Goal: Information Seeking & Learning: Understand process/instructions

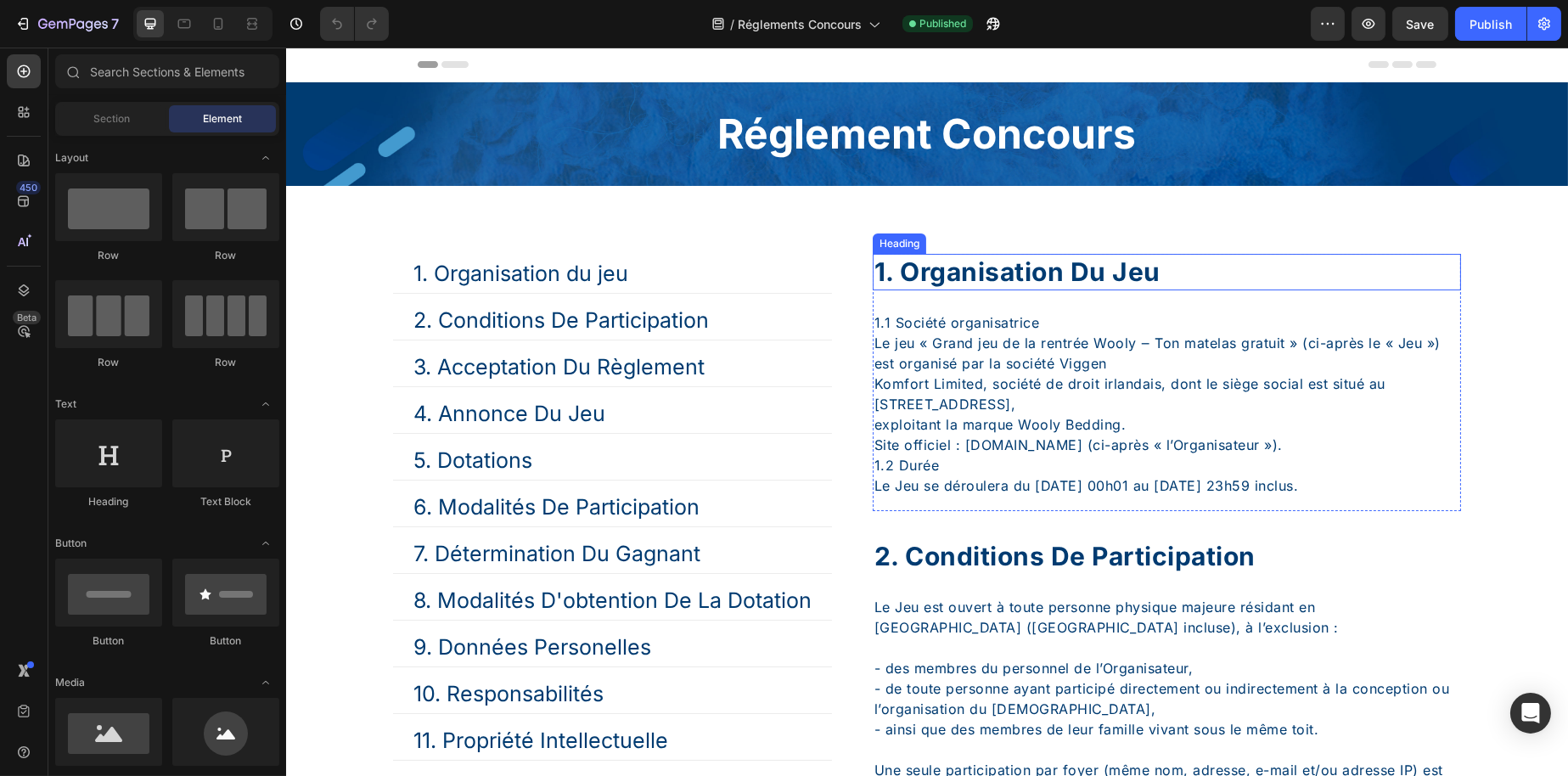
click at [908, 233] on div "Heading" at bounding box center [899, 243] width 53 height 20
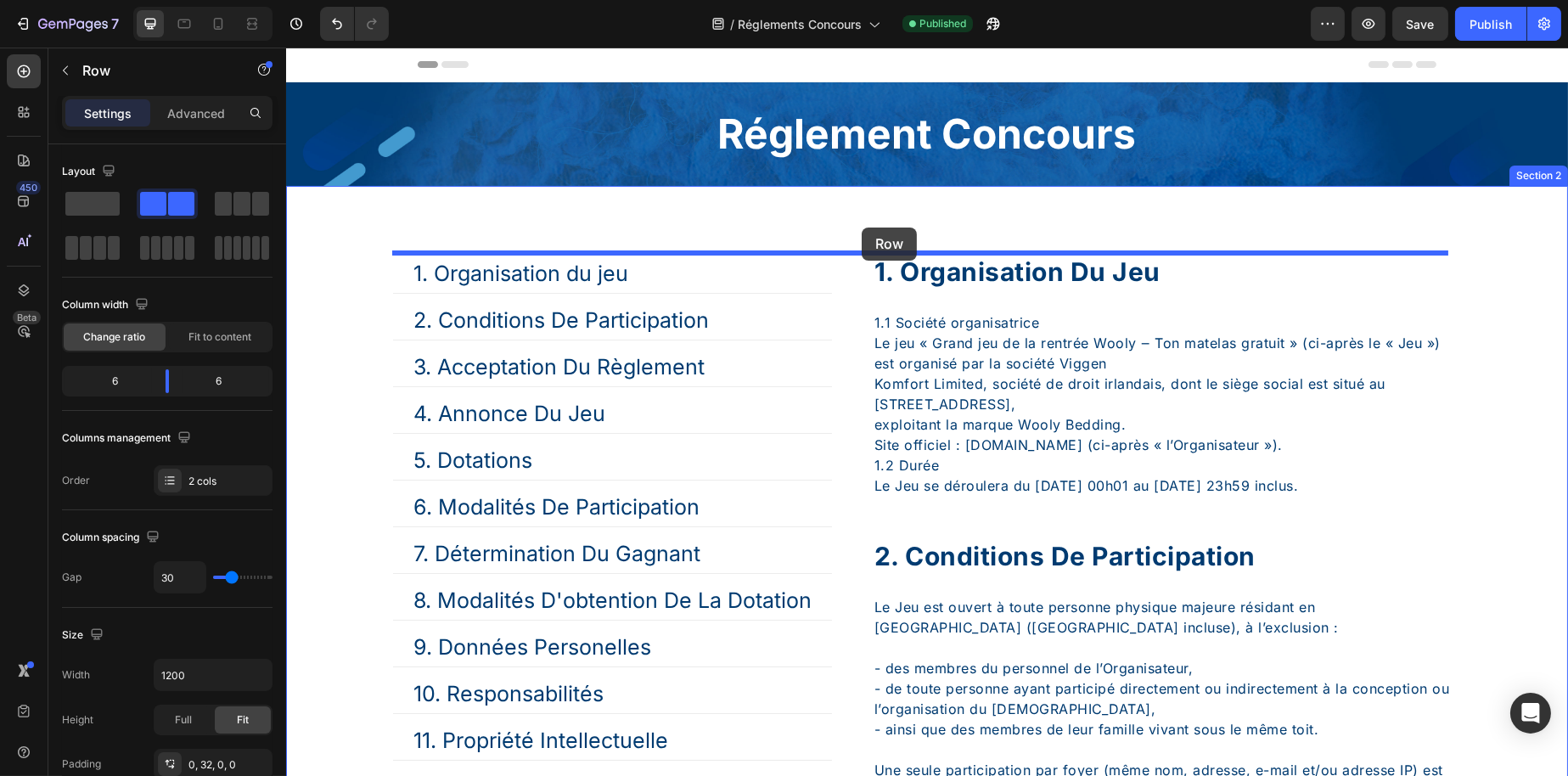
drag, startPoint x: 454, startPoint y: 133, endPoint x: 858, endPoint y: 227, distance: 414.8
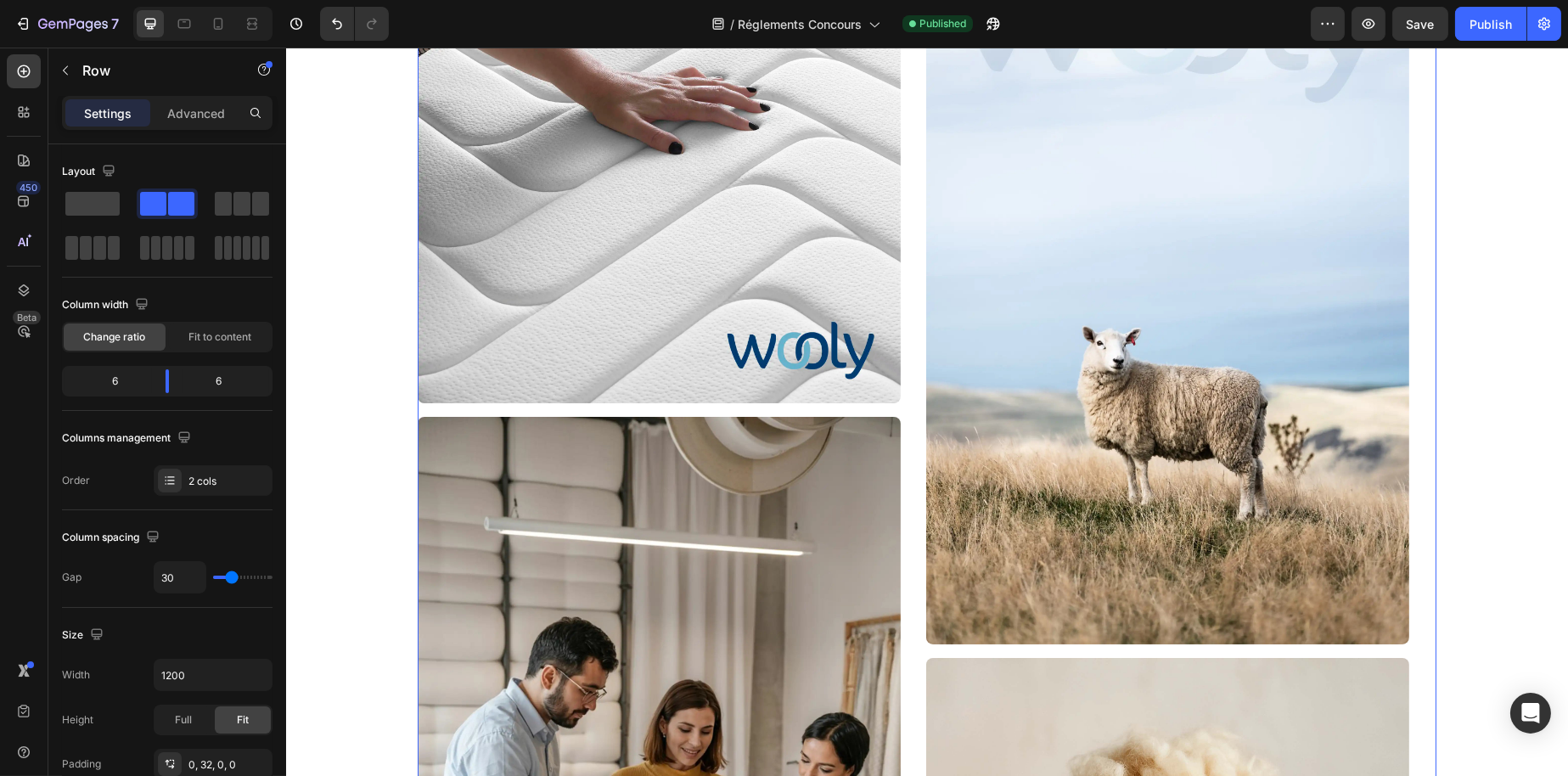
scroll to position [170, 0]
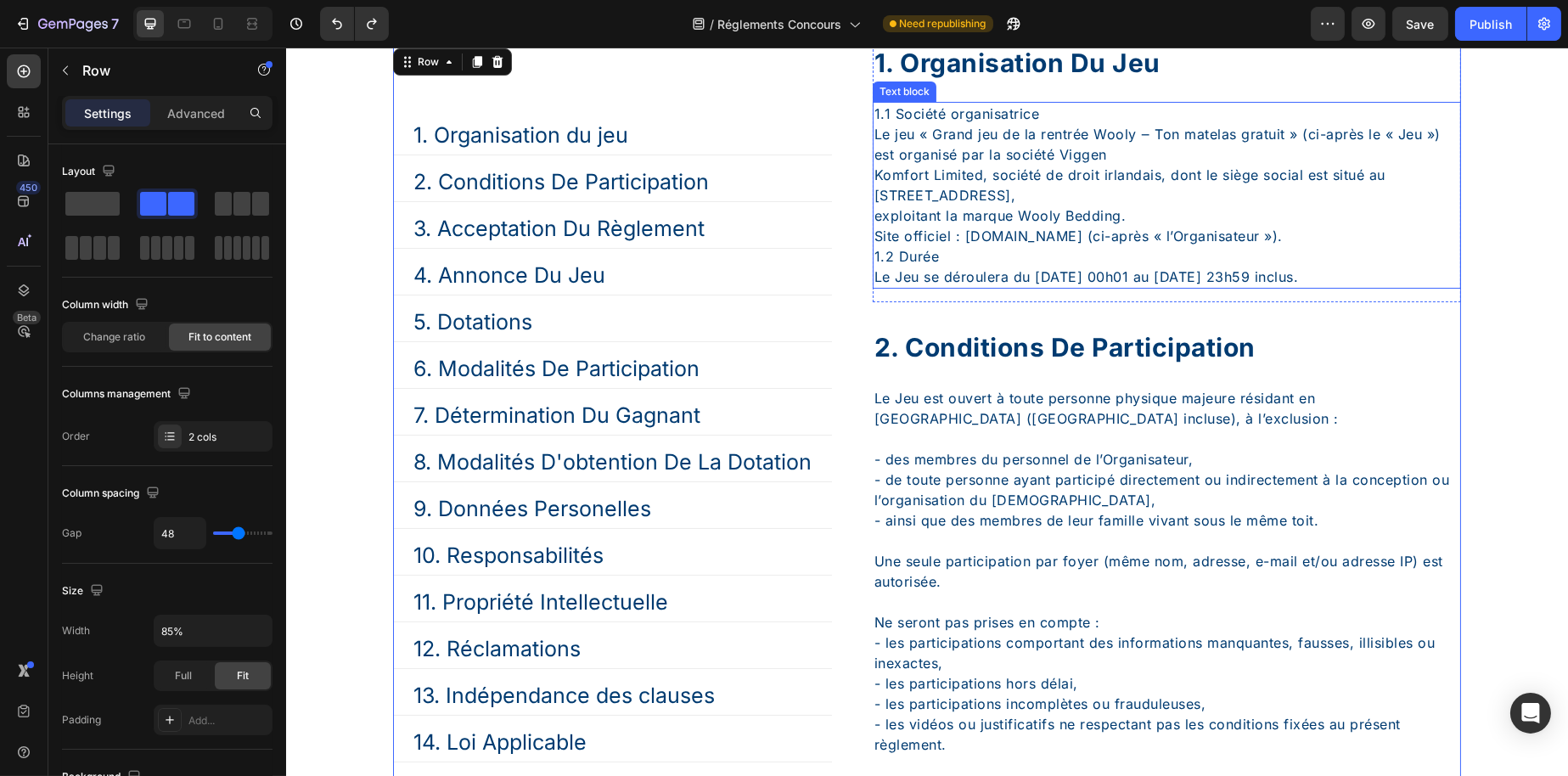
scroll to position [102, 0]
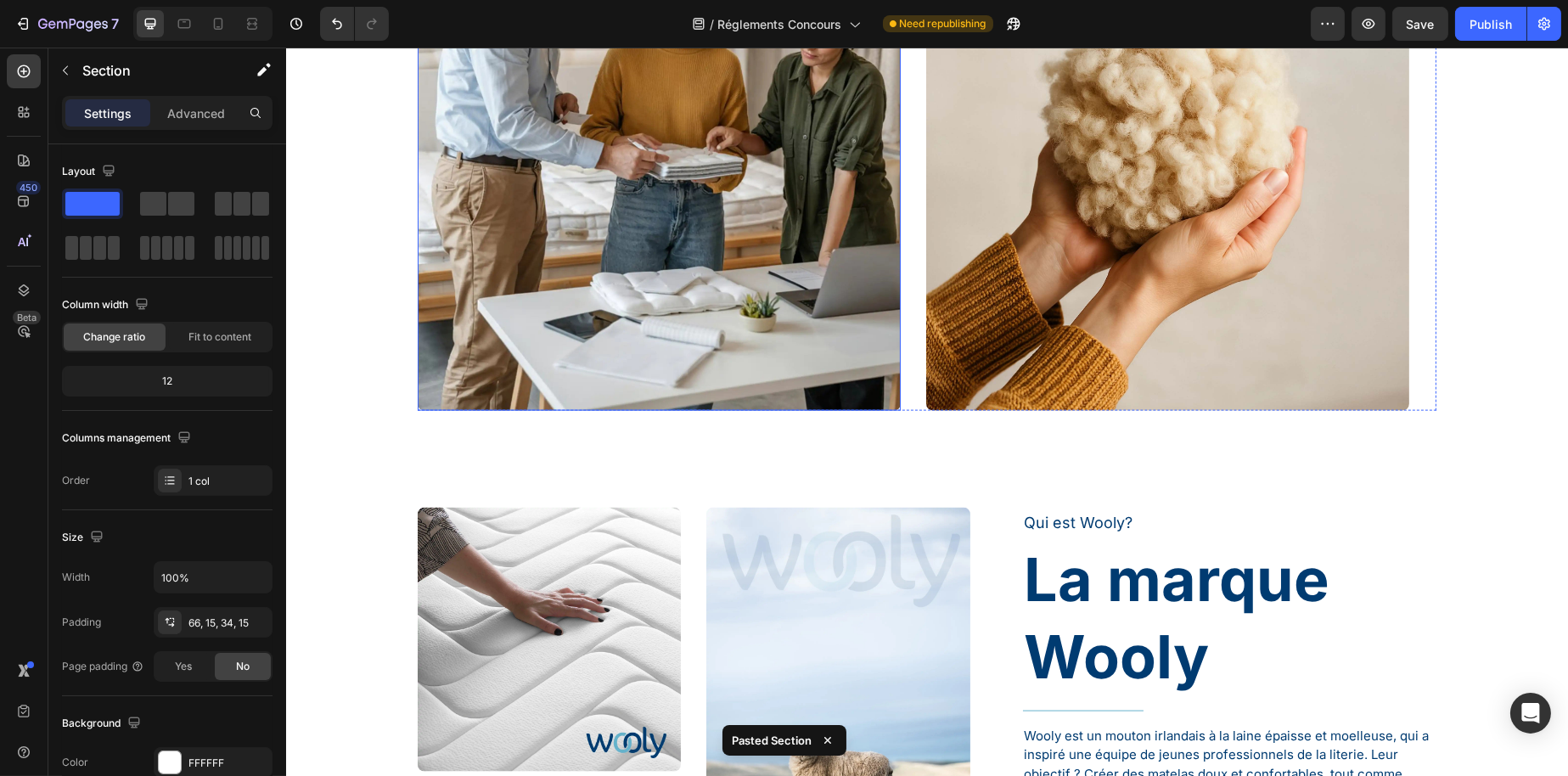
scroll to position [5014, 0]
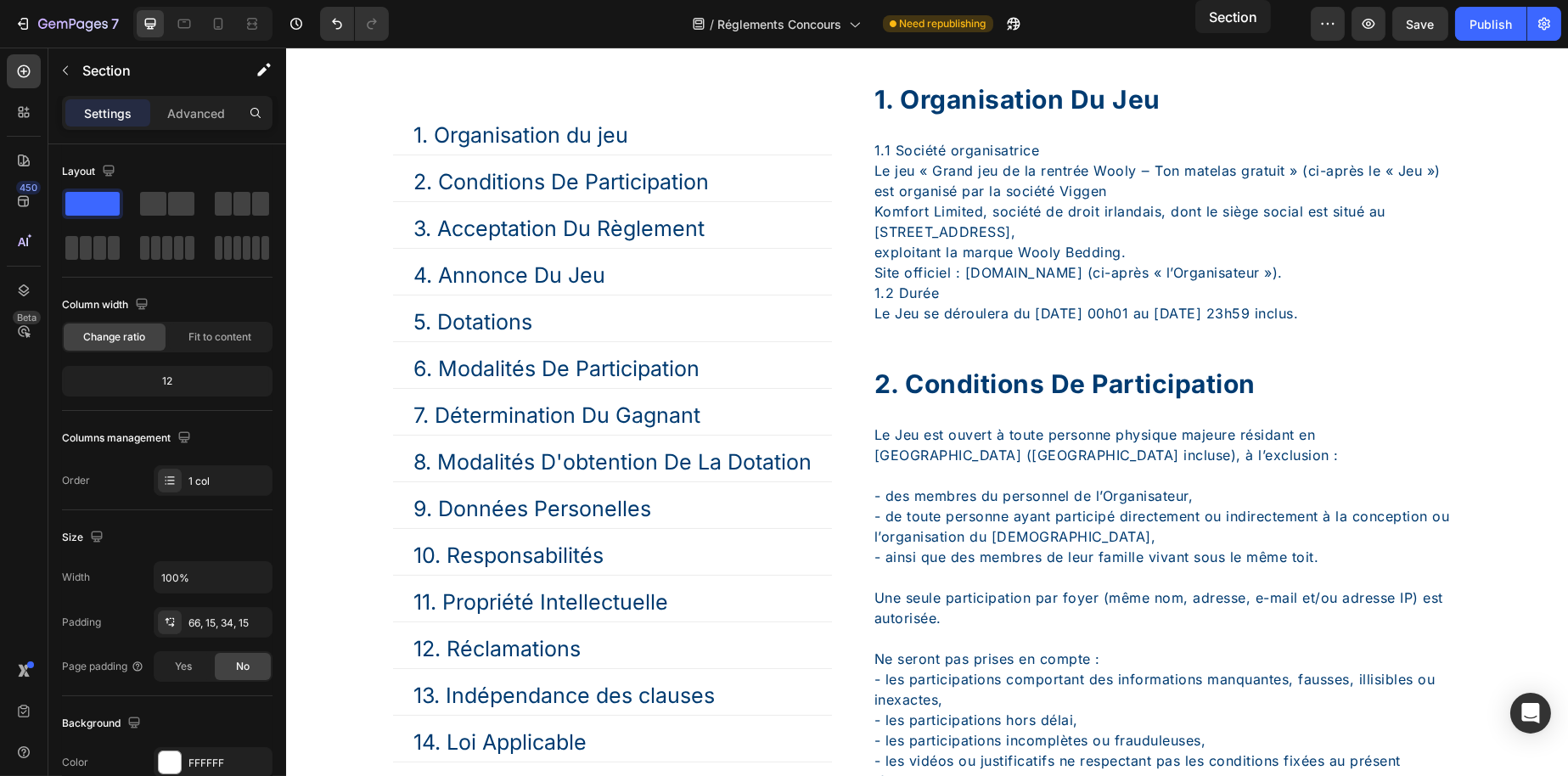
scroll to position [0, 0]
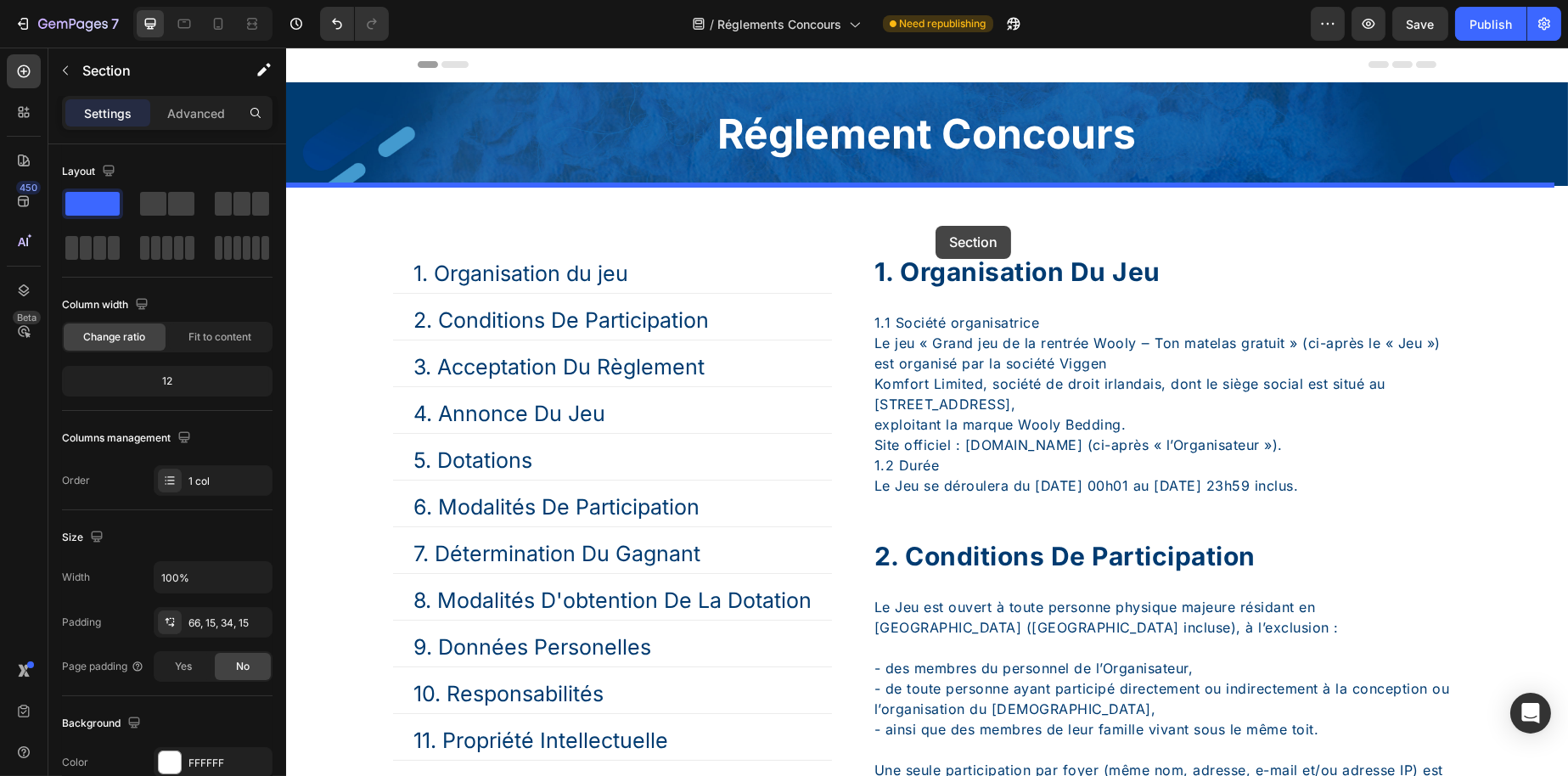
drag, startPoint x: 1508, startPoint y: 440, endPoint x: 935, endPoint y: 225, distance: 612.0
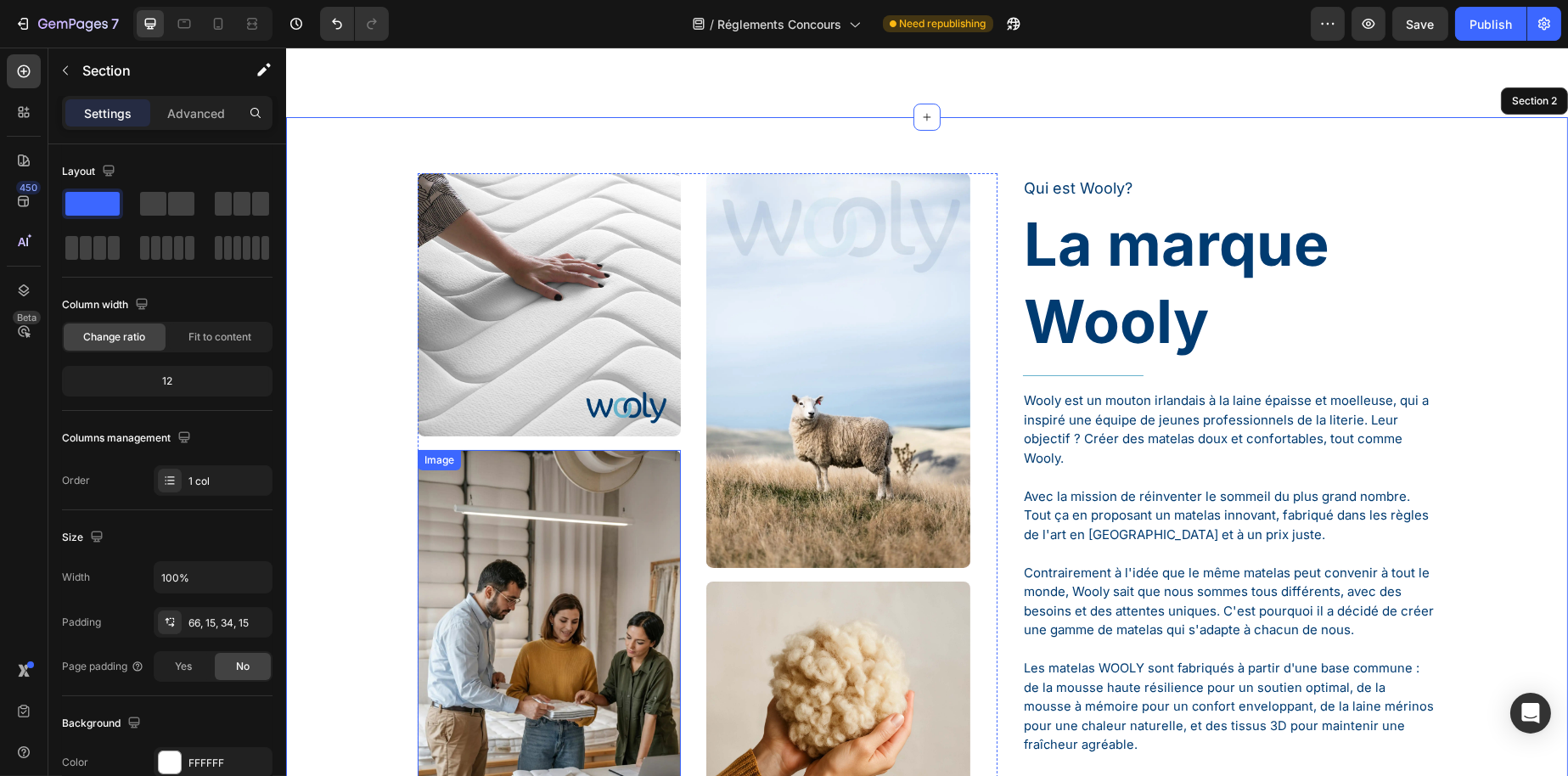
scroll to position [255, 0]
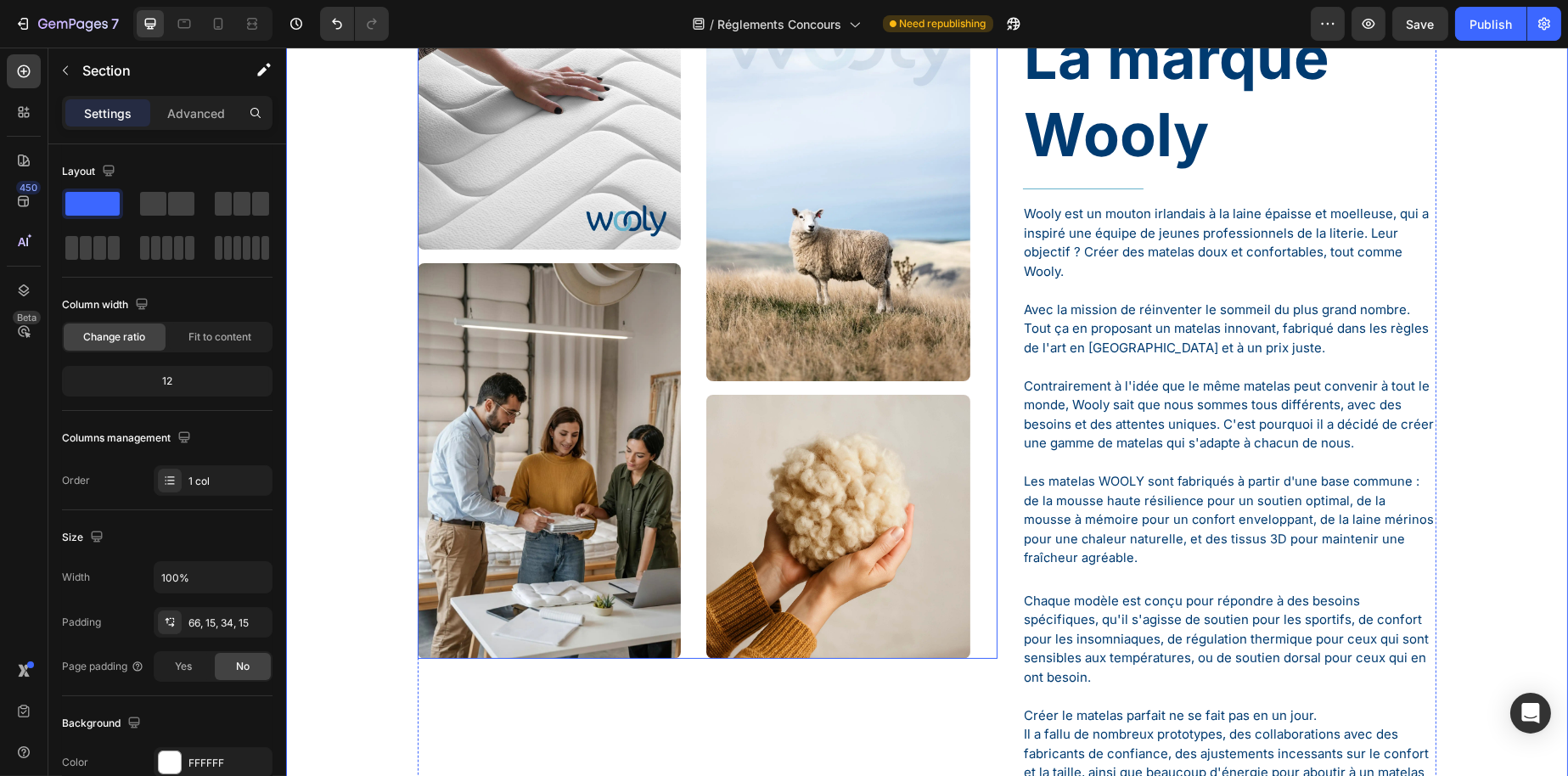
click at [677, 293] on div "Image Image Image Image Row" at bounding box center [706, 323] width 580 height 673
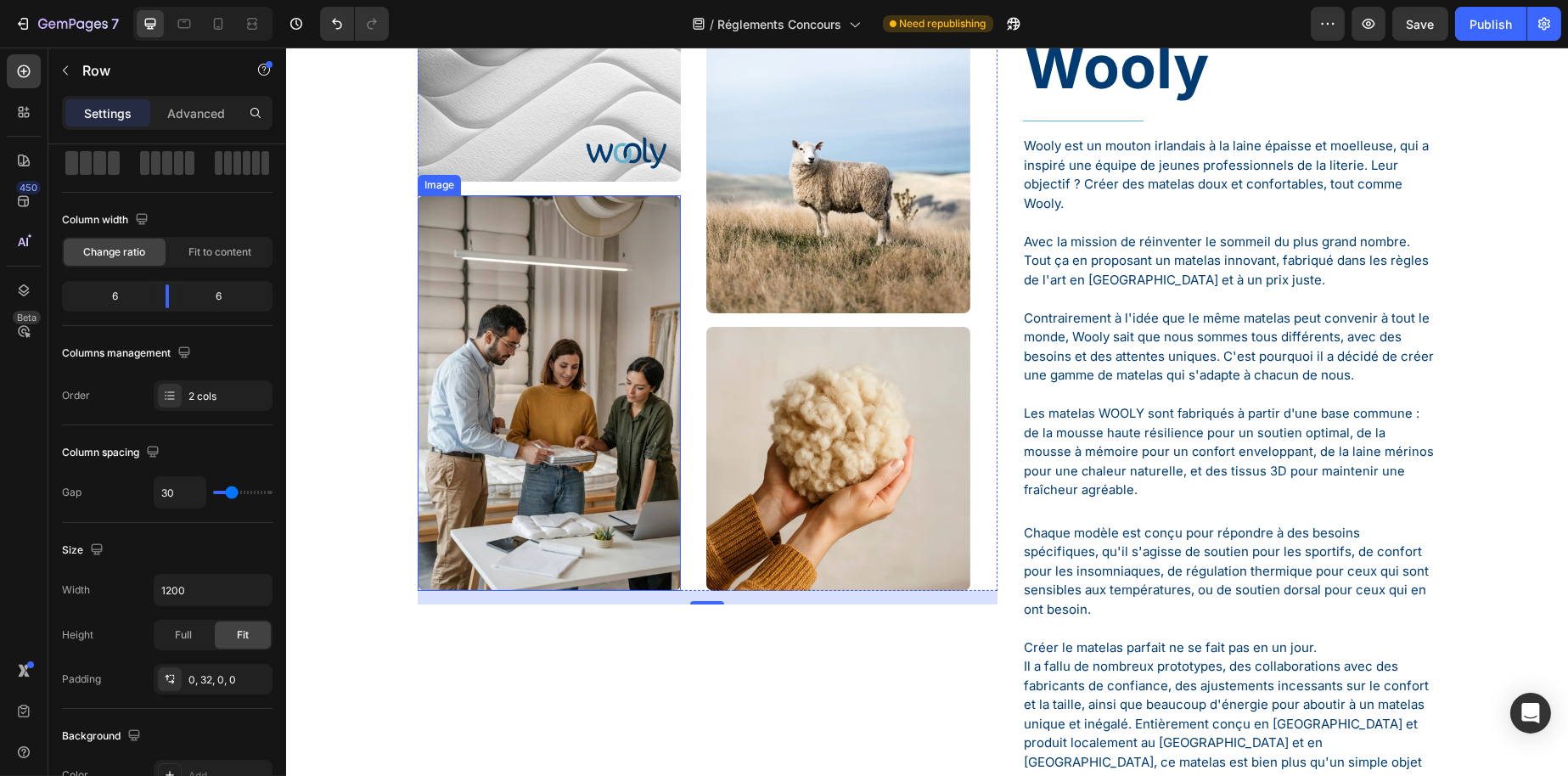
scroll to position [339, 0]
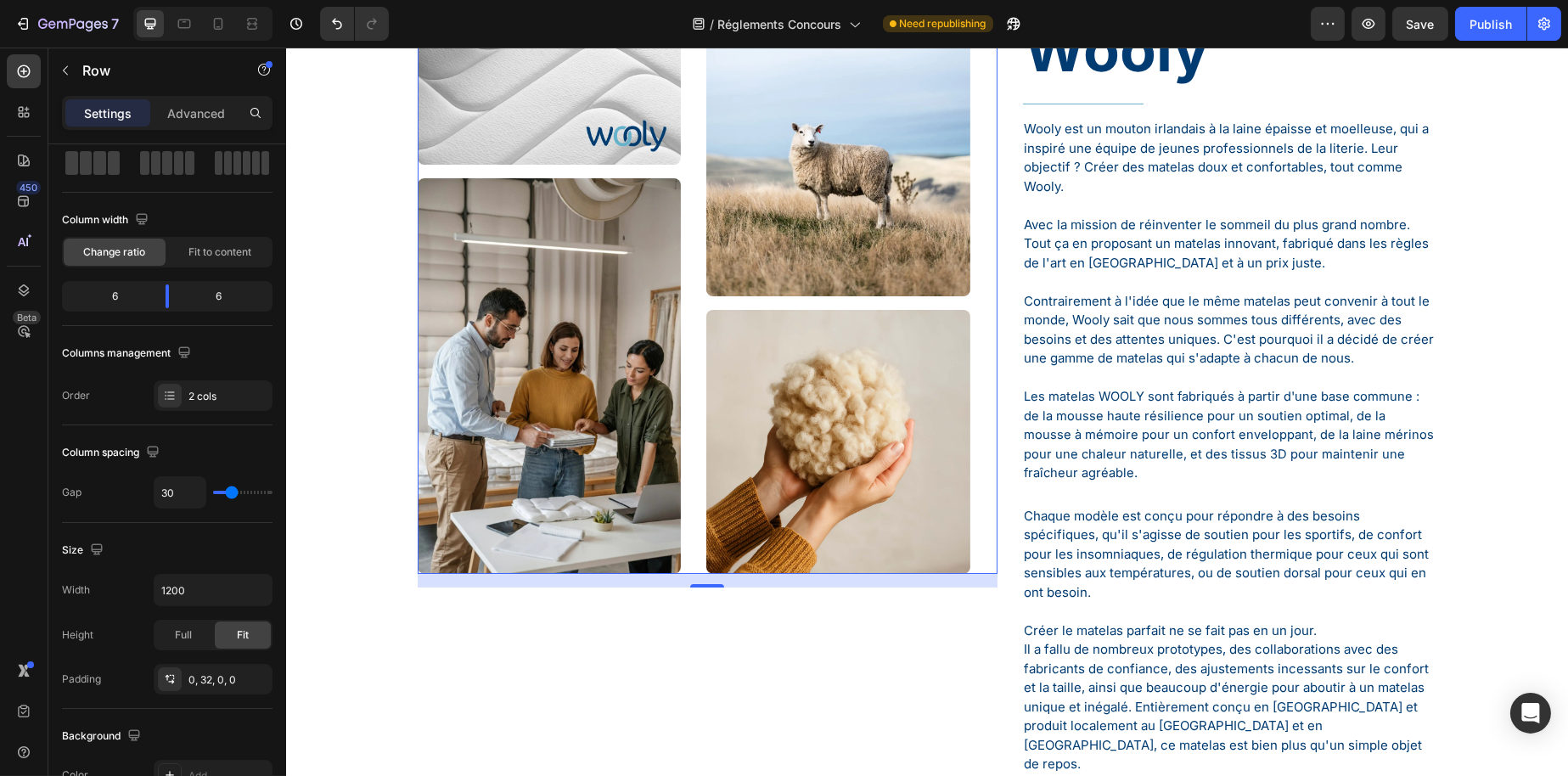
click at [685, 551] on div "Image Image Image Image Row 16" at bounding box center [706, 237] width 580 height 673
click at [767, 474] on img at bounding box center [837, 441] width 263 height 263
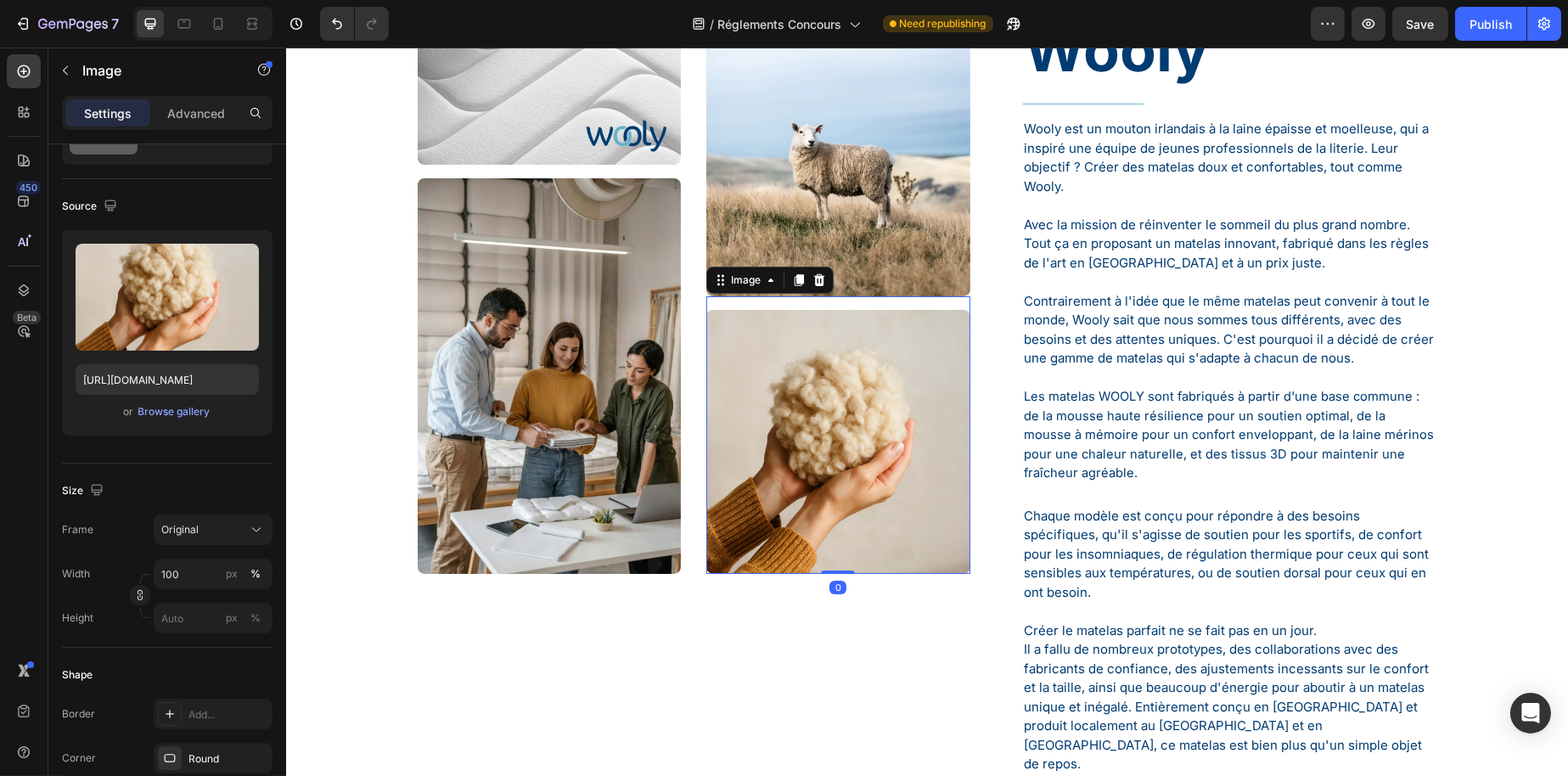
scroll to position [0, 0]
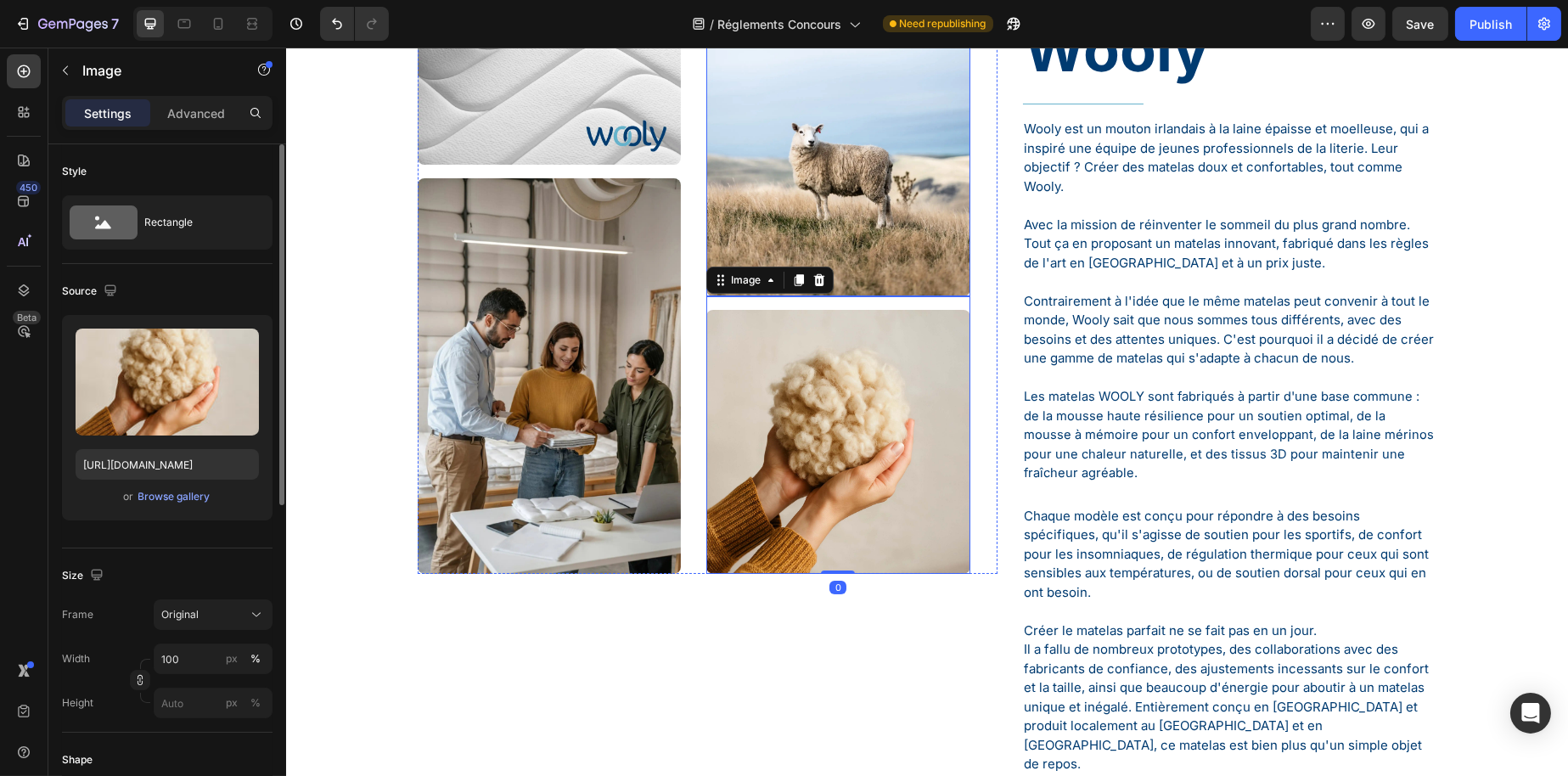
click at [811, 240] on img at bounding box center [837, 98] width 263 height 395
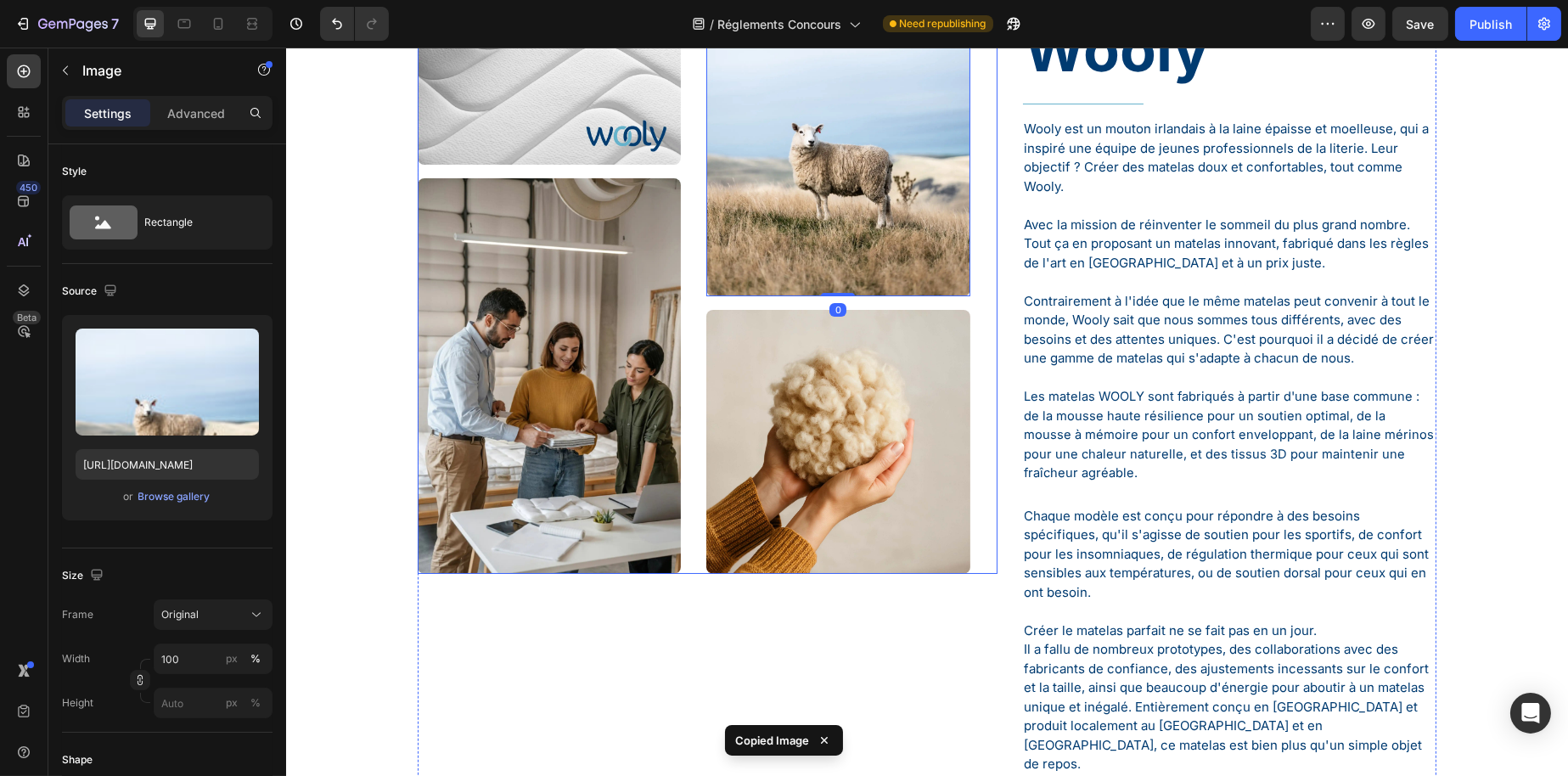
click at [690, 555] on div "Image Image Image 0 Image Row" at bounding box center [706, 237] width 580 height 673
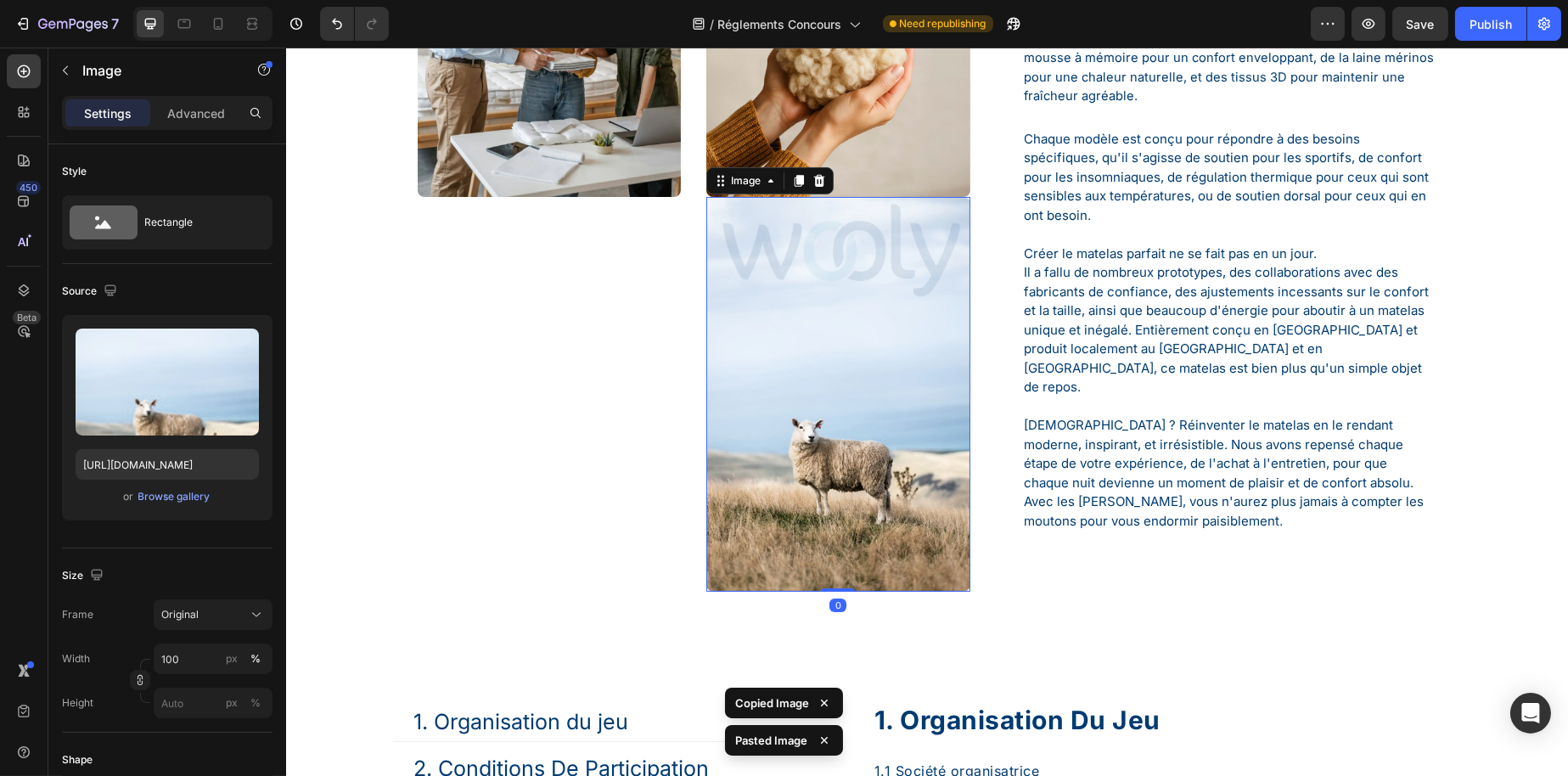
scroll to position [466, 0]
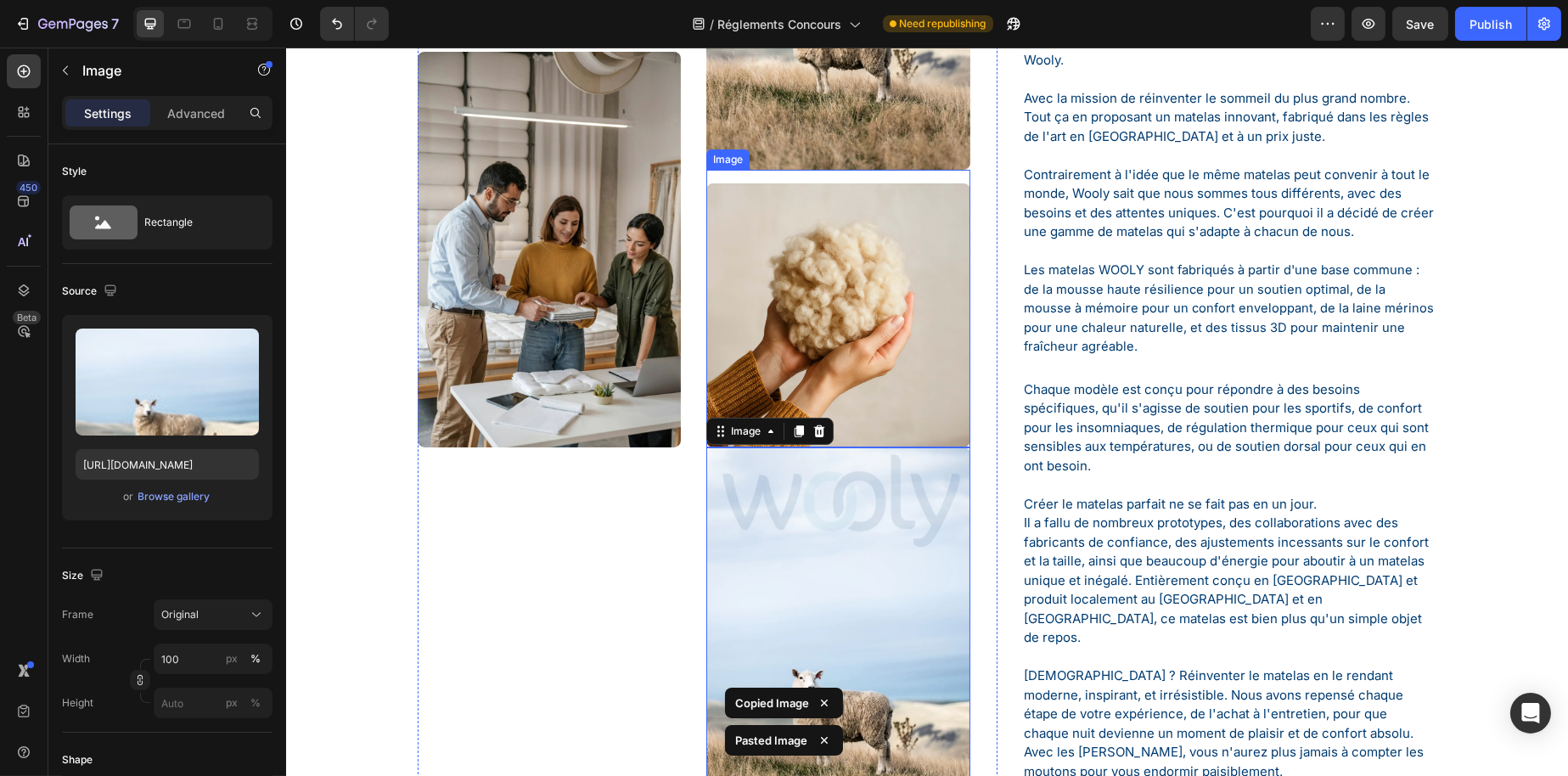
click at [779, 354] on img at bounding box center [837, 314] width 263 height 263
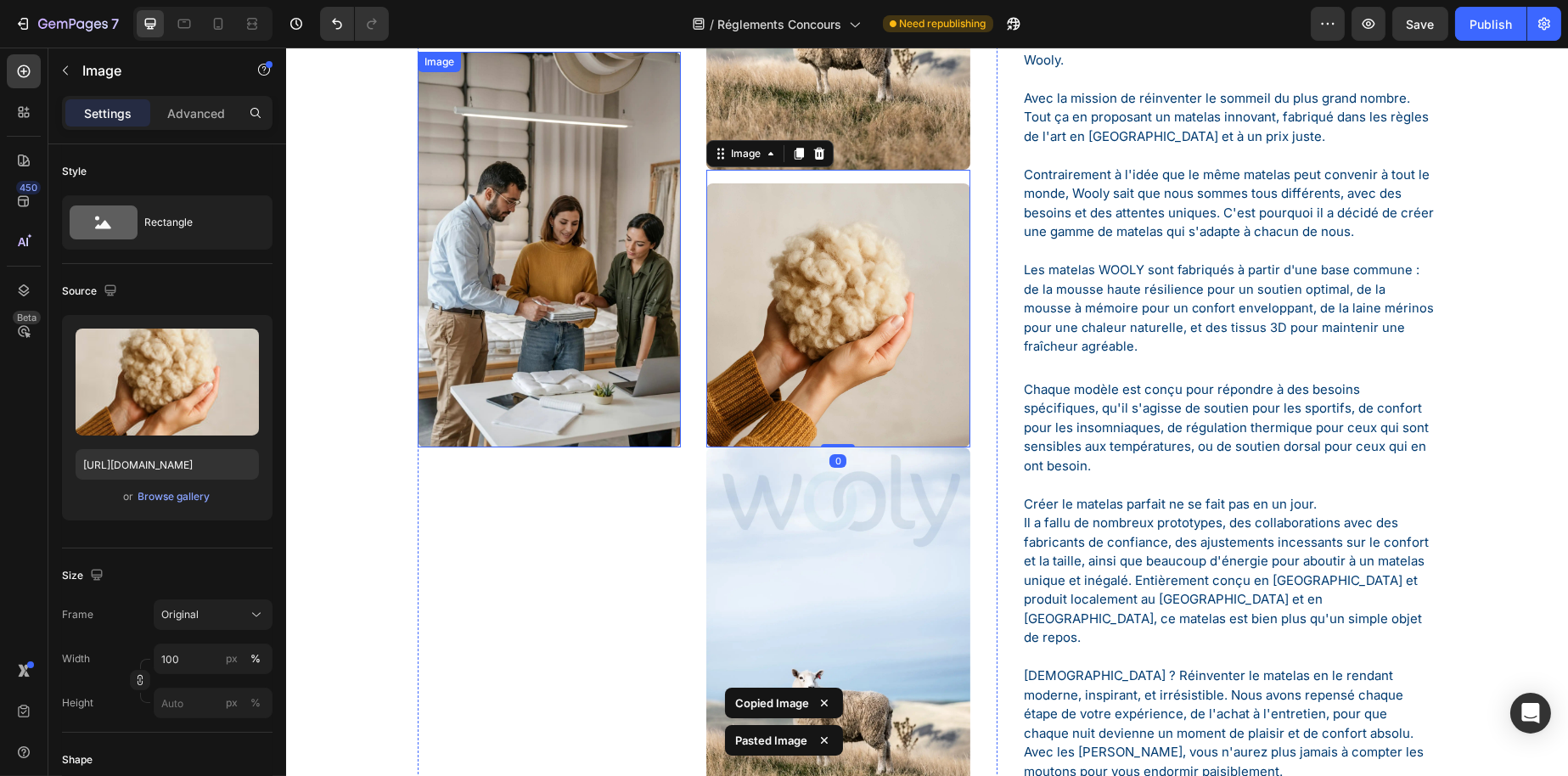
click at [625, 355] on img at bounding box center [548, 249] width 263 height 395
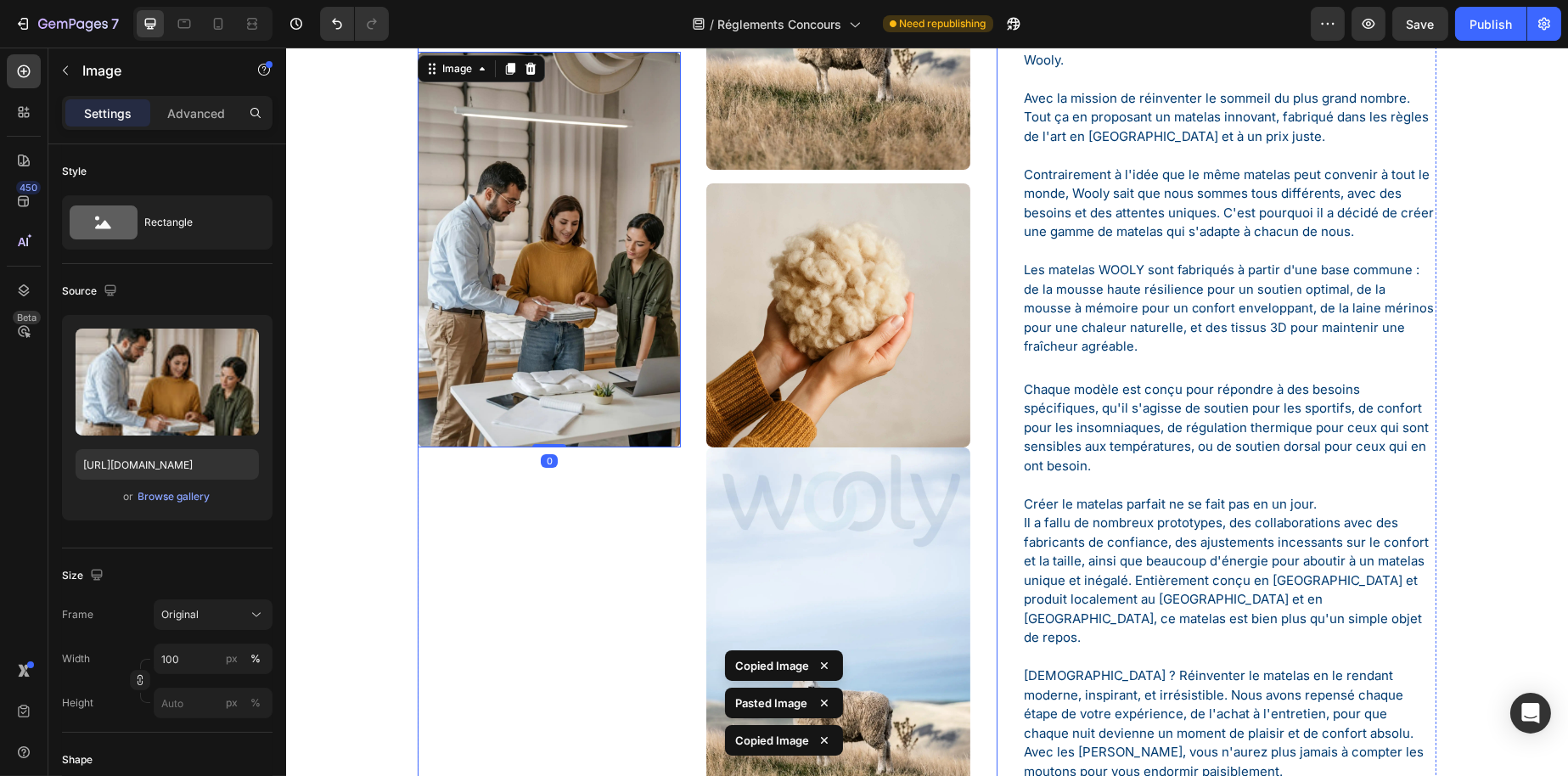
click at [579, 511] on div "Image Image 0" at bounding box center [548, 308] width 263 height 1067
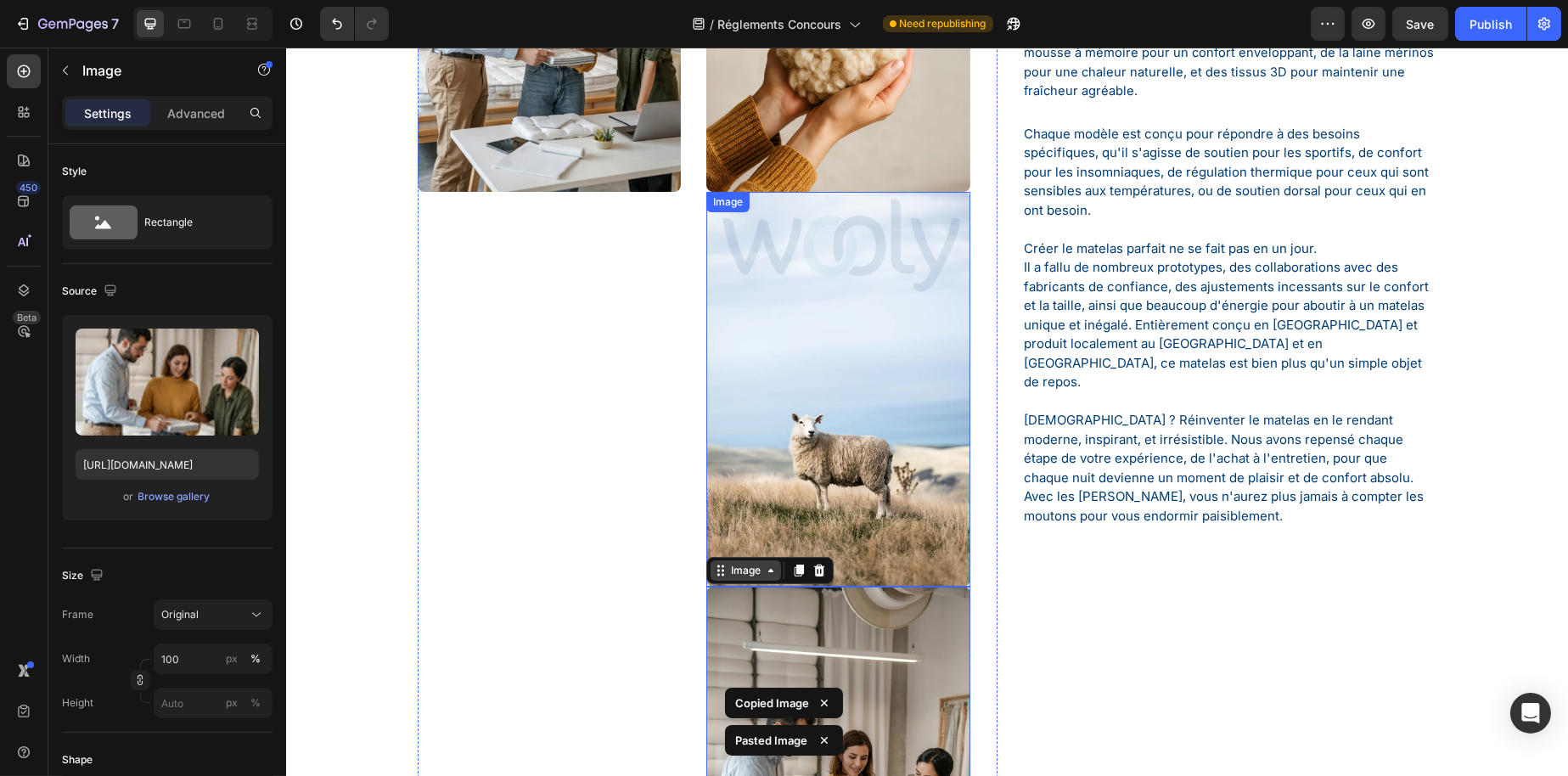
scroll to position [691, 0]
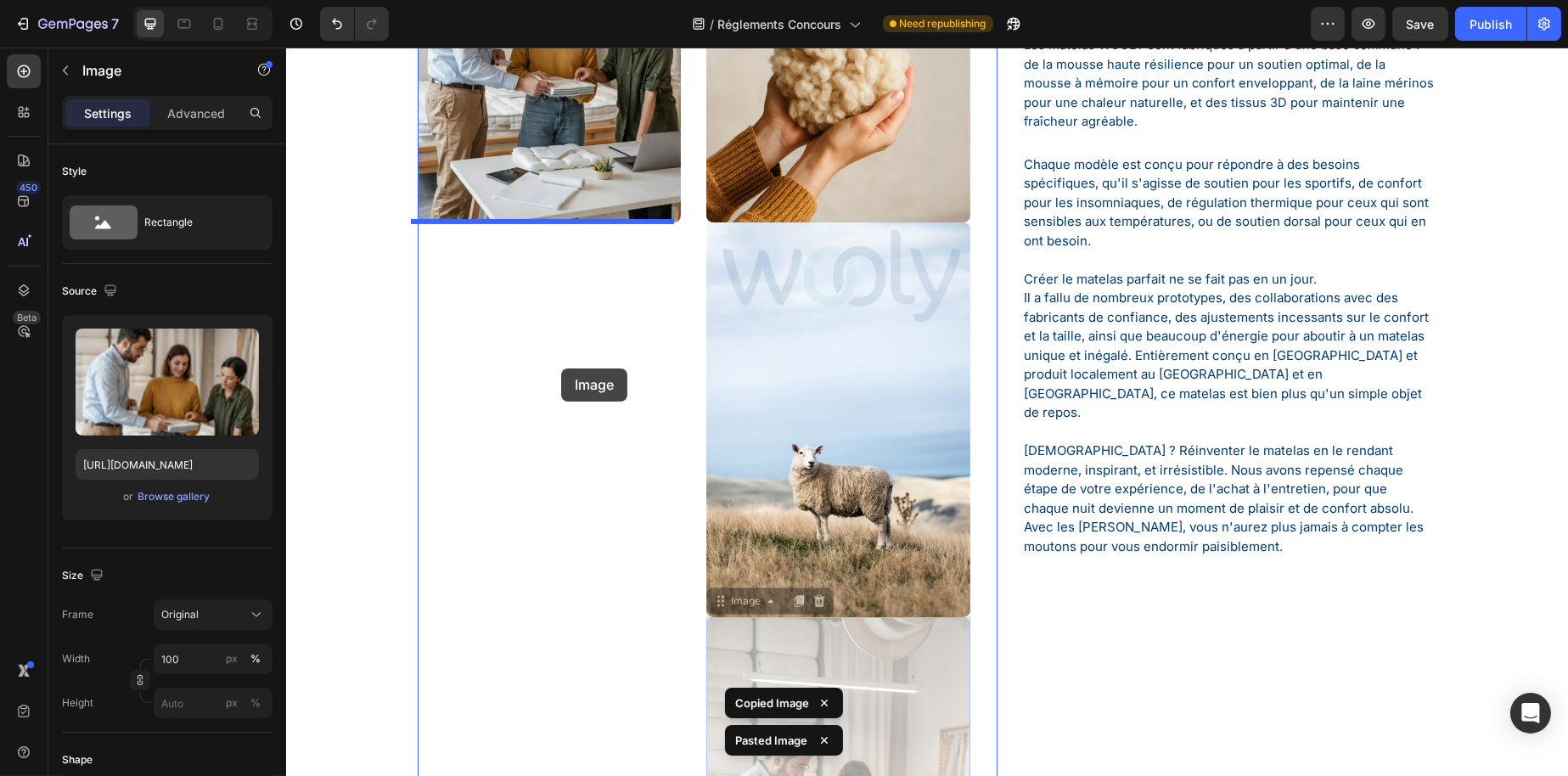
drag, startPoint x: 731, startPoint y: 600, endPoint x: 553, endPoint y: 349, distance: 307.7
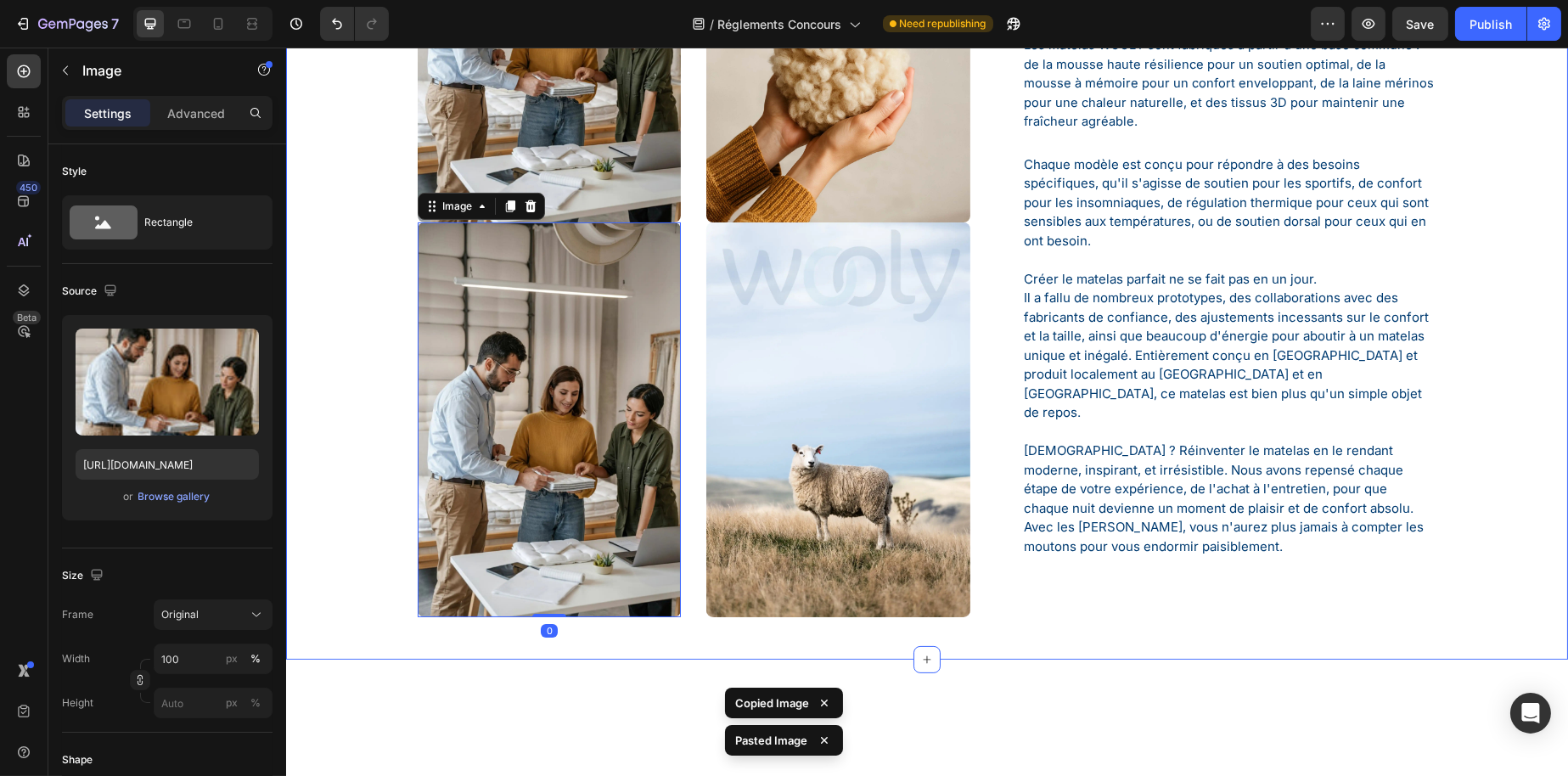
click at [361, 470] on div "Image Image Image 0 Image Image Image Row Qui est Wooly? Text Block La marque W…" at bounding box center [926, 90] width 1256 height 1081
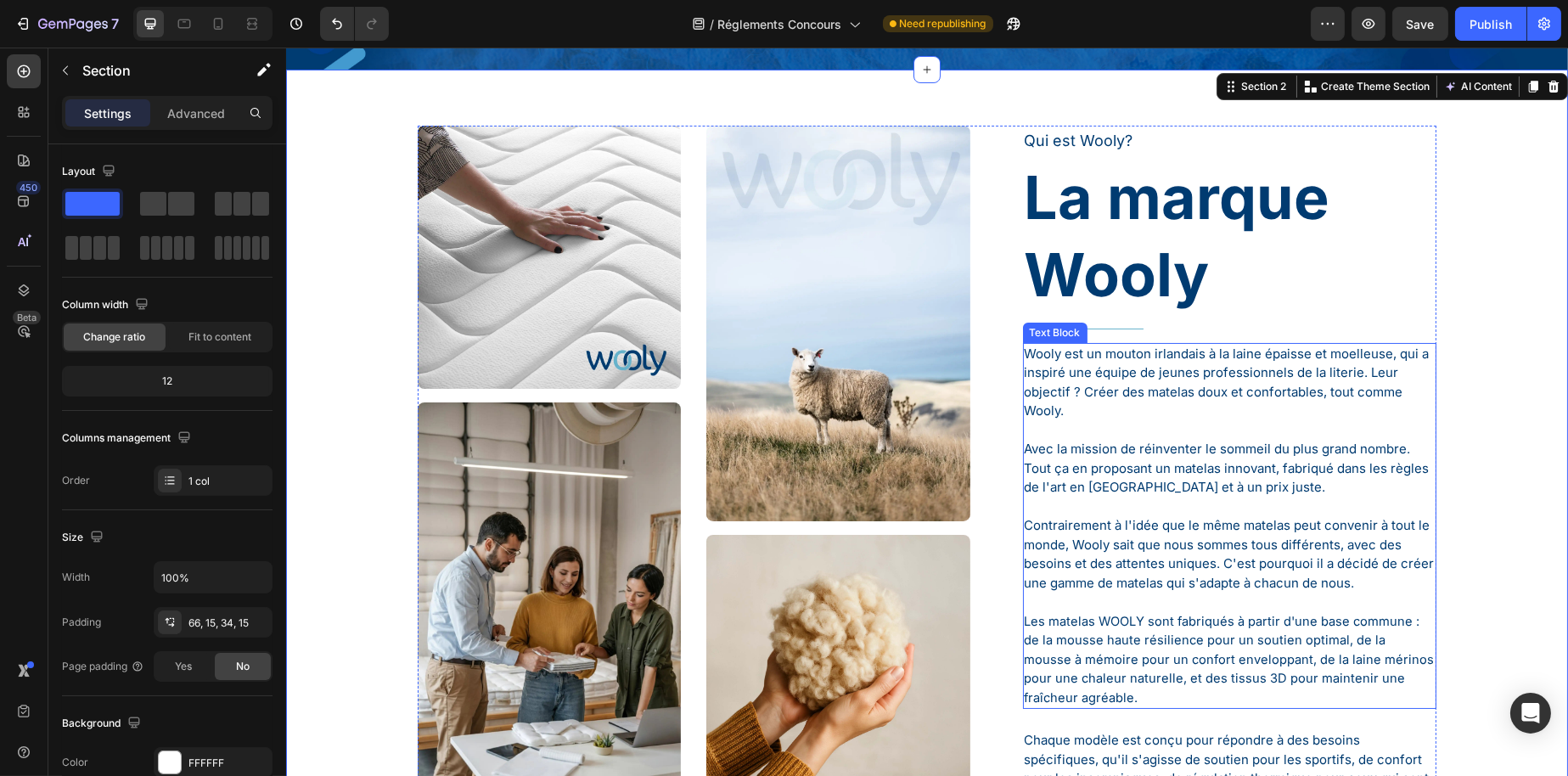
scroll to position [0, 0]
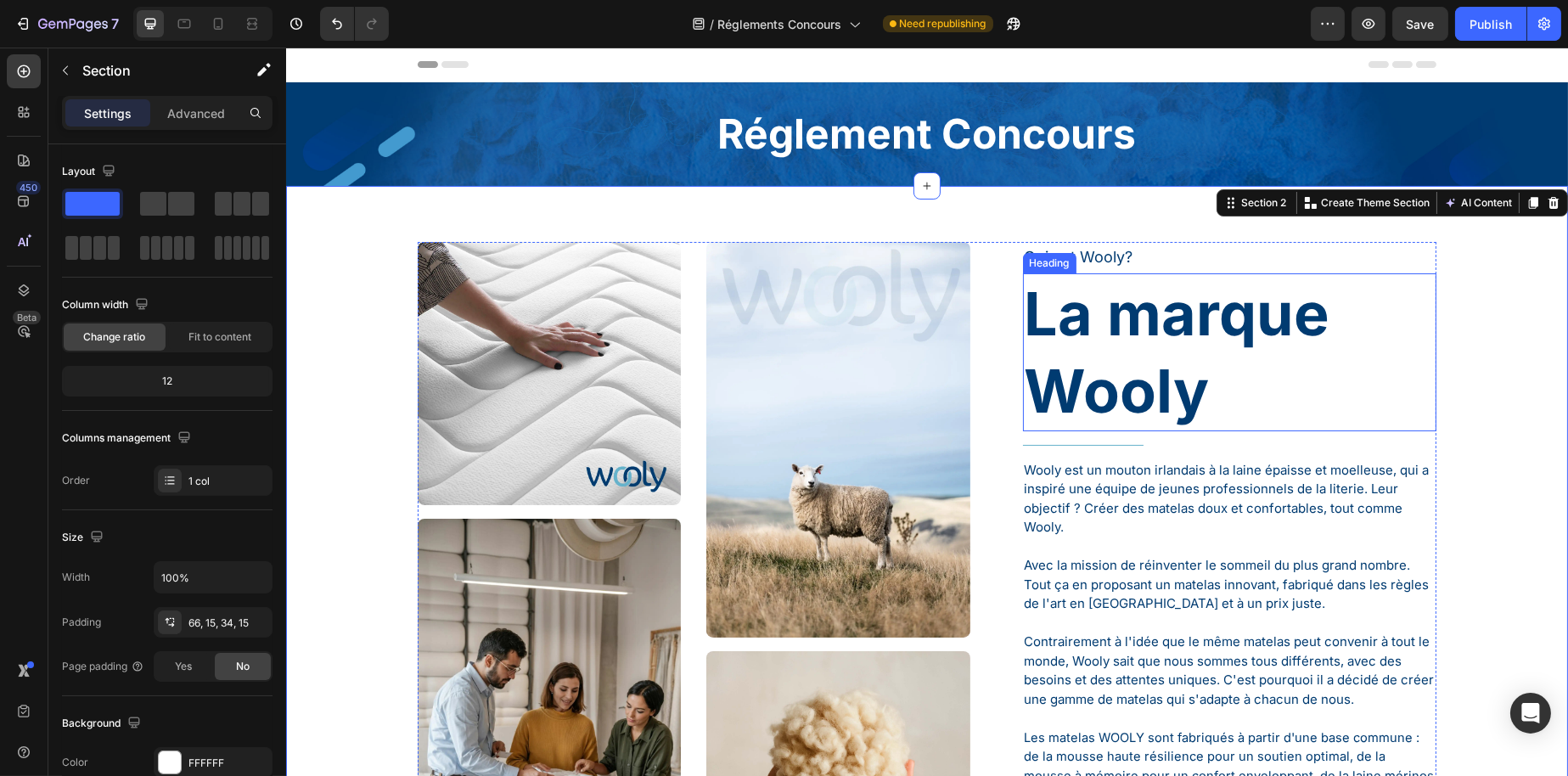
click at [1103, 292] on h1 "La marque Wooly" at bounding box center [1229, 352] width 414 height 158
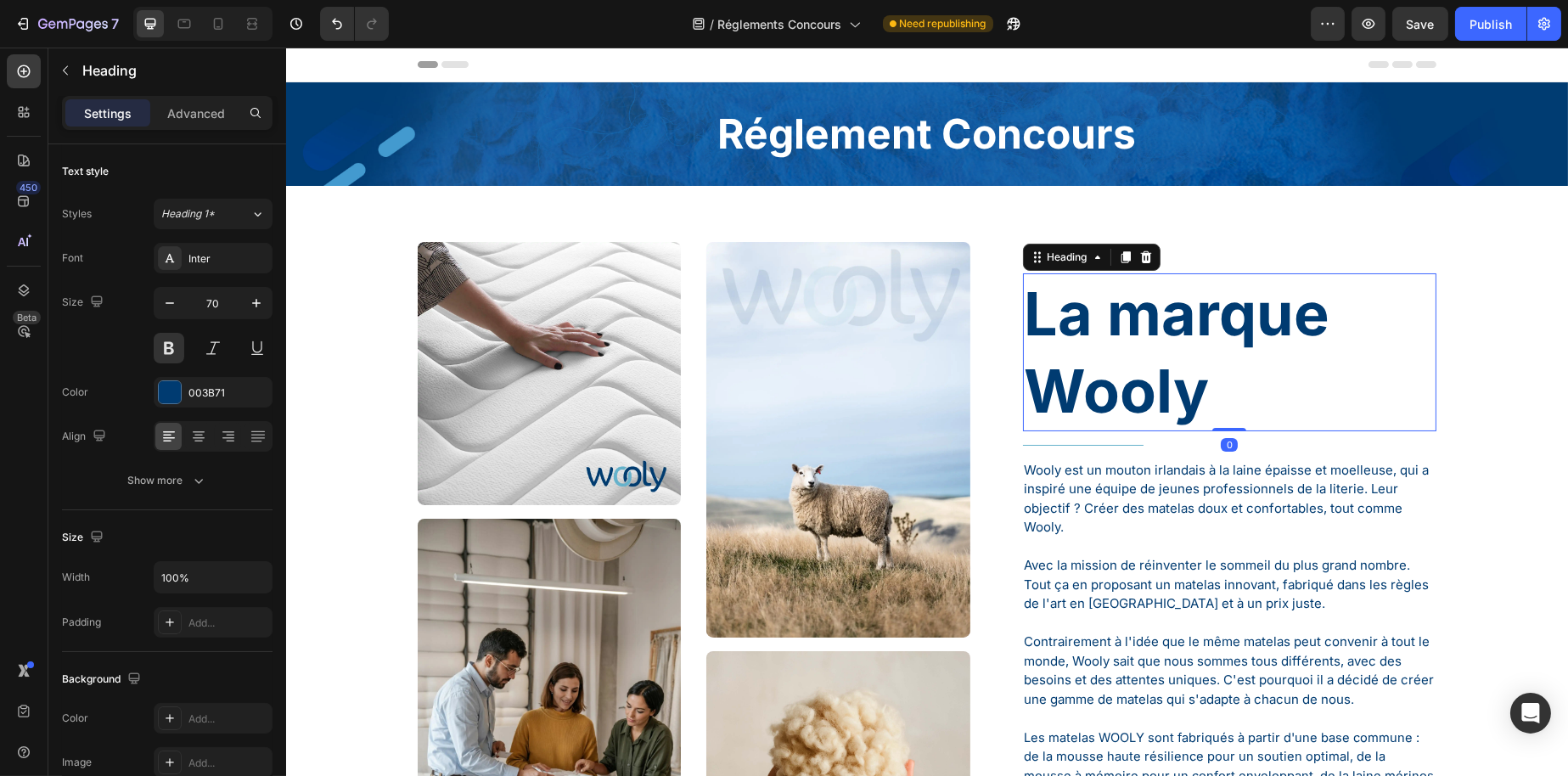
click at [1103, 292] on h1 "La marque Wooly" at bounding box center [1229, 352] width 414 height 158
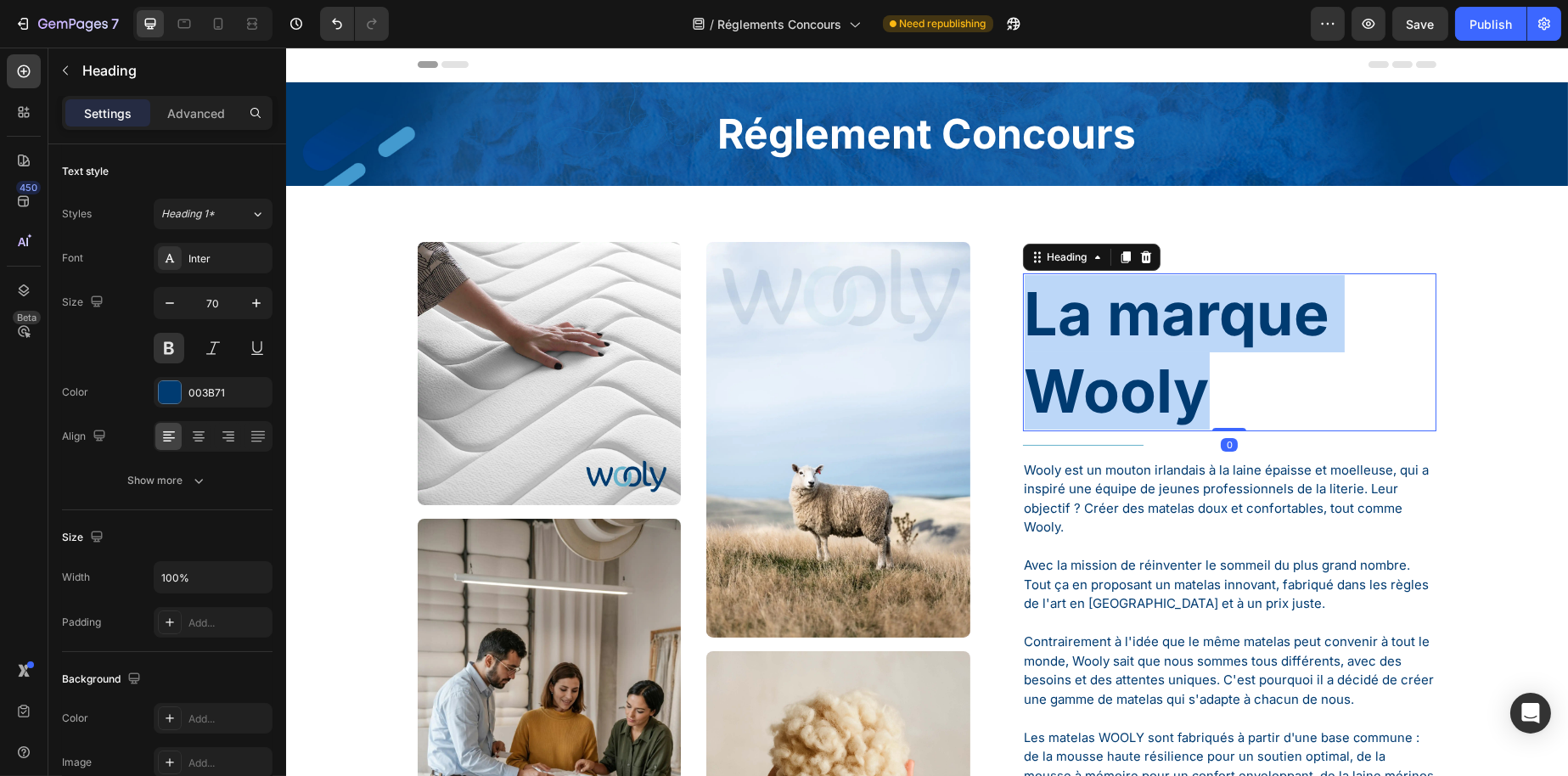
click at [1103, 292] on p "La marque Wooly" at bounding box center [1229, 352] width 411 height 154
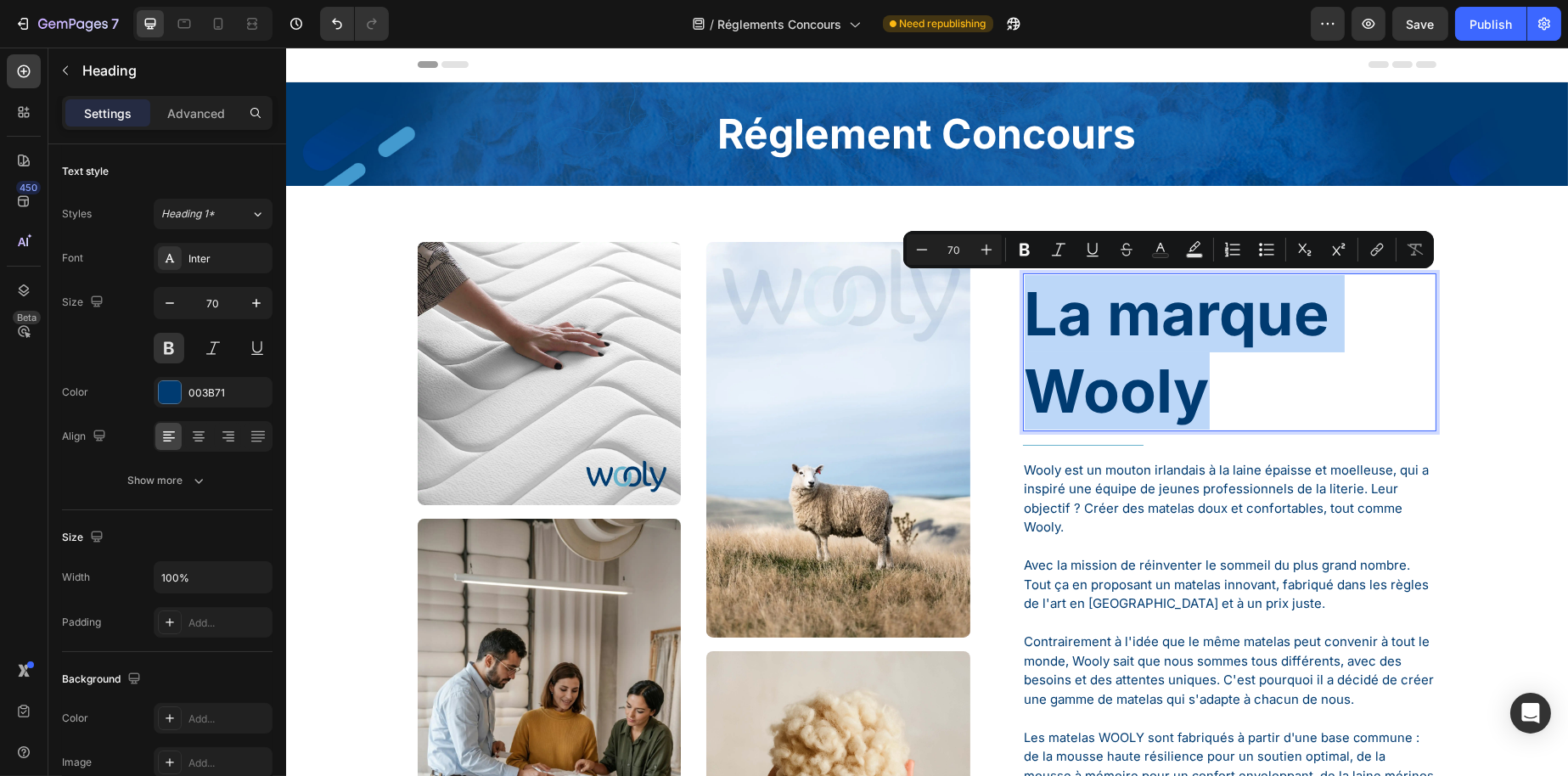
click at [1029, 314] on p "La marque Wooly" at bounding box center [1229, 352] width 411 height 154
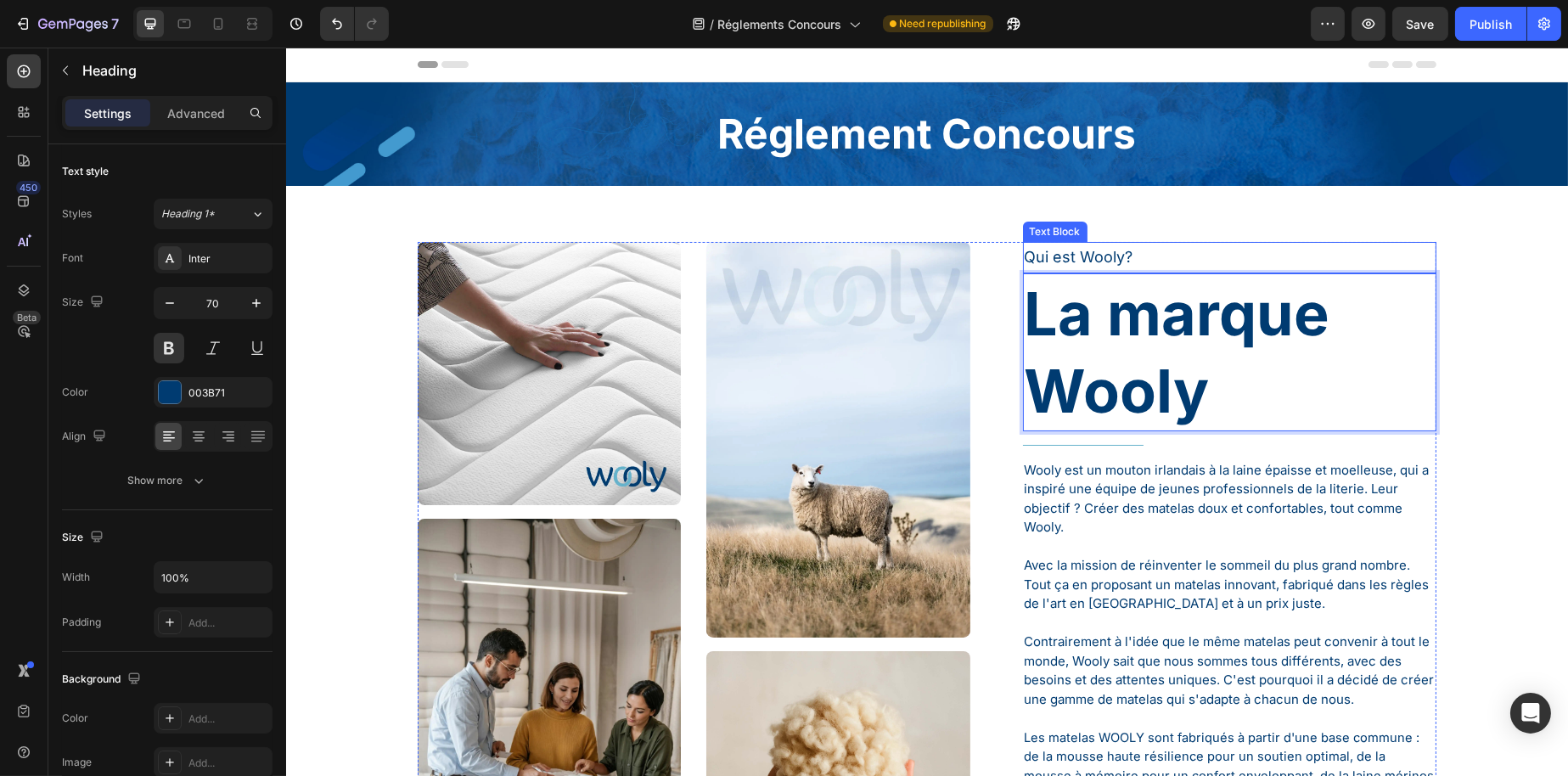
click at [1061, 251] on p "Qui est Wooly?" at bounding box center [1229, 257] width 411 height 27
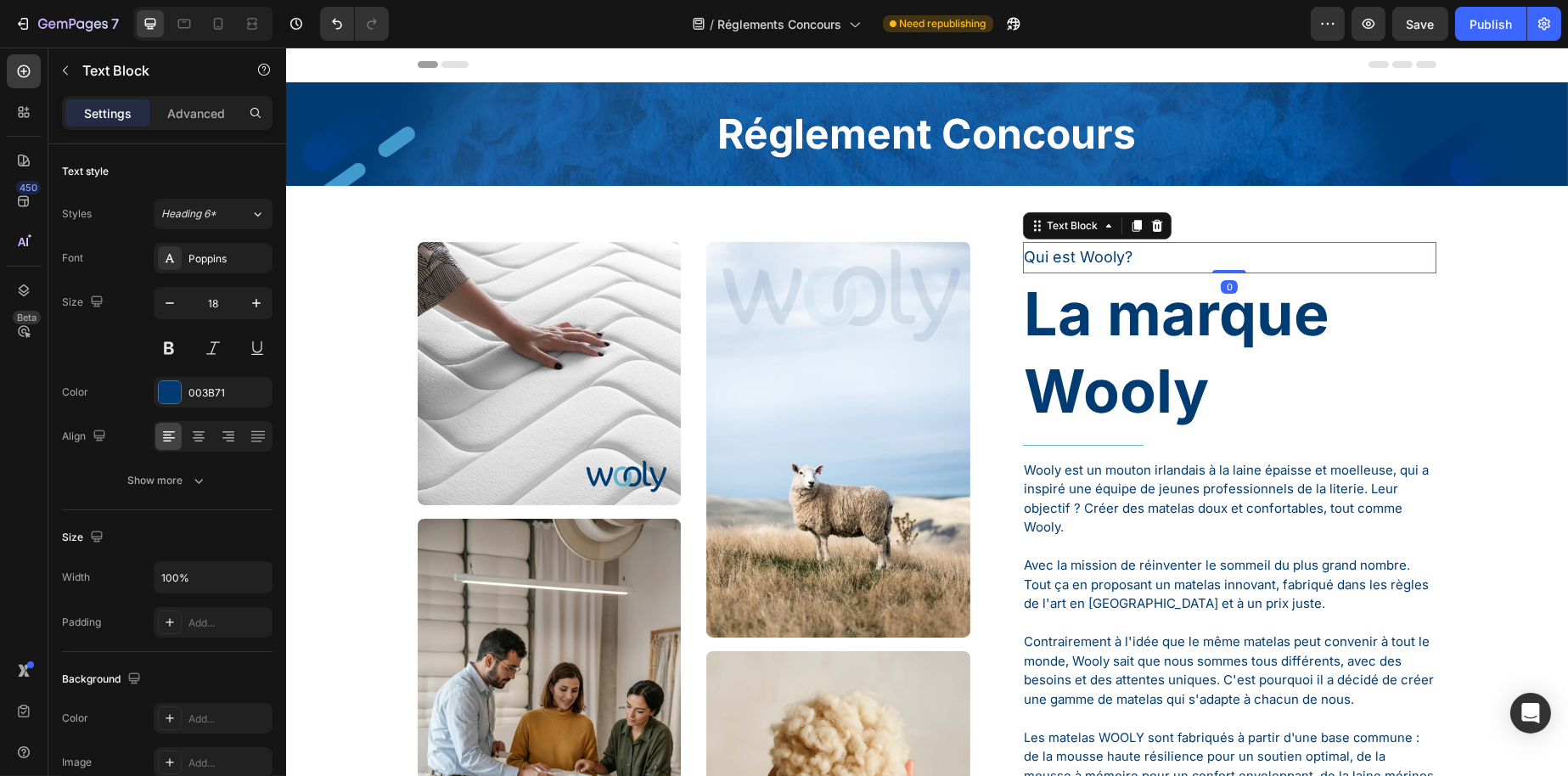
click at [1061, 251] on p "Qui est Wooly?" at bounding box center [1229, 257] width 411 height 27
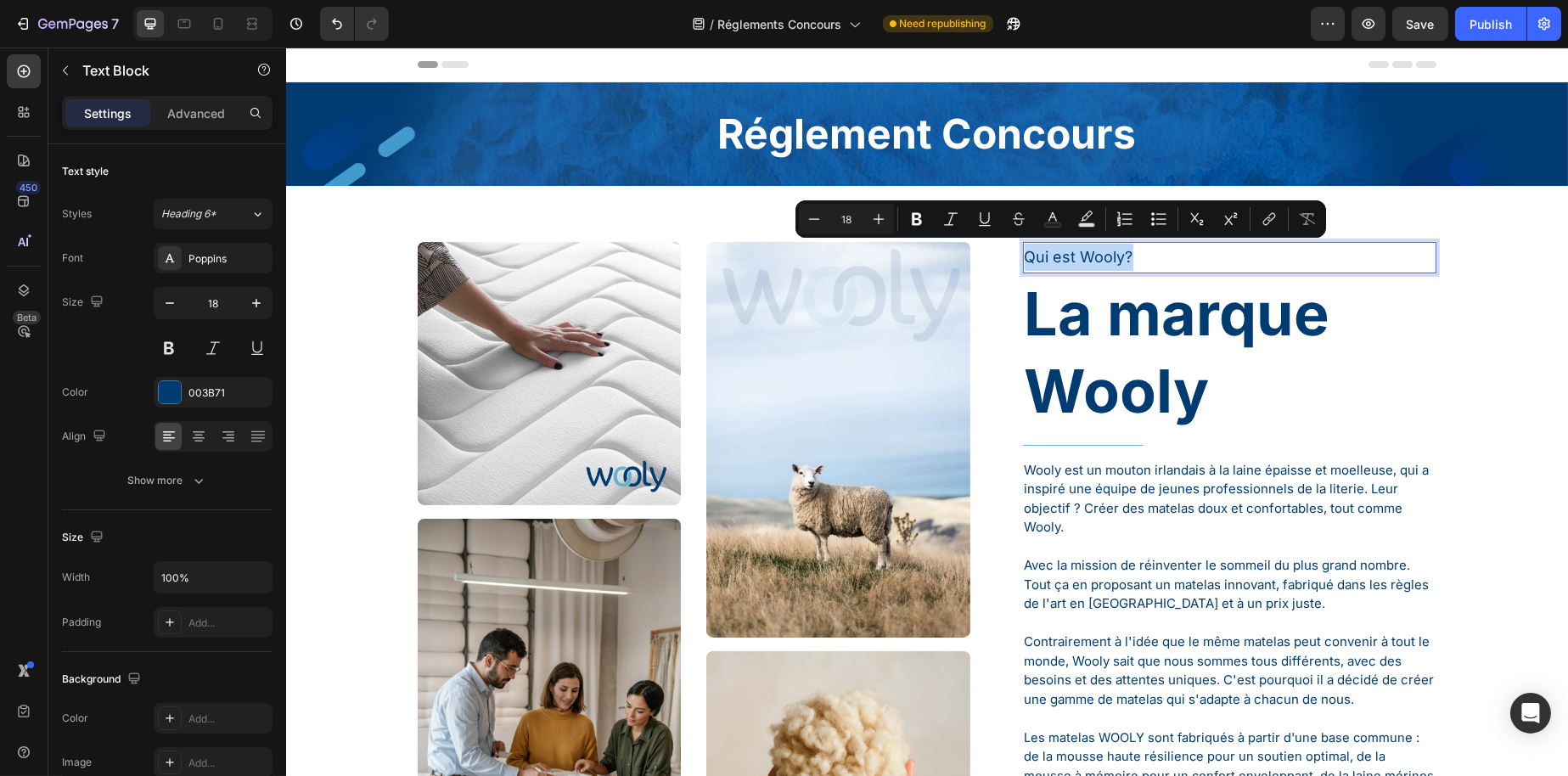
click at [1061, 251] on p "Qui est Wooly?" at bounding box center [1229, 257] width 411 height 27
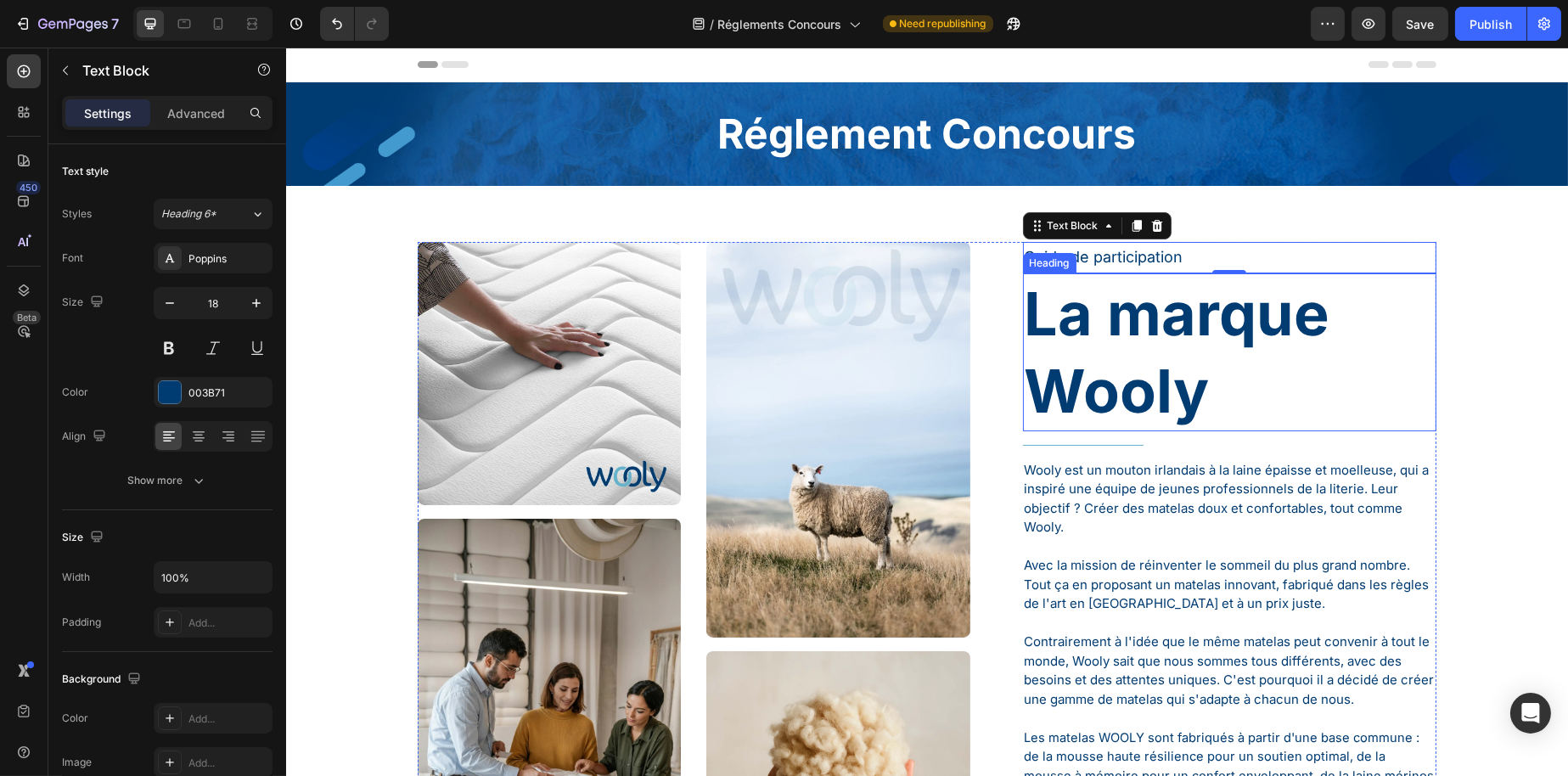
click at [1055, 303] on p "La marque Wooly" at bounding box center [1229, 352] width 411 height 154
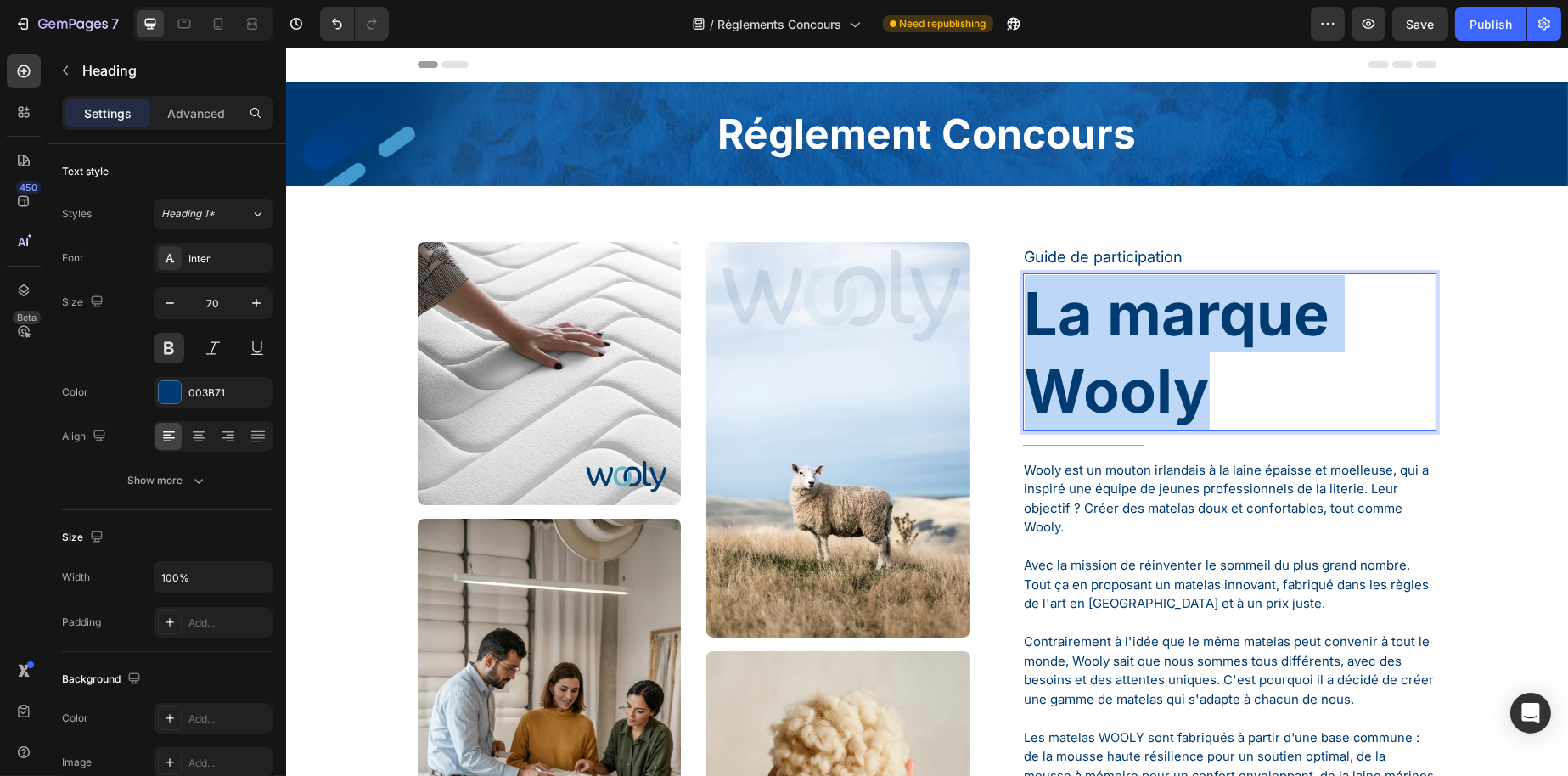
click at [1055, 303] on p "La marque Wooly" at bounding box center [1229, 352] width 411 height 154
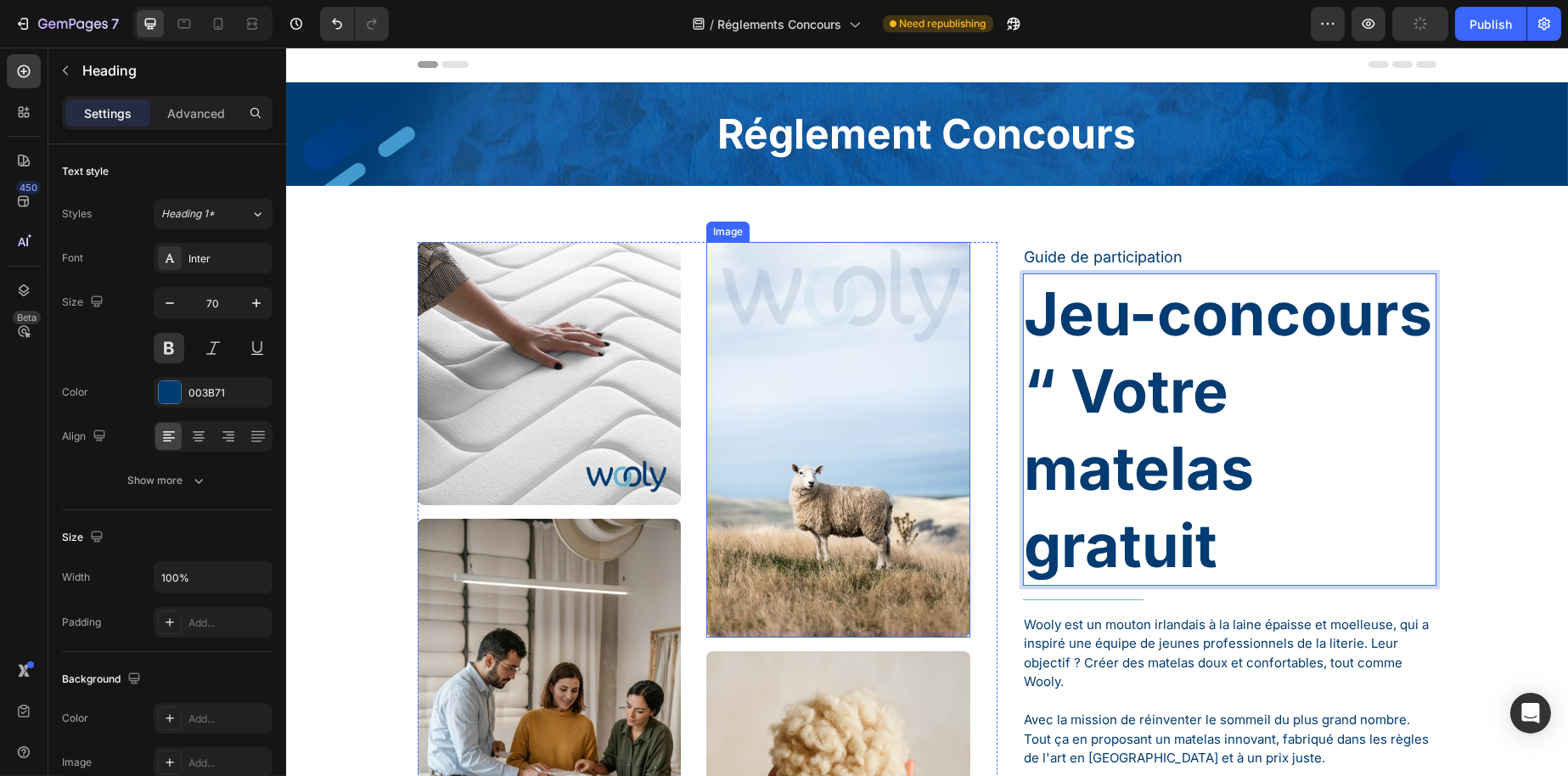
click at [1123, 372] on p "Jeu-concours “ Votre matelas gratuit" at bounding box center [1229, 429] width 411 height 309
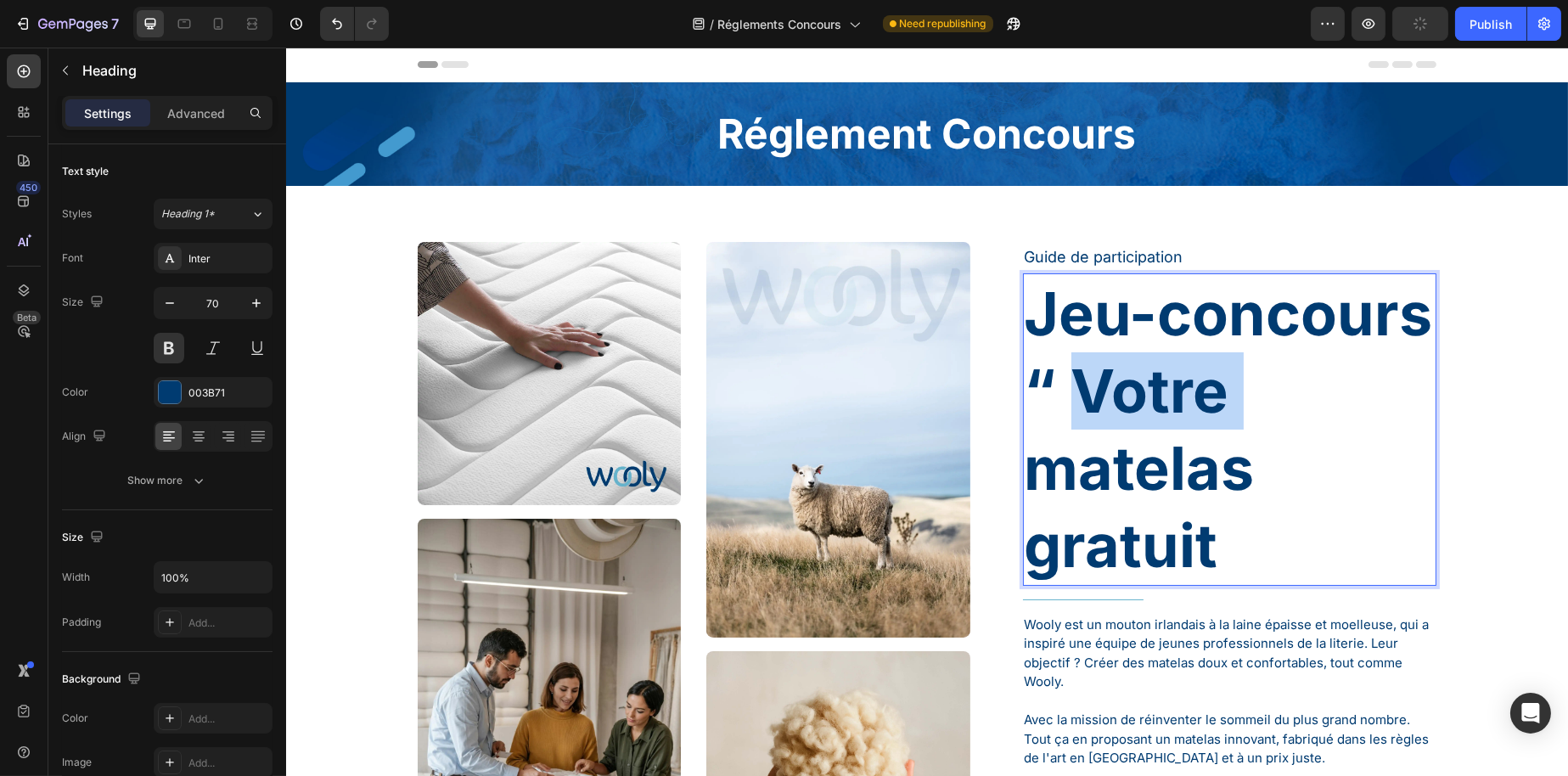
click at [1123, 372] on p "Jeu-concours “ Votre matelas gratuit" at bounding box center [1229, 429] width 411 height 309
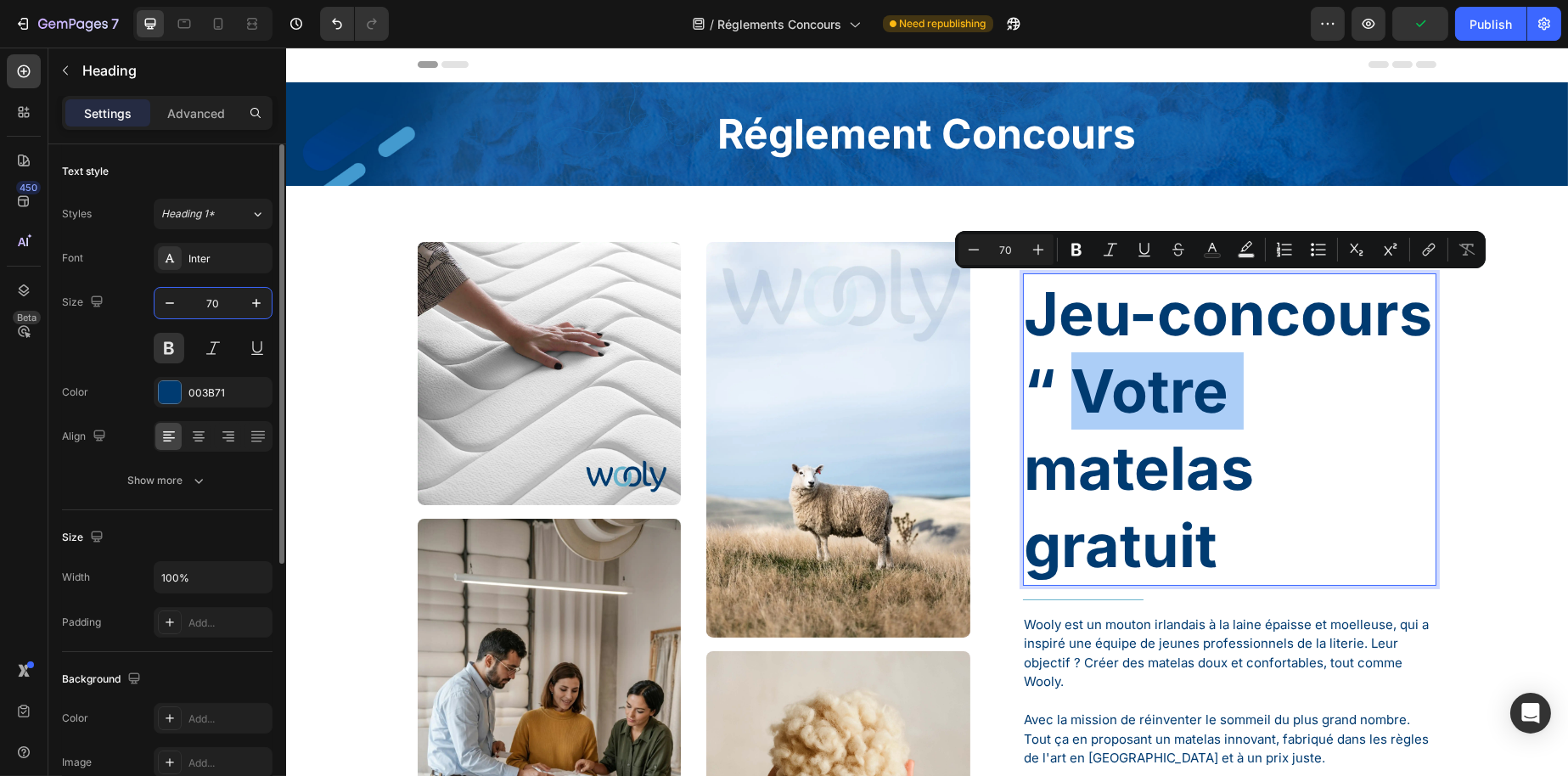
click at [208, 300] on input "70" at bounding box center [213, 303] width 56 height 30
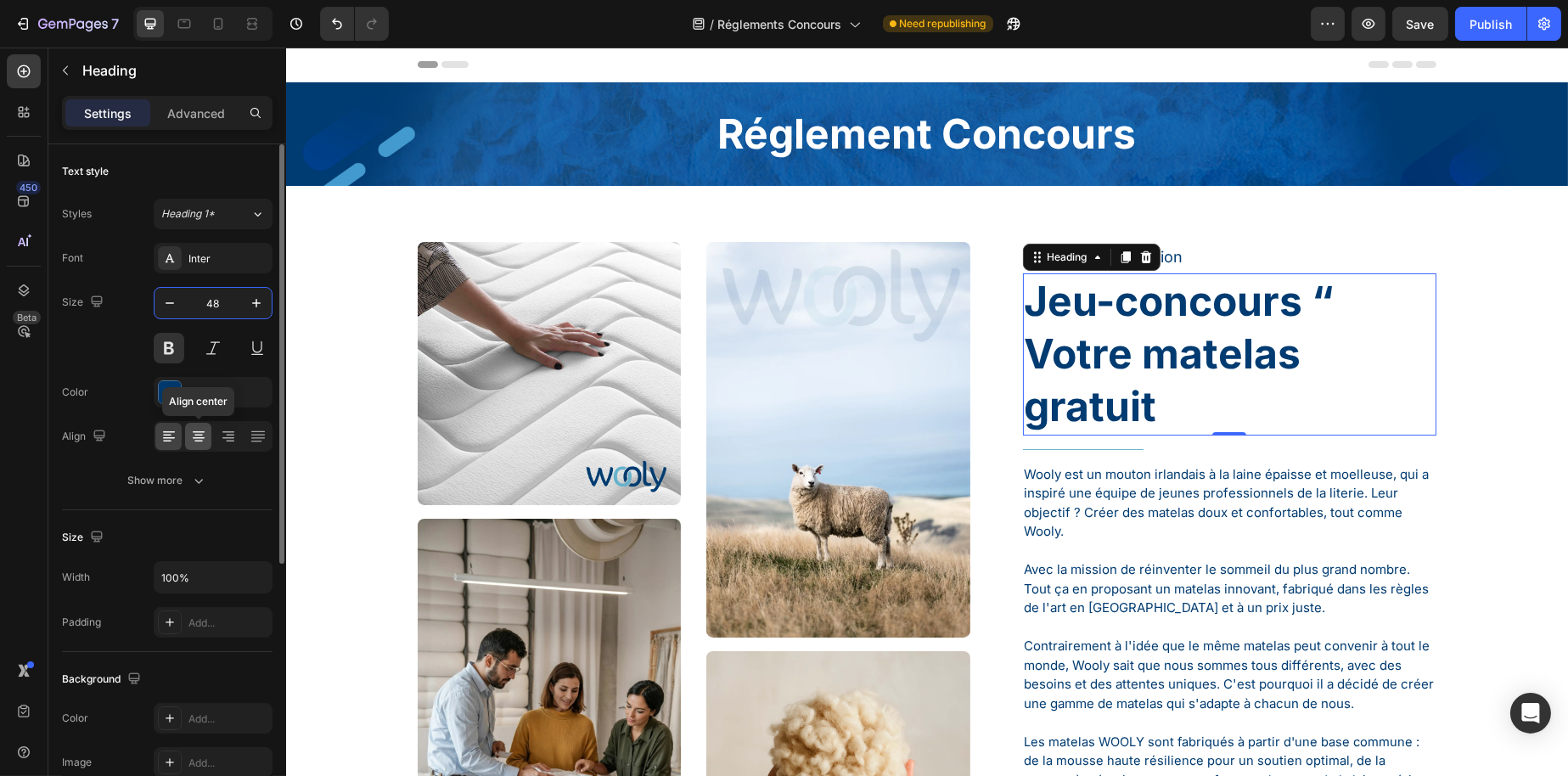
click at [199, 431] on icon at bounding box center [198, 432] width 12 height 2
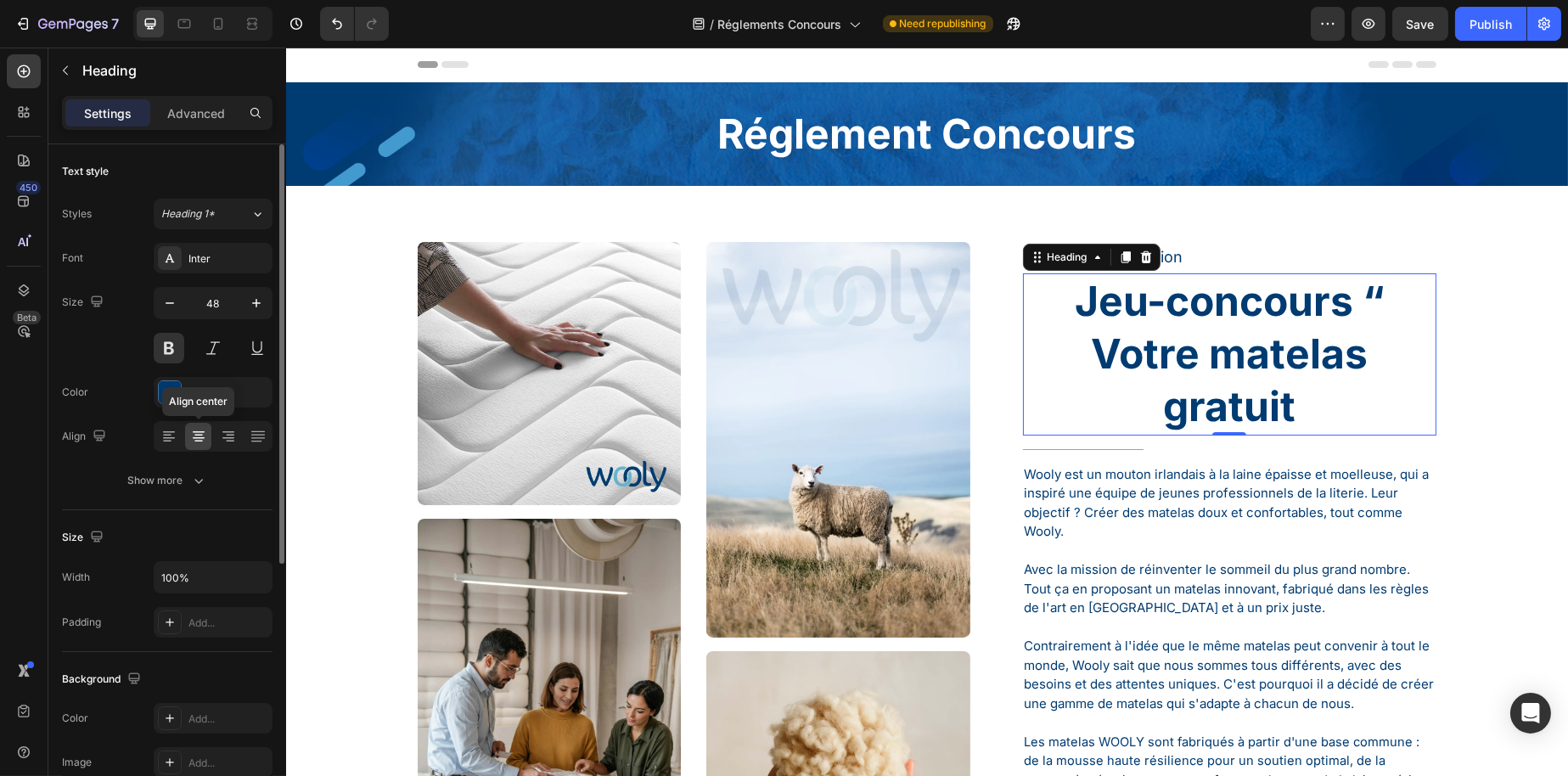
click at [190, 432] on icon at bounding box center [198, 436] width 17 height 17
click at [177, 435] on div at bounding box center [168, 437] width 27 height 27
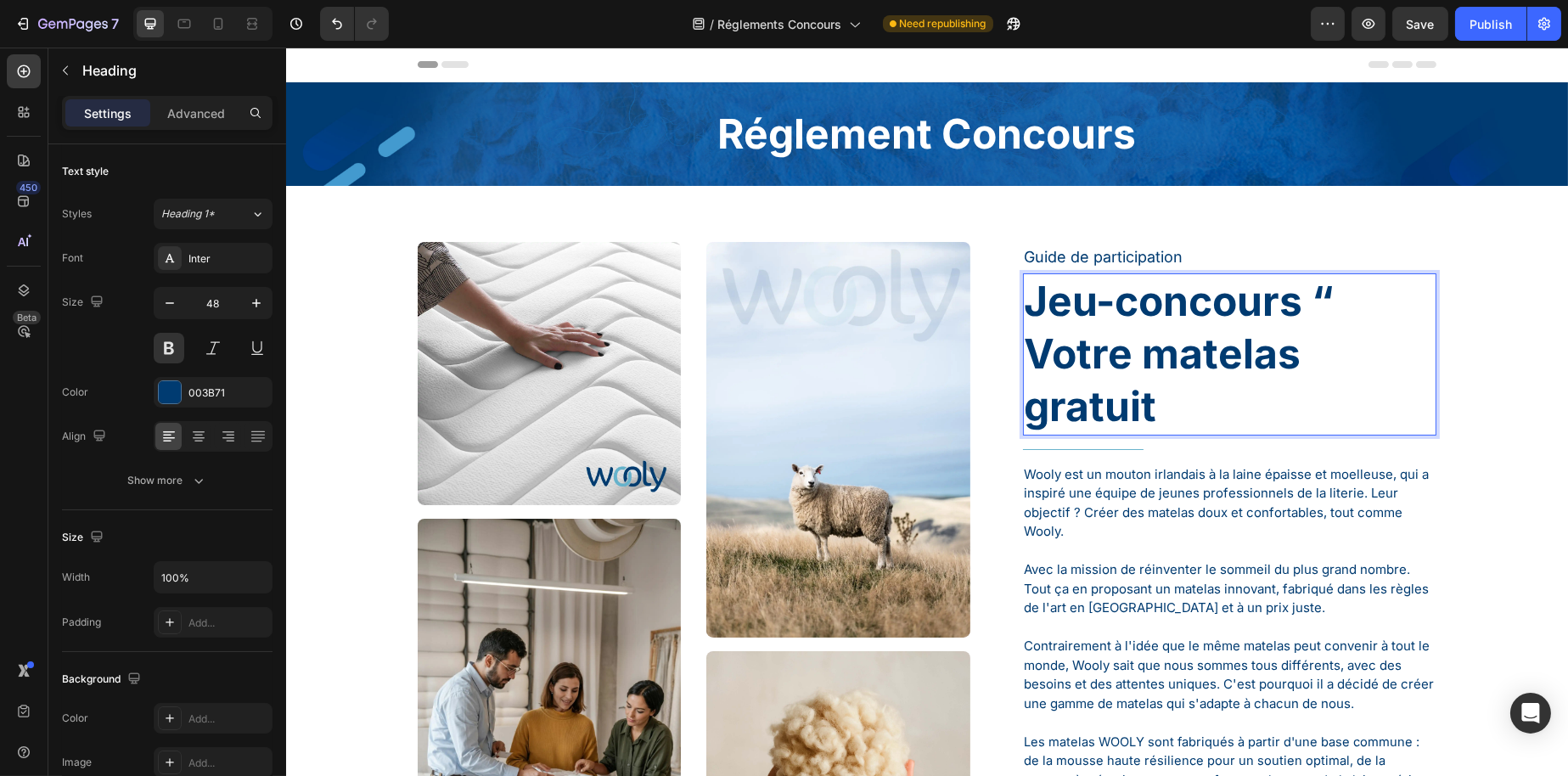
click at [1024, 401] on p "Jeu-concours “ Votre matelas gratuit" at bounding box center [1229, 355] width 411 height 159
click at [1164, 400] on p "Jeu-concours “ Votre matelas gratuit" at bounding box center [1229, 355] width 411 height 159
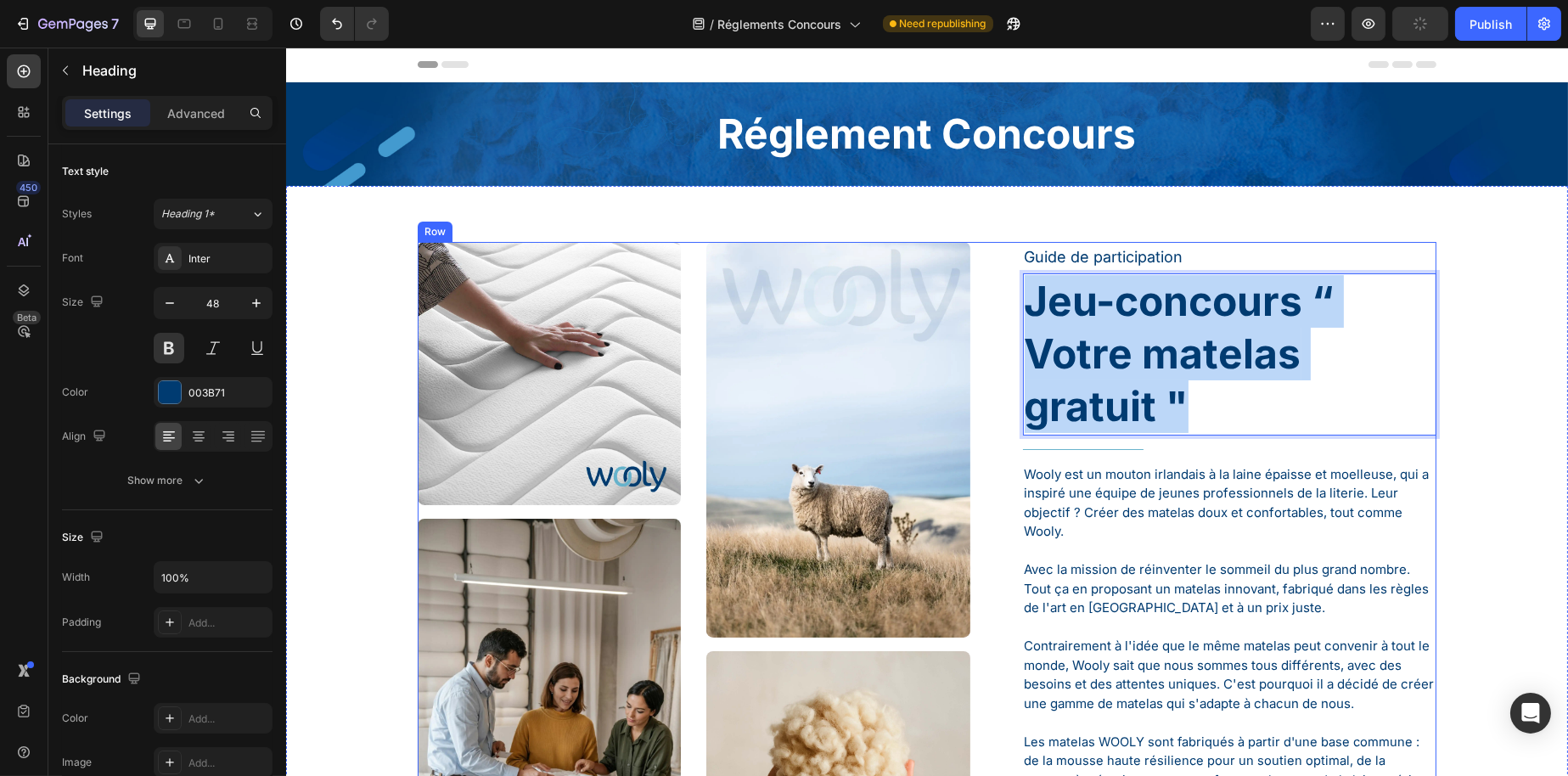
drag, startPoint x: 1197, startPoint y: 410, endPoint x: 1007, endPoint y: 305, distance: 217.1
click at [1007, 305] on div "Image Image Image Image Image Image Row Guide de participation Text Block Jeu-c…" at bounding box center [927, 782] width 1019 height 1081
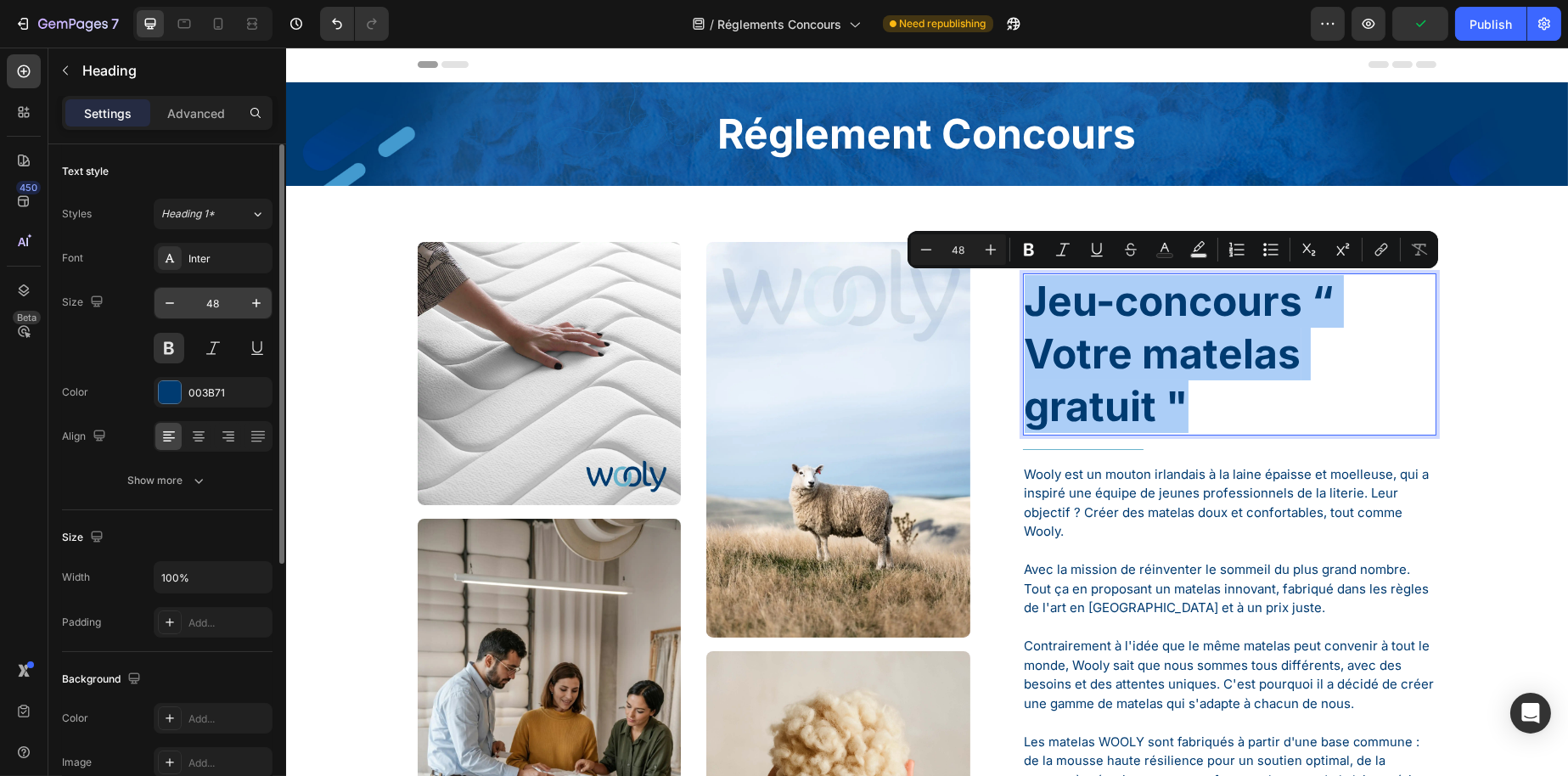
click at [219, 310] on input "48" at bounding box center [213, 303] width 56 height 30
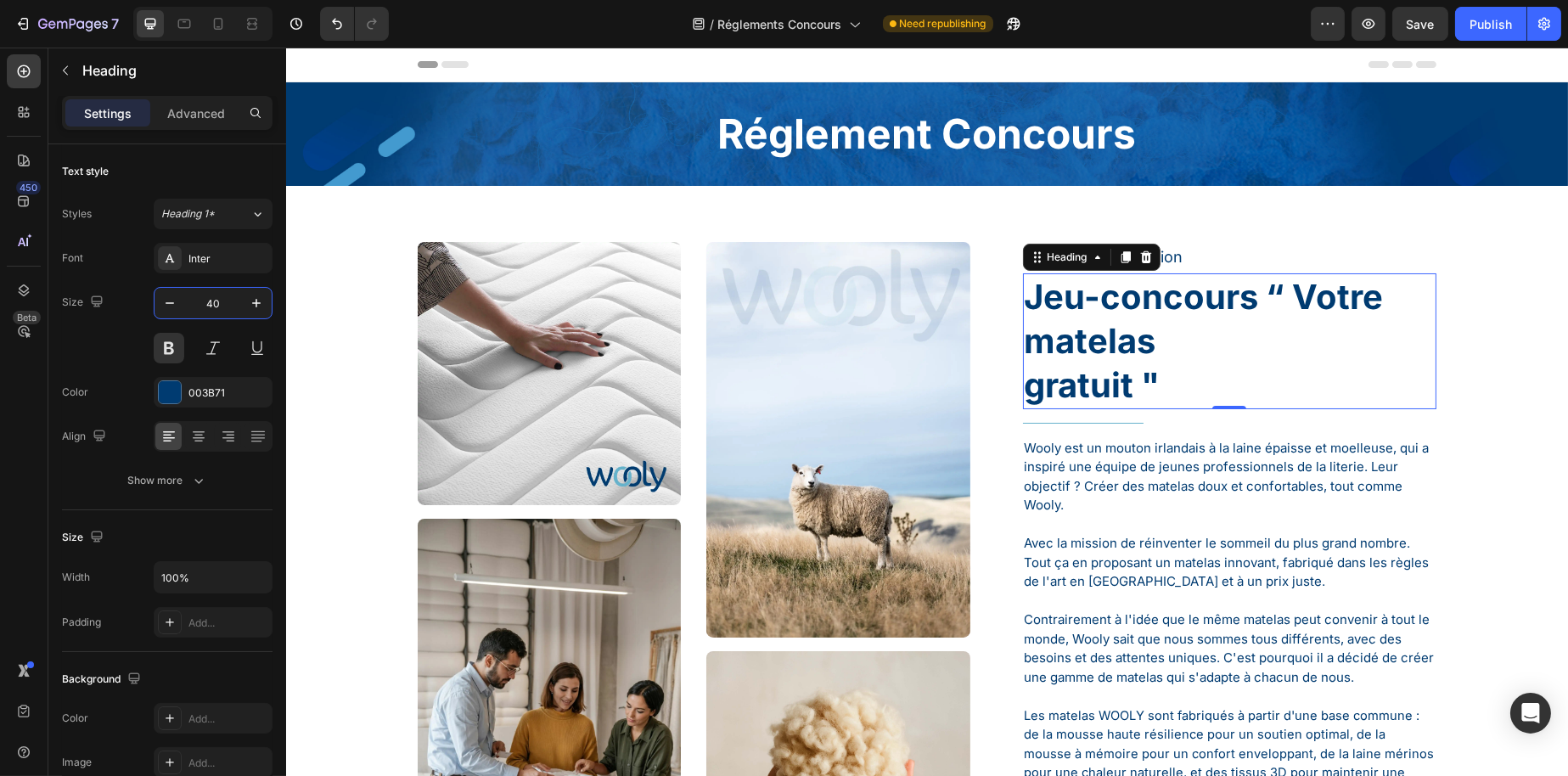
type input "40"
click at [1024, 389] on p "Jeu-concours “ Votre matelas gratuit "" at bounding box center [1229, 341] width 411 height 133
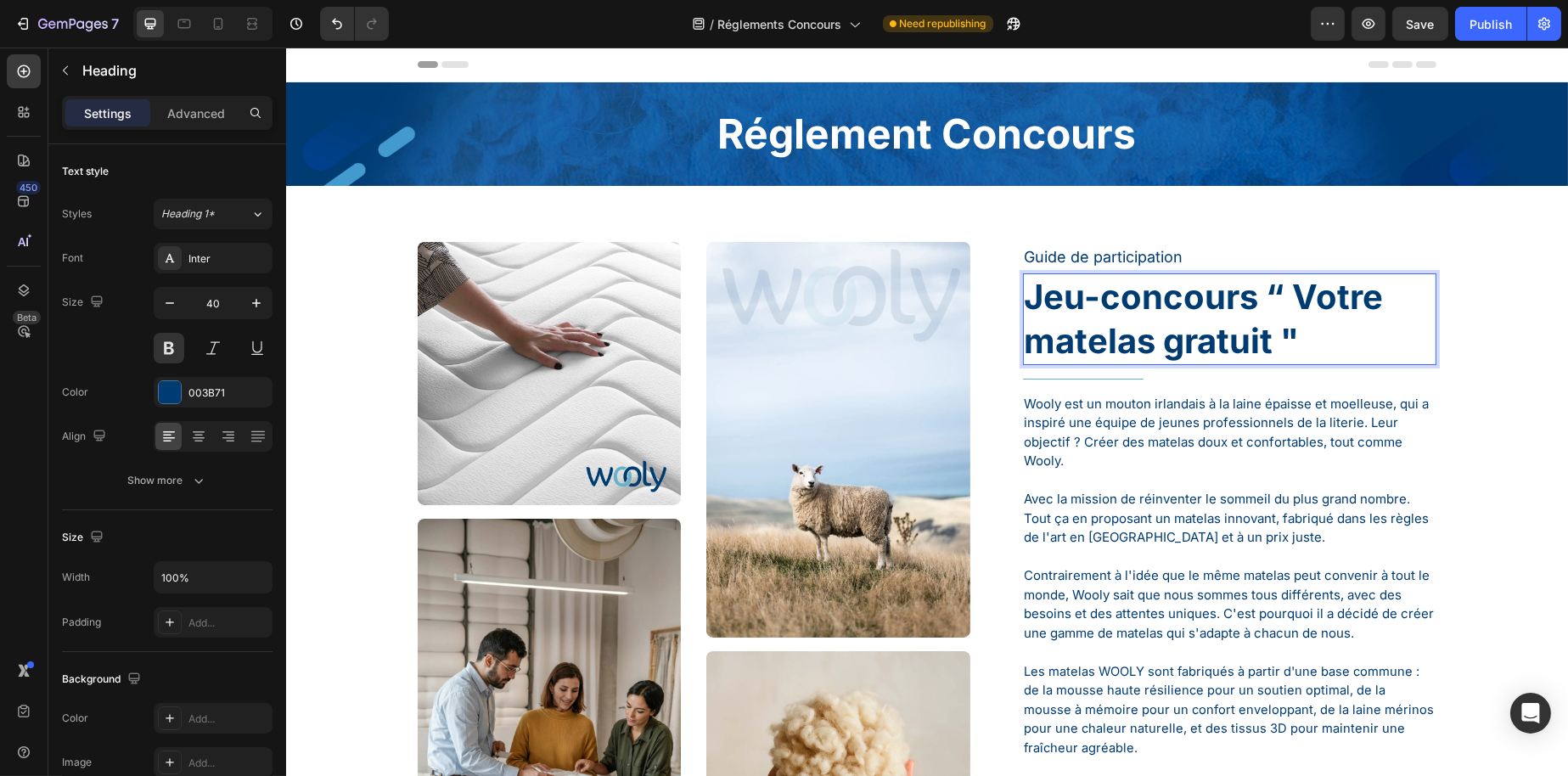
click at [1253, 287] on p "Jeu-concours “ Votre matelas gratuit "" at bounding box center [1229, 319] width 411 height 88
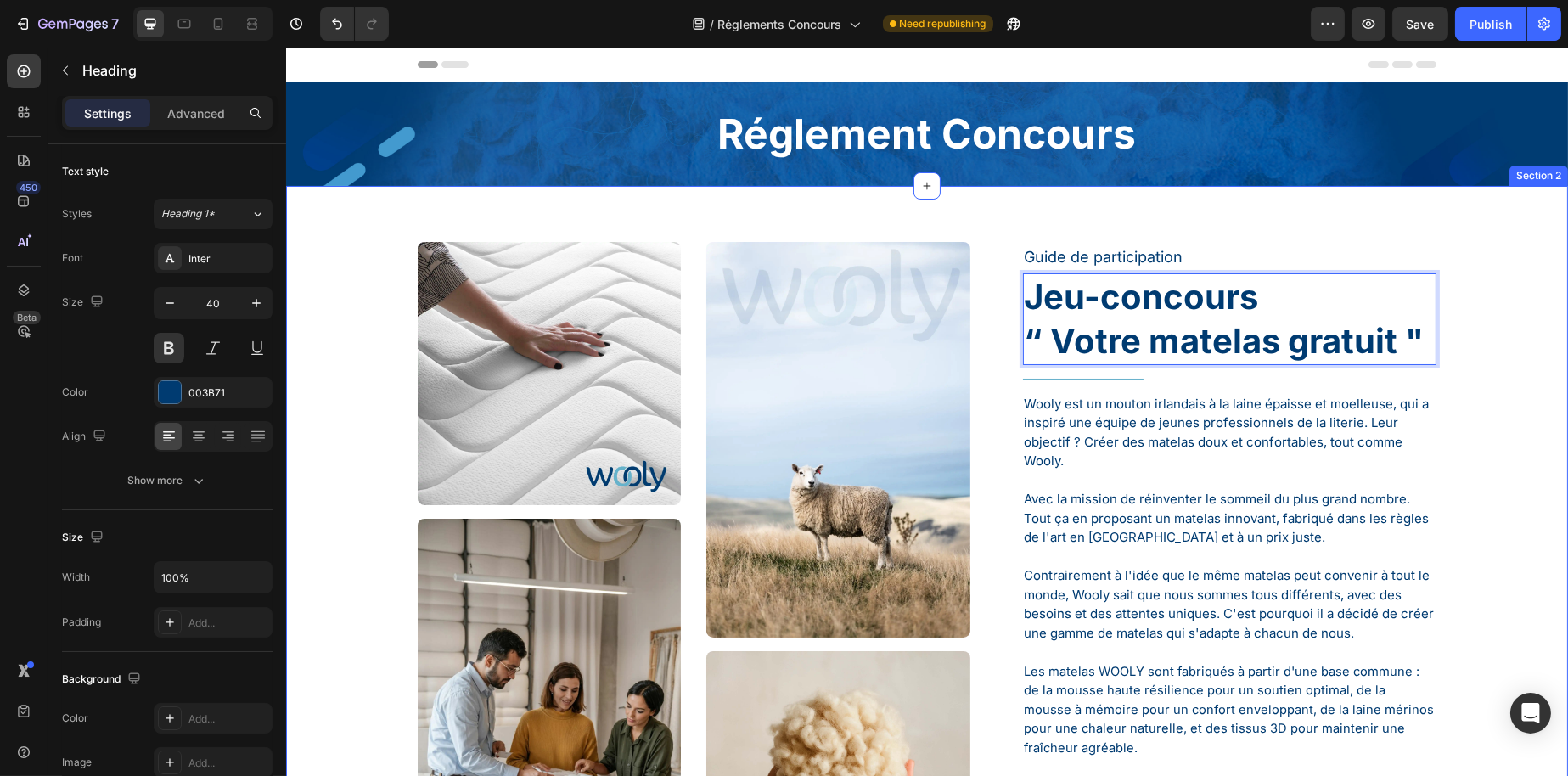
click at [1525, 358] on div "Image Image Image Image Image Image Row Guide de participation Text Block Jeu-c…" at bounding box center [926, 782] width 1256 height 1081
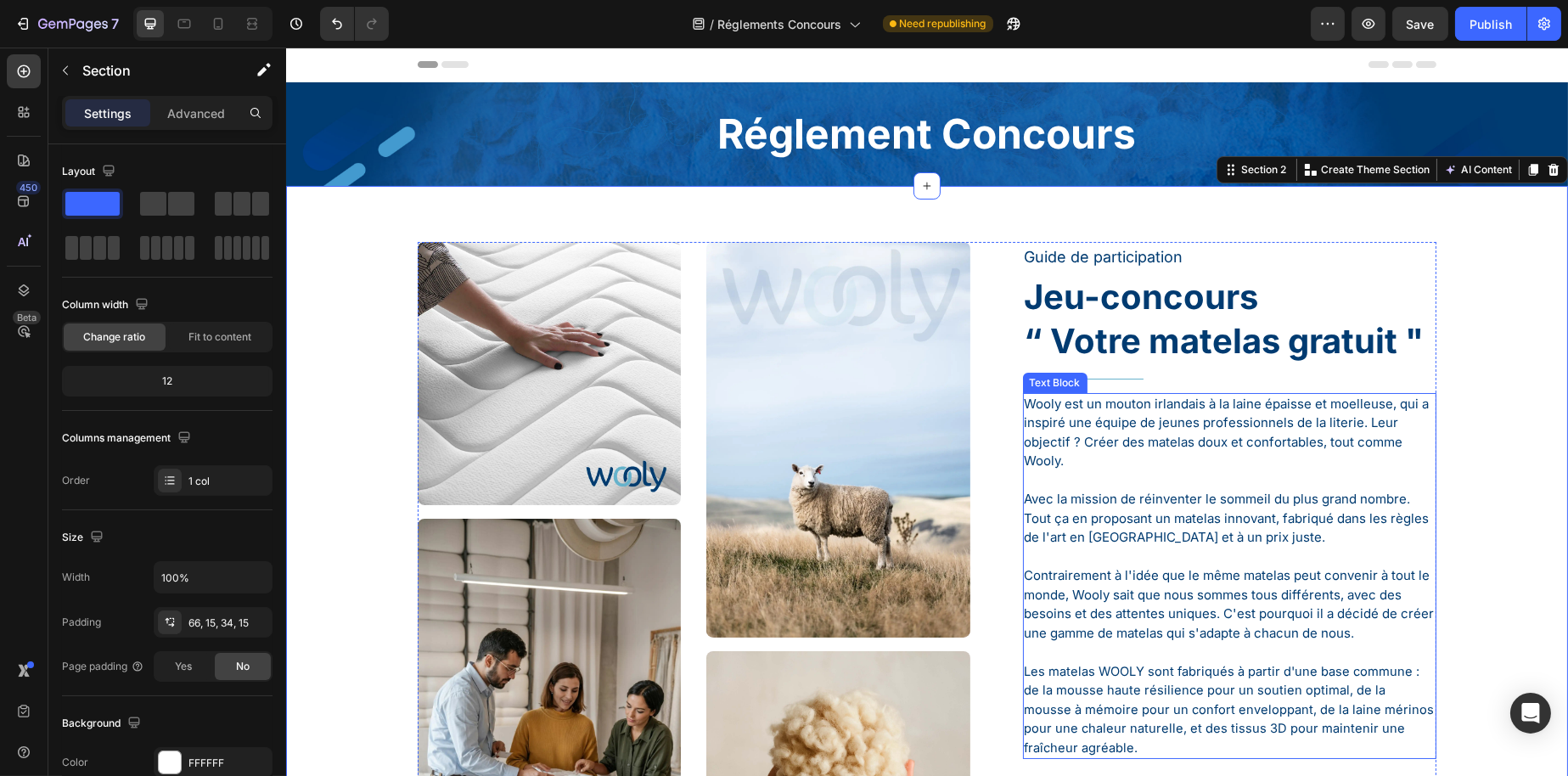
click at [1185, 344] on p "Jeu-concours “ Votre matelas gratuit "" at bounding box center [1229, 319] width 411 height 88
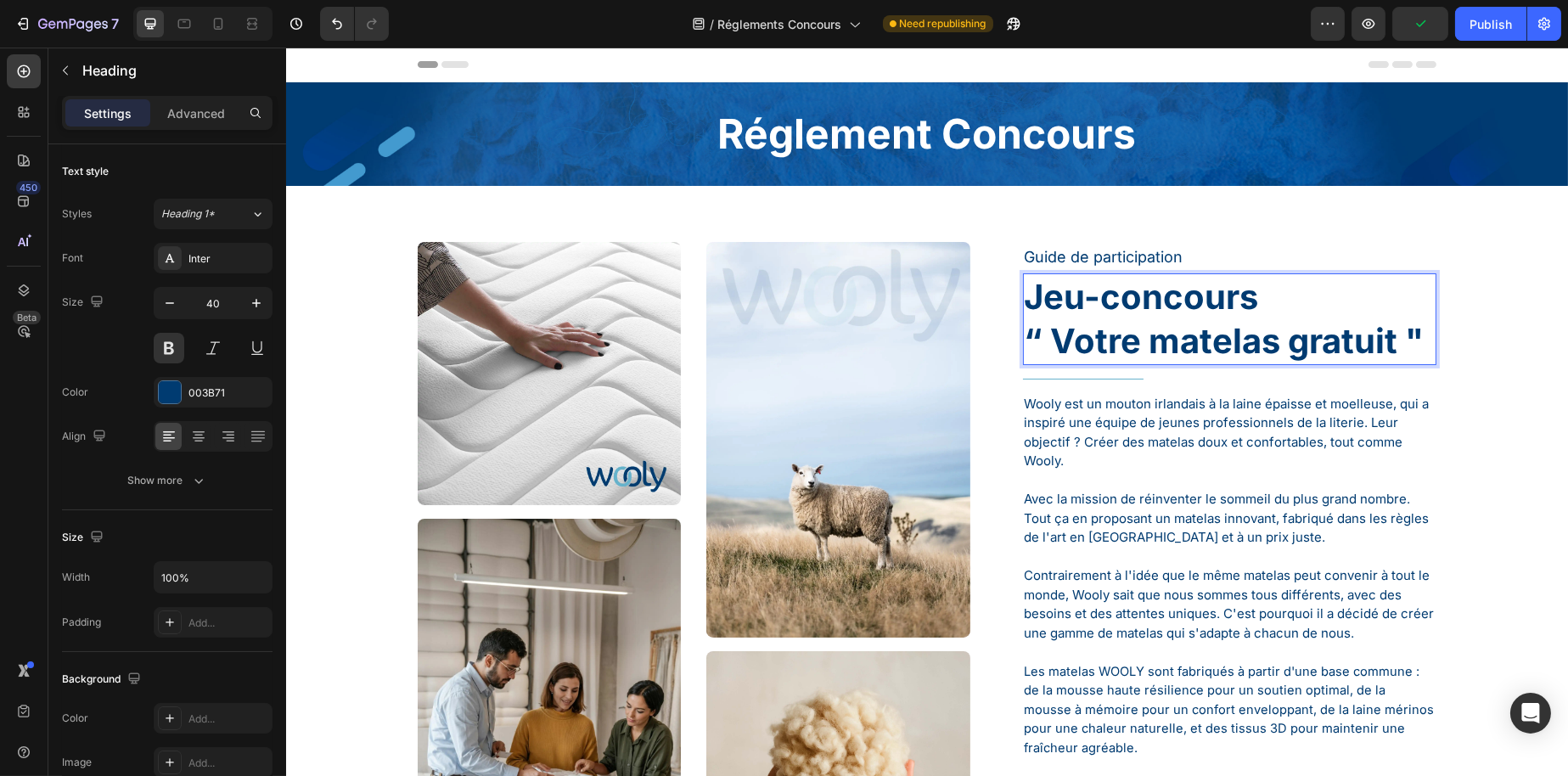
click at [1104, 296] on p "Jeu-concours “ Votre matelas gratuit "" at bounding box center [1229, 319] width 411 height 88
click at [1042, 296] on p "Jeu-concours “ Votre matelas gratuit "" at bounding box center [1229, 319] width 411 height 88
click at [1025, 297] on p "Jeu-concours “ Votre matelas gratuit "" at bounding box center [1229, 319] width 411 height 88
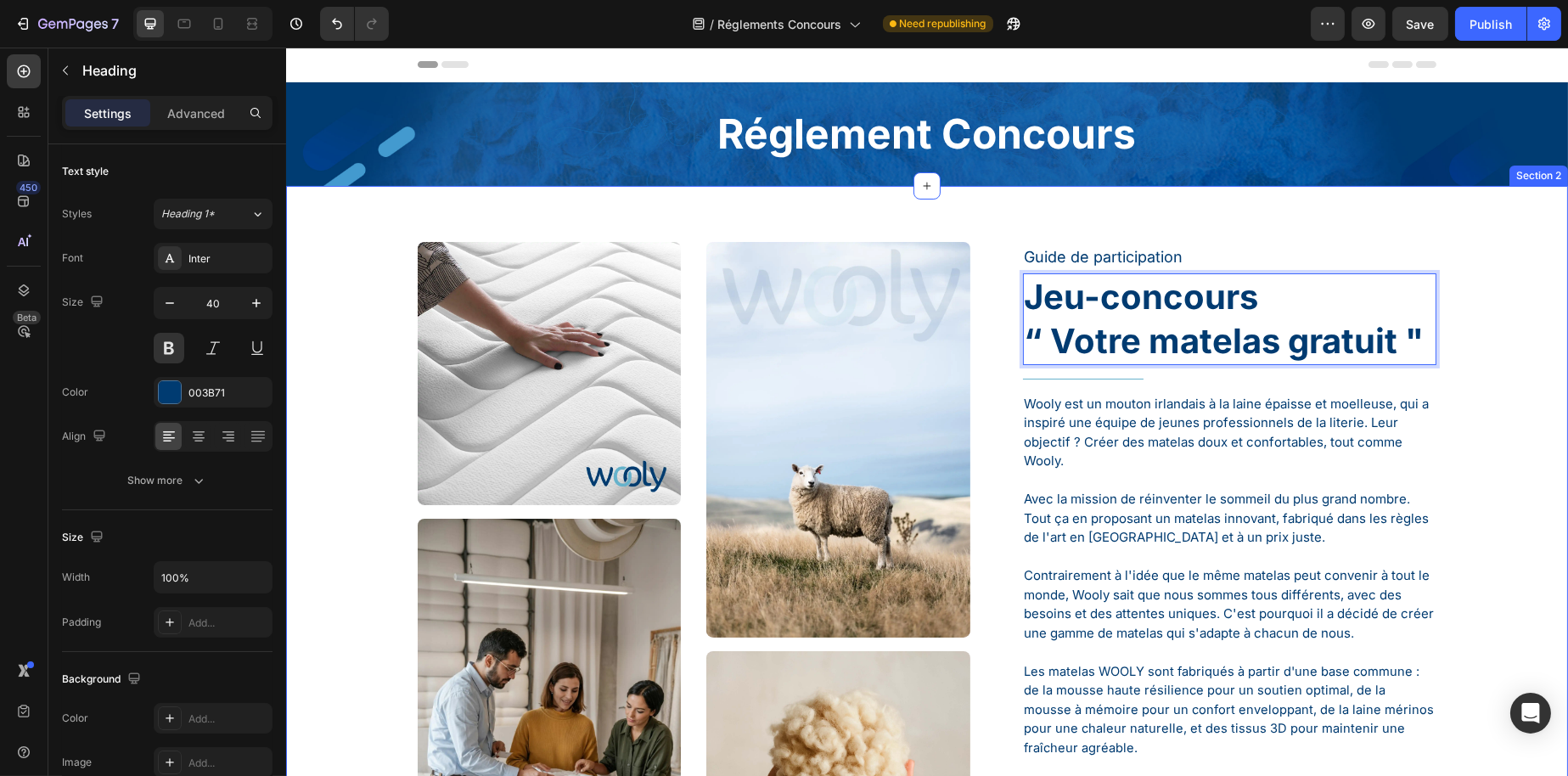
click at [1454, 306] on div "Image Image Image Image Image Image Row Guide de participation Text Block Jeu-c…" at bounding box center [926, 782] width 1256 height 1081
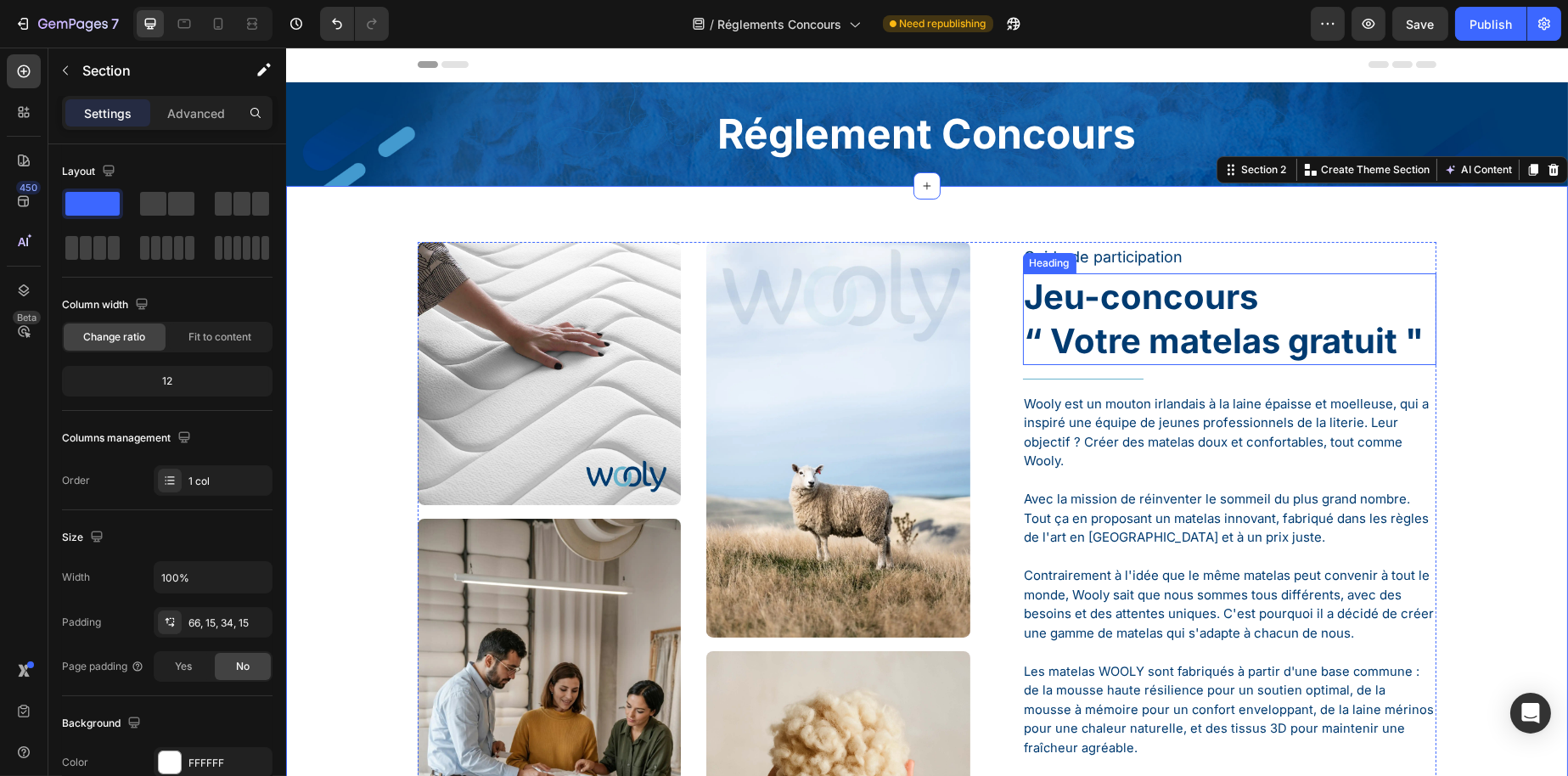
click at [1183, 297] on p "Jeu-concours “ Votre matelas gratuit "" at bounding box center [1229, 319] width 411 height 88
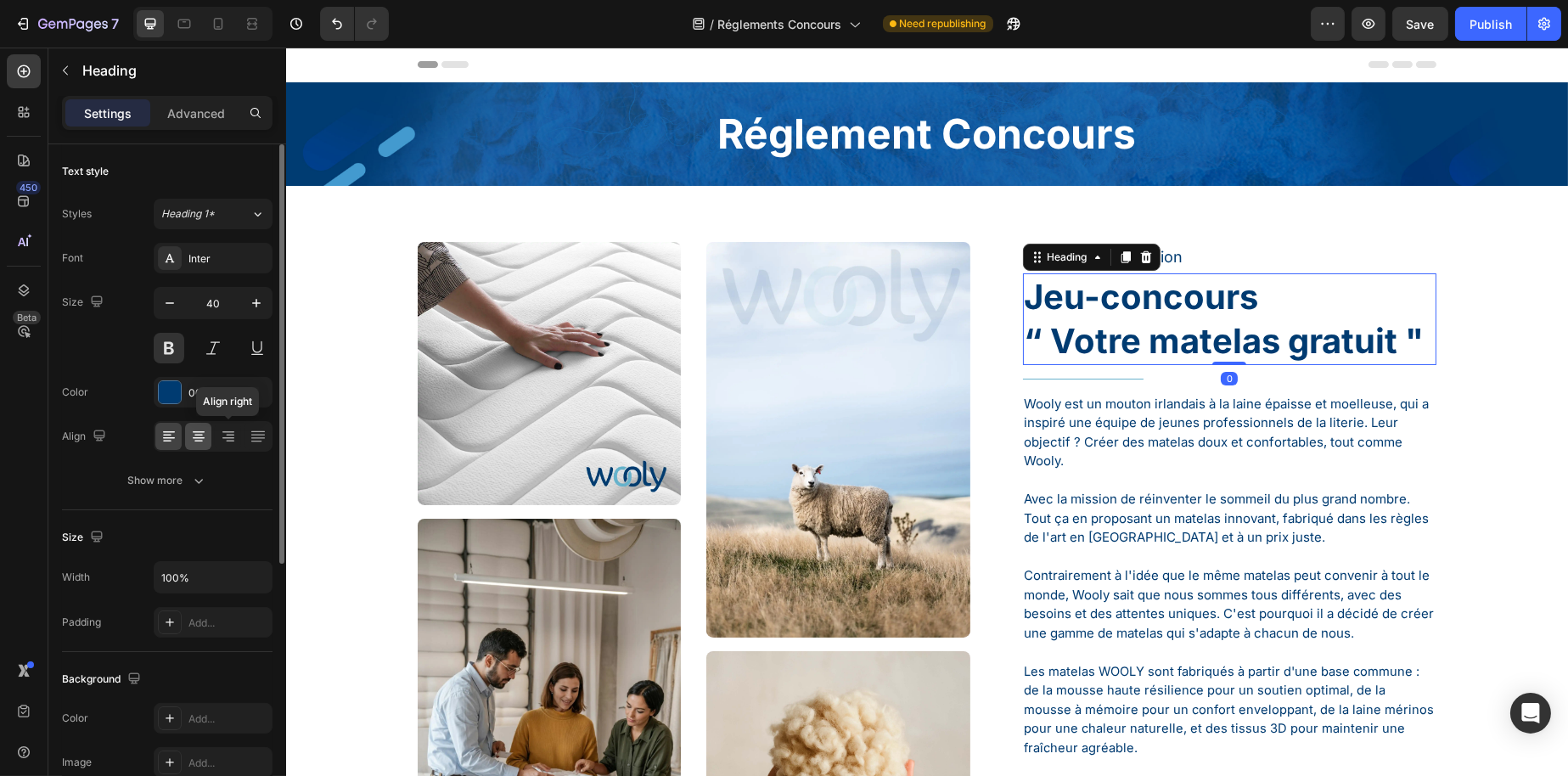
click at [204, 432] on icon at bounding box center [198, 436] width 17 height 17
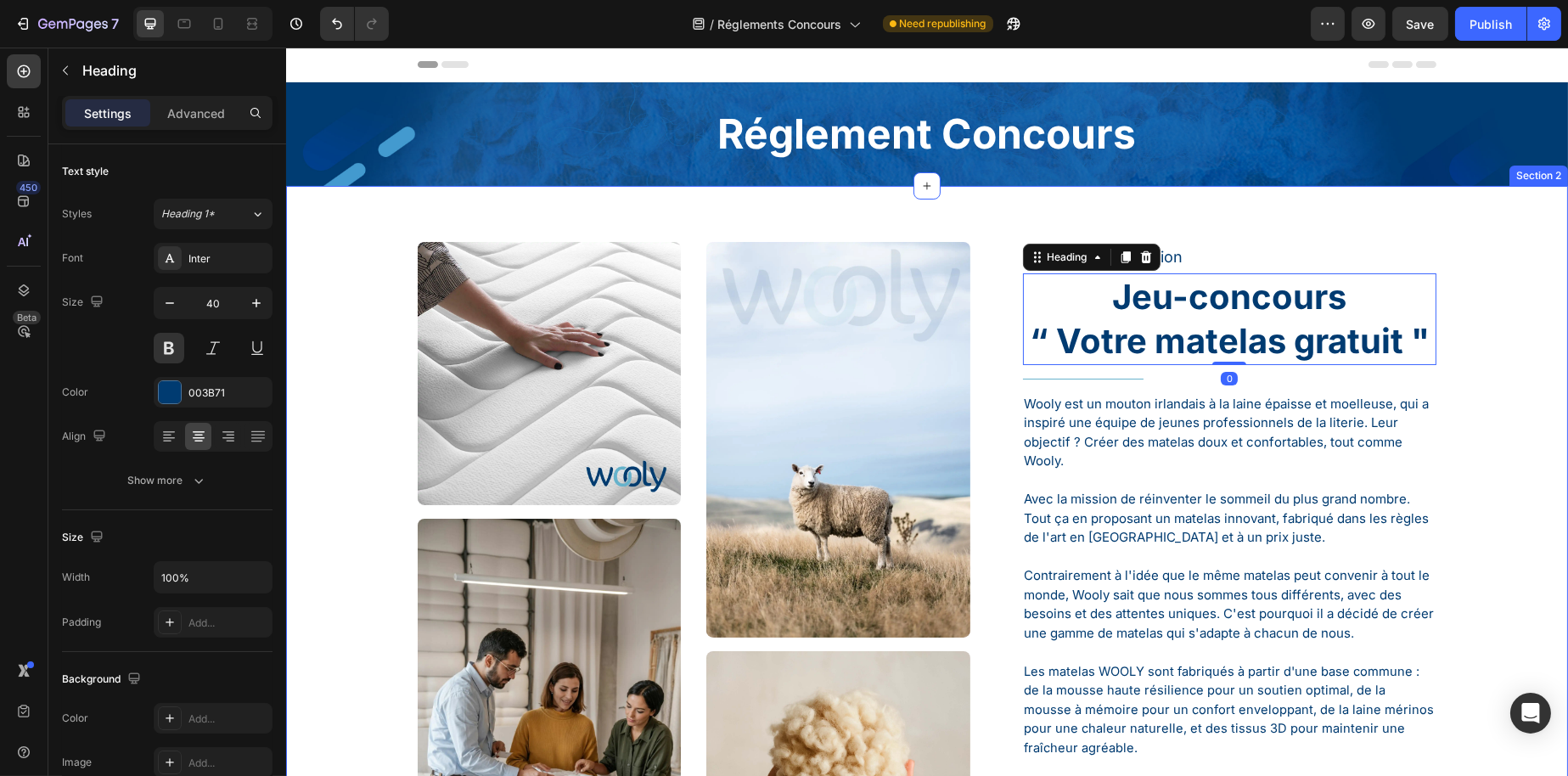
click at [1314, 200] on div "Image Image Image Image Image Image Row Guide de participation Text Block Jeu-c…" at bounding box center [926, 769] width 1282 height 1165
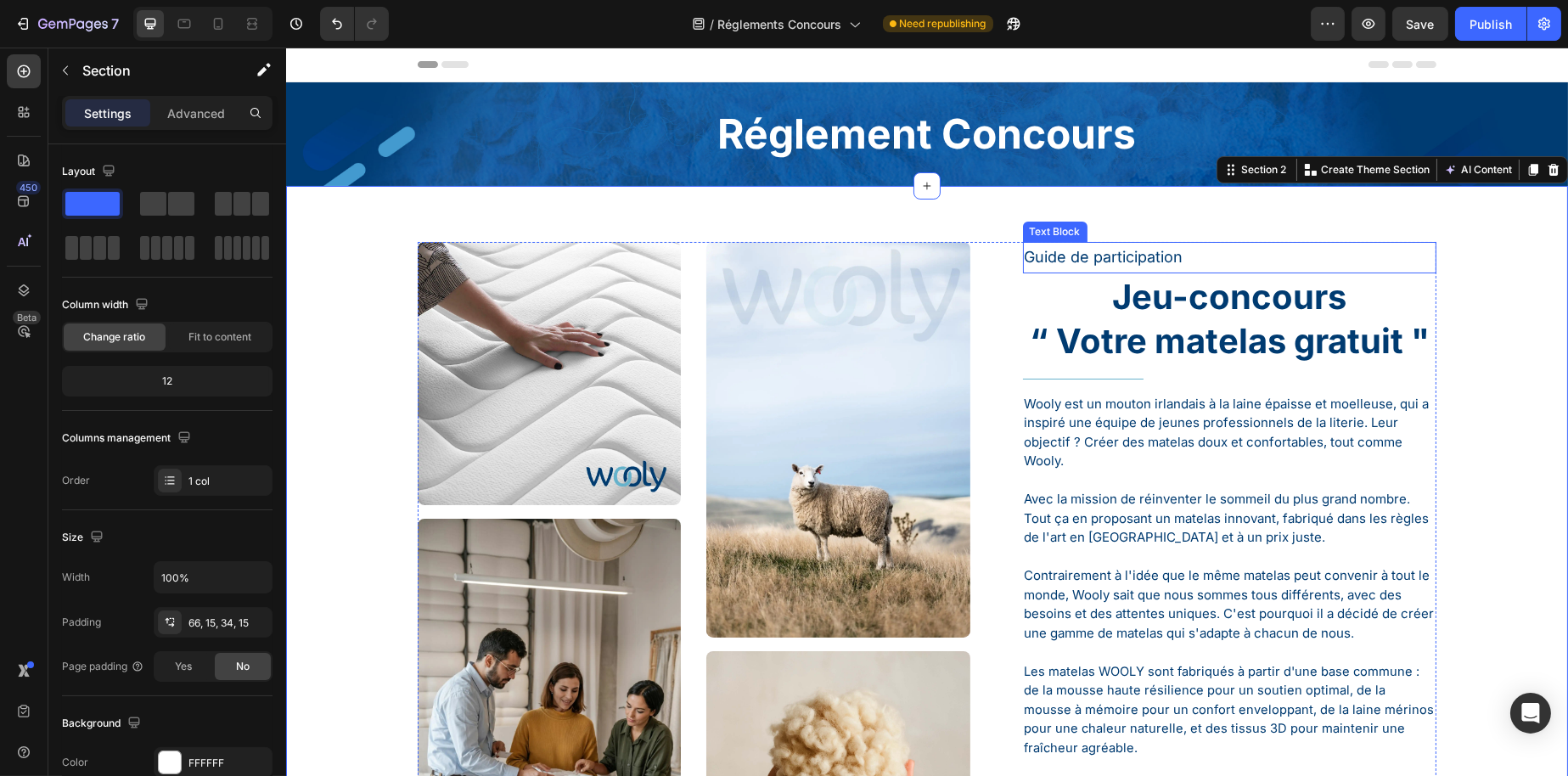
click at [1143, 252] on p "Guide de participation" at bounding box center [1229, 257] width 411 height 27
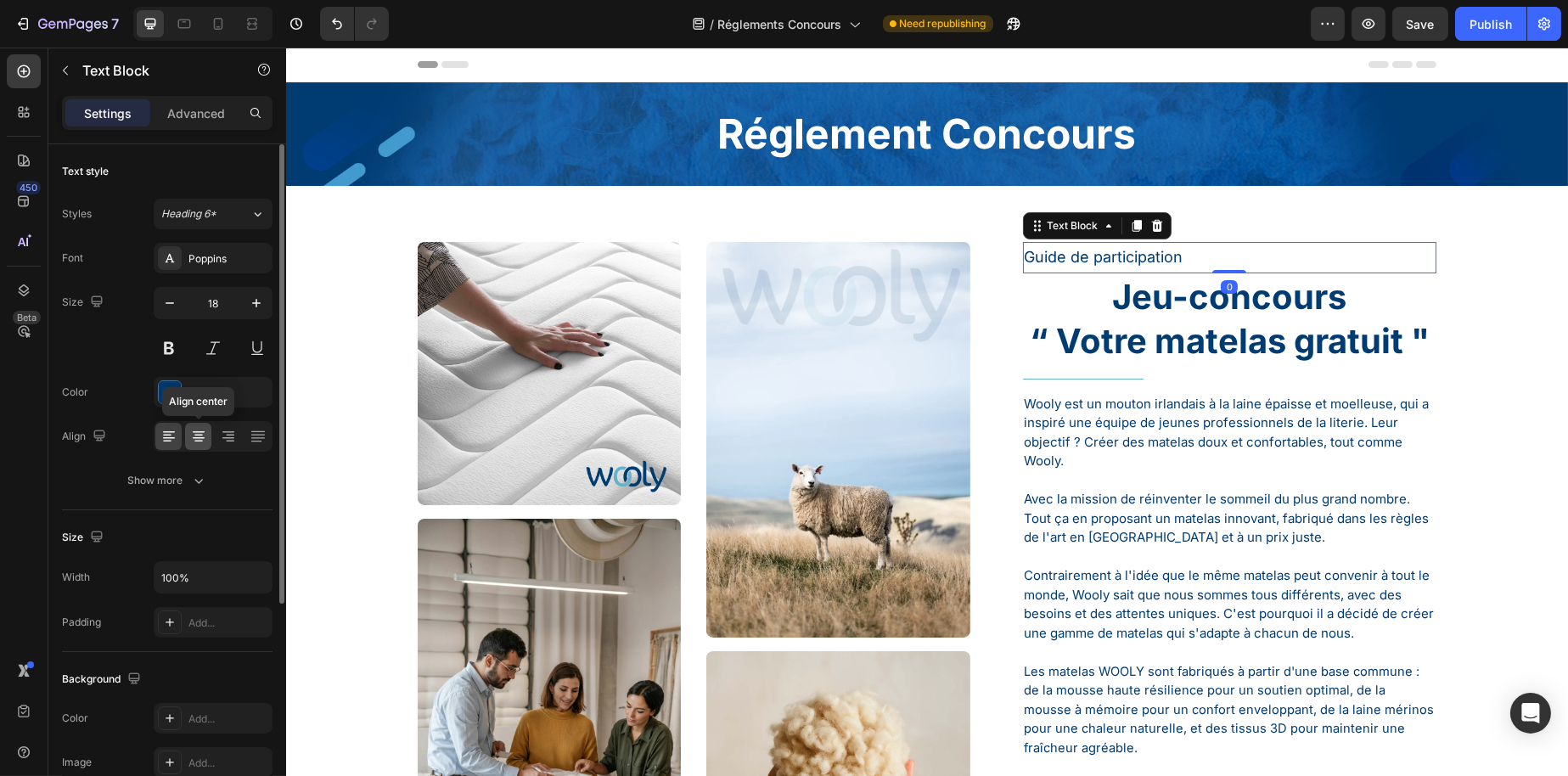
click at [208, 436] on div at bounding box center [199, 437] width 27 height 27
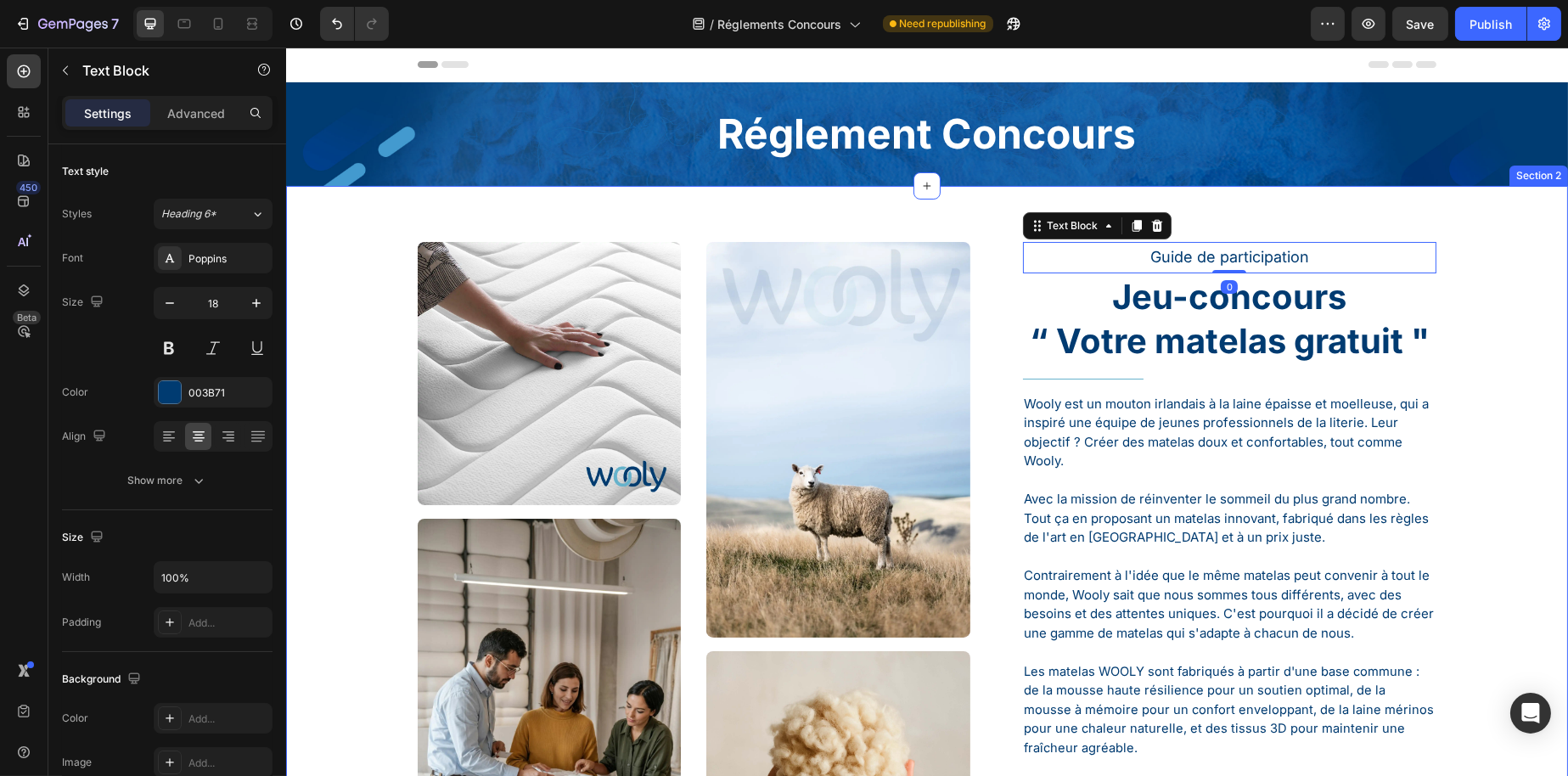
click at [1208, 225] on div "Image Image Image Image Image Image Row Guide de participation Text Block 0 Jeu…" at bounding box center [926, 769] width 1282 height 1165
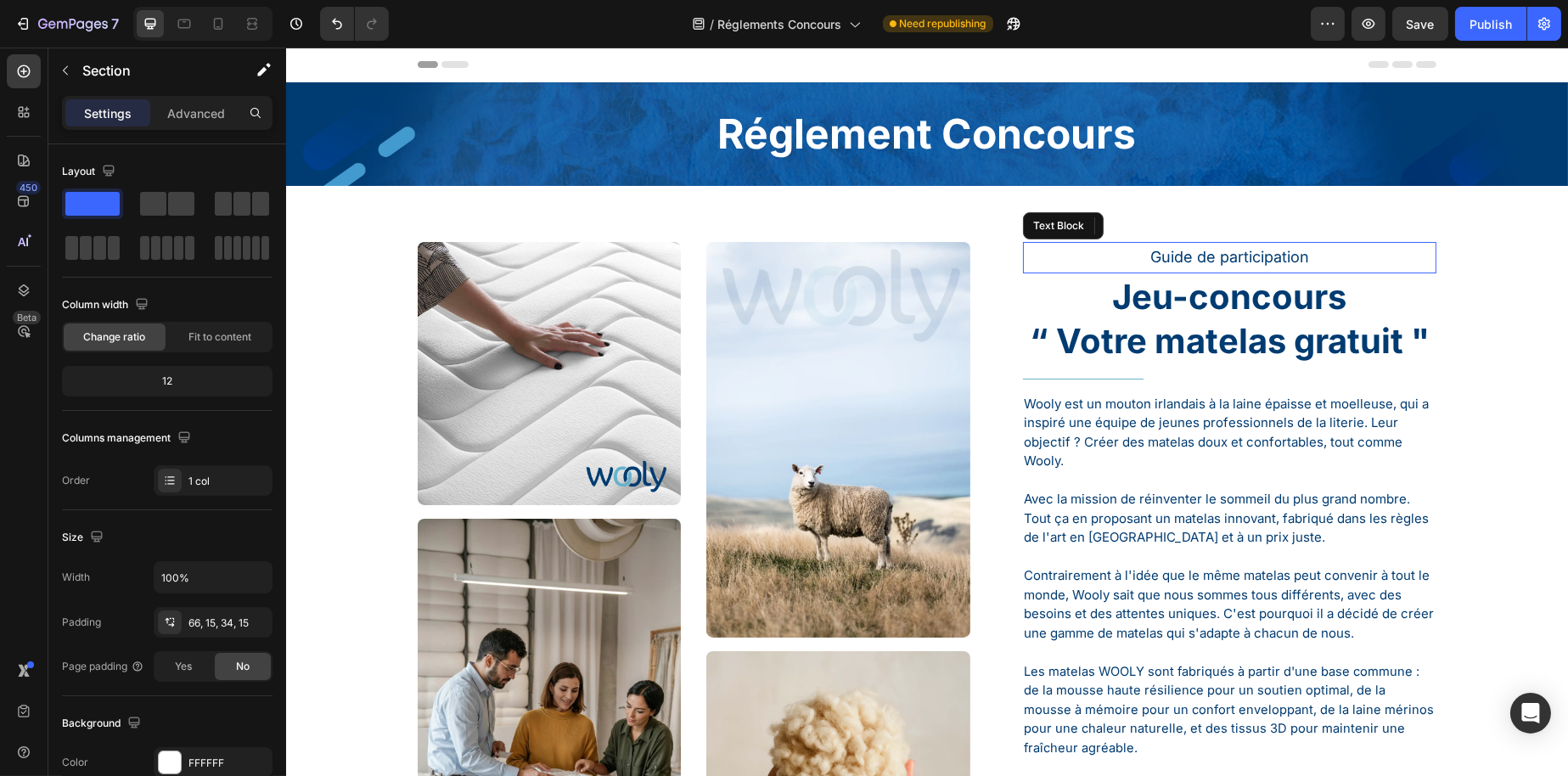
click at [1196, 265] on p "Guide de participation" at bounding box center [1229, 257] width 411 height 27
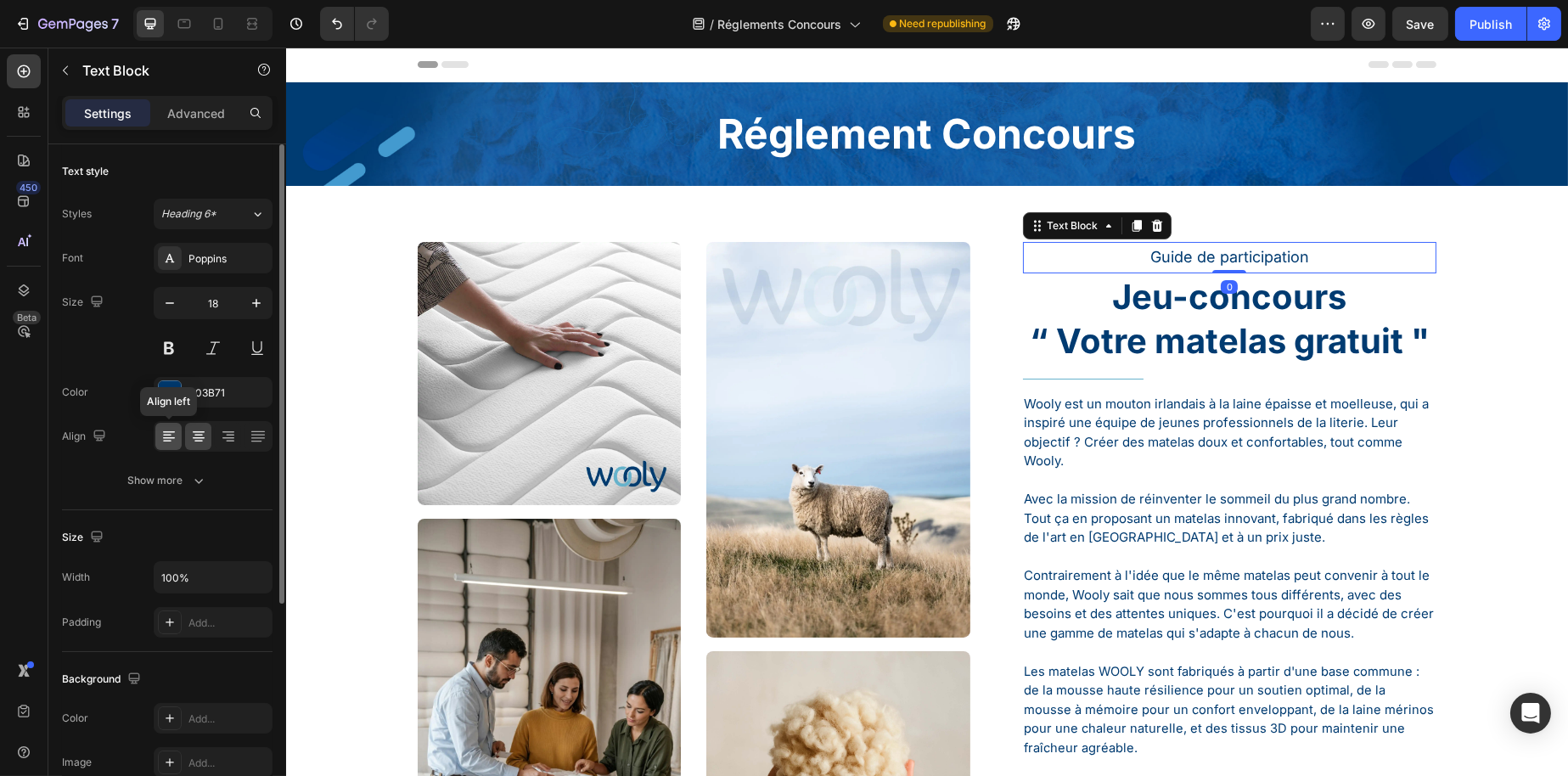
click at [170, 428] on icon at bounding box center [168, 436] width 17 height 17
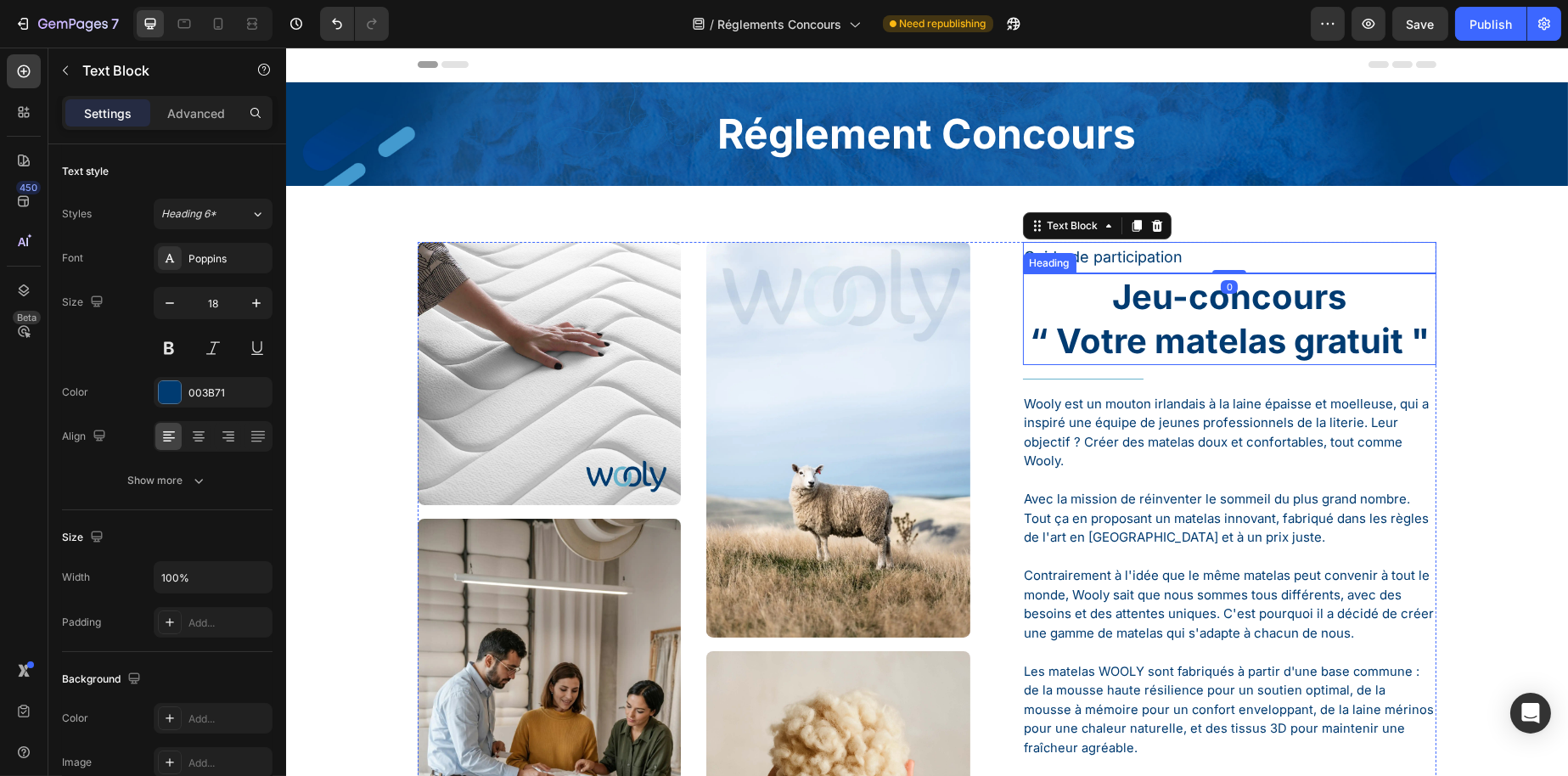
click at [1119, 284] on p "Jeu-concours “ Votre matelas gratuit "" at bounding box center [1229, 319] width 411 height 88
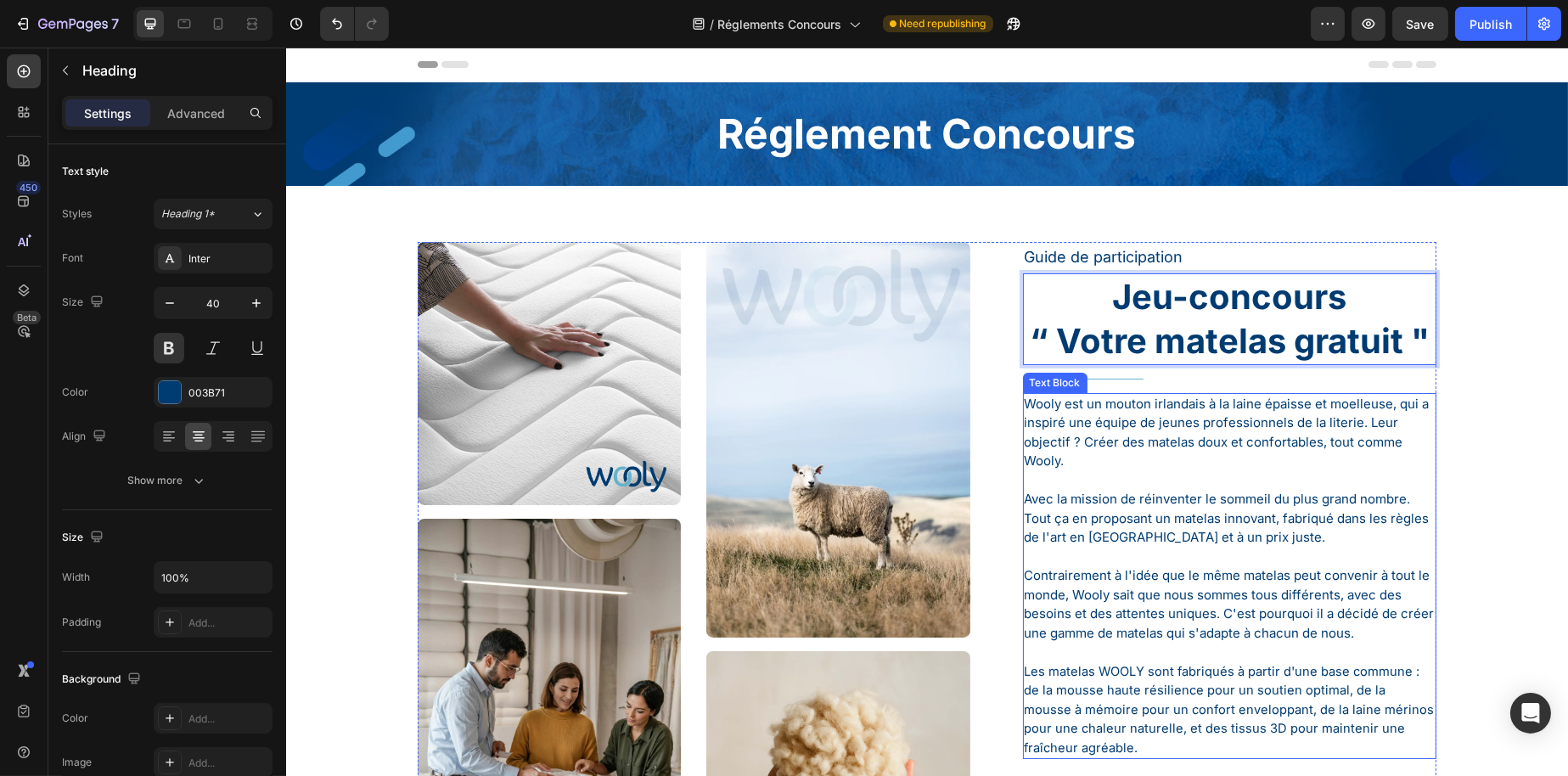
click at [1184, 396] on p "Wooly est un mouton irlandais à la laine épaisse et moelleuse, qui a inspiré un…" at bounding box center [1229, 433] width 411 height 77
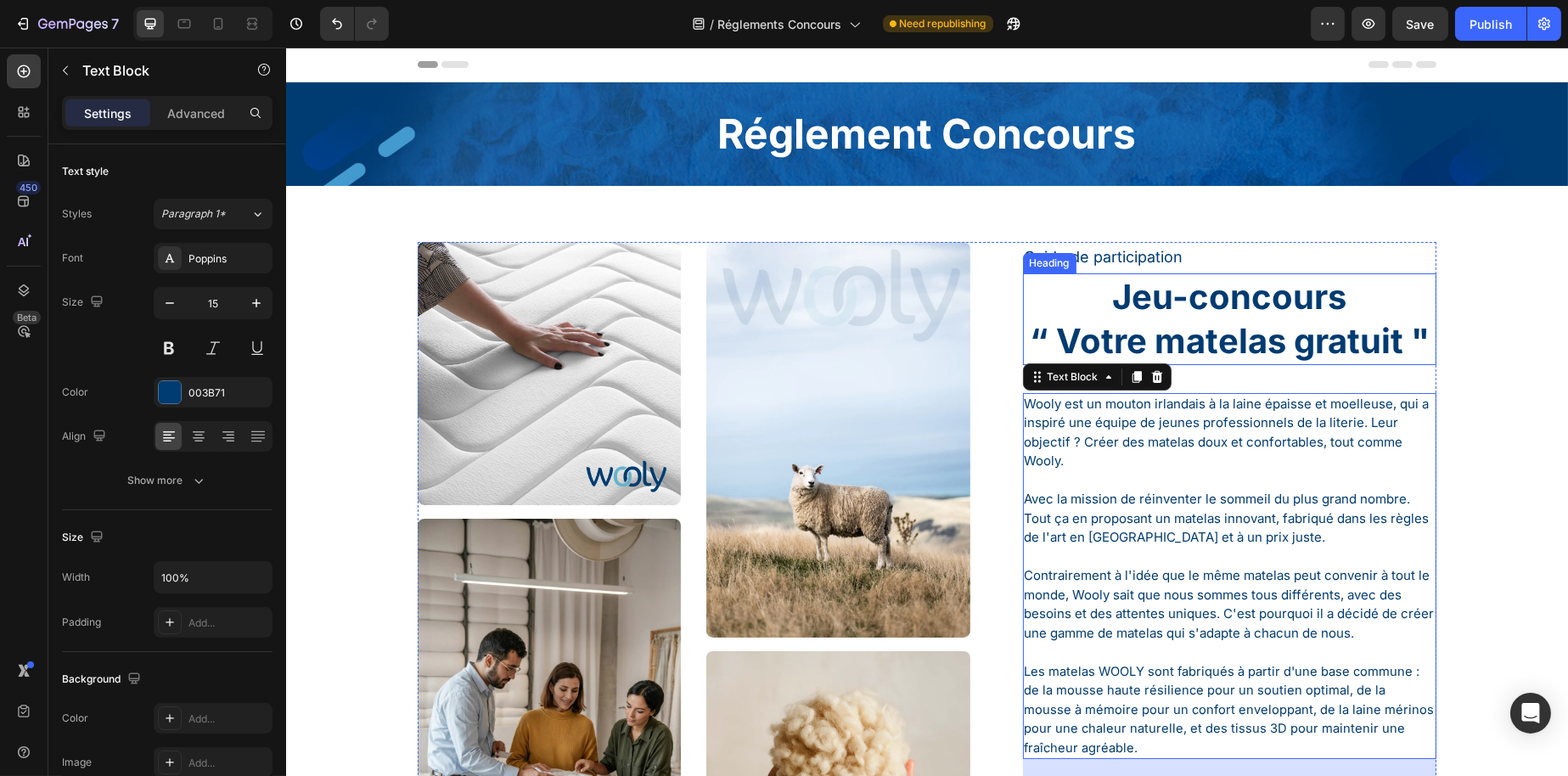
click at [1171, 331] on p "Jeu-concours “ Votre matelas gratuit "" at bounding box center [1229, 319] width 411 height 88
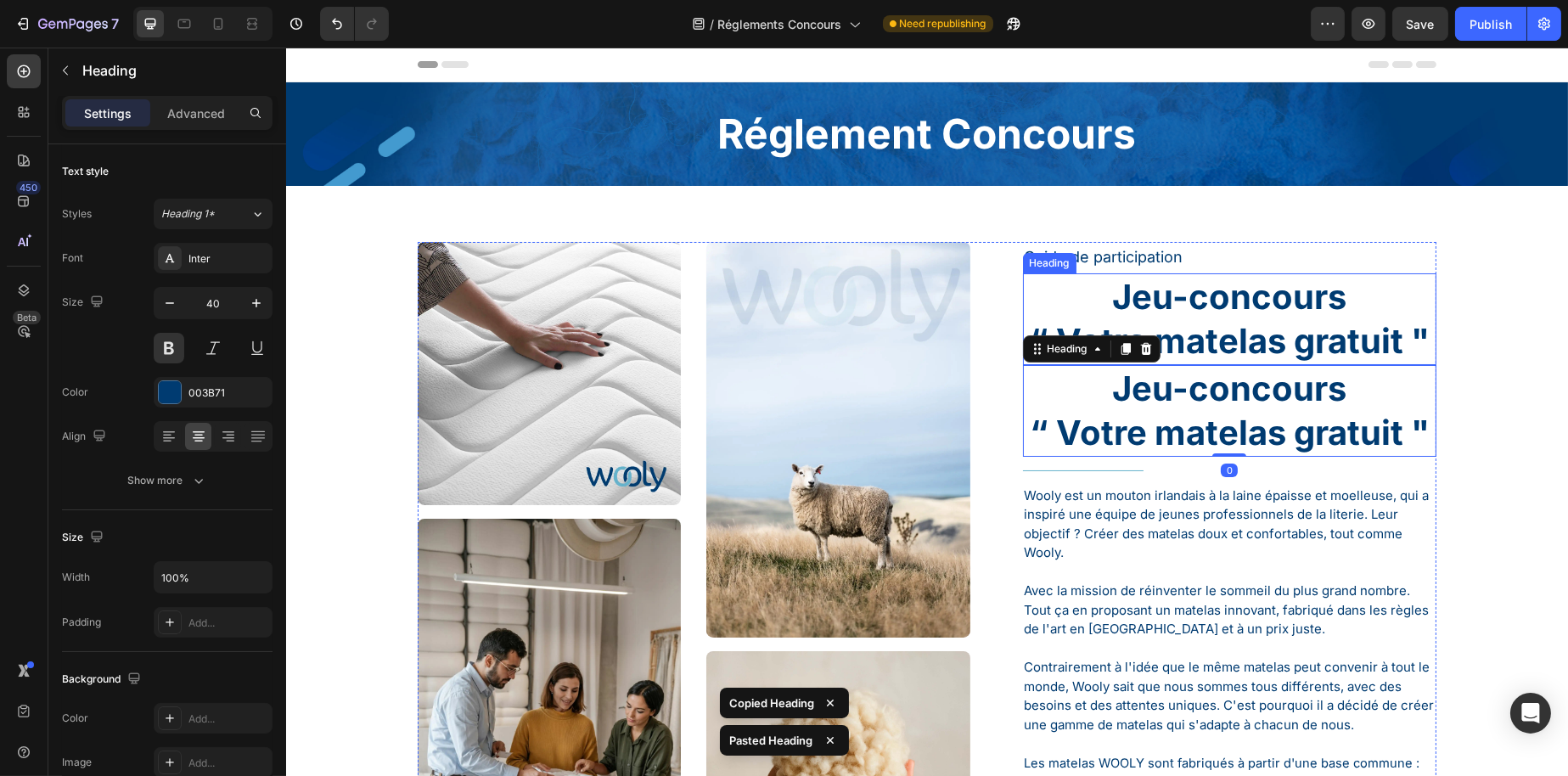
click at [1225, 314] on p "Jeu-concours “ Votre matelas gratuit "" at bounding box center [1229, 319] width 411 height 88
click at [1033, 336] on p "Jeu-concours “ Votre matelas gratuit "" at bounding box center [1229, 319] width 411 height 88
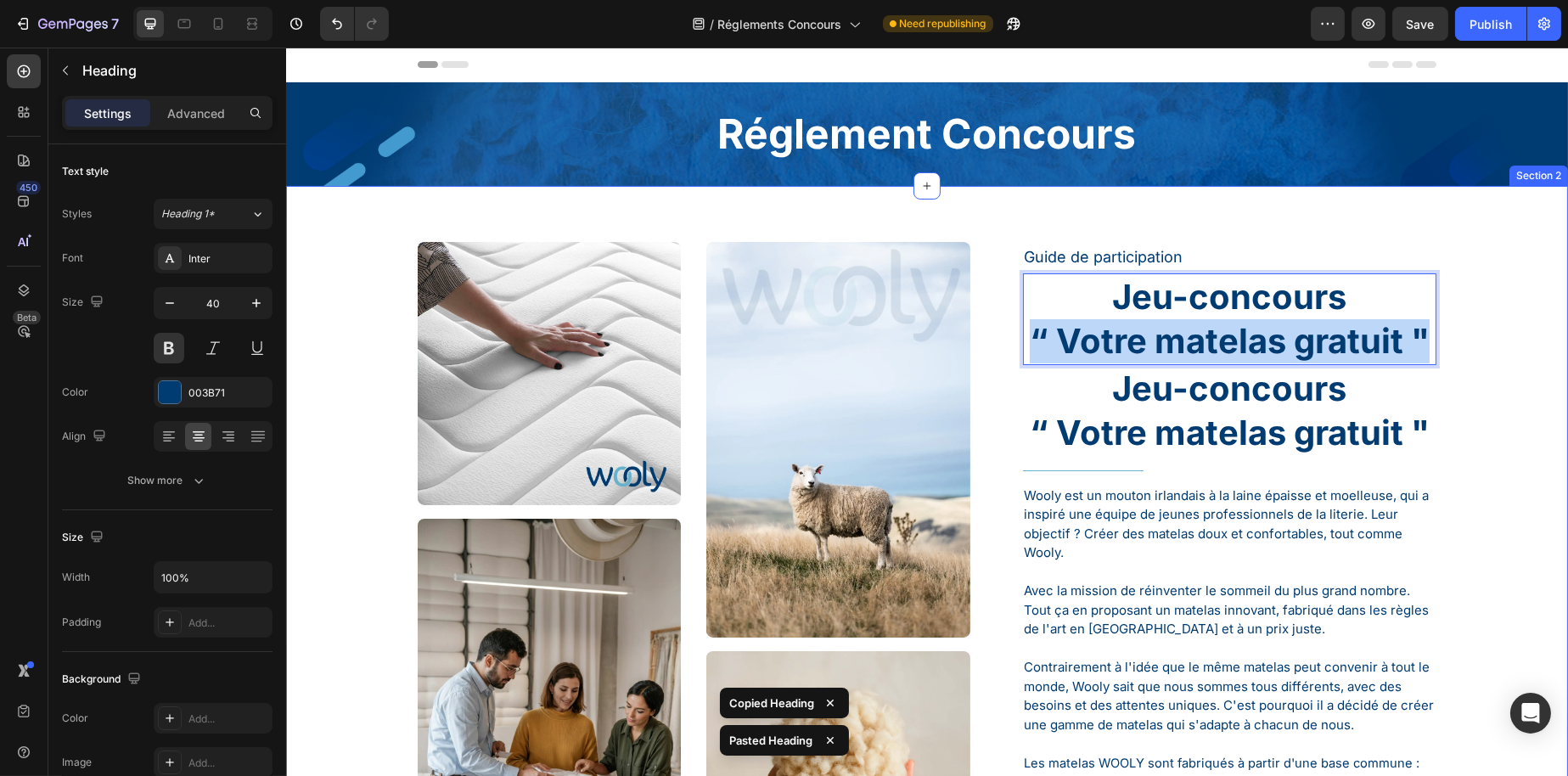
drag, startPoint x: 1019, startPoint y: 338, endPoint x: 1435, endPoint y: 336, distance: 416.0
click at [1435, 336] on div "Image Image Image Image Image Image Row Guide de participation Text Block Jeu-c…" at bounding box center [926, 782] width 1256 height 1081
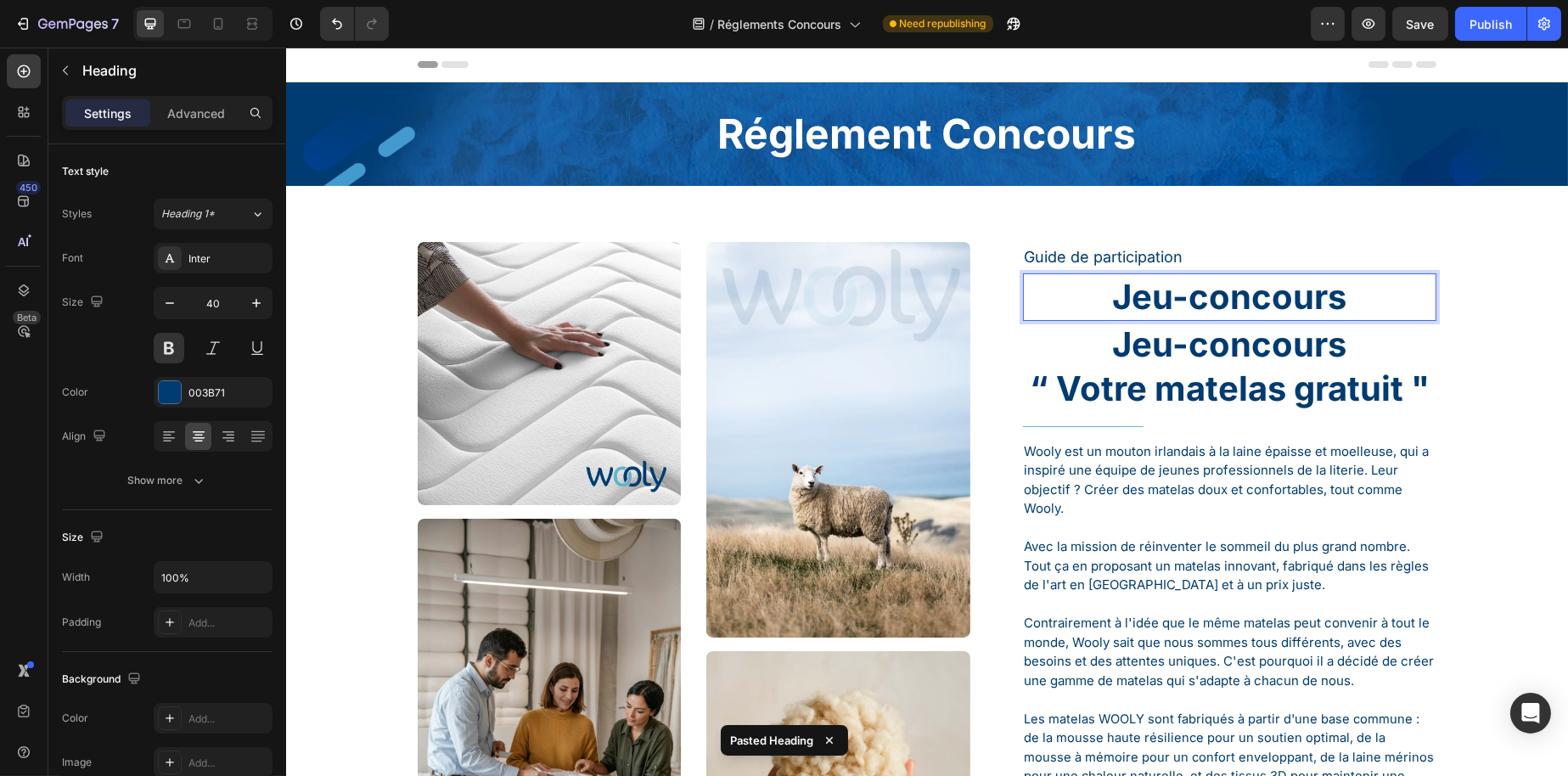
click at [1110, 298] on p "Jeu-concours" at bounding box center [1229, 298] width 411 height 45
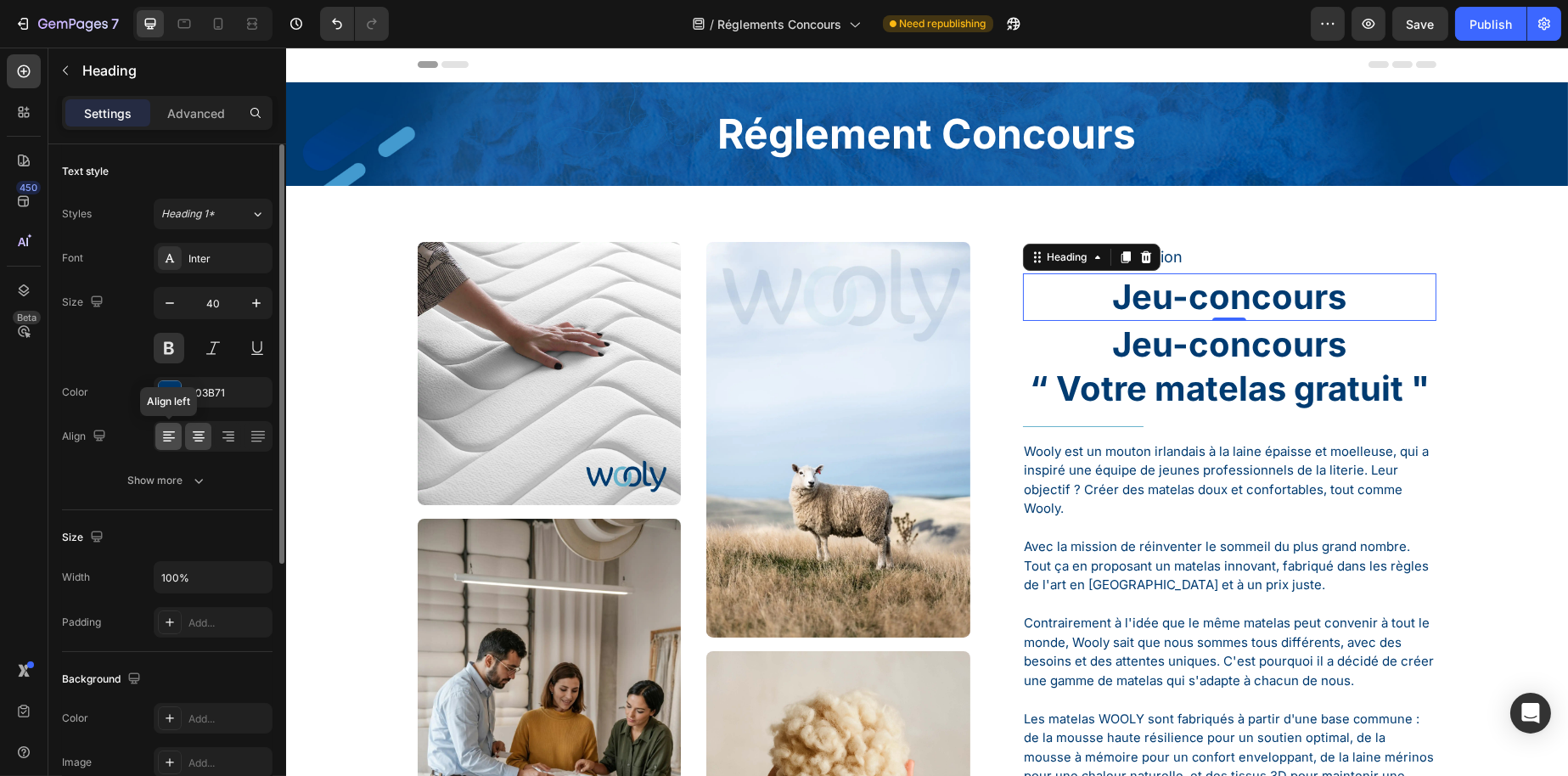
click at [164, 433] on icon at bounding box center [168, 436] width 17 height 17
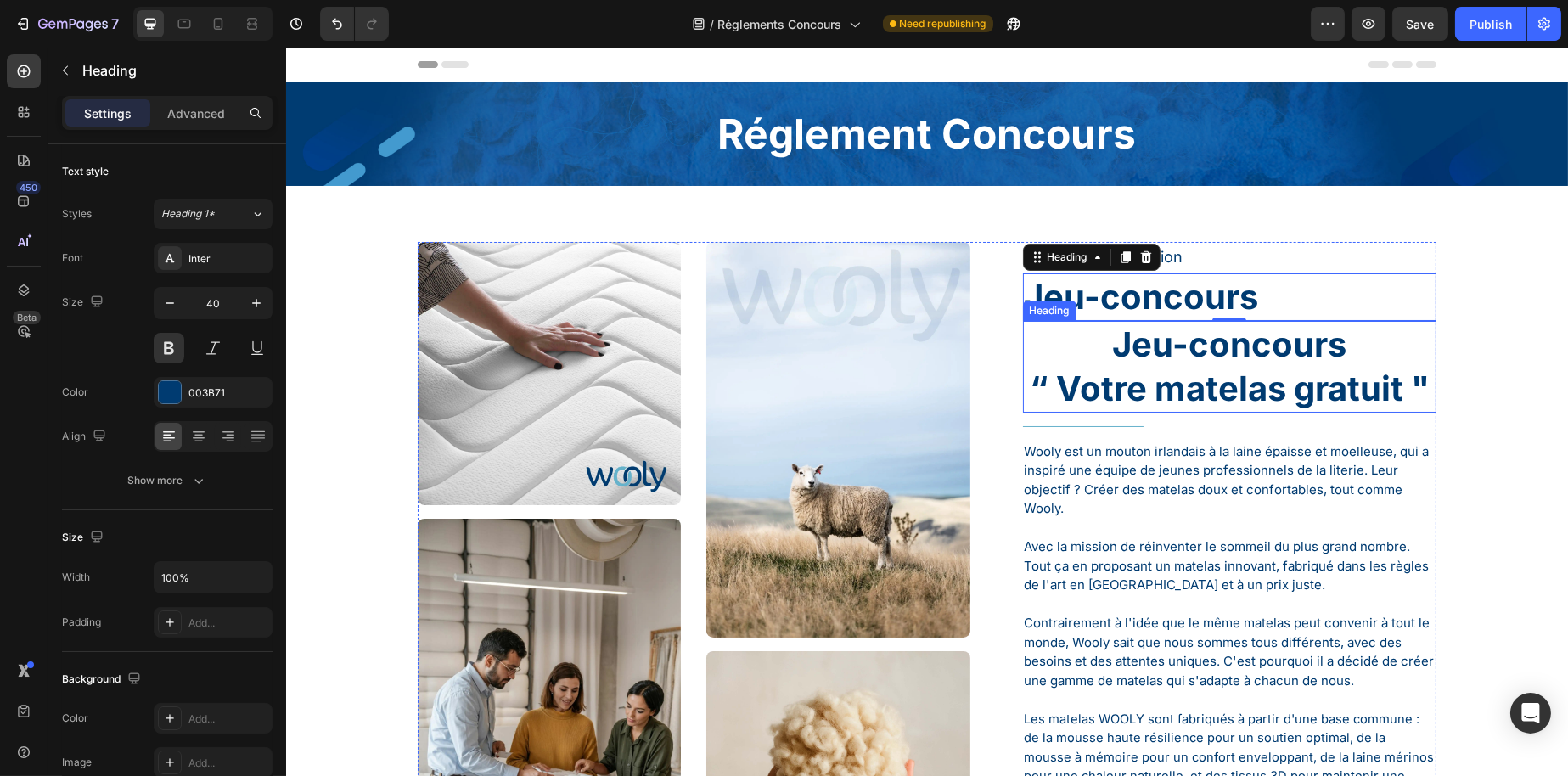
click at [1119, 340] on h1 "Jeu-concours “ Votre matelas gratuit "" at bounding box center [1229, 366] width 414 height 92
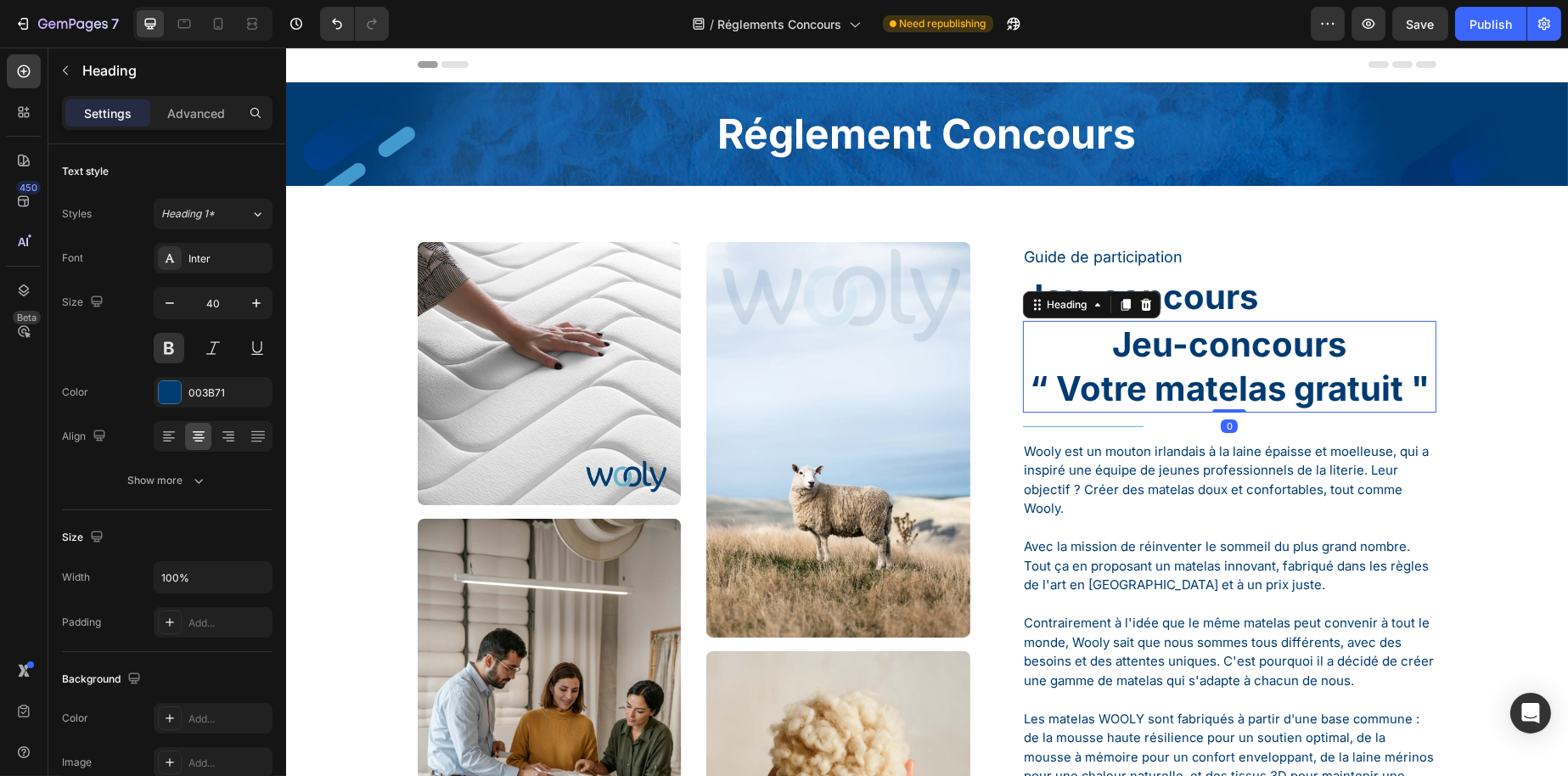
click at [1119, 340] on h1 "Jeu-concours “ Votre matelas gratuit "" at bounding box center [1229, 366] width 414 height 92
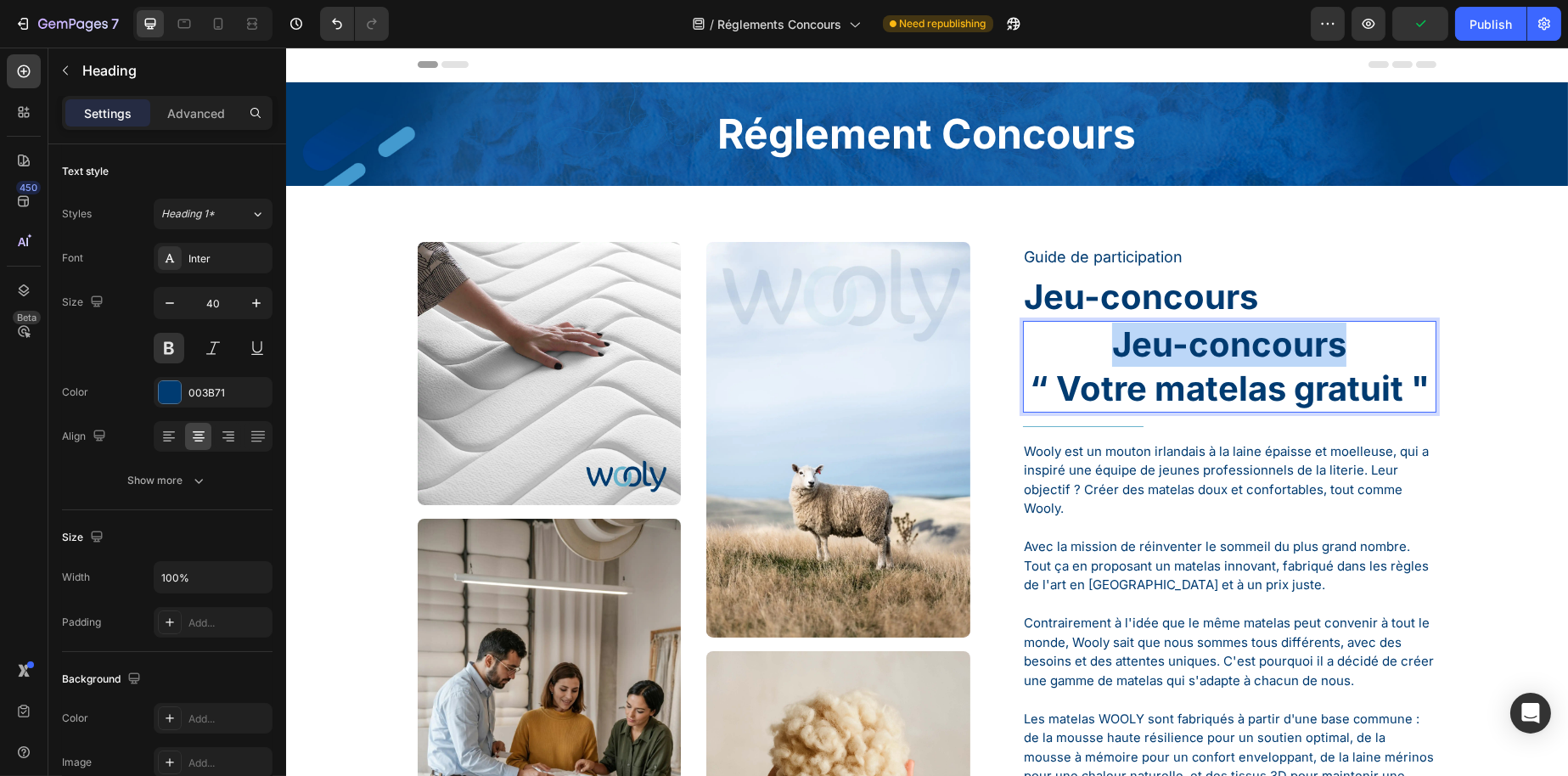
drag, startPoint x: 1370, startPoint y: 346, endPoint x: 1047, endPoint y: 345, distance: 323.0
click at [1047, 345] on p "Jeu-concours “ Votre matelas gratuit "" at bounding box center [1229, 366] width 411 height 88
click at [1024, 388] on p "⁠⁠⁠⁠⁠⁠⁠ “ Votre matelas gratuit "" at bounding box center [1229, 366] width 411 height 88
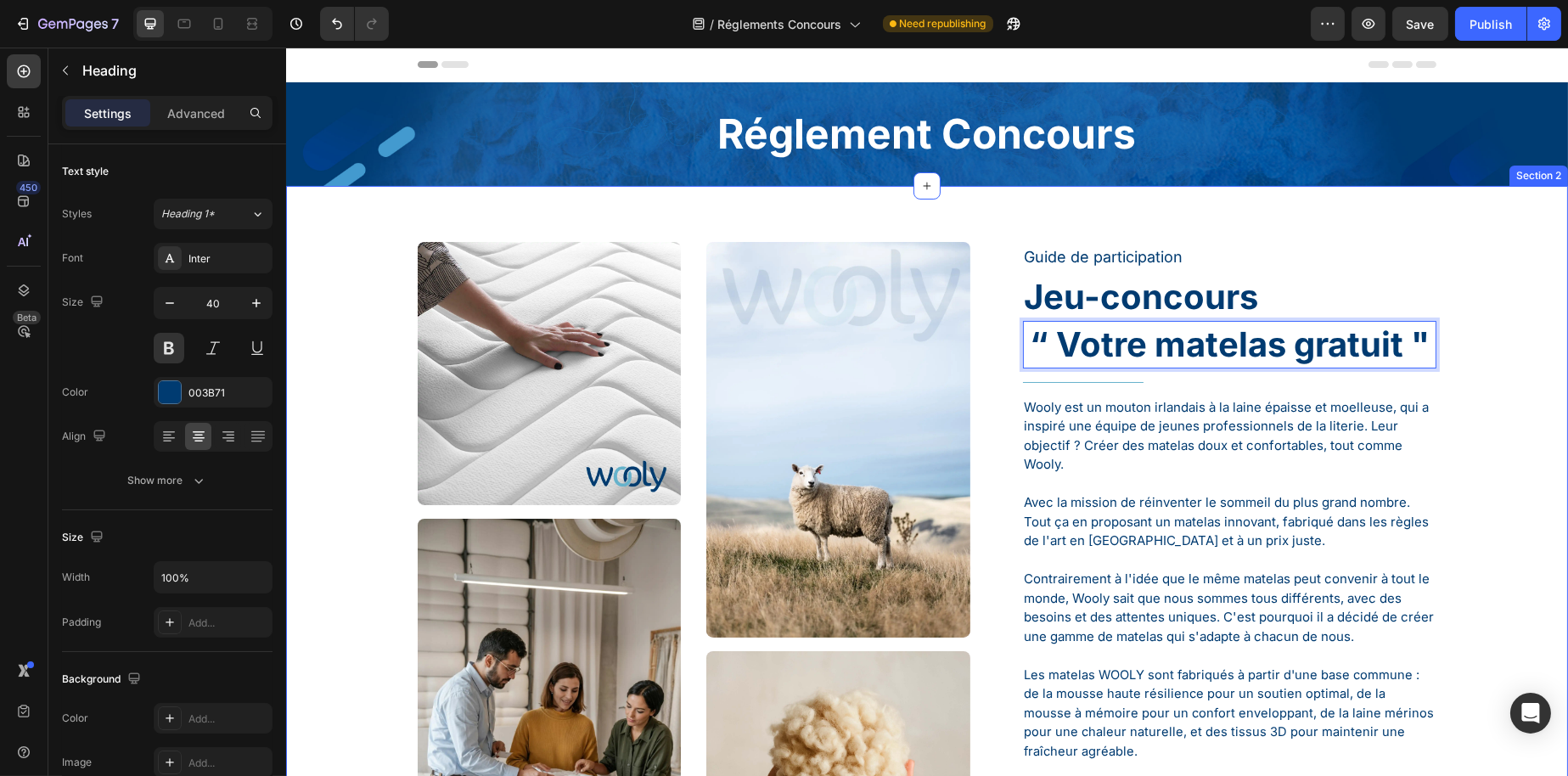
click at [1426, 277] on p "Jeu-concours" at bounding box center [1229, 298] width 411 height 45
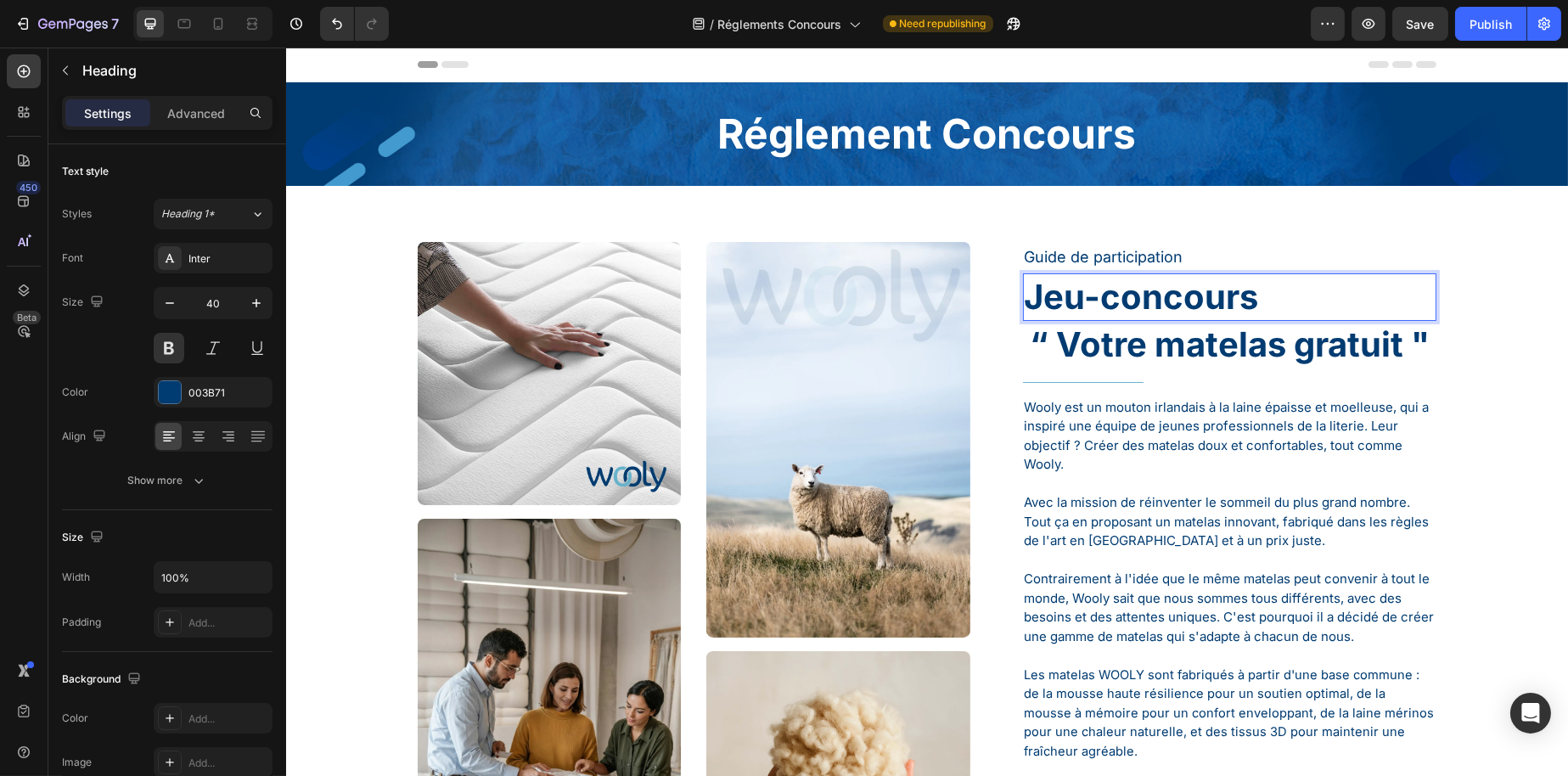
click at [1513, 288] on div "Image Image Image Image Image Image Row Guide de participation Text Block Jeu-c…" at bounding box center [926, 782] width 1256 height 1081
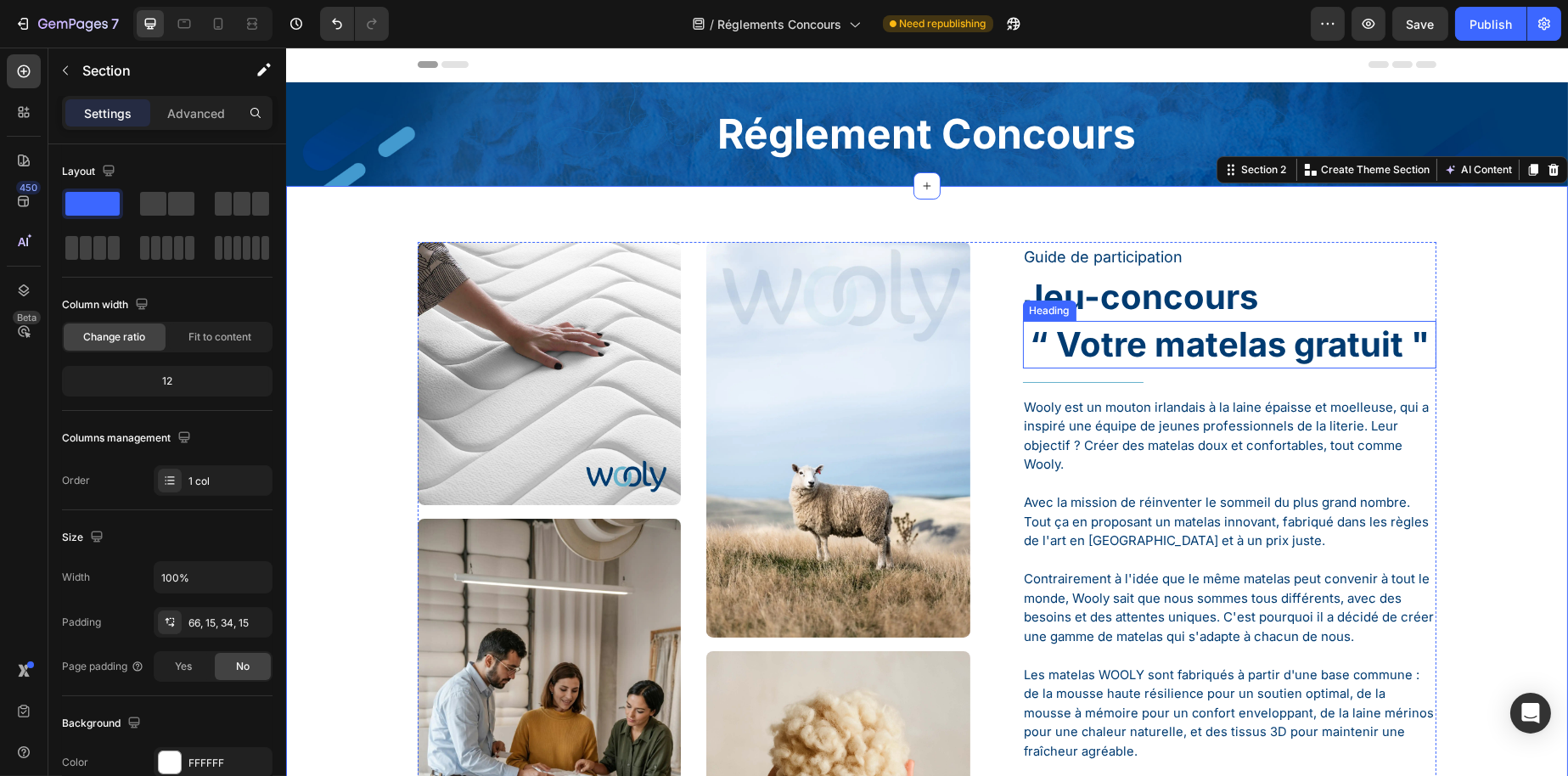
click at [1175, 347] on p "“ Votre matelas gratuit "" at bounding box center [1229, 345] width 411 height 45
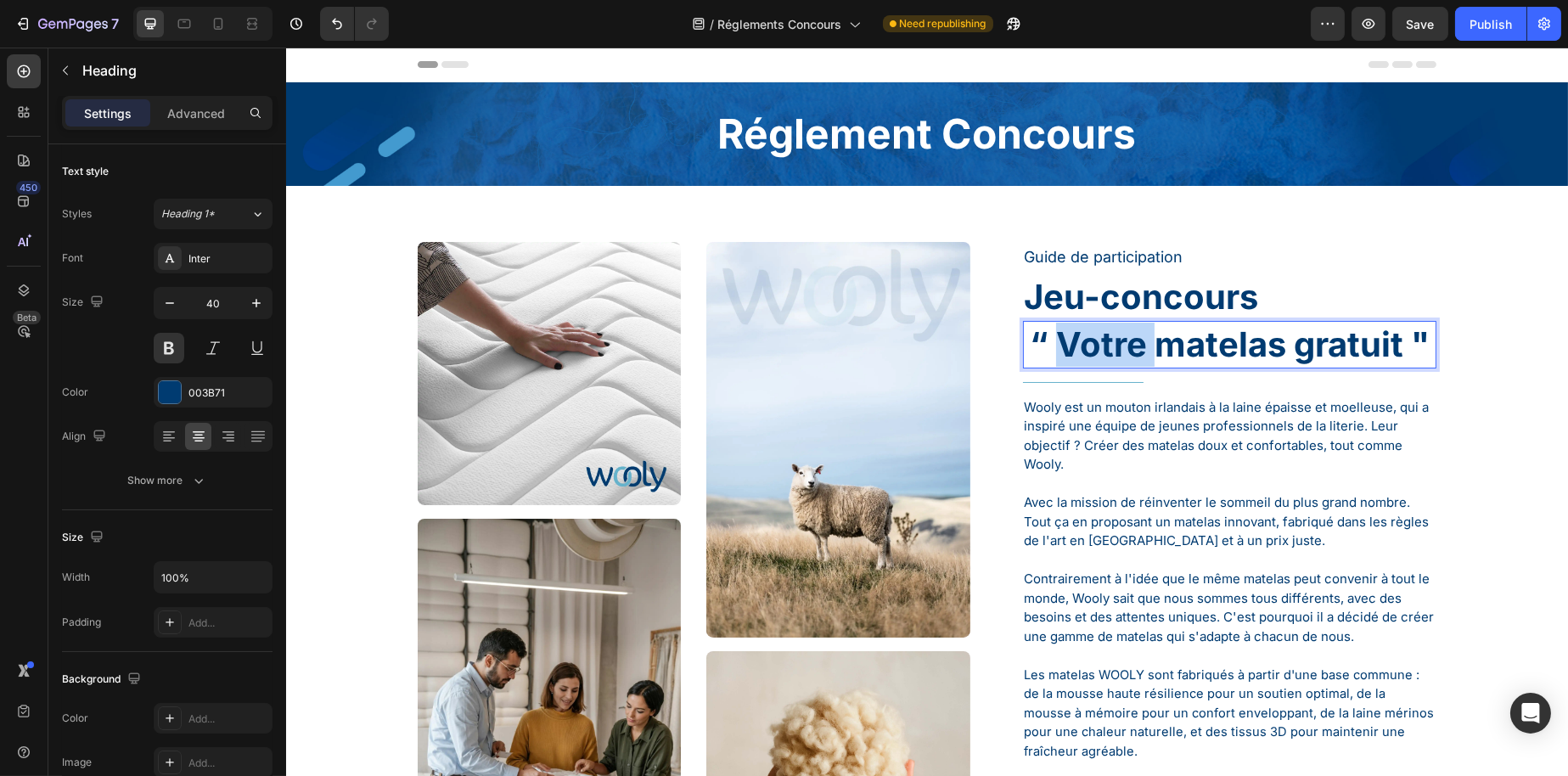
click at [1058, 343] on p "“ Votre matelas gratuit "" at bounding box center [1229, 345] width 411 height 45
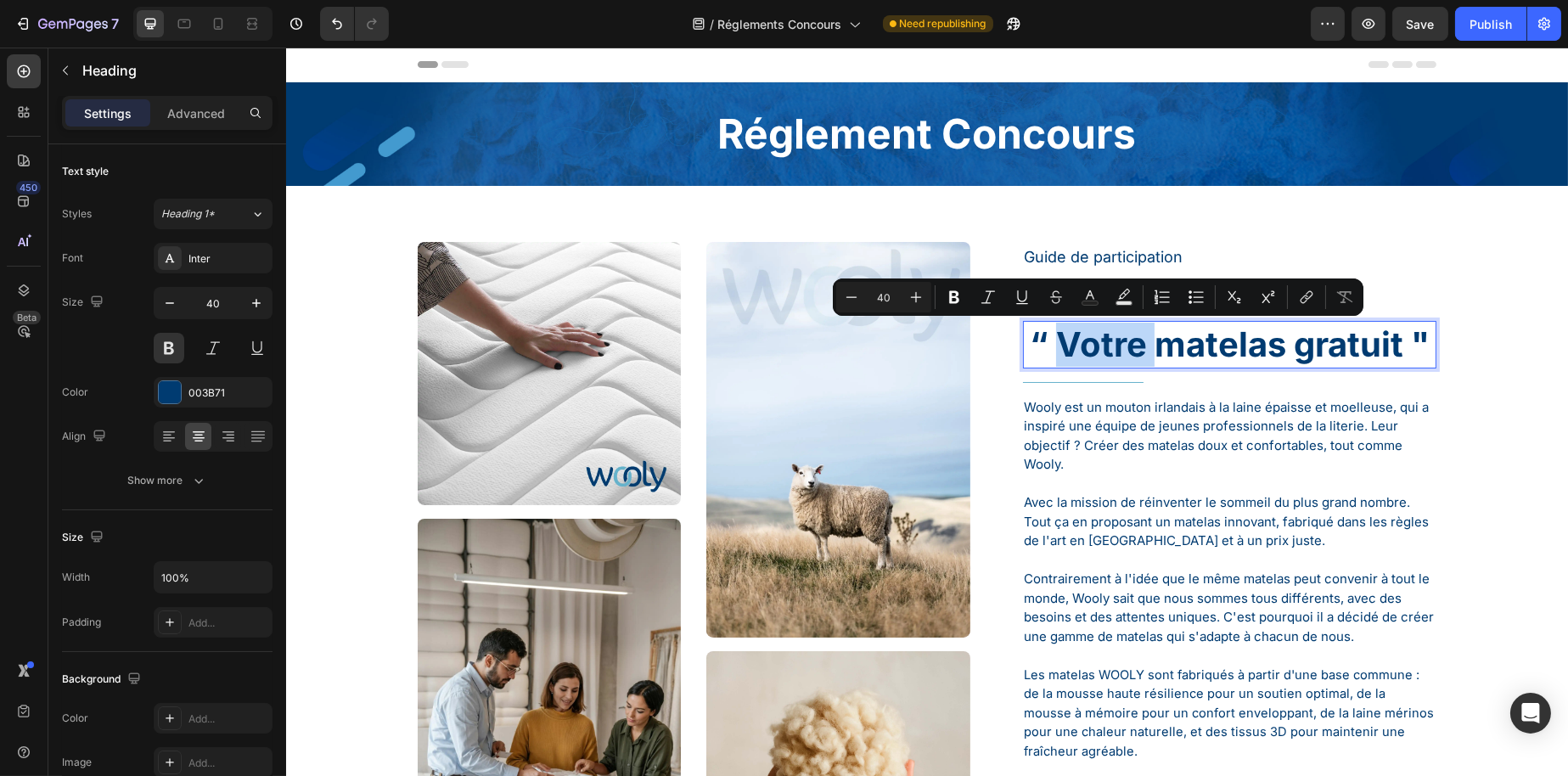
click at [1053, 347] on p "“ Votre matelas gratuit "" at bounding box center [1229, 345] width 411 height 45
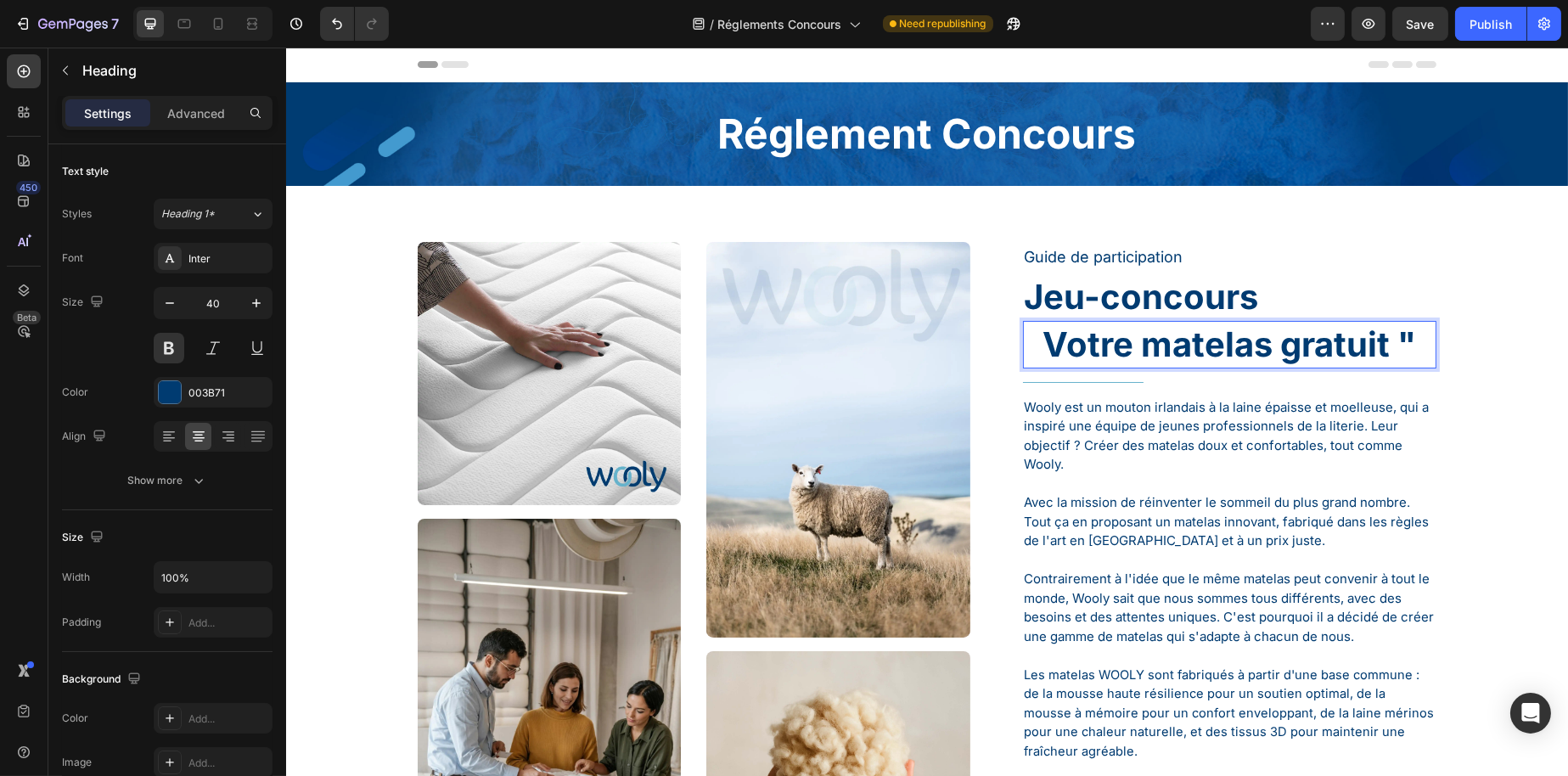
click at [1412, 345] on p "Votre matelas gratuit "" at bounding box center [1229, 345] width 411 height 45
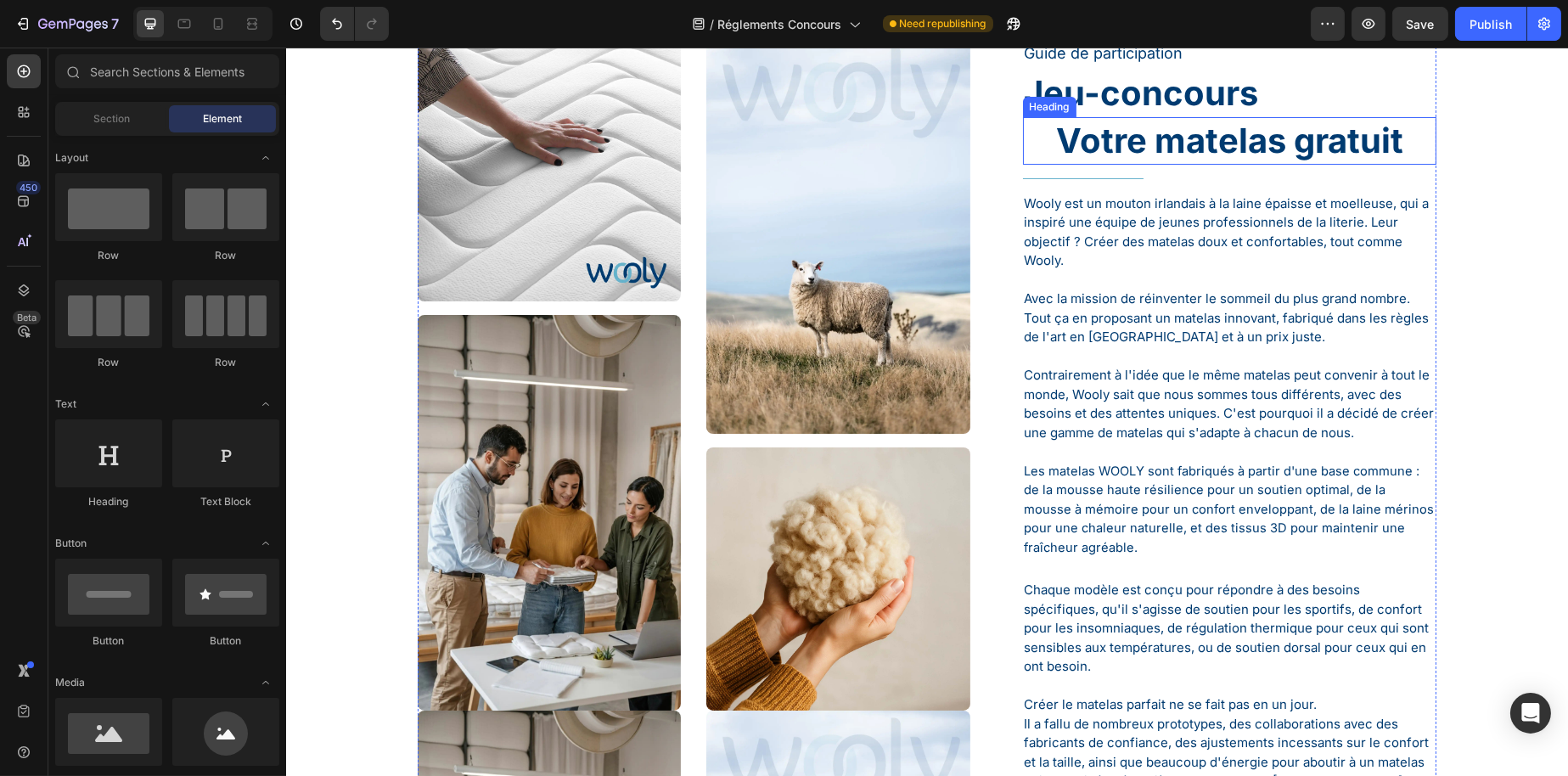
scroll to position [43, 0]
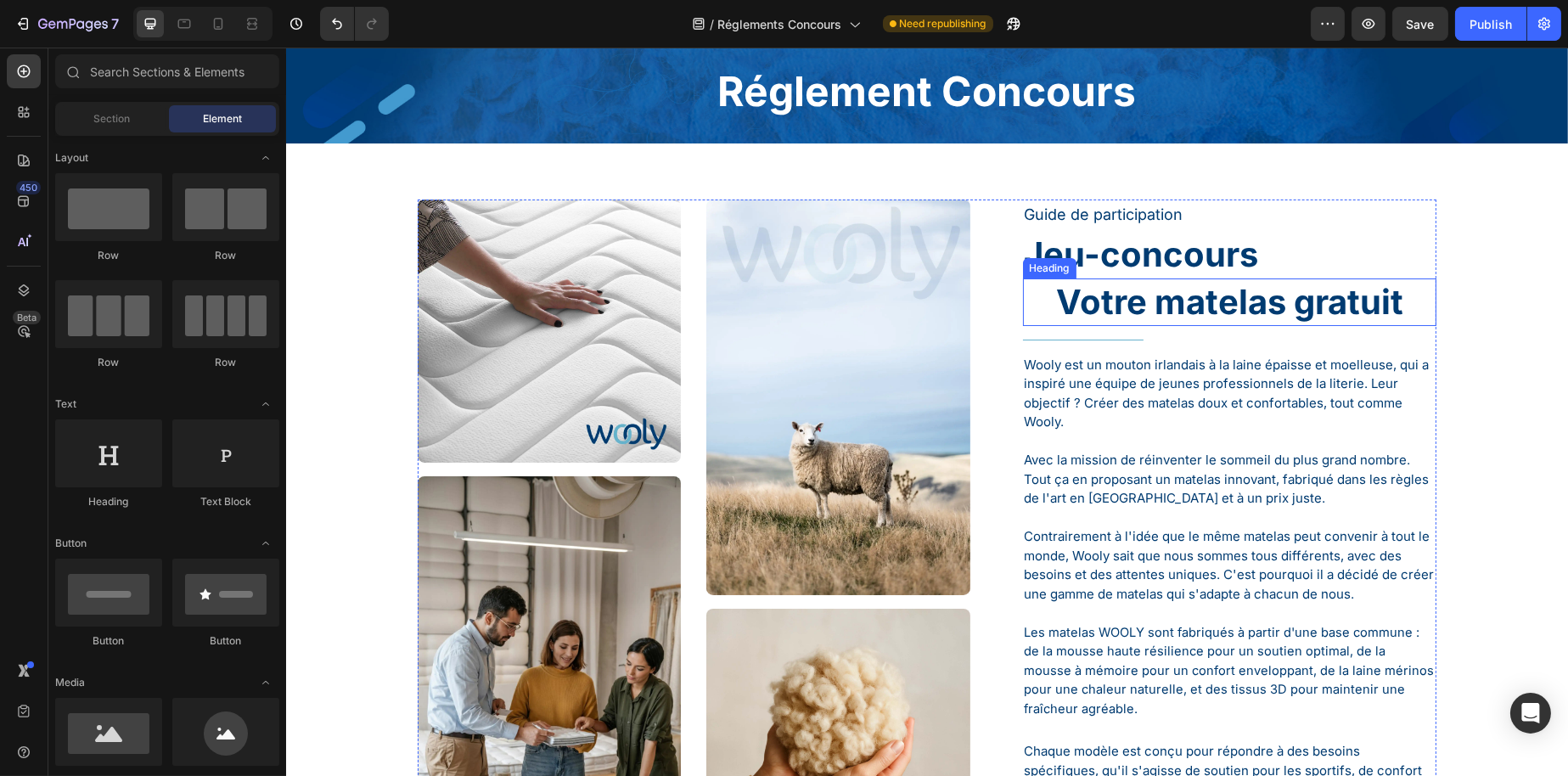
click at [1264, 280] on p "Votre matelas gratuit" at bounding box center [1229, 302] width 411 height 45
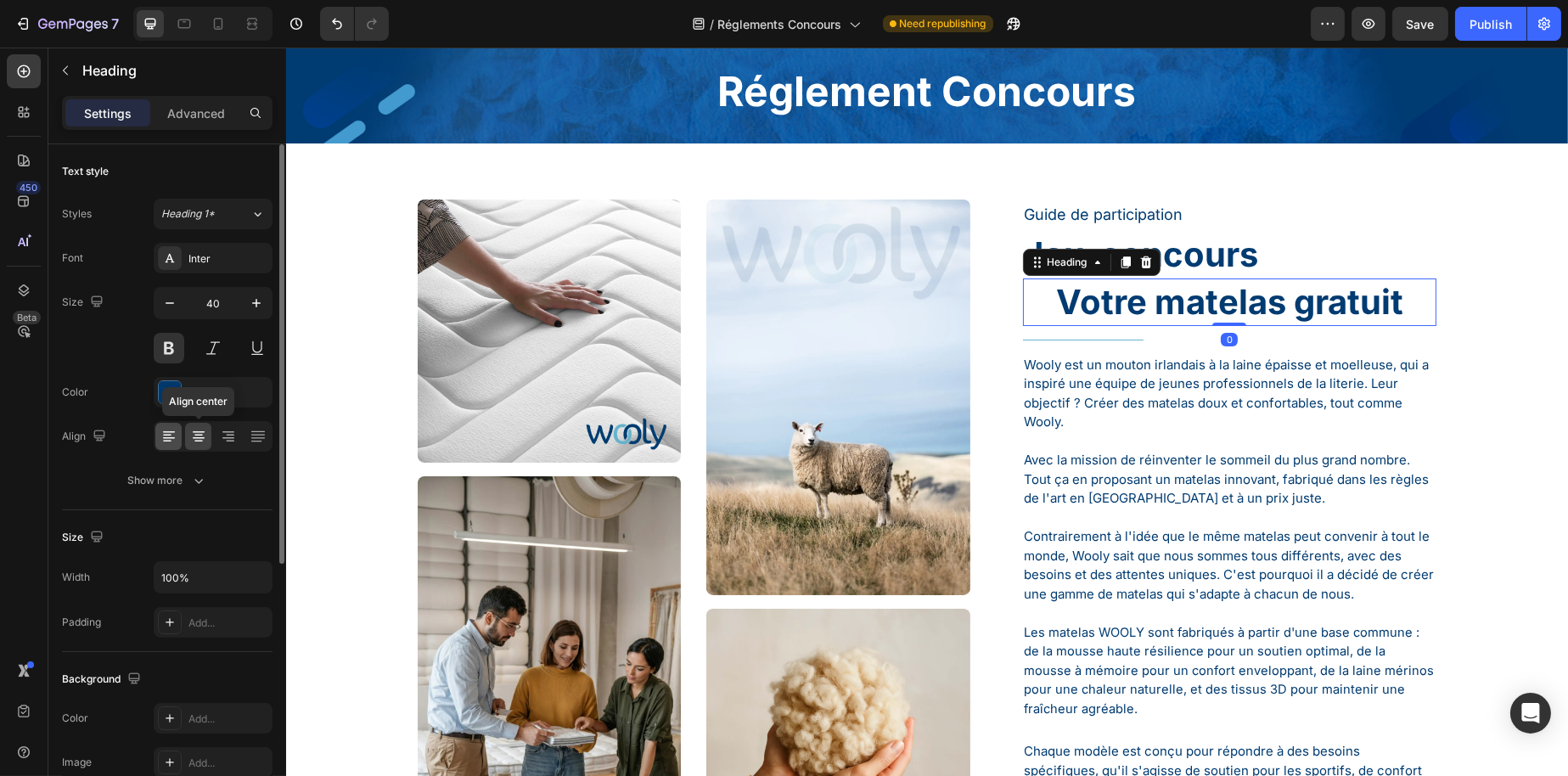
click at [179, 441] on div at bounding box center [168, 437] width 27 height 27
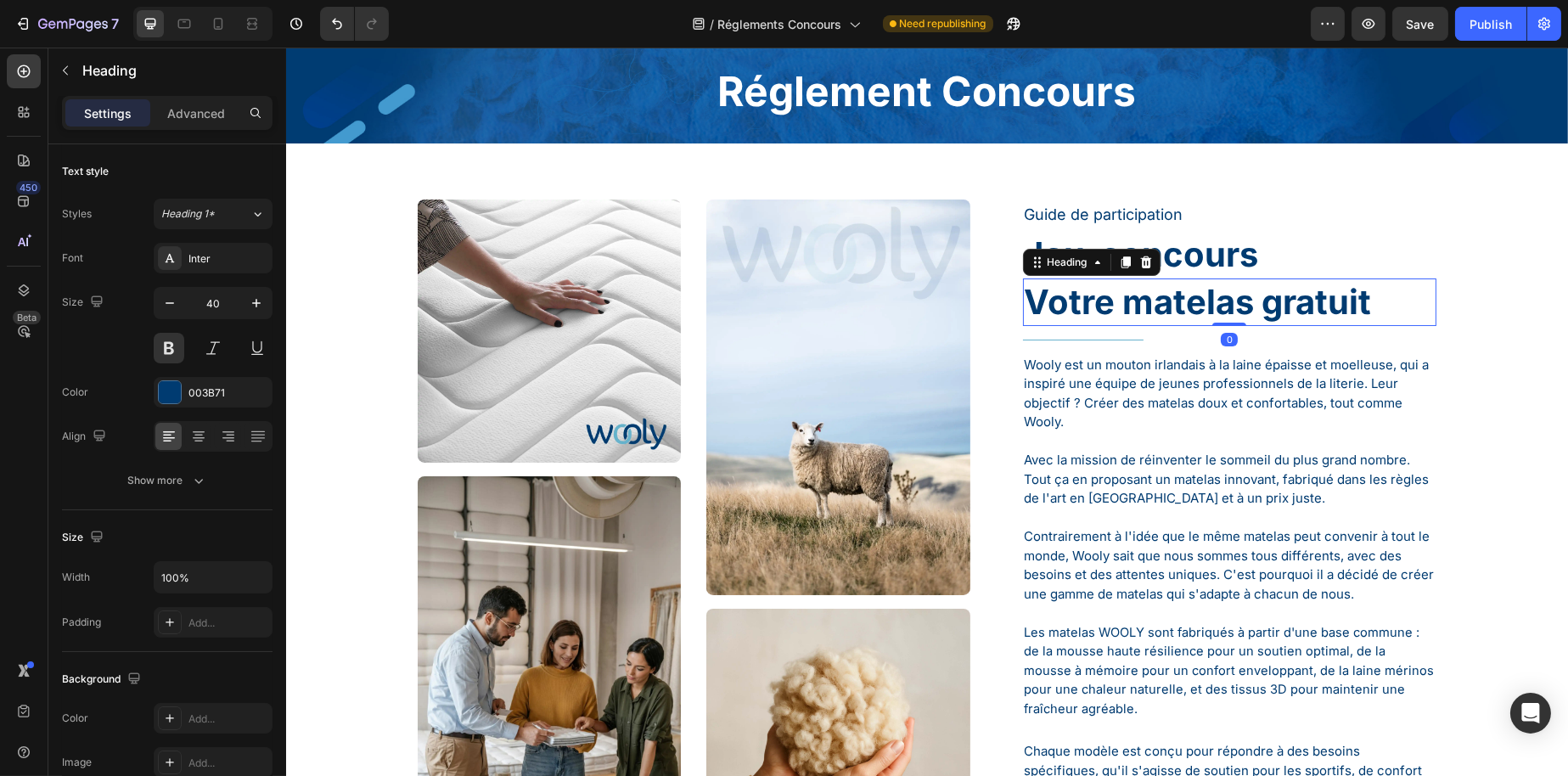
click at [1284, 236] on p "Jeu-concours" at bounding box center [1229, 255] width 411 height 45
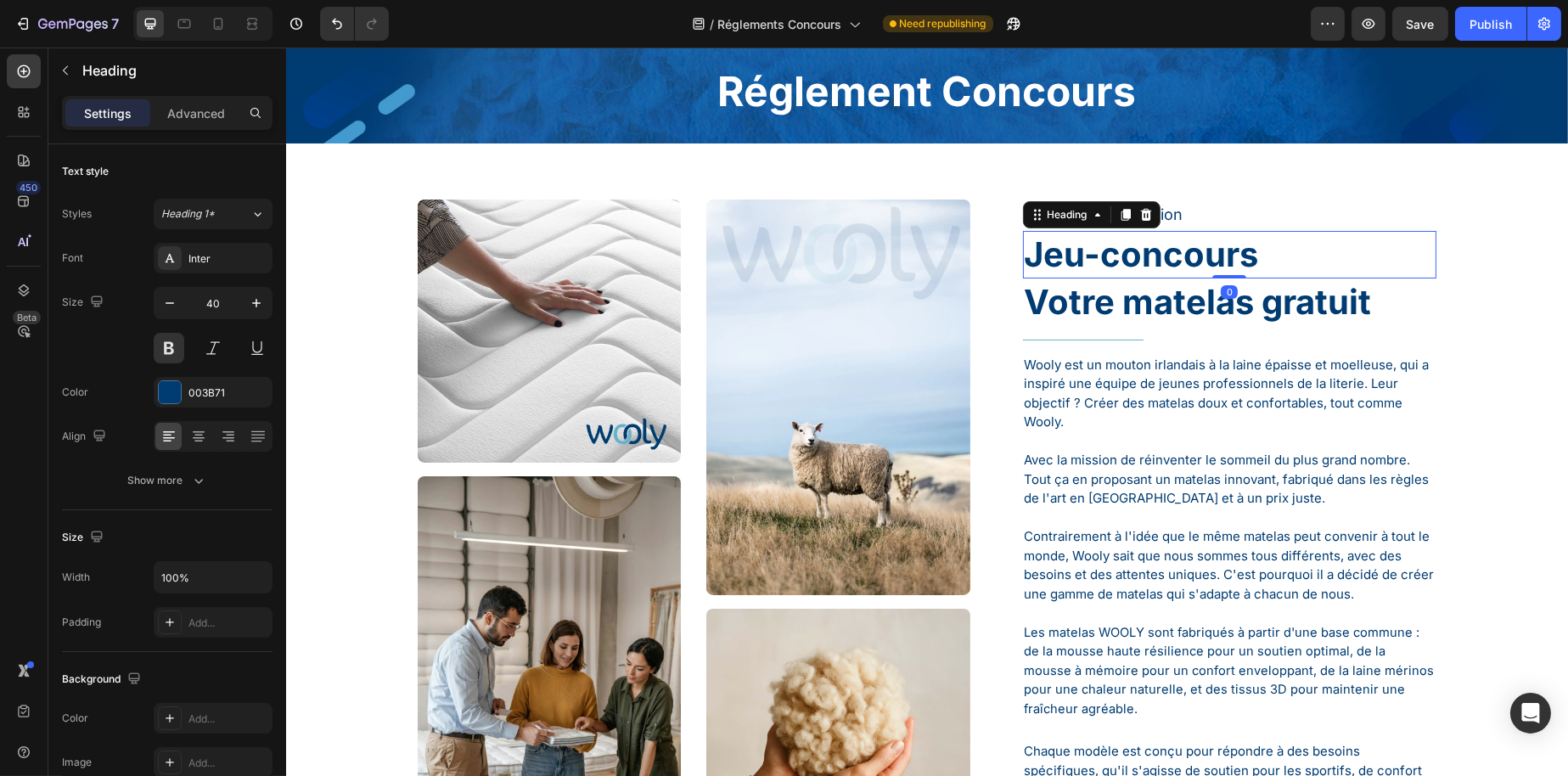
click at [1182, 306] on p "Votre matelas gratuit" at bounding box center [1229, 302] width 411 height 45
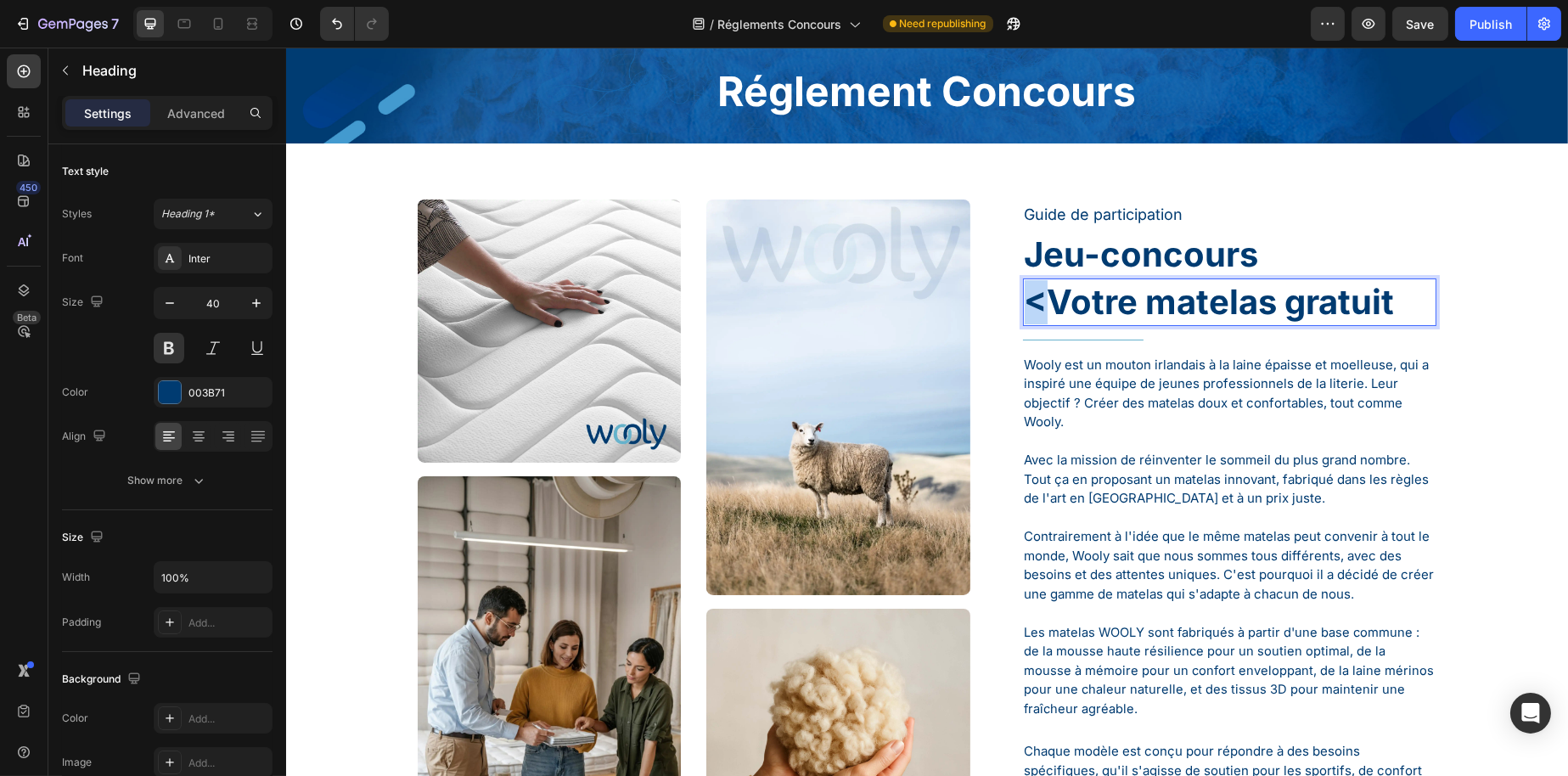
drag, startPoint x: 1036, startPoint y: 299, endPoint x: 1021, endPoint y: 302, distance: 15.3
click at [1024, 302] on p "<Votre matelas gratuit" at bounding box center [1229, 302] width 411 height 45
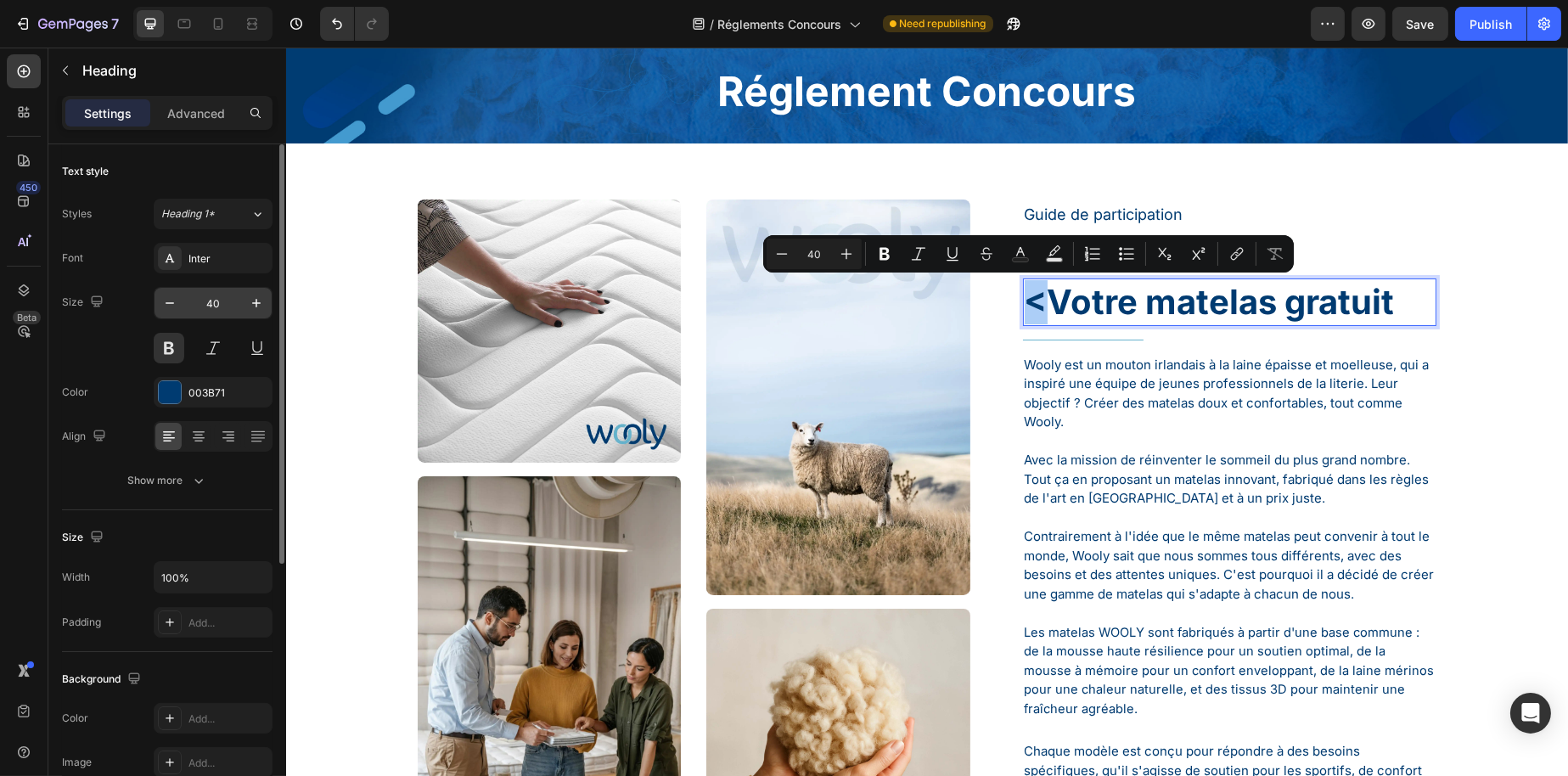
click at [216, 310] on input "40" at bounding box center [213, 303] width 56 height 30
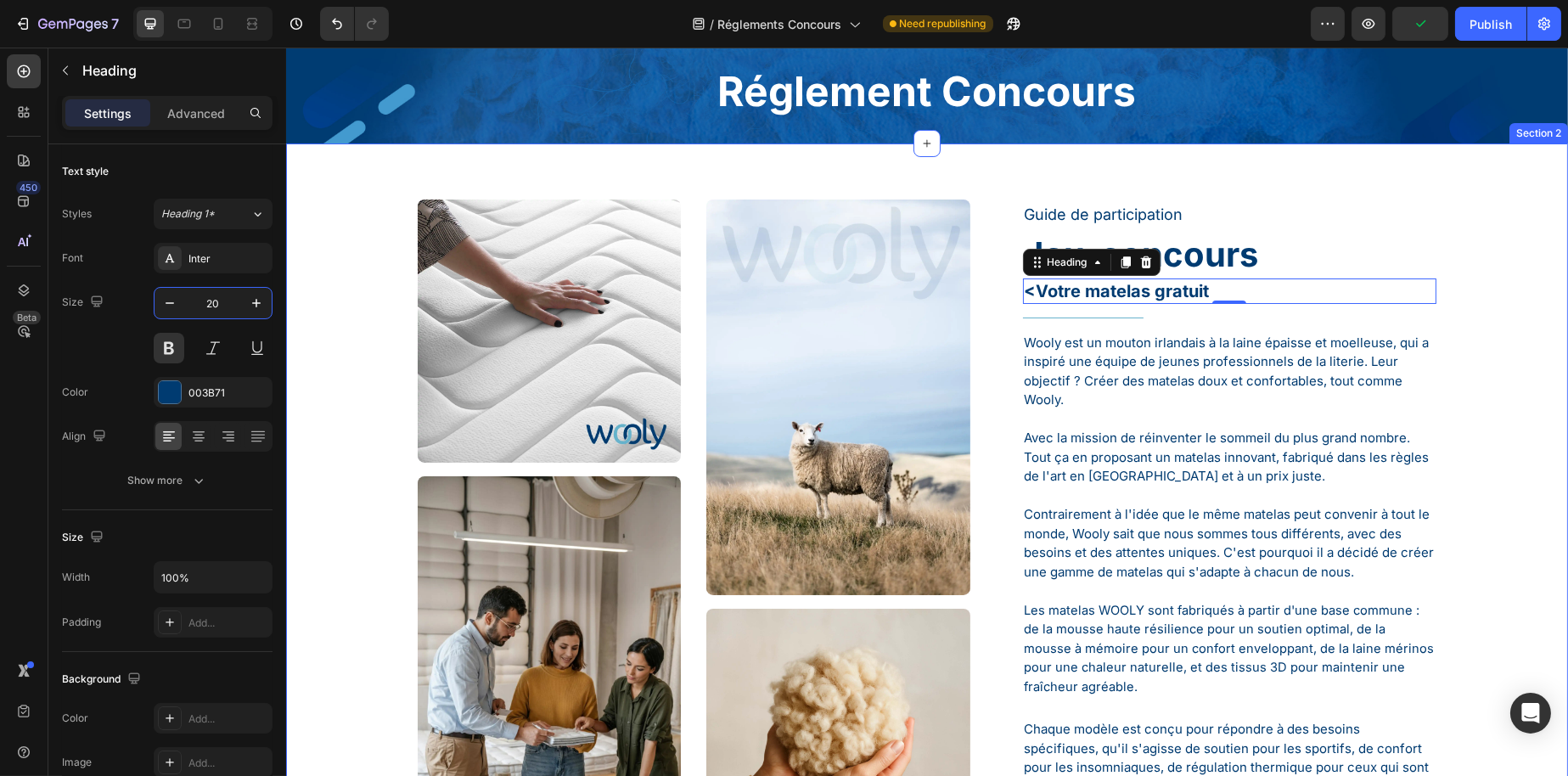
type input "2"
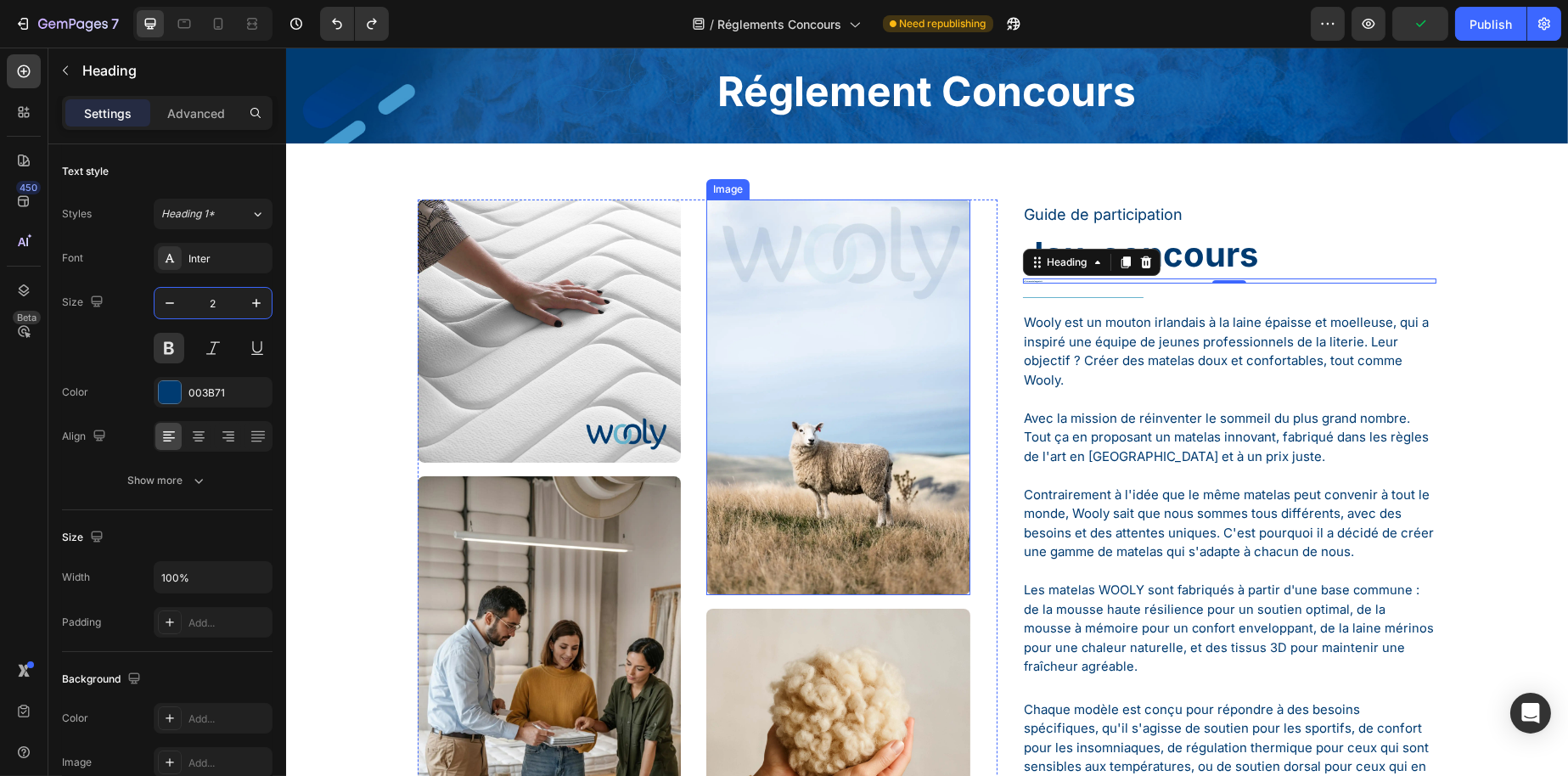
click at [1102, 374] on p "Wooly est un mouton irlandais à la laine épaisse et moelleuse, qui a inspiré un…" at bounding box center [1229, 352] width 411 height 77
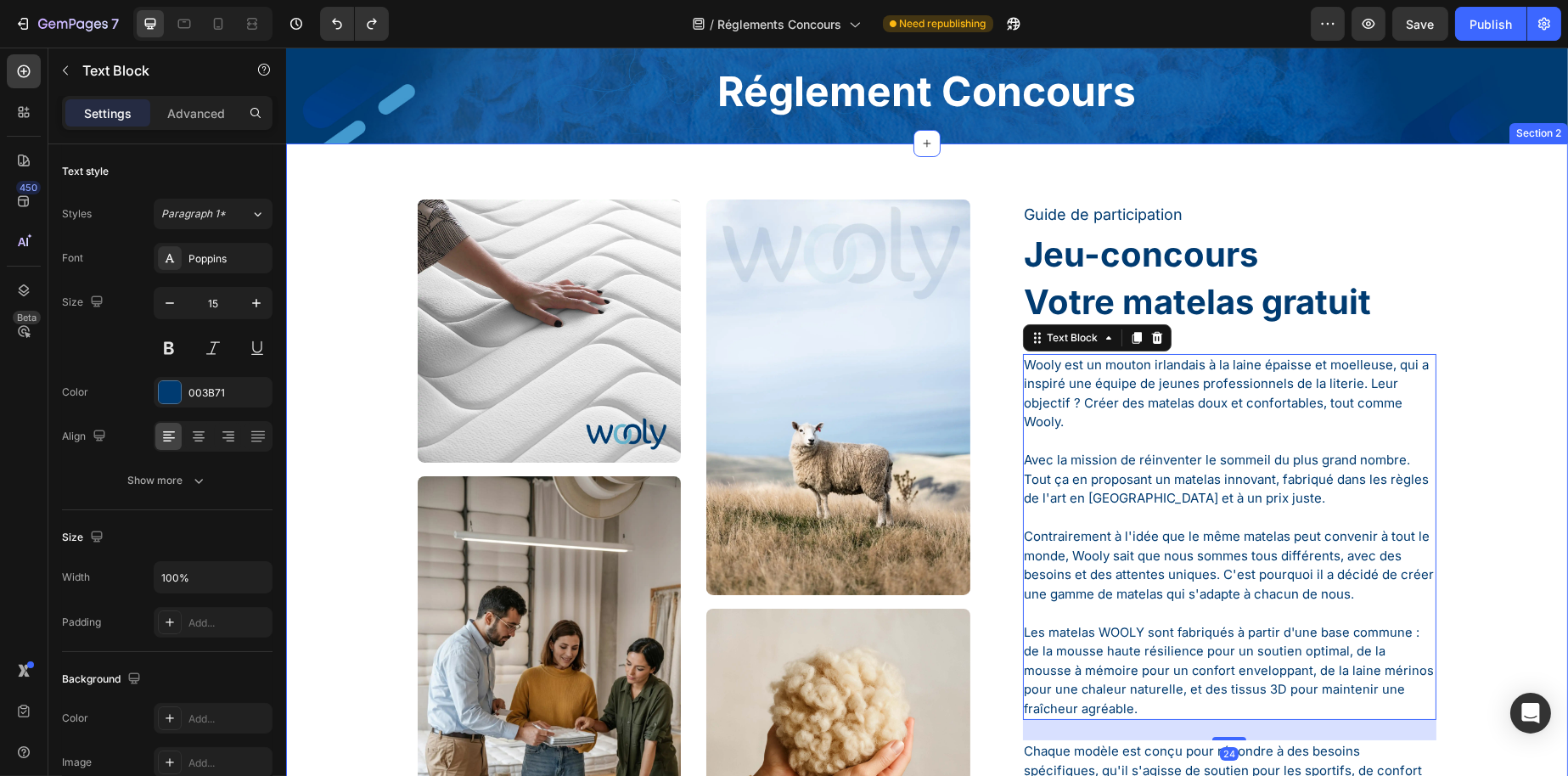
click at [1508, 292] on div "Image Image Image Image Image Image Row Guide de participation Text Block Jeu-c…" at bounding box center [926, 739] width 1256 height 1081
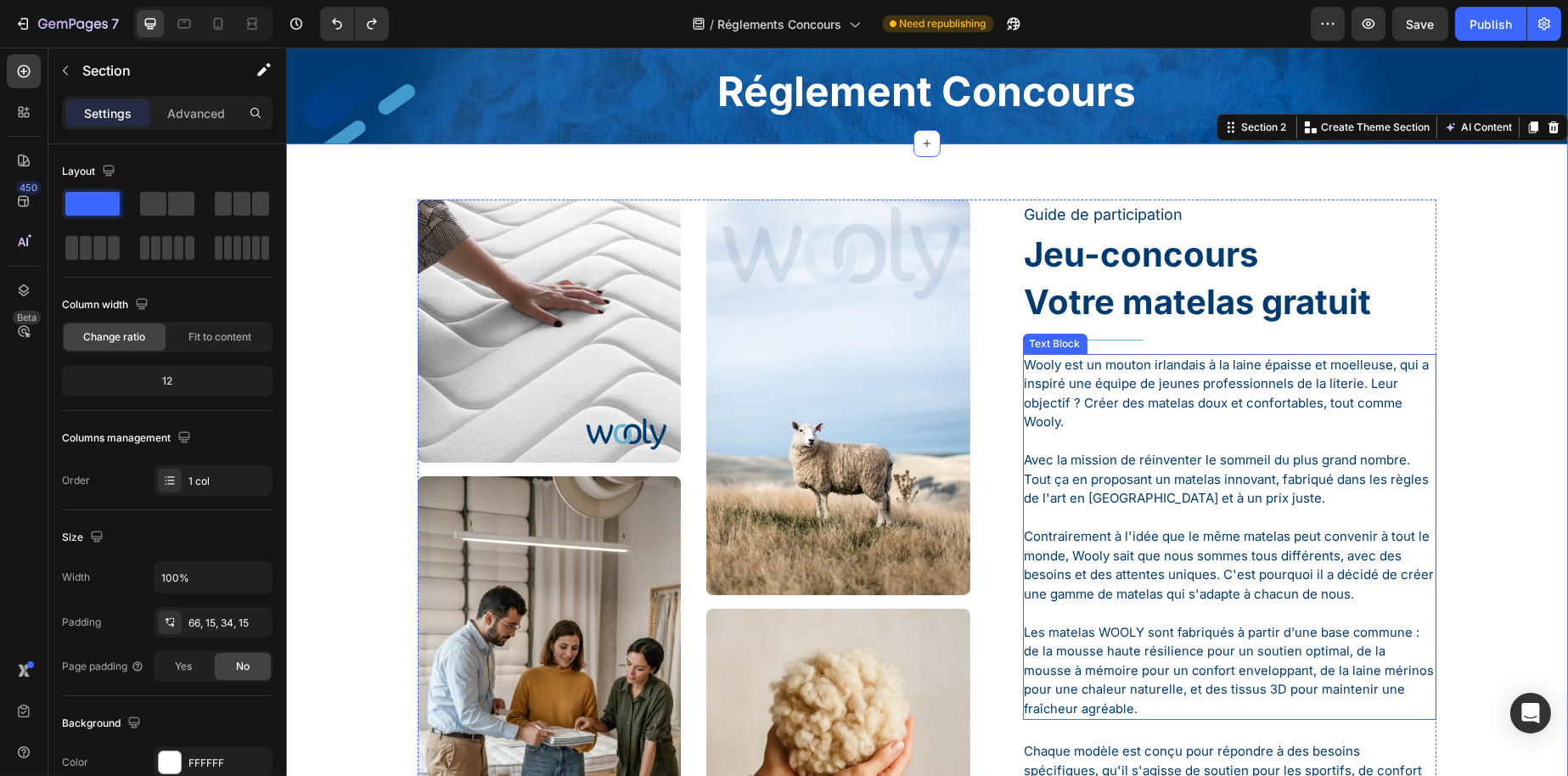
click at [1058, 364] on p "Wooly est un mouton irlandais à la laine épaisse et moelleuse, qui a inspiré un…" at bounding box center [1229, 394] width 411 height 77
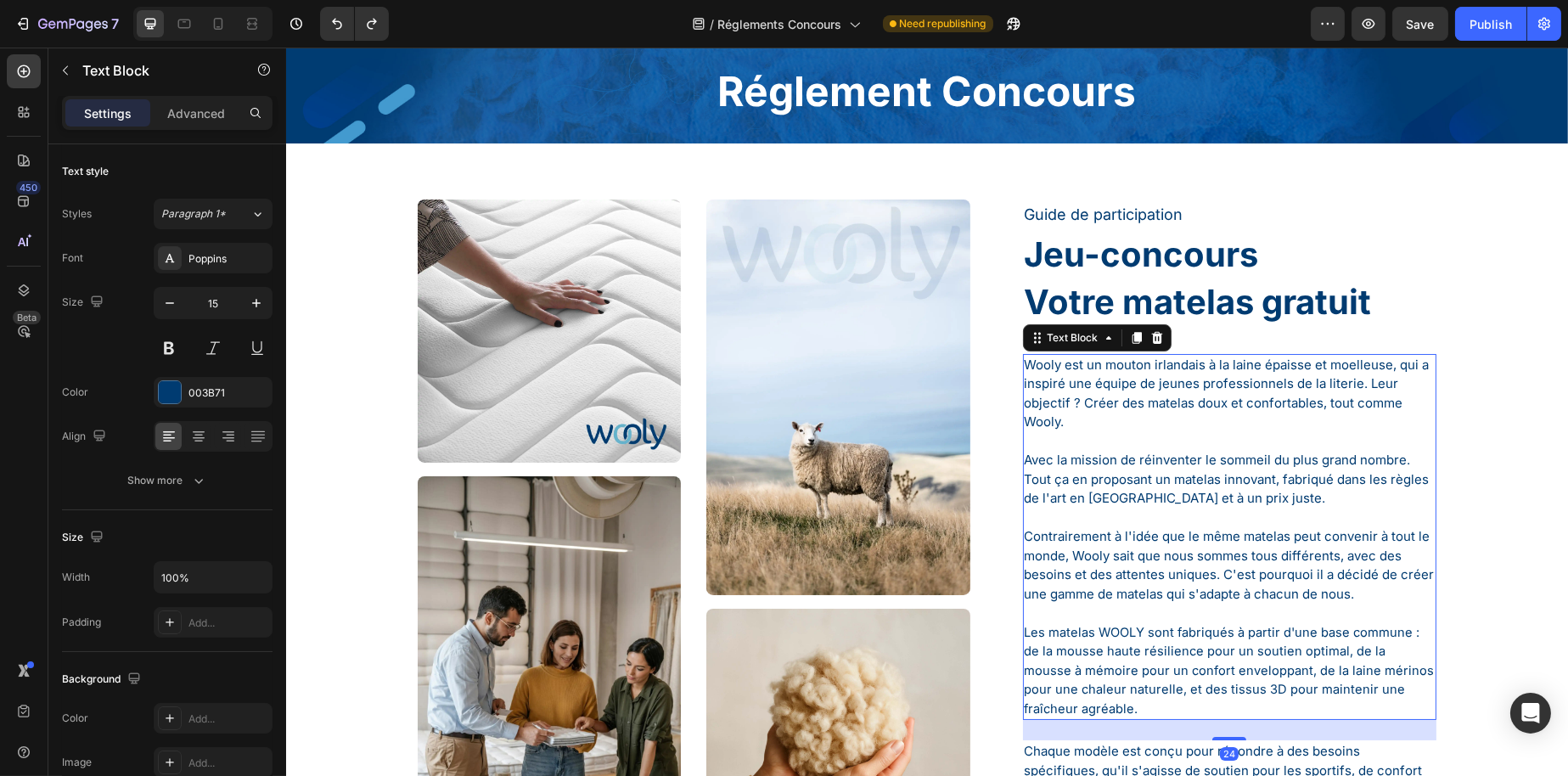
click at [1058, 364] on p "Wooly est un mouton irlandais à la laine épaisse et moelleuse, qui a inspiré un…" at bounding box center [1229, 394] width 411 height 77
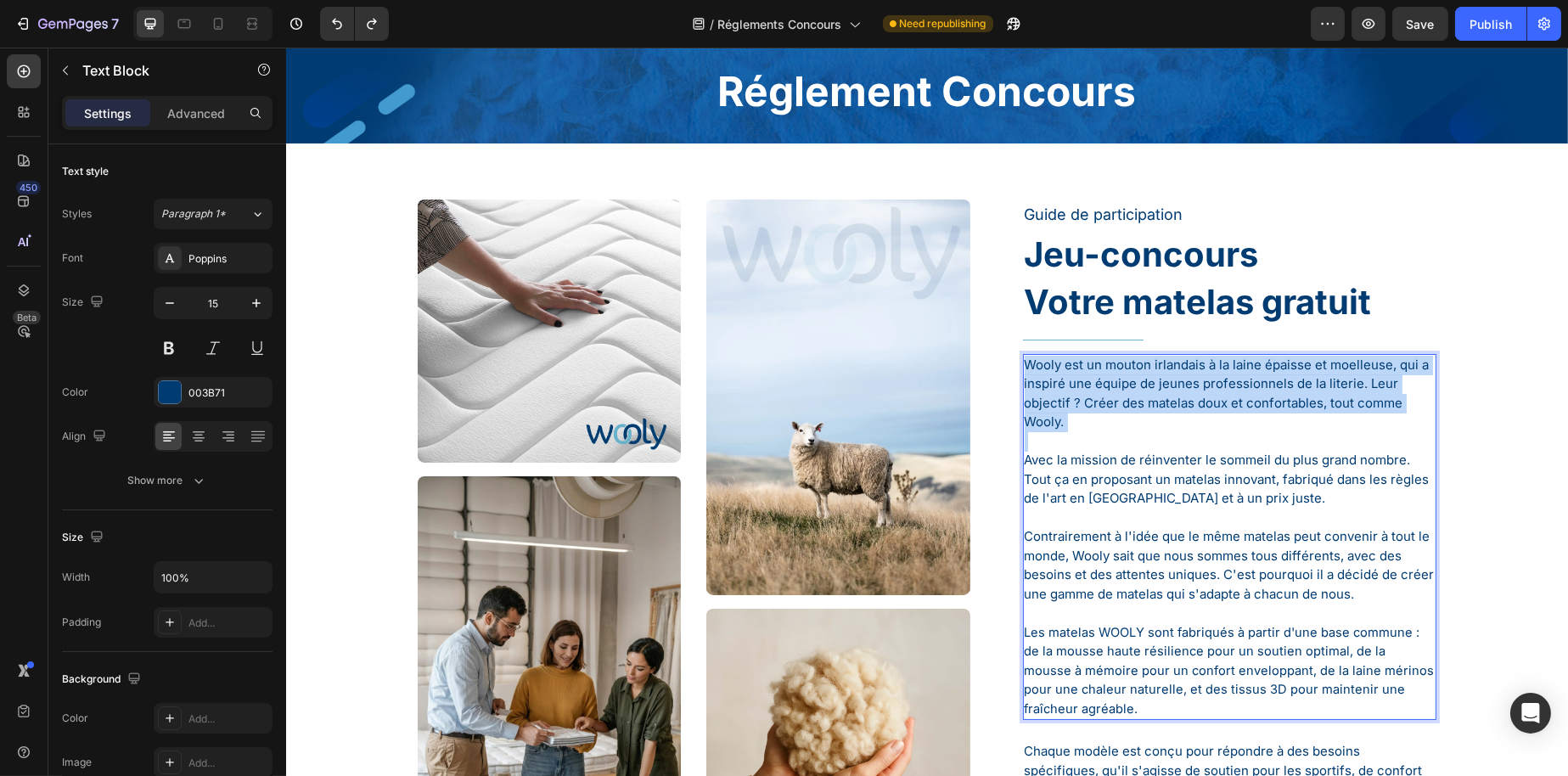
click at [1058, 364] on p "Wooly est un mouton irlandais à la laine épaisse et moelleuse, qui a inspiré un…" at bounding box center [1229, 394] width 411 height 77
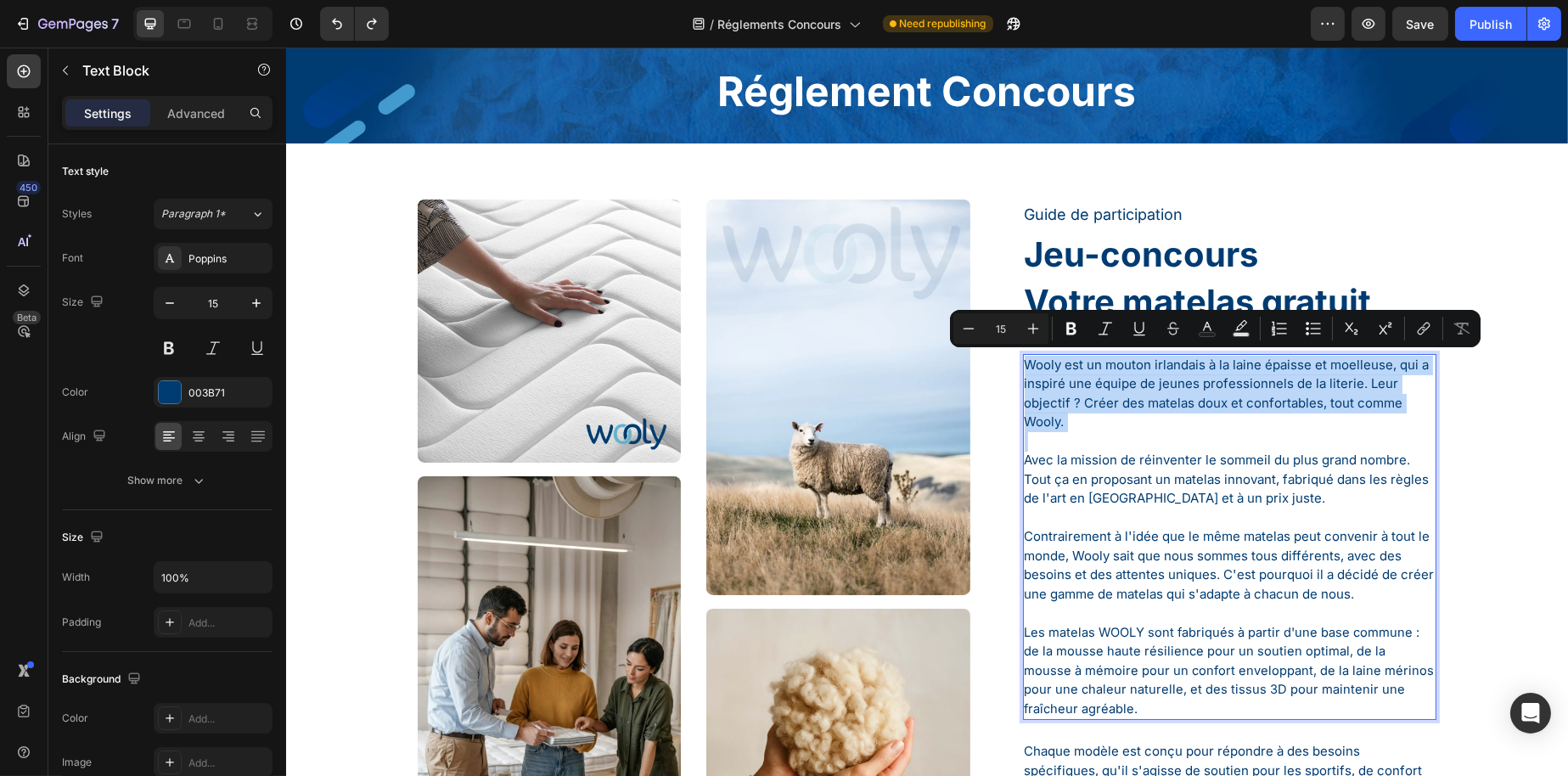
click at [1098, 423] on p "Wooly est un mouton irlandais à la laine épaisse et moelleuse, qui a inspiré un…" at bounding box center [1229, 394] width 411 height 77
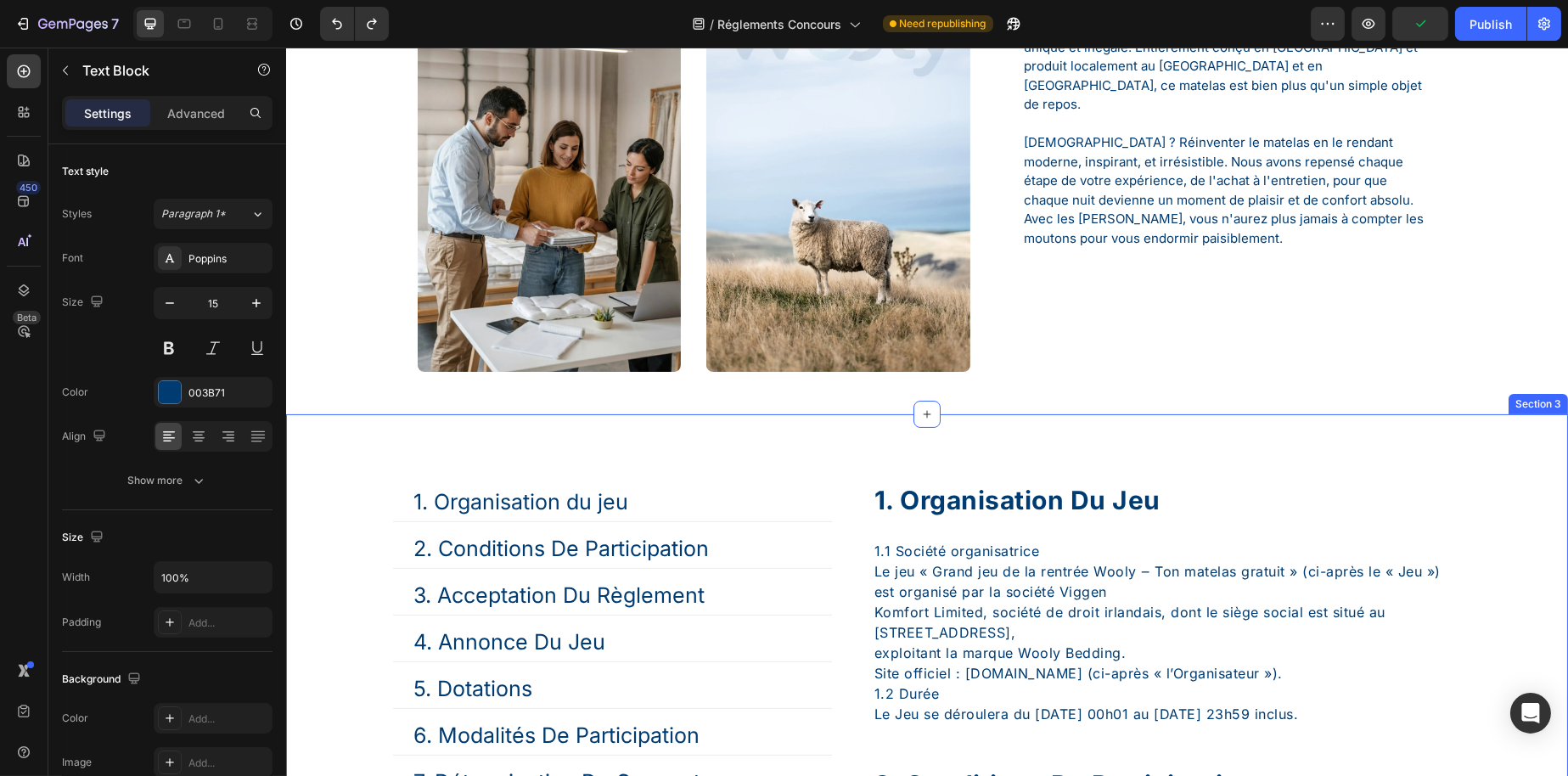
scroll to position [976, 0]
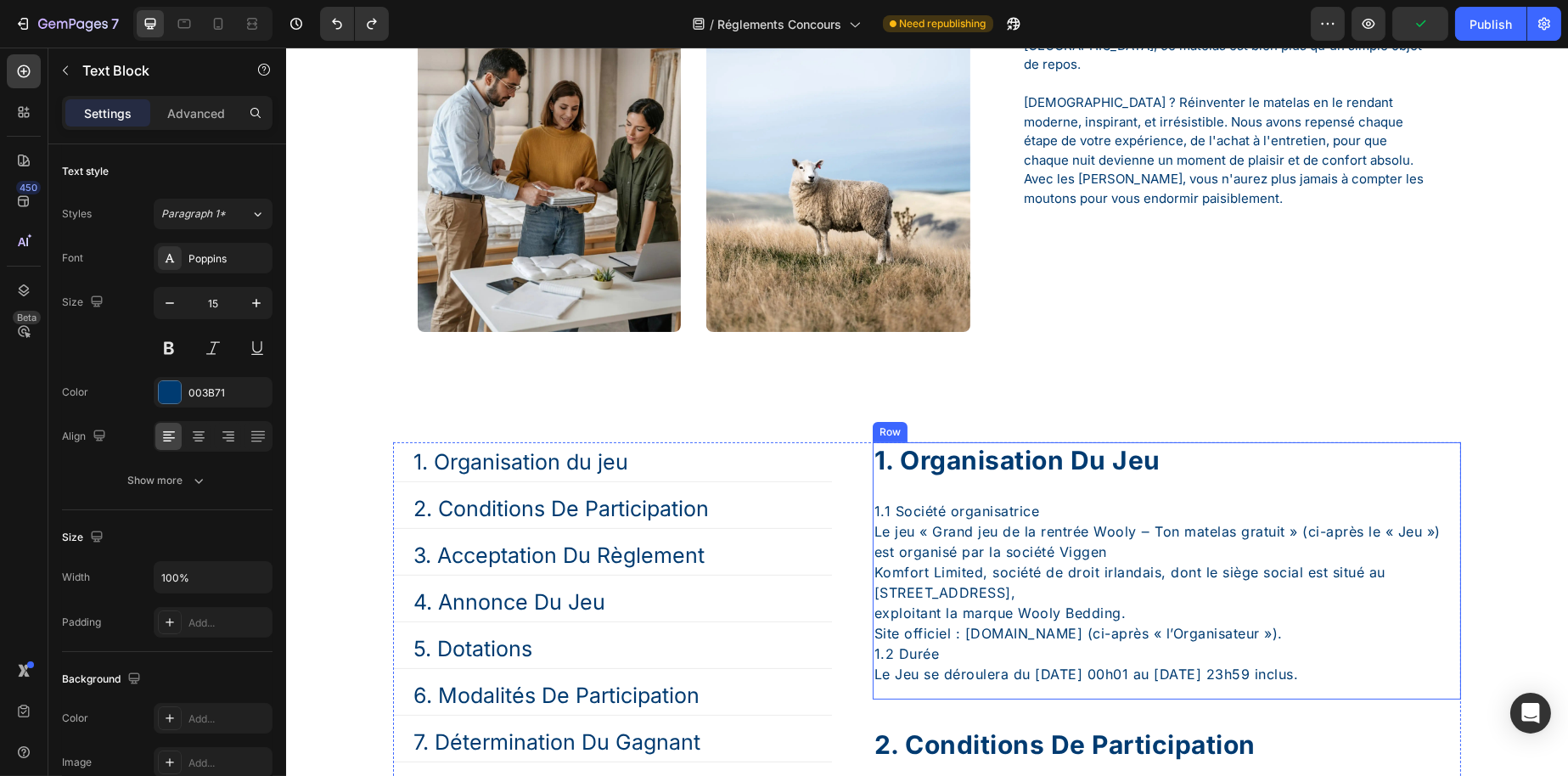
click at [1025, 478] on div "1. organisation du jeu Heading 1.1 Société organisatrice Le jeu « Grand jeu de …" at bounding box center [1166, 570] width 588 height 257
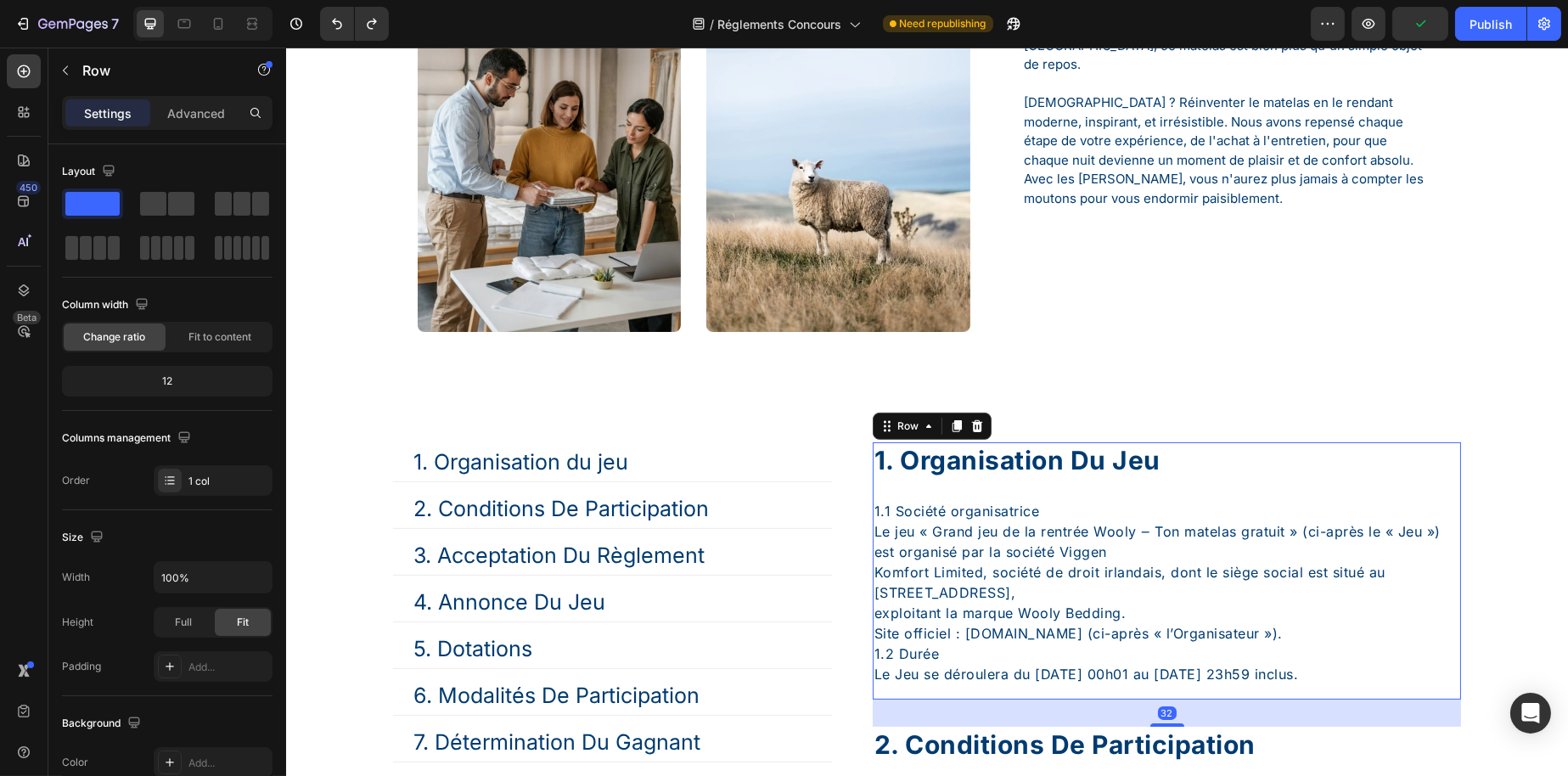
click at [1027, 473] on div "1. organisation du jeu" at bounding box center [1166, 460] width 588 height 37
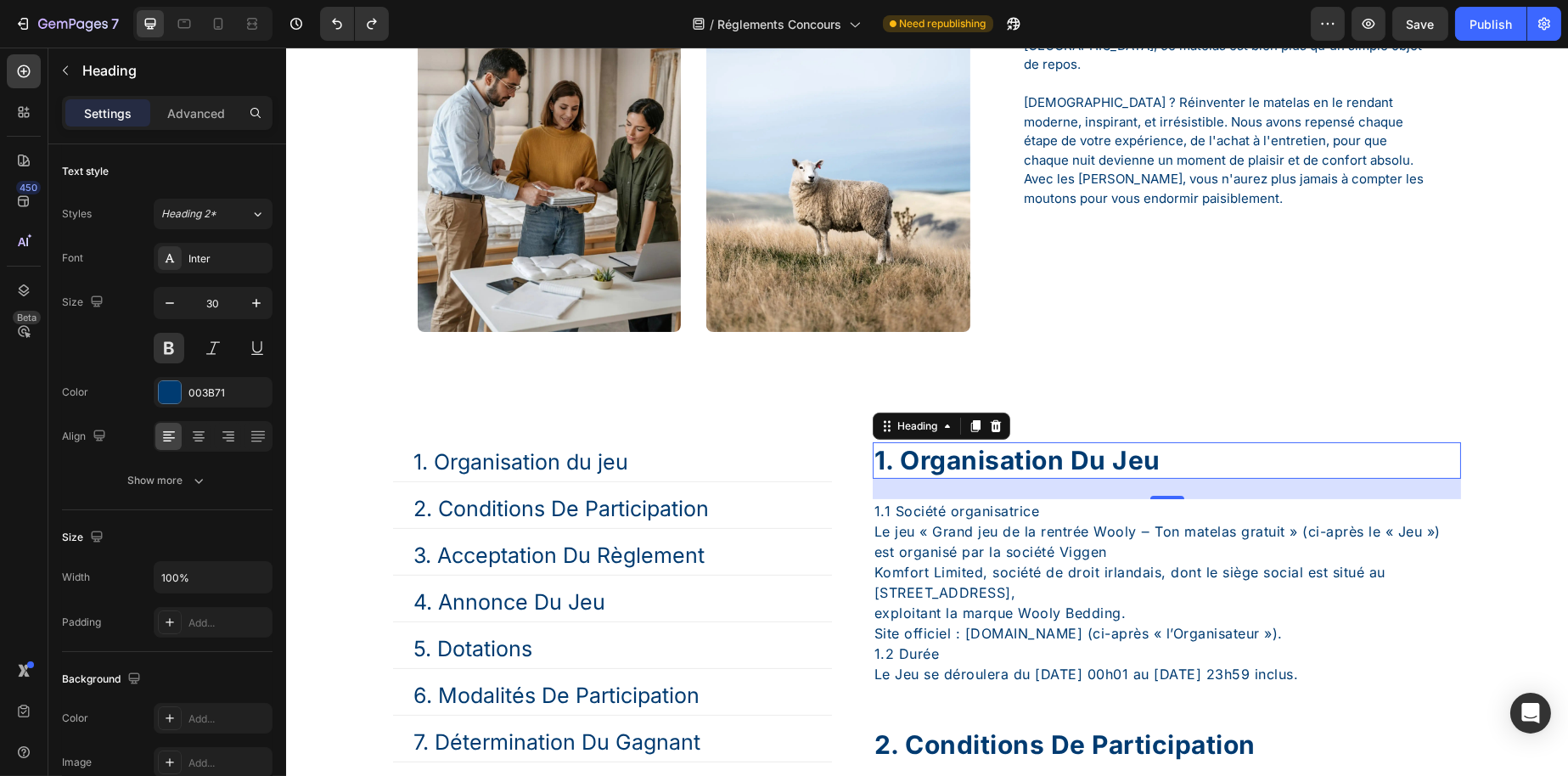
click at [1027, 473] on div "1. organisation du jeu" at bounding box center [1166, 460] width 588 height 37
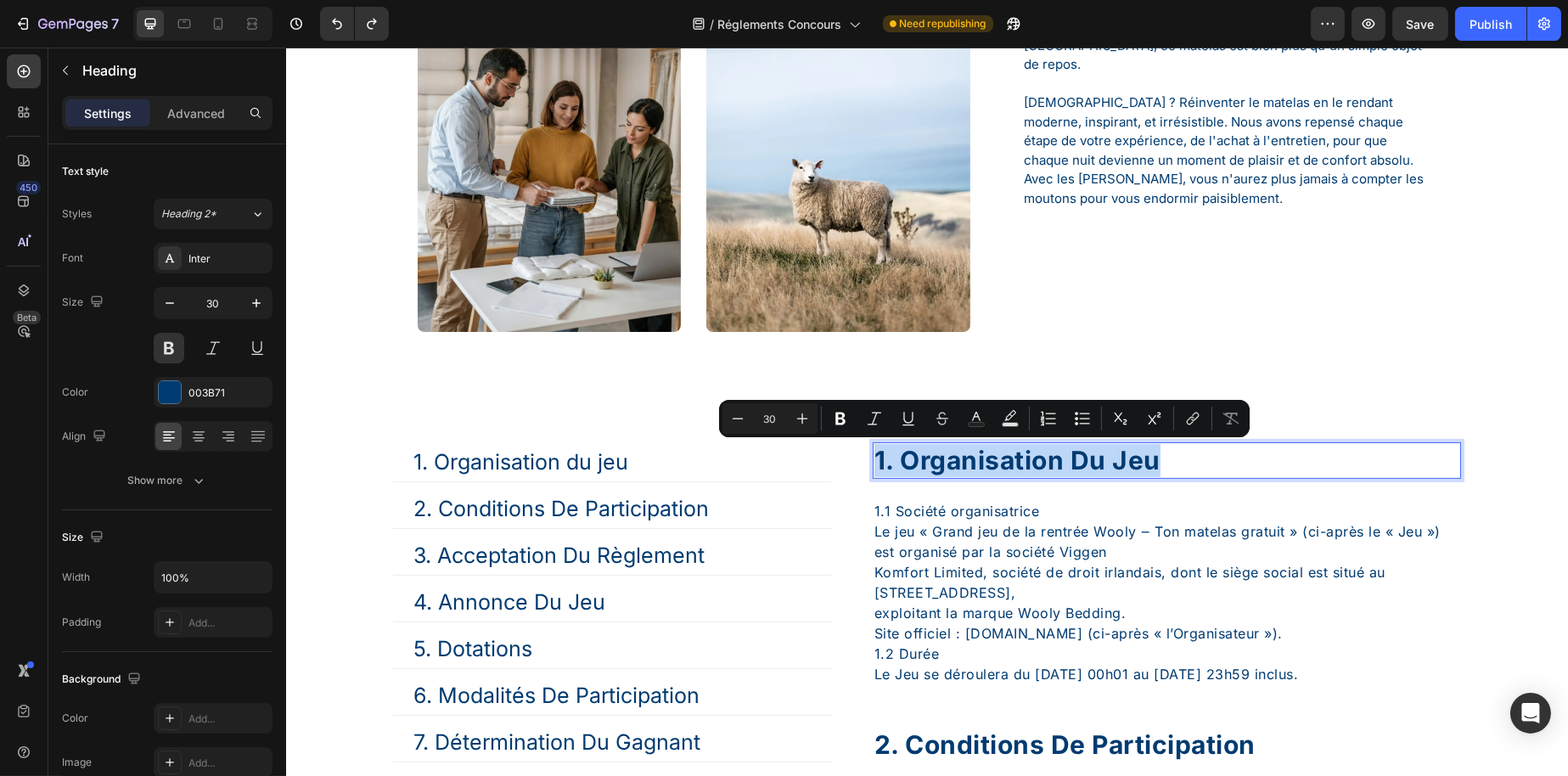
click at [1027, 473] on p "1. organisation du jeu" at bounding box center [1166, 460] width 585 height 33
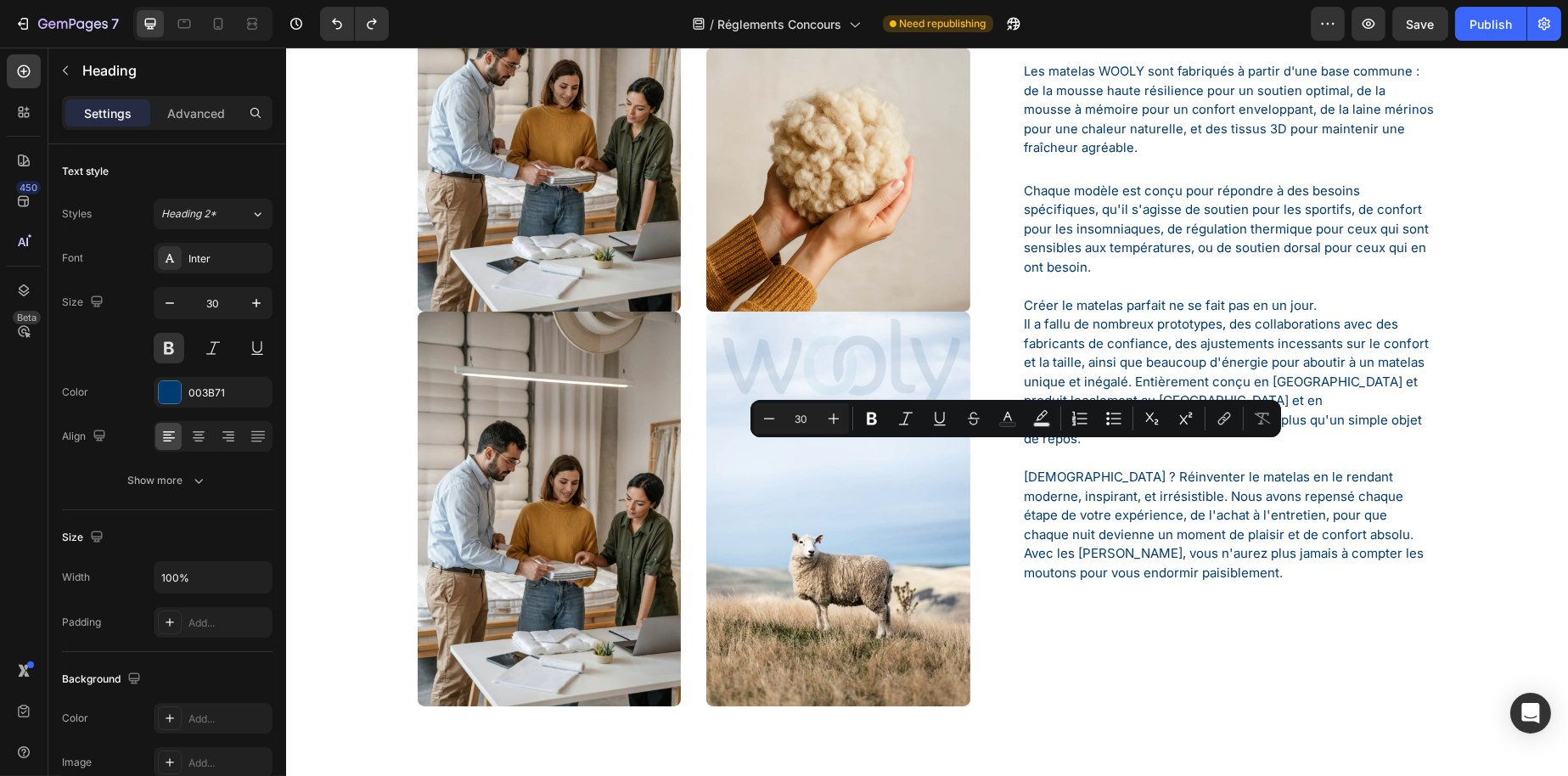
type input "16"
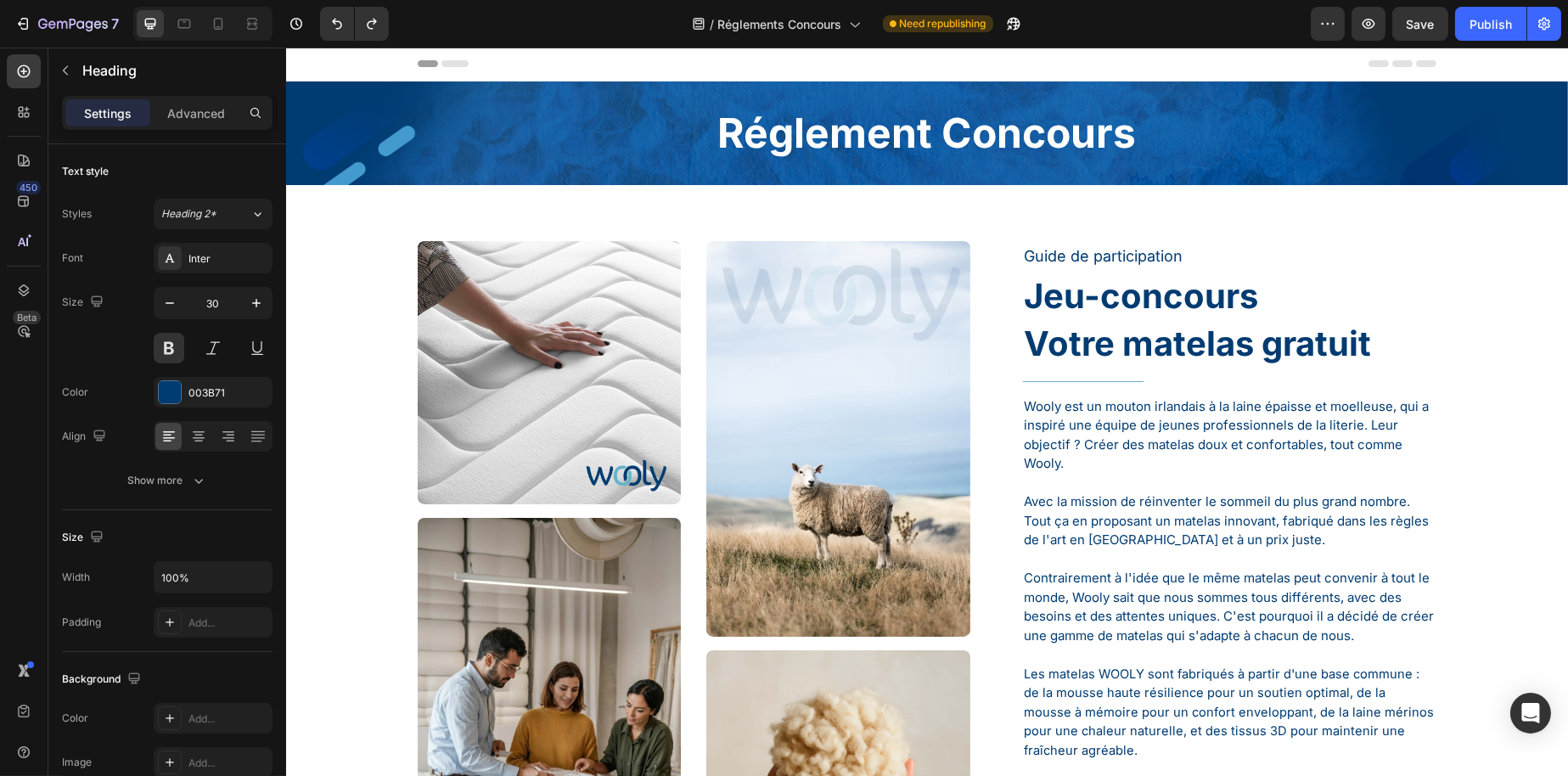
scroll to position [0, 0]
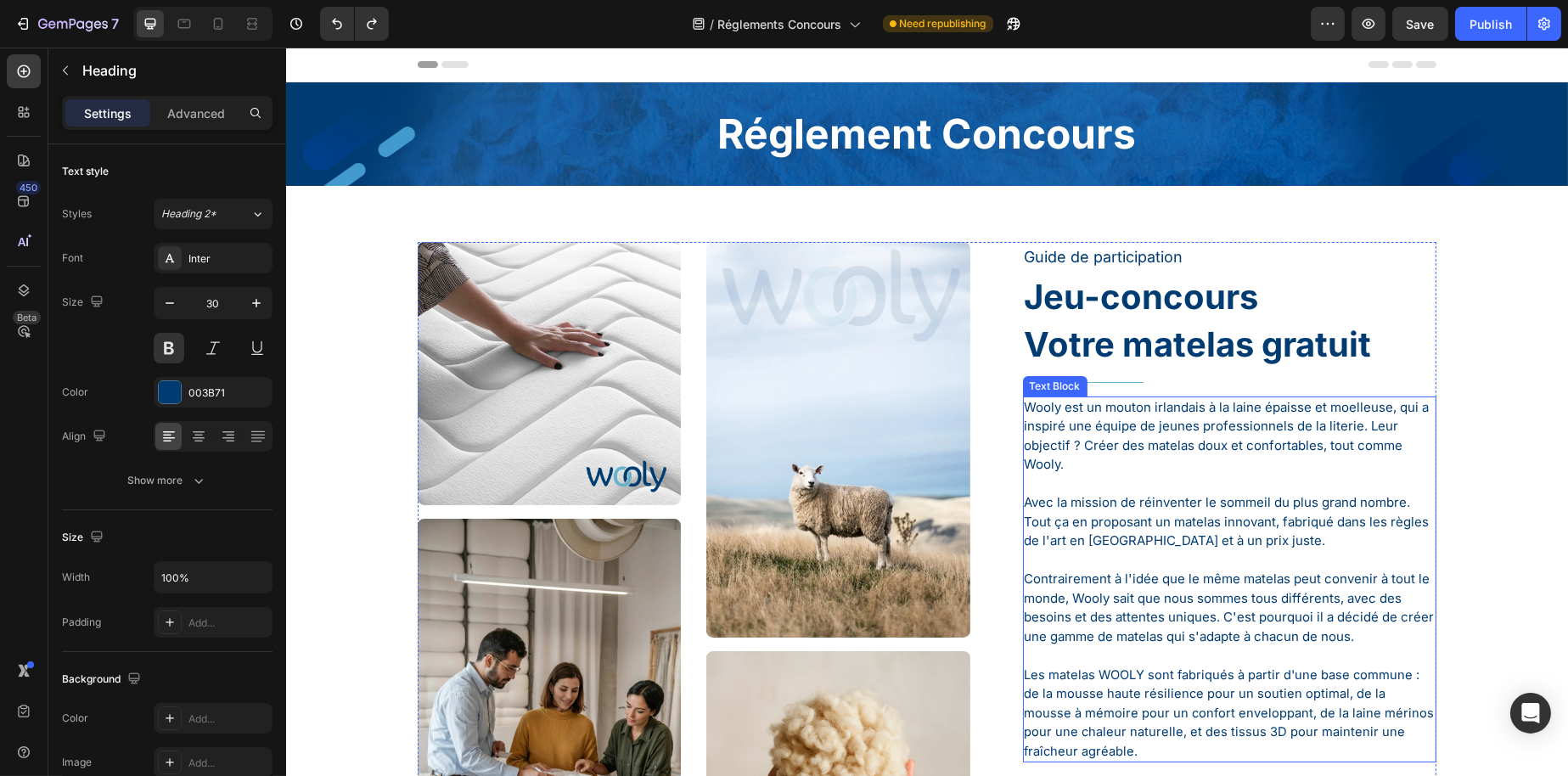
click at [1147, 453] on p "Wooly est un mouton irlandais à la laine épaisse et moelleuse, qui a inspiré un…" at bounding box center [1229, 437] width 411 height 77
click at [1231, 352] on h1 "Votre matelas gratuit" at bounding box center [1229, 344] width 414 height 47
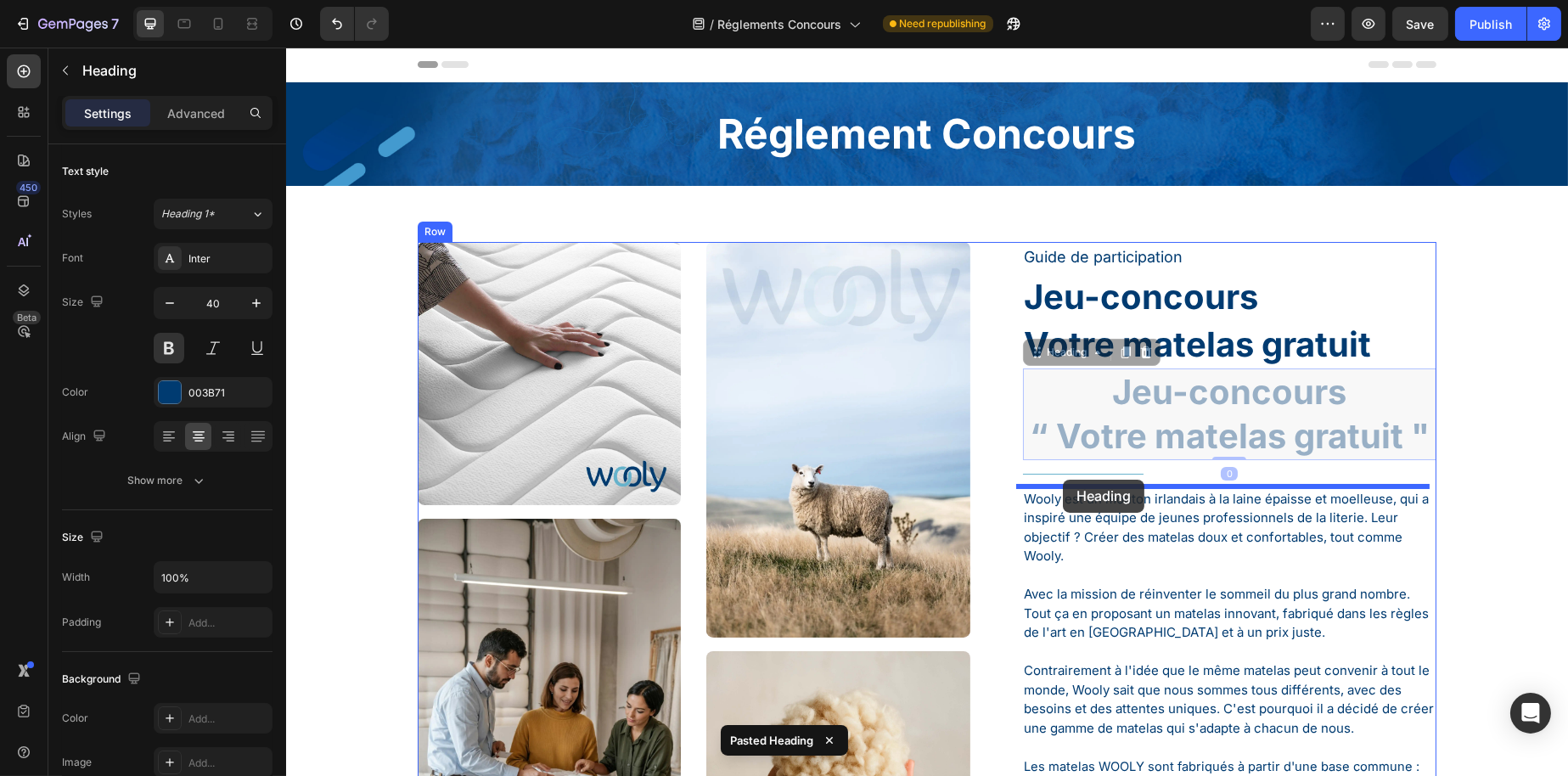
drag, startPoint x: 1050, startPoint y: 355, endPoint x: 1062, endPoint y: 479, distance: 124.6
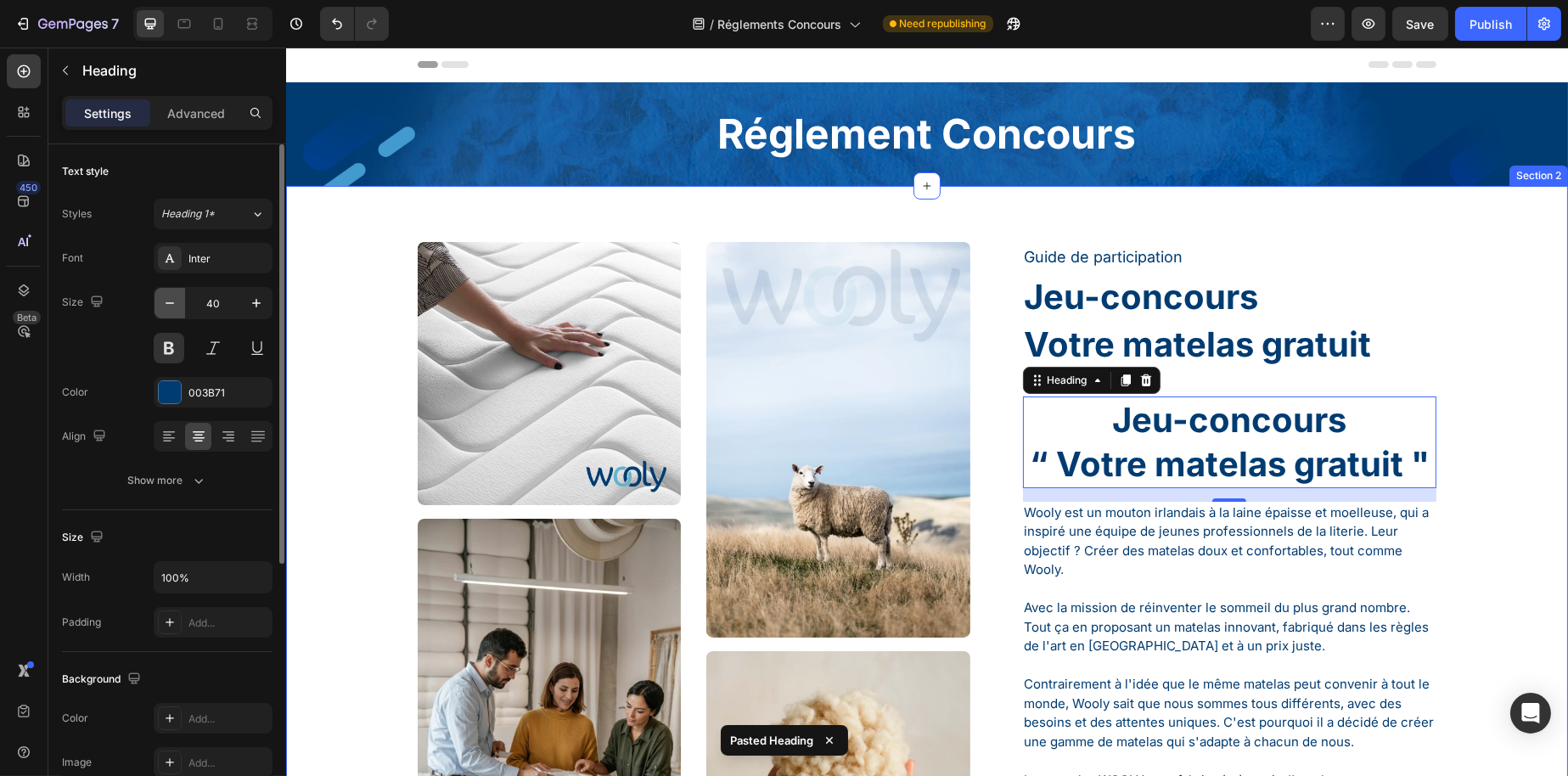
drag, startPoint x: 174, startPoint y: 307, endPoint x: 200, endPoint y: 307, distance: 26.0
click at [176, 307] on icon "button" at bounding box center [169, 303] width 17 height 17
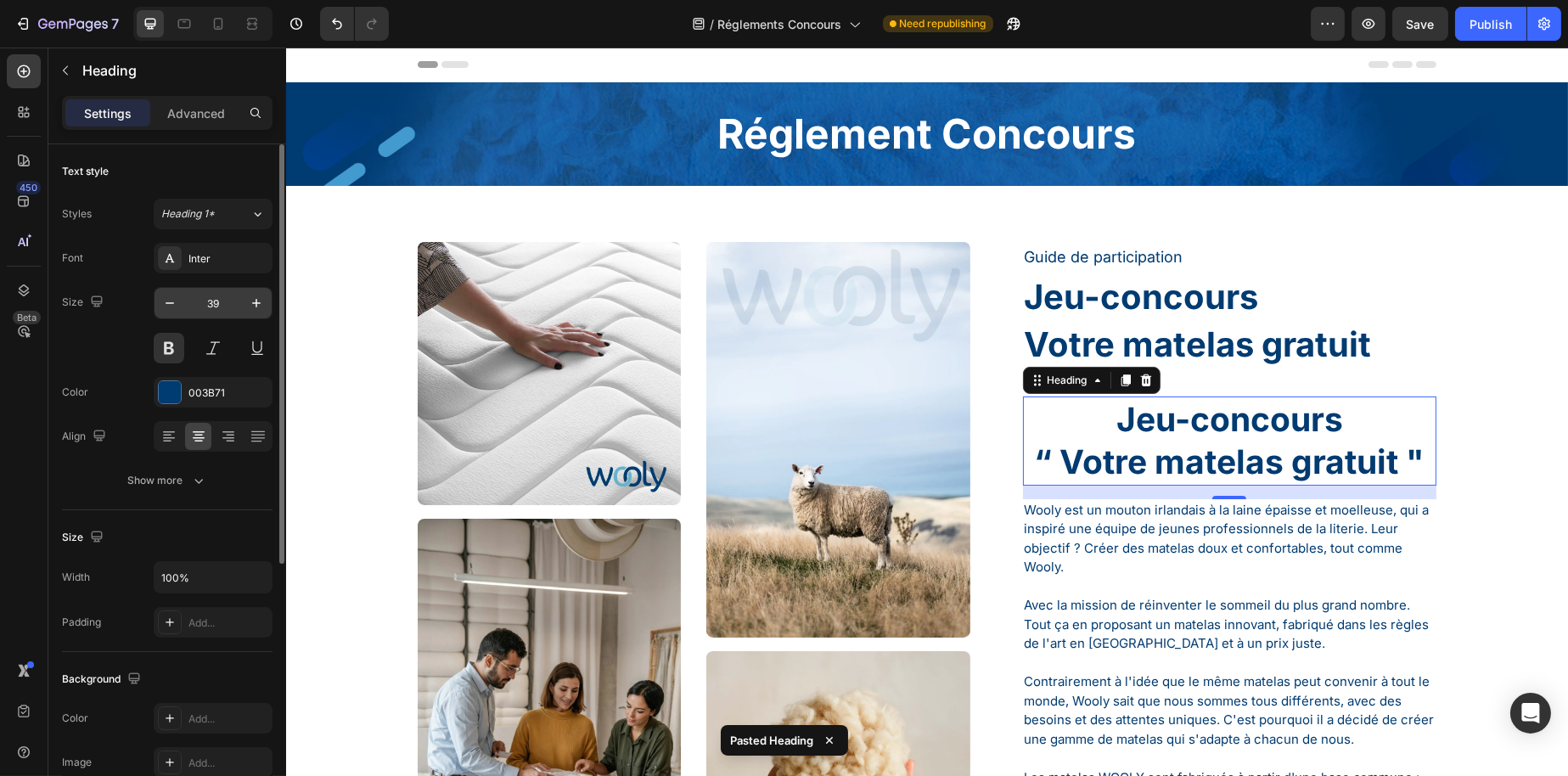
click at [201, 307] on input "39" at bounding box center [213, 303] width 56 height 30
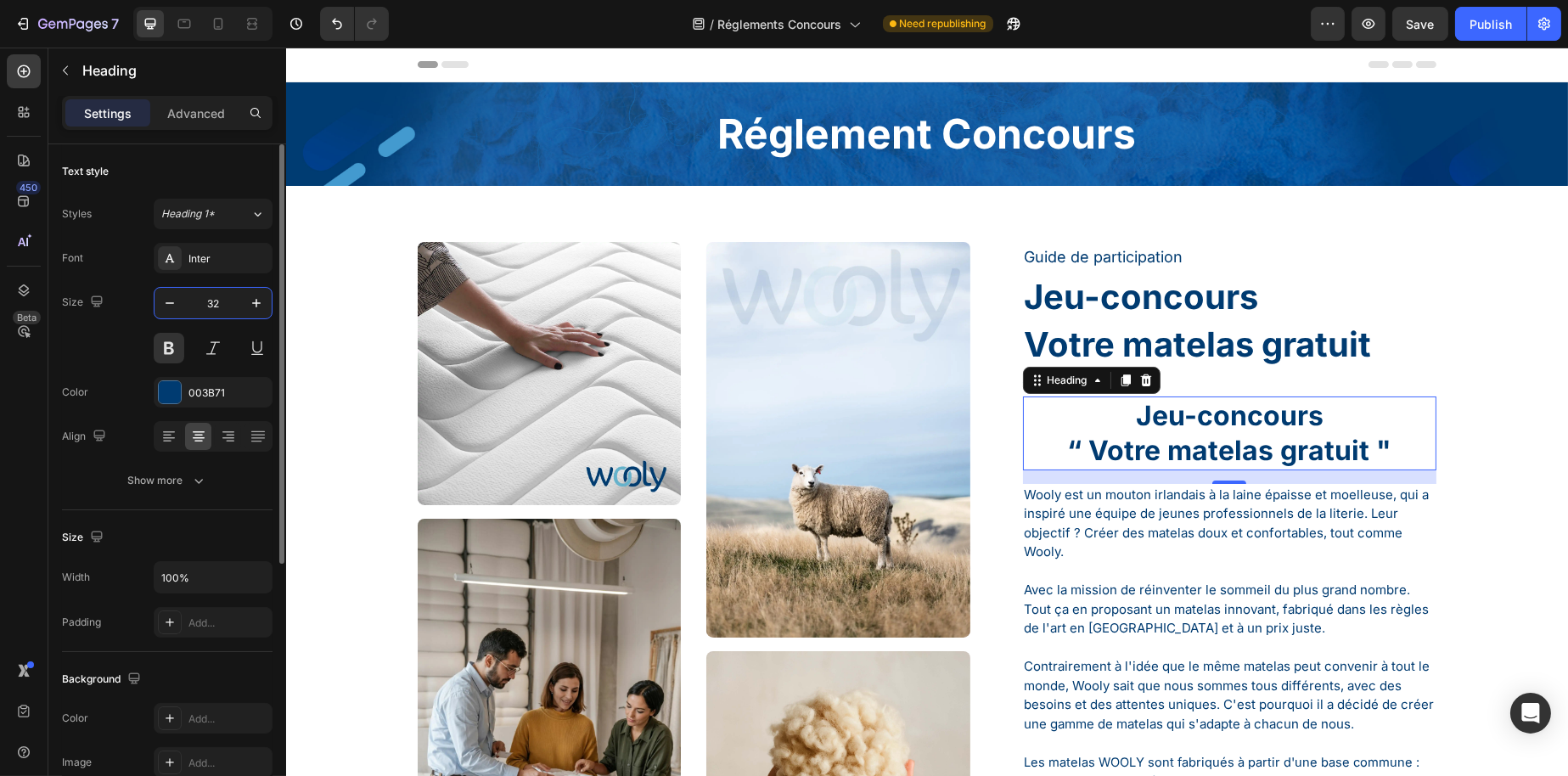
click at [222, 312] on input "32" at bounding box center [213, 303] width 56 height 30
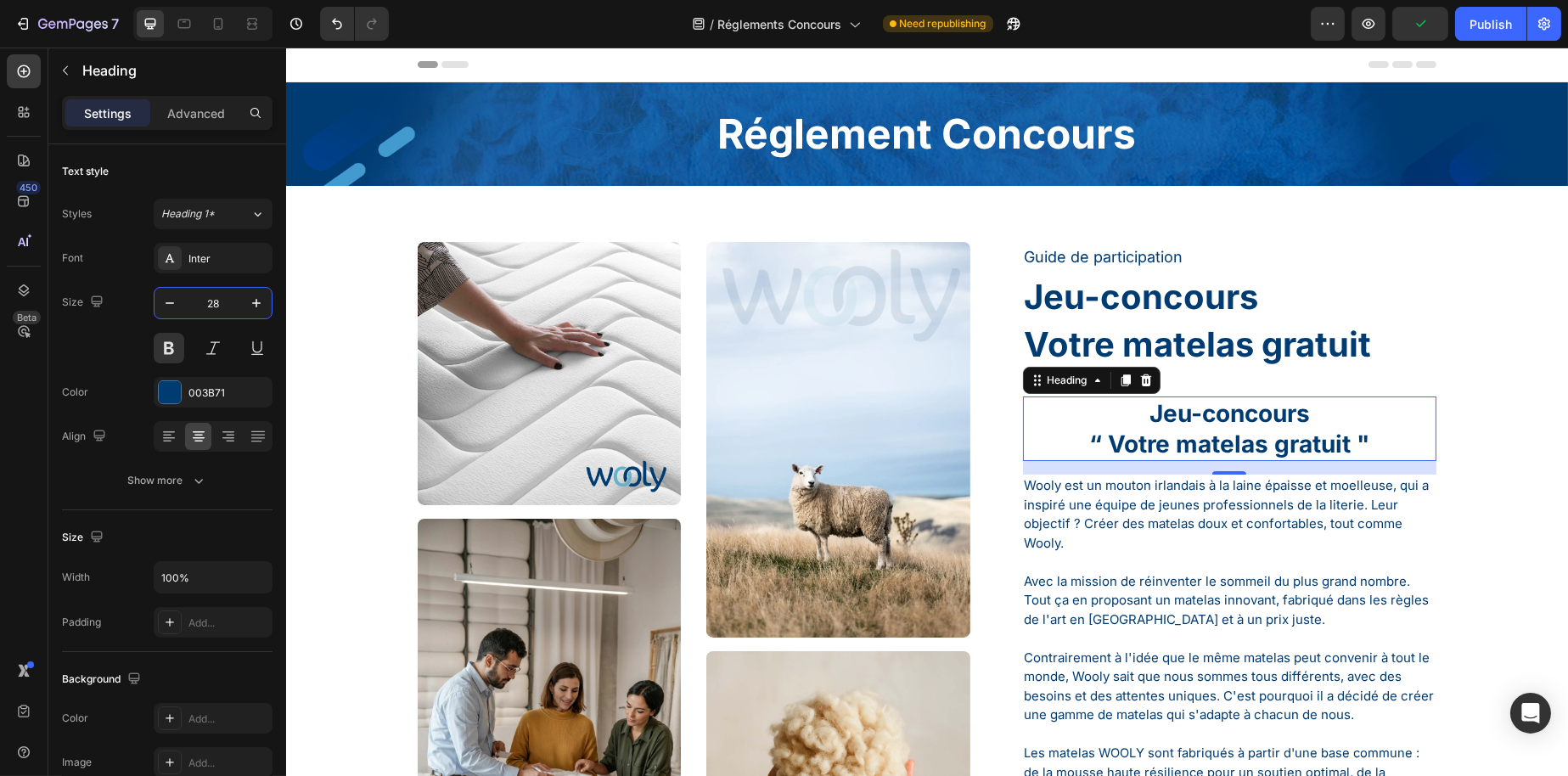
type input "28"
click at [1186, 412] on h1 "Jeu-concours “ Votre matelas gratuit "" at bounding box center [1229, 429] width 414 height 65
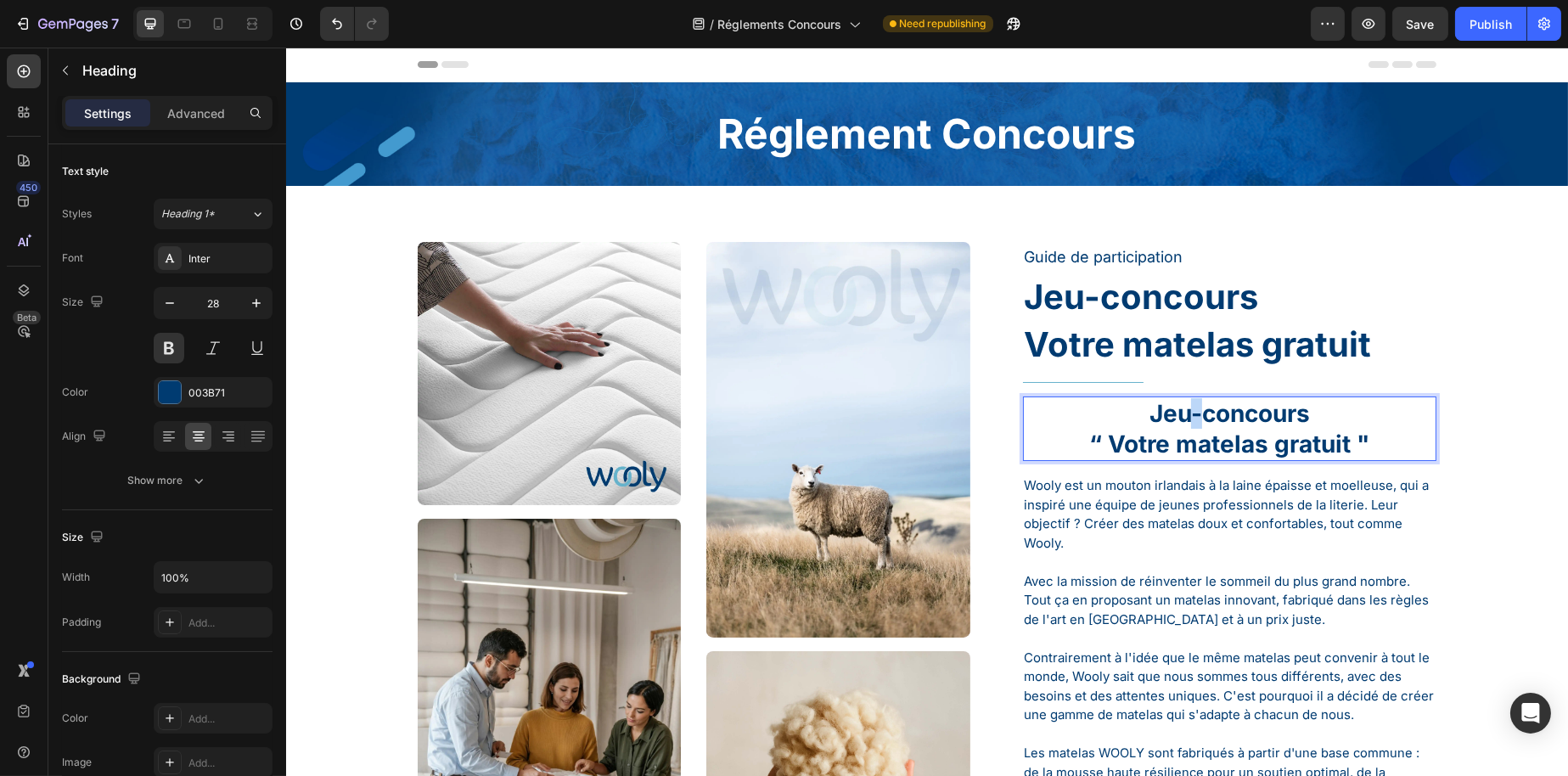
click at [1186, 412] on p "Jeu-concours “ Votre matelas gratuit "" at bounding box center [1229, 429] width 411 height 62
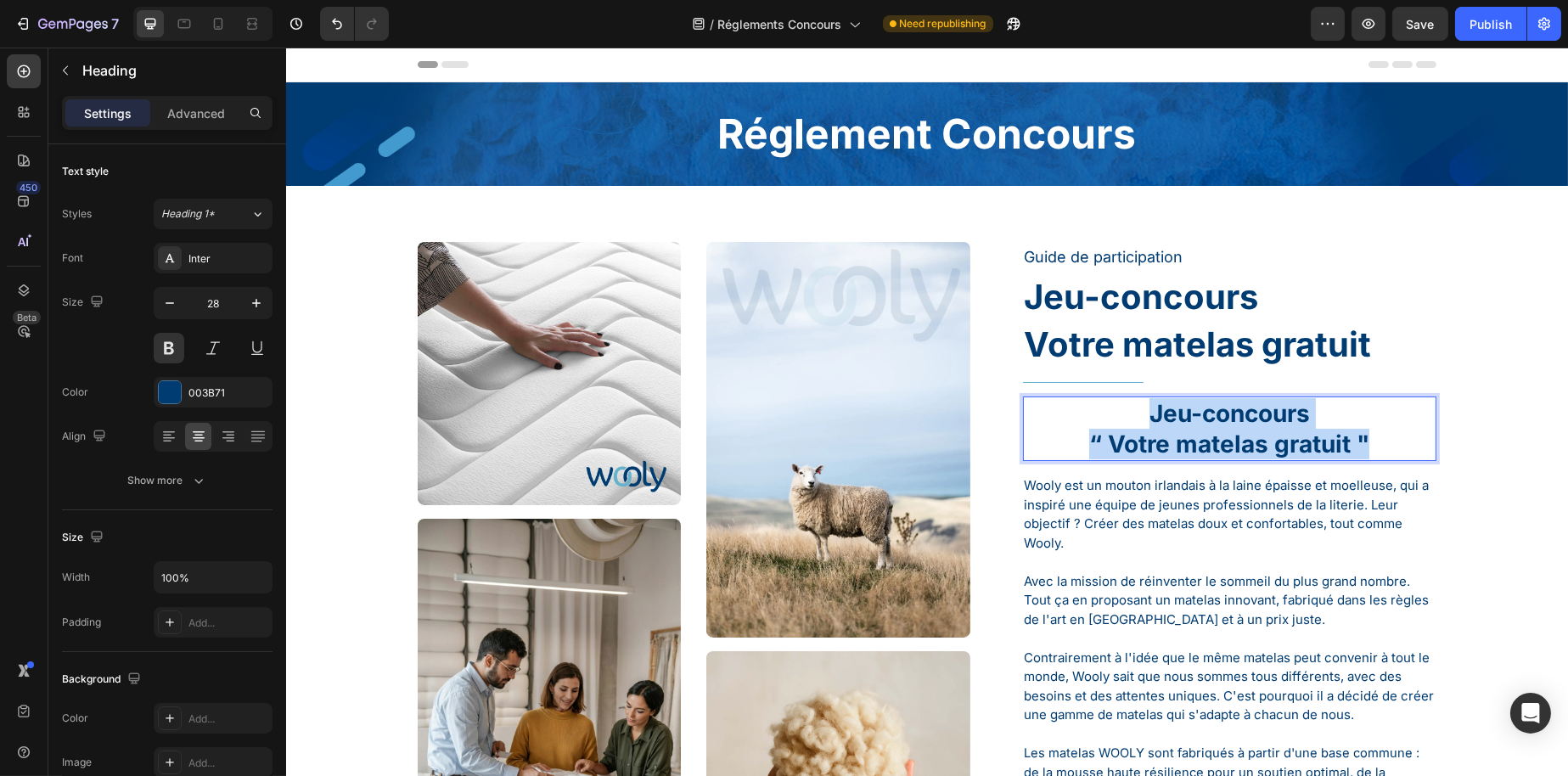
drag, startPoint x: 1376, startPoint y: 436, endPoint x: 1036, endPoint y: 398, distance: 342.1
click at [1036, 398] on p "Jeu-concours “ Votre matelas gratuit "" at bounding box center [1229, 429] width 411 height 62
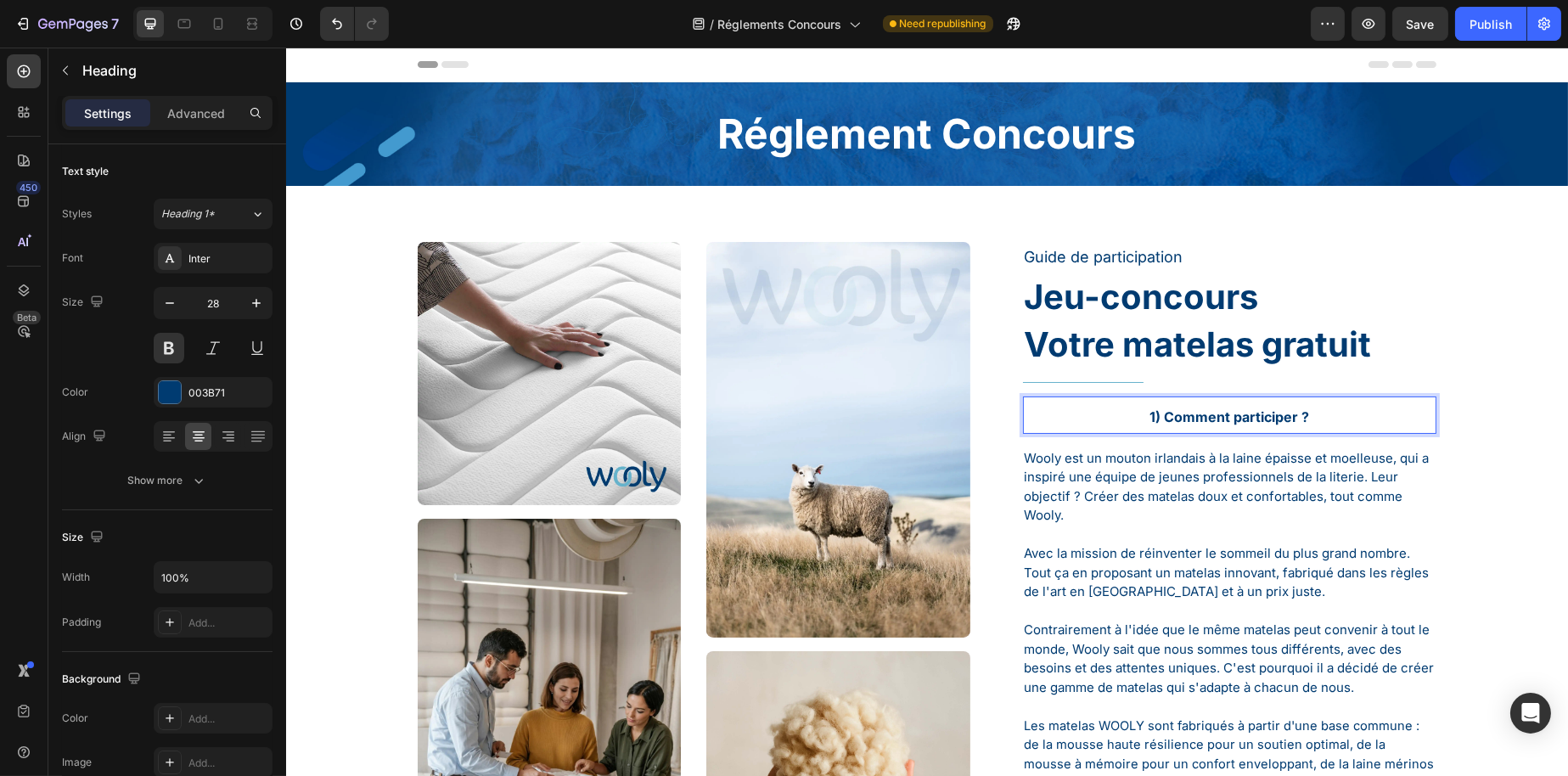
click at [1142, 424] on p "1) Comment participer ?" at bounding box center [1229, 415] width 411 height 34
click at [183, 441] on div at bounding box center [212, 437] width 118 height 30
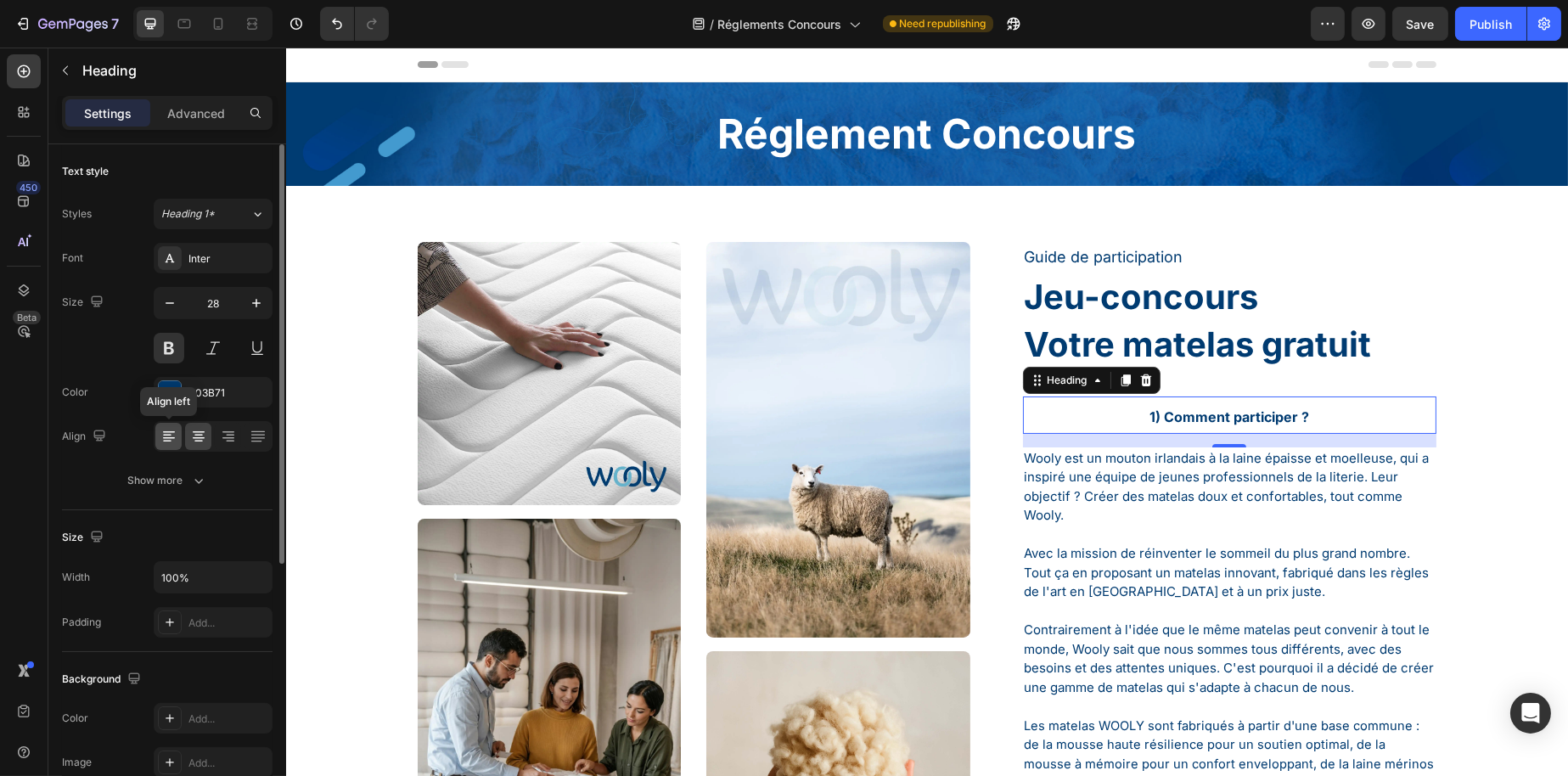
click at [161, 435] on icon at bounding box center [168, 436] width 17 height 17
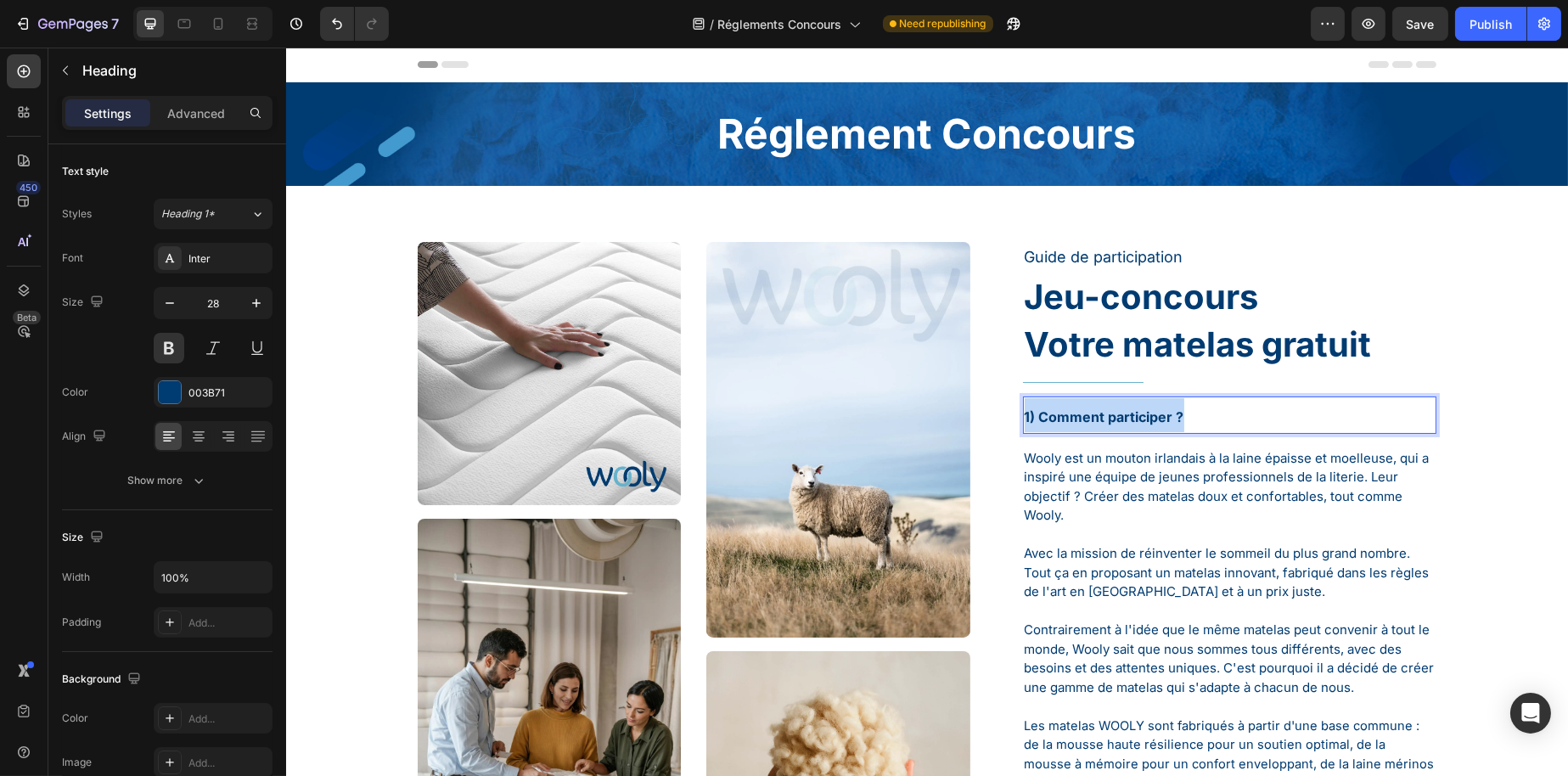
click at [1105, 415] on strong "1) Comment participer ?" at bounding box center [1103, 416] width 159 height 17
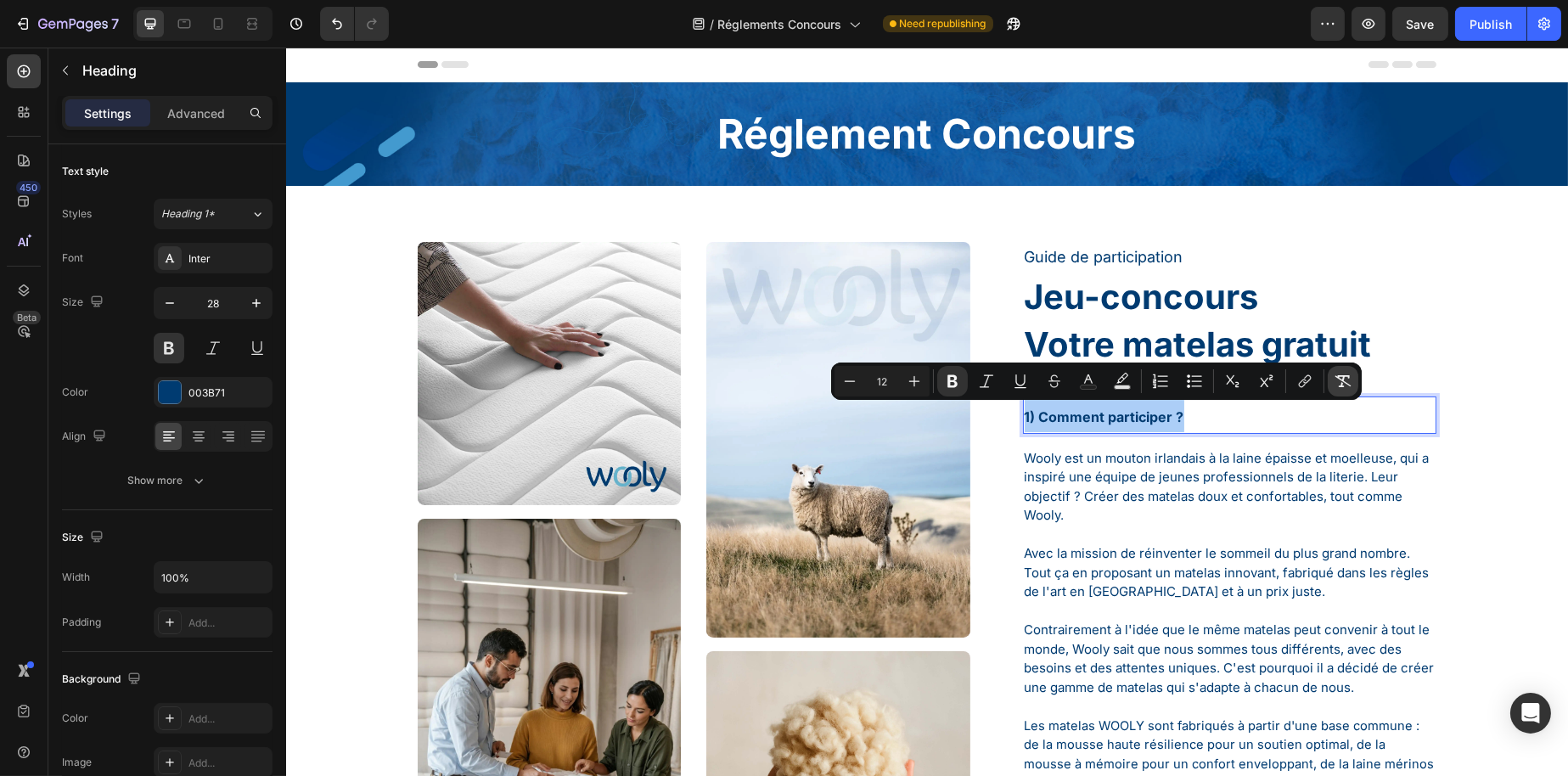
click at [1336, 372] on icon "Editor contextual toolbar" at bounding box center [1343, 380] width 17 height 17
type input "28"
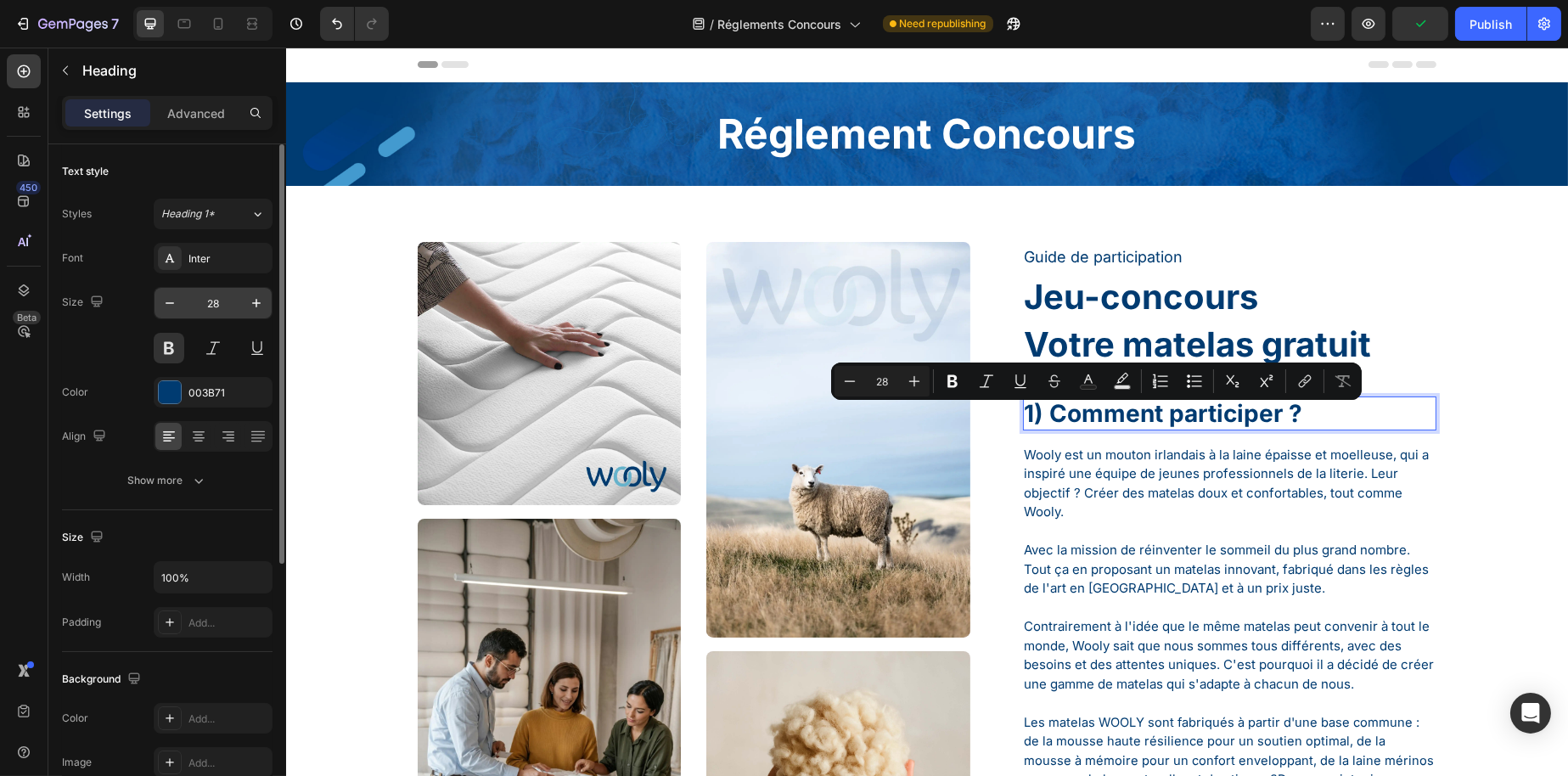
click at [211, 312] on input "28" at bounding box center [213, 303] width 56 height 30
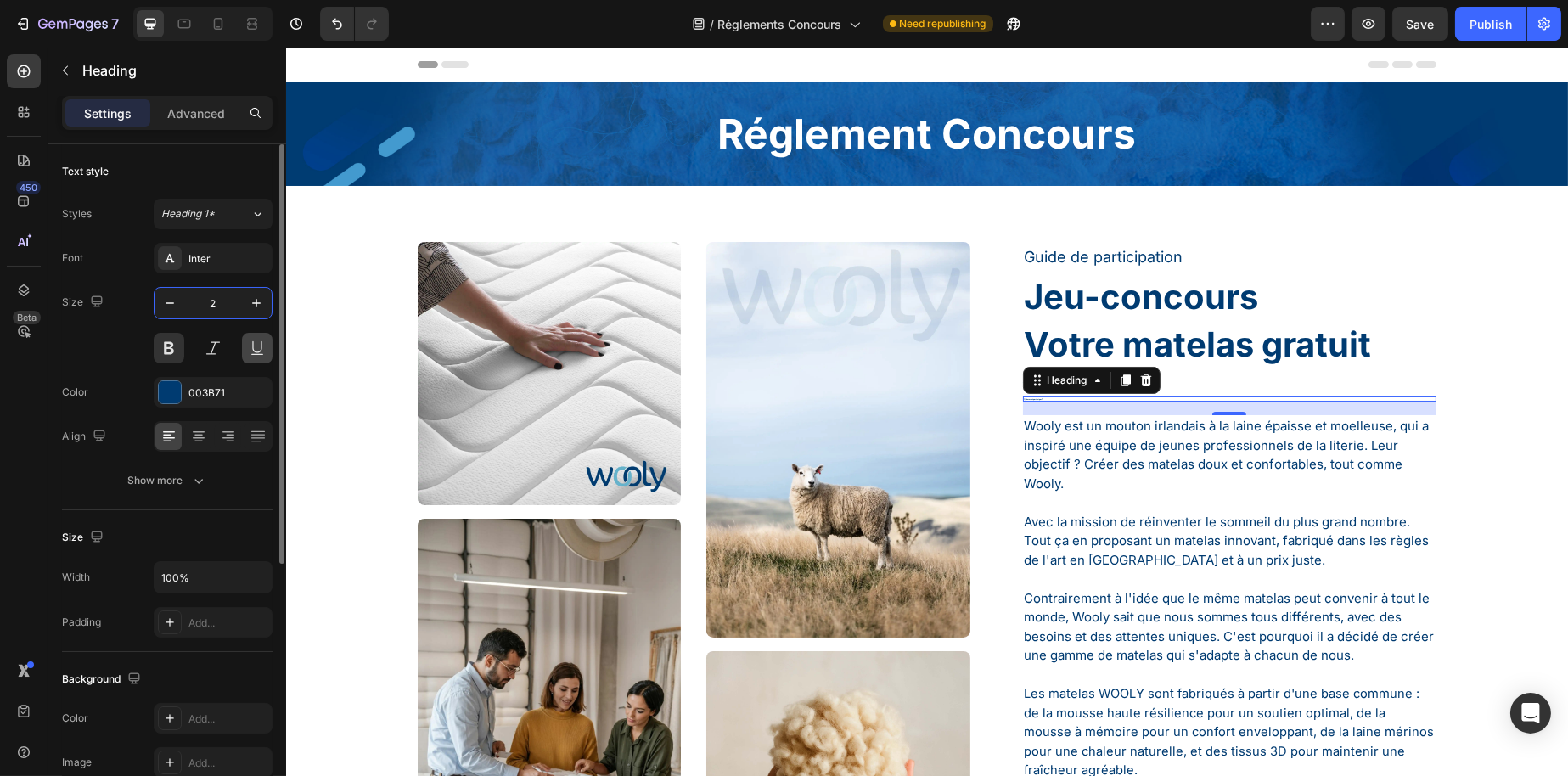
type input "25"
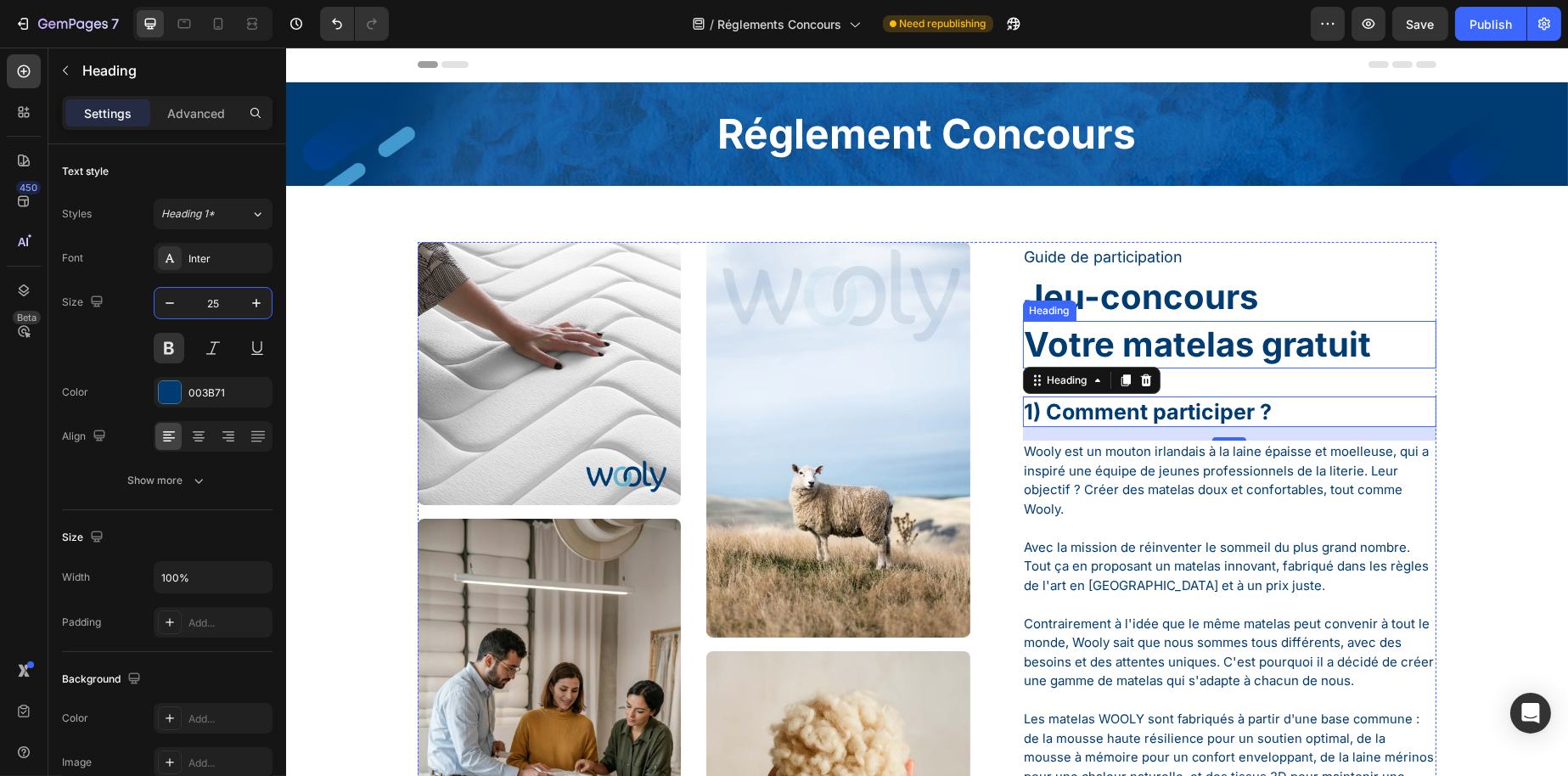
click at [1462, 334] on div "Image Image Image Image Image Image Row Guide de participation Text Block Jeu-c…" at bounding box center [926, 782] width 1256 height 1081
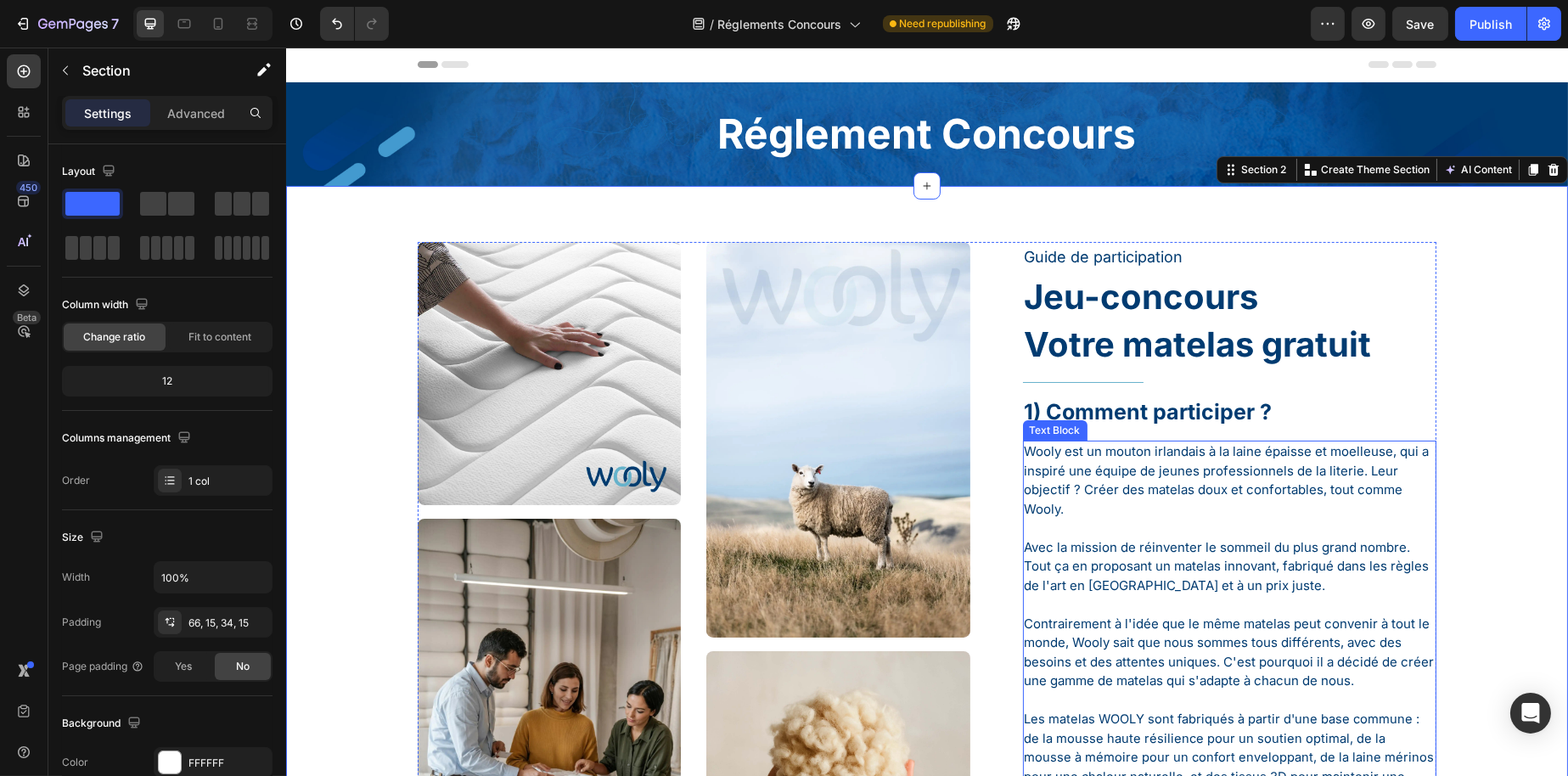
click at [1317, 524] on p "Rich Text Editor. Editing area: main" at bounding box center [1229, 528] width 411 height 20
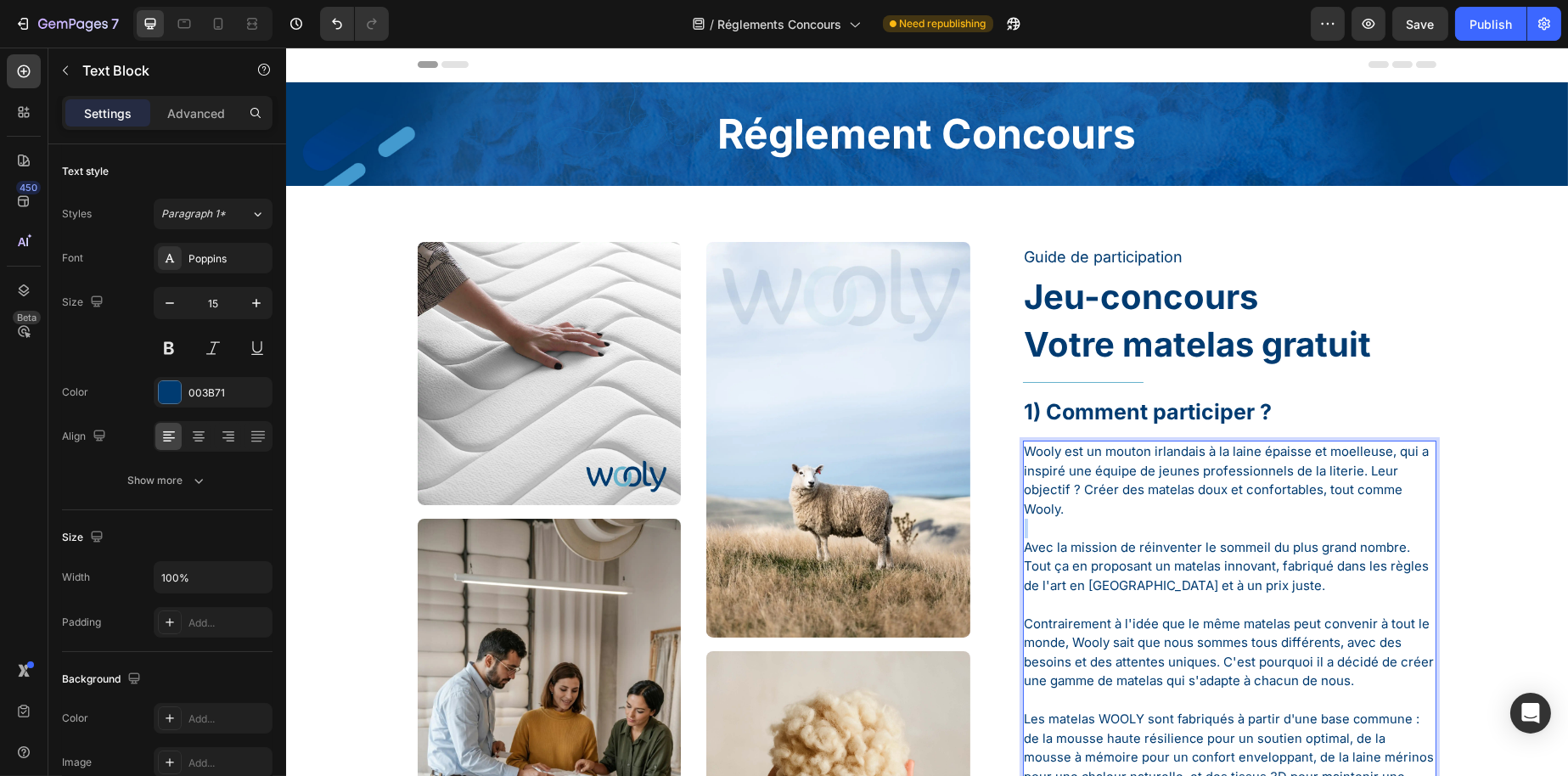
click at [1317, 524] on p "Rich Text Editor. Editing area: main" at bounding box center [1229, 528] width 411 height 20
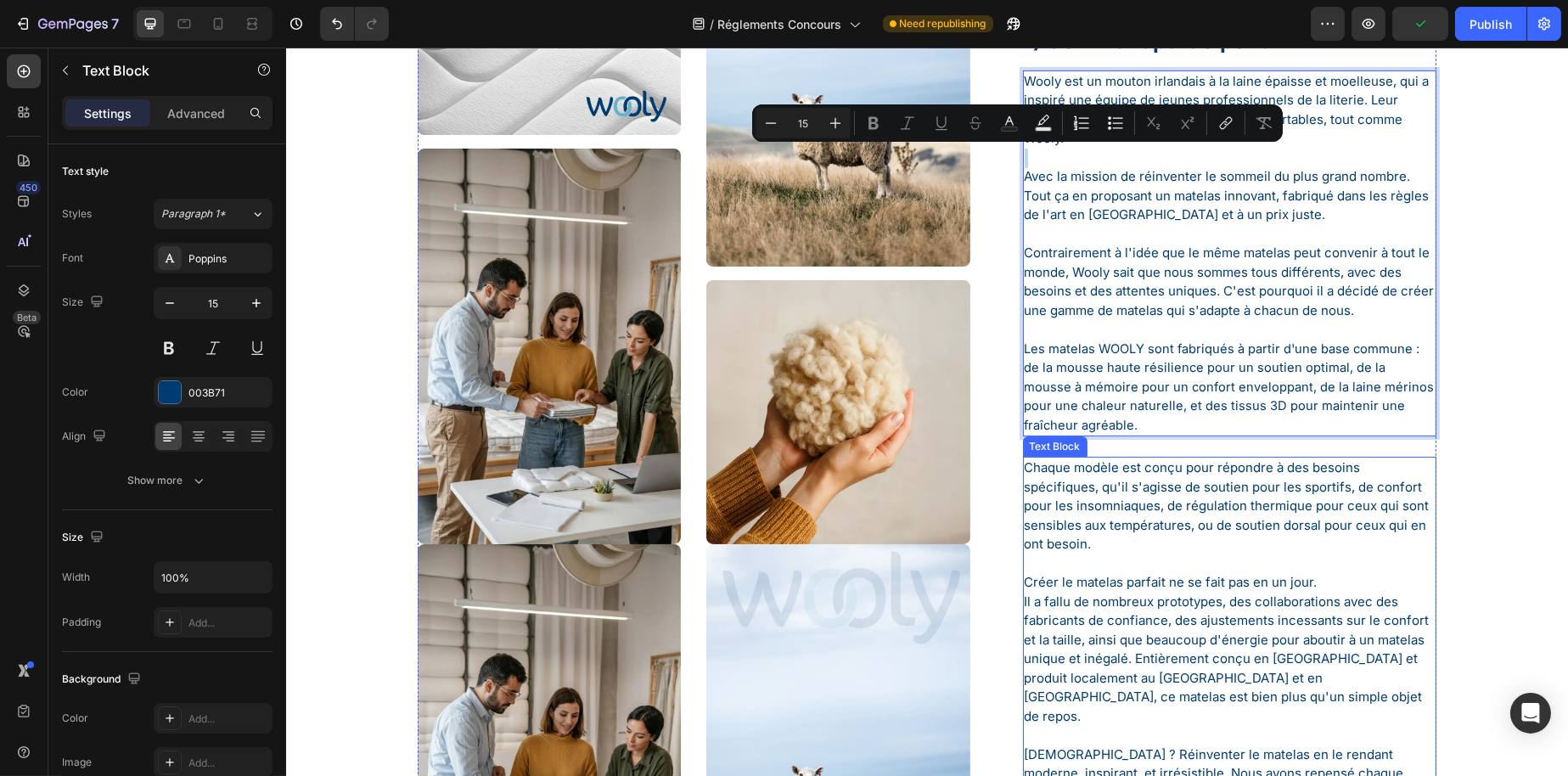
scroll to position [339, 0]
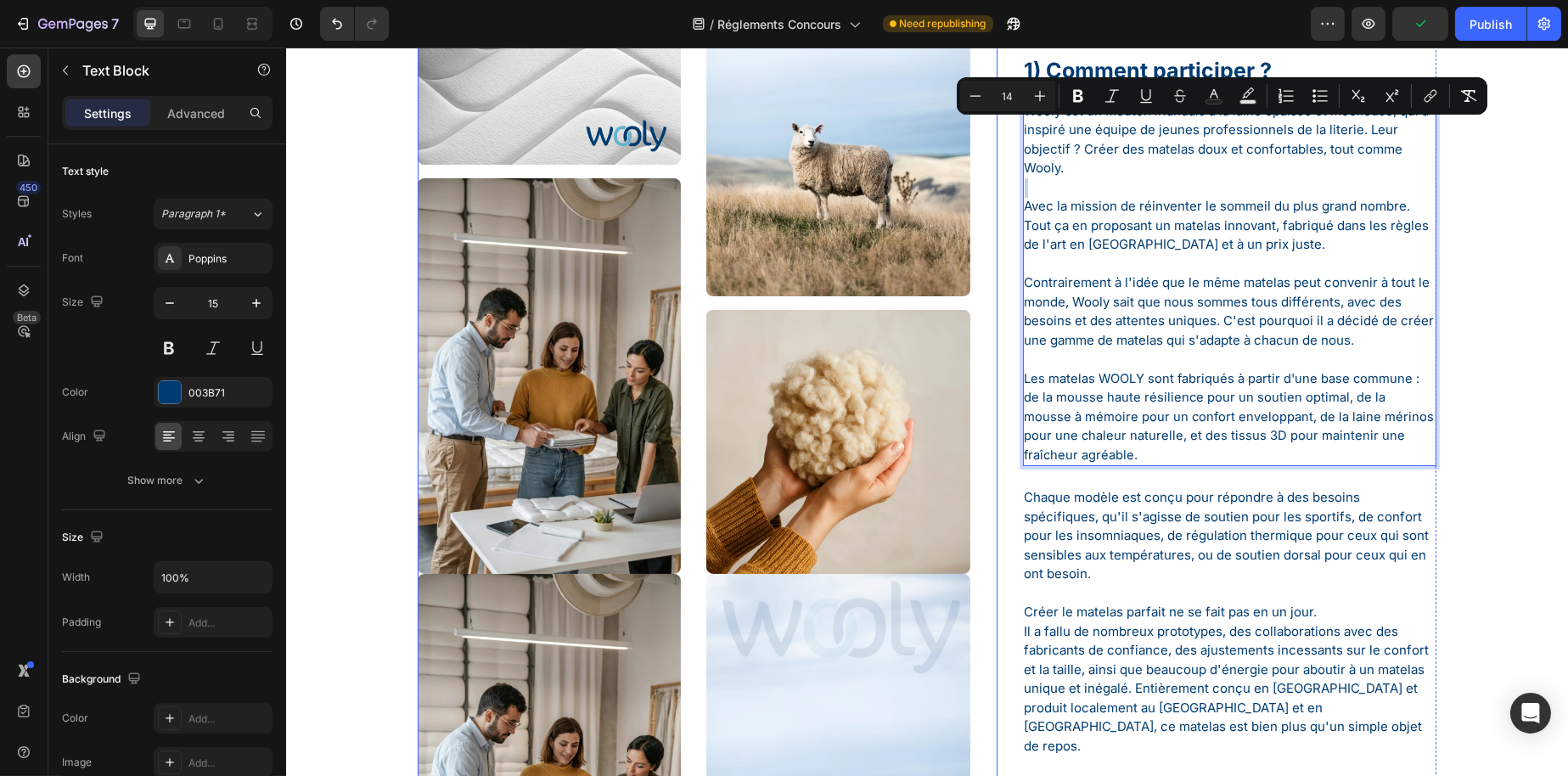
drag, startPoint x: 1248, startPoint y: 474, endPoint x: 968, endPoint y: 110, distance: 459.2
click at [968, 110] on div "Image Image Image Image Image Image Row Guide de participation Text Block Jeu-c…" at bounding box center [927, 441] width 1019 height 1081
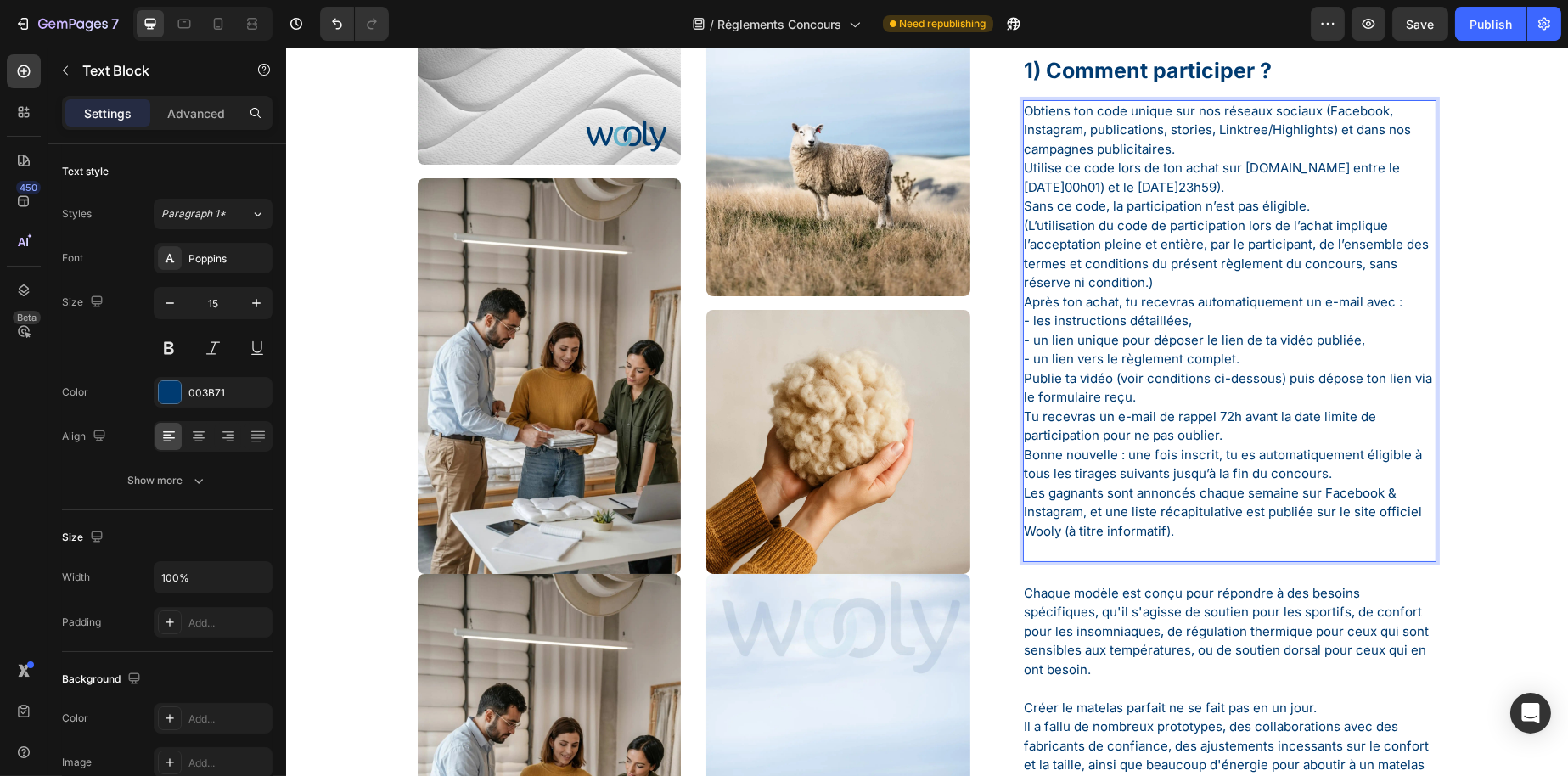
click at [1183, 150] on p "Obtiens ton code unique sur nos réseaux sociaux (Facebook, Instagram, publicati…" at bounding box center [1229, 130] width 411 height 58
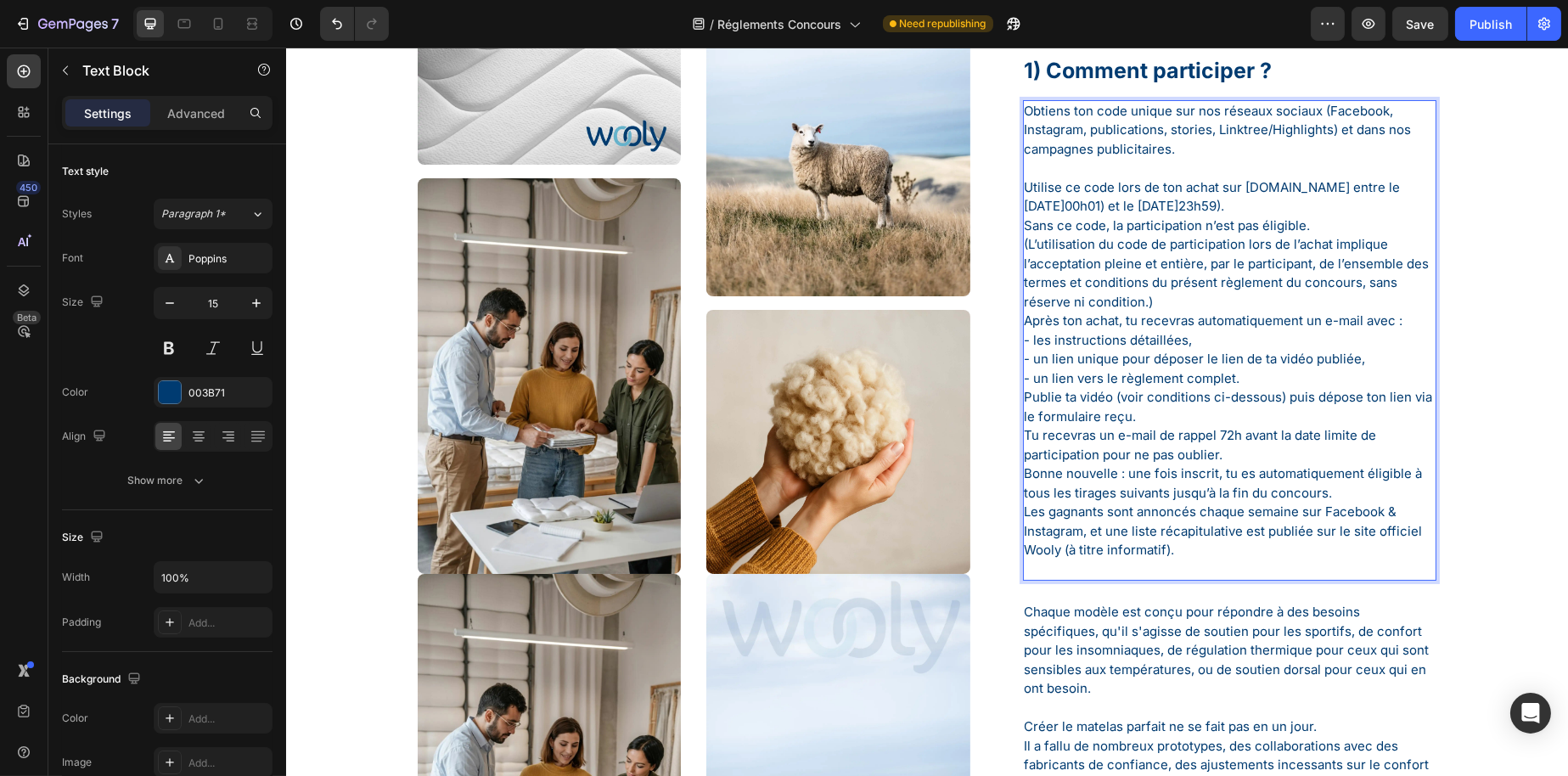
click at [1319, 223] on p "Utilise ce code lors de ton achat sur [DOMAIN_NAME] entre le [DATE]00h01) et le…" at bounding box center [1229, 245] width 411 height 135
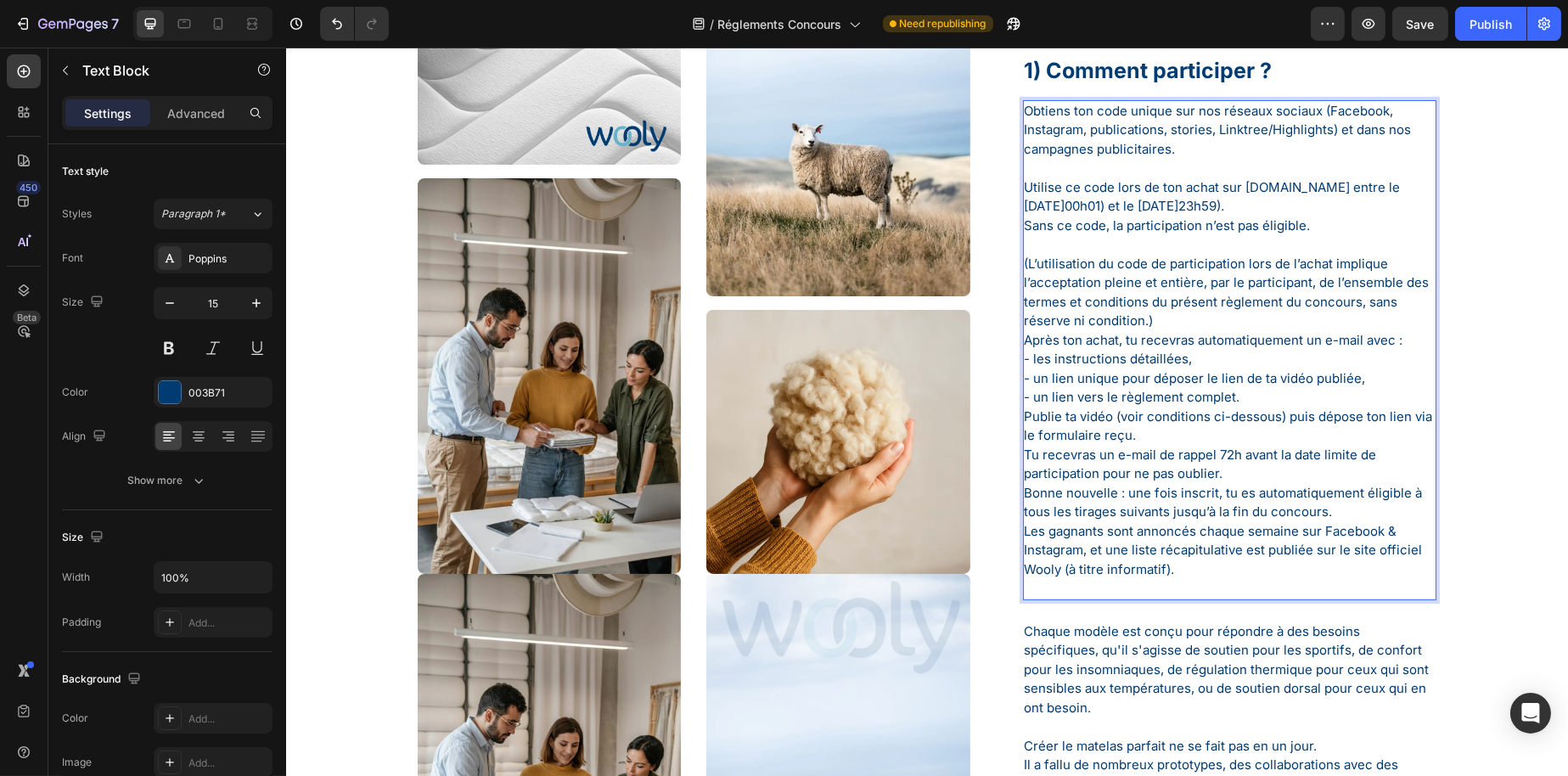
click at [1201, 320] on p "⁠⁠⁠⁠⁠⁠⁠ (L’utilisation du code de participation lors de l’achat implique l’acce…" at bounding box center [1229, 283] width 411 height 96
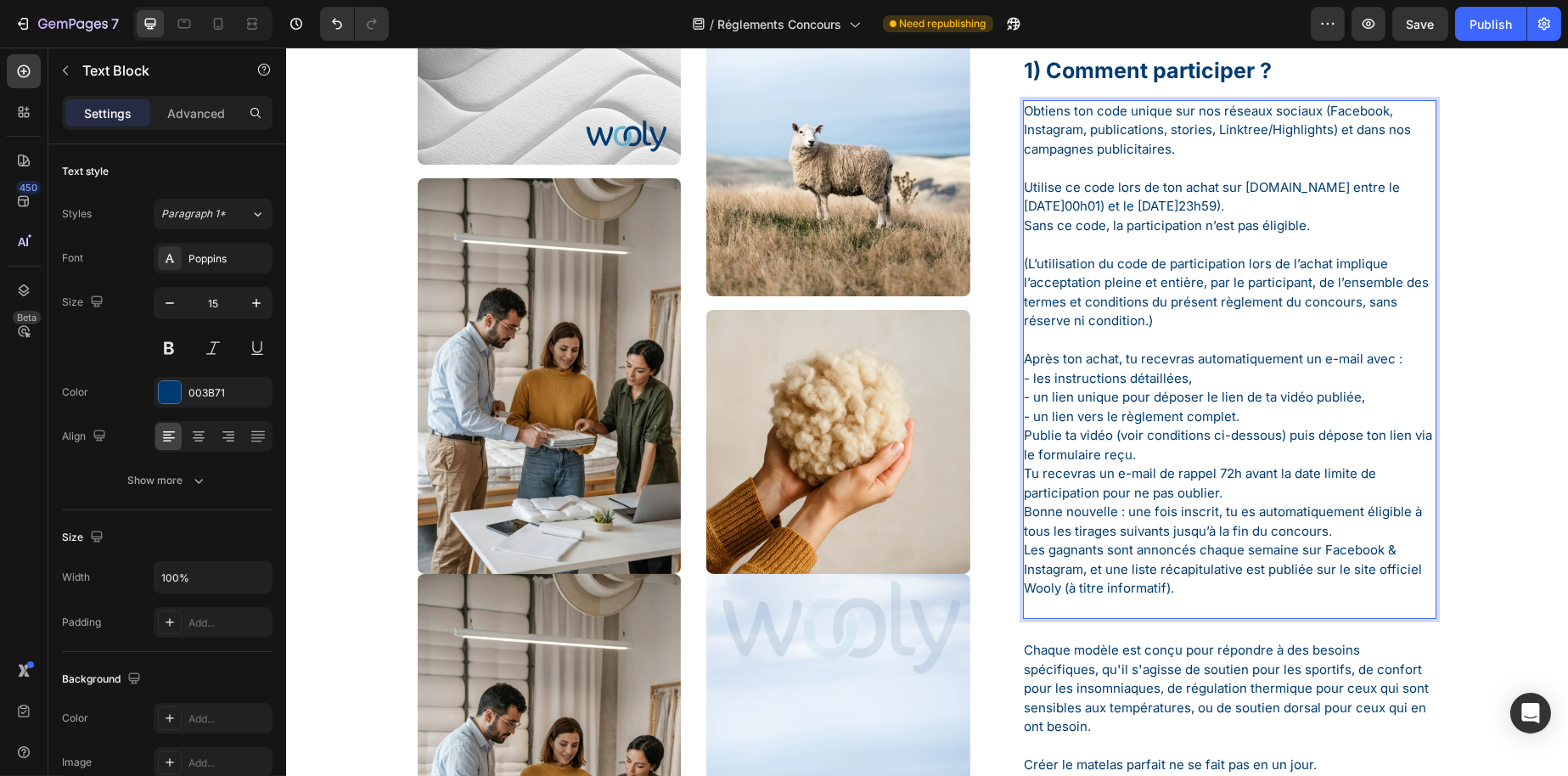
click at [1177, 454] on p "Publie ta vidéo (voir conditions ci-dessous) puis dépose ton lien via le formul…" at bounding box center [1229, 483] width 411 height 115
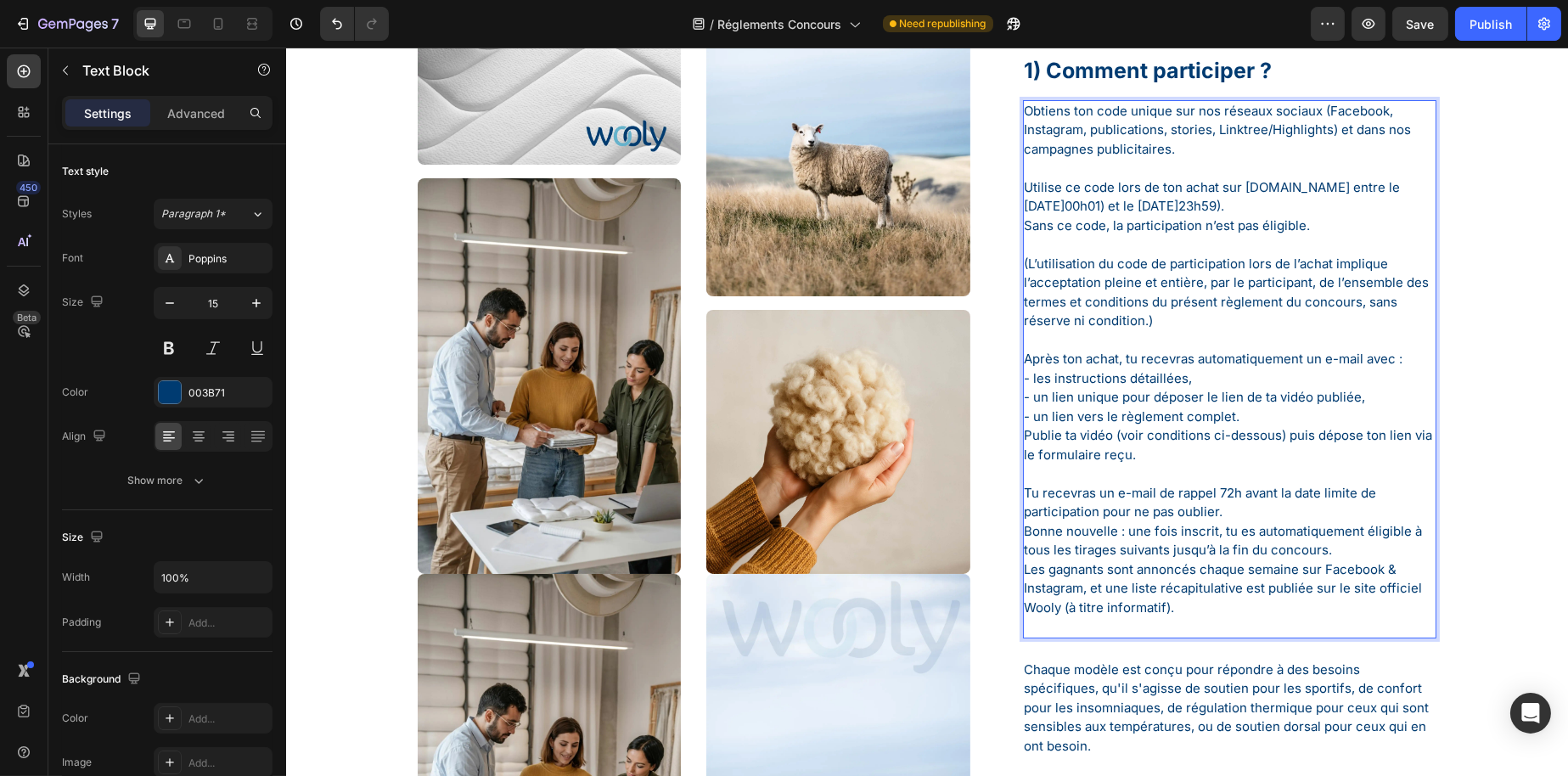
click at [1248, 515] on p "⁠⁠⁠⁠⁠⁠⁠ Tu recevras un e-mail de rappel 72h avant la date limite de participati…" at bounding box center [1229, 512] width 411 height 96
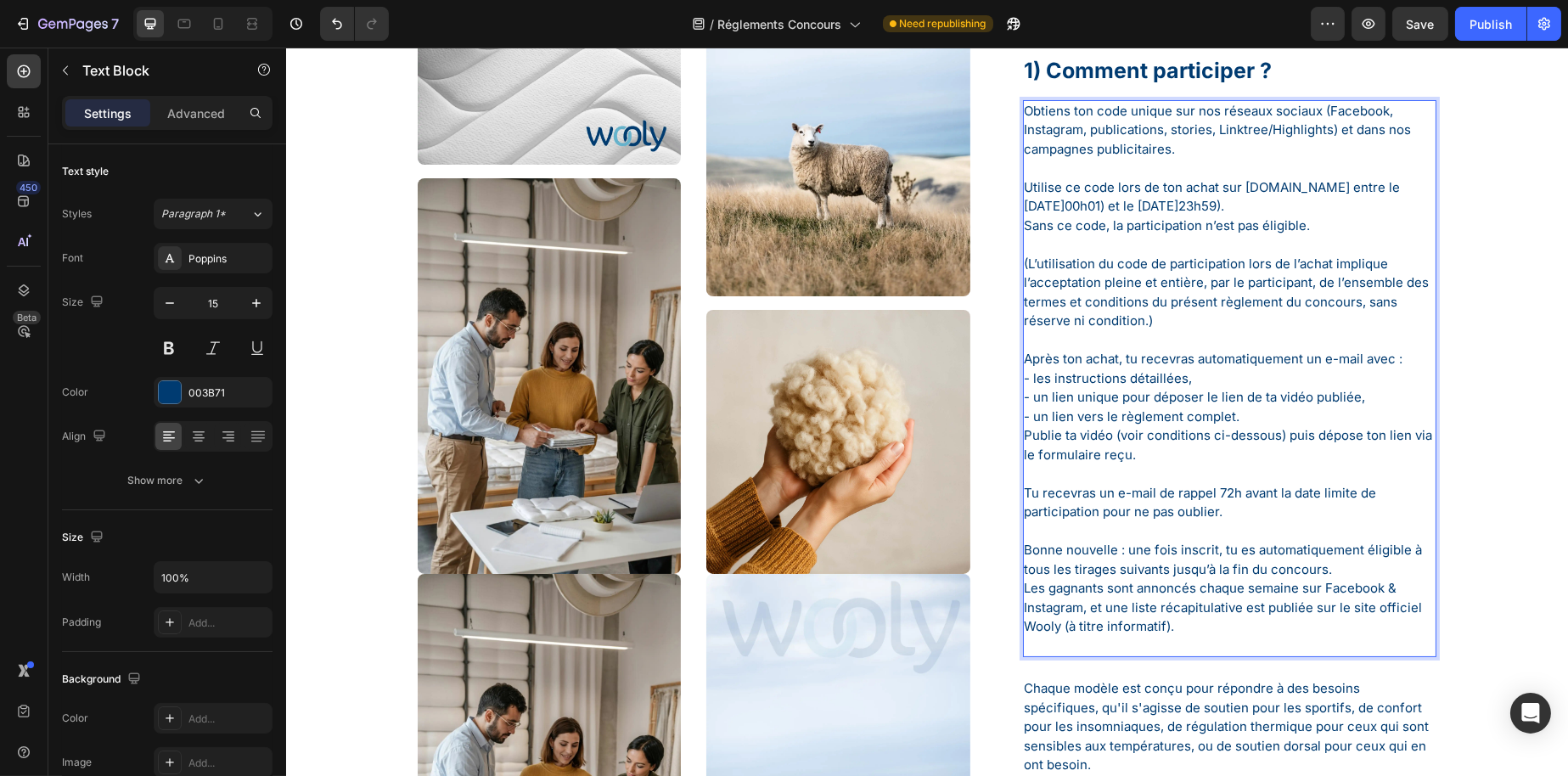
click at [1352, 568] on p "⁠⁠⁠⁠⁠⁠⁠ Bonne nouvelle : une fois inscrit, tu es automatiquement éligible à tou…" at bounding box center [1229, 551] width 411 height 58
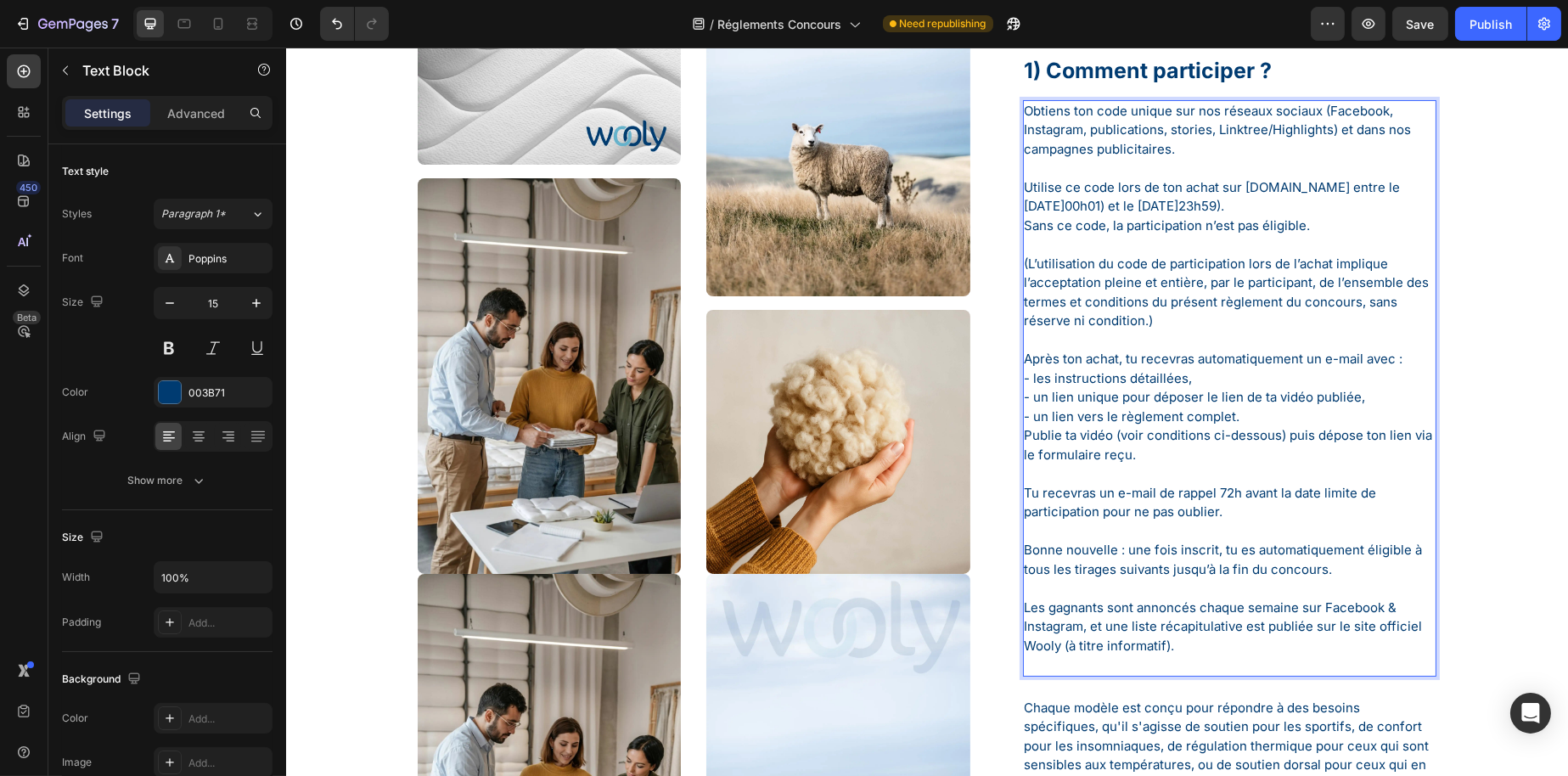
scroll to position [255, 0]
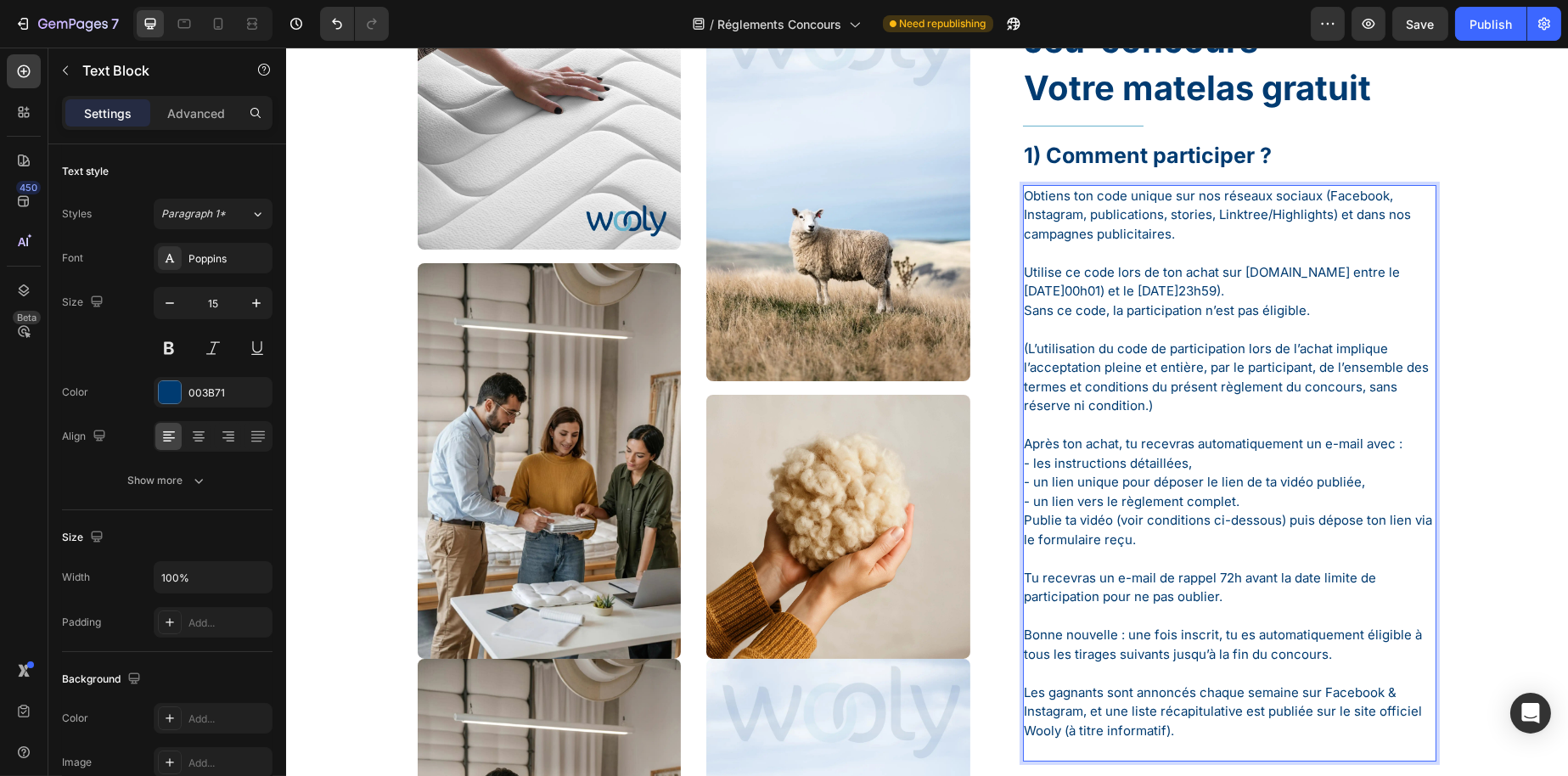
click at [1131, 305] on p "Utilise ce code lors de ton achat sur [DOMAIN_NAME] entre le [DATE]00h01) et le…" at bounding box center [1229, 291] width 411 height 58
drag, startPoint x: 1071, startPoint y: 294, endPoint x: 1189, endPoint y: 298, distance: 118.1
click at [1189, 298] on p "Utilise ce code lors de ton achat sur [DOMAIN_NAME] entre le [DATE]00h01) et le…" at bounding box center [1229, 291] width 411 height 58
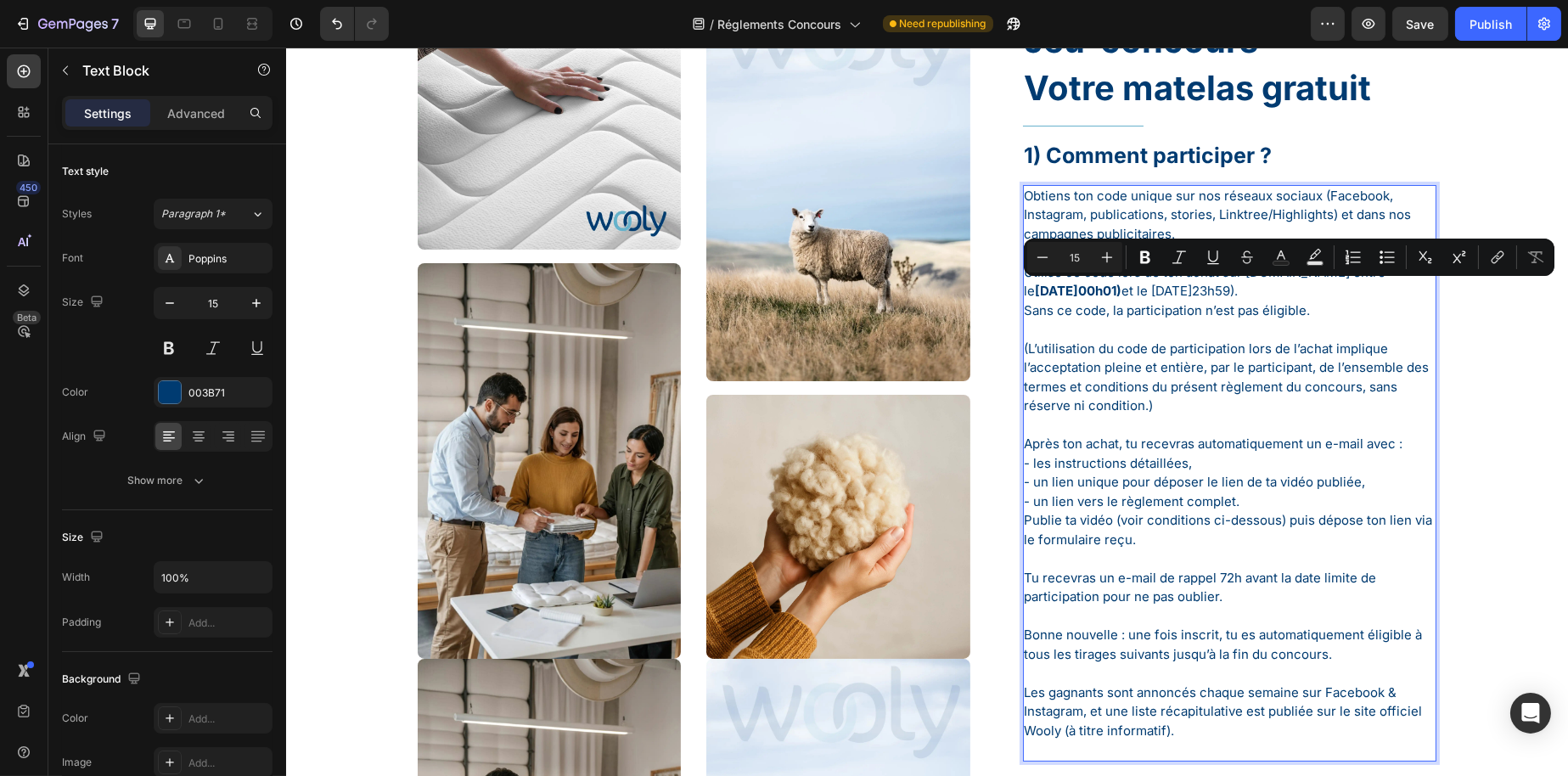
drag, startPoint x: 1229, startPoint y: 290, endPoint x: 1353, endPoint y: 298, distance: 124.3
click at [1360, 294] on p "Utilise ce code lors de ton achat sur [DOMAIN_NAME] entre le [DATE]00h01) et le…" at bounding box center [1229, 291] width 411 height 58
click at [1482, 348] on div "Image Image Image Image Image Image Row Guide de participation Text Block Jeu-c…" at bounding box center [926, 606] width 1256 height 1239
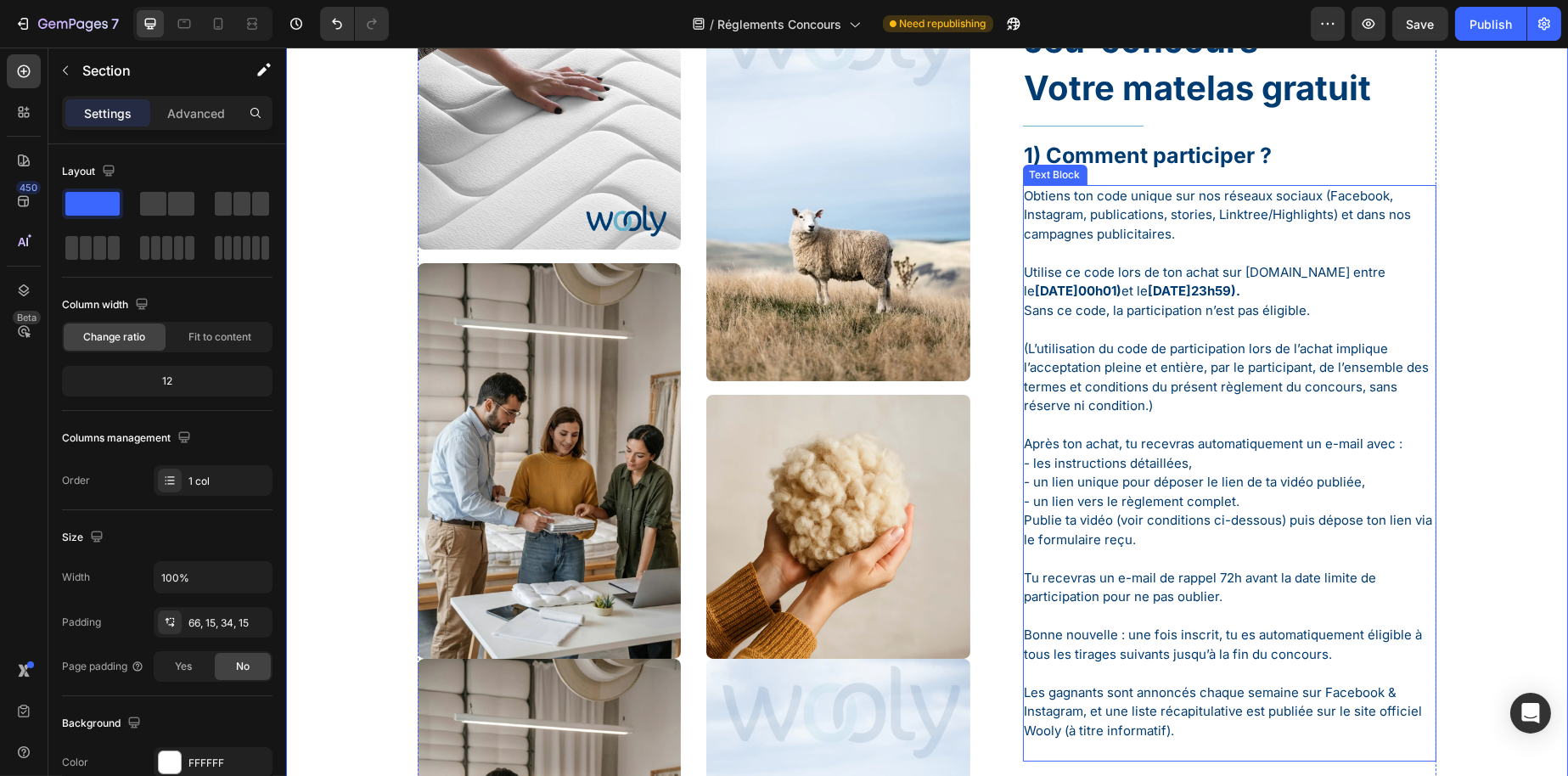
click at [1240, 293] on strong "[DATE]23h59)." at bounding box center [1194, 290] width 93 height 16
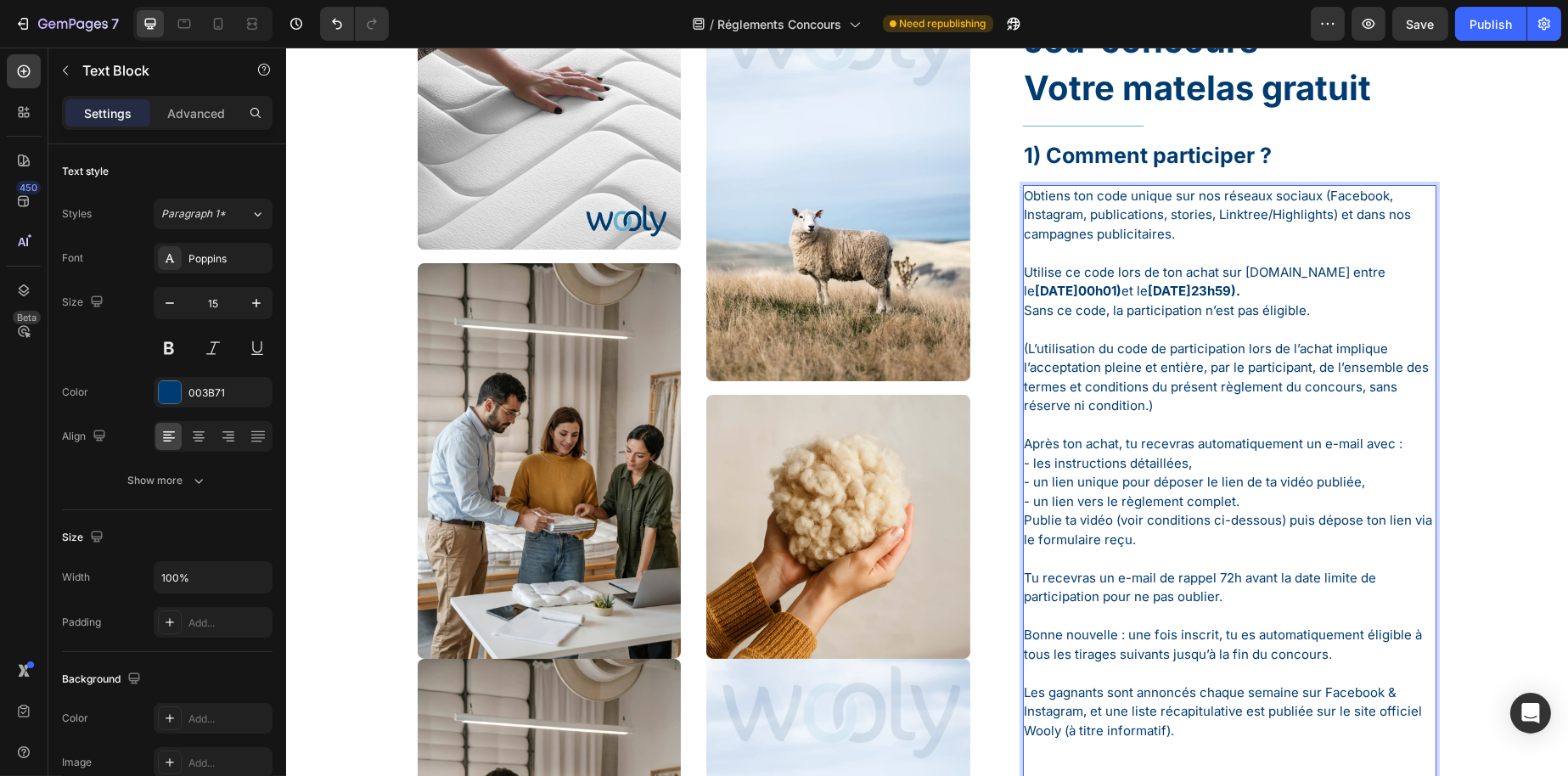
click at [1240, 294] on strong "[DATE]23h59)." at bounding box center [1194, 290] width 93 height 16
click at [1240, 293] on strong "[DATE]23h59)." at bounding box center [1194, 290] width 93 height 16
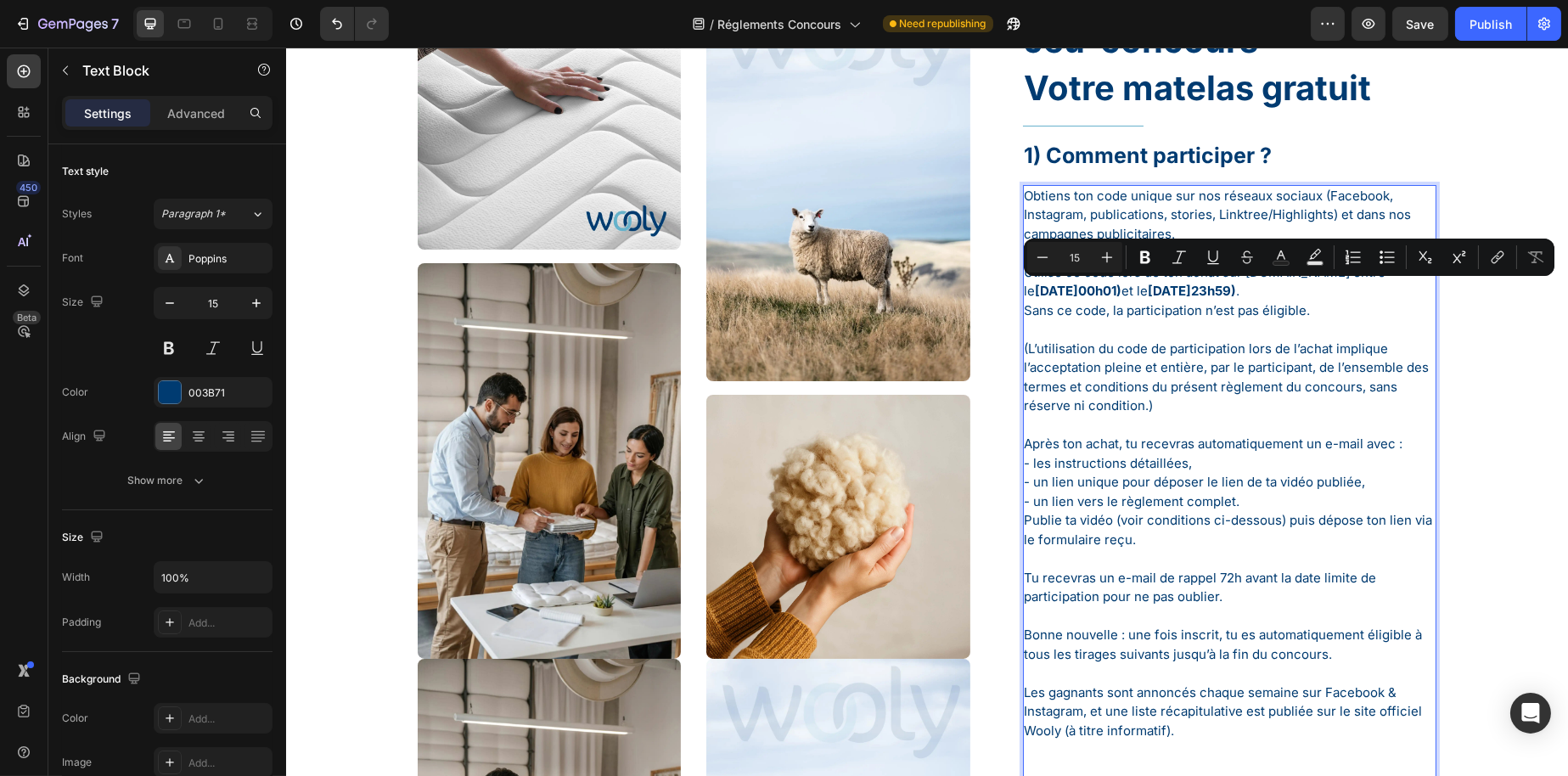
click at [1349, 352] on p "(L’utilisation du code de participation lors de l’achat implique l’acceptation …" at bounding box center [1229, 368] width 411 height 96
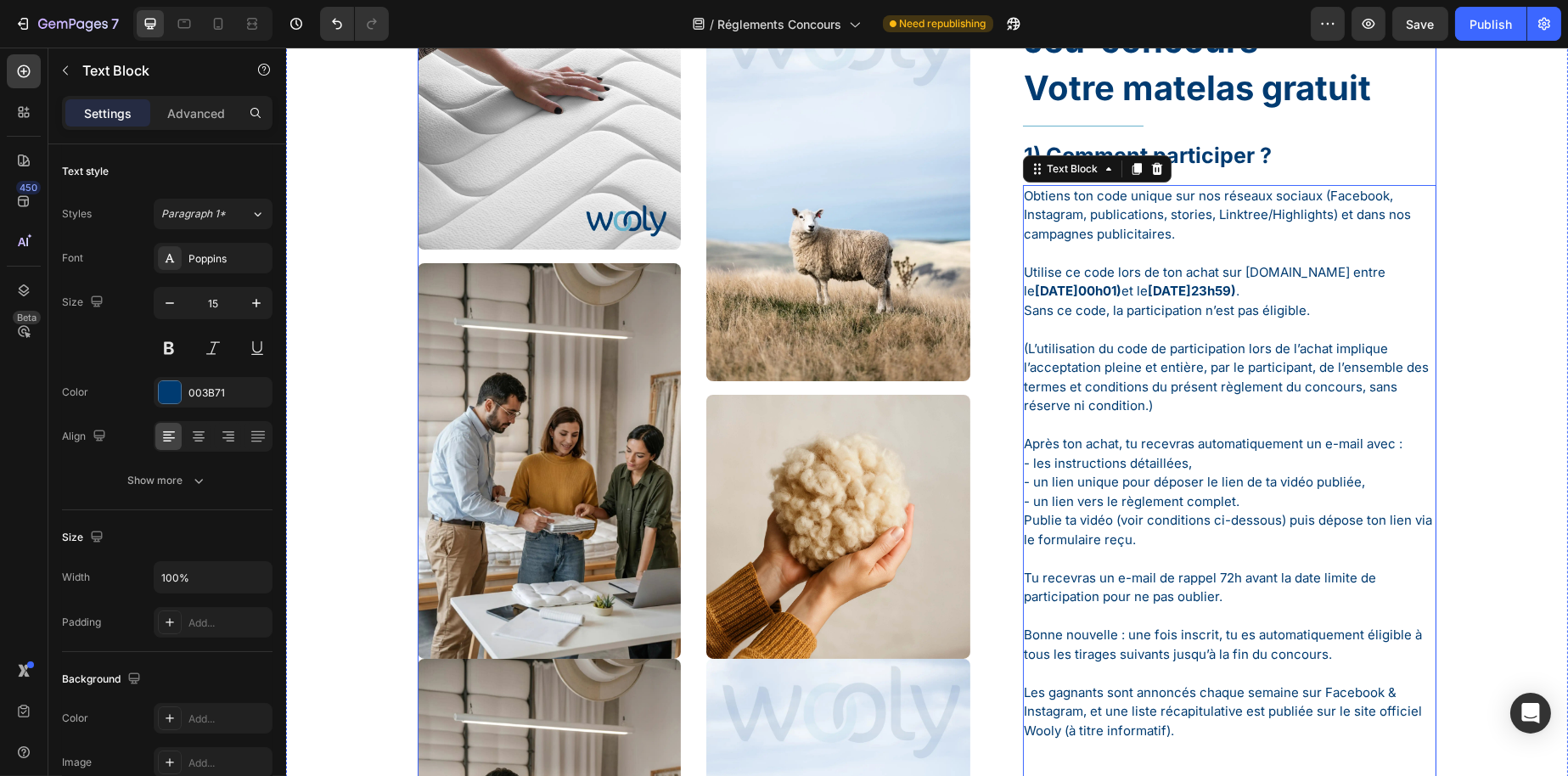
click at [1303, 123] on div "Guide de participation Text Block Jeu-concours Heading Votre matelas gratuit He…" at bounding box center [1229, 616] width 414 height 1258
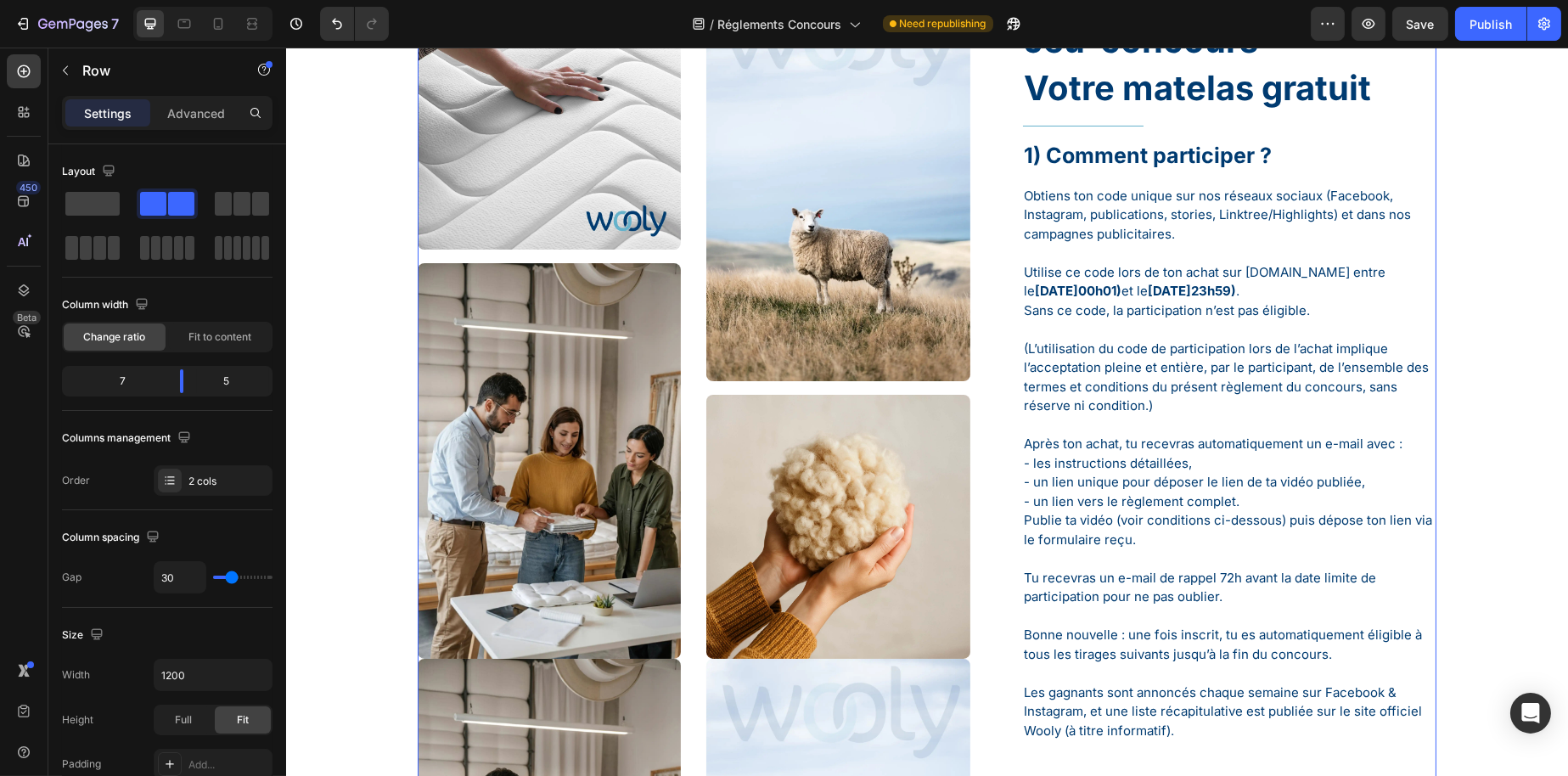
click at [1271, 163] on p "1) Comment participer ?" at bounding box center [1229, 155] width 411 height 28
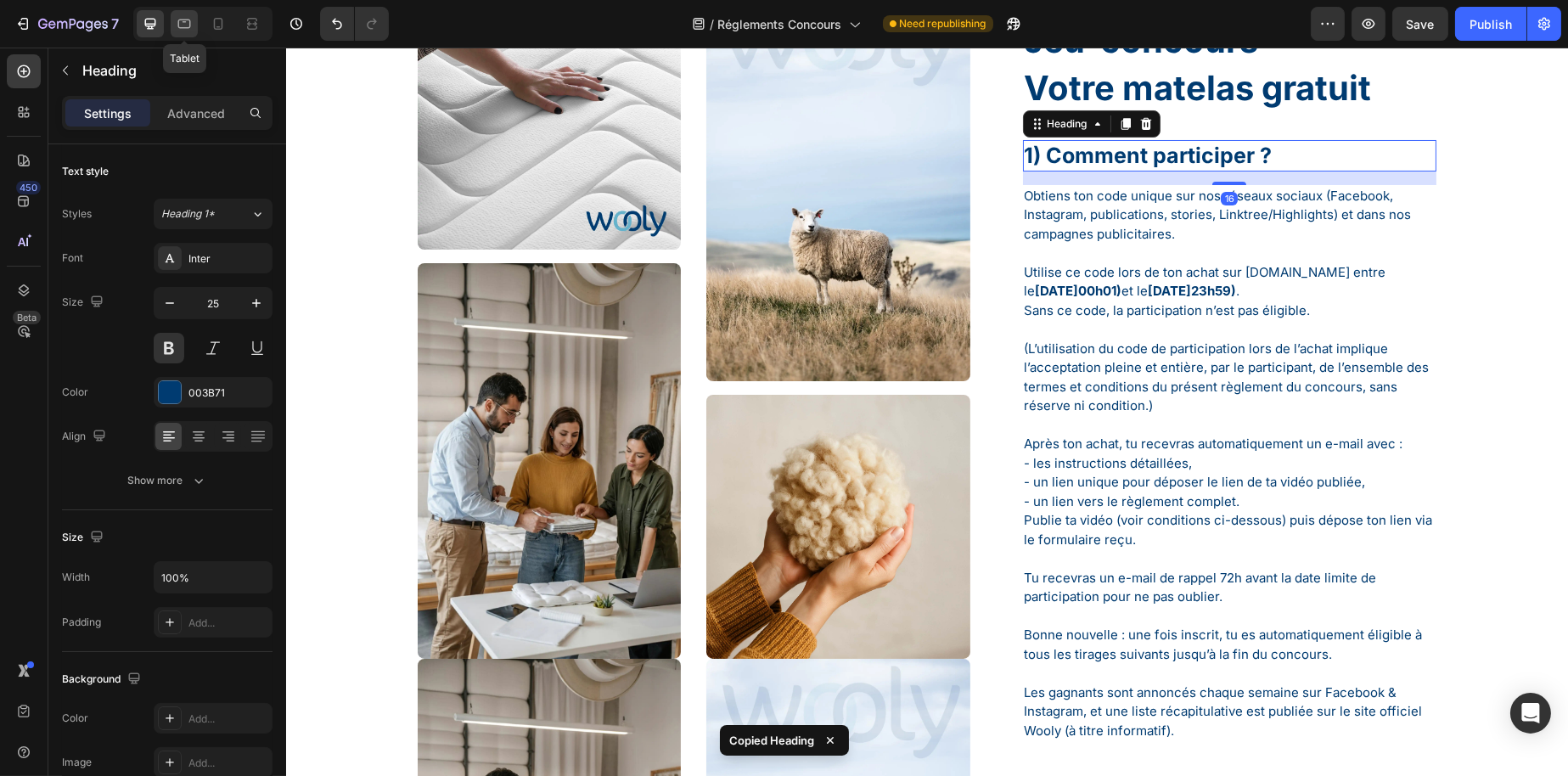
click at [191, 24] on icon at bounding box center [184, 23] width 17 height 17
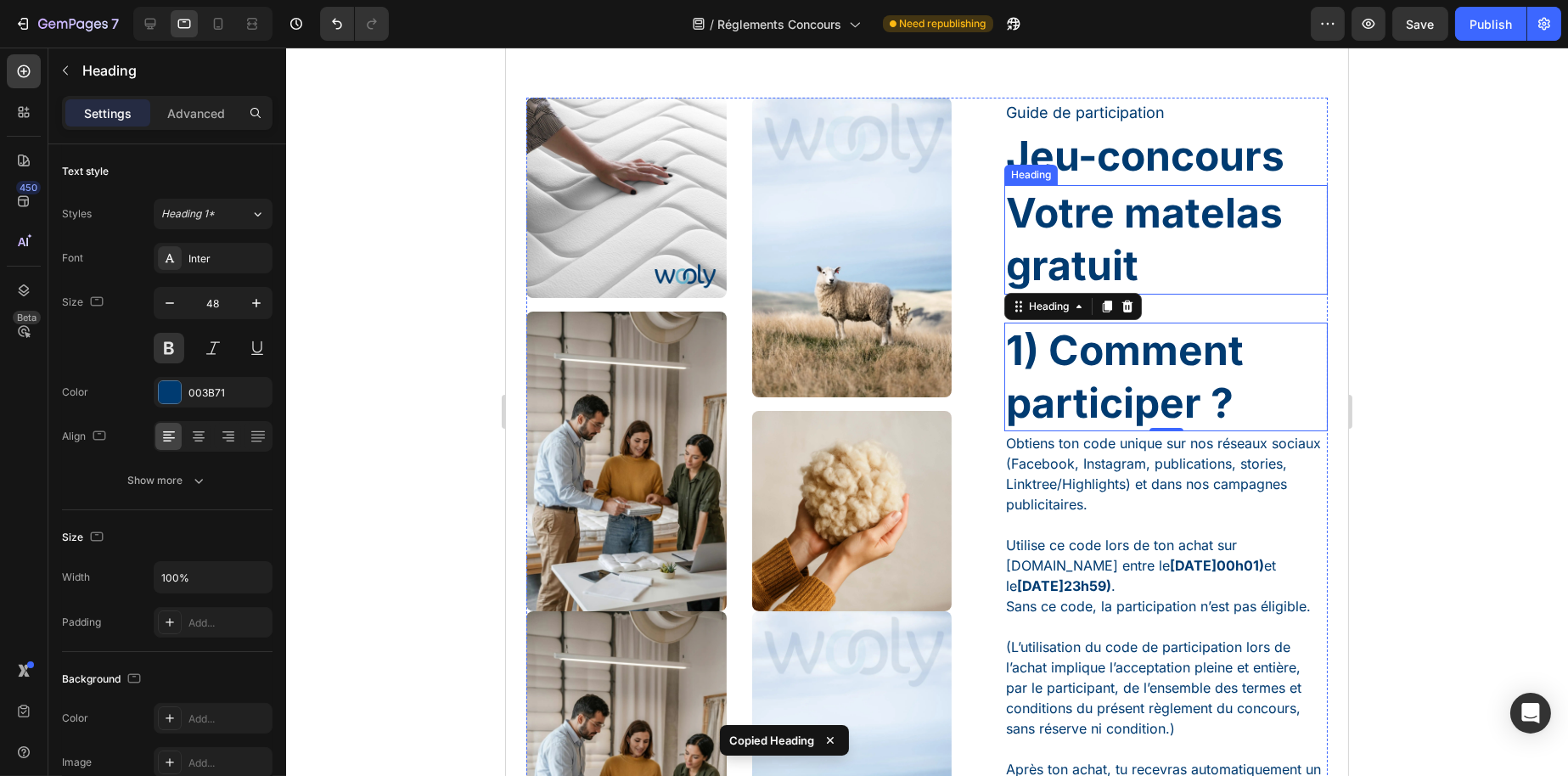
scroll to position [20, 0]
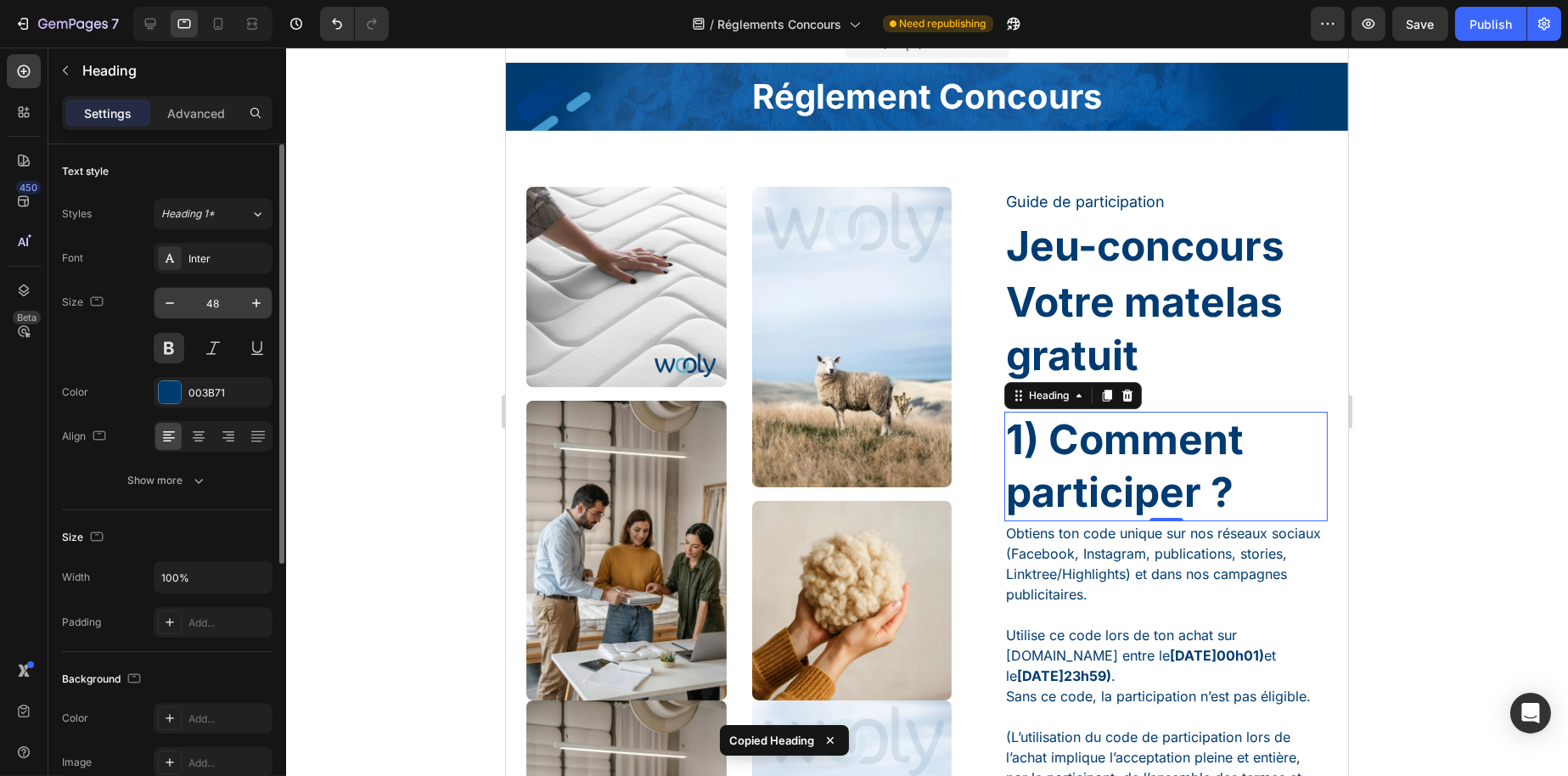
click at [231, 307] on input "48" at bounding box center [213, 303] width 56 height 30
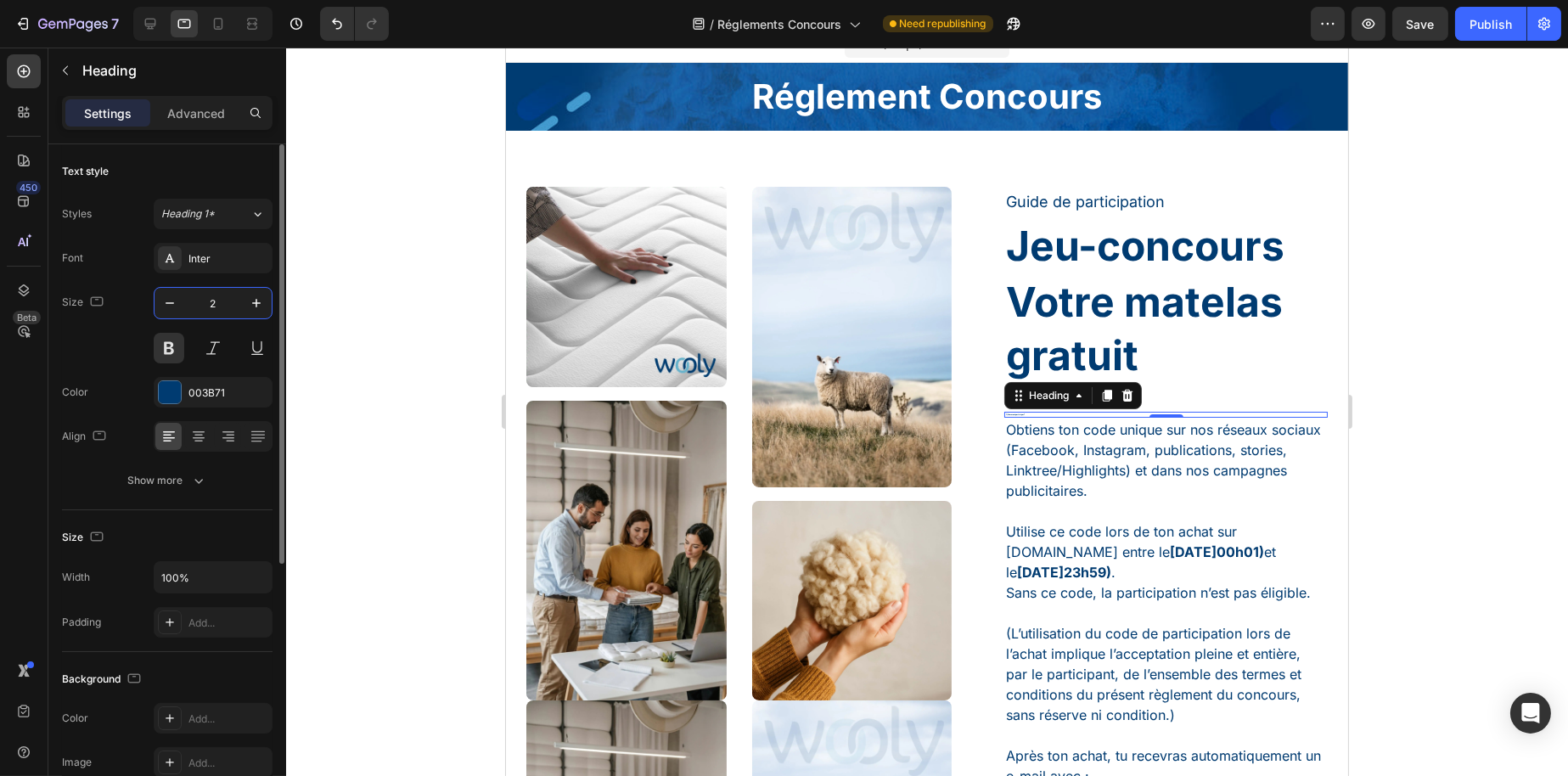
type input "20"
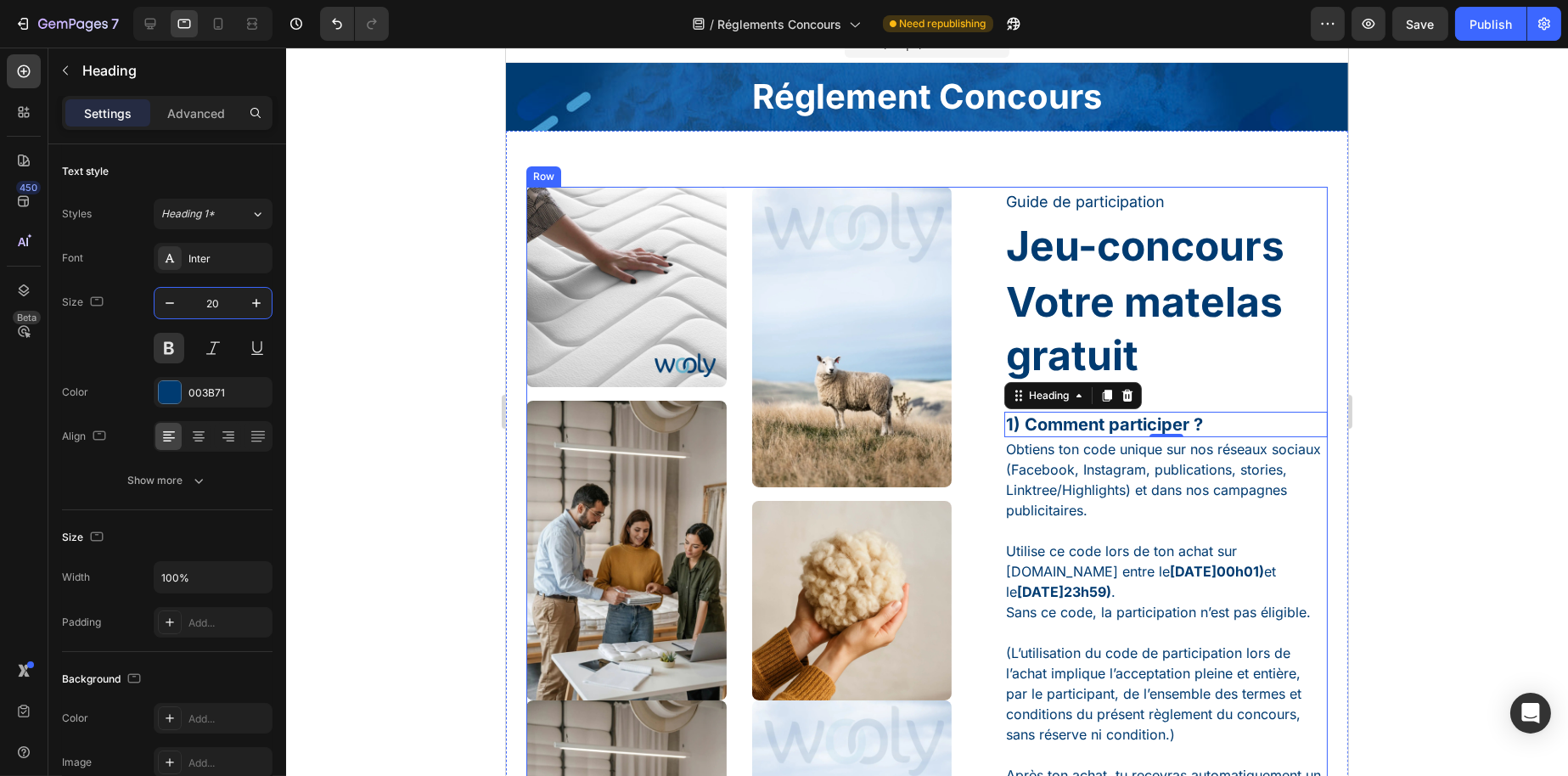
click at [1022, 478] on p "Obtiens ton code unique sur nos réseaux sociaux (Facebook, Instagram, publicati…" at bounding box center [1164, 479] width 320 height 81
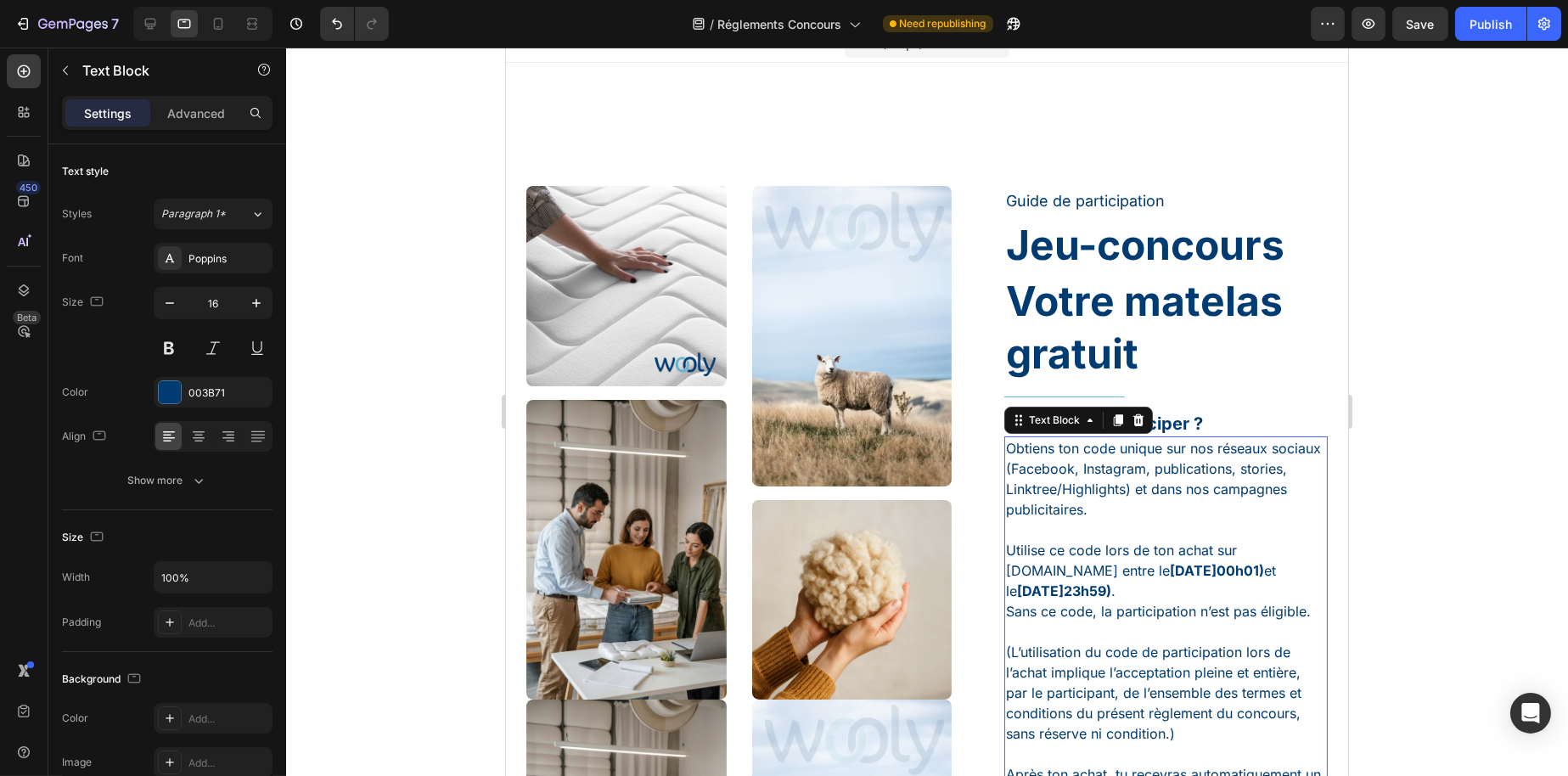
scroll to position [274, 0]
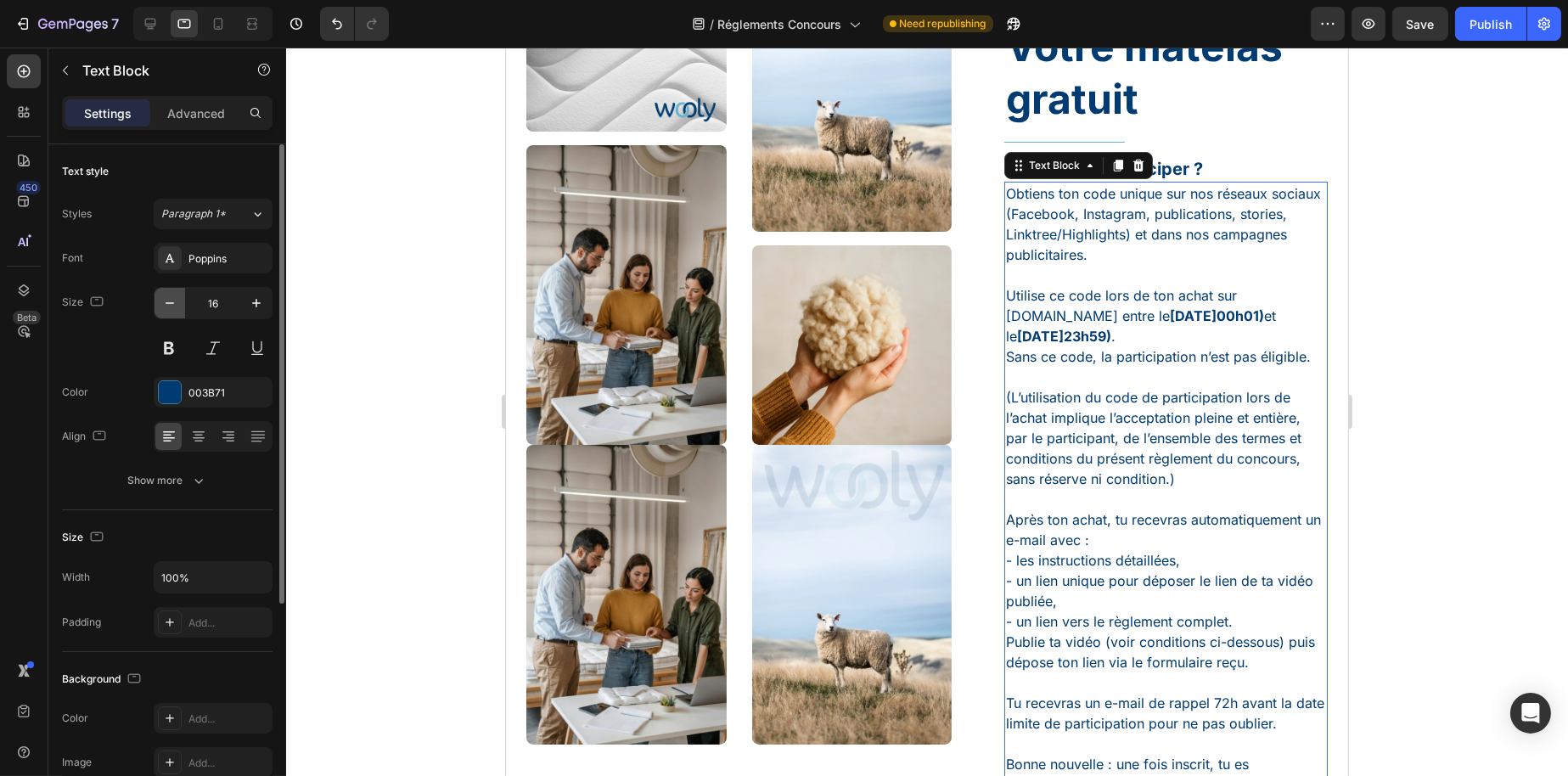
click at [174, 309] on icon "button" at bounding box center [169, 303] width 17 height 17
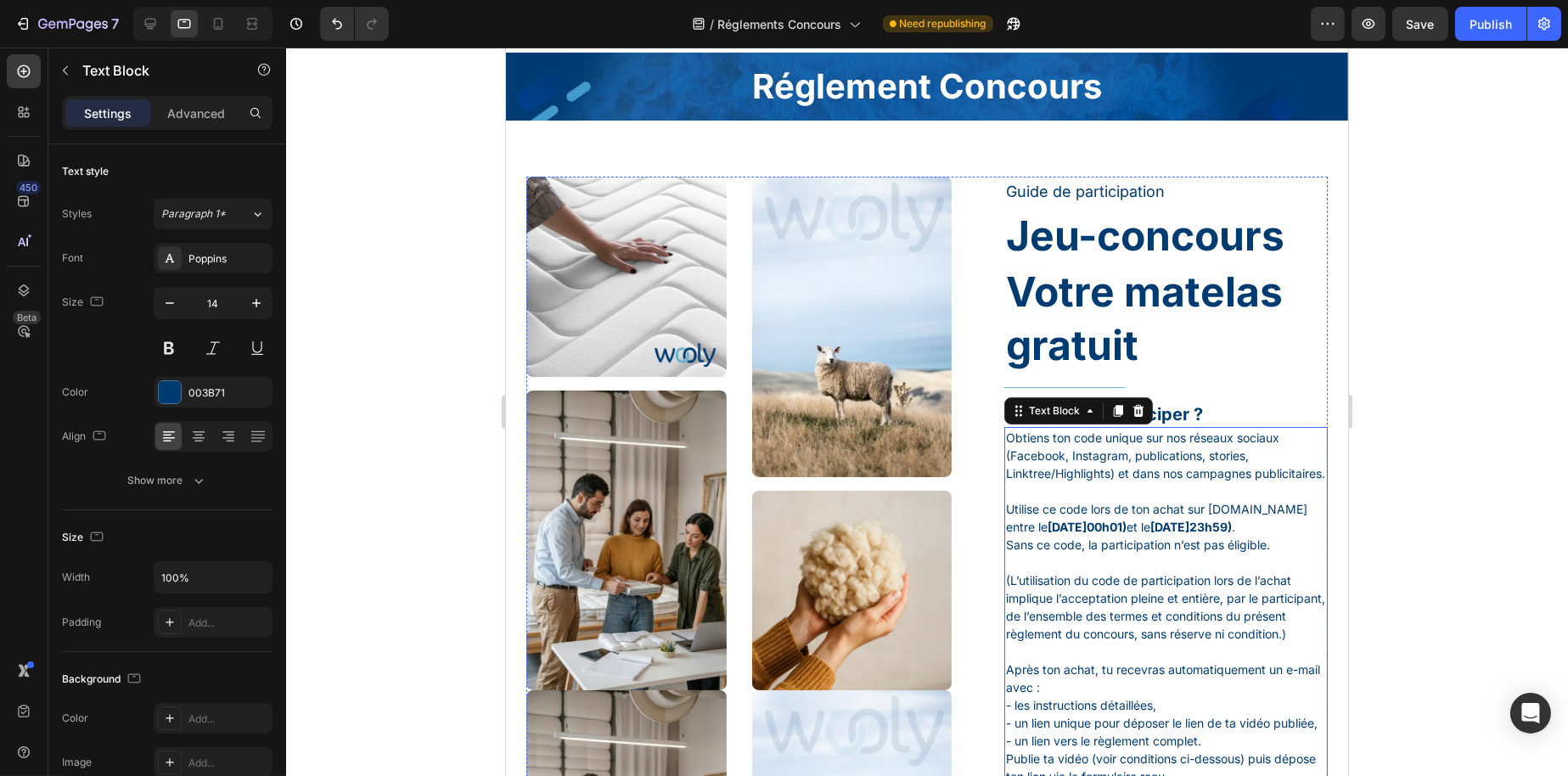
scroll to position [0, 0]
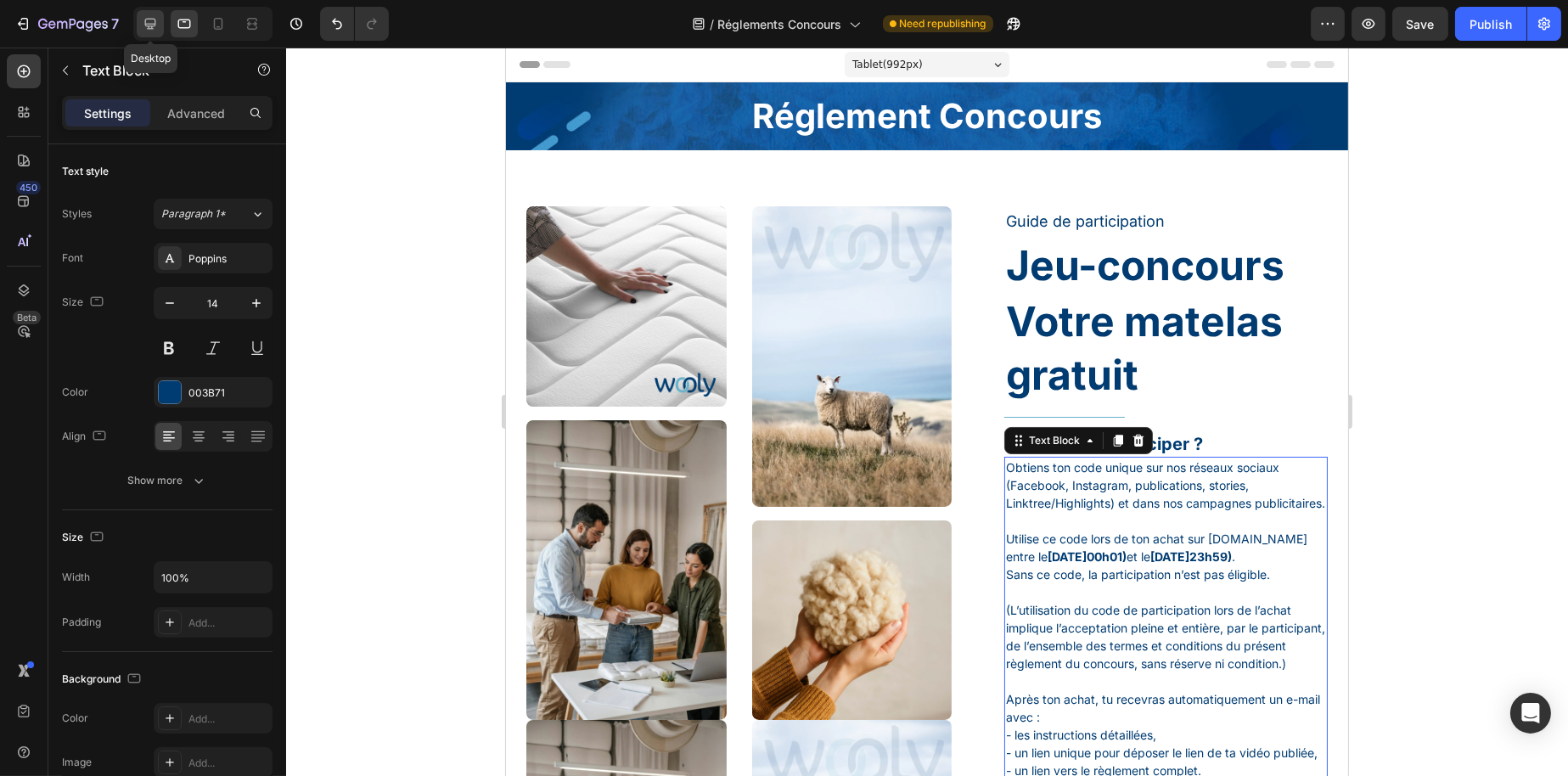
click at [150, 25] on icon at bounding box center [150, 23] width 17 height 17
type input "15"
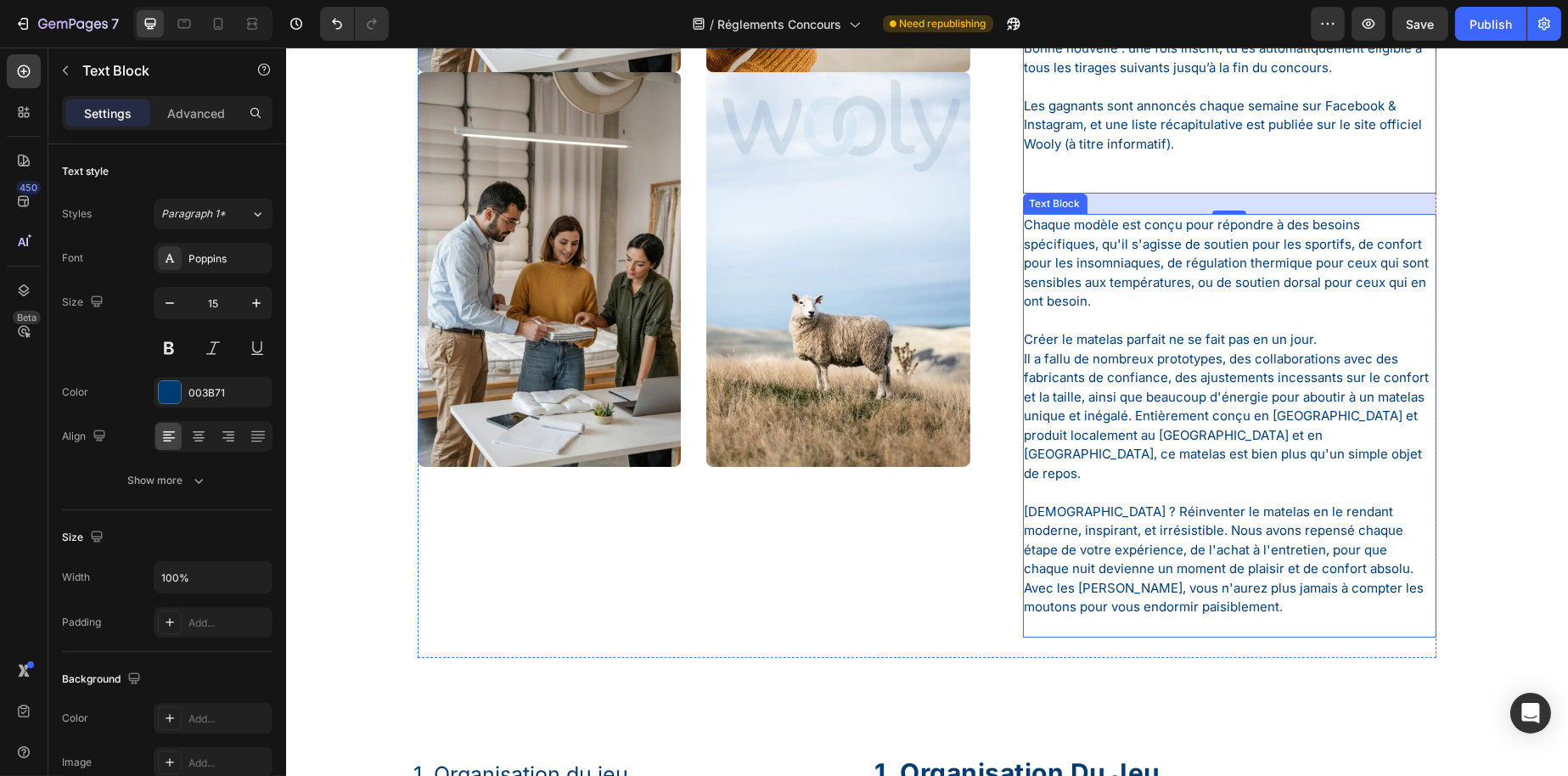
click at [1129, 312] on p "Créer le matelas parfait ne se fait pas en un jour. Il a fallu de nombreux prot…" at bounding box center [1229, 397] width 411 height 172
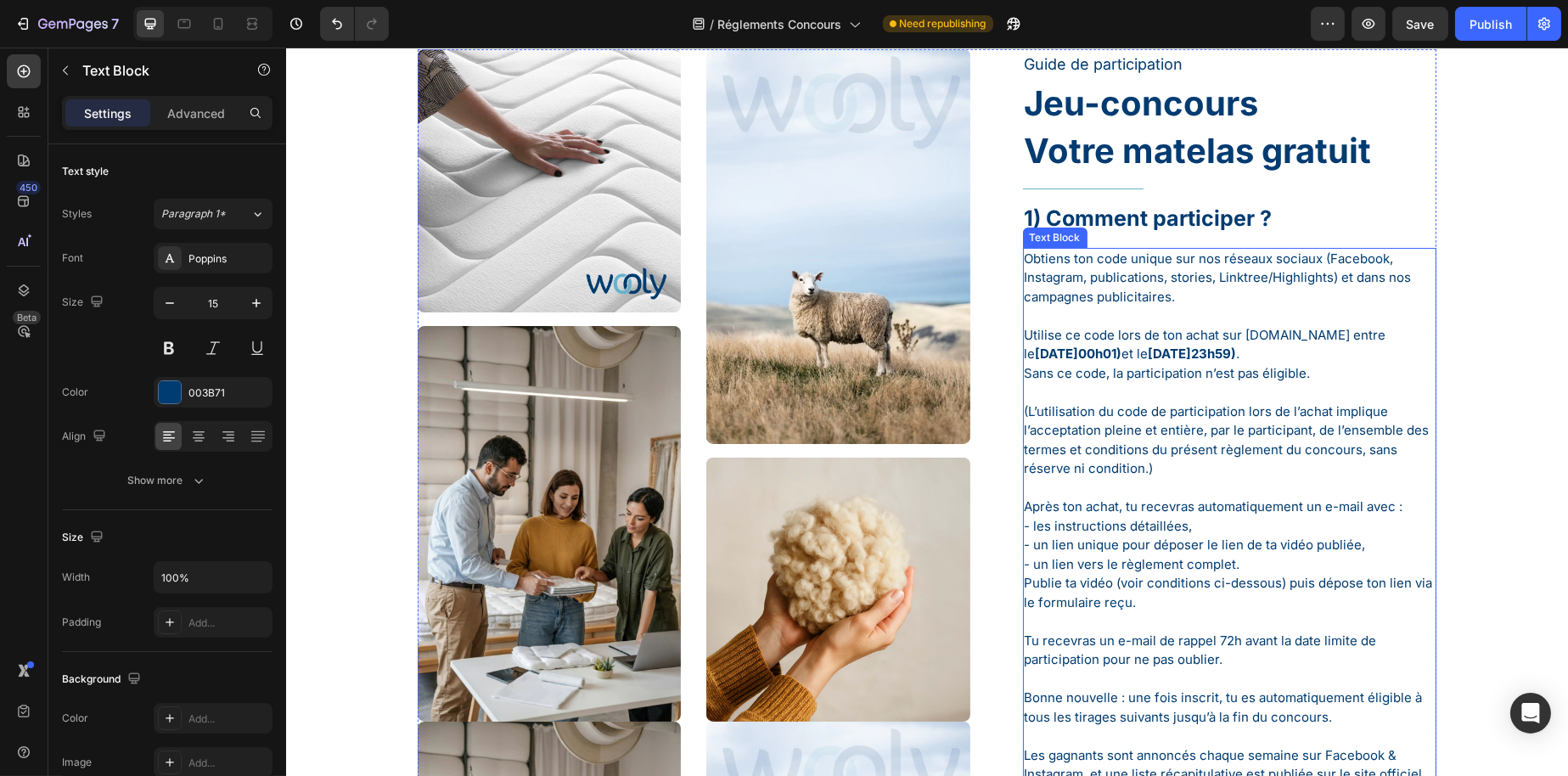
scroll to position [162, 0]
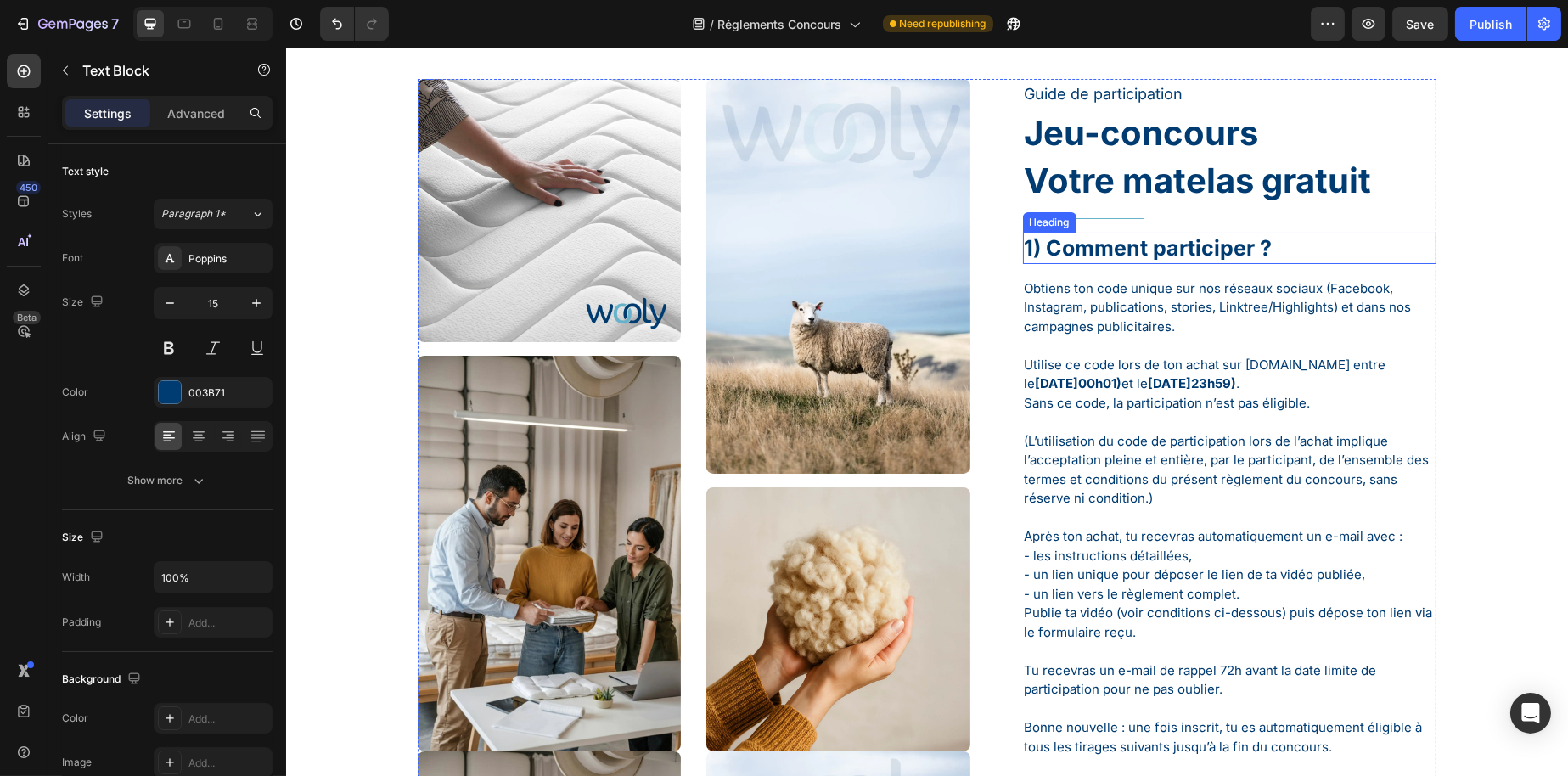
drag, startPoint x: 1147, startPoint y: 262, endPoint x: 1097, endPoint y: 261, distance: 50.0
click at [1147, 262] on h1 "1) Comment participer ?" at bounding box center [1229, 248] width 414 height 31
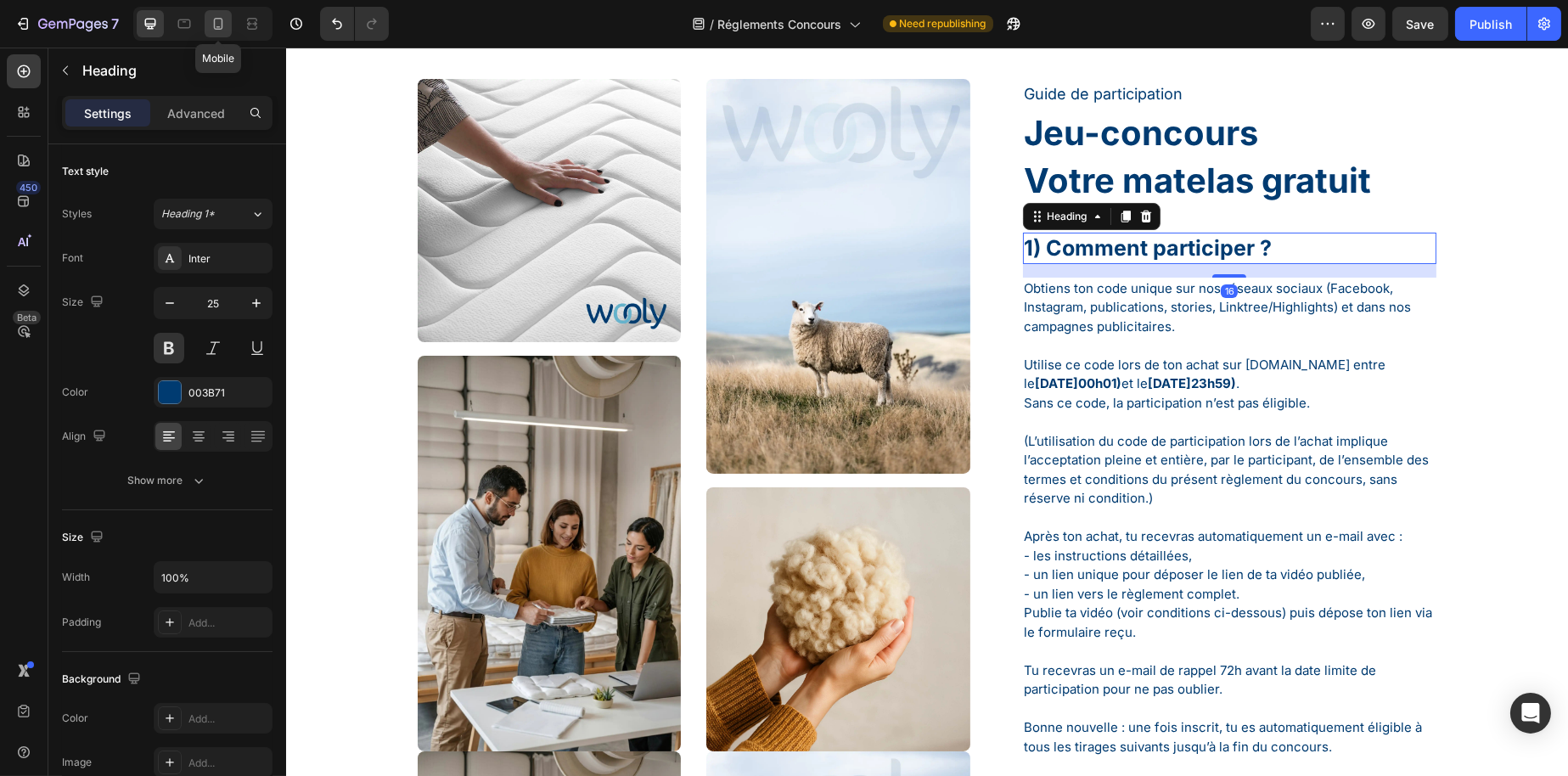
click at [215, 23] on icon at bounding box center [217, 23] width 17 height 17
type input "32"
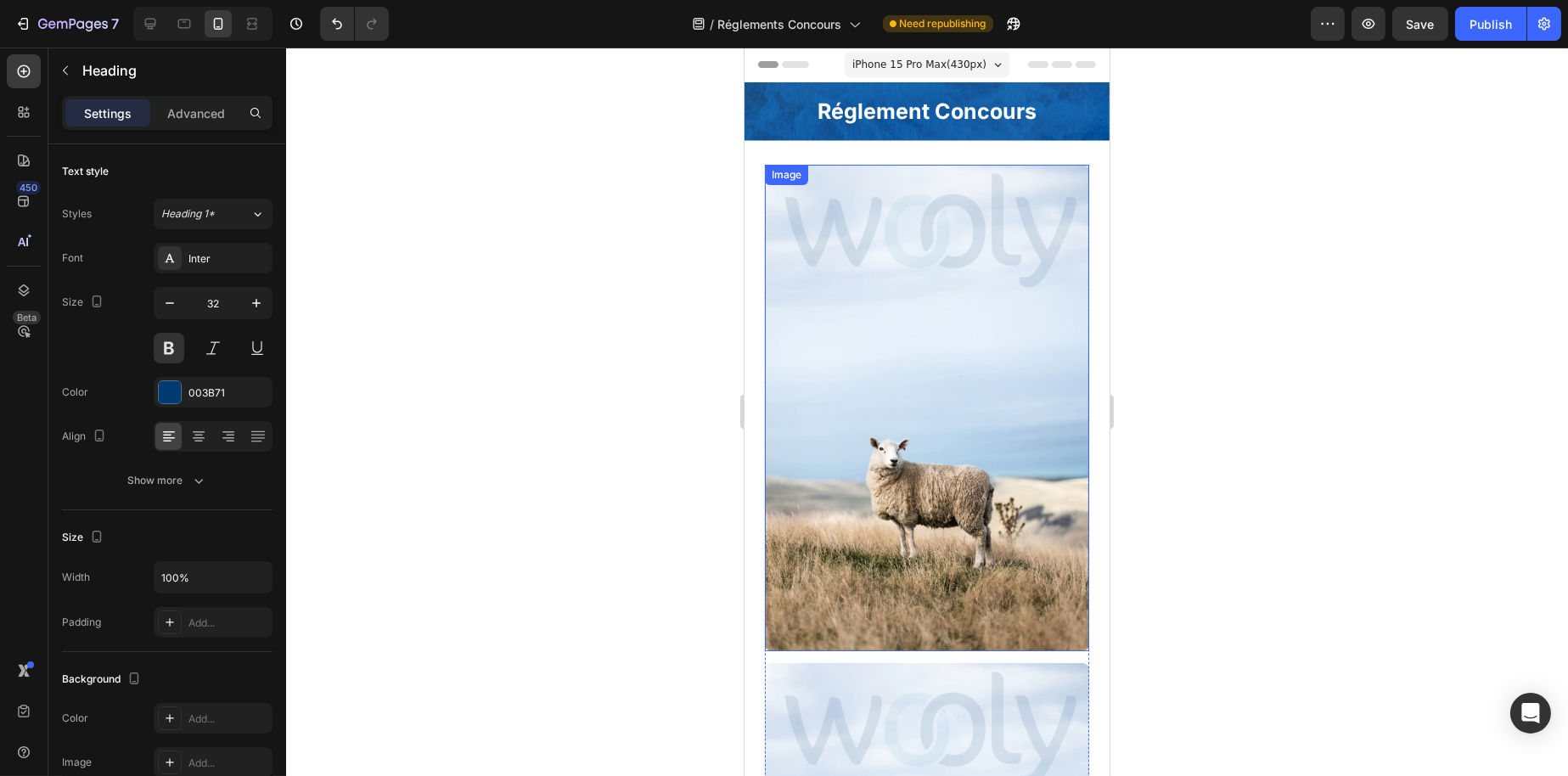
click at [933, 489] on img at bounding box center [927, 408] width 324 height 486
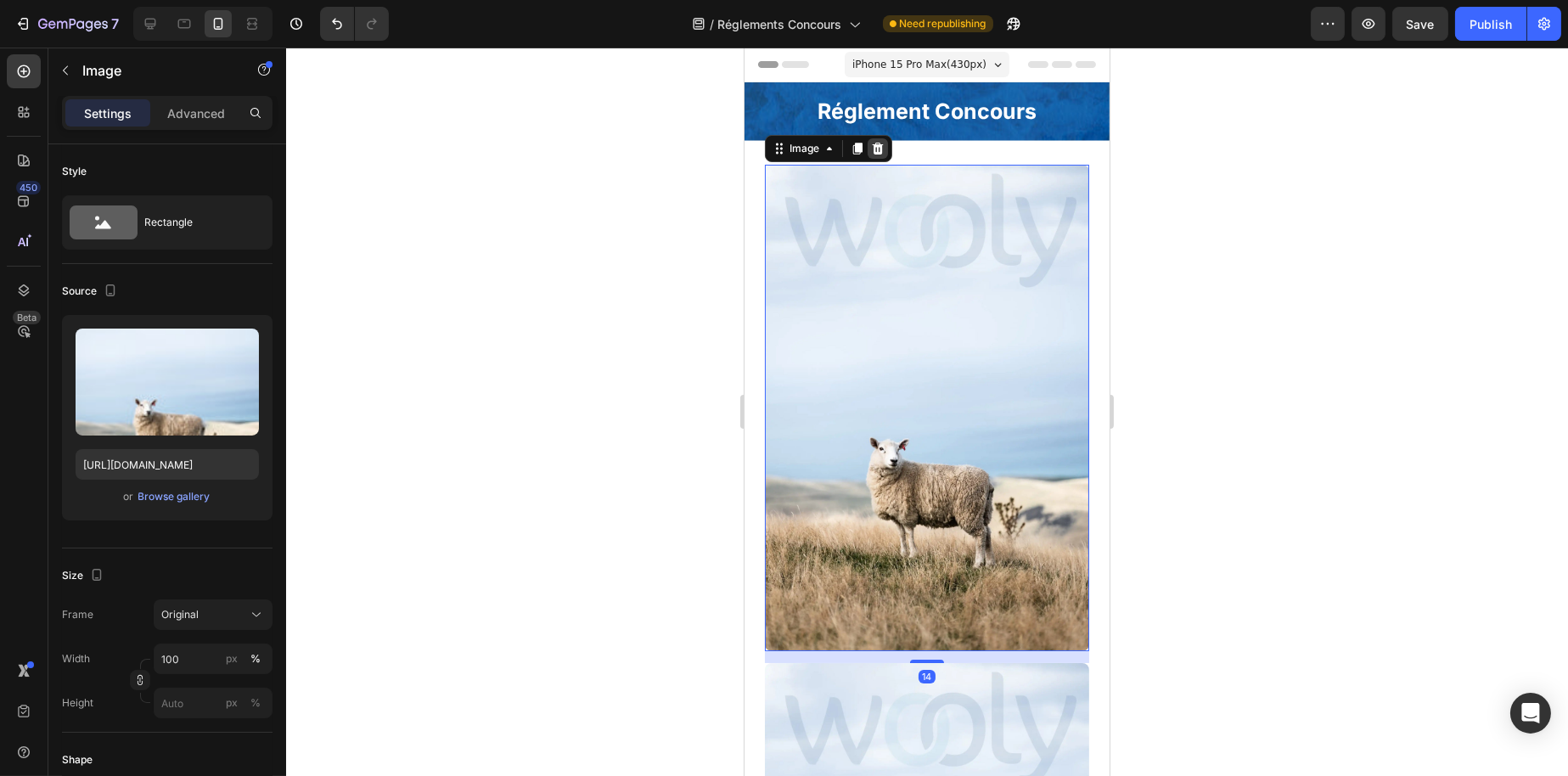
click at [876, 147] on icon at bounding box center [877, 148] width 13 height 13
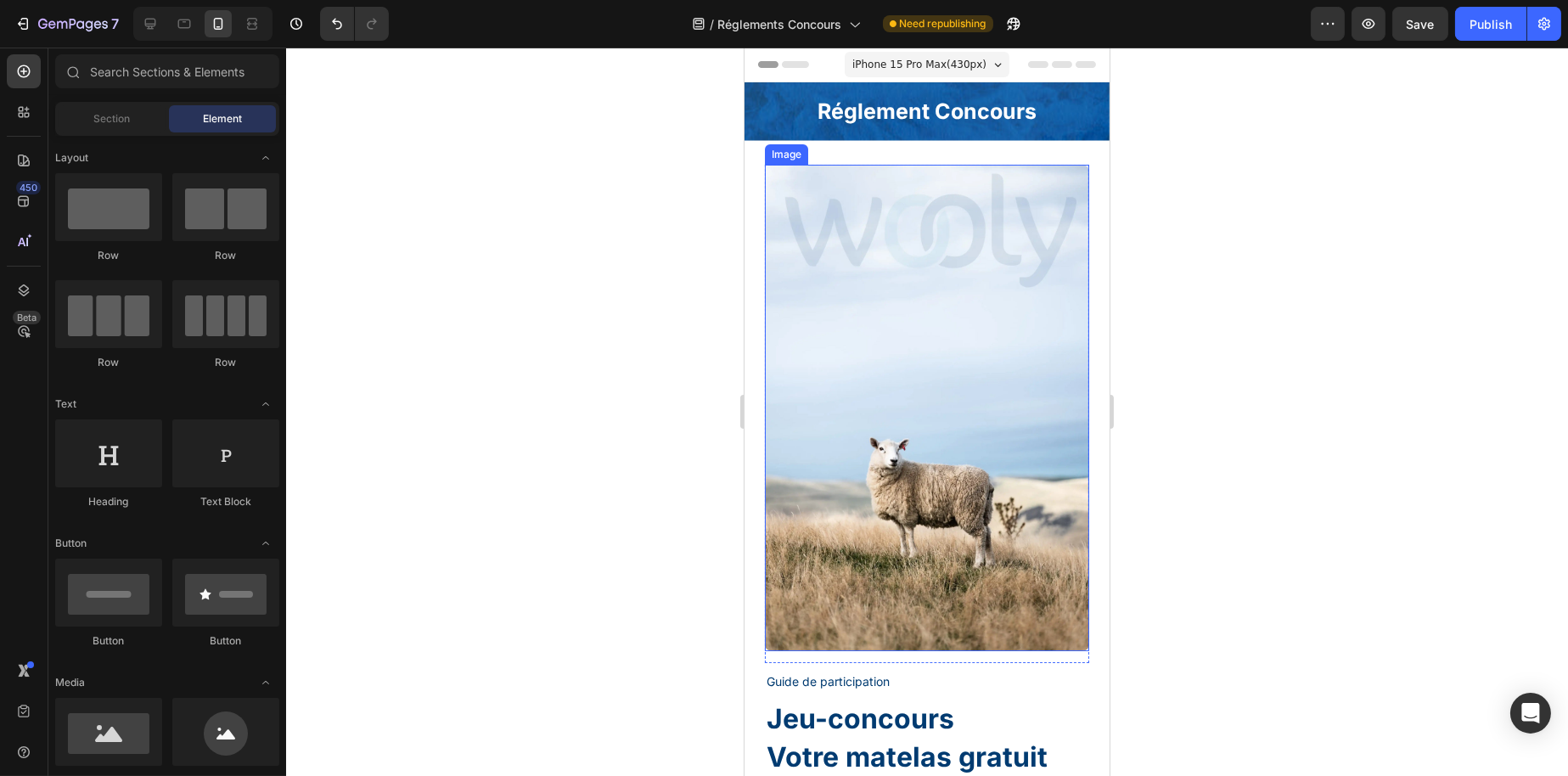
click at [894, 465] on img at bounding box center [927, 408] width 324 height 486
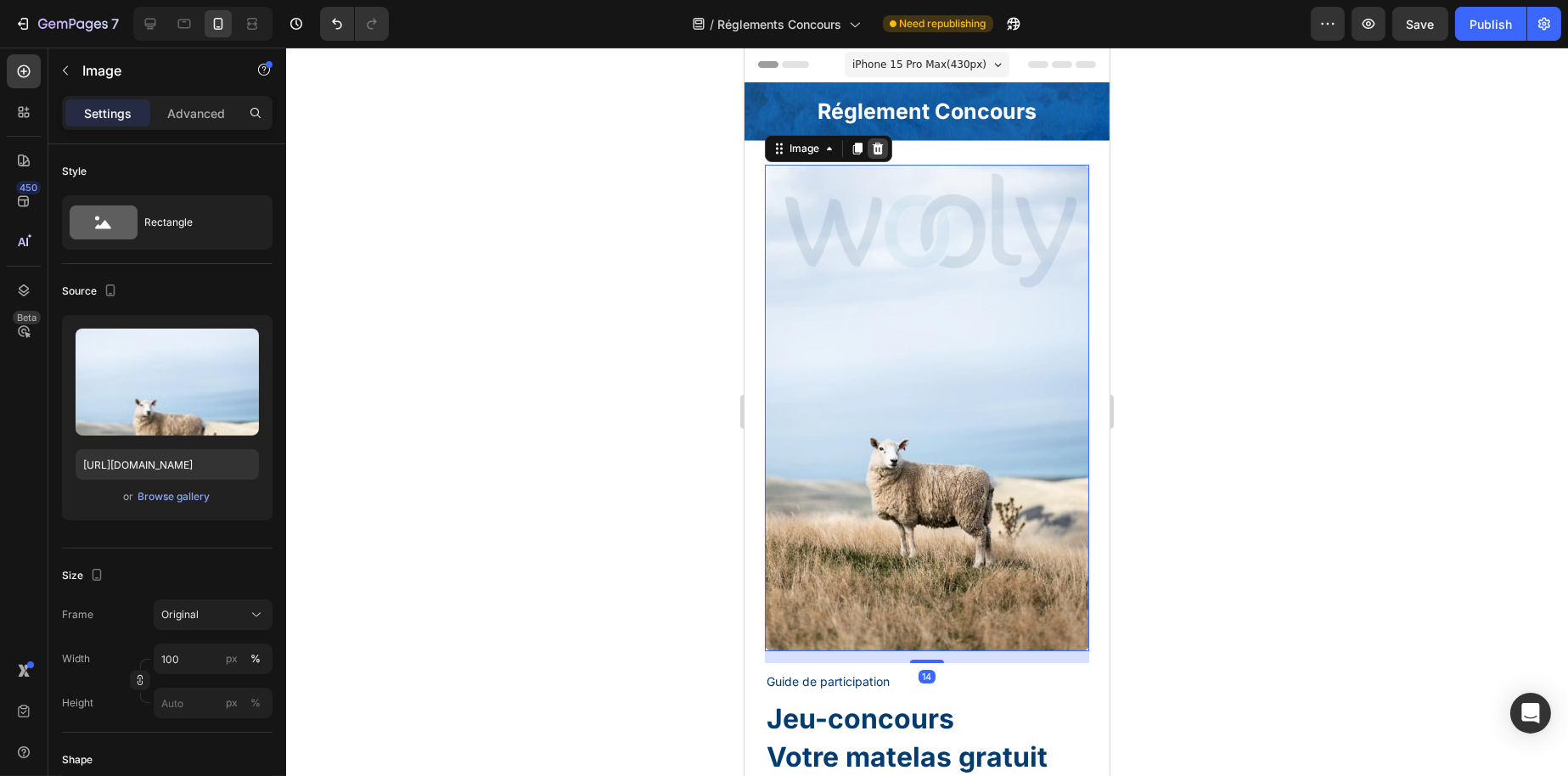
click at [872, 145] on icon at bounding box center [877, 148] width 13 height 13
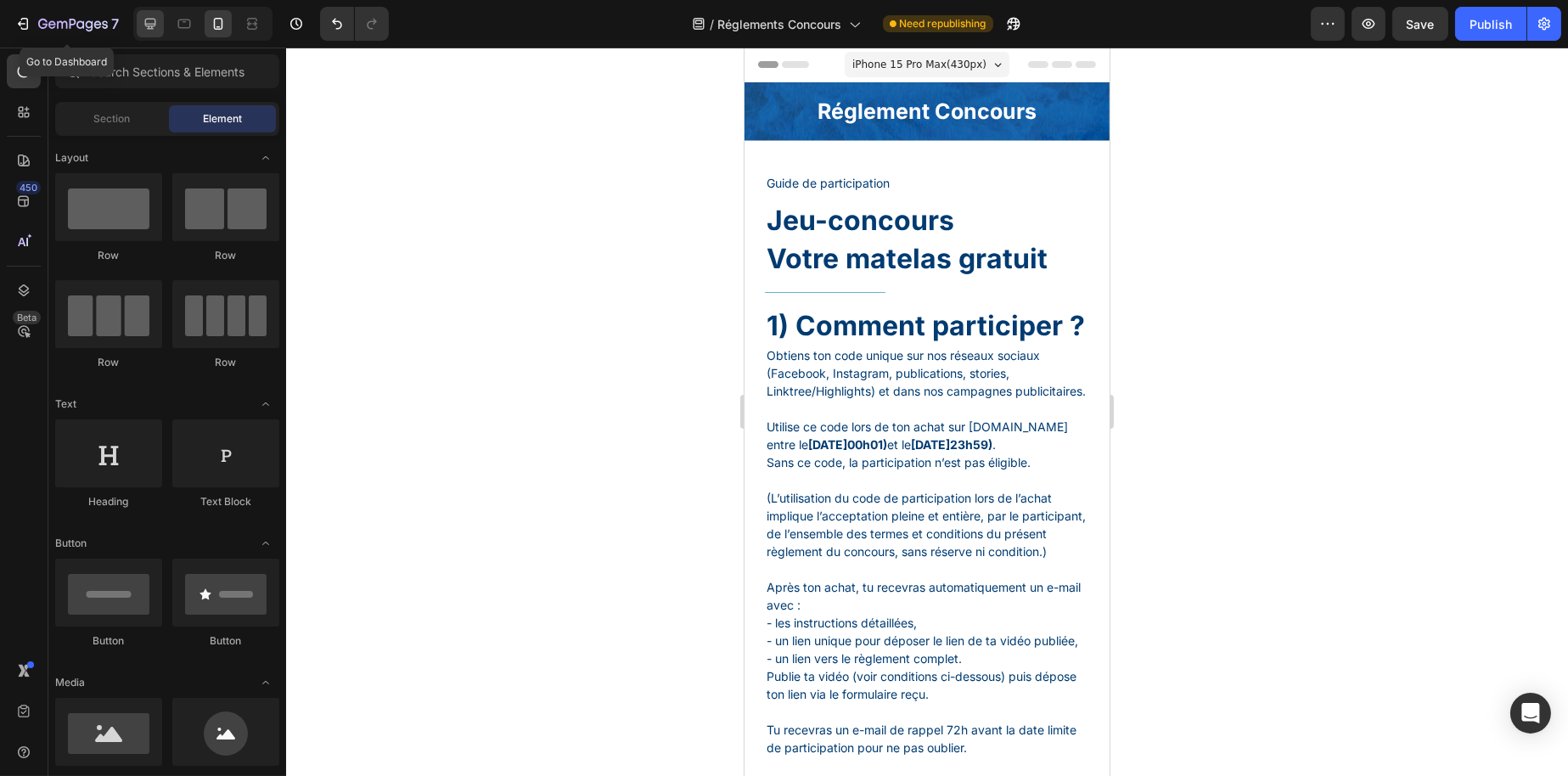
click at [136, 26] on div at bounding box center [150, 23] width 27 height 27
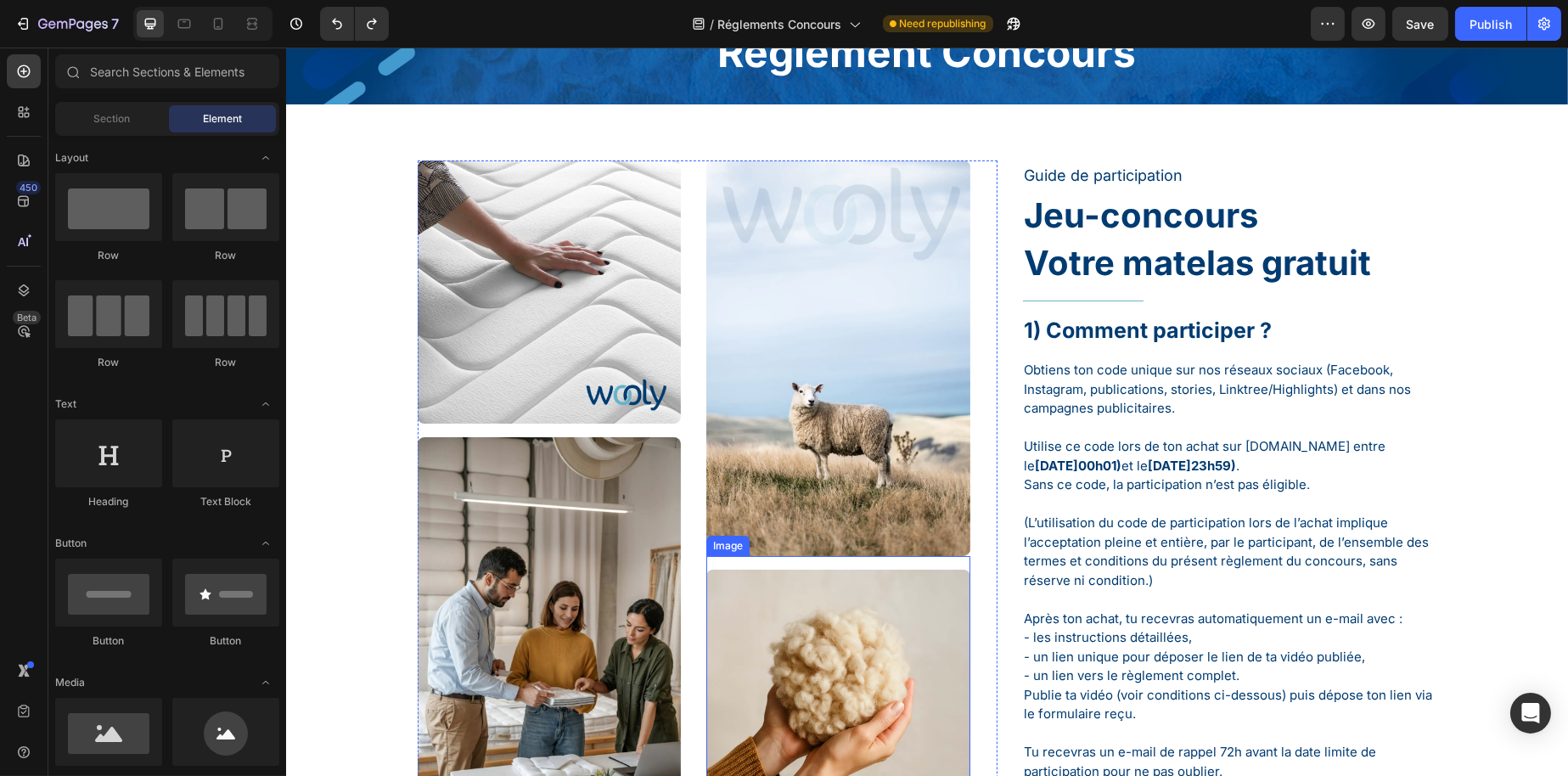
scroll to position [85, 0]
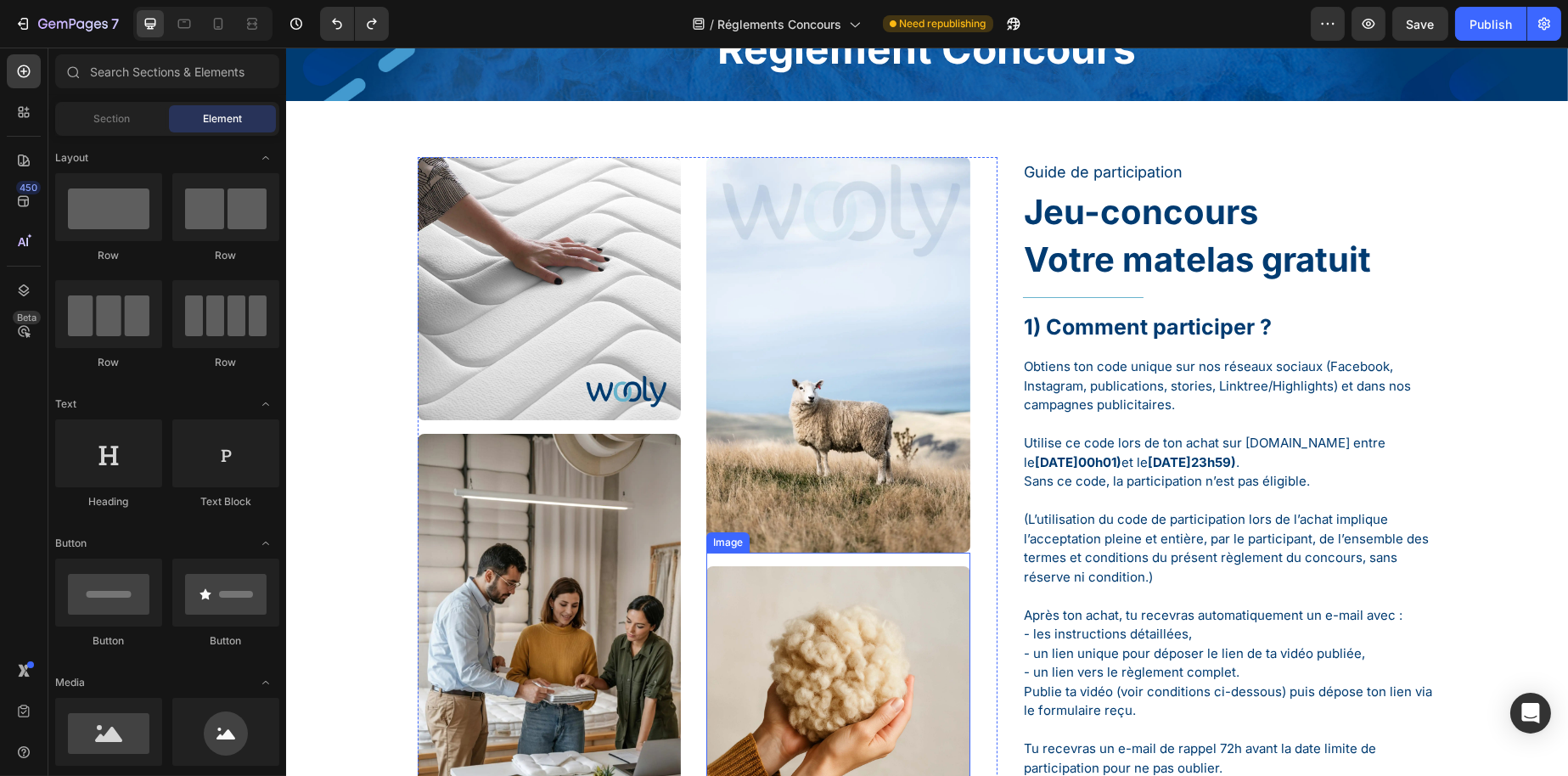
click at [761, 378] on img at bounding box center [837, 354] width 263 height 395
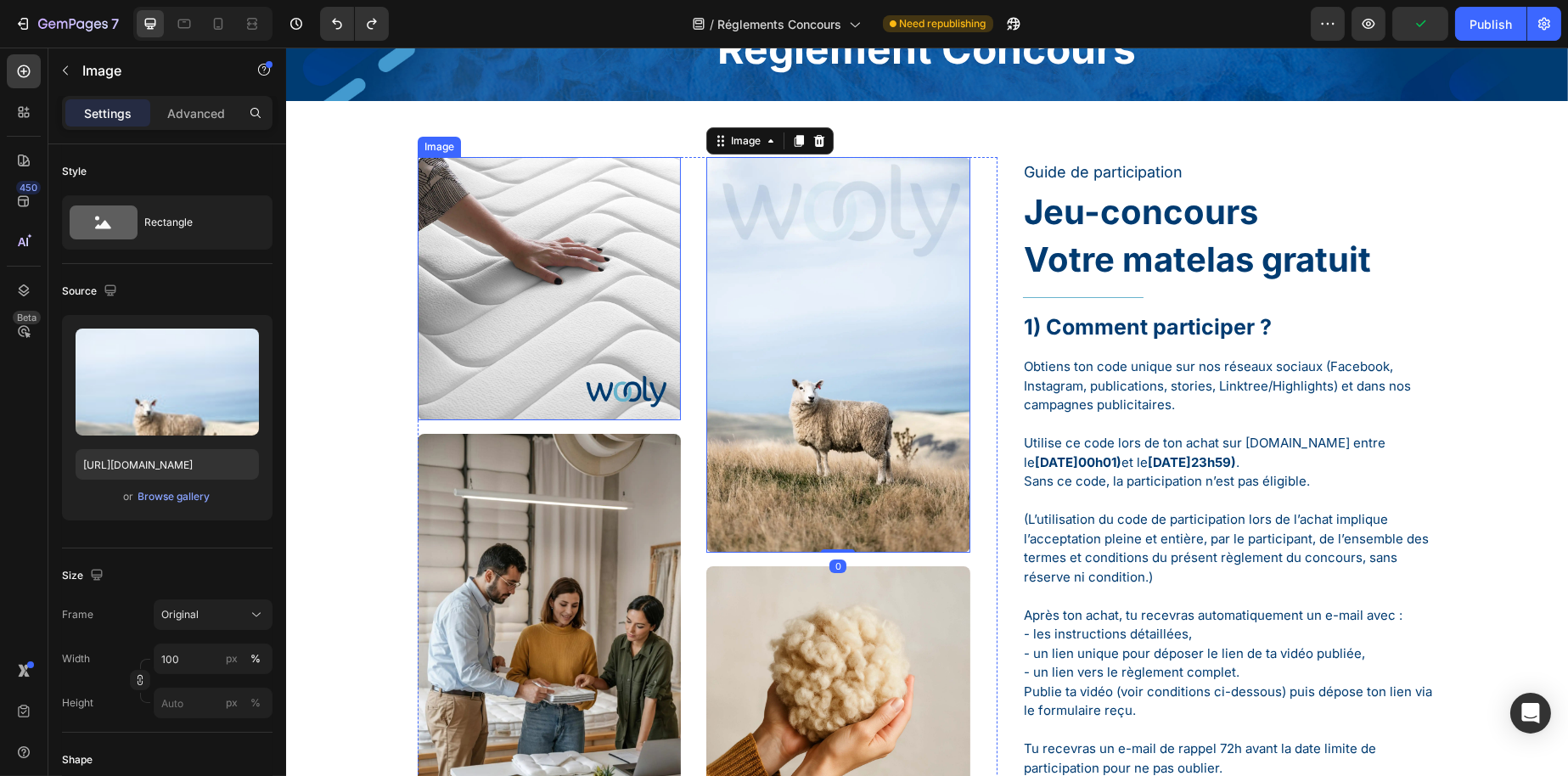
click at [608, 322] on img at bounding box center [548, 288] width 263 height 263
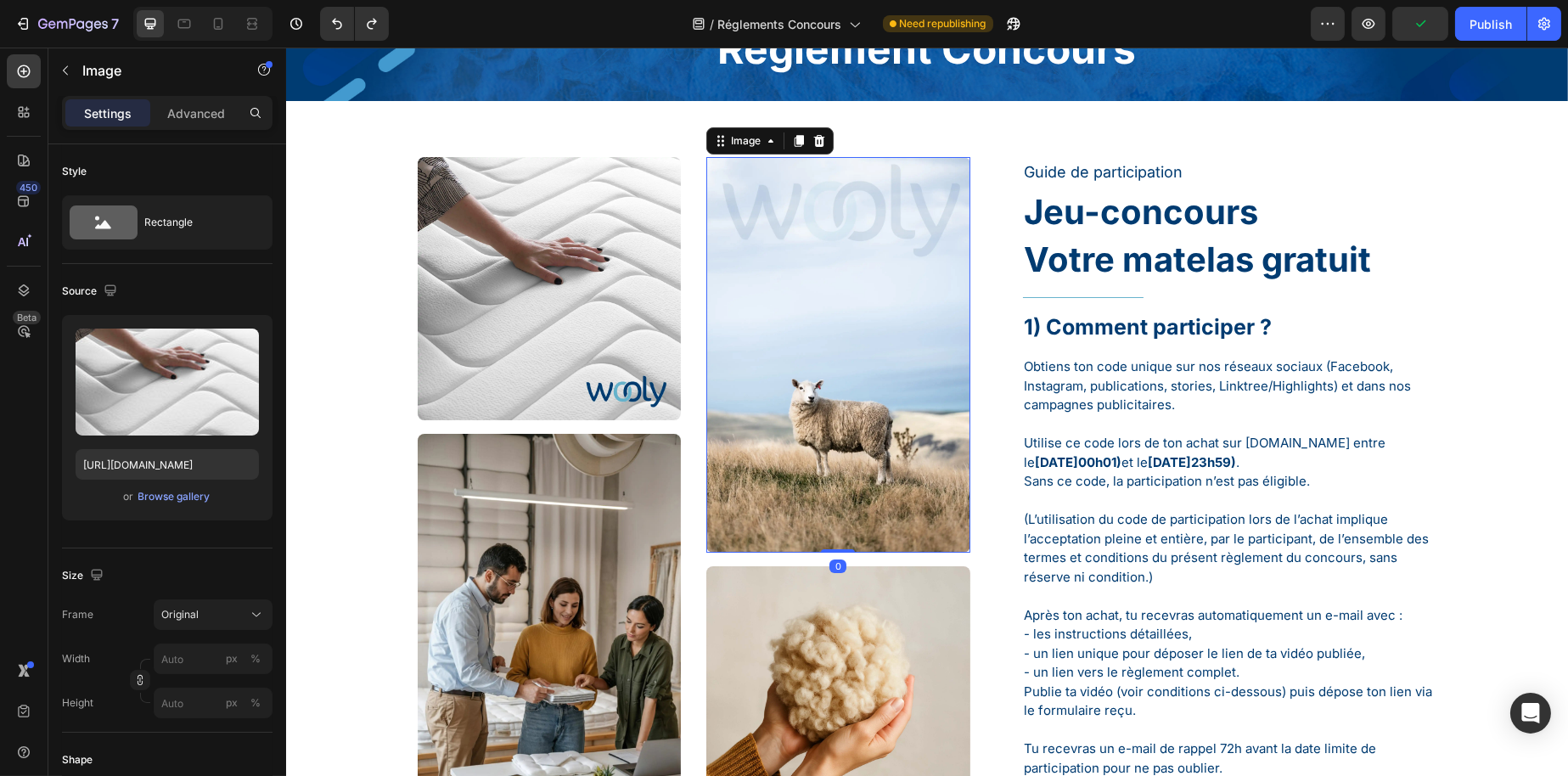
click at [784, 298] on img at bounding box center [837, 354] width 263 height 395
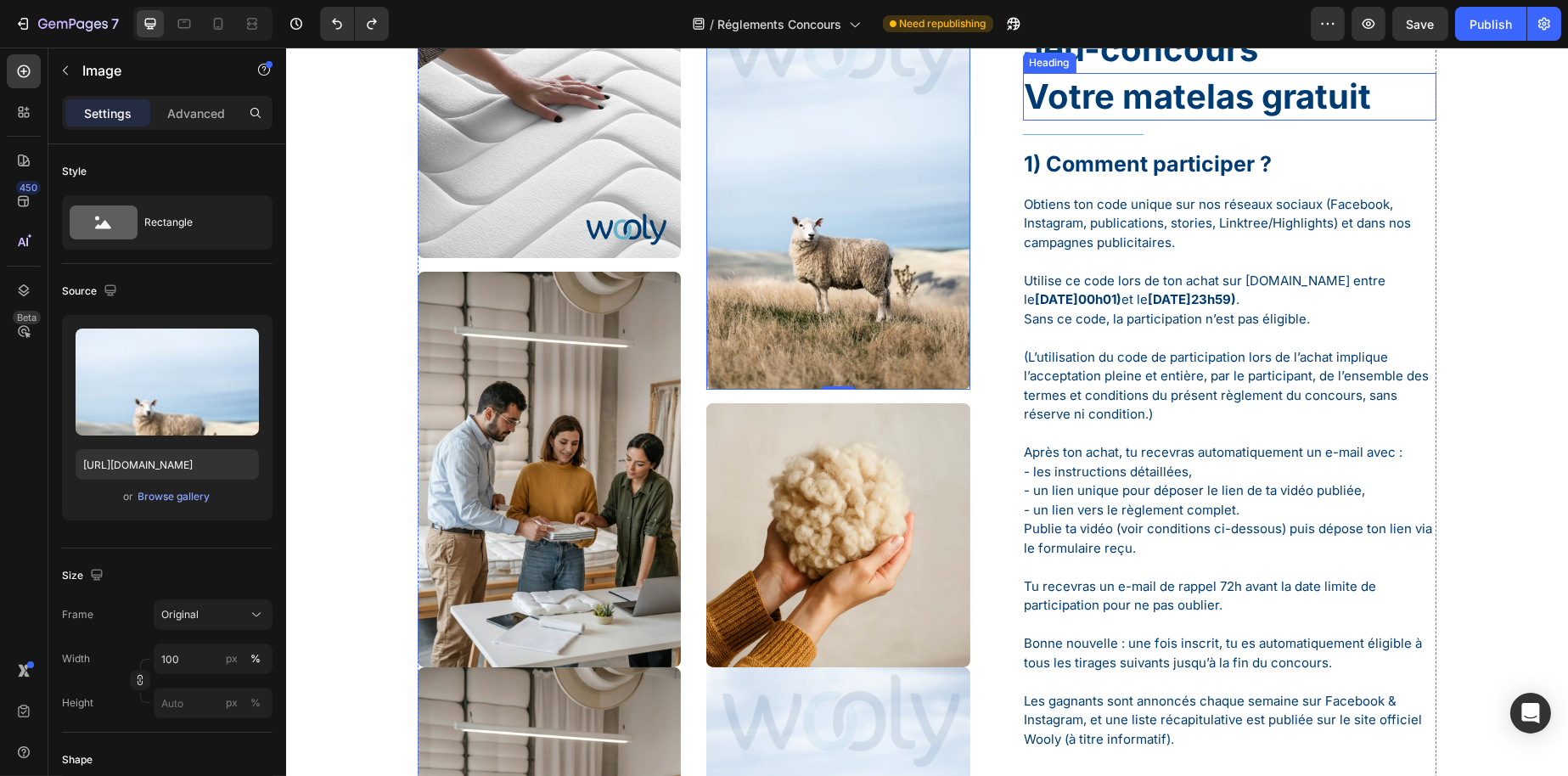
scroll to position [255, 0]
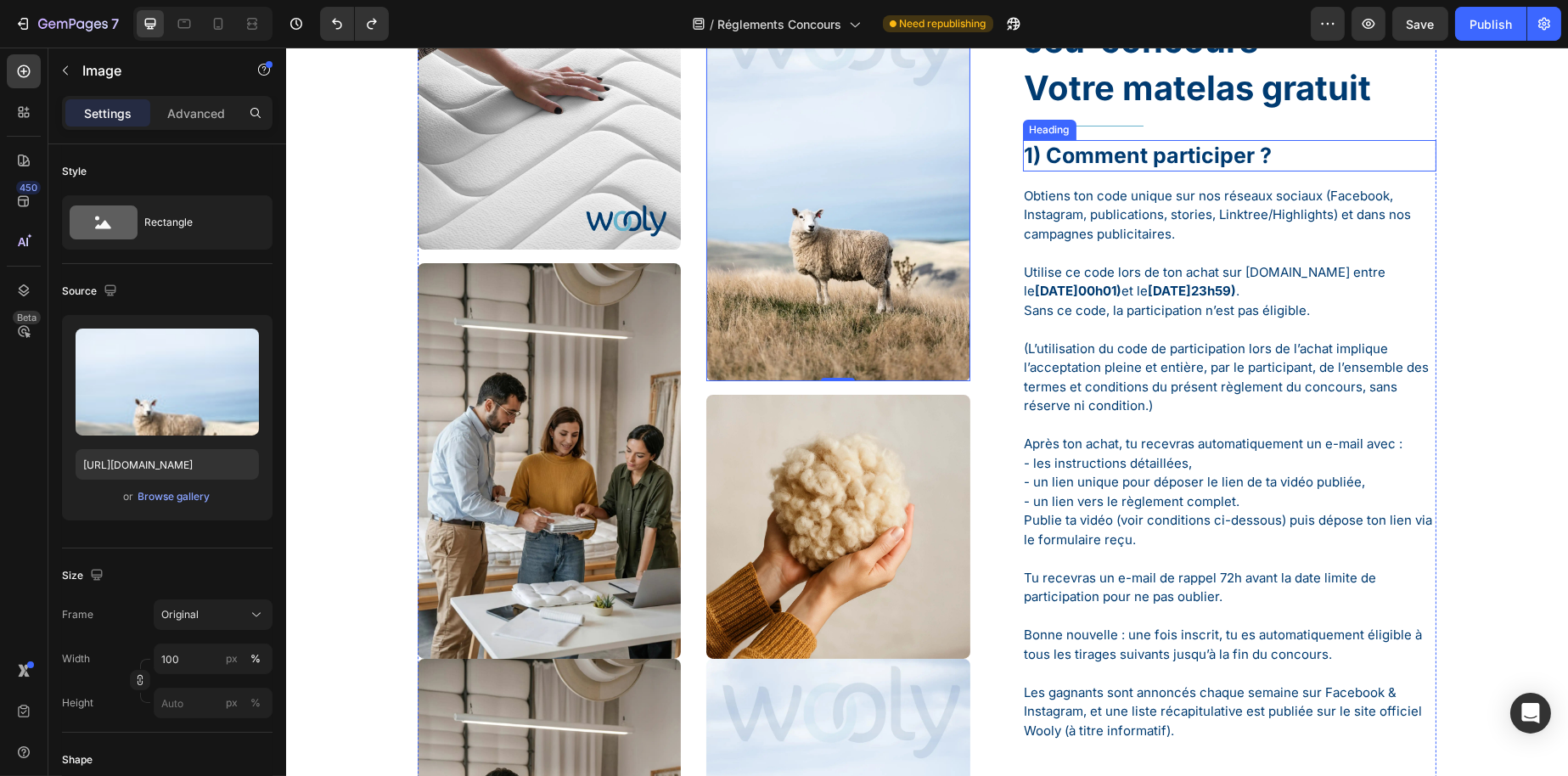
click at [1127, 163] on p "1) Comment participer ?" at bounding box center [1229, 155] width 411 height 28
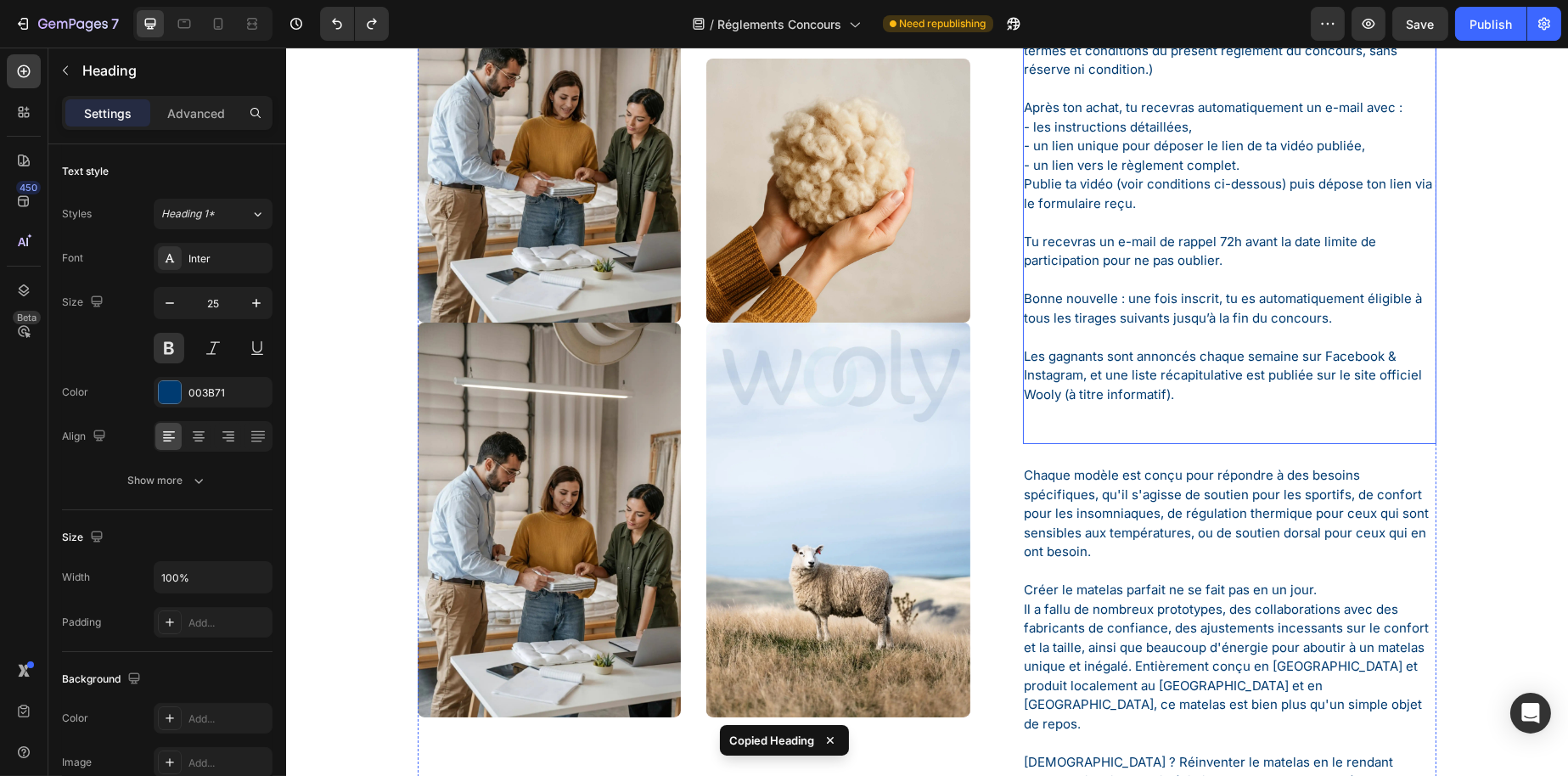
scroll to position [594, 0]
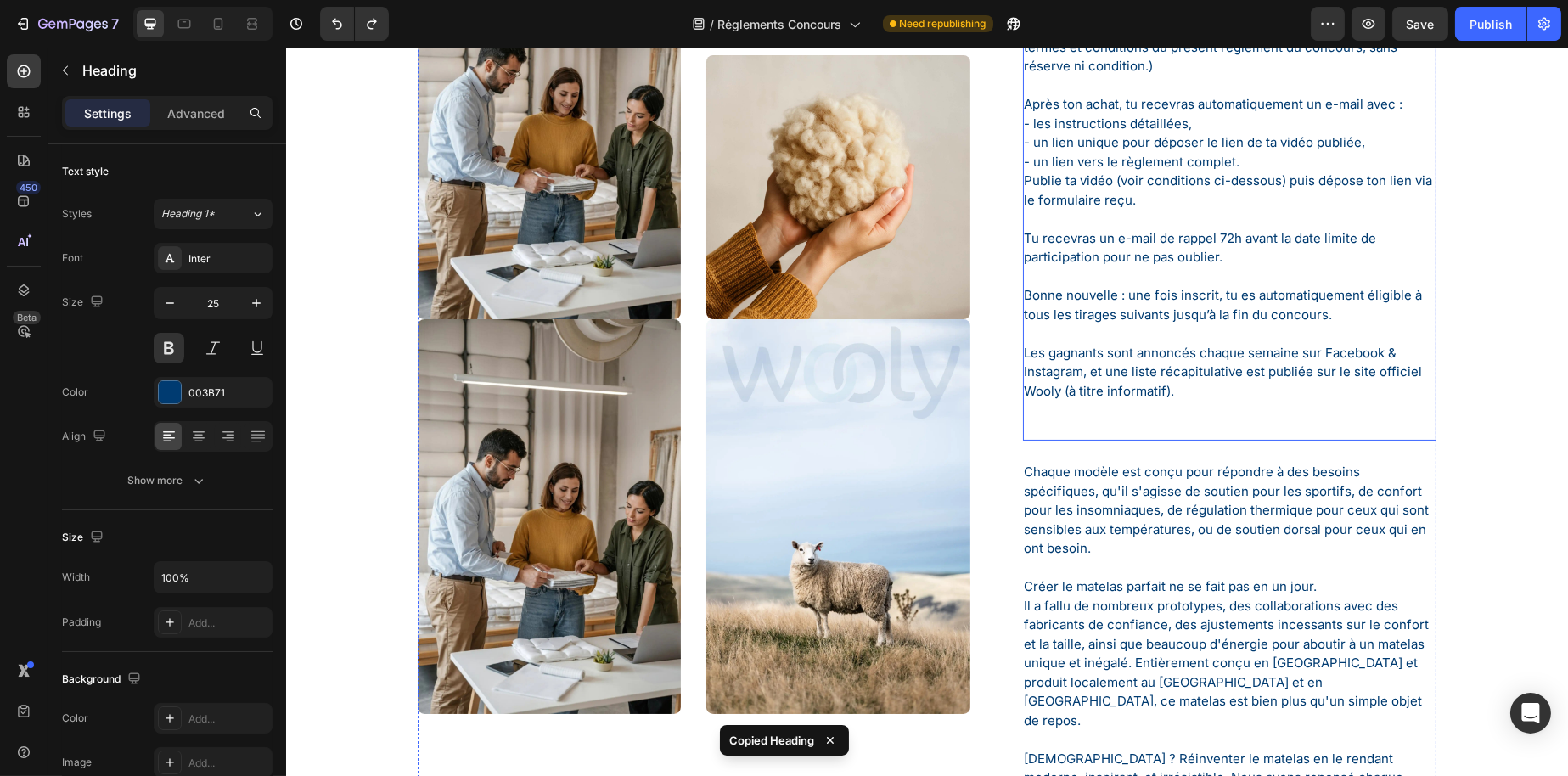
click at [1147, 376] on p "Les gagnants sont annoncés chaque semaine sur Facebook & Instagram, et une list…" at bounding box center [1229, 392] width 411 height 96
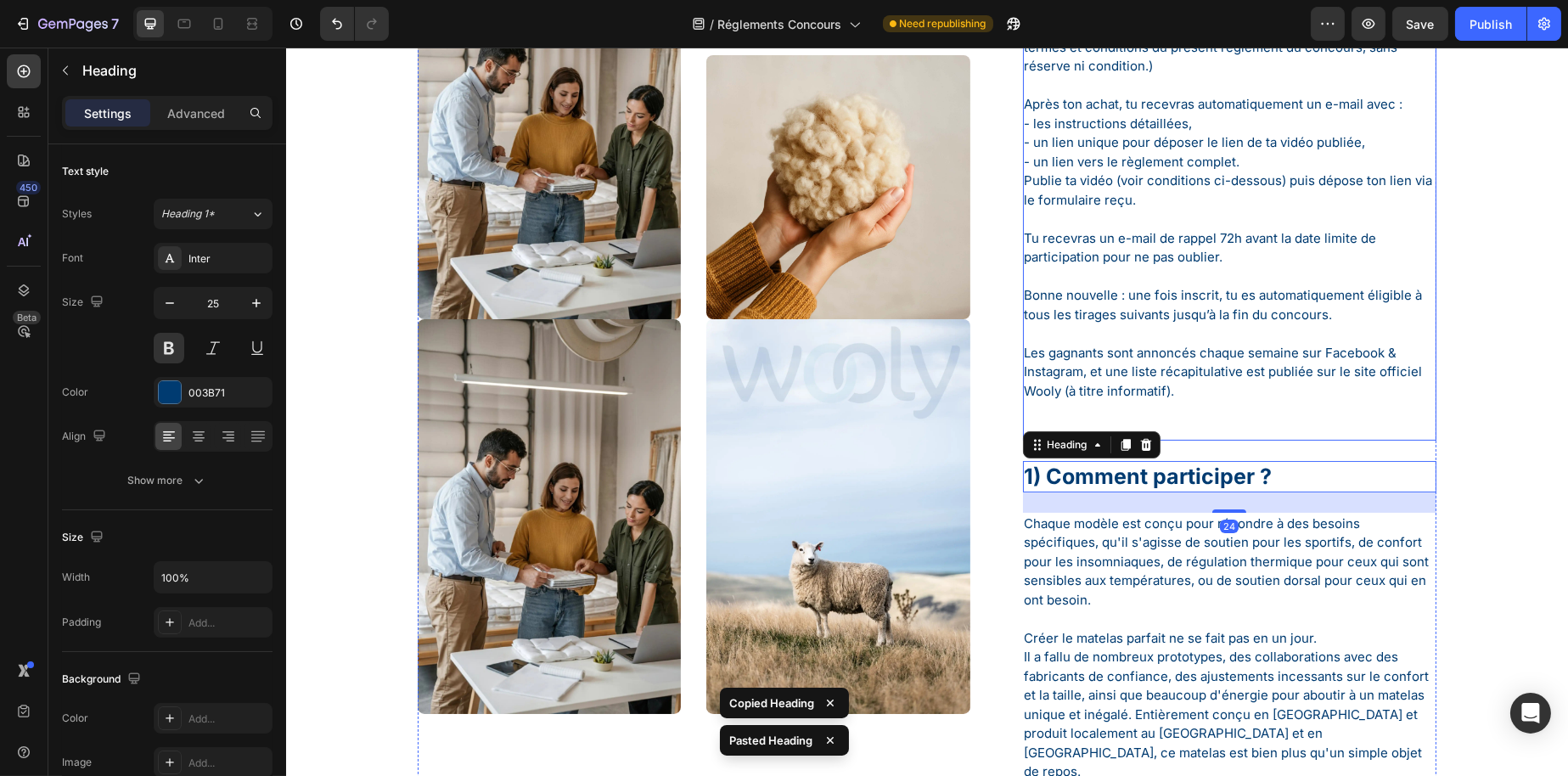
click at [1170, 366] on p "Les gagnants sont annoncés chaque semaine sur Facebook & Instagram, et une list…" at bounding box center [1229, 392] width 411 height 96
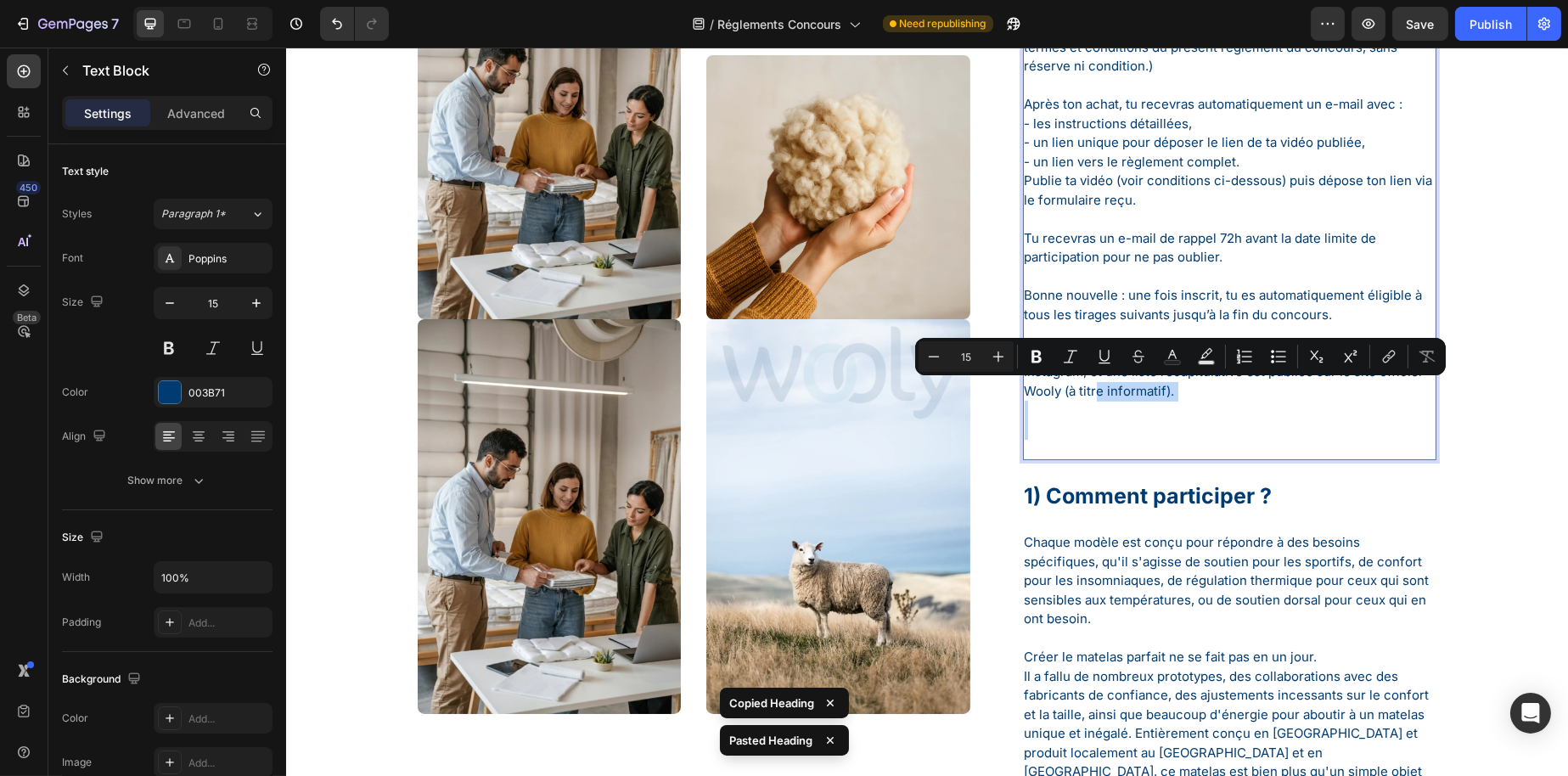
drag, startPoint x: 1161, startPoint y: 443, endPoint x: 1138, endPoint y: 391, distance: 56.9
click at [1138, 391] on p "Les gagnants sont annoncés chaque semaine sur Facebook & Instagram, et une list…" at bounding box center [1229, 401] width 411 height 115
click at [1144, 427] on p "Les gagnants sont annoncés chaque semaine sur Facebook & Instagram, et une list…" at bounding box center [1229, 401] width 411 height 115
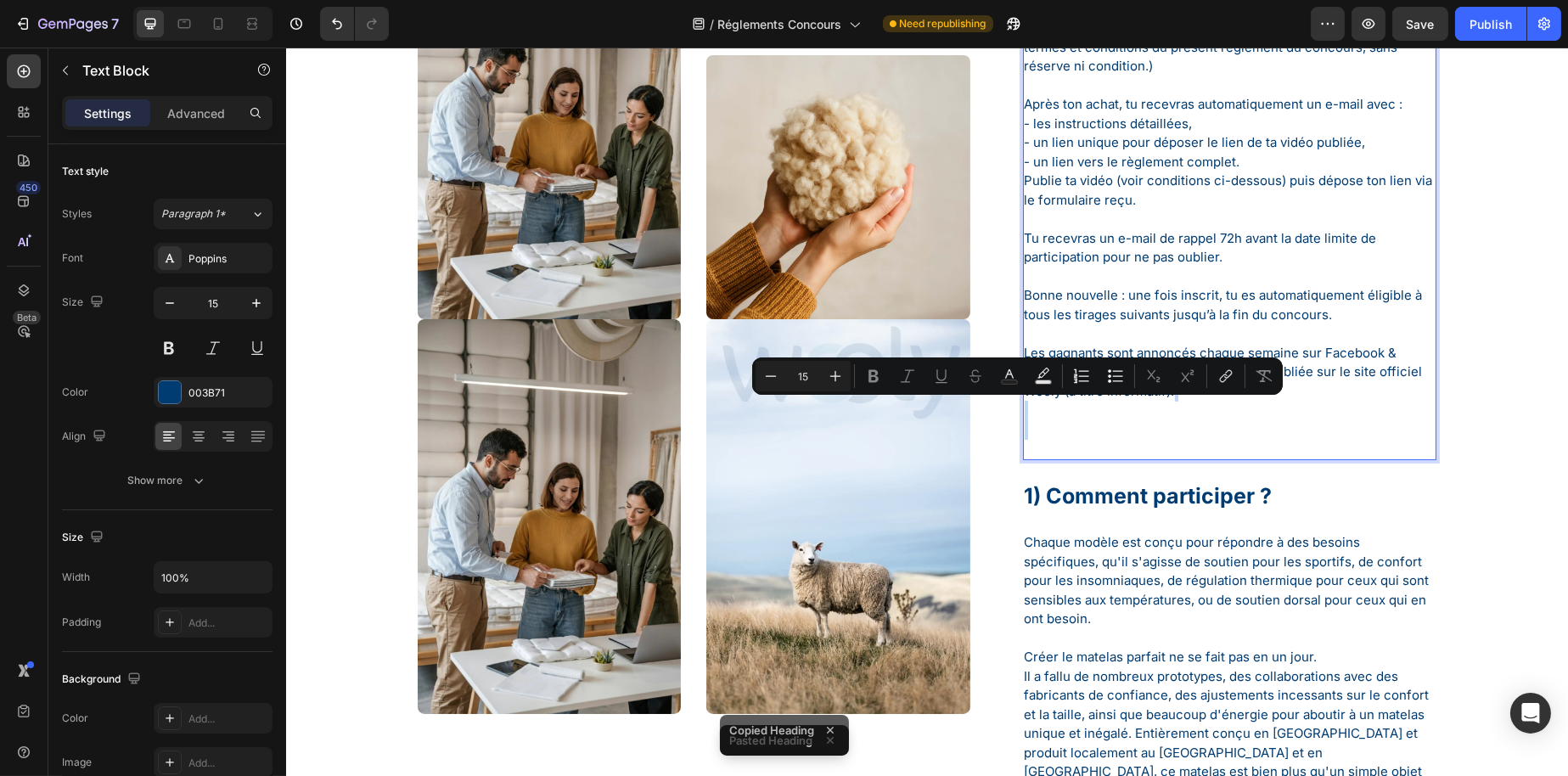
drag, startPoint x: 1098, startPoint y: 440, endPoint x: 1086, endPoint y: 410, distance: 32.3
click at [1086, 410] on p "Les gagnants sont annoncés chaque semaine sur Facebook & Instagram, et une list…" at bounding box center [1229, 401] width 411 height 115
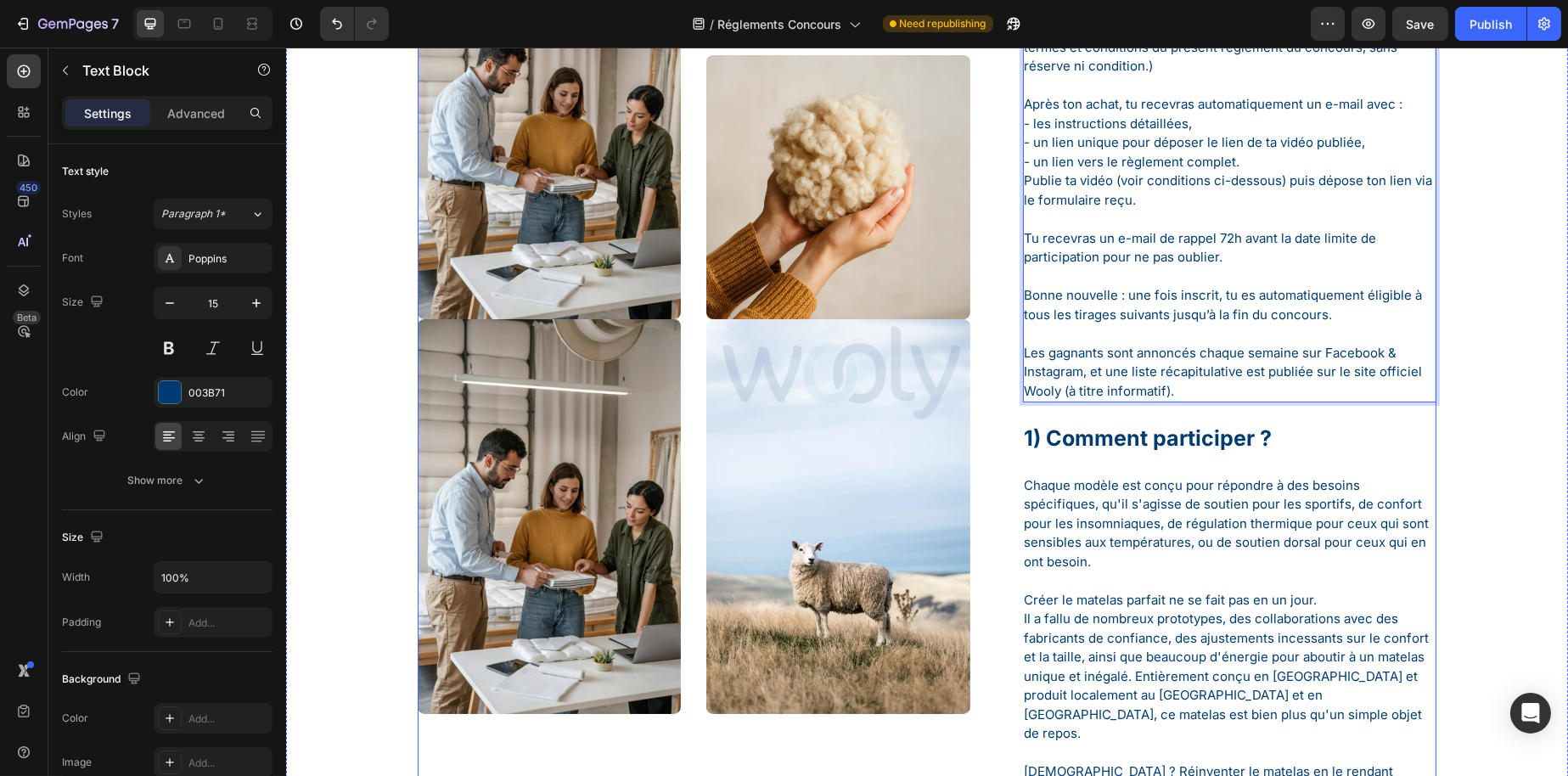
click at [1164, 427] on h1 "1) Comment participer ?" at bounding box center [1229, 438] width 414 height 31
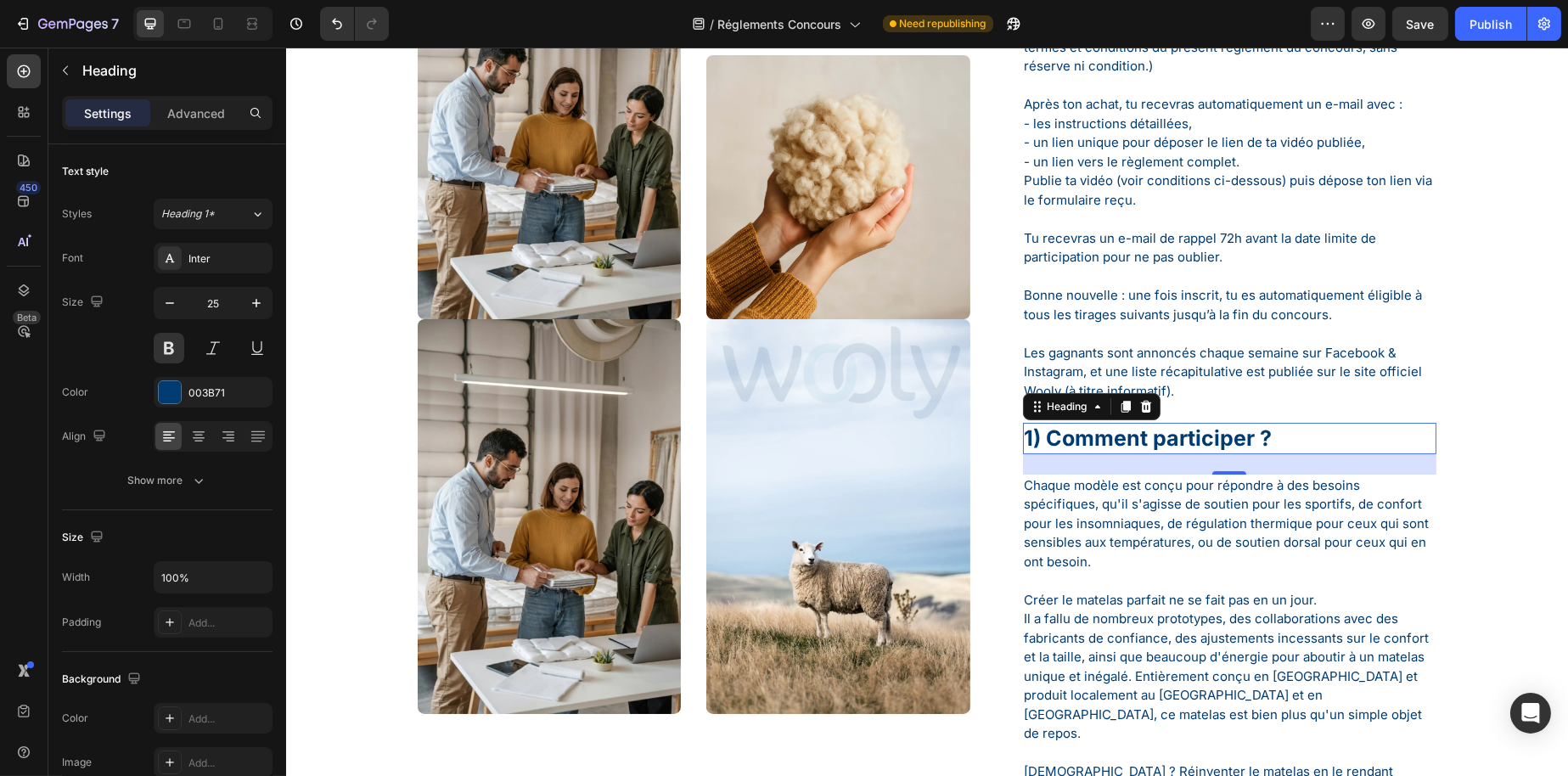
click at [1051, 434] on h1 "1) Comment participer ?" at bounding box center [1229, 438] width 414 height 31
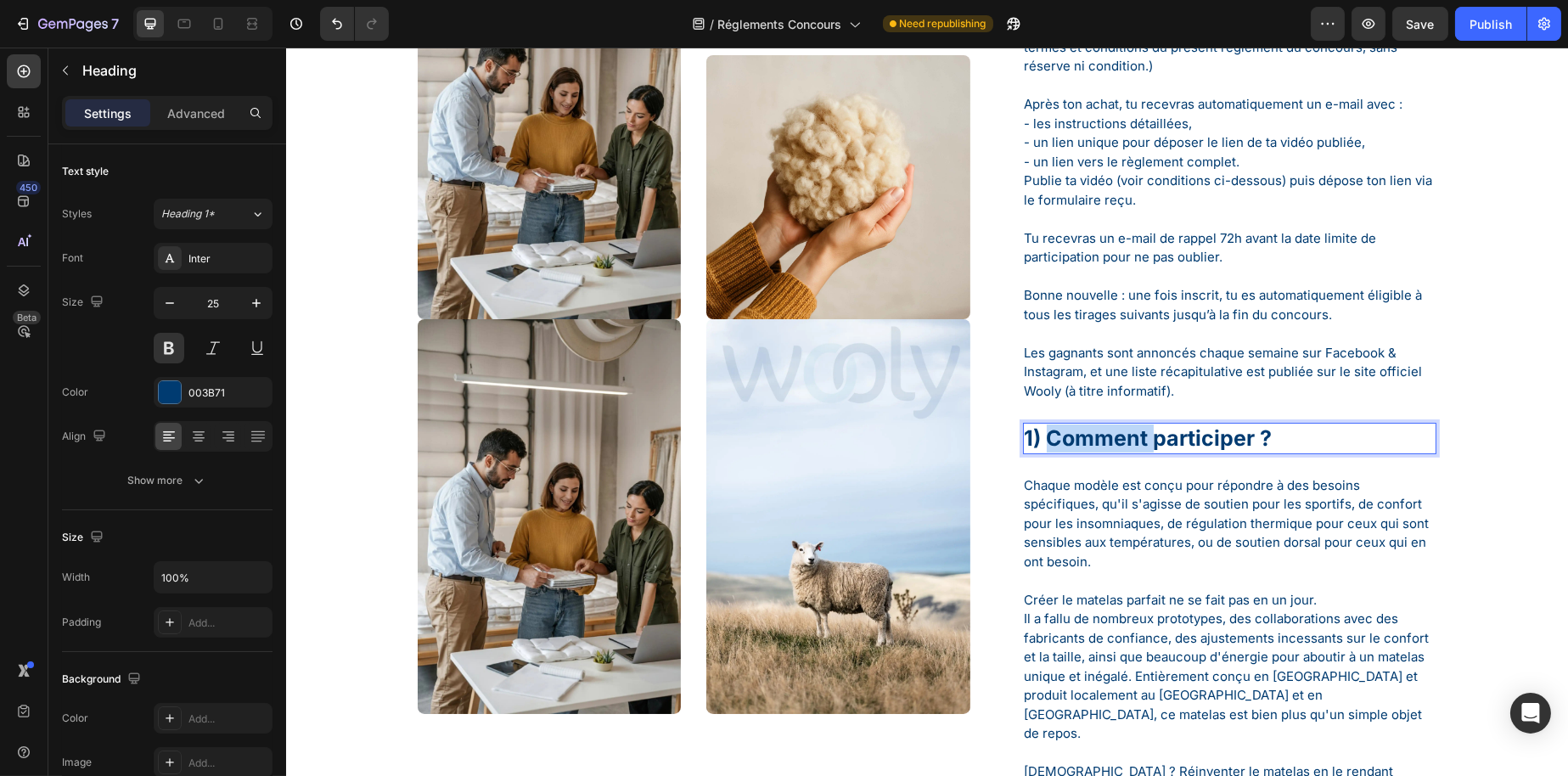
click at [1051, 434] on p "1) Comment participer ?" at bounding box center [1229, 437] width 411 height 28
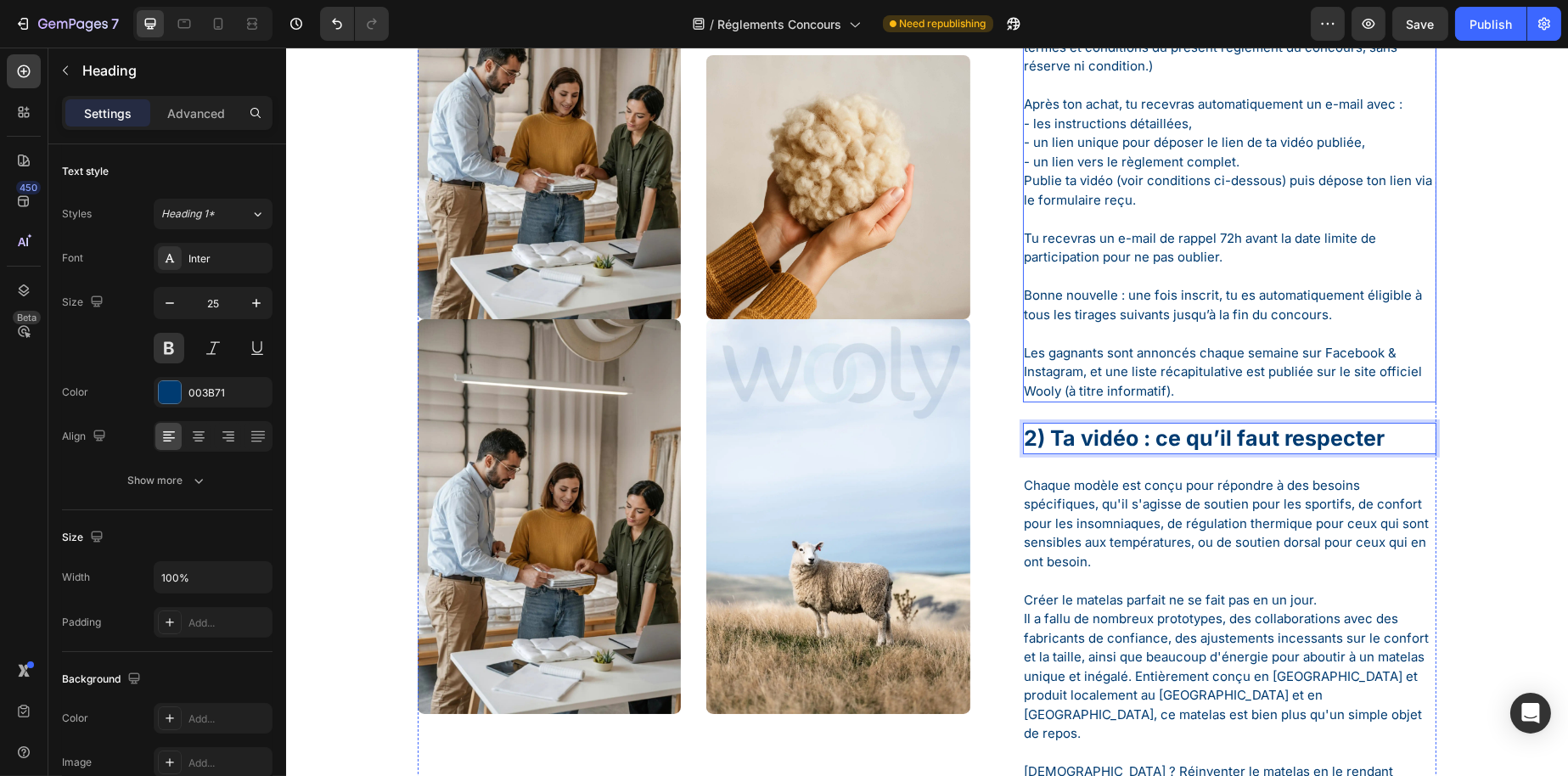
click at [1515, 325] on div "Image Image Image Image Image Image Row Guide de participation Text Block Jeu-c…" at bounding box center [926, 283] width 1256 height 1272
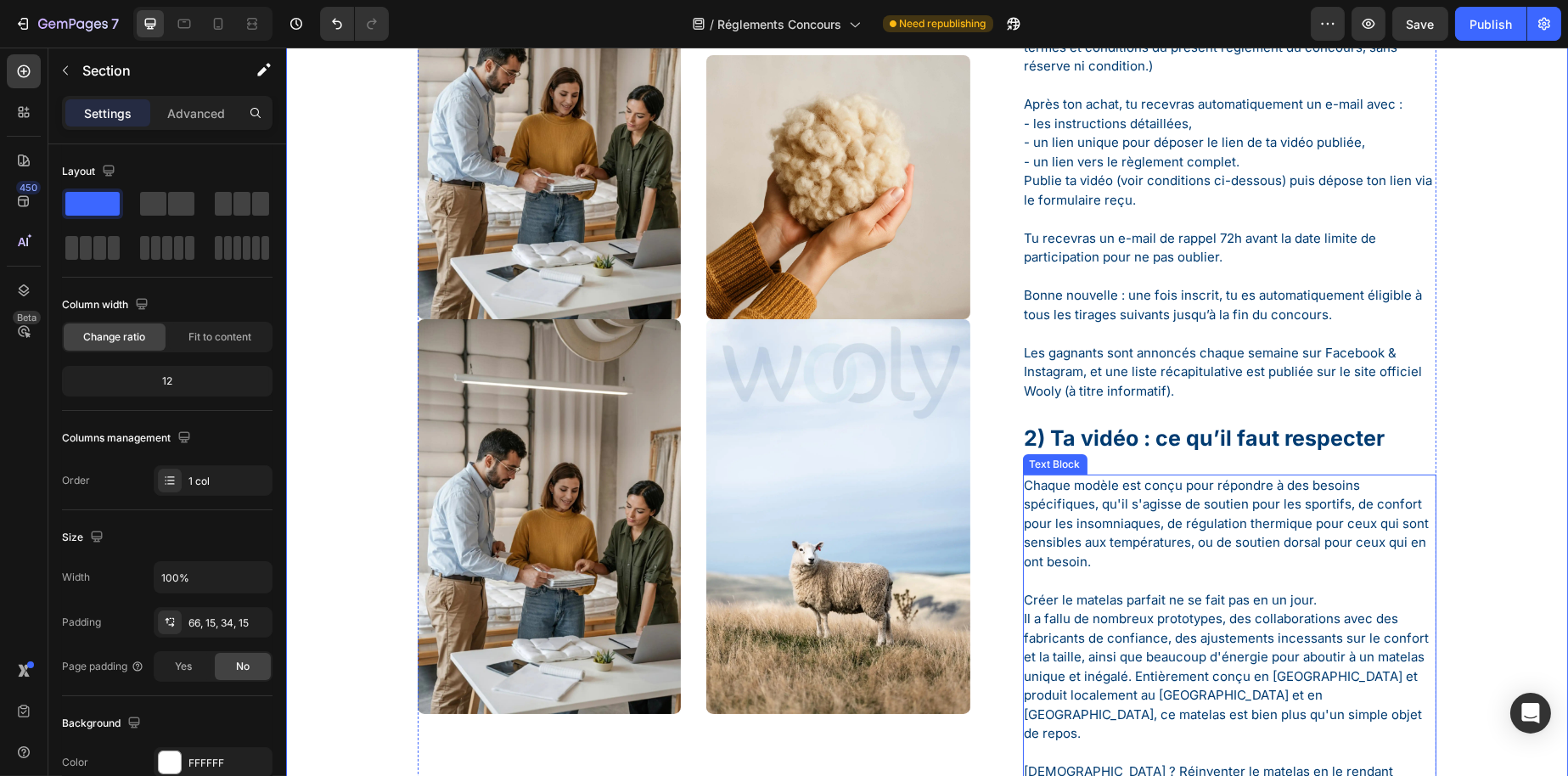
click at [1147, 493] on p "Chaque modèle est conçu pour répondre à des besoins spécifiques, qu'il s'agisse…" at bounding box center [1229, 525] width 411 height 96
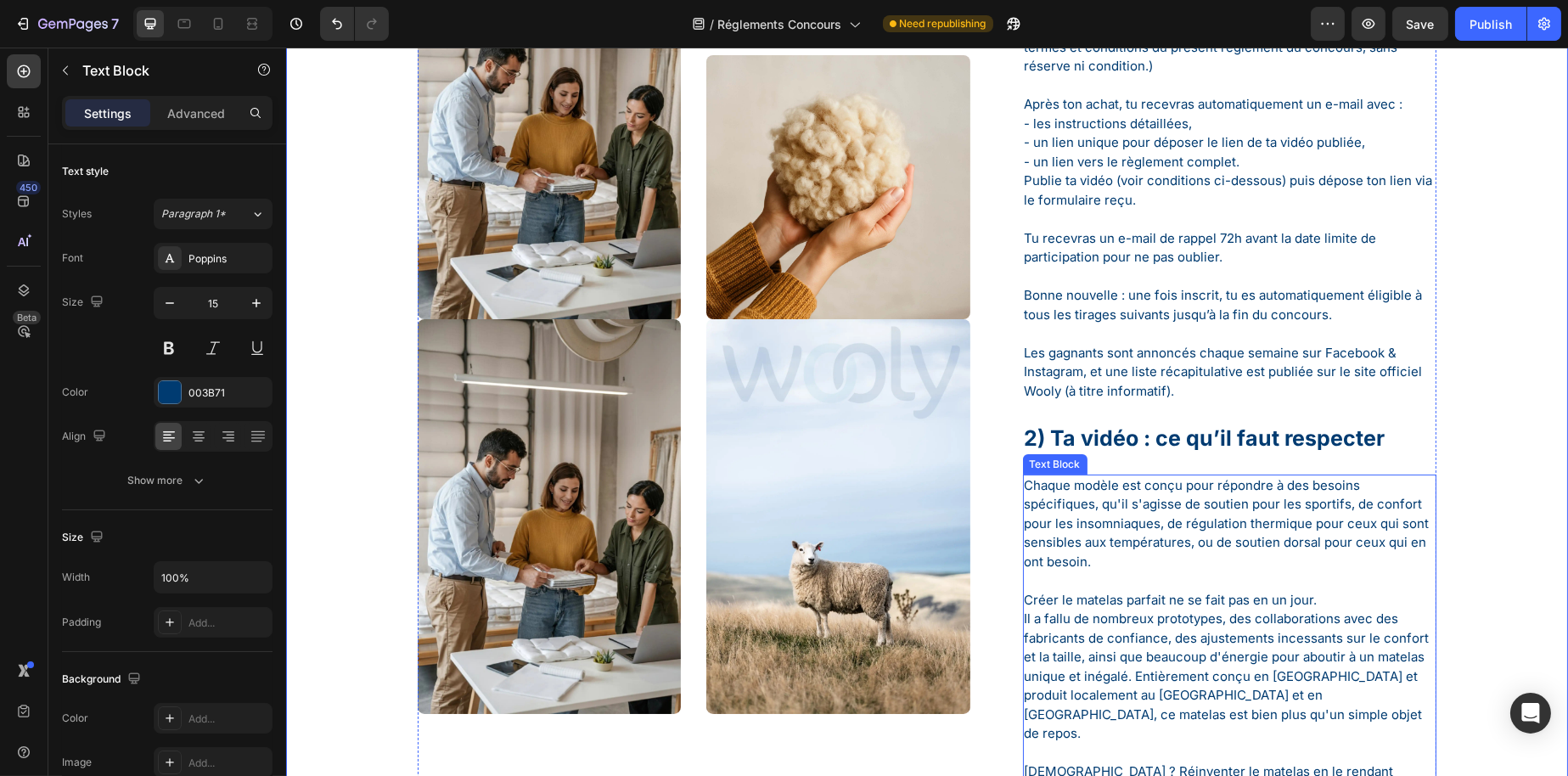
click at [1147, 493] on p "Chaque modèle est conçu pour répondre à des besoins spécifiques, qu'il s'agisse…" at bounding box center [1229, 525] width 411 height 96
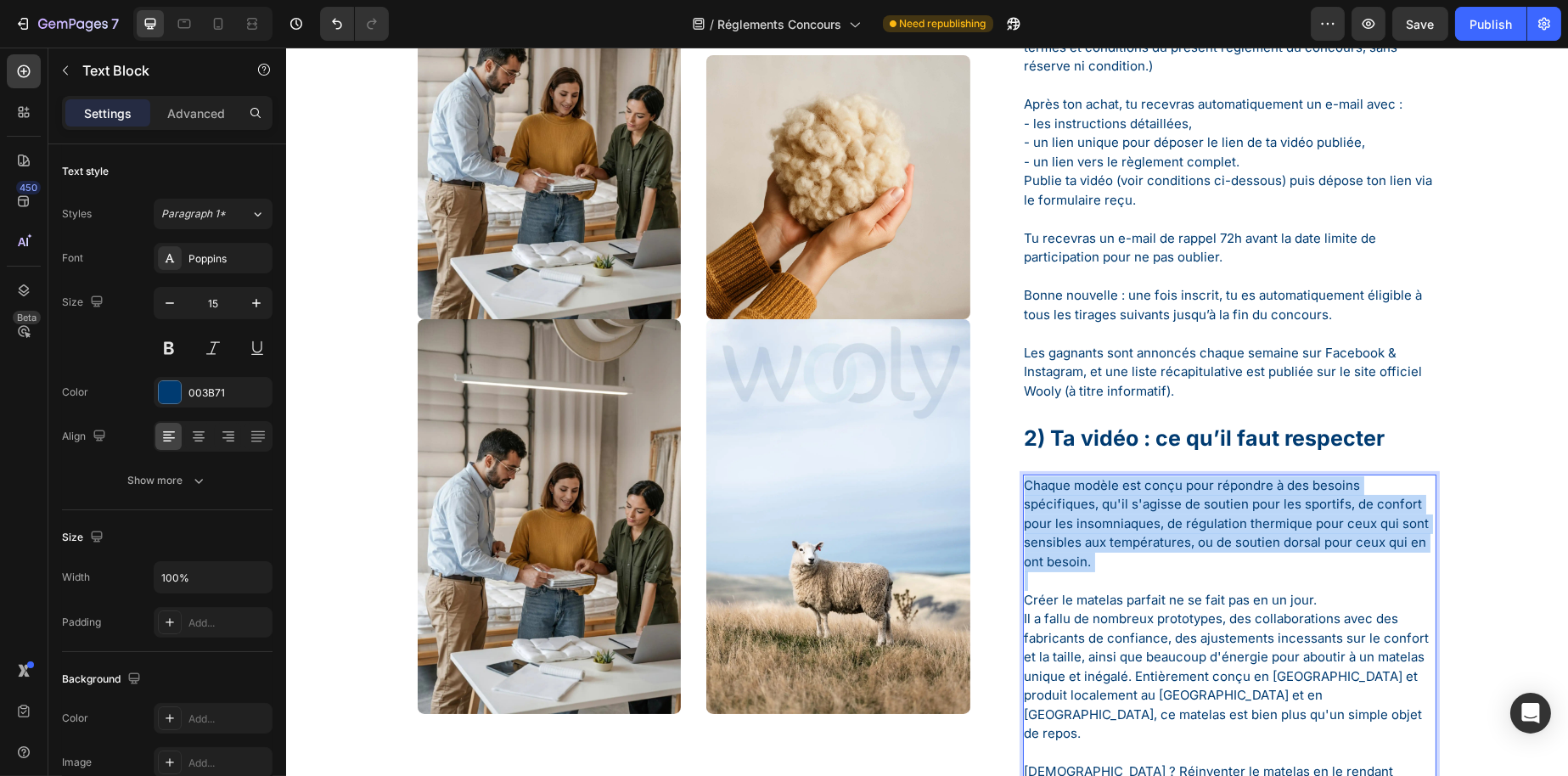
click at [1147, 493] on p "Chaque modèle est conçu pour répondre à des besoins spécifiques, qu'il s'agisse…" at bounding box center [1229, 525] width 411 height 96
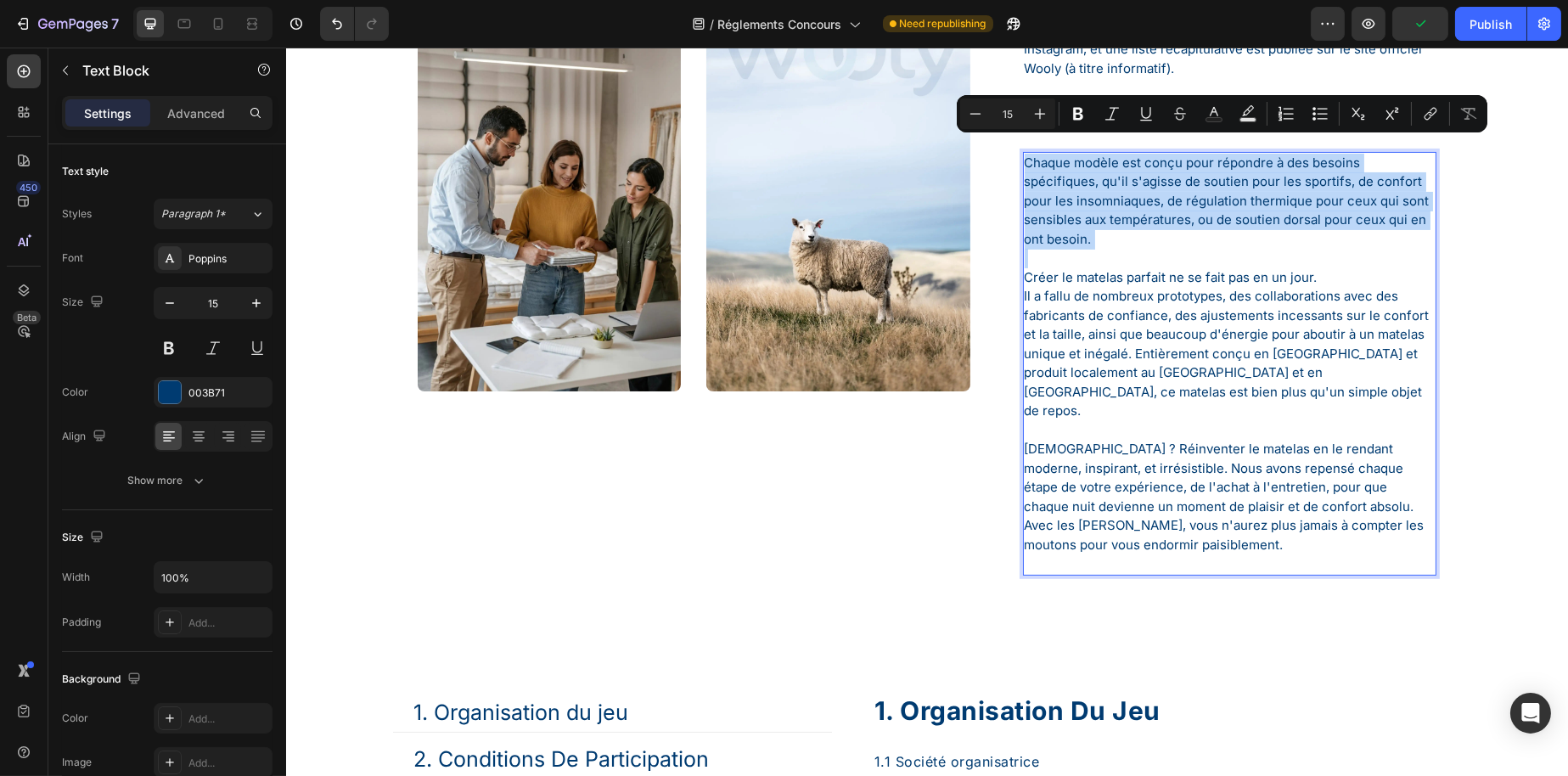
scroll to position [934, 0]
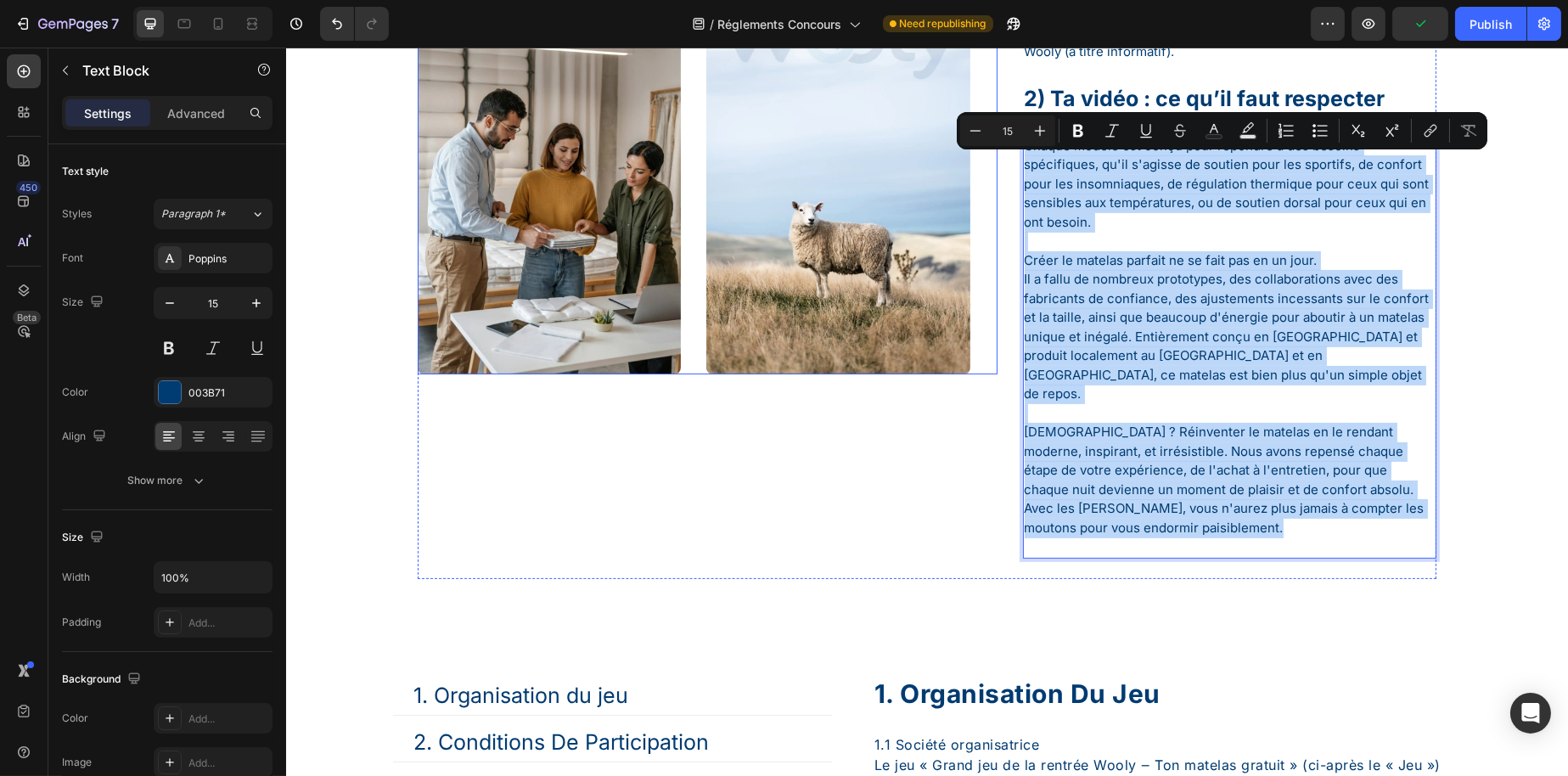
drag, startPoint x: 1319, startPoint y: 517, endPoint x: 1072, endPoint y: 168, distance: 427.6
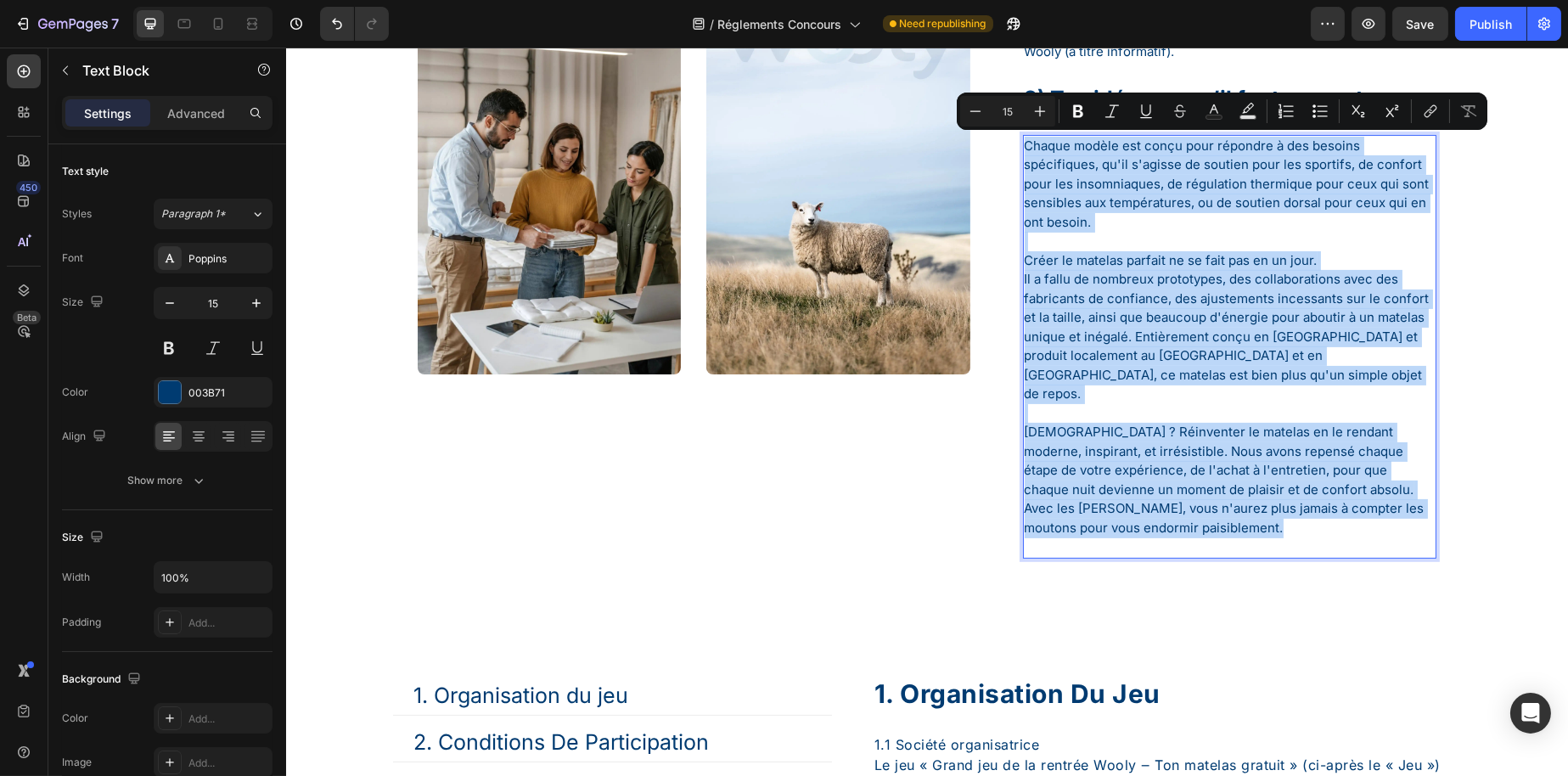
drag, startPoint x: 1078, startPoint y: 170, endPoint x: 1060, endPoint y: 312, distance: 143.1
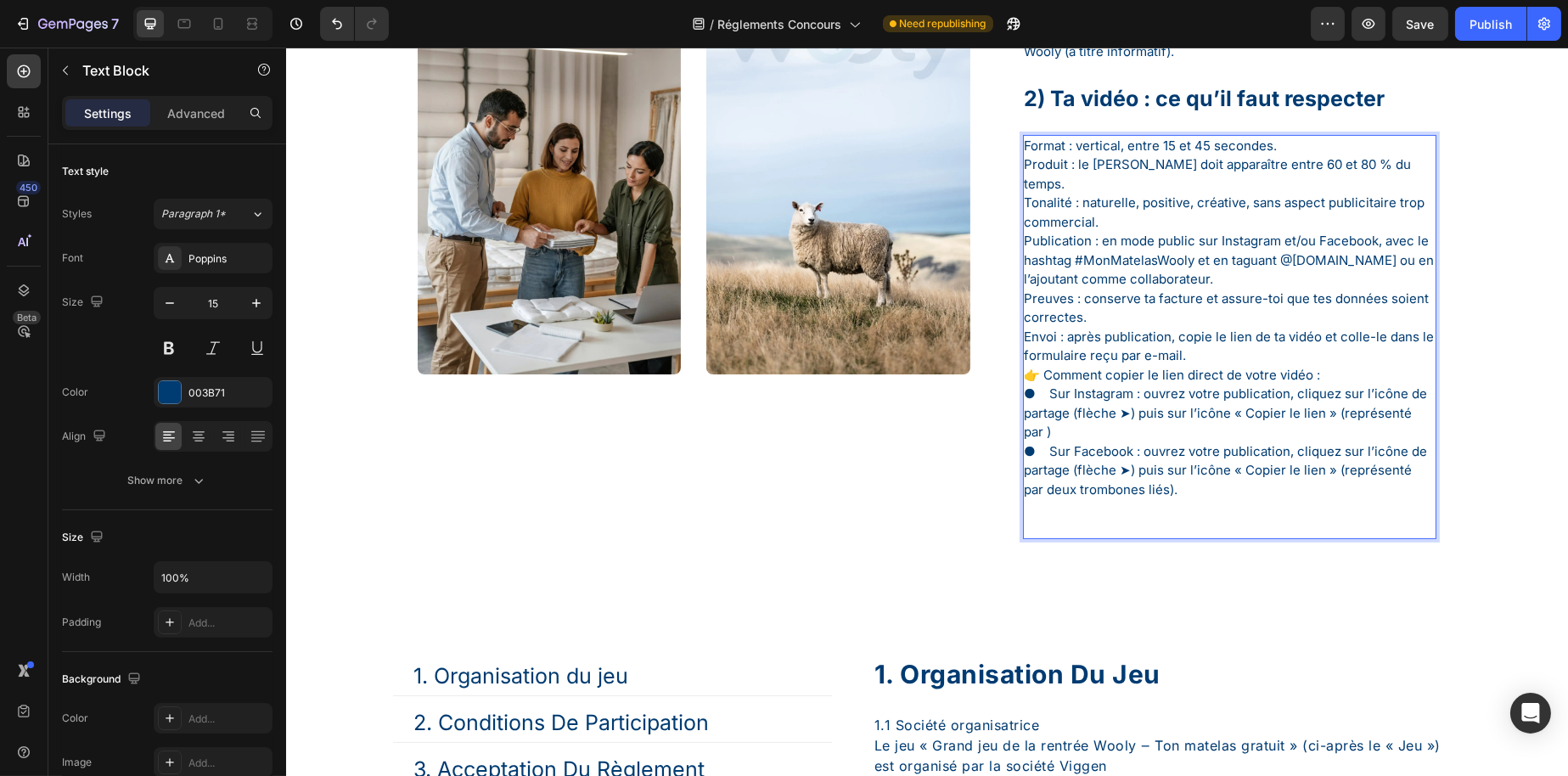
click at [1097, 177] on p "Format : vertical, entre 15 et 45 secondes. Produit : le matelas Wooly doit app…" at bounding box center [1229, 250] width 411 height 229
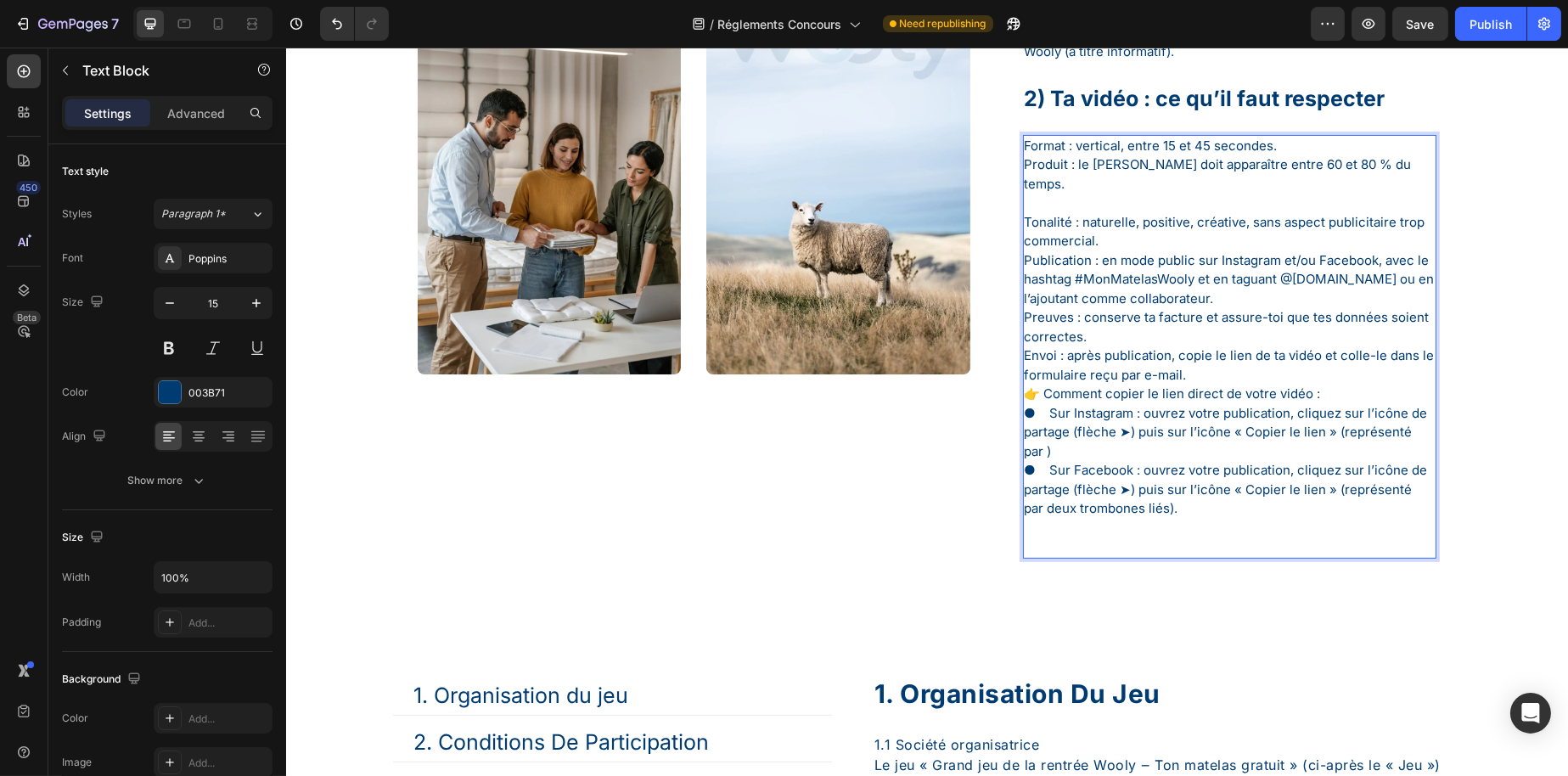
click at [1138, 244] on p "⁠⁠⁠⁠⁠⁠⁠ Tonalité : naturelle, positive, créative, sans aspect publicitaire trop…" at bounding box center [1229, 289] width 411 height 191
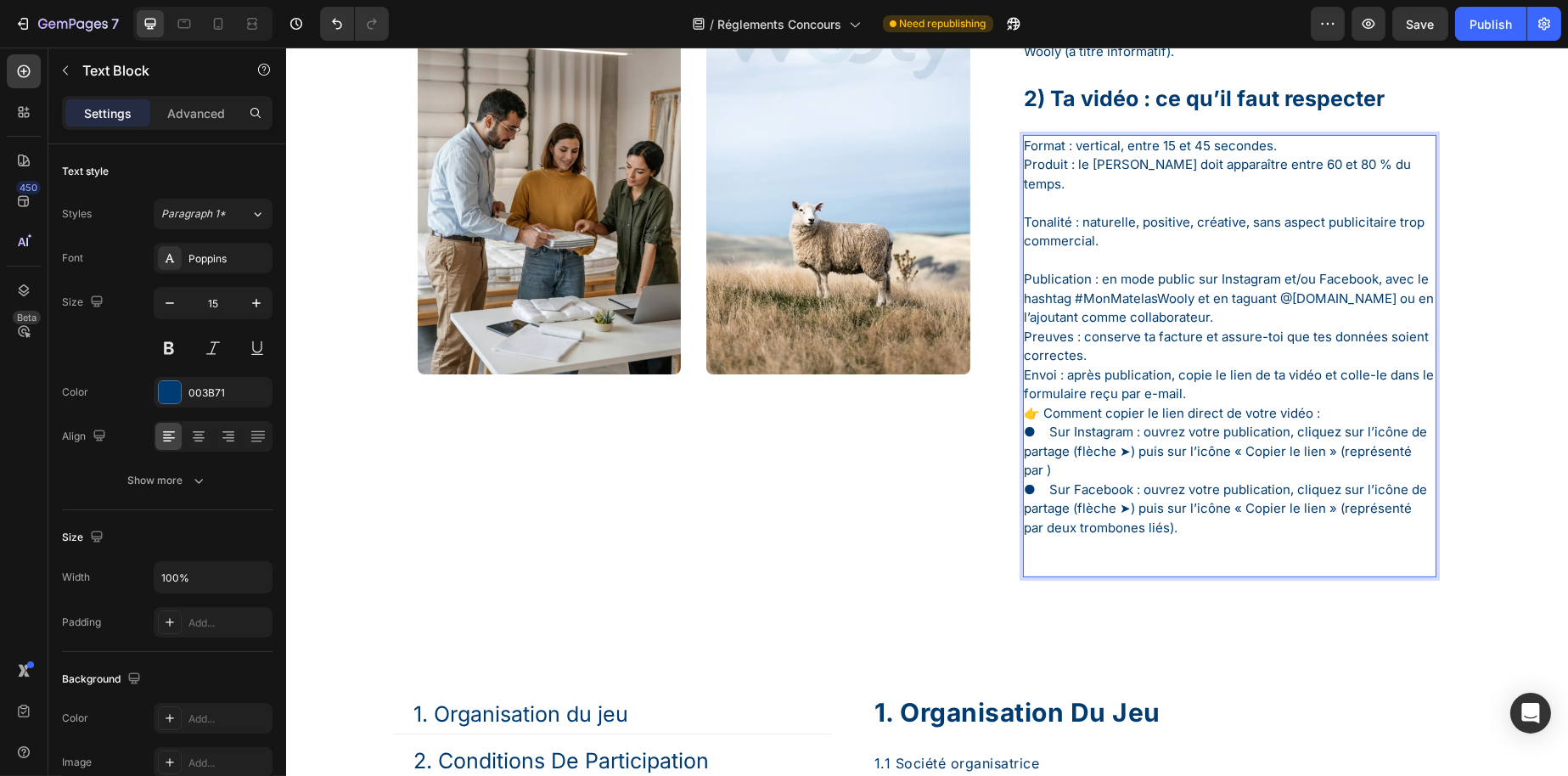
click at [1358, 296] on p "⁠⁠⁠⁠⁠⁠⁠ Publication : en mode public sur Instagram et/ou Facebook, avec le hash…" at bounding box center [1229, 328] width 411 height 153
click at [1384, 321] on p "Publication : en mode public sur Instagram et/ou Facebook, avec le hashtag #Mon…" at bounding box center [1229, 328] width 411 height 153
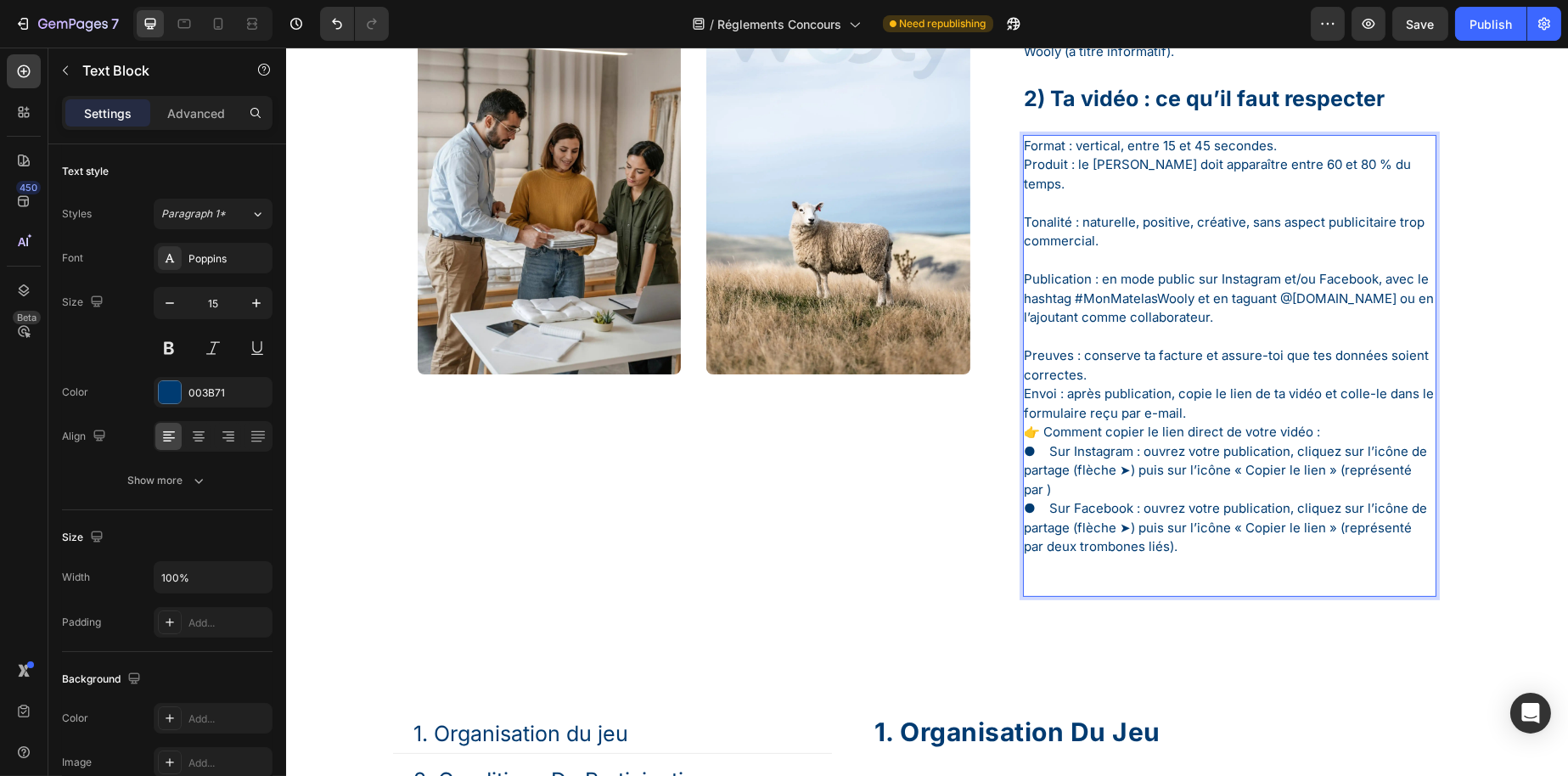
click at [1170, 378] on p "⁠⁠⁠⁠⁠⁠⁠ Preuves : conserve ta facture et assure-toi que tes données soient corr…" at bounding box center [1229, 376] width 411 height 96
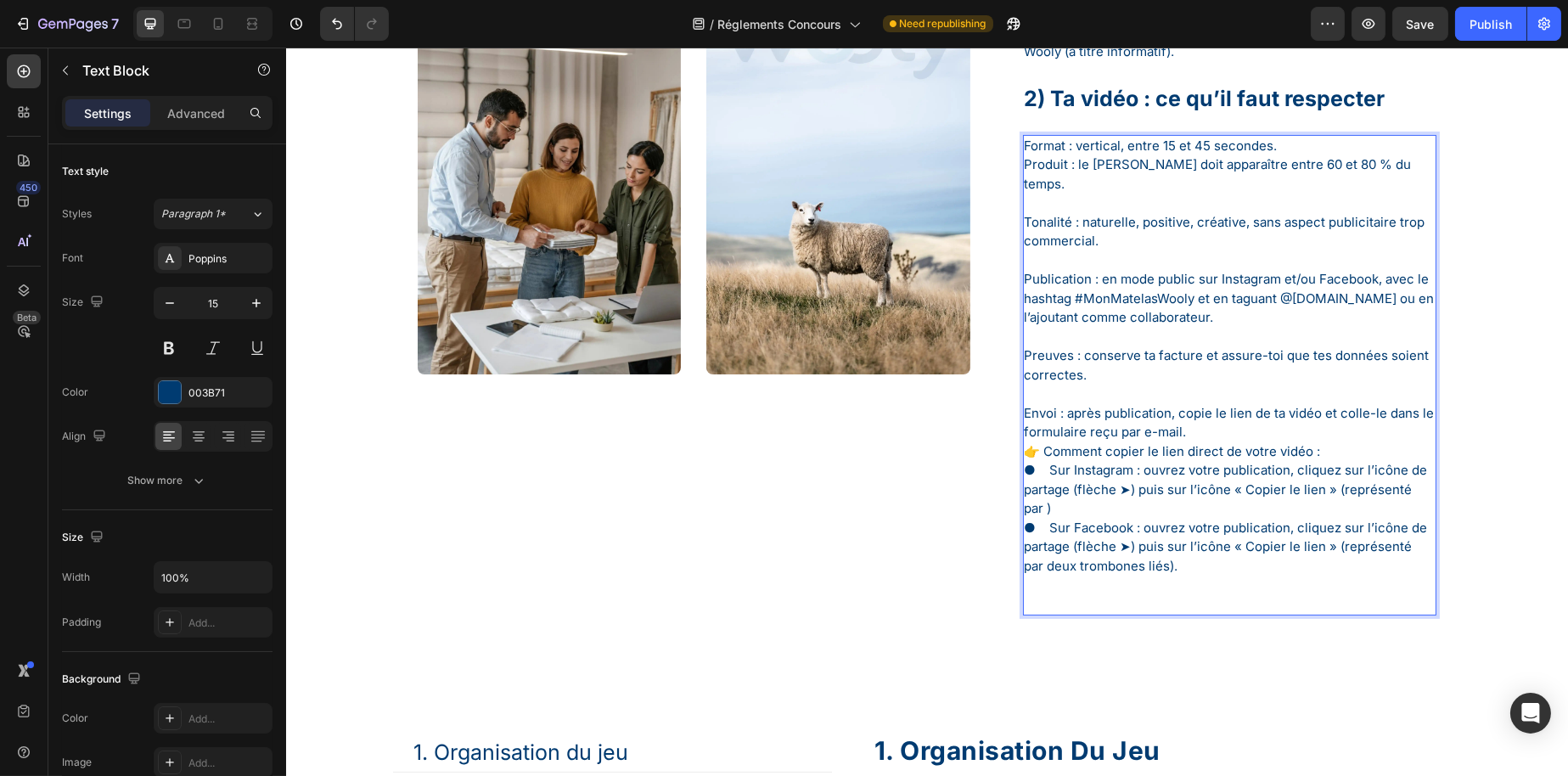
click at [1250, 433] on p "⁠⁠⁠⁠⁠⁠⁠ Envoi : après publication, copie le lien de ta vidéo et colle-le dans l…" at bounding box center [1229, 413] width 411 height 58
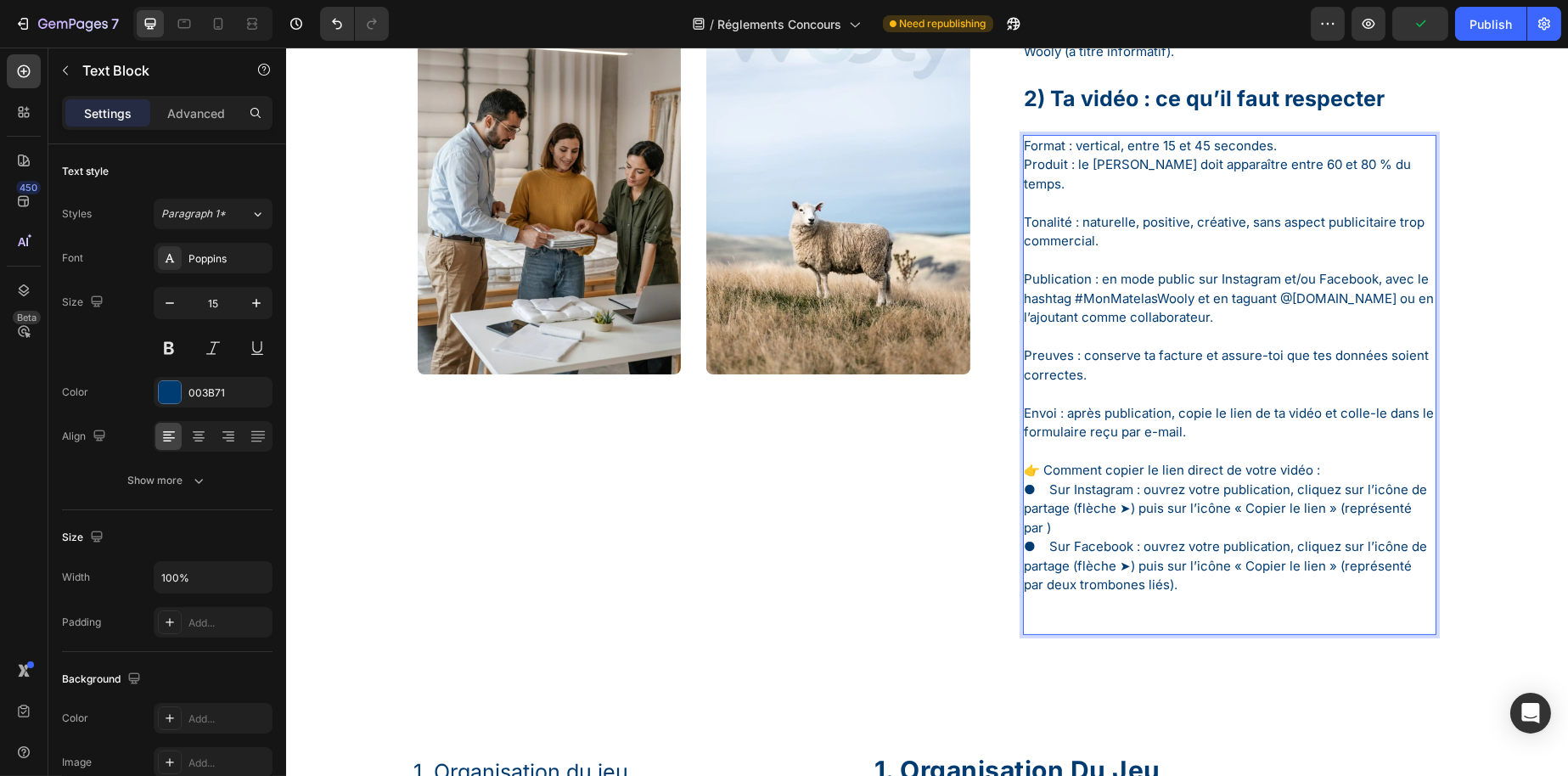
click at [1119, 531] on p "👉 Comment copier le lien direct de votre vidéo : ● Sur Instagram : ouvrez votre…" at bounding box center [1229, 499] width 411 height 77
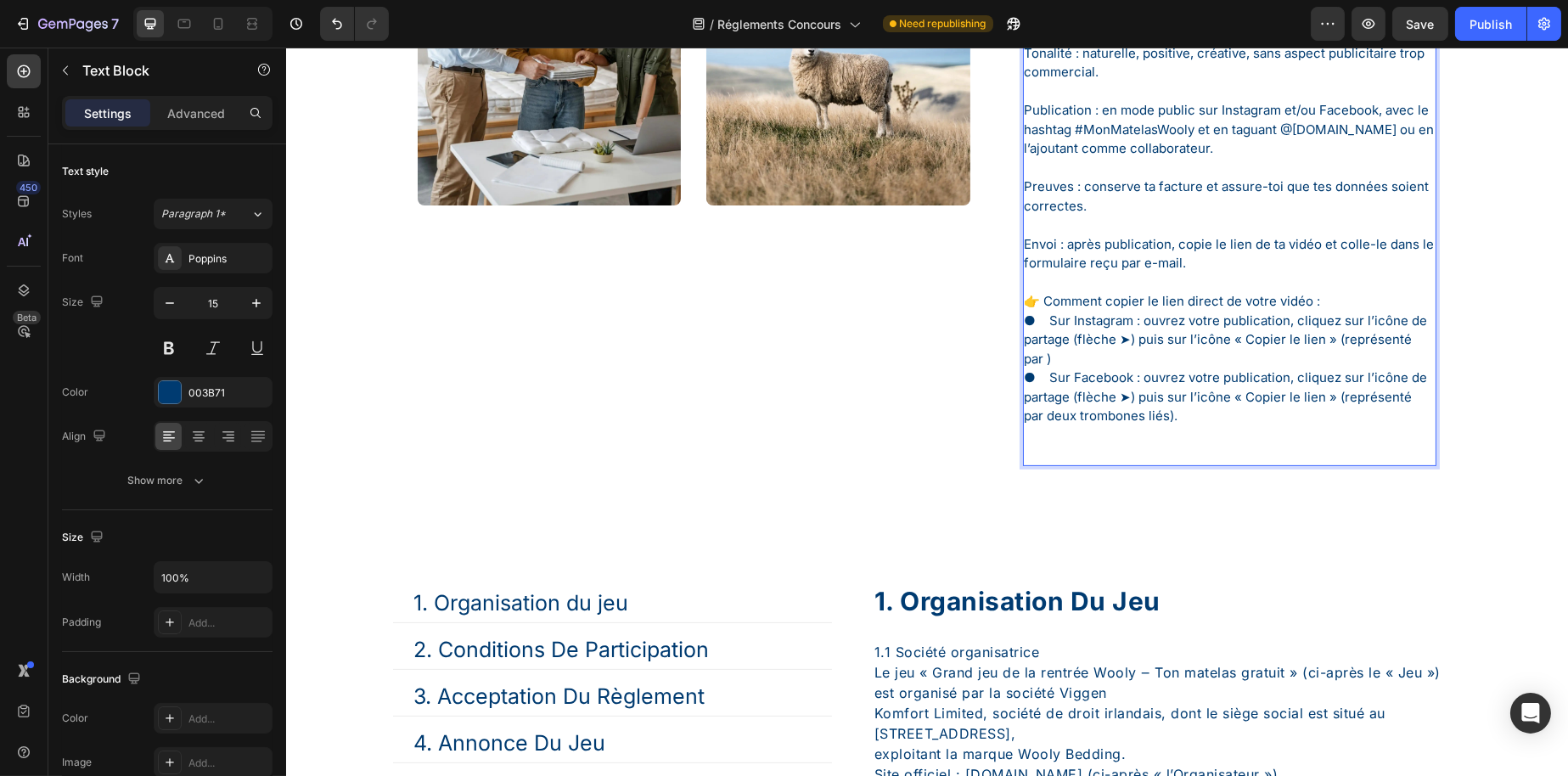
scroll to position [1104, 0]
drag, startPoint x: 1044, startPoint y: 414, endPoint x: 1167, endPoint y: 415, distance: 123.0
click at [1167, 415] on p "● Sur Facebook : ouvrez votre publication, cliquez sur l’icône de partage (flèc…" at bounding box center [1229, 416] width 411 height 96
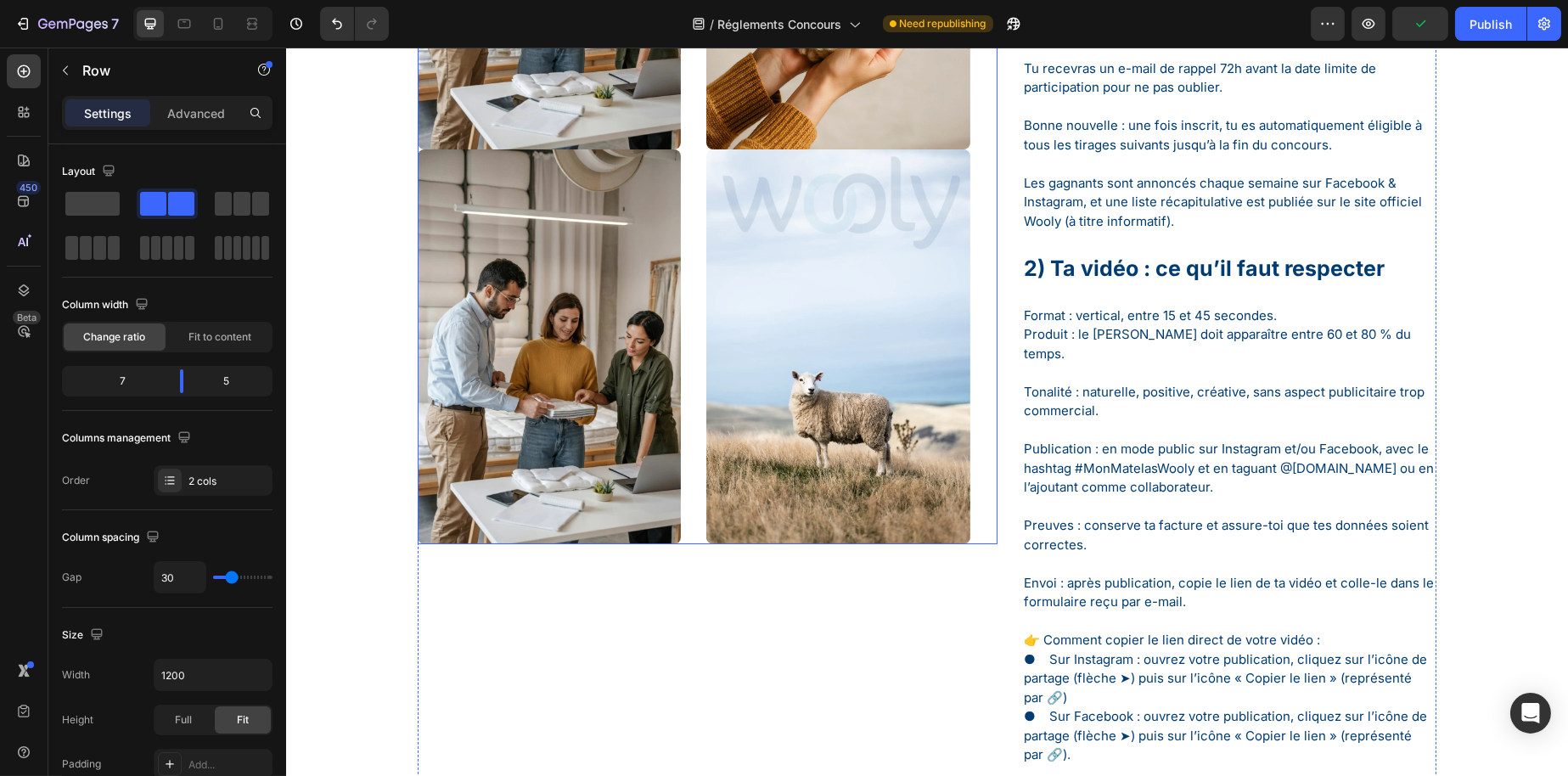
click at [680, 233] on div "Image Image Image Image Image Image Row" at bounding box center [706, 11] width 580 height 1067
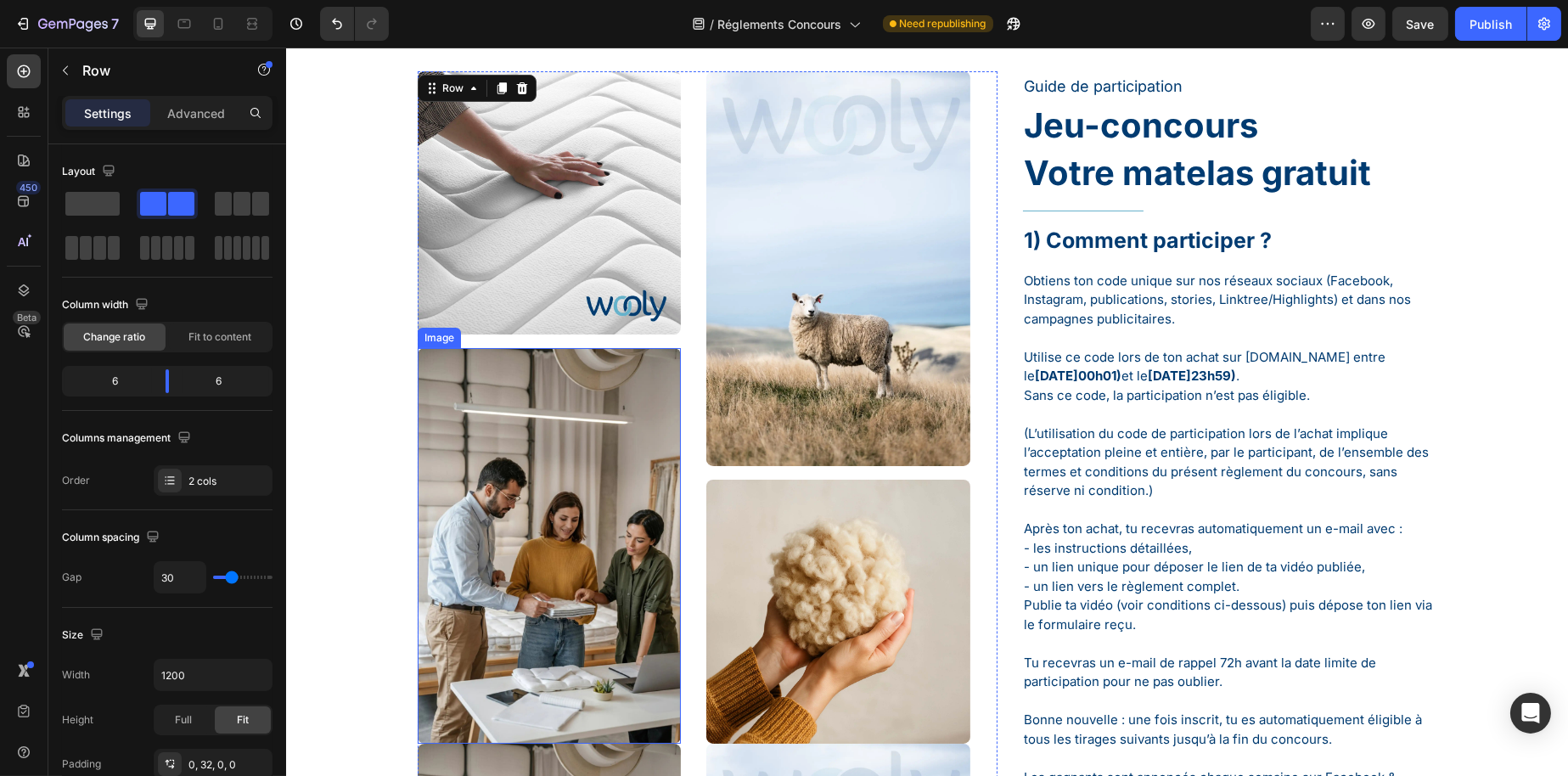
scroll to position [510, 0]
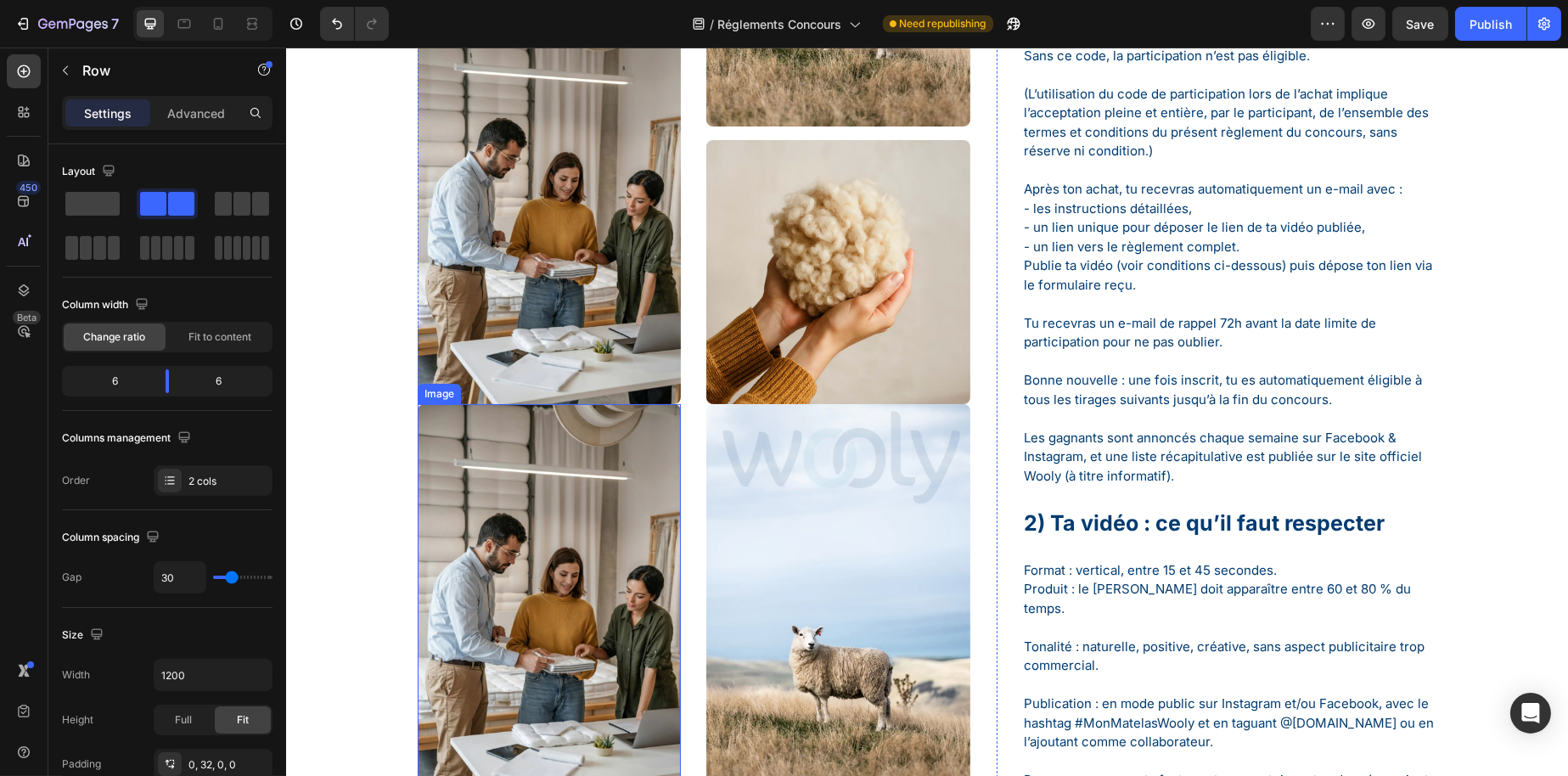
click at [554, 485] on img at bounding box center [548, 601] width 263 height 395
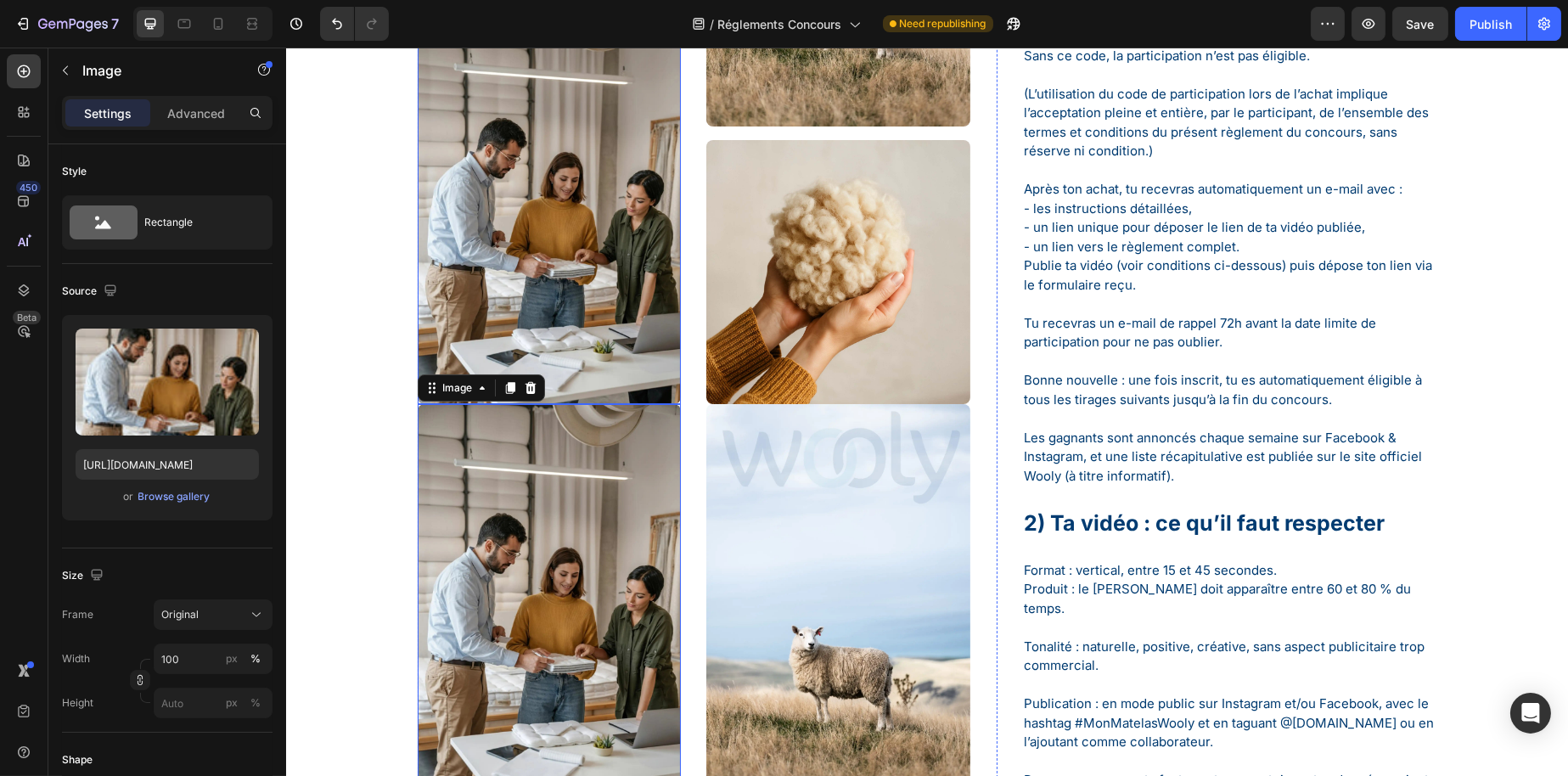
click at [640, 314] on img at bounding box center [548, 206] width 263 height 395
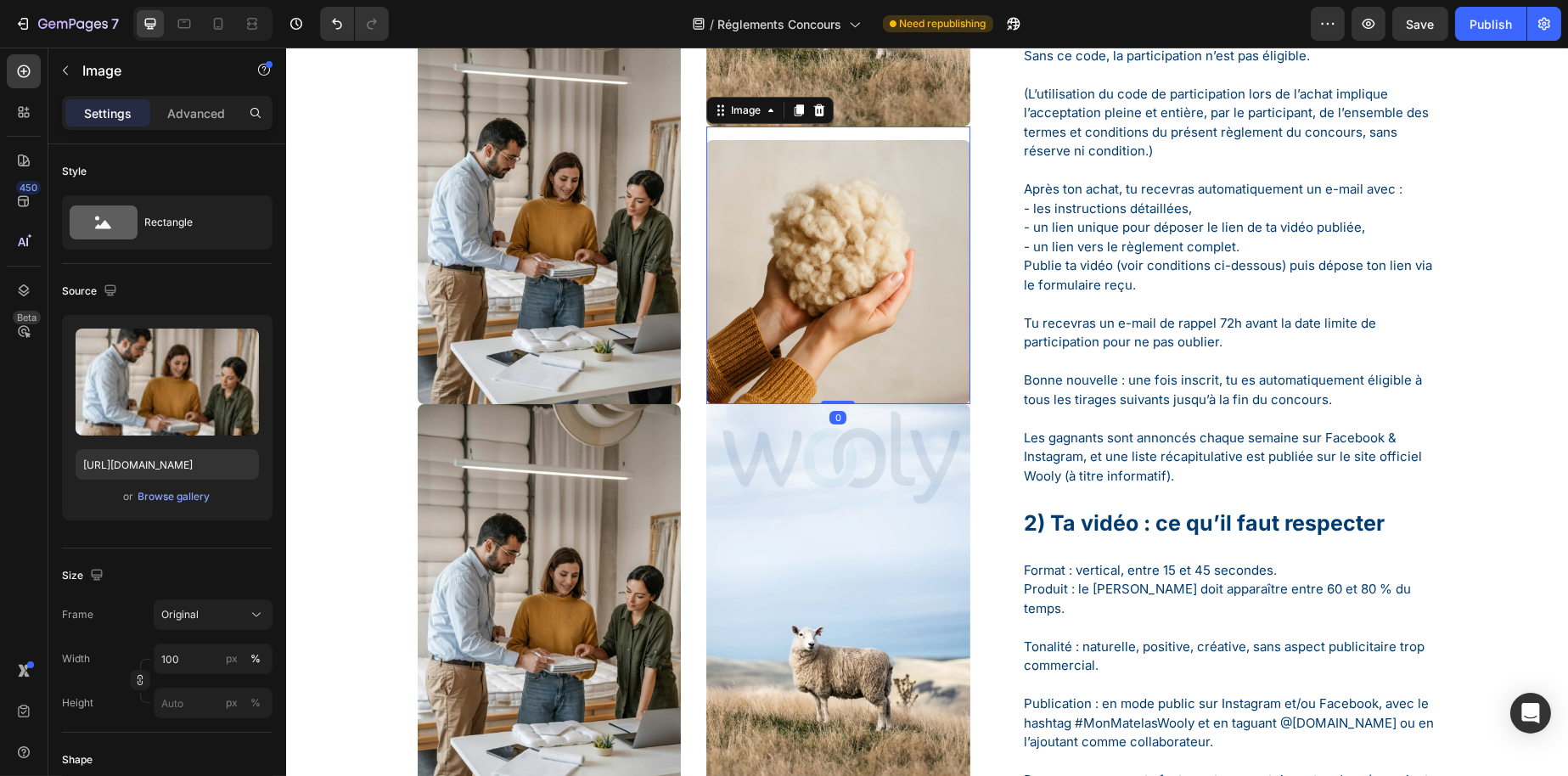
click at [753, 325] on img at bounding box center [837, 271] width 263 height 263
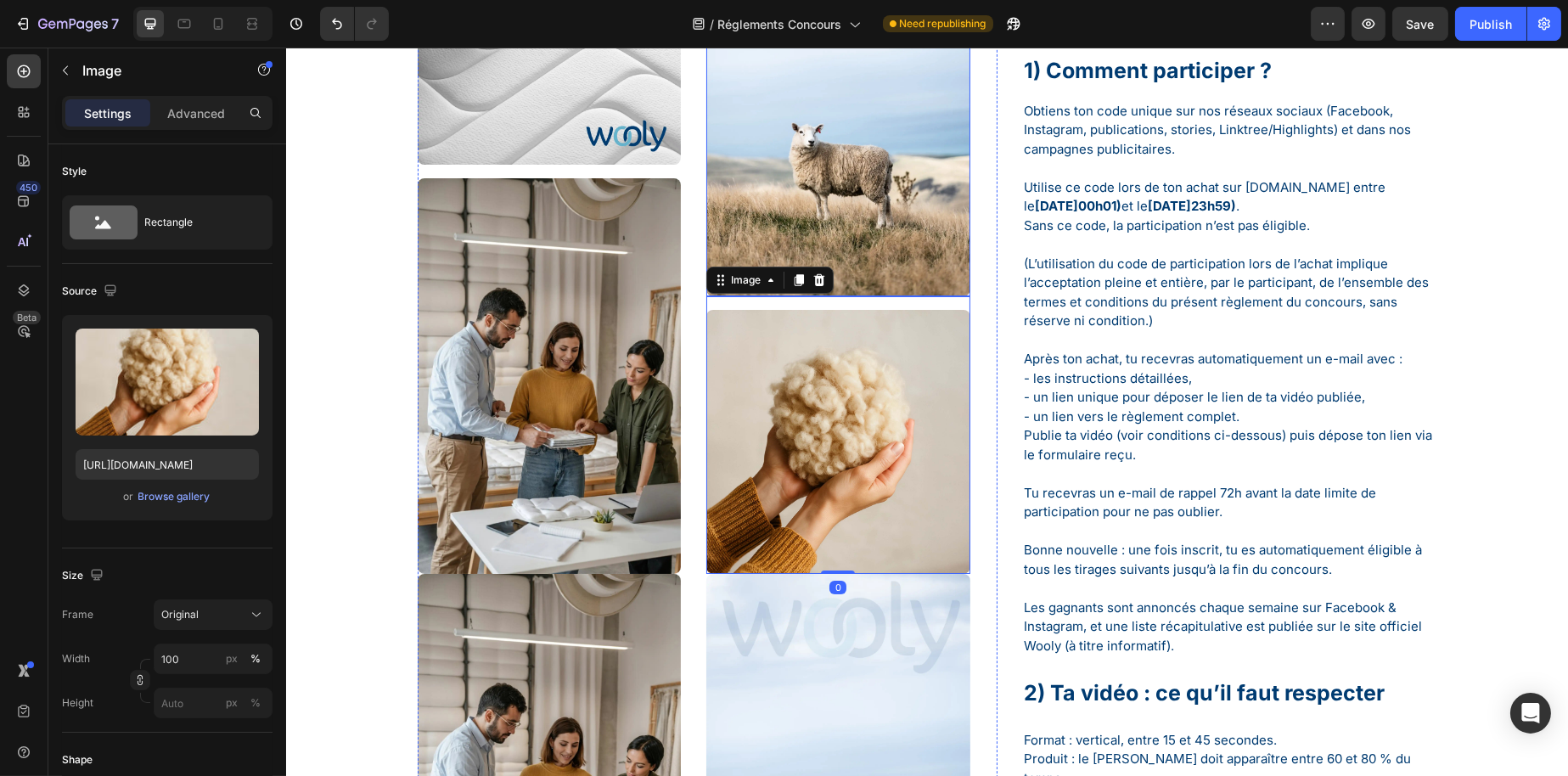
scroll to position [339, 0]
click at [802, 170] on img at bounding box center [837, 98] width 263 height 395
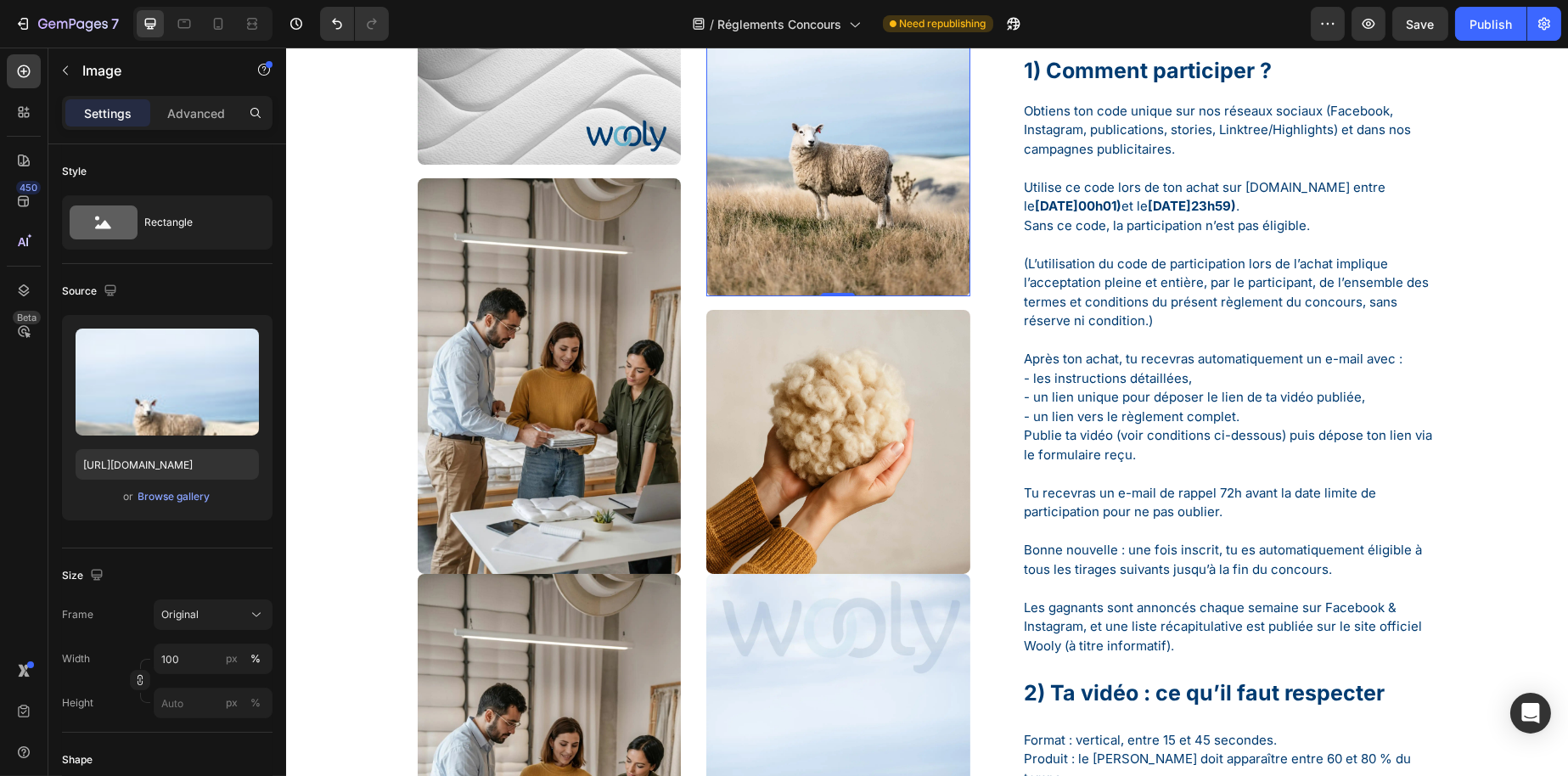
click at [211, 96] on div "Settings Advanced" at bounding box center [167, 113] width 210 height 34
click at [205, 101] on div "Advanced" at bounding box center [195, 112] width 85 height 27
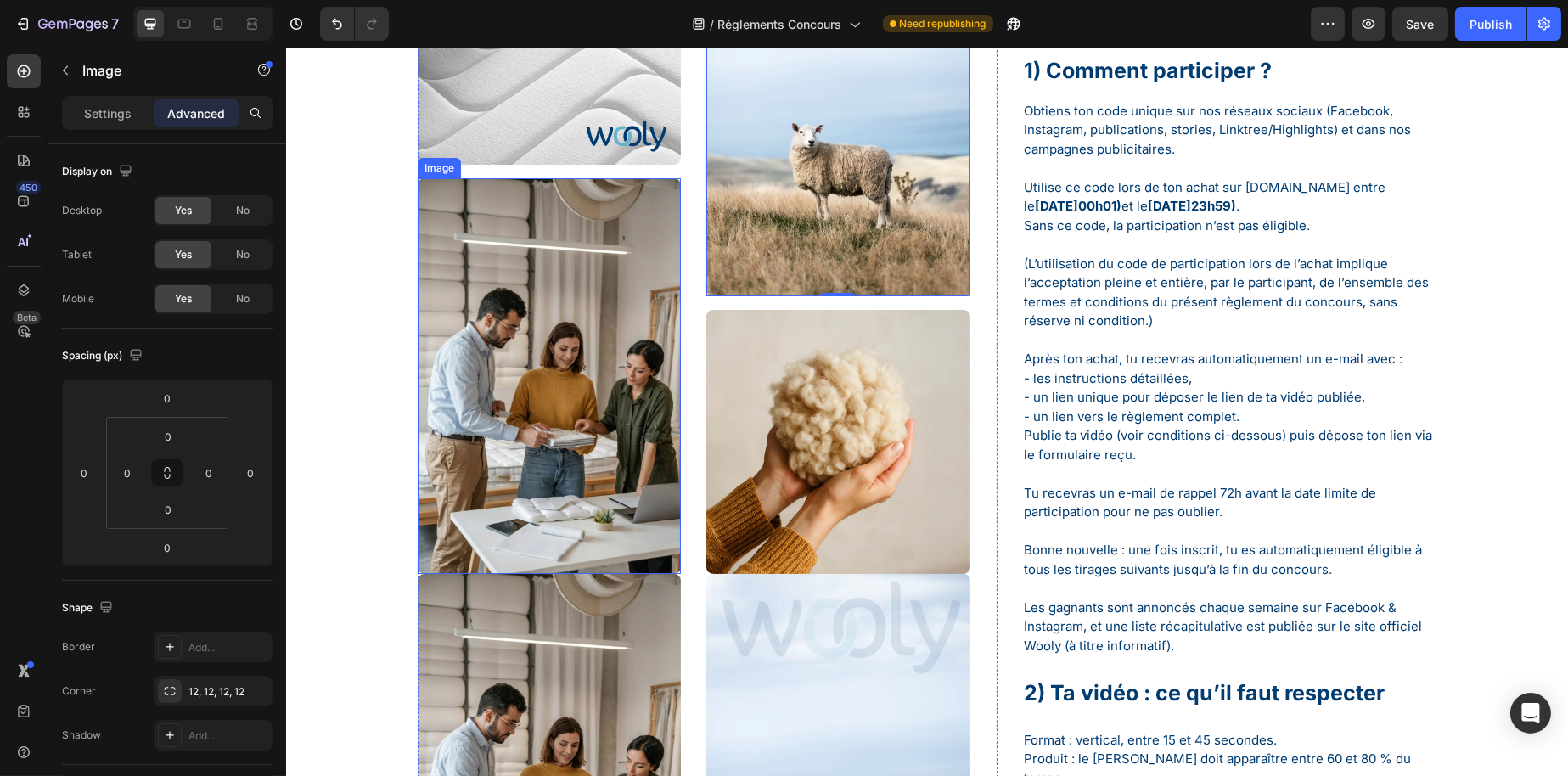
click at [830, 224] on img at bounding box center [837, 98] width 263 height 395
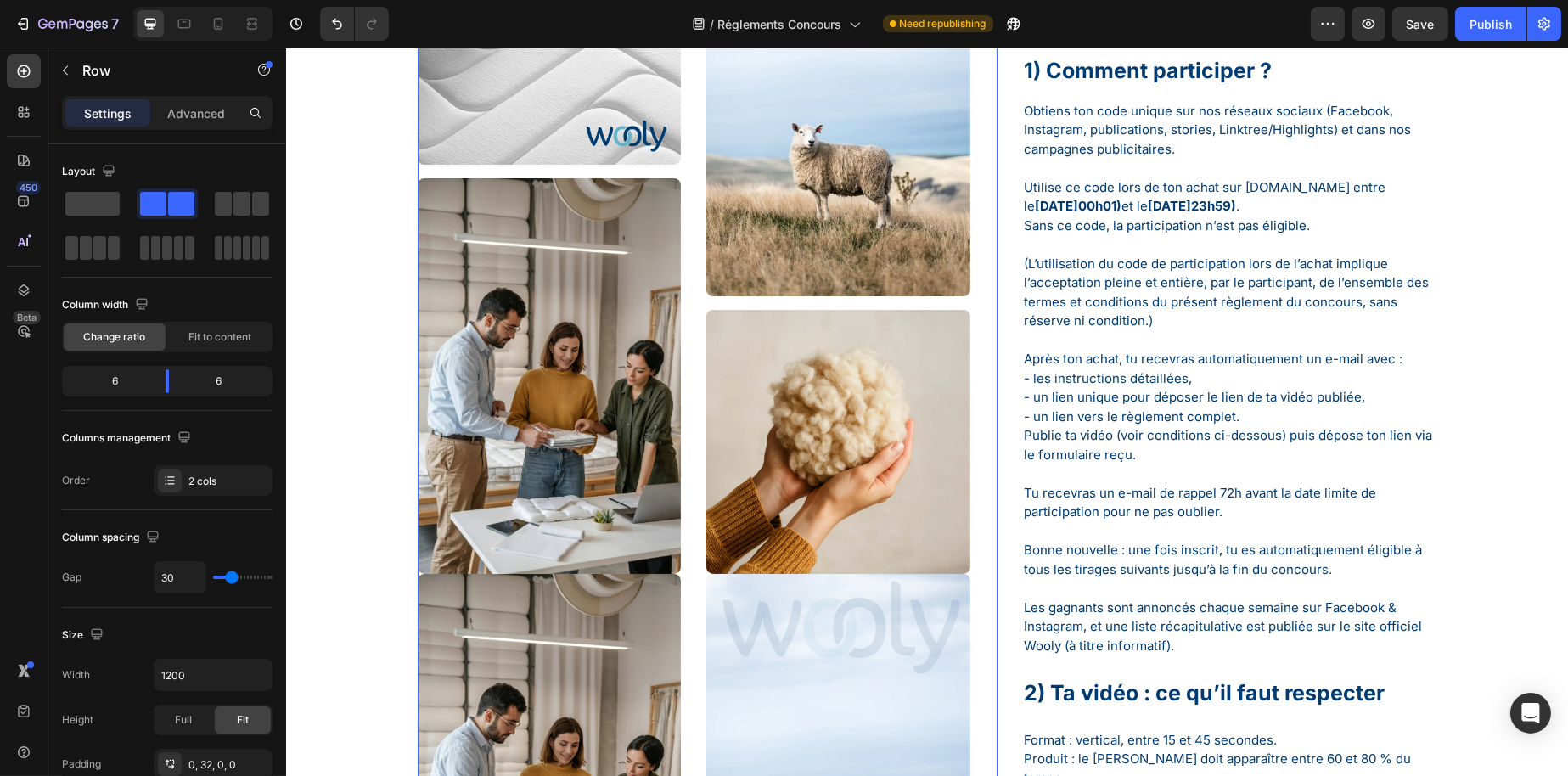
click at [685, 240] on div "Image Image Image Image Image Image Row 16" at bounding box center [706, 435] width 580 height 1067
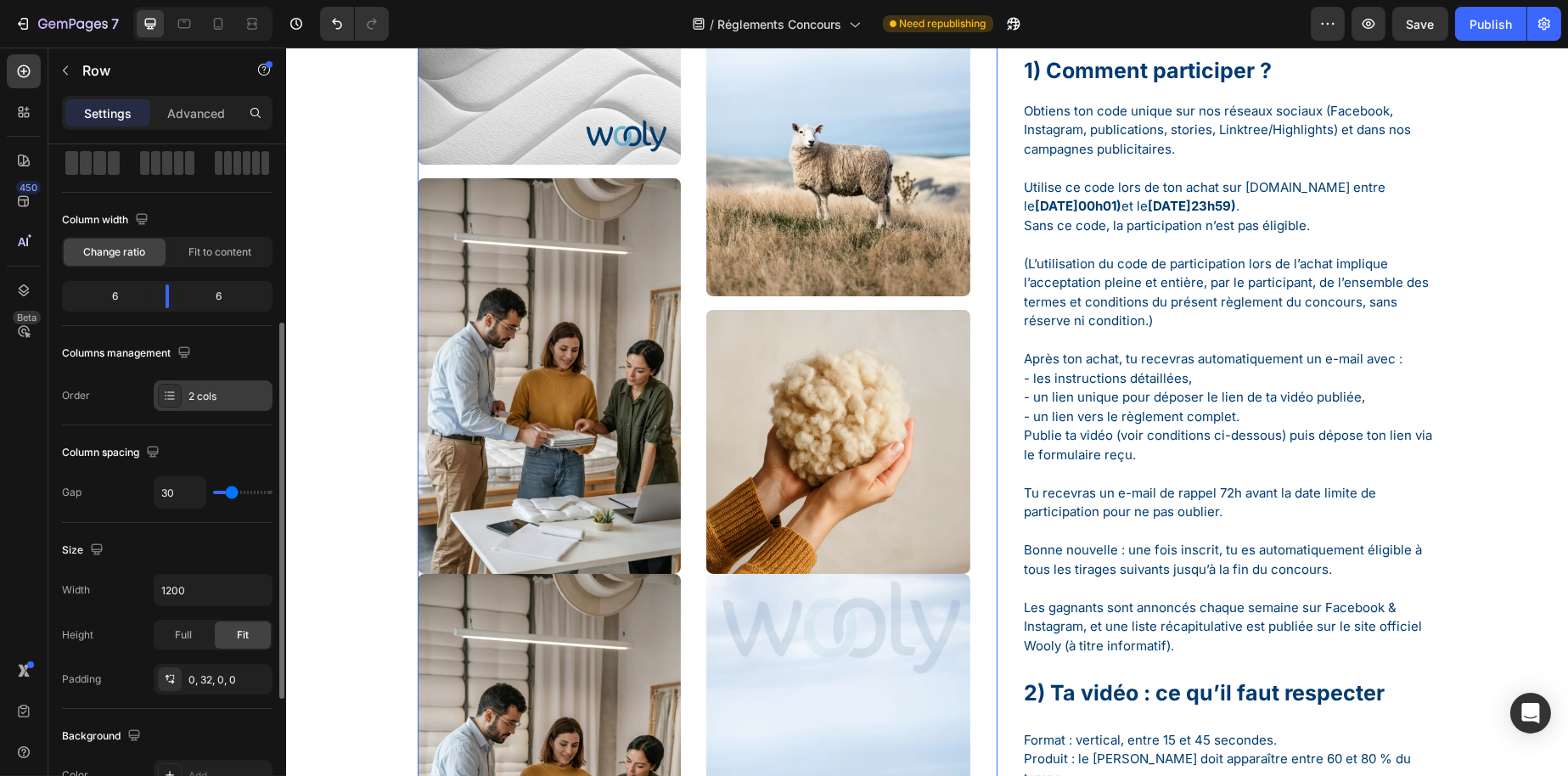
scroll to position [170, 0]
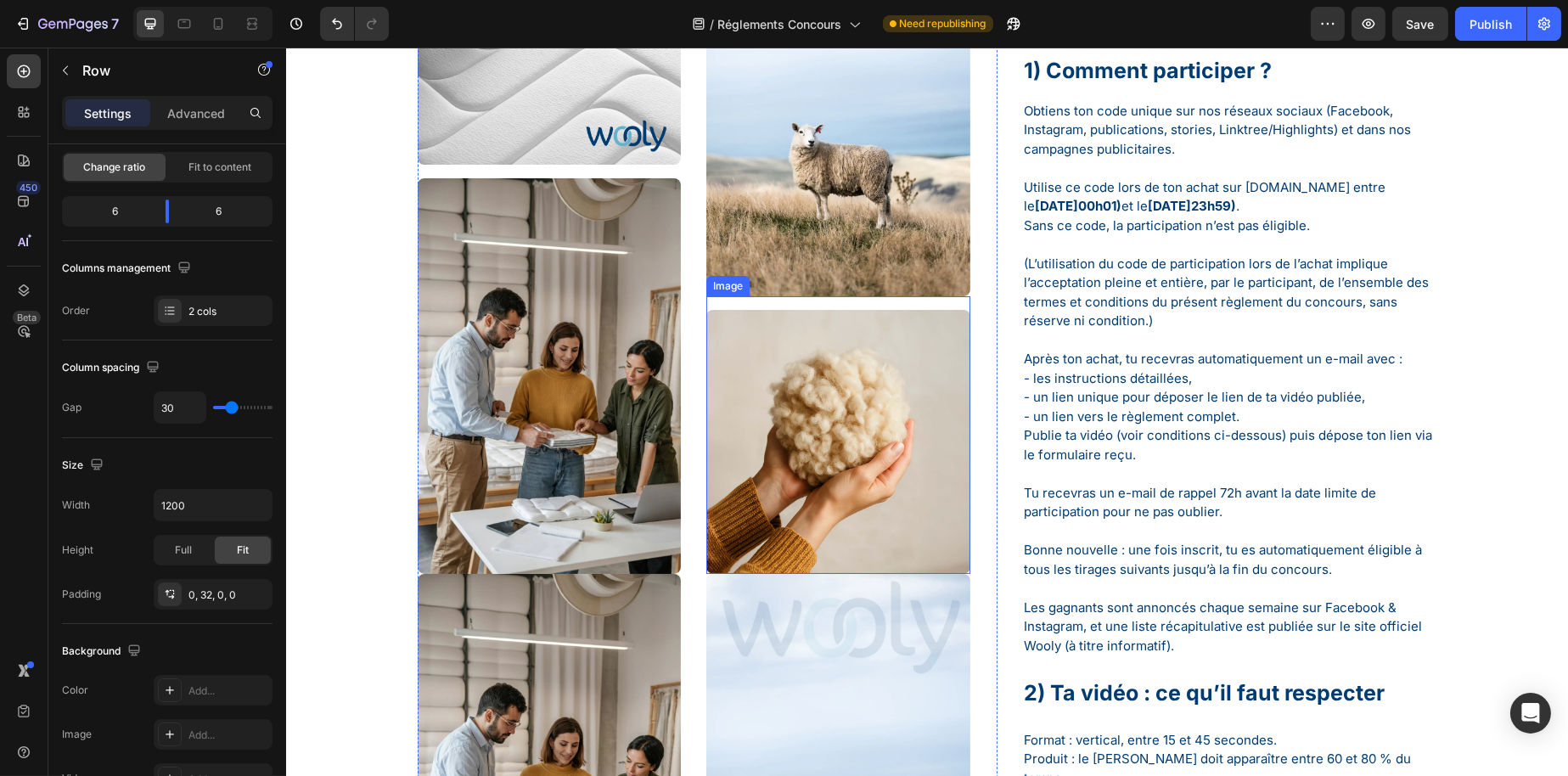
click at [798, 441] on img at bounding box center [837, 441] width 263 height 263
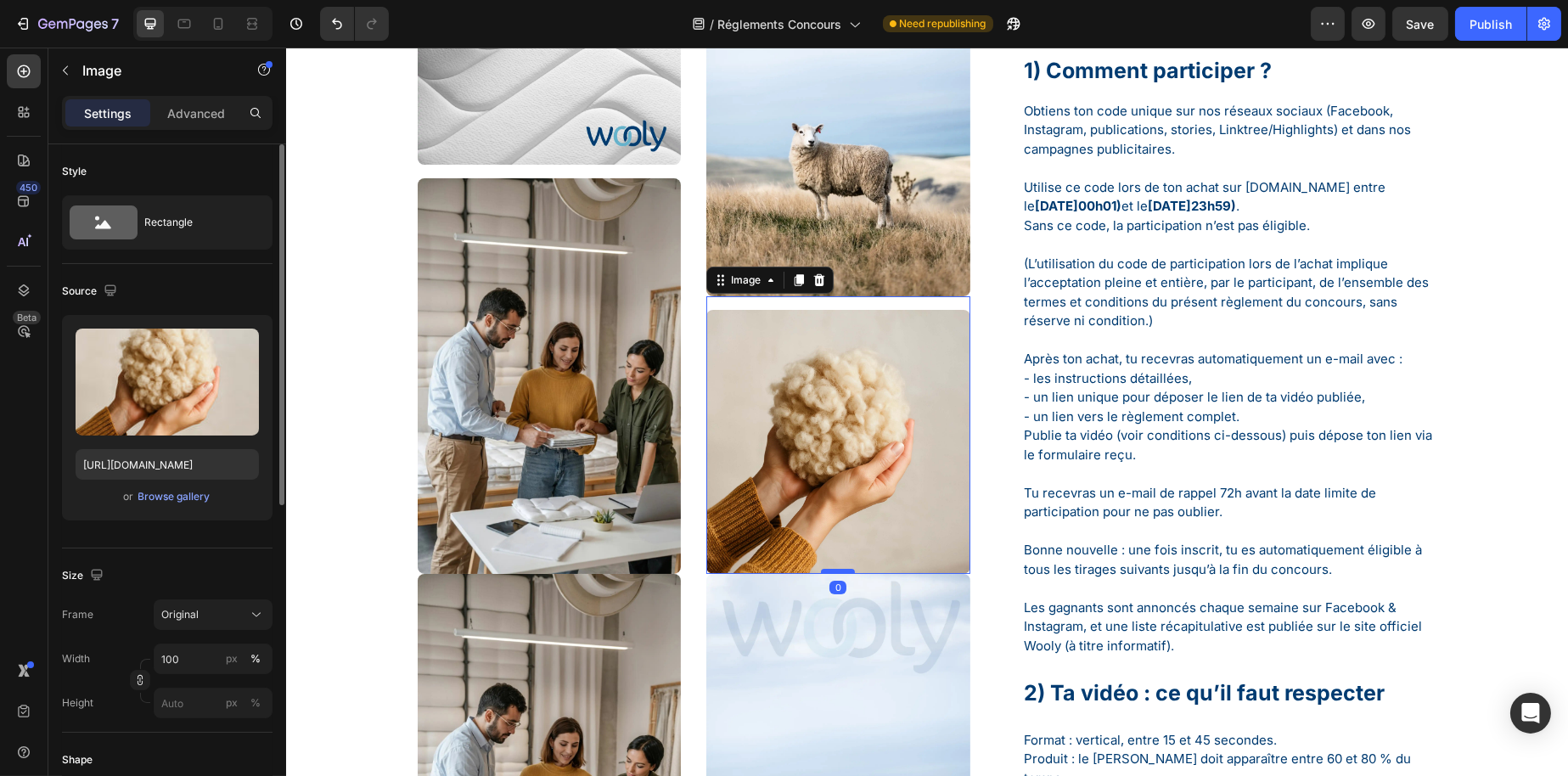
click at [821, 569] on div at bounding box center [837, 571] width 34 height 5
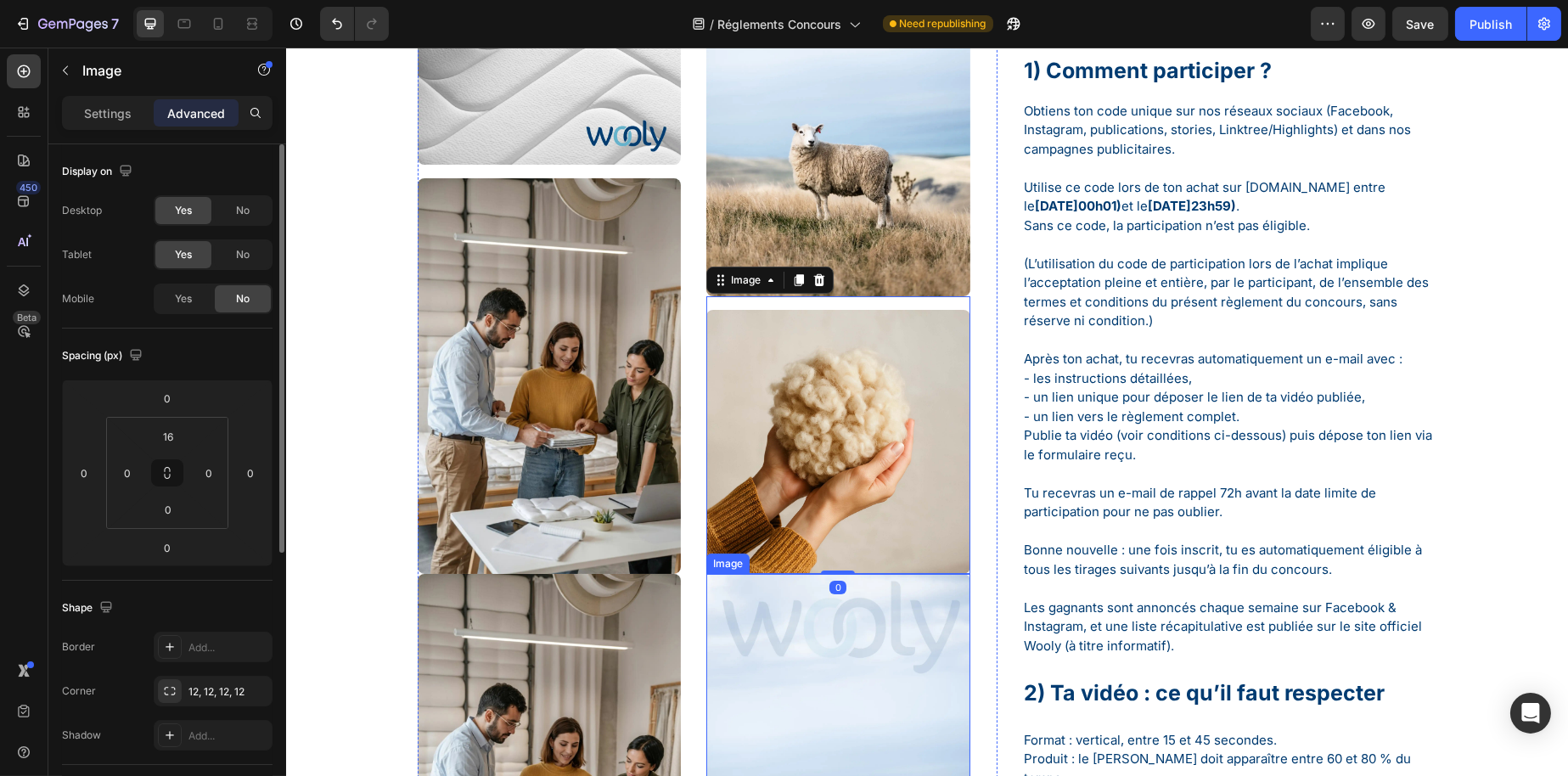
click at [809, 601] on img at bounding box center [837, 771] width 263 height 395
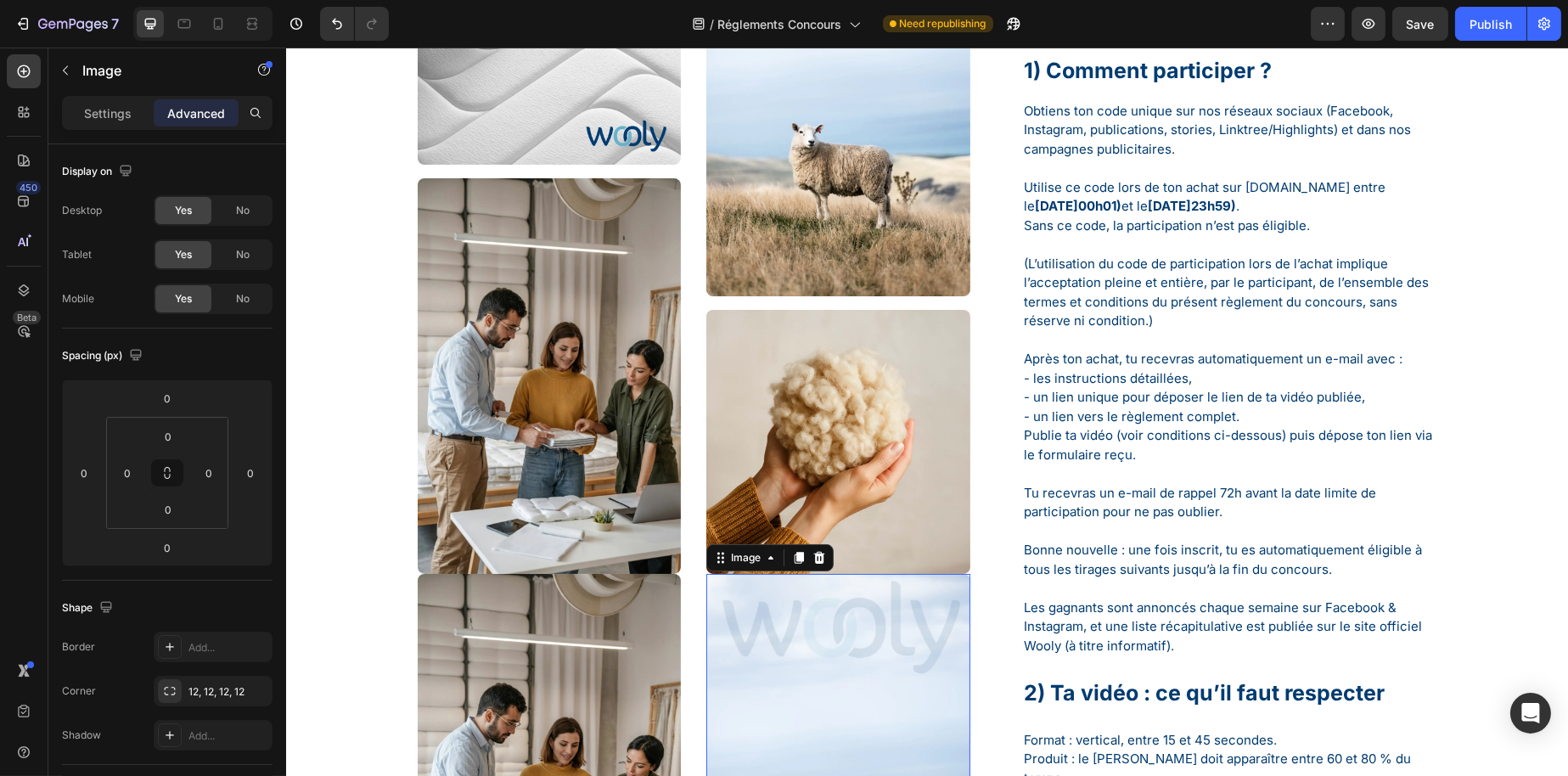
scroll to position [510, 0]
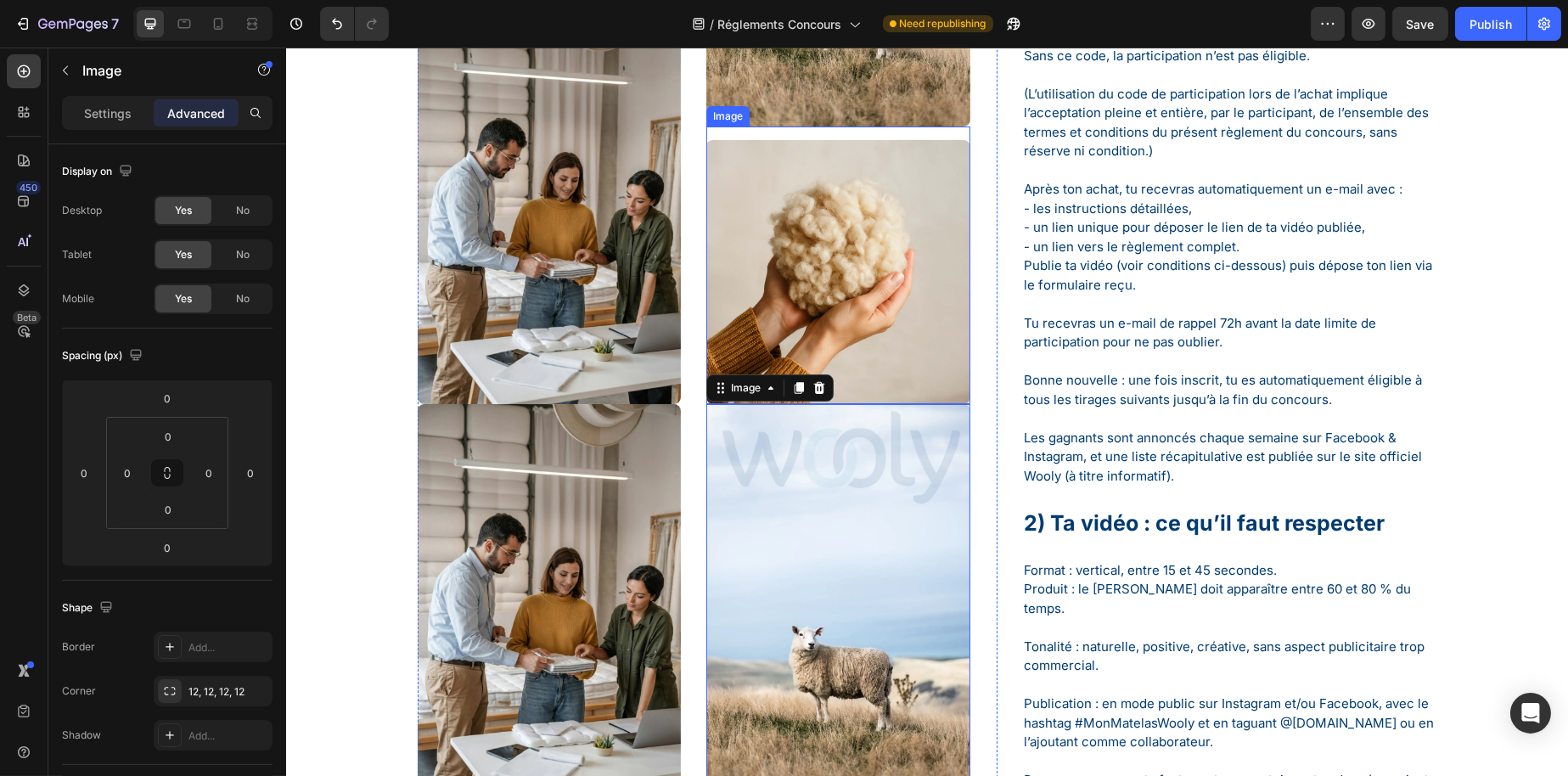
click at [809, 374] on div "Image" at bounding box center [769, 388] width 127 height 27
click at [816, 385] on icon at bounding box center [819, 387] width 11 height 12
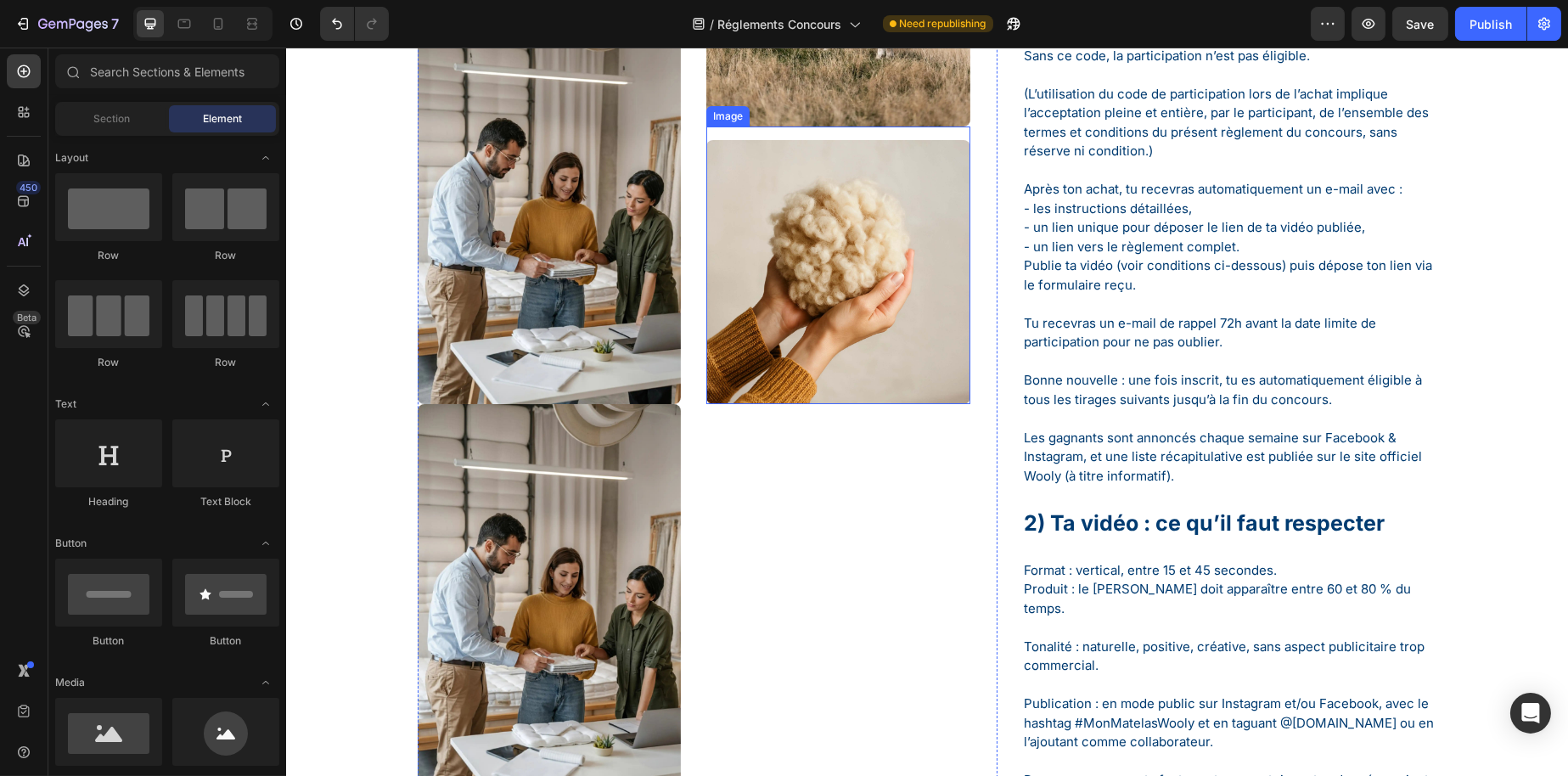
click at [588, 492] on img at bounding box center [548, 601] width 263 height 395
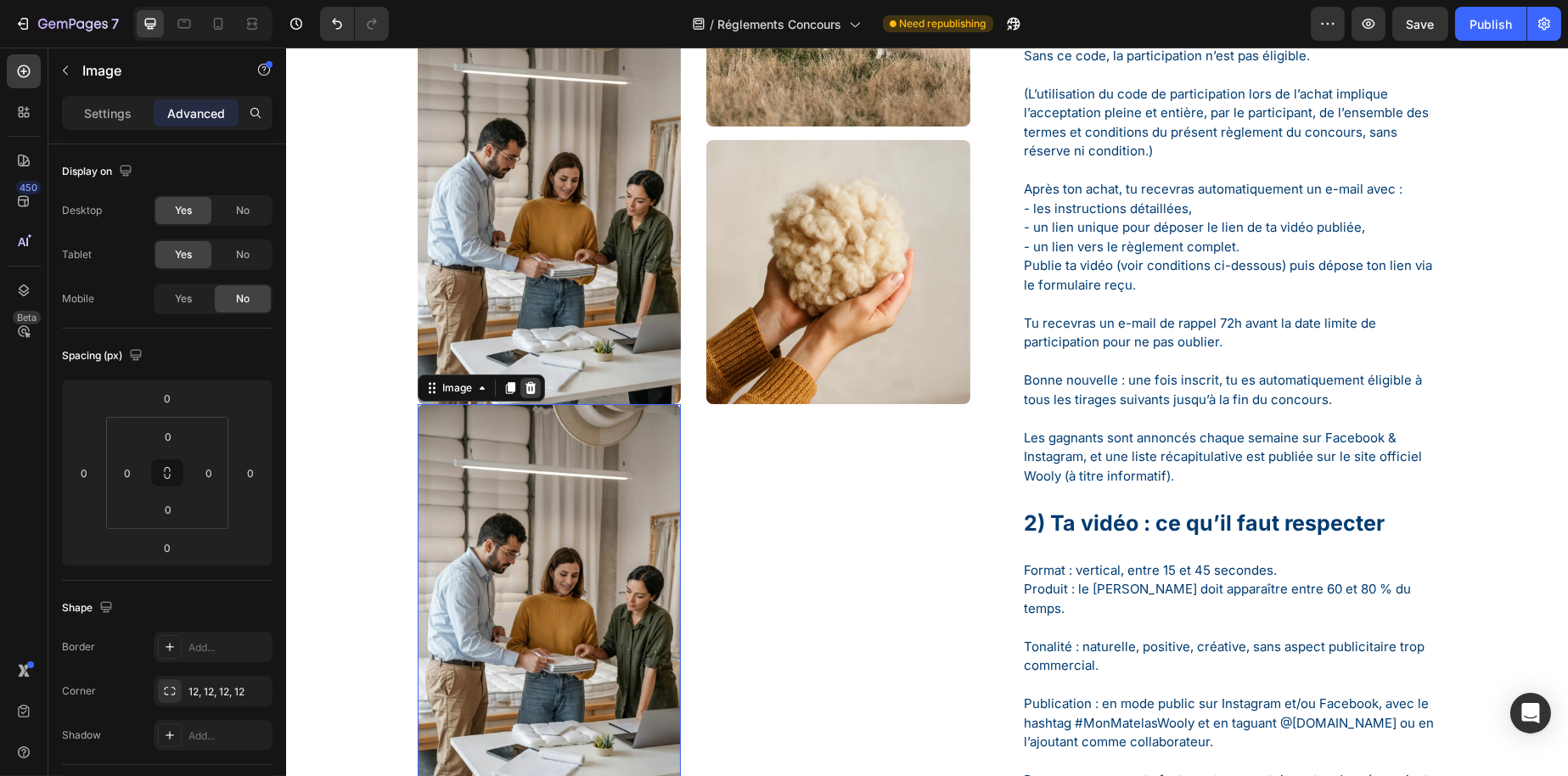
click at [525, 388] on icon at bounding box center [530, 387] width 11 height 12
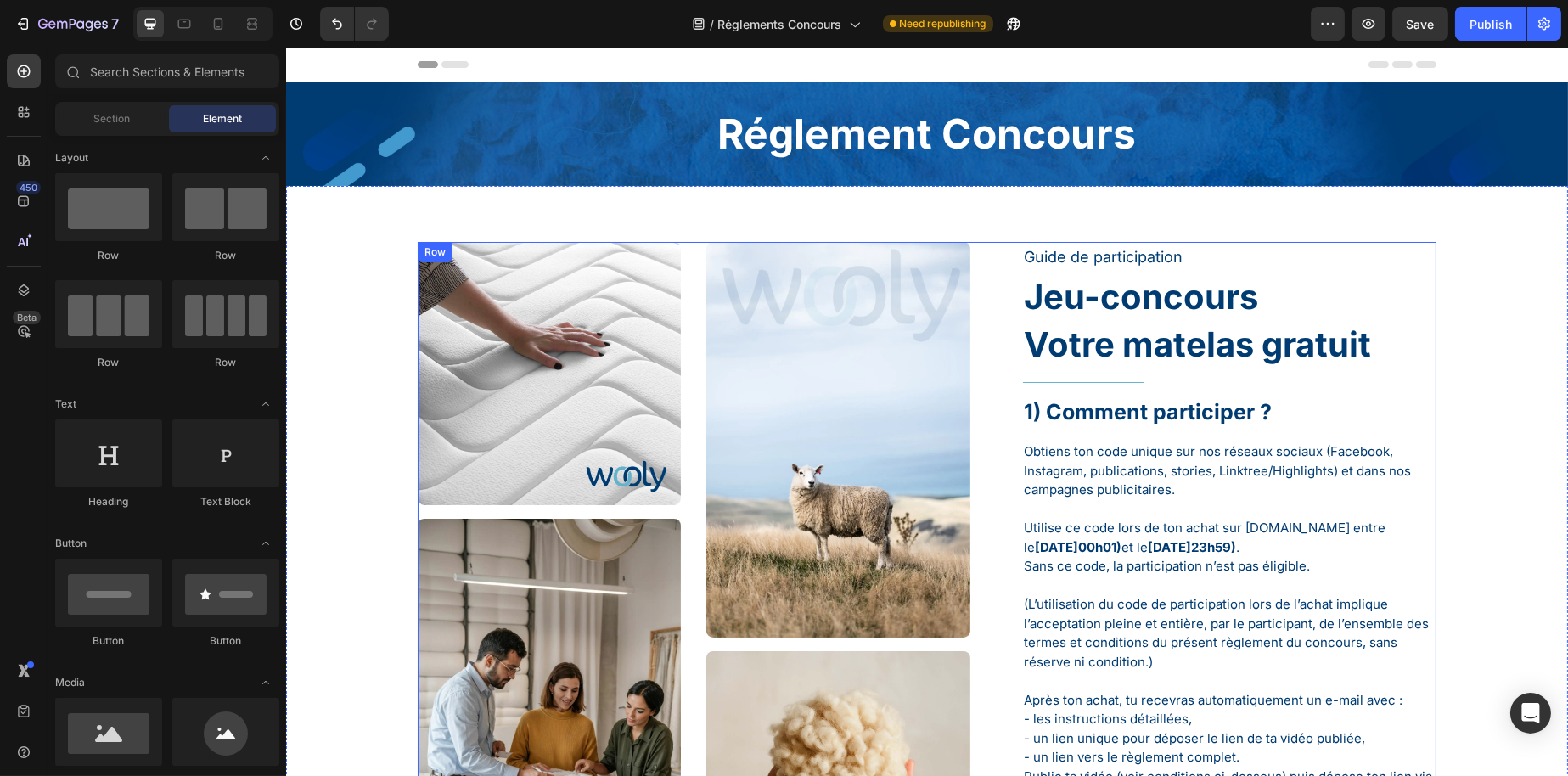
scroll to position [255, 0]
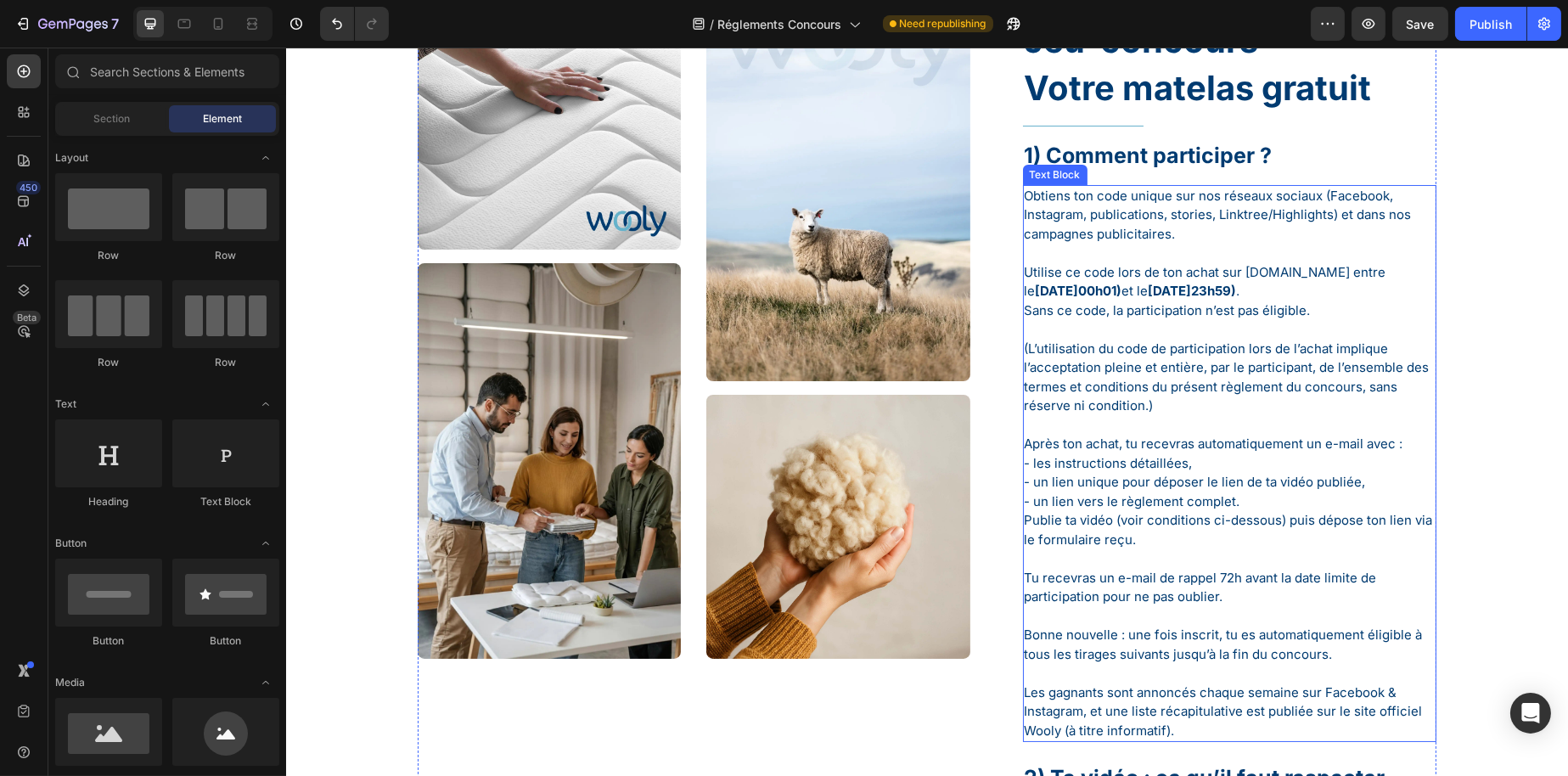
click at [1180, 431] on p "Rich Text Editor. Editing area: main" at bounding box center [1229, 426] width 411 height 20
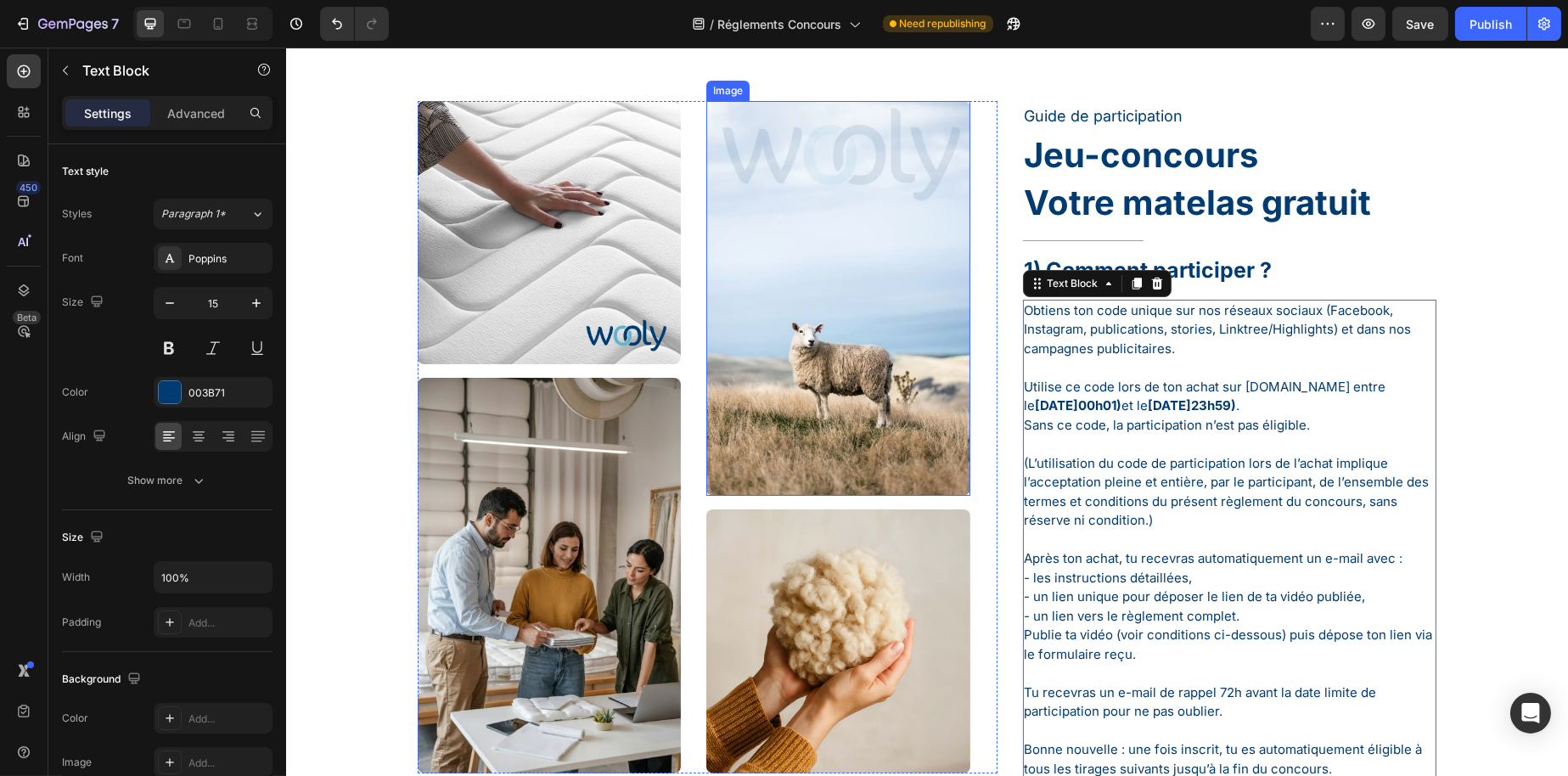
scroll to position [170, 0]
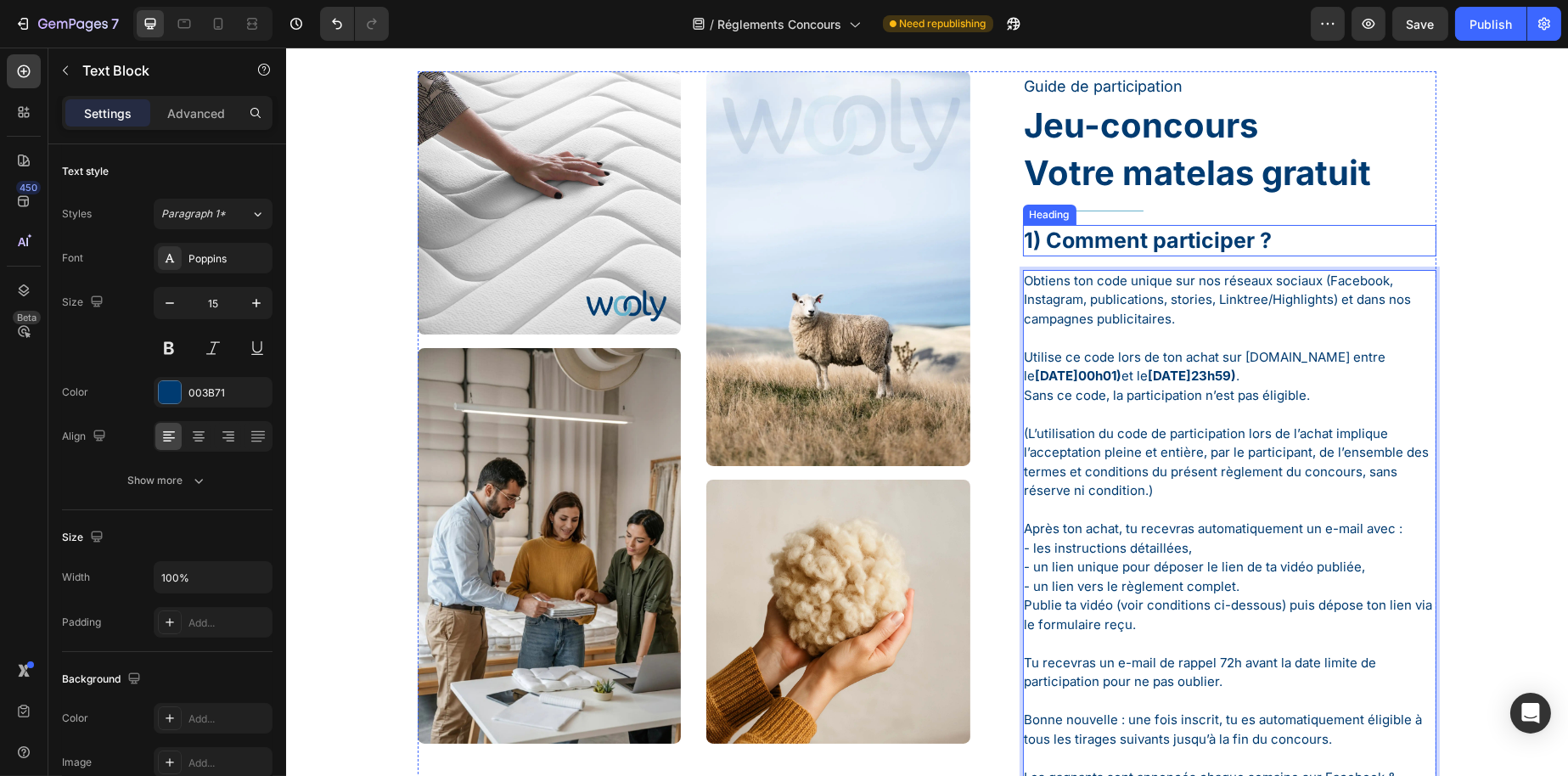
click at [1413, 242] on p "1) Comment participer ?" at bounding box center [1229, 240] width 411 height 28
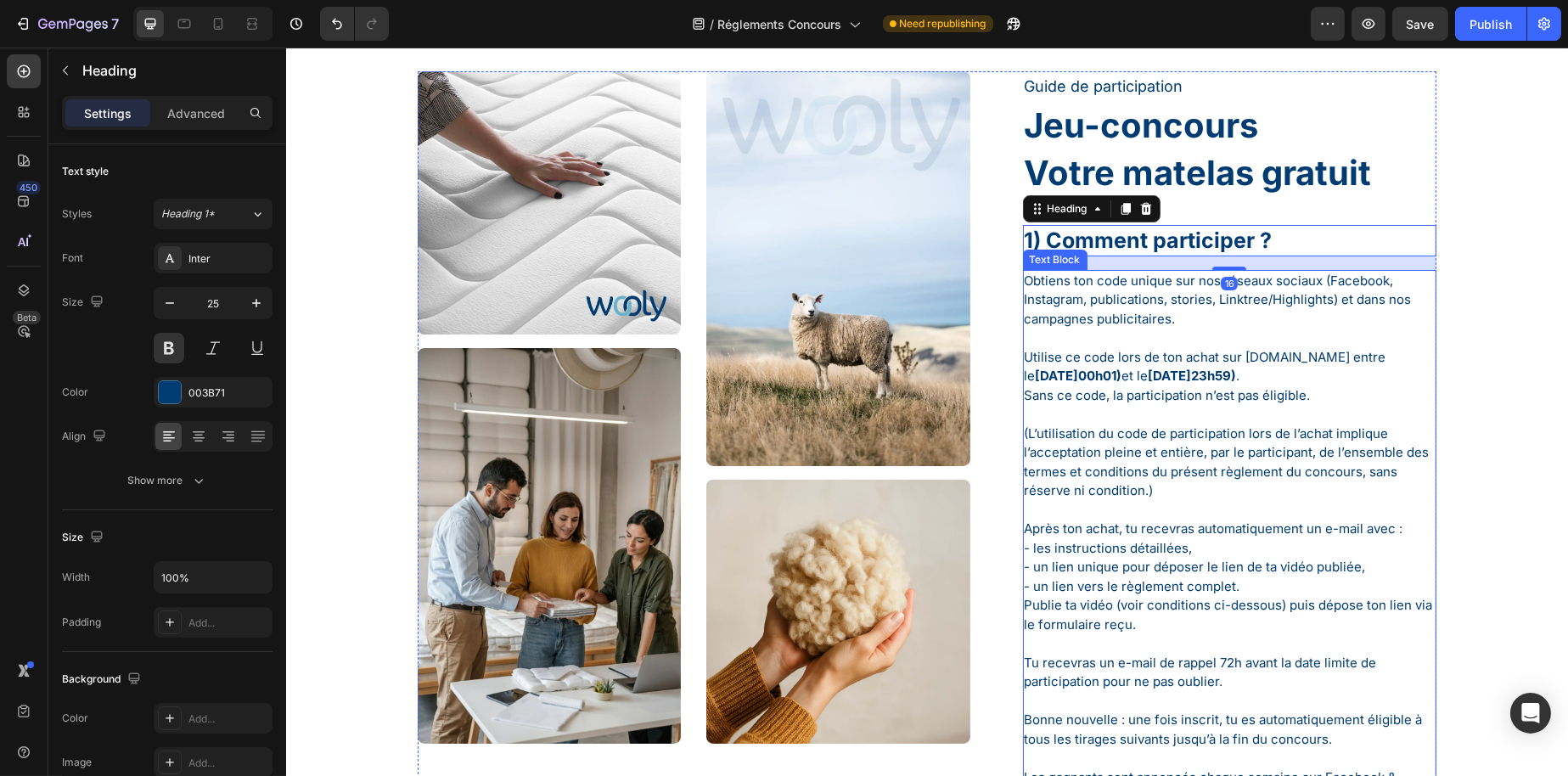
click at [1392, 311] on p "Obtiens ton code unique sur nos réseaux sociaux (Facebook, Instagram, publicati…" at bounding box center [1229, 300] width 411 height 58
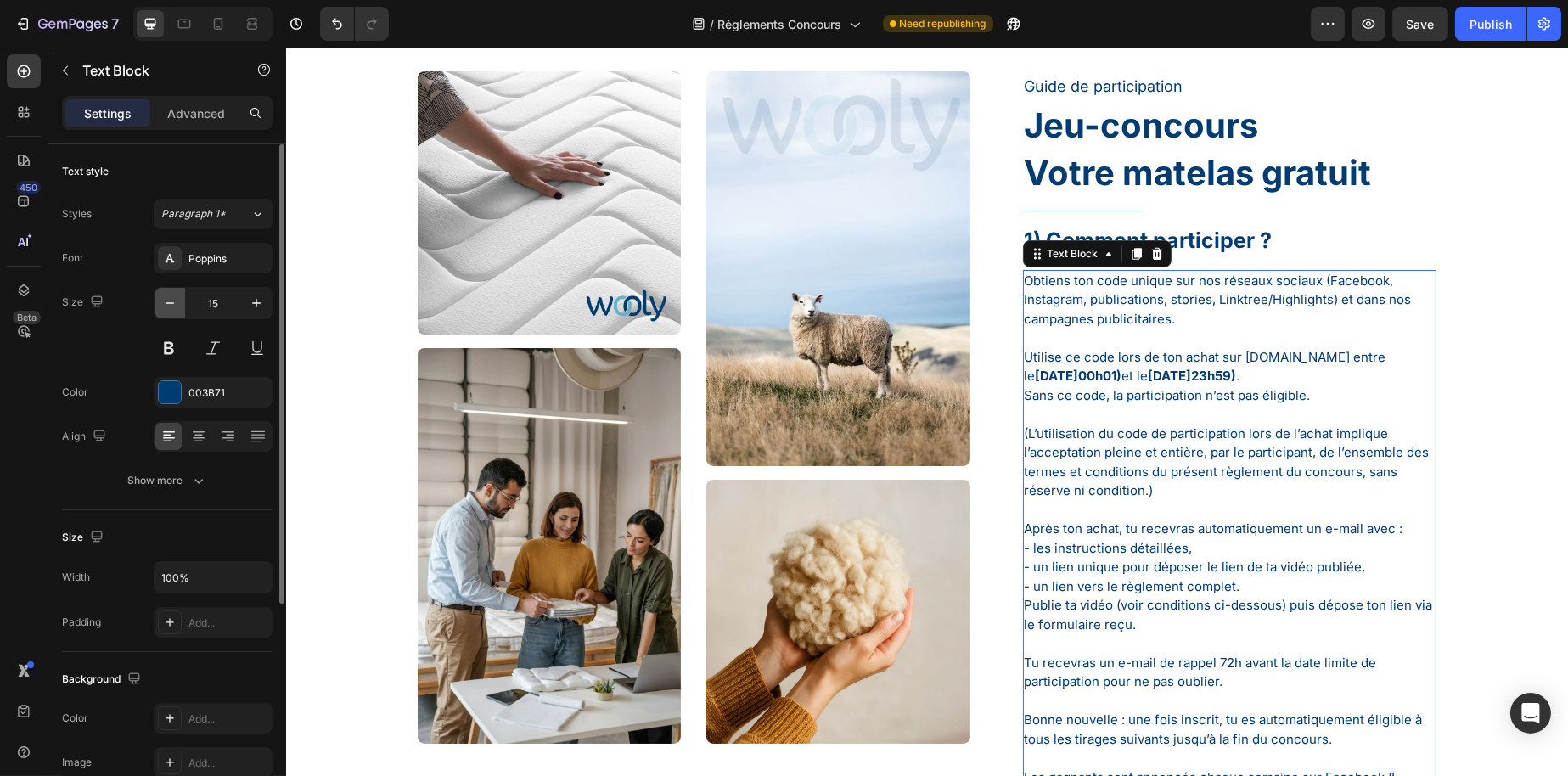
click at [172, 306] on icon "button" at bounding box center [169, 303] width 17 height 17
type input "14"
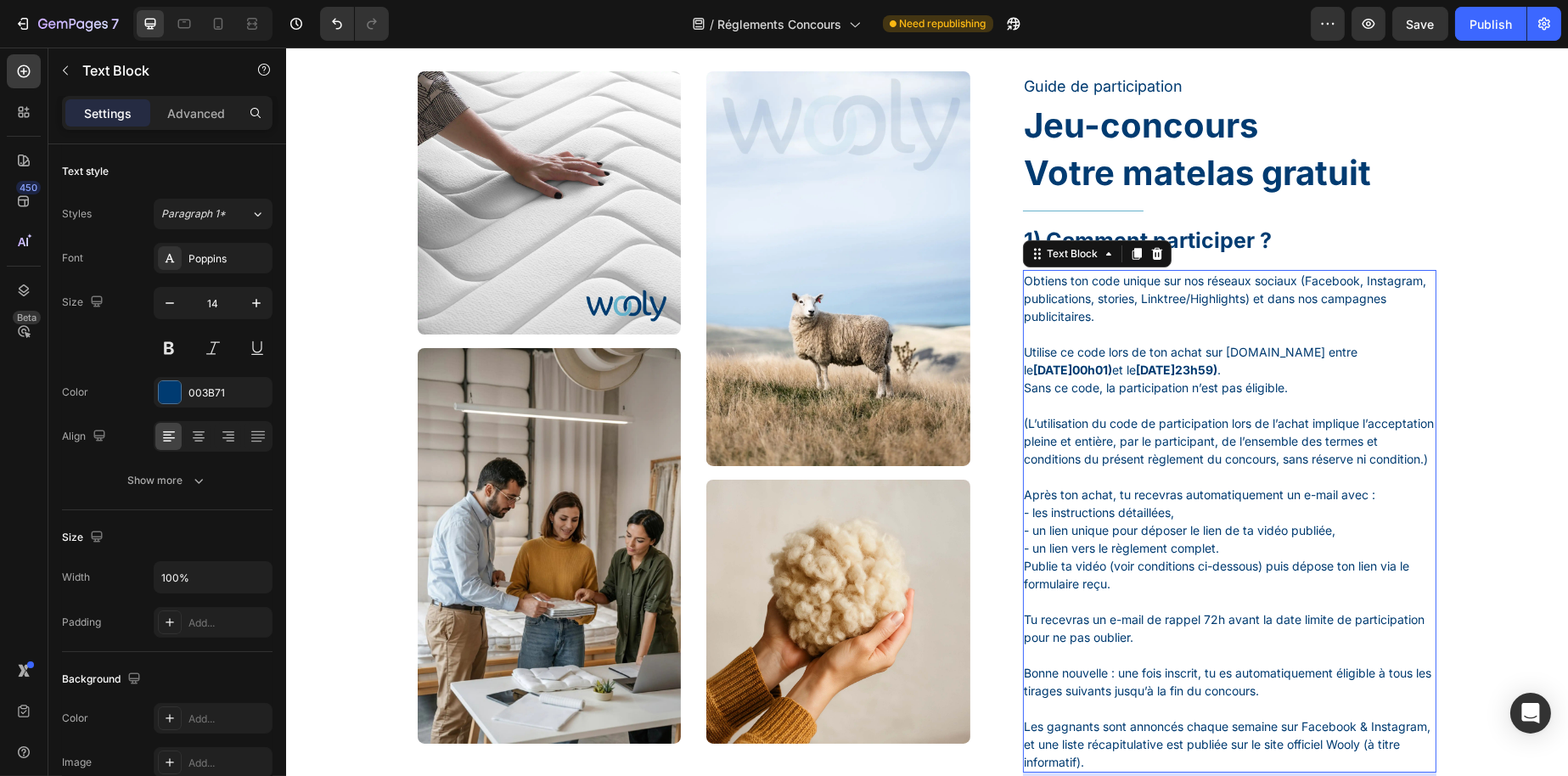
scroll to position [510, 0]
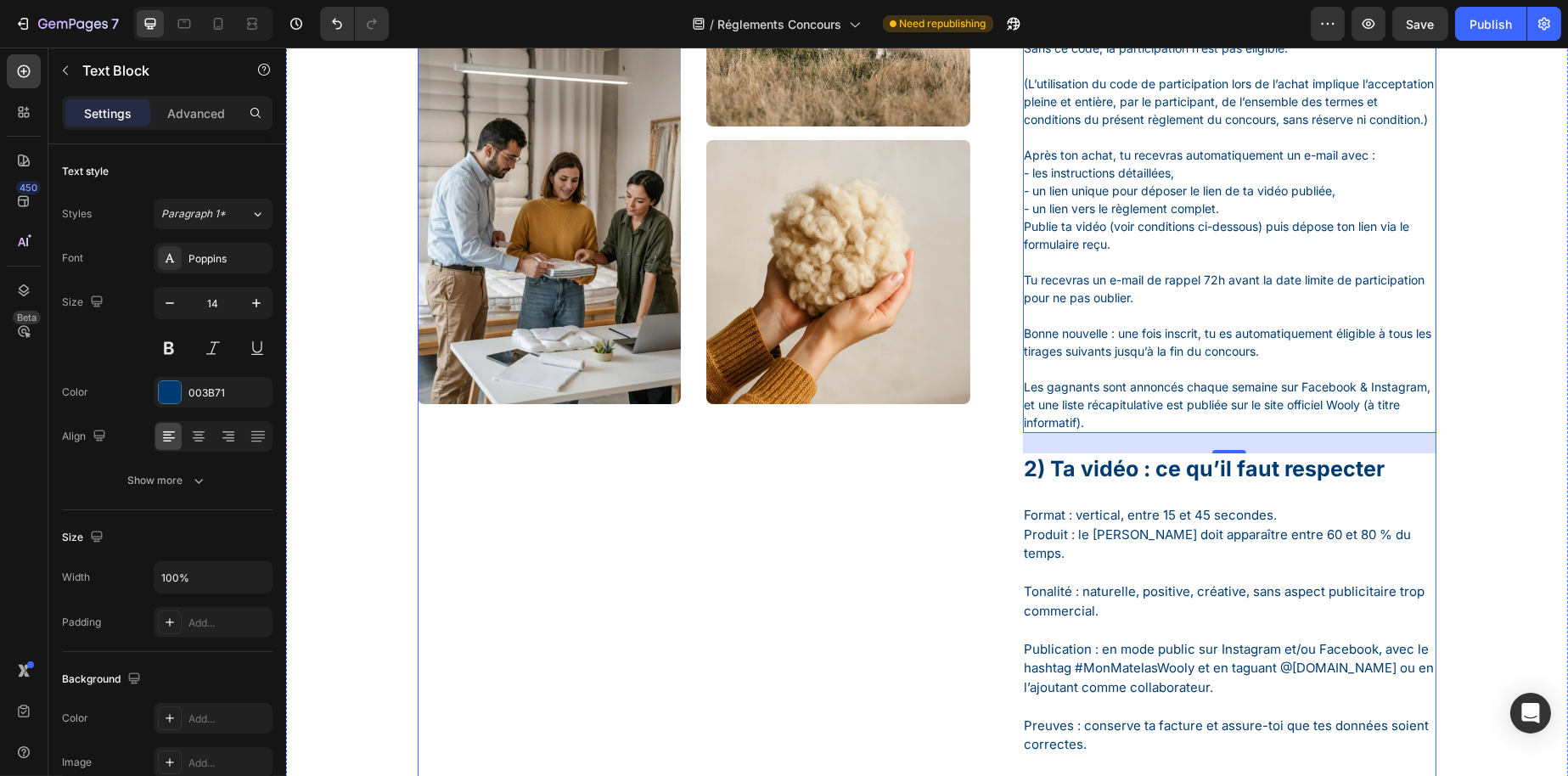
click at [1110, 537] on p "Format : vertical, entre 15 et 45 secondes. Produit : le matelas Wooly doit app…" at bounding box center [1229, 535] width 411 height 58
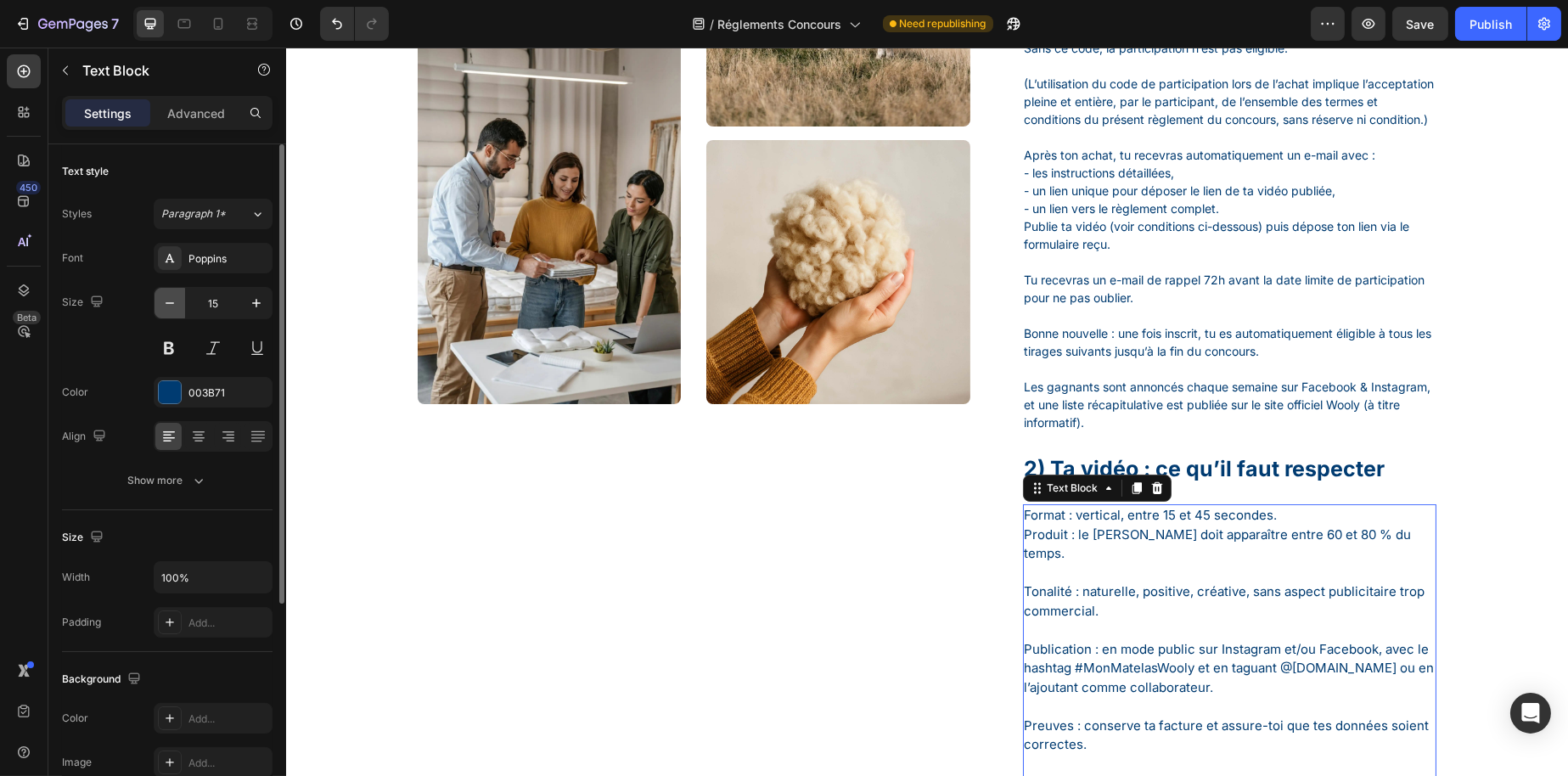
click at [158, 306] on button "button" at bounding box center [169, 303] width 30 height 30
type input "14"
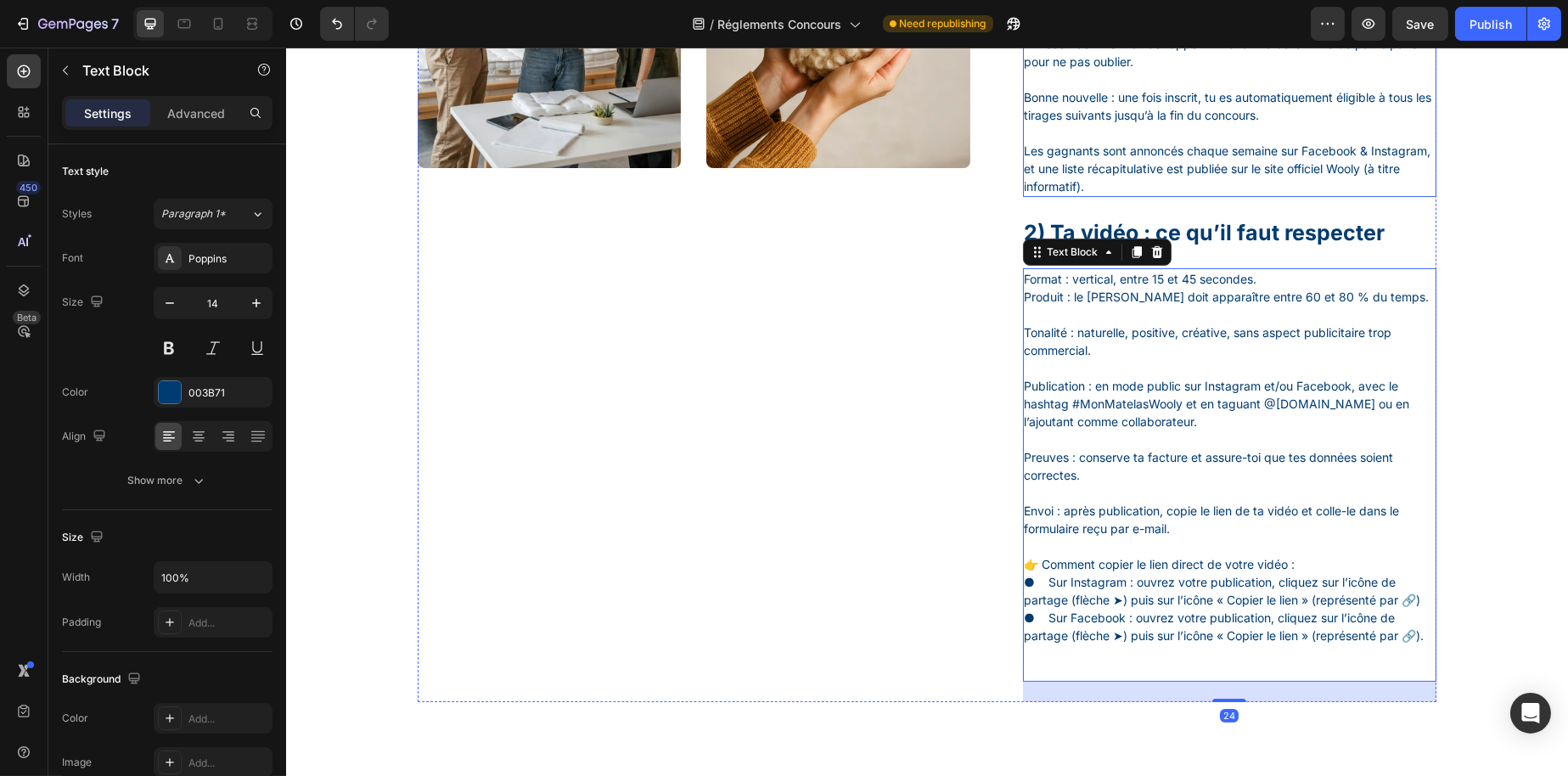
scroll to position [849, 0]
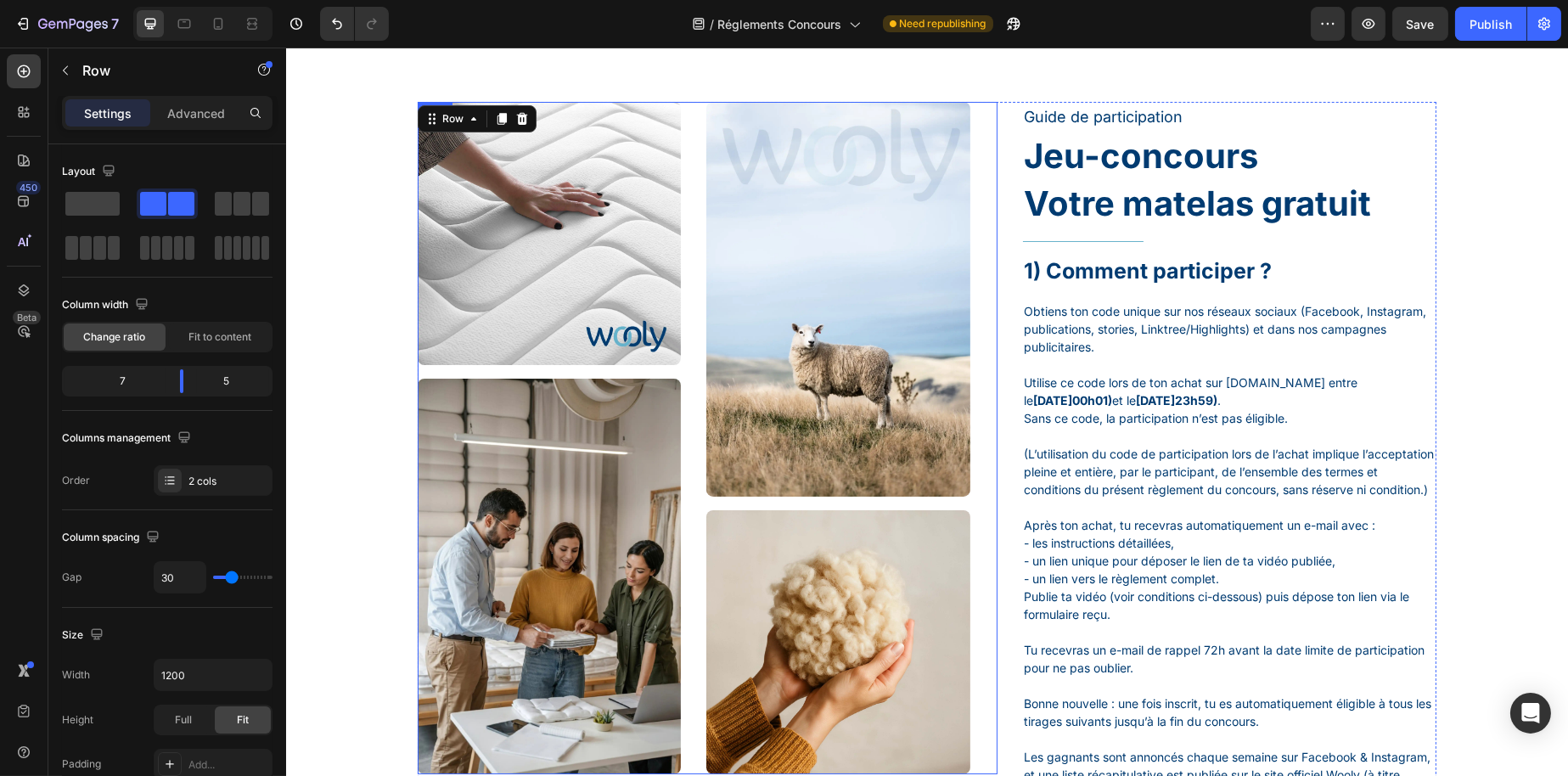
scroll to position [170, 0]
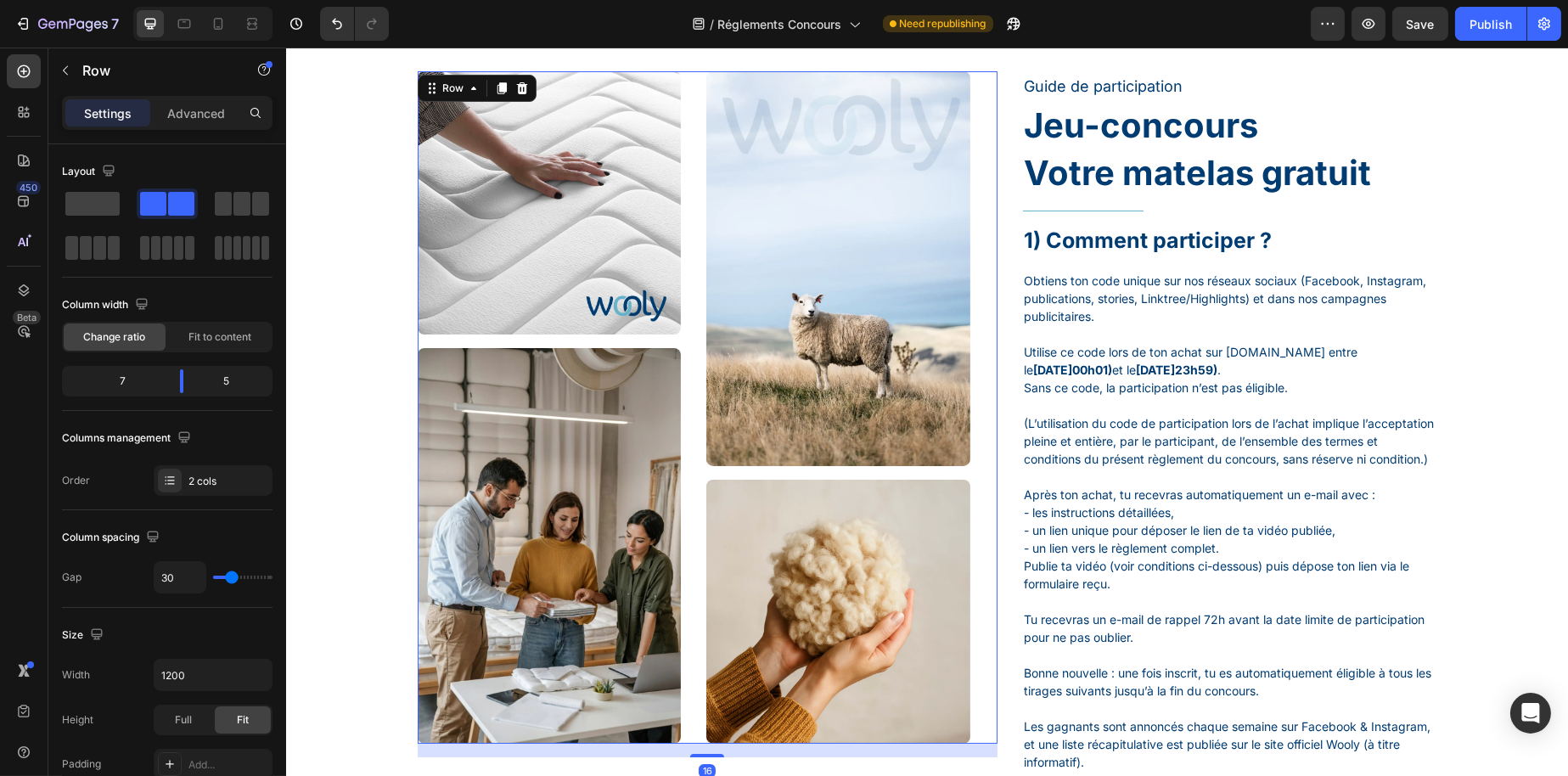
click at [684, 361] on div "Image Image Image Image Row 16" at bounding box center [706, 407] width 580 height 673
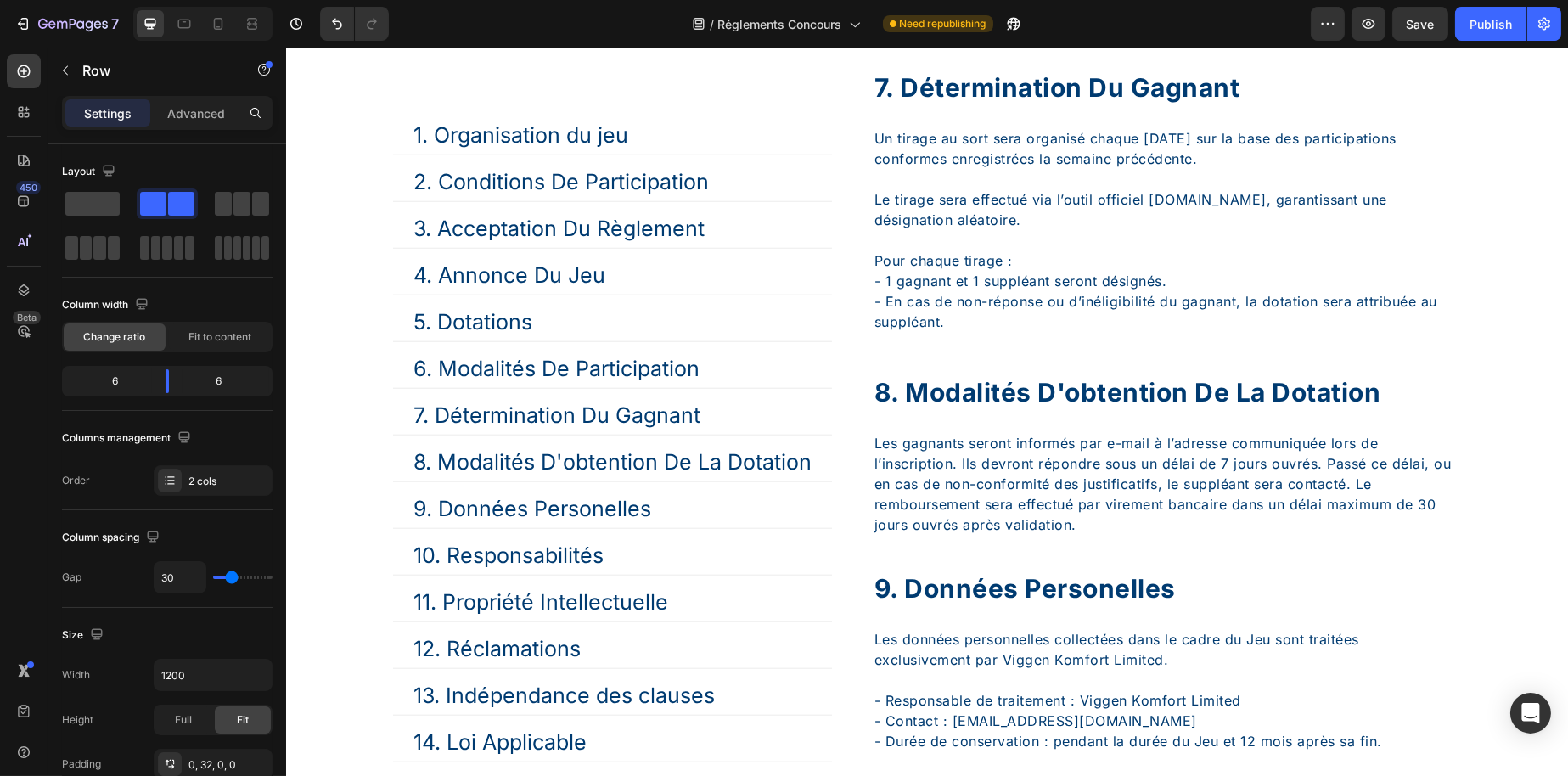
scroll to position [3791, 0]
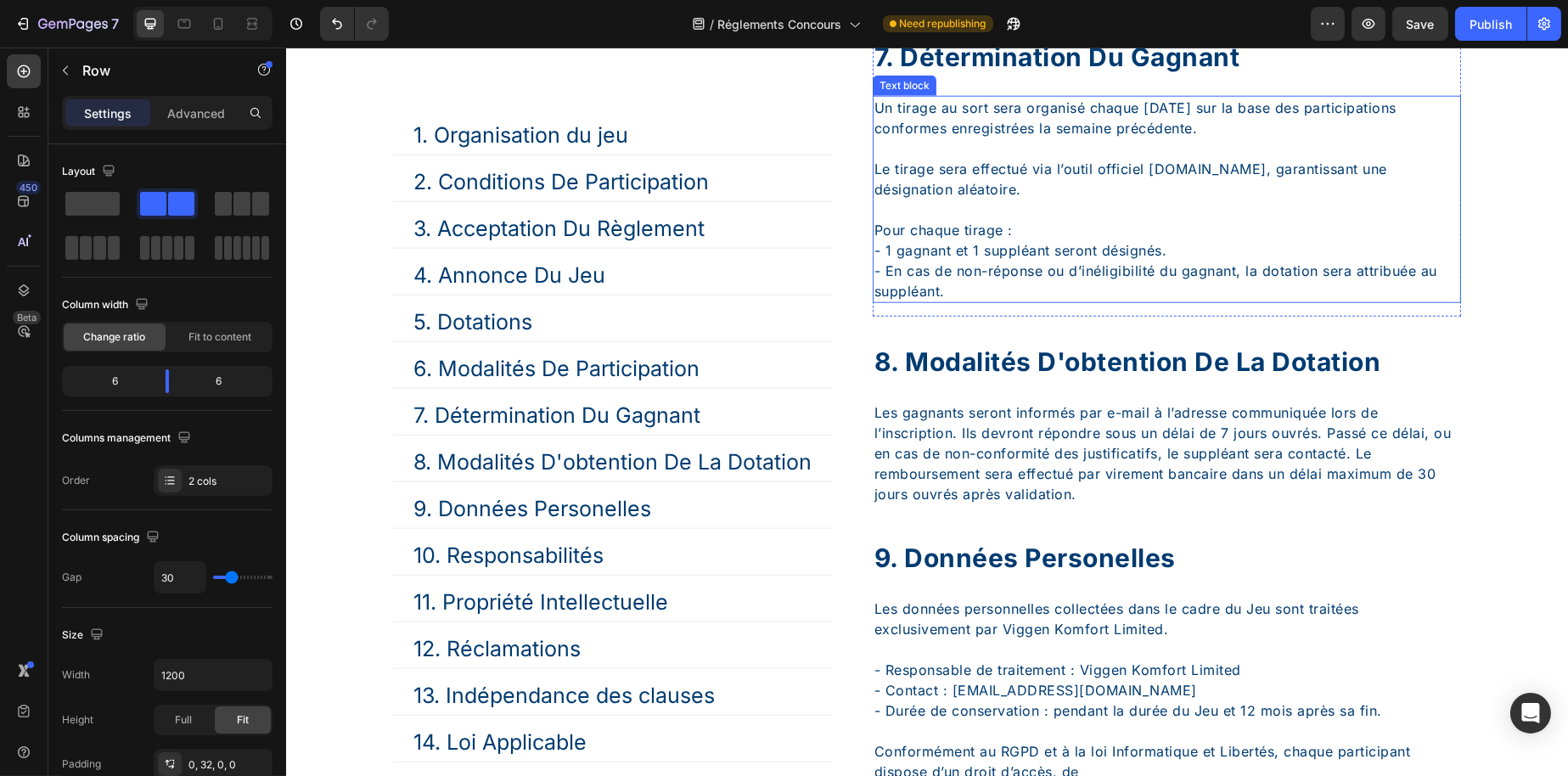
click at [1016, 200] on p "Le tirage sera effectué via l’outil officiel [DOMAIN_NAME], garantissant une dé…" at bounding box center [1166, 168] width 585 height 61
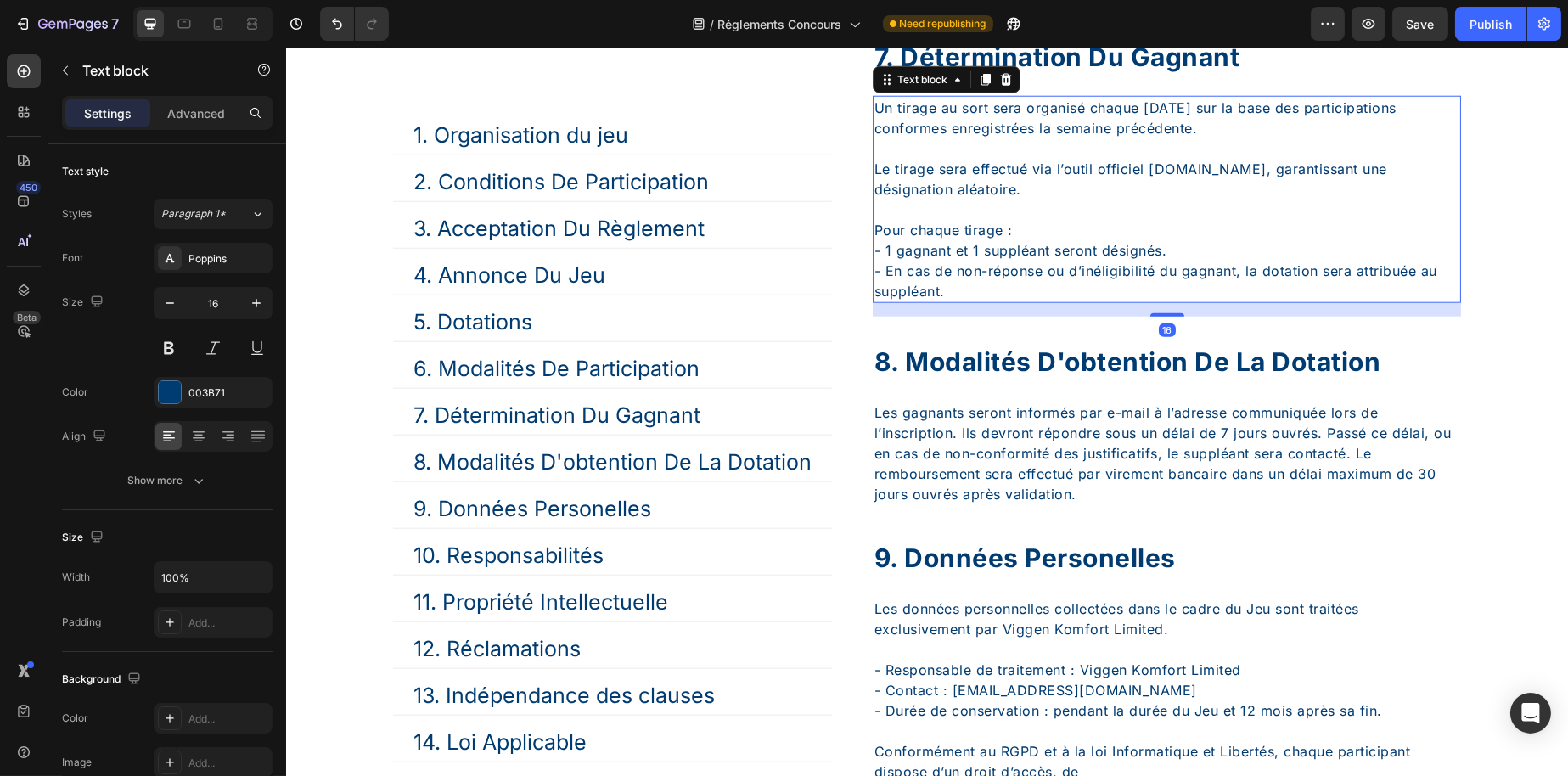
click at [1002, 200] on p "Le tirage sera effectué via l’outil officiel [DOMAIN_NAME], garantissant une dé…" at bounding box center [1166, 168] width 585 height 61
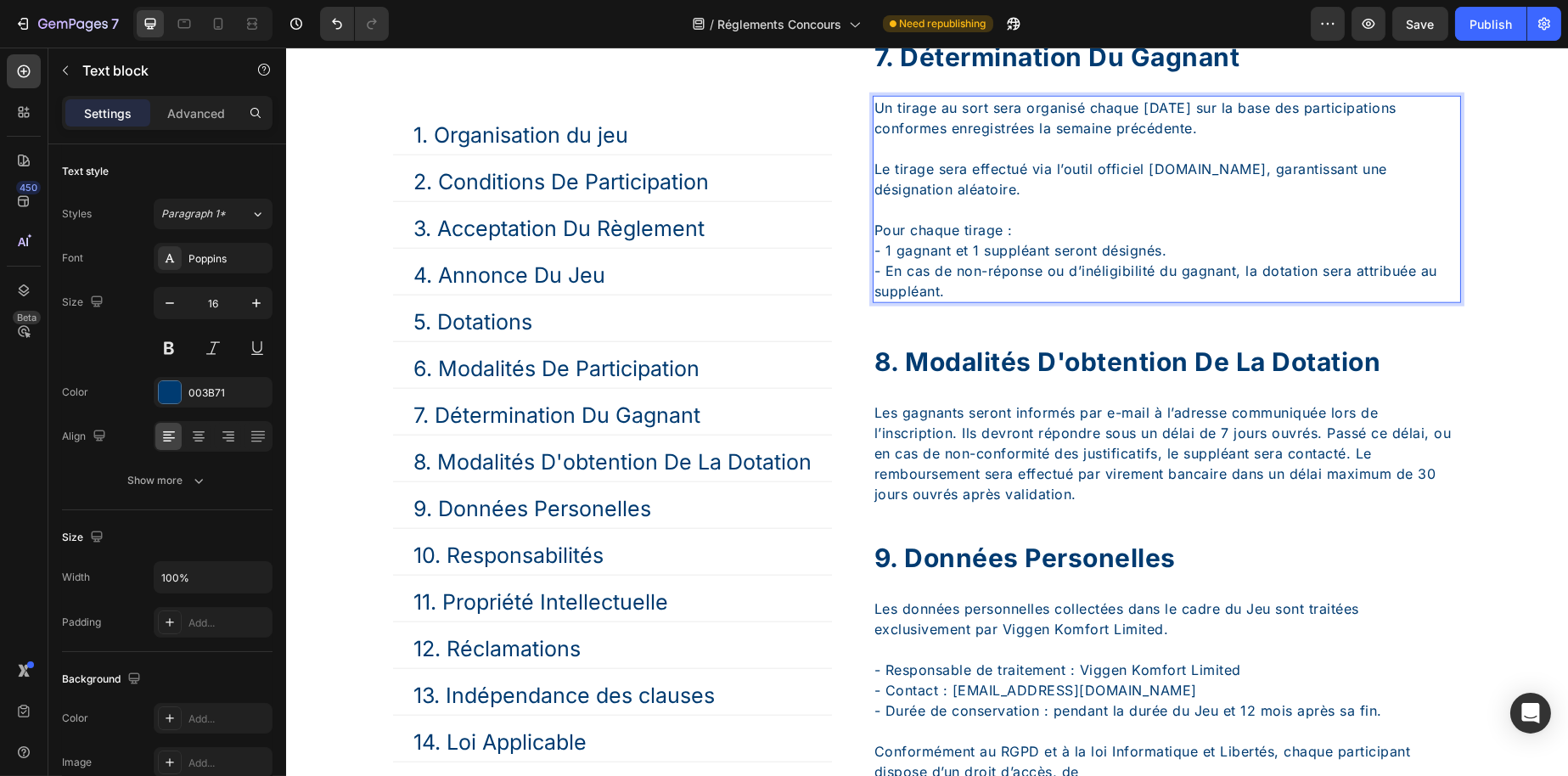
click at [1000, 285] on p "Pour chaque tirage : - 1 gagnant et 1 suppléant seront désignés. - En cas de no…" at bounding box center [1166, 250] width 585 height 102
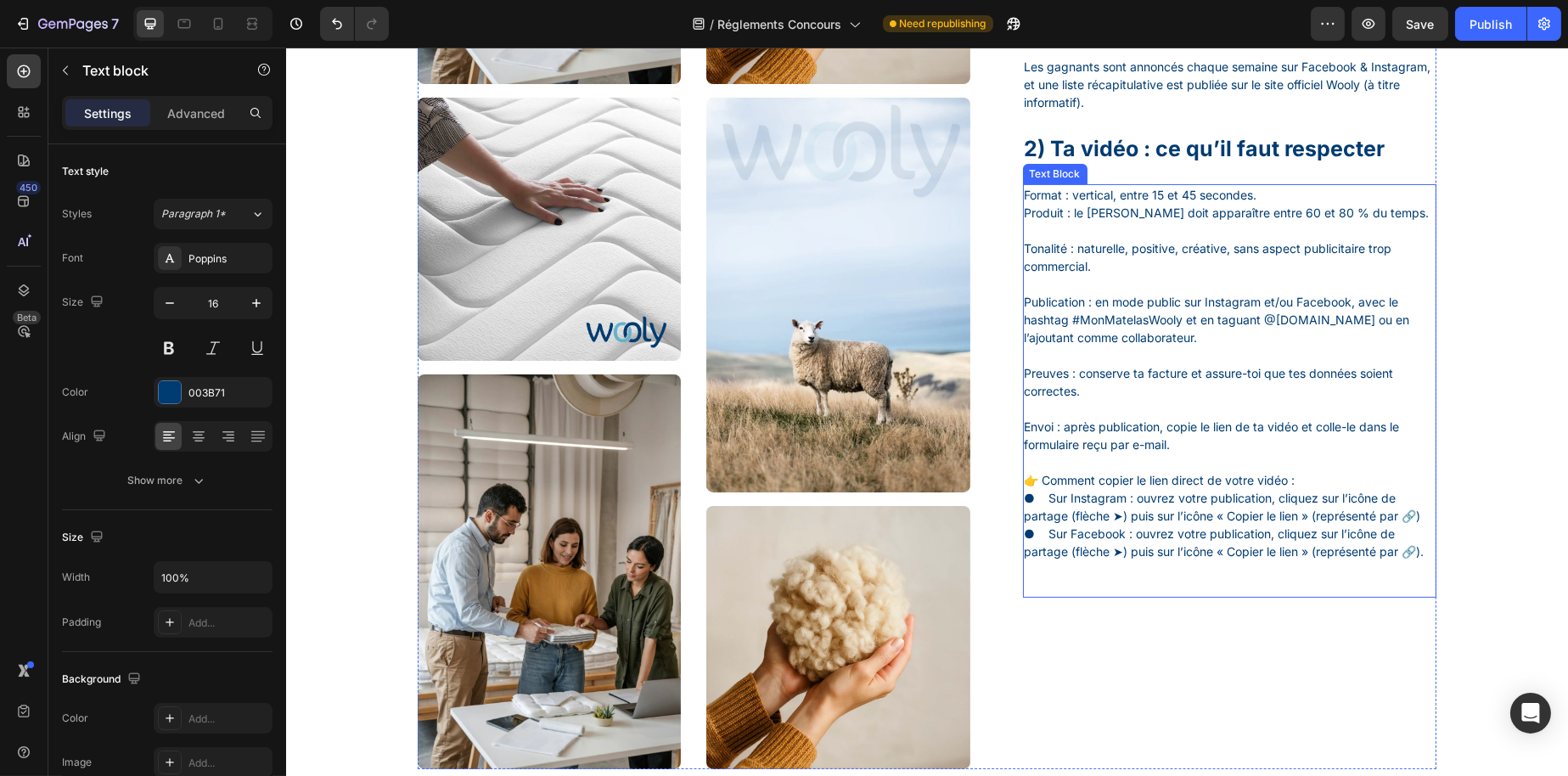
scroll to position [904, 0]
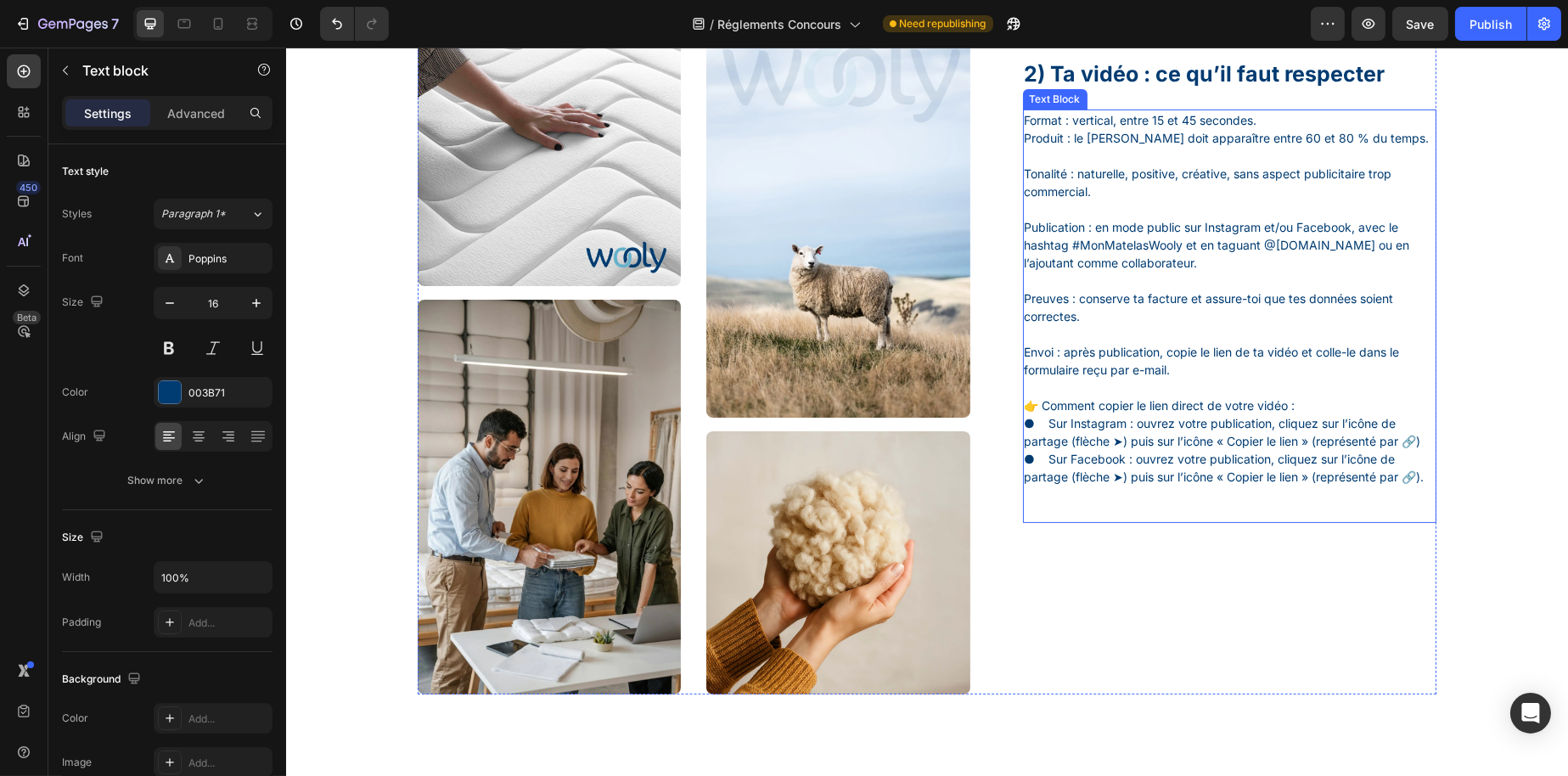
click at [1100, 523] on div "Format : vertical, entre 15 et 45 secondes. Produit : le matelas Wooly doit app…" at bounding box center [1229, 316] width 414 height 413
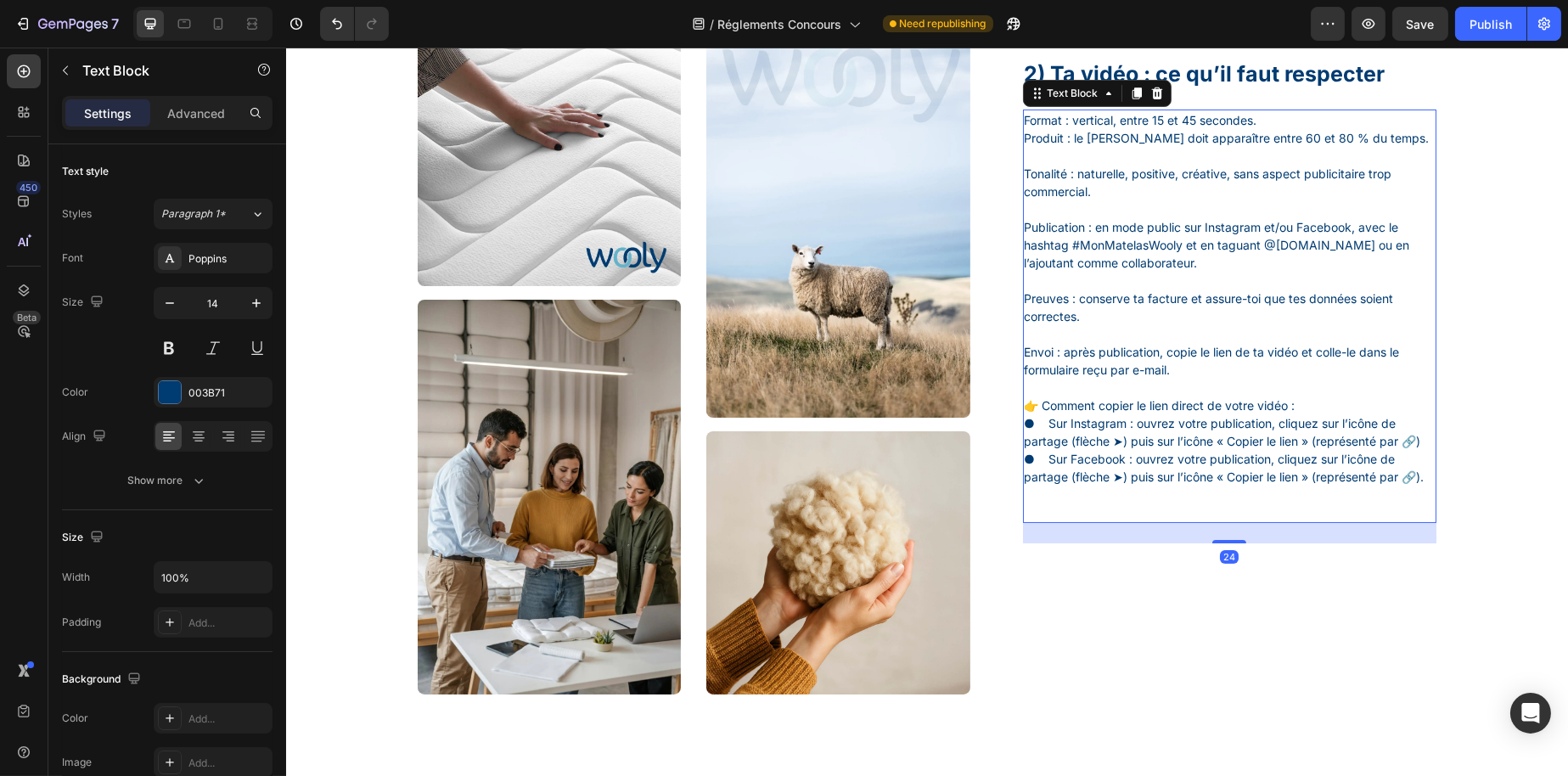
click at [1101, 521] on p "● Sur Facebook : ouvrez votre publication, cliquez sur l’icône de partage (flèc…" at bounding box center [1229, 486] width 411 height 71
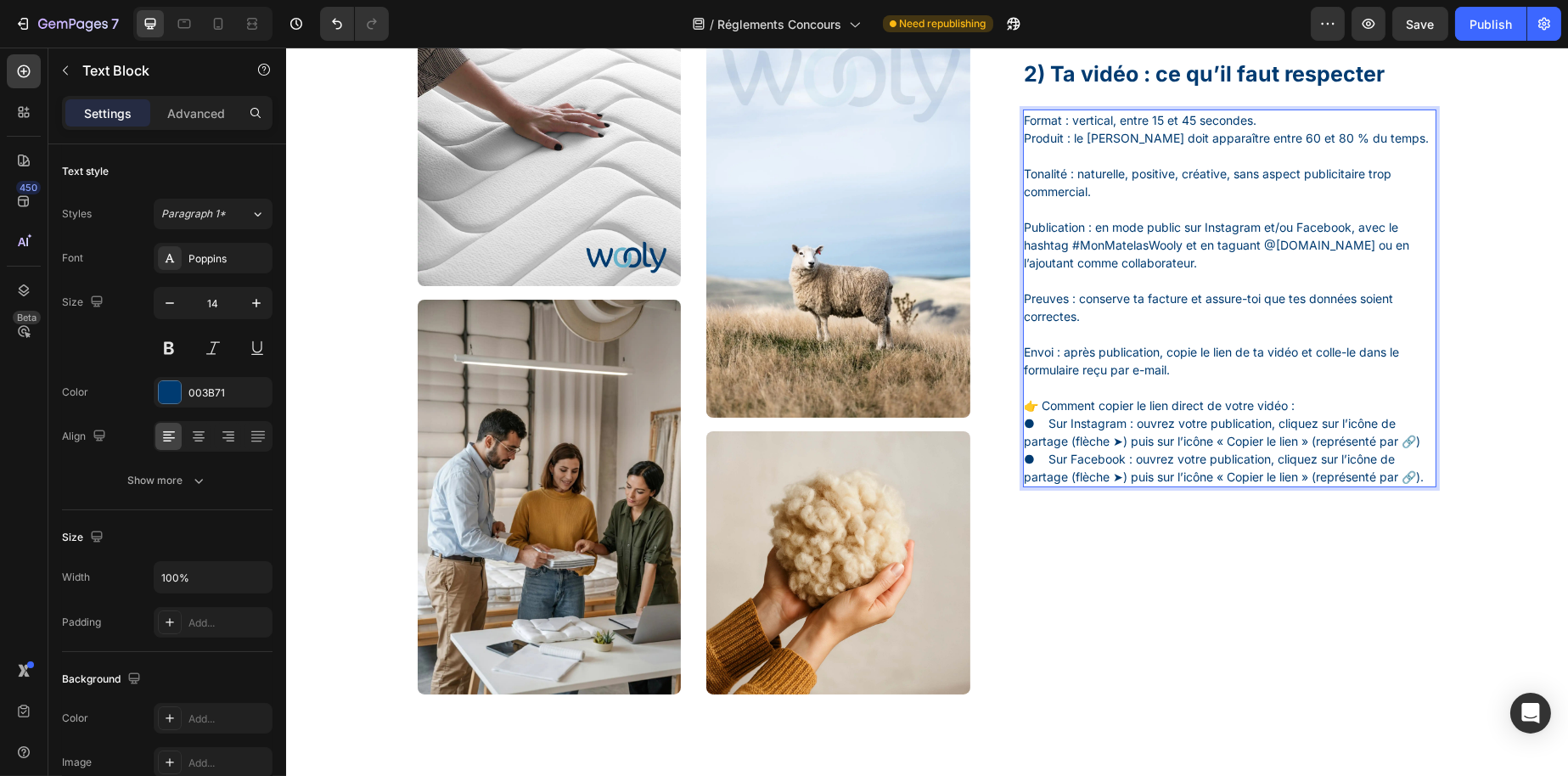
scroll to position [989, 0]
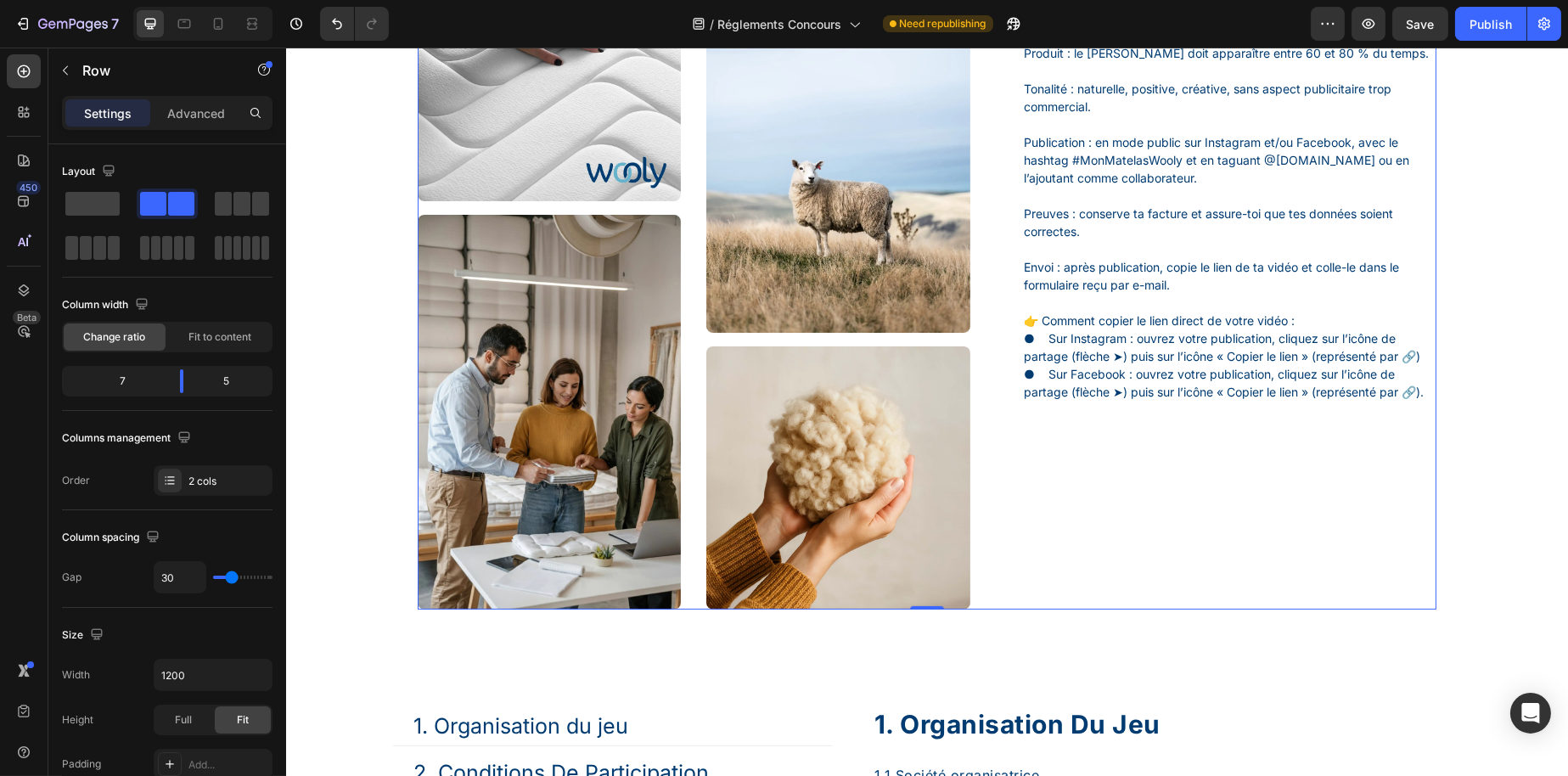
click at [1078, 401] on p "● Sur Facebook : ouvrez votre publication, cliquez sur l’icône de partage (flèc…" at bounding box center [1229, 383] width 411 height 36
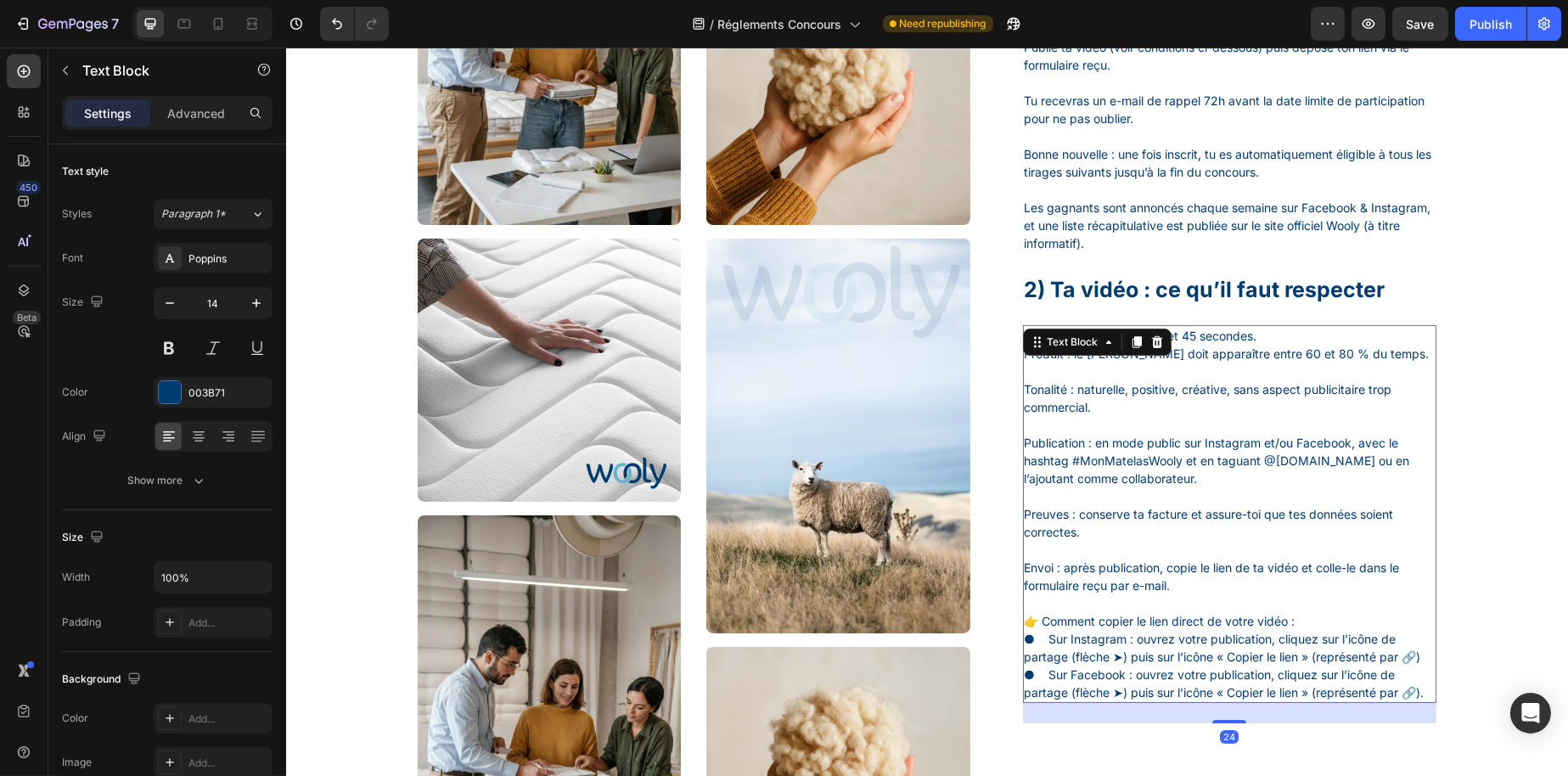
scroll to position [649, 0]
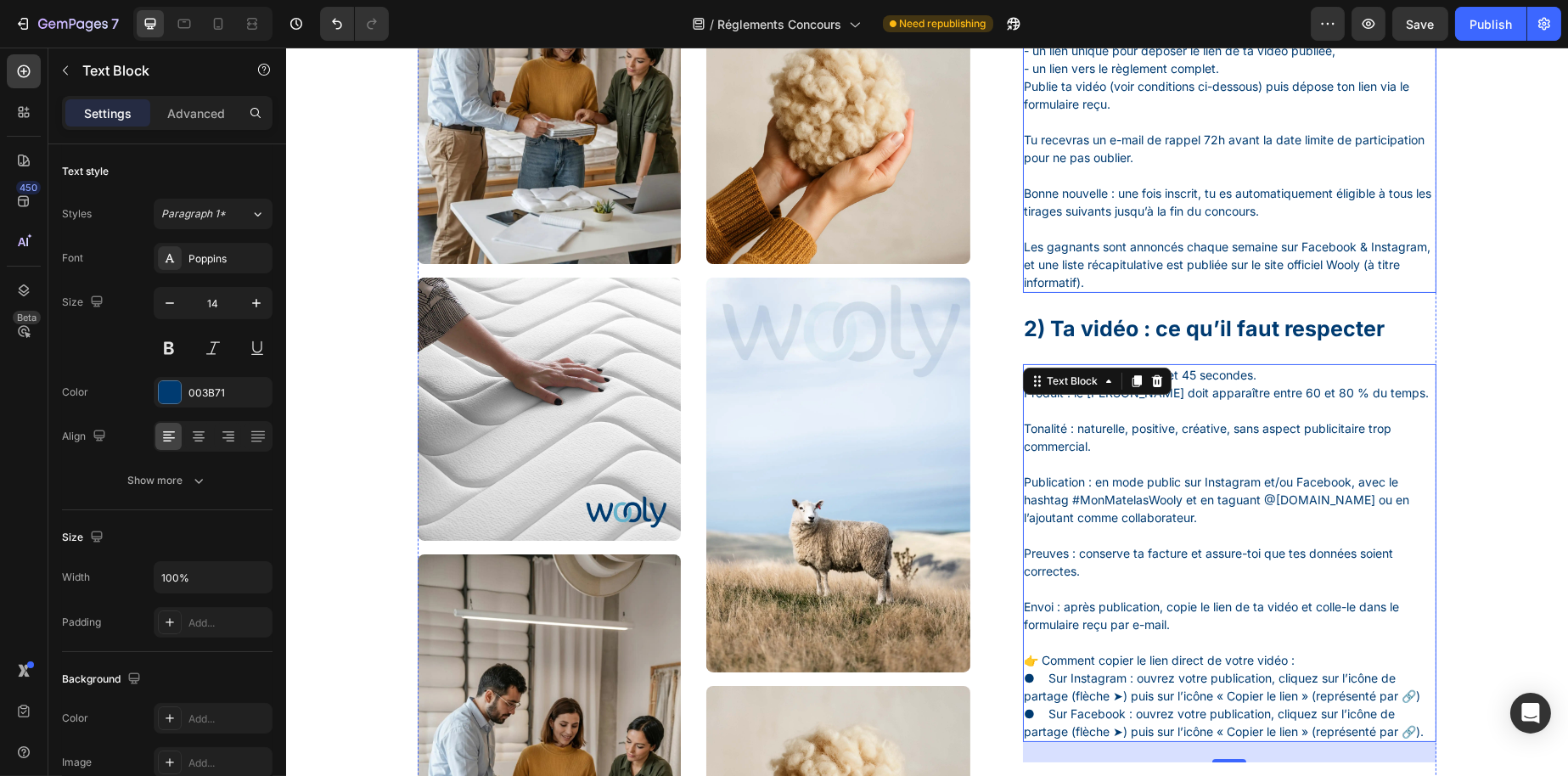
click at [1167, 277] on p "Les gagnants sont annoncés chaque semaine sur Facebook & Instagram, et une list…" at bounding box center [1229, 265] width 411 height 53
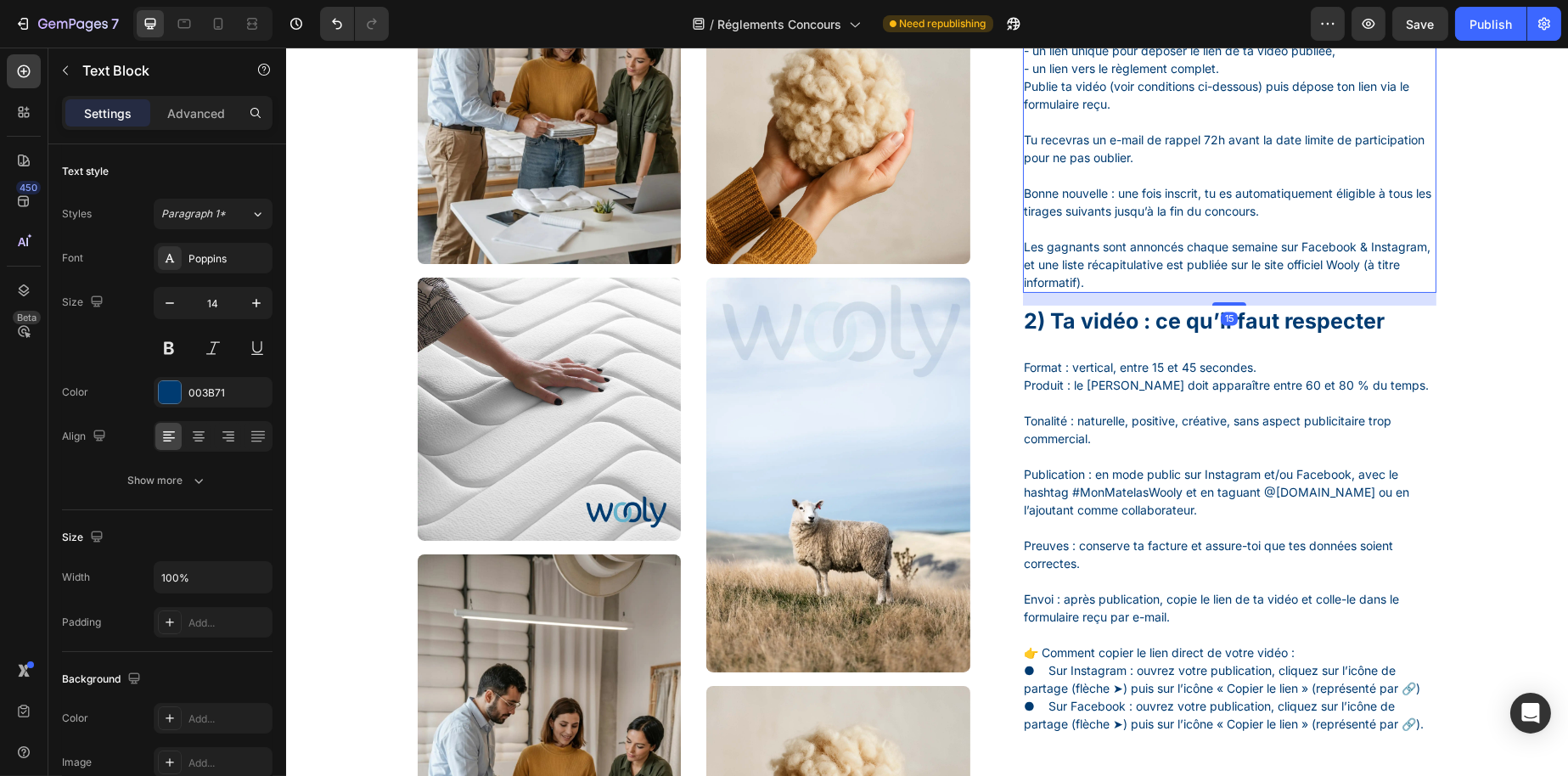
drag, startPoint x: 1221, startPoint y: 330, endPoint x: 1227, endPoint y: 322, distance: 10.0
click at [1227, 306] on div at bounding box center [1229, 304] width 34 height 4
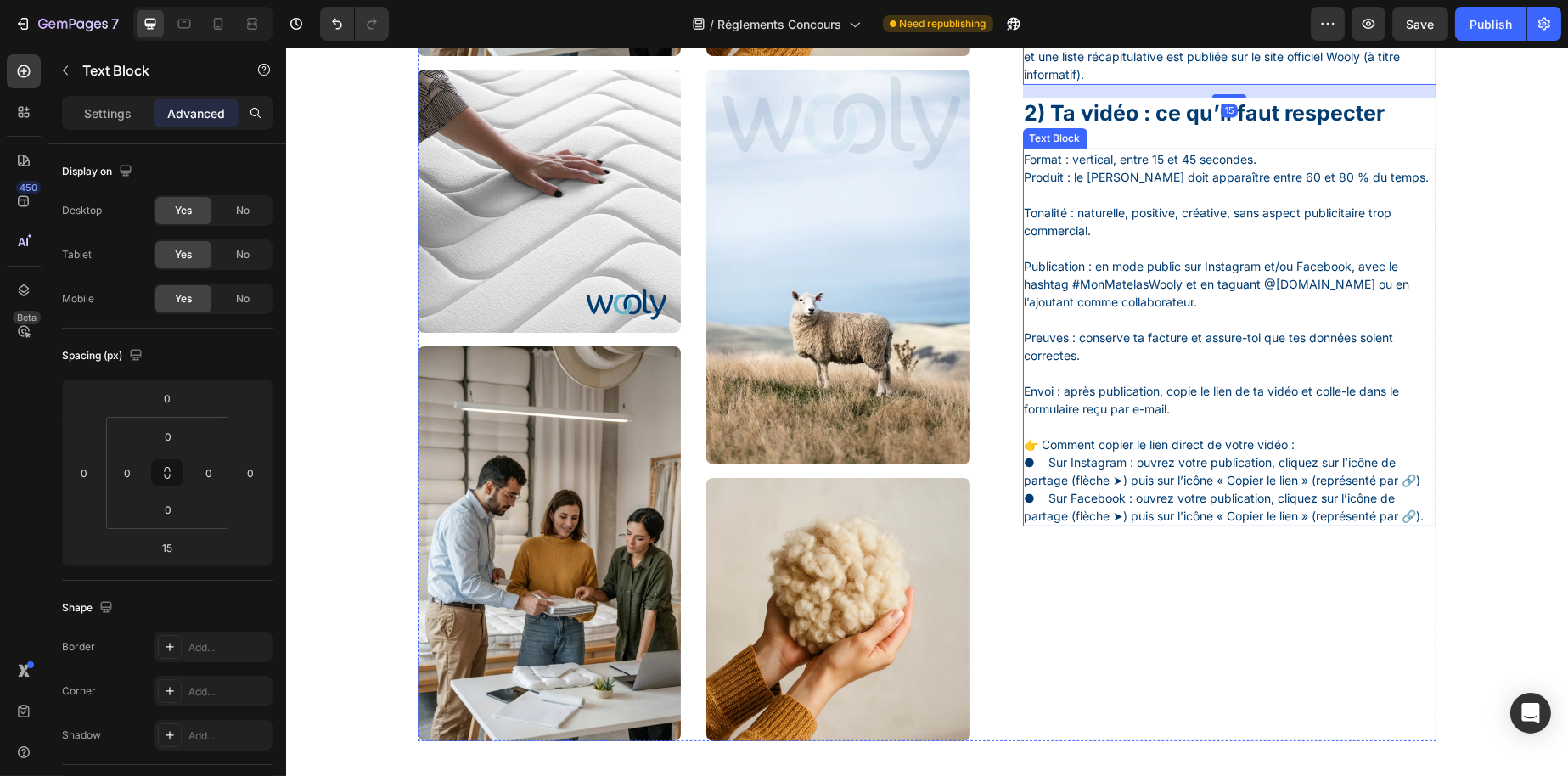
scroll to position [820, 0]
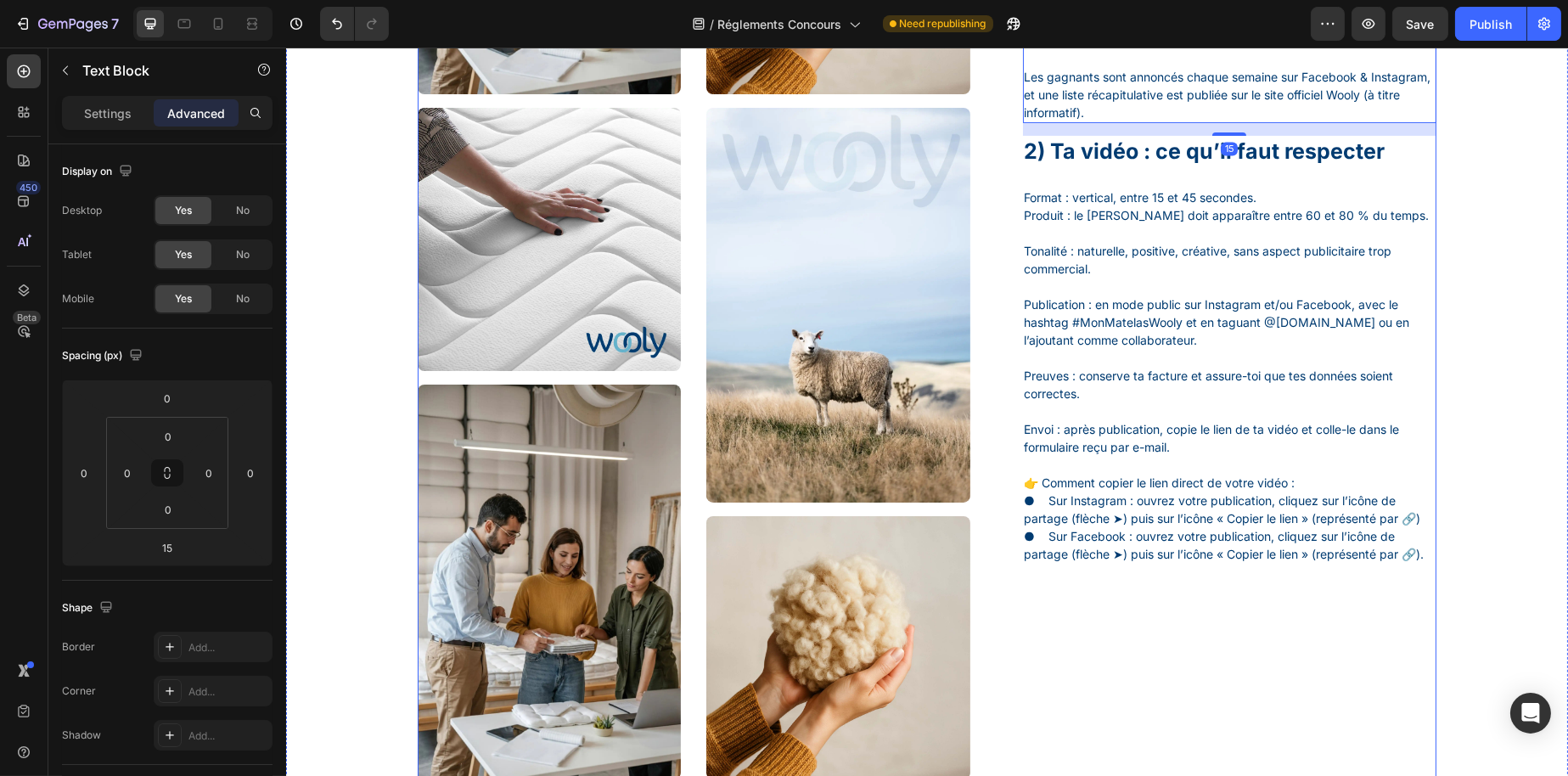
click at [1177, 163] on h1 "2) Ta vidéo : ce qu’il faut respecter" at bounding box center [1229, 151] width 414 height 31
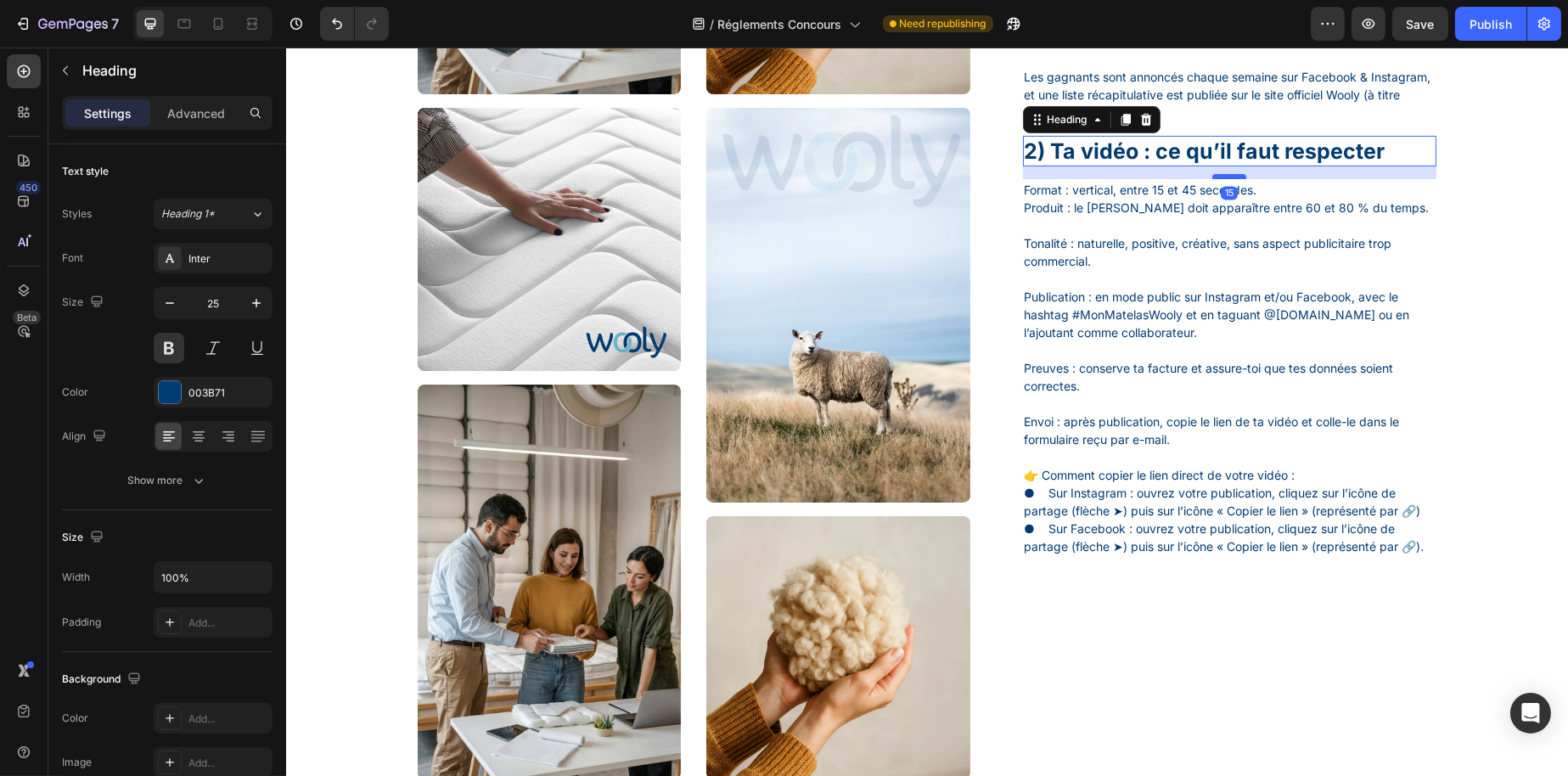
drag, startPoint x: 1219, startPoint y: 201, endPoint x: 1229, endPoint y: 193, distance: 12.8
click at [1229, 179] on div at bounding box center [1229, 176] width 34 height 5
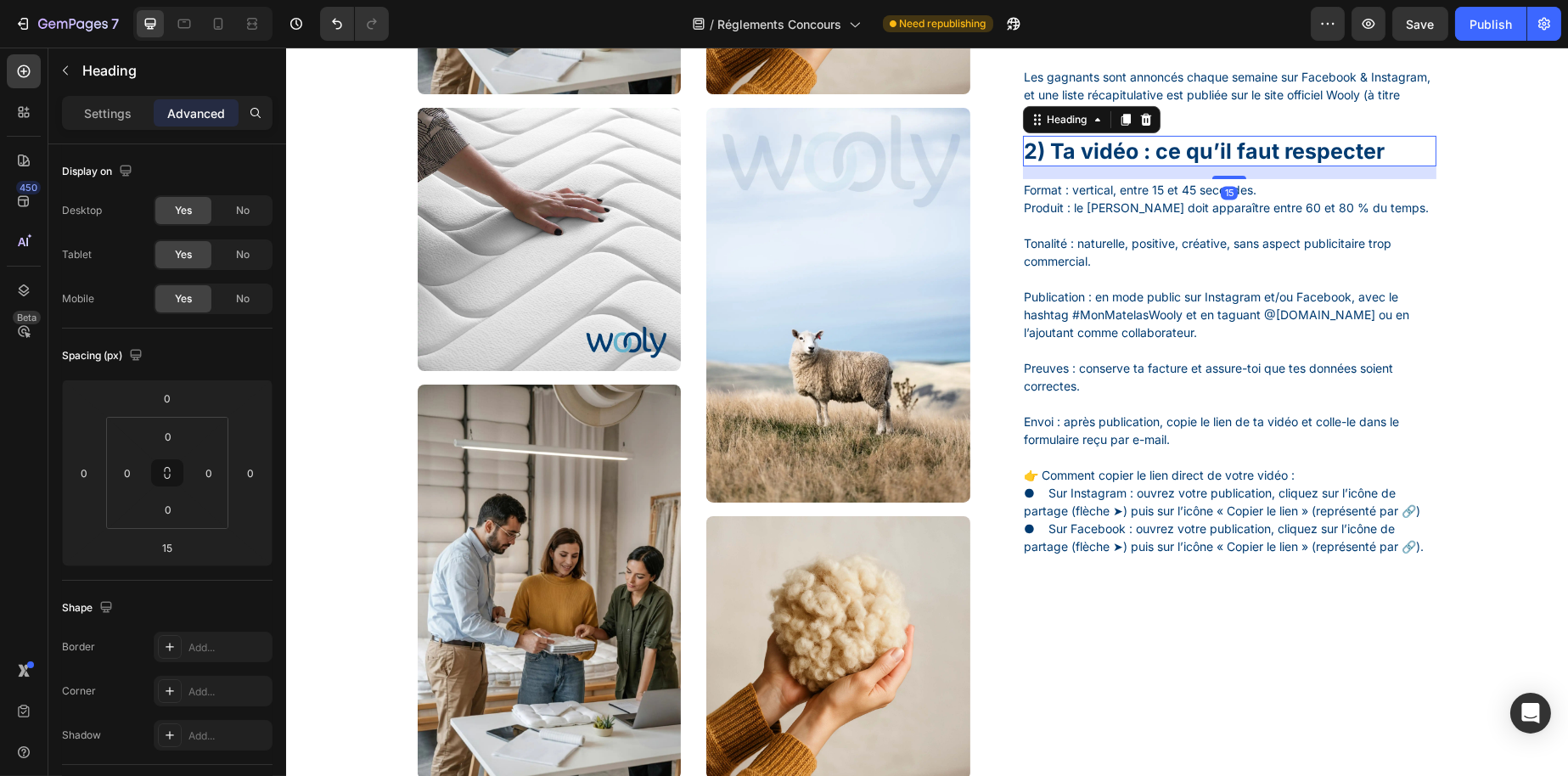
click at [1160, 331] on p "Publication : en mode public sur Instagram et/ou Facebook, avec le hashtag #Mon…" at bounding box center [1229, 306] width 411 height 71
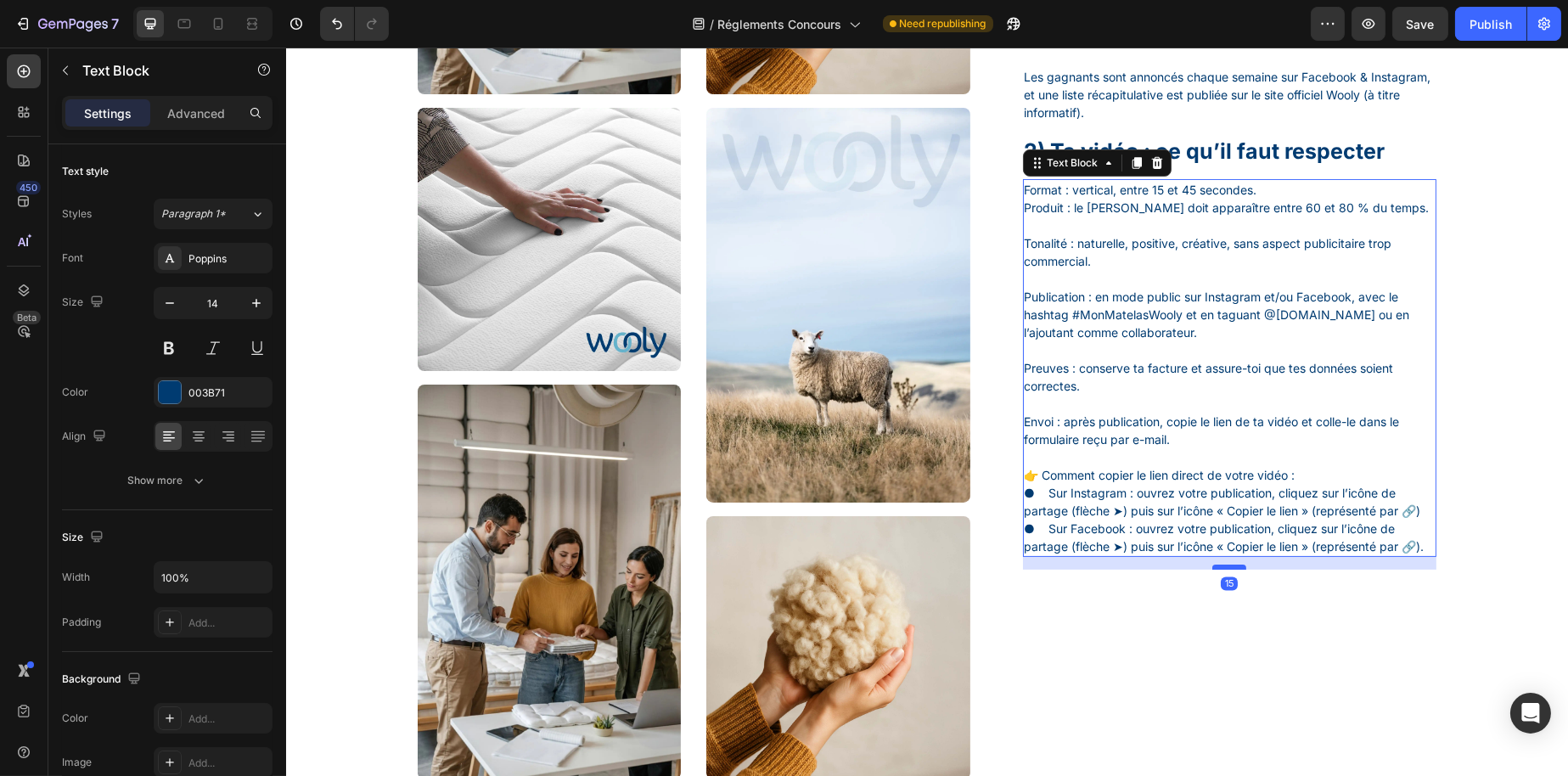
click at [1221, 569] on div at bounding box center [1229, 568] width 34 height 5
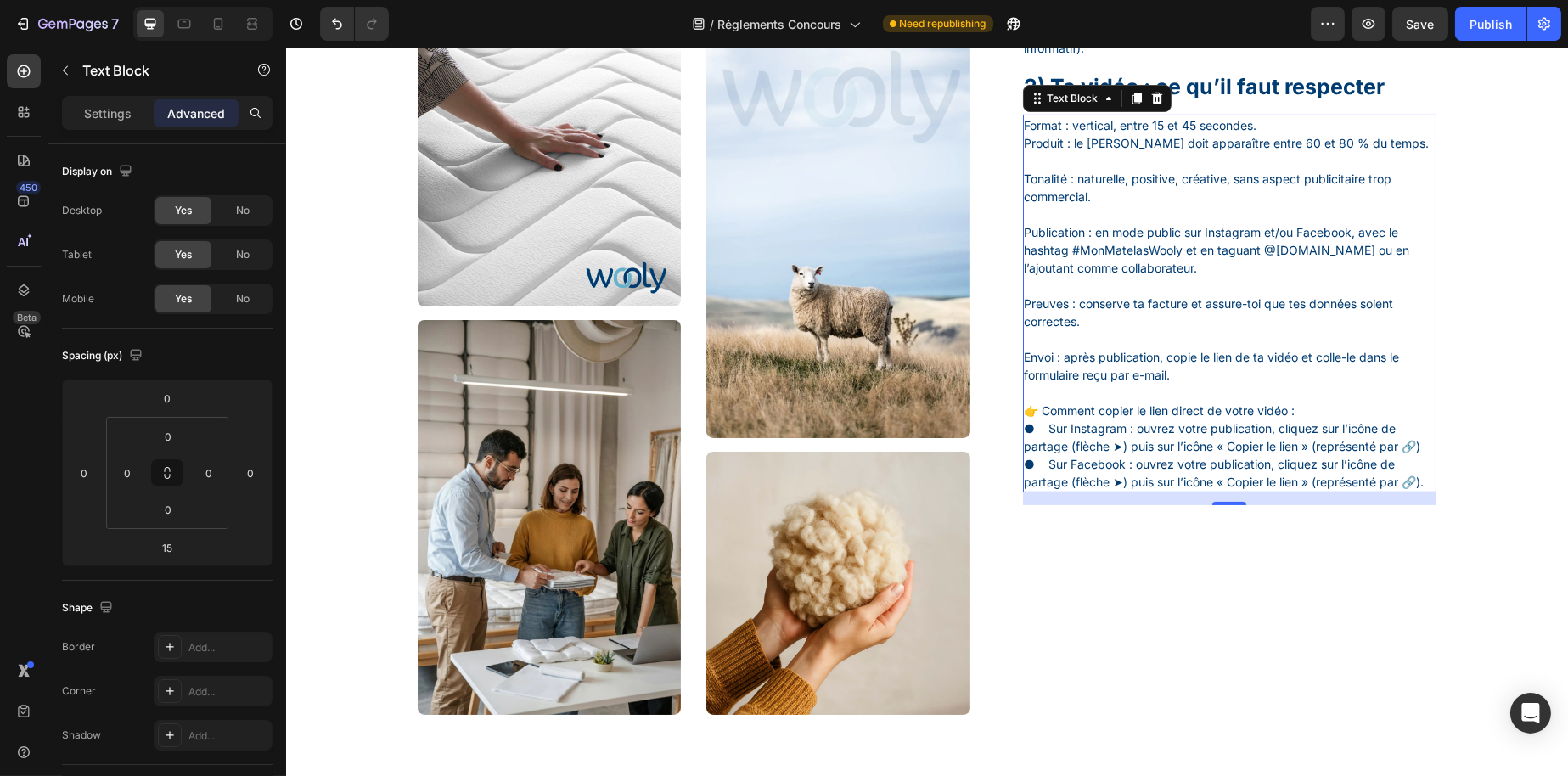
scroll to position [649, 0]
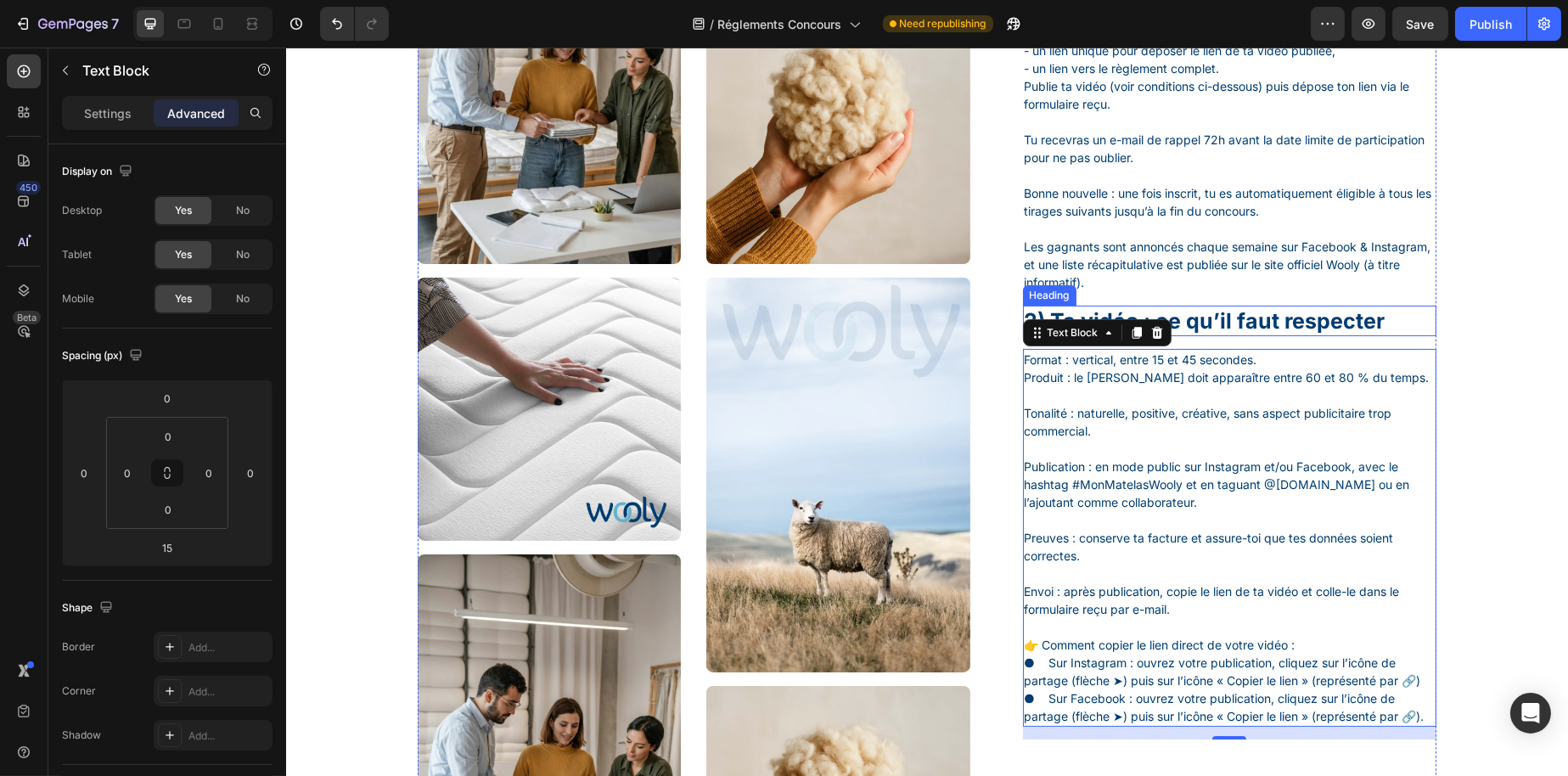
click at [1233, 337] on h1 "2) Ta vidéo : ce qu’il faut respecter" at bounding box center [1229, 321] width 414 height 31
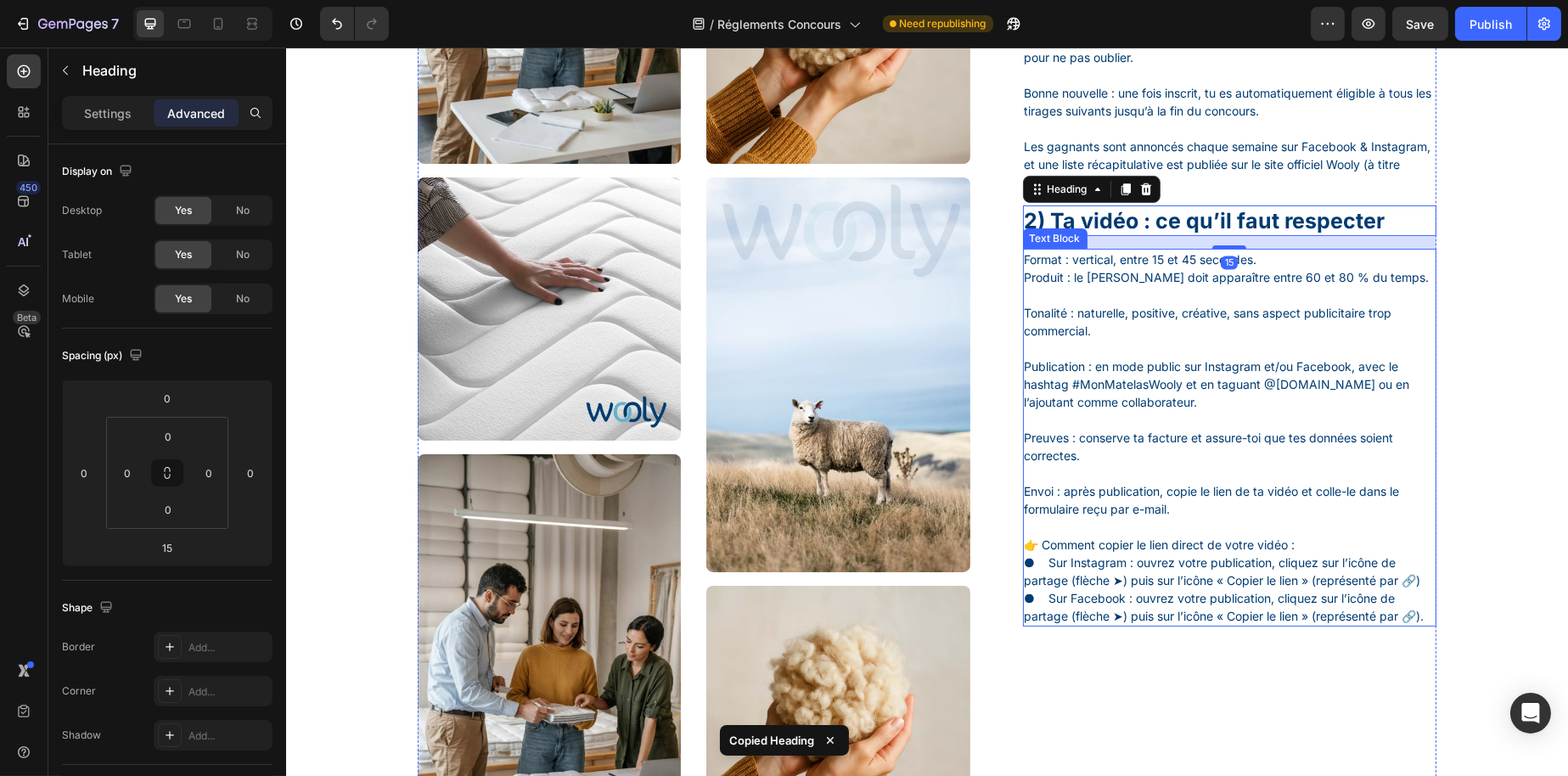
scroll to position [904, 0]
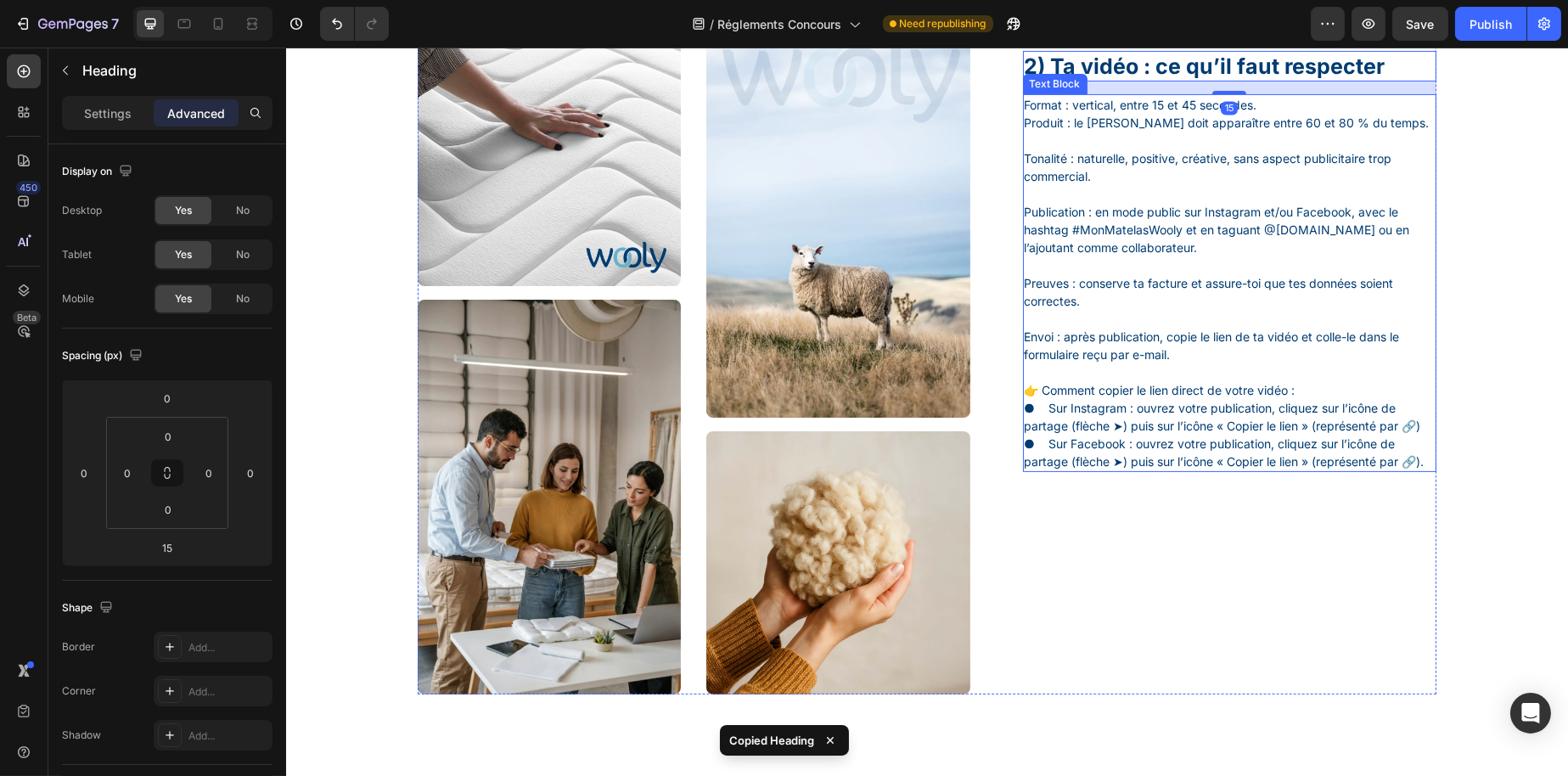
click at [1199, 435] on p "👉 Comment copier le lien direct de votre vidéo : ● Sur Instagram : ouvrez votre…" at bounding box center [1229, 408] width 411 height 53
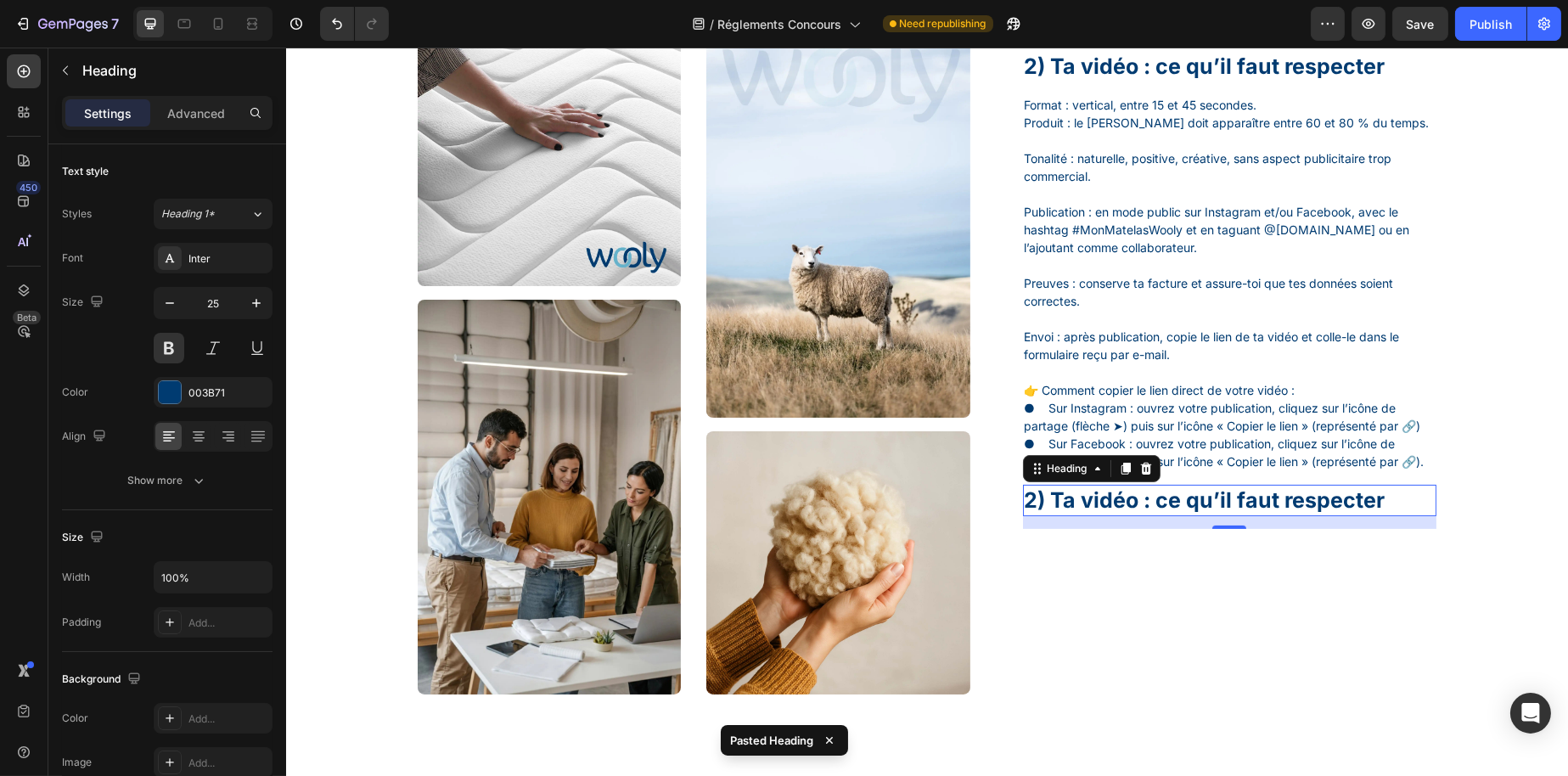
click at [1131, 516] on h1 "2) Ta vidéo : ce qu’il faut respecter" at bounding box center [1229, 500] width 414 height 31
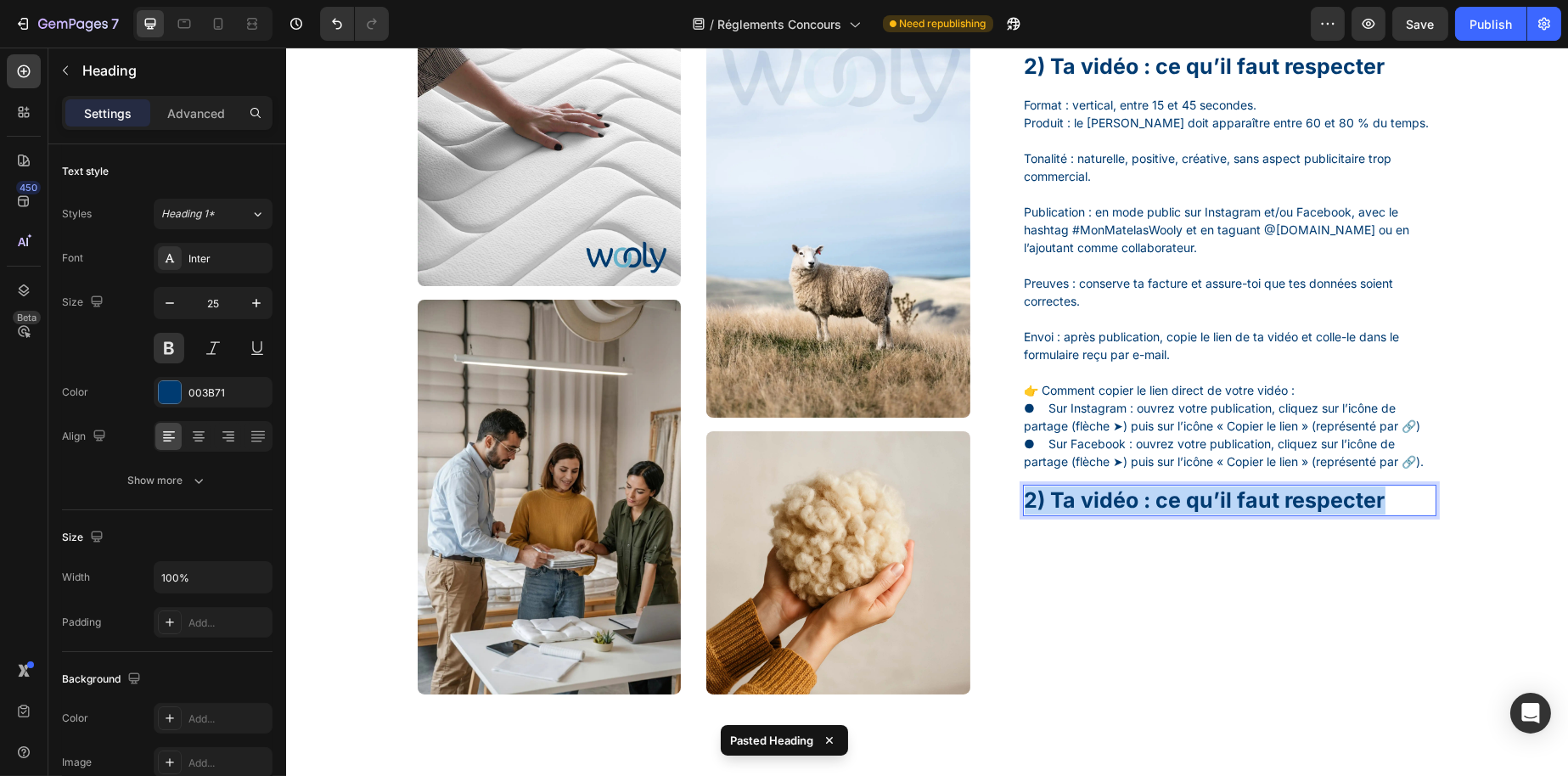
click at [1131, 515] on p "2) Ta vidéo : ce qu’il faut respecter" at bounding box center [1229, 500] width 411 height 28
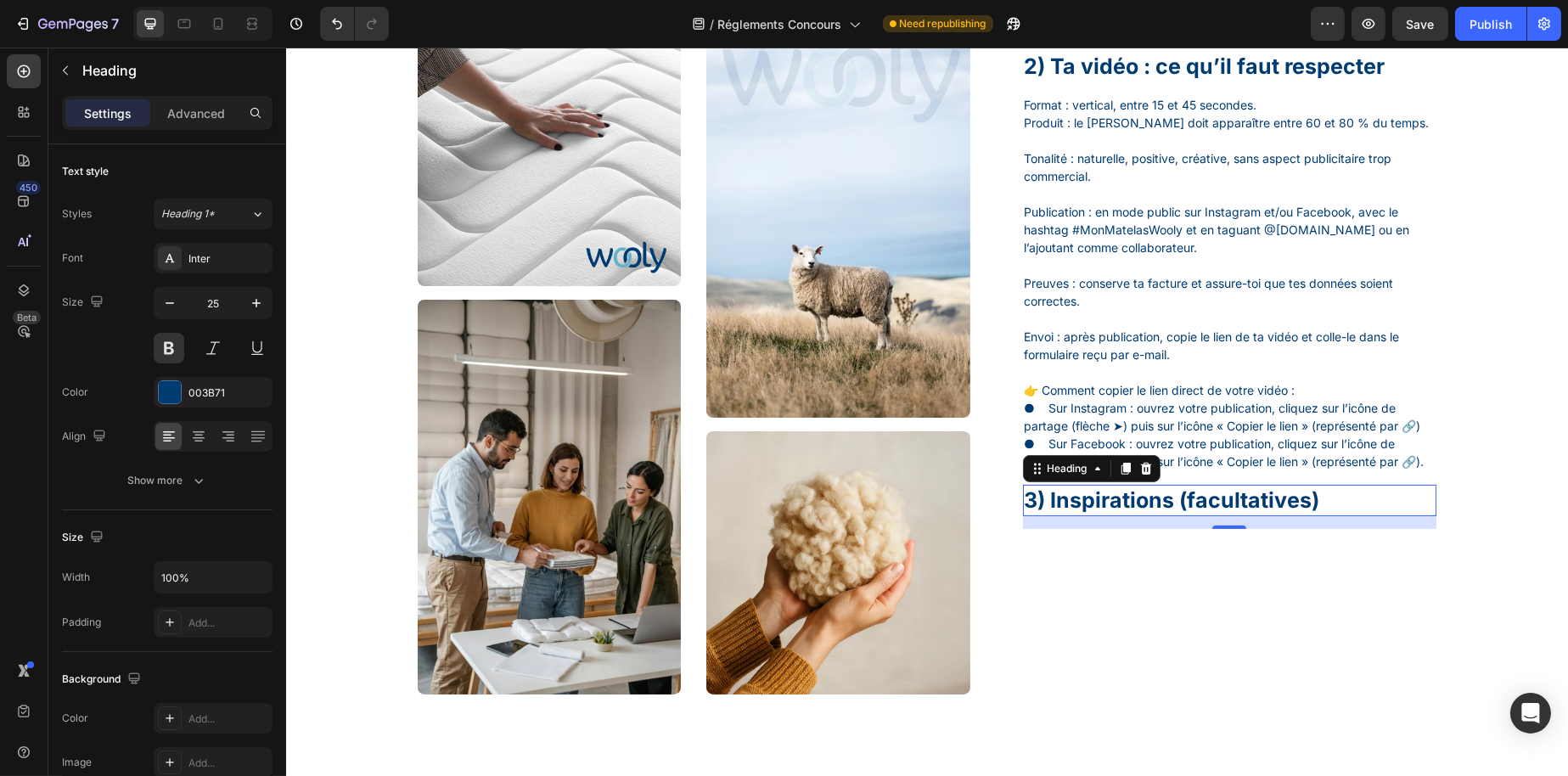
click at [1110, 470] on p "● Sur Facebook : ouvrez votre publication, cliquez sur l’icône de partage (flèc…" at bounding box center [1229, 453] width 411 height 36
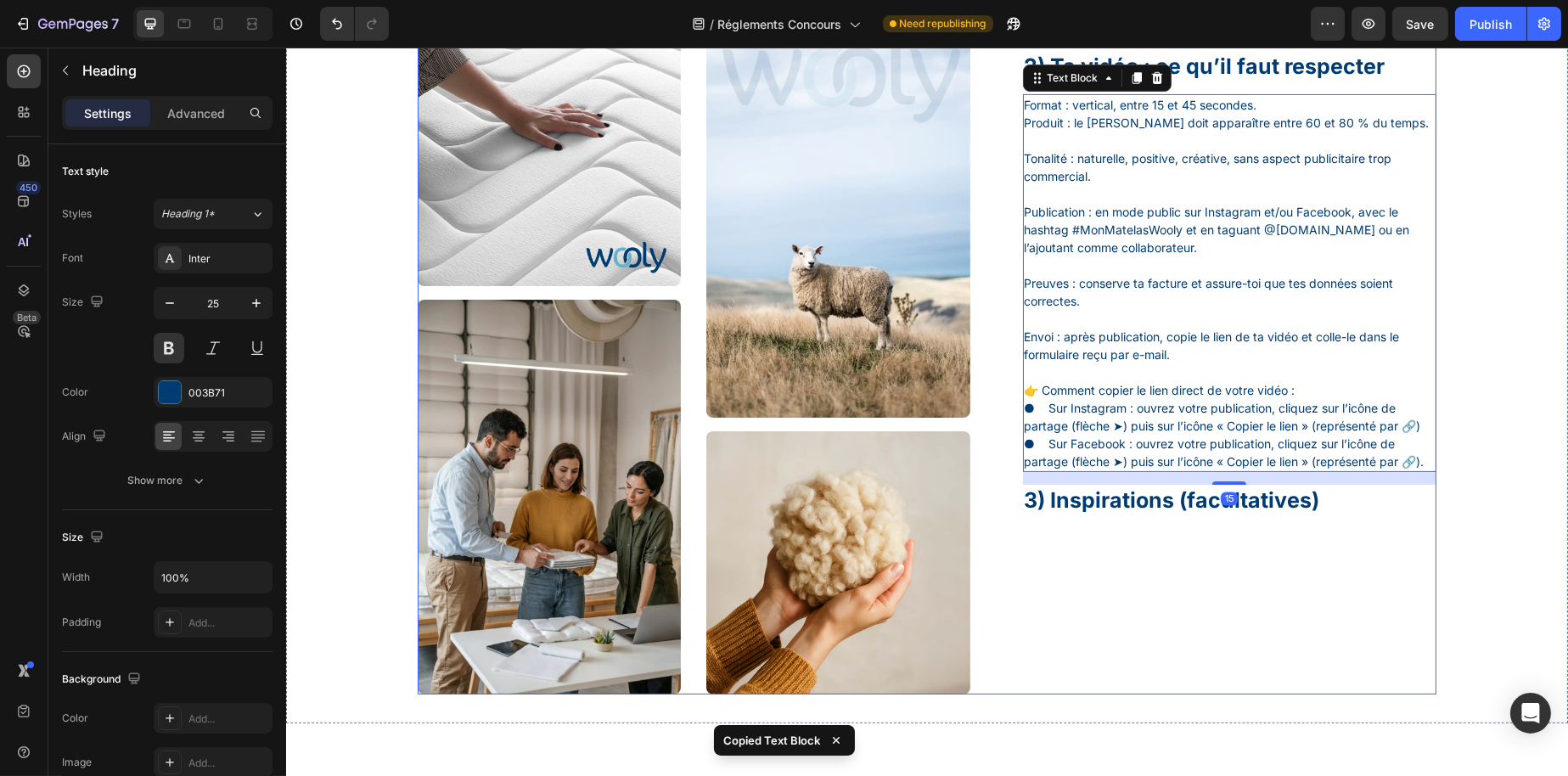
click at [1146, 515] on p "3) Inspirations (facultatives)" at bounding box center [1229, 500] width 411 height 28
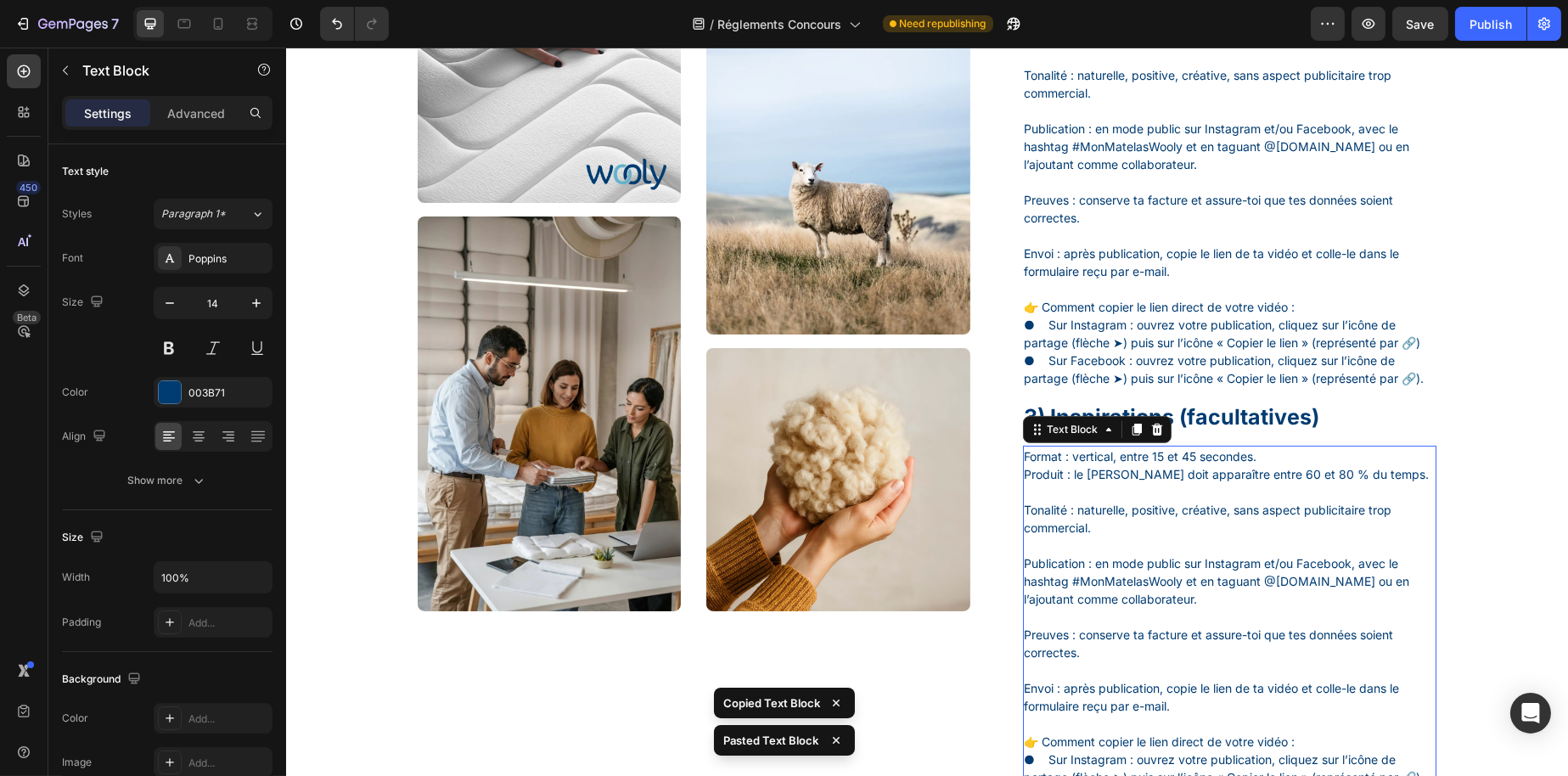
scroll to position [1380, 0]
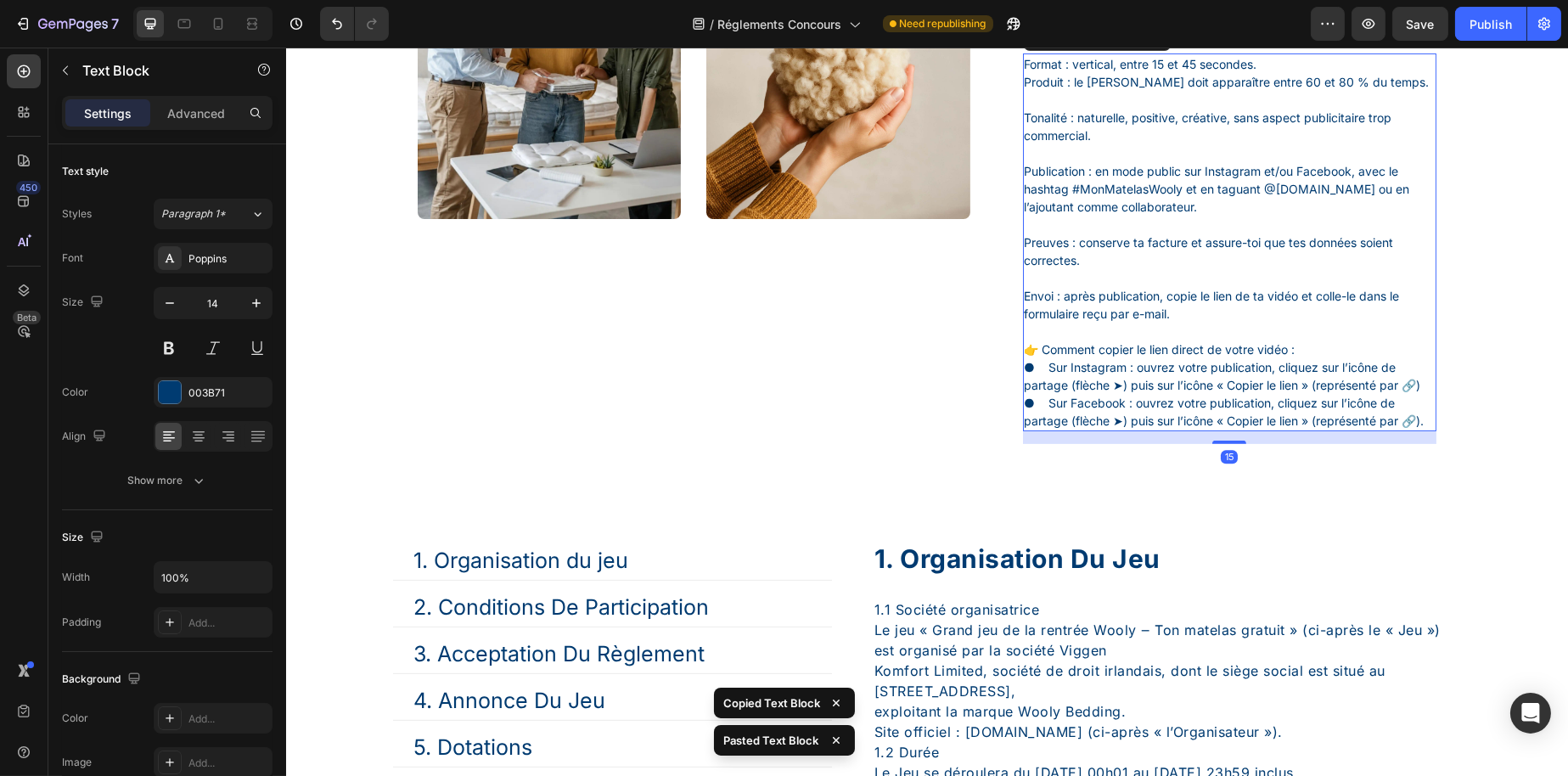
click at [1168, 429] on p "● Sur Facebook : ouvrez votre publication, cliquez sur l’icône de partage (flèc…" at bounding box center [1229, 412] width 411 height 36
click at [1112, 429] on p "● Sur Facebook : ouvrez votre publication, cliquez sur l’icône de partage (flèc…" at bounding box center [1229, 412] width 411 height 36
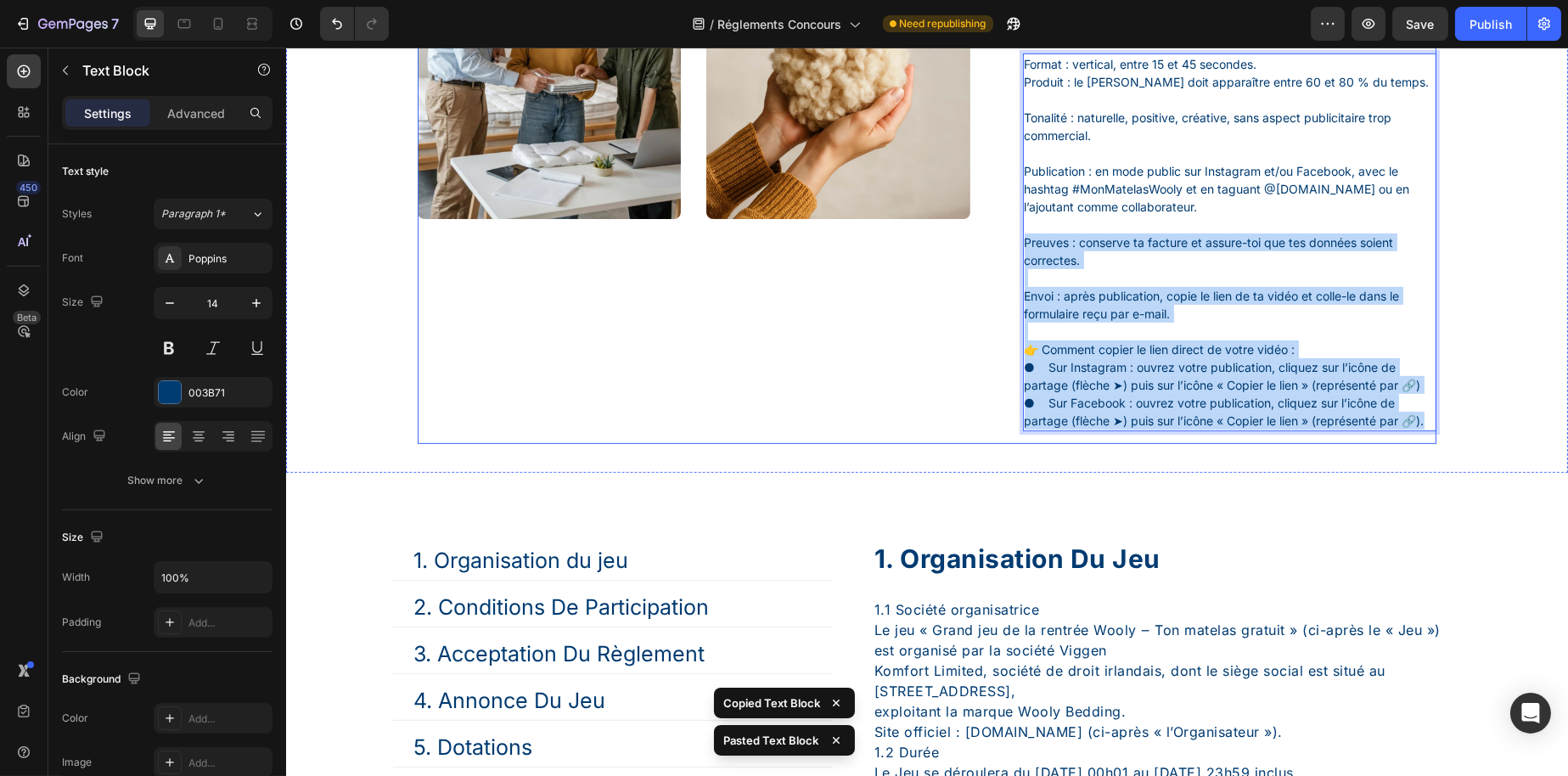
drag, startPoint x: 1111, startPoint y: 506, endPoint x: 992, endPoint y: 293, distance: 244.0
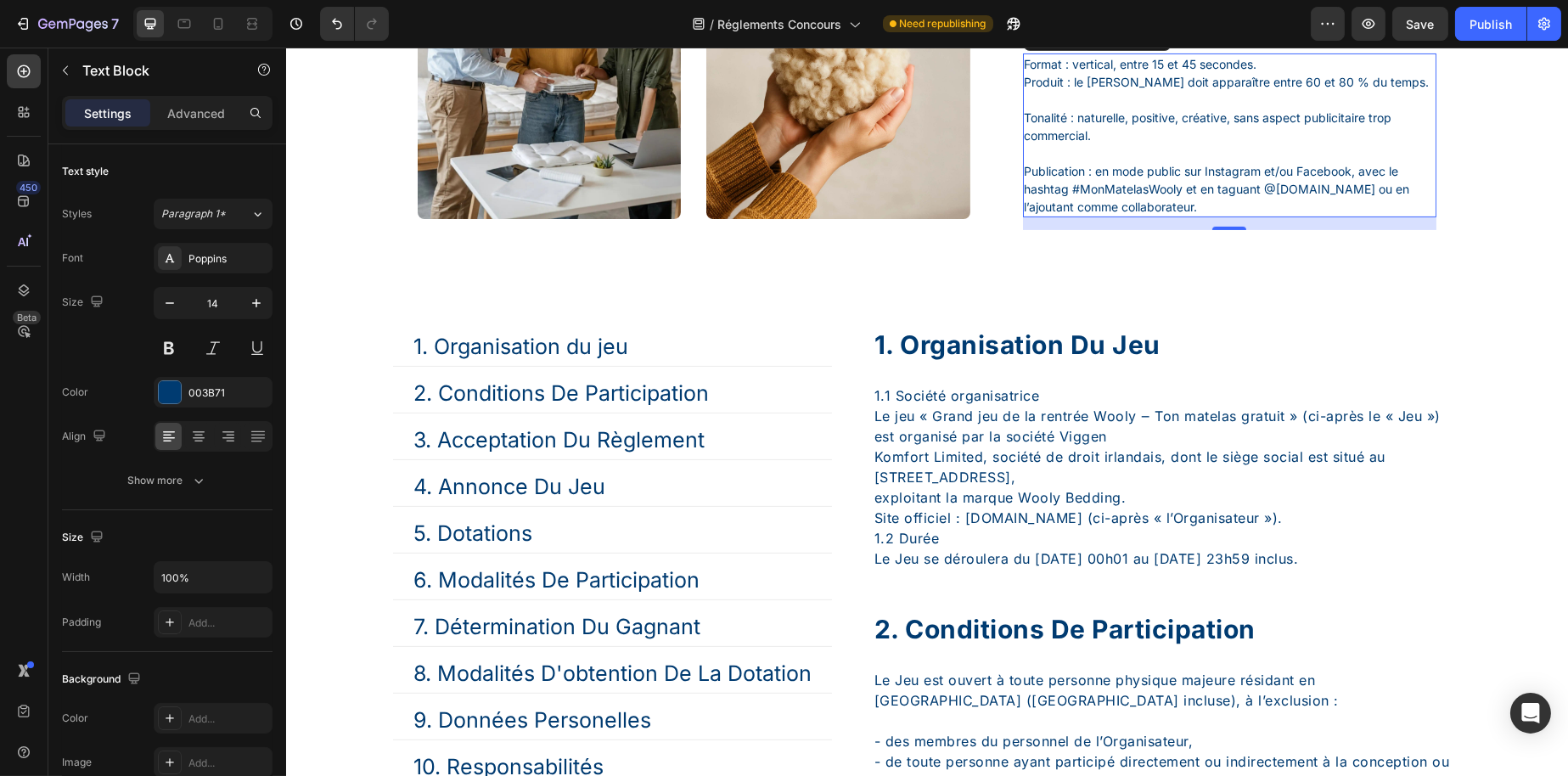
click at [1028, 91] on p "Format : vertical, entre 15 et 45 secondes. Produit : le matelas Wooly doit app…" at bounding box center [1229, 73] width 411 height 36
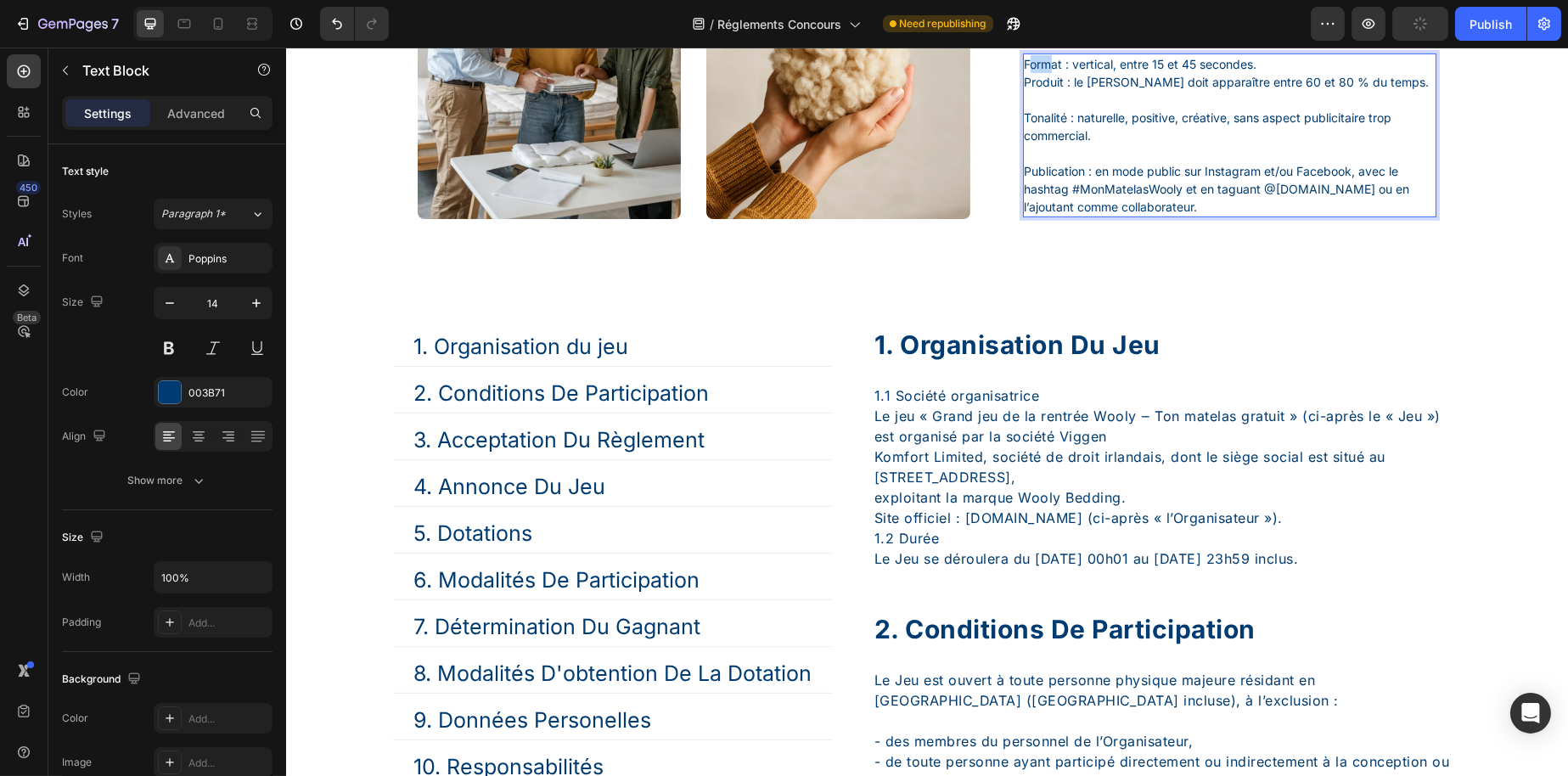
drag, startPoint x: 1020, startPoint y: 113, endPoint x: 1047, endPoint y: 125, distance: 29.5
click at [1046, 91] on p "Format : vertical, entre 15 et 45 secondes. Produit : le matelas Wooly doit app…" at bounding box center [1229, 73] width 411 height 36
drag, startPoint x: 1018, startPoint y: 113, endPoint x: 1325, endPoint y: 254, distance: 337.8
click at [1325, 217] on div "Format : vertical, entre 15 et 45 secondes. Produit : le matelas Wooly doit app…" at bounding box center [1229, 135] width 414 height 164
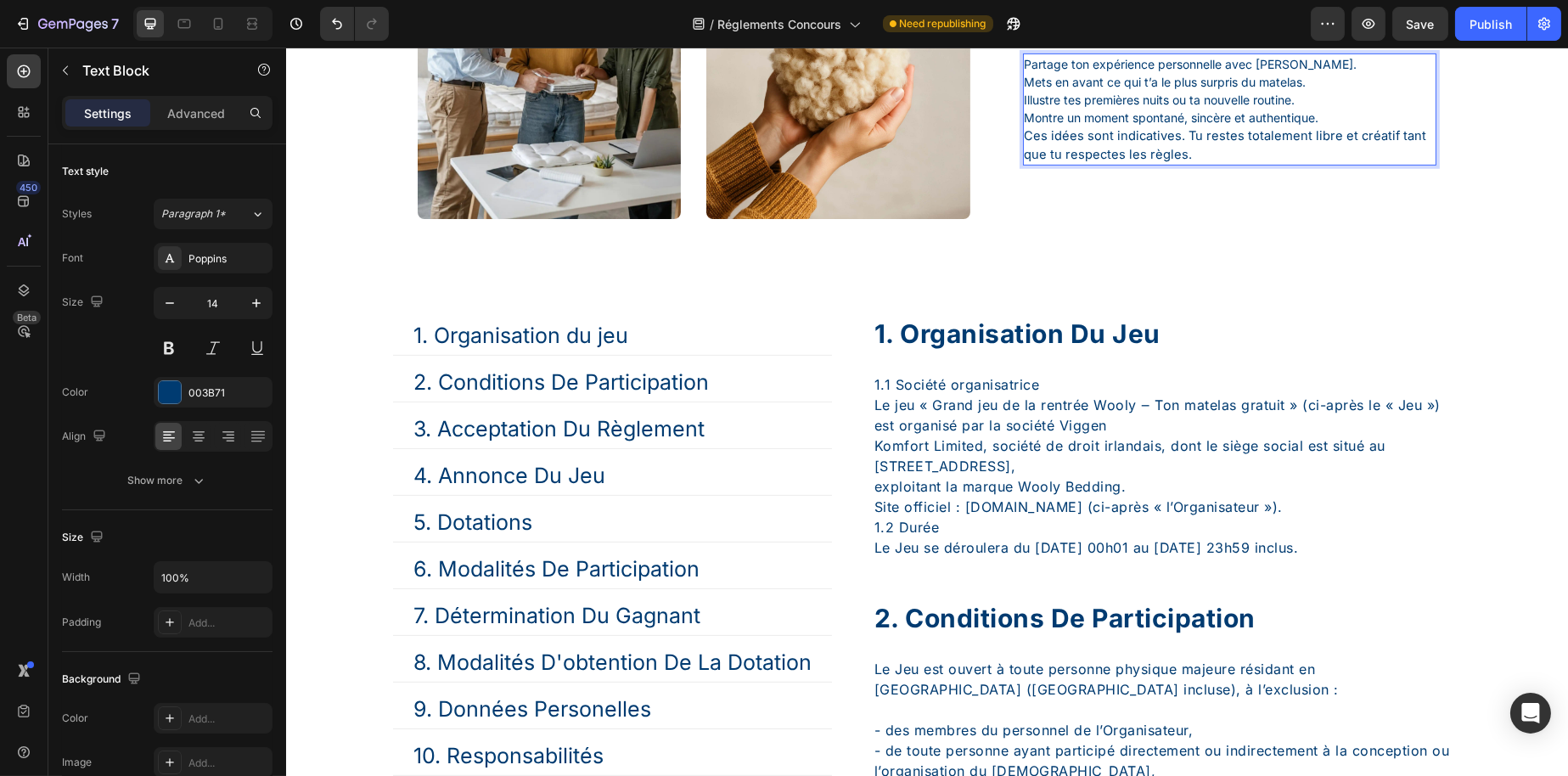
click at [1348, 127] on p "Partage ton expérience personnelle avec [PERSON_NAME]. Mets en avant ce qui t’a…" at bounding box center [1229, 91] width 411 height 71
click at [1353, 127] on p "Partage ton expérience personnelle avec [PERSON_NAME]. Mets en avant ce qui t’a…" at bounding box center [1229, 91] width 411 height 71
click at [1024, 116] on p "Partage ton expérience personnelle avec [PERSON_NAME]. Mets en avant ce qui t’a…" at bounding box center [1229, 91] width 411 height 71
click at [1024, 127] on p "- Partage ton expérience personnelle avec [PERSON_NAME]. Mets en avant ce qui t…" at bounding box center [1229, 91] width 411 height 71
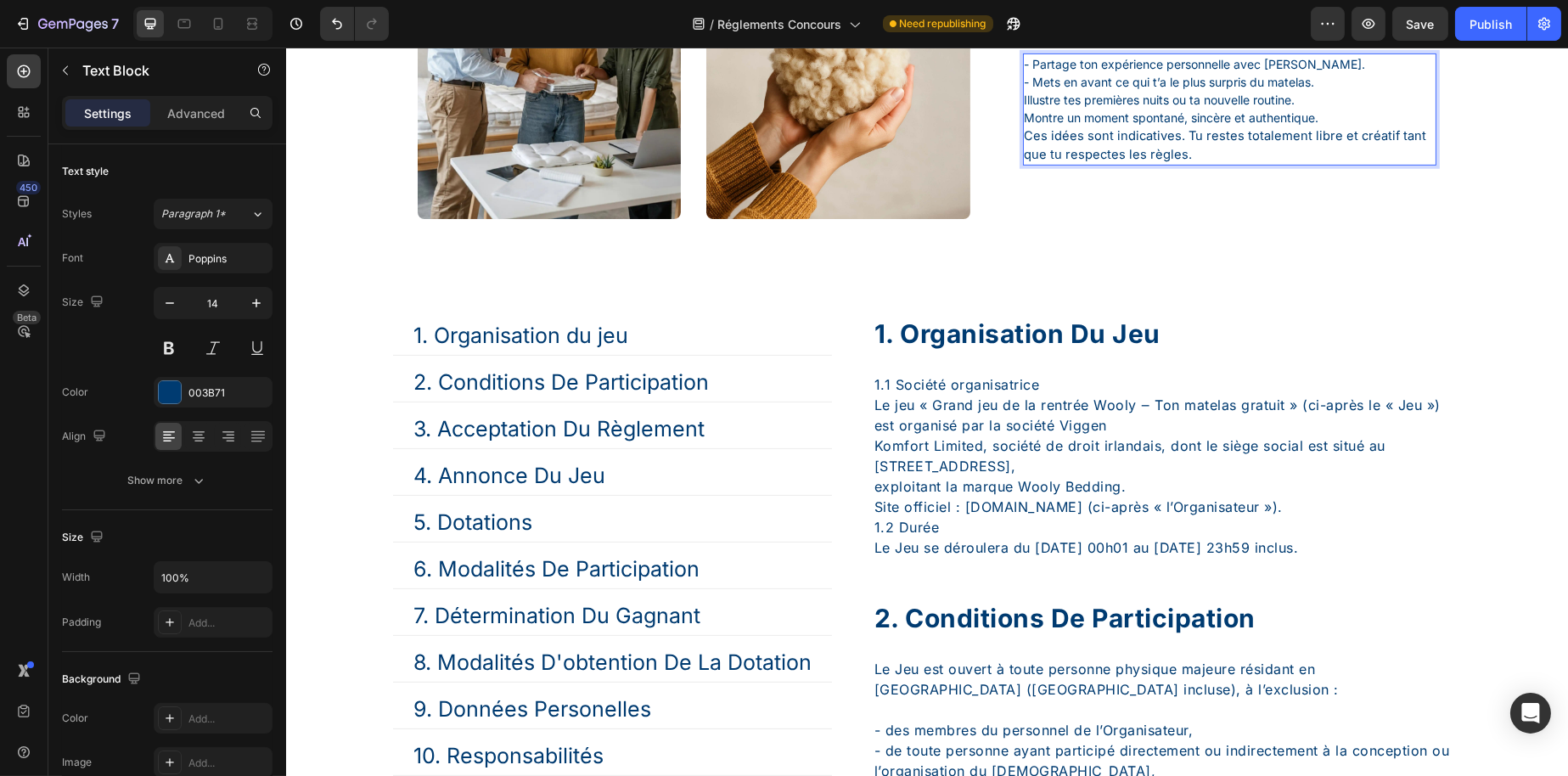
click at [1024, 127] on p "- Partage ton expérience personnelle avec [PERSON_NAME]. - Mets en avant ce qui…" at bounding box center [1229, 91] width 411 height 71
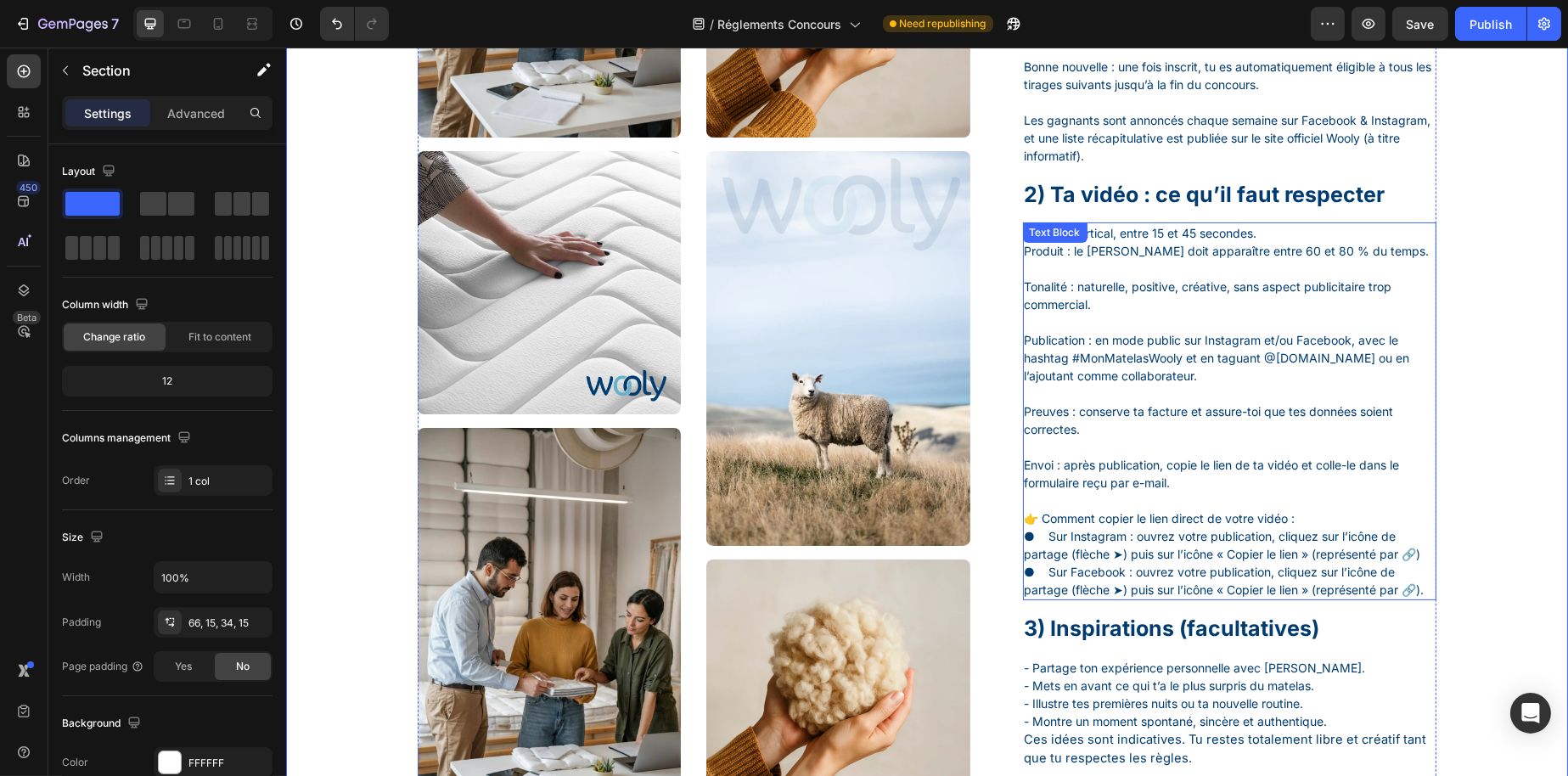
scroll to position [594, 0]
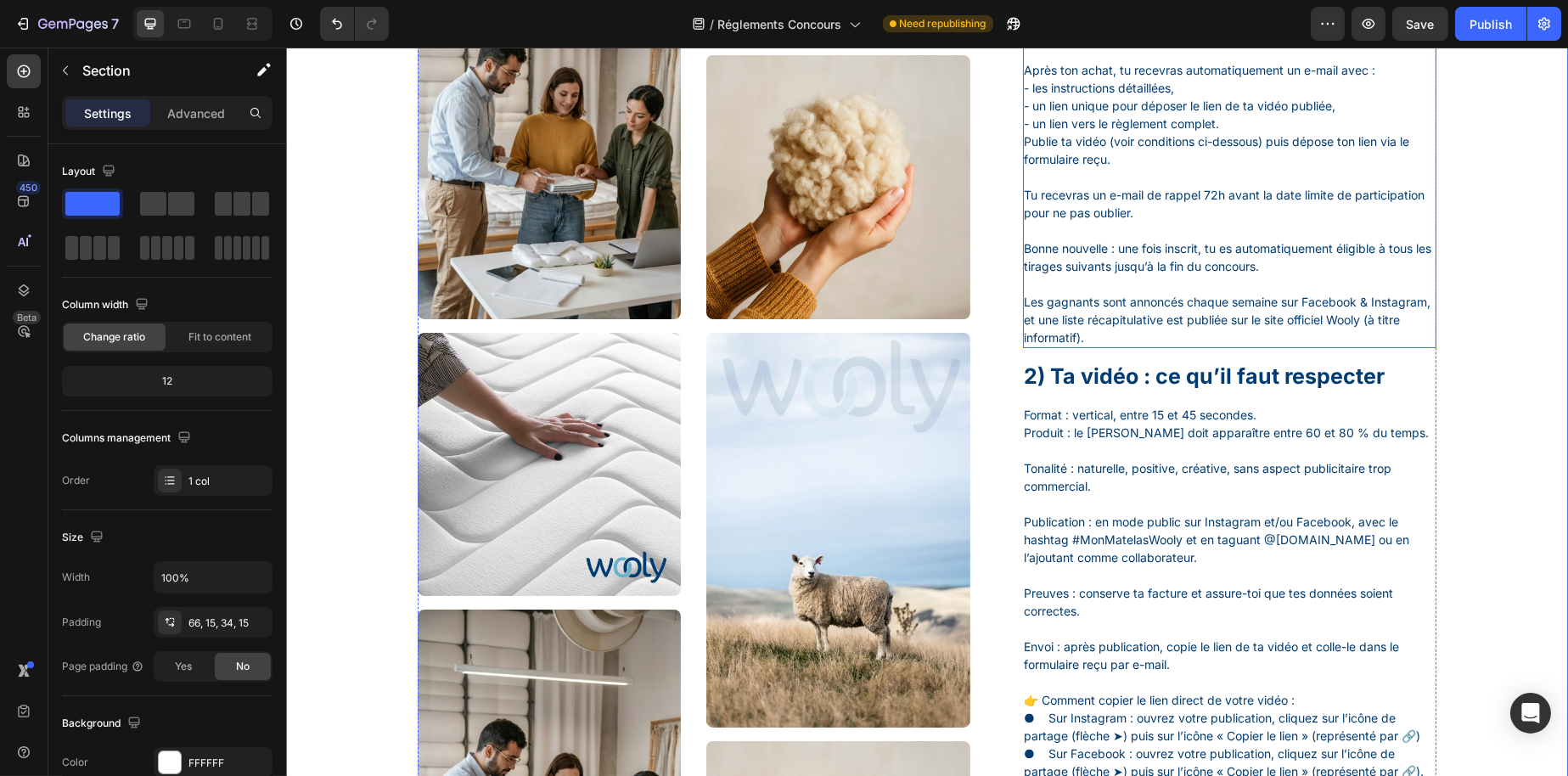
click at [1105, 381] on h1 "2) Ta vidéo : ce qu’il faut respecter" at bounding box center [1229, 376] width 414 height 31
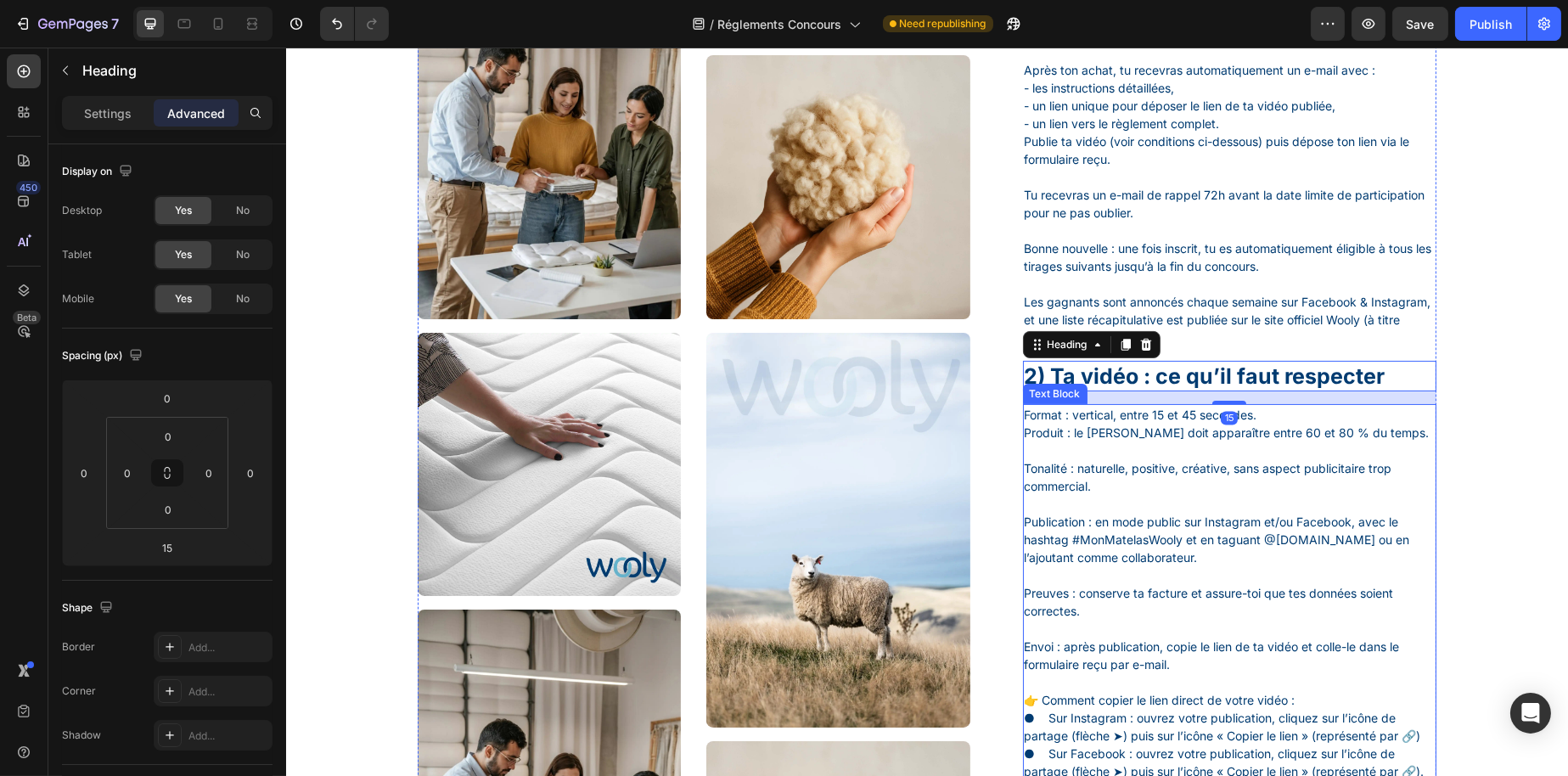
click at [1090, 424] on p "Format : vertical, entre 15 et 45 secondes. Produit : le matelas Wooly doit app…" at bounding box center [1229, 424] width 411 height 36
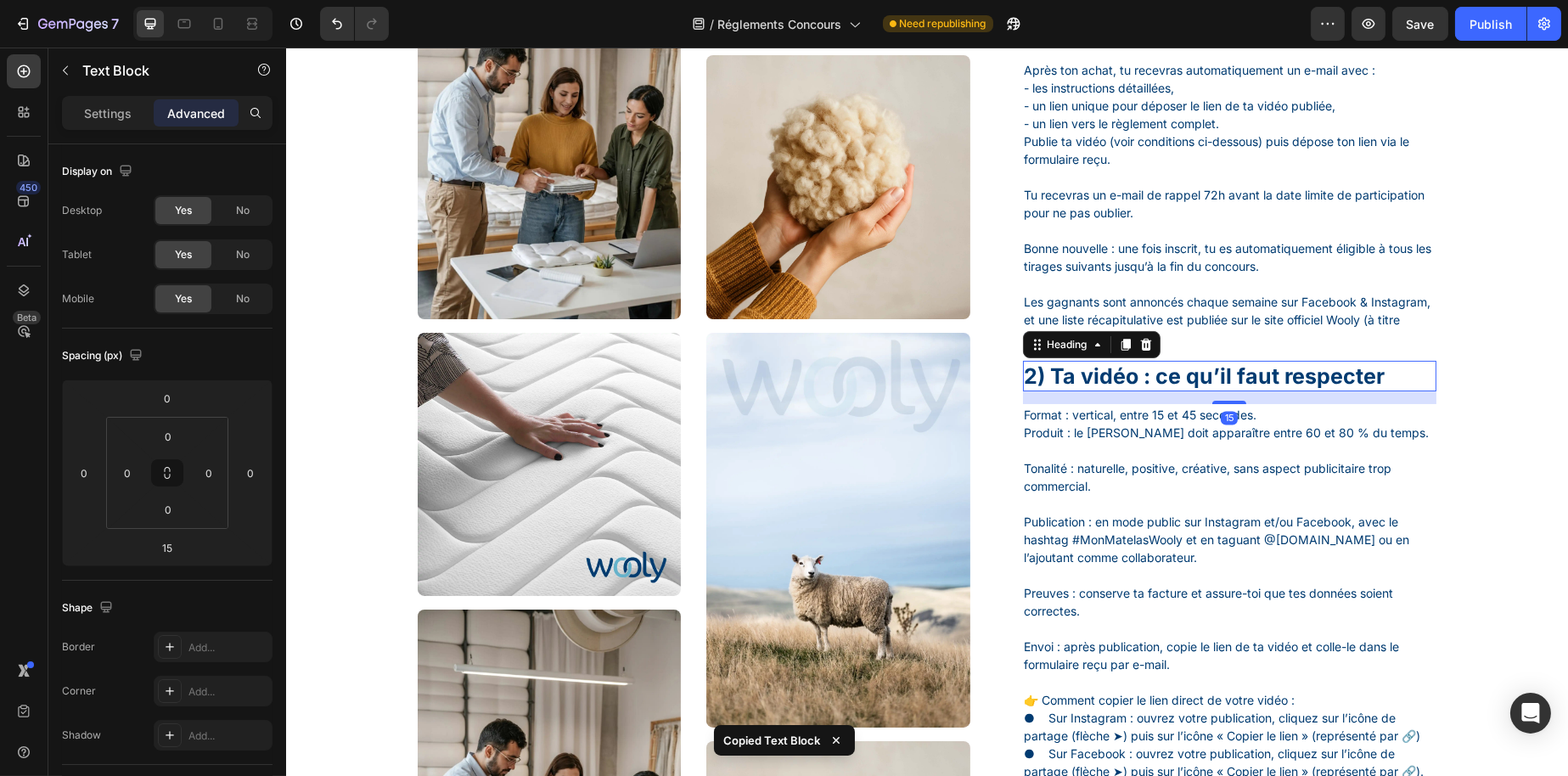
click at [1229, 388] on h1 "2) Ta vidéo : ce qu’il faut respecter" at bounding box center [1229, 376] width 414 height 31
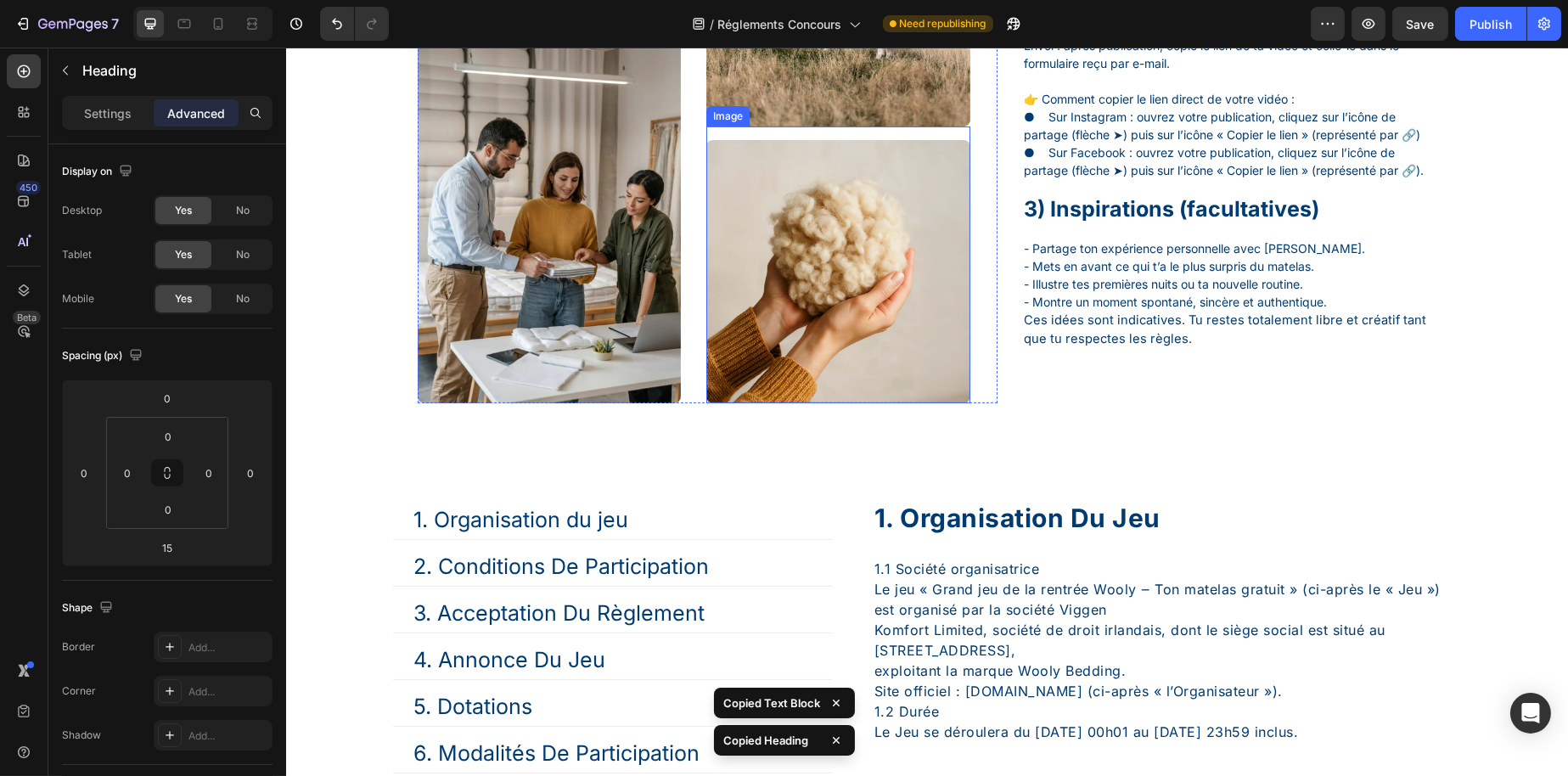
scroll to position [1273, 0]
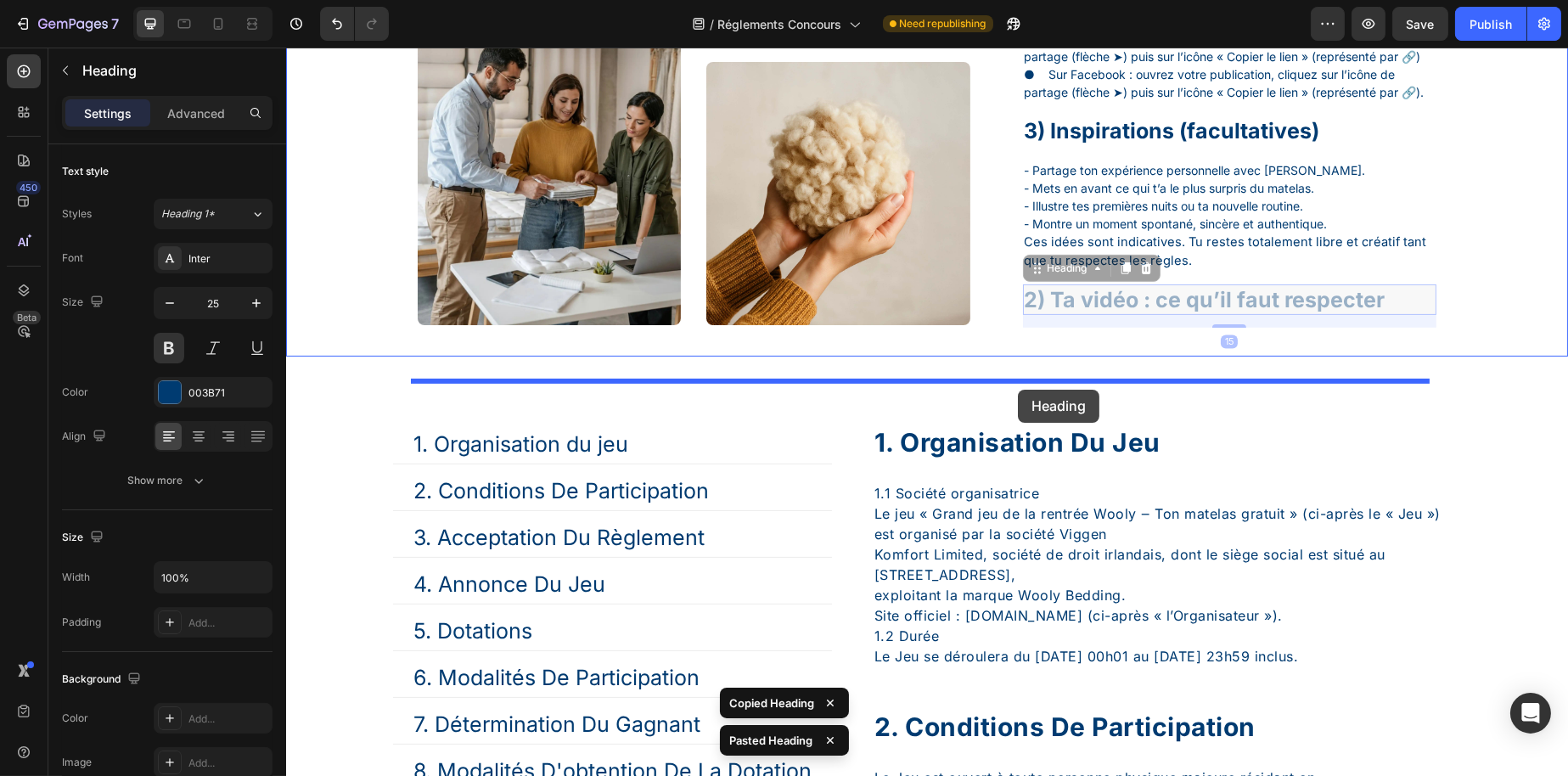
drag, startPoint x: 1044, startPoint y: 323, endPoint x: 1017, endPoint y: 389, distance: 71.3
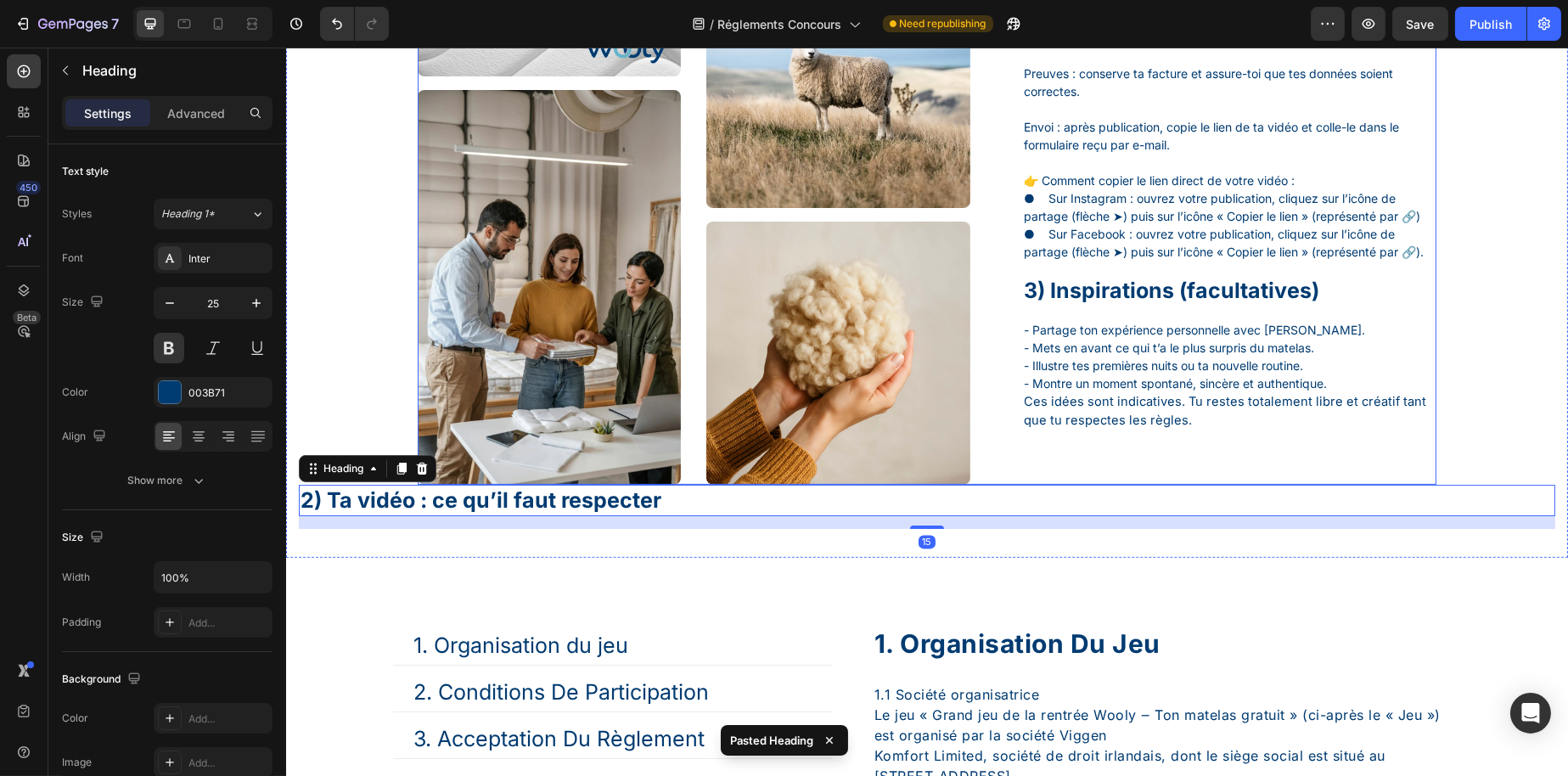
scroll to position [1189, 0]
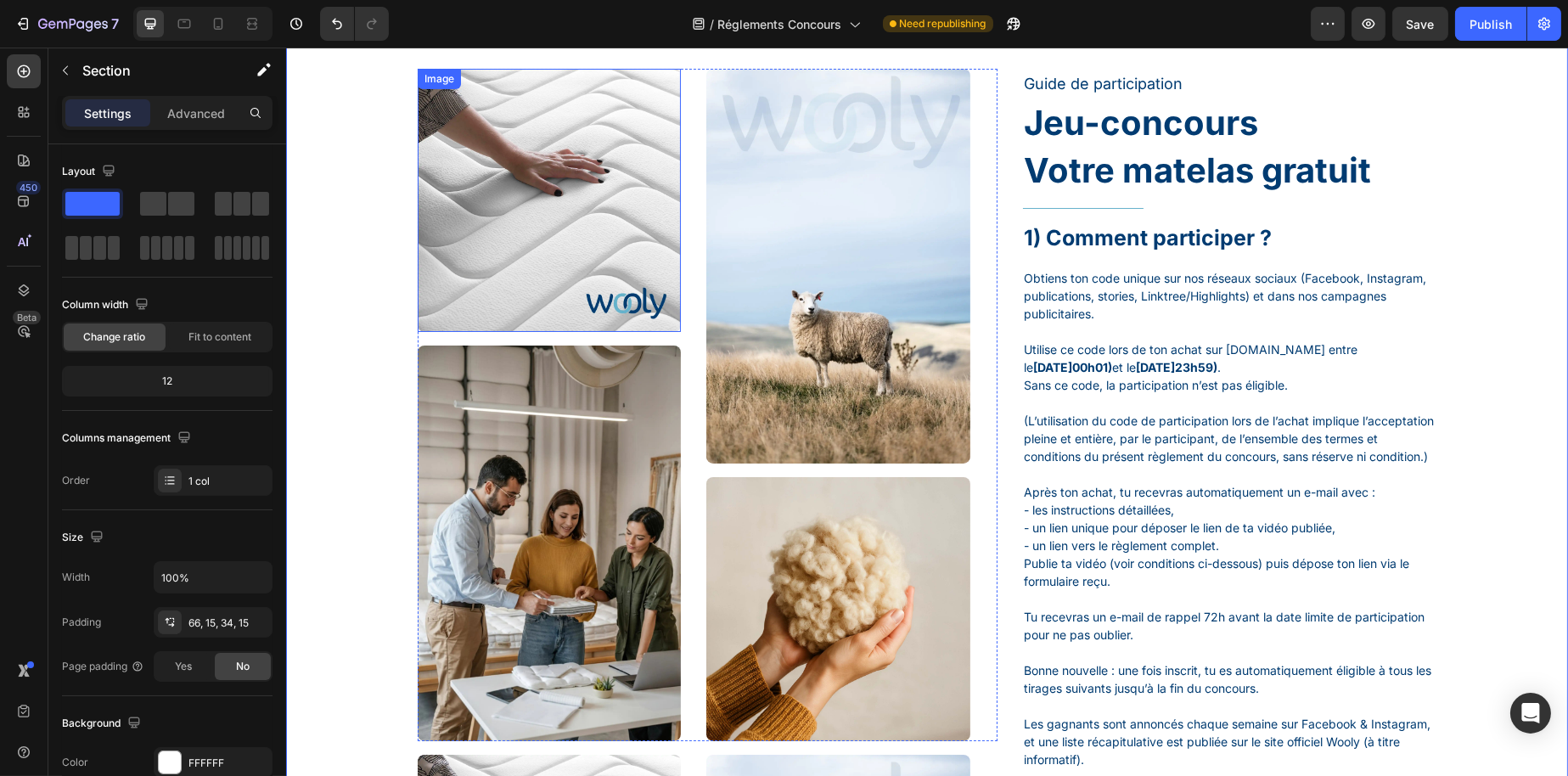
scroll to position [170, 0]
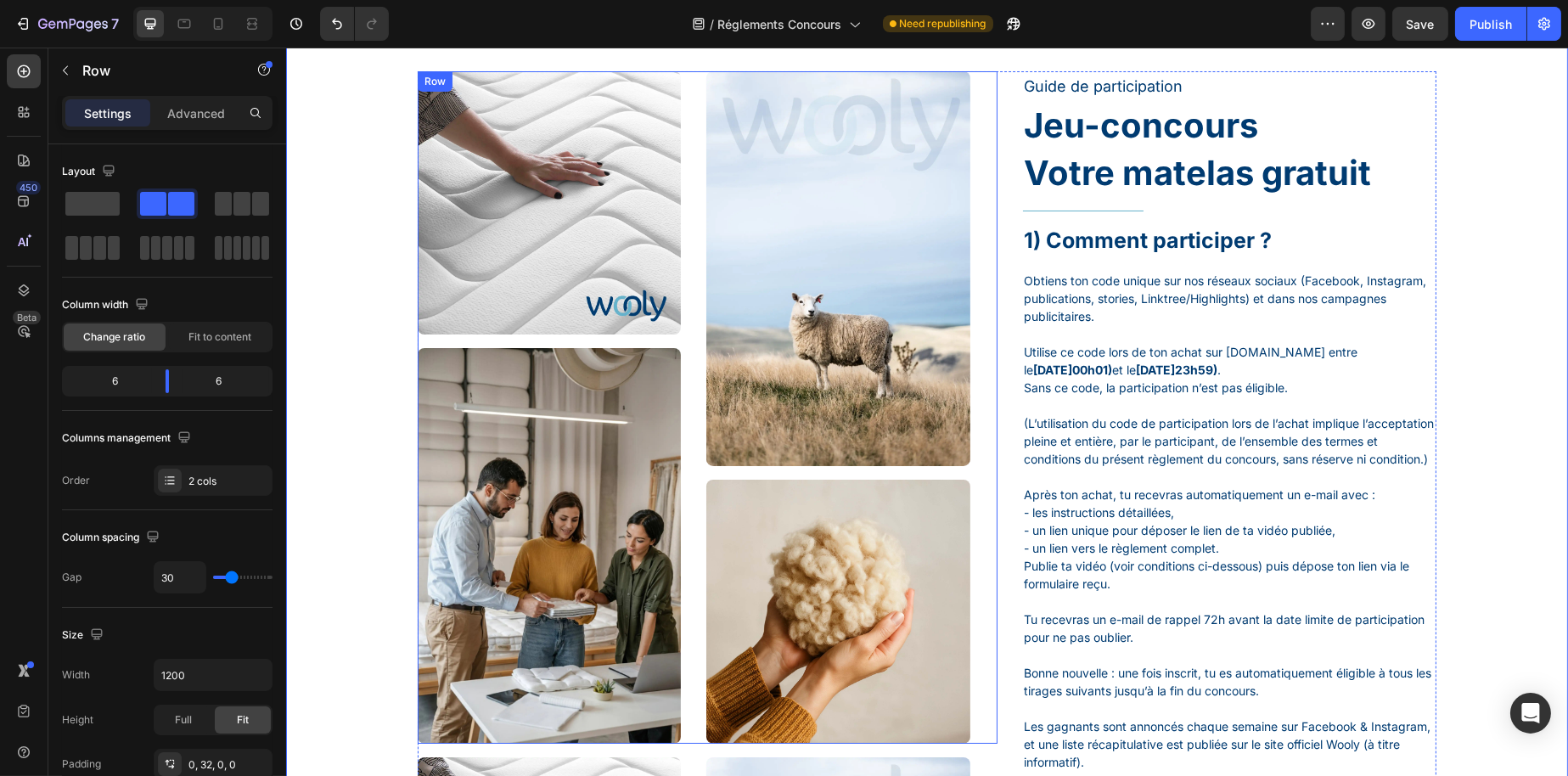
click at [972, 230] on div "Image Image Image Image Row" at bounding box center [706, 407] width 580 height 673
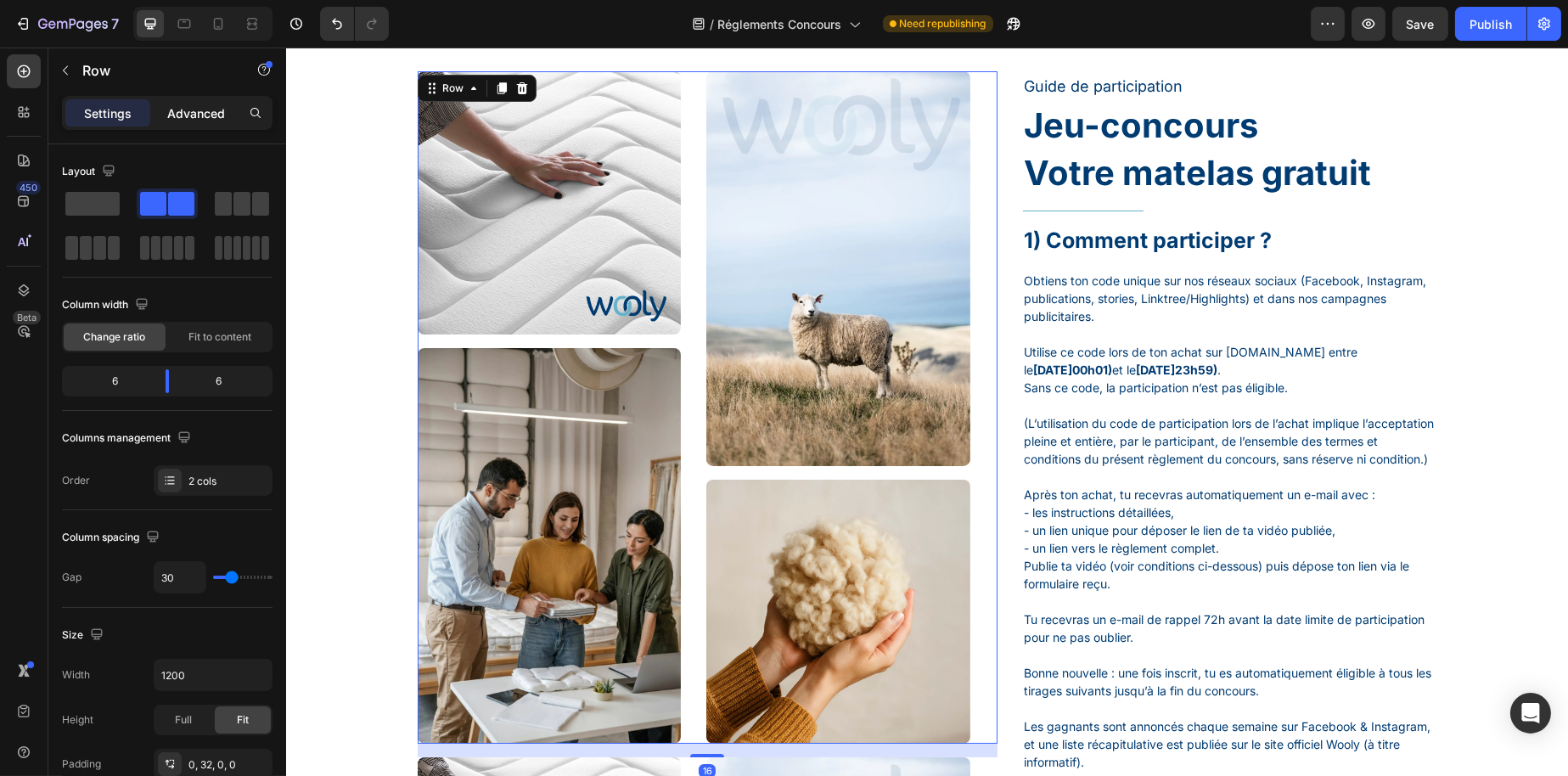
click at [181, 104] on p "Advanced" at bounding box center [196, 113] width 58 height 18
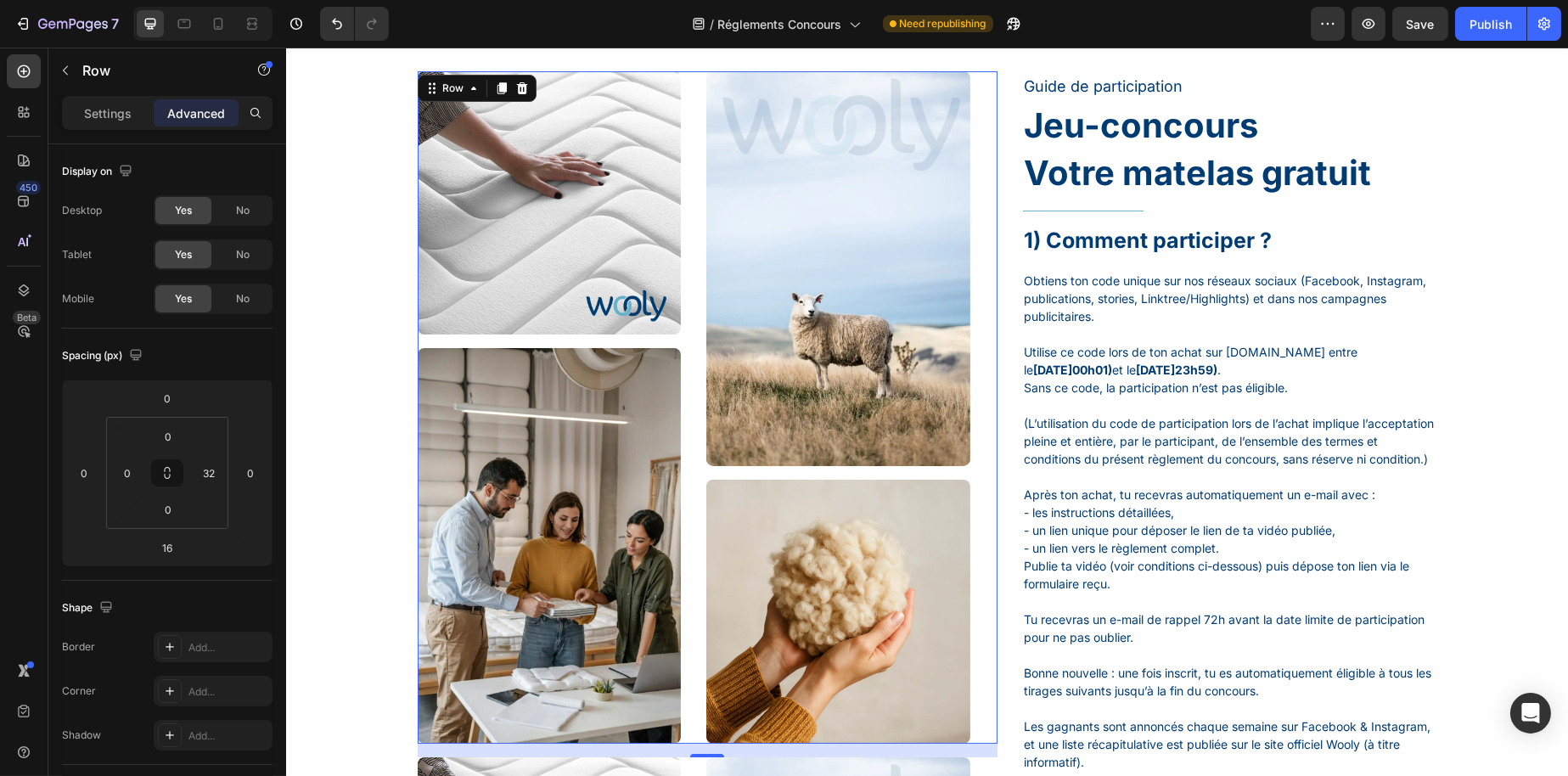
click at [690, 244] on div "Image Image Image Image Row 16" at bounding box center [706, 407] width 580 height 673
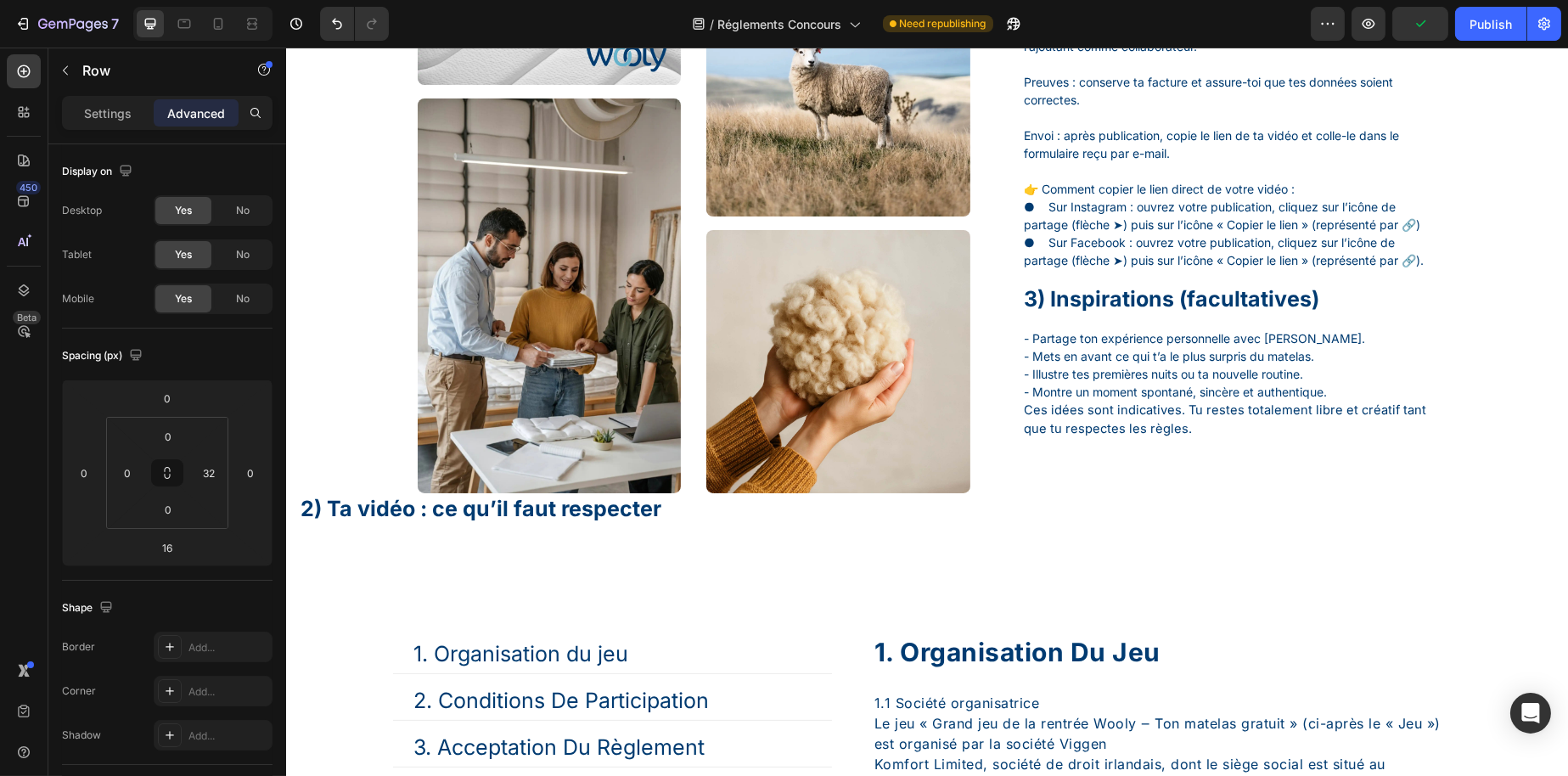
scroll to position [1189, 0]
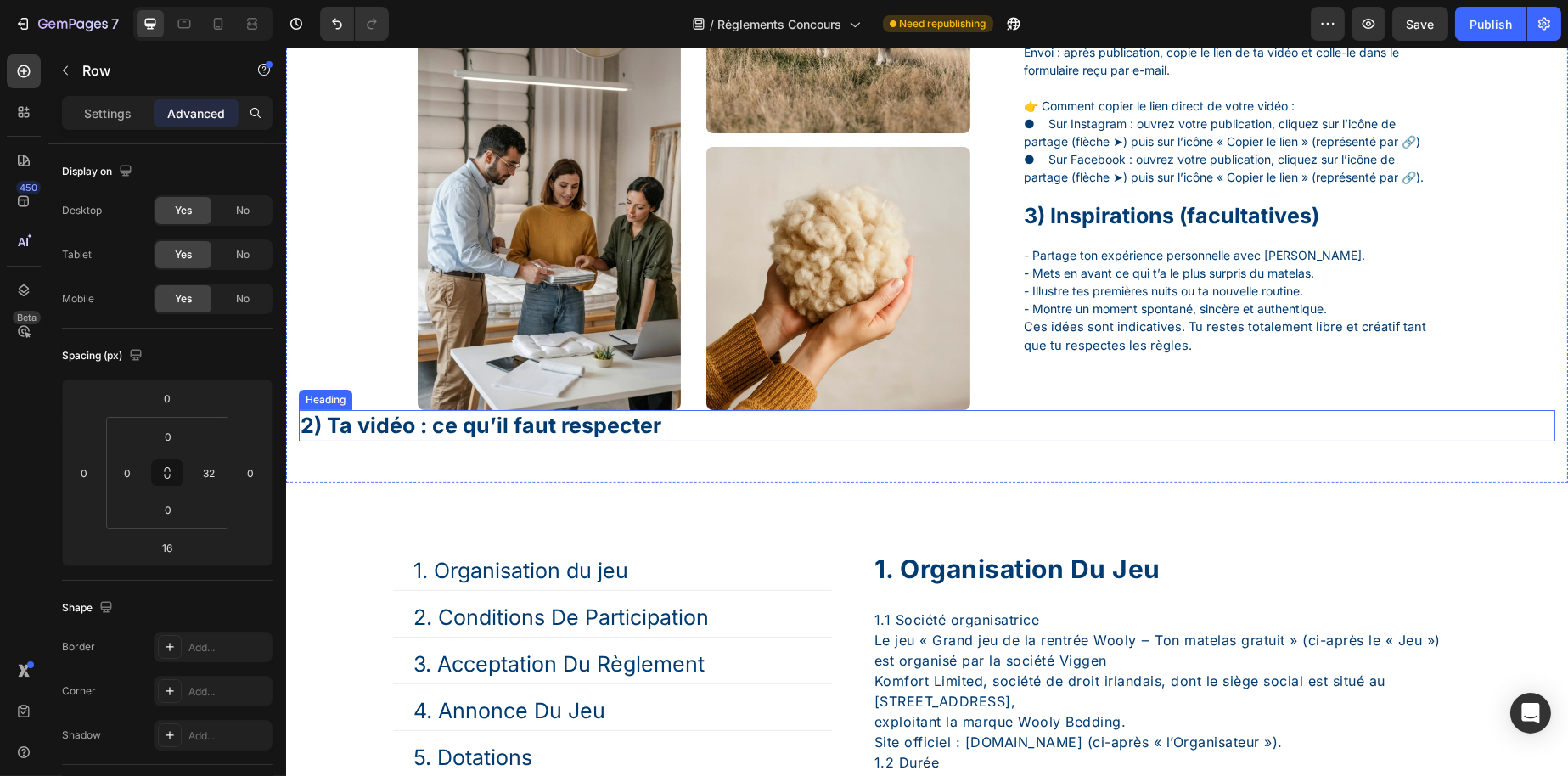
click at [710, 441] on h1 "2) Ta vidéo : ce qu’il faut respecter" at bounding box center [926, 425] width 1256 height 31
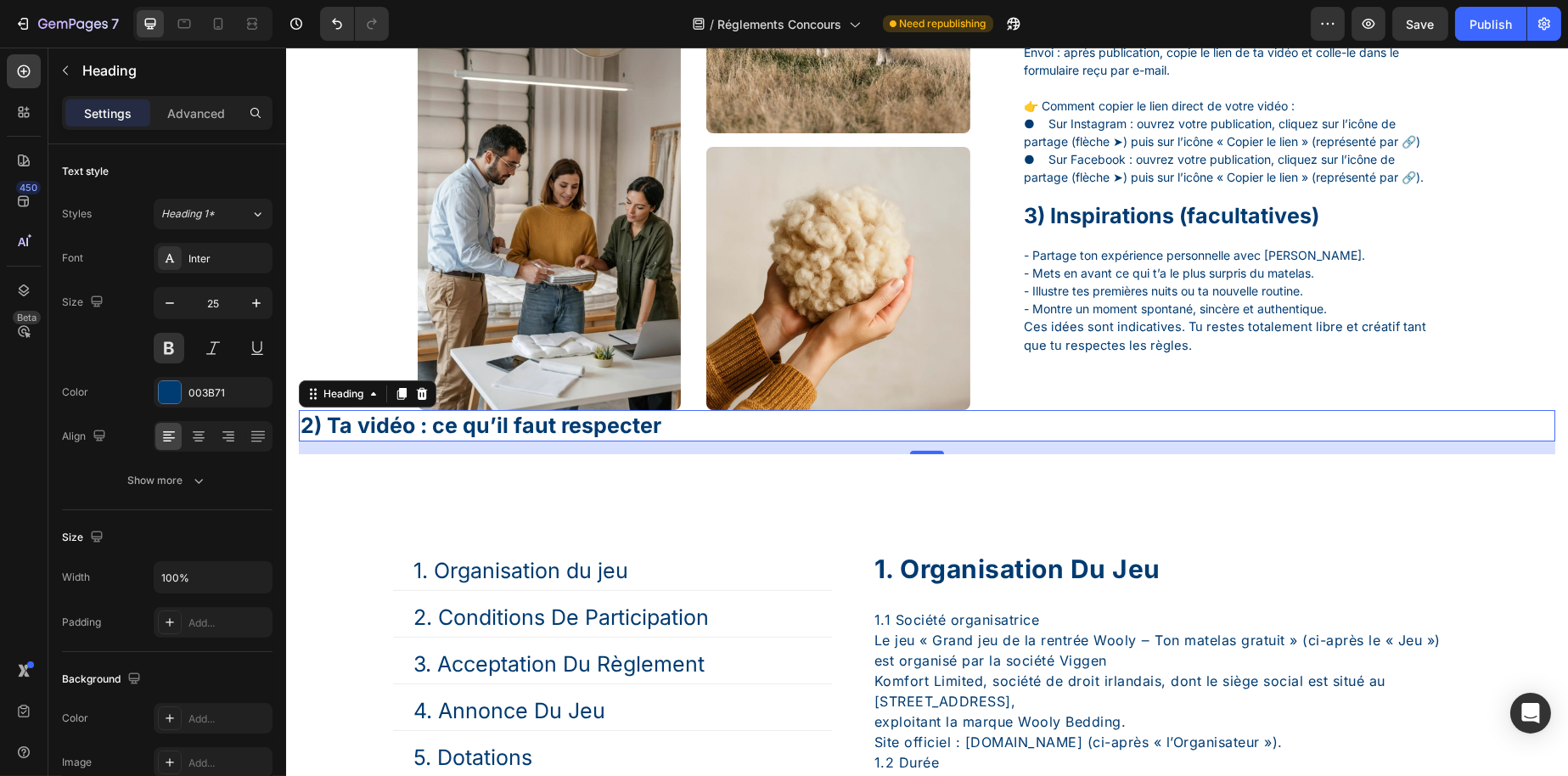
click at [764, 442] on h1 "2) Ta vidéo : ce qu’il faut respecter" at bounding box center [926, 425] width 1256 height 31
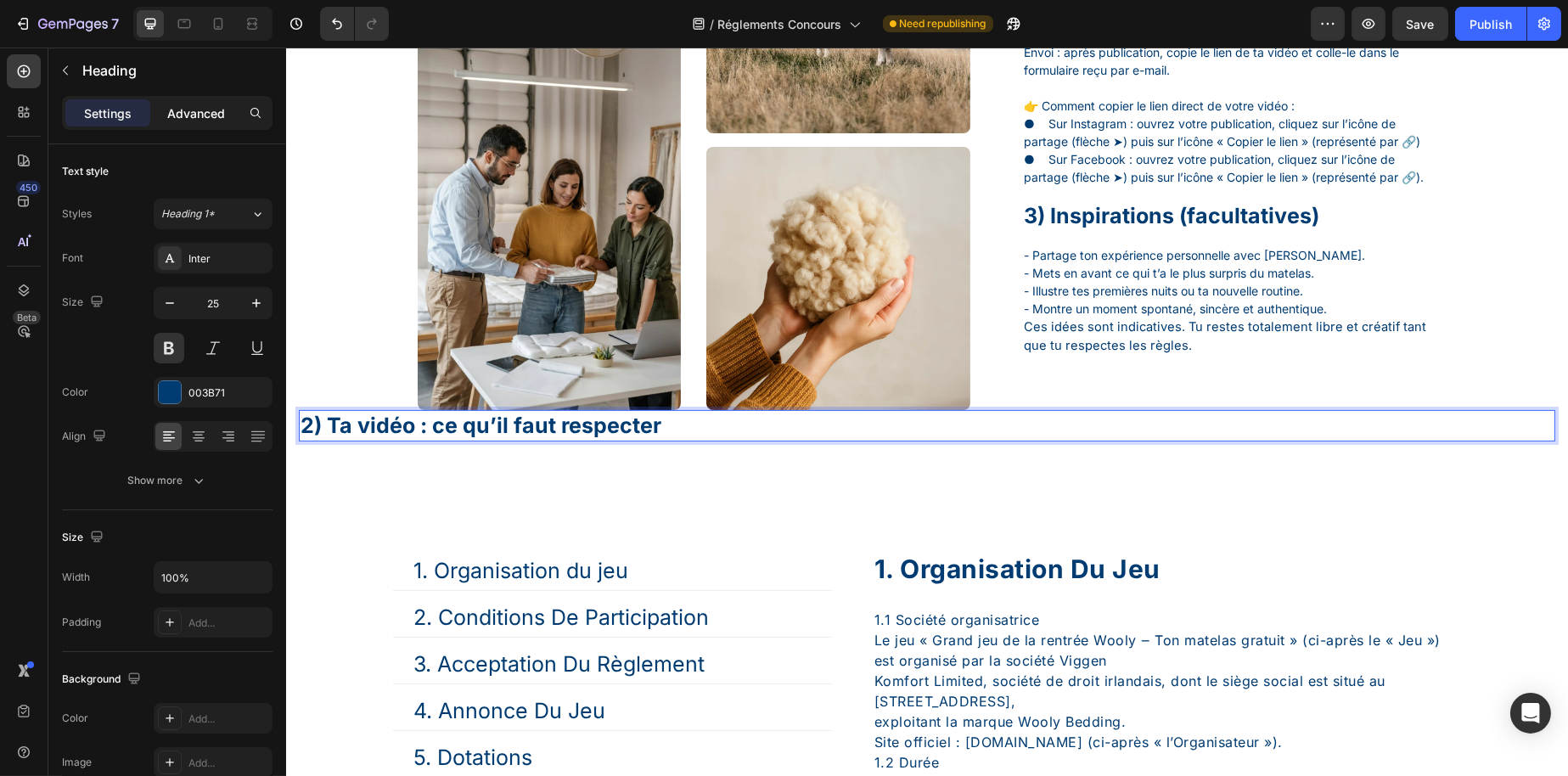
click at [223, 121] on div "Advanced" at bounding box center [195, 112] width 85 height 27
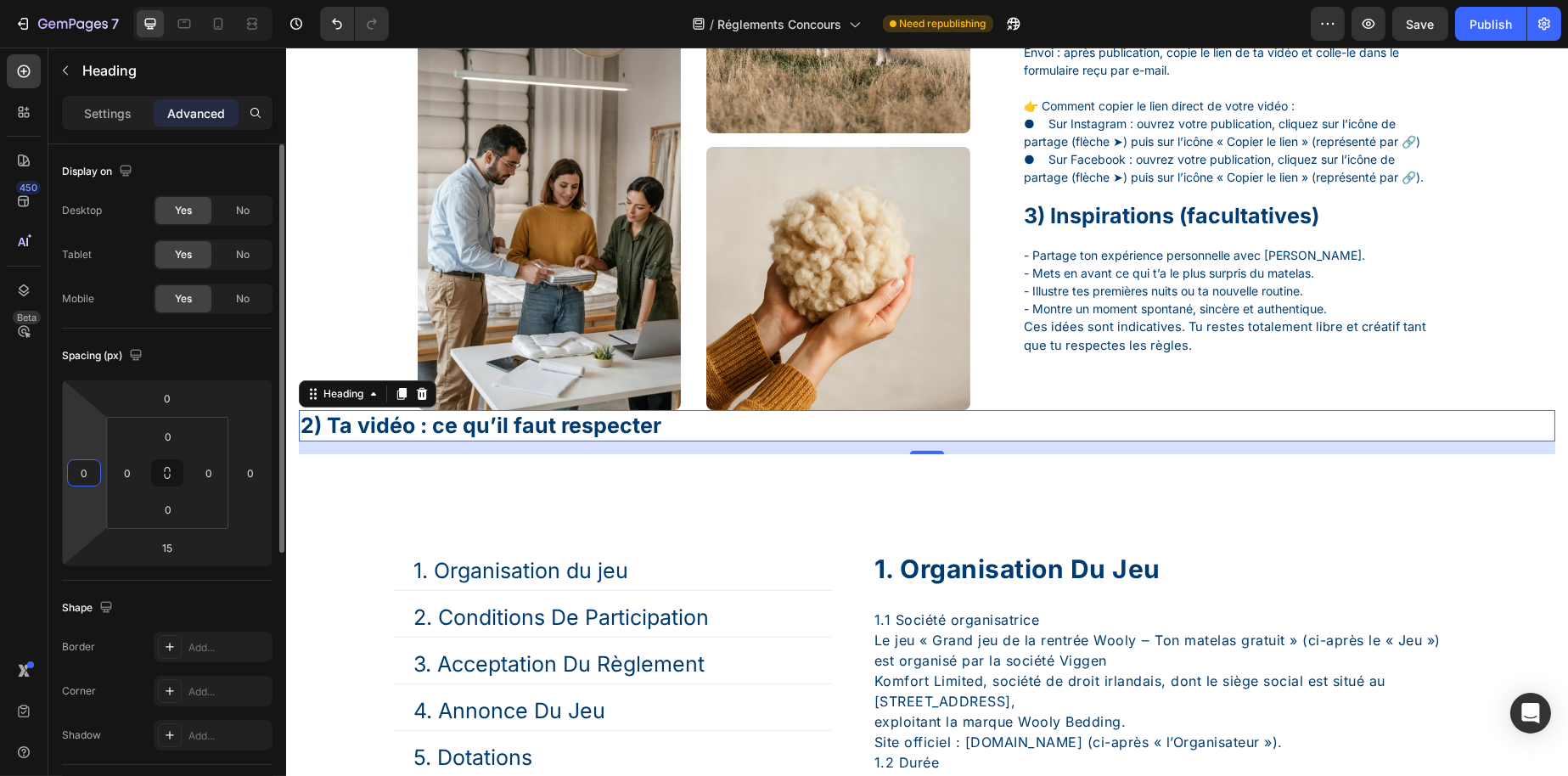
click at [77, 470] on input "0" at bounding box center [84, 473] width 26 height 26
type input "32"
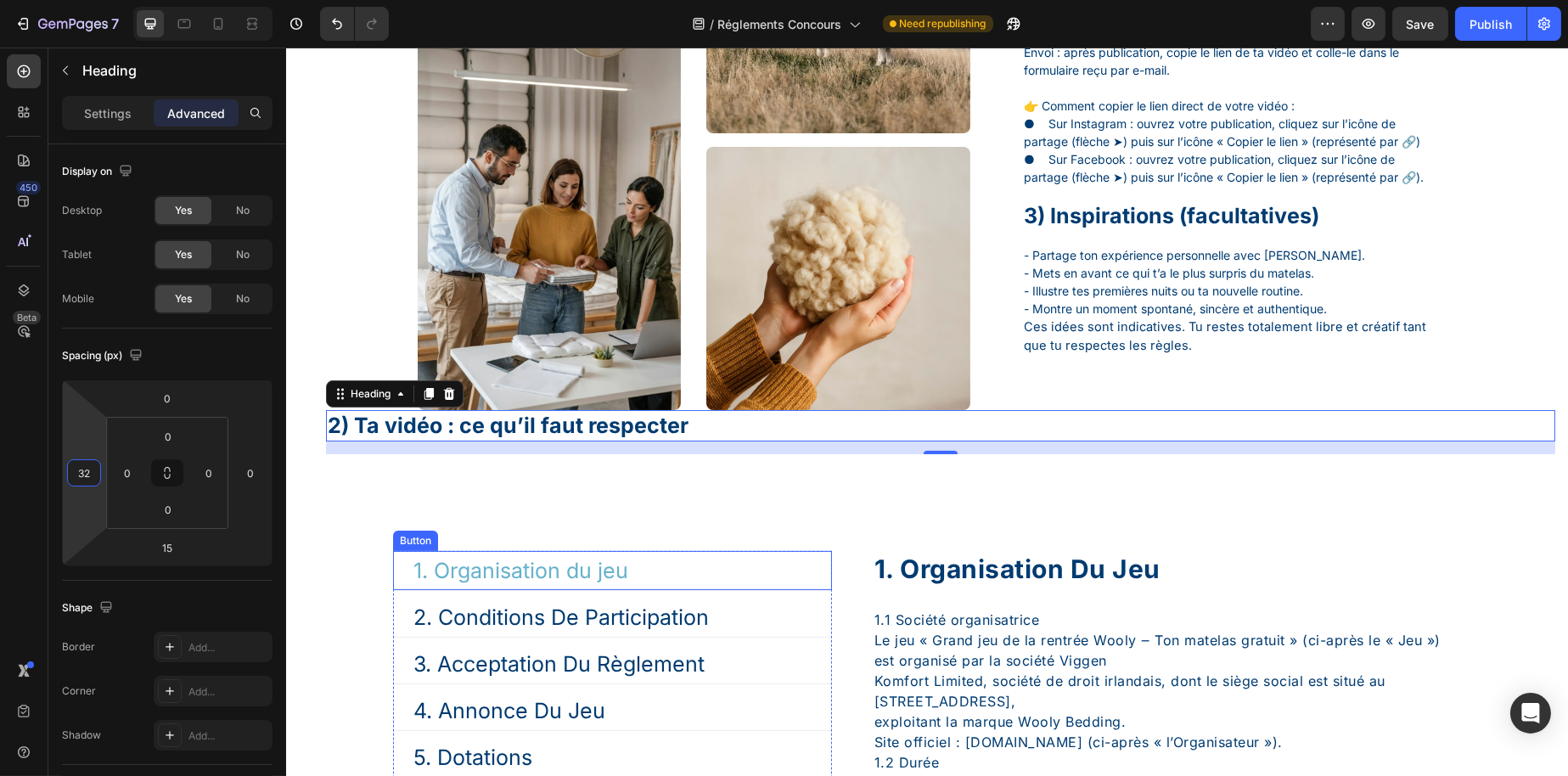
click at [401, 585] on link "1. Organisation du jeu" at bounding box center [519, 570] width 256 height 39
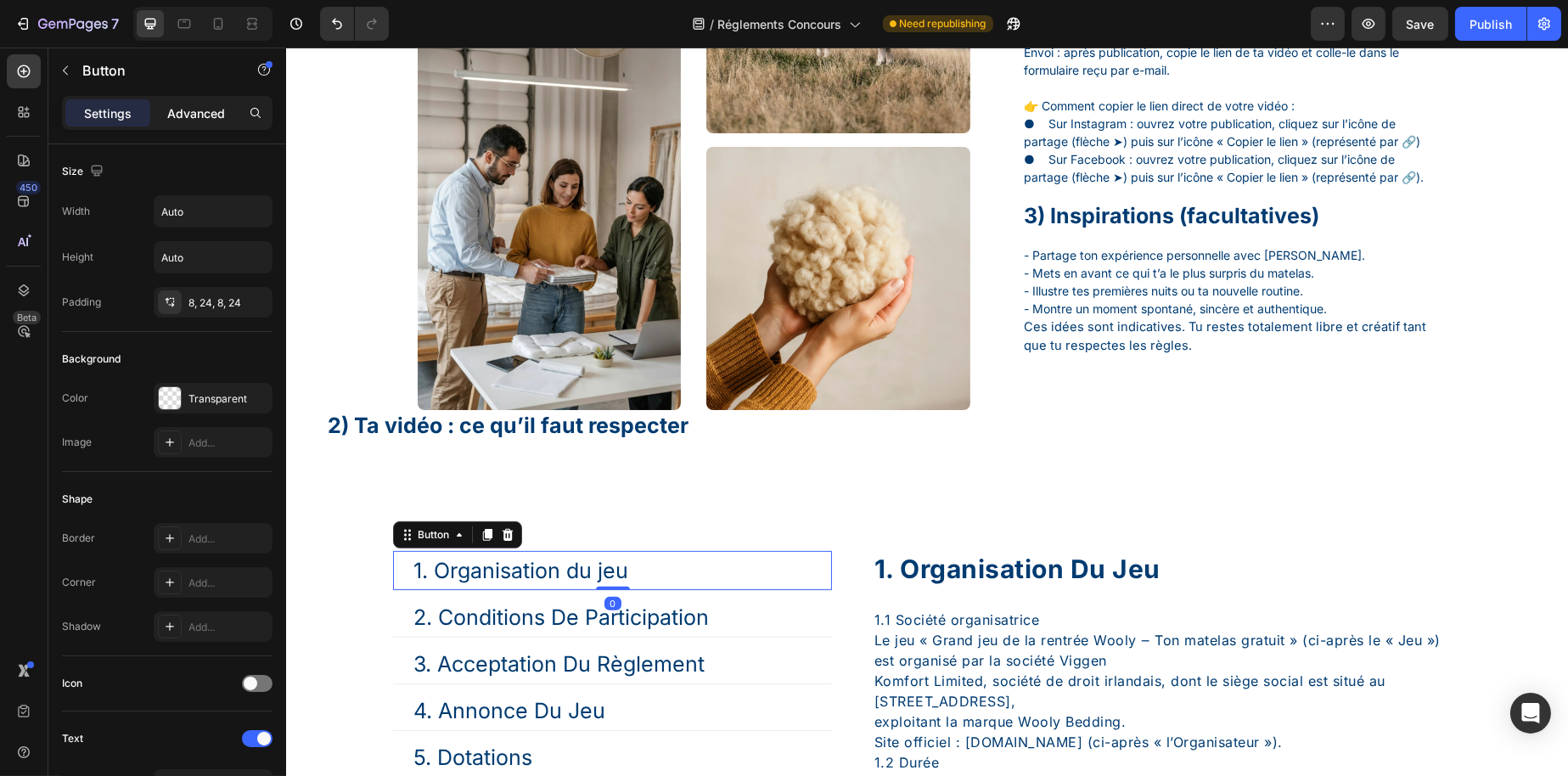
click at [203, 117] on p "Advanced" at bounding box center [196, 113] width 58 height 18
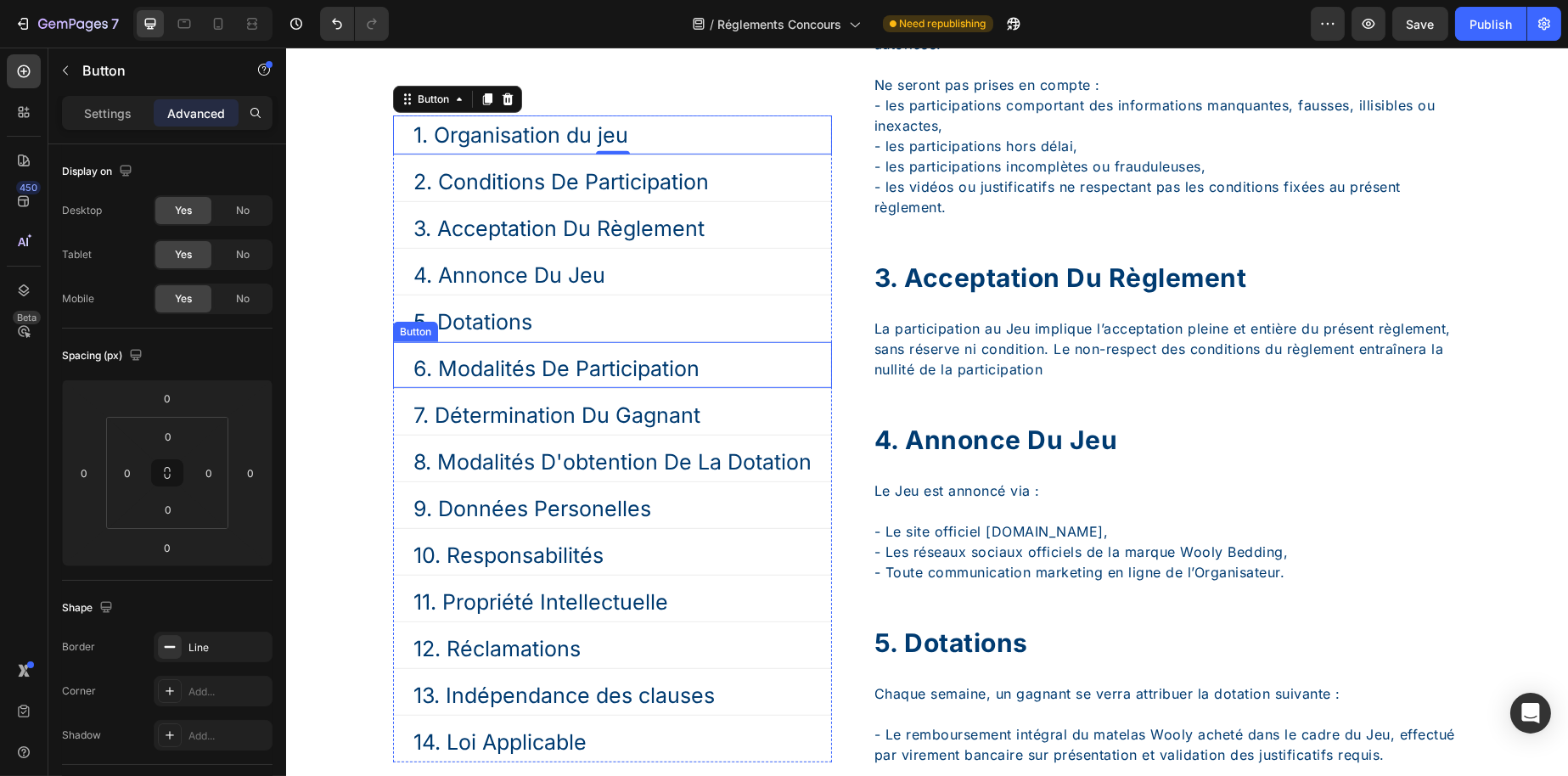
scroll to position [2377, 0]
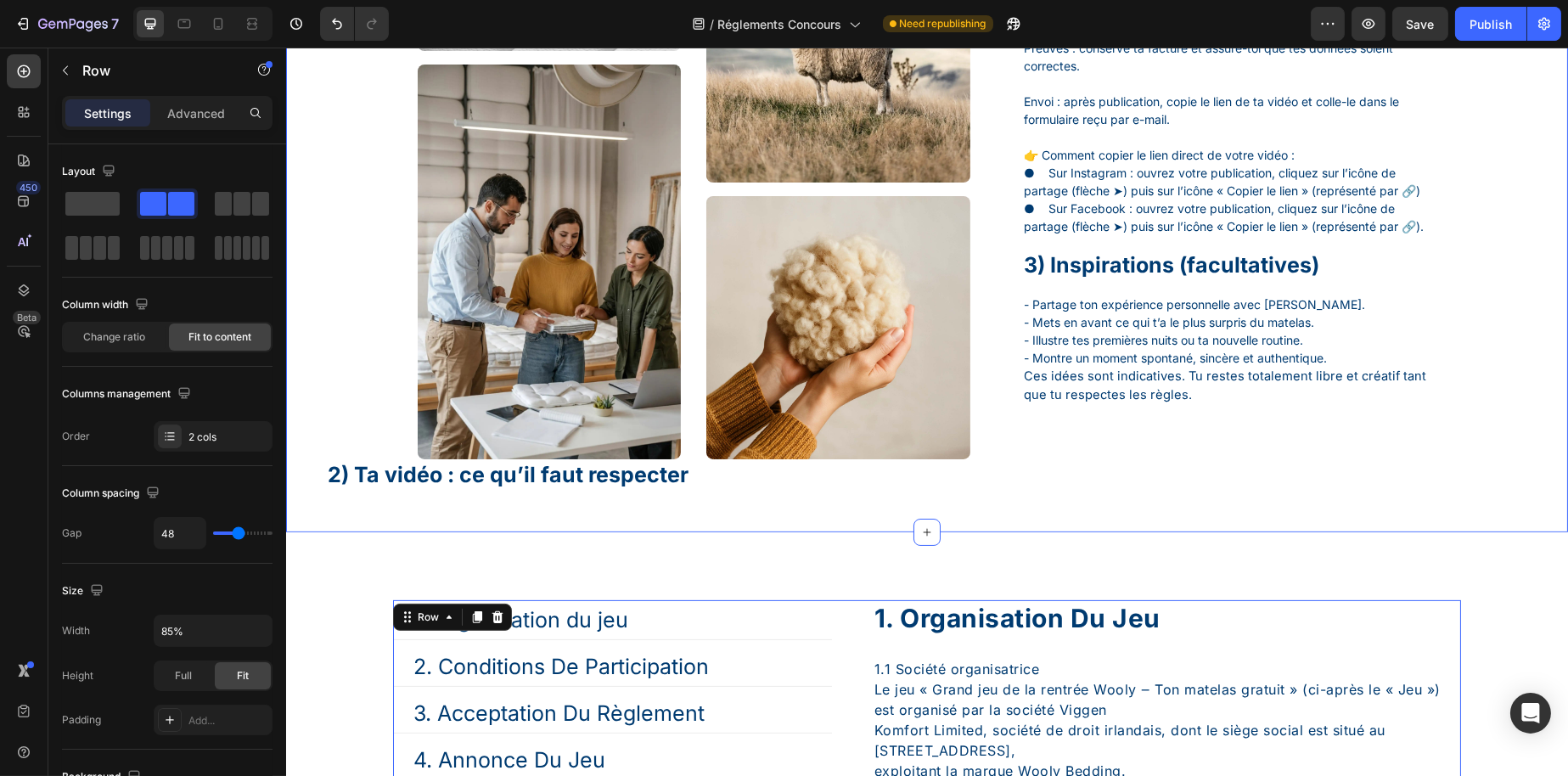
scroll to position [934, 0]
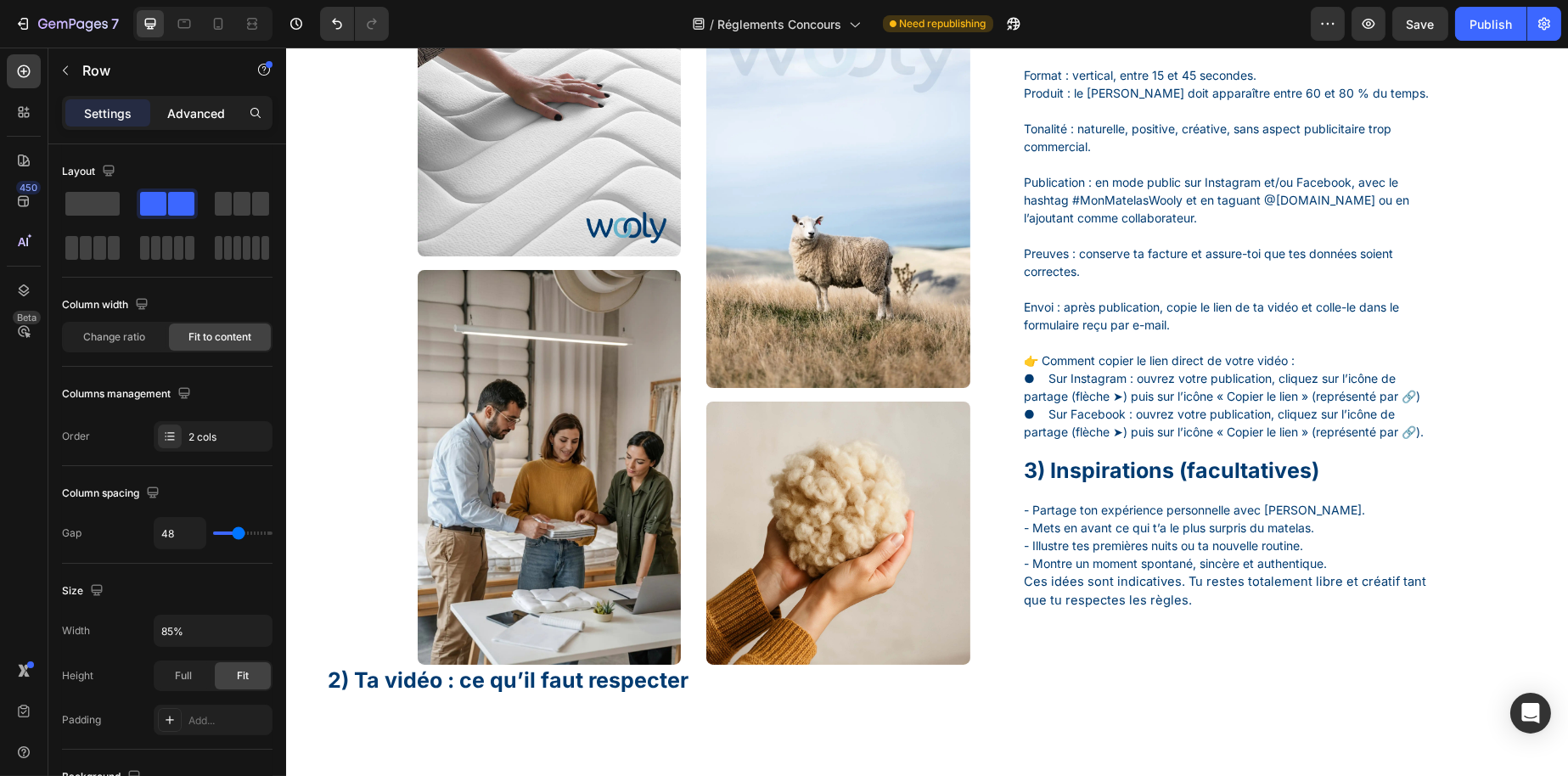
click at [198, 118] on p "Advanced" at bounding box center [196, 113] width 58 height 18
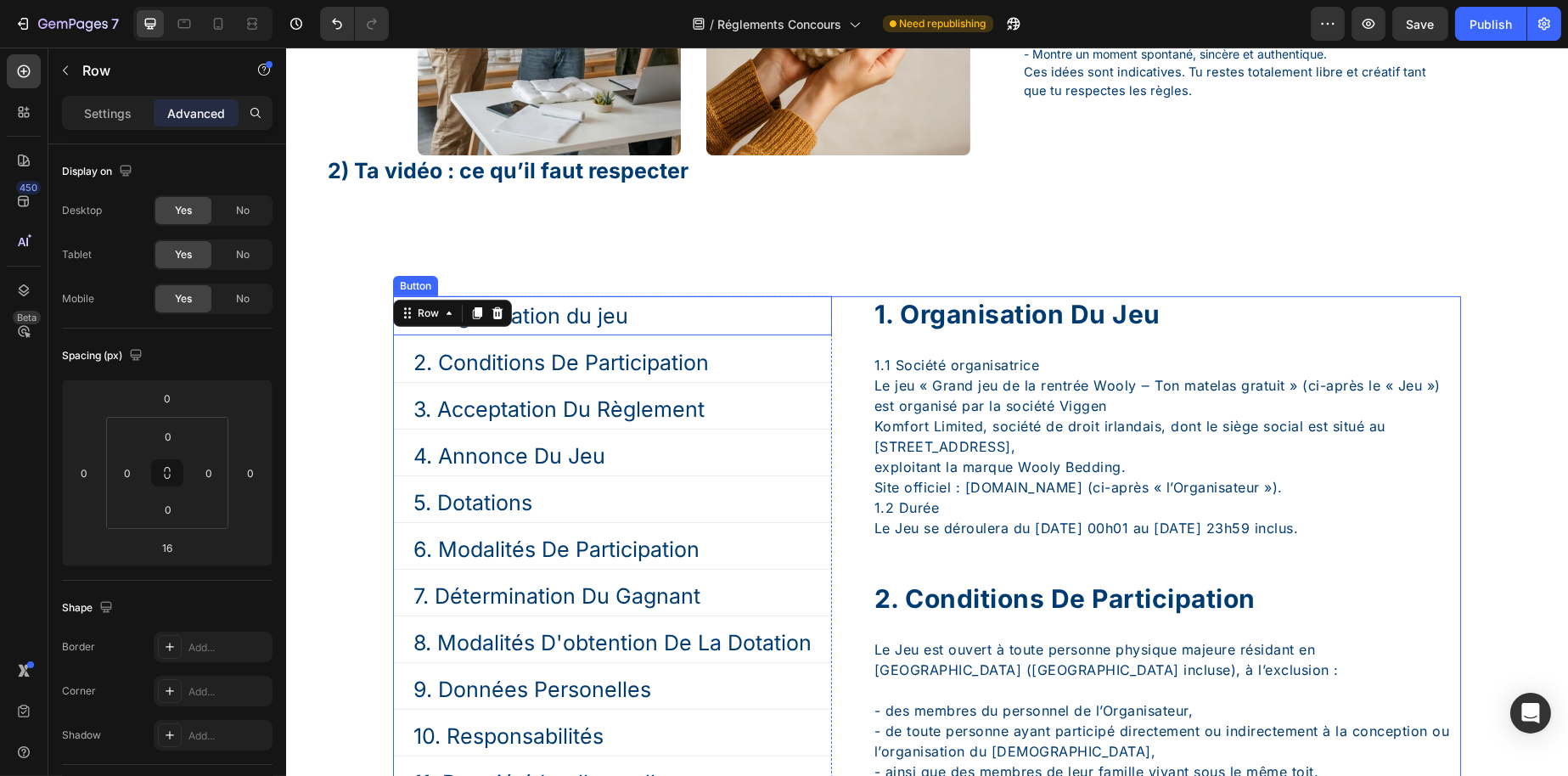
scroll to position [1273, 0]
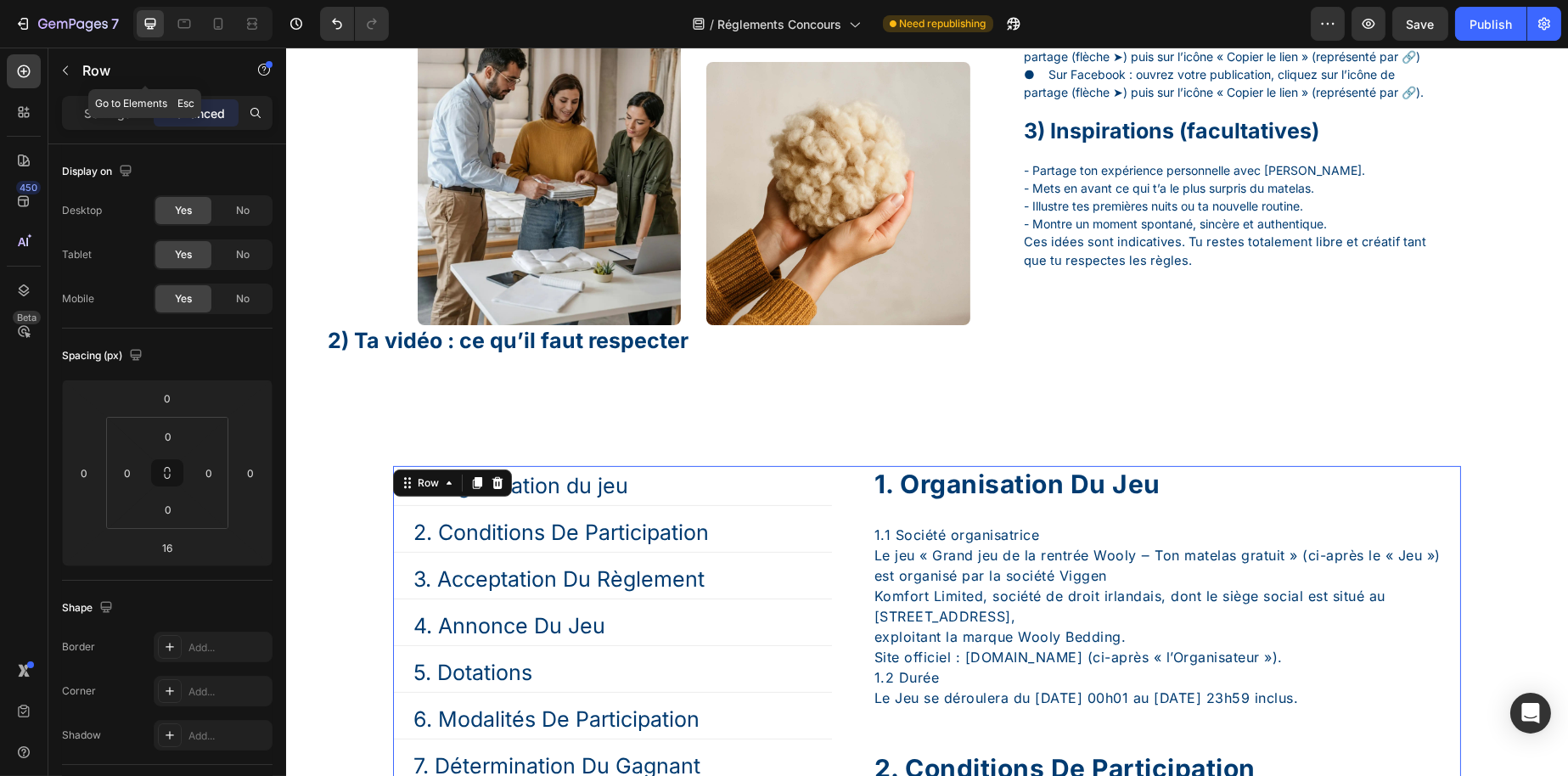
click at [85, 63] on p "Row" at bounding box center [154, 70] width 144 height 20
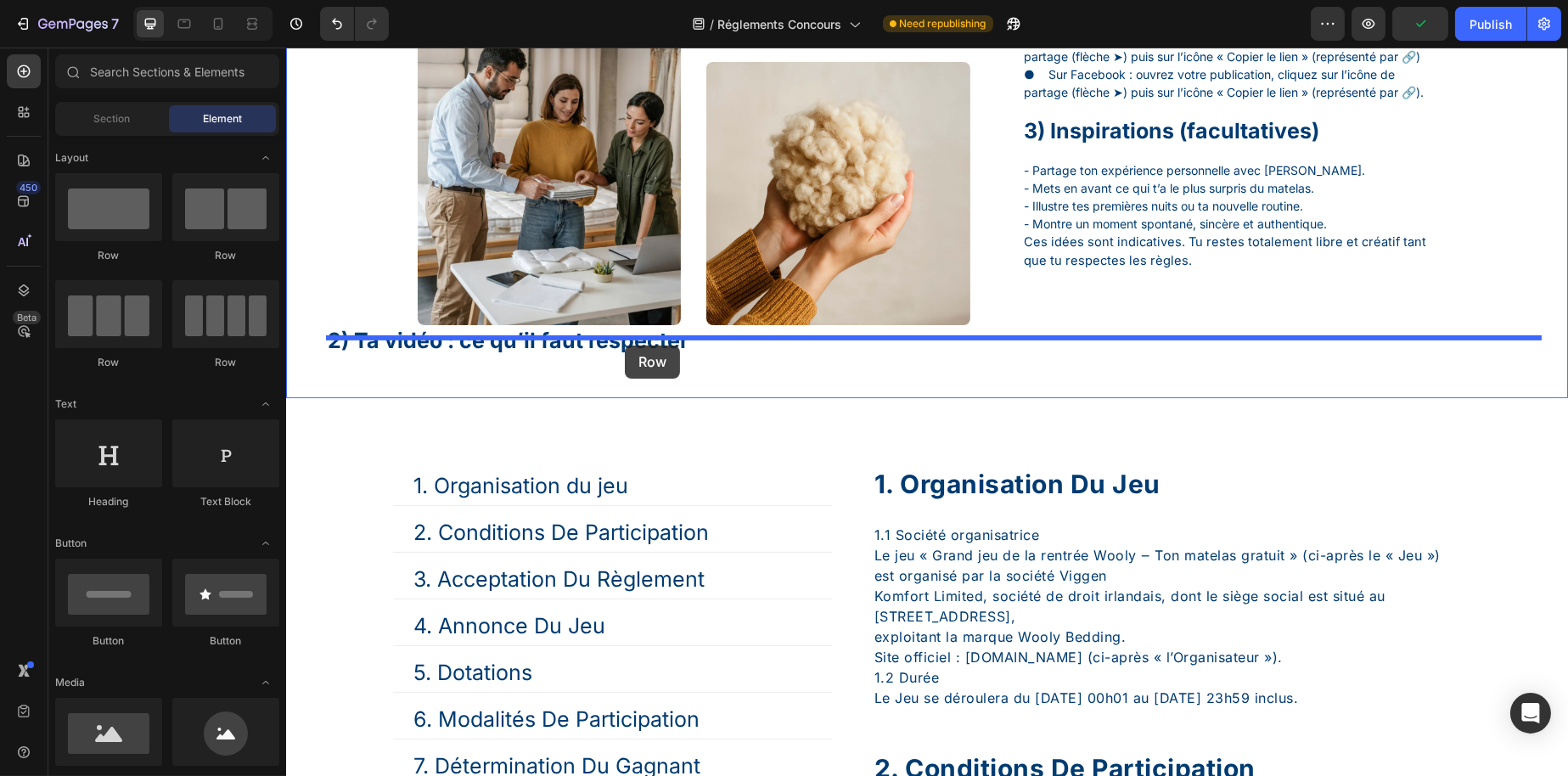
drag, startPoint x: 389, startPoint y: 285, endPoint x: 624, endPoint y: 346, distance: 242.8
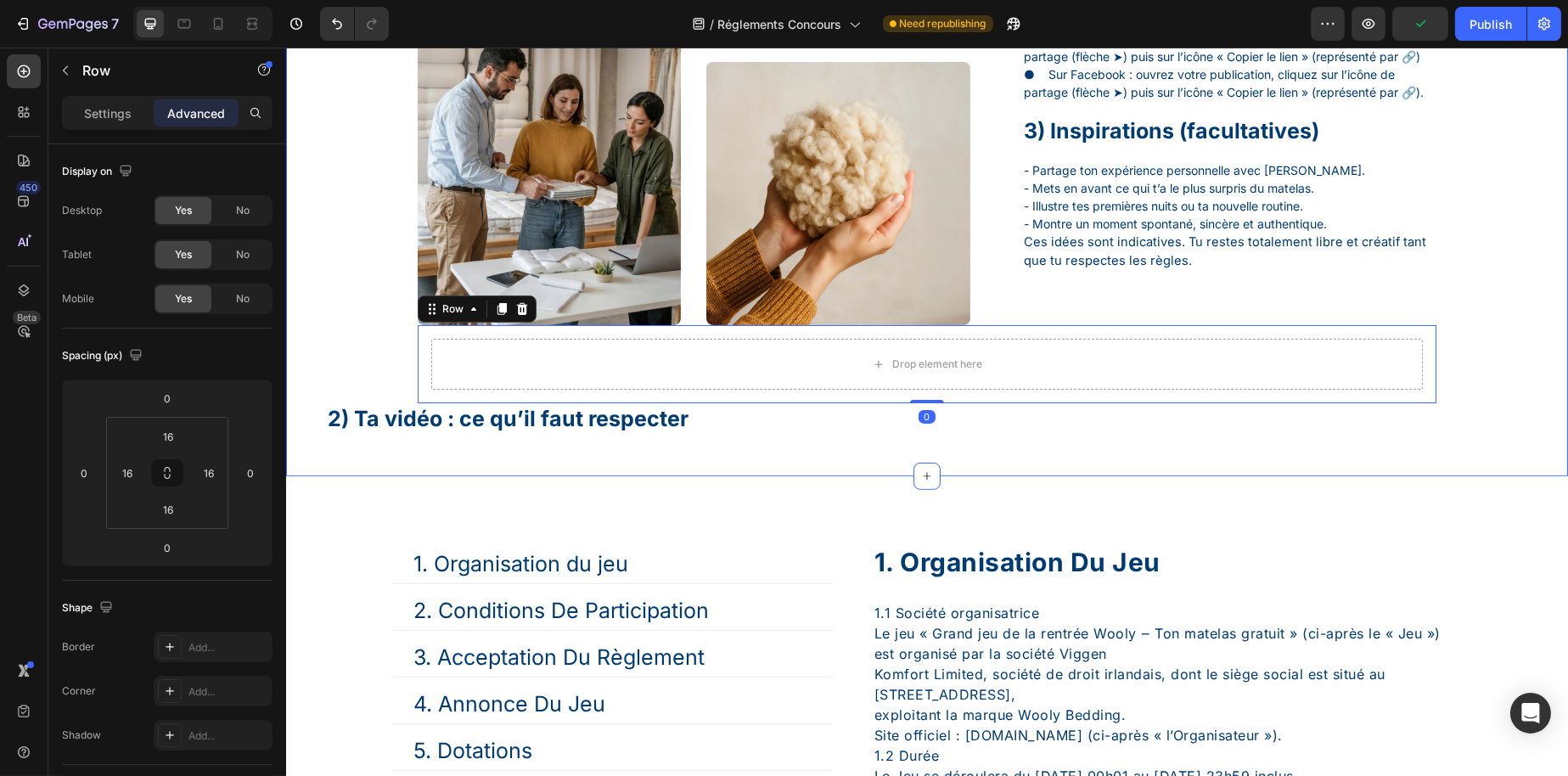
click at [396, 430] on h1 "2) Ta vidéo : ce qu’il faut respecter" at bounding box center [940, 419] width 1229 height 31
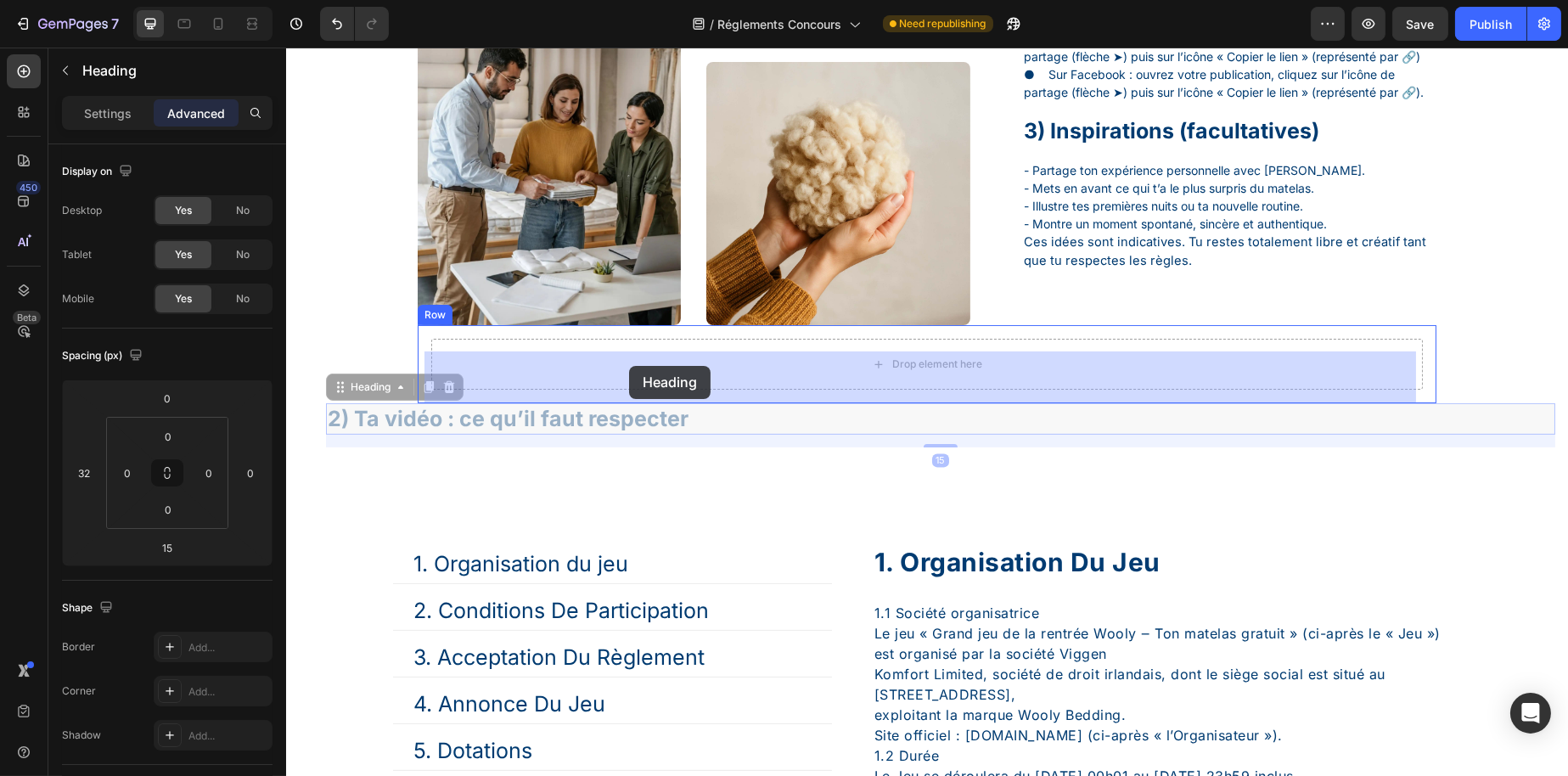
drag, startPoint x: 384, startPoint y: 401, endPoint x: 628, endPoint y: 366, distance: 246.5
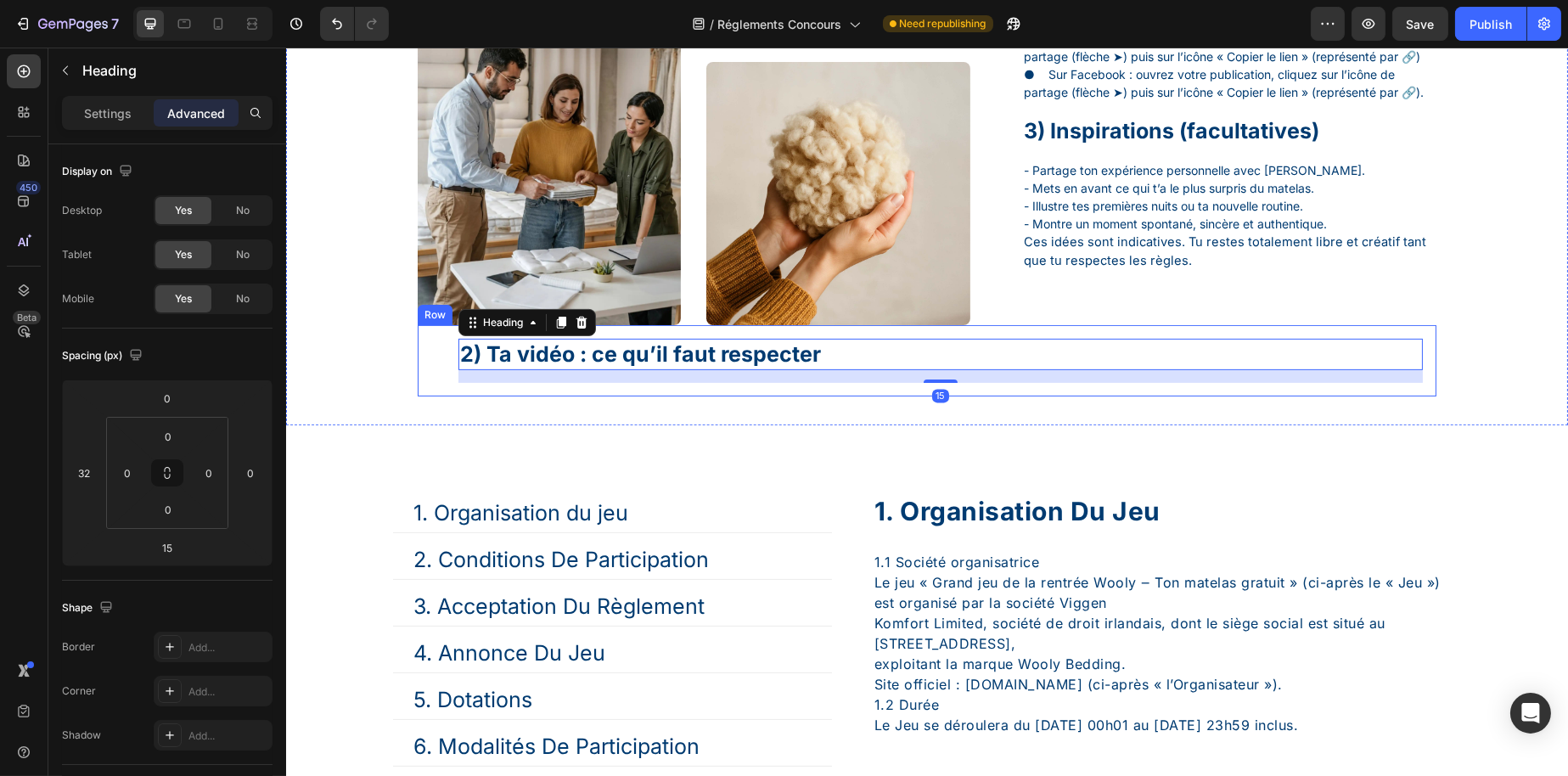
click at [417, 366] on div "2) Ta vidéo : ce qu’il faut respecter Heading 15 Row" at bounding box center [927, 361] width 1019 height 71
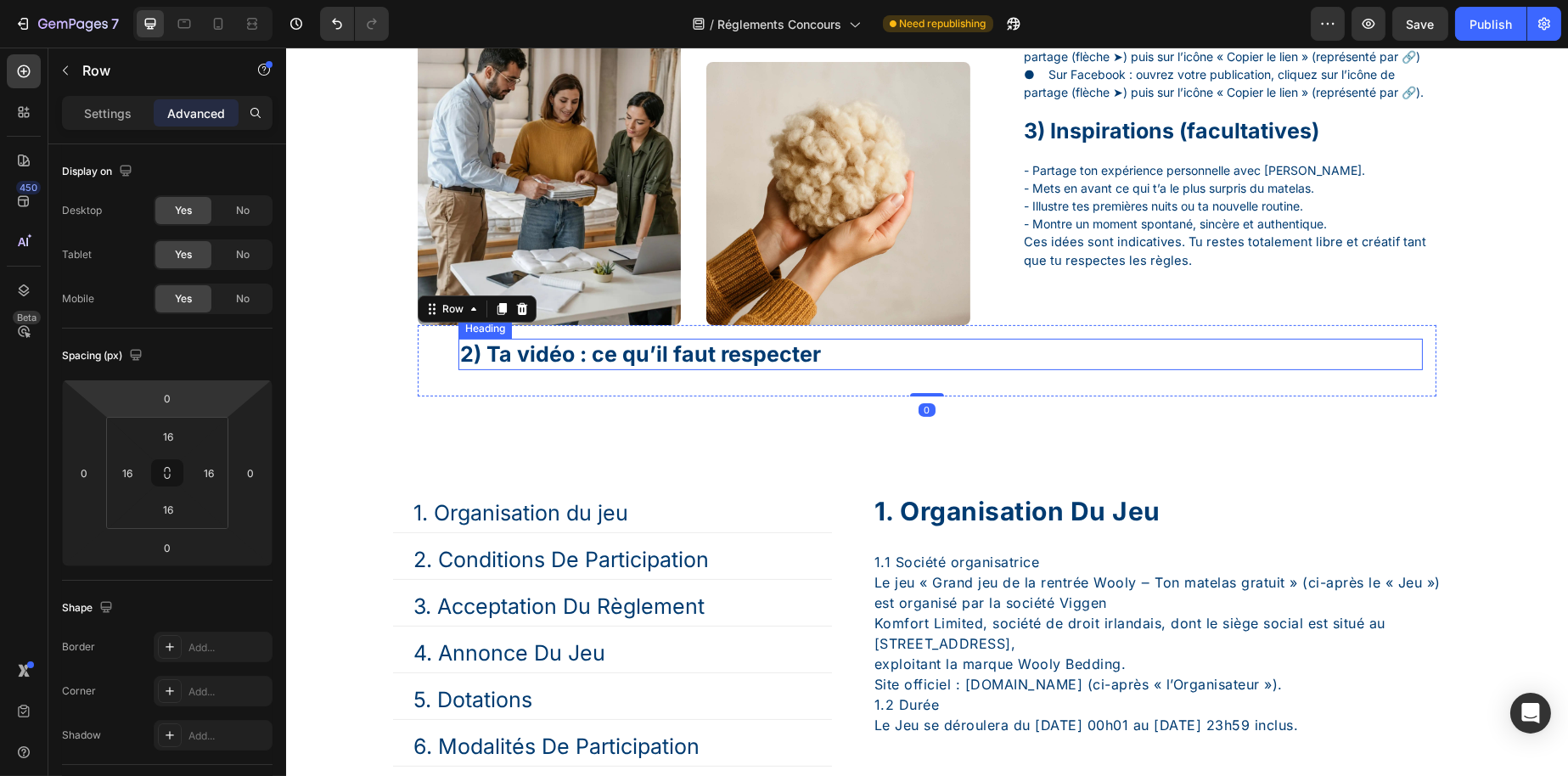
drag, startPoint x: 560, startPoint y: 372, endPoint x: 540, endPoint y: 379, distance: 21.2
click at [560, 370] on h1 "2) Ta vidéo : ce qu’il faut respecter" at bounding box center [940, 354] width 965 height 31
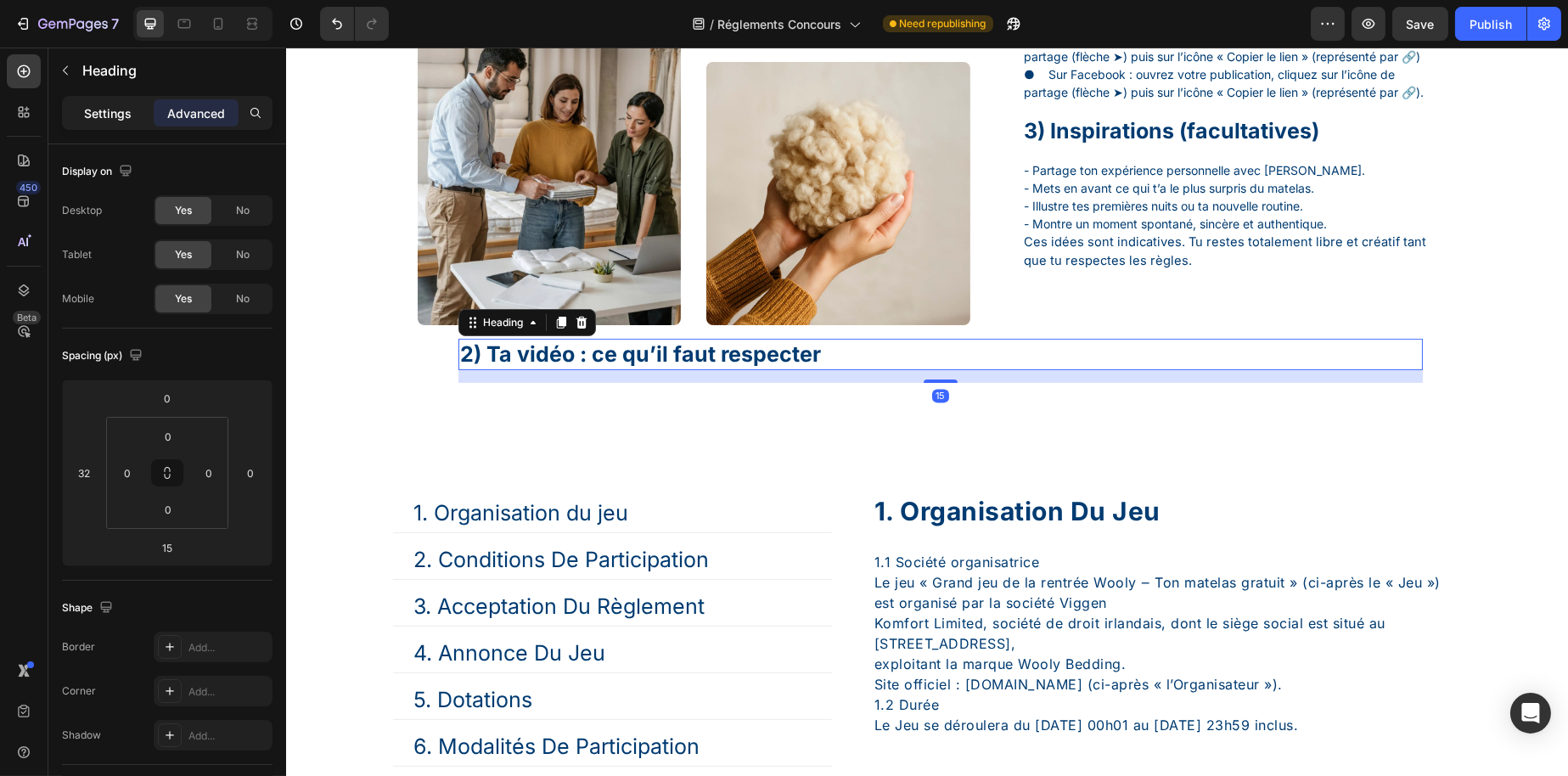
click at [106, 111] on p "Settings" at bounding box center [107, 113] width 47 height 18
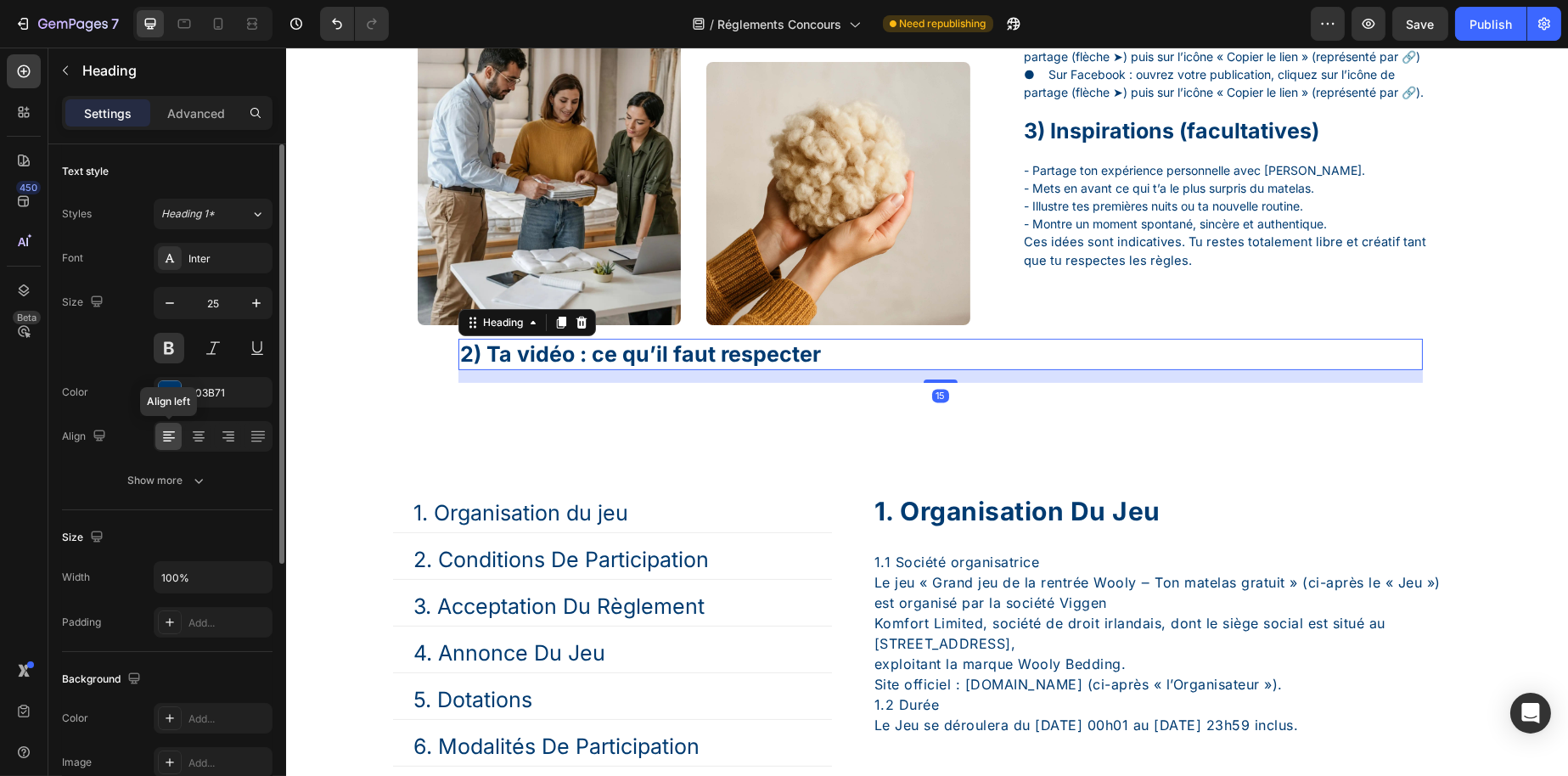
click at [163, 438] on icon at bounding box center [168, 436] width 17 height 17
click at [803, 370] on h1 "2) Ta vidéo : ce qu’il faut respecter" at bounding box center [940, 354] width 965 height 31
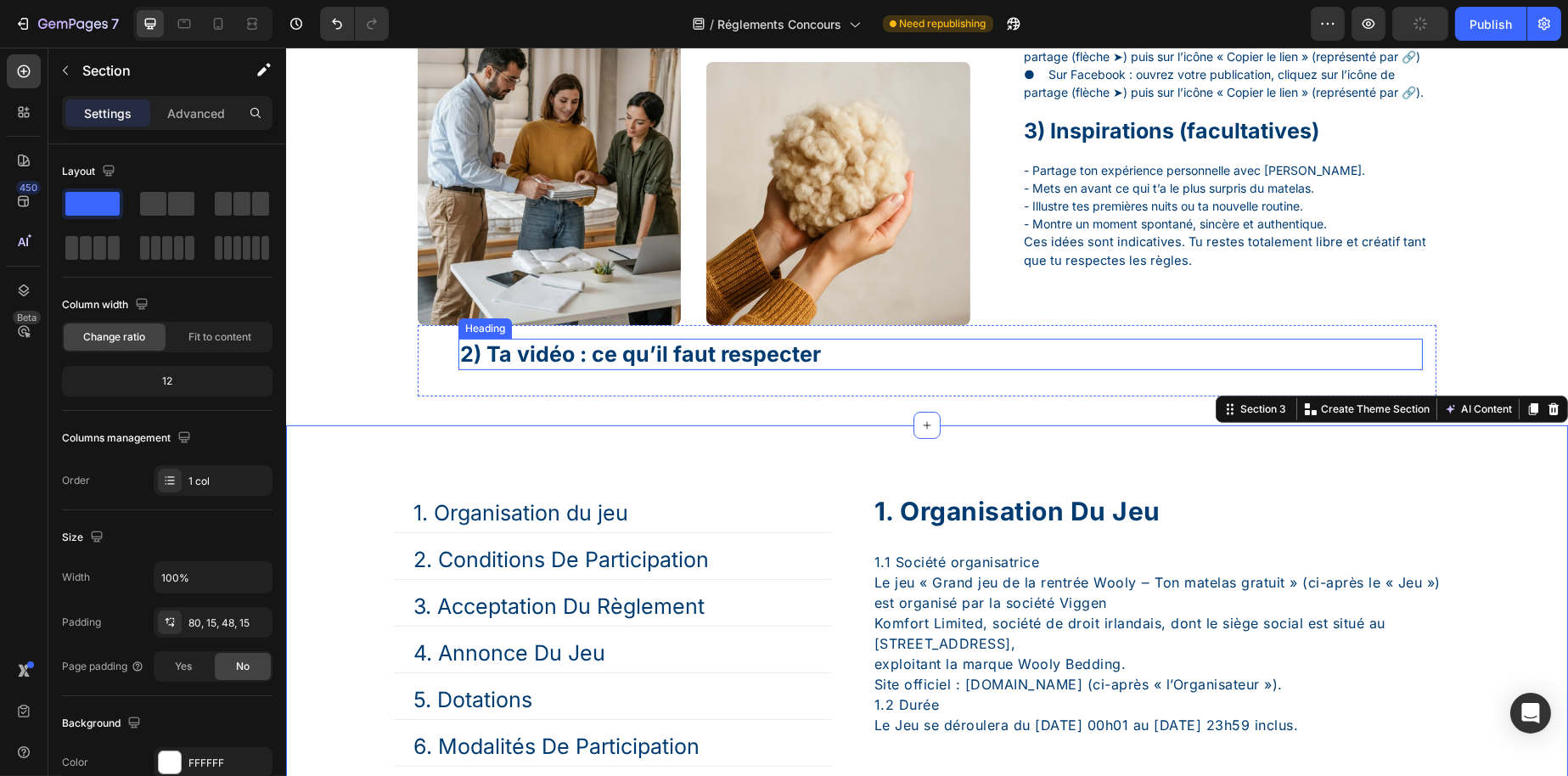
click at [874, 368] on p "2) Ta vidéo : ce qu’il faut respecter" at bounding box center [940, 354] width 961 height 28
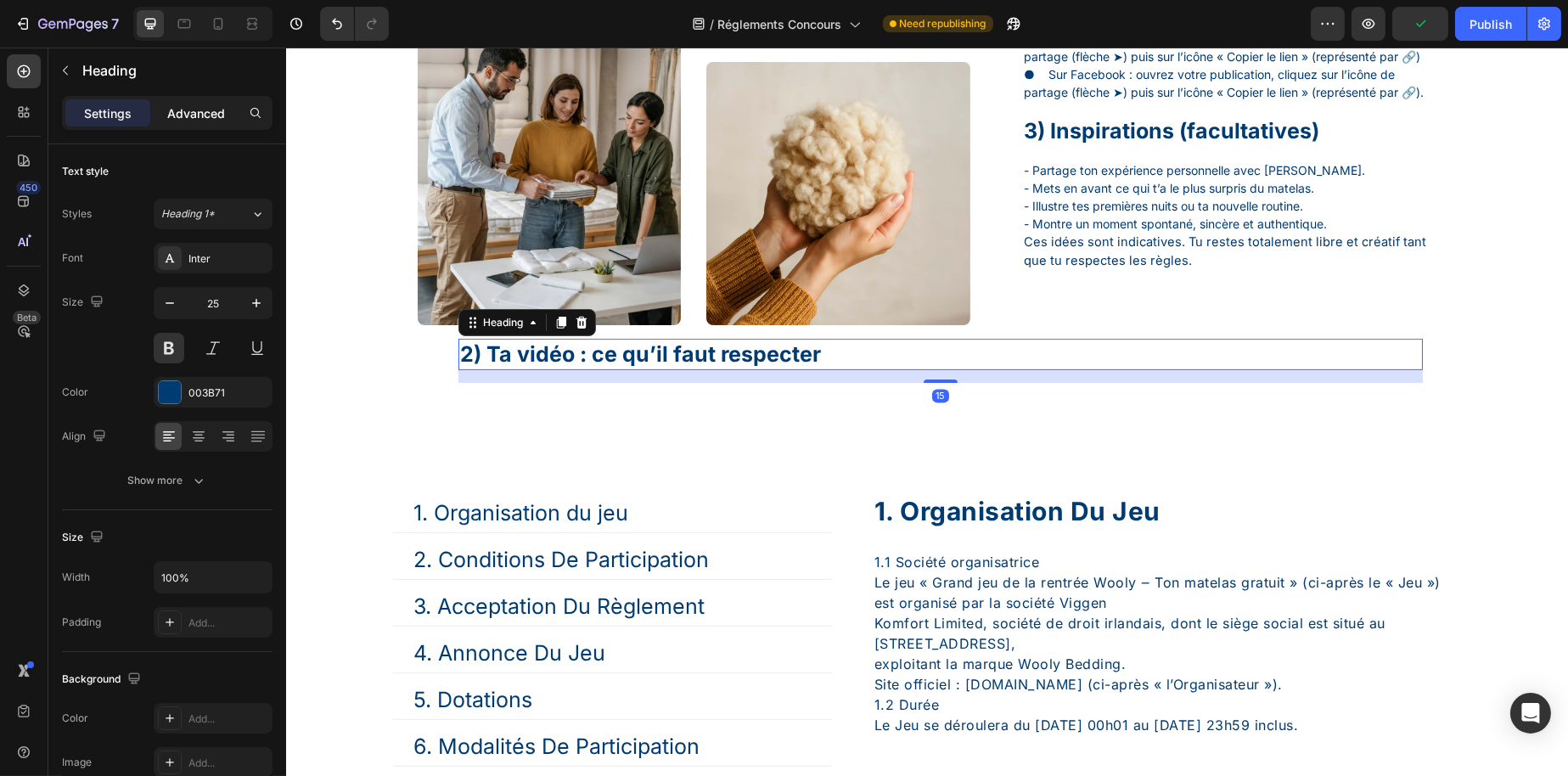
click at [207, 105] on p "Advanced" at bounding box center [196, 113] width 58 height 18
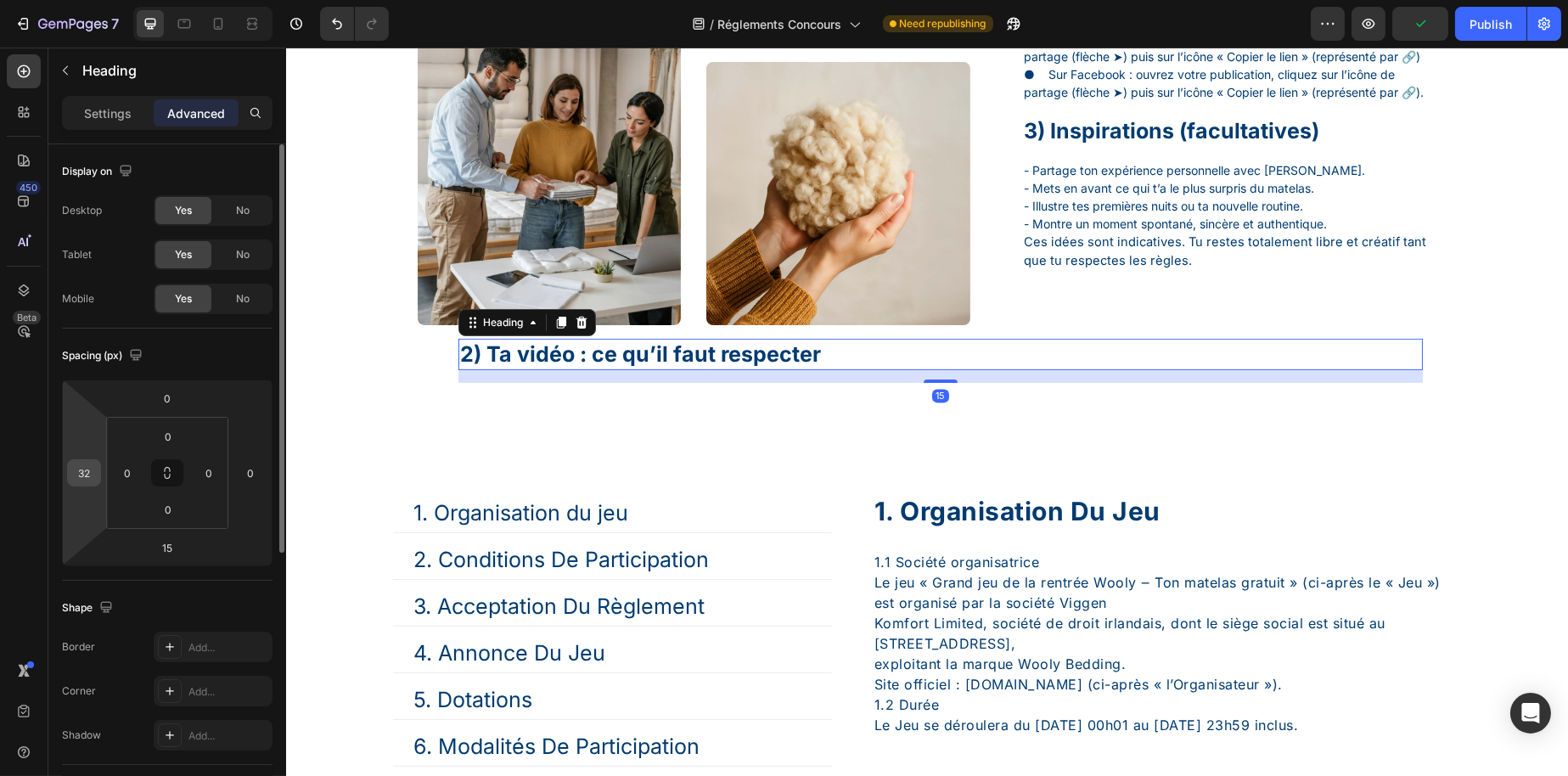
click at [97, 474] on div "32" at bounding box center [84, 473] width 34 height 27
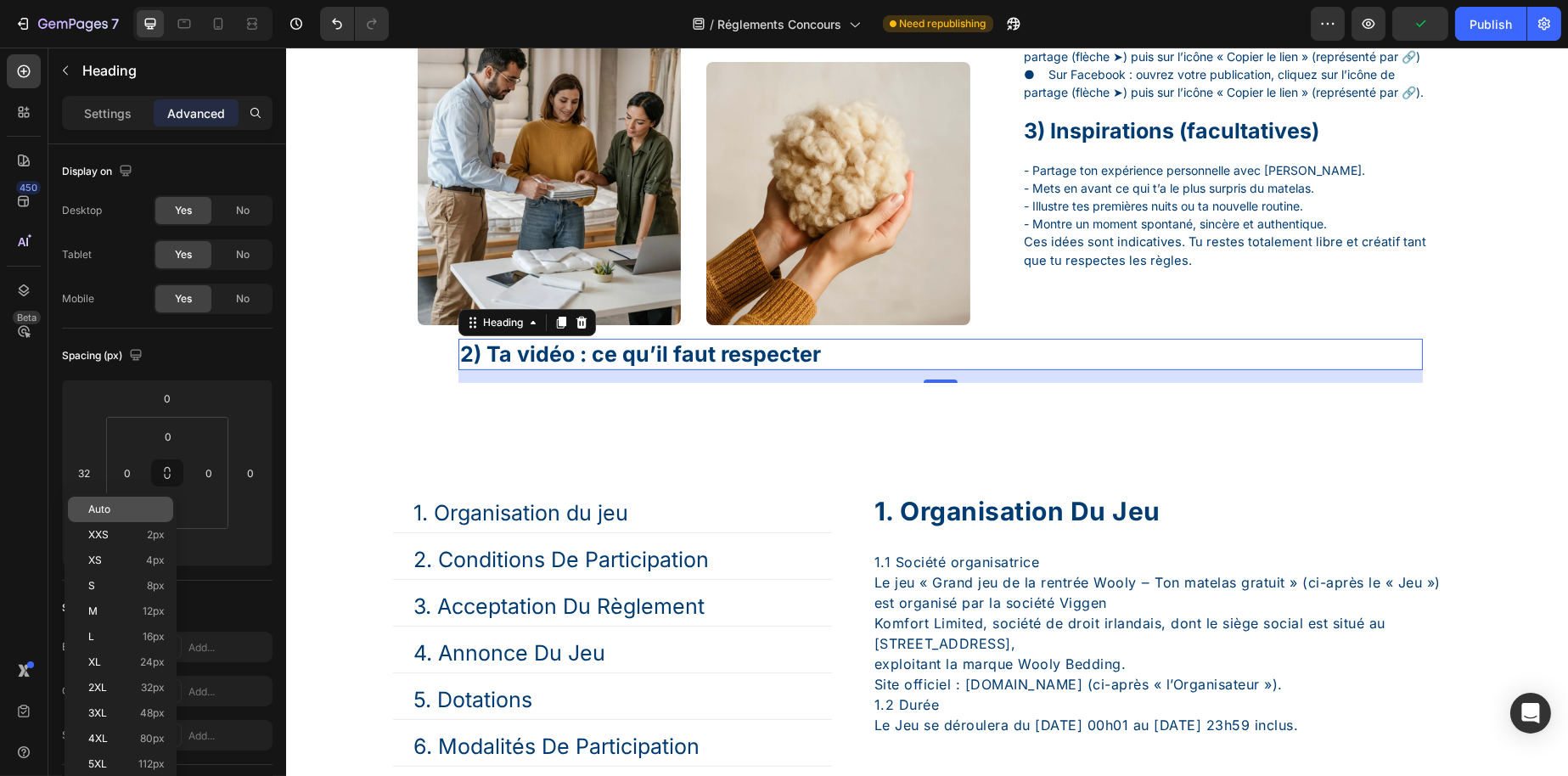
click at [99, 509] on span "Auto" at bounding box center [99, 509] width 22 height 12
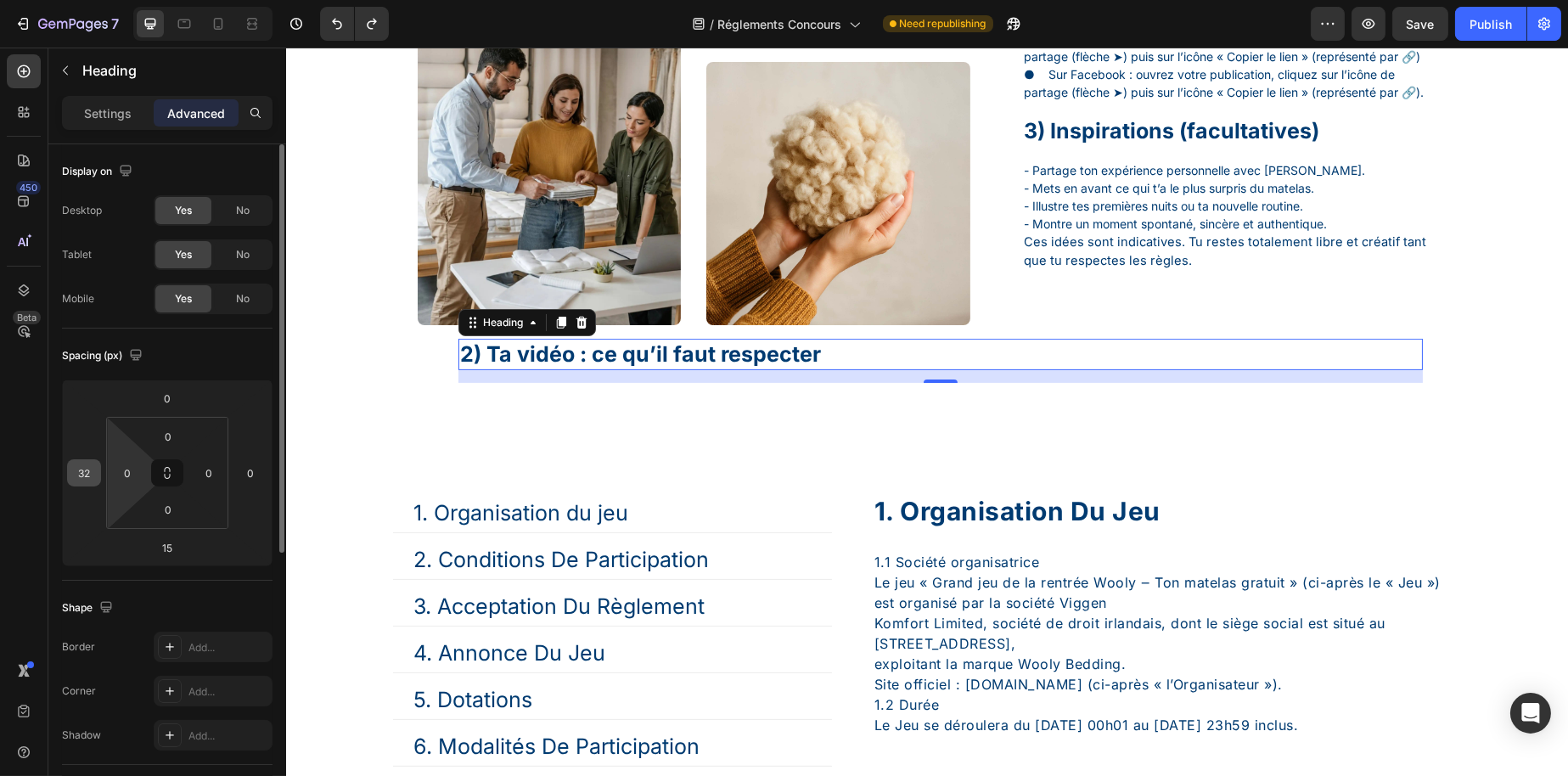
click at [78, 475] on input "32" at bounding box center [84, 473] width 26 height 26
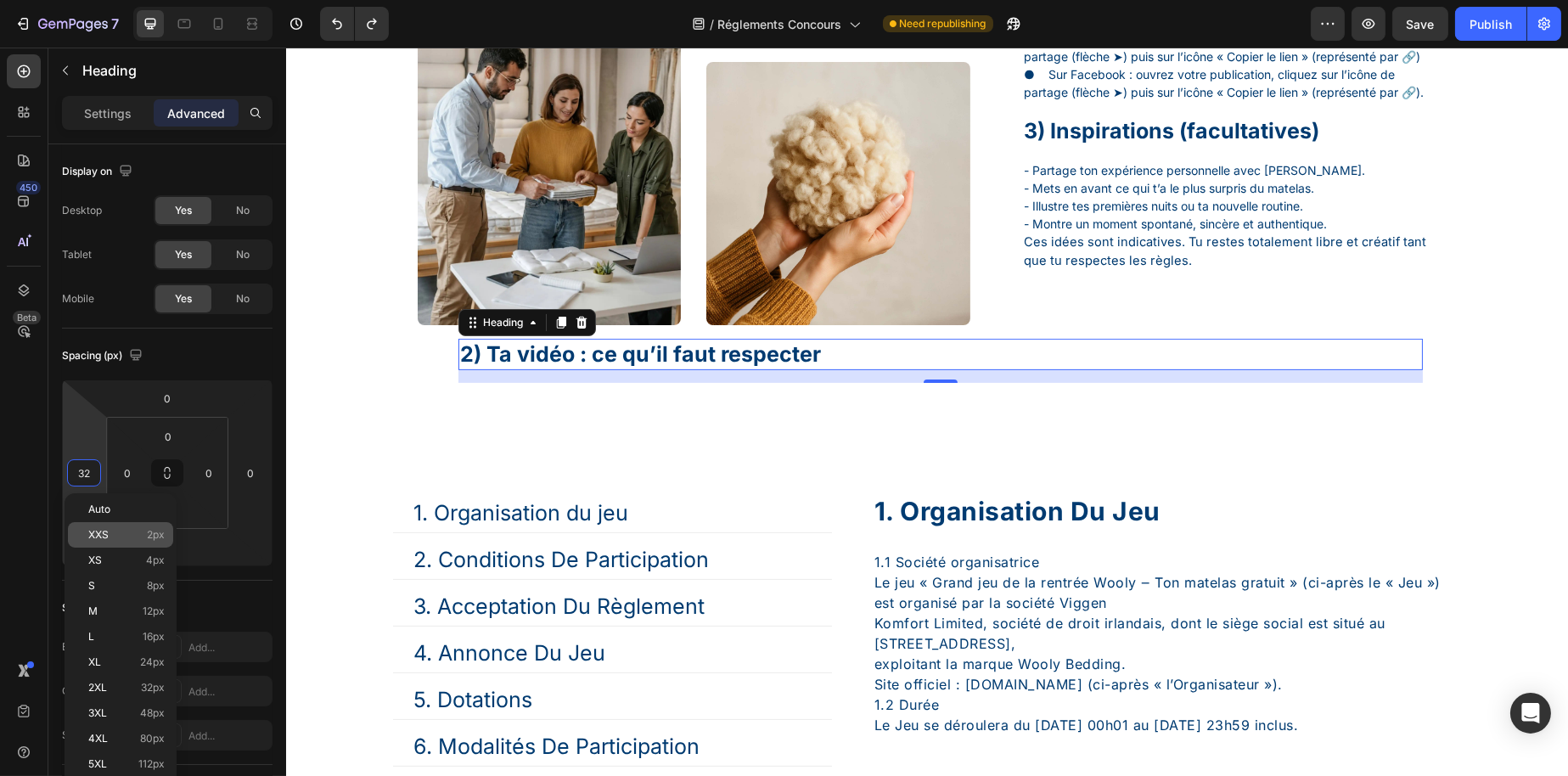
type input "0"
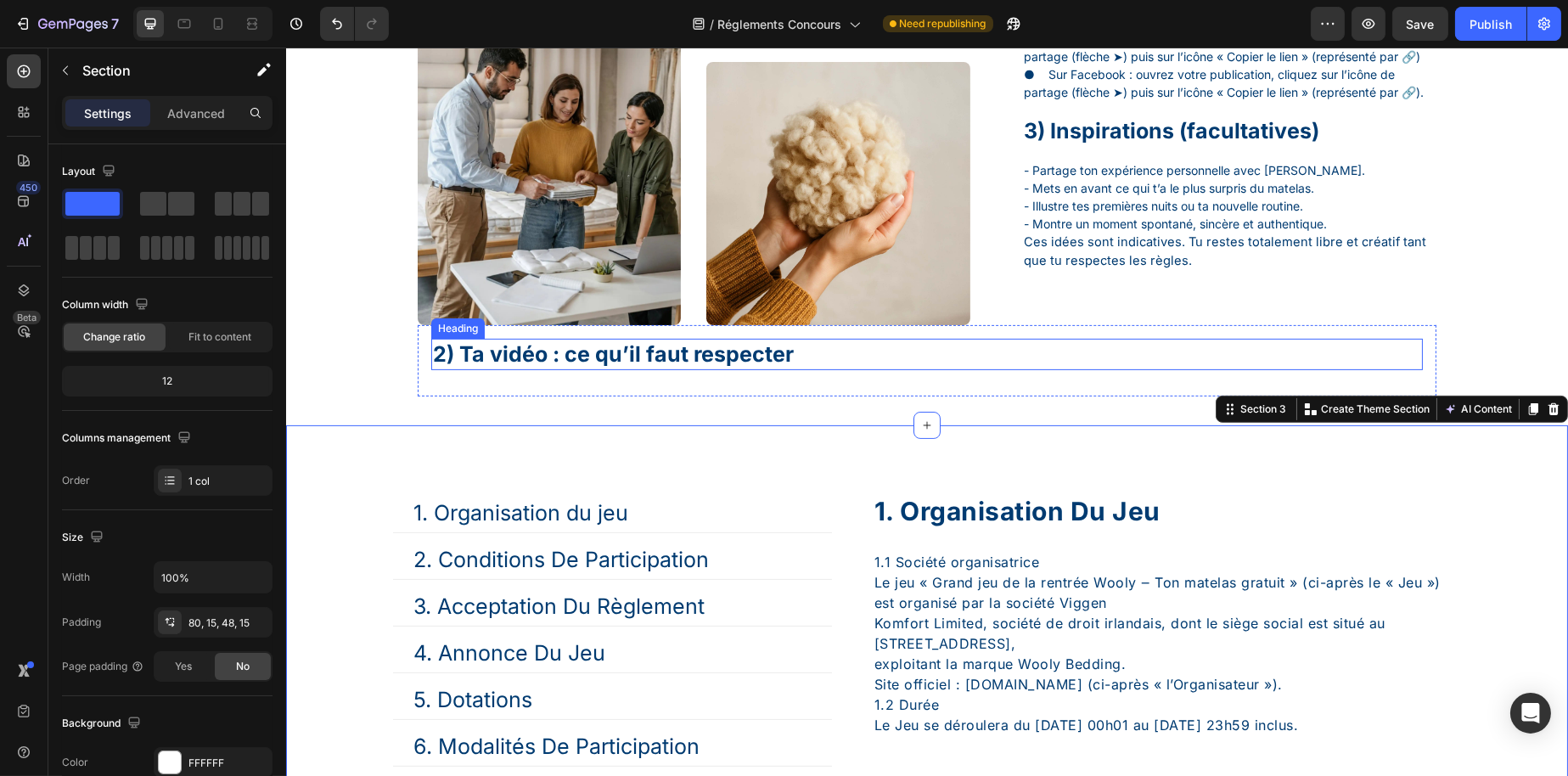
click at [462, 369] on p "2) Ta vidéo : ce qu’il faut respecter" at bounding box center [926, 354] width 988 height 28
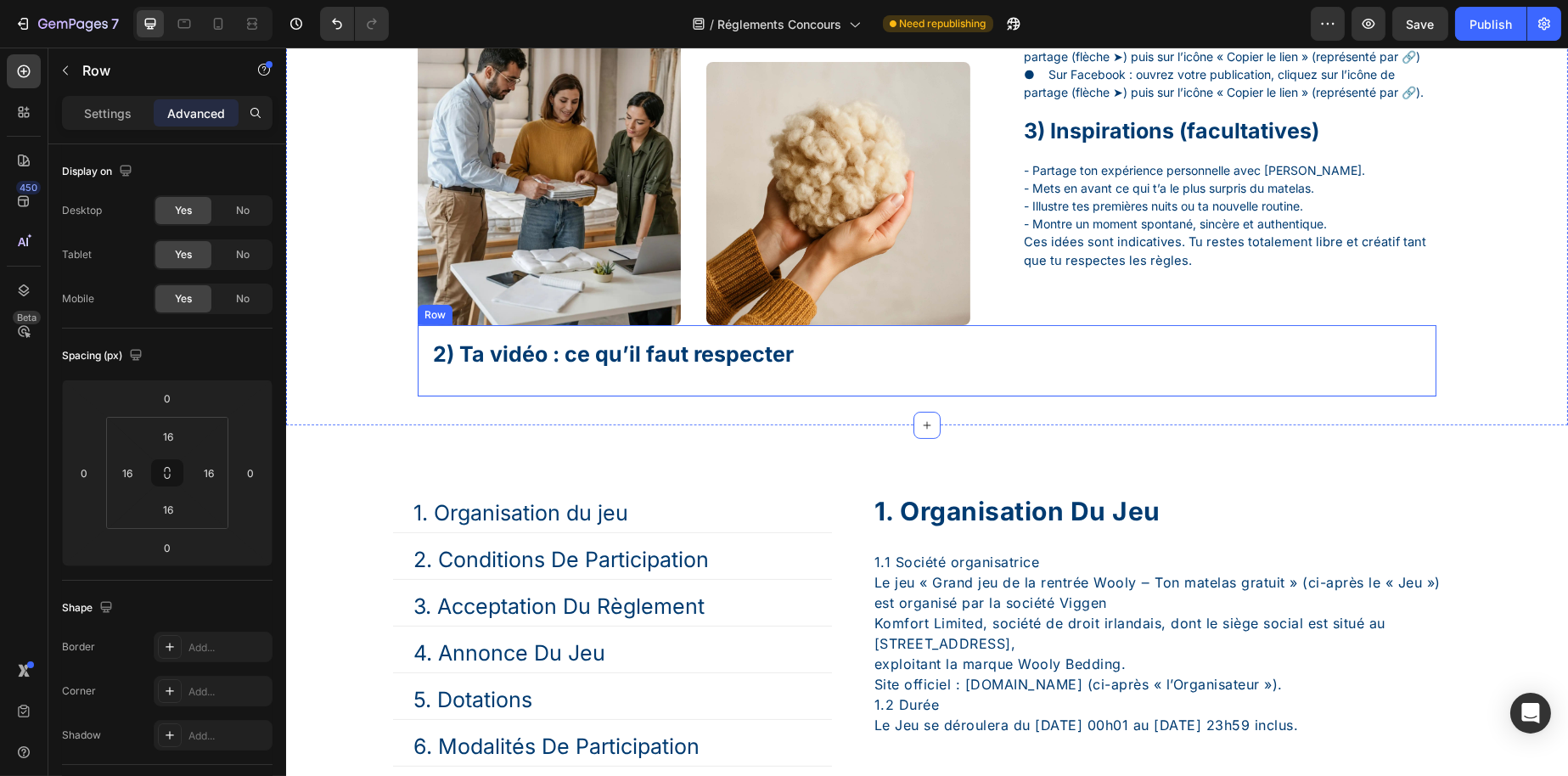
click at [418, 365] on div "2) Ta vidéo : ce qu’il faut respecter Heading Row" at bounding box center [927, 361] width 1019 height 71
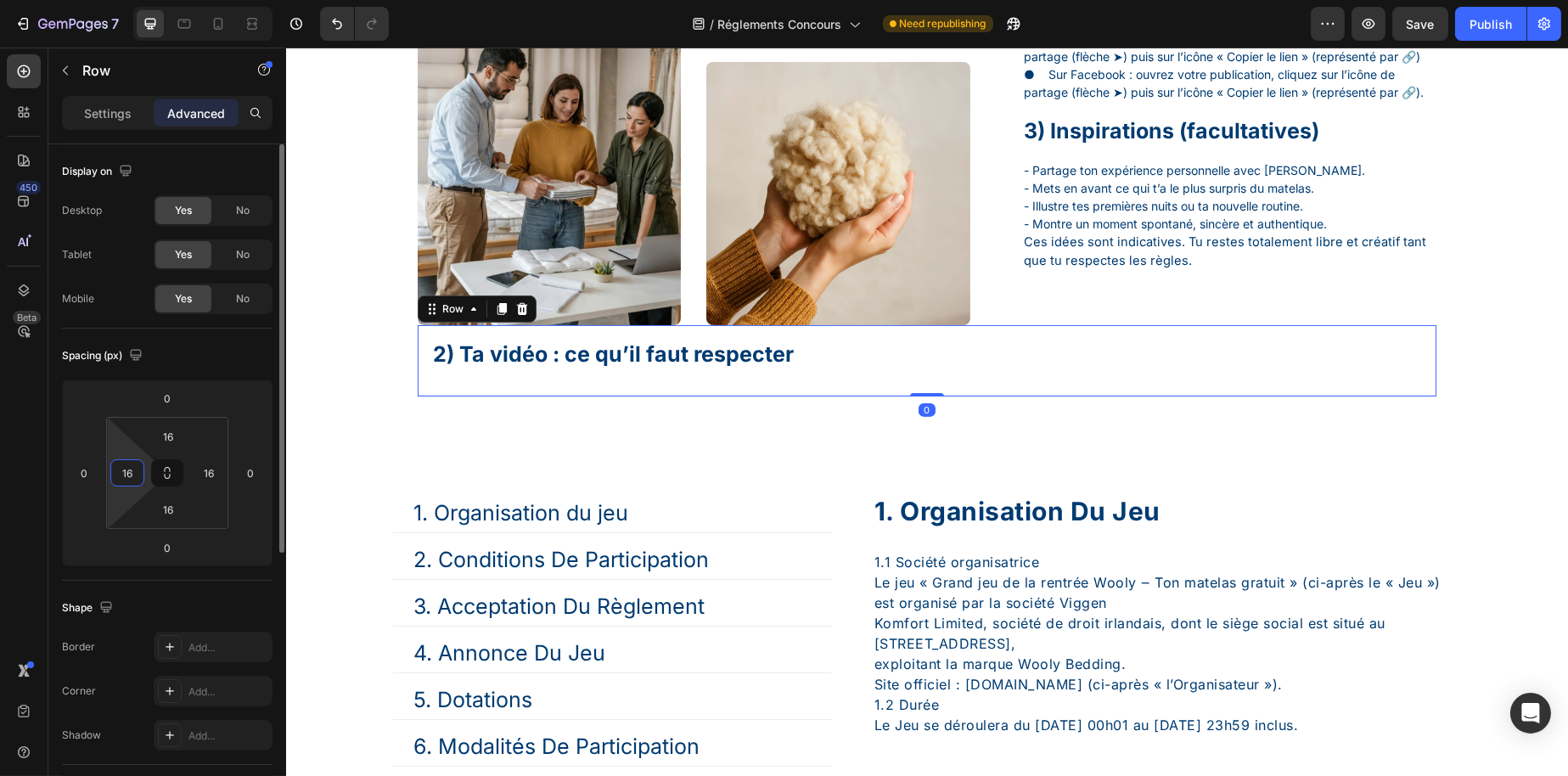
click at [118, 0] on html "7 Version history / Réglements Concours Need republishing Preview Save Publish …" at bounding box center [784, 0] width 1568 height 0
type input "0"
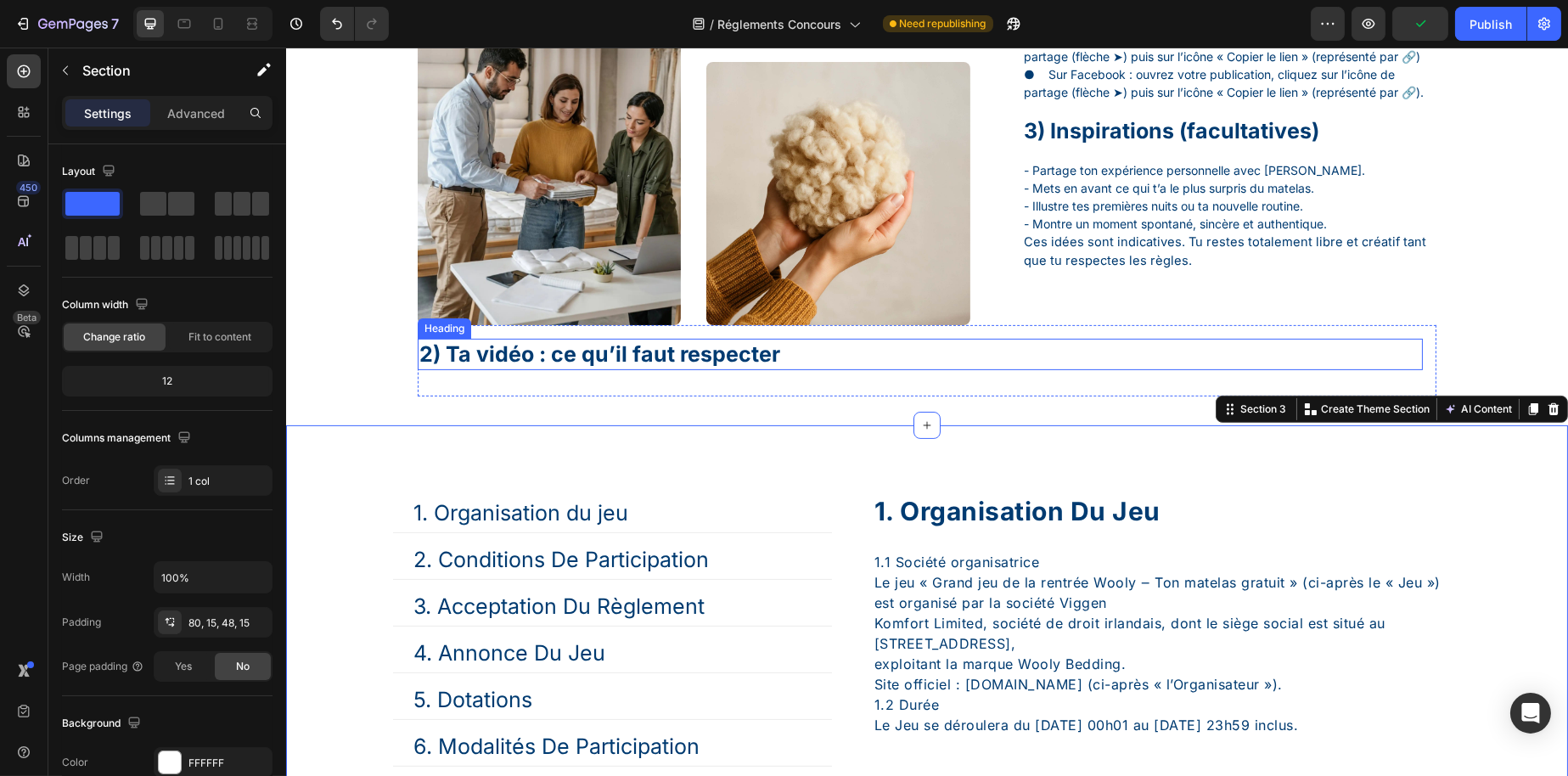
click at [458, 368] on p "2) Ta vidéo : ce qu’il faut respecter" at bounding box center [919, 354] width 1002 height 28
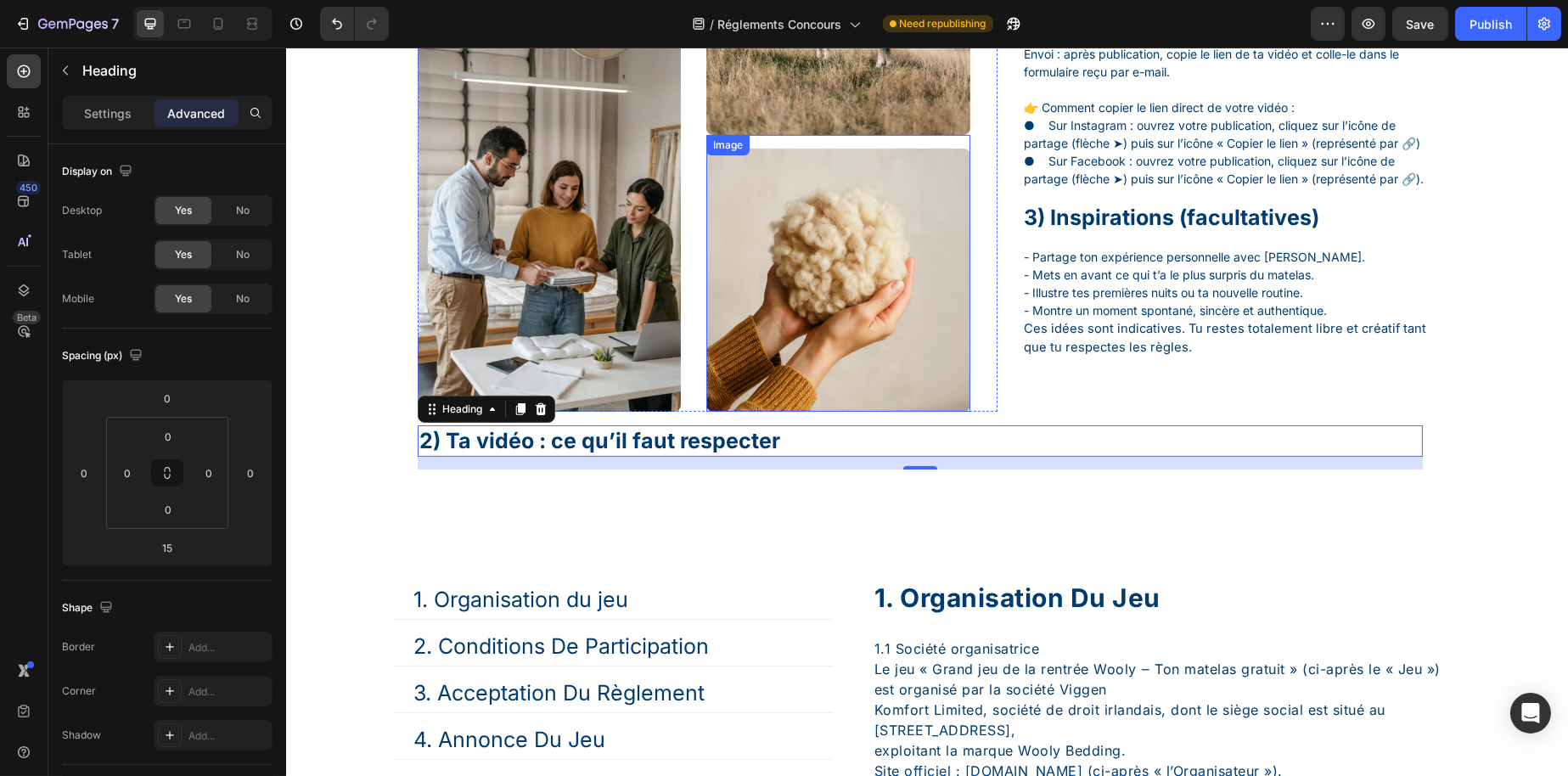
scroll to position [1104, 0]
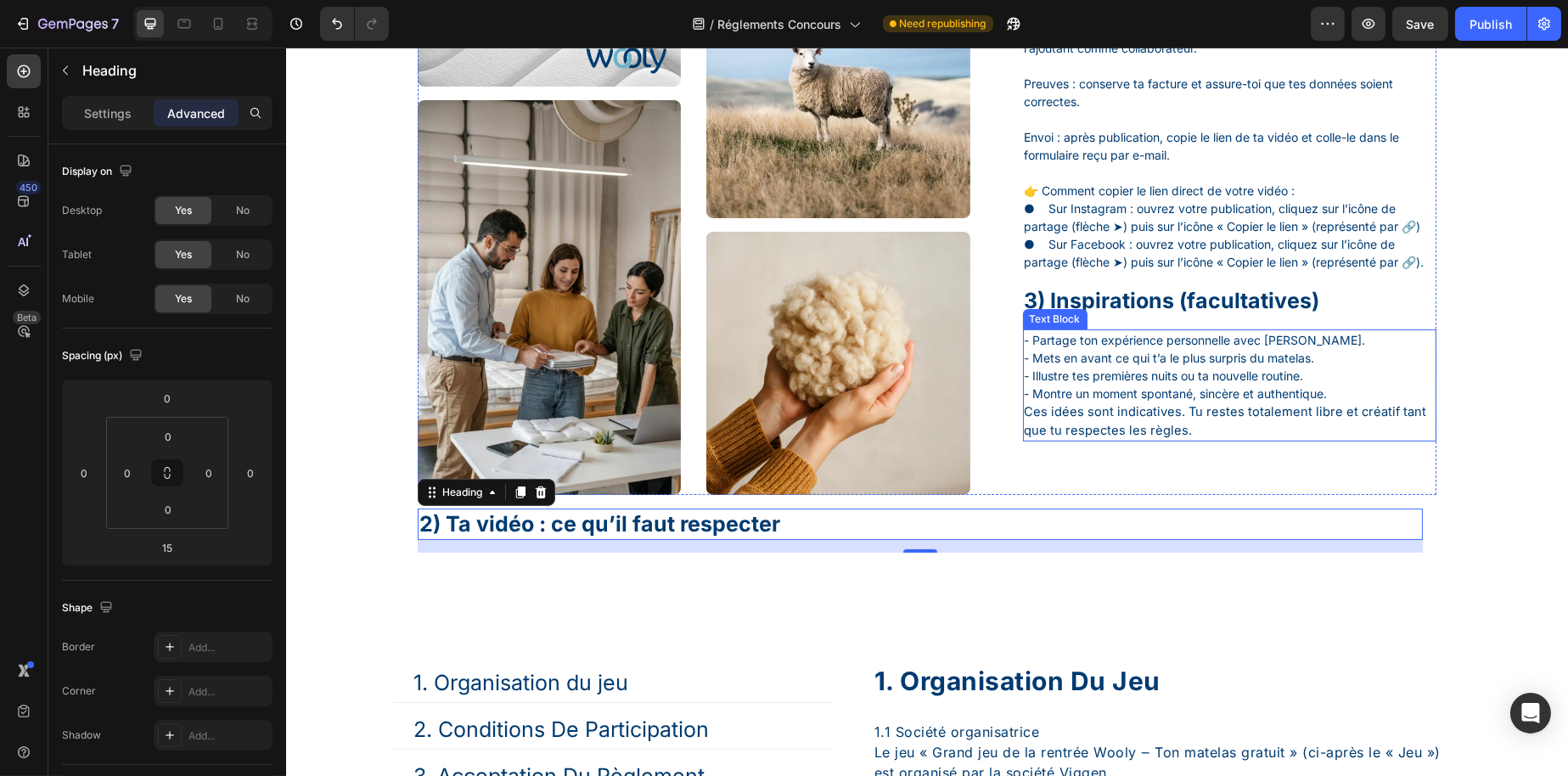
click at [1098, 403] on p "- Partage ton expérience personnelle avec [PERSON_NAME]. - Mets en avant ce qui…" at bounding box center [1229, 367] width 411 height 71
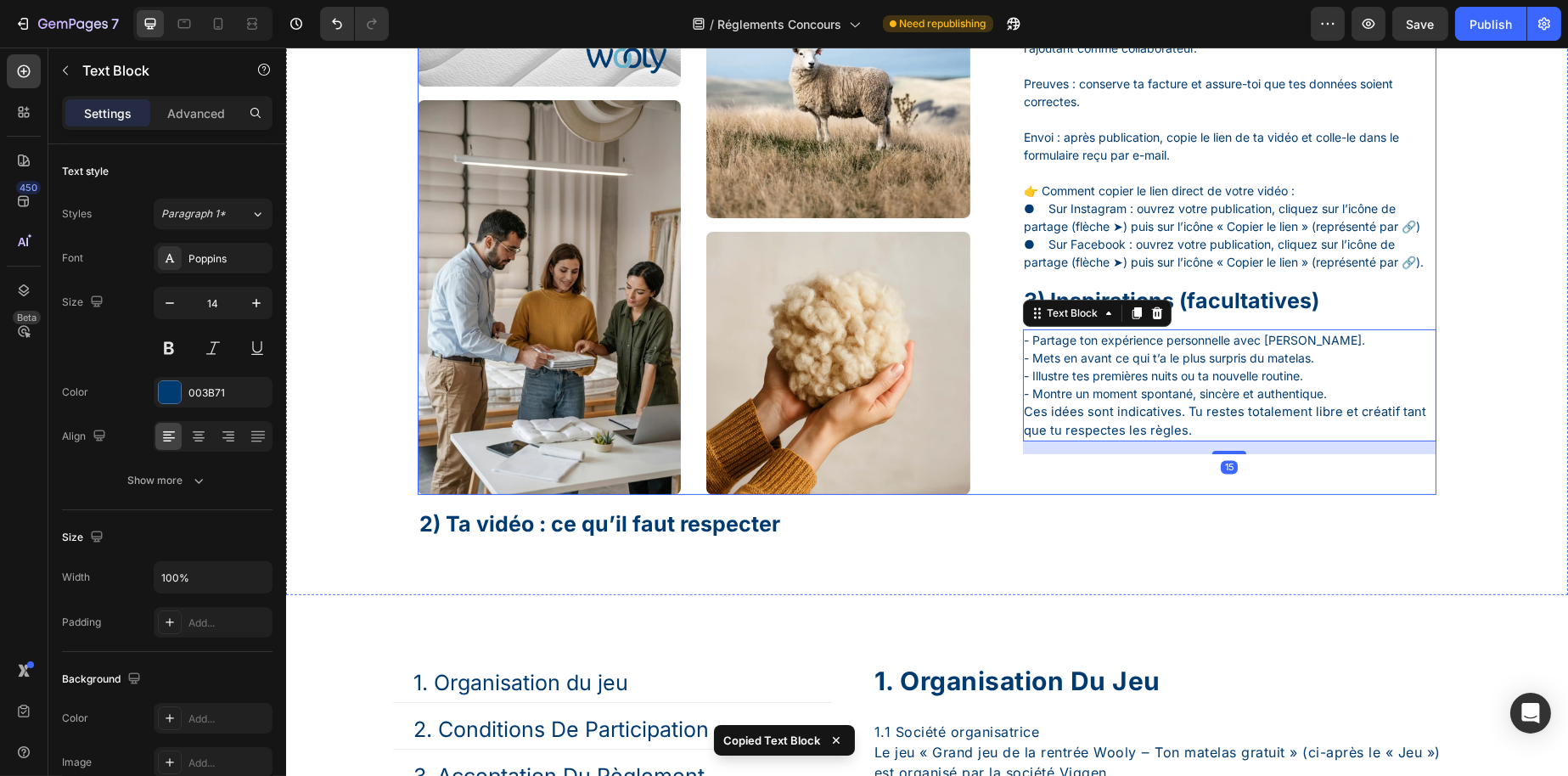
click at [791, 531] on p "2) Ta vidéo : ce qu’il faut respecter" at bounding box center [919, 524] width 1002 height 28
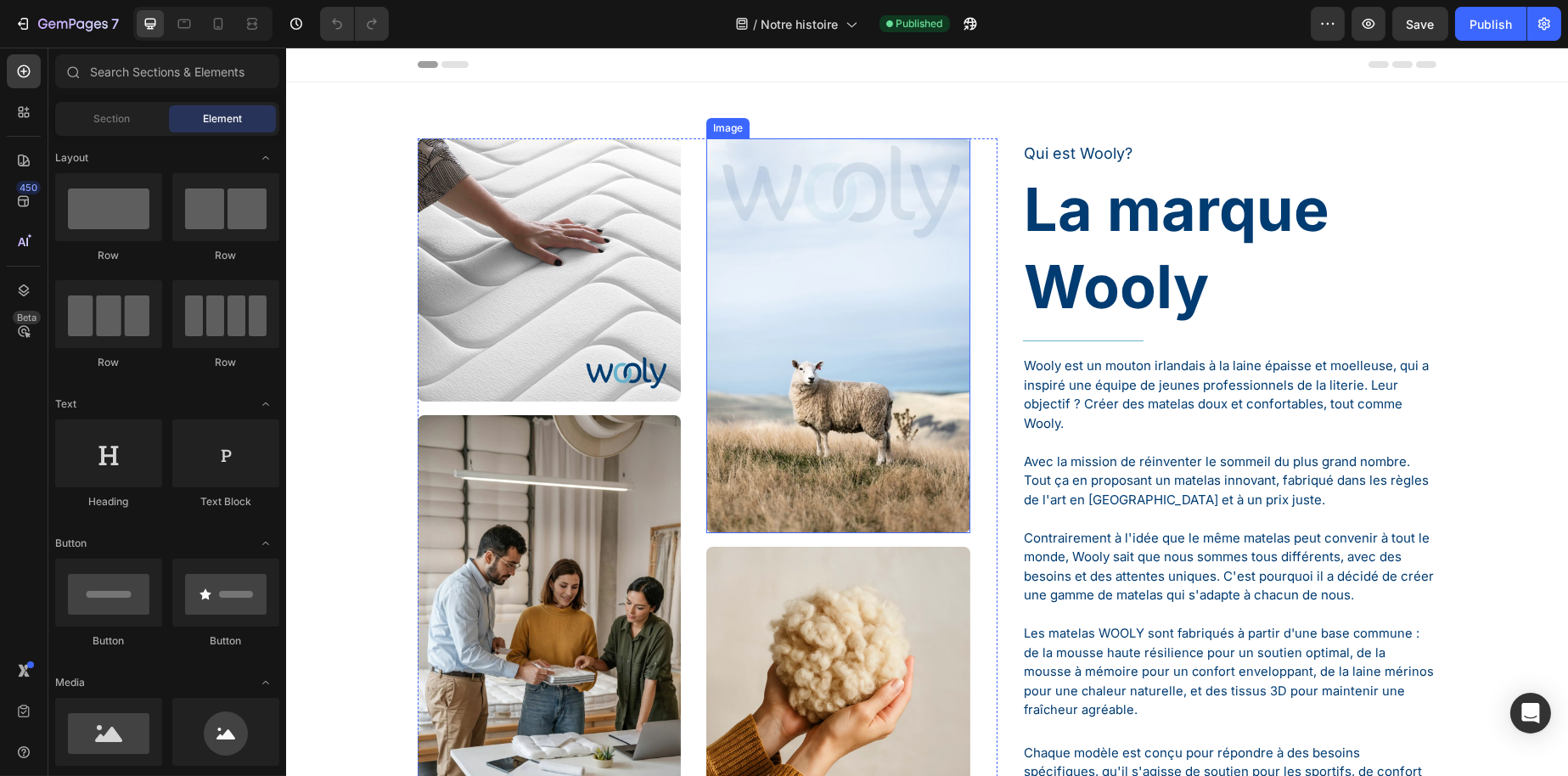
click at [687, 308] on div "Image Image Image Image Row" at bounding box center [706, 474] width 580 height 673
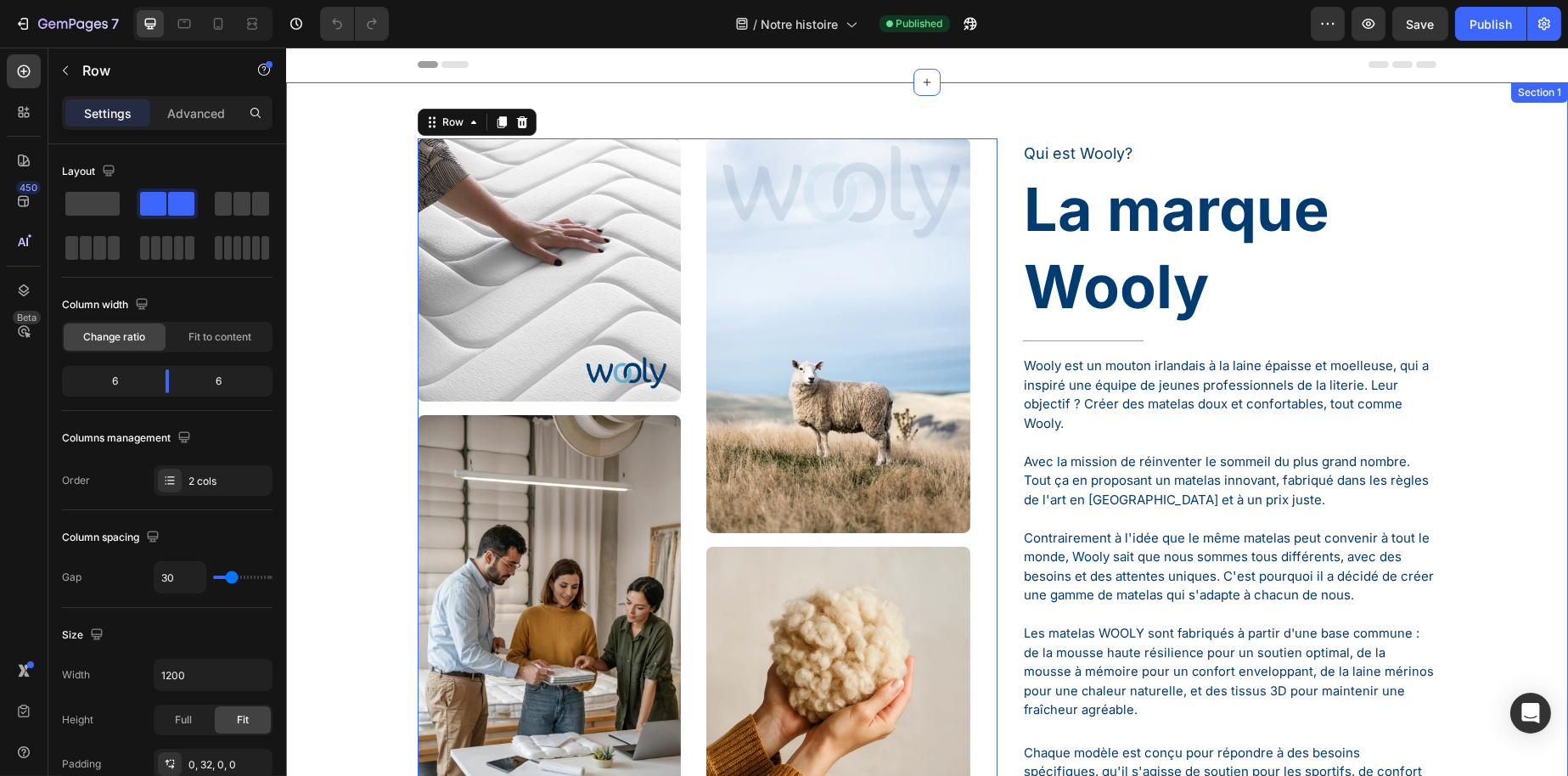
click at [1475, 118] on div "Image Image Image Image Row 16 Qui est Wooly? Text Block La marque Wooly Headin…" at bounding box center [926, 648] width 1282 height 1132
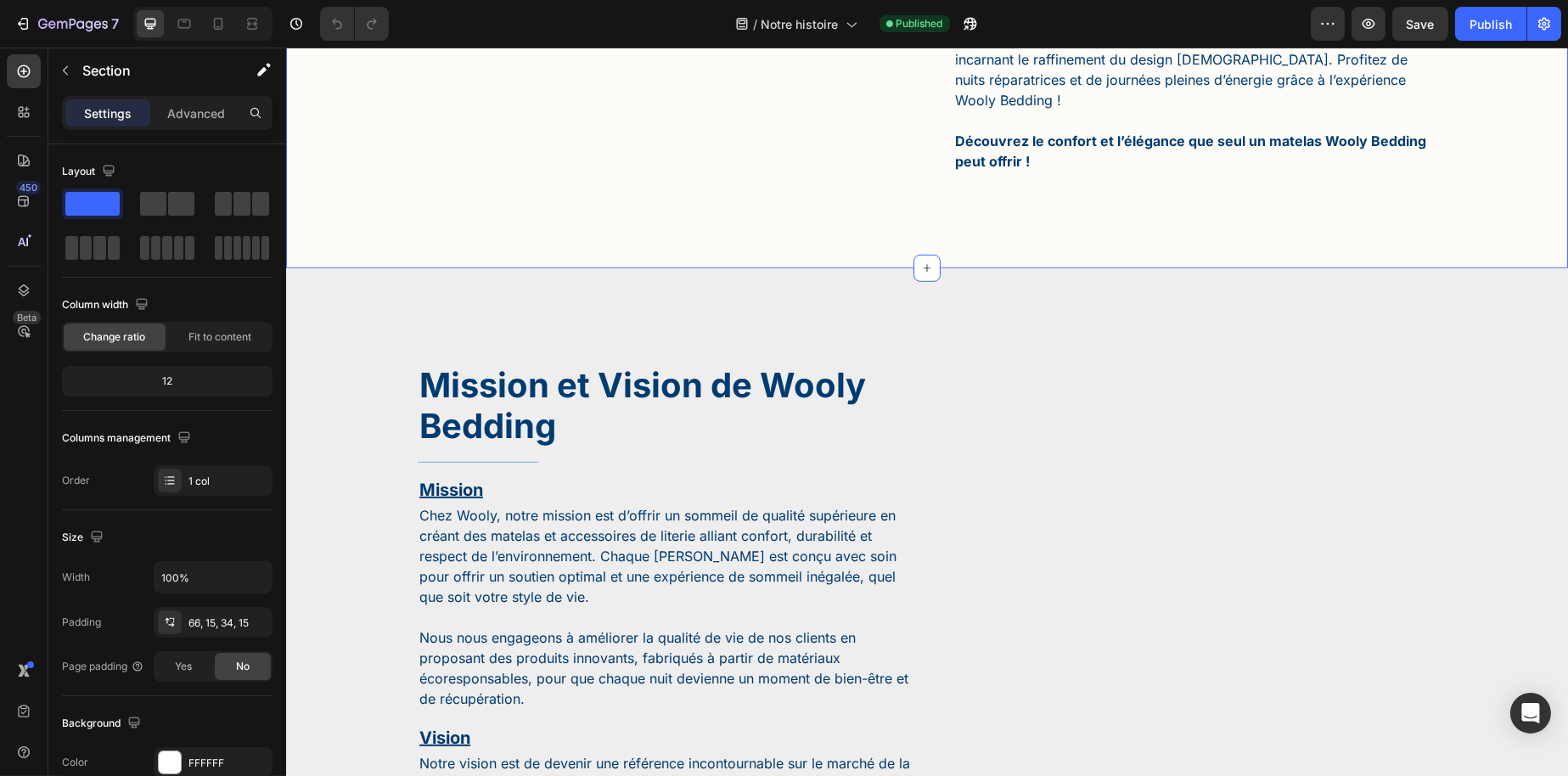
scroll to position [2122, 0]
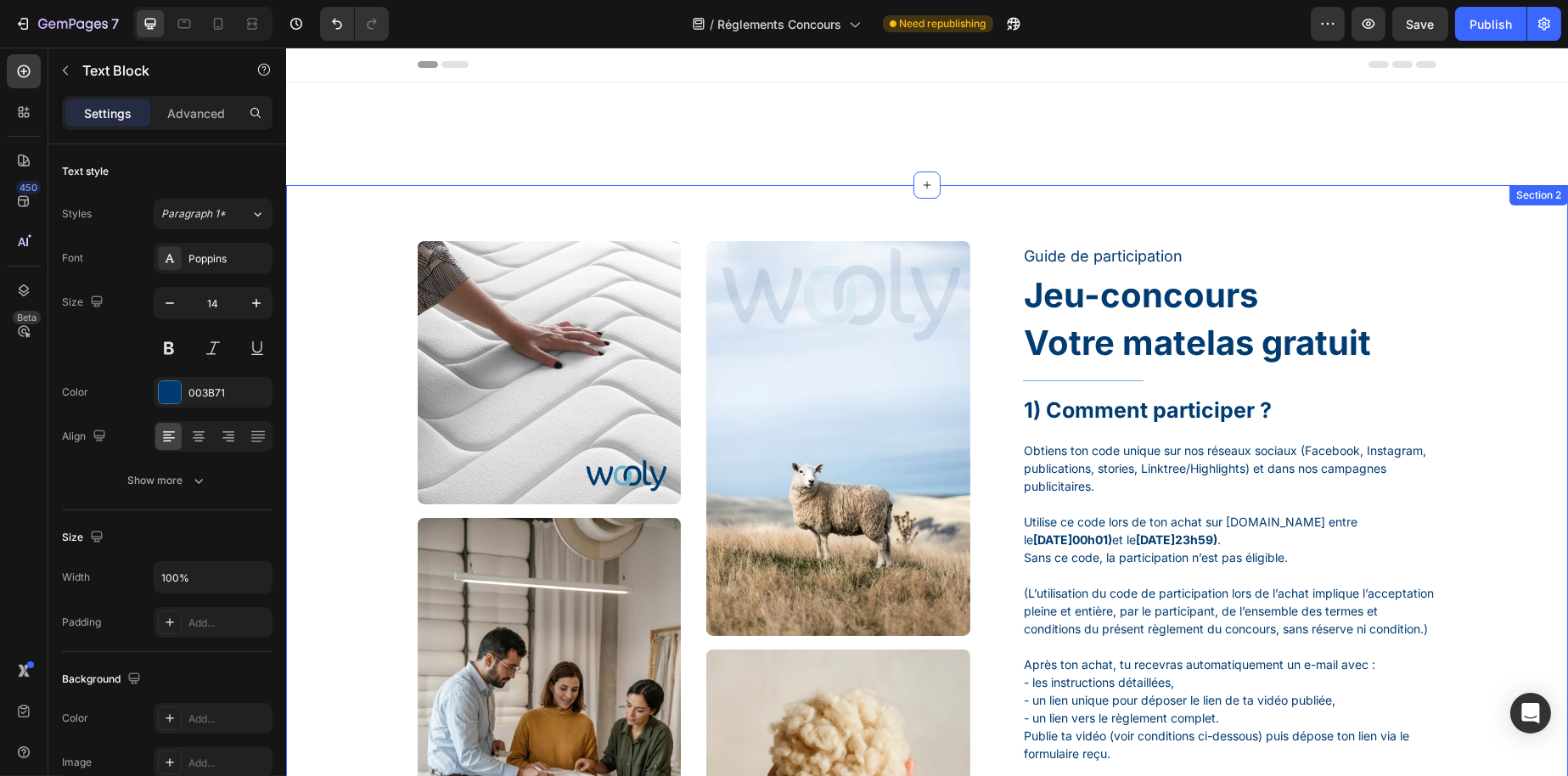
scroll to position [1104, 0]
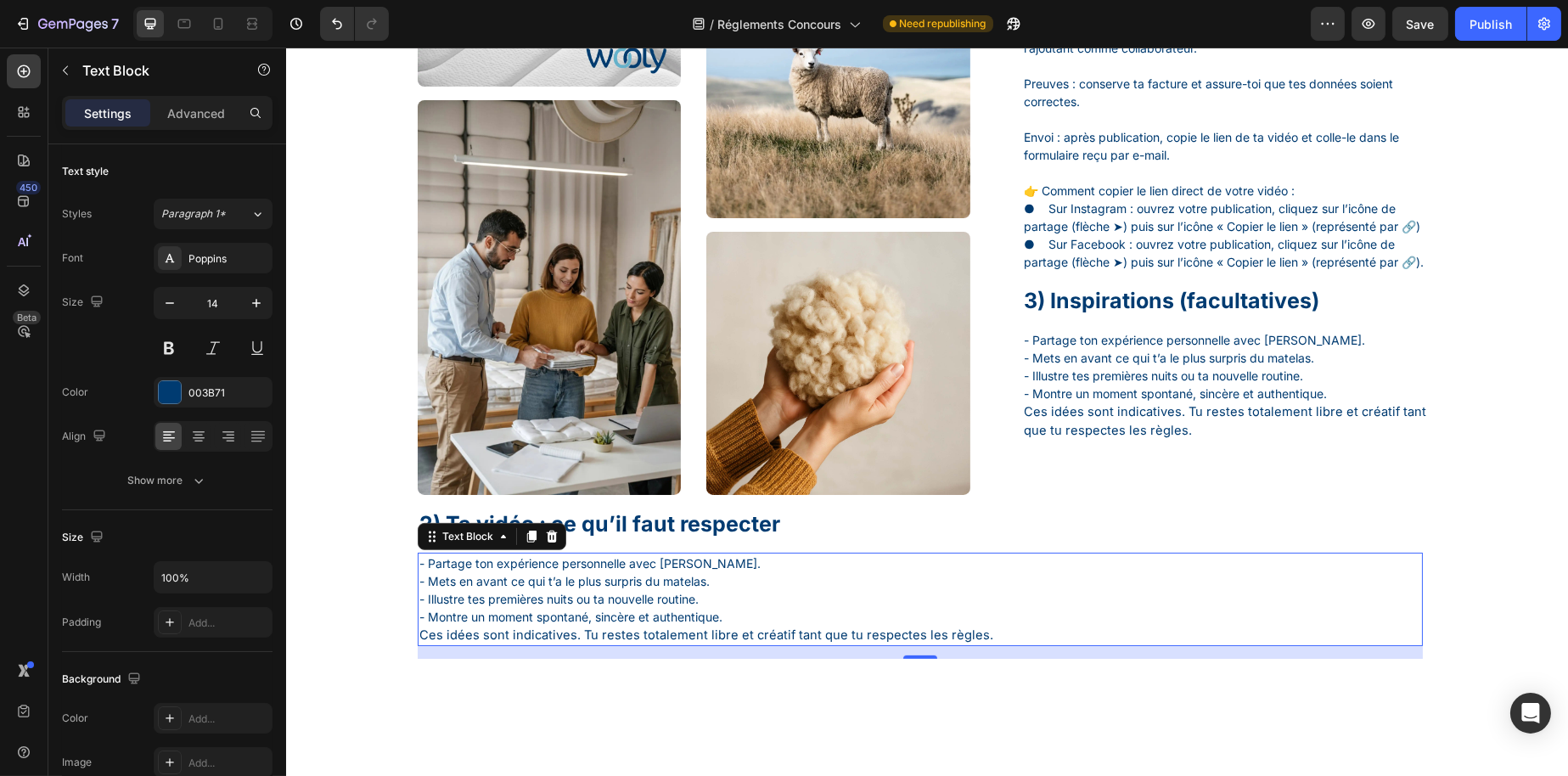
click at [603, 625] on p "- Partage ton expérience personnelle avec [PERSON_NAME]. - Mets en avant ce qui…" at bounding box center [919, 590] width 1002 height 71
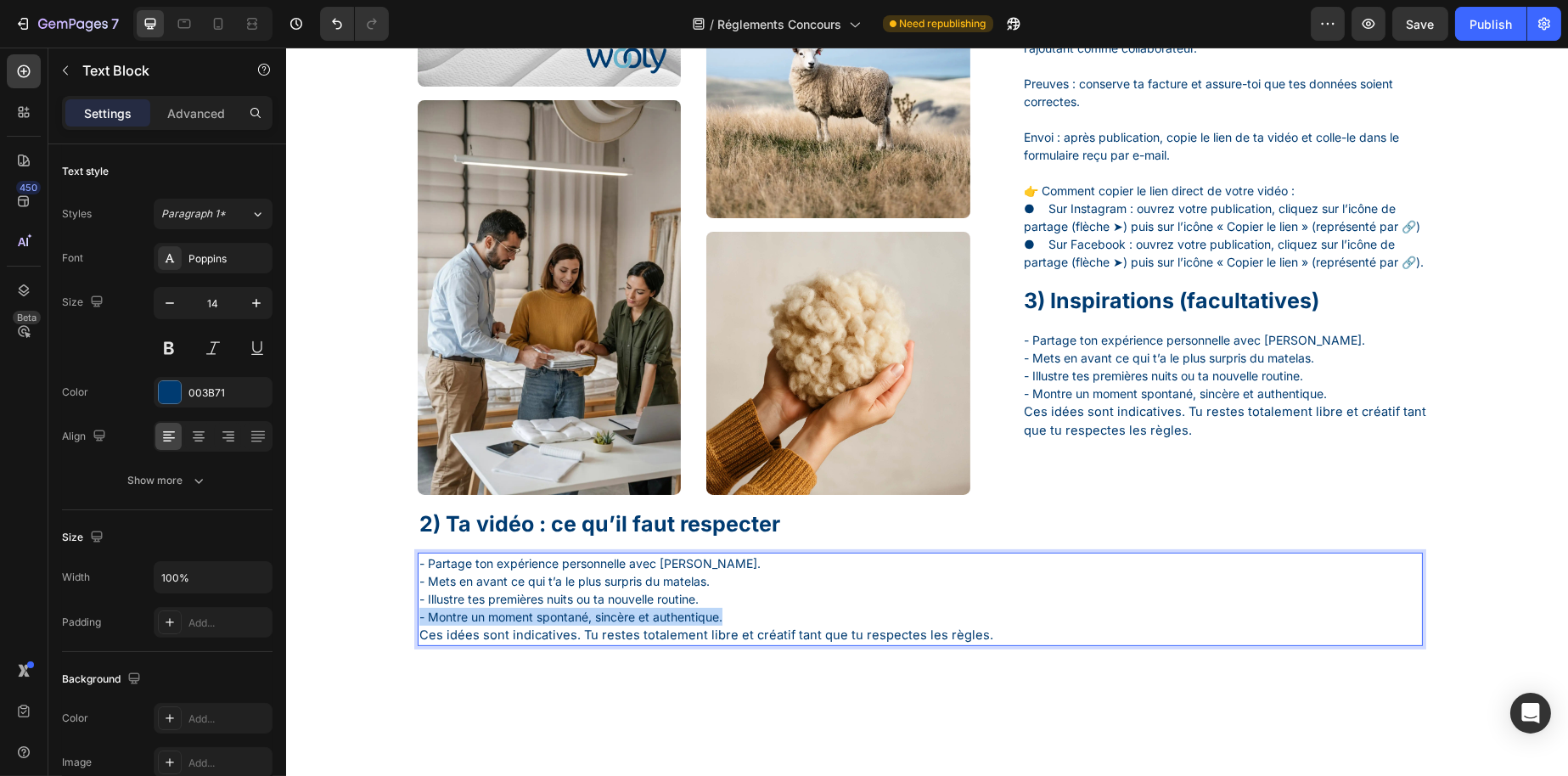
click at [603, 625] on p "- Partage ton expérience personnelle avec [PERSON_NAME]. - Mets en avant ce qui…" at bounding box center [919, 590] width 1002 height 71
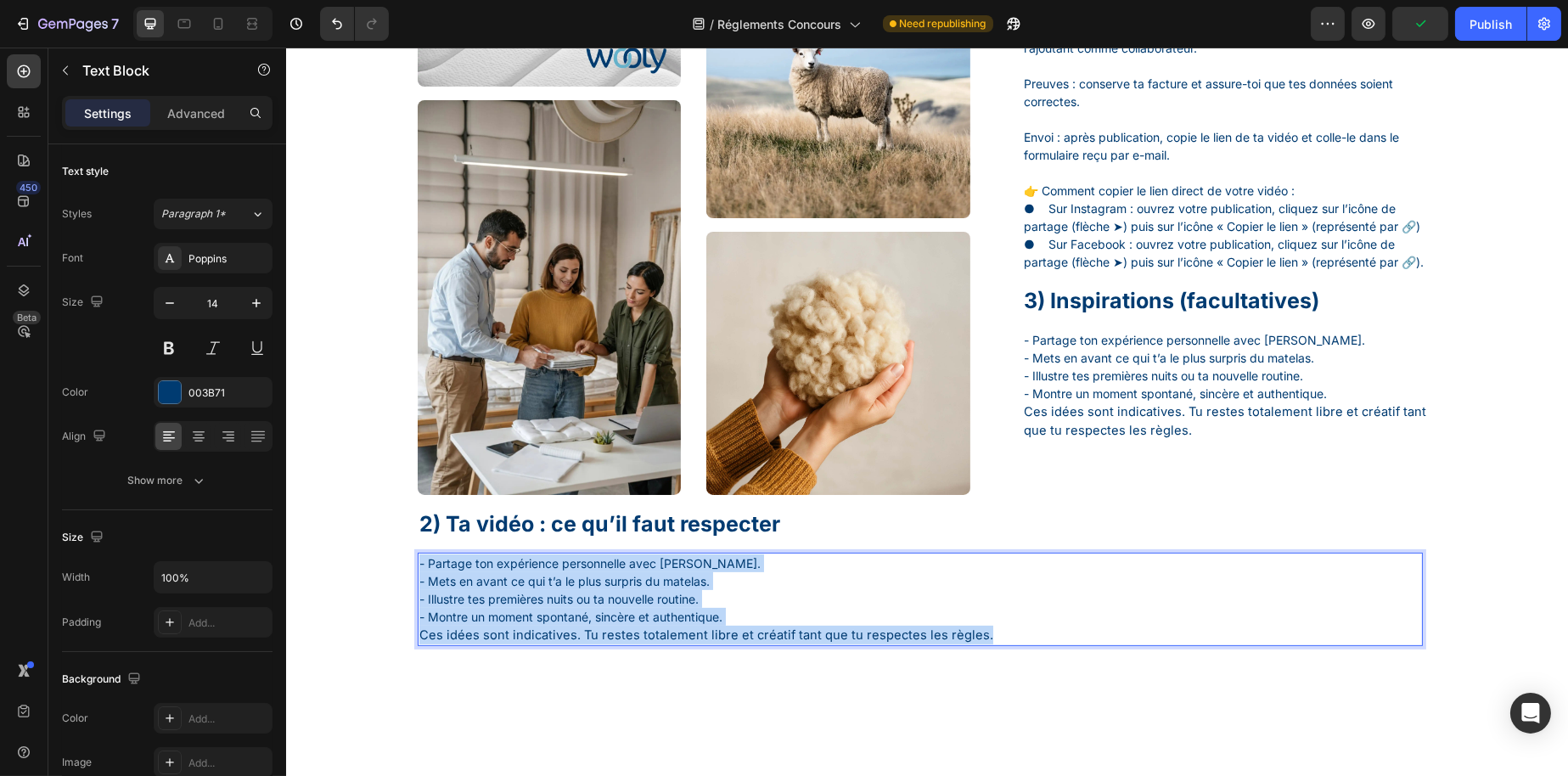
drag, startPoint x: 1037, startPoint y: 647, endPoint x: 524, endPoint y: 624, distance: 513.5
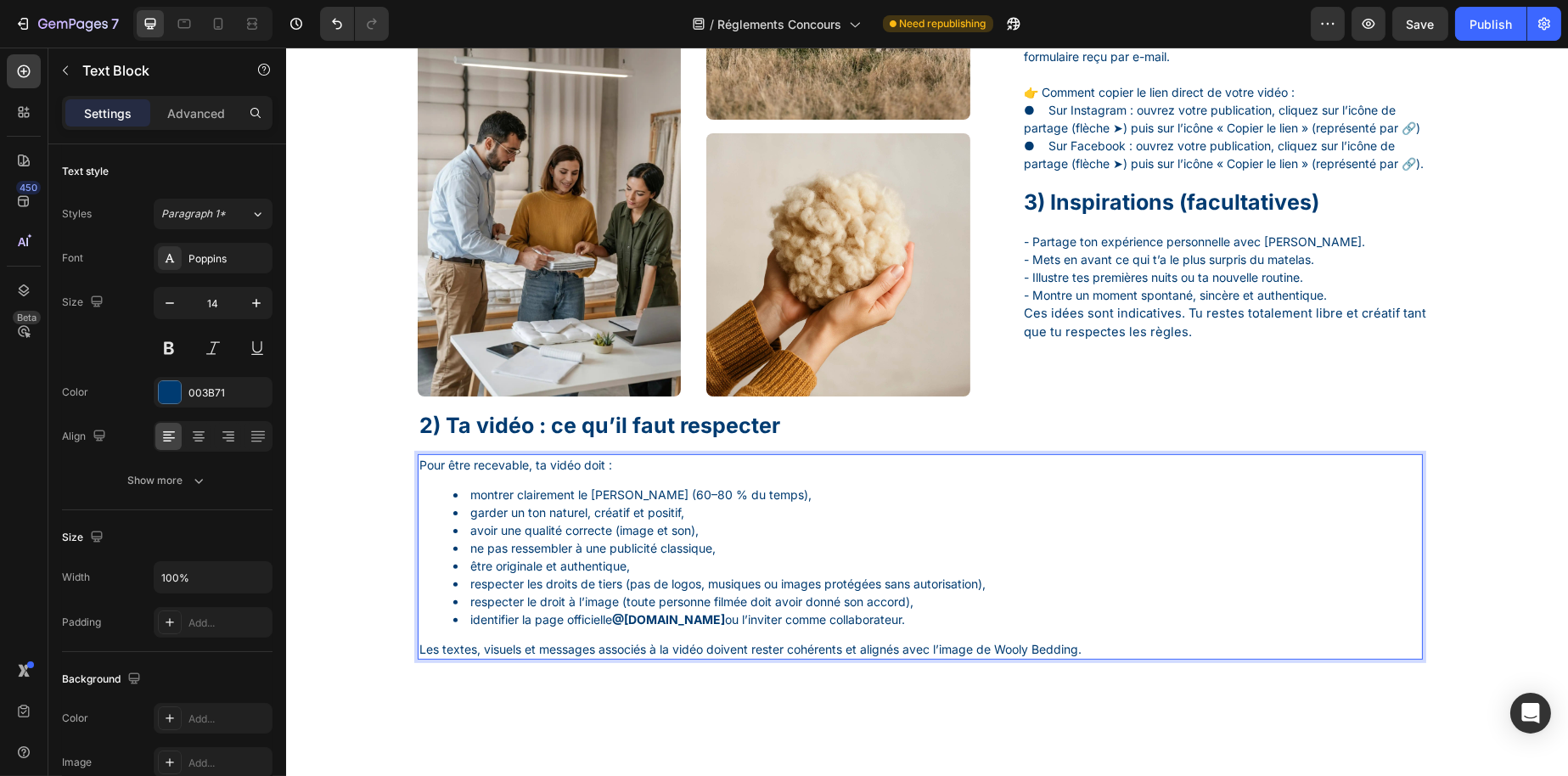
scroll to position [1196, 0]
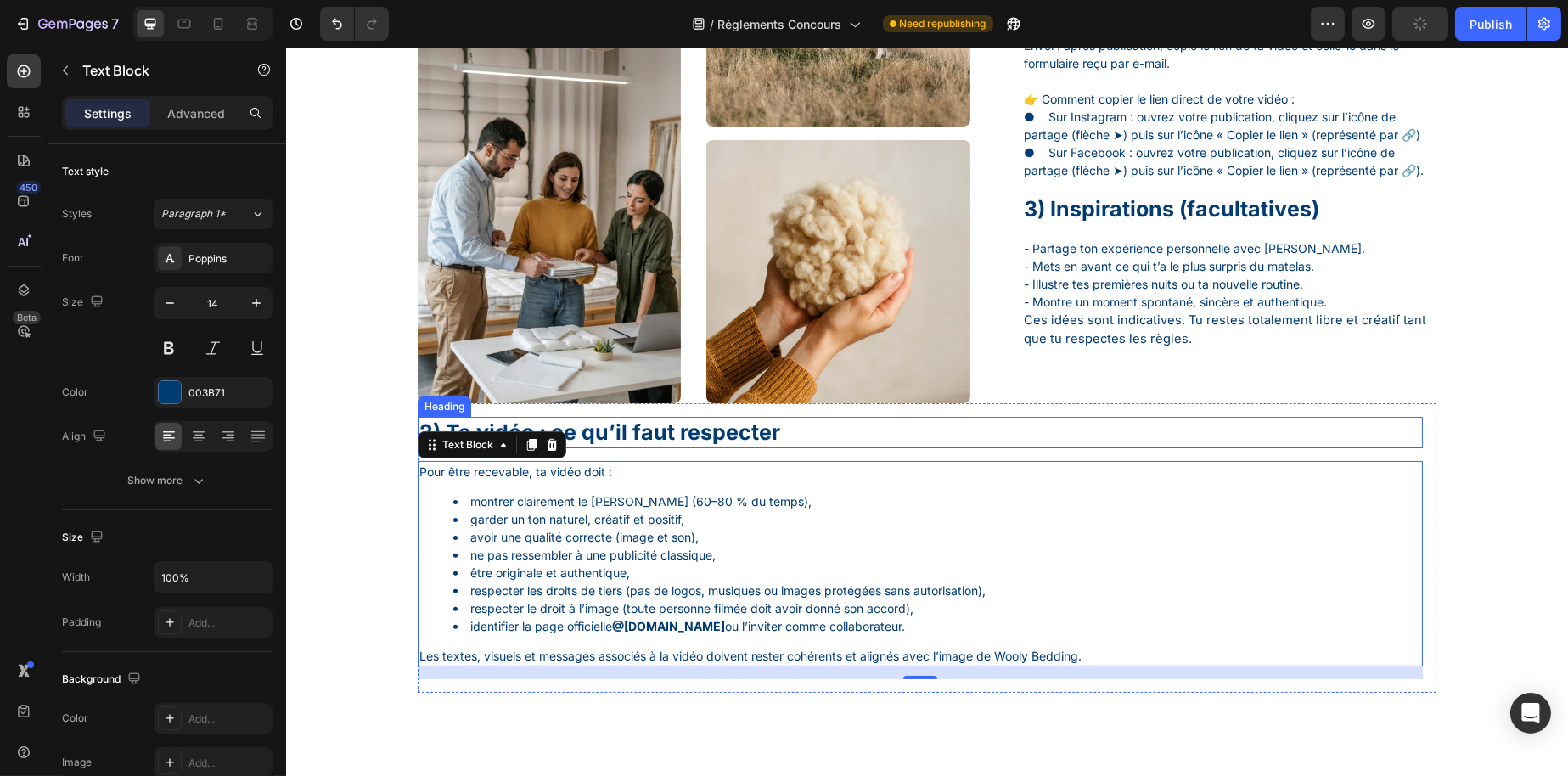
click at [587, 438] on p "2) Ta vidéo : ce qu’il faut respecter" at bounding box center [919, 432] width 1002 height 28
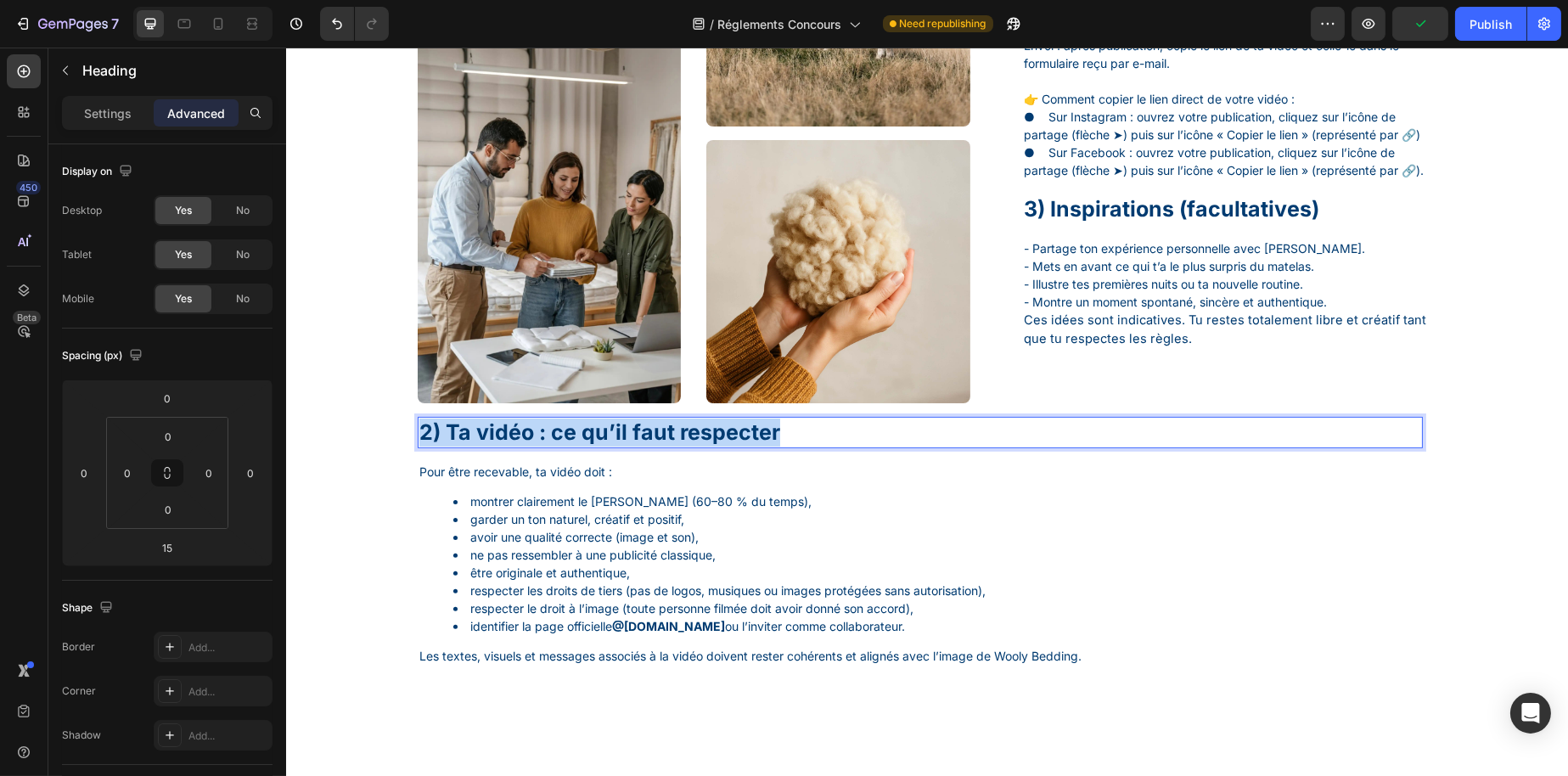
click at [587, 438] on p "2) Ta vidéo : ce qu’il faut respecter" at bounding box center [919, 432] width 1002 height 28
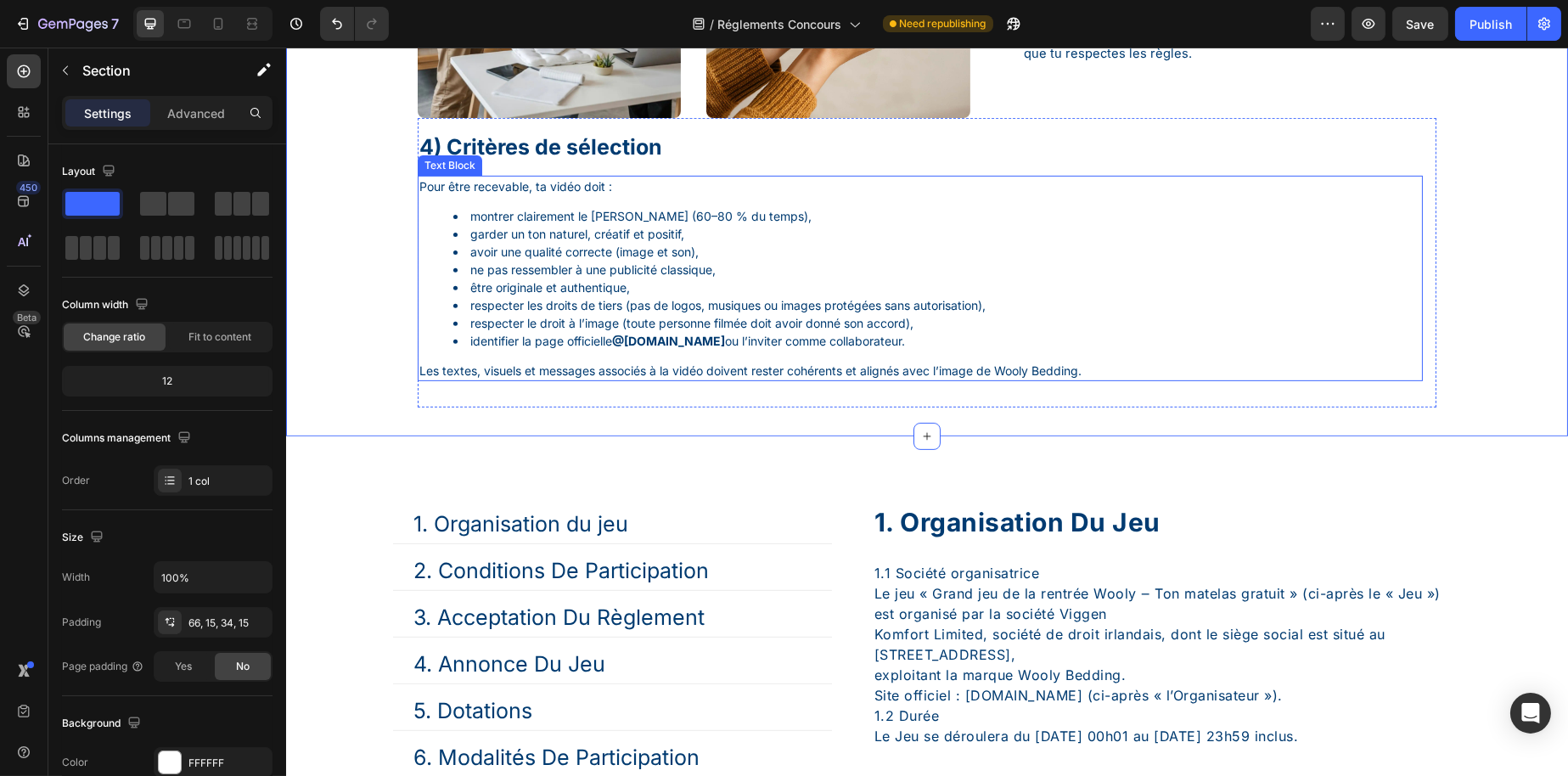
scroll to position [1450, 0]
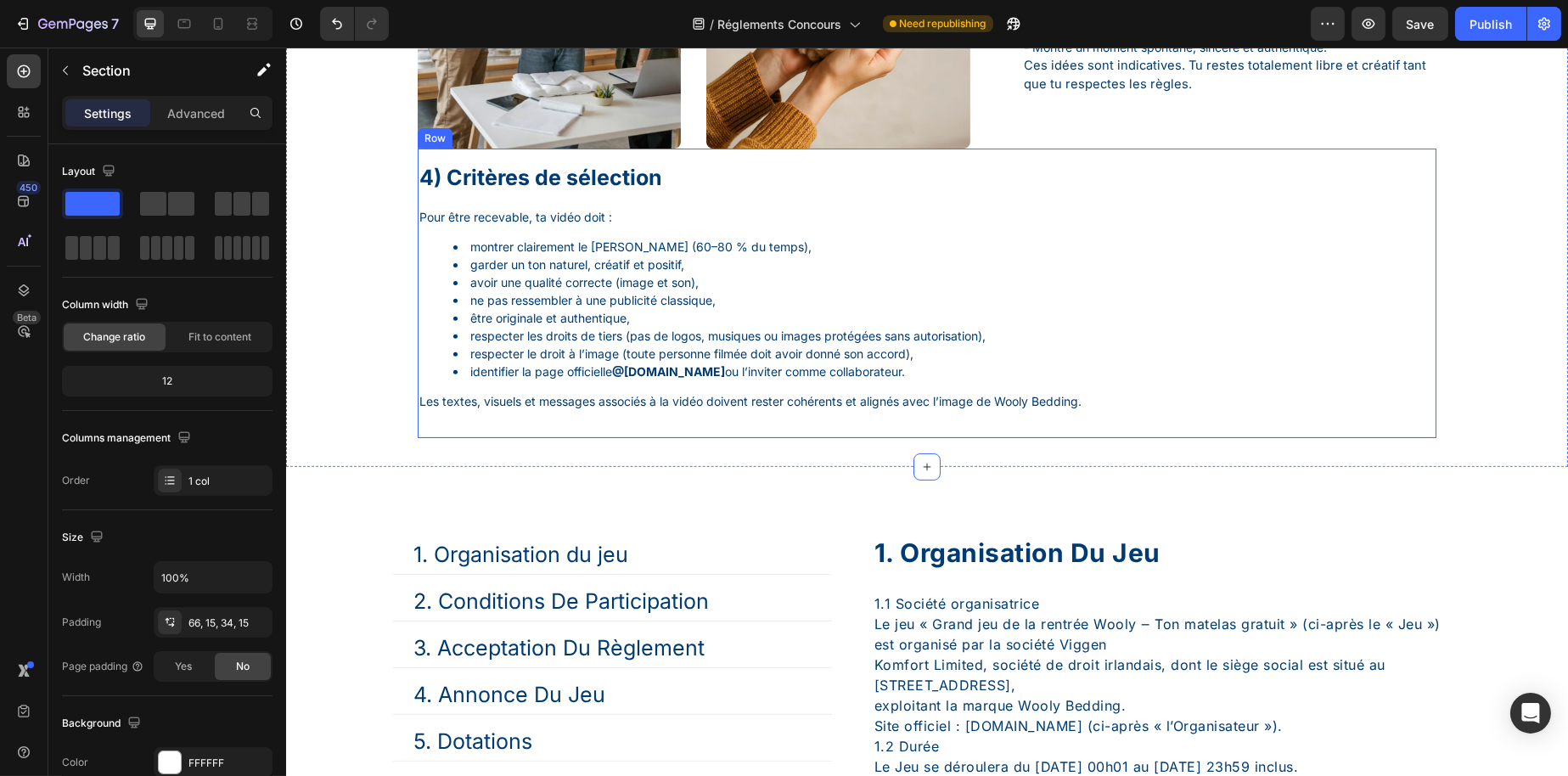
click at [768, 212] on div "4) Critères de sélection Heading Pour être recevable, ta vidéo doit : montrer c…" at bounding box center [919, 293] width 1005 height 262
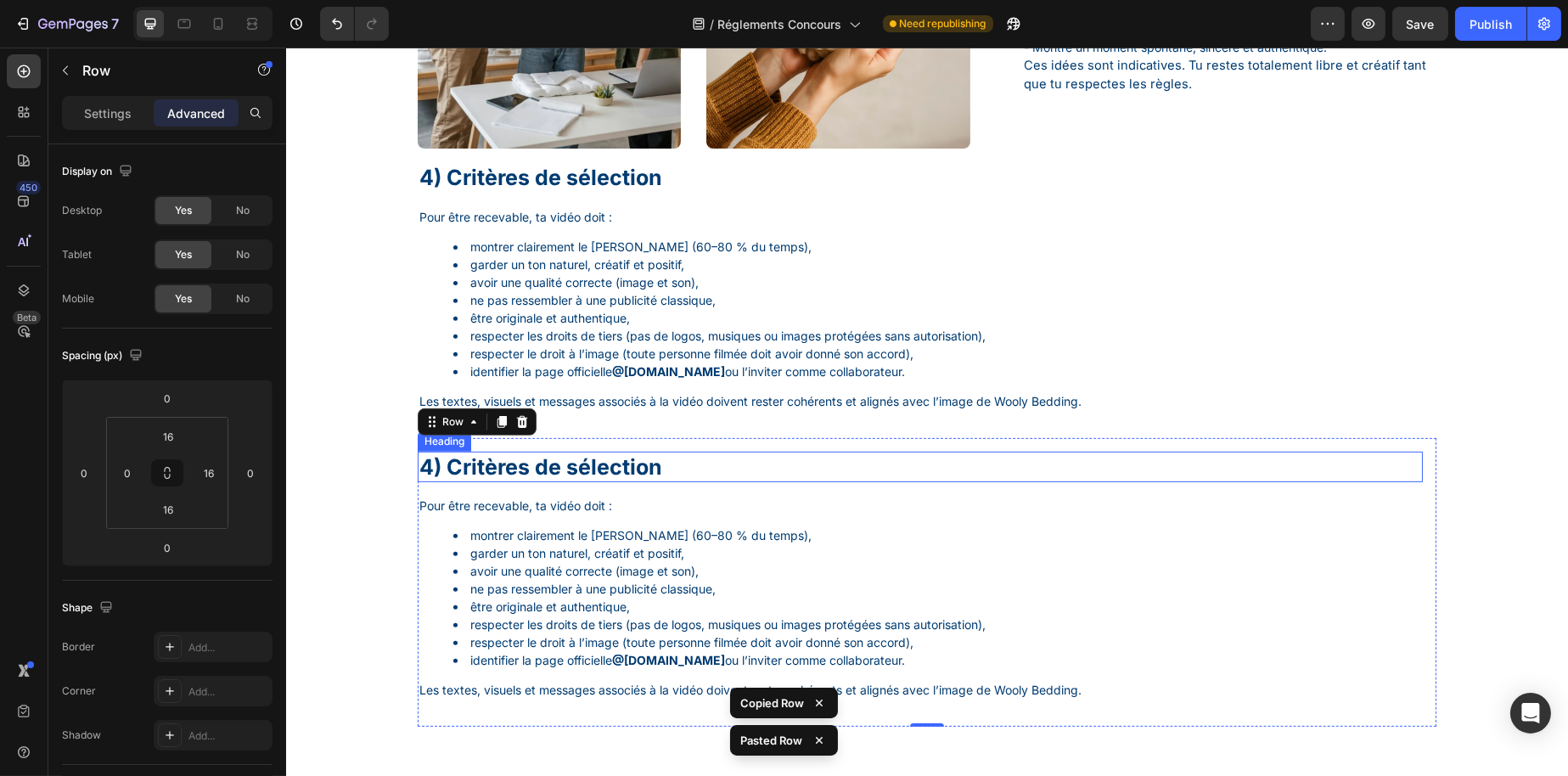
click at [509, 436] on div "Row" at bounding box center [476, 421] width 118 height 27
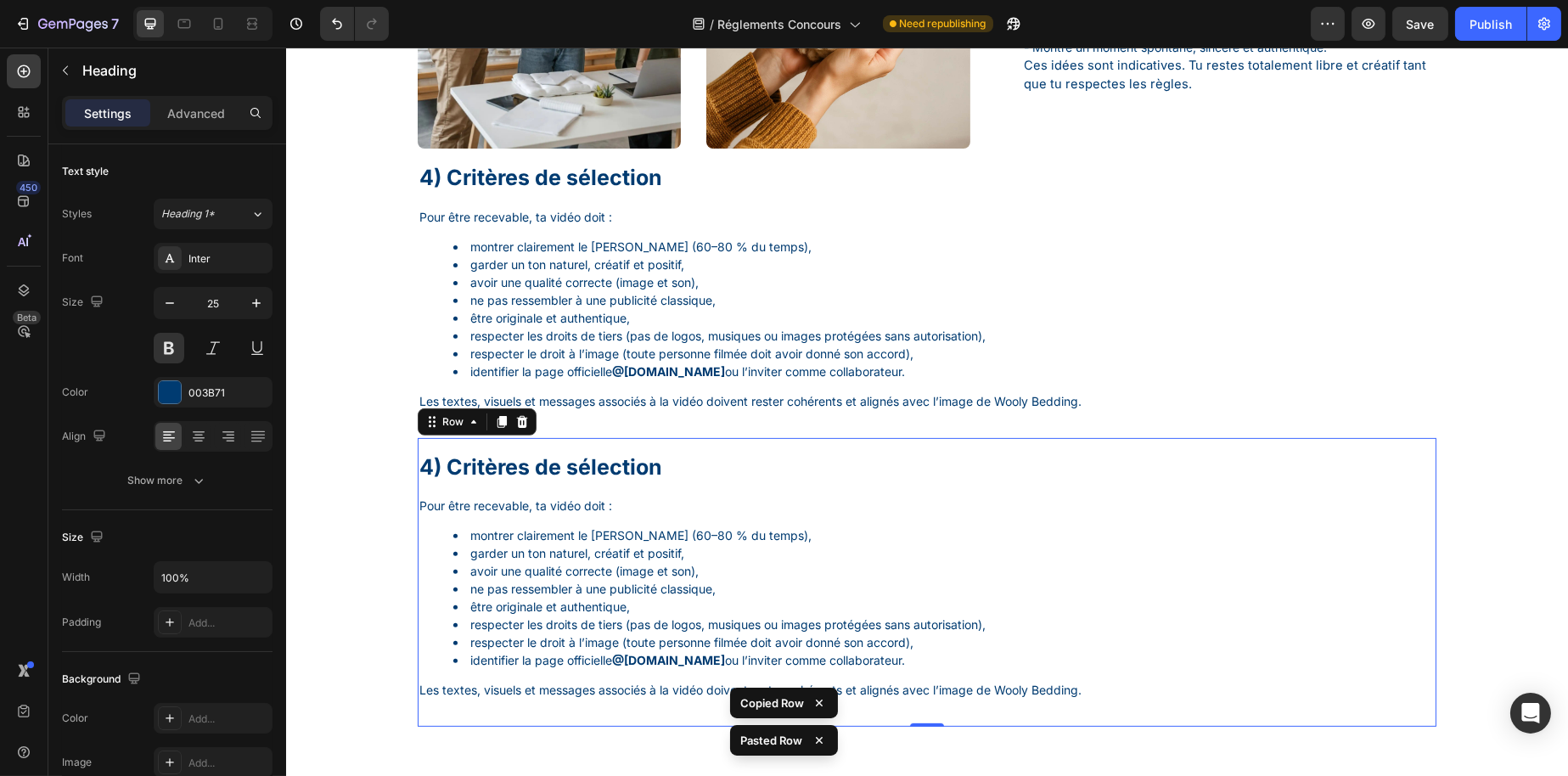
click at [502, 469] on h1 "4) Critères de sélection" at bounding box center [919, 467] width 1005 height 31
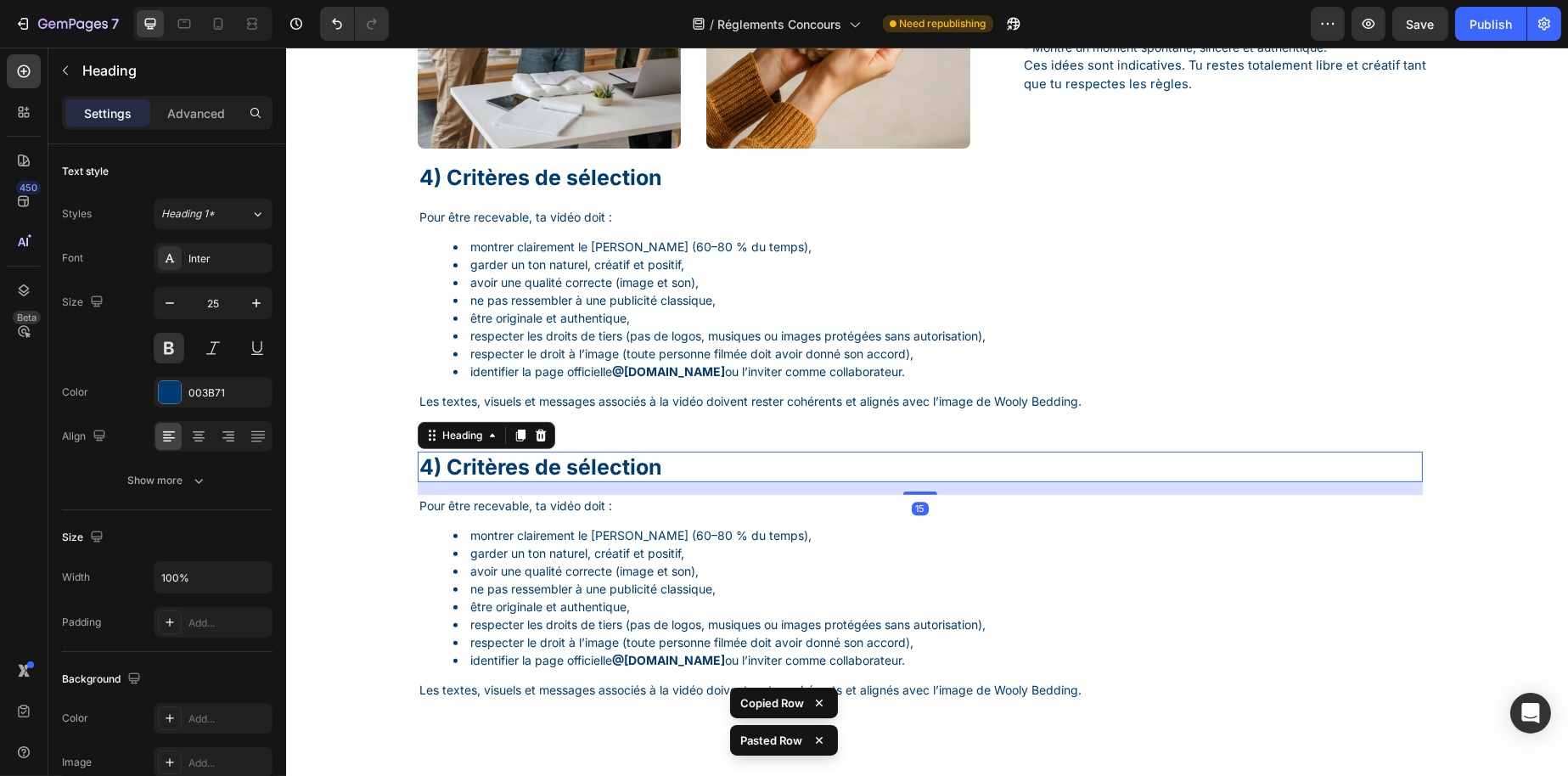
click at [502, 469] on h1 "4) Critères de sélection" at bounding box center [919, 467] width 1005 height 31
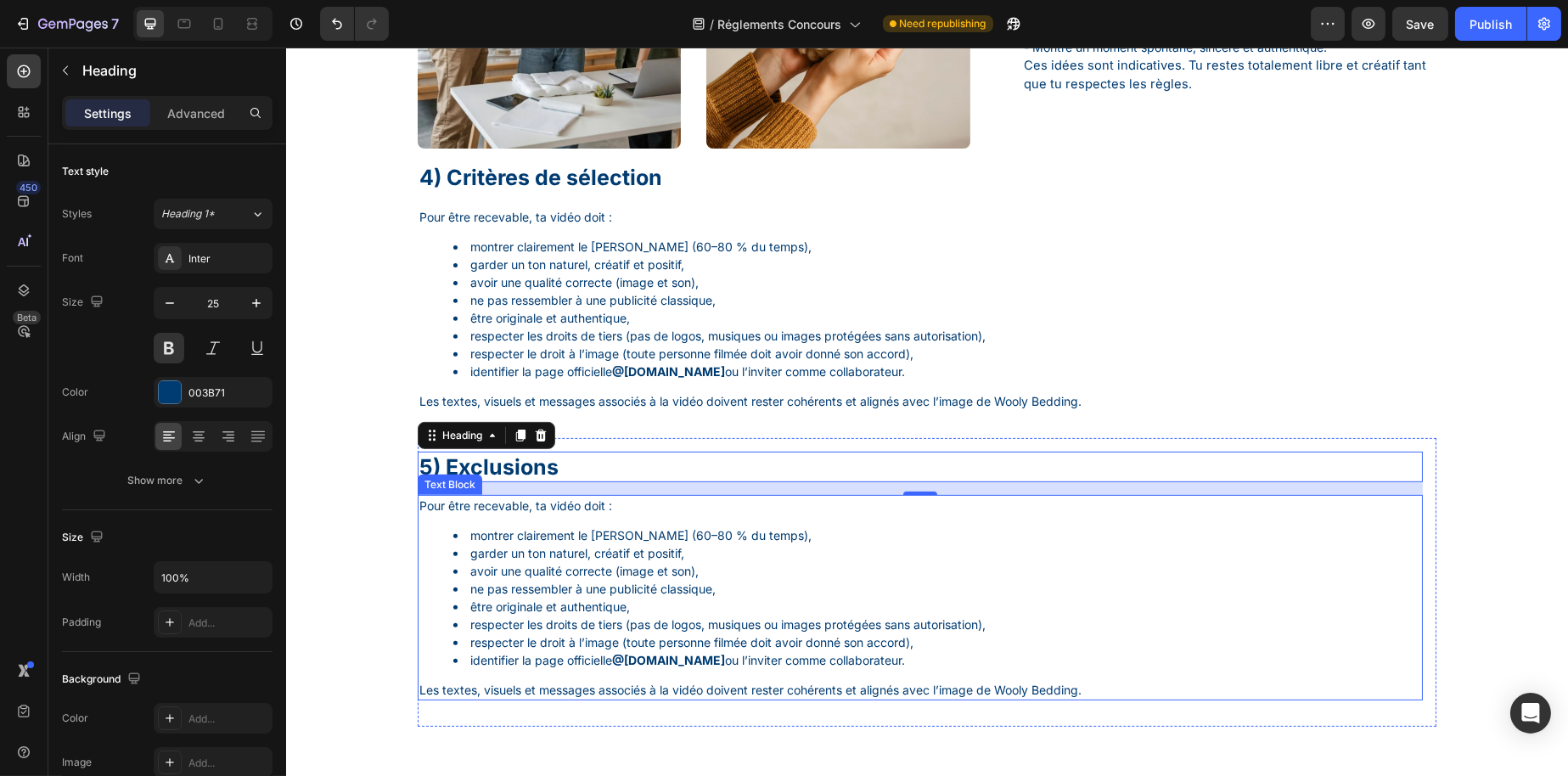
click at [696, 616] on li "être originale et authentique," at bounding box center [936, 607] width 968 height 18
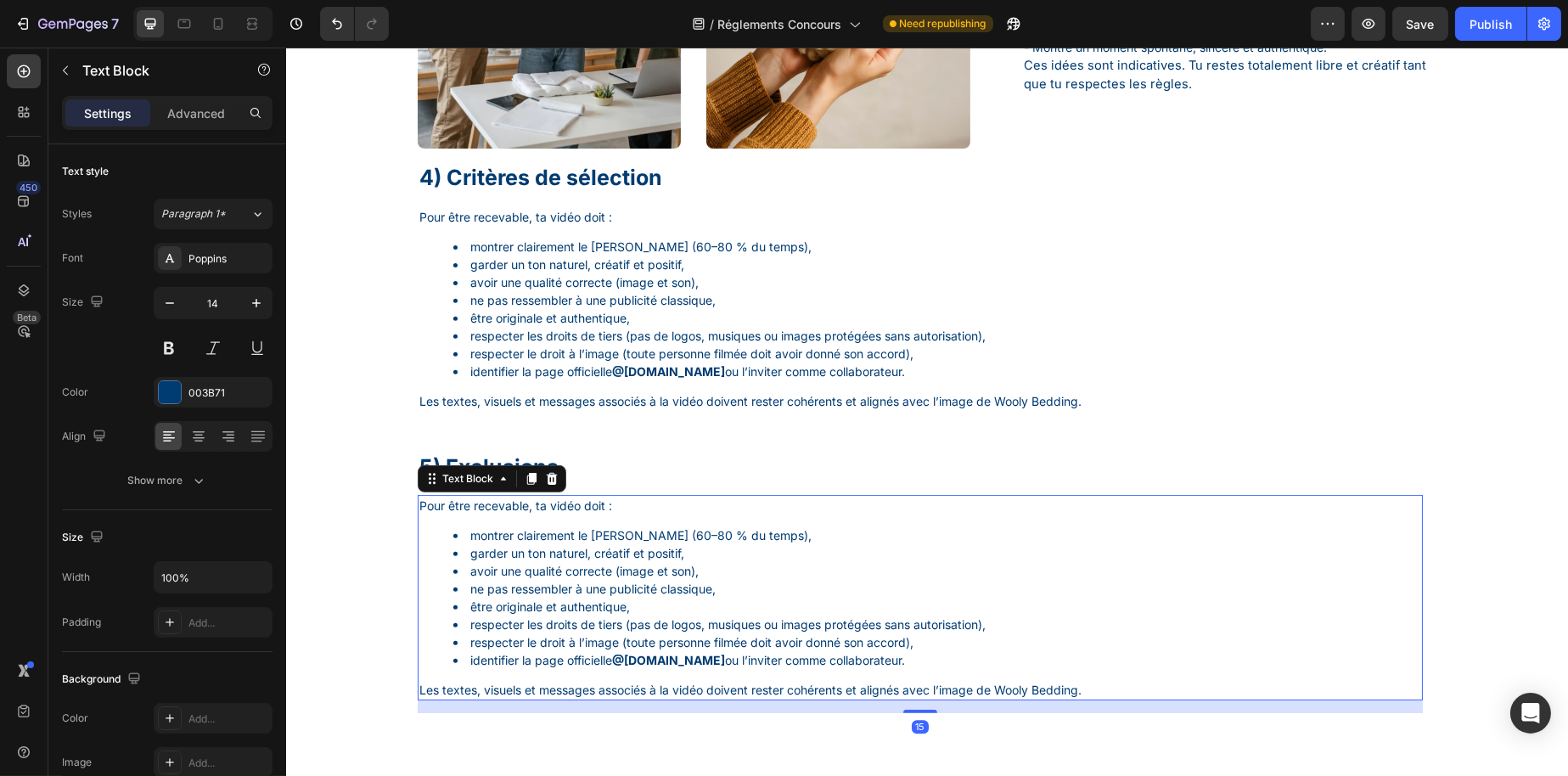
click at [696, 616] on li "être originale et authentique," at bounding box center [936, 607] width 968 height 18
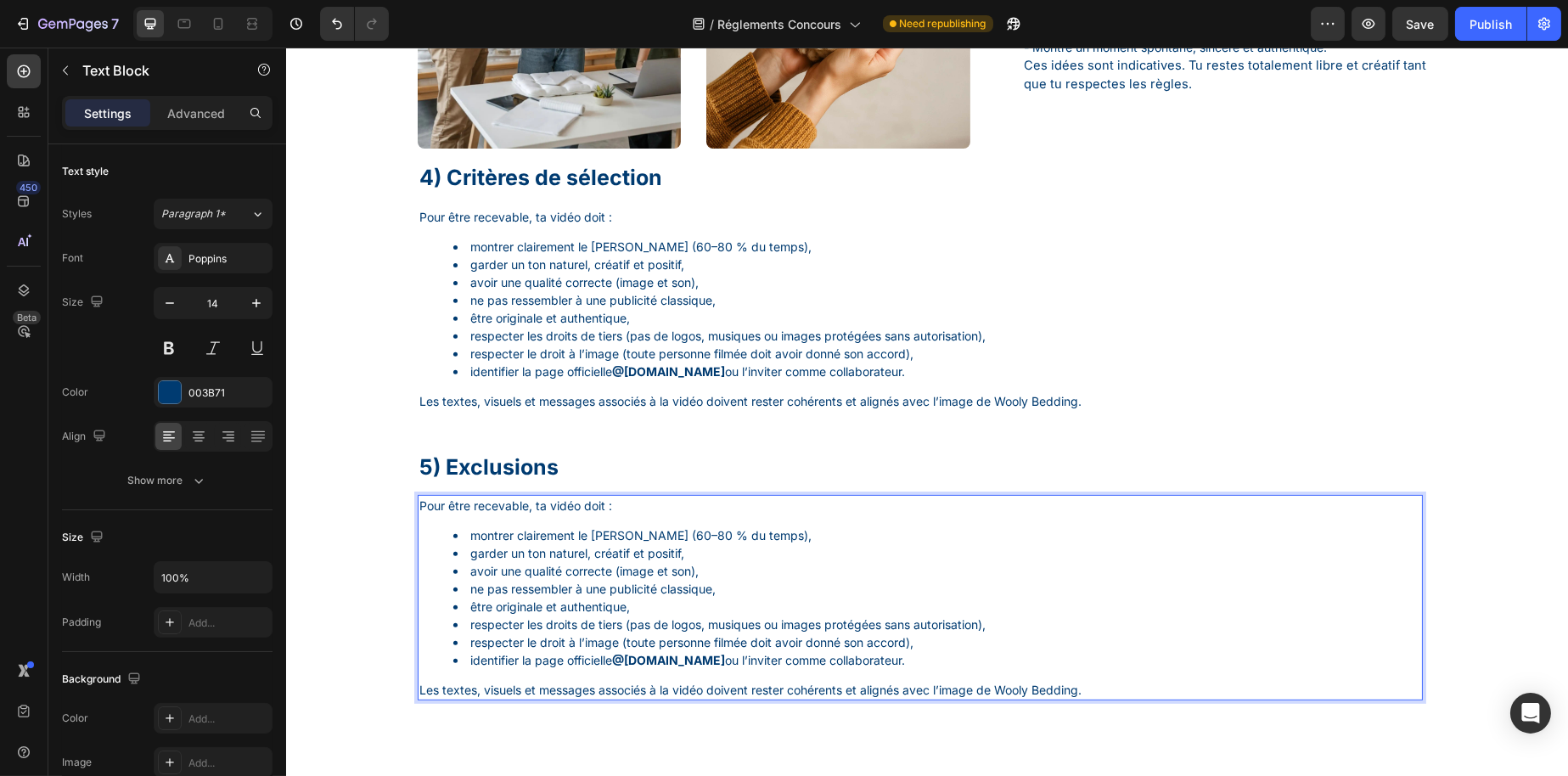
click at [1124, 697] on p "Les textes, visuels et messages associés à la vidéo doivent rester cohérents et…" at bounding box center [919, 690] width 1002 height 18
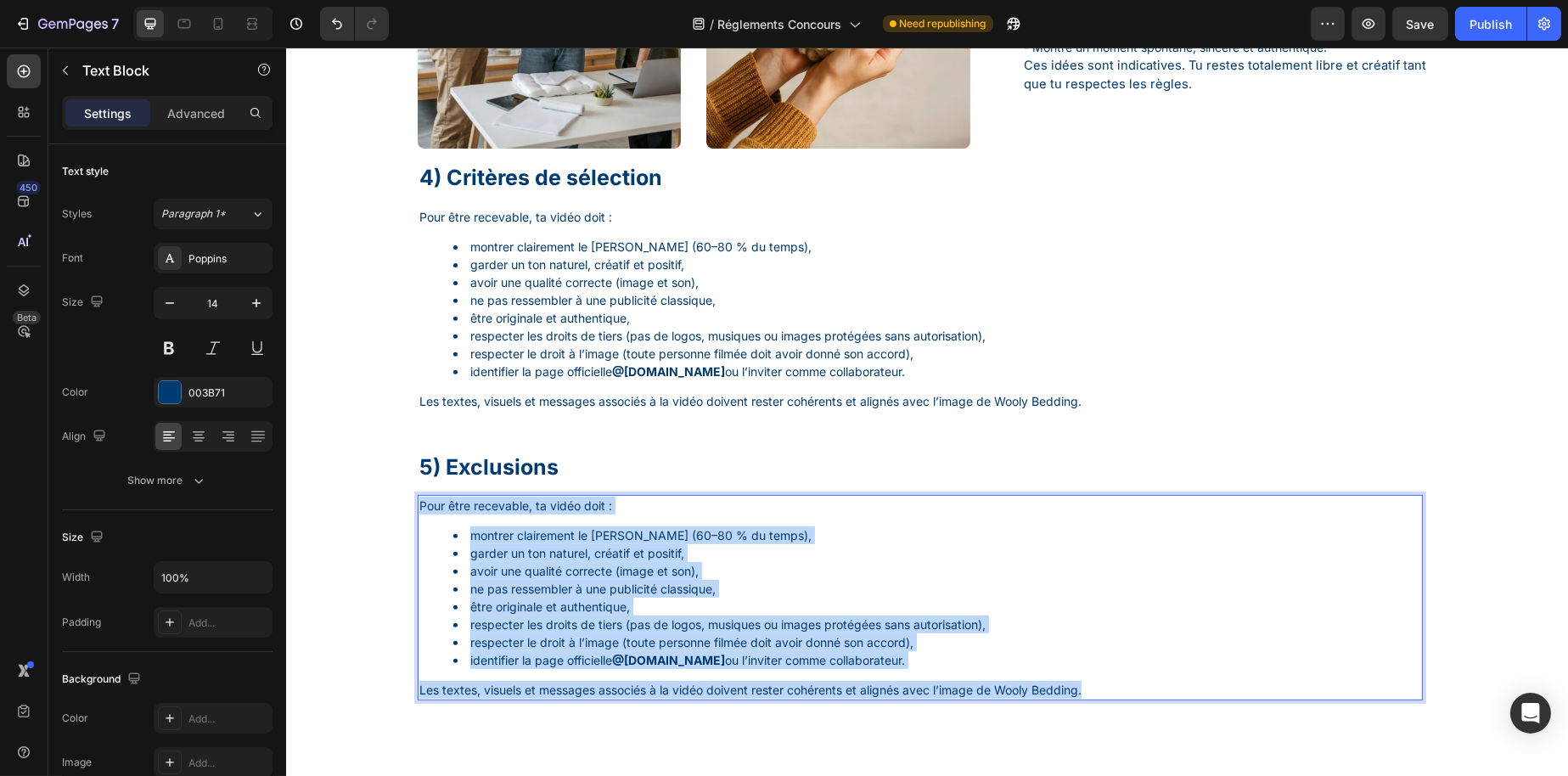
drag, startPoint x: 1131, startPoint y: 698, endPoint x: 537, endPoint y: 551, distance: 611.9
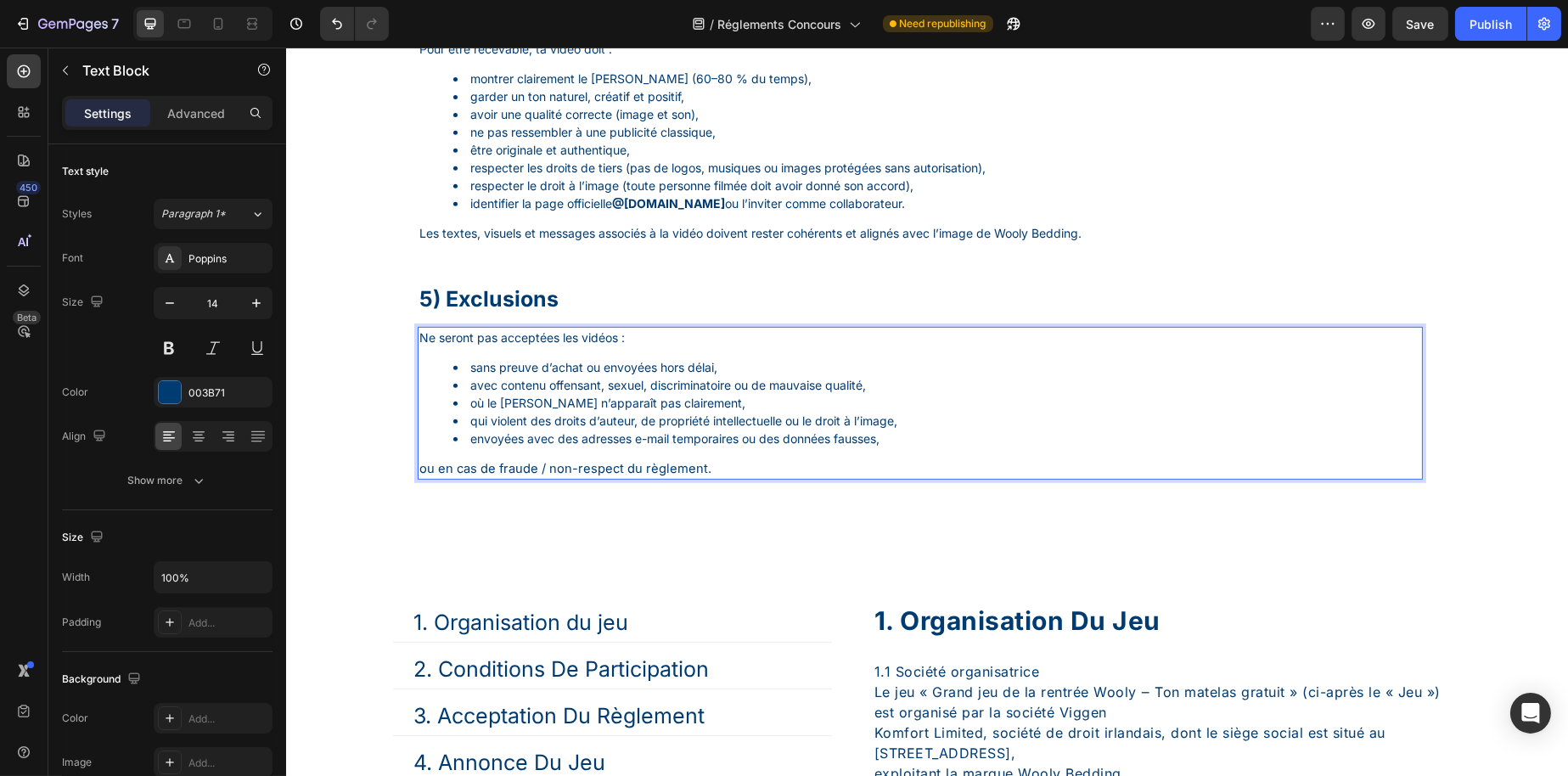
scroll to position [1620, 0]
click at [774, 330] on div "5) Exclusions Heading Ne seront pas acceptées les vidéos : sans preuve d’achat …" at bounding box center [919, 386] width 1005 height 209
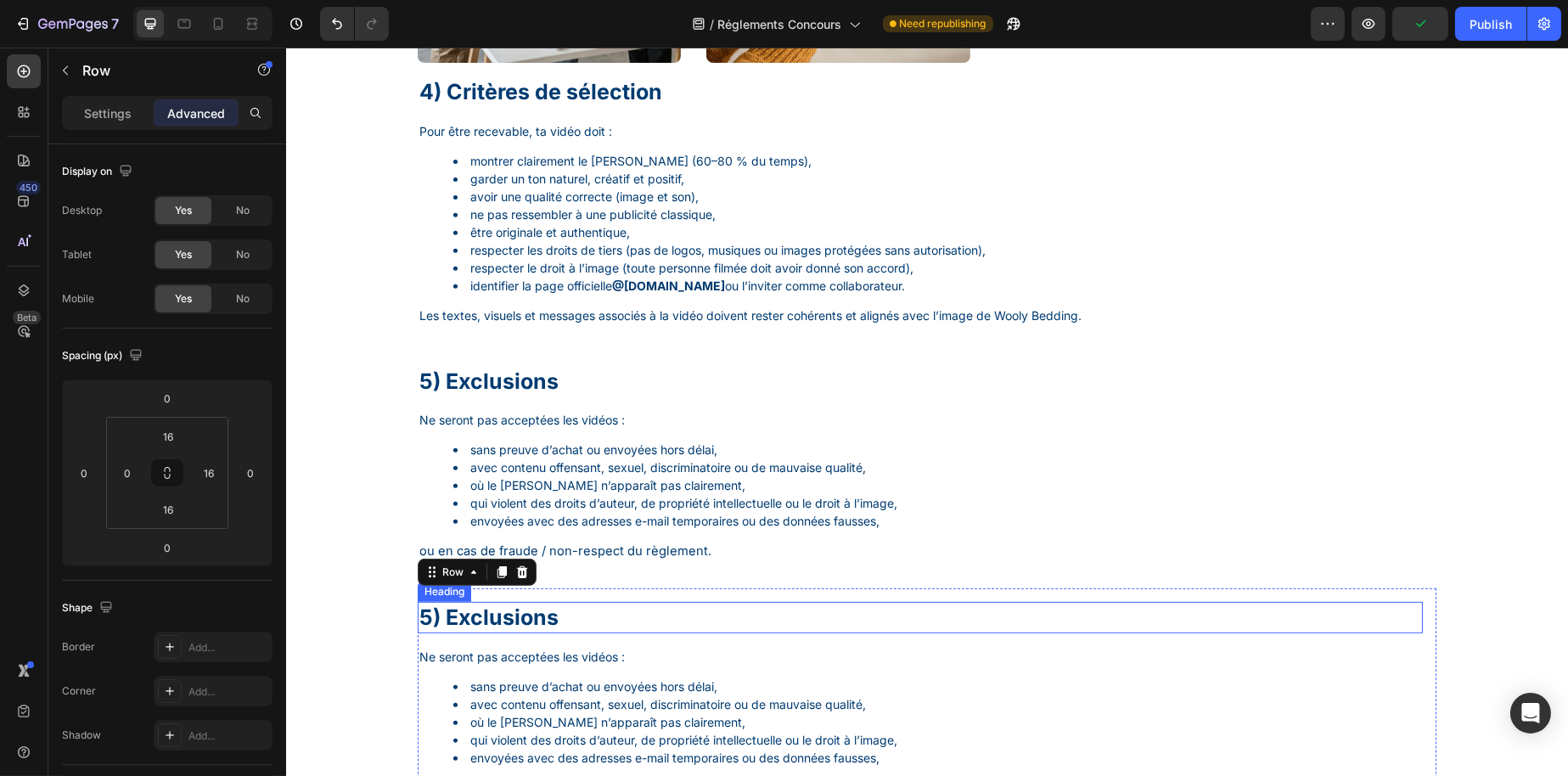
scroll to position [1790, 0]
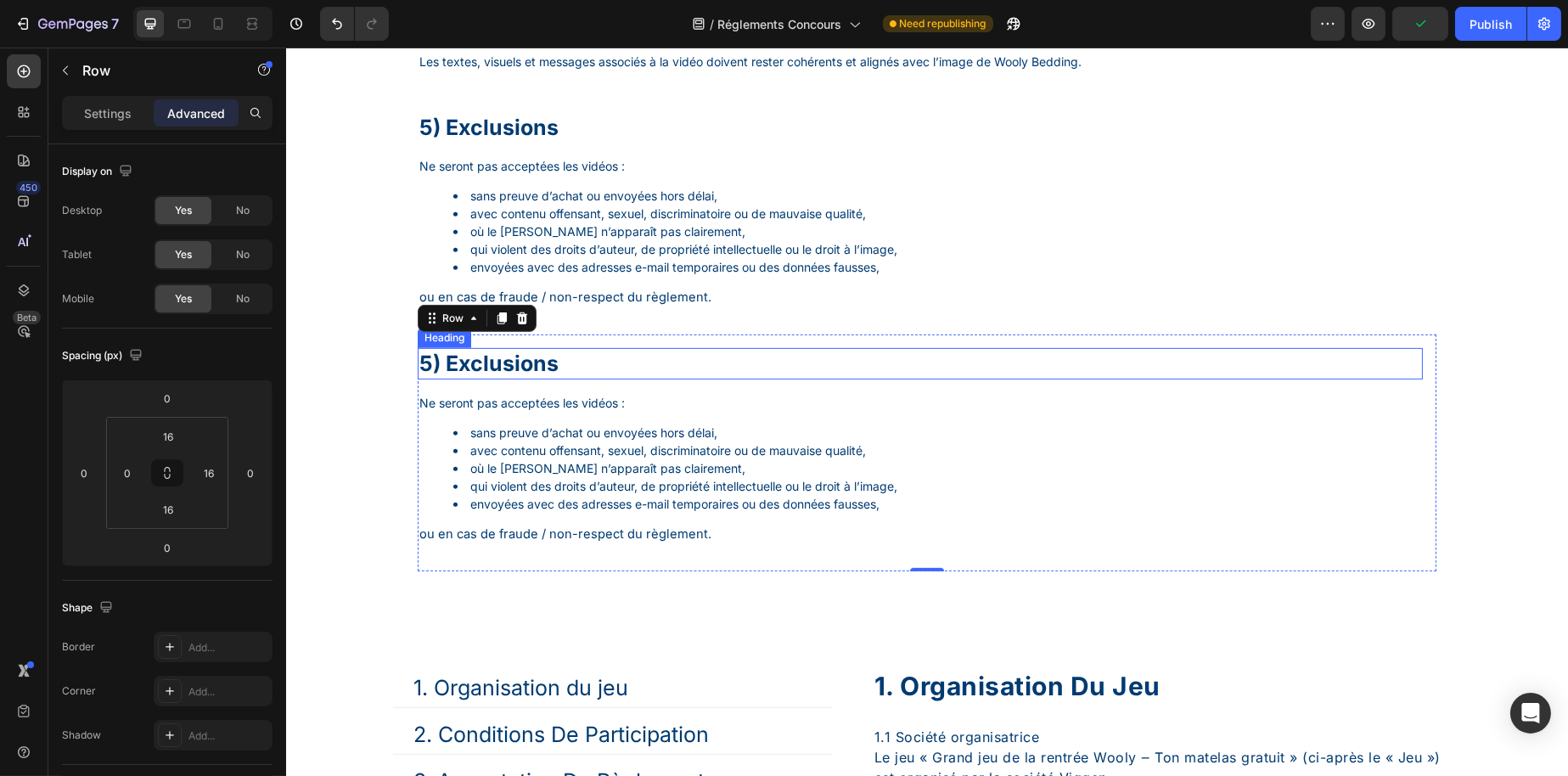
click at [507, 373] on h1 "5) Exclusions" at bounding box center [919, 363] width 1005 height 31
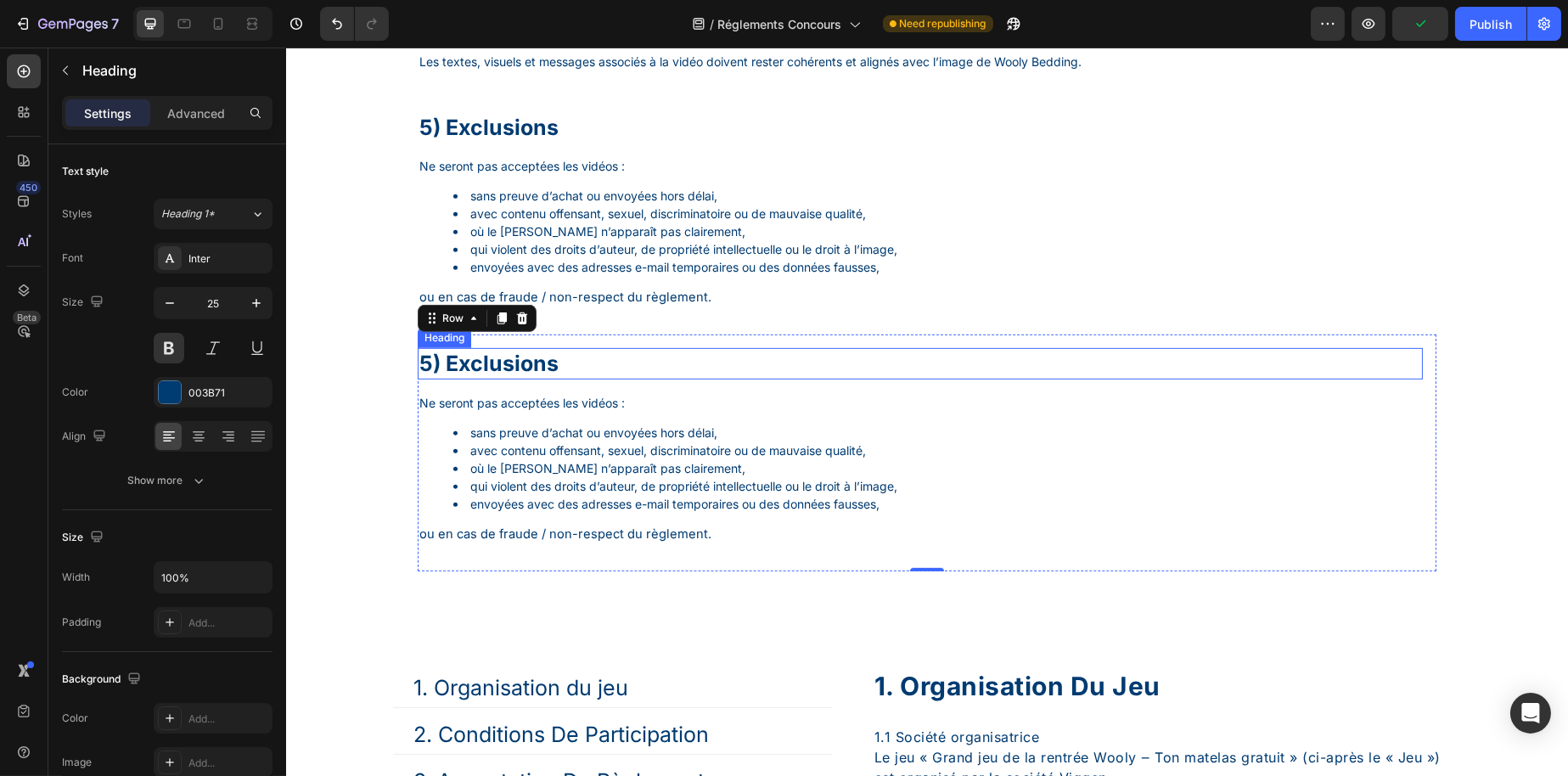
click at [507, 373] on h1 "5) Exclusions" at bounding box center [919, 363] width 1005 height 31
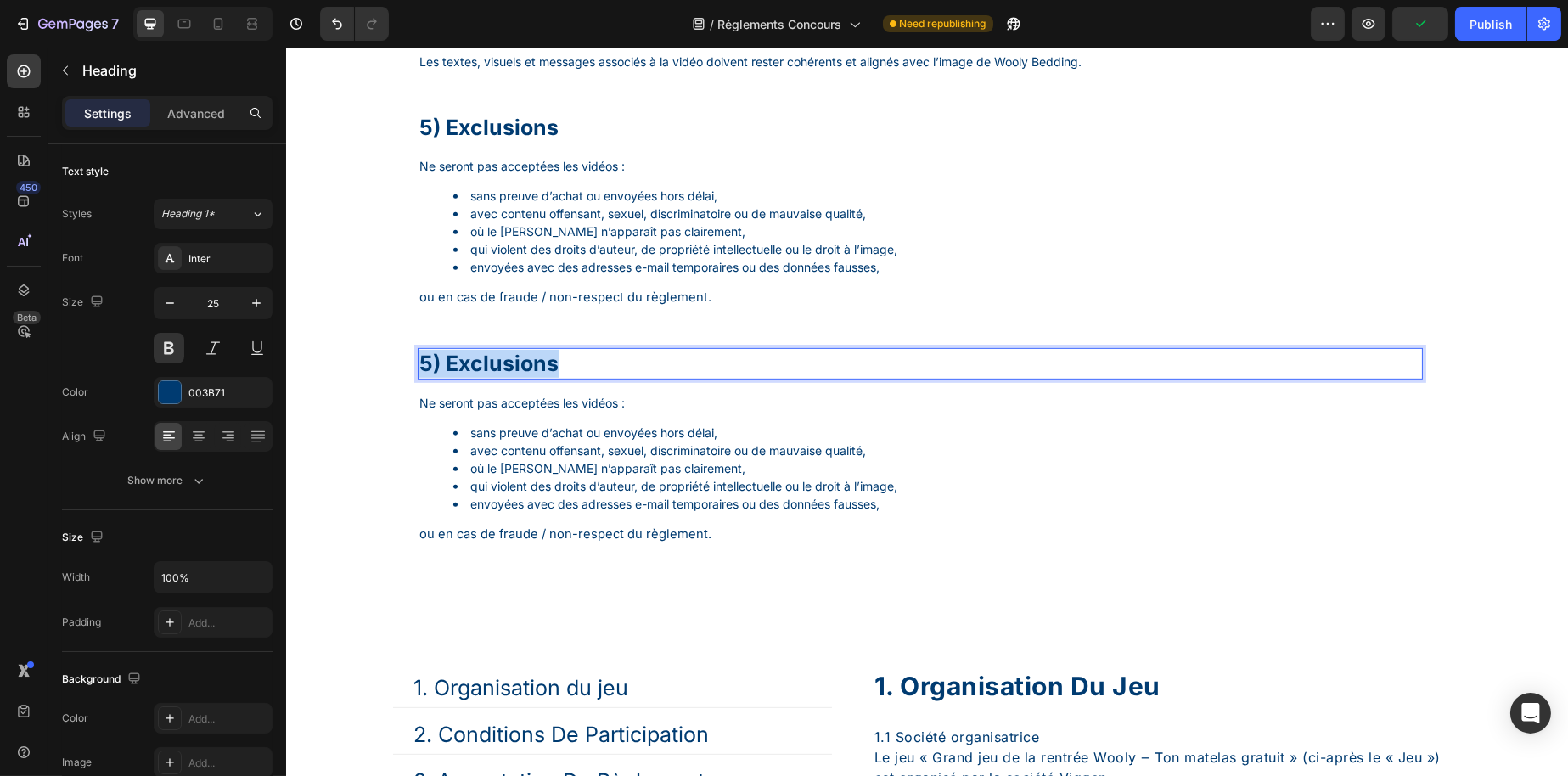
click at [507, 373] on p "5) Exclusions" at bounding box center [919, 363] width 1002 height 28
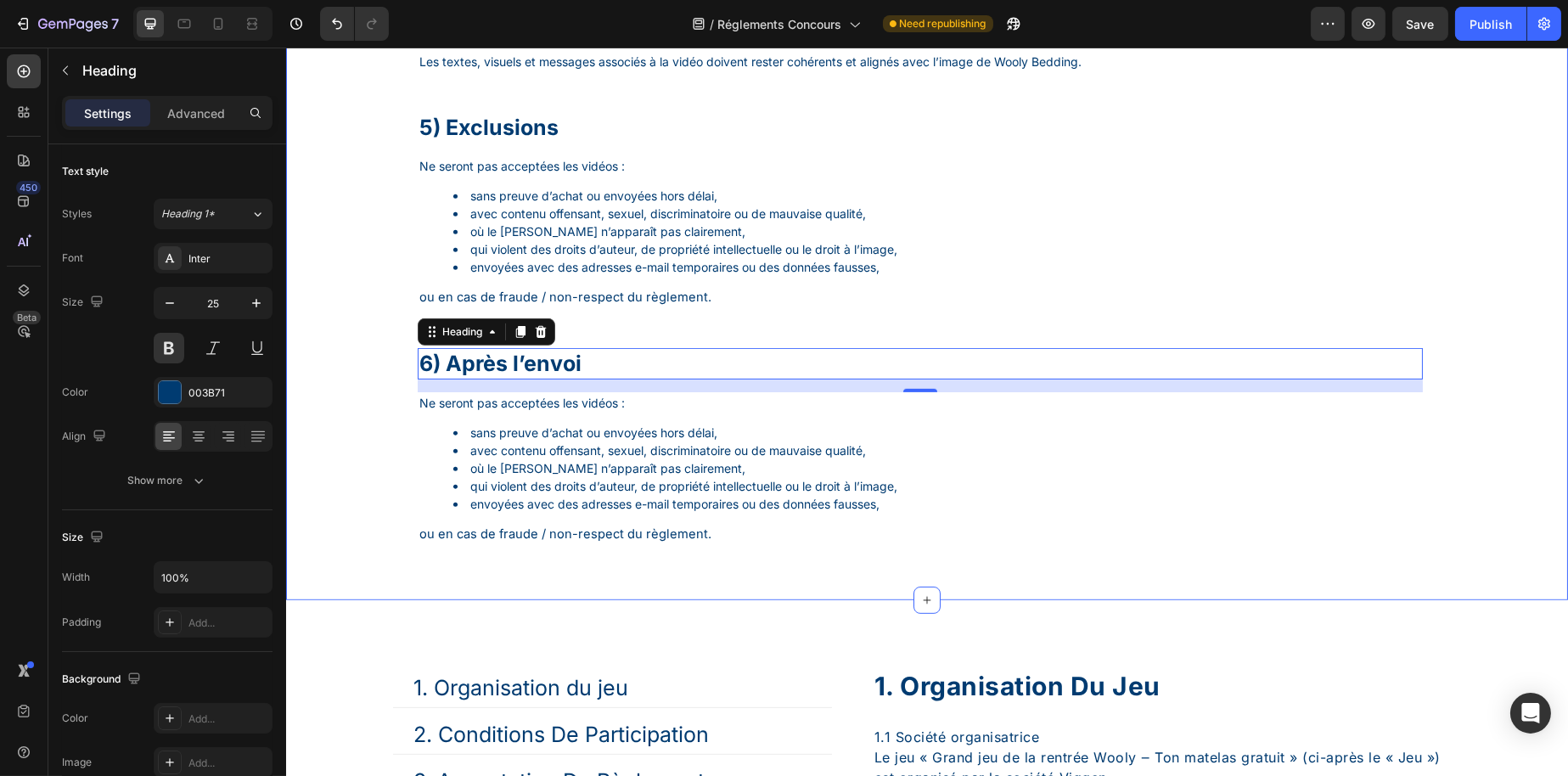
click at [488, 474] on li "où le matelas Wooly n’apparaît pas clairement," at bounding box center [936, 469] width 968 height 18
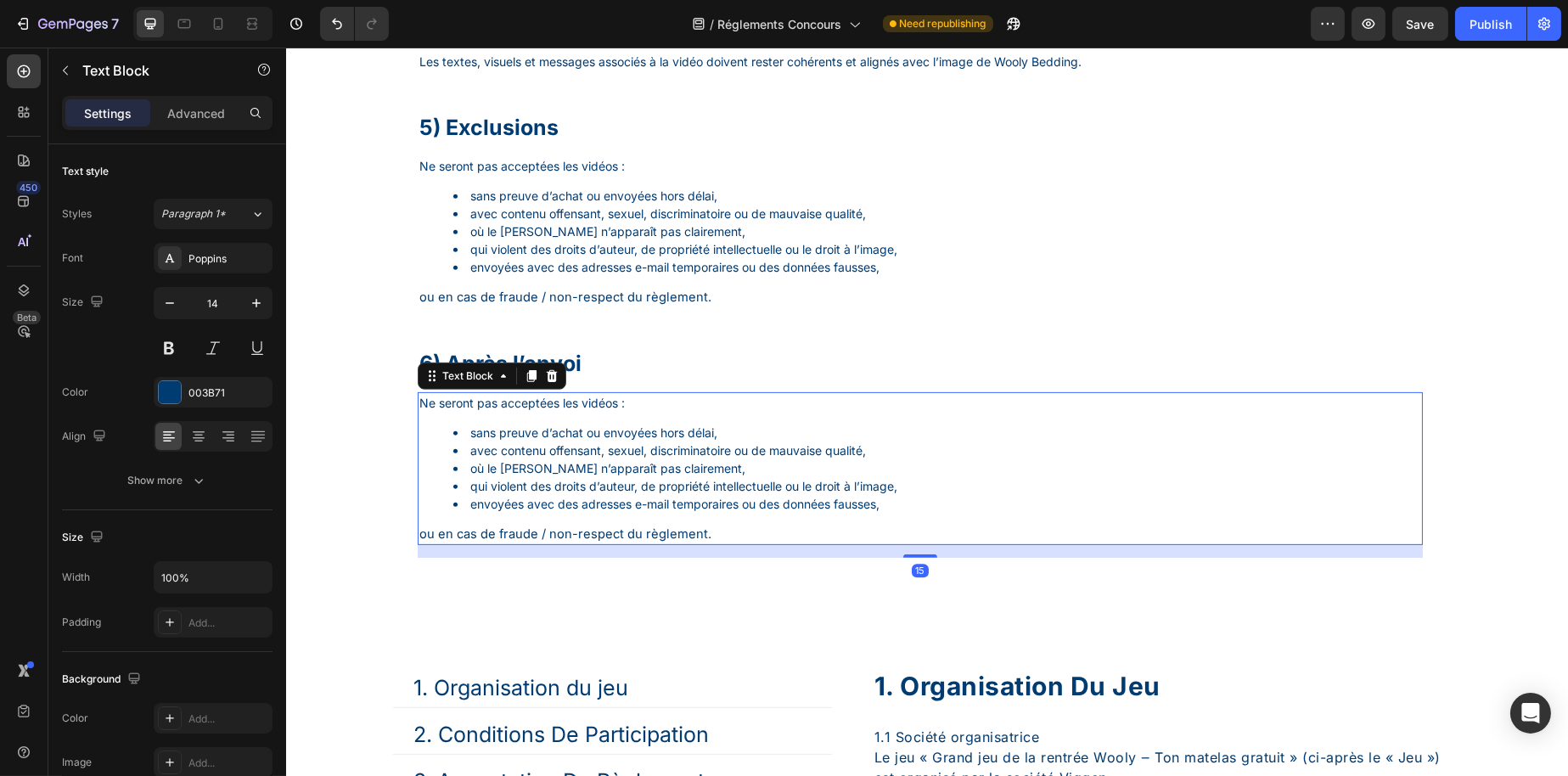
click at [488, 474] on li "où le matelas Wooly n’apparaît pas clairement," at bounding box center [936, 469] width 968 height 18
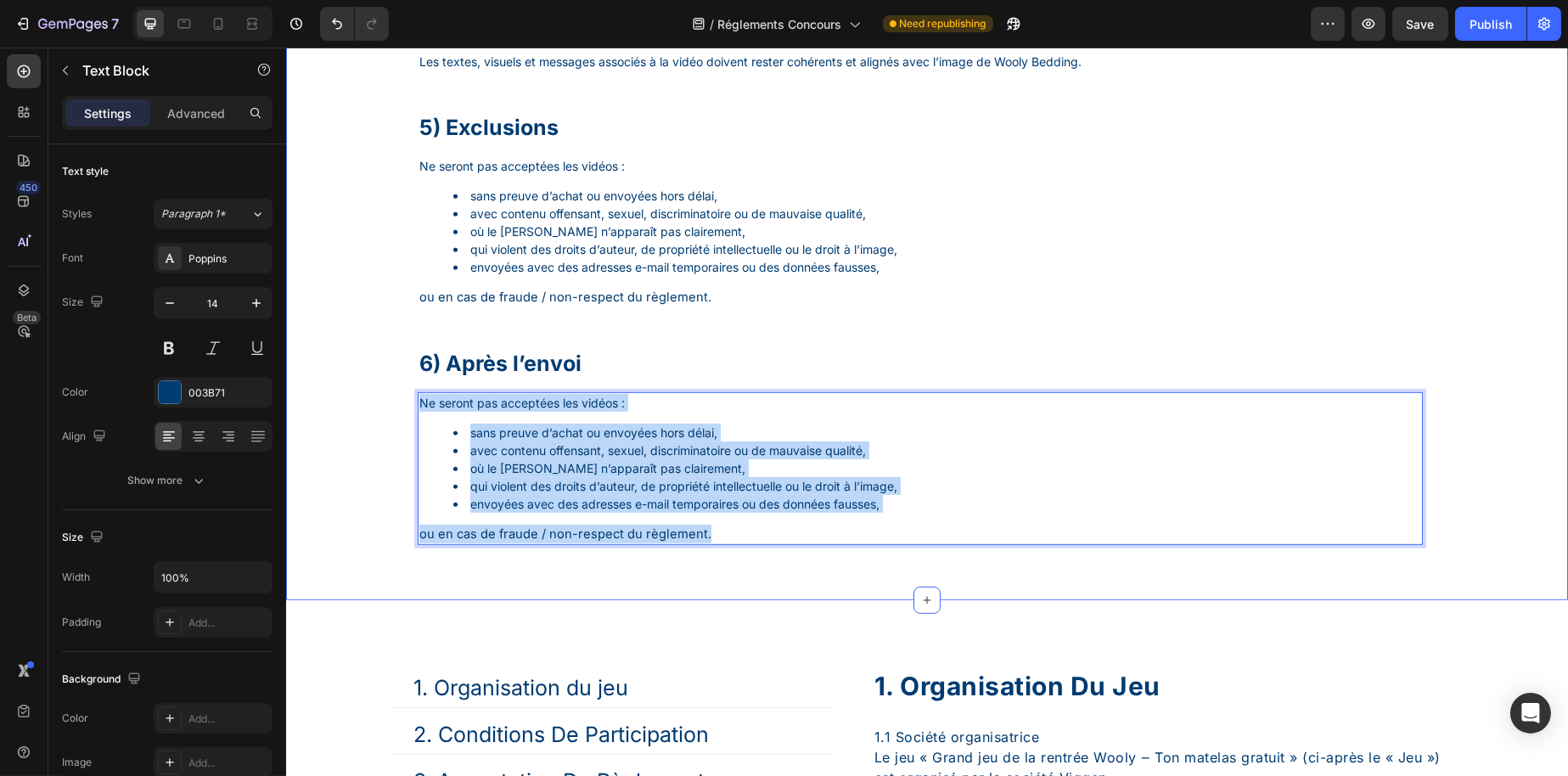
drag, startPoint x: 736, startPoint y: 550, endPoint x: 359, endPoint y: 378, distance: 414.4
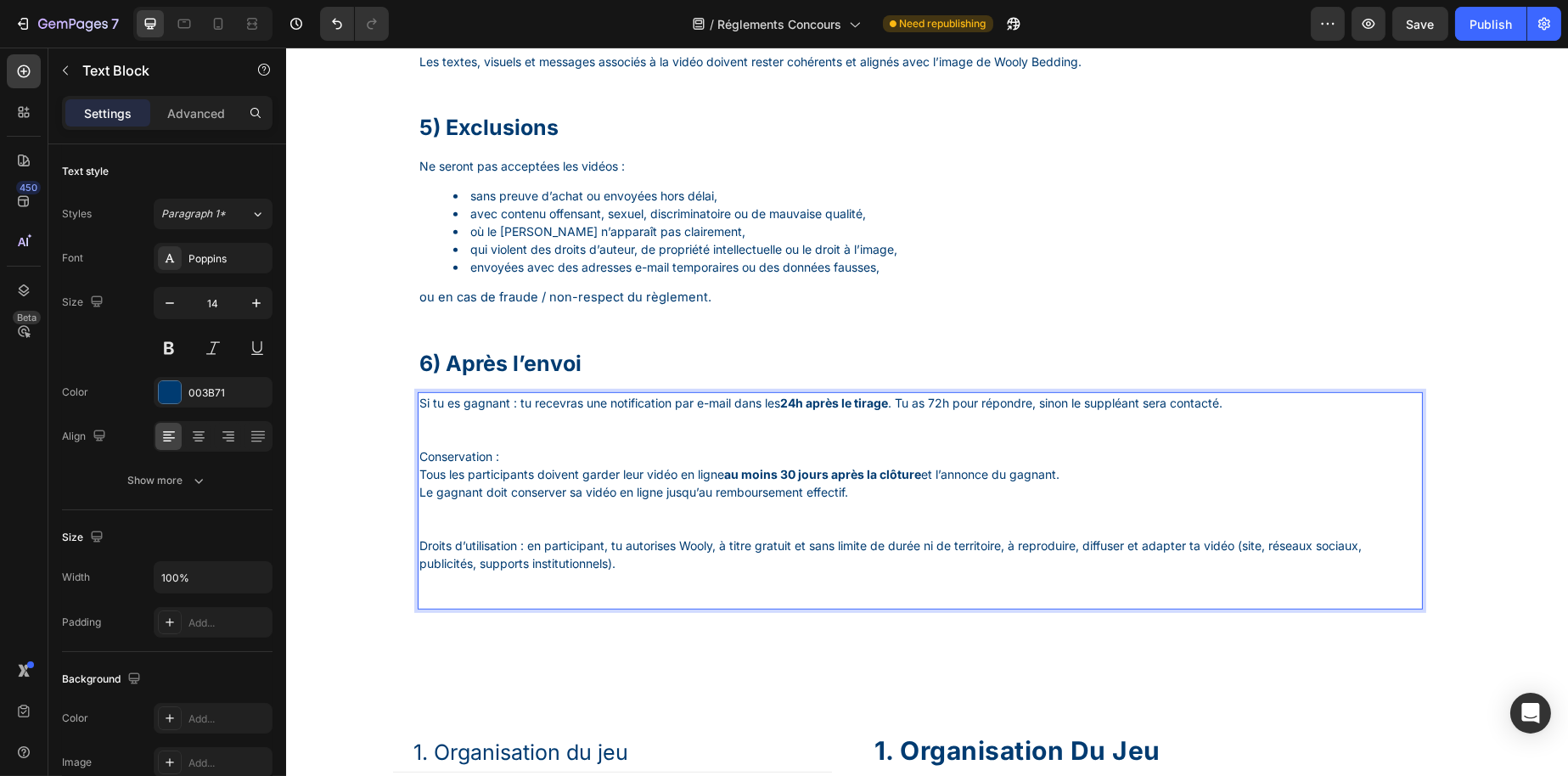
click at [495, 447] on p "Si tu es gagnant : tu recevras une notification par e-mail dans les 24h après l…" at bounding box center [919, 421] width 1002 height 53
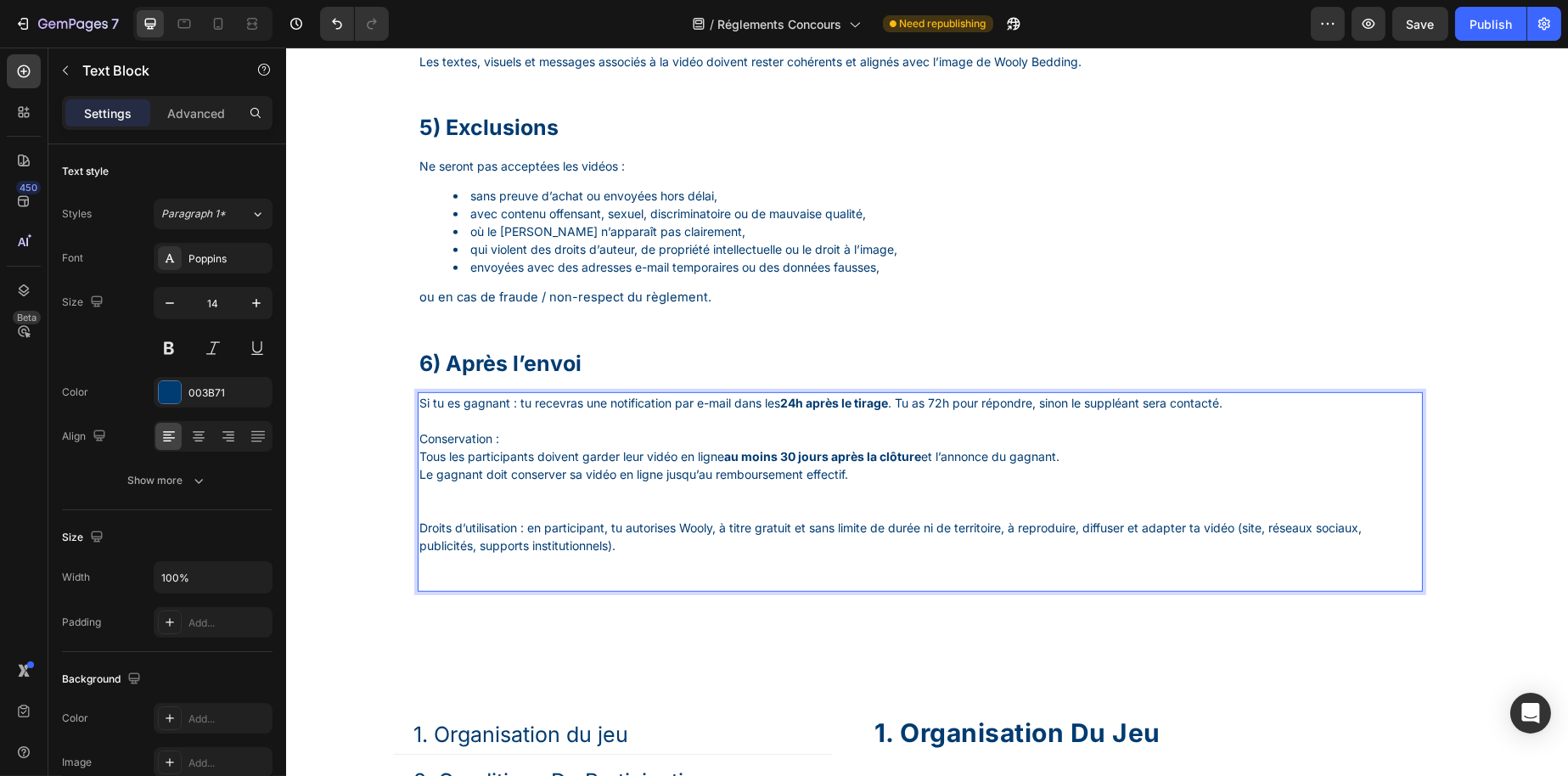
click at [459, 496] on p "Conservation : Tous les participants doivent garder leur vidéo en ligne au moin…" at bounding box center [919, 474] width 1002 height 89
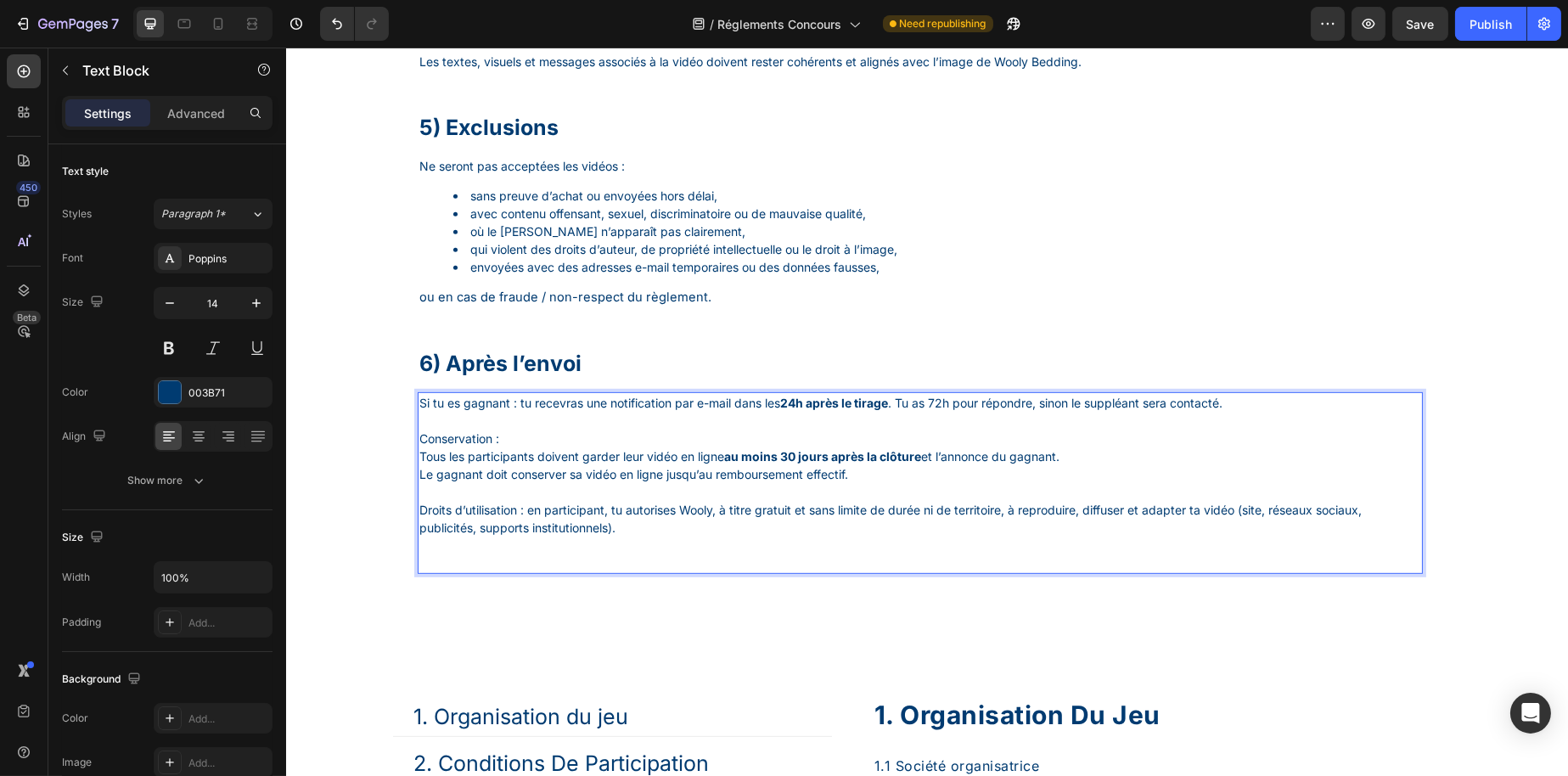
click at [443, 550] on p "Droits d’utilisation : en participant, tu autorises Wooly, à titre gratuit et s…" at bounding box center [919, 536] width 1002 height 71
drag, startPoint x: 443, startPoint y: 574, endPoint x: 432, endPoint y: 557, distance: 20.2
click at [432, 557] on p "Droits d’utilisation : en participant, tu autorises Wooly, à titre gratuit et s…" at bounding box center [919, 536] width 1002 height 71
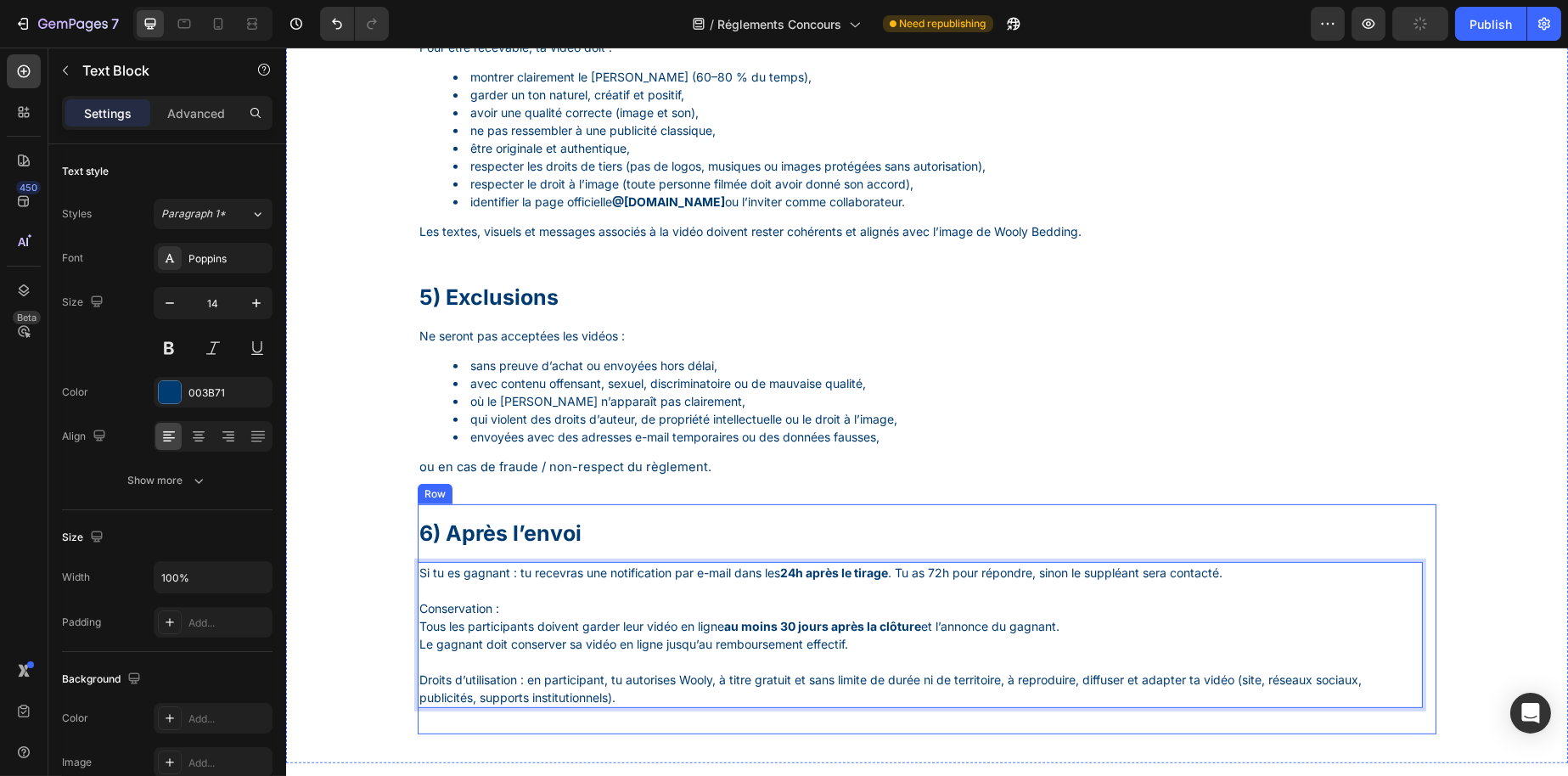
scroll to position [1535, 0]
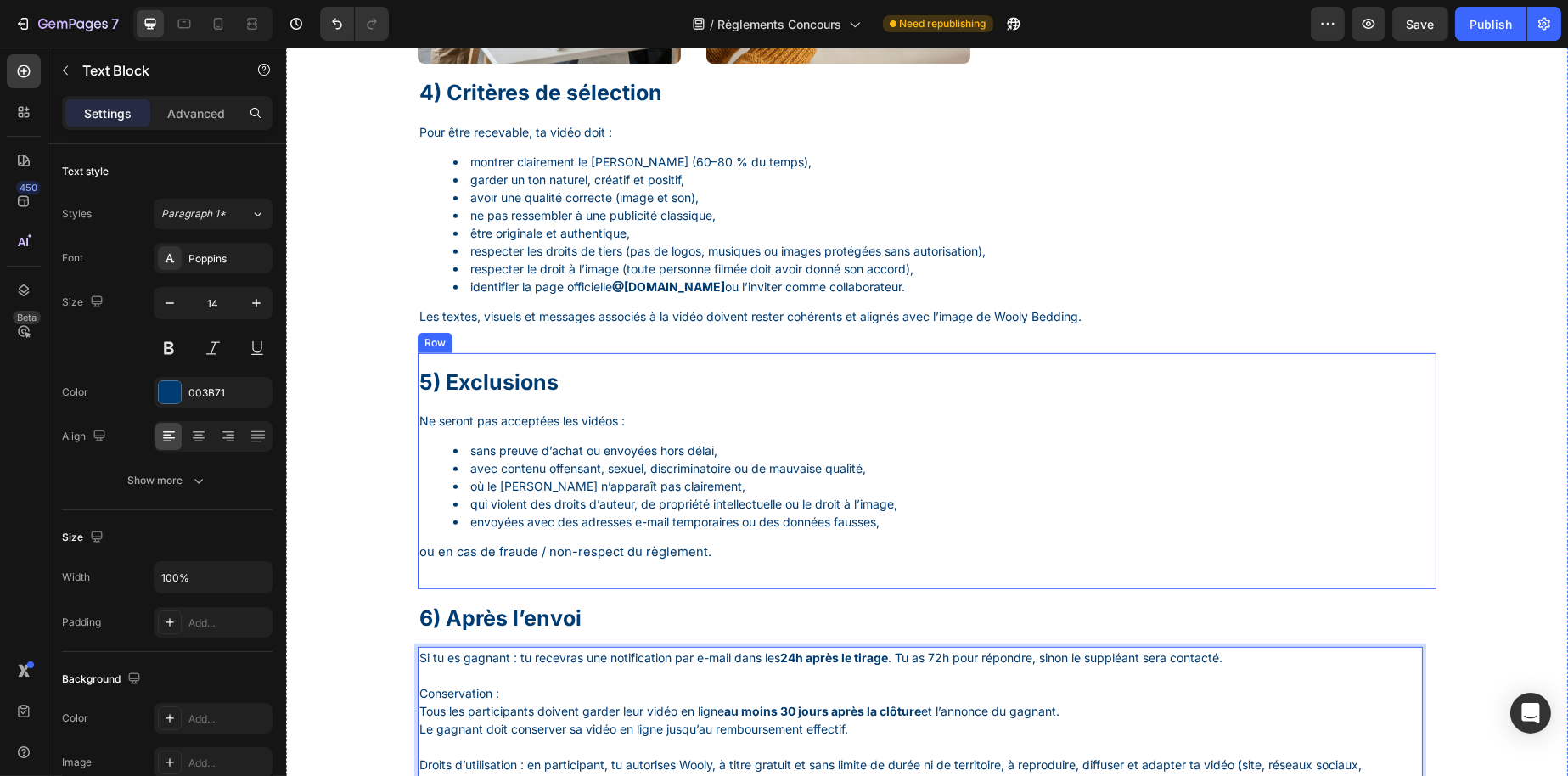
click at [561, 417] on div "5) Exclusions Heading Ne seront pas acceptées les vidéos : sans preuve d’achat …" at bounding box center [919, 471] width 1005 height 209
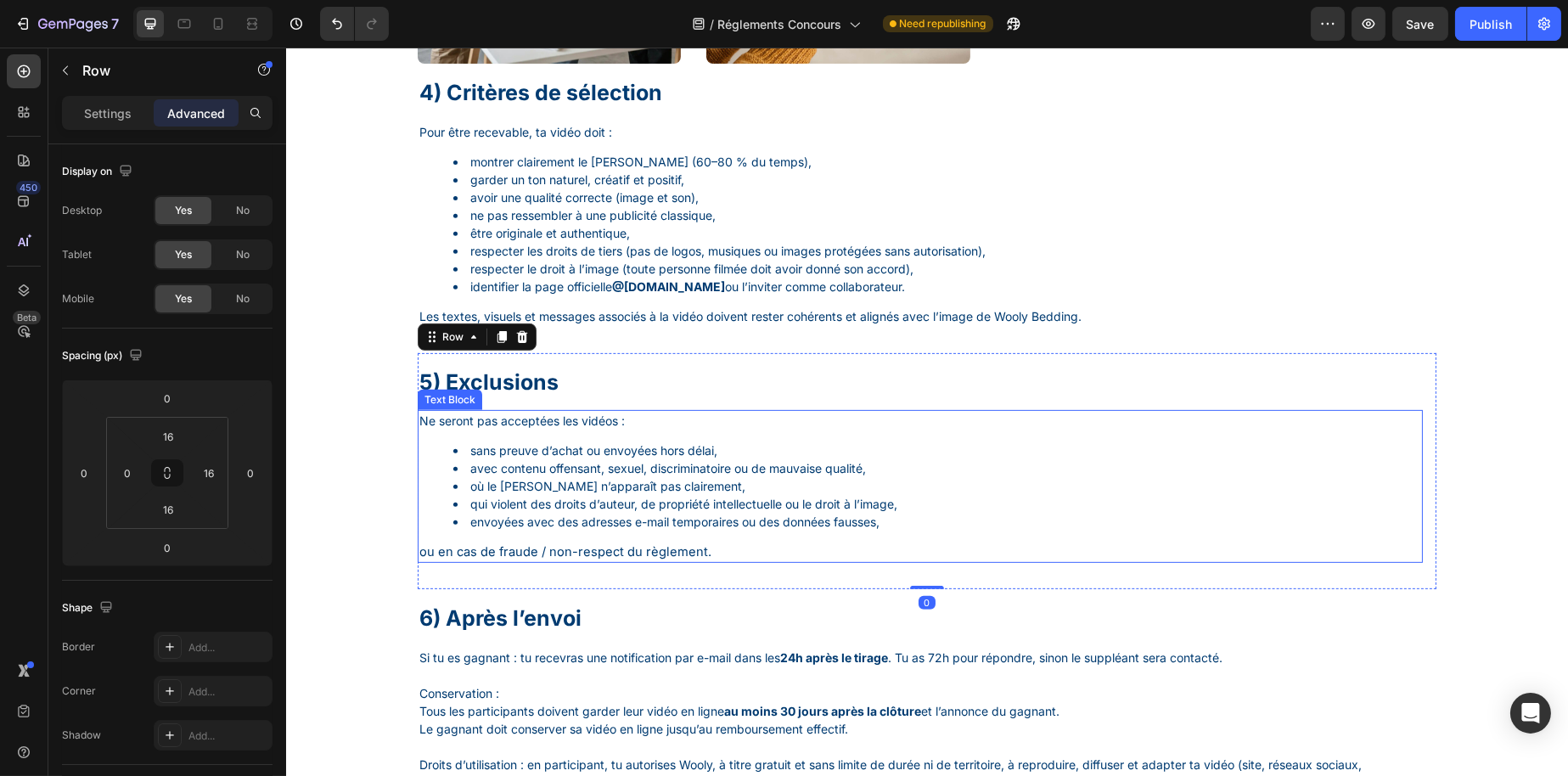
click at [769, 561] on p "ou en cas de fraude / non-respect du règlement." at bounding box center [919, 551] width 1002 height 19
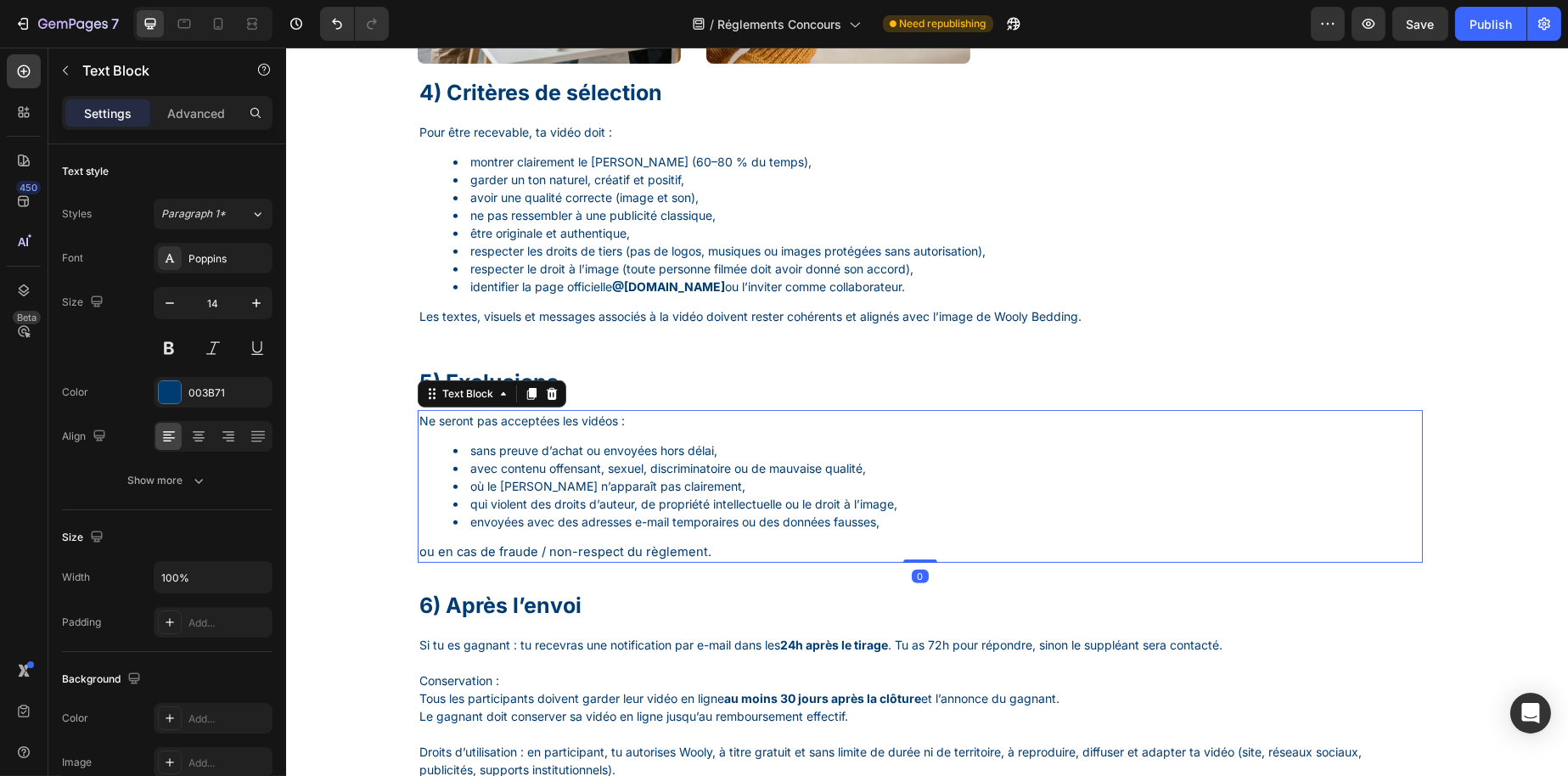
drag, startPoint x: 911, startPoint y: 584, endPoint x: 887, endPoint y: 520, distance: 68.4
click at [887, 520] on div "Ne seront pas acceptées les vidéos : sans preuve d’achat ou envoyées hors délai…" at bounding box center [919, 486] width 1005 height 153
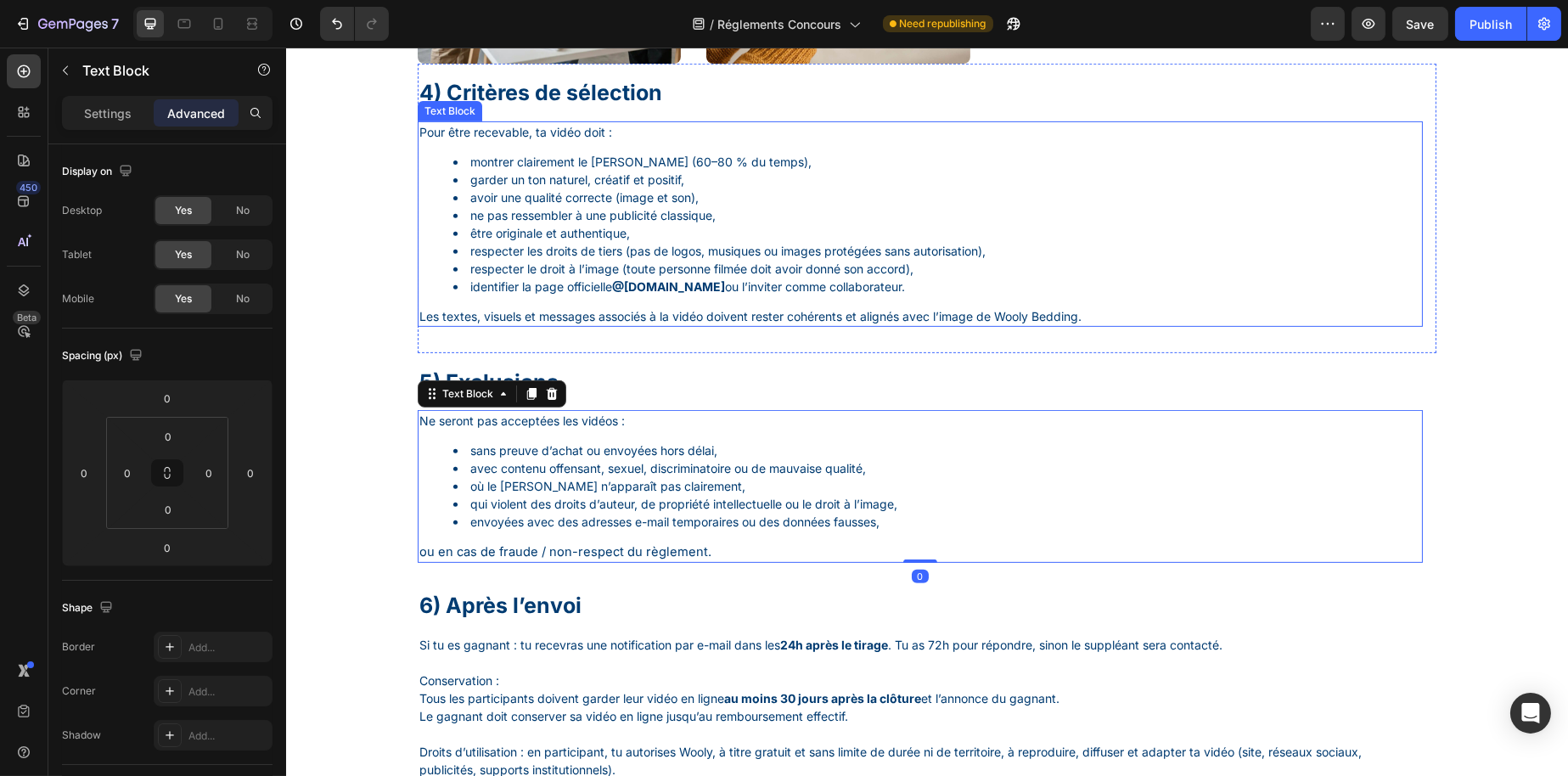
click at [724, 288] on strong "@woolybedding.fr" at bounding box center [667, 287] width 113 height 14
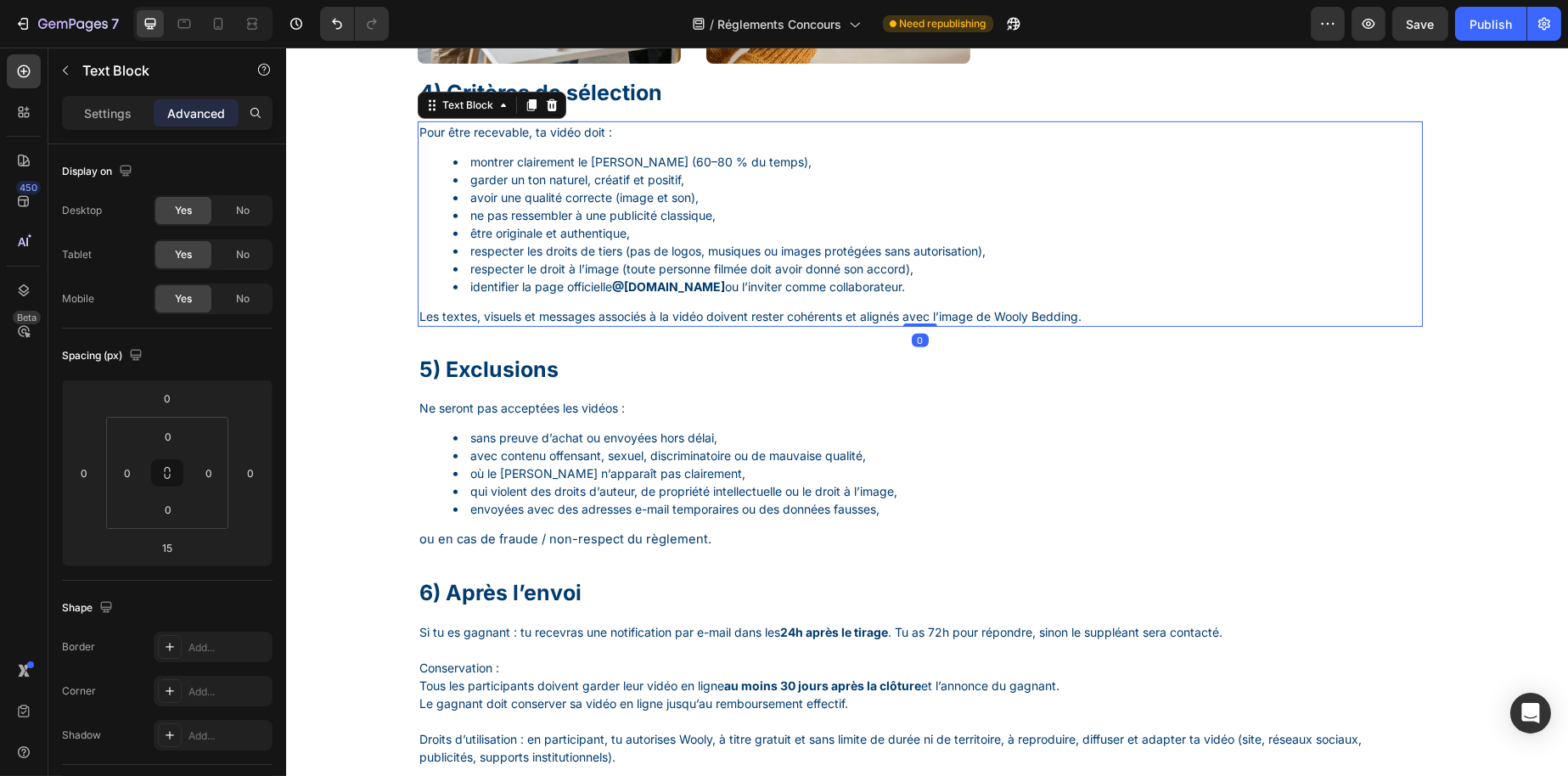
drag, startPoint x: 915, startPoint y: 350, endPoint x: 894, endPoint y: 258, distance: 94.4
click at [894, 258] on div "Pour être recevable, ta vidéo doit : montrer clairement le matelas Wooly (60–80…" at bounding box center [919, 224] width 1005 height 206
type input "0"
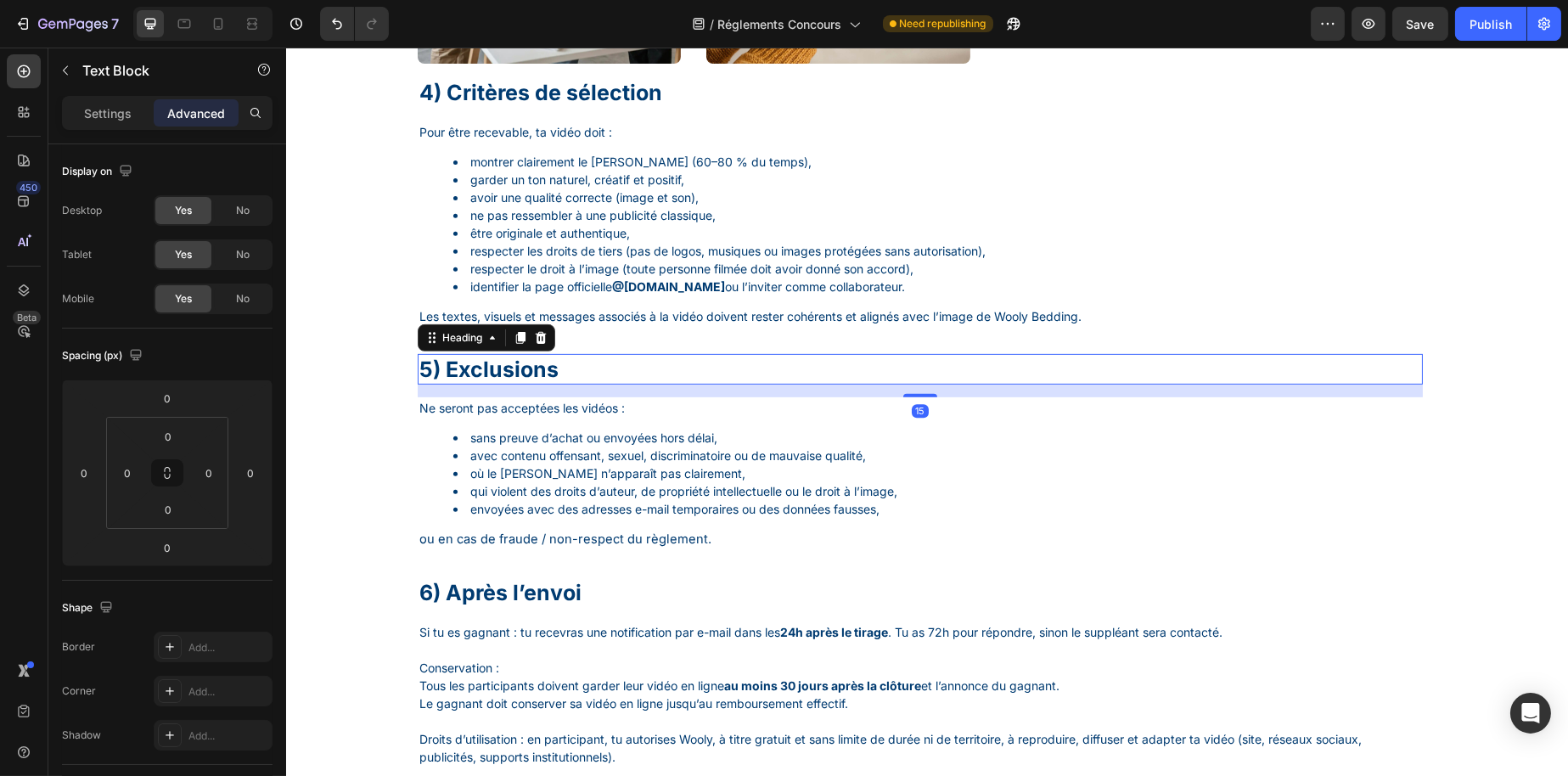
click at [604, 375] on p "5) Exclusions" at bounding box center [919, 369] width 1002 height 28
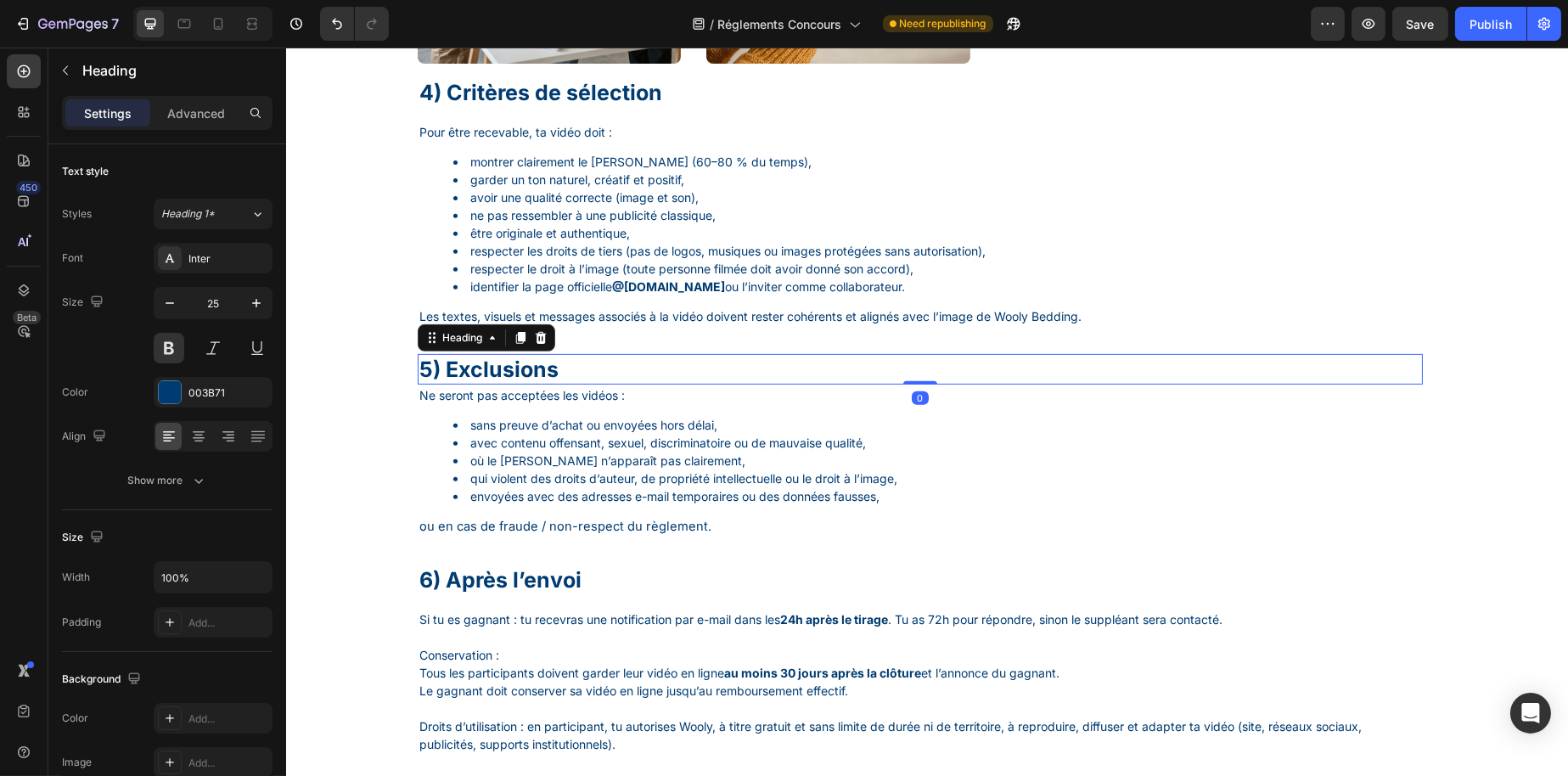
drag, startPoint x: 911, startPoint y: 408, endPoint x: 902, endPoint y: 388, distance: 21.9
click at [902, 386] on div "5) Exclusions Heading 0" at bounding box center [919, 369] width 1005 height 31
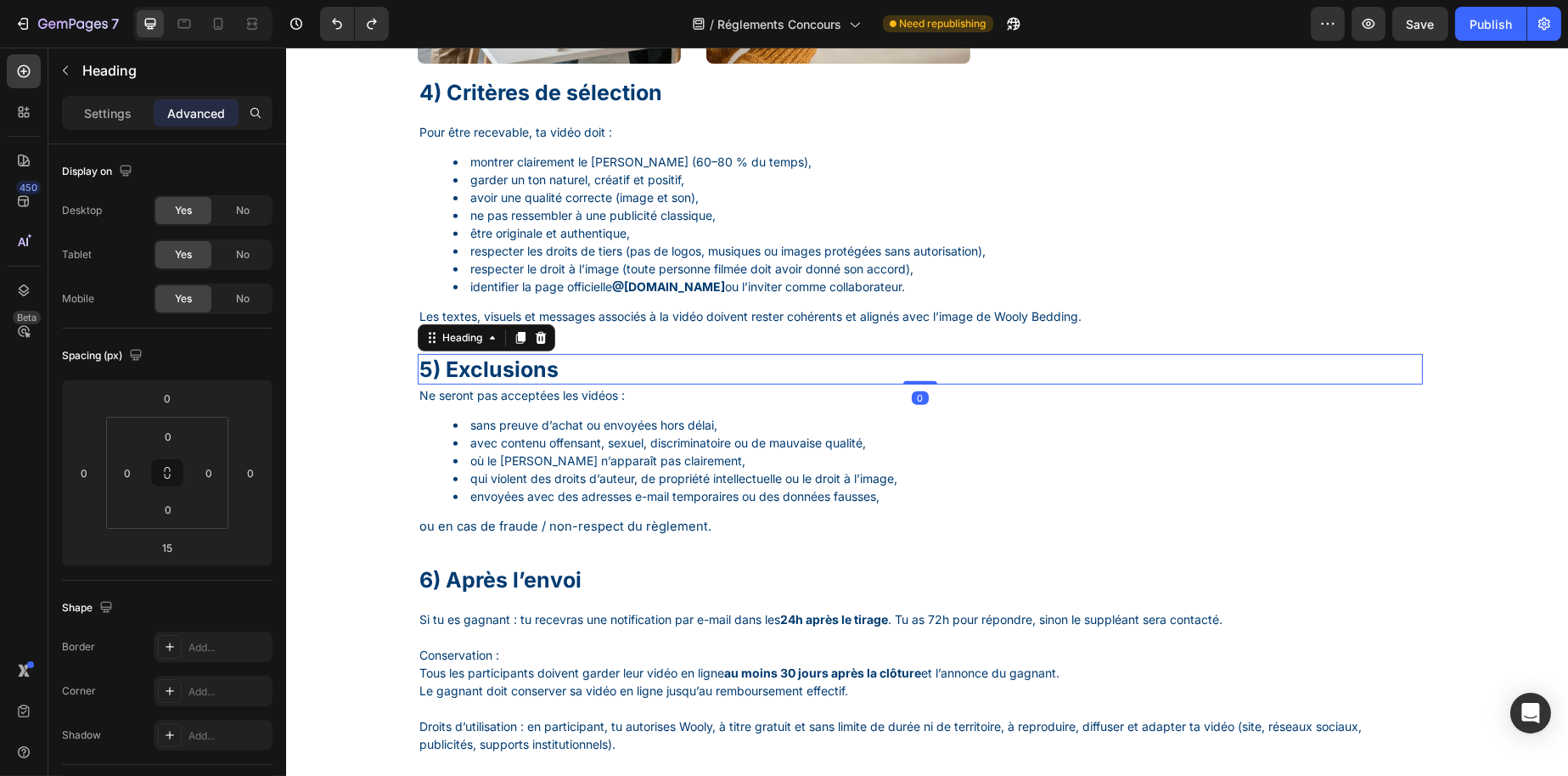
drag, startPoint x: 914, startPoint y: 404, endPoint x: 633, endPoint y: 396, distance: 281.1
click at [910, 362] on div "5) Exclusions Heading 0 Ne seront pas acceptées les vidéos : sans preuve d’acha…" at bounding box center [927, 445] width 1019 height 211
type input "0"
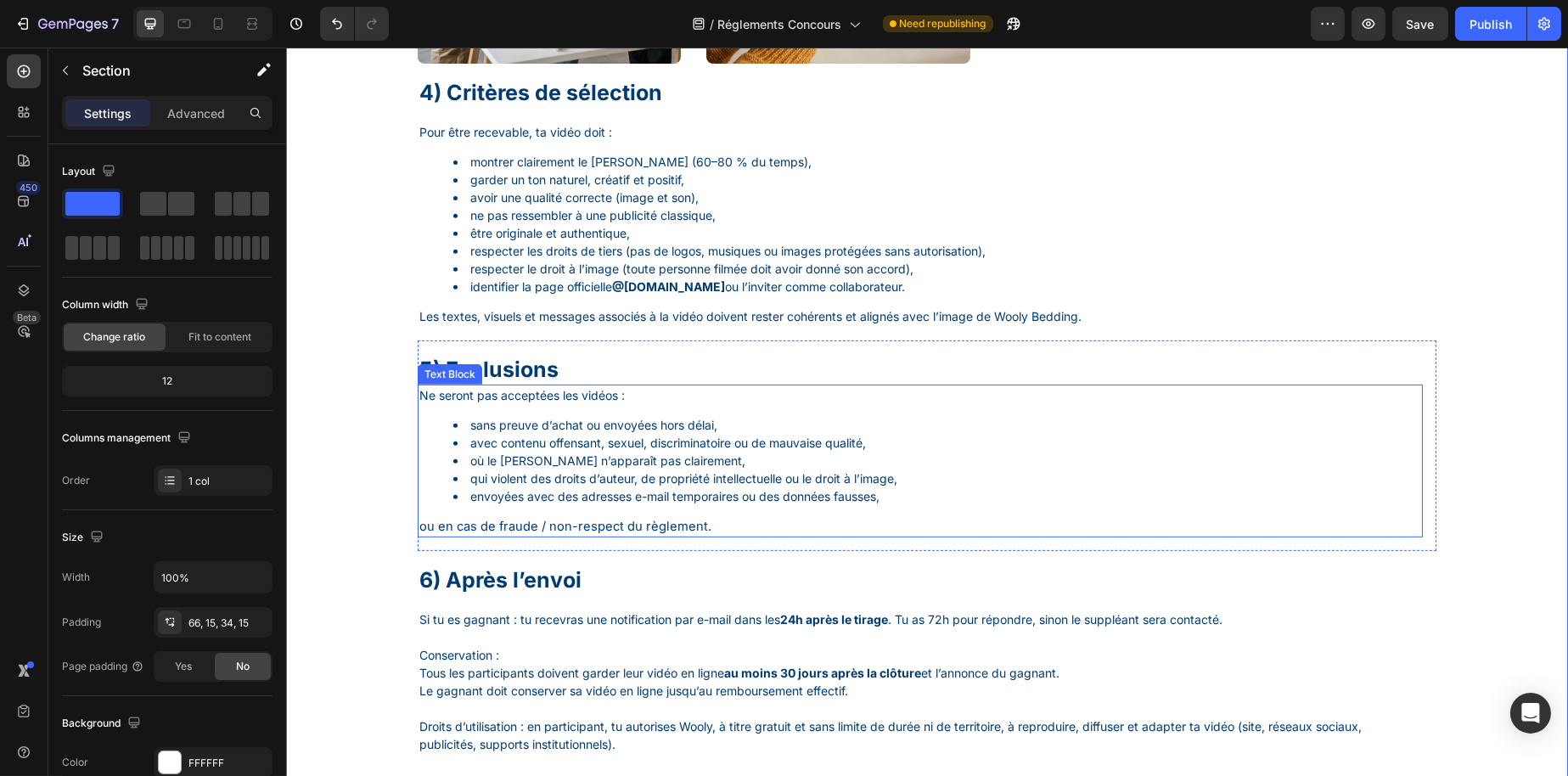
scroll to position [1450, 0]
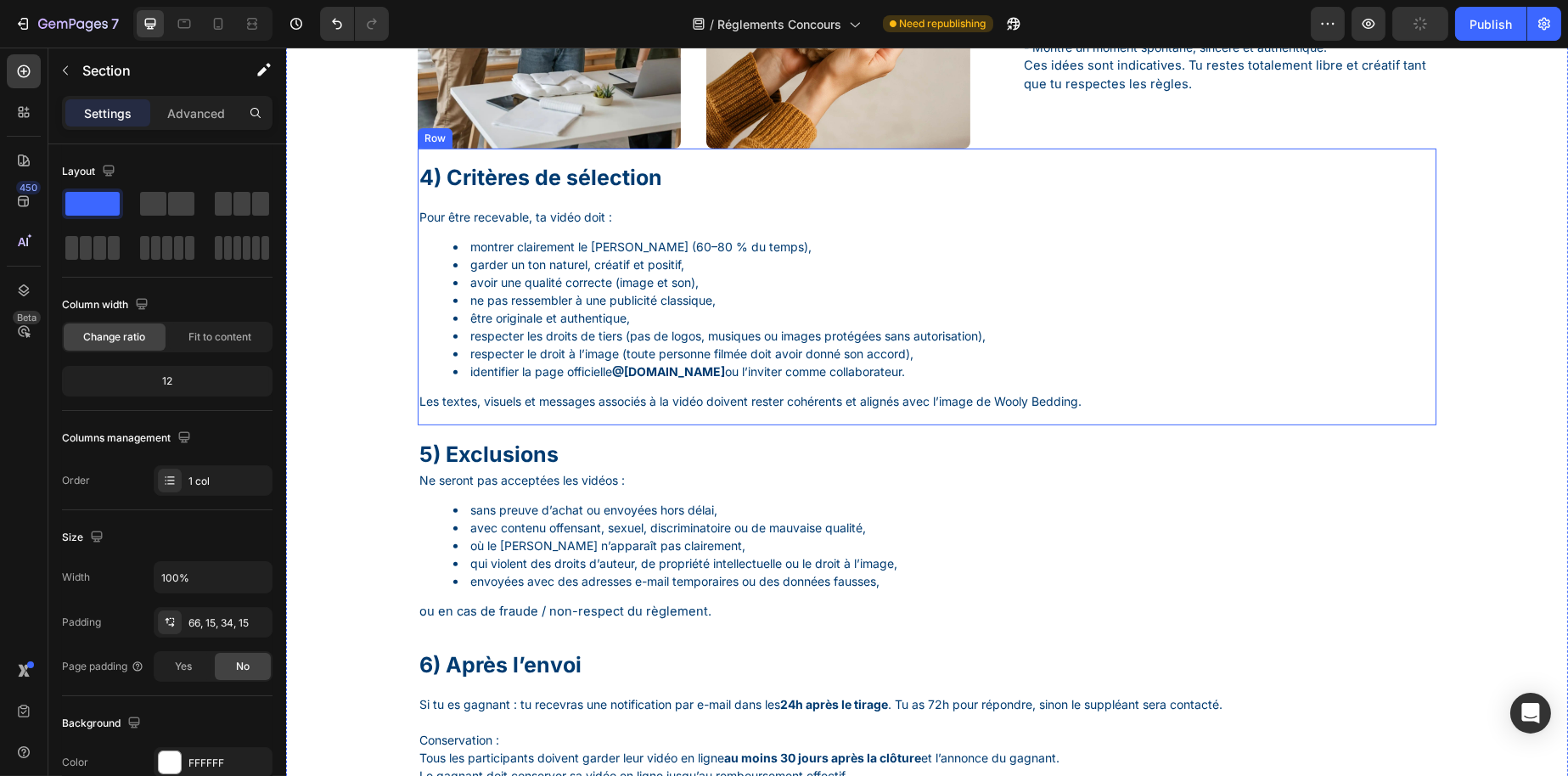
click at [568, 192] on p "4) Critères de sélection" at bounding box center [919, 177] width 1002 height 28
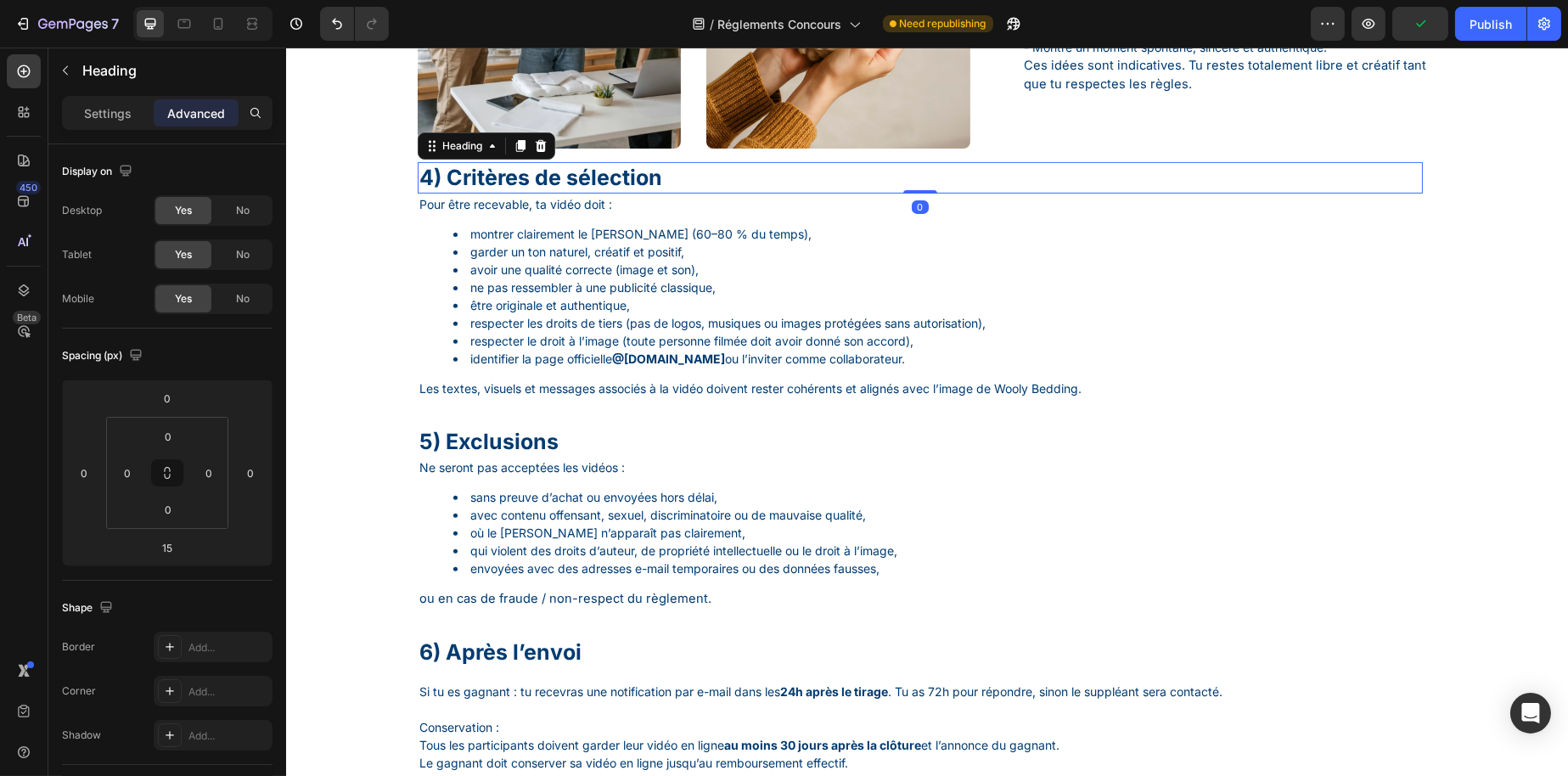
drag, startPoint x: 919, startPoint y: 215, endPoint x: 909, endPoint y: 143, distance: 72.7
type input "0"
click at [541, 261] on li "garder un ton naturel, créatif et positif," at bounding box center [936, 252] width 968 height 18
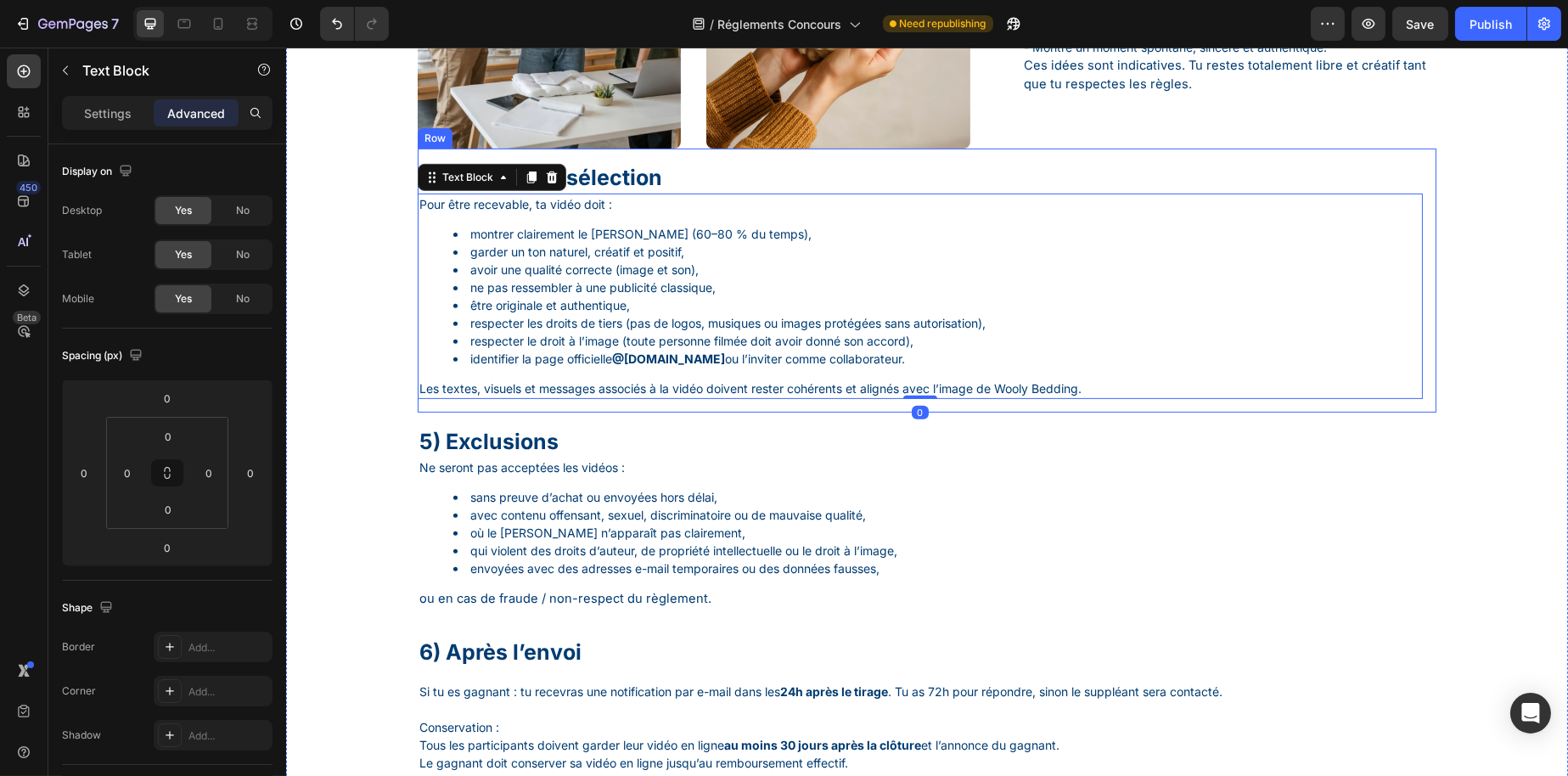
click at [837, 413] on div "4) Critères de sélection Heading Pour être recevable, ta vidéo doit : montrer c…" at bounding box center [927, 281] width 1019 height 264
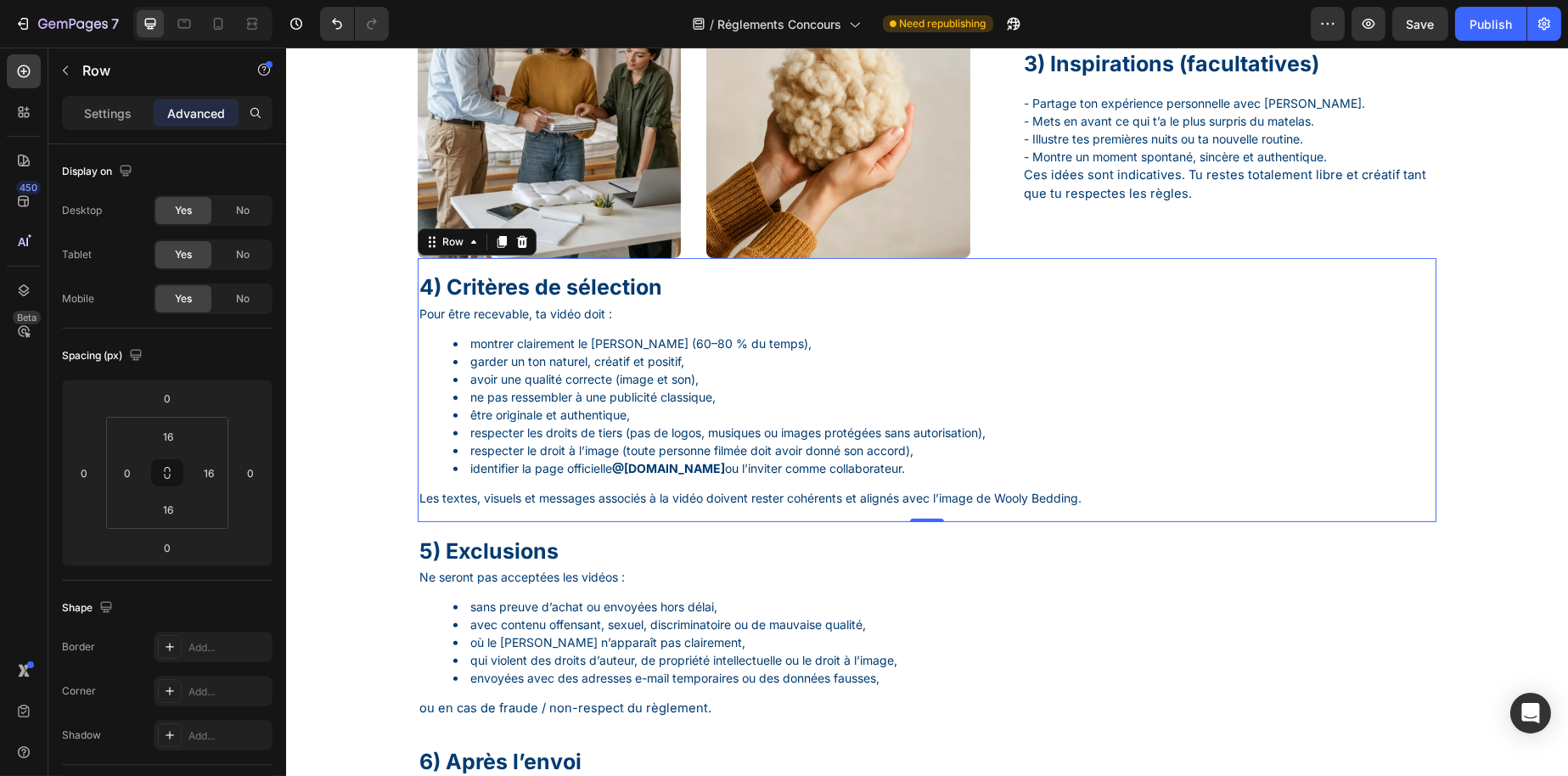
scroll to position [1196, 0]
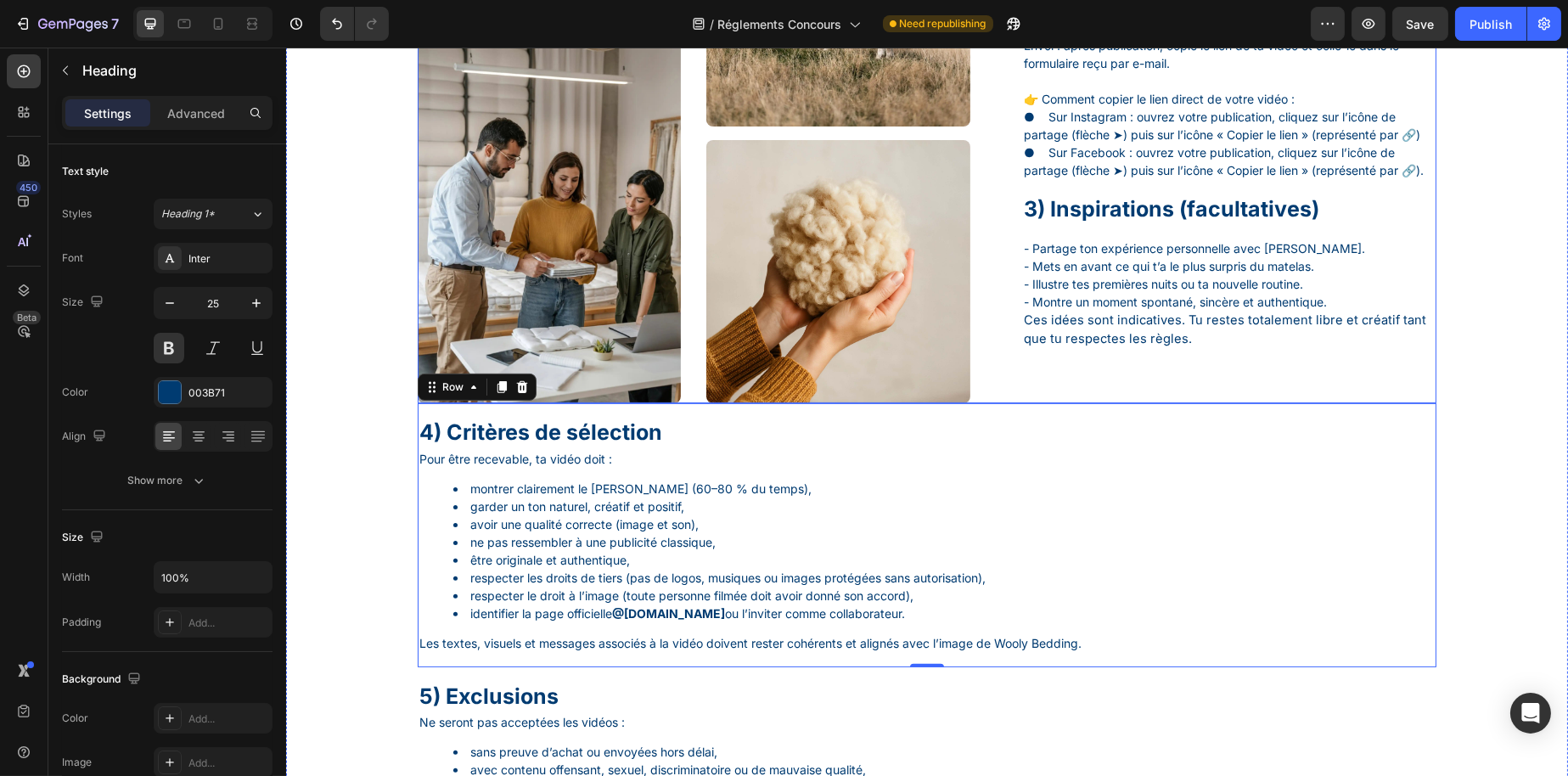
click at [1134, 225] on h1 "3) Inspirations (facultatives)" at bounding box center [1229, 208] width 414 height 31
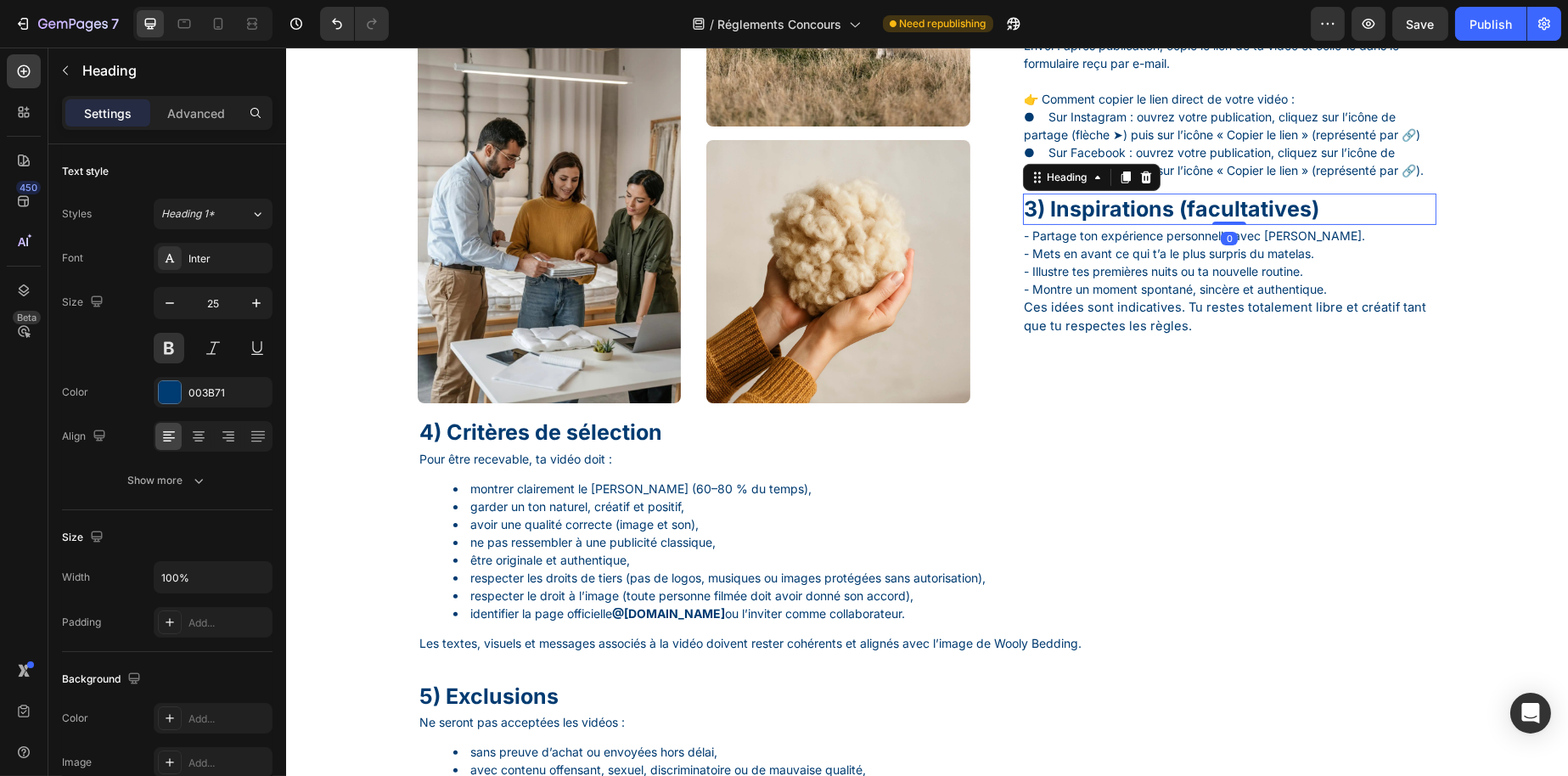
drag, startPoint x: 1233, startPoint y: 289, endPoint x: 1207, endPoint y: 224, distance: 70.0
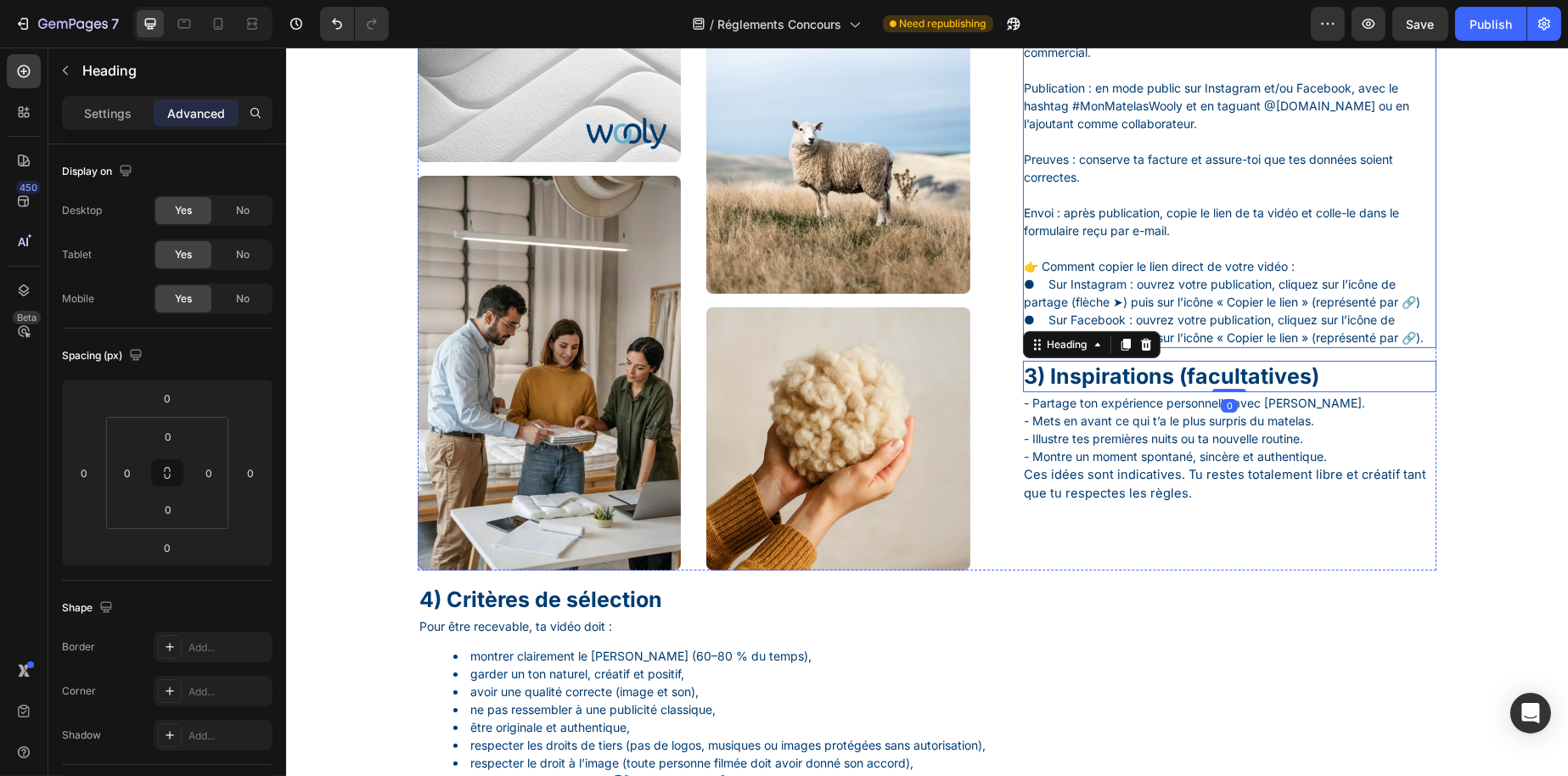
scroll to position [1025, 0]
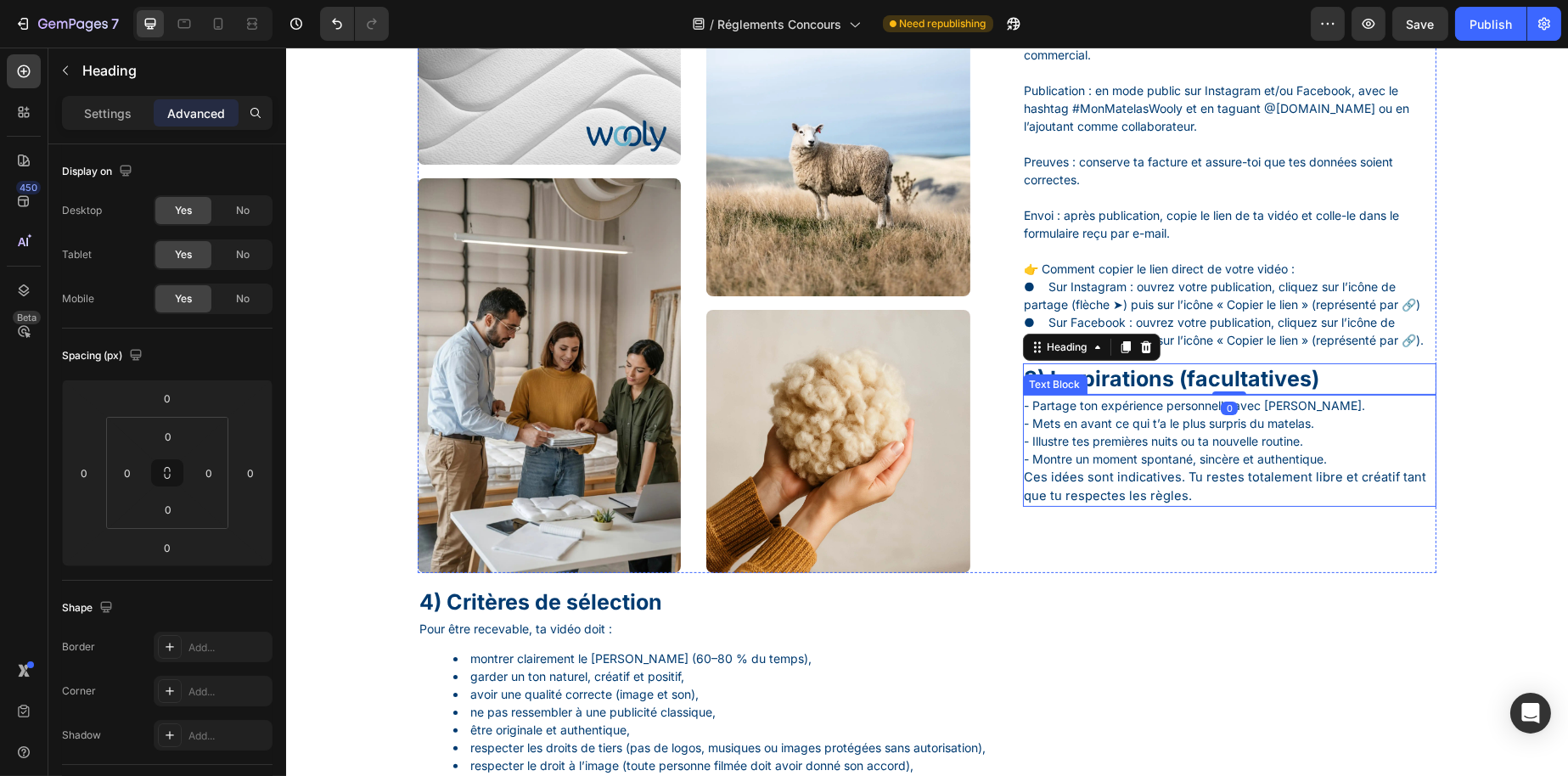
click at [1207, 592] on p "4) Critères de sélection" at bounding box center [919, 601] width 1002 height 28
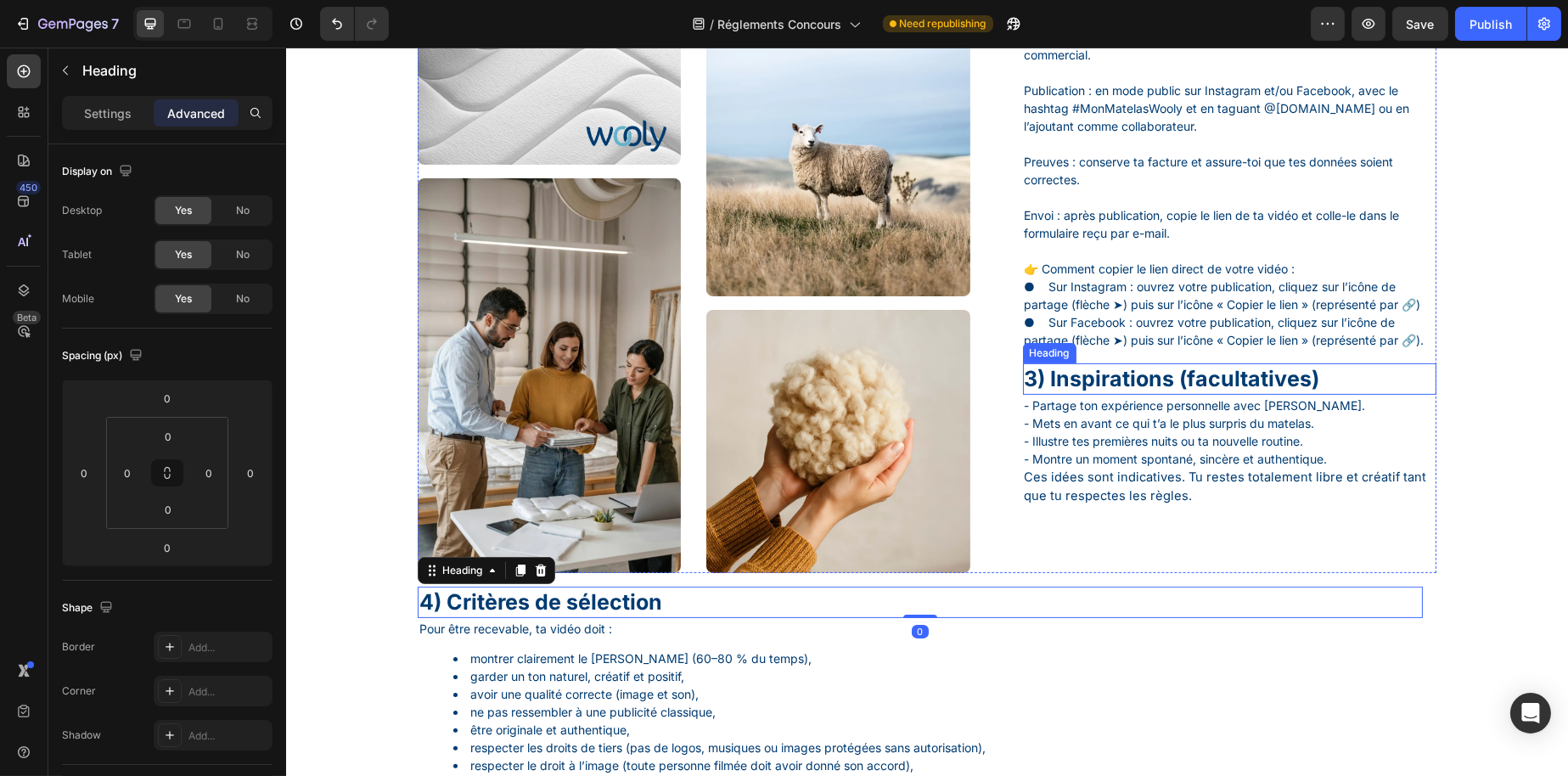
click at [1128, 395] on h1 "3) Inspirations (facultatives)" at bounding box center [1229, 379] width 414 height 31
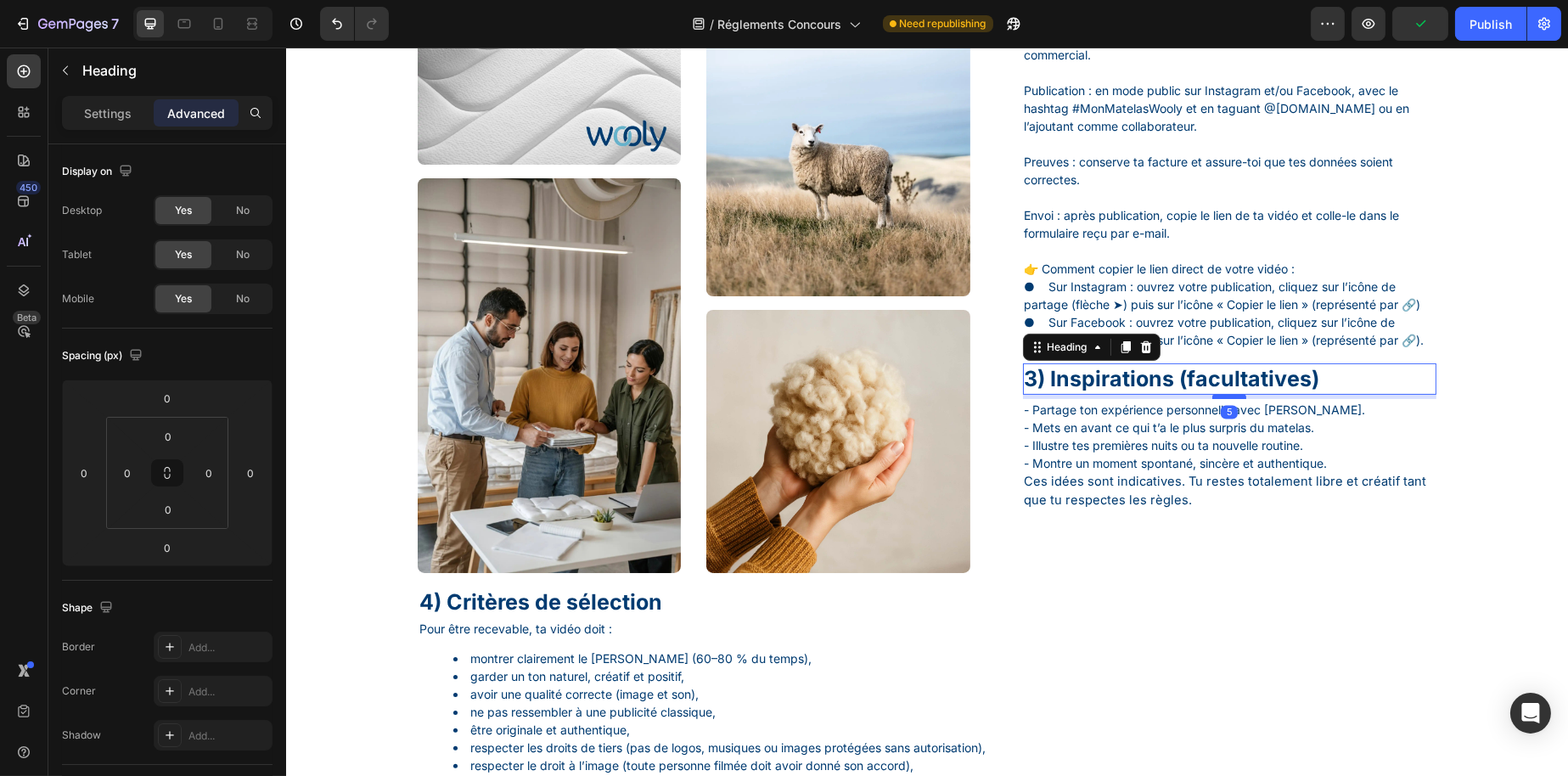
click at [1221, 399] on div at bounding box center [1229, 396] width 34 height 5
type input "5"
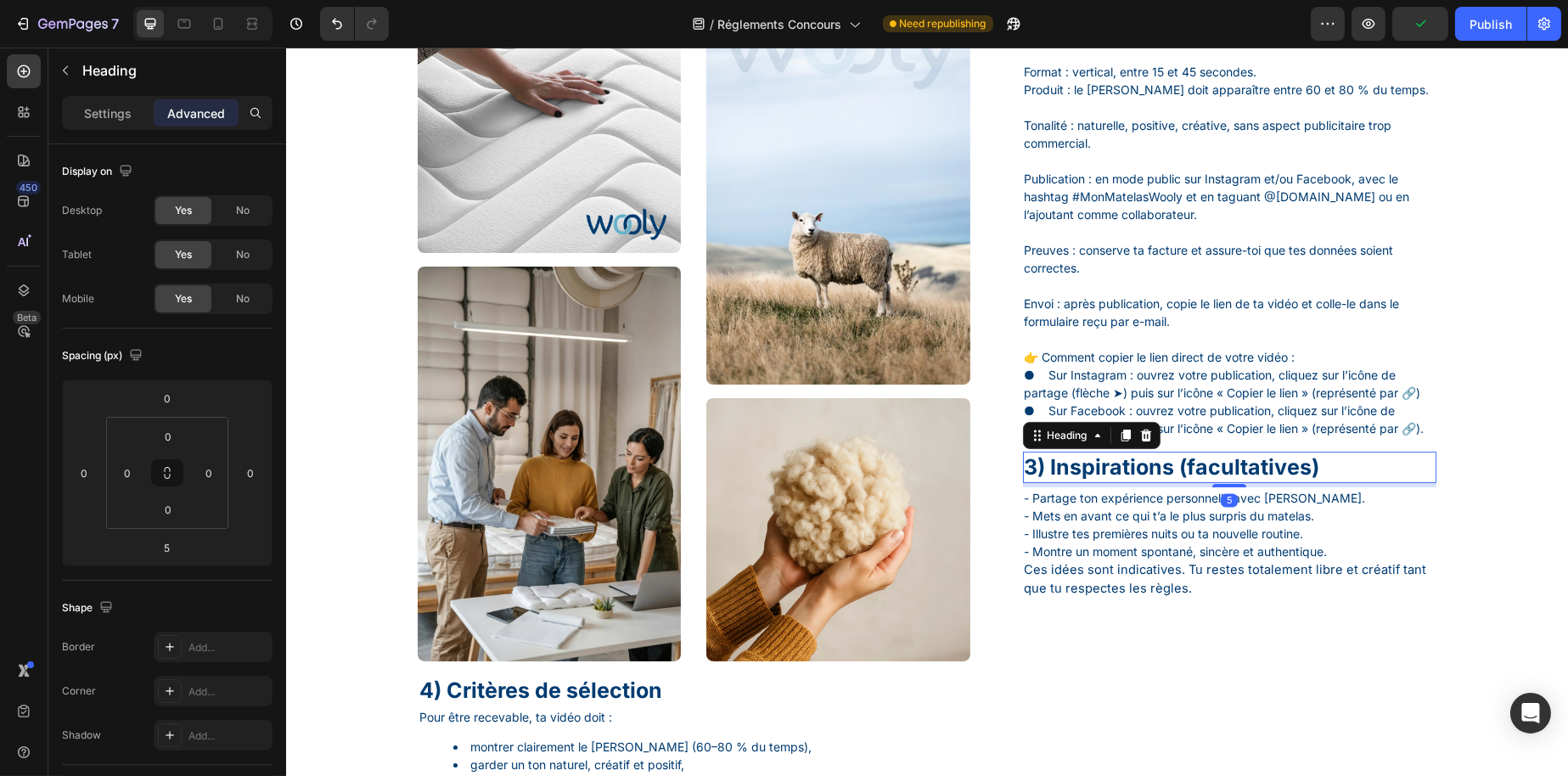
scroll to position [856, 0]
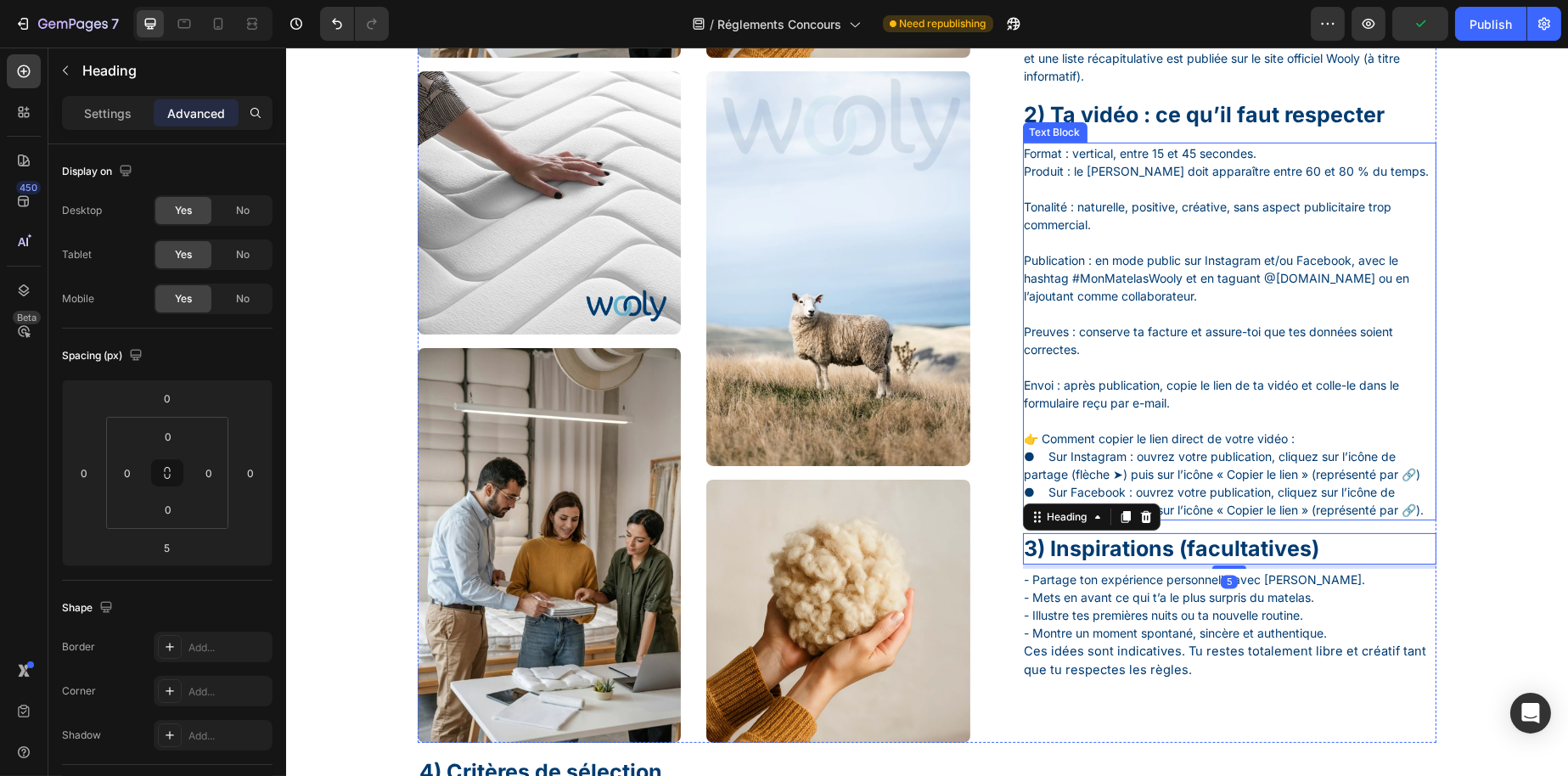
click at [1137, 429] on p at bounding box center [1229, 421] width 411 height 18
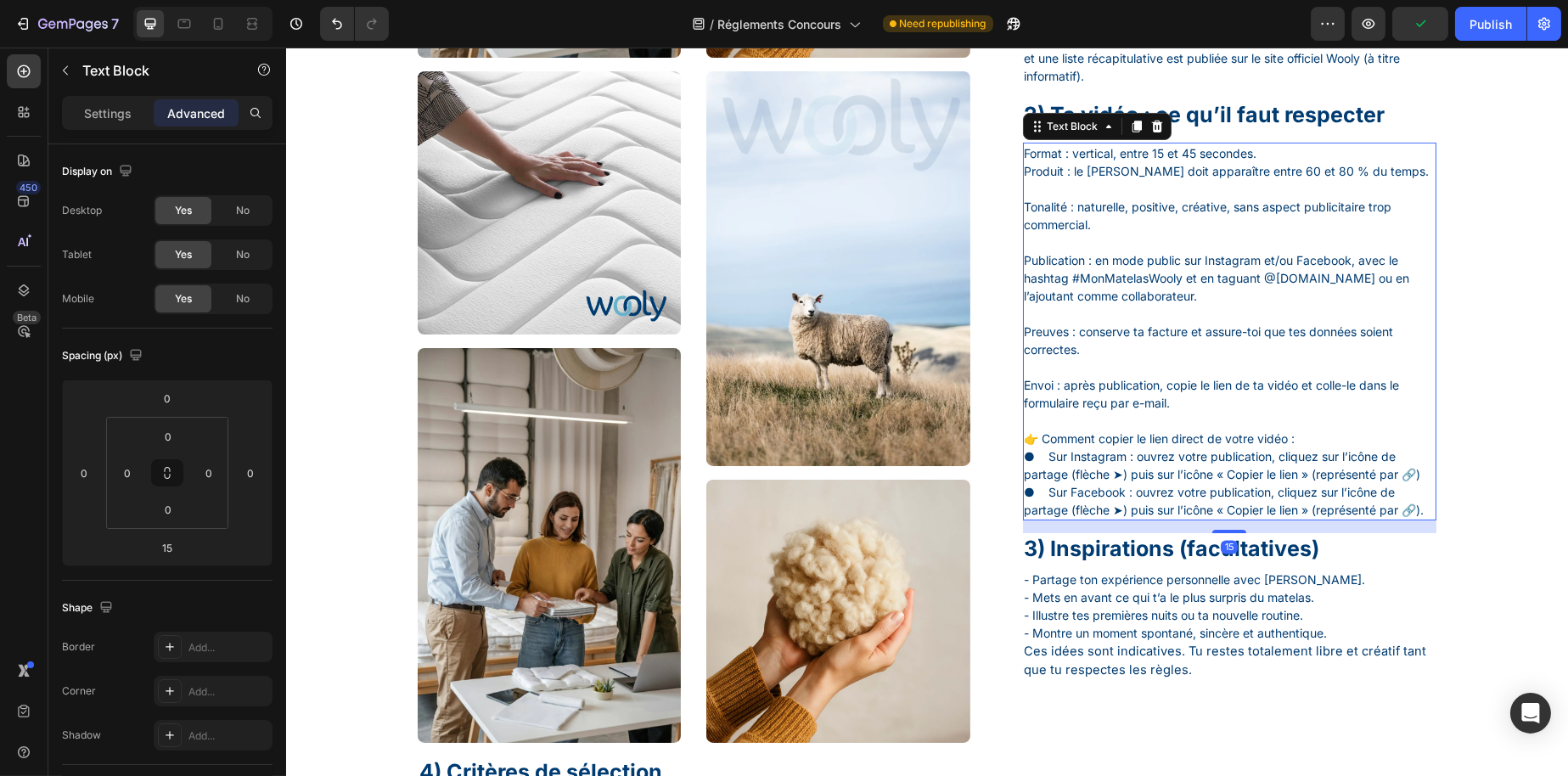
click at [1080, 358] on p "Preuves : conserve ta facture et assure-toi que tes données soient correctes." at bounding box center [1229, 331] width 411 height 53
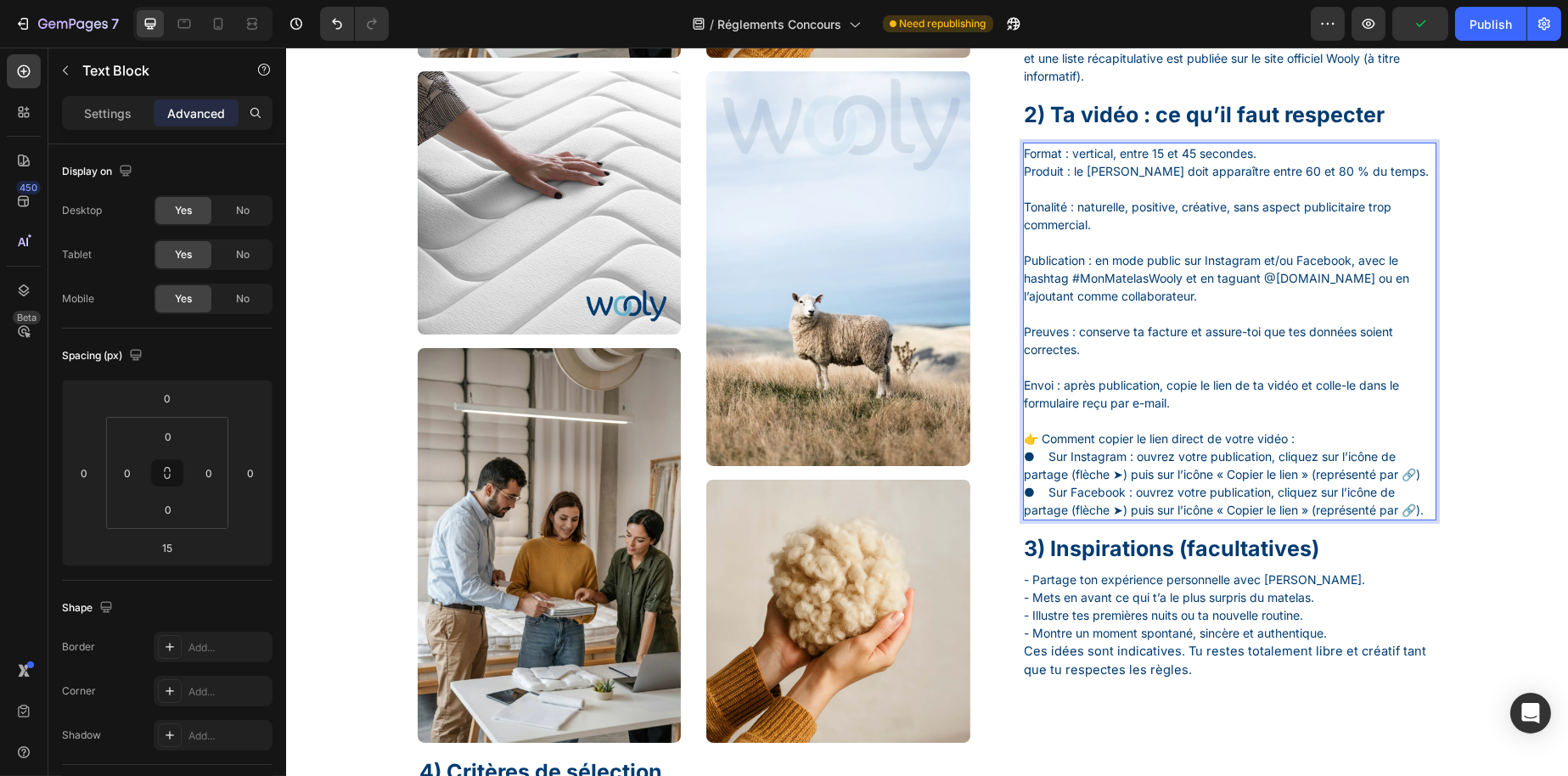
click at [1024, 386] on p "Envoi : après publication, copie le lien de ta vidéo et colle-le dans le formul…" at bounding box center [1229, 385] width 411 height 53
click at [1075, 131] on h1 "2) Ta vidéo : ce qu’il faut respecter" at bounding box center [1229, 114] width 414 height 31
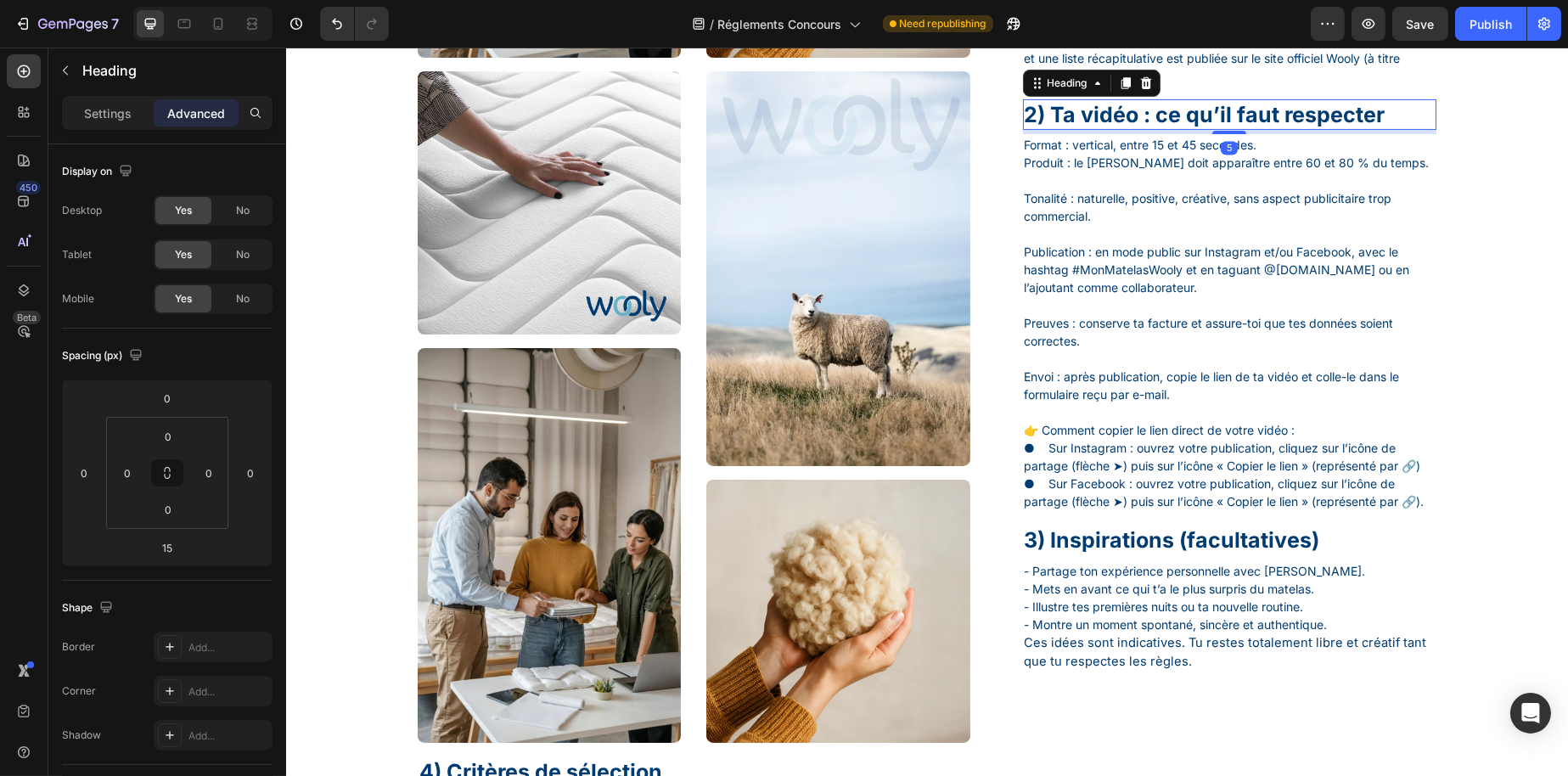
drag, startPoint x: 1218, startPoint y: 159, endPoint x: 1234, endPoint y: 151, distance: 17.9
click at [1234, 135] on div at bounding box center [1229, 133] width 34 height 4
type input "5"
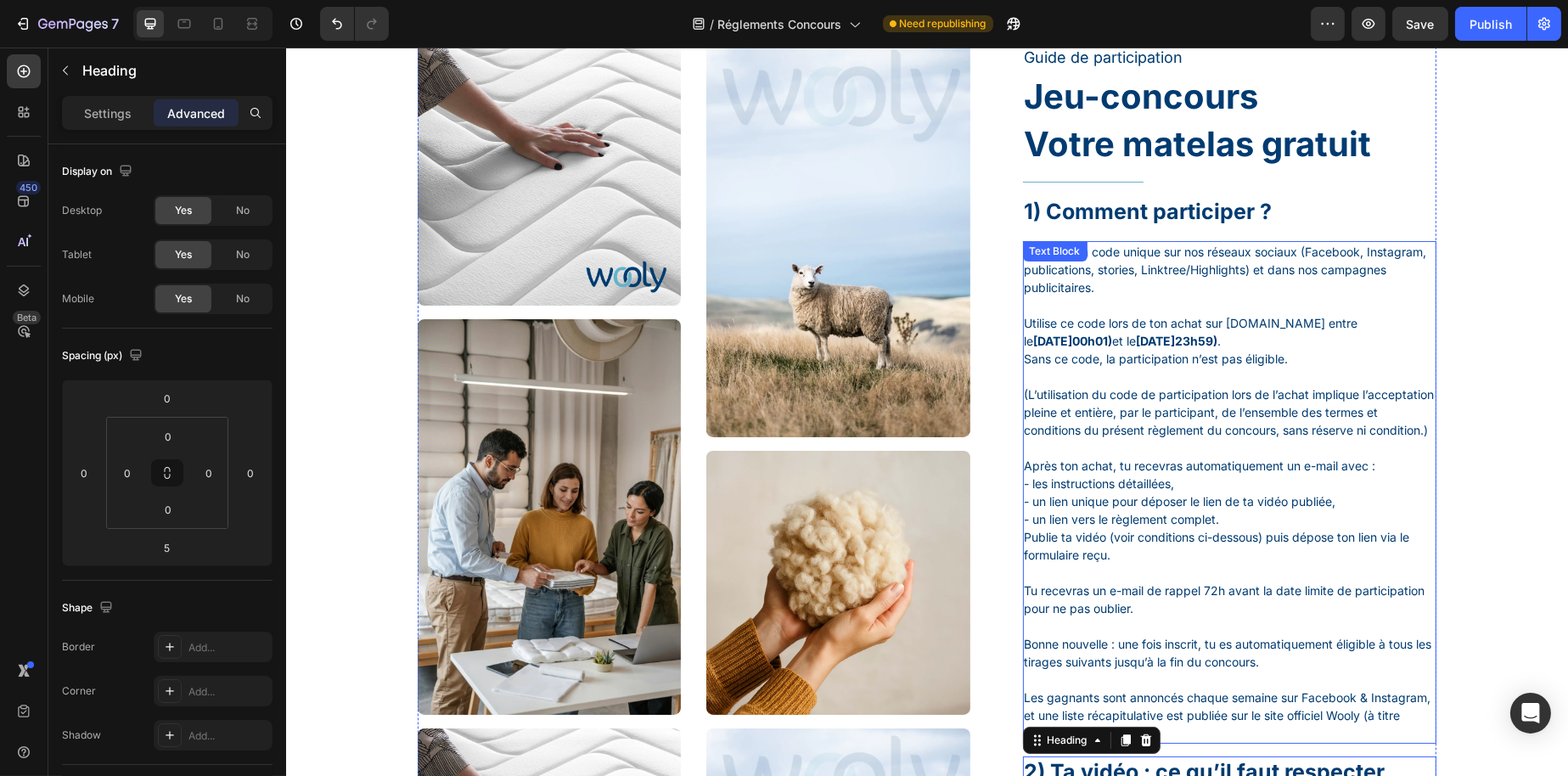
scroll to position [176, 0]
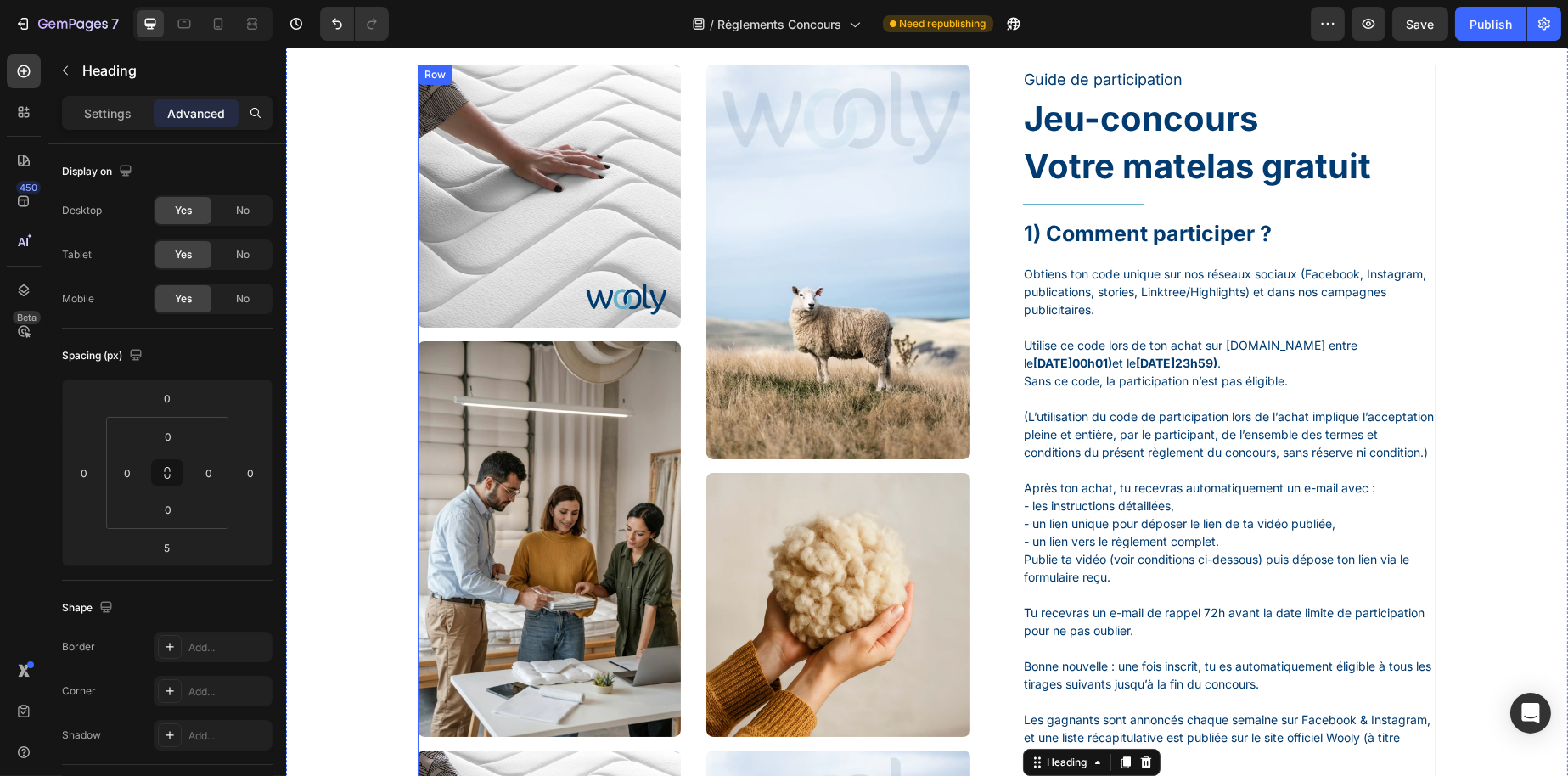
click at [1137, 208] on div "Guide de participation Text Block Jeu-concours Heading Votre matelas gratuit He…" at bounding box center [1229, 743] width 414 height 1358
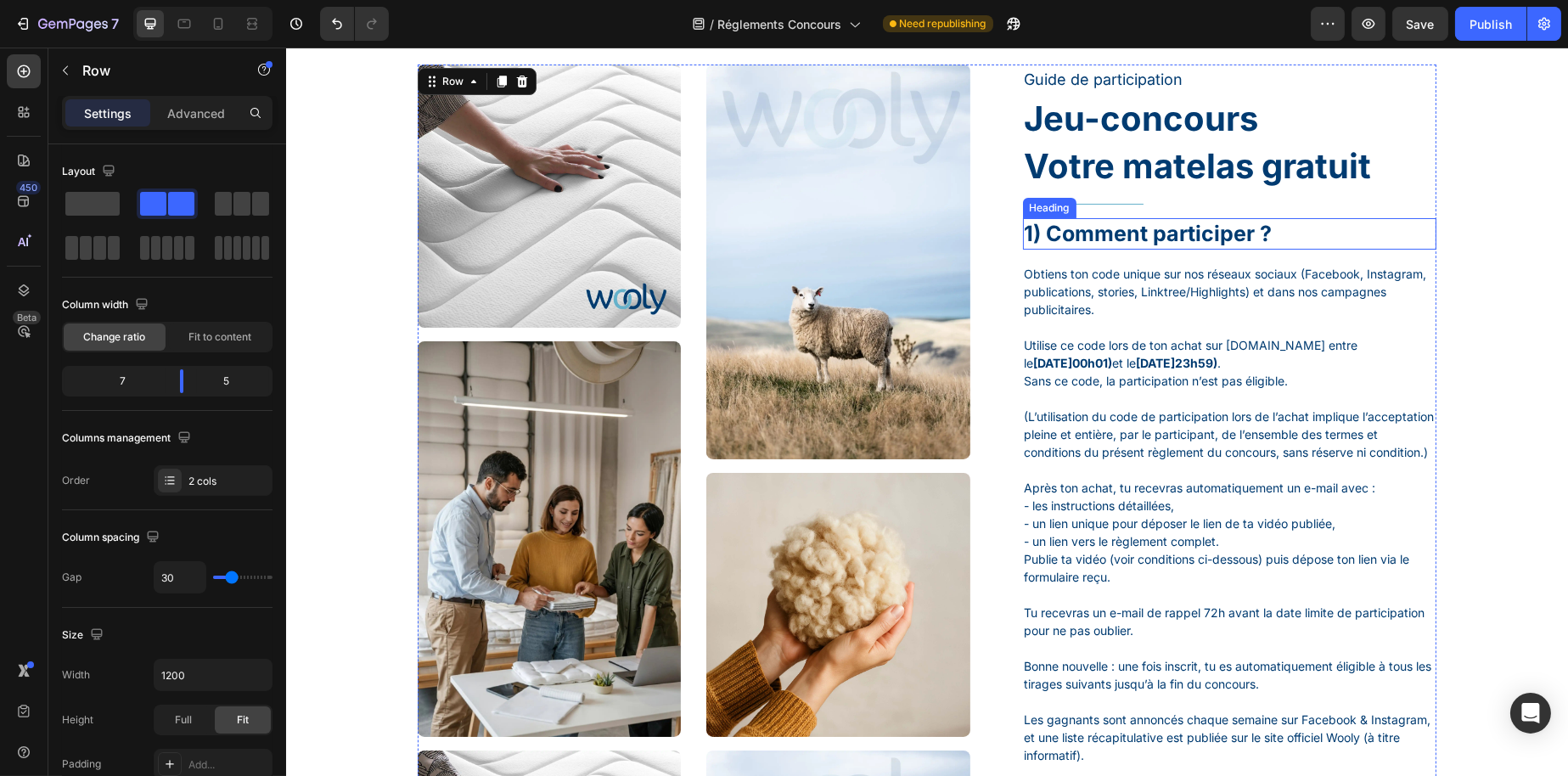
click at [1132, 228] on h1 "1) Comment participer ?" at bounding box center [1229, 233] width 414 height 31
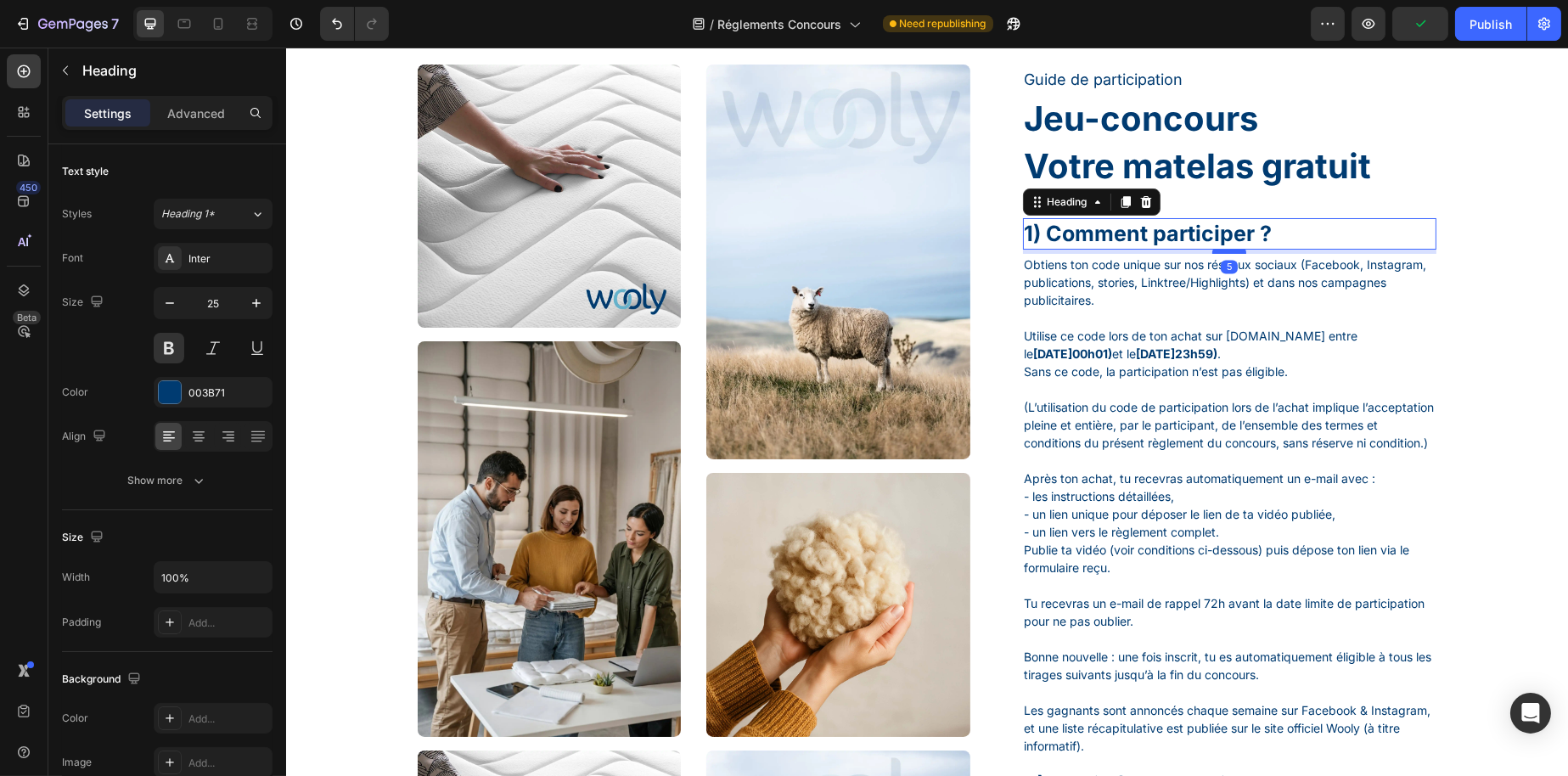
drag, startPoint x: 1217, startPoint y: 261, endPoint x: 1213, endPoint y: 251, distance: 10.8
click at [1213, 251] on div at bounding box center [1229, 251] width 34 height 5
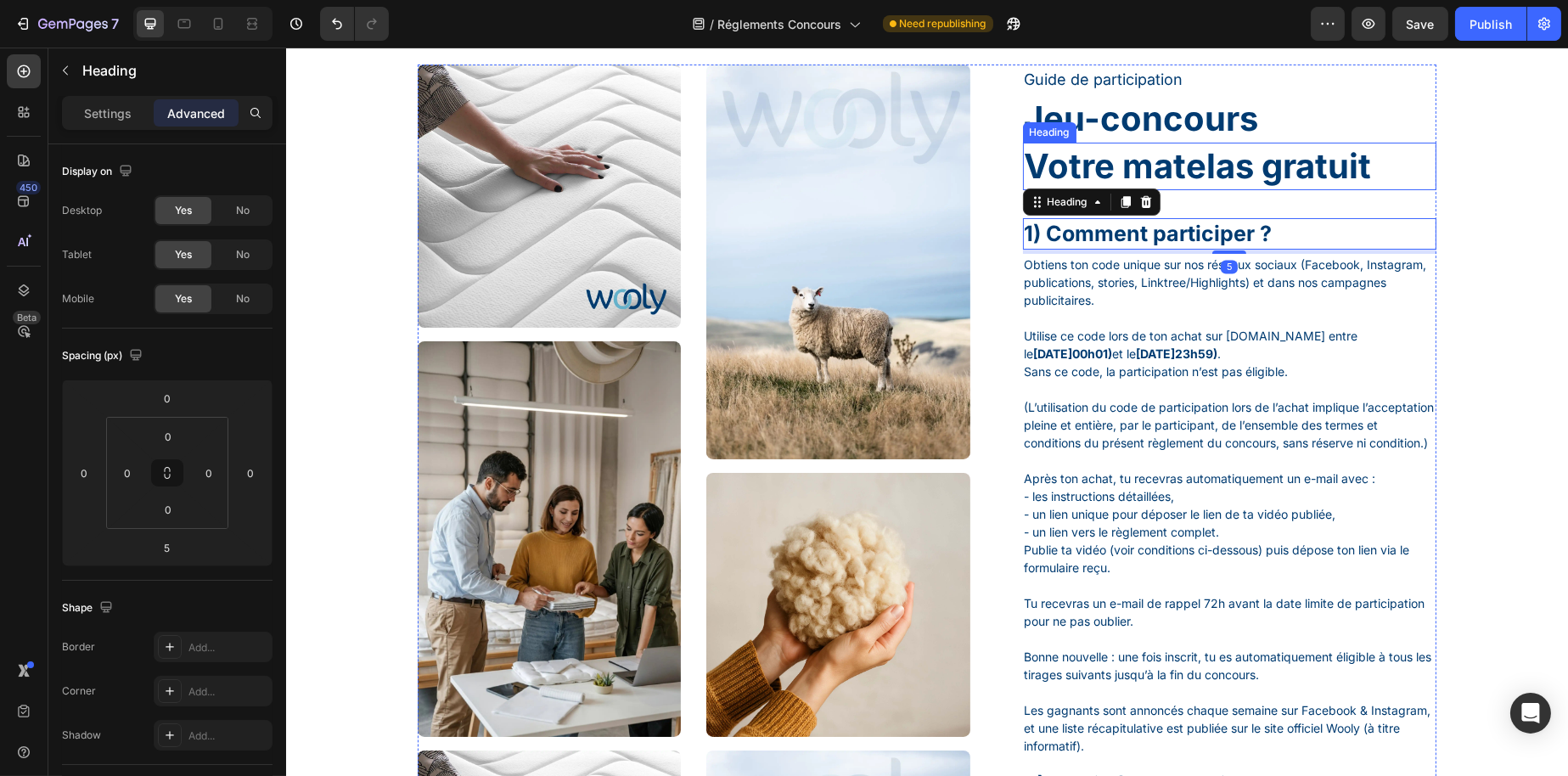
click at [1152, 168] on h1 "Votre matelas gratuit" at bounding box center [1229, 166] width 414 height 47
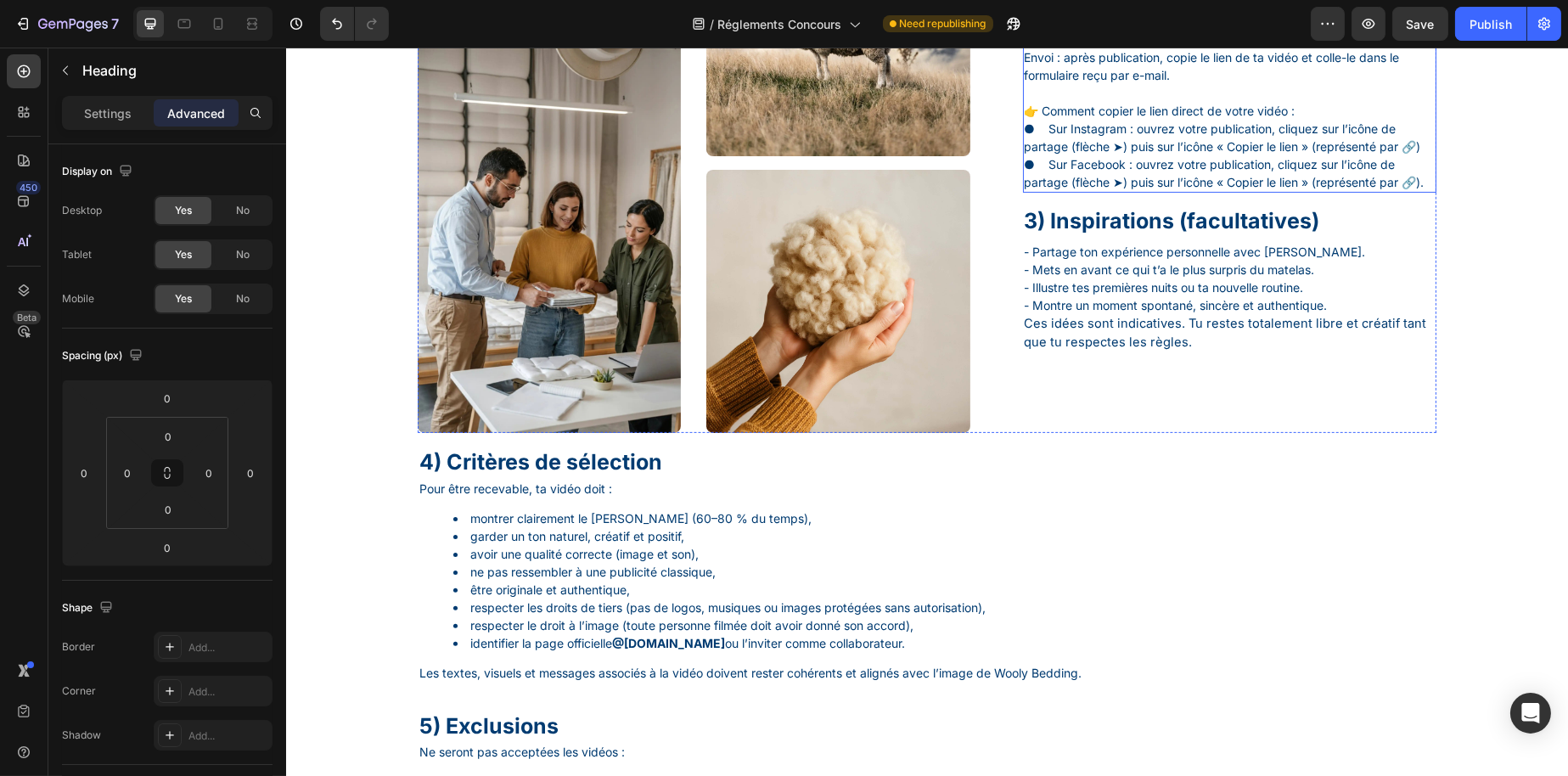
scroll to position [1450, 0]
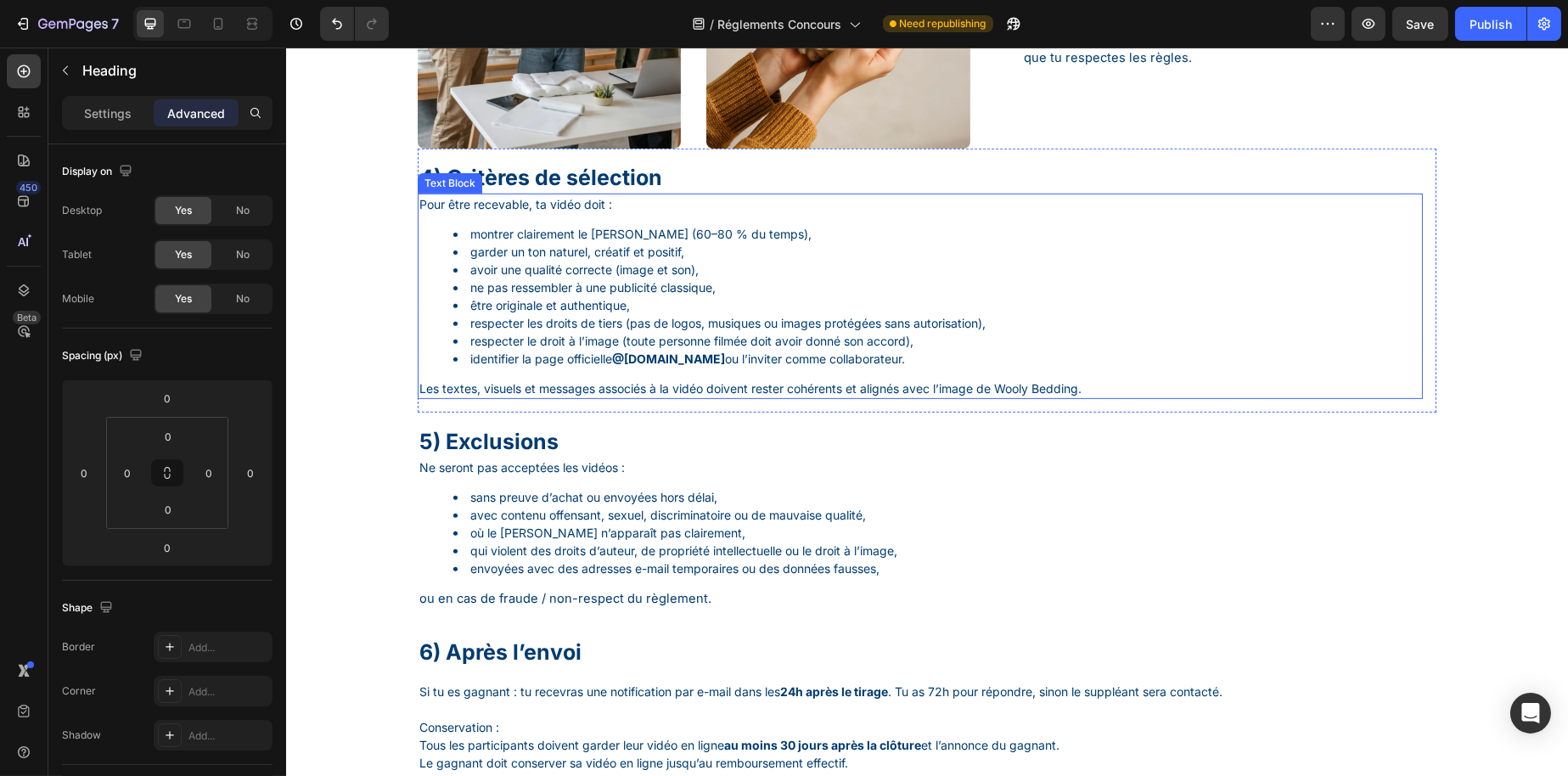
click at [1087, 335] on li "respecter le droit à l’image (toute personne filmée doit avoir donné son accord…" at bounding box center [936, 341] width 968 height 18
click at [104, 110] on p "Settings" at bounding box center [107, 113] width 47 height 18
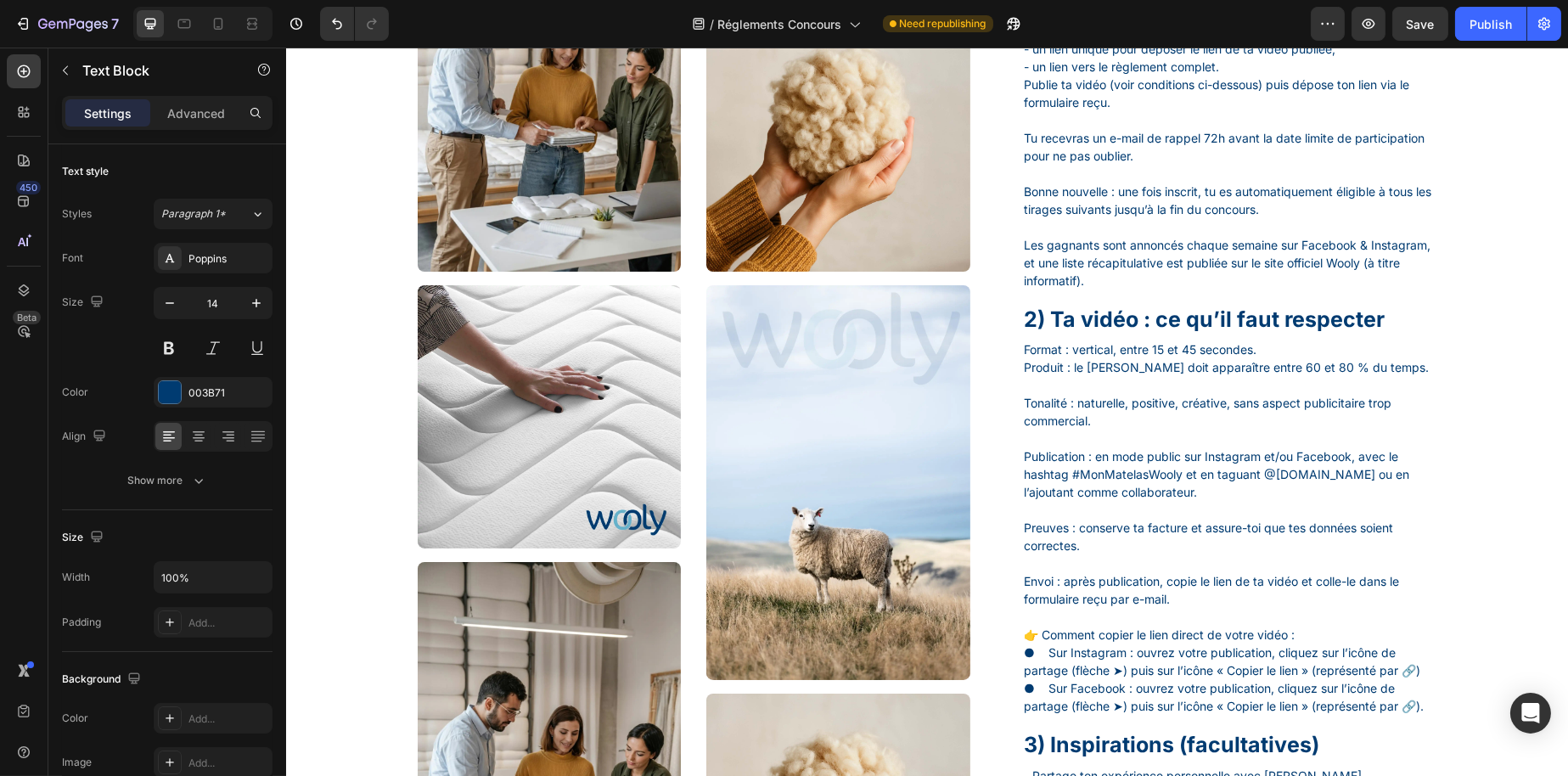
scroll to position [601, 0]
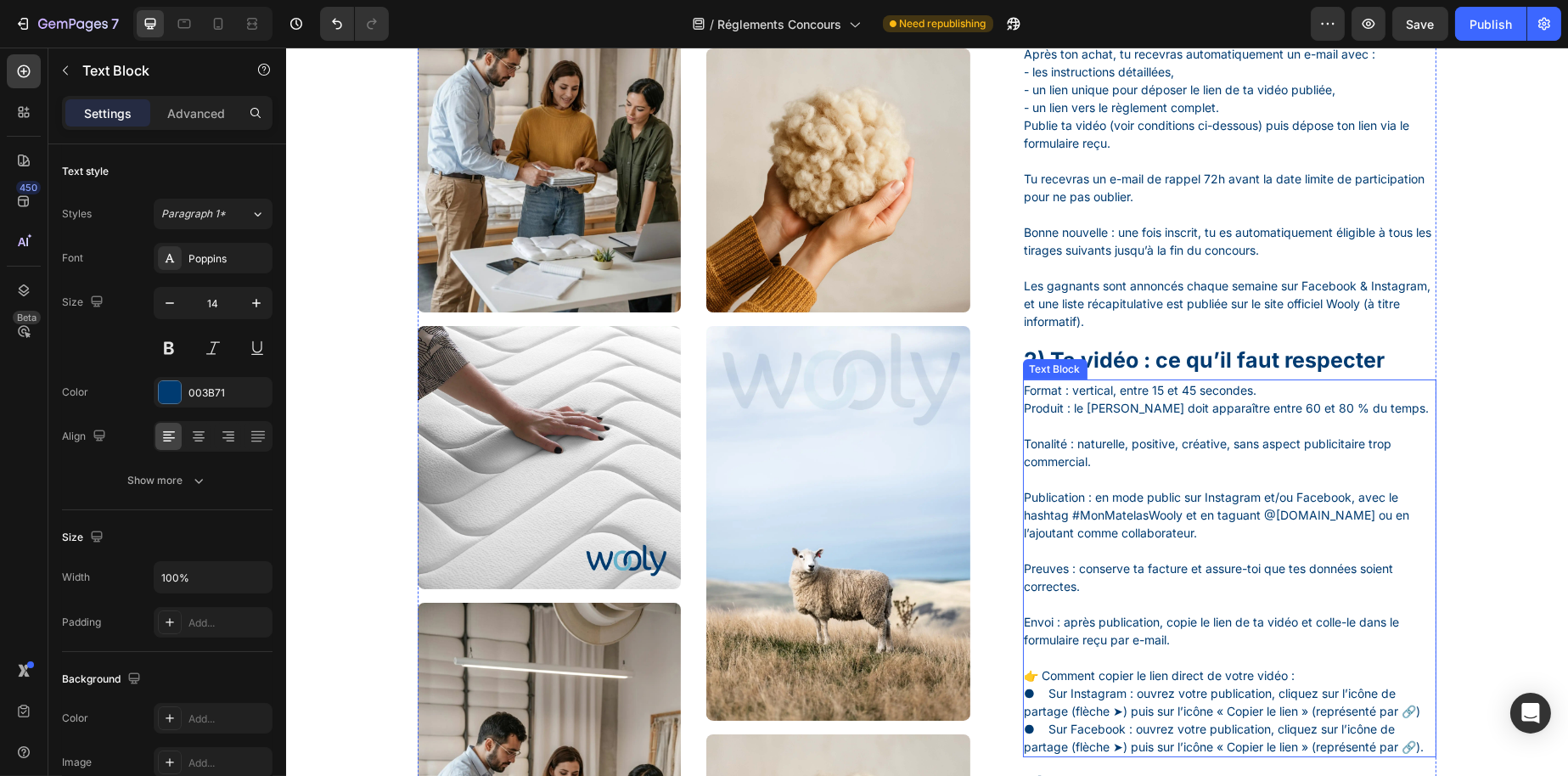
click at [1056, 440] on p "Tonalité : naturelle, positive, créative, sans aspect publicitaire trop commerc…" at bounding box center [1229, 444] width 411 height 53
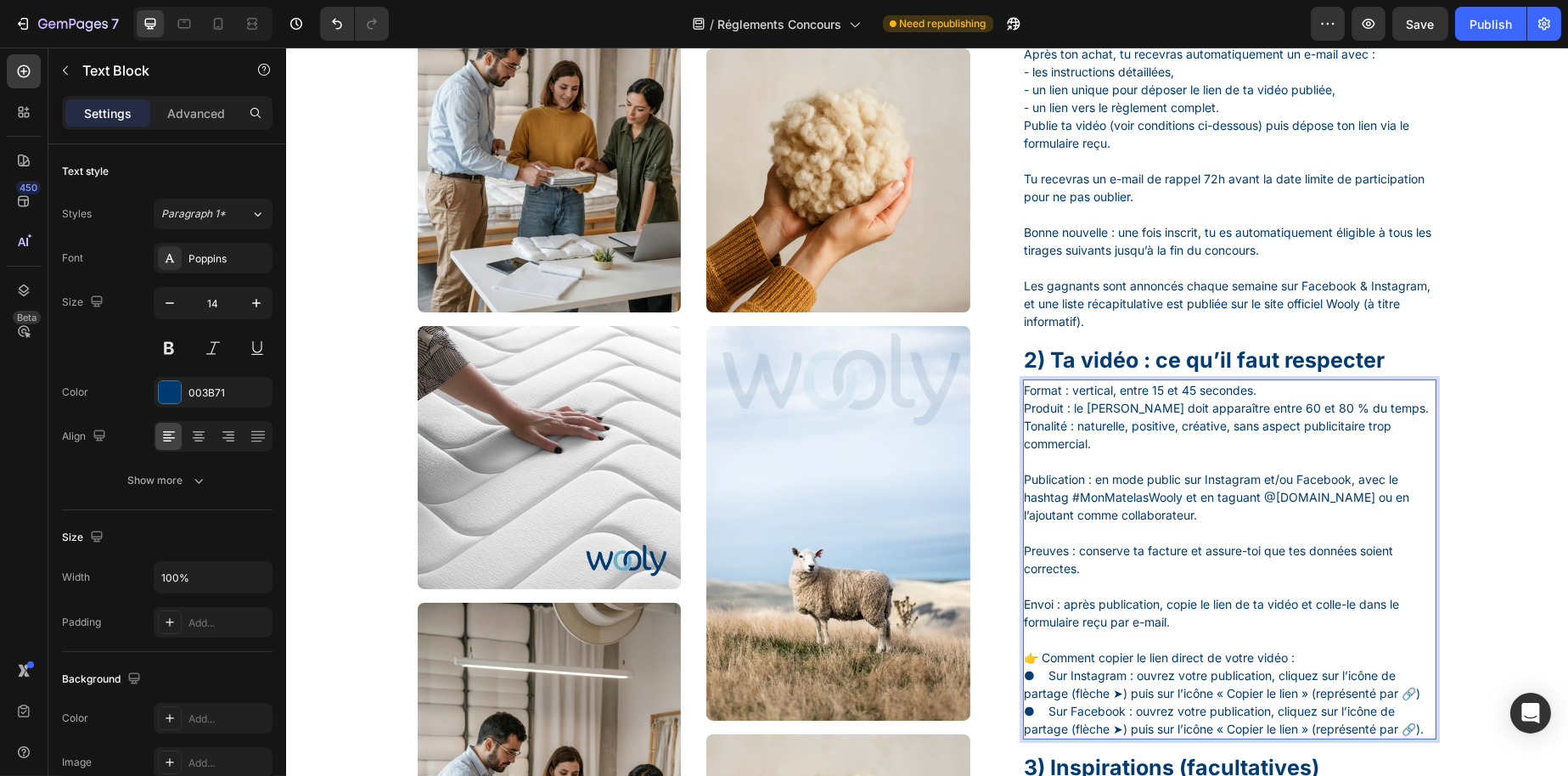
click at [1076, 478] on p "Publication : en mode public sur Instagram et/ou Facebook, avec le hashtag #Mon…" at bounding box center [1229, 488] width 411 height 71
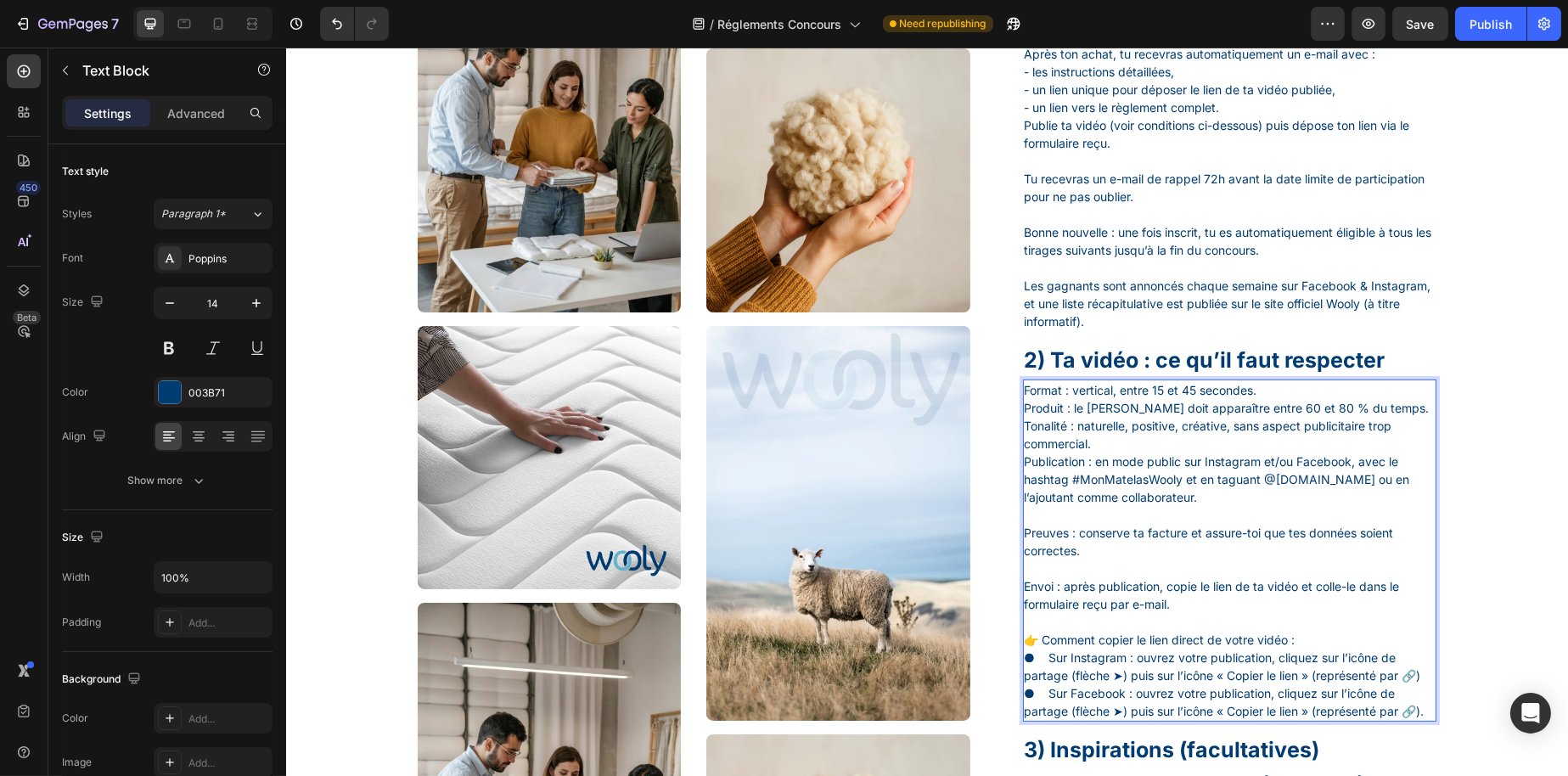
click at [1056, 506] on p "Format : vertical, entre 15 et 45 secondes. Produit : le matelas Wooly doit app…" at bounding box center [1229, 444] width 411 height 125
click at [1063, 534] on p "Preuves : conserve ta facture et assure-toi que tes données soient correctes." at bounding box center [1229, 533] width 411 height 53
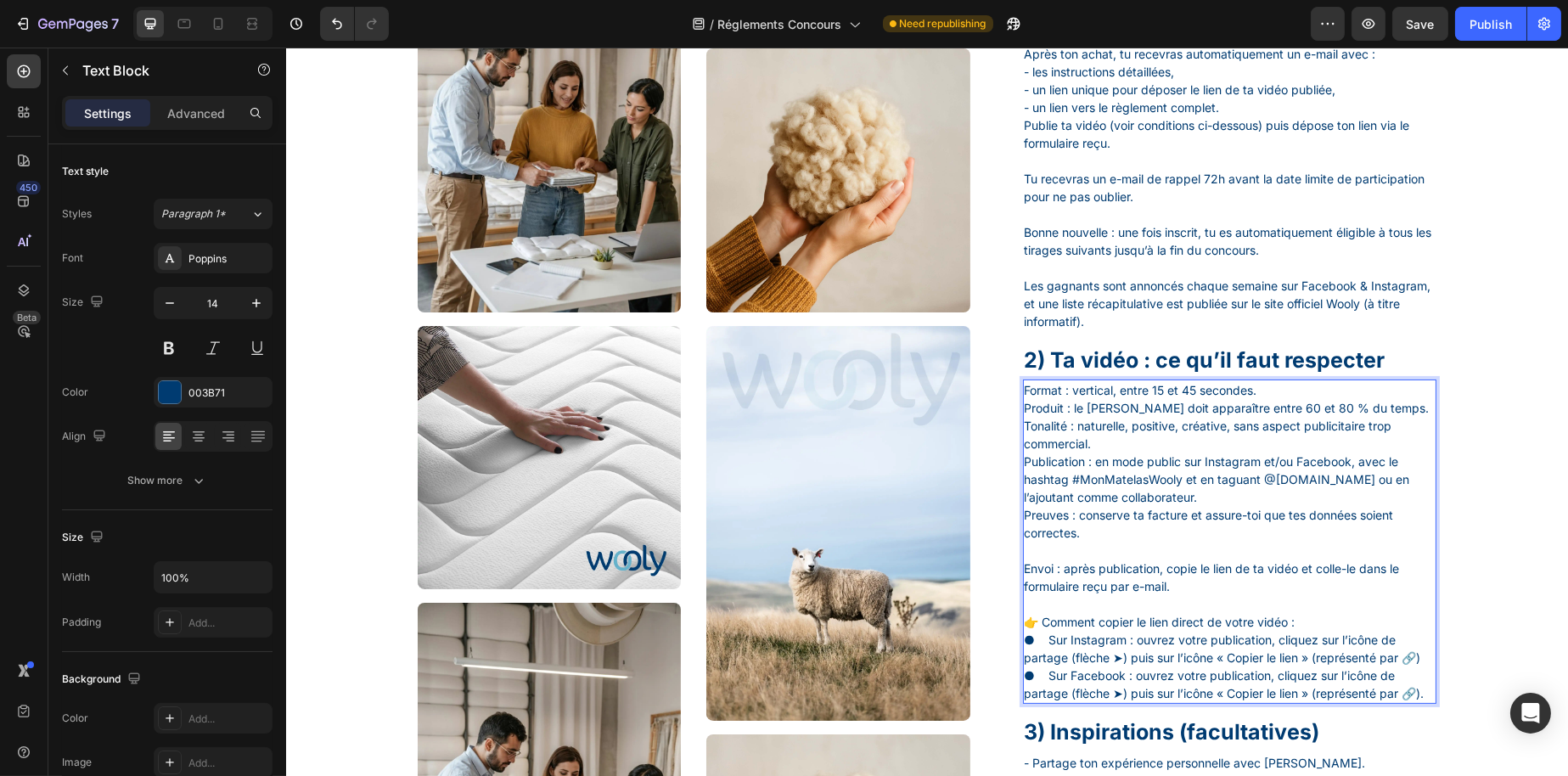
click at [1046, 565] on p "Envoi : après publication, copie le lien de ta vidéo et colle-le dans le formul…" at bounding box center [1229, 568] width 411 height 53
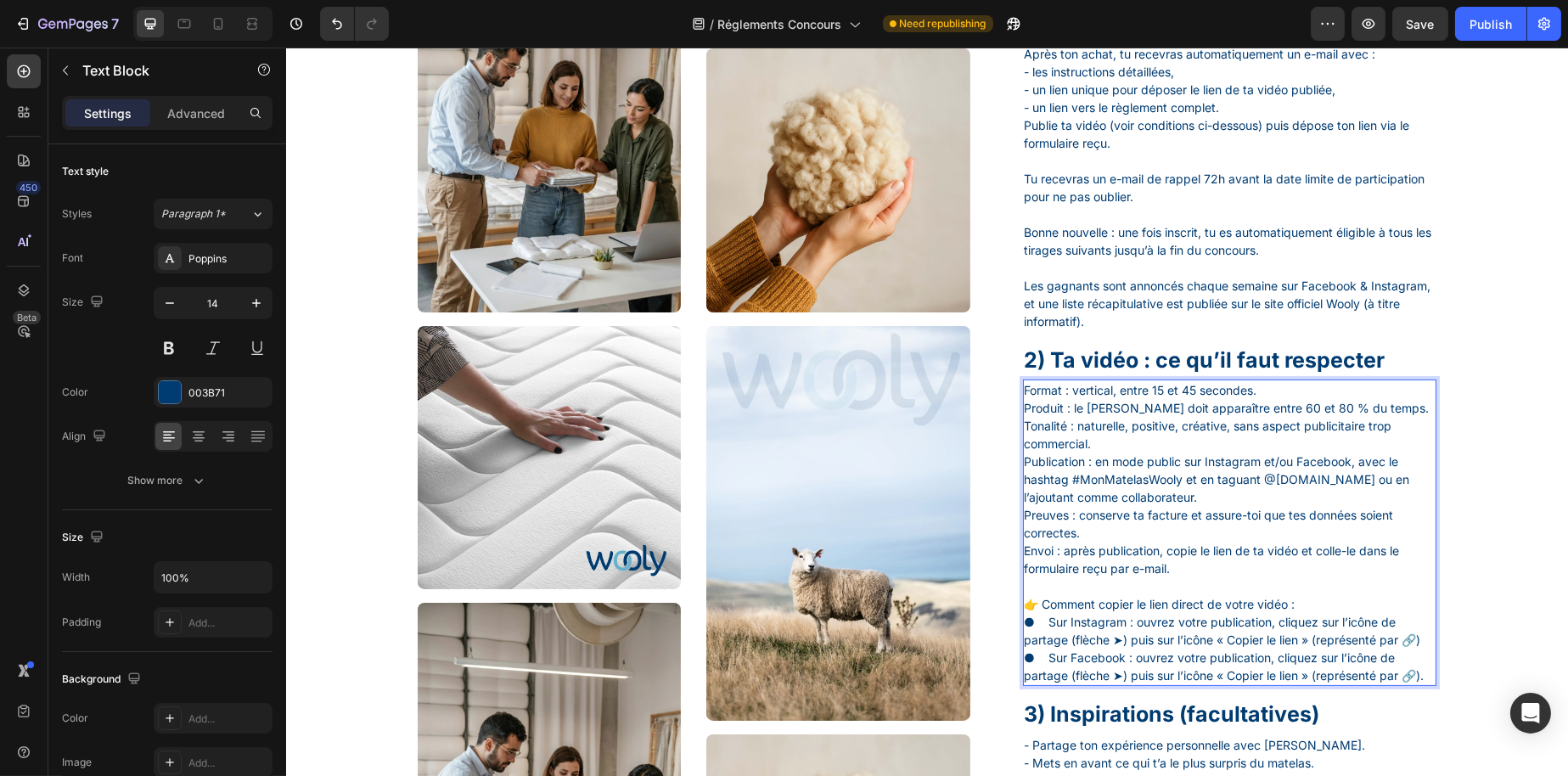
click at [1052, 571] on p "Format : vertical, entre 15 et 45 secondes. Produit : le matelas Wooly doit app…" at bounding box center [1229, 479] width 411 height 196
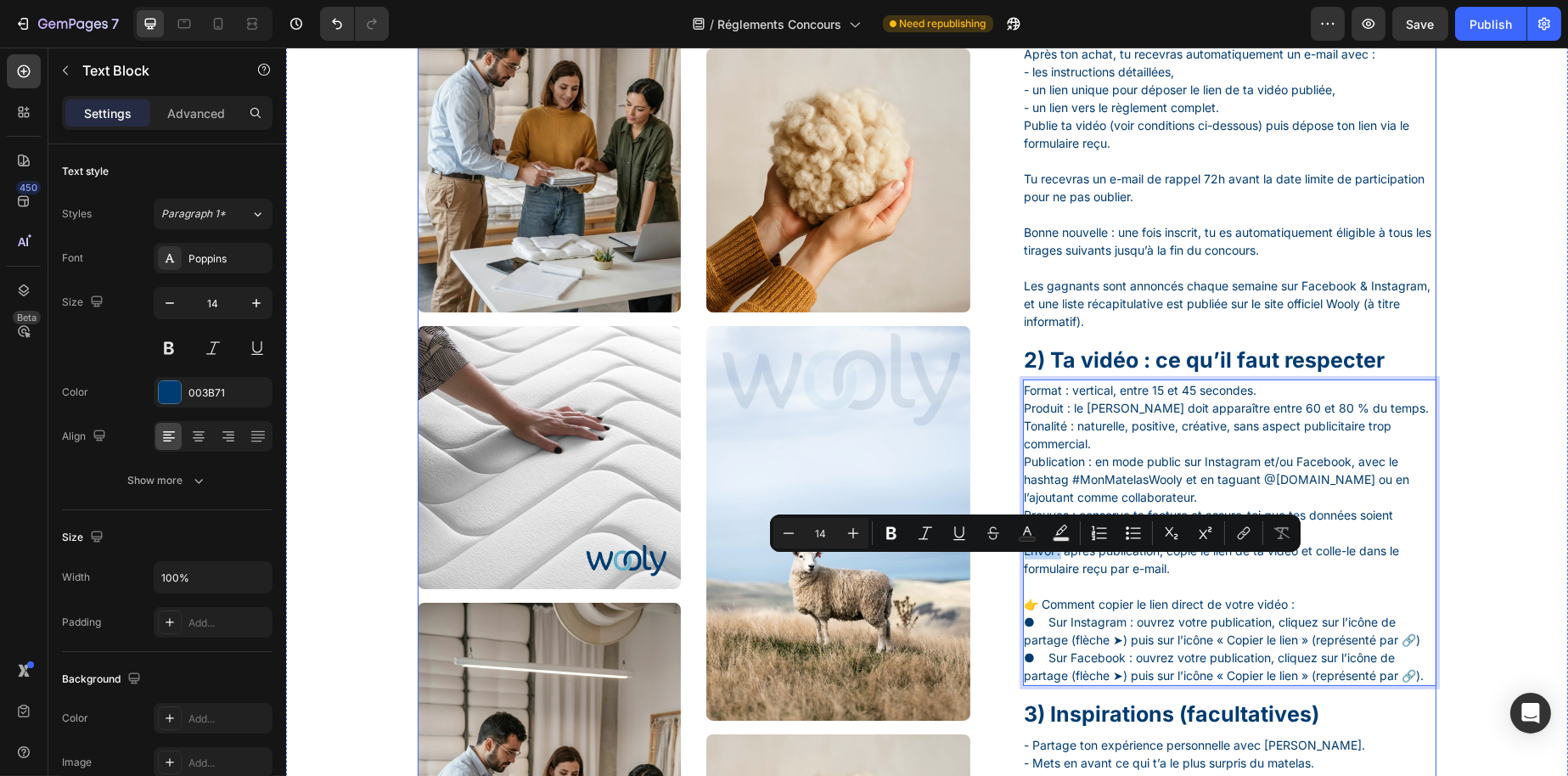
drag, startPoint x: 1054, startPoint y: 570, endPoint x: 1014, endPoint y: 575, distance: 40.3
click at [1014, 575] on div "Image Image Image Image Row Image Image Image Image Row Guide de participation …" at bounding box center [927, 319] width 1019 height 1358
click at [1071, 567] on p "Format : vertical, entre 15 et 45 secondes. Produit : le matelas Wooly doit app…" at bounding box center [1229, 479] width 411 height 196
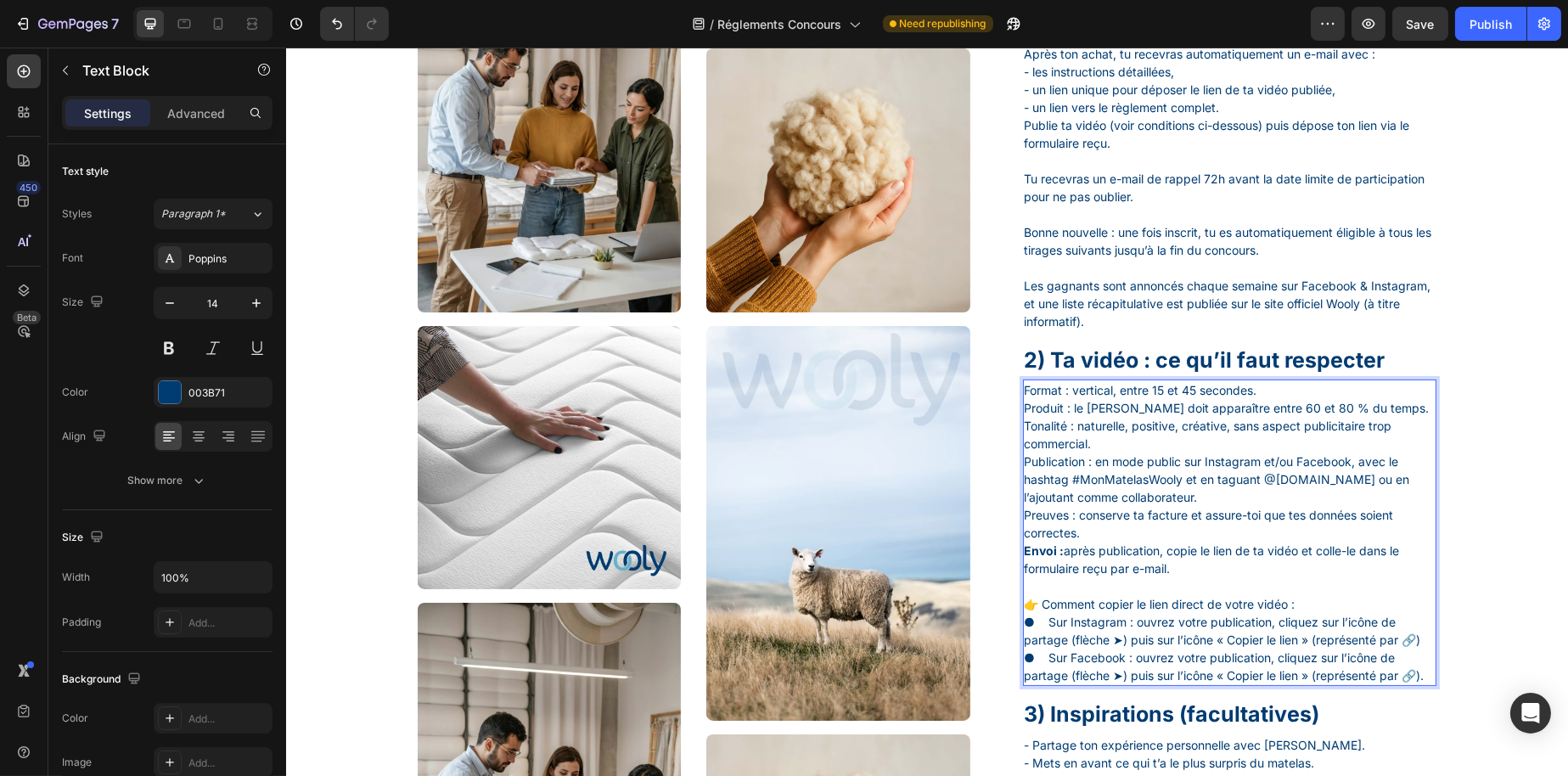
click at [1067, 533] on p "Format : vertical, entre 15 et 45 secondes. Produit : le matelas Wooly doit app…" at bounding box center [1229, 479] width 411 height 196
drag, startPoint x: 1069, startPoint y: 533, endPoint x: 1001, endPoint y: 534, distance: 68.0
click at [1001, 534] on div "Image Image Image Image Row Image Image Image Image Row Guide de participation …" at bounding box center [927, 319] width 1019 height 1358
click at [1077, 551] on p "Format : vertical, entre 15 et 45 secondes. Produit : le matelas Wooly doit app…" at bounding box center [1229, 479] width 411 height 196
drag, startPoint x: 1088, startPoint y: 478, endPoint x: 1019, endPoint y: 481, distance: 69.1
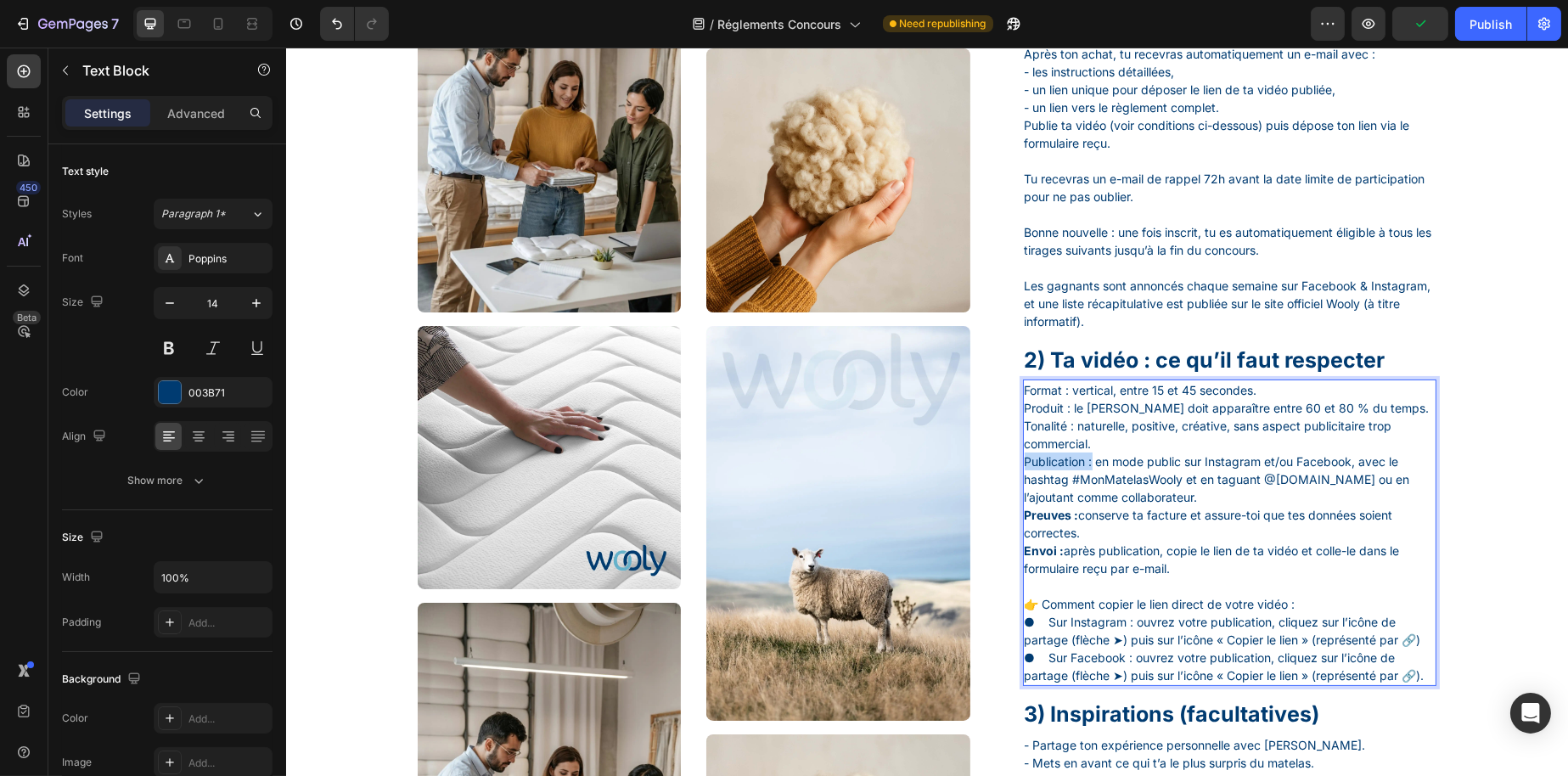
click at [1024, 481] on p "Format : vertical, entre 15 et 45 secondes. Produit : le matelas Wooly doit app…" at bounding box center [1229, 479] width 411 height 196
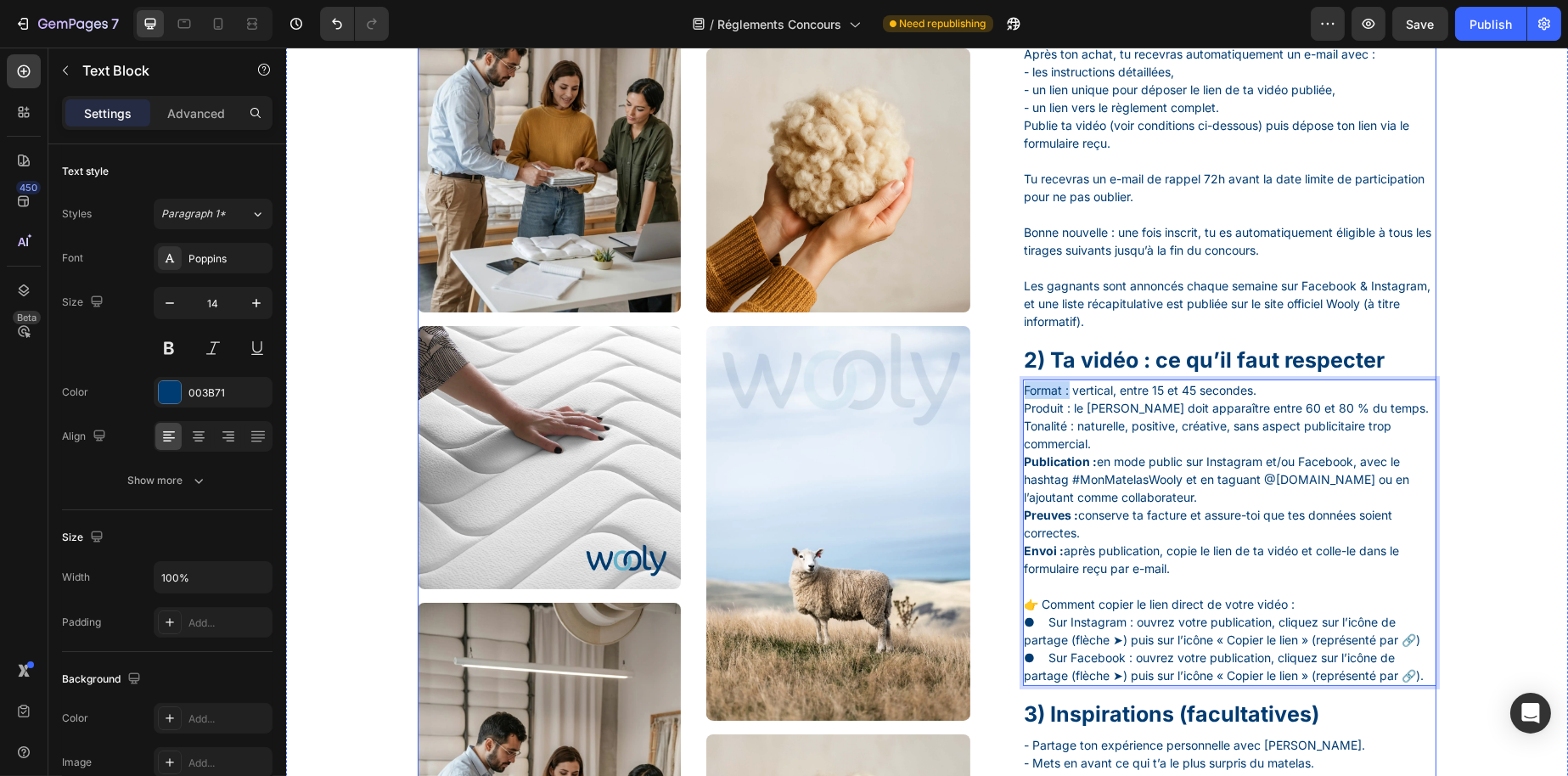
drag, startPoint x: 1065, startPoint y: 410, endPoint x: 1005, endPoint y: 413, distance: 60.1
click at [1005, 413] on div "Image Image Image Image Row Image Image Image Image Row Guide de participation …" at bounding box center [927, 319] width 1019 height 1358
click at [1059, 426] on p "Format : vertical, entre 15 et 45 secondes. Produit : le matelas Wooly doit app…" at bounding box center [1229, 479] width 411 height 196
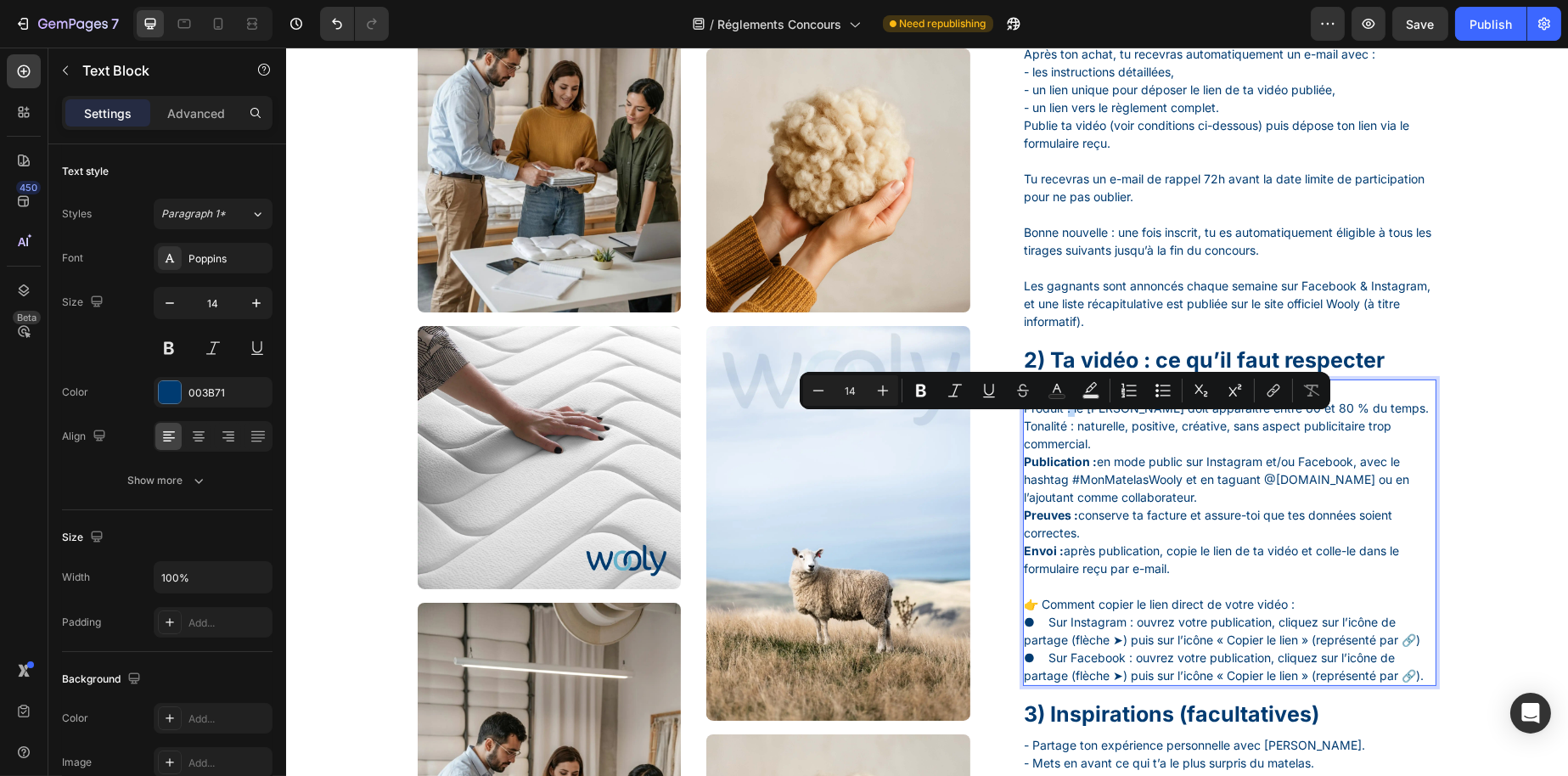
click at [1061, 427] on p "Format : vertical, entre 15 et 45 secondes. Produit : le matelas Wooly doit app…" at bounding box center [1229, 479] width 411 height 196
click at [1064, 427] on p "Format : vertical, entre 15 et 45 secondes. Produit : le matelas Wooly doit app…" at bounding box center [1229, 479] width 411 height 196
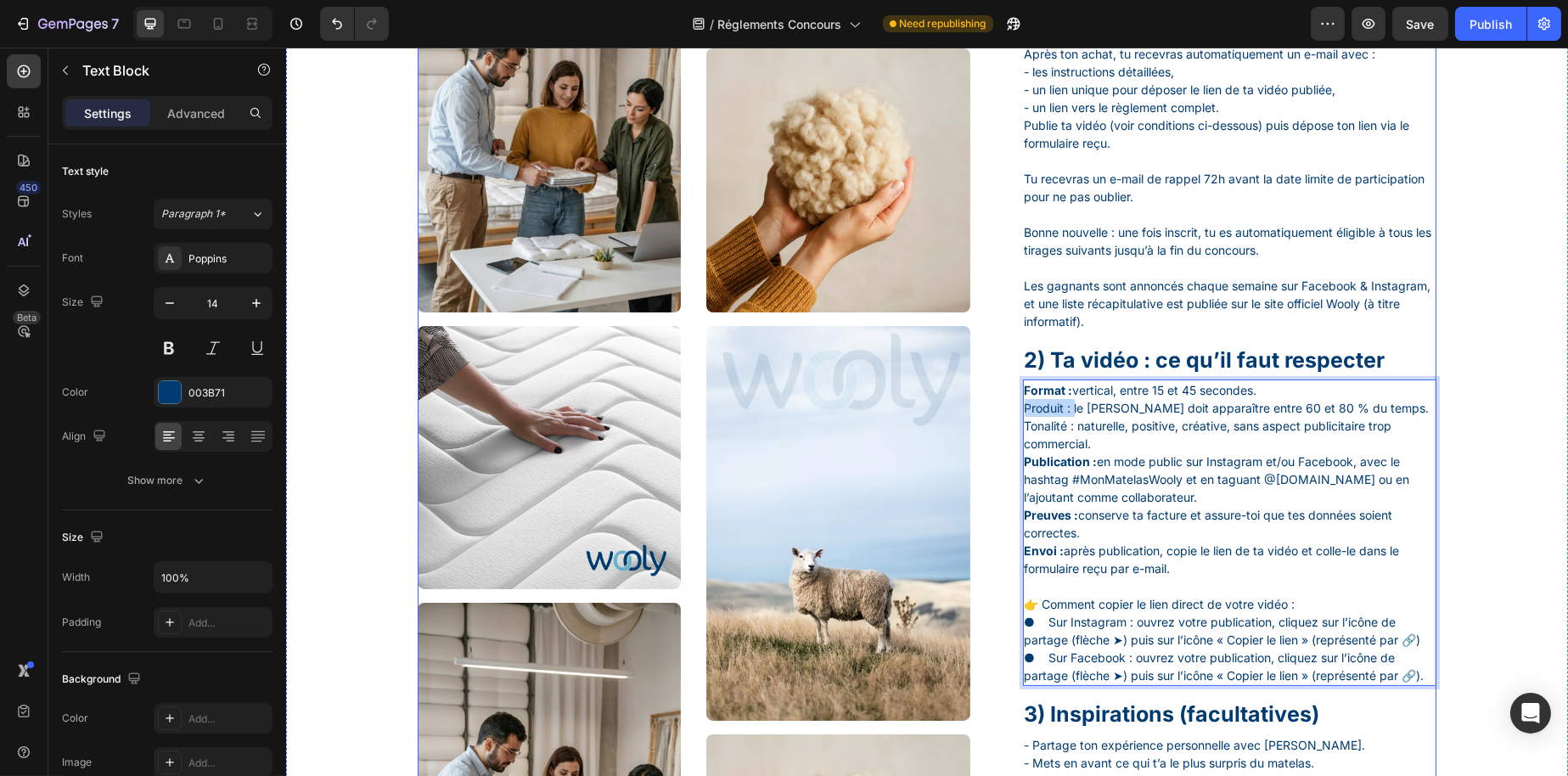
drag, startPoint x: 1065, startPoint y: 427, endPoint x: 1005, endPoint y: 431, distance: 60.1
click at [1005, 431] on div "Image Image Image Image Row Image Image Image Image Row Guide de participation …" at bounding box center [927, 319] width 1019 height 1358
drag, startPoint x: 1073, startPoint y: 445, endPoint x: 1020, endPoint y: 449, distance: 53.2
click at [1010, 451] on div "Image Image Image Image Row Image Image Image Image Row Guide de participation …" at bounding box center [927, 319] width 1019 height 1358
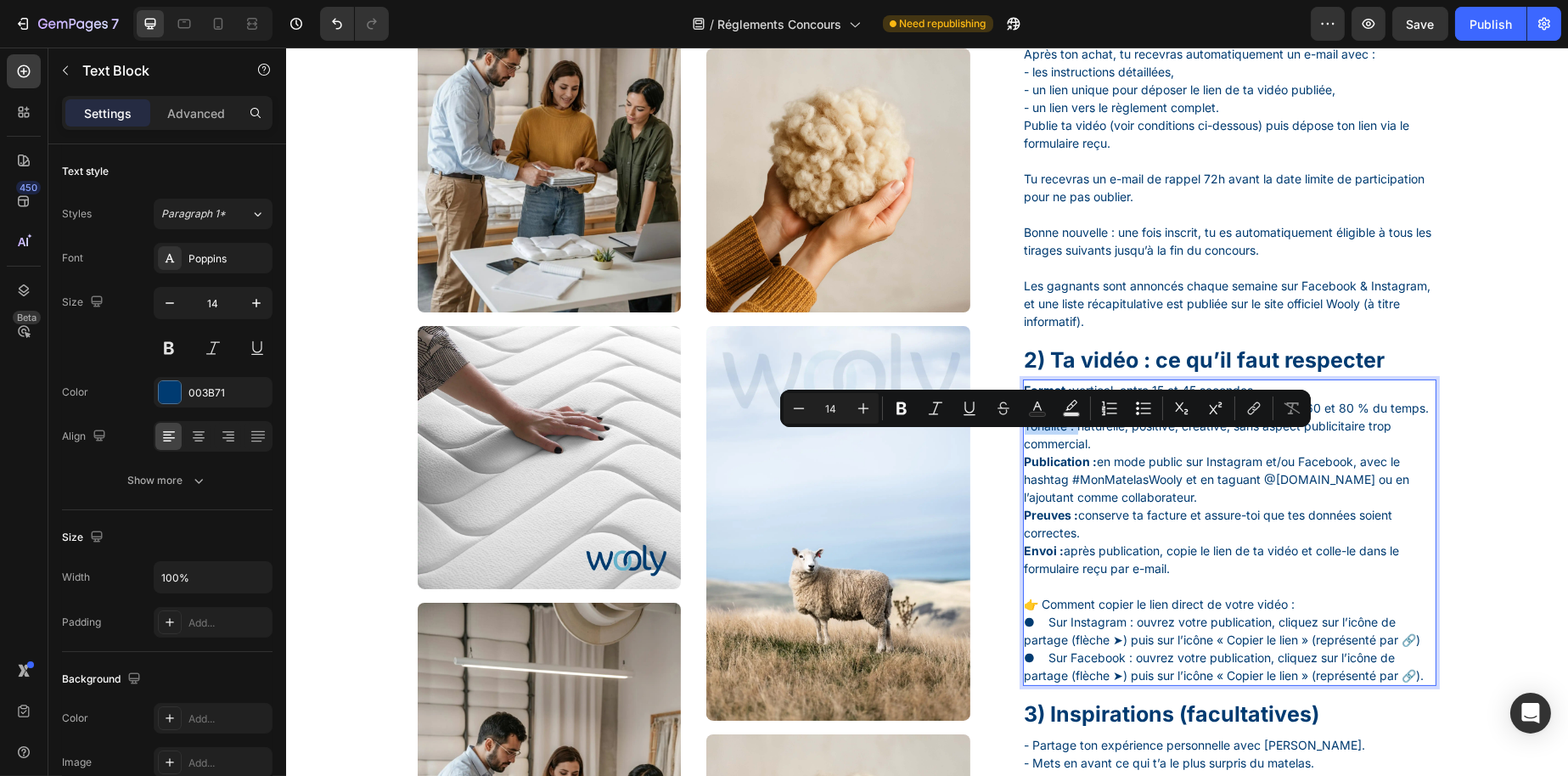
click at [1033, 444] on p "Format : vertical, entre 15 et 45 secondes. Produit : le matelas Wooly doit app…" at bounding box center [1229, 479] width 411 height 196
drag, startPoint x: 1069, startPoint y: 443, endPoint x: 1017, endPoint y: 449, distance: 52.3
click at [1024, 449] on p "Format : vertical, entre 15 et 45 secondes. Produit : le matelas Wooly doit app…" at bounding box center [1229, 479] width 411 height 196
click at [1072, 511] on p "Format : vertical, entre 15 et 45 secondes. Produit : le matelas Wooly doit app…" at bounding box center [1229, 479] width 411 height 196
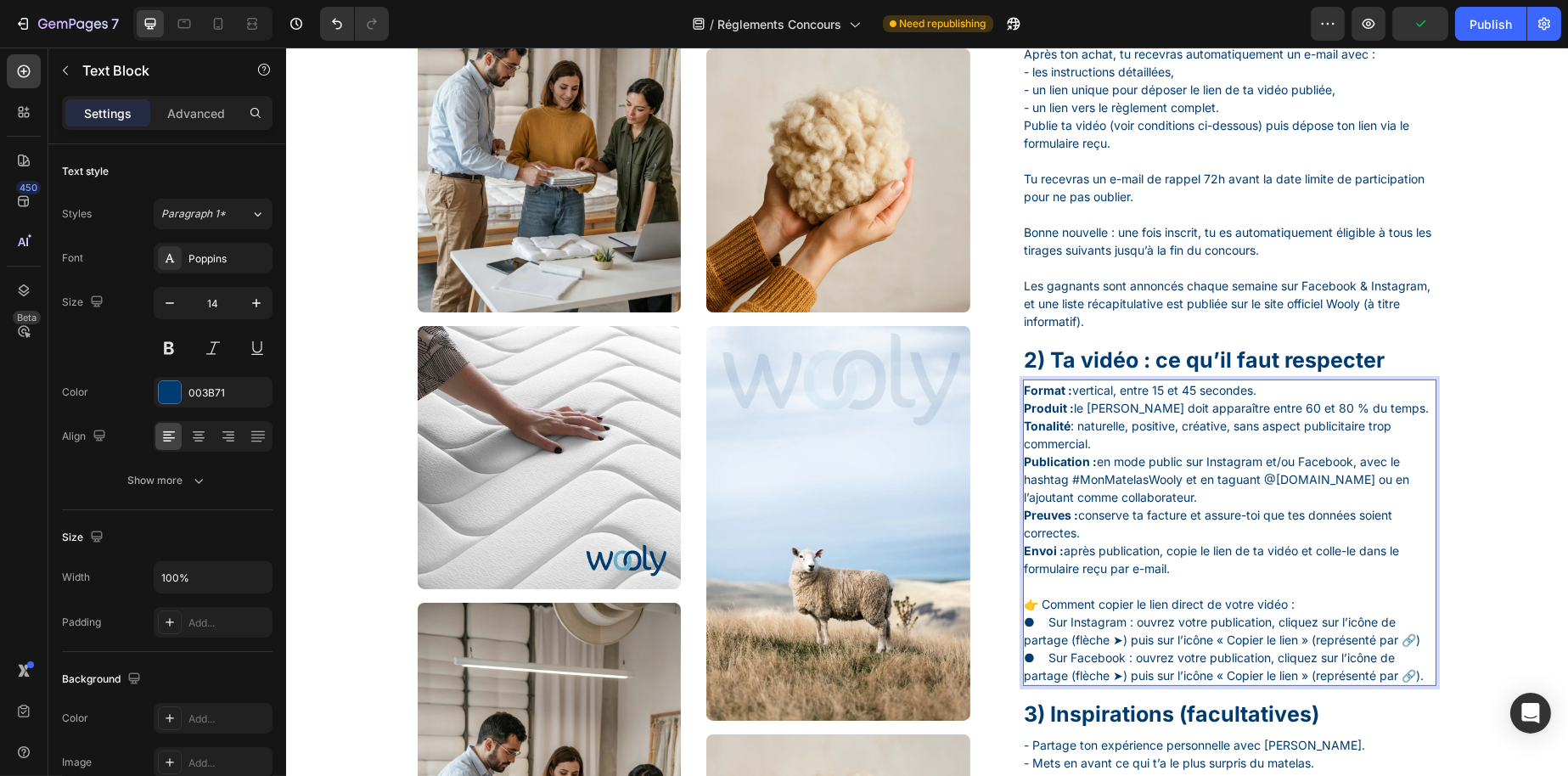
click at [1108, 595] on p "Rich Text Editor. Editing area: main" at bounding box center [1229, 586] width 411 height 18
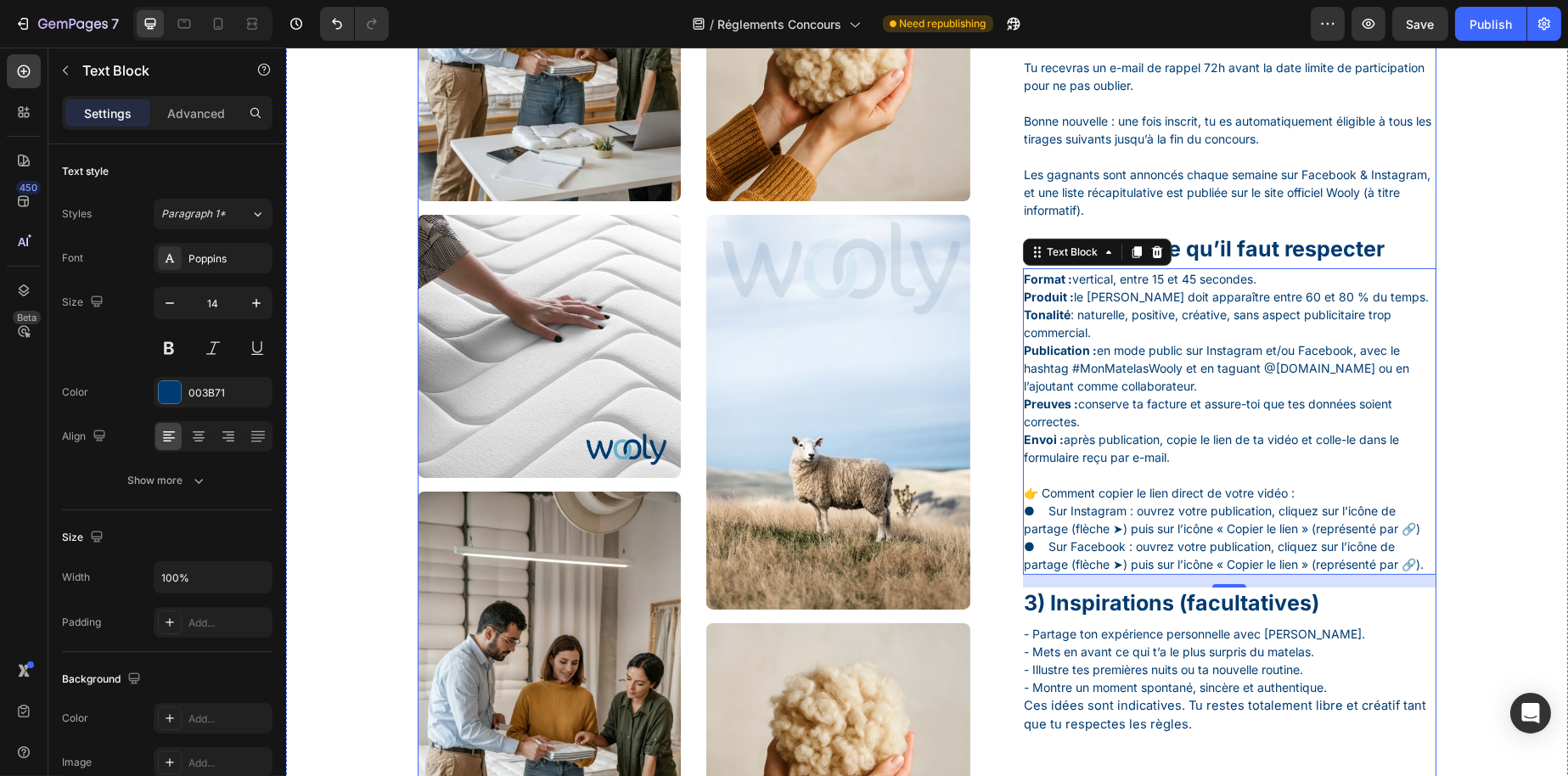
scroll to position [941, 0]
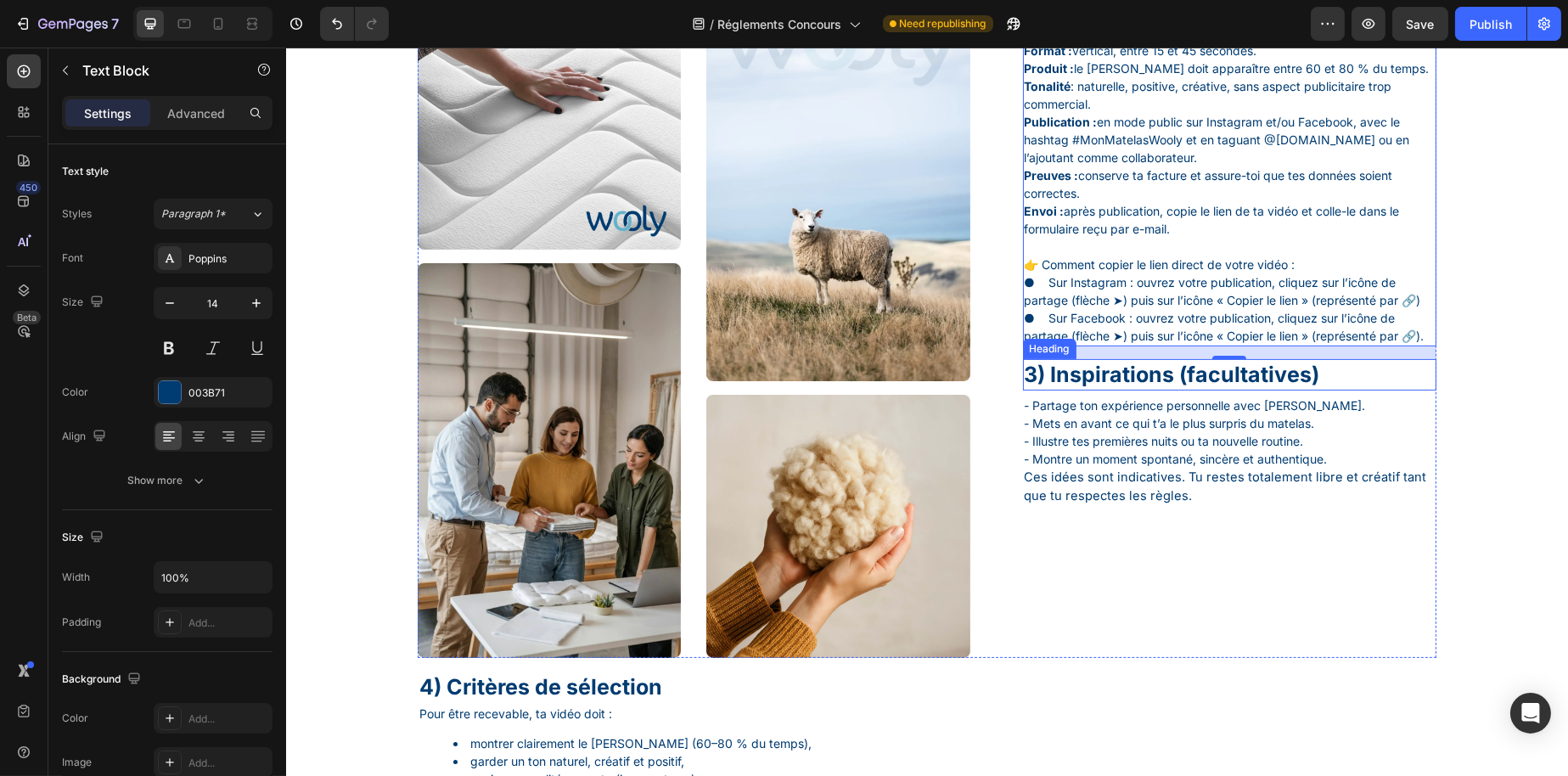
click at [1241, 390] on h1 "3) Inspirations (facultatives)" at bounding box center [1229, 374] width 414 height 31
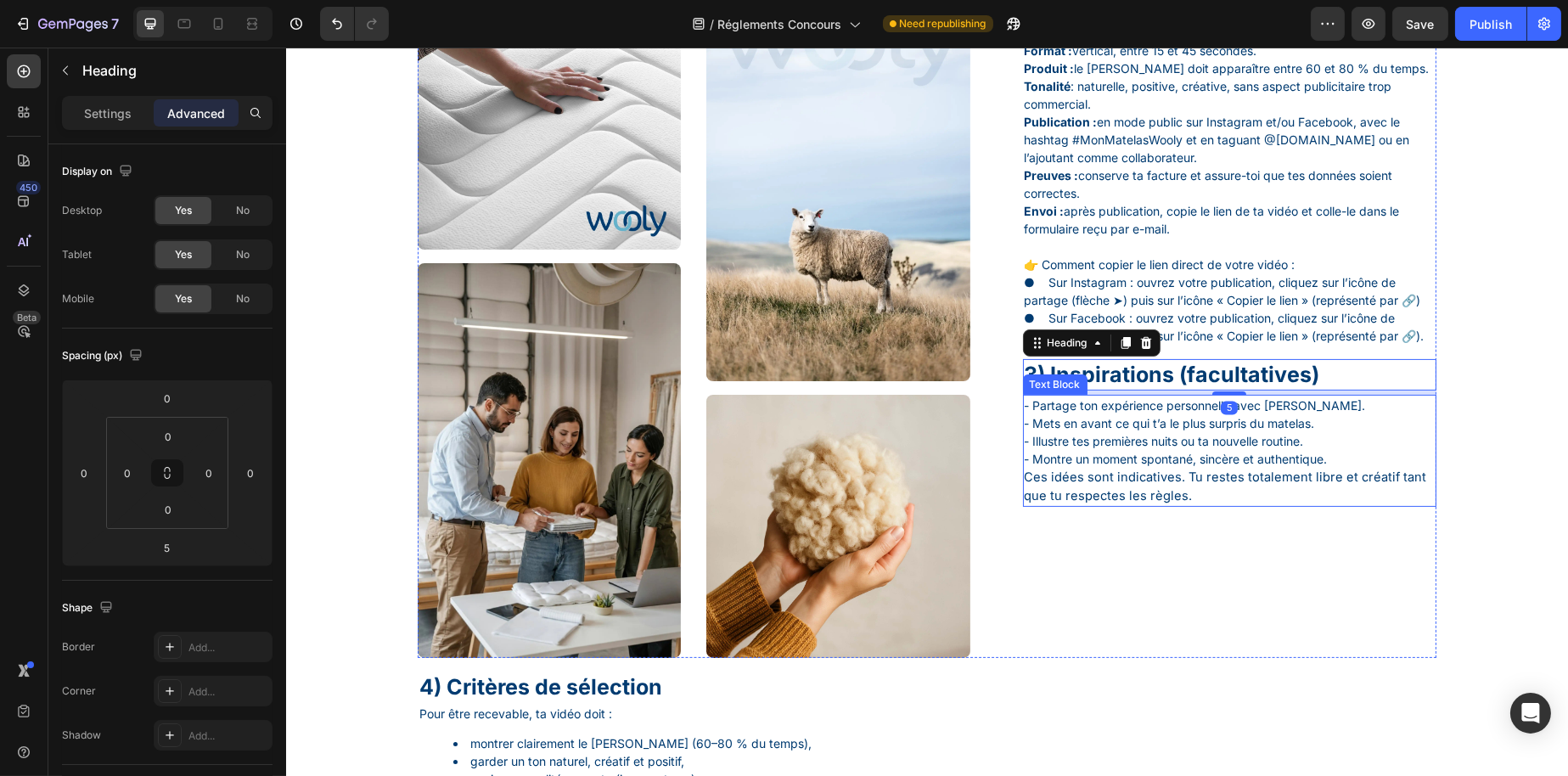
click at [1235, 466] on p "- Partage ton expérience personnelle avec [PERSON_NAME]. - Mets en avant ce qui…" at bounding box center [1229, 432] width 411 height 71
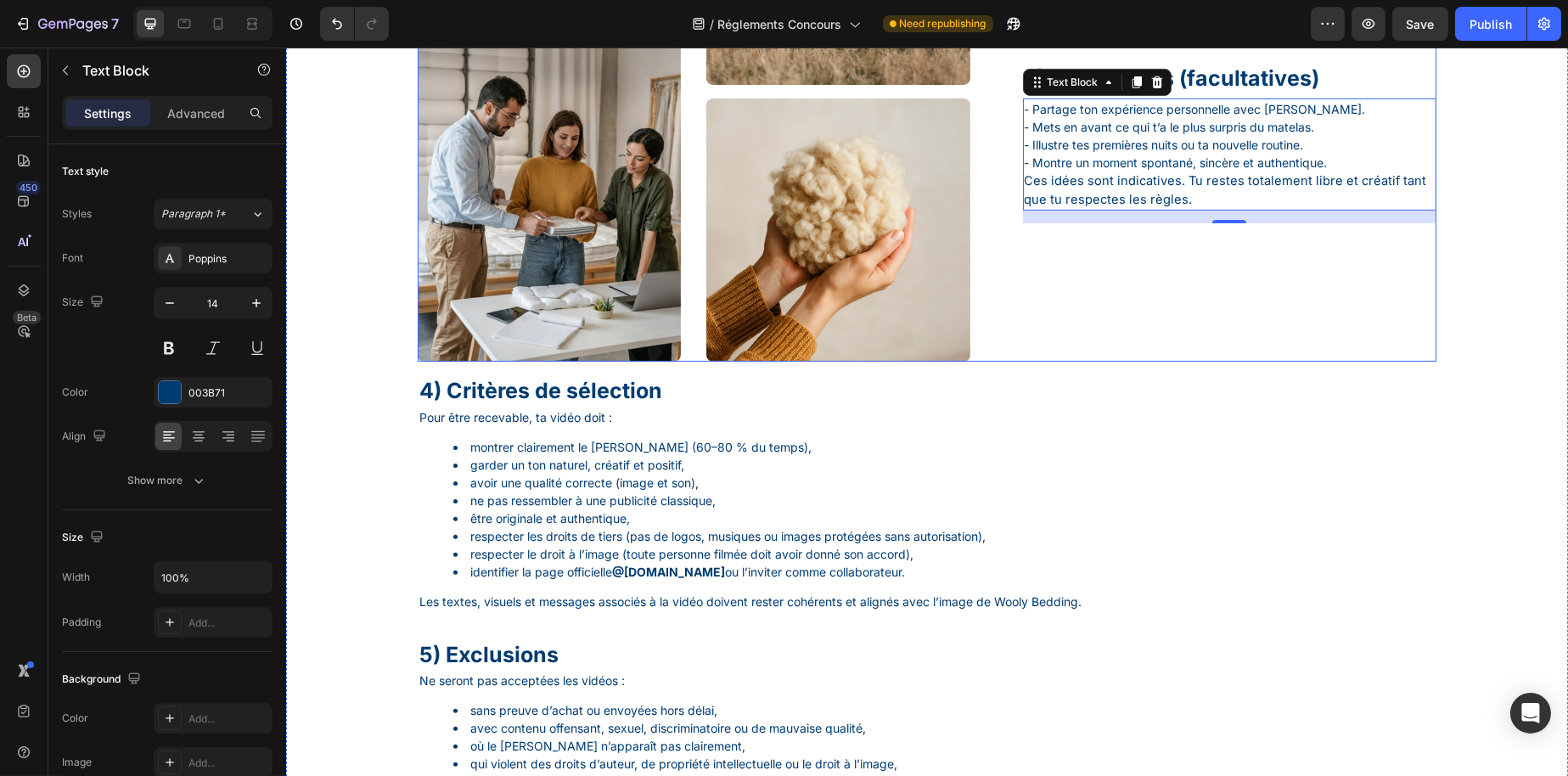
scroll to position [1196, 0]
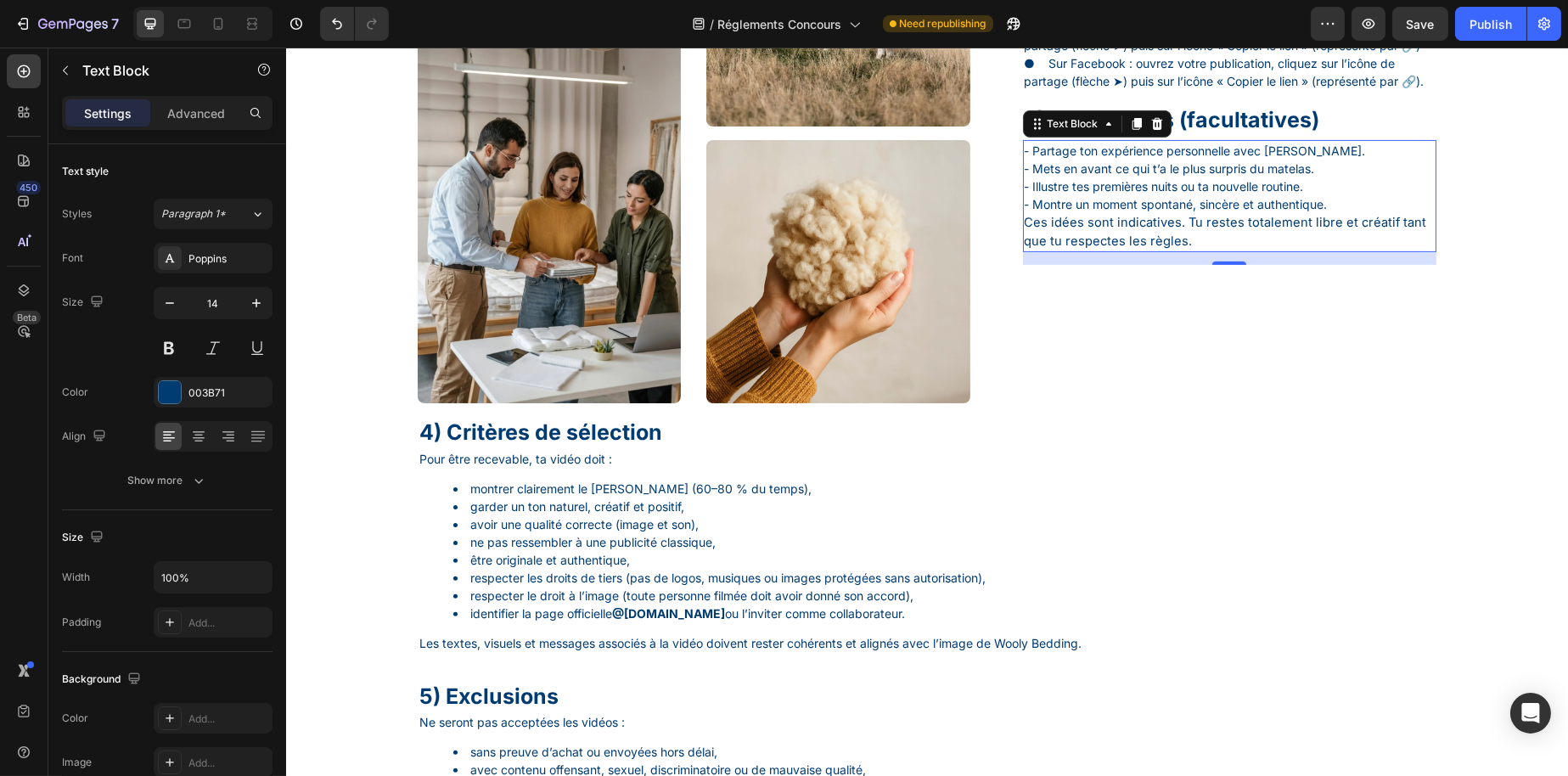
click at [1345, 213] on p "- Partage ton expérience personnelle avec [PERSON_NAME]. - Mets en avant ce qui…" at bounding box center [1229, 177] width 411 height 71
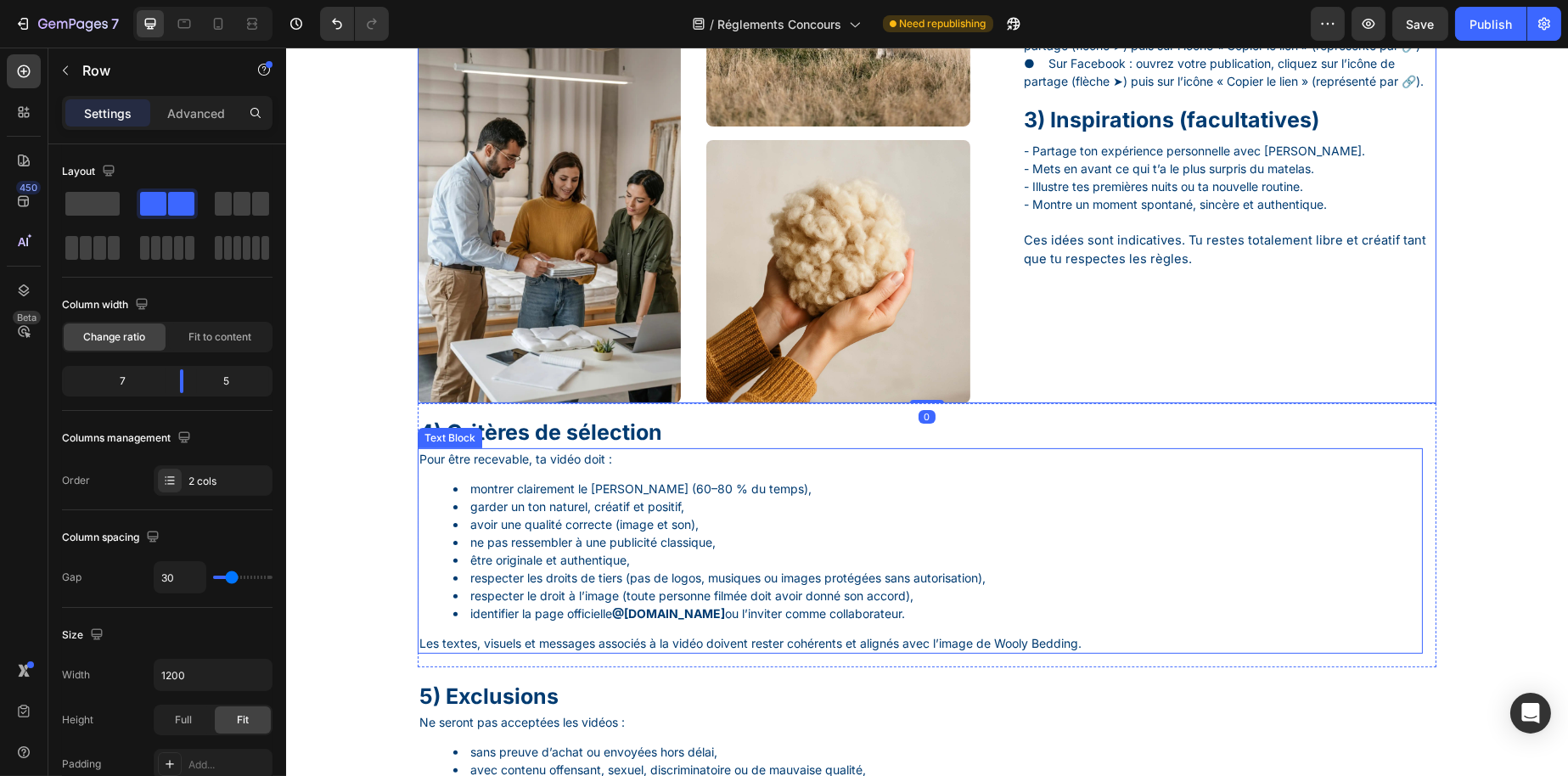
click at [1120, 499] on li "garder un ton naturel, créatif et positif," at bounding box center [936, 506] width 968 height 18
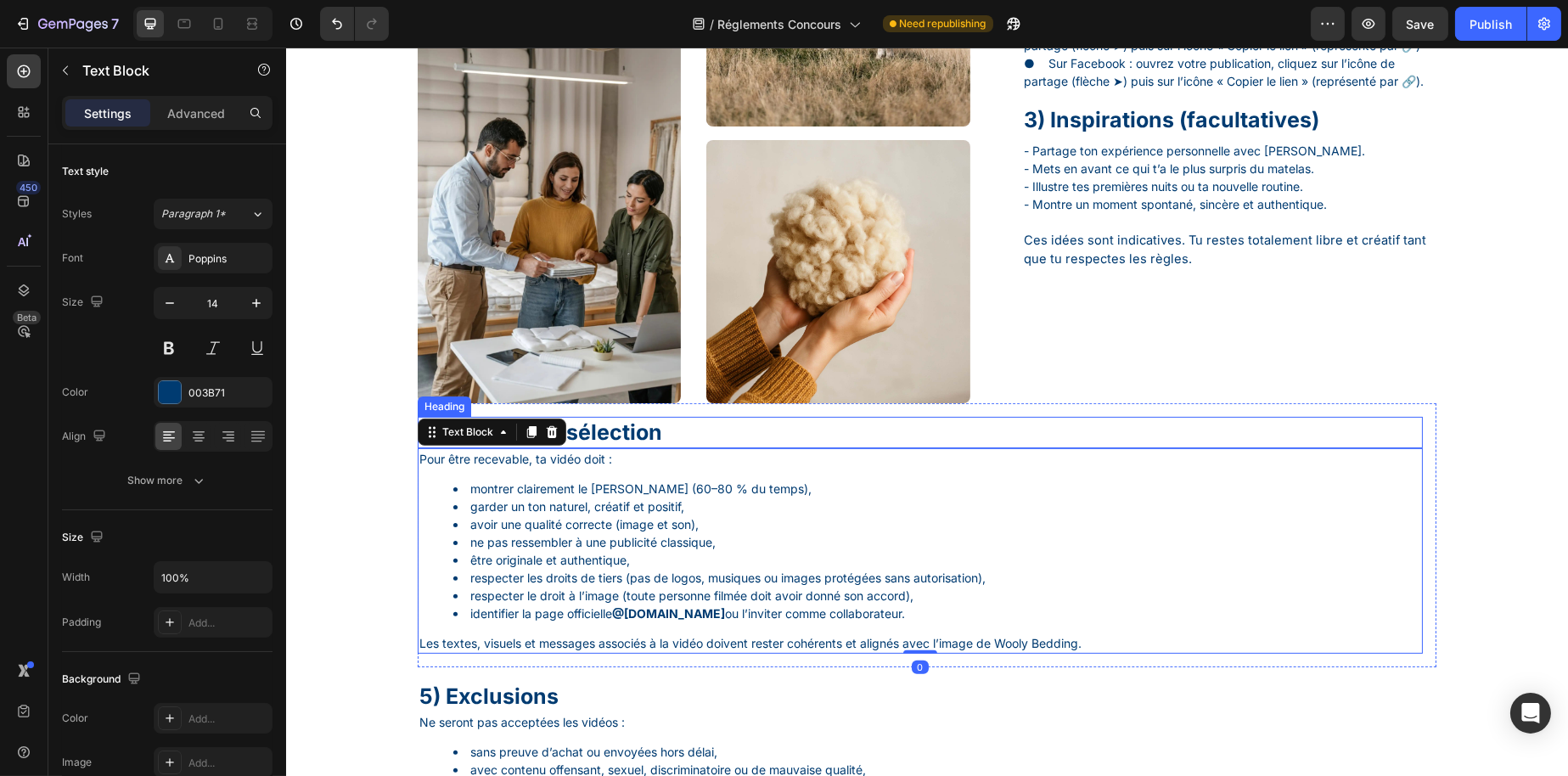
click at [1035, 439] on p "4) Critères de sélection" at bounding box center [919, 432] width 1002 height 28
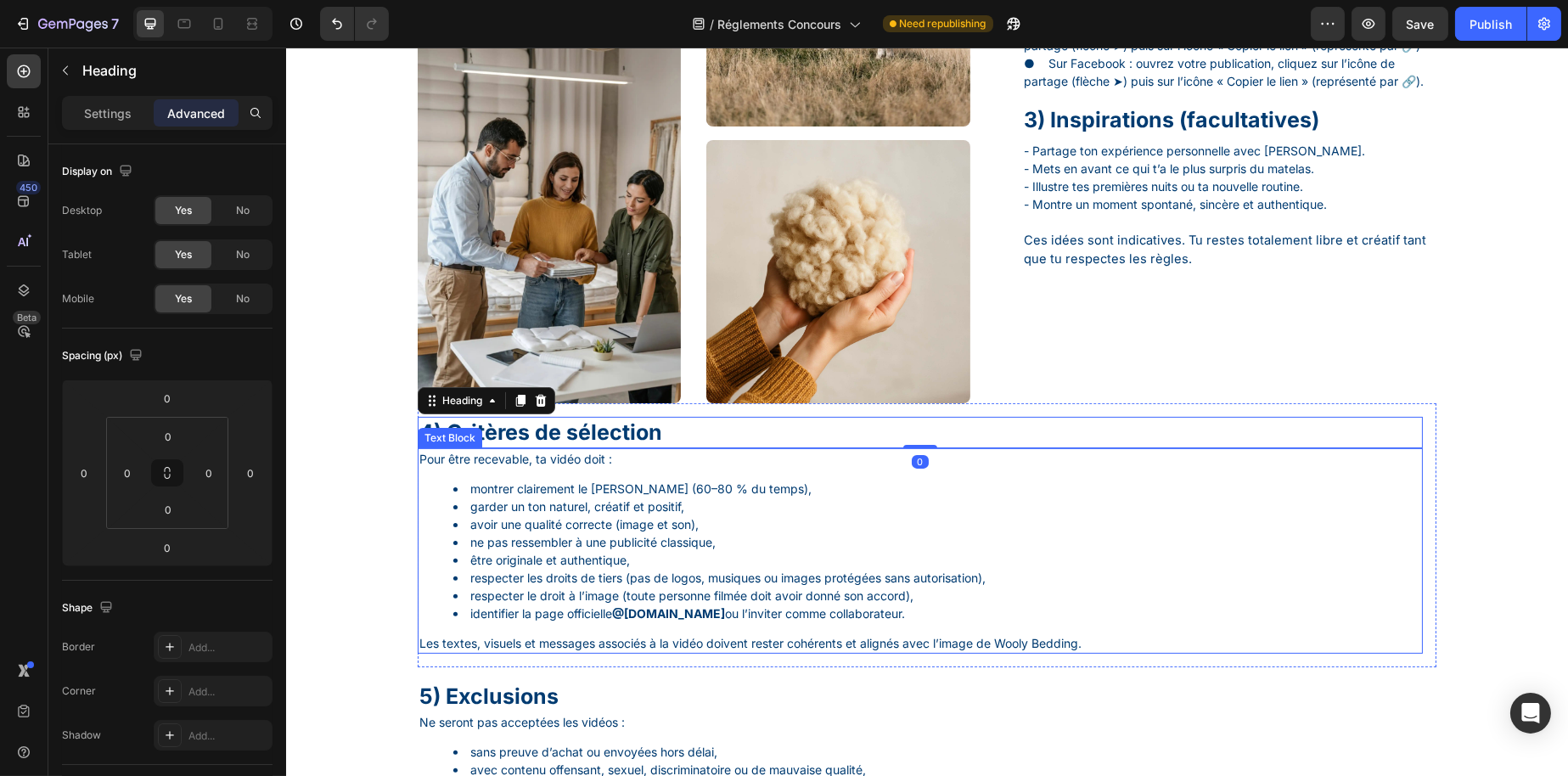
click at [1056, 462] on p "Pour être recevable, ta vidéo doit :" at bounding box center [919, 459] width 1002 height 18
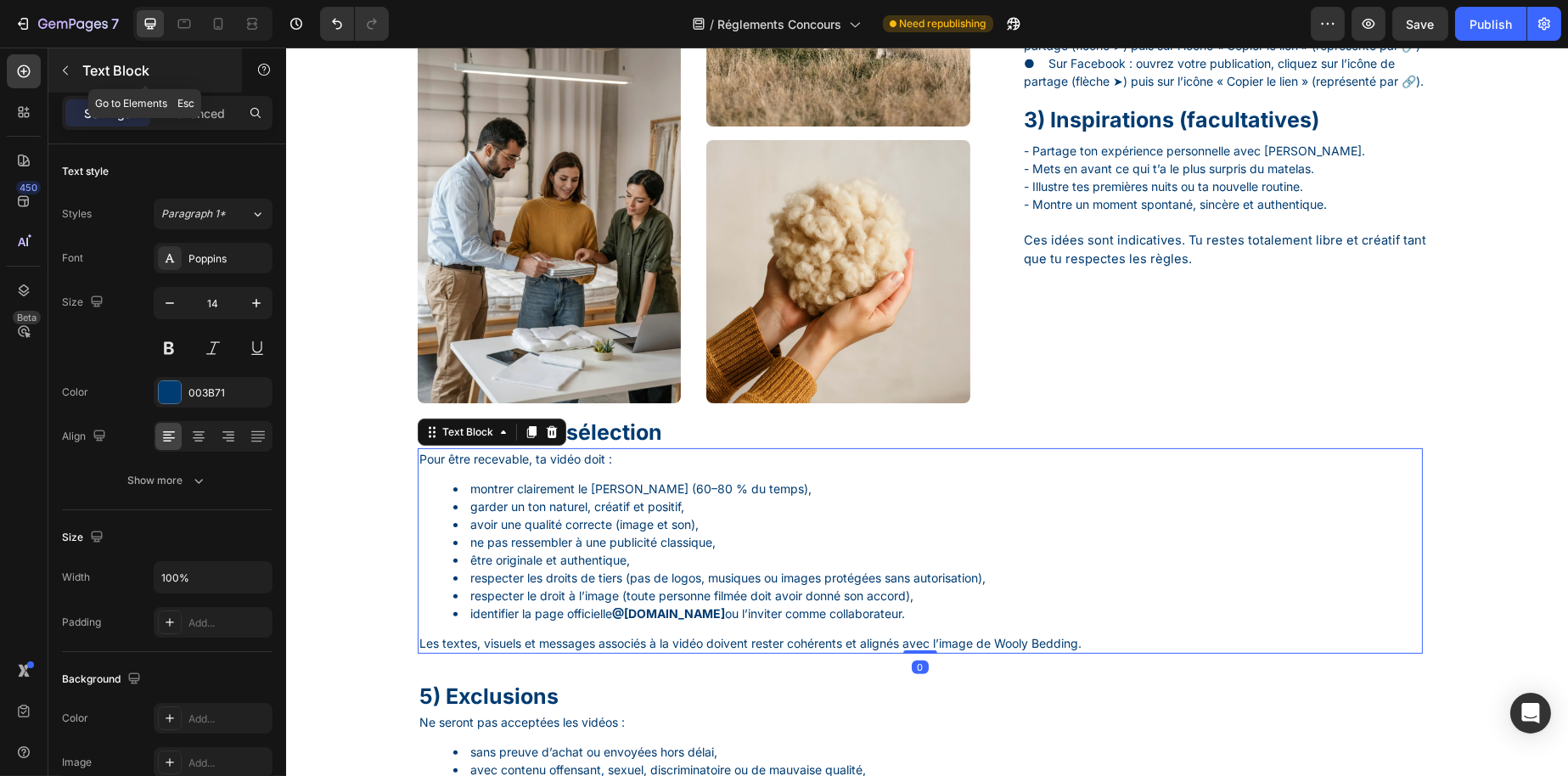
click at [69, 72] on icon "button" at bounding box center [65, 69] width 13 height 13
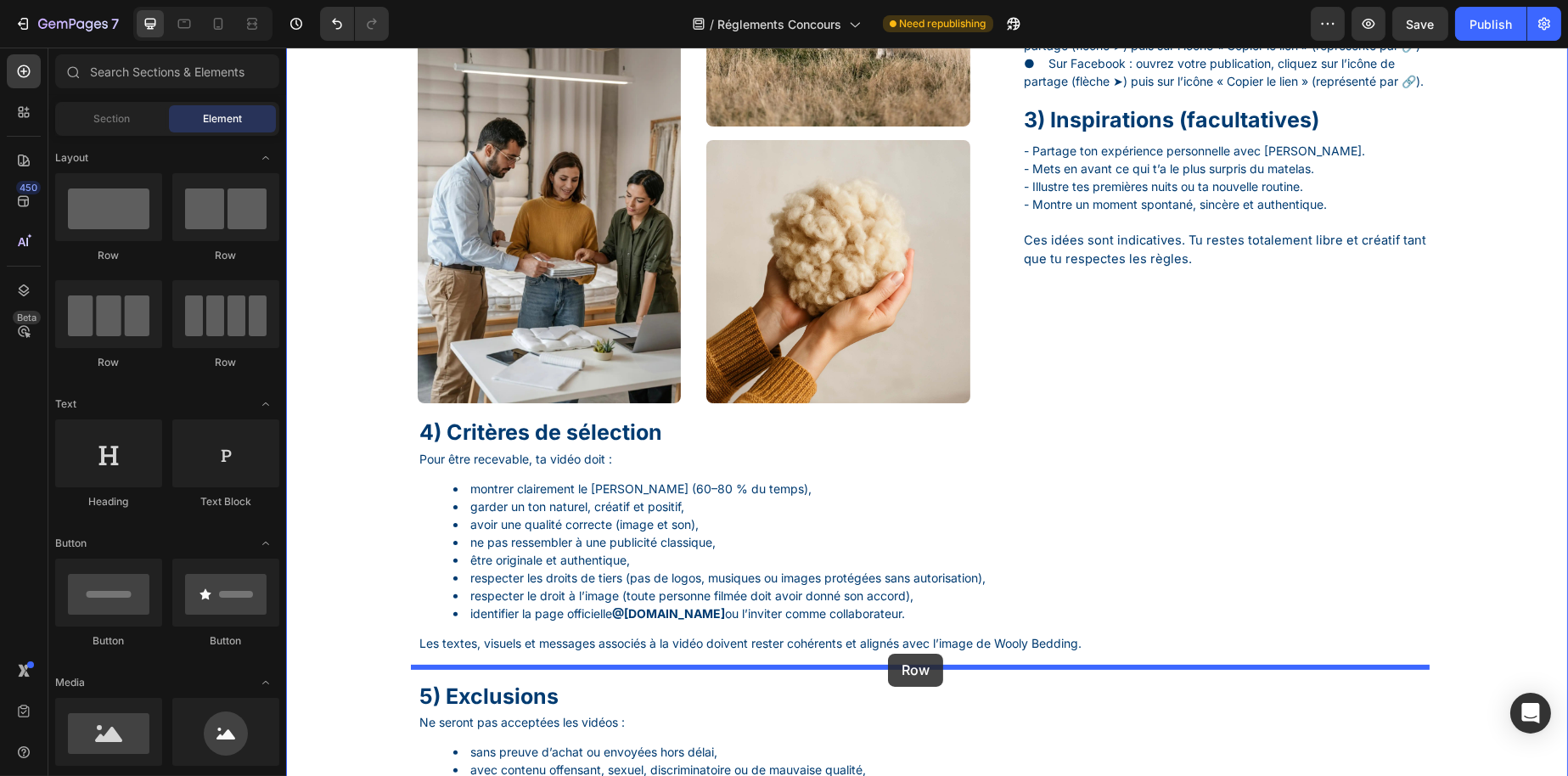
drag, startPoint x: 492, startPoint y: 268, endPoint x: 887, endPoint y: 654, distance: 552.3
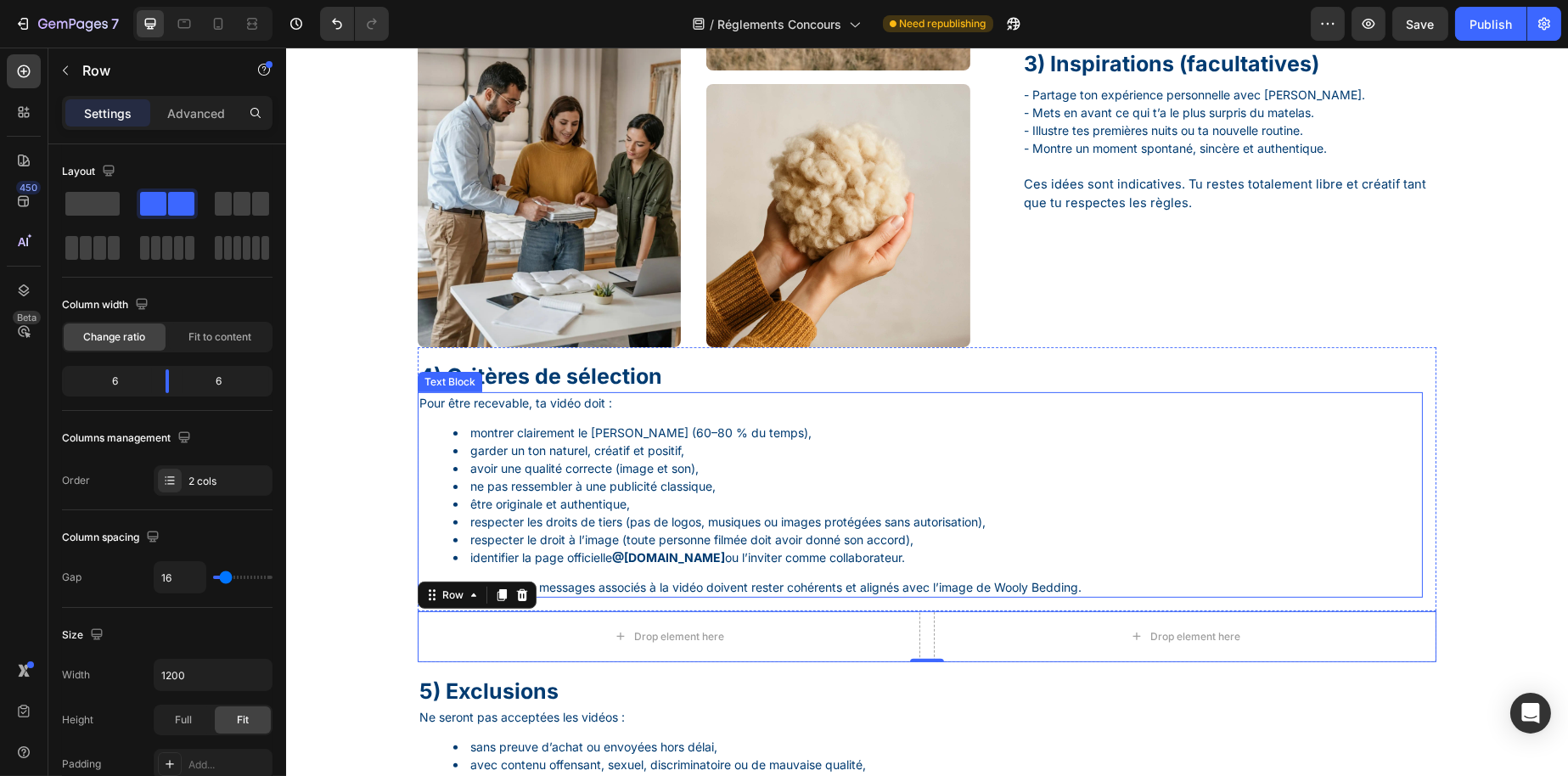
scroll to position [1365, 0]
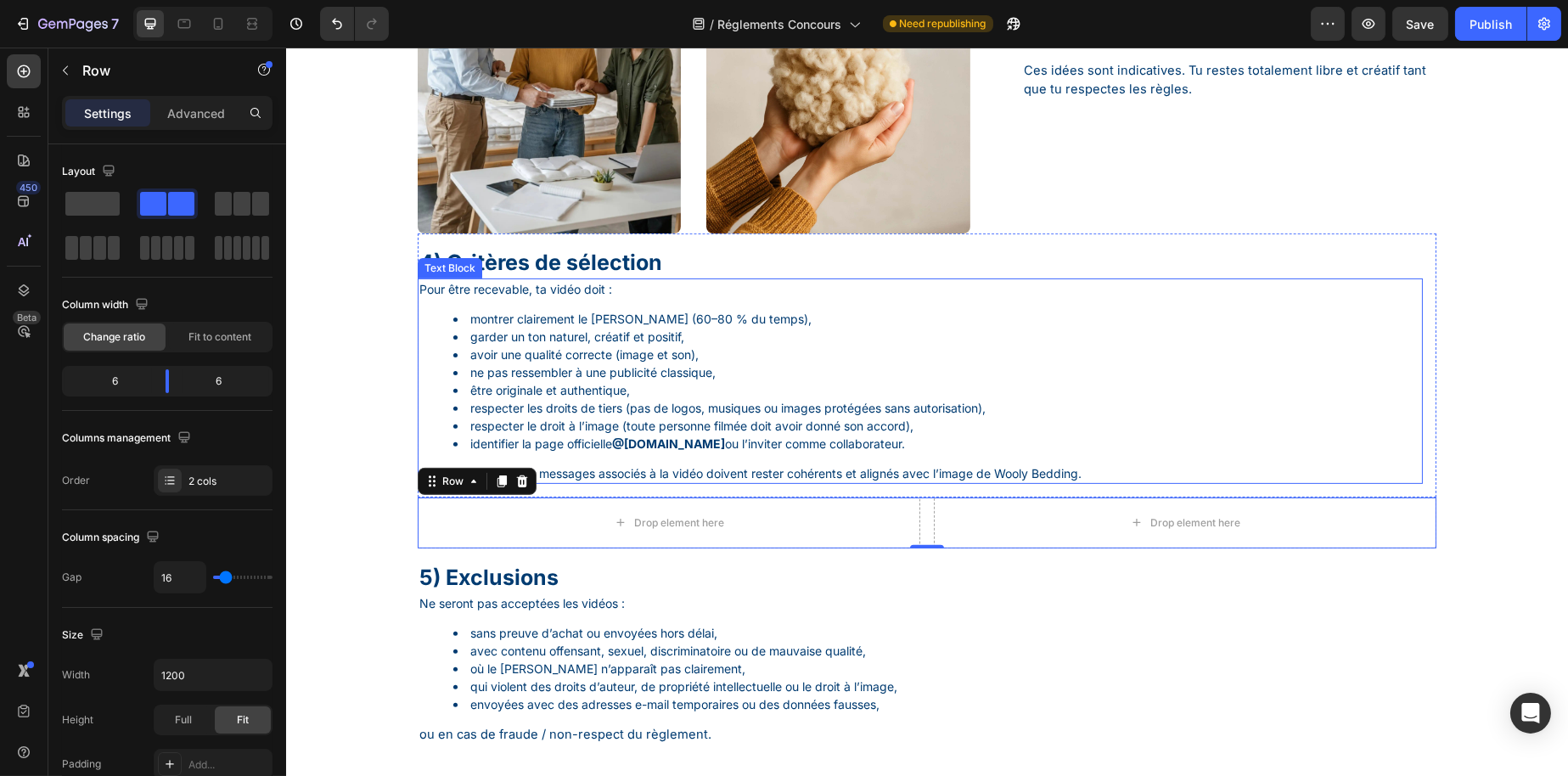
click at [792, 315] on li "montrer clairement le matelas Wooly (60–80 % du temps)," at bounding box center [936, 319] width 968 height 18
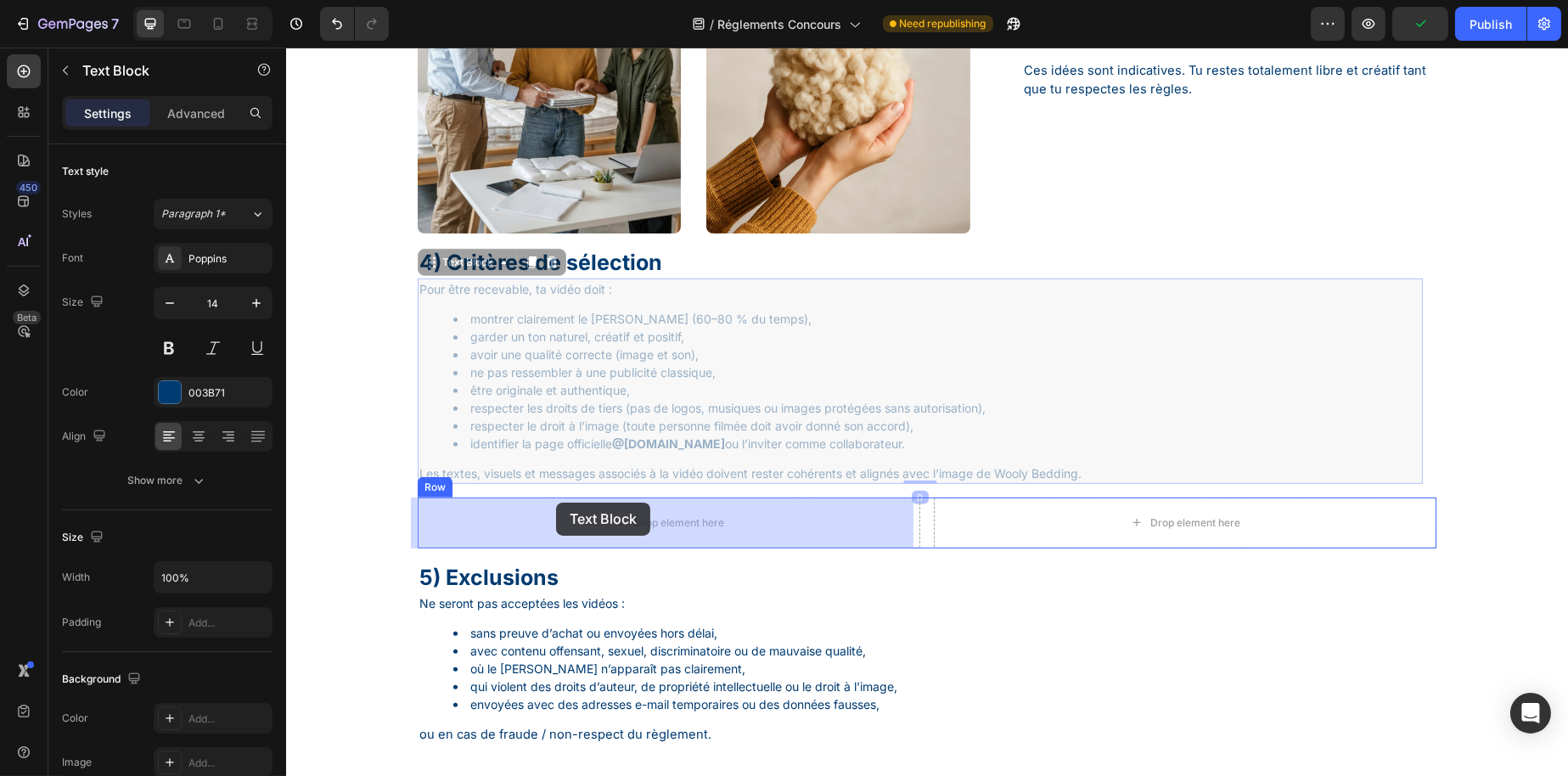
drag, startPoint x: 478, startPoint y: 263, endPoint x: 555, endPoint y: 502, distance: 251.1
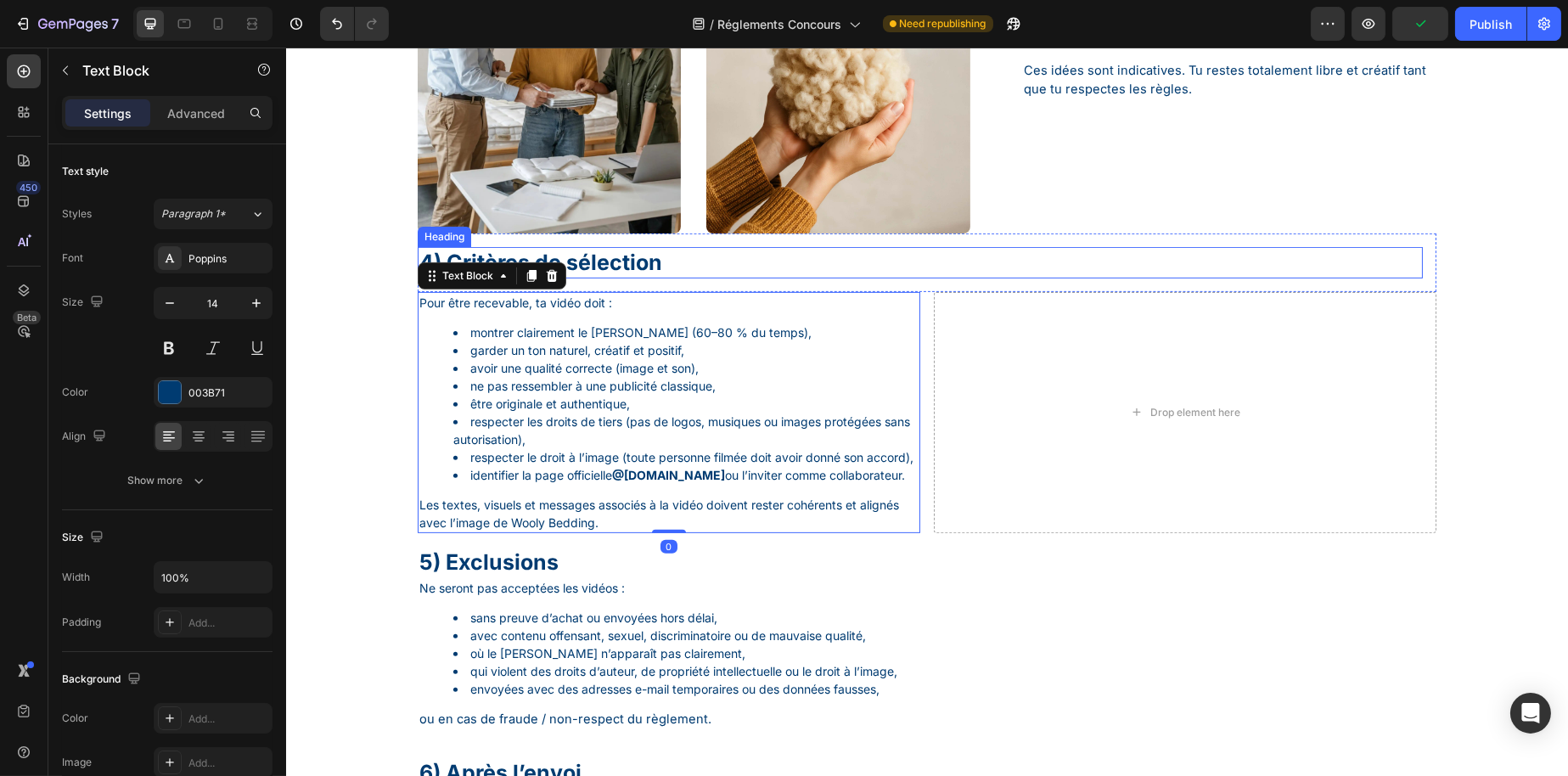
click at [583, 263] on p "4) Critères de sélection" at bounding box center [919, 262] width 1002 height 28
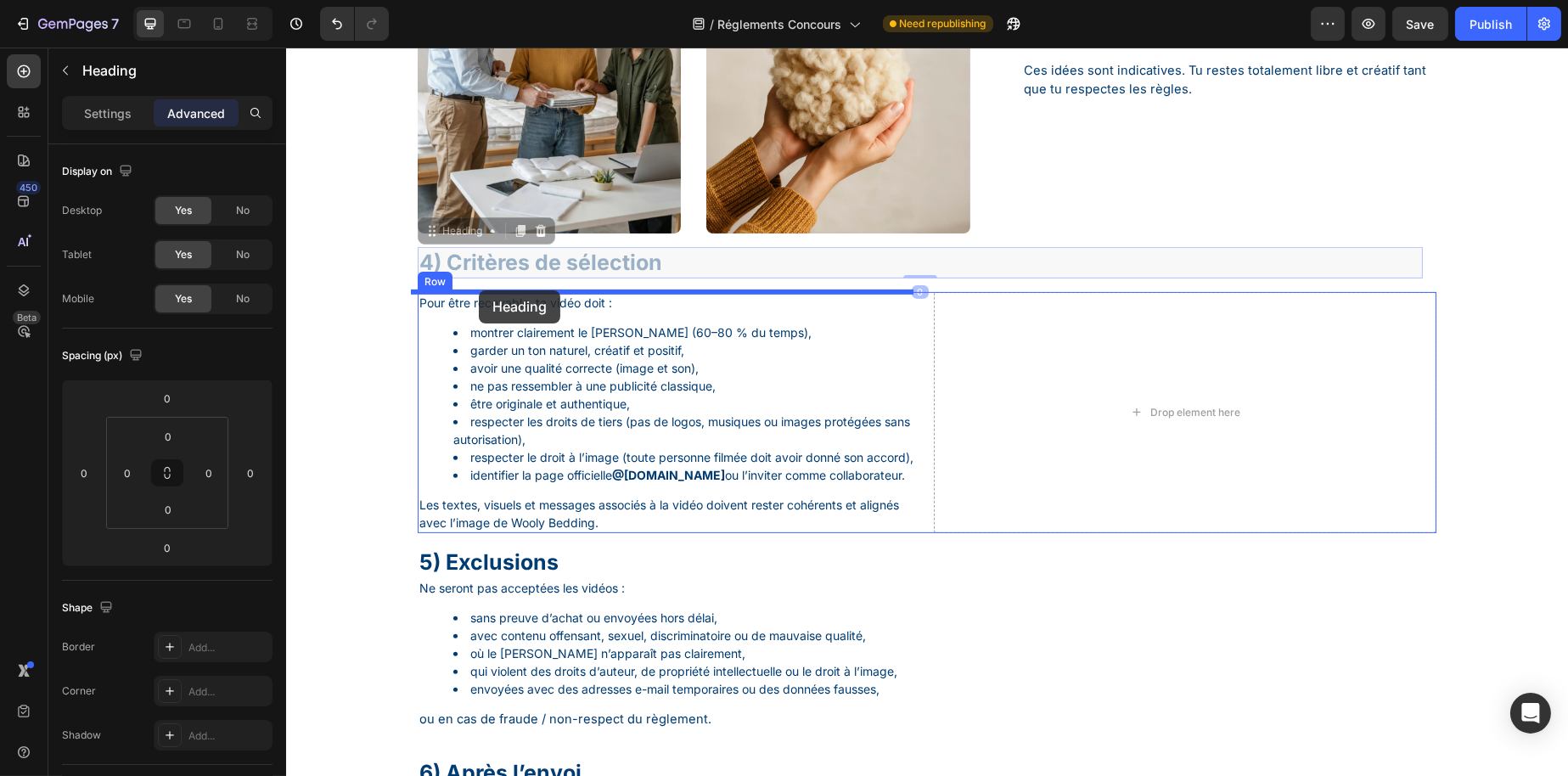
drag, startPoint x: 454, startPoint y: 230, endPoint x: 478, endPoint y: 290, distance: 64.6
type input "16"
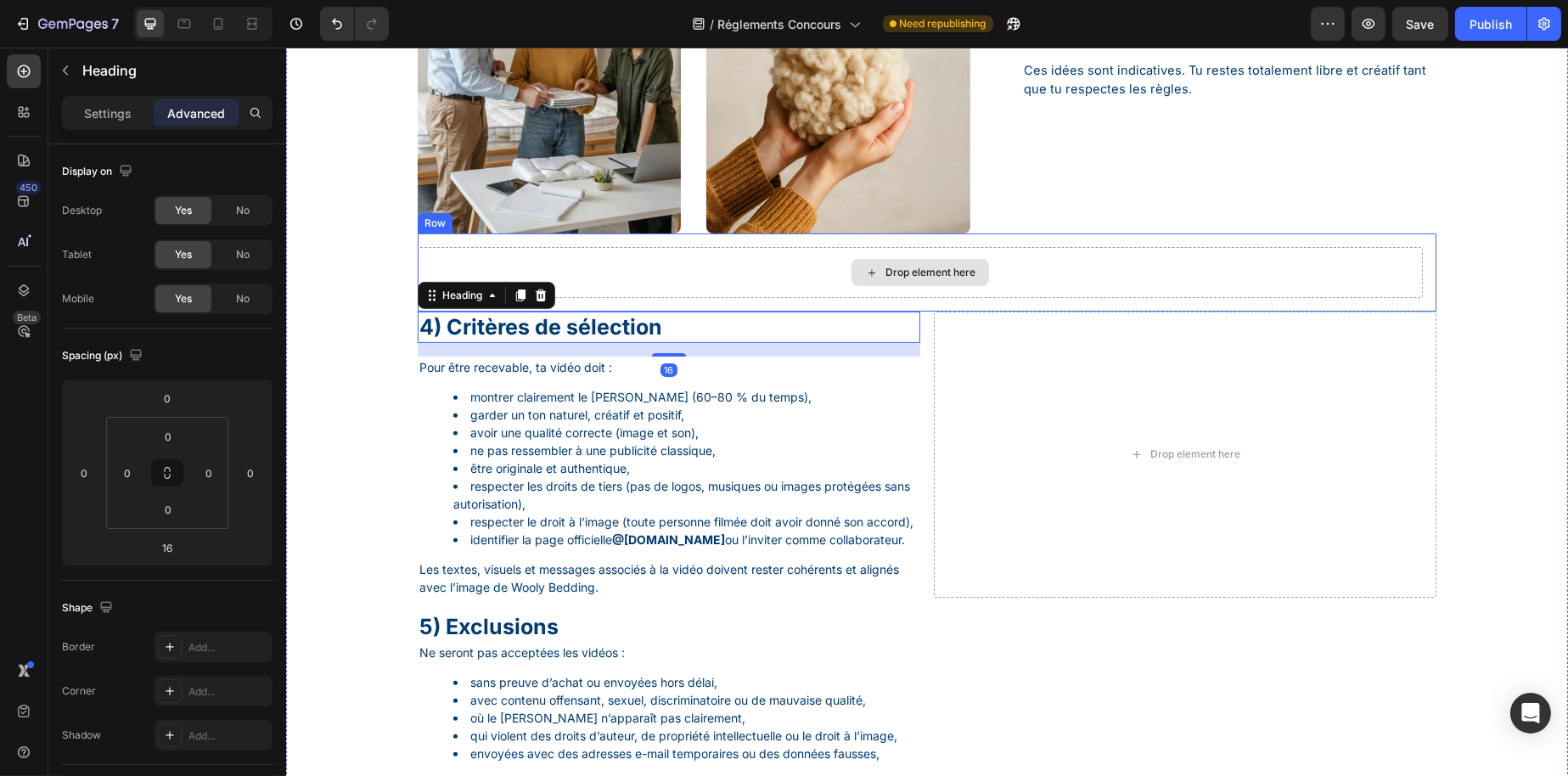
click at [759, 278] on div "Drop element here" at bounding box center [919, 272] width 1005 height 51
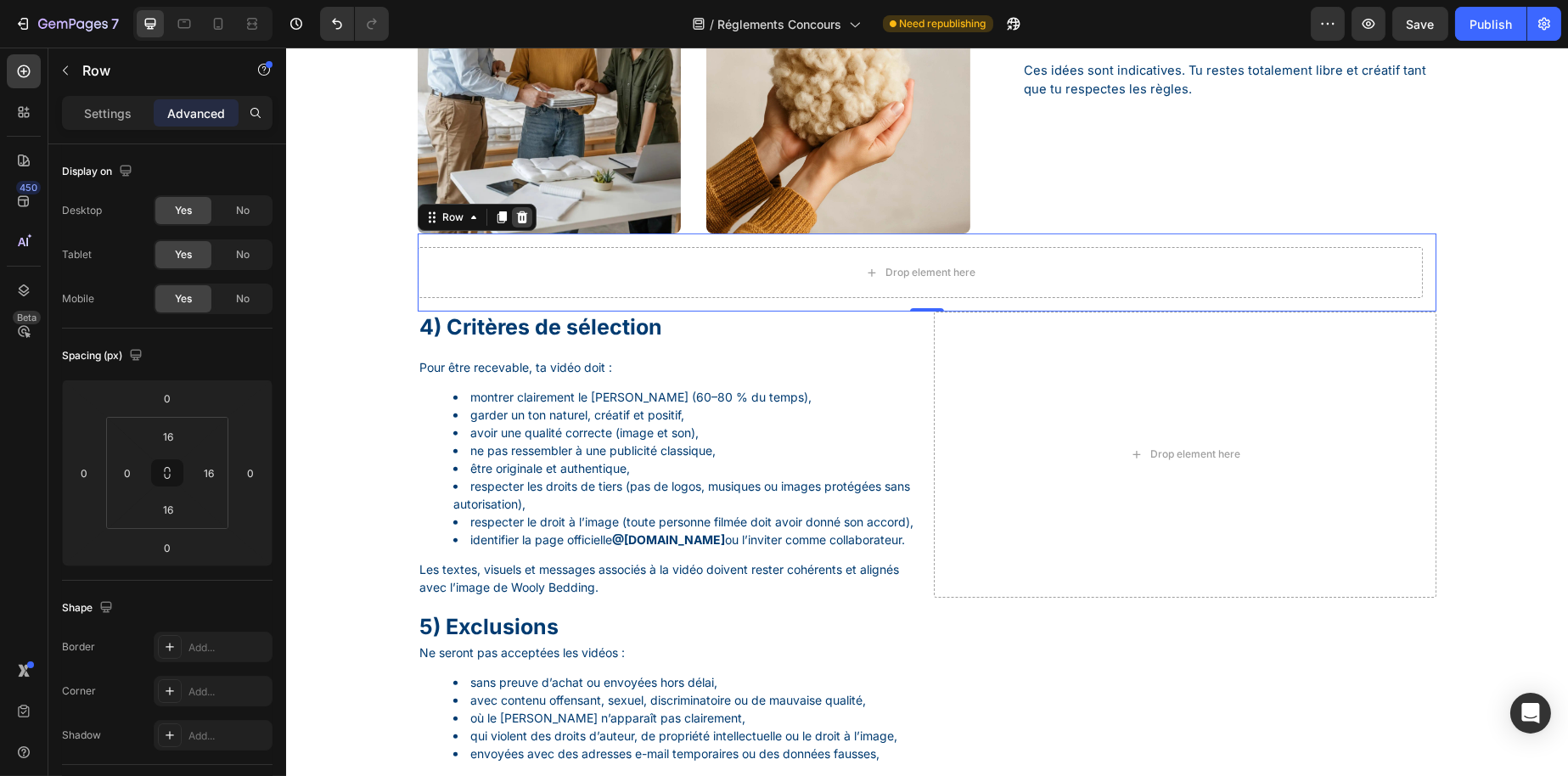
click at [519, 220] on icon at bounding box center [521, 216] width 13 height 13
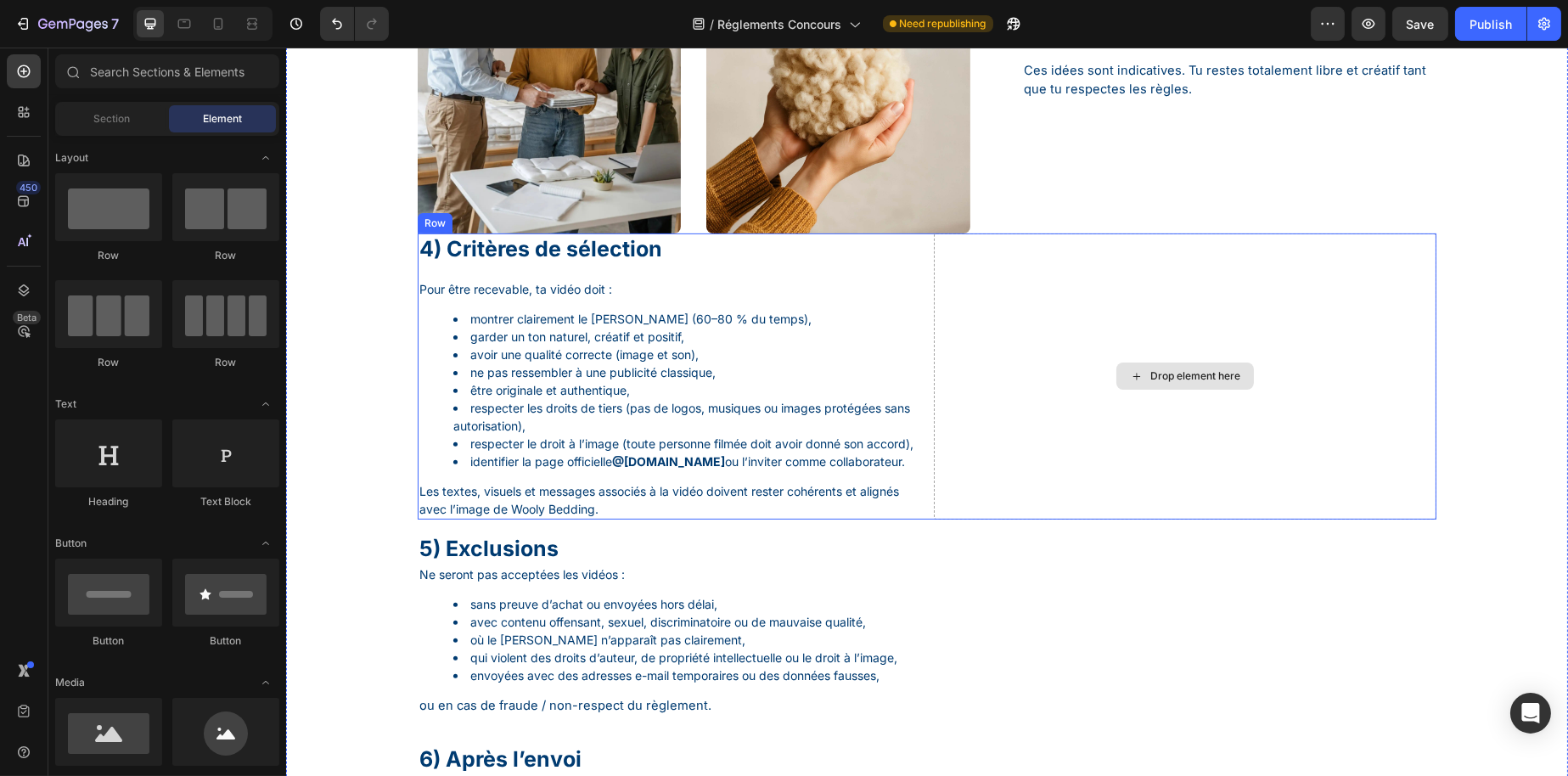
click at [943, 388] on div "Drop element here" at bounding box center [1184, 376] width 502 height 286
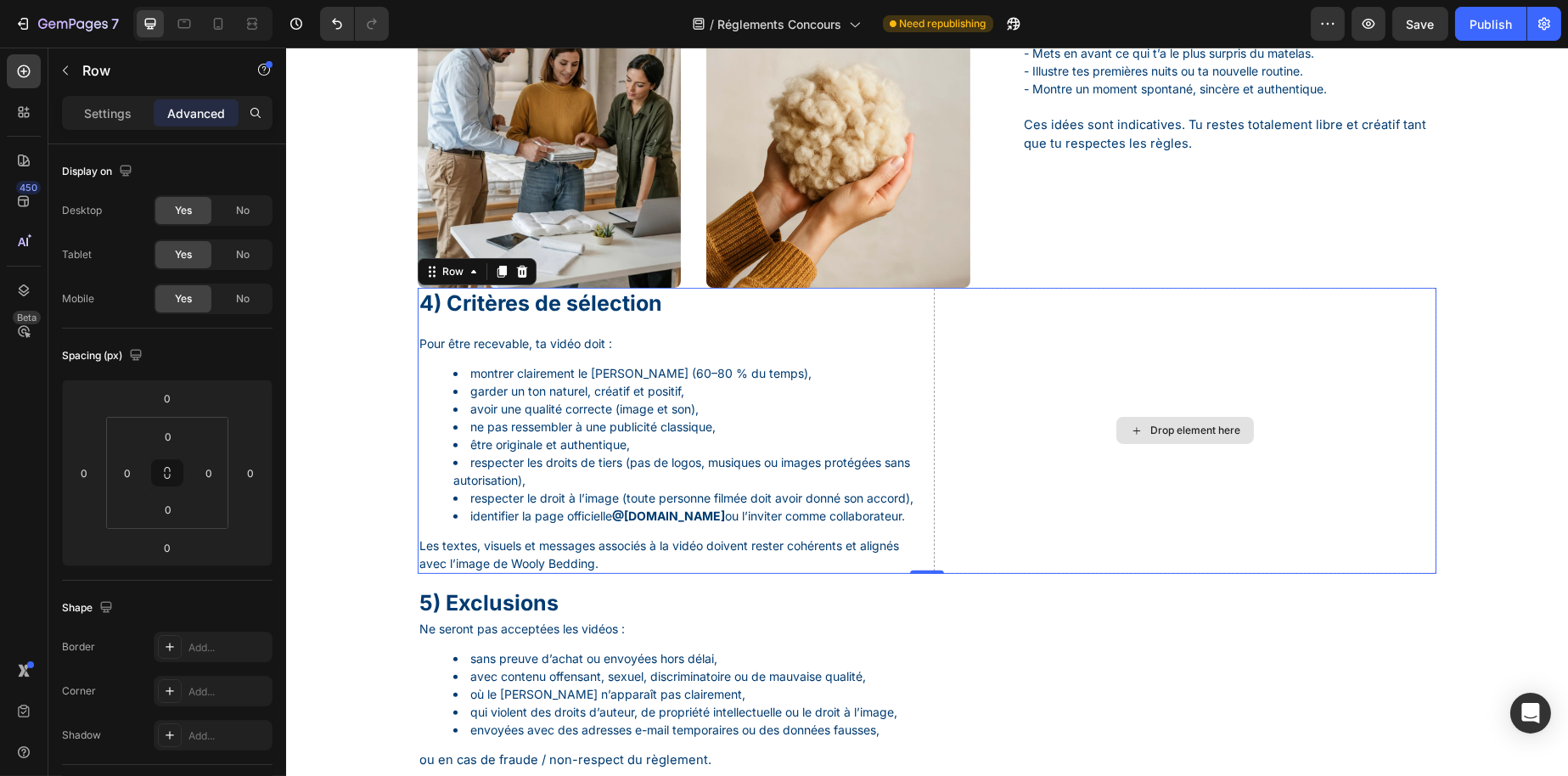
scroll to position [1280, 0]
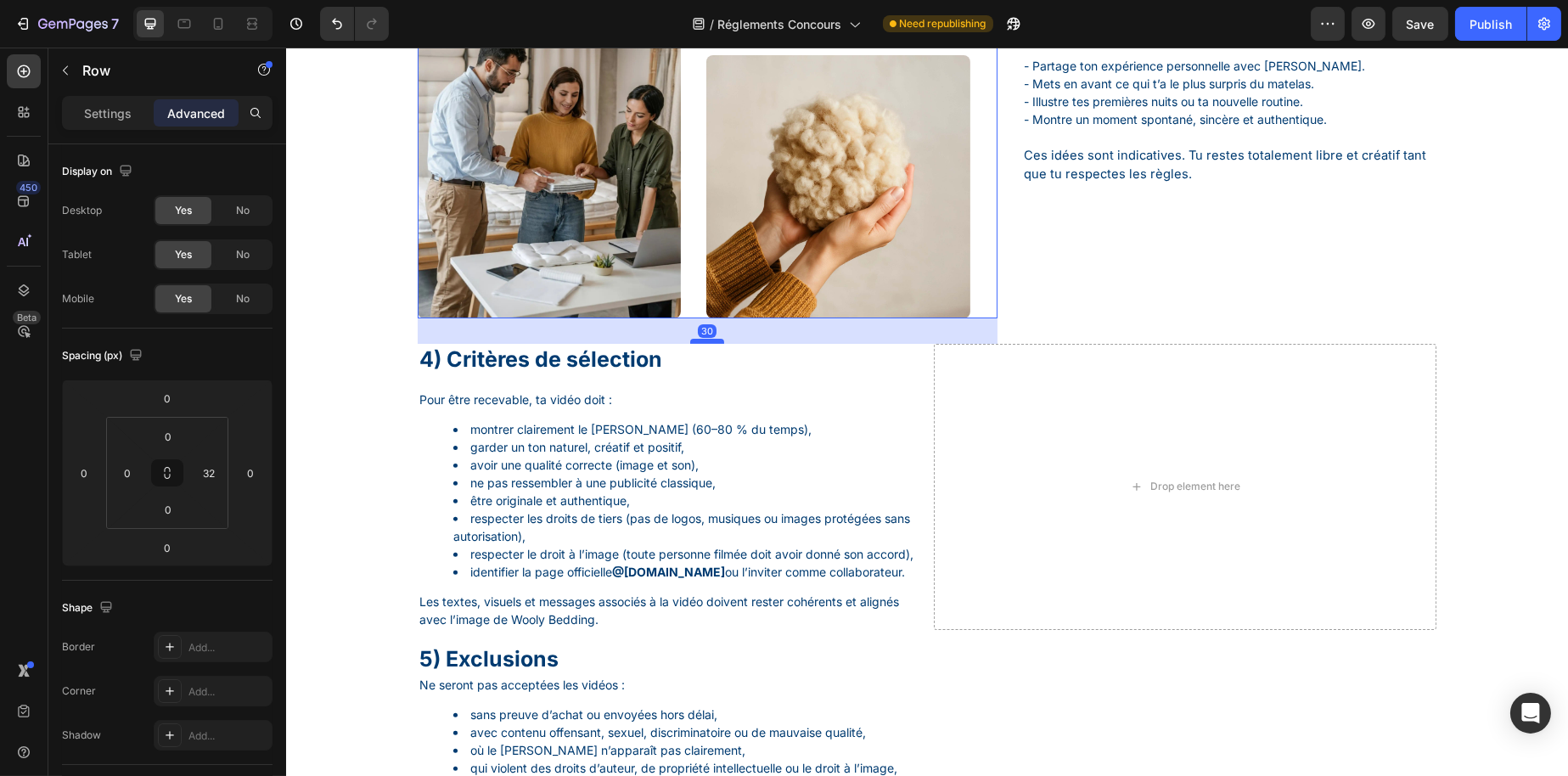
drag, startPoint x: 695, startPoint y: 314, endPoint x: 698, endPoint y: 339, distance: 25.2
click at [698, 339] on div at bounding box center [706, 341] width 34 height 5
type input "30"
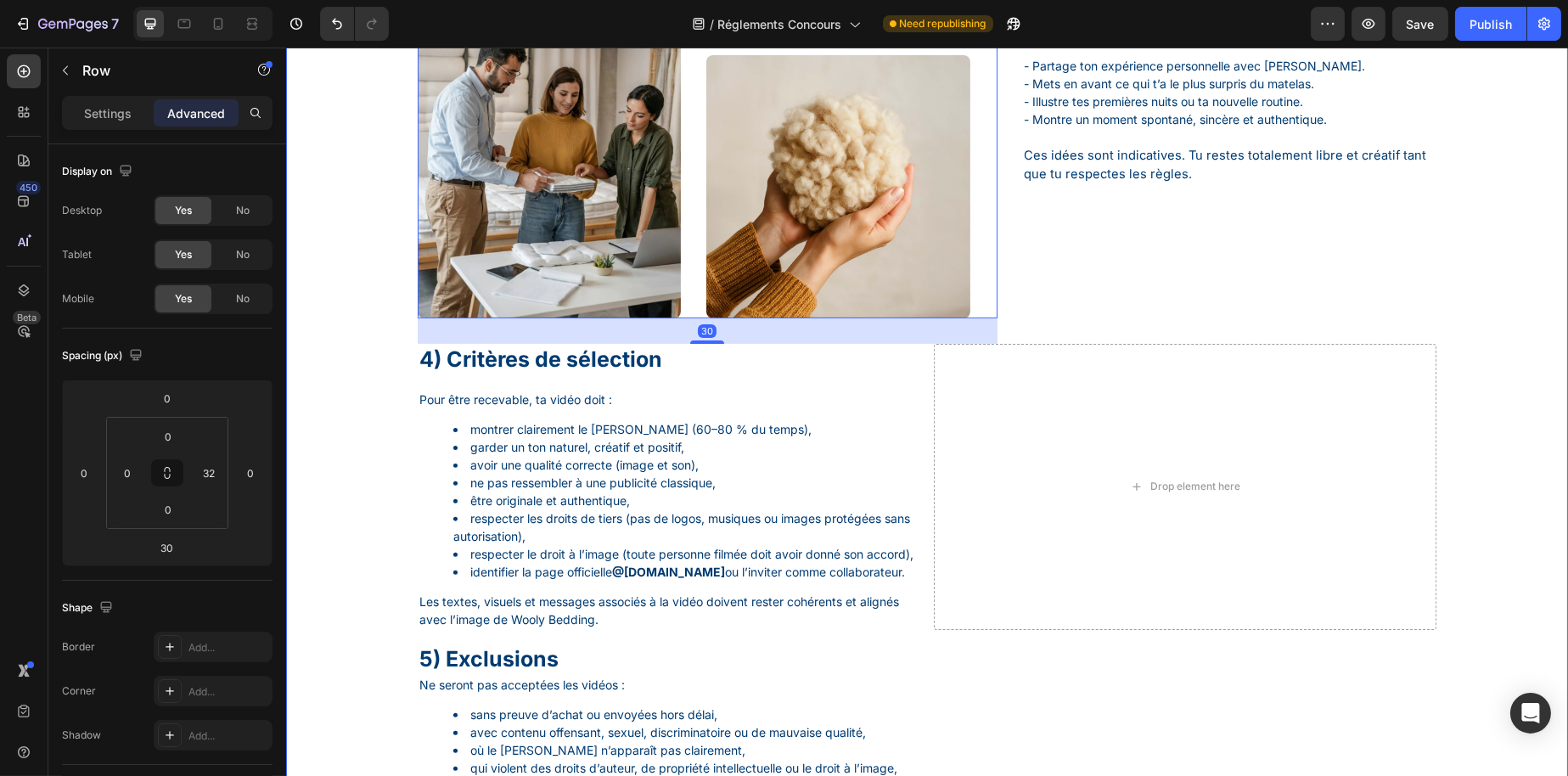
click at [366, 363] on div "Image Image Image Image Row Image Image Image Image Row 30 Guide de participati…" at bounding box center [926, 16] width 1256 height 2110
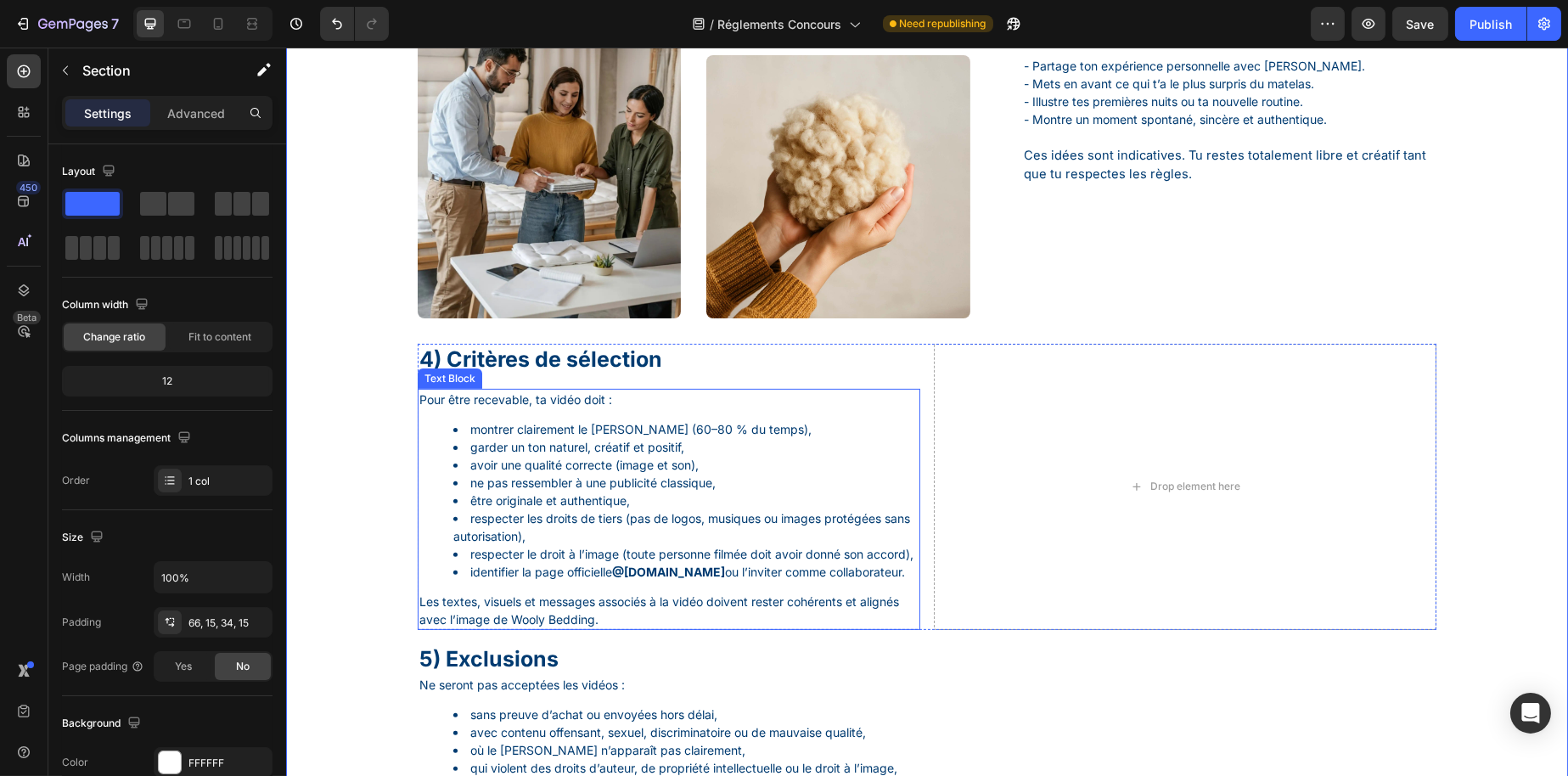
scroll to position [1196, 0]
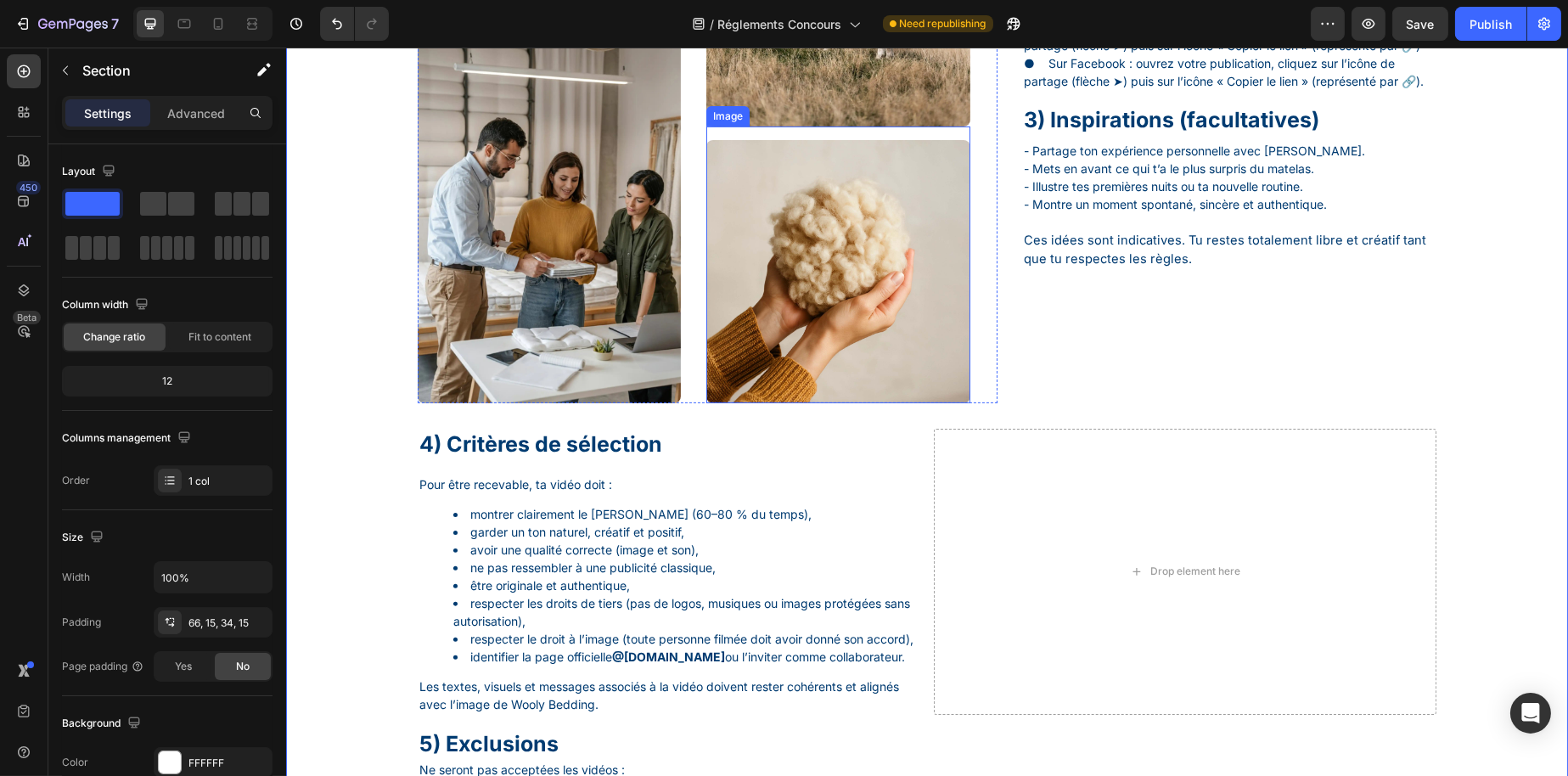
click at [792, 298] on img at bounding box center [837, 271] width 263 height 263
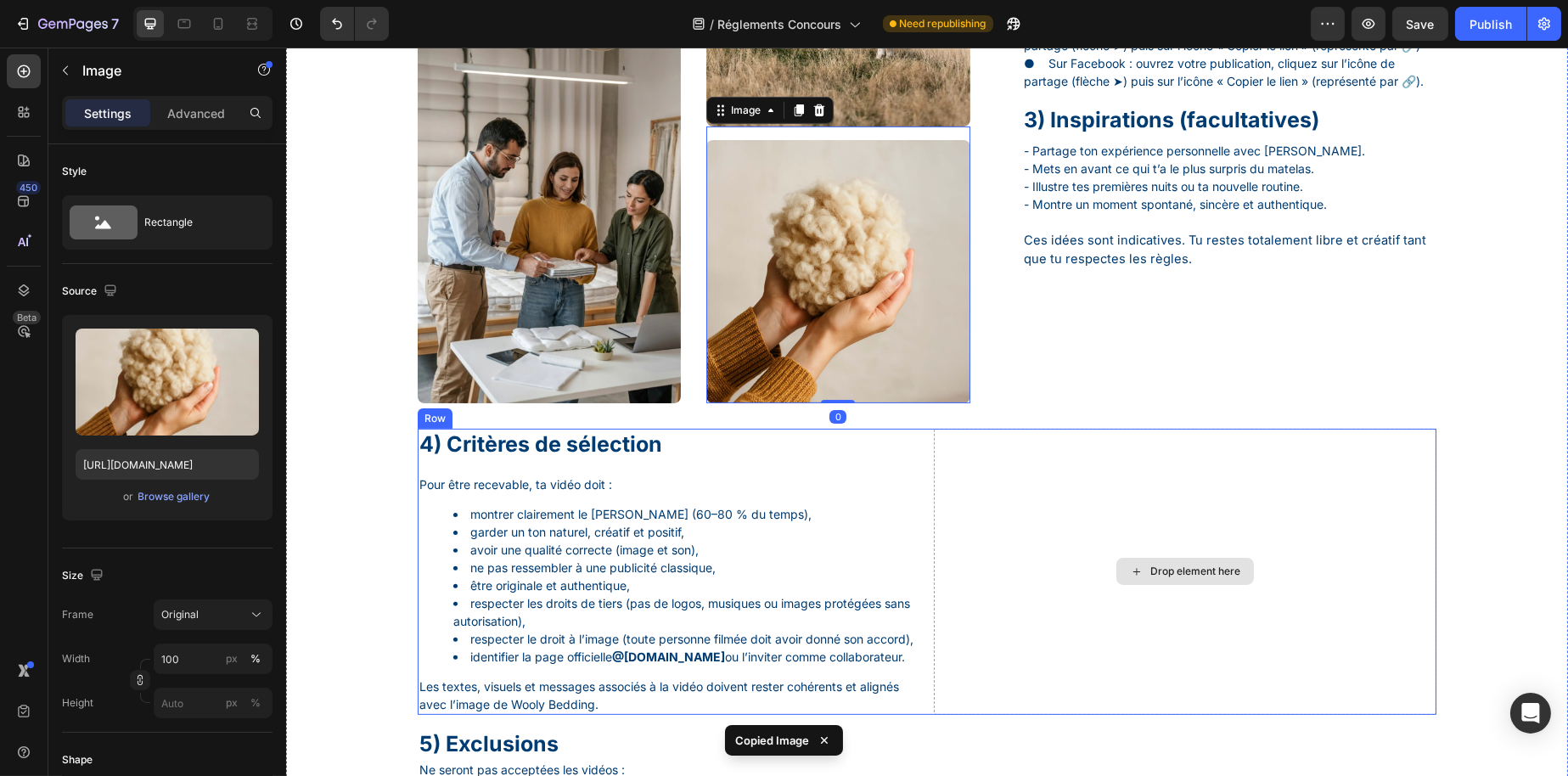
click at [1144, 485] on div "Drop element here" at bounding box center [1184, 571] width 502 height 286
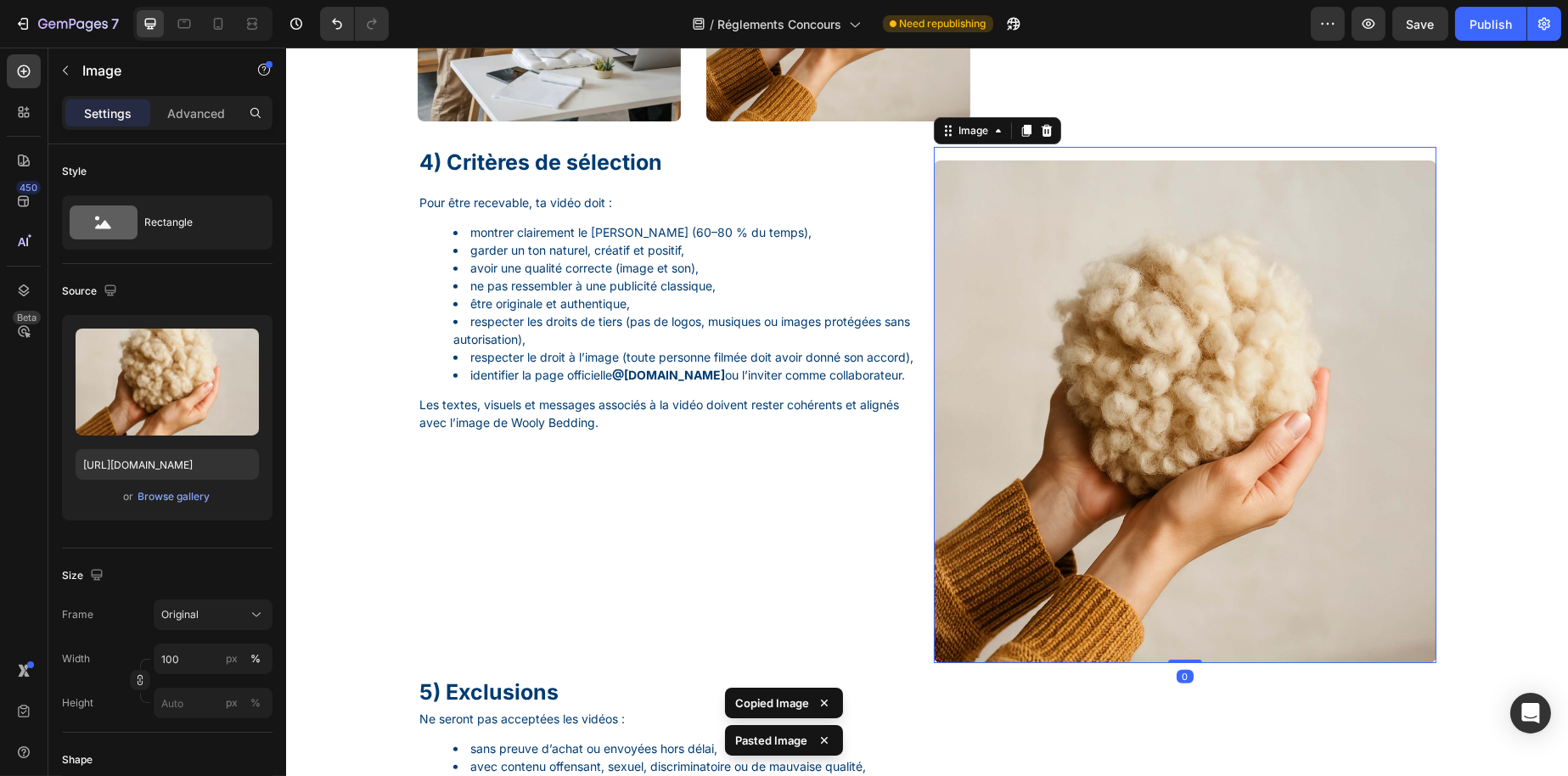
scroll to position [1517, 0]
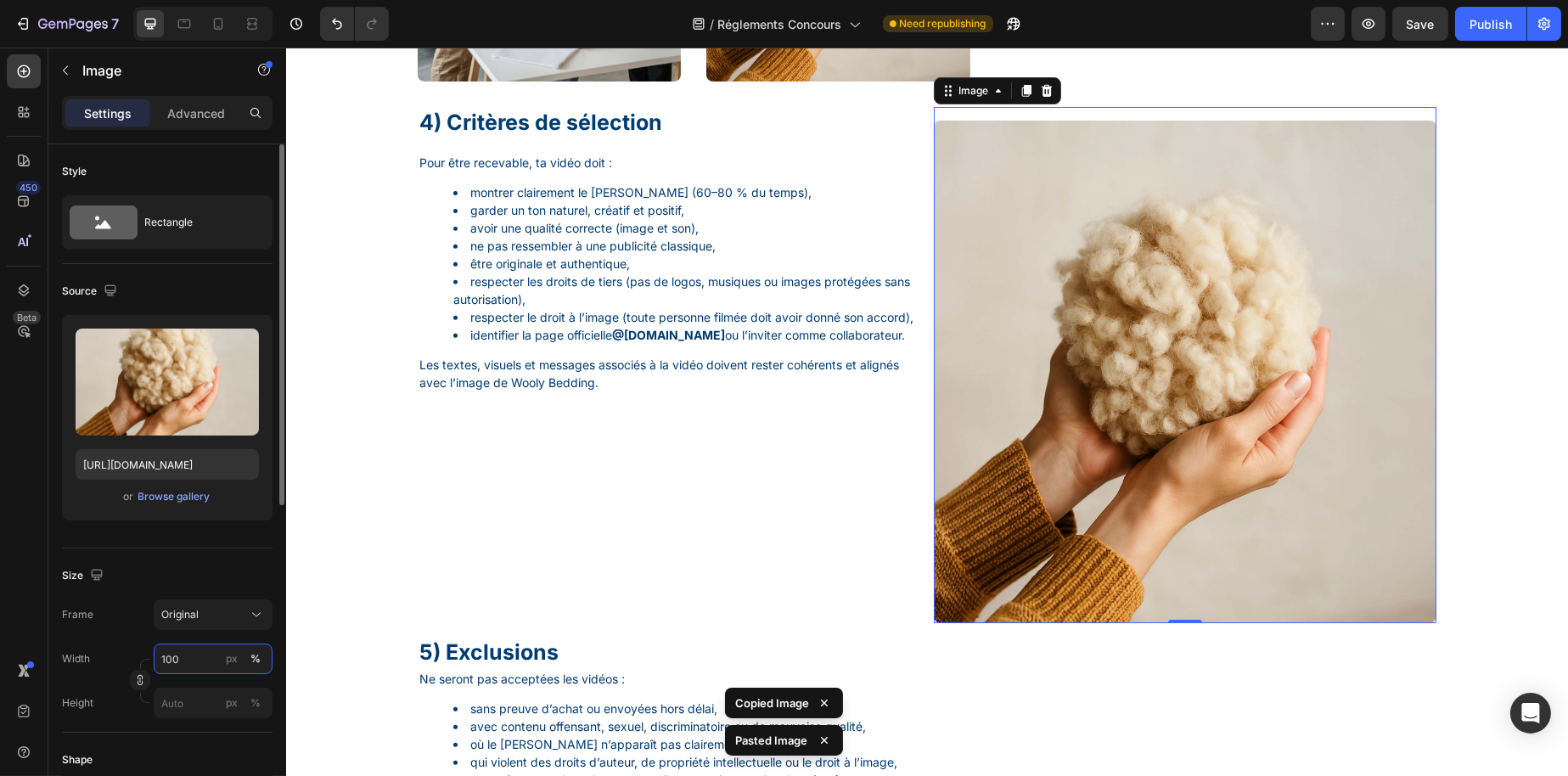
click at [208, 658] on input "100" at bounding box center [212, 658] width 118 height 30
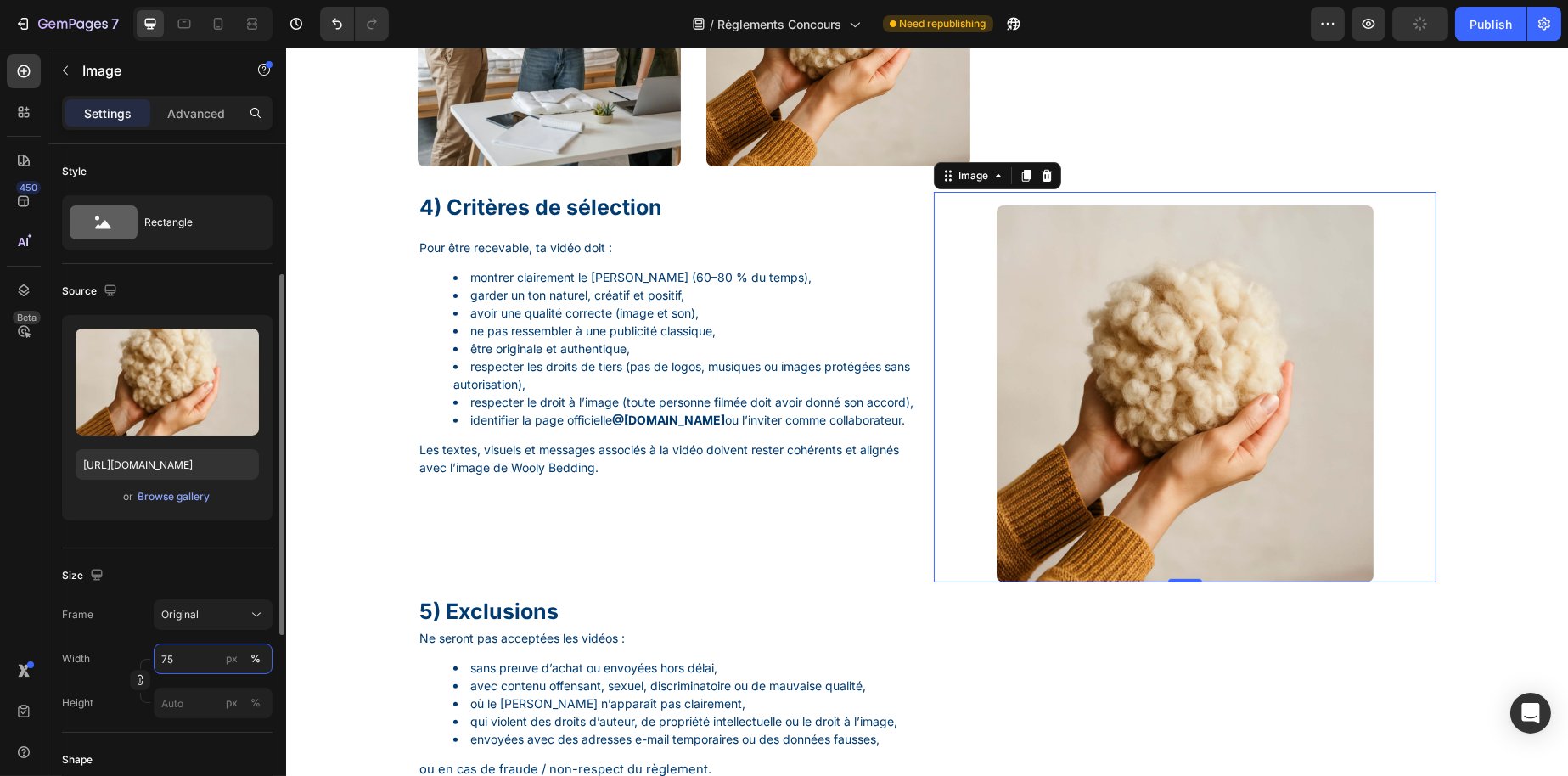
scroll to position [255, 0]
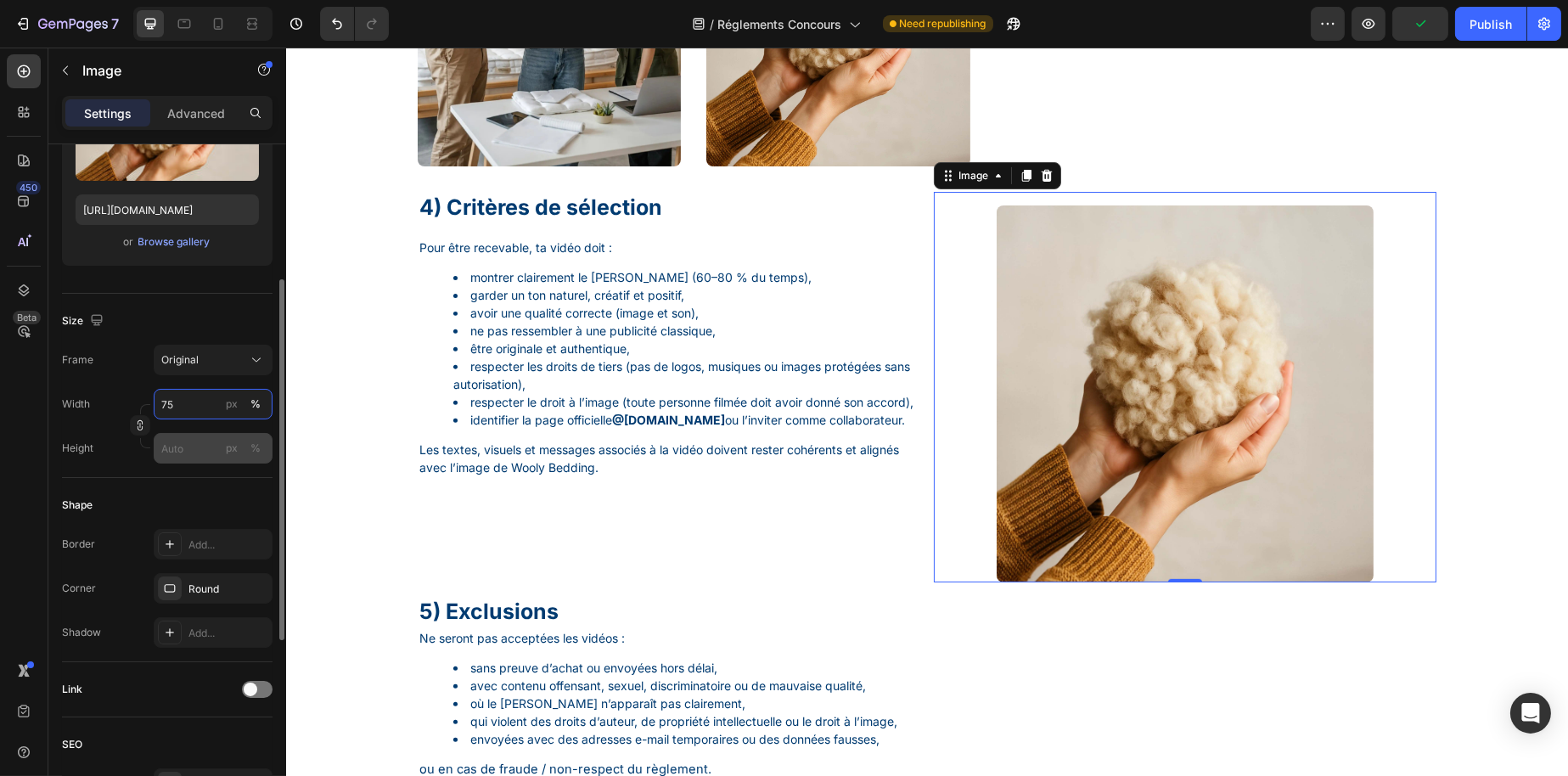
type input "7"
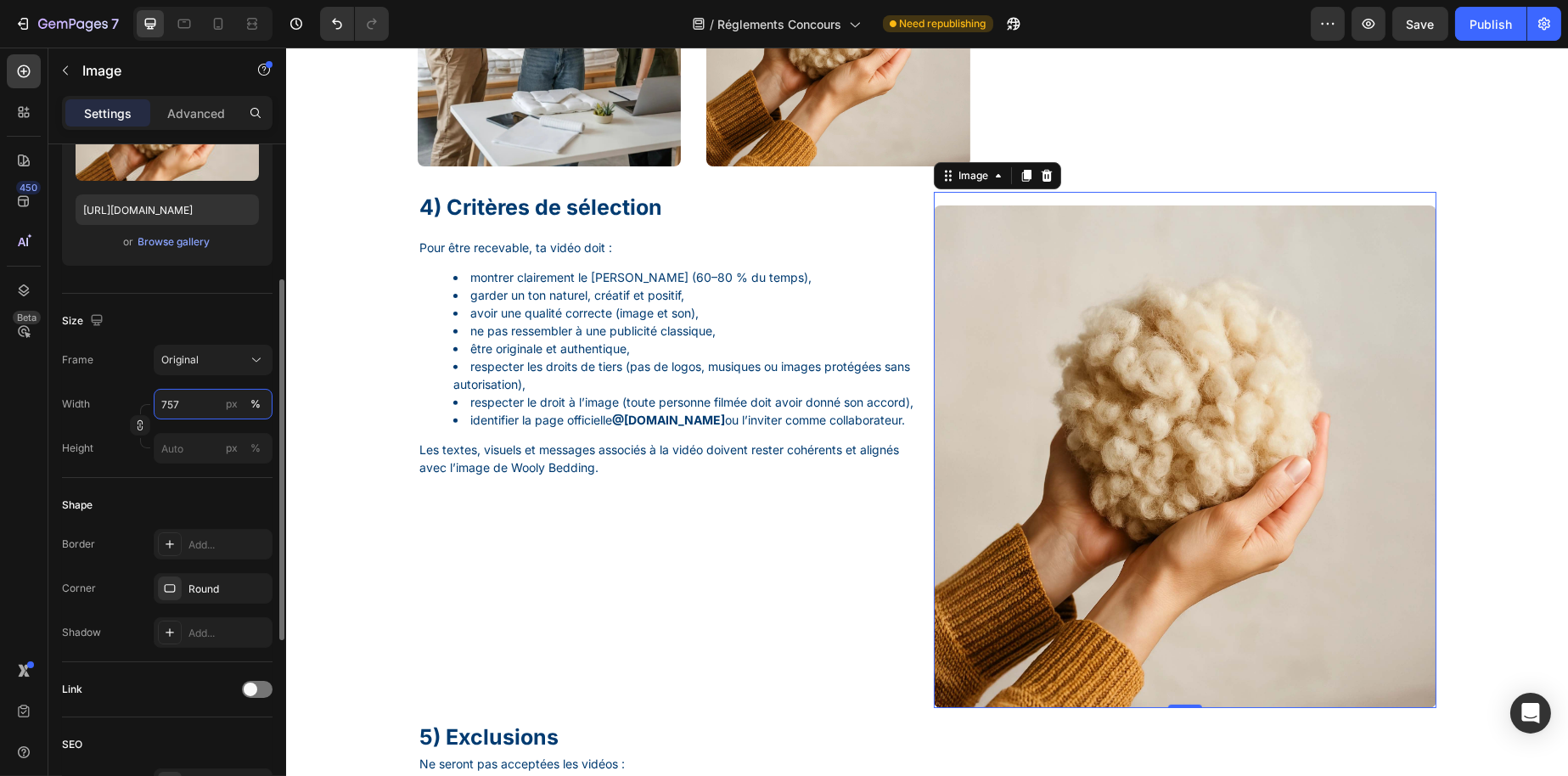
click at [172, 403] on input "757" at bounding box center [212, 404] width 118 height 30
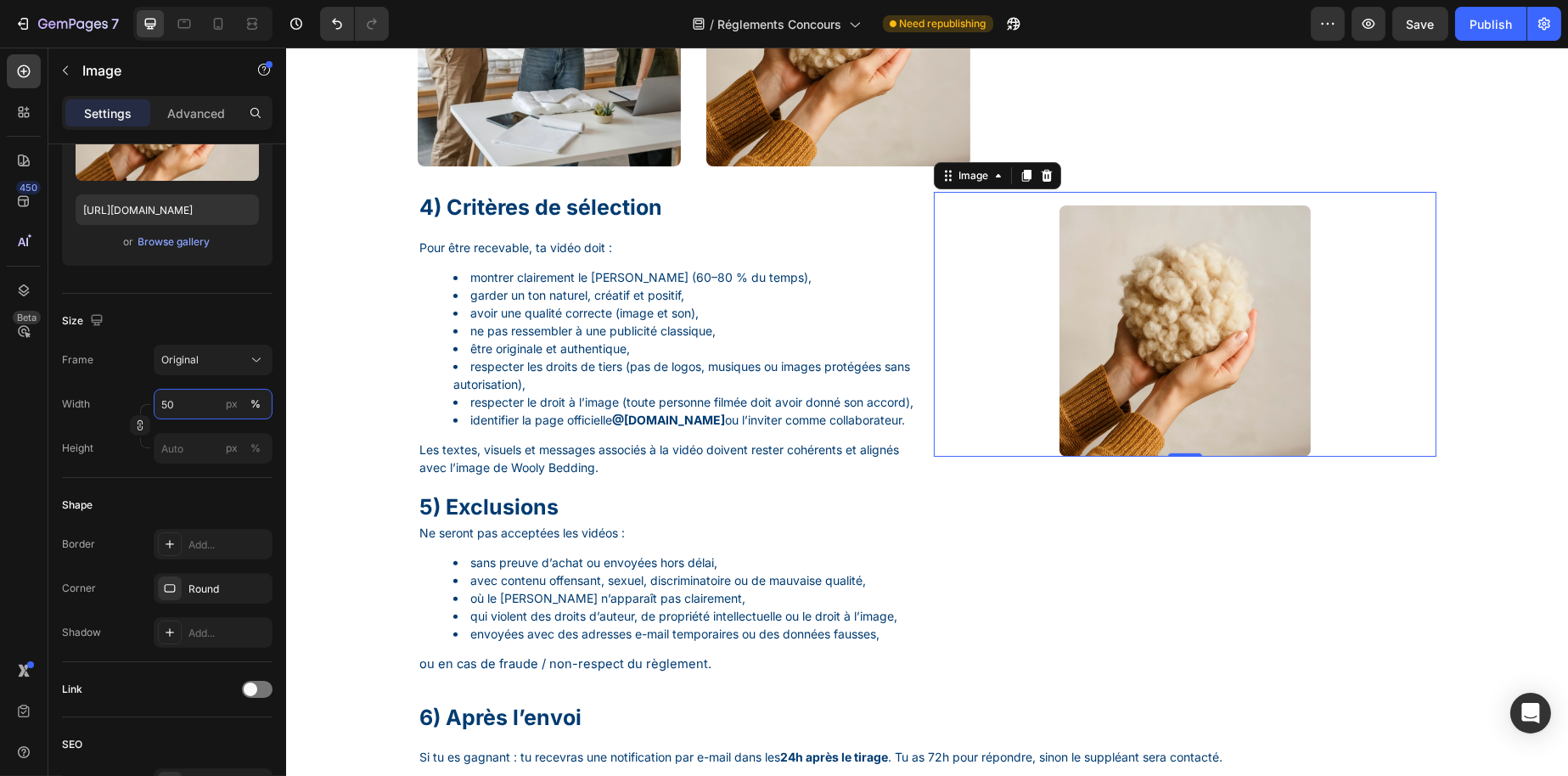
type input "50"
click at [1021, 440] on div at bounding box center [1184, 331] width 502 height 251
click at [204, 443] on input "px %" at bounding box center [212, 448] width 118 height 30
click at [236, 481] on span "100%" at bounding box center [244, 488] width 28 height 15
type input "100"
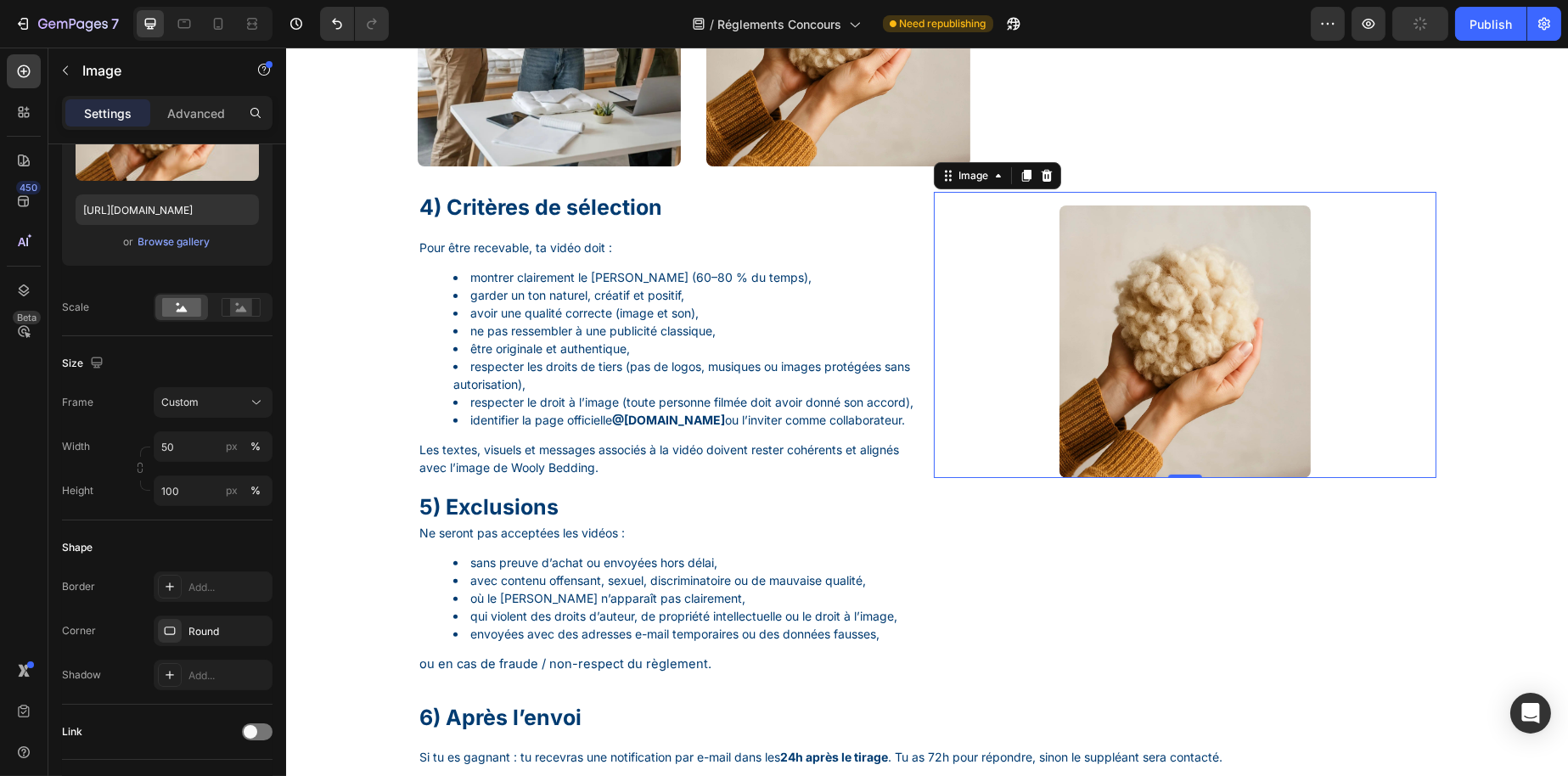
click at [1013, 346] on div at bounding box center [1184, 342] width 502 height 273
click at [783, 469] on div "Pour être recevable, ta vidéo doit : montrer clairement le matelas Wooly (60–80…" at bounding box center [668, 357] width 502 height 241
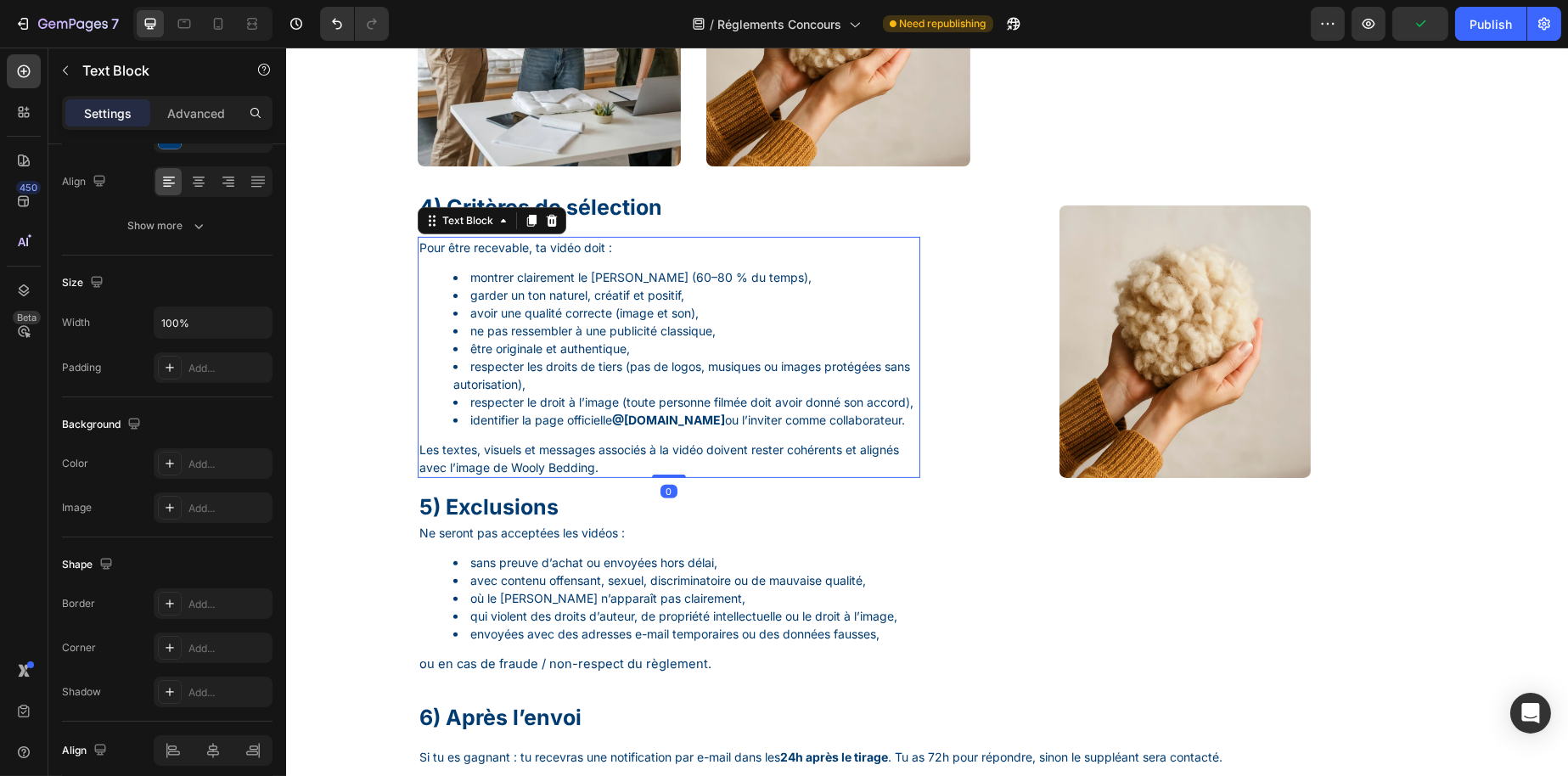
scroll to position [0, 0]
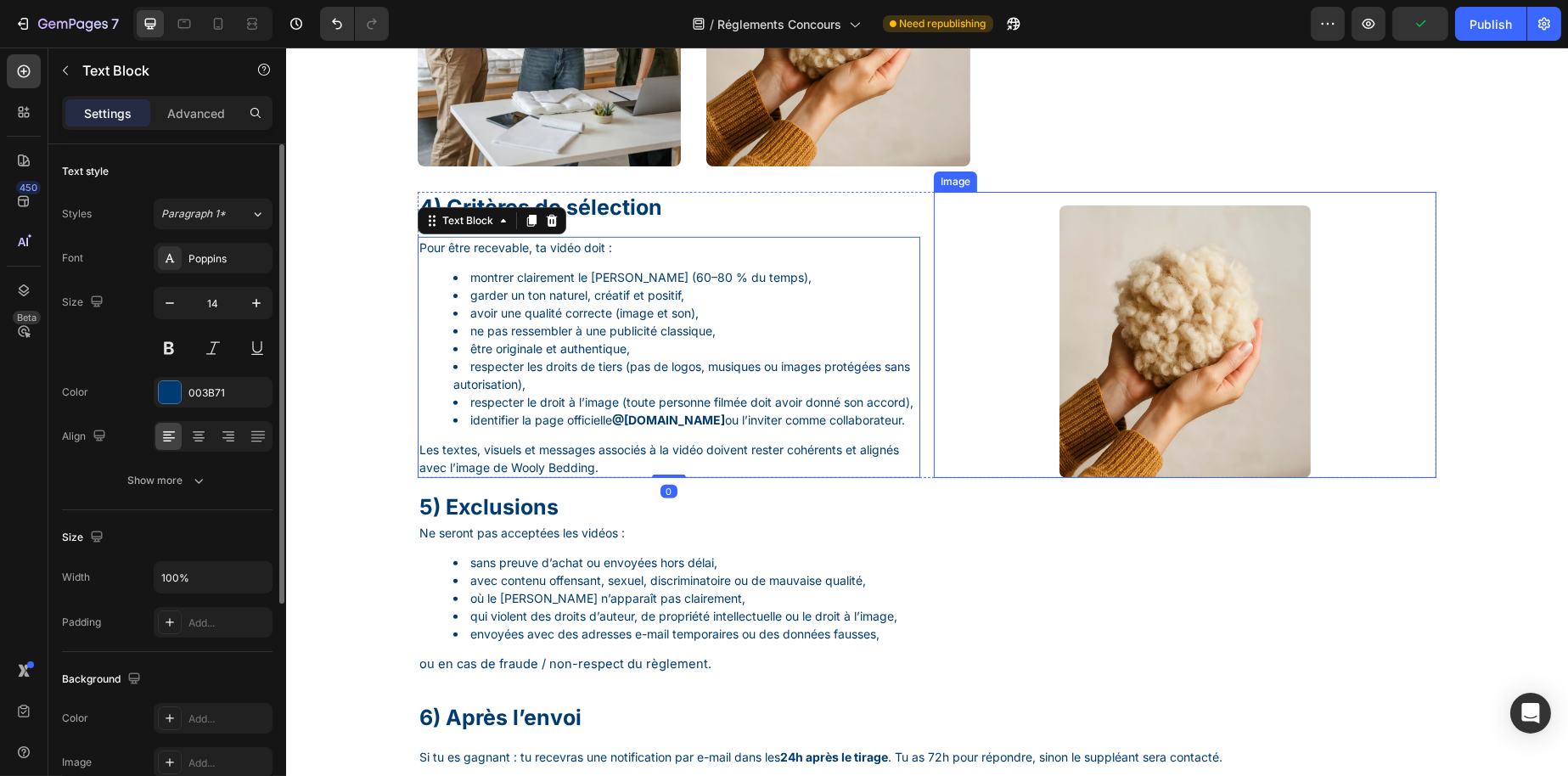
click at [960, 405] on div at bounding box center [1184, 342] width 502 height 273
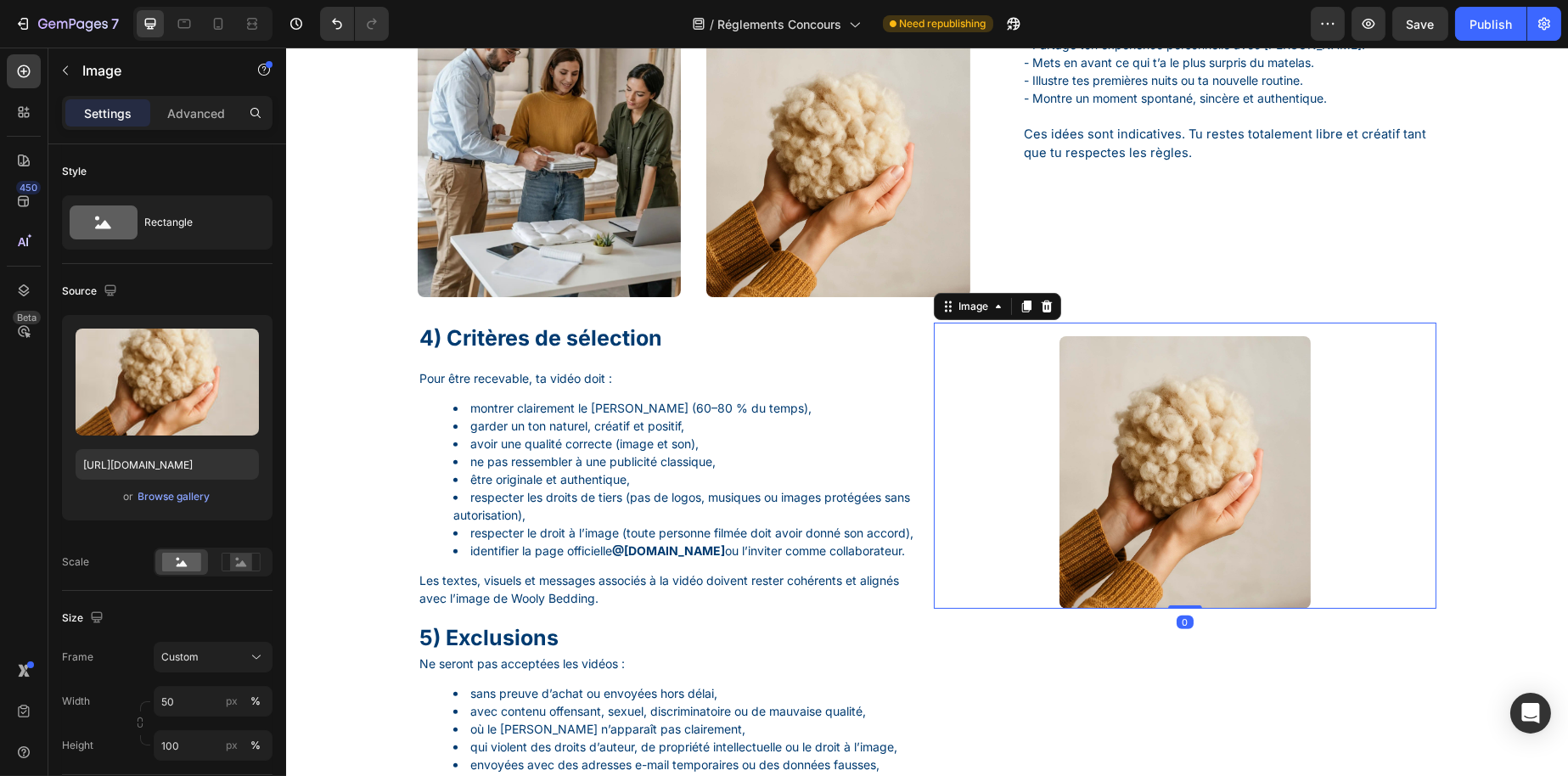
scroll to position [1262, 0]
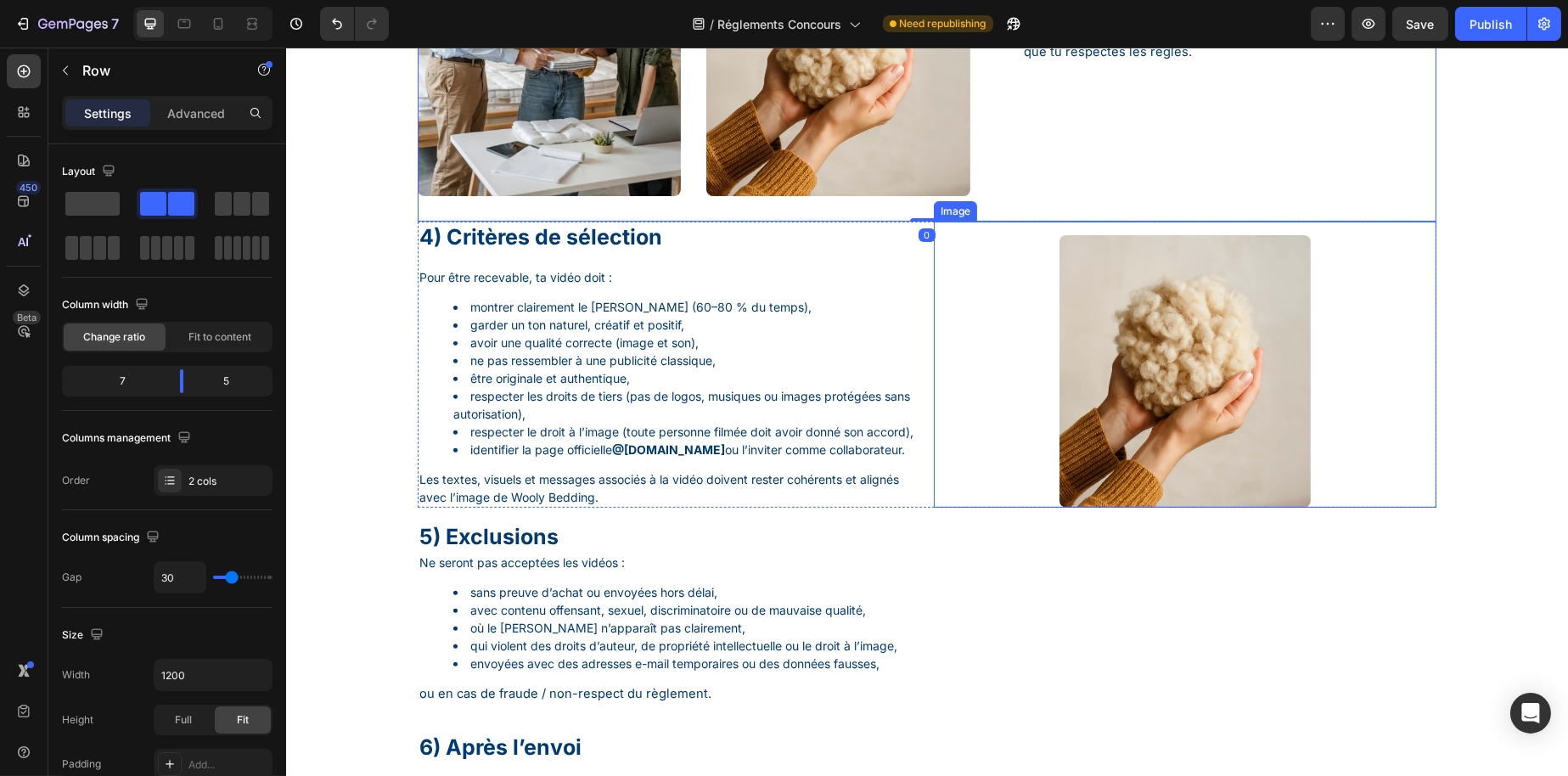
scroll to position [1517, 0]
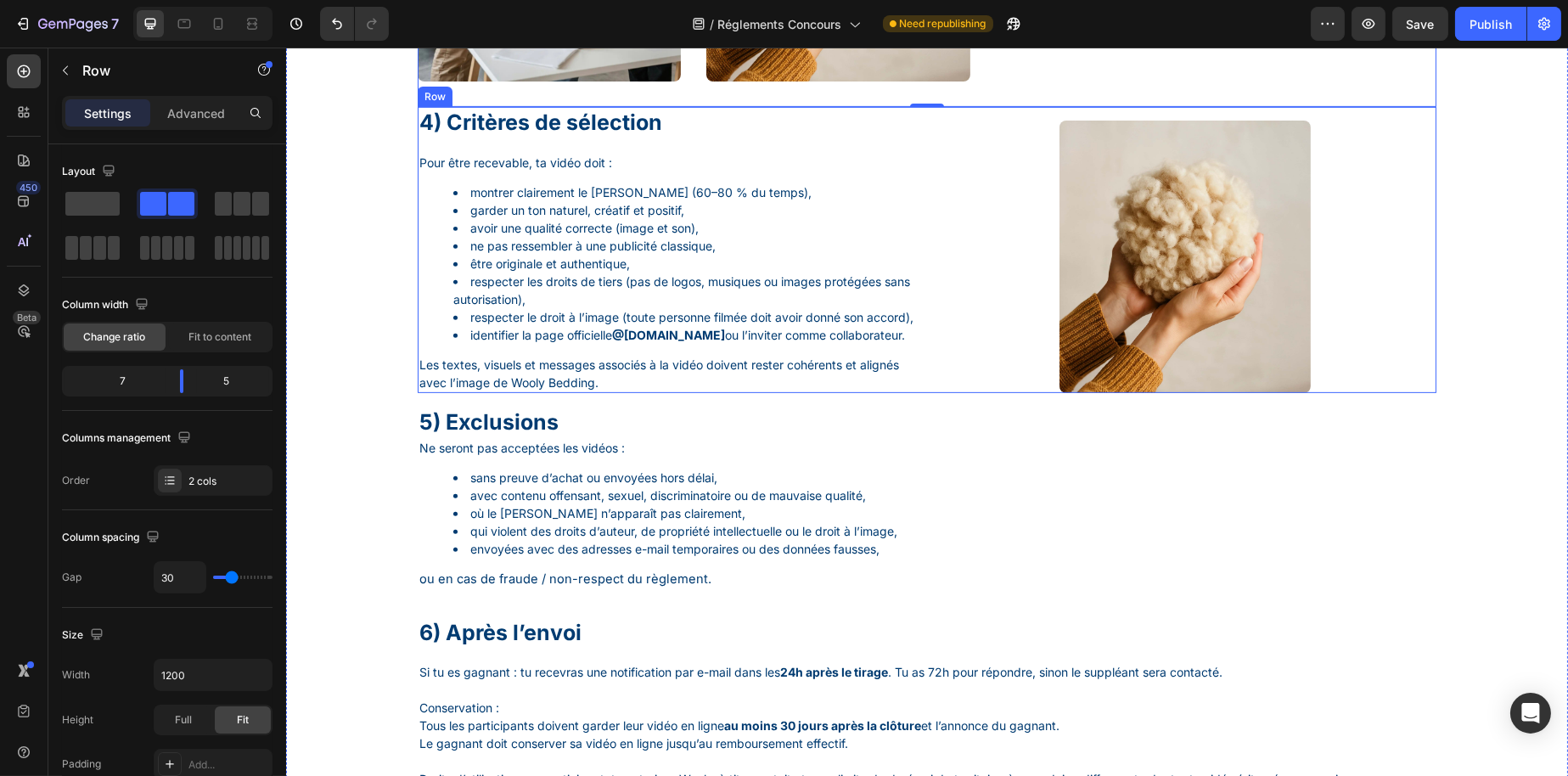
click at [918, 347] on div "4) Critères de sélection Heading Pour être recevable, ta vidéo doit : montrer c…" at bounding box center [927, 249] width 1019 height 286
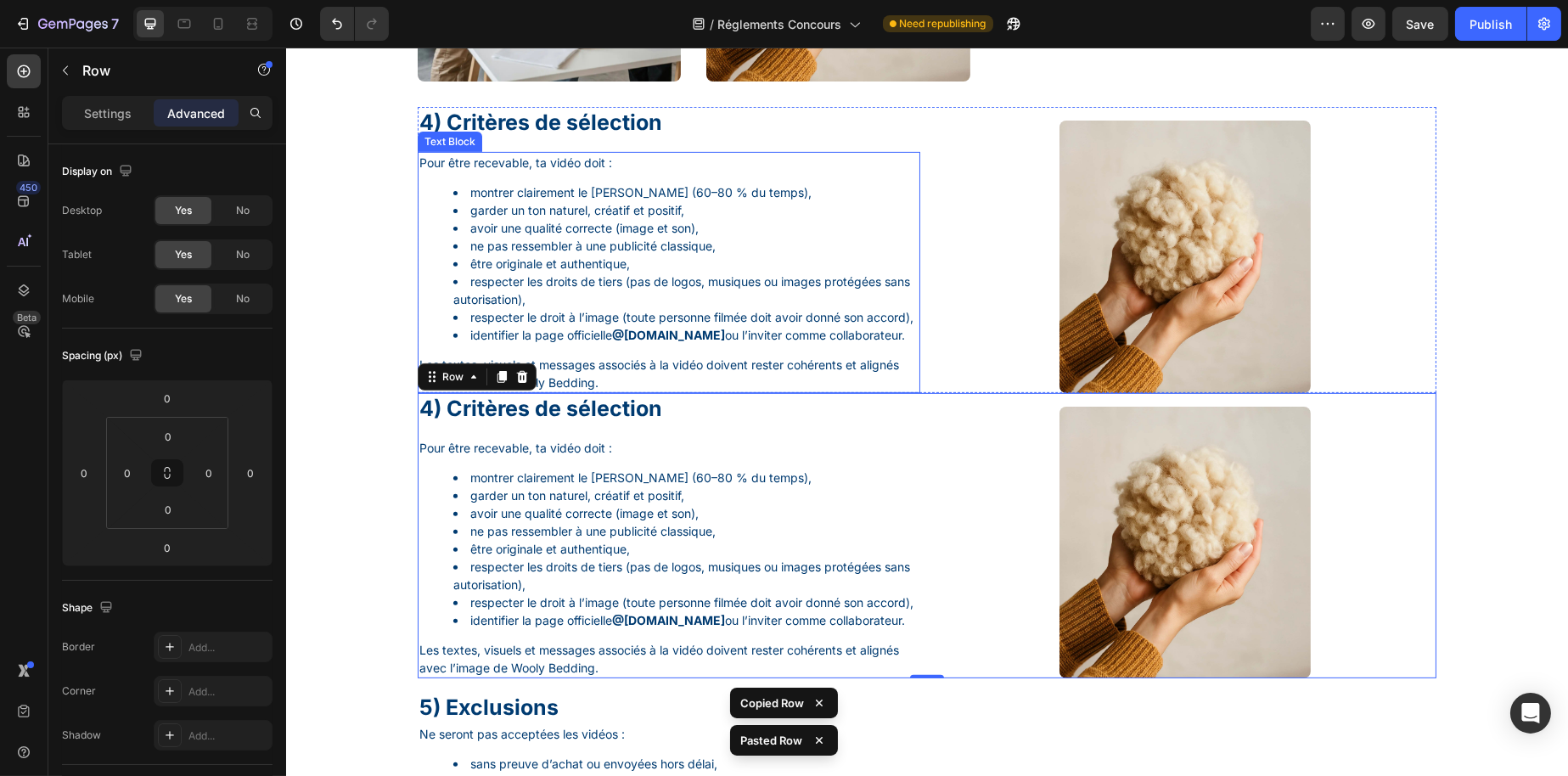
scroll to position [1687, 0]
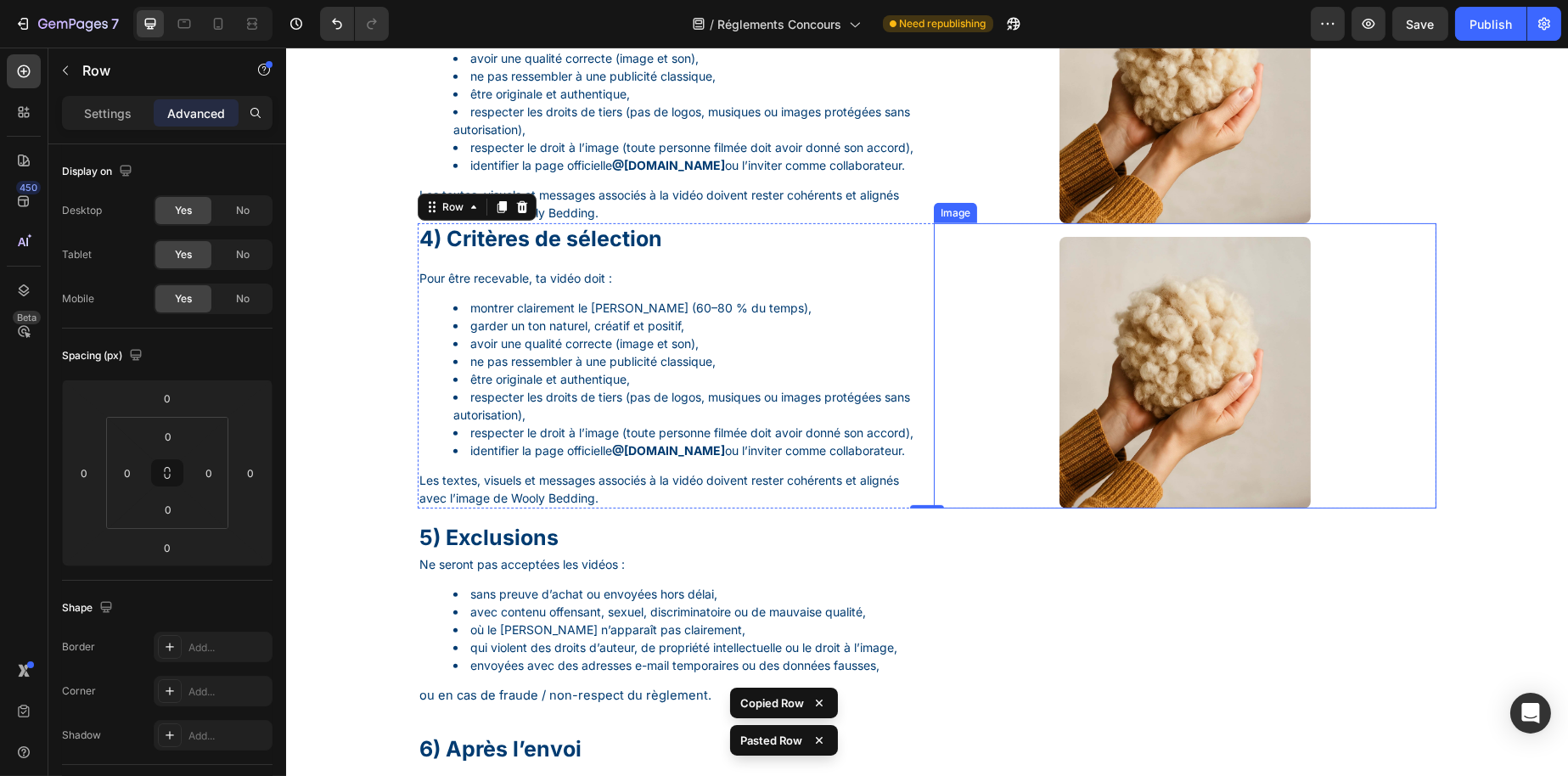
click at [1173, 389] on img at bounding box center [1184, 373] width 251 height 273
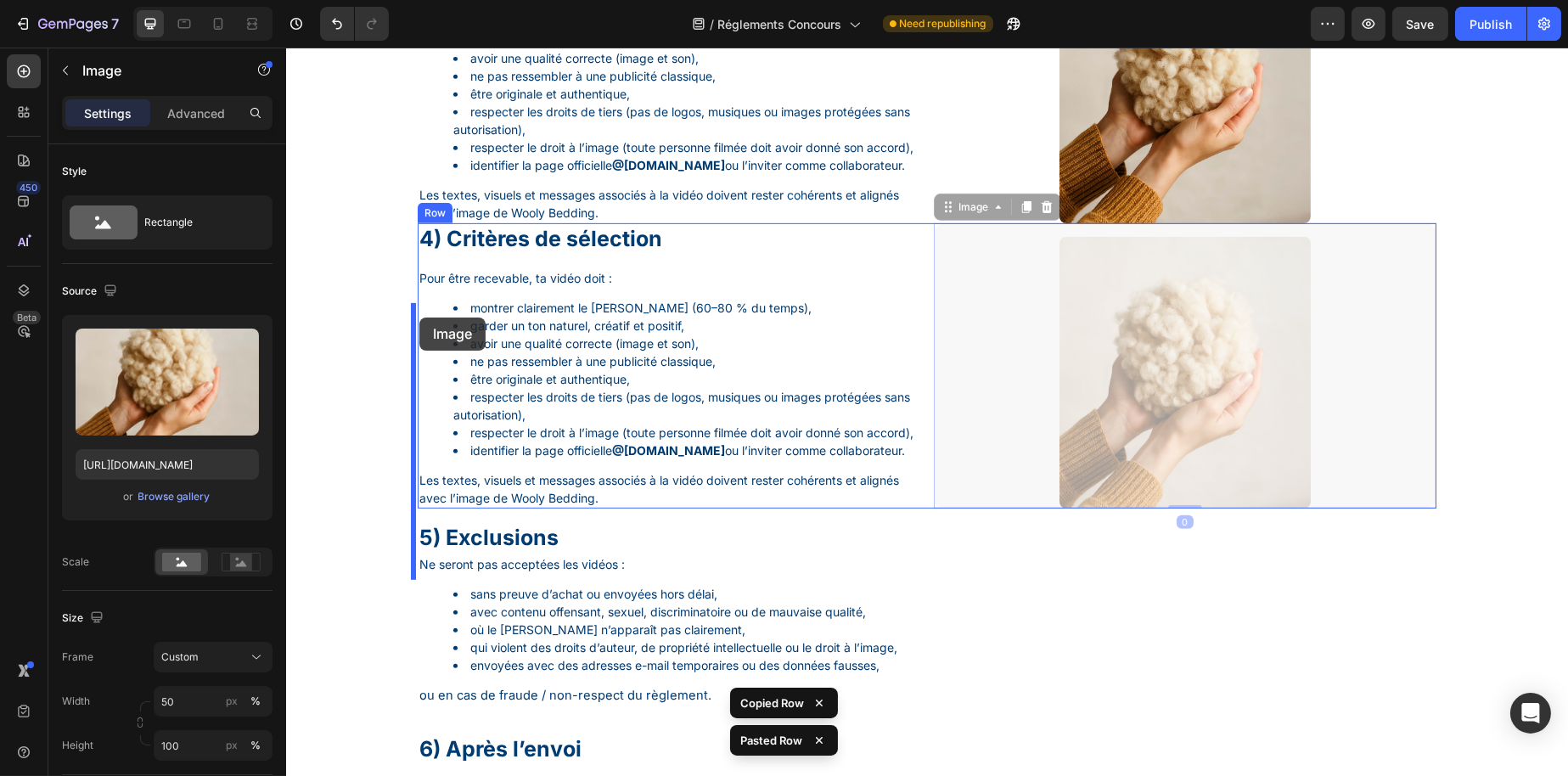
drag, startPoint x: 962, startPoint y: 244, endPoint x: 419, endPoint y: 317, distance: 547.9
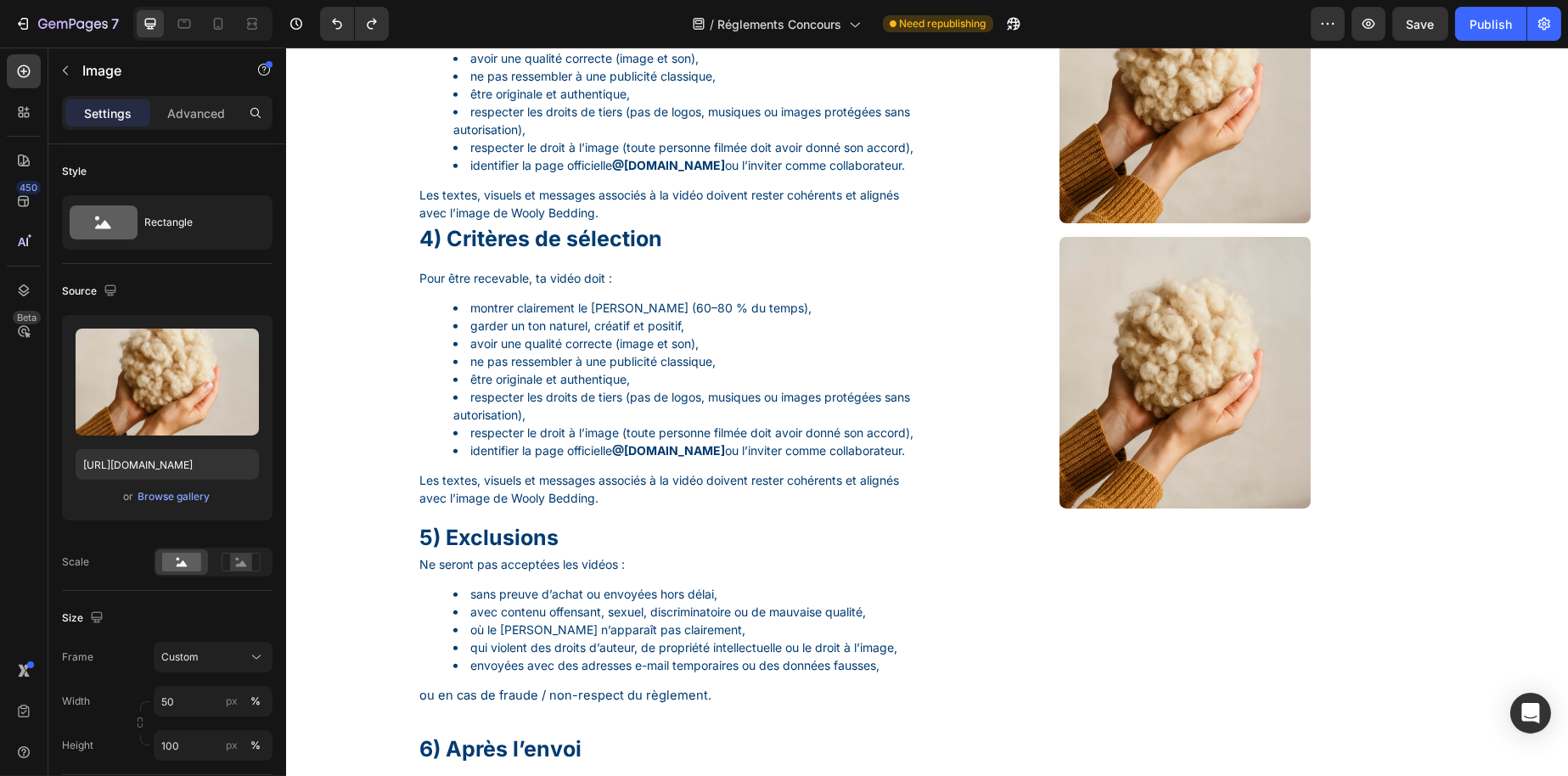
click at [1121, 385] on img at bounding box center [1184, 373] width 251 height 273
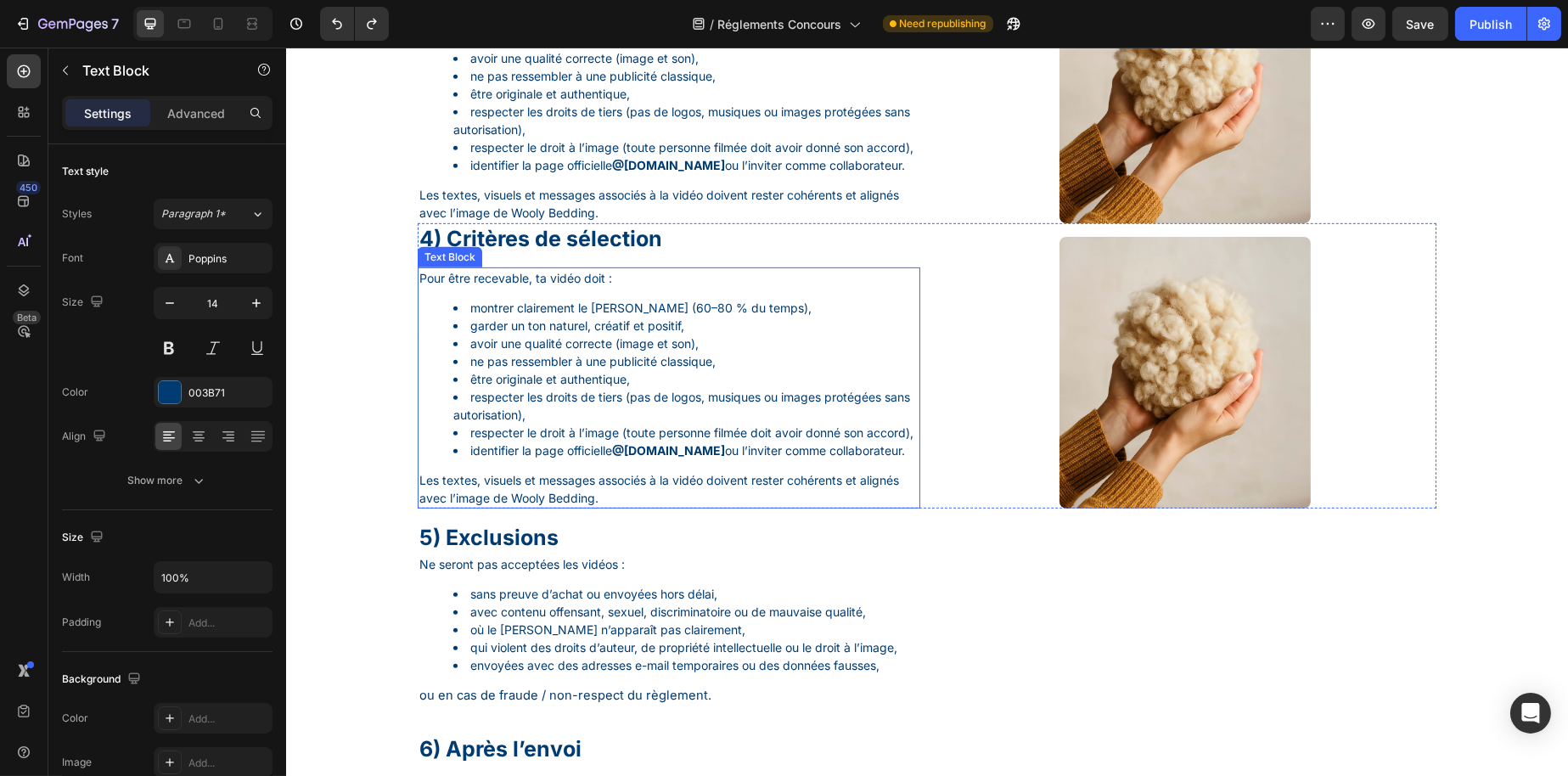
click at [786, 370] on li "ne pas ressembler à une publicité classique," at bounding box center [685, 361] width 465 height 18
click at [549, 258] on icon at bounding box center [551, 250] width 13 height 13
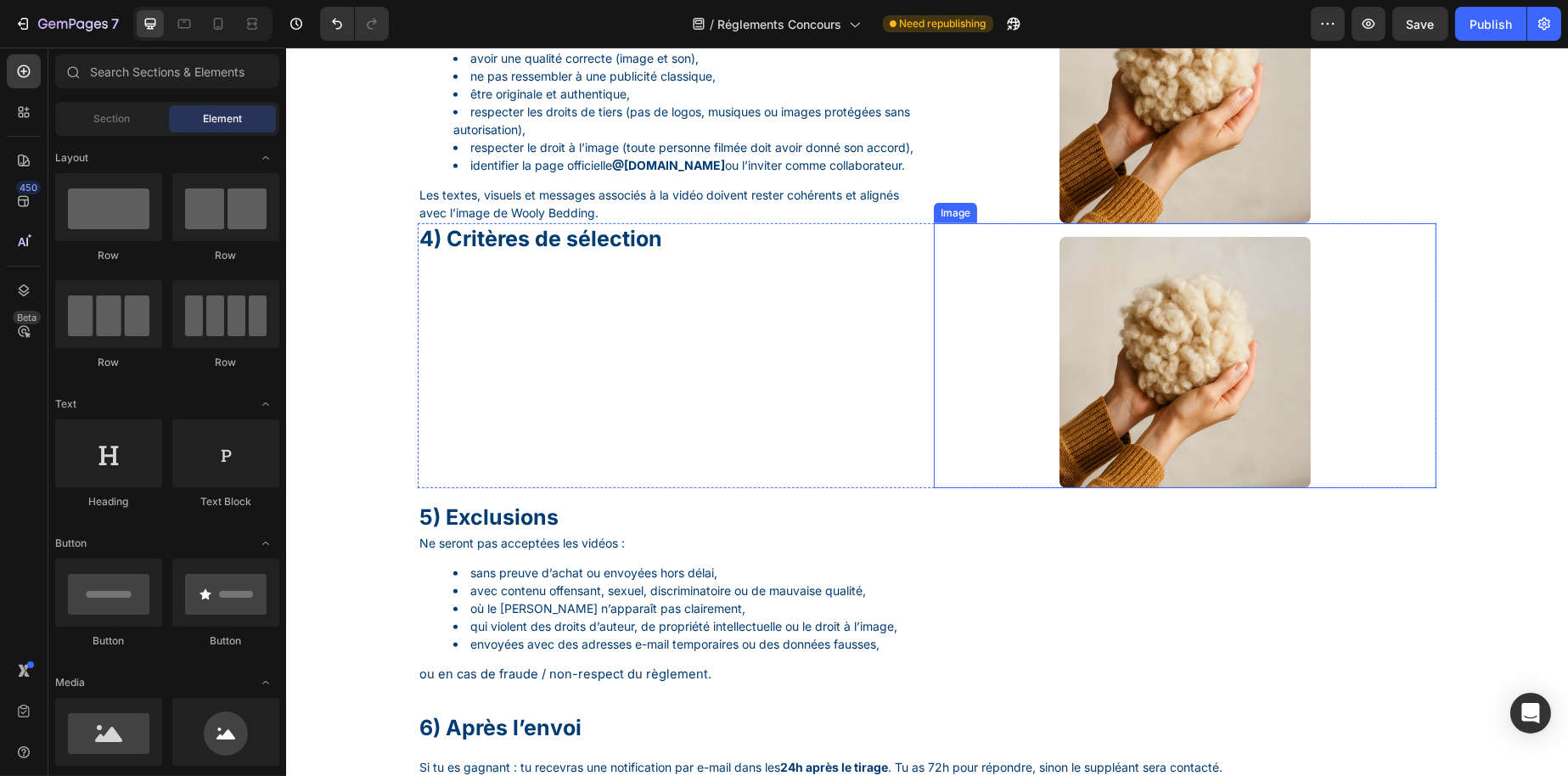
click at [1127, 367] on img at bounding box center [1184, 363] width 251 height 251
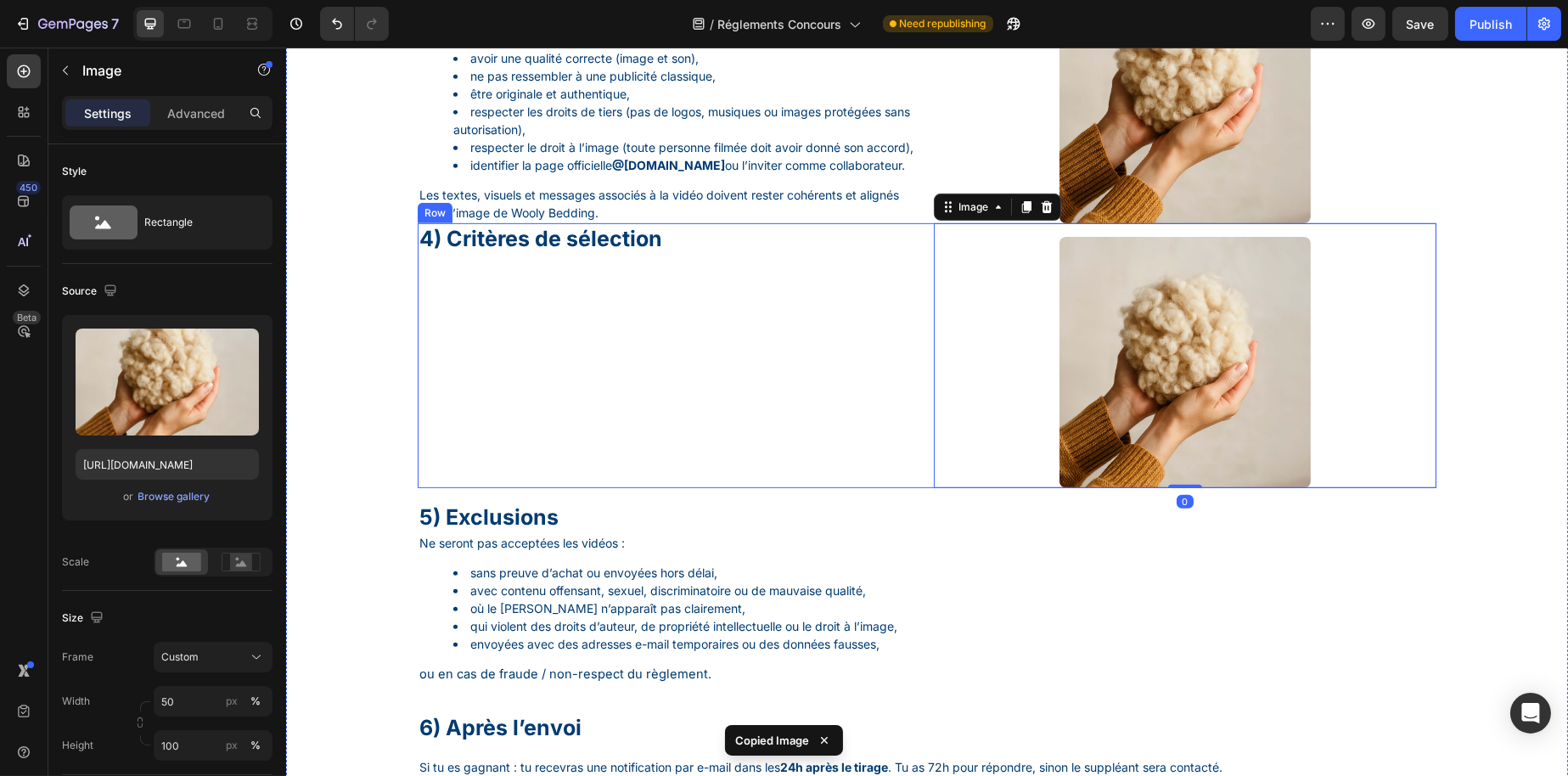
click at [528, 371] on div "4) Critères de sélection Heading" at bounding box center [668, 355] width 502 height 265
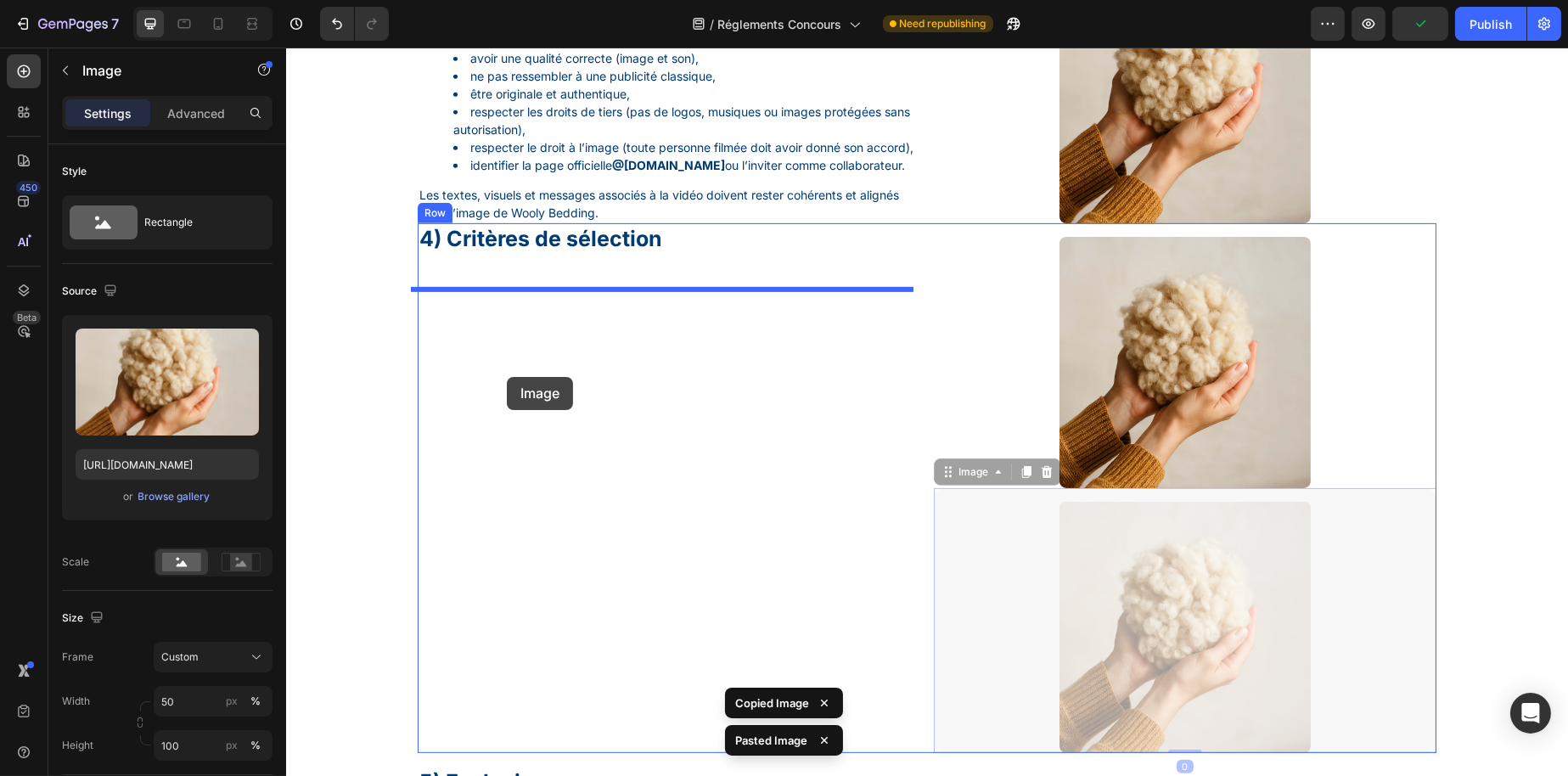
drag, startPoint x: 973, startPoint y: 505, endPoint x: 506, endPoint y: 377, distance: 484.2
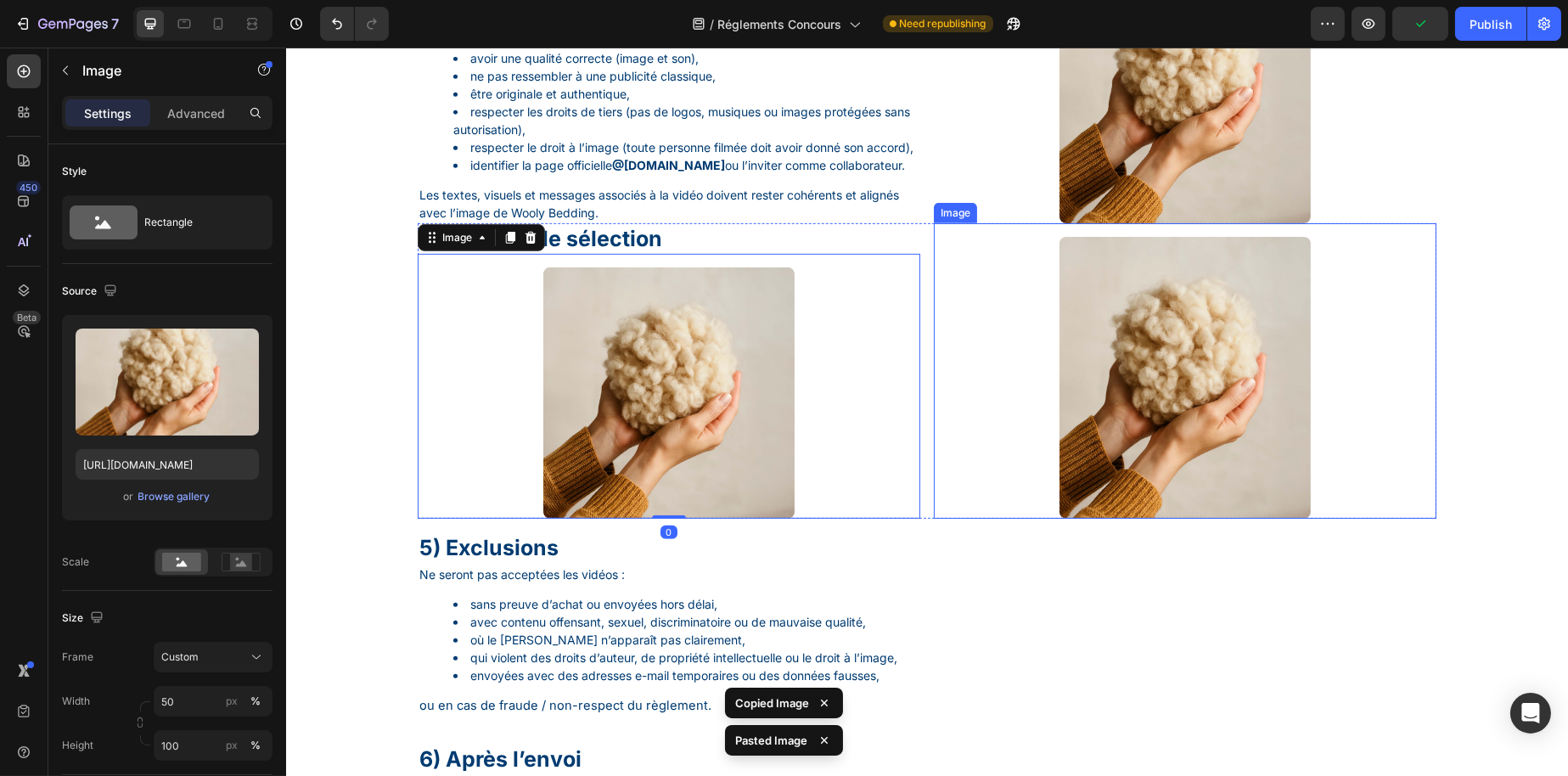
click at [1115, 436] on img at bounding box center [1184, 378] width 251 height 282
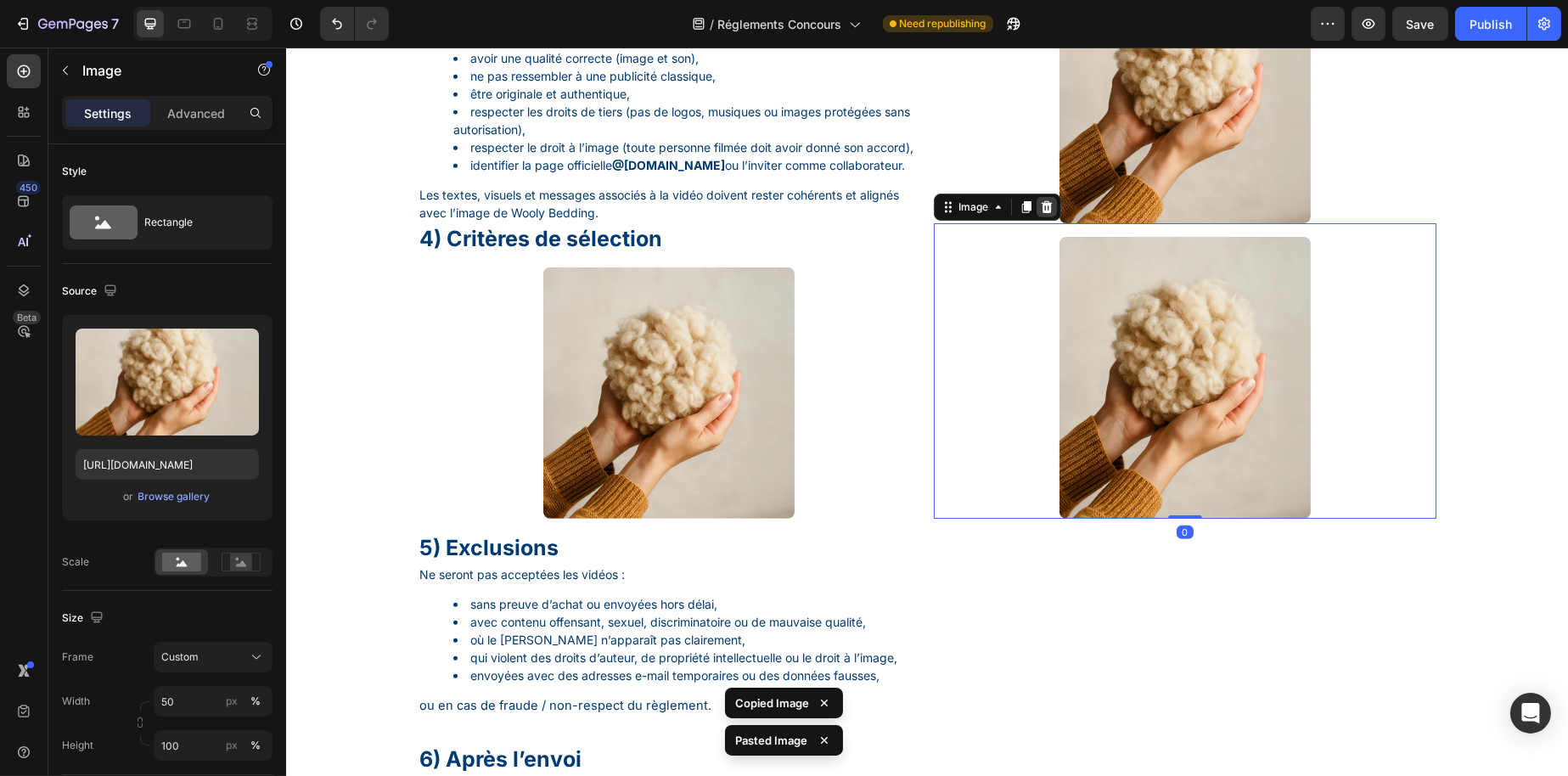
click at [1040, 214] on icon at bounding box center [1045, 207] width 13 height 13
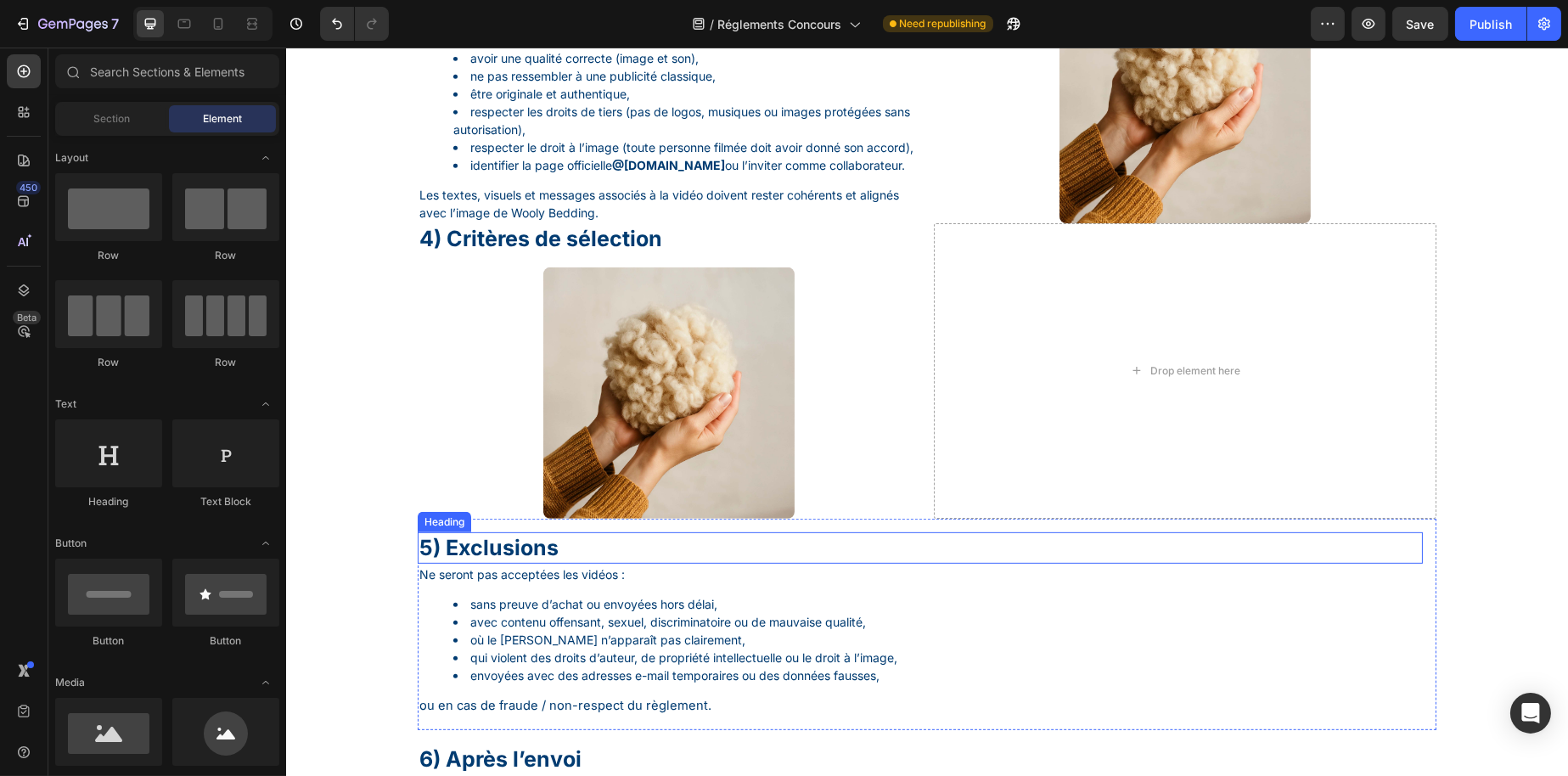
click at [523, 562] on p "5) Exclusions" at bounding box center [919, 547] width 1002 height 28
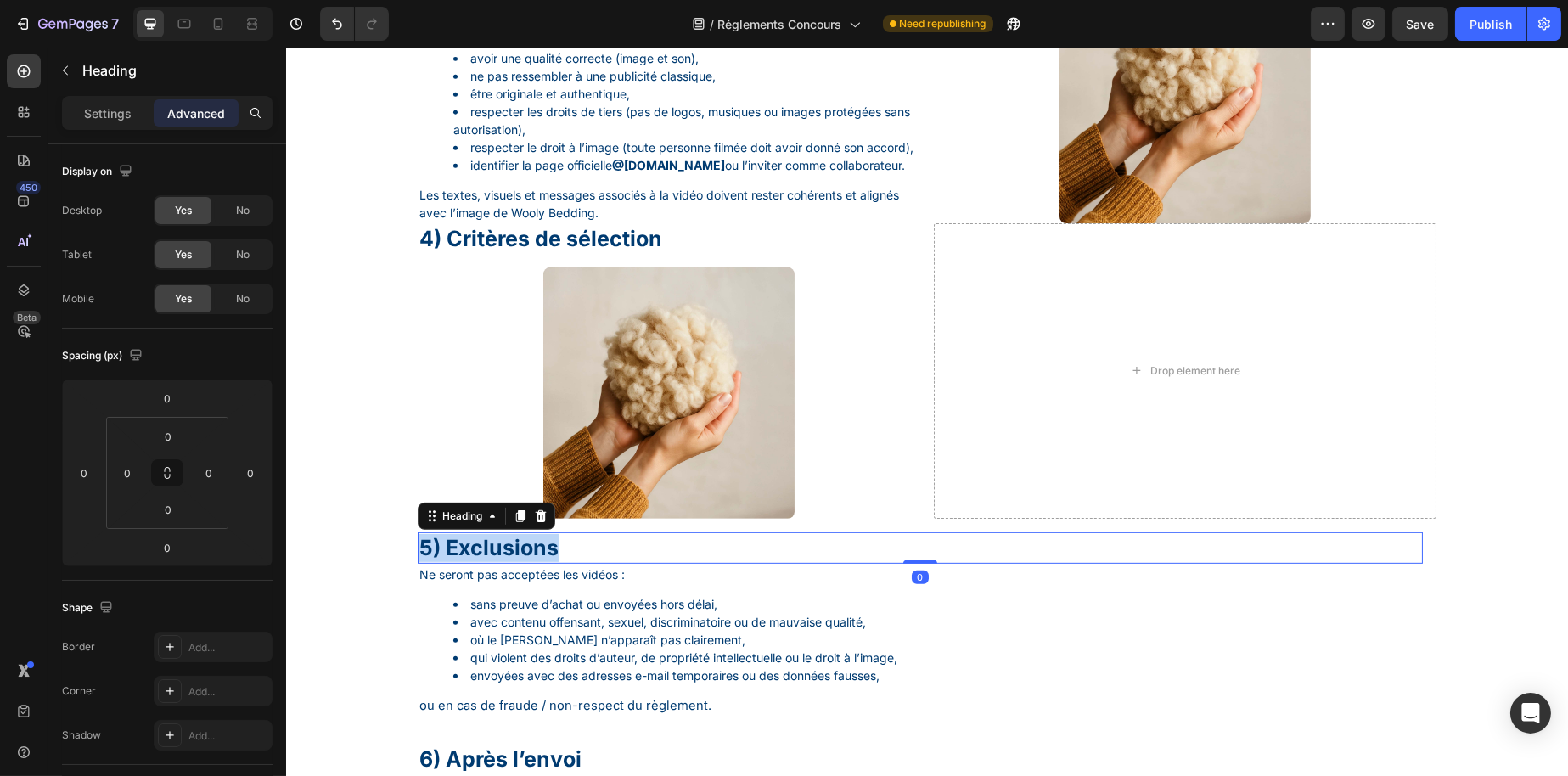
click at [523, 562] on p "5) Exclusions" at bounding box center [919, 547] width 1002 height 28
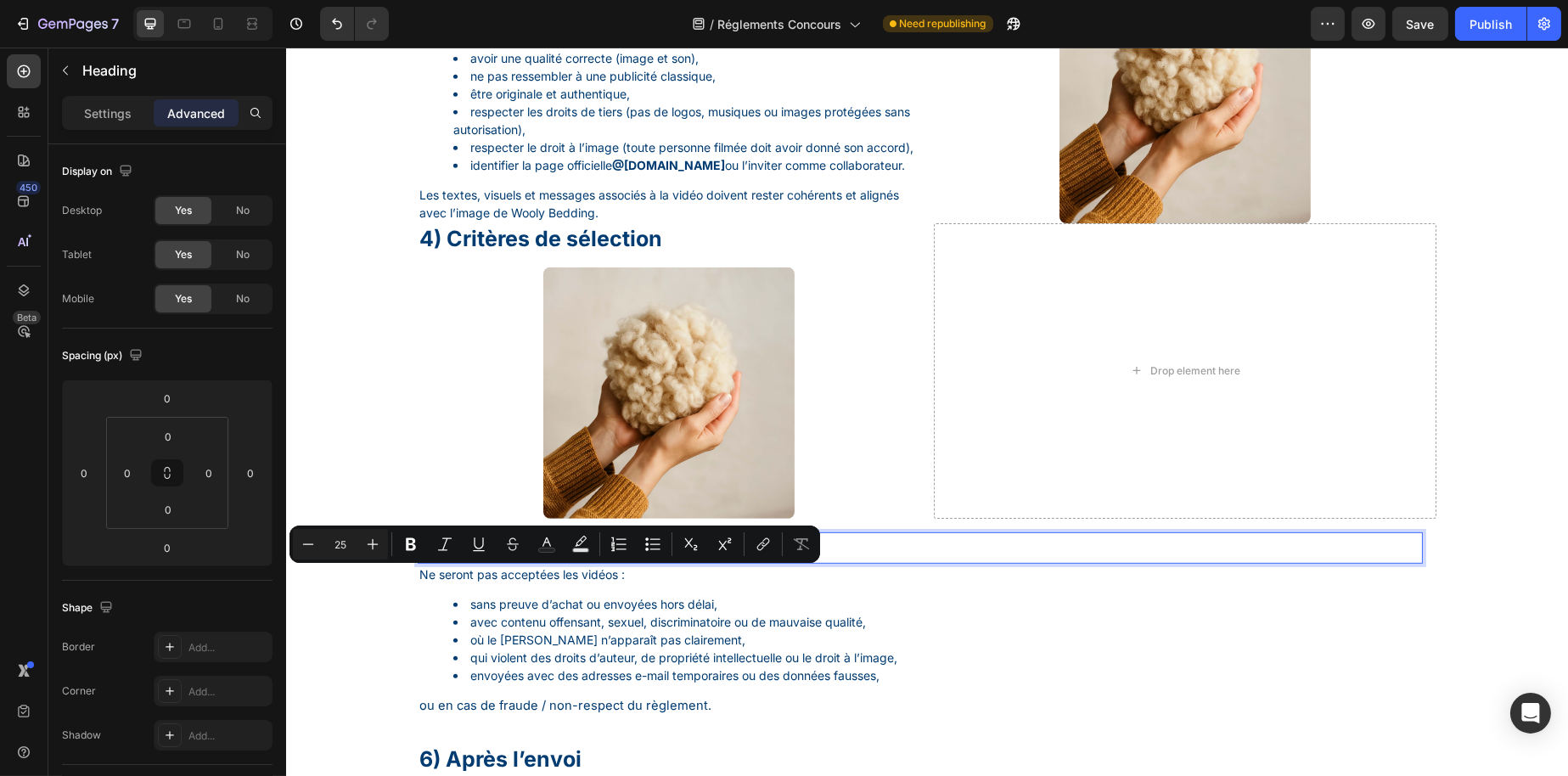
copy p "5) Exclusions"
click at [551, 255] on h1 "4) Critères de sélection" at bounding box center [668, 239] width 502 height 31
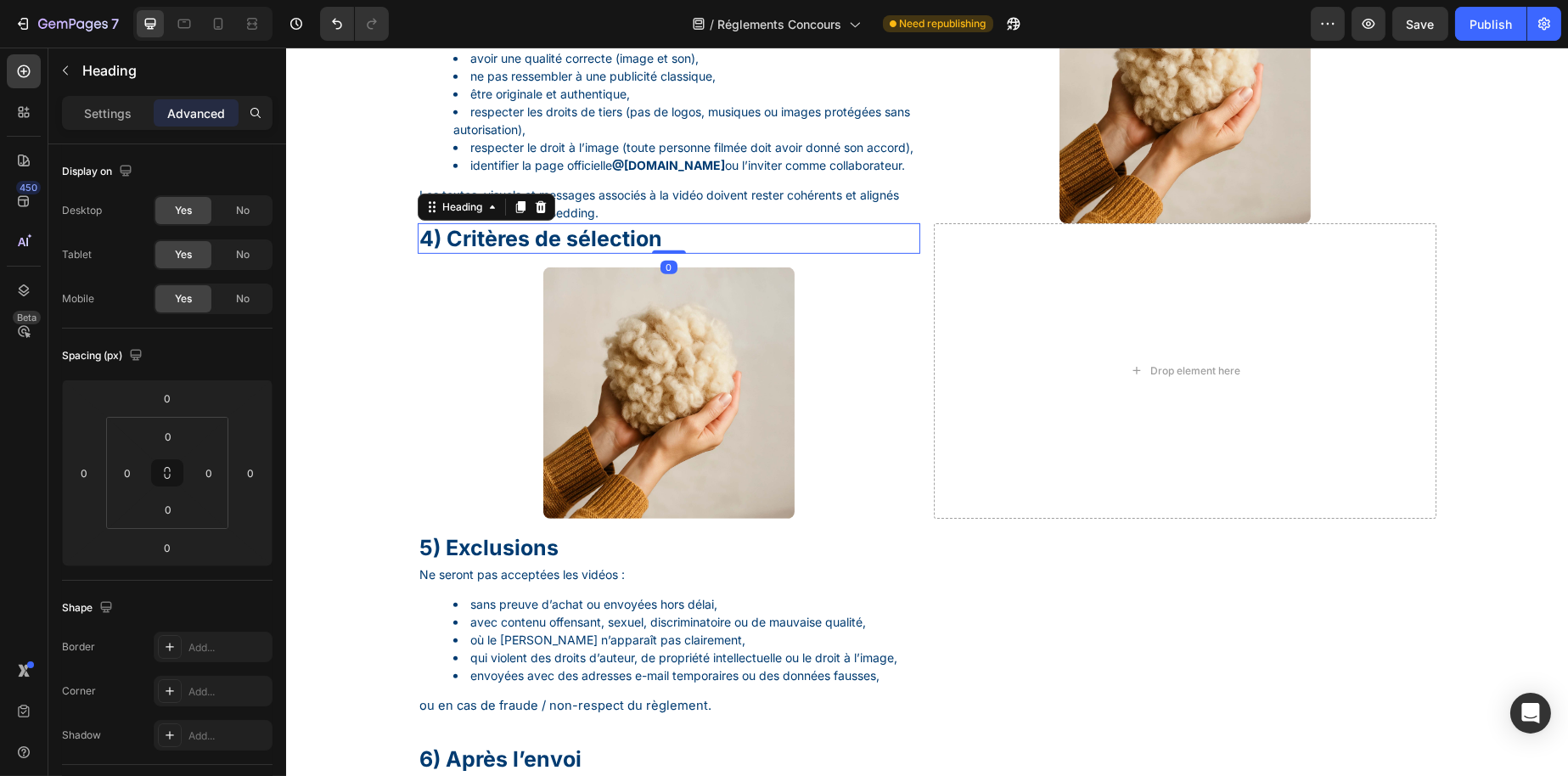
click at [551, 255] on h1 "4) Critères de sélection" at bounding box center [668, 239] width 502 height 31
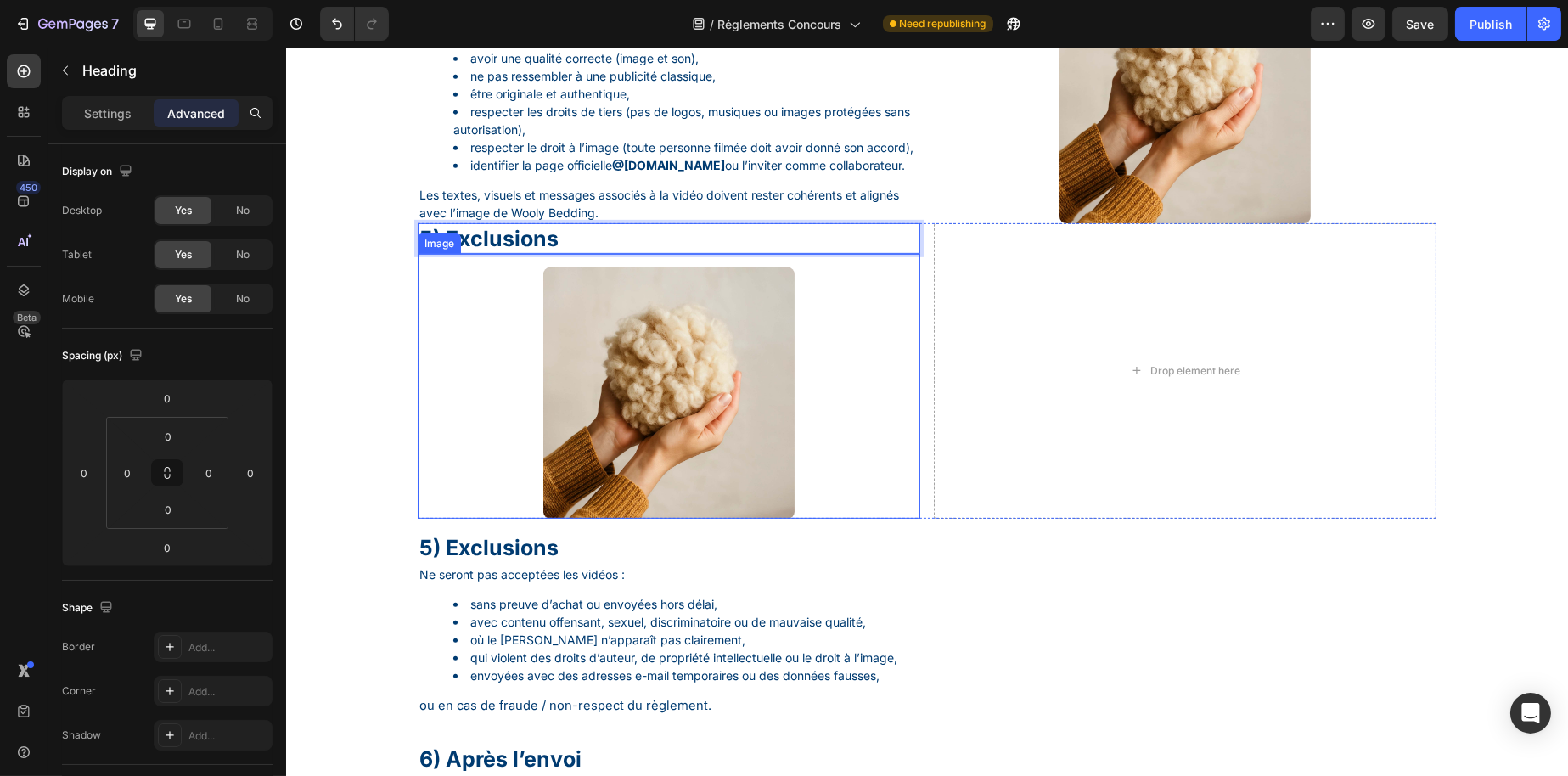
click at [913, 519] on div "5) Exclusions Heading 0 Image Drop element here Row" at bounding box center [927, 372] width 1019 height 297
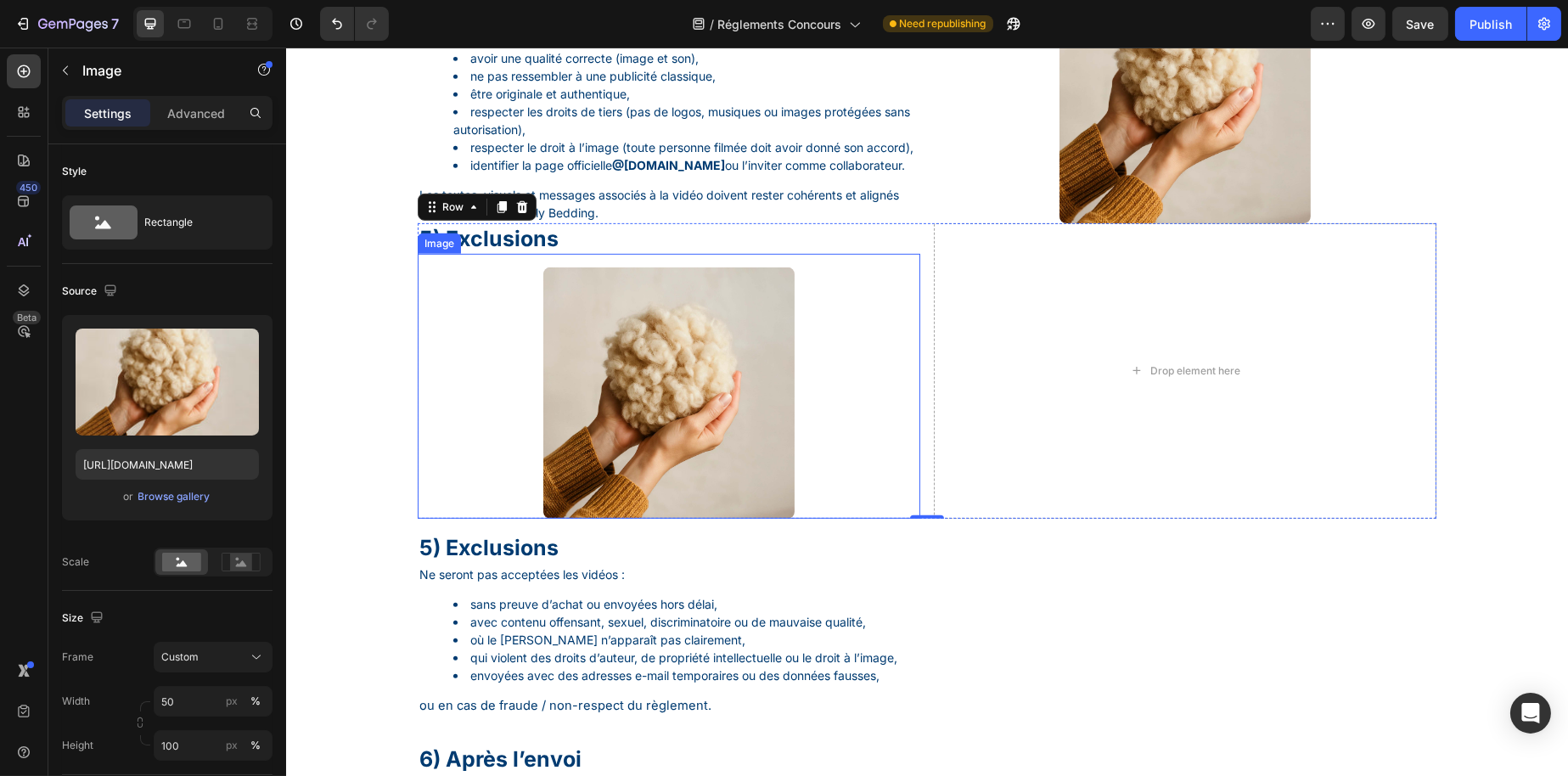
click at [654, 478] on img at bounding box center [668, 393] width 251 height 251
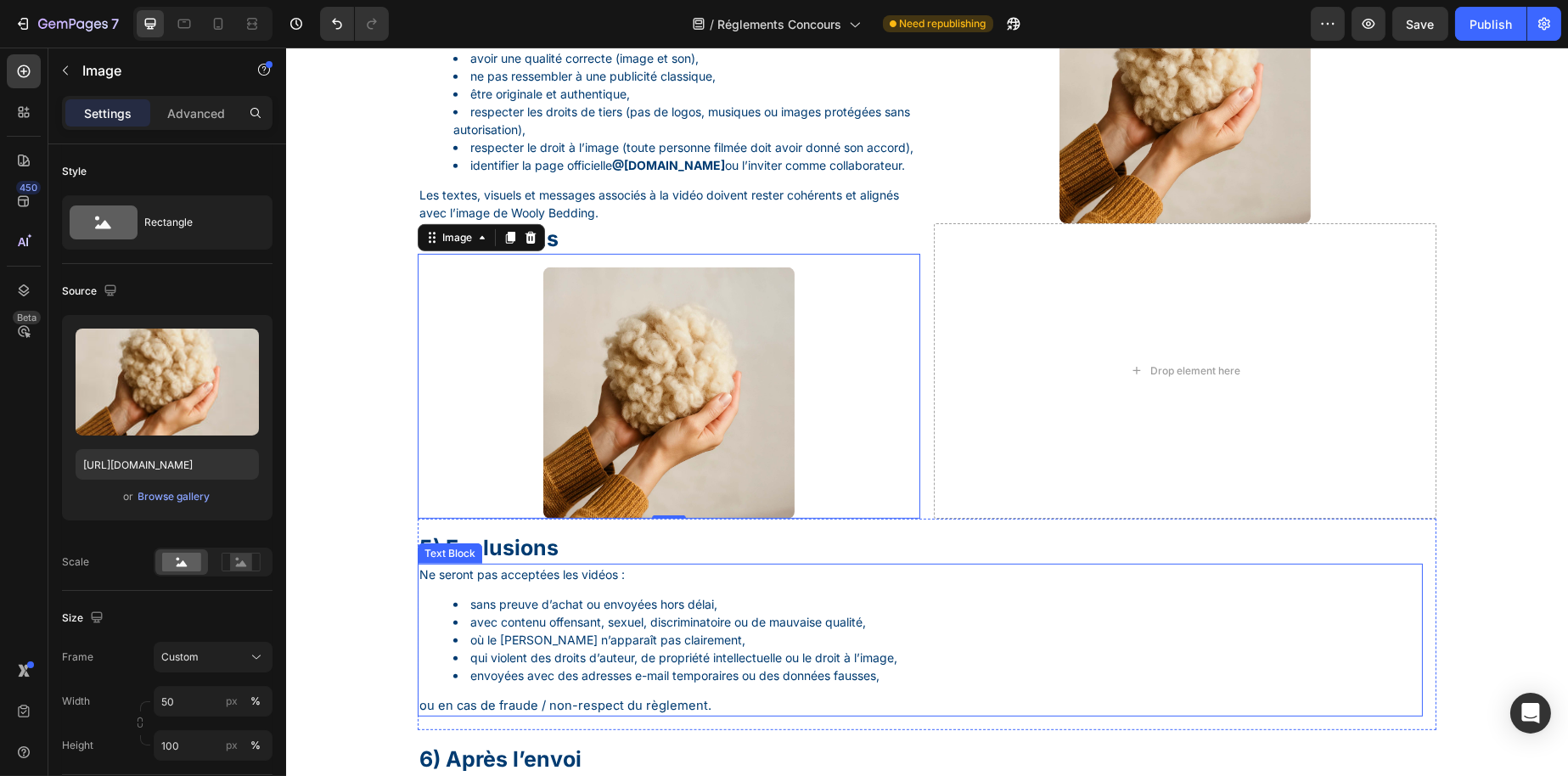
click at [456, 564] on div "Text Block" at bounding box center [449, 553] width 64 height 20
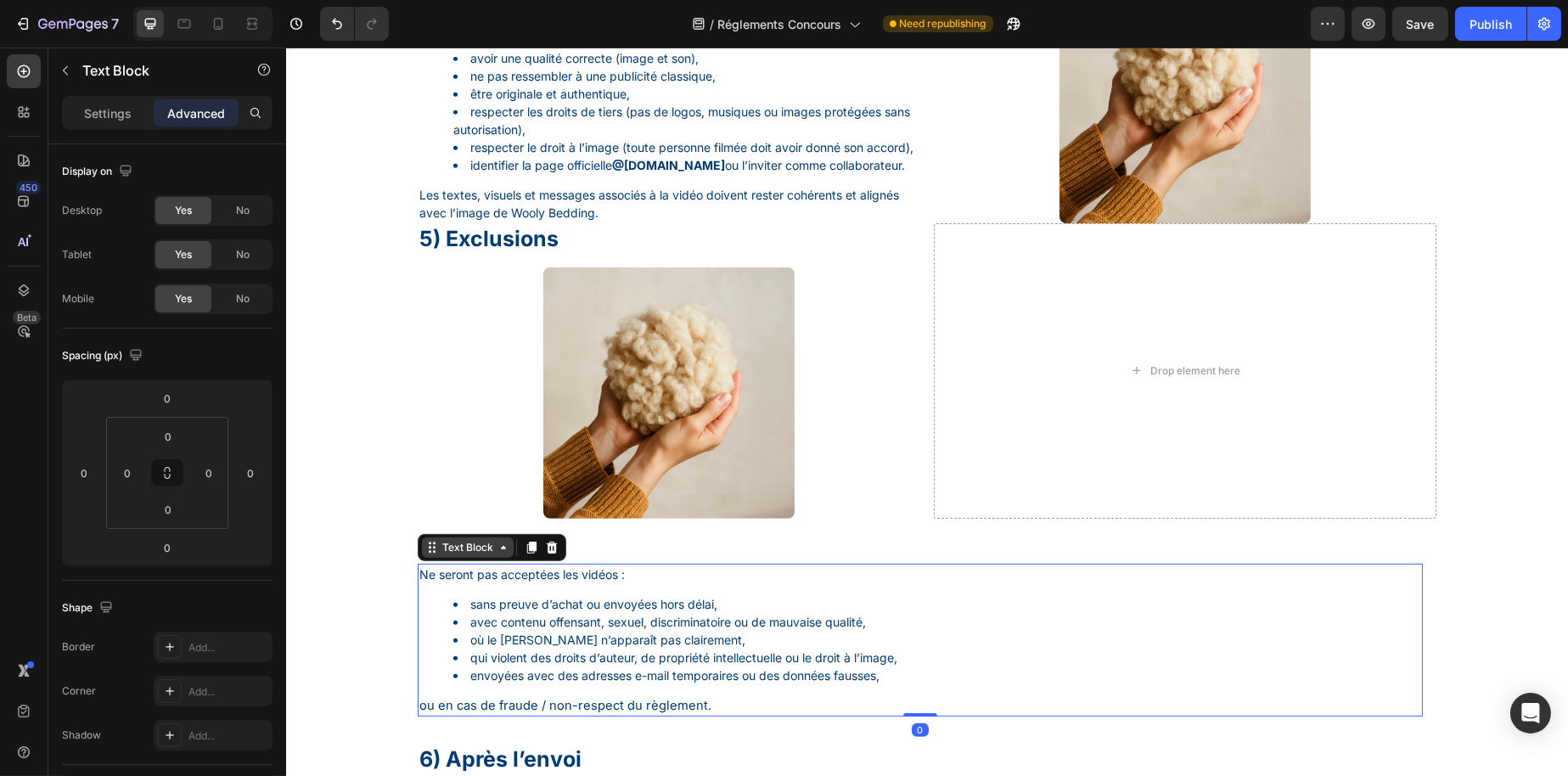
scroll to position [1772, 0]
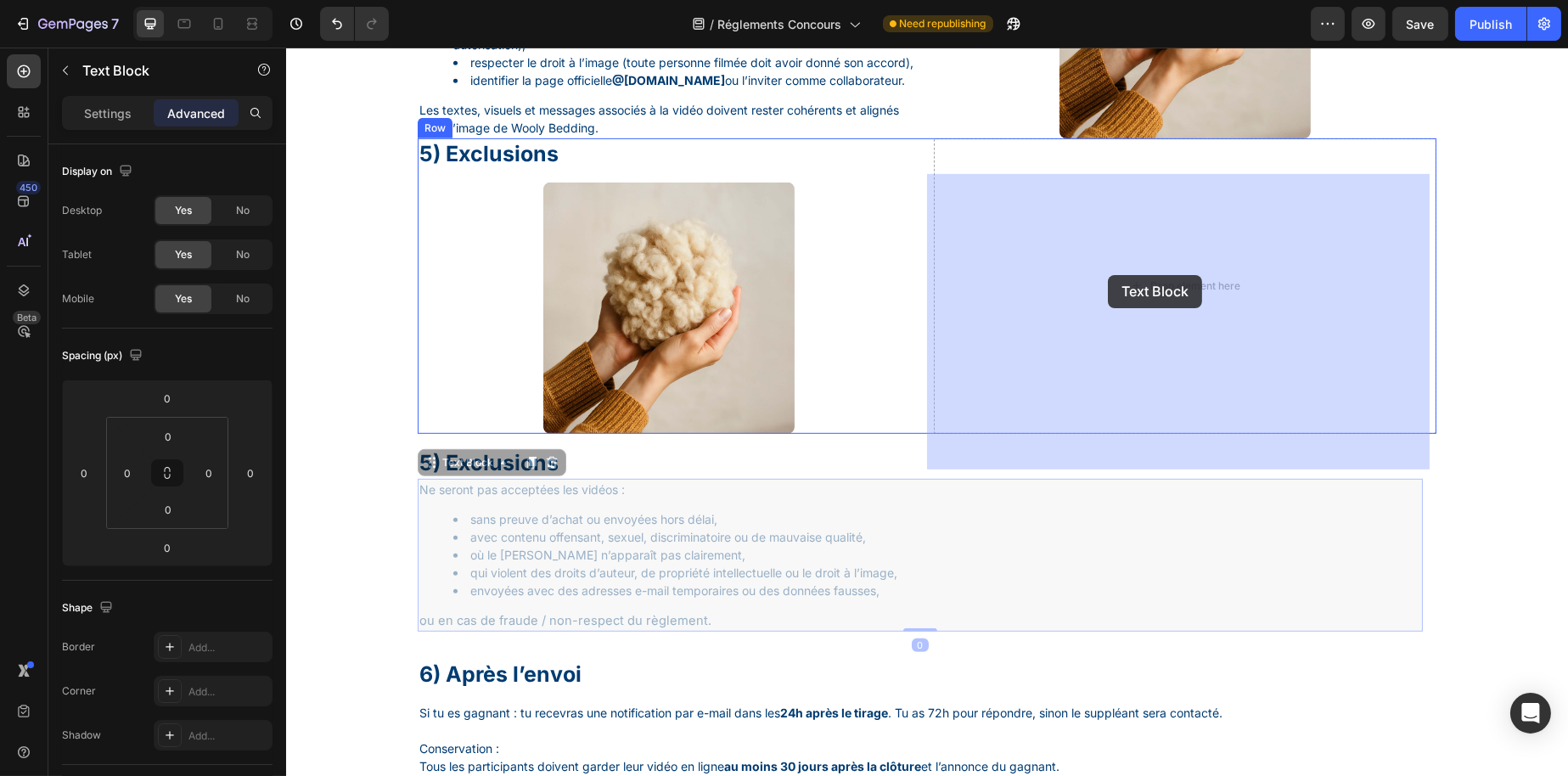
drag, startPoint x: 422, startPoint y: 496, endPoint x: 1106, endPoint y: 276, distance: 718.5
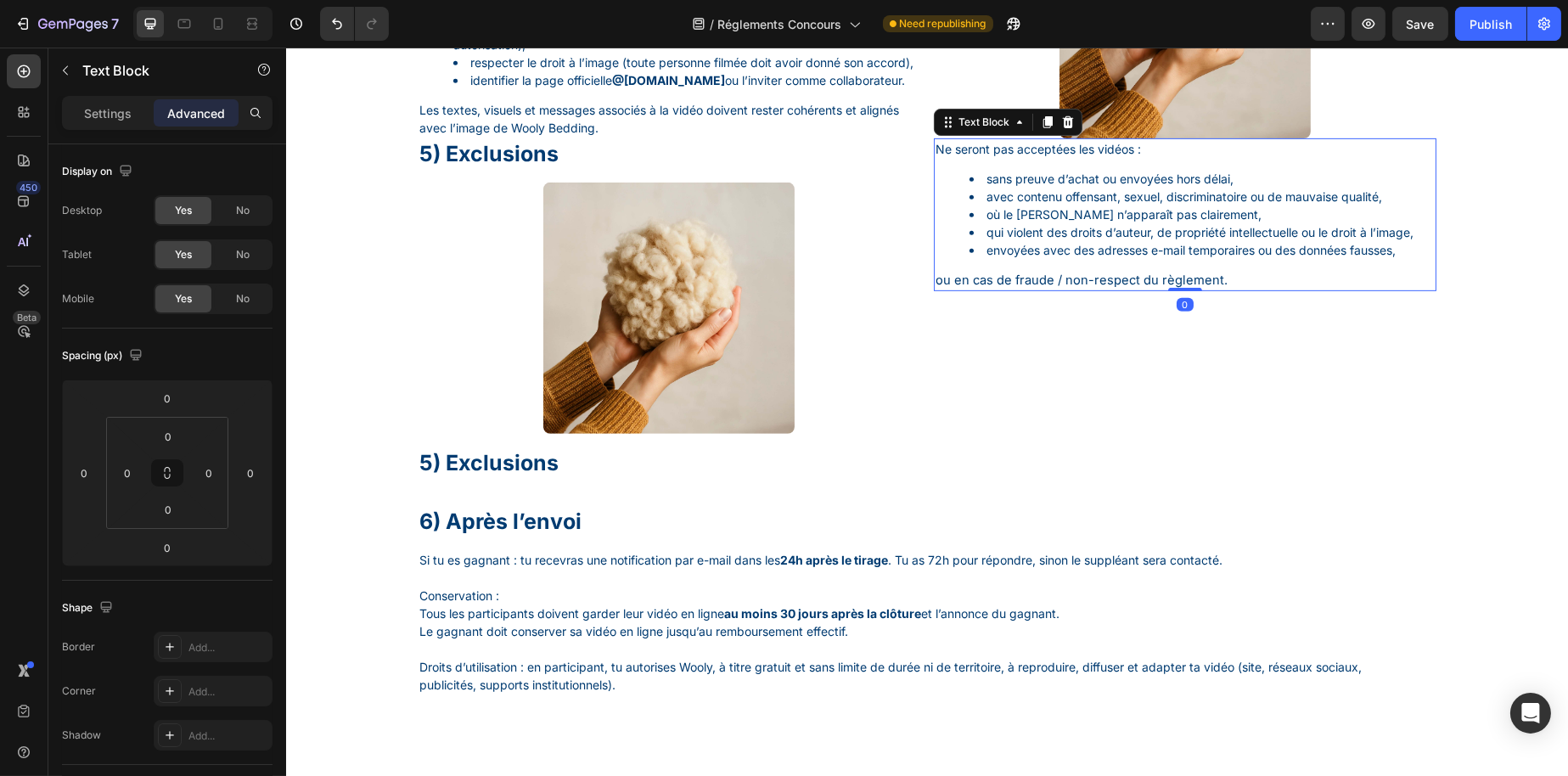
click at [980, 378] on div "Ne seront pas acceptées les vidéos : sans preuve d’achat ou envoyées hors délai…" at bounding box center [1184, 286] width 502 height 297
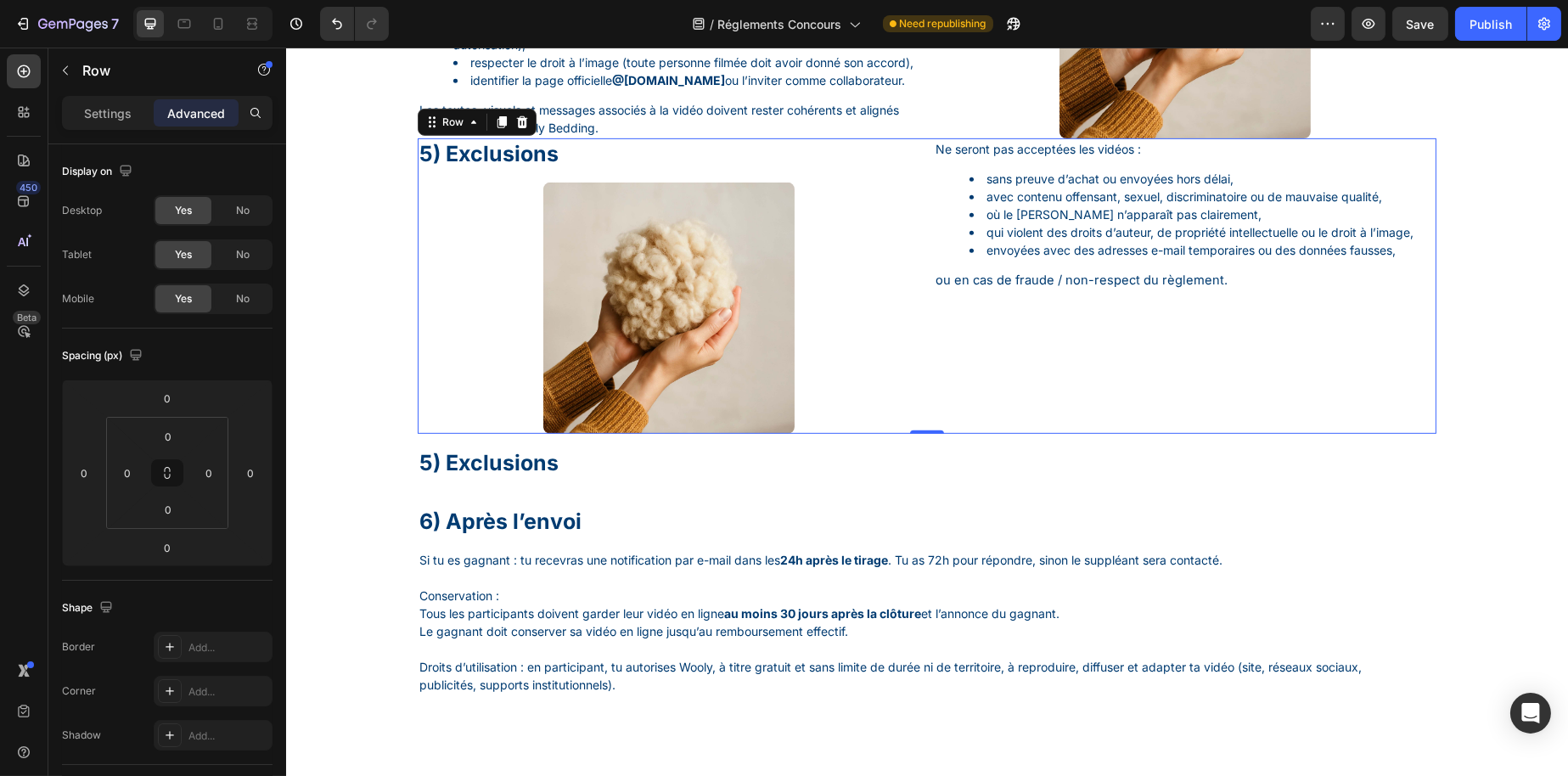
click at [993, 259] on li "envoyées avec des adresses e-mail temporaires ou des données fausses," at bounding box center [1201, 250] width 465 height 18
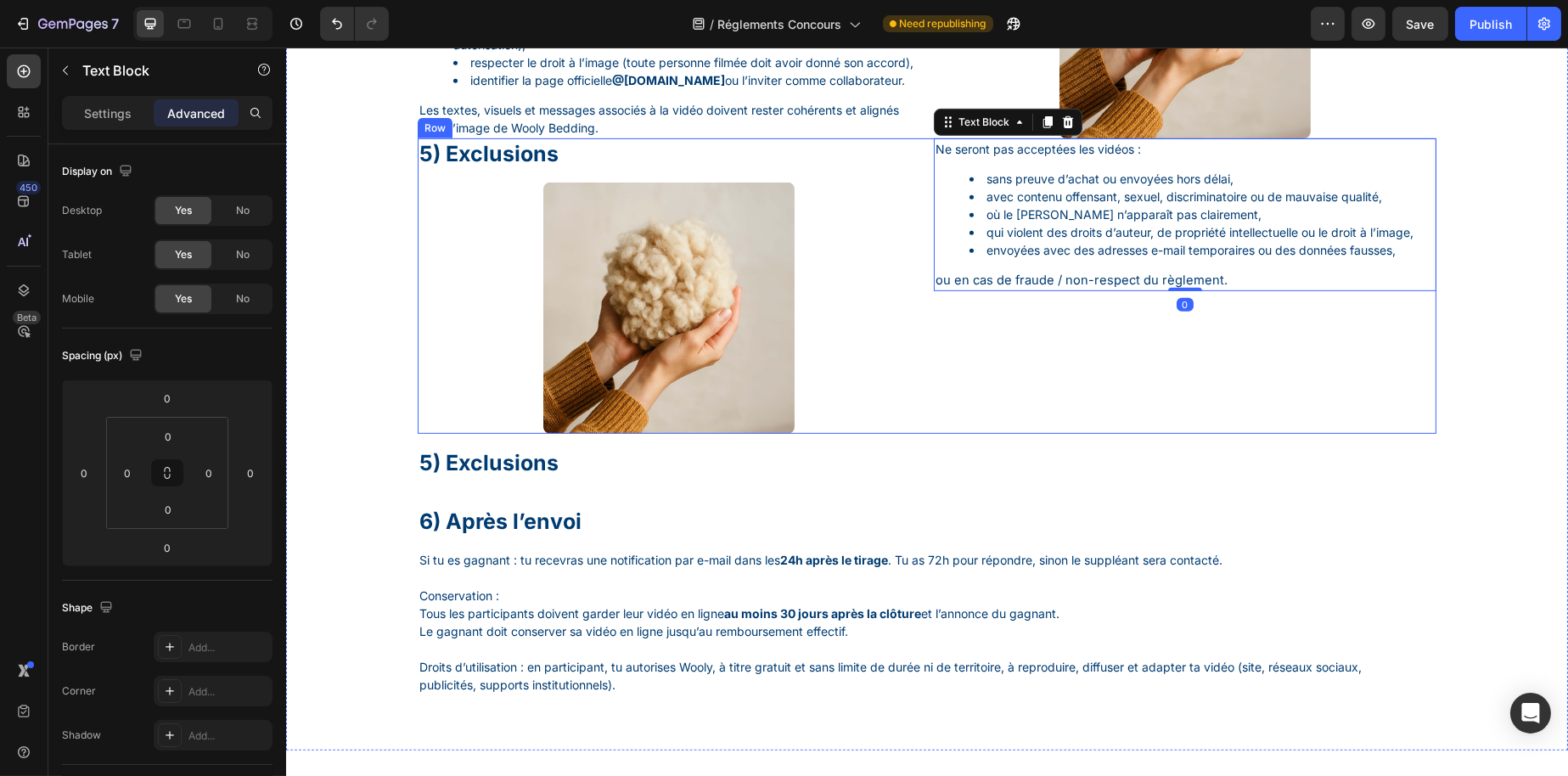
click at [971, 391] on div "Ne seront pas acceptées les vidéos : sans preuve d’achat ou envoyées hors délai…" at bounding box center [1184, 286] width 502 height 297
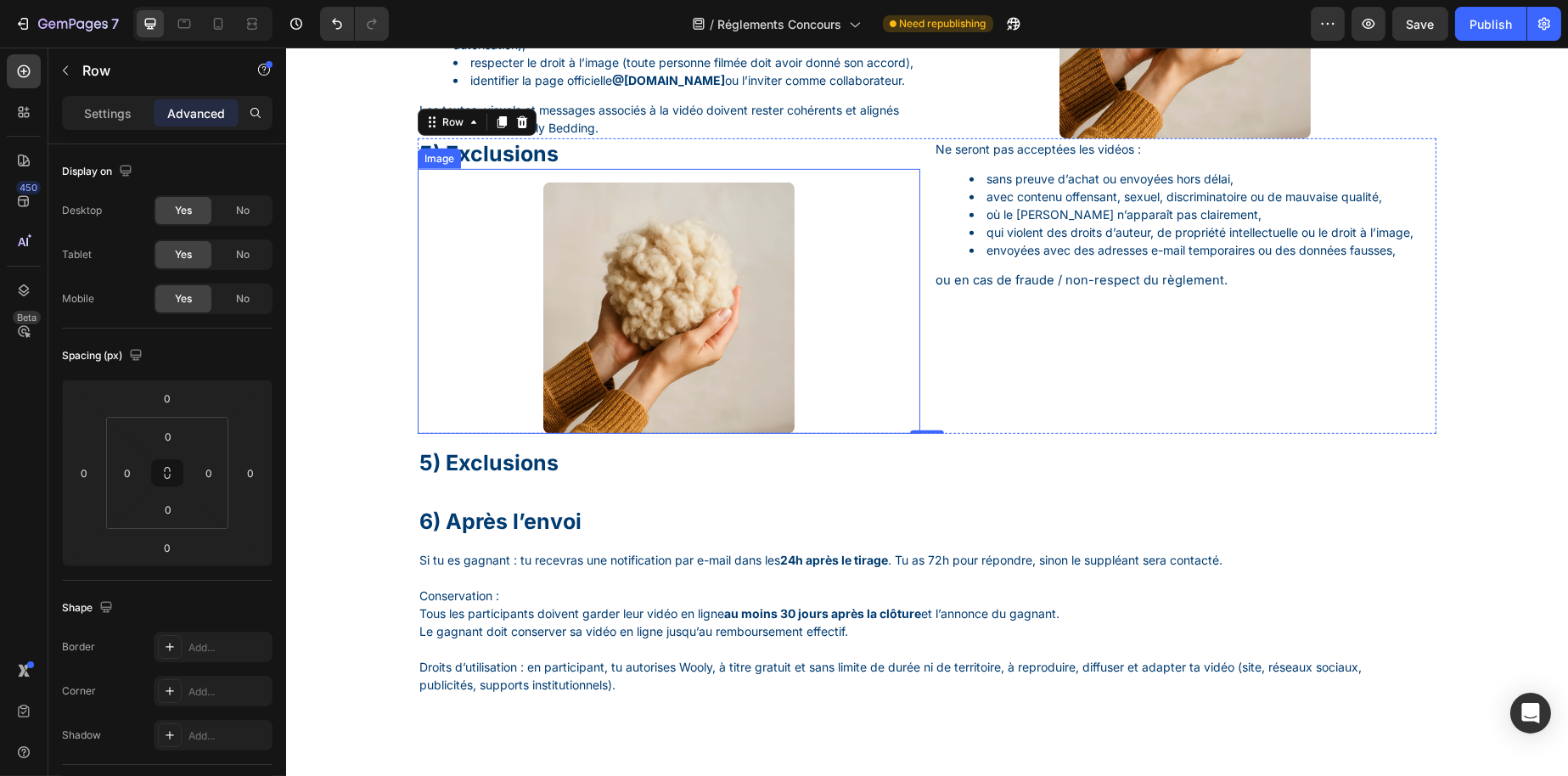
click at [882, 384] on div at bounding box center [668, 308] width 502 height 251
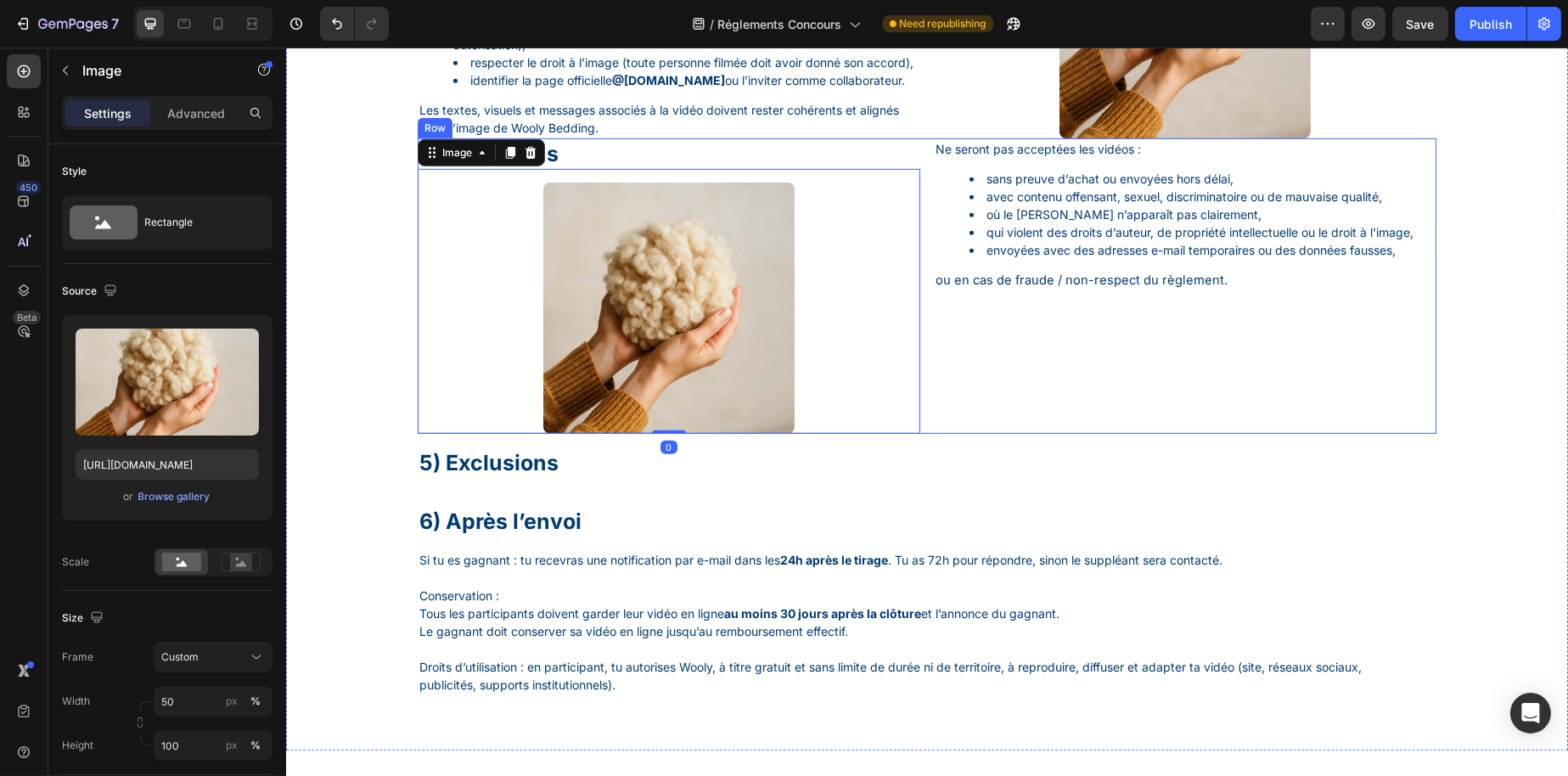
click at [922, 321] on div "5) Exclusions Heading Image 0 Ne seront pas acceptées les vidéos : sans preuve …" at bounding box center [927, 286] width 1019 height 297
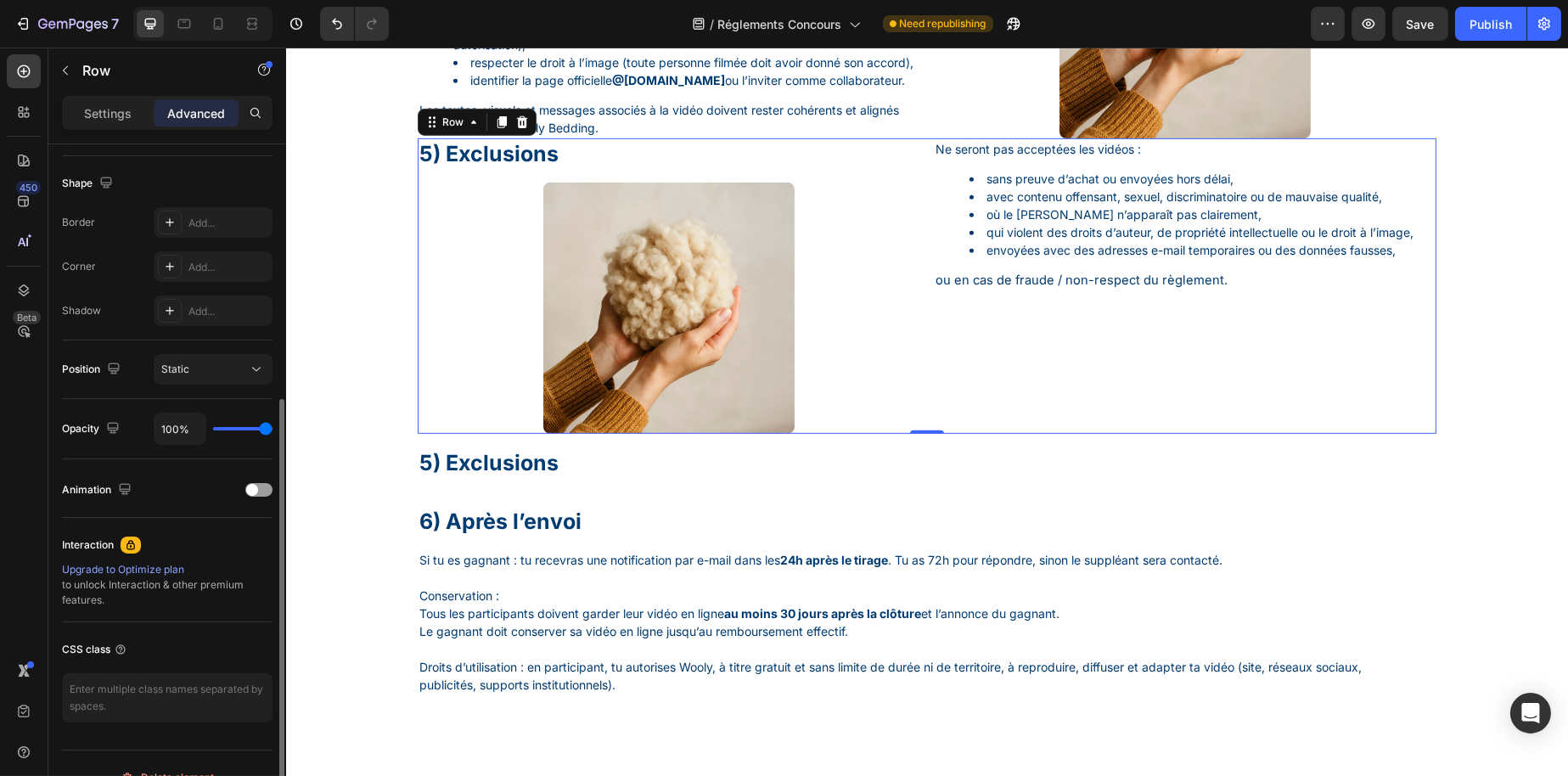
scroll to position [0, 0]
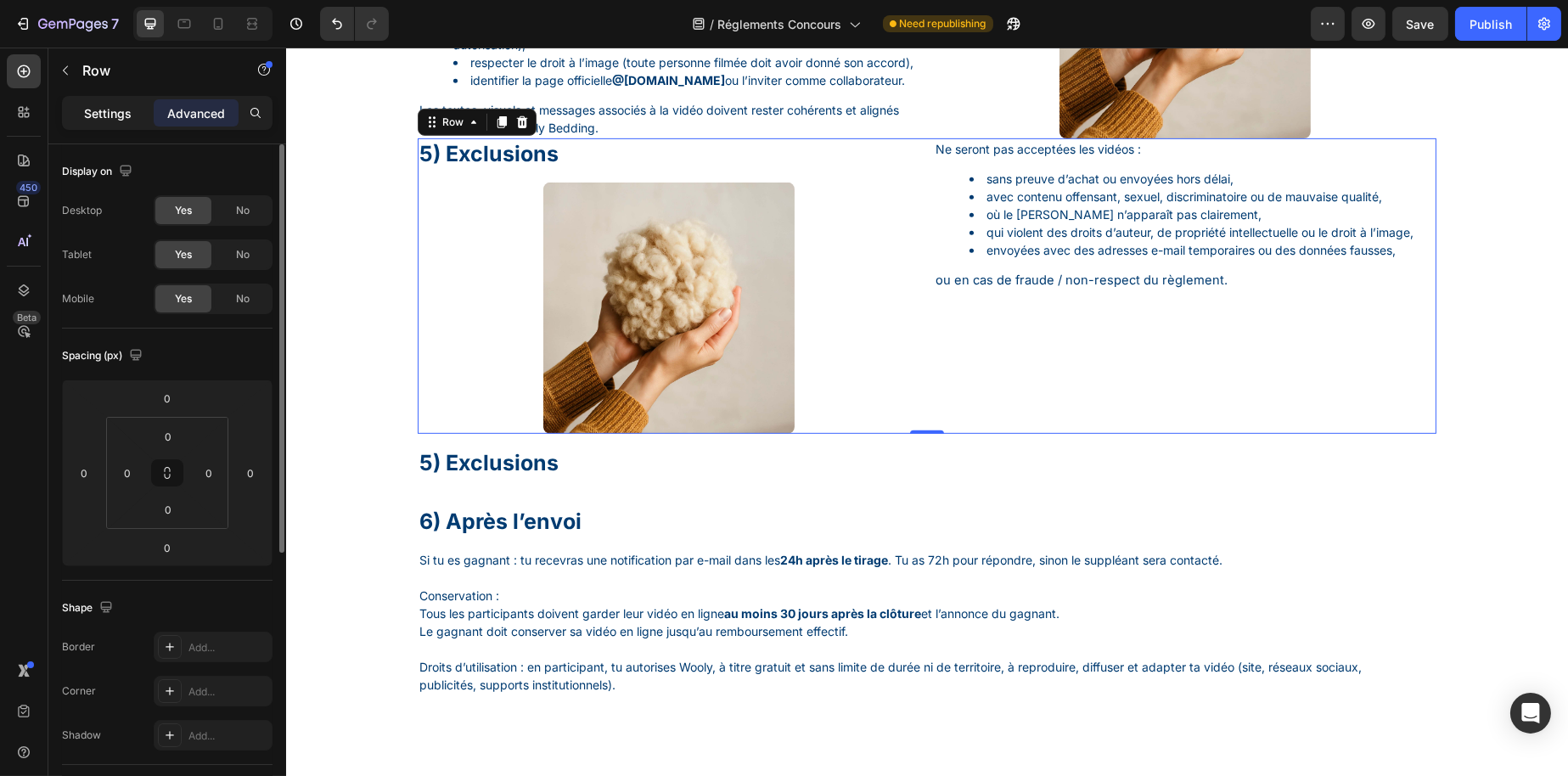
click at [105, 121] on div "Settings" at bounding box center [107, 112] width 85 height 27
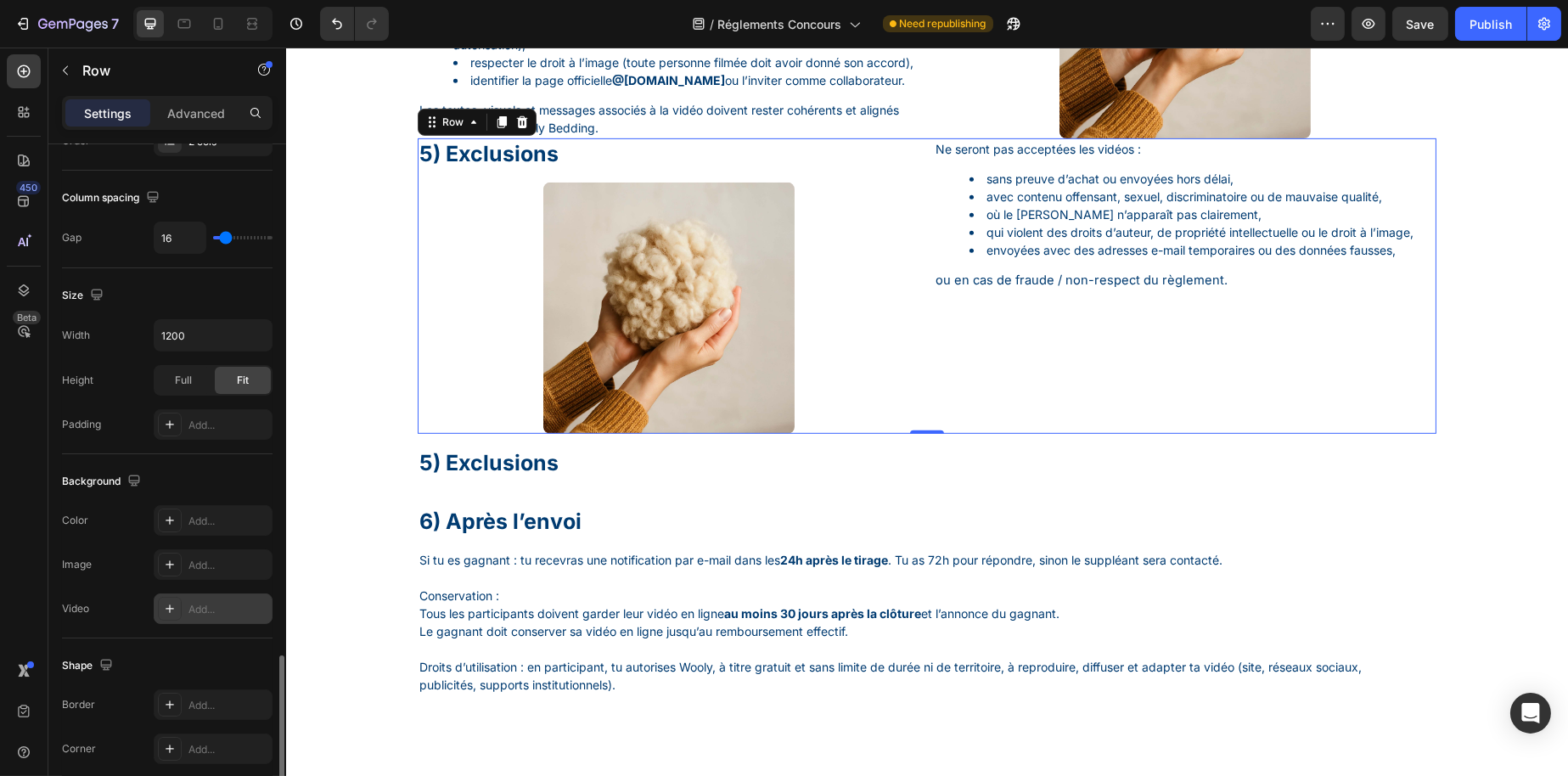
scroll to position [548, 0]
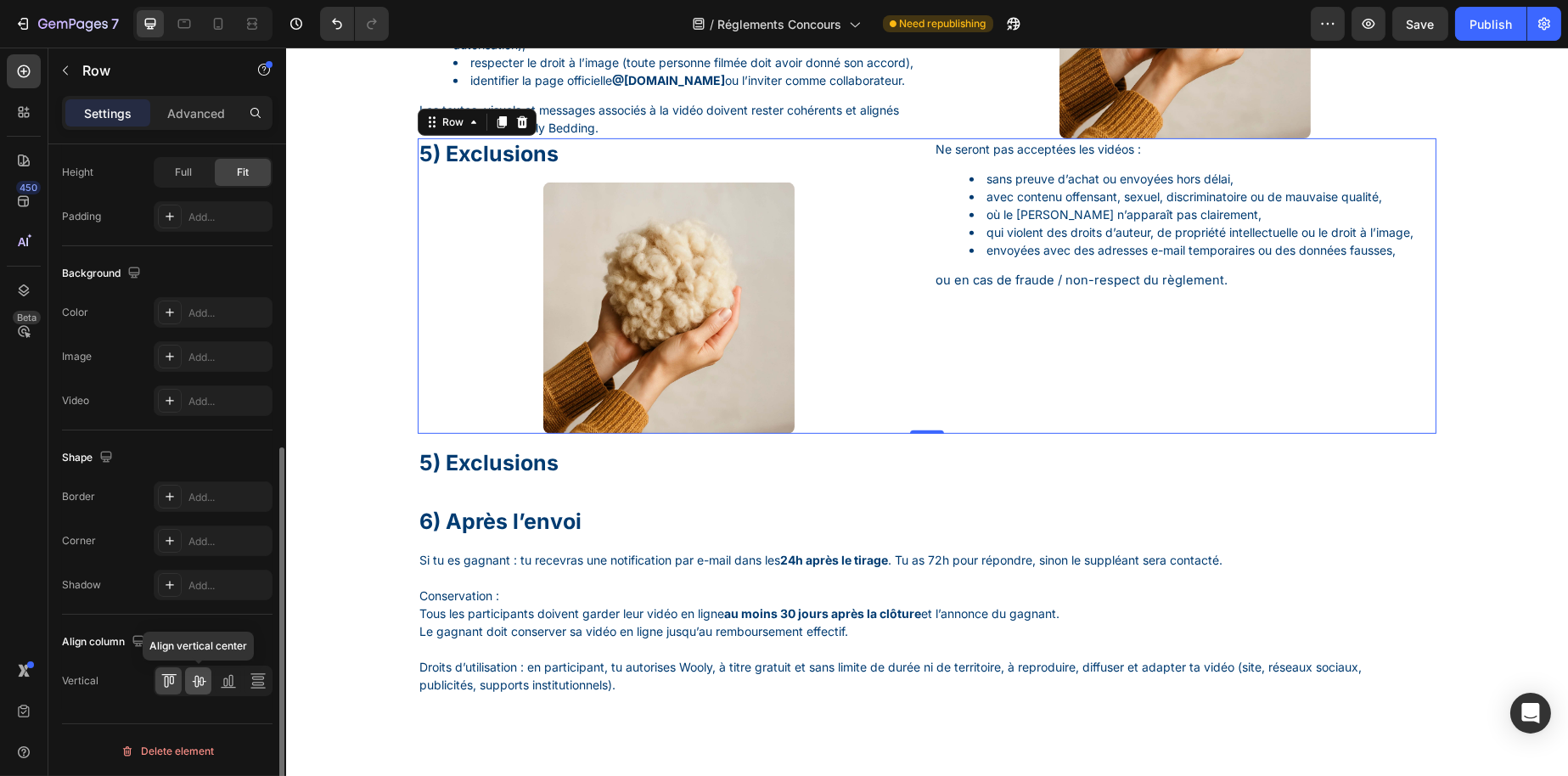
click at [204, 668] on div at bounding box center [199, 681] width 27 height 27
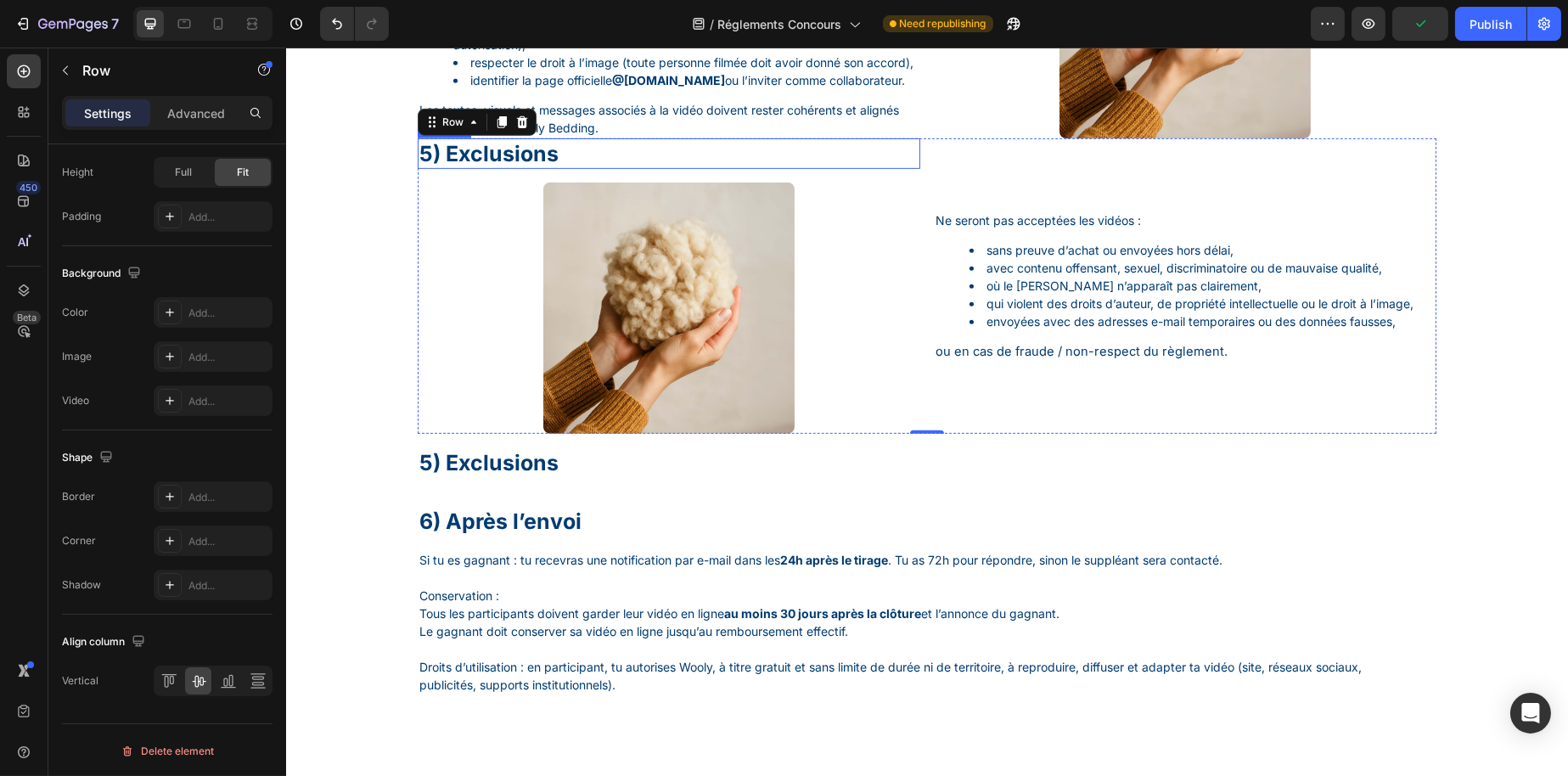
click at [563, 168] on p "5) Exclusions" at bounding box center [668, 153] width 499 height 28
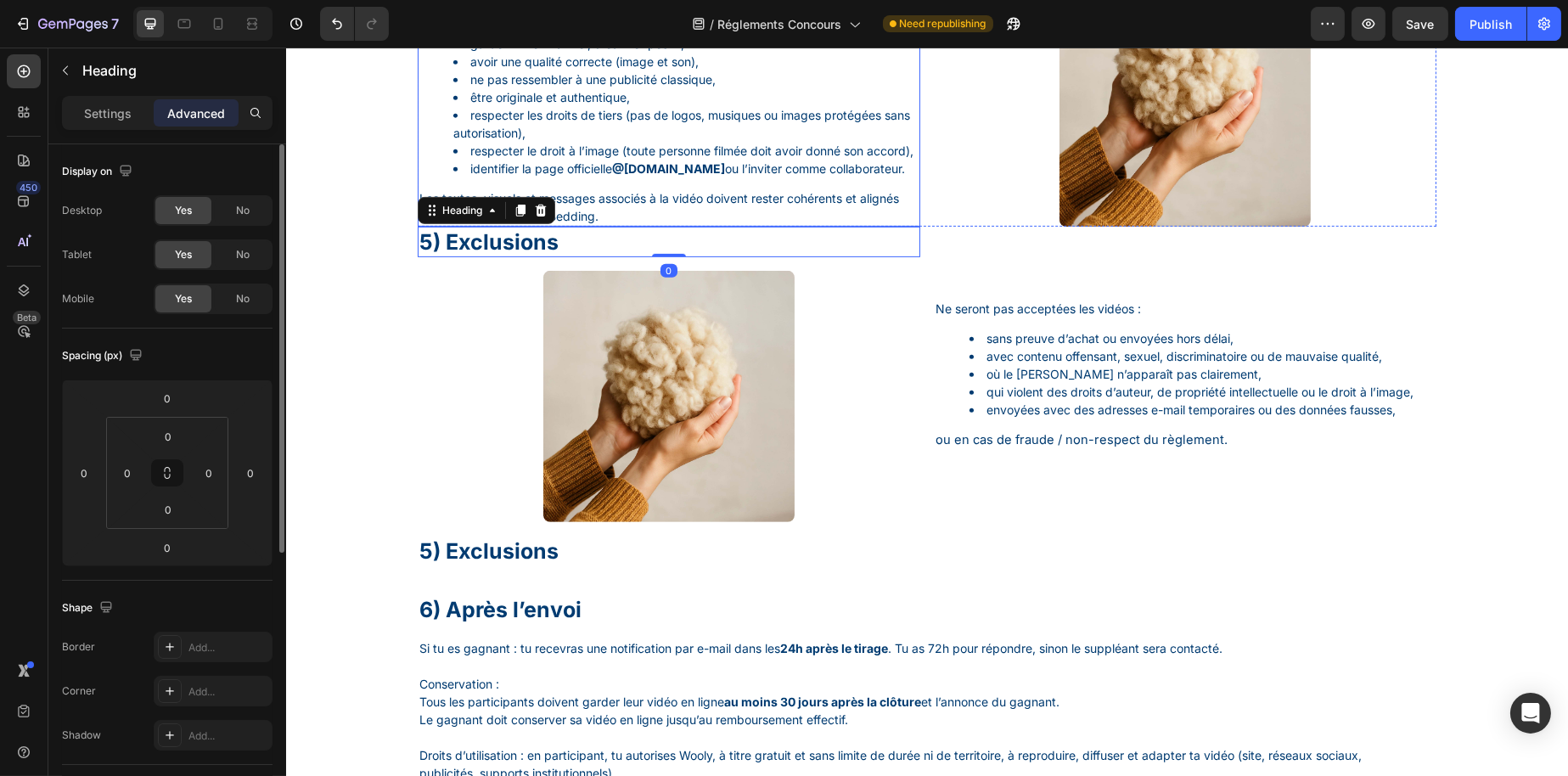
scroll to position [1517, 0]
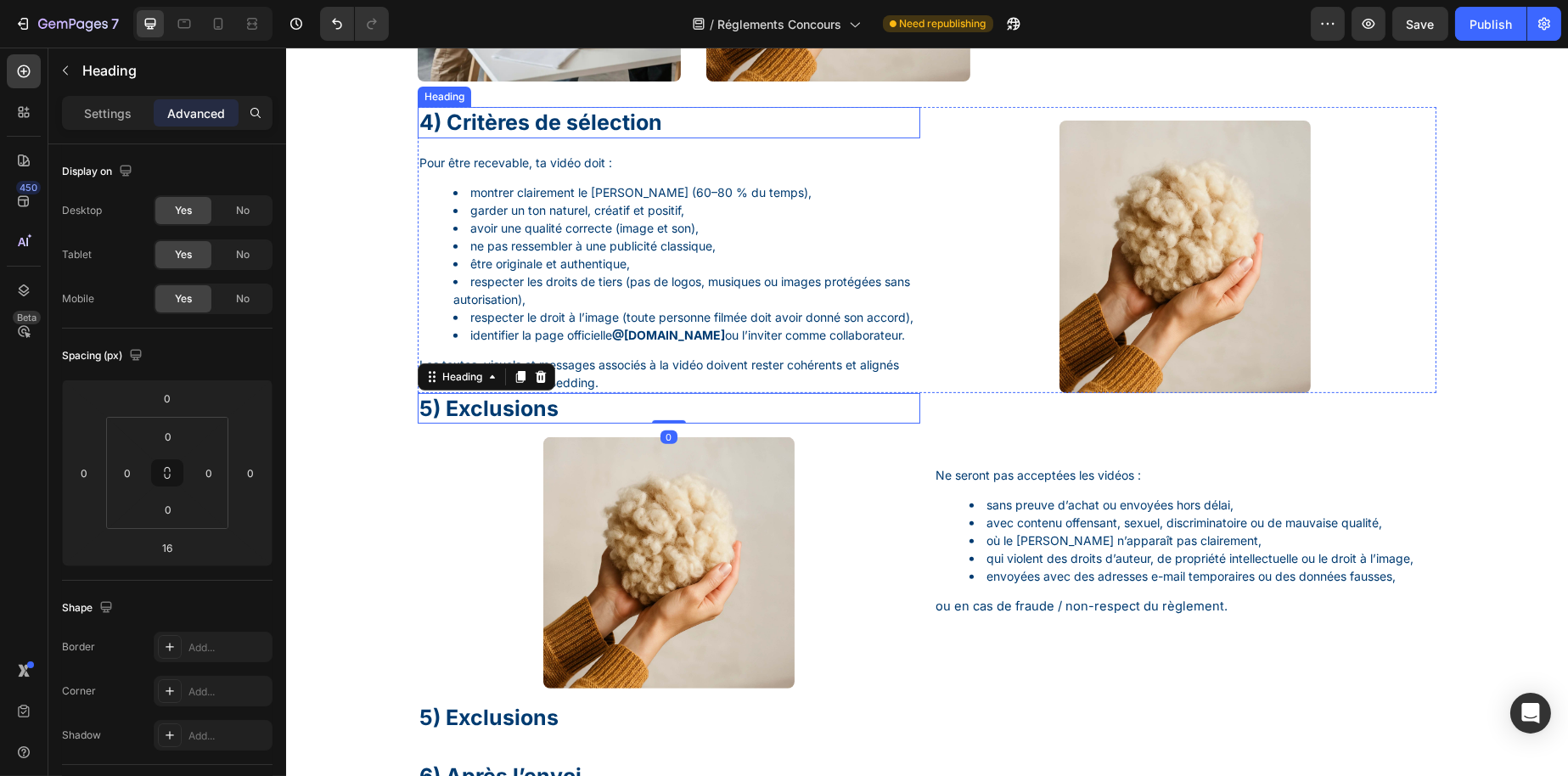
click at [731, 135] on h1 "4) Critères de sélection" at bounding box center [668, 122] width 502 height 31
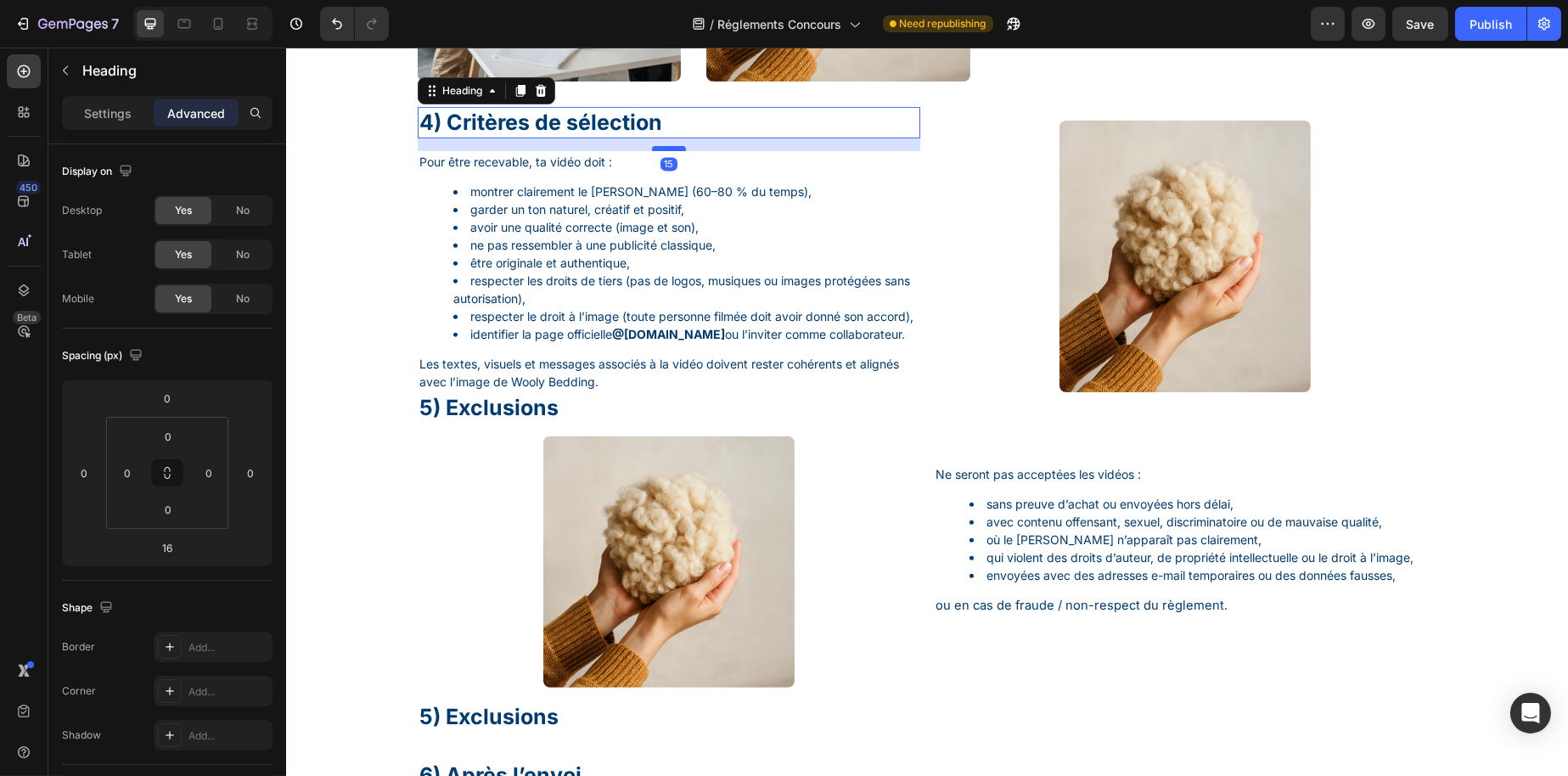
drag, startPoint x: 655, startPoint y: 149, endPoint x: 667, endPoint y: 148, distance: 12.0
click at [667, 148] on div at bounding box center [668, 149] width 34 height 5
type input "15"
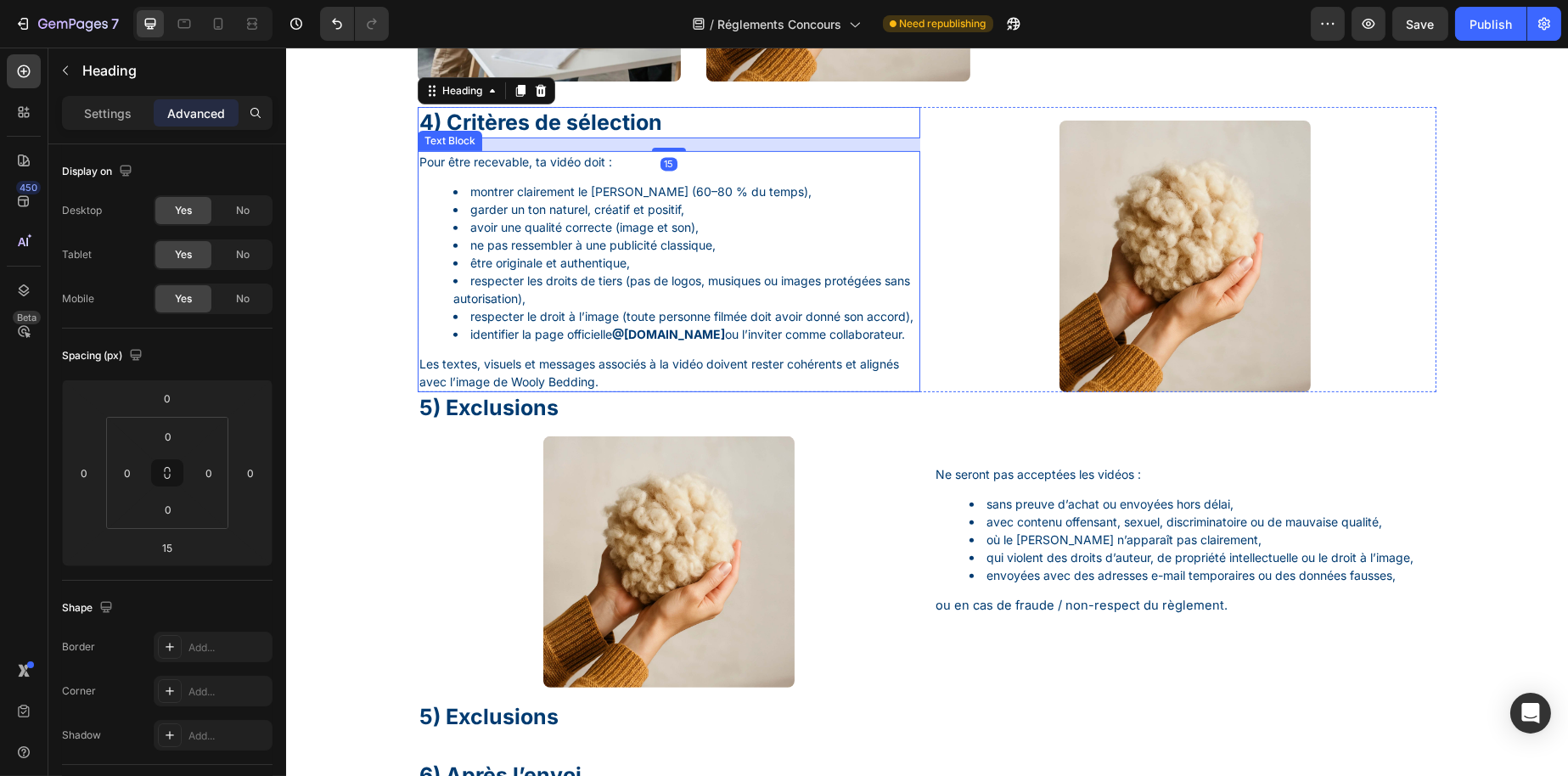
click at [563, 390] on p "Les textes, visuels et messages associés à la vidéo doivent rester cohérents et…" at bounding box center [668, 372] width 499 height 36
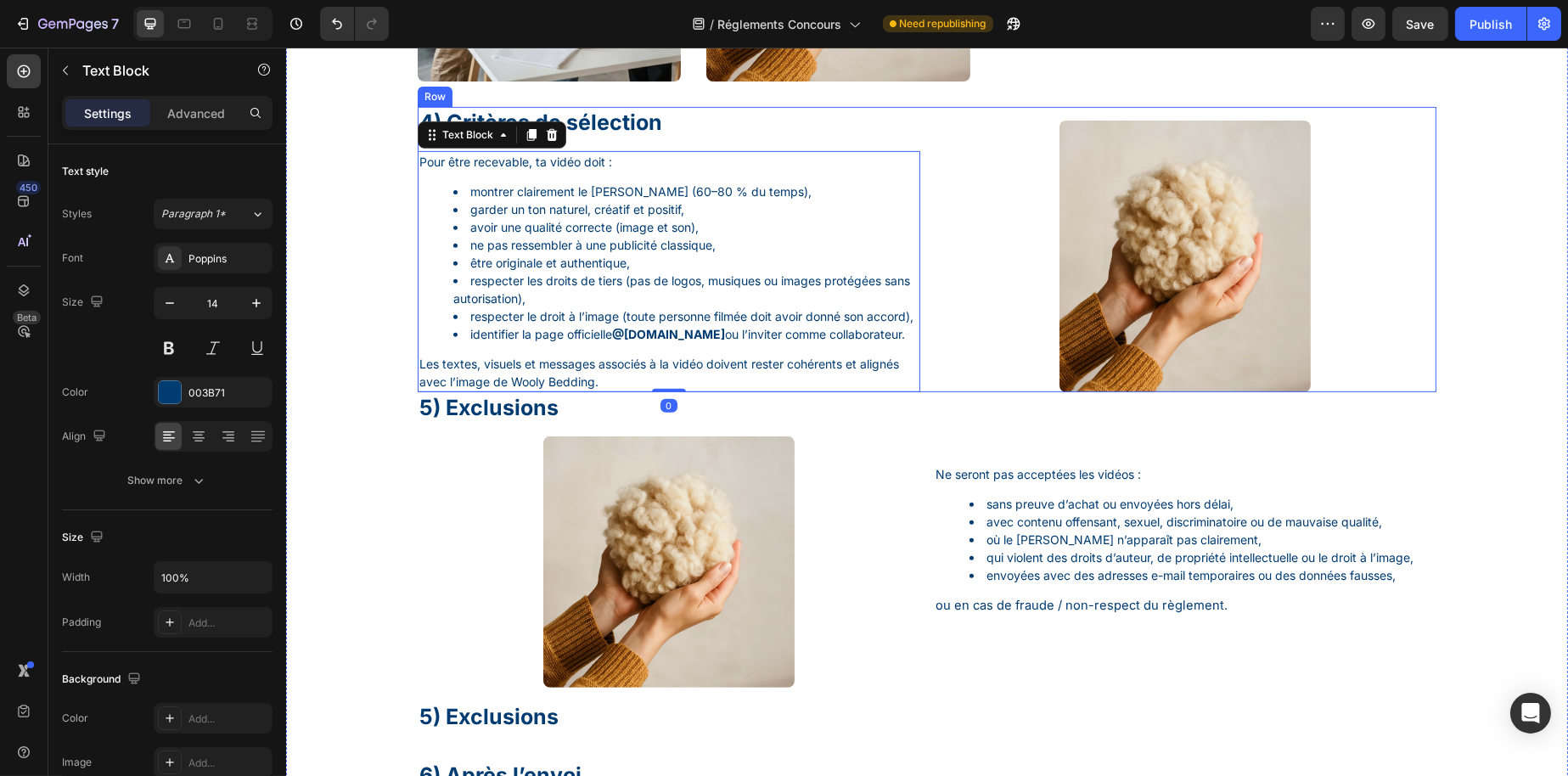
click at [925, 392] on div "4) Critères de sélection Heading Pour être recevable, ta vidéo doit : montrer c…" at bounding box center [927, 249] width 1019 height 285
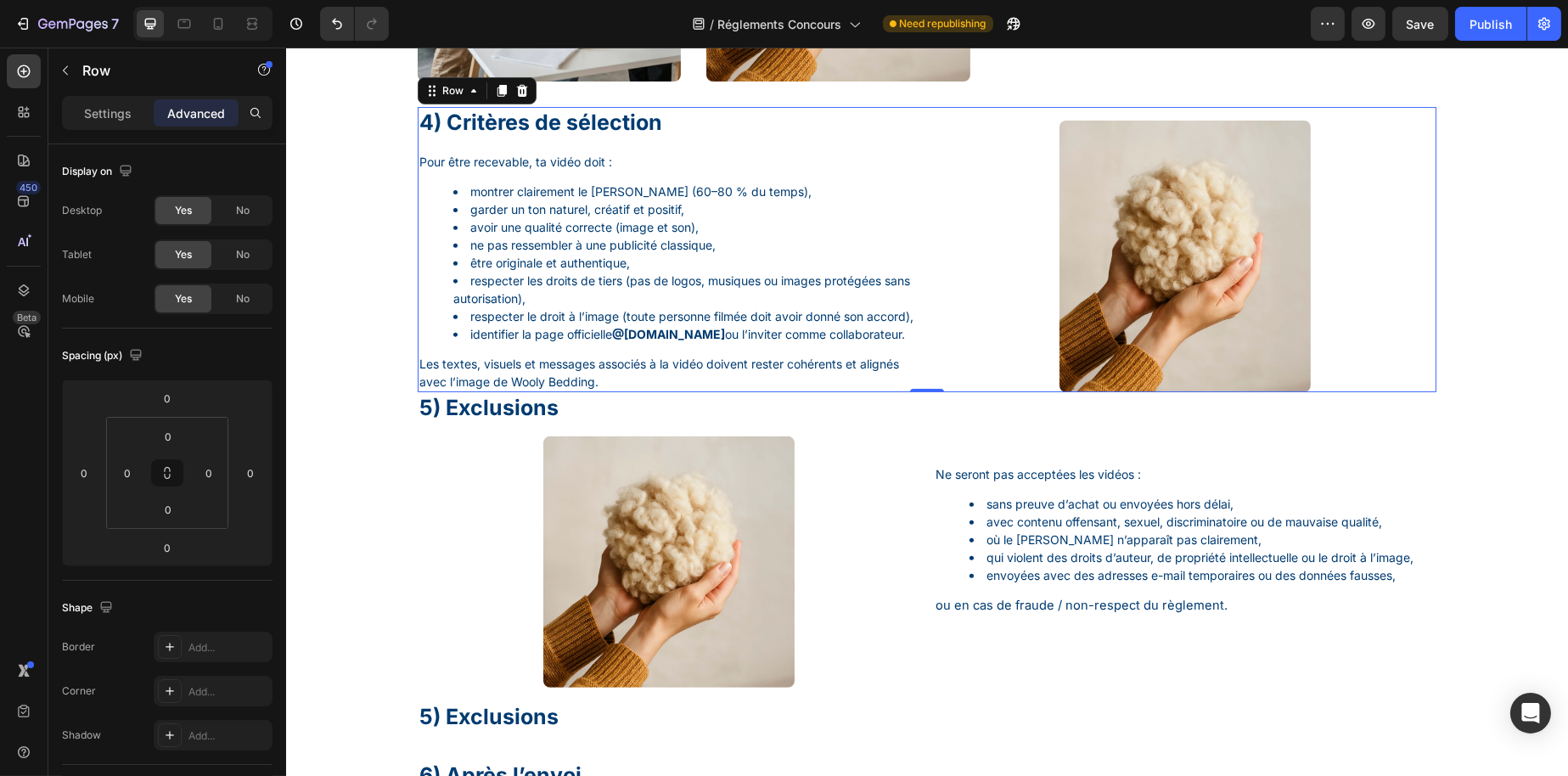
click at [919, 392] on div "4) Critères de sélection Heading Pour être recevable, ta vidéo doit : montrer c…" at bounding box center [927, 249] width 1019 height 285
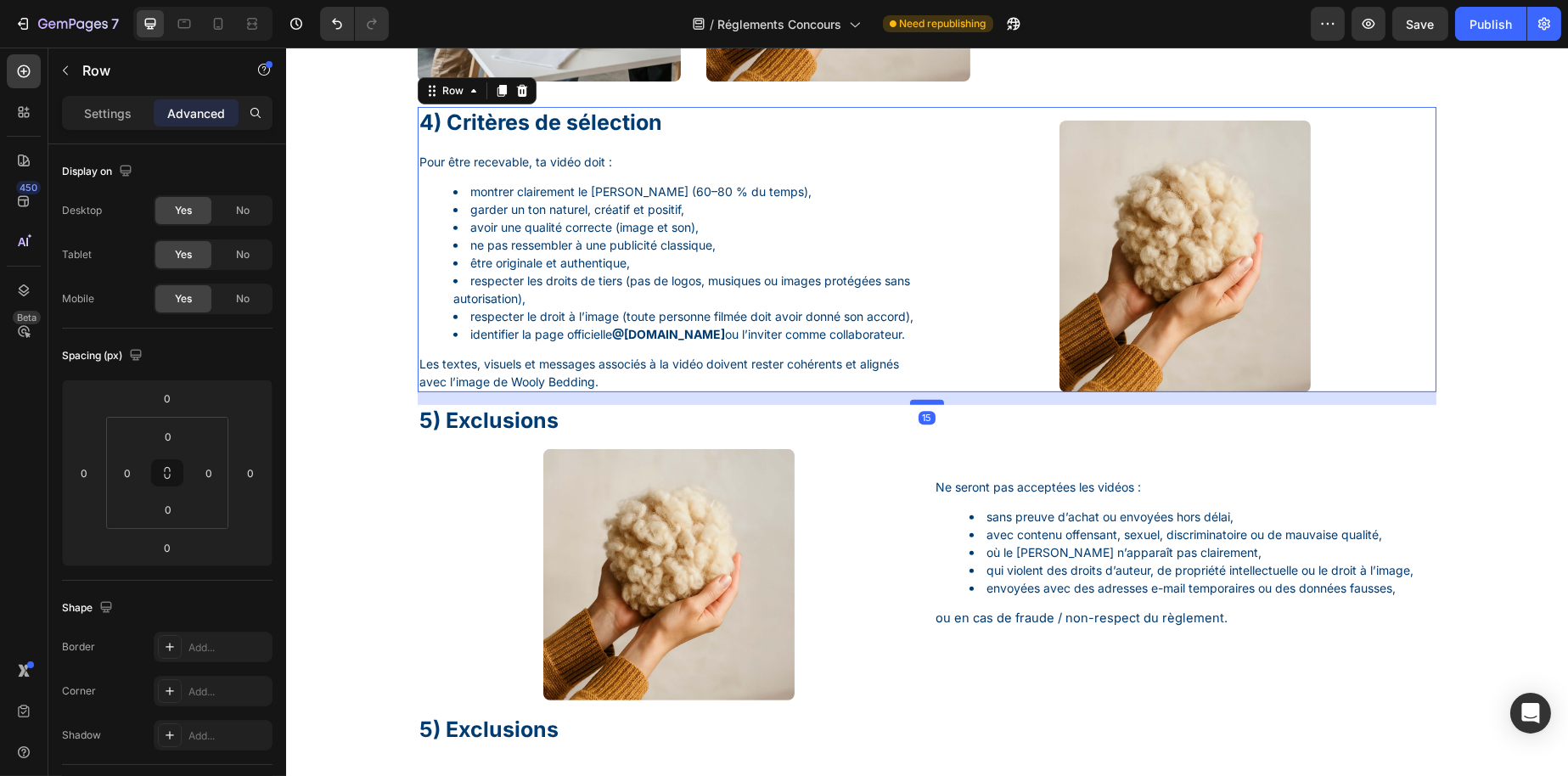
drag, startPoint x: 919, startPoint y: 424, endPoint x: 926, endPoint y: 437, distance: 14.8
click at [926, 405] on div at bounding box center [927, 403] width 34 height 5
type input "15"
click at [517, 470] on div "Image" at bounding box center [668, 568] width 502 height 265
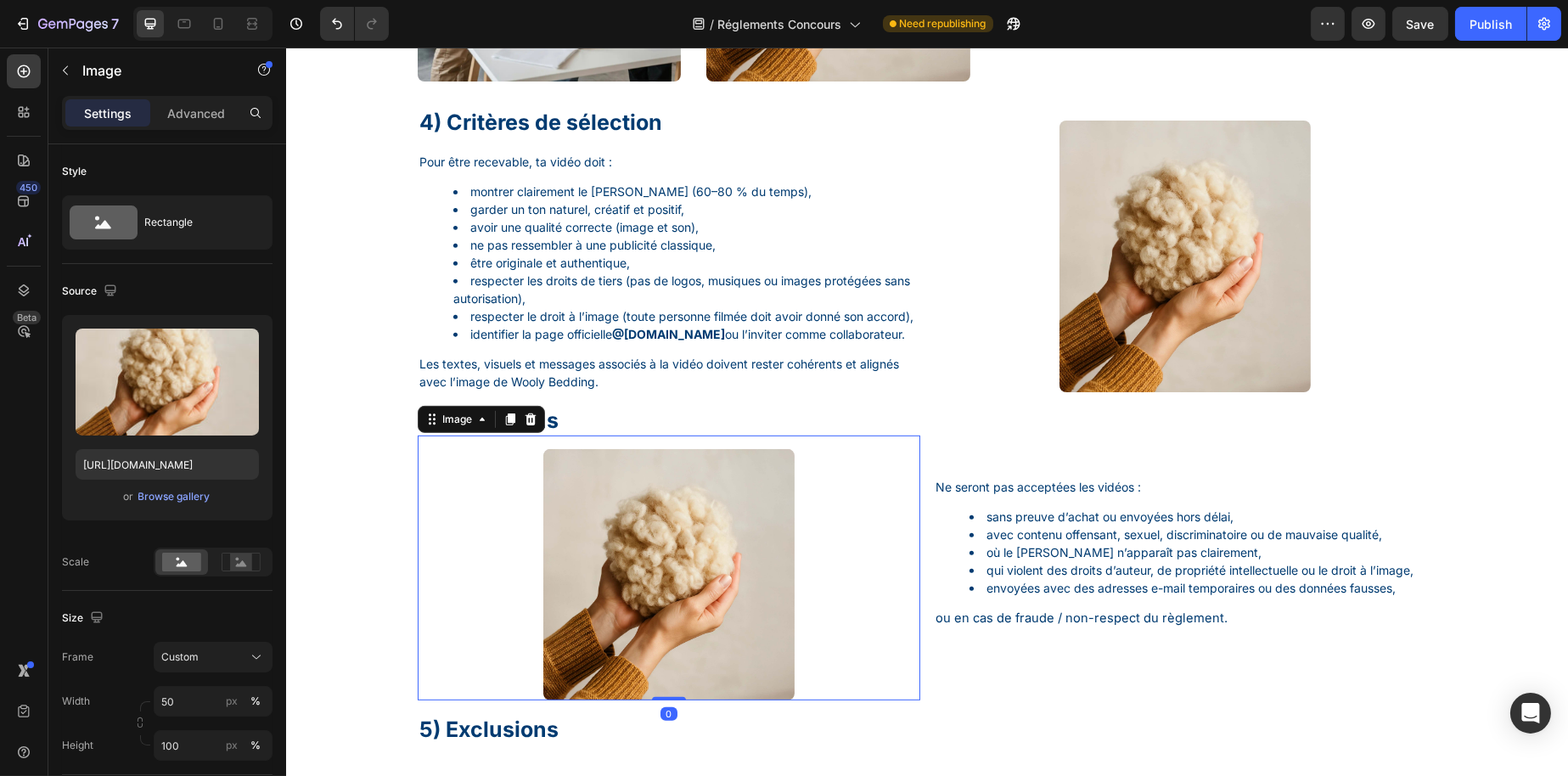
click at [561, 435] on p "5) Exclusions" at bounding box center [668, 420] width 499 height 28
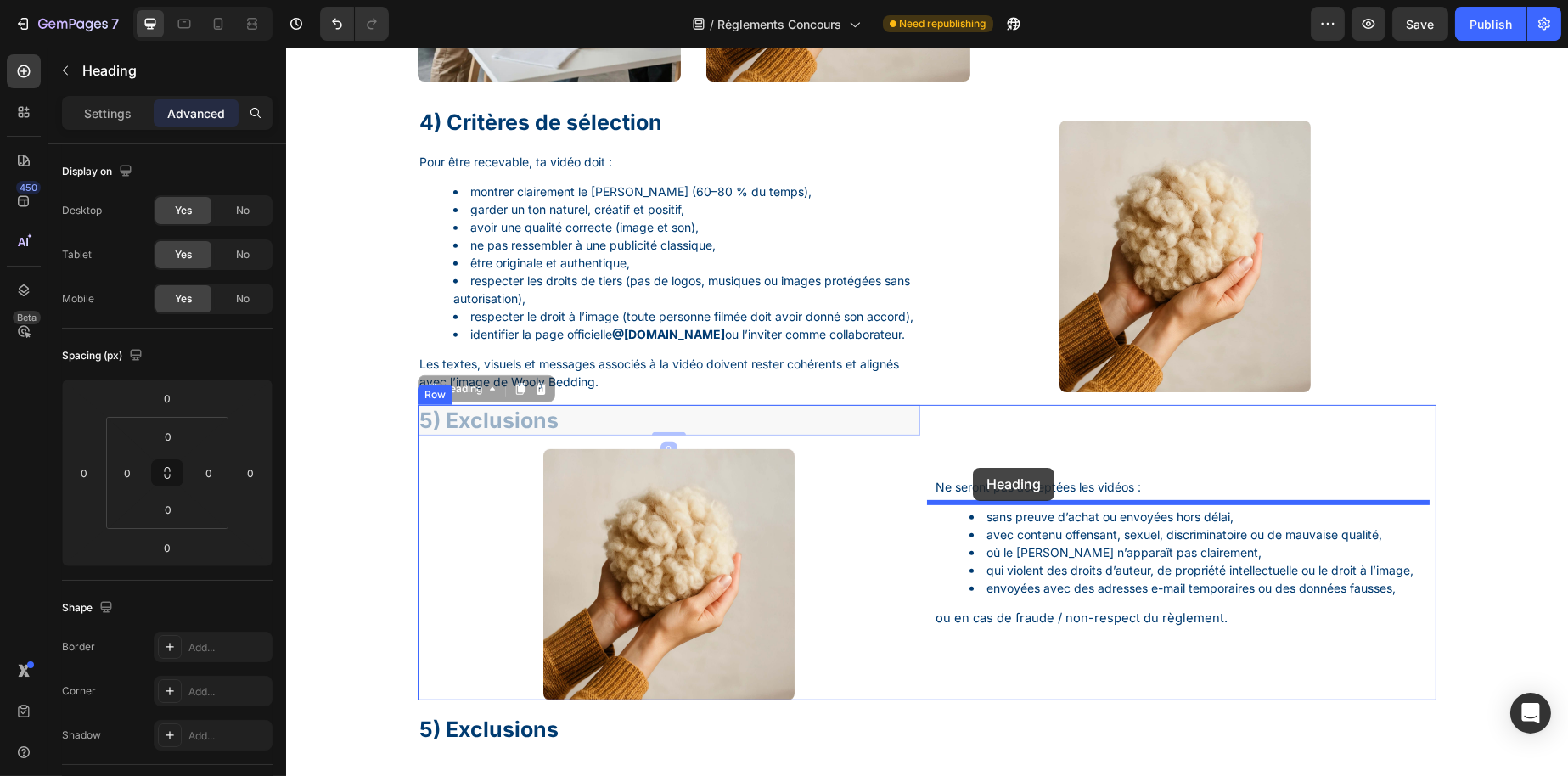
drag, startPoint x: 457, startPoint y: 419, endPoint x: 972, endPoint y: 468, distance: 517.3
type input "16"
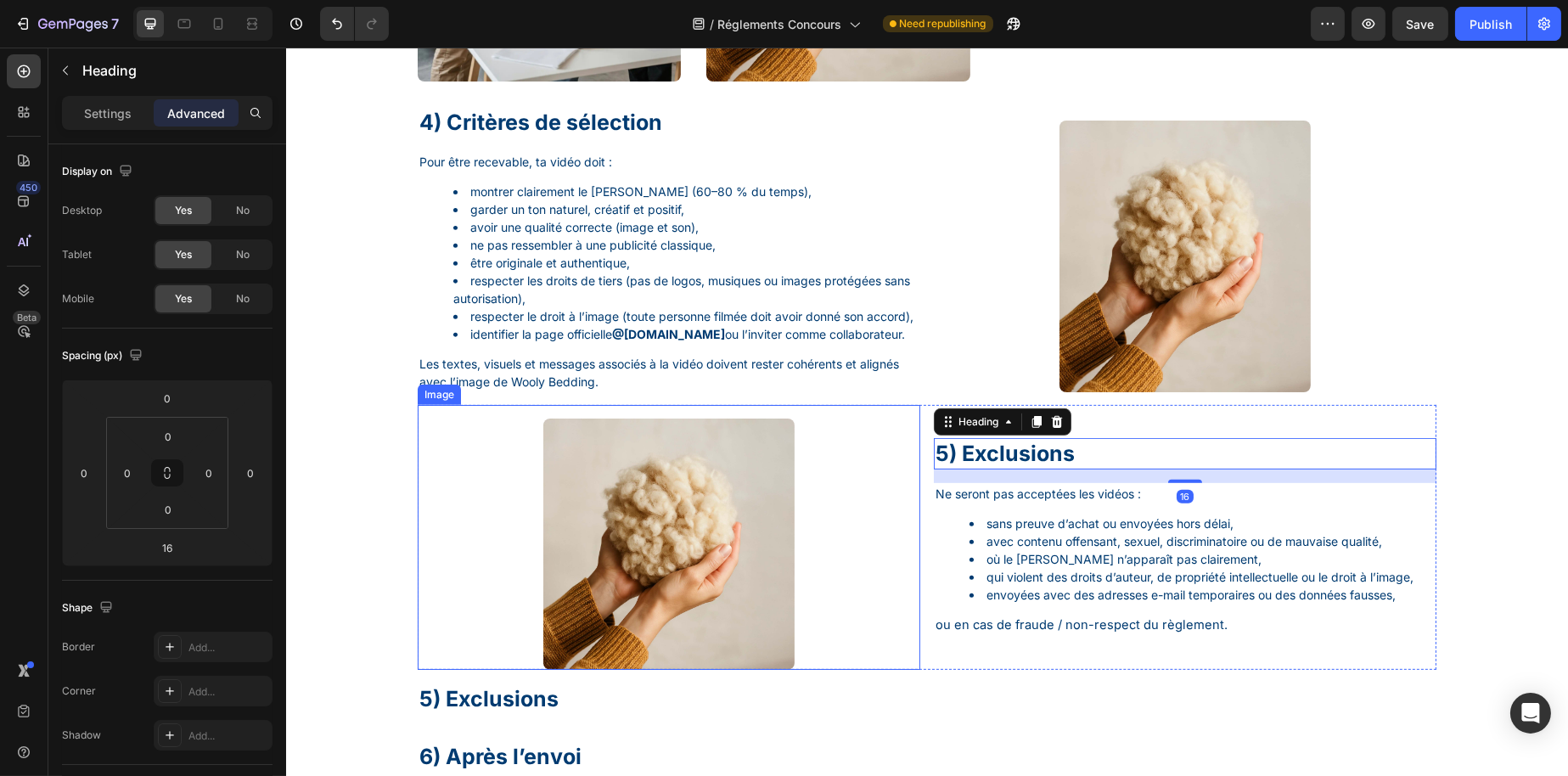
click at [786, 538] on img at bounding box center [668, 544] width 251 height 251
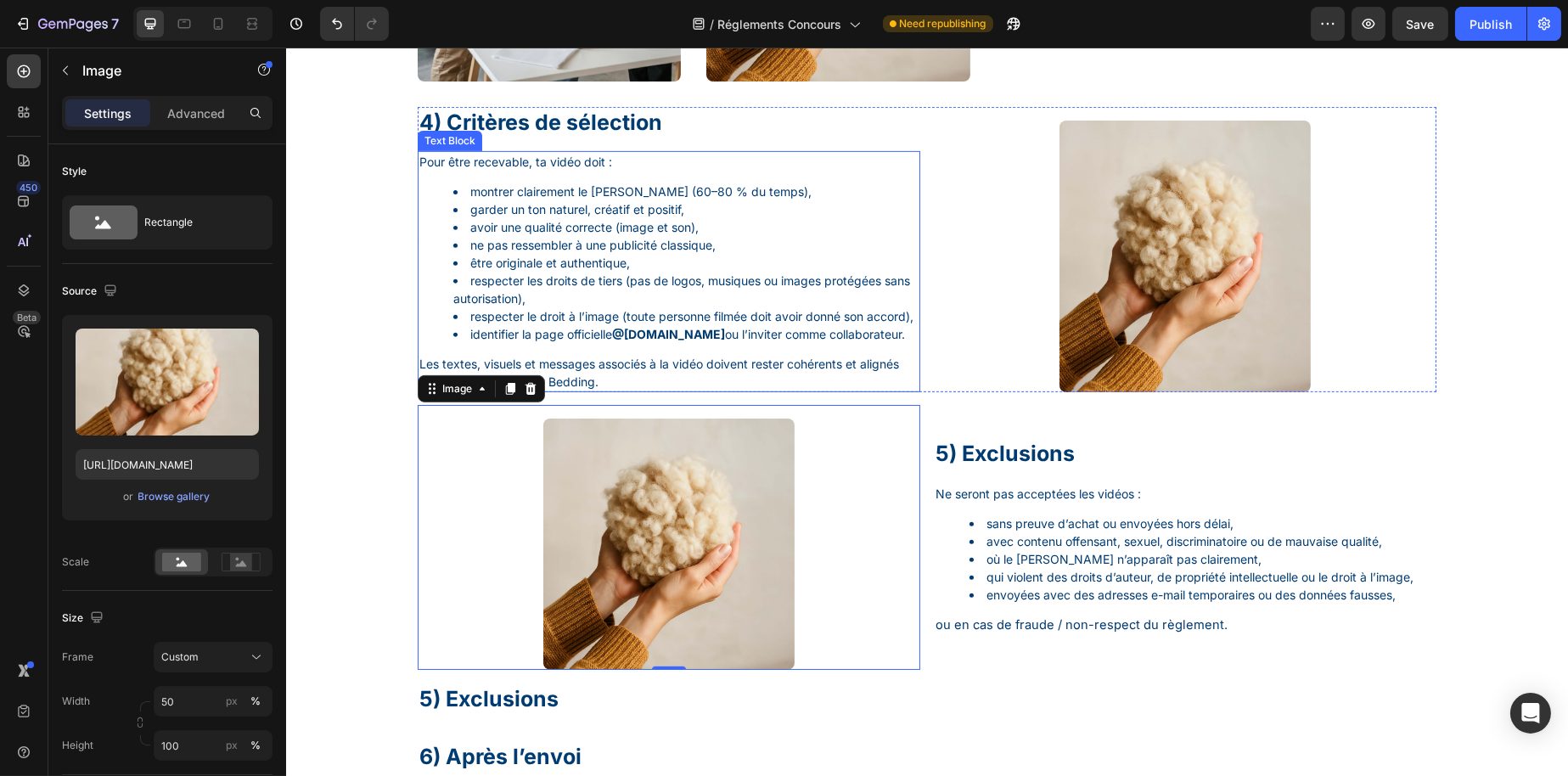
click at [911, 392] on div "Pour être recevable, ta vidéo doit : montrer clairement le matelas Wooly (60–80…" at bounding box center [668, 272] width 502 height 241
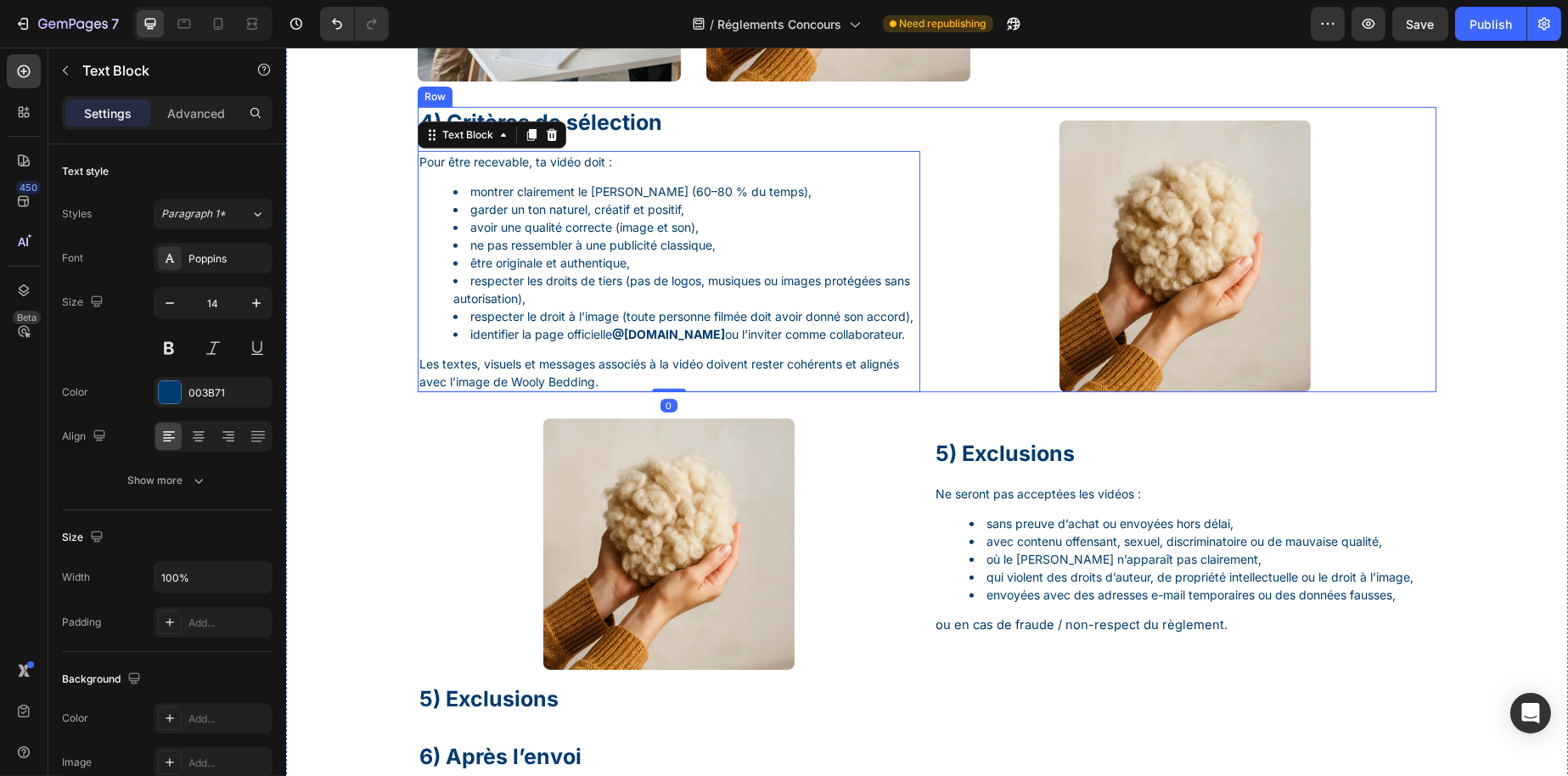
click at [913, 392] on div "4) Critères de sélection Heading Pour être recevable, ta vidéo doit : montrer c…" at bounding box center [927, 249] width 1019 height 285
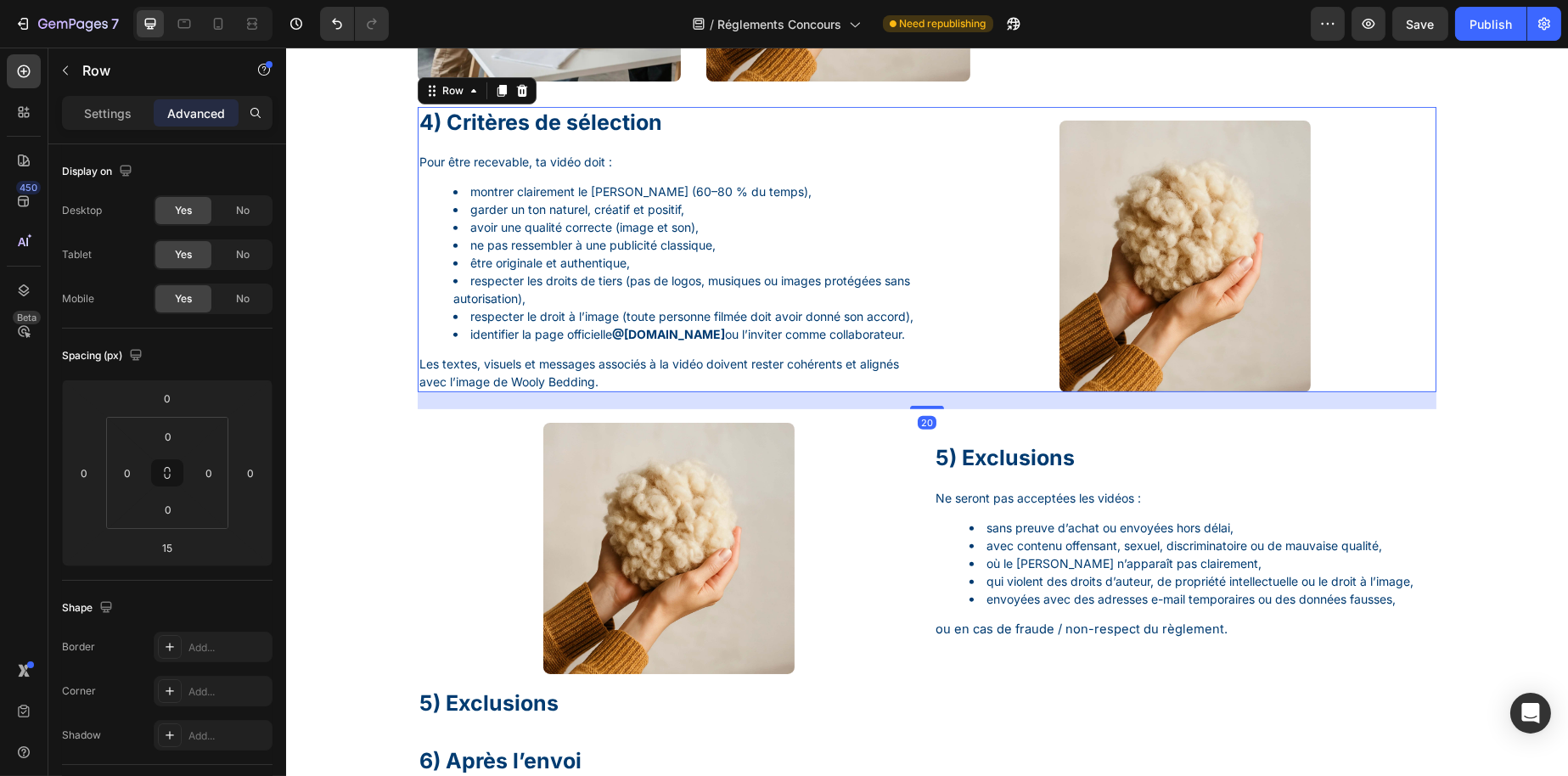
drag, startPoint x: 911, startPoint y: 437, endPoint x: 896, endPoint y: 444, distance: 16.6
click at [910, 409] on div at bounding box center [927, 408] width 34 height 4
type input "20"
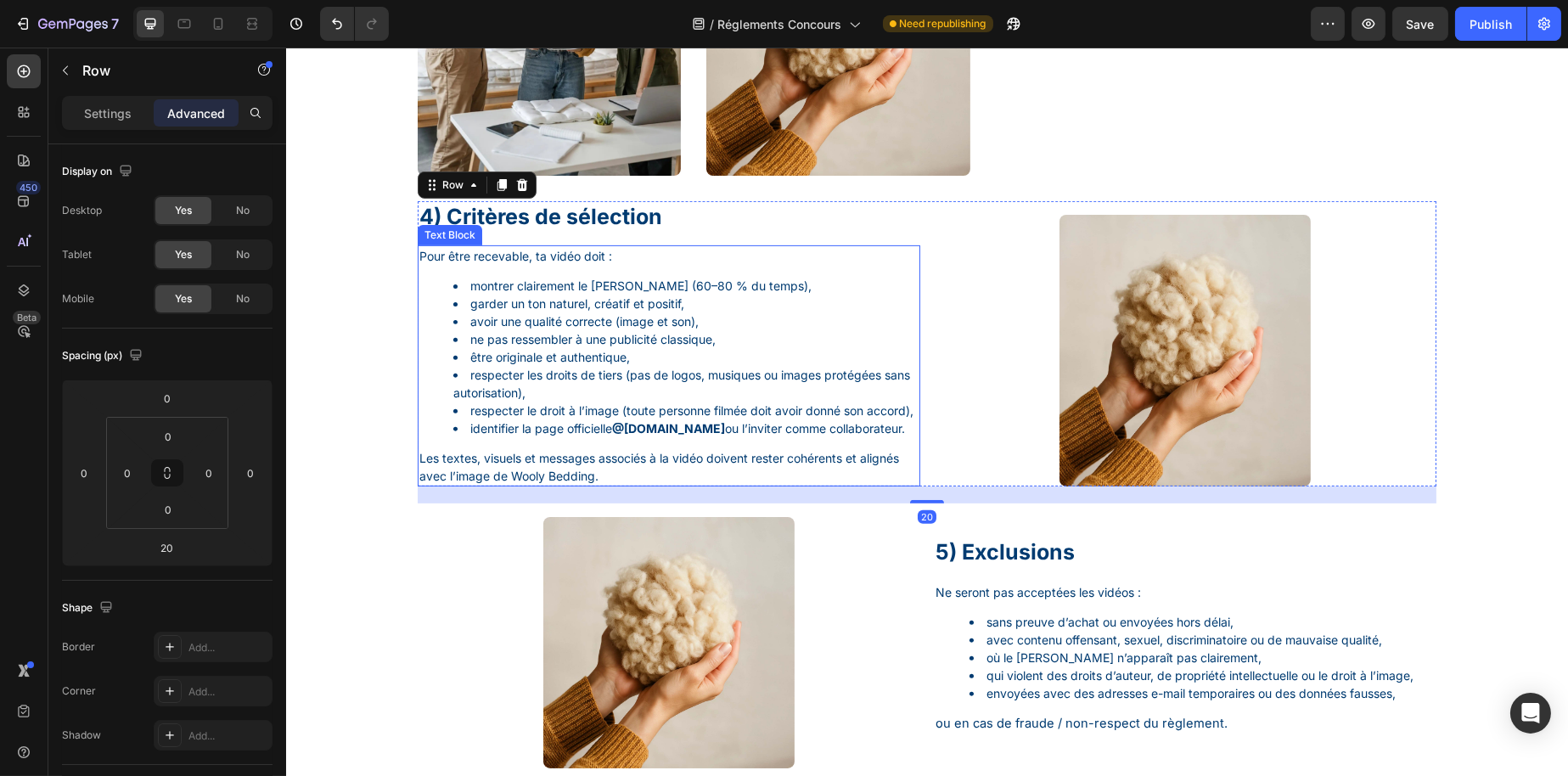
scroll to position [1347, 0]
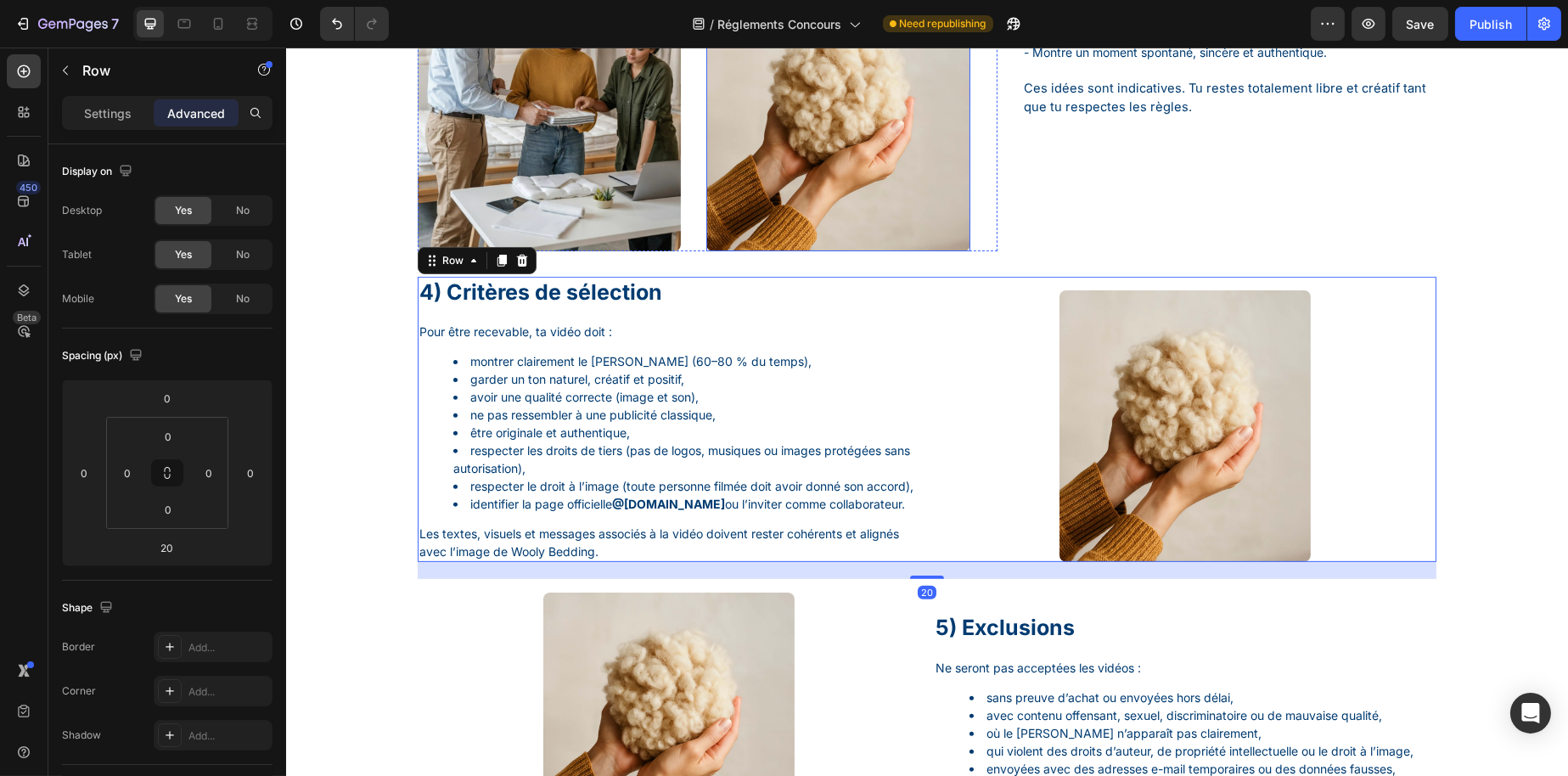
click at [706, 184] on img at bounding box center [837, 119] width 263 height 263
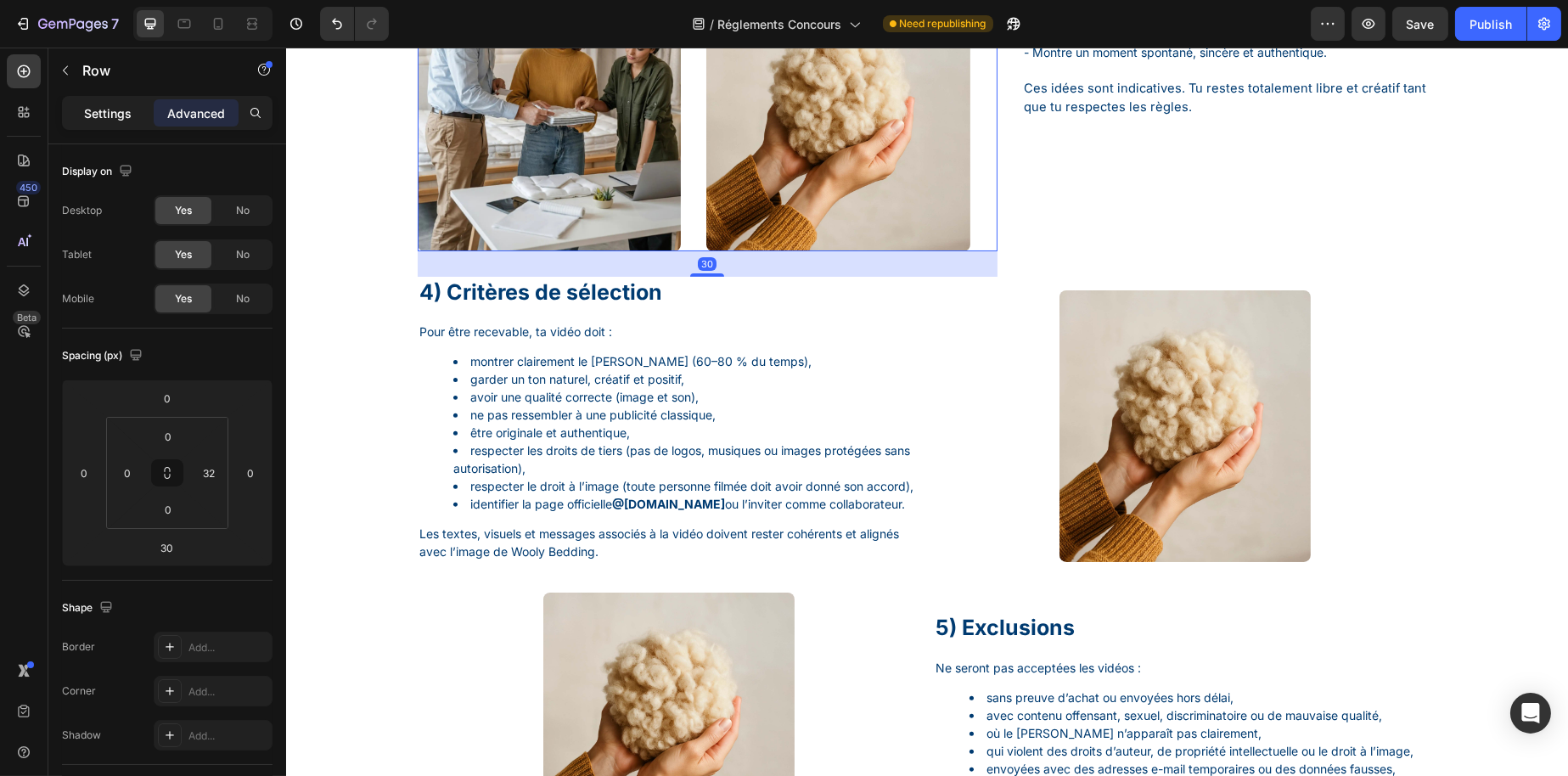
click at [98, 110] on p "Settings" at bounding box center [107, 113] width 47 height 18
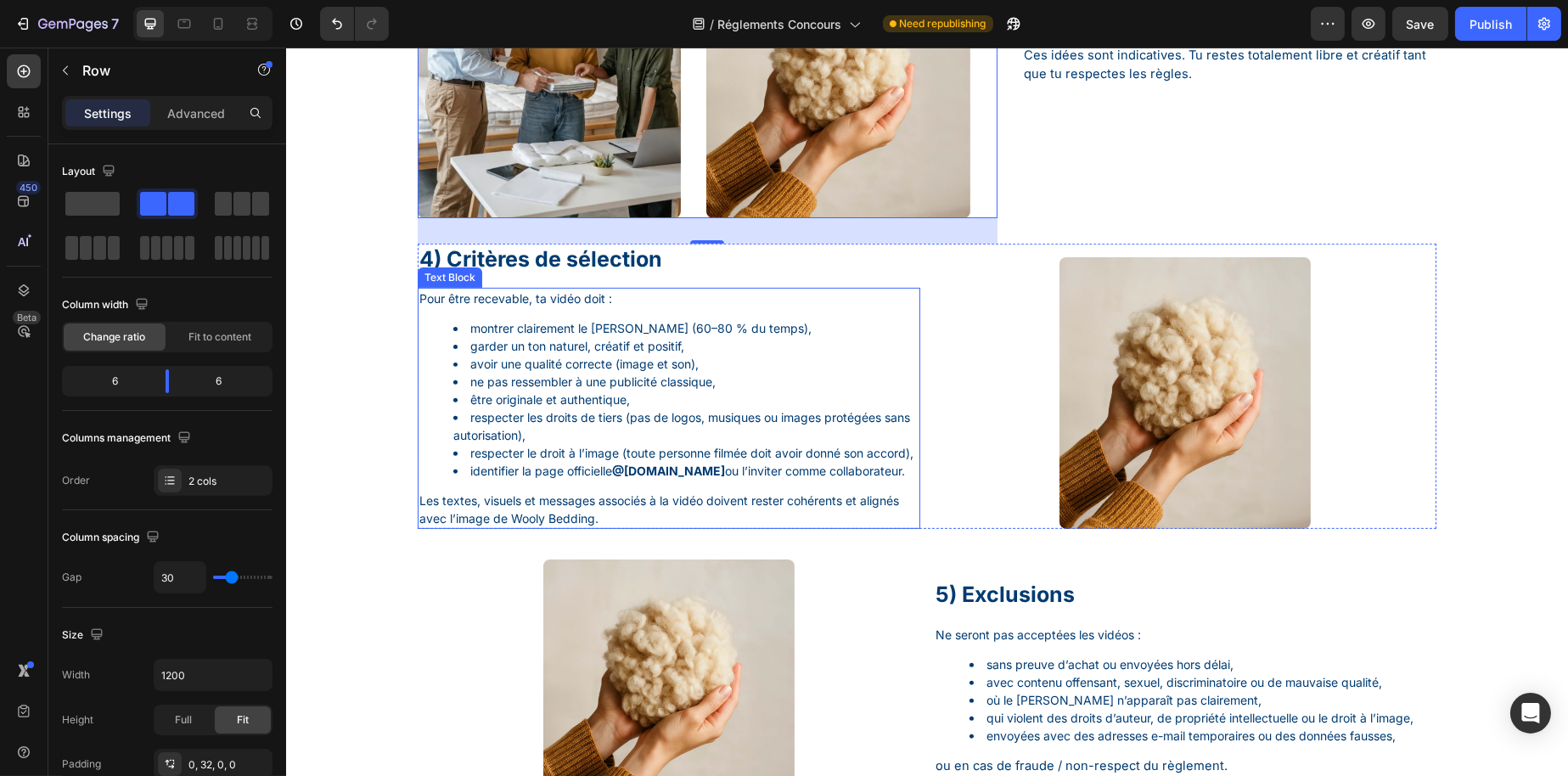
scroll to position [1602, 0]
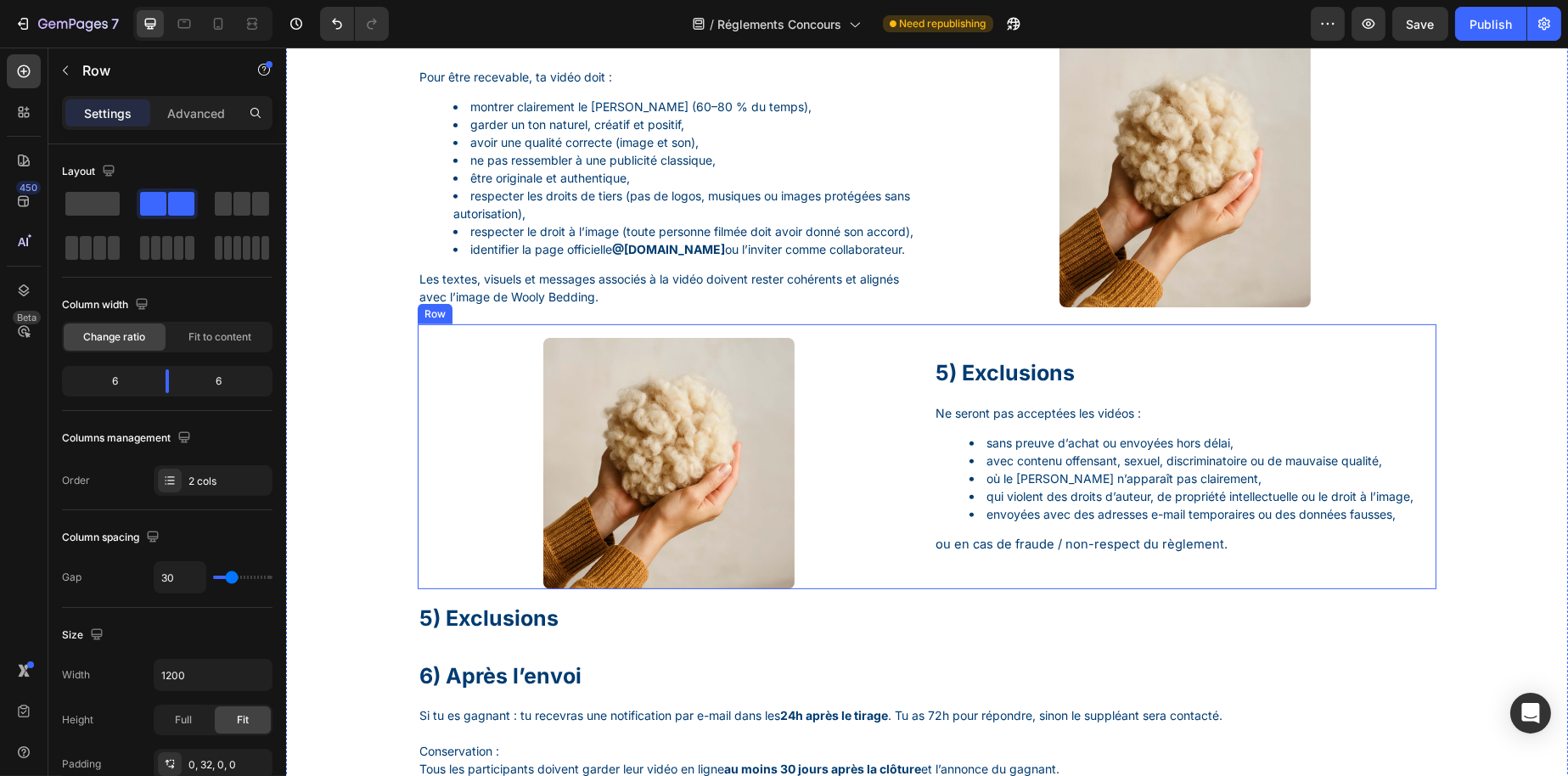
click at [912, 446] on div "Image 5) Exclusions Heading Ne seront pas acceptées les vidéos : sans preuve d’…" at bounding box center [927, 456] width 1019 height 265
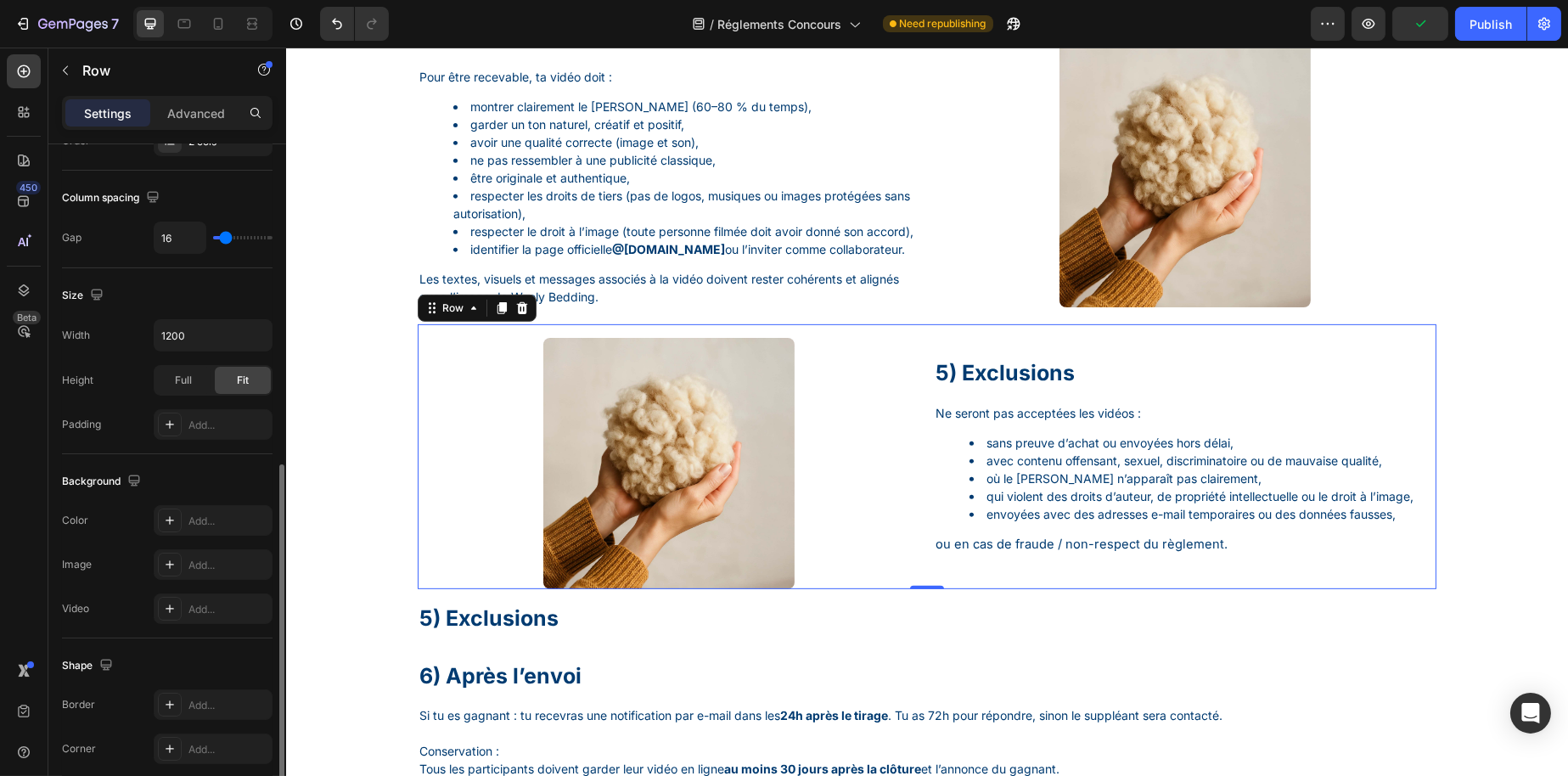
scroll to position [424, 0]
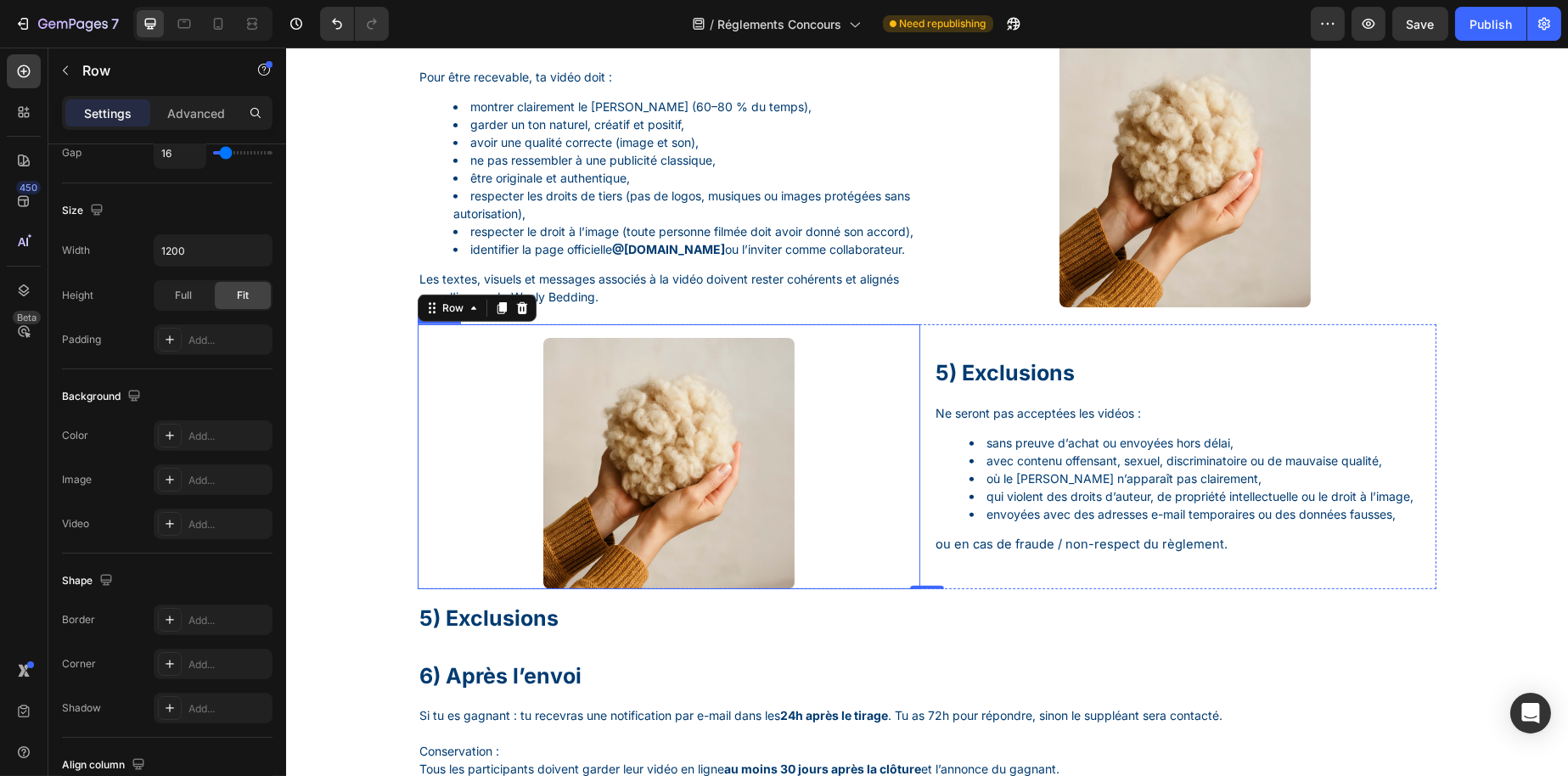
click at [909, 511] on div at bounding box center [668, 463] width 502 height 251
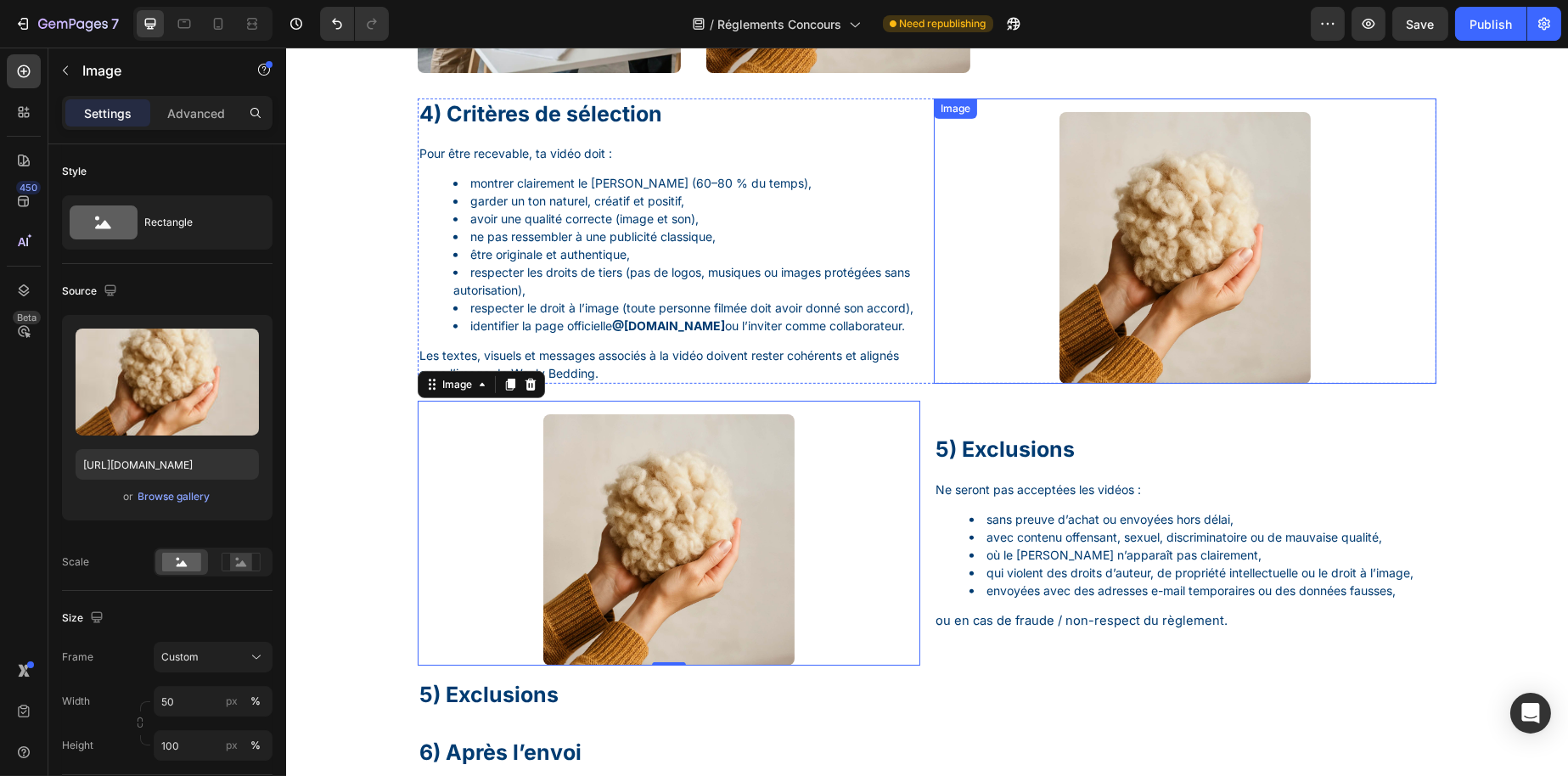
scroll to position [1433, 0]
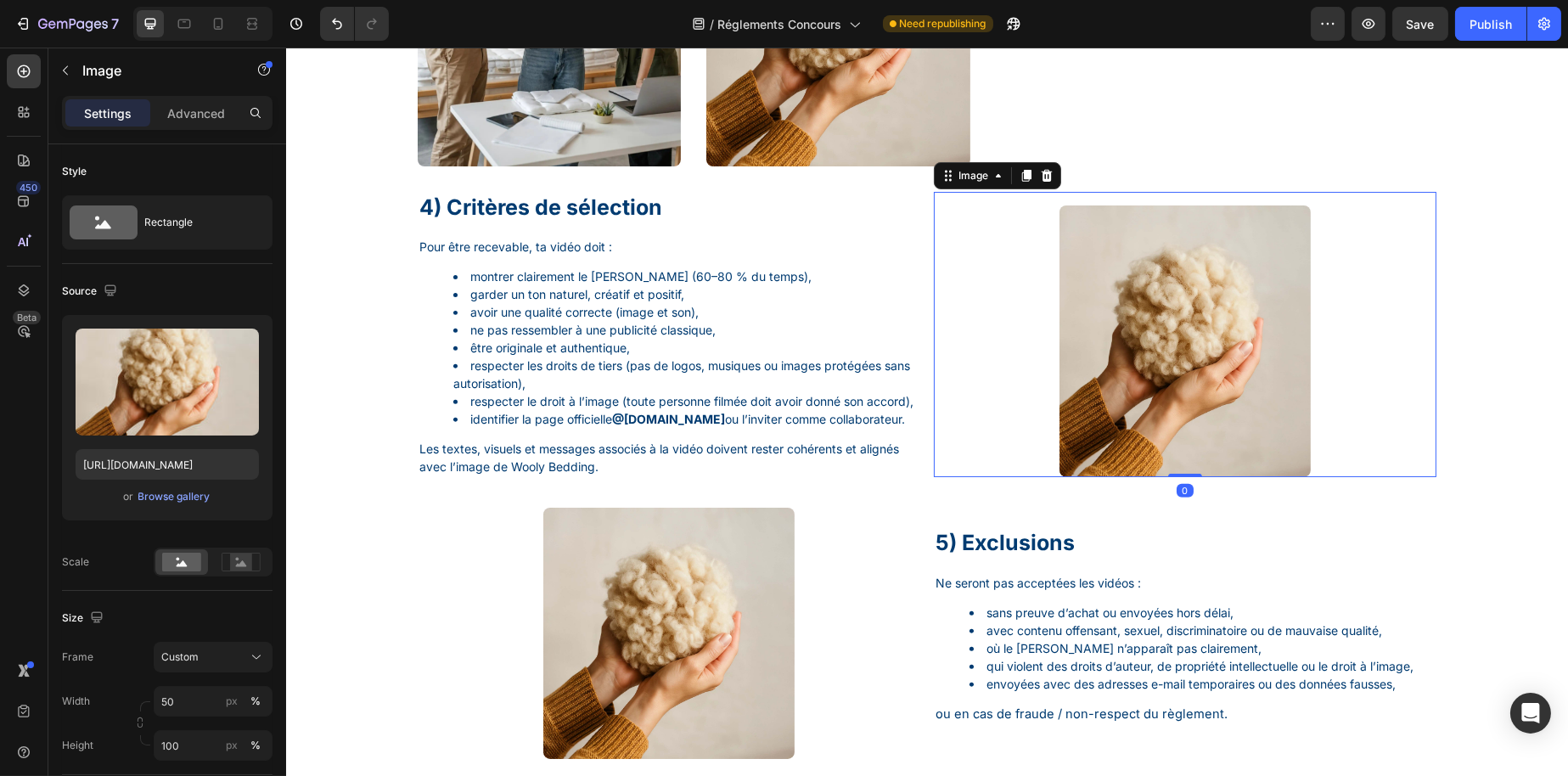
click at [1023, 300] on div at bounding box center [1184, 341] width 502 height 272
click at [179, 111] on p "Advanced" at bounding box center [196, 113] width 58 height 18
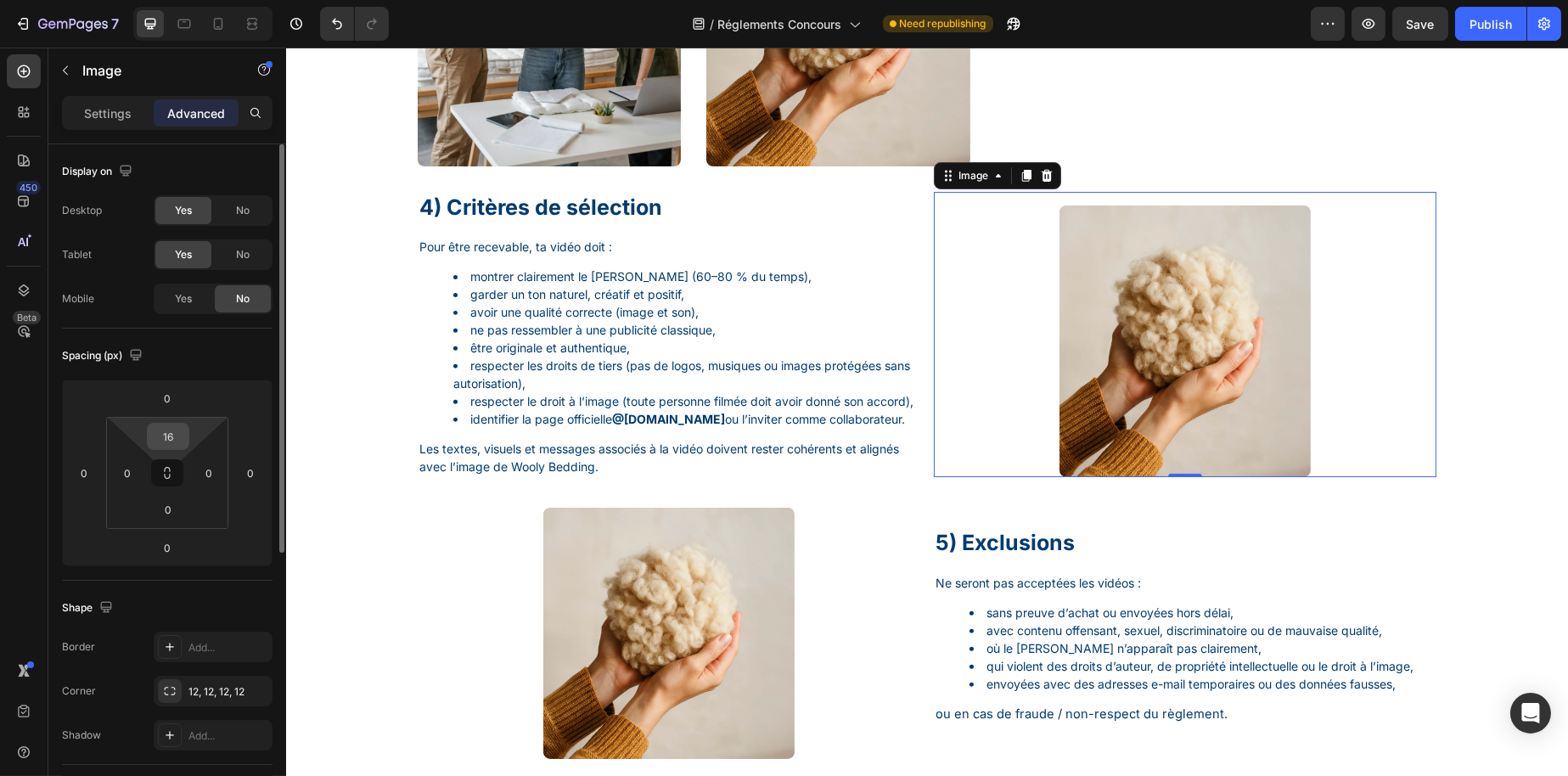
click at [170, 433] on input "16" at bounding box center [168, 437] width 34 height 26
type input "15"
click at [172, 506] on input "0" at bounding box center [168, 509] width 34 height 26
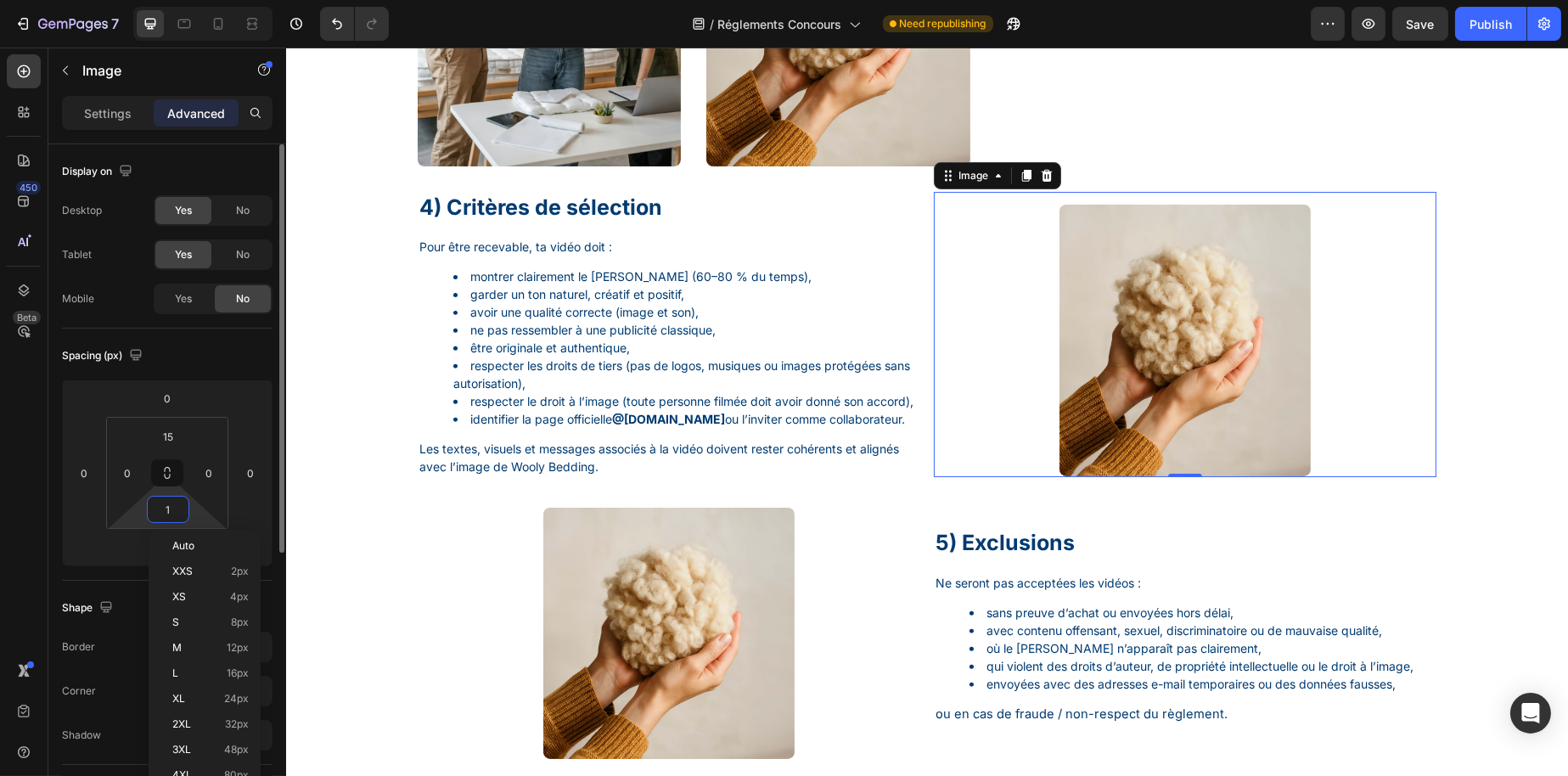
type input "15"
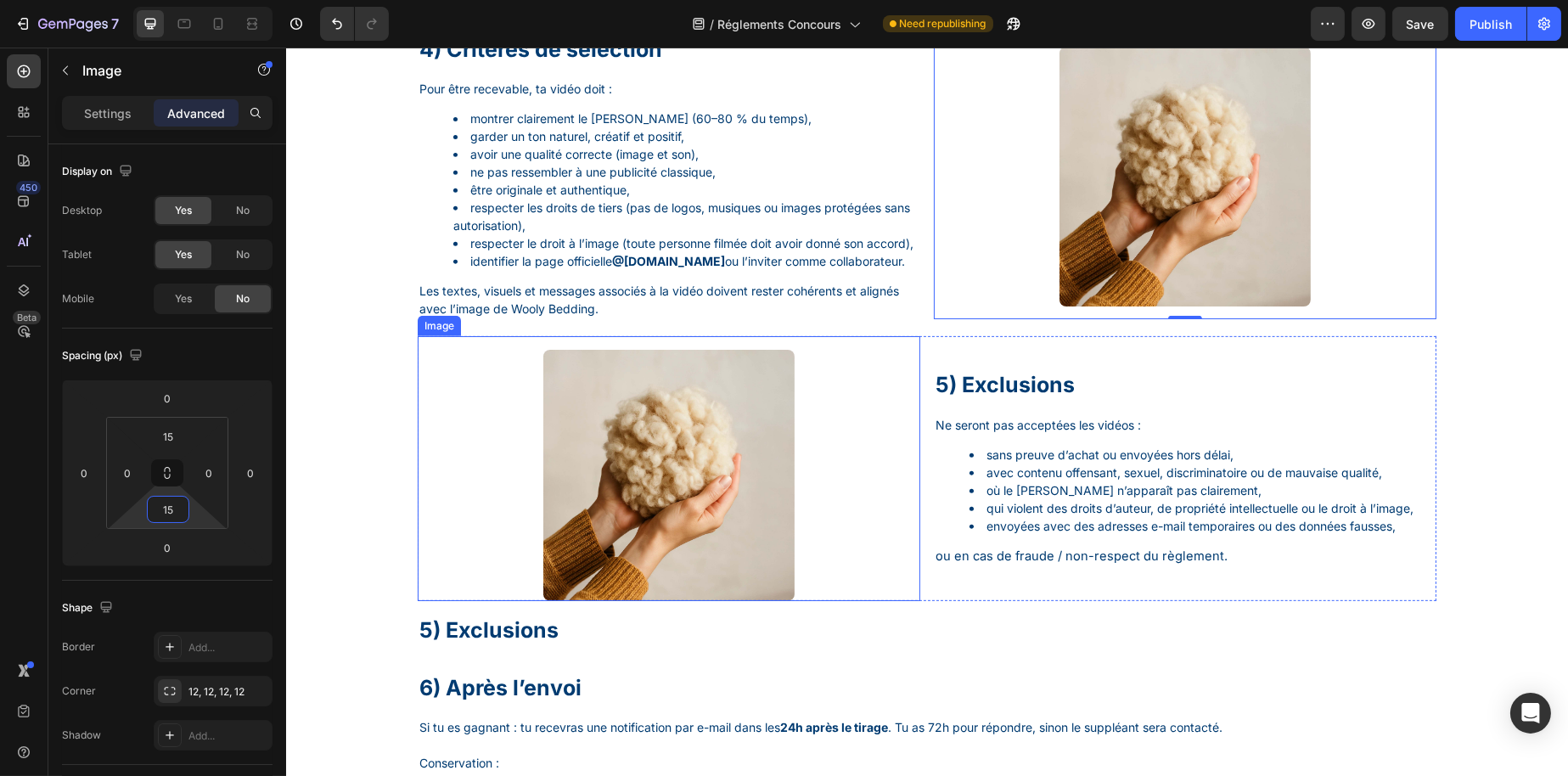
scroll to position [1602, 0]
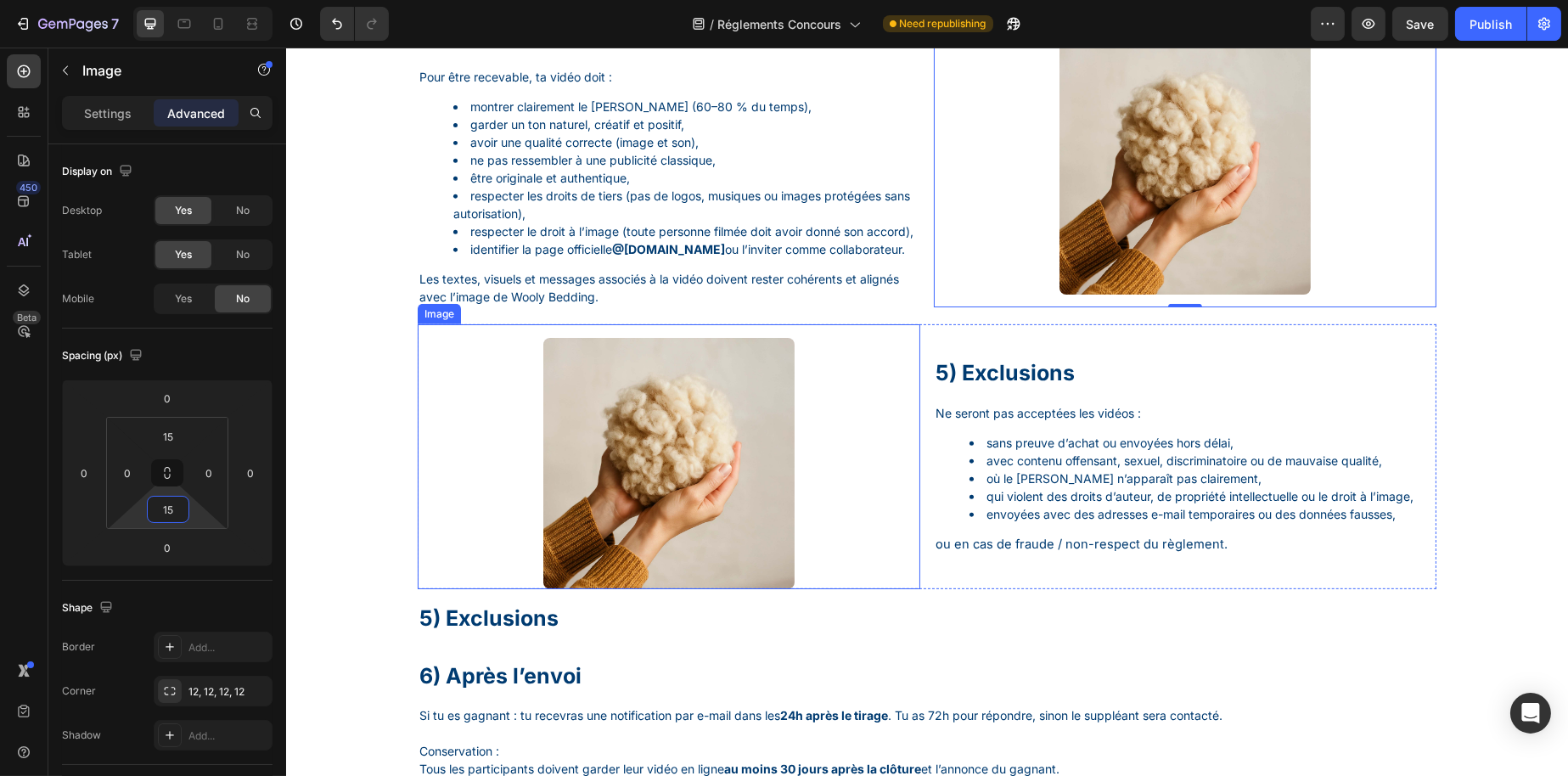
click at [759, 533] on img at bounding box center [668, 463] width 251 height 251
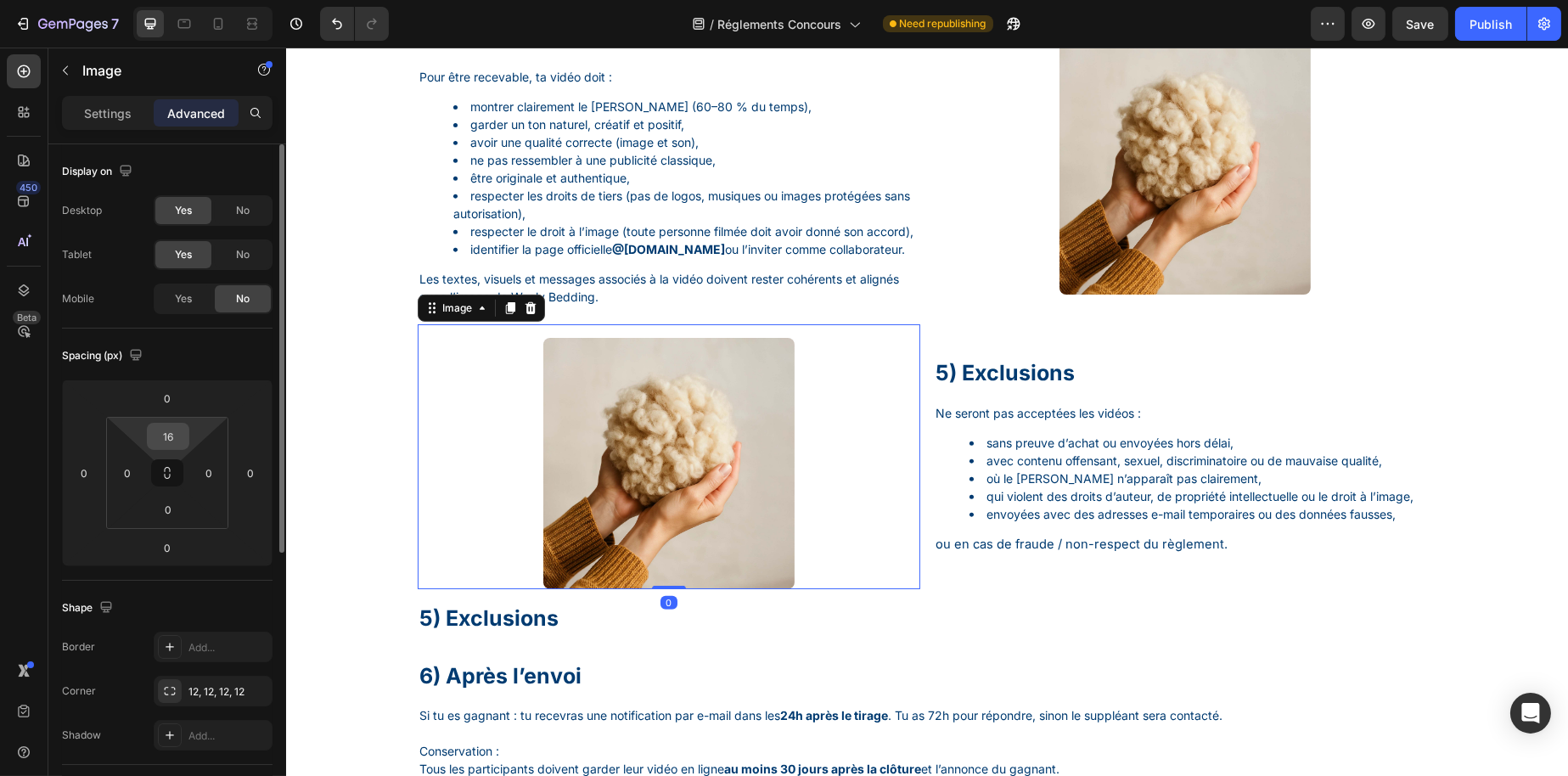
click at [166, 442] on input "16" at bounding box center [168, 437] width 34 height 26
type input "15"
click at [172, 511] on input "0" at bounding box center [168, 509] width 34 height 26
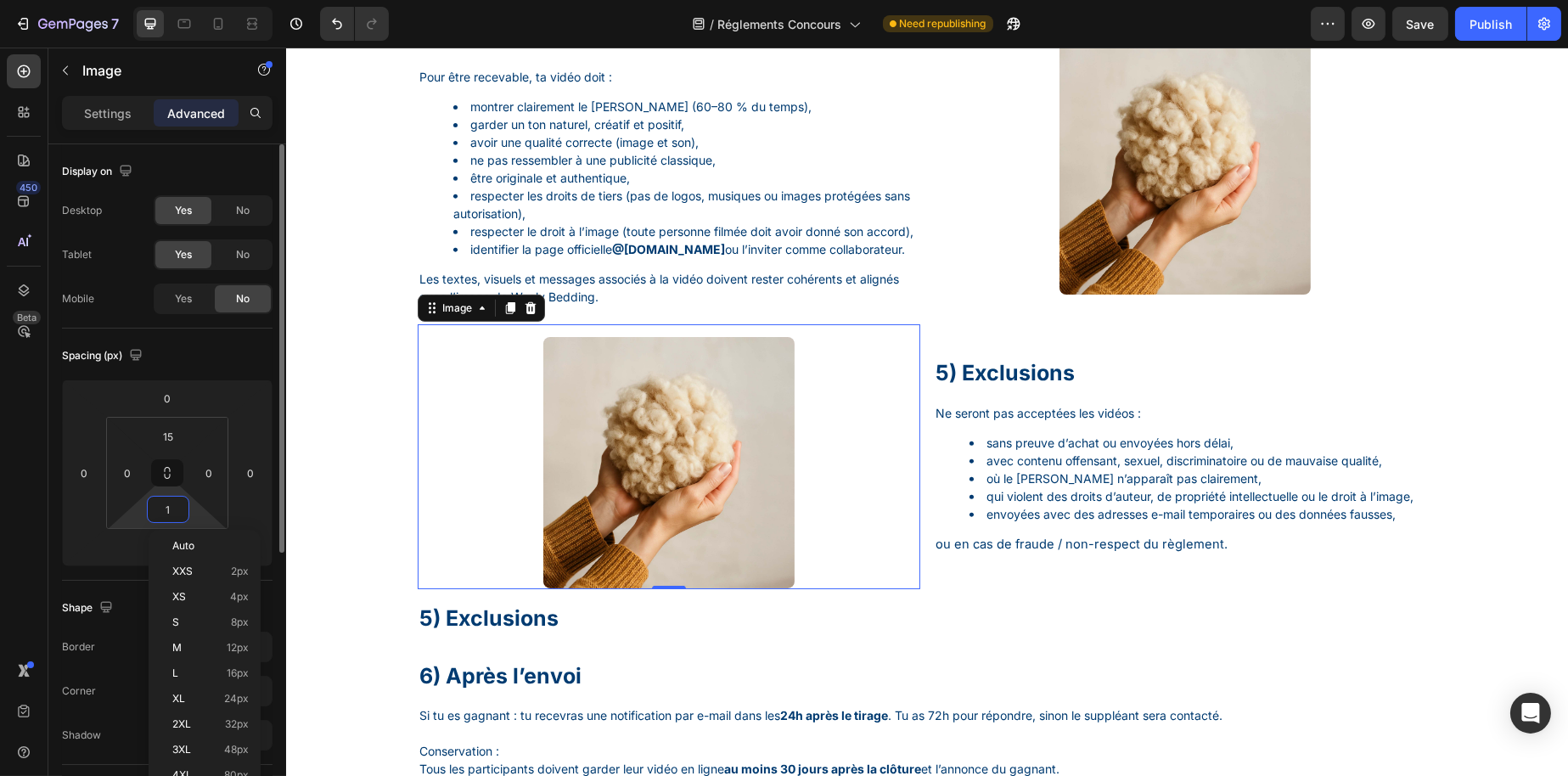
type input "15"
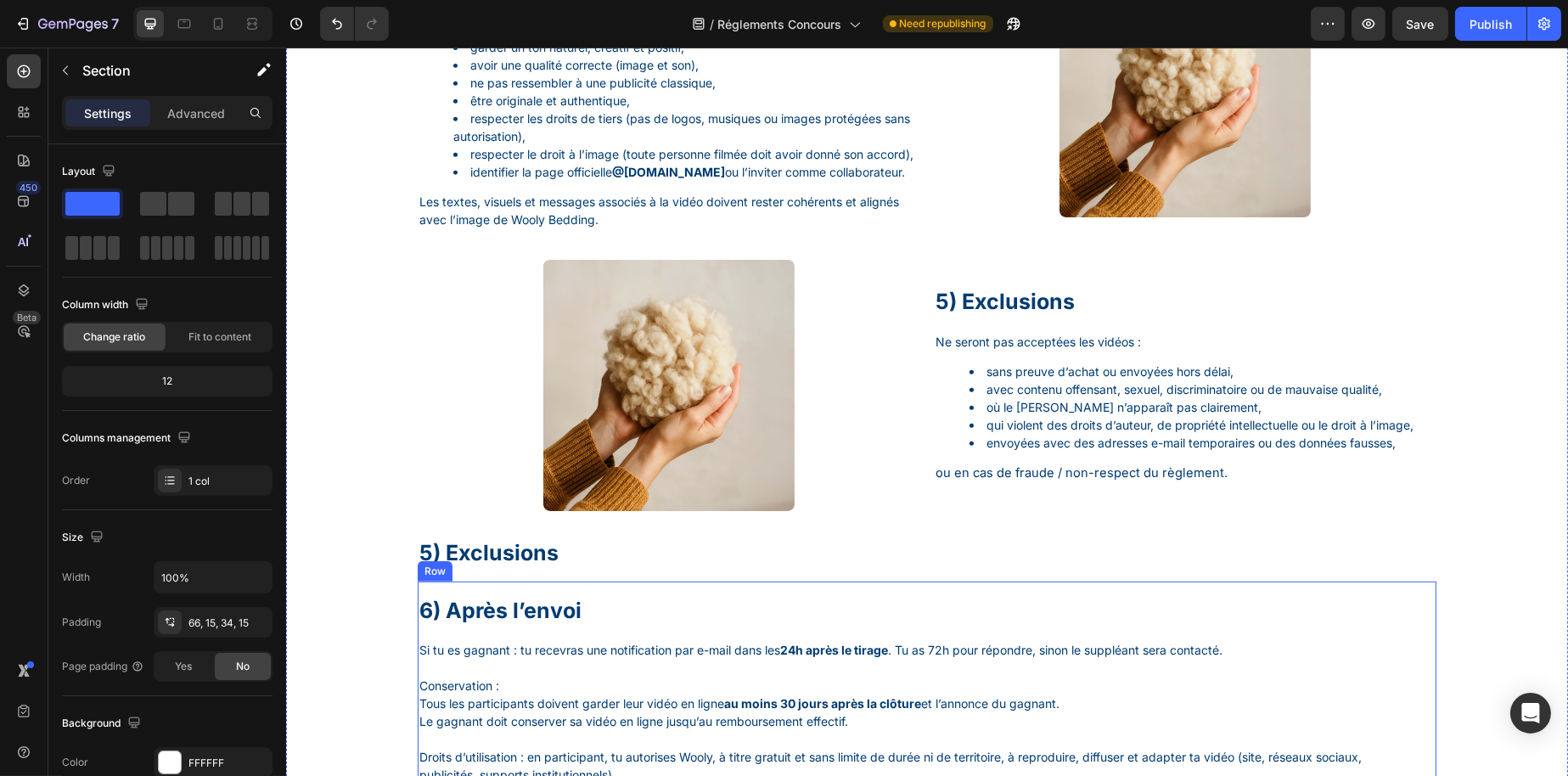
scroll to position [1772, 0]
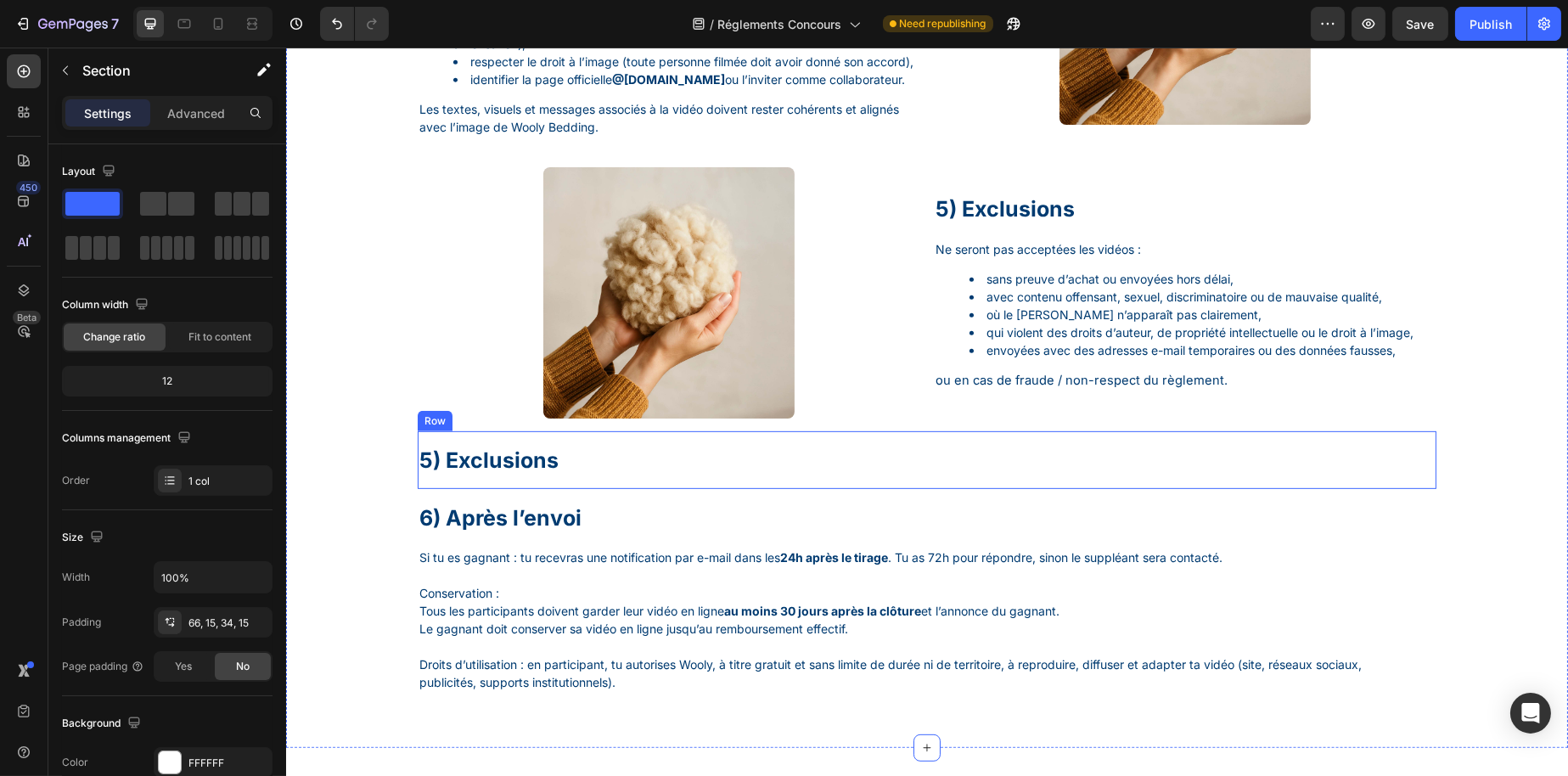
click at [618, 475] on p "5) Exclusions" at bounding box center [919, 460] width 1002 height 28
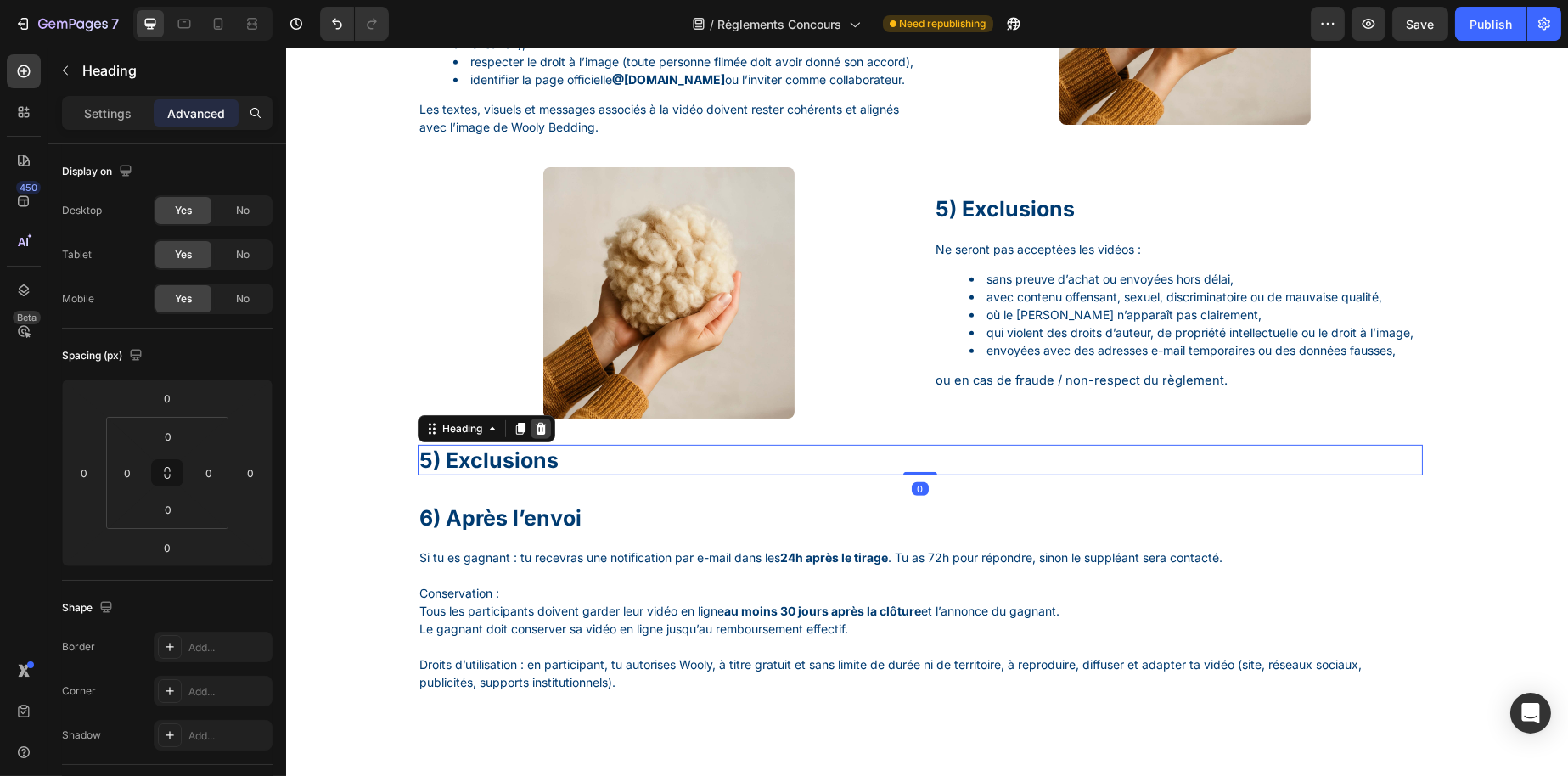
click at [533, 436] on icon at bounding box center [539, 429] width 13 height 13
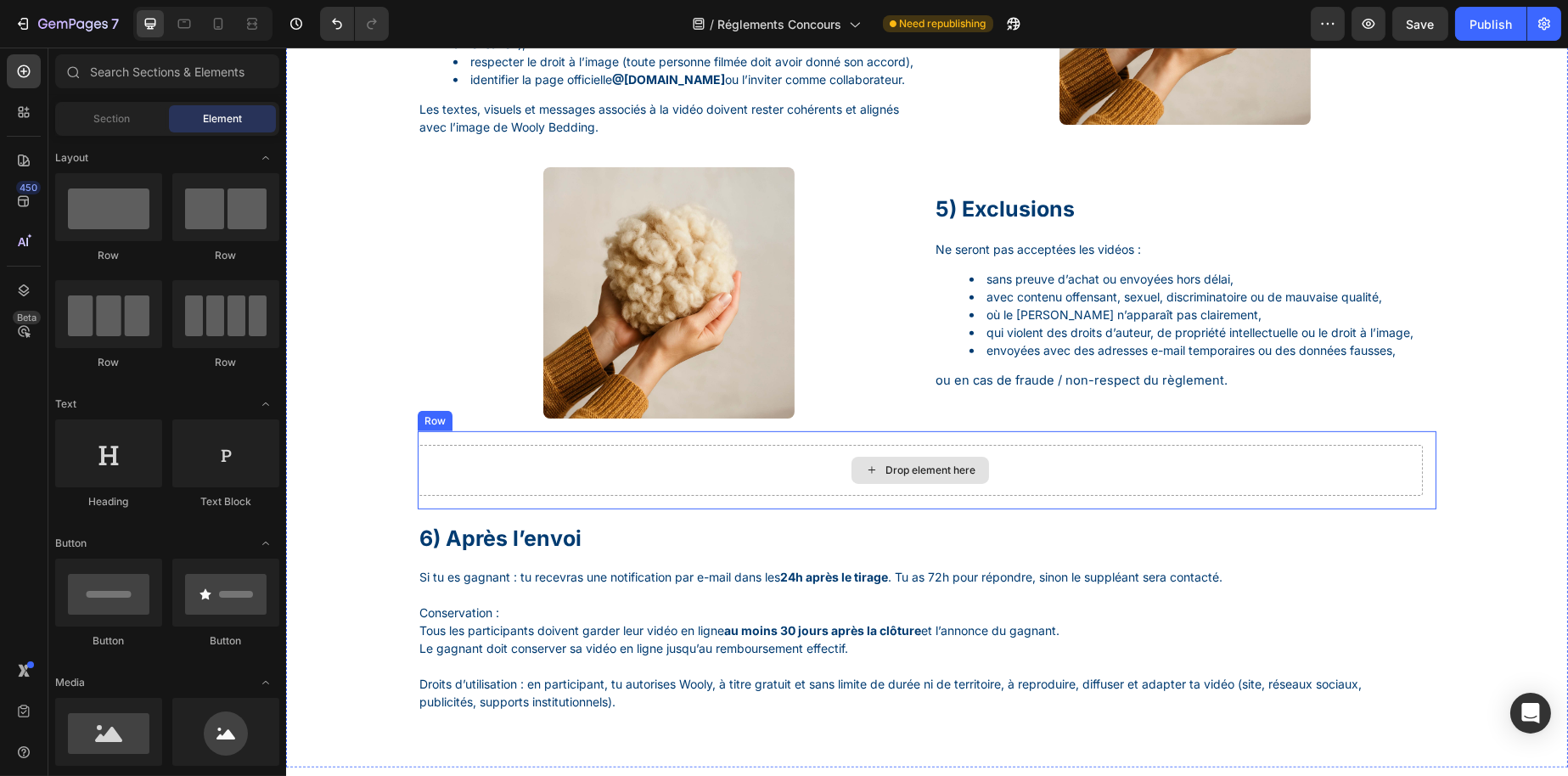
click at [550, 496] on div "Drop element here" at bounding box center [919, 470] width 1005 height 51
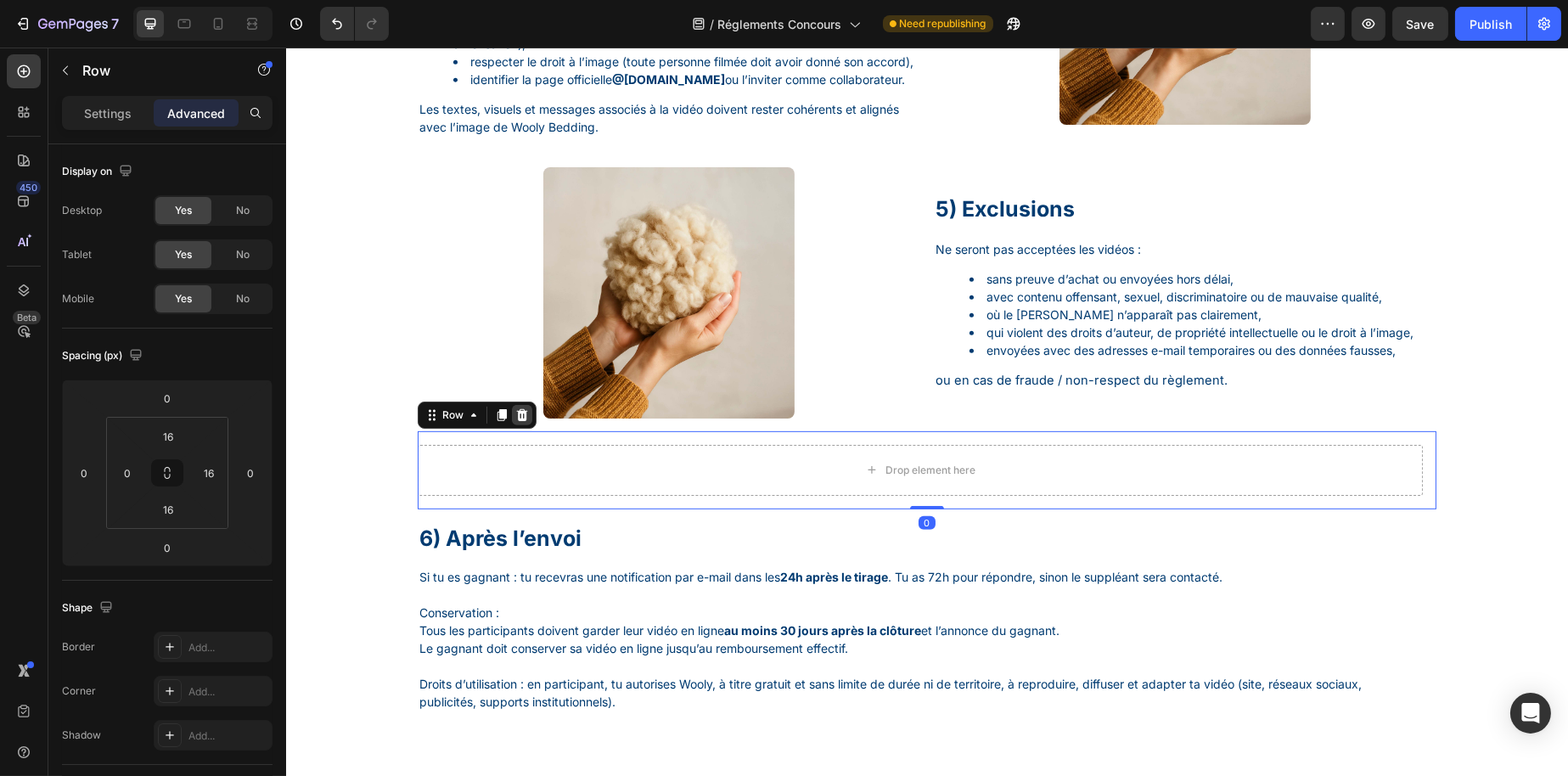
click at [515, 422] on icon at bounding box center [521, 414] width 13 height 13
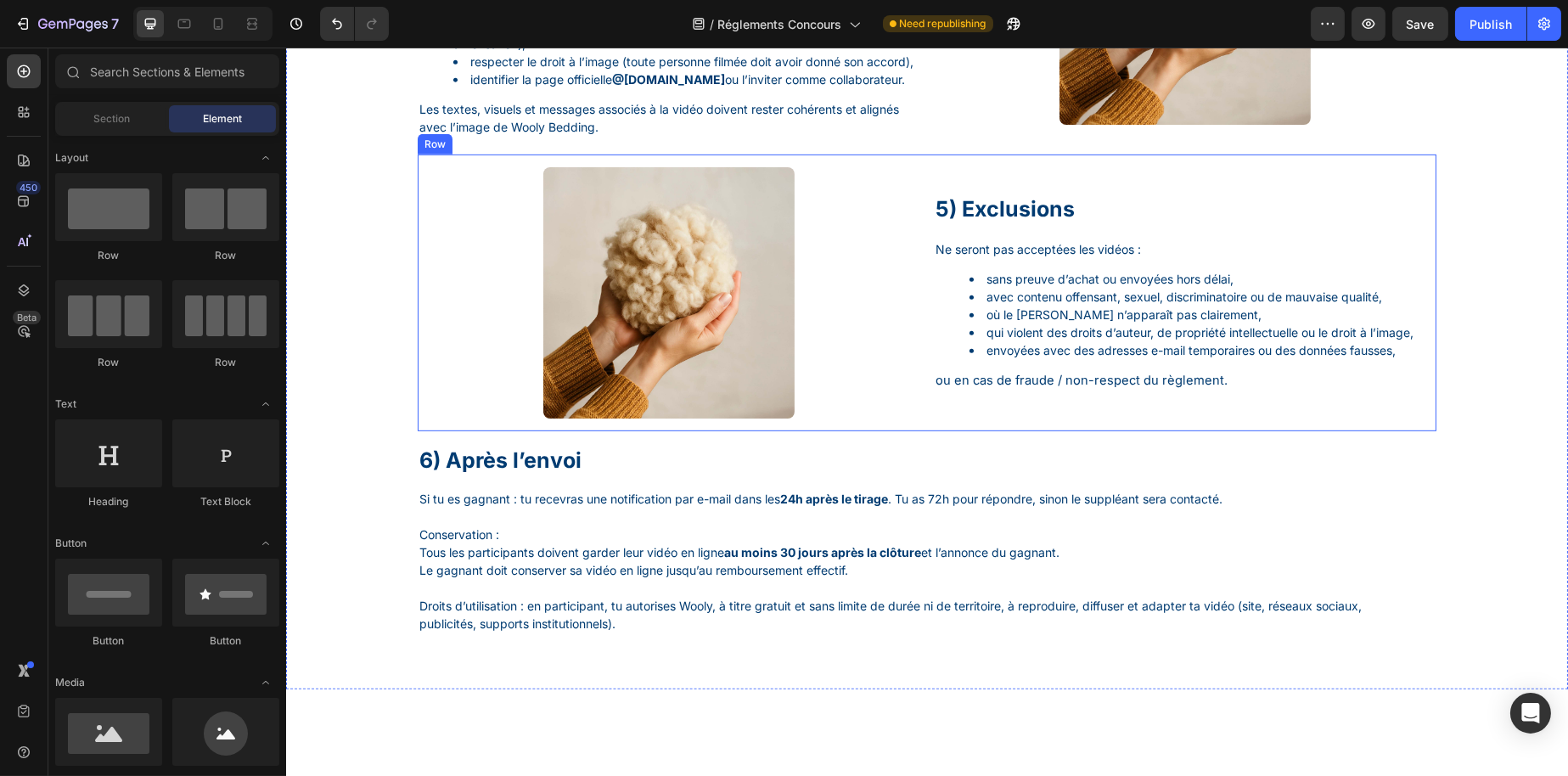
click at [912, 431] on div "Image 5) Exclusions Heading Ne seront pas acceptées les vidéos : sans preuve d’…" at bounding box center [927, 292] width 1019 height 277
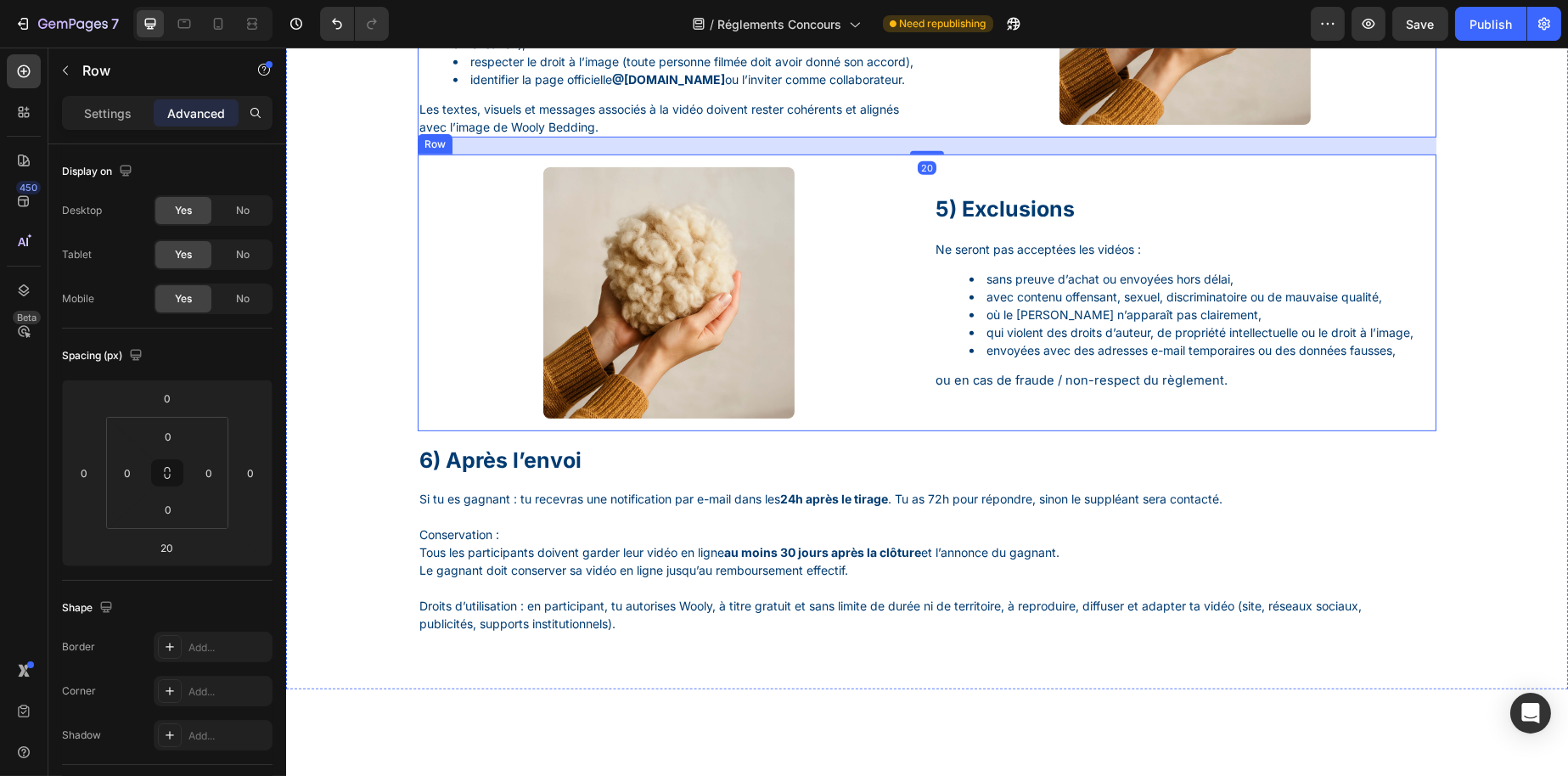
click at [913, 430] on div "Image 5) Exclusions Heading Ne seront pas acceptées les vidéos : sans preuve d’…" at bounding box center [927, 292] width 1019 height 277
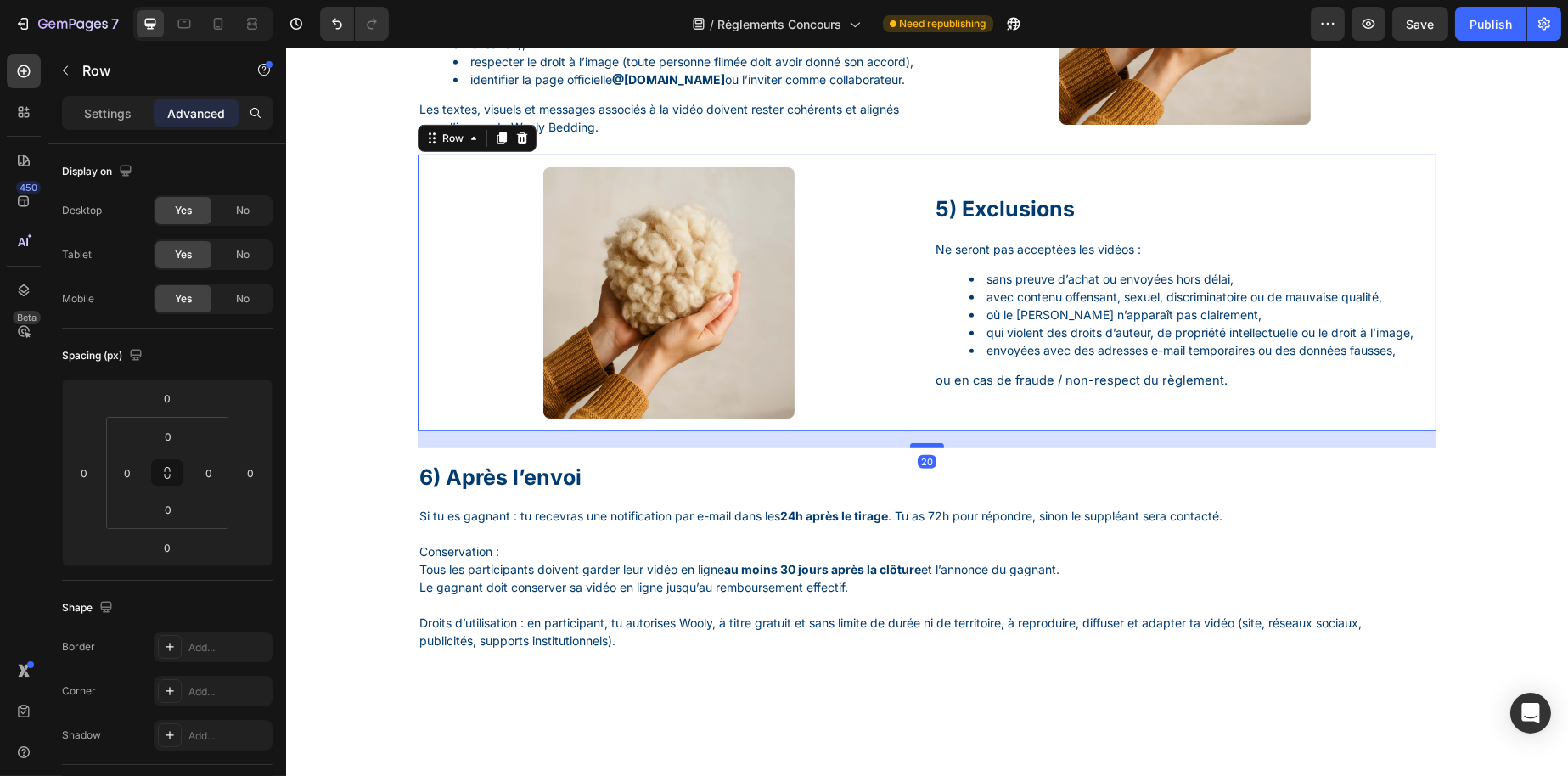
drag, startPoint x: 925, startPoint y: 463, endPoint x: 929, endPoint y: 480, distance: 17.5
click at [929, 448] on div at bounding box center [927, 445] width 34 height 5
type input "20"
click at [942, 388] on span "ou en cas de fraude / non-respect du règlement." at bounding box center [1081, 380] width 292 height 15
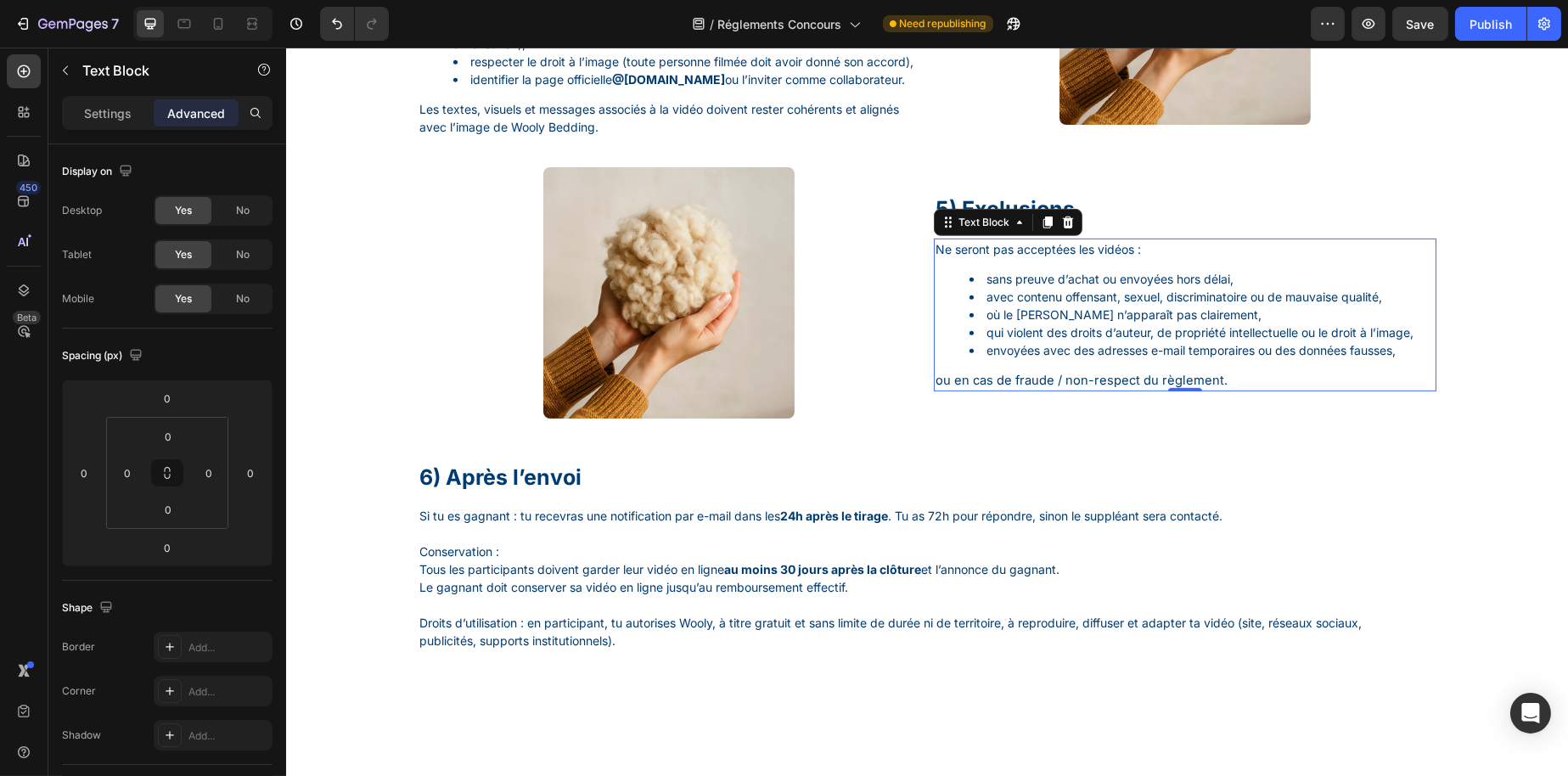
click at [935, 388] on span "ou en cas de fraude / non-respect du règlement." at bounding box center [1081, 380] width 292 height 15
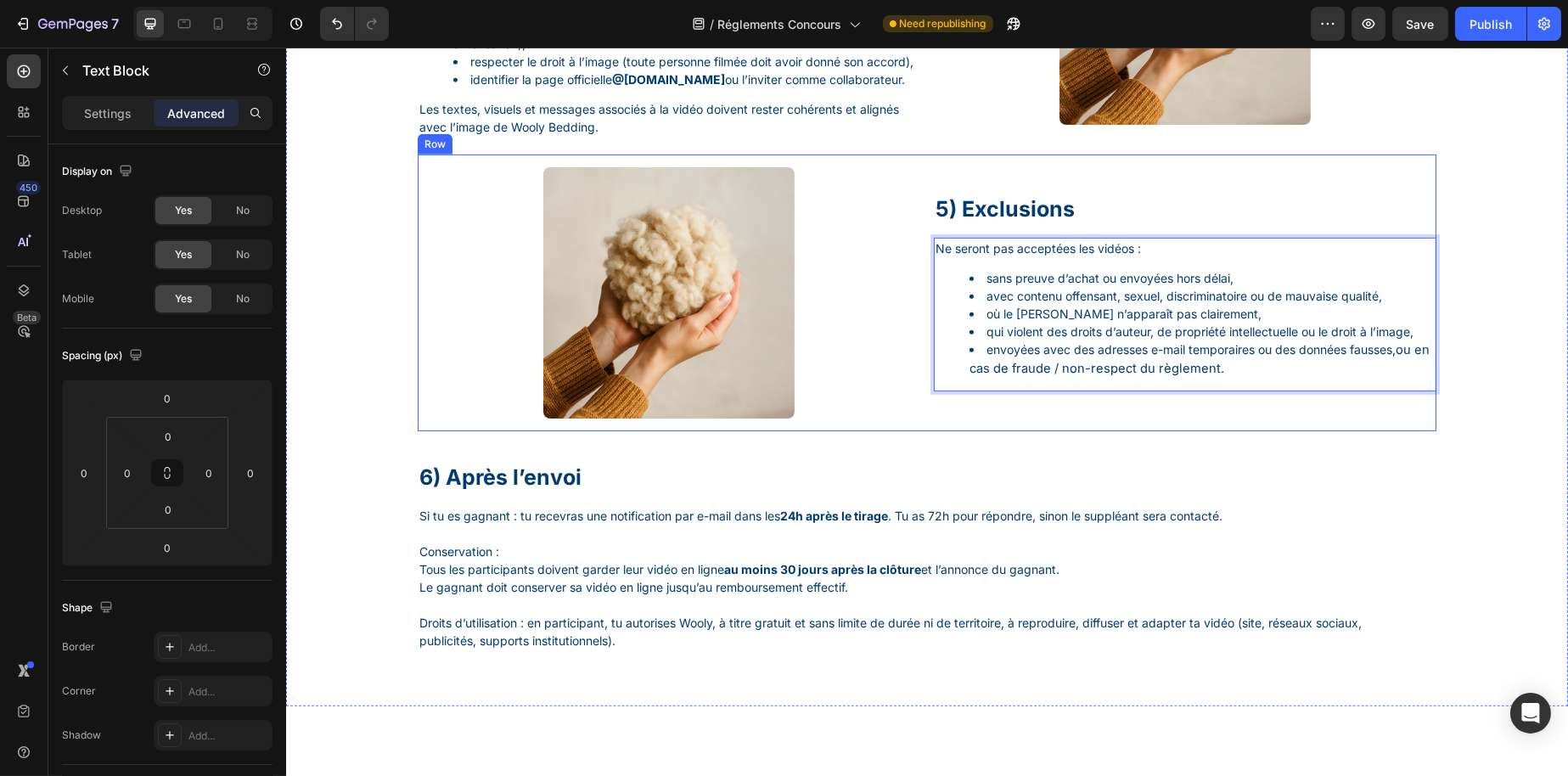
click at [908, 483] on div "6) Après l’envoi Heading Si tu es gagnant : tu recevras une notification par e-…" at bounding box center [927, 563] width 1019 height 230
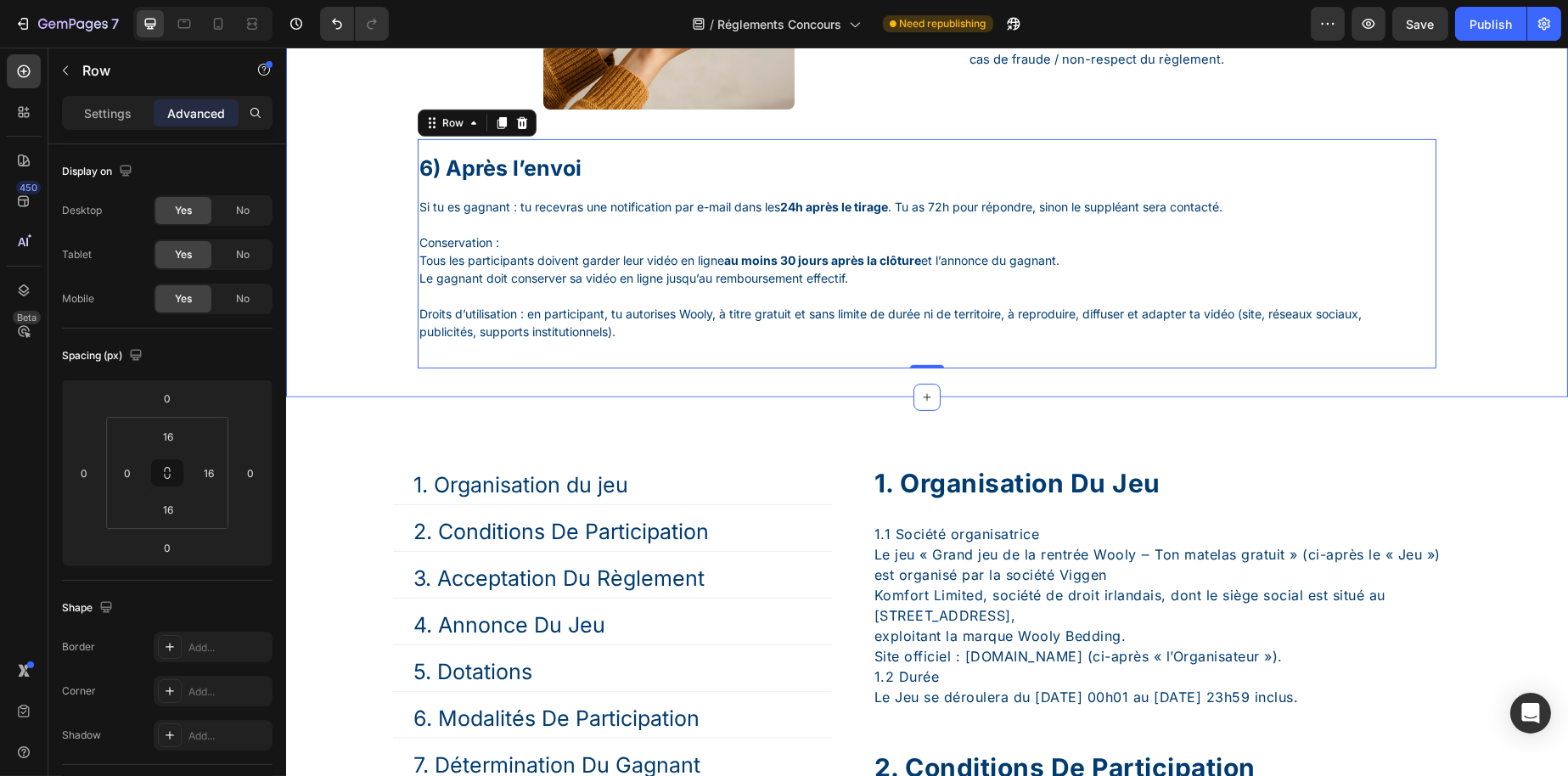
scroll to position [2112, 0]
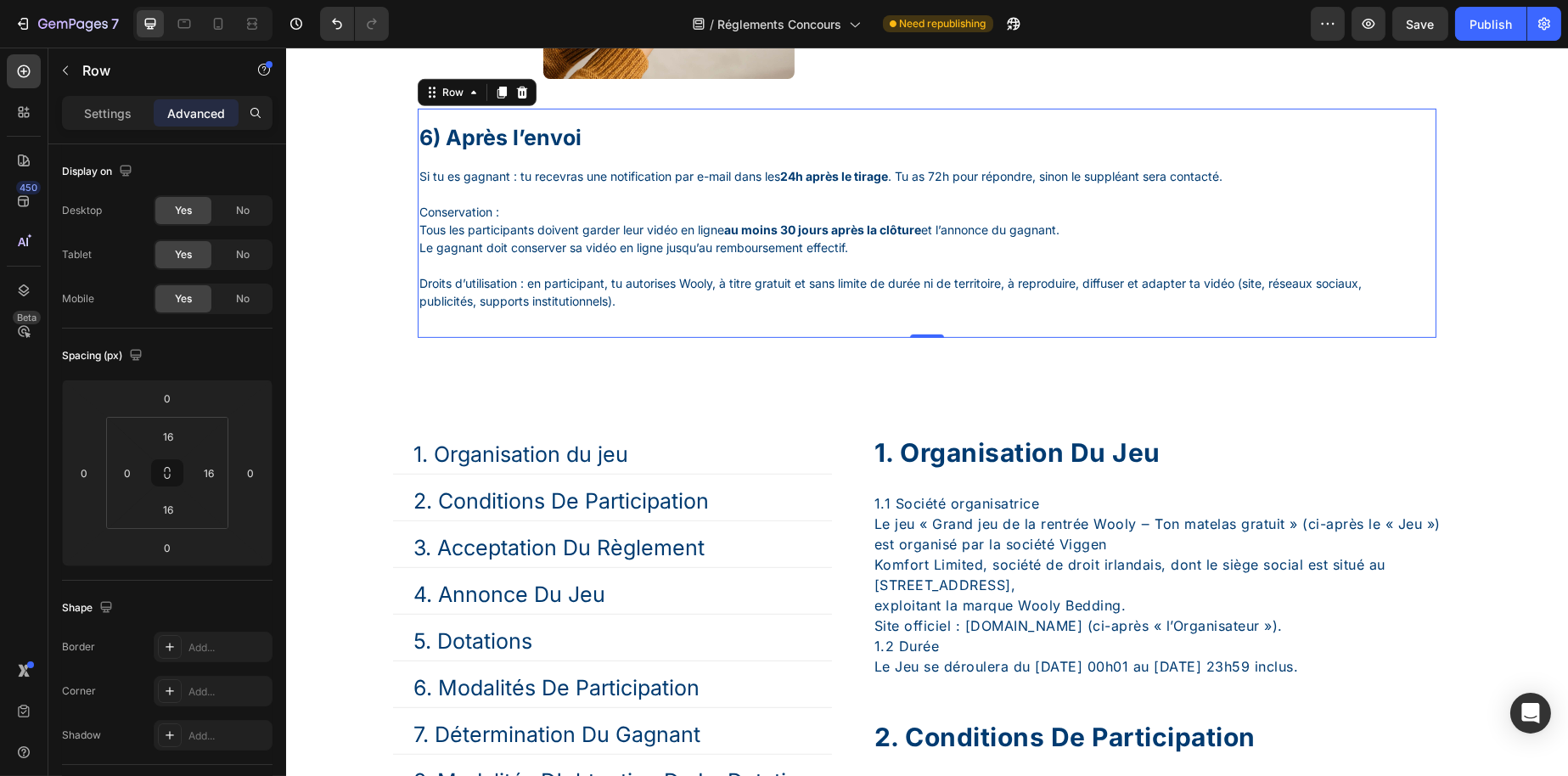
drag, startPoint x: 494, startPoint y: 127, endPoint x: 501, endPoint y: 141, distance: 15.7
click at [496, 99] on icon at bounding box center [501, 92] width 9 height 12
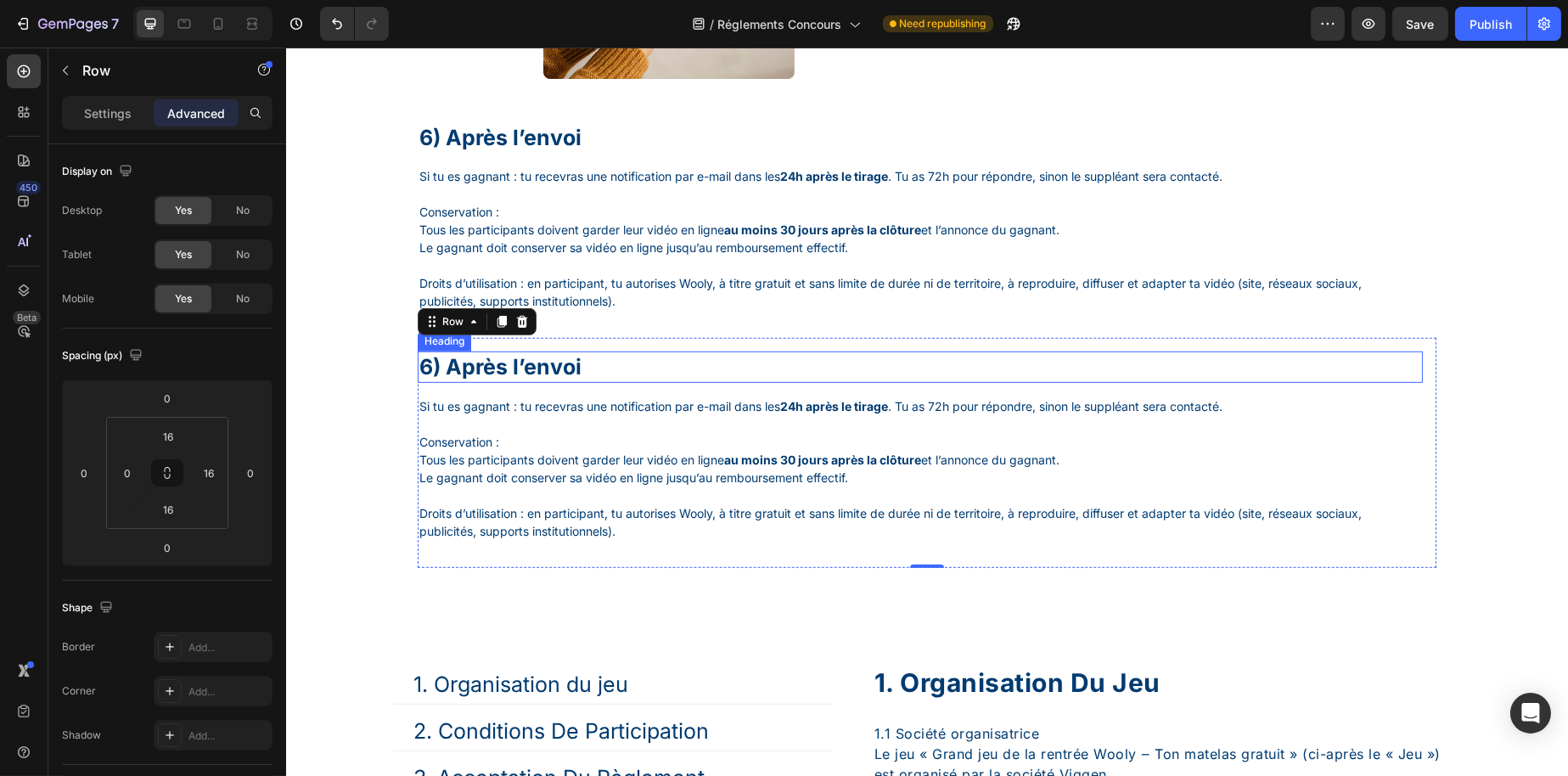
click at [498, 383] on h1 "6) Après l’envoi" at bounding box center [919, 367] width 1005 height 31
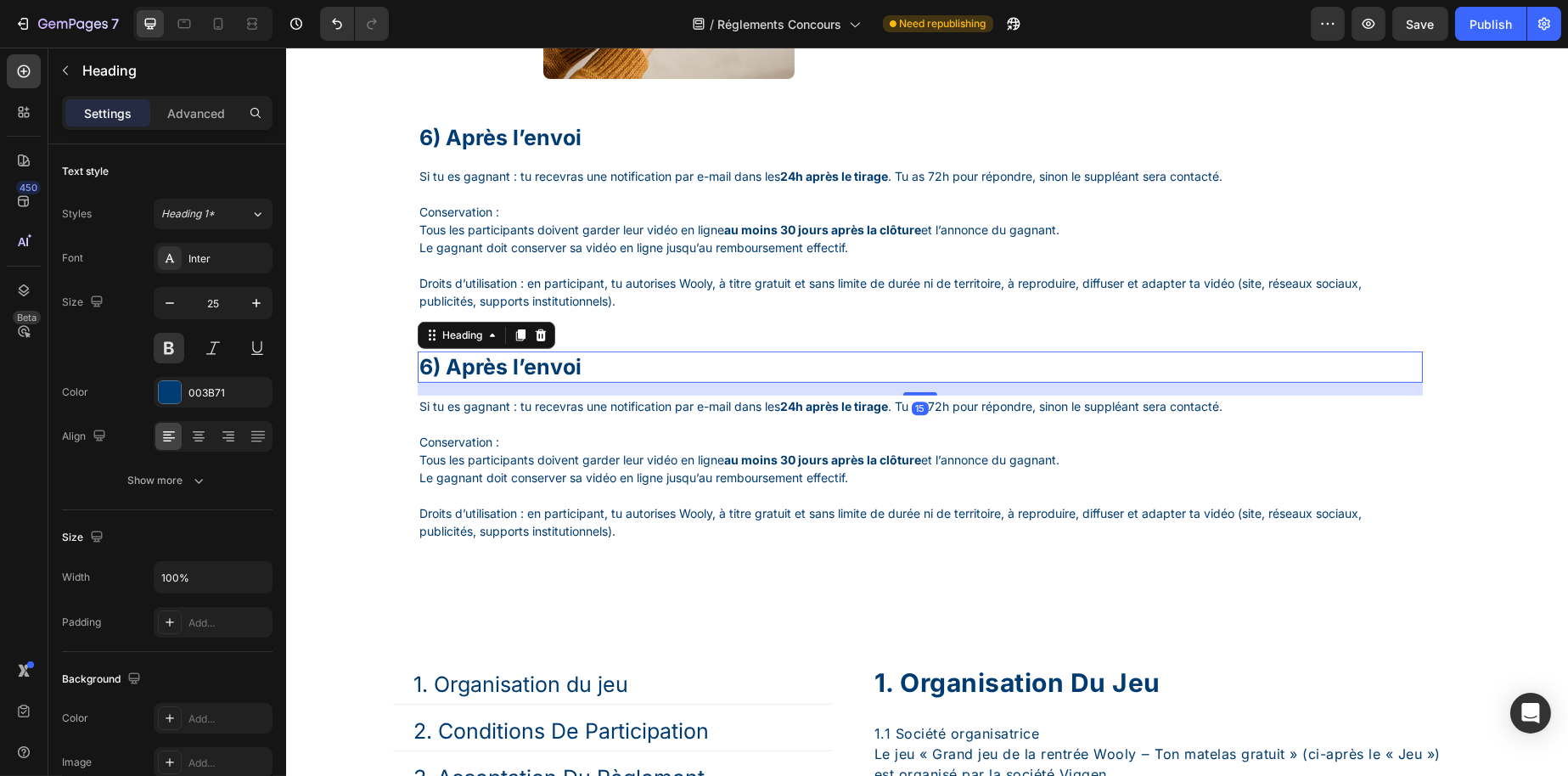
click at [498, 383] on h1 "6) Après l’envoi" at bounding box center [919, 367] width 1005 height 31
click at [498, 381] on p "6) Après l’envoi" at bounding box center [919, 366] width 1002 height 28
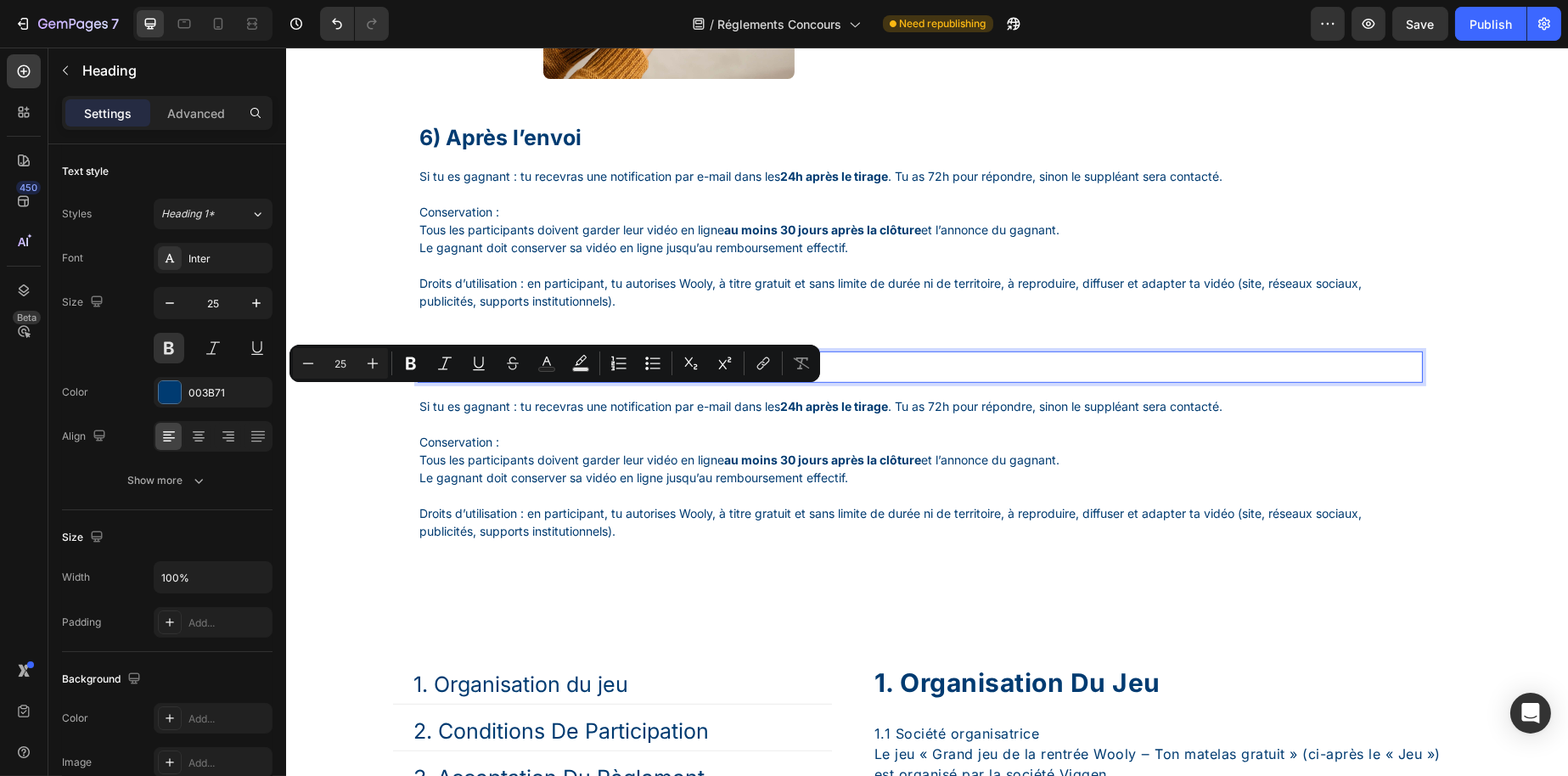
drag, startPoint x: 499, startPoint y: 404, endPoint x: 571, endPoint y: 396, distance: 72.4
click at [571, 381] on p "6) Après l’envoi" at bounding box center [919, 366] width 1002 height 28
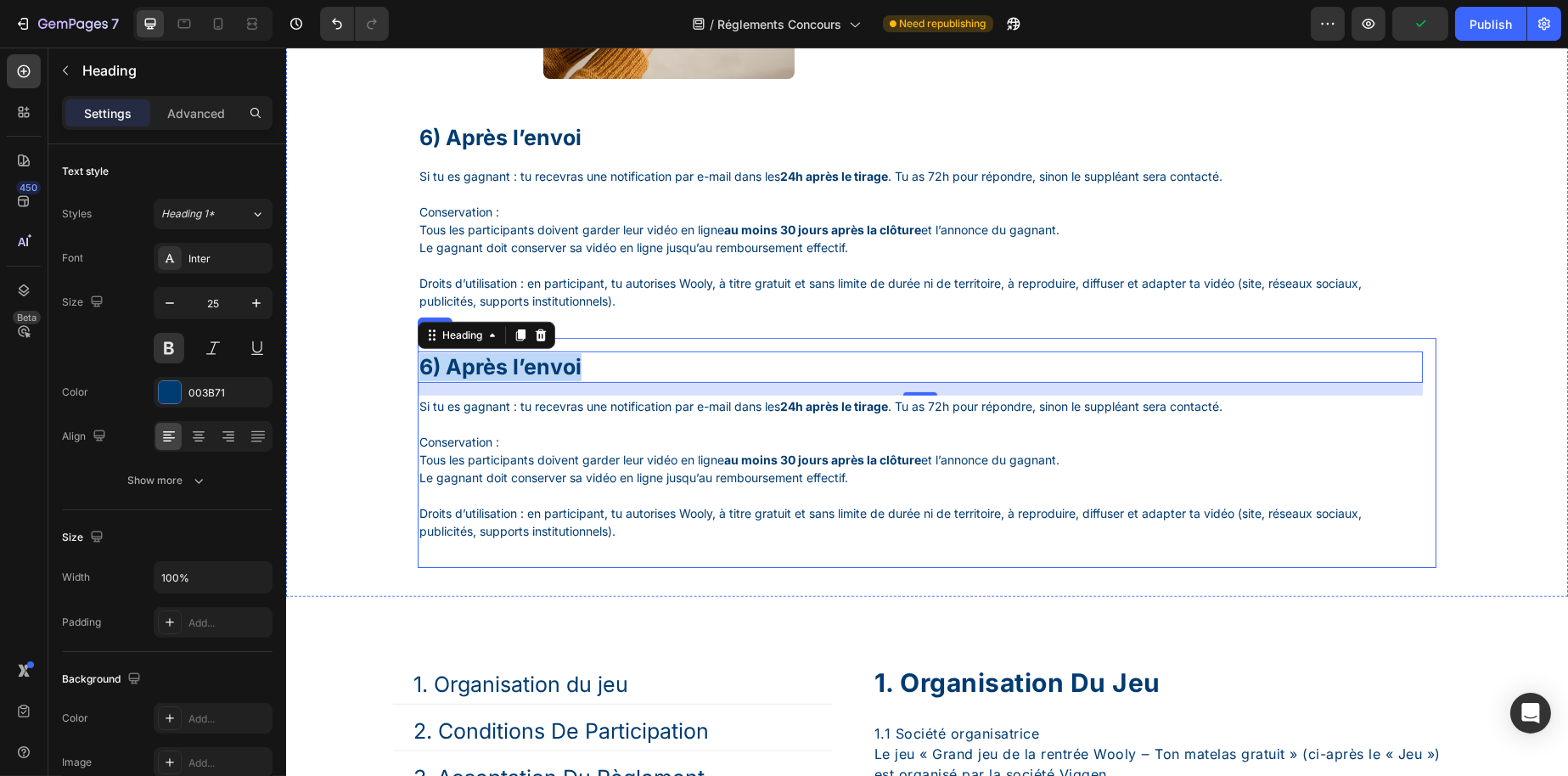
click at [631, 385] on div "6) Après l’envoi Heading 15 Si tu es gagnant : tu recevras une notification par…" at bounding box center [927, 453] width 1019 height 230
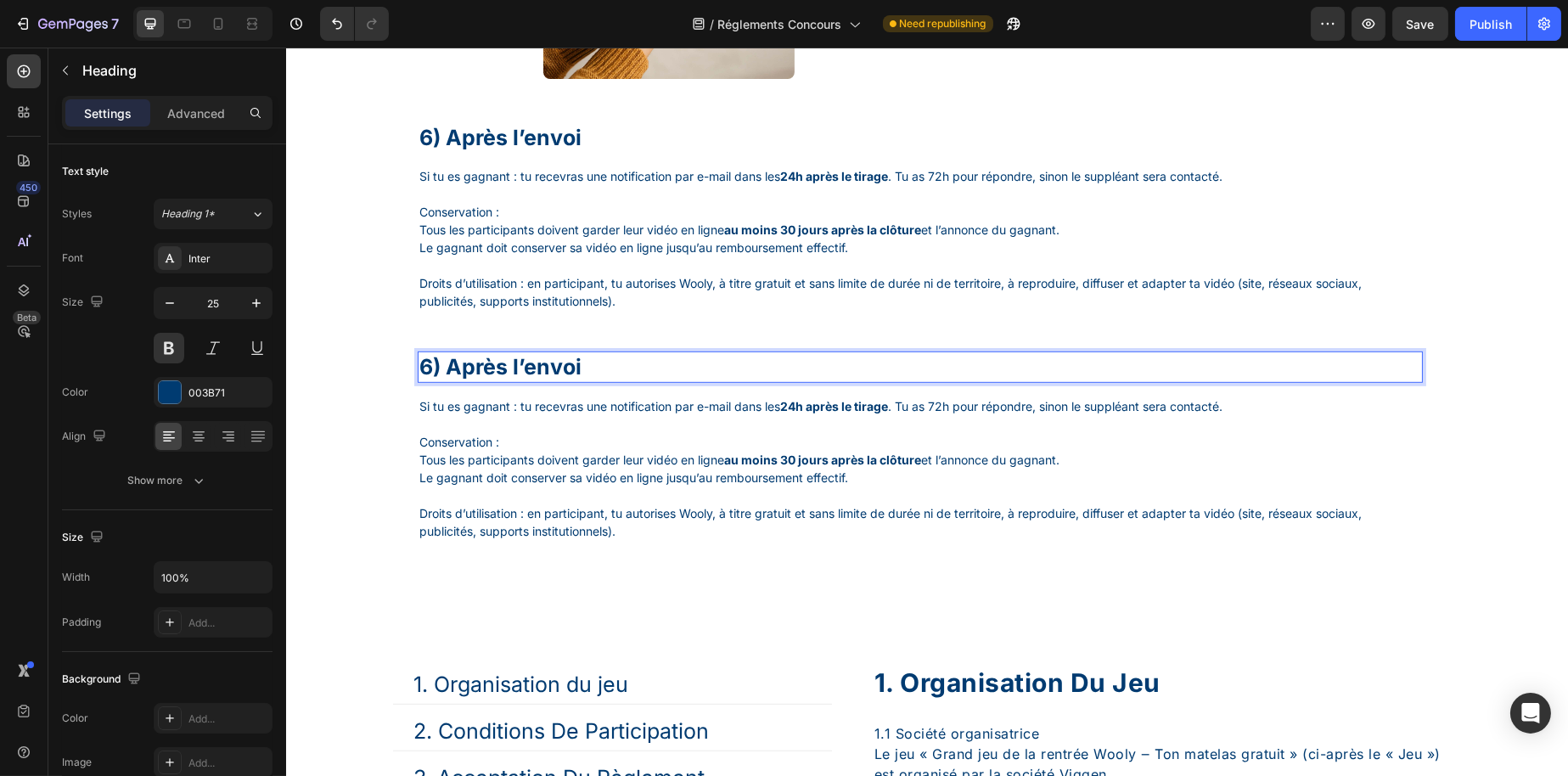
click at [551, 381] on p "6) Après l’envoi" at bounding box center [919, 366] width 1002 height 28
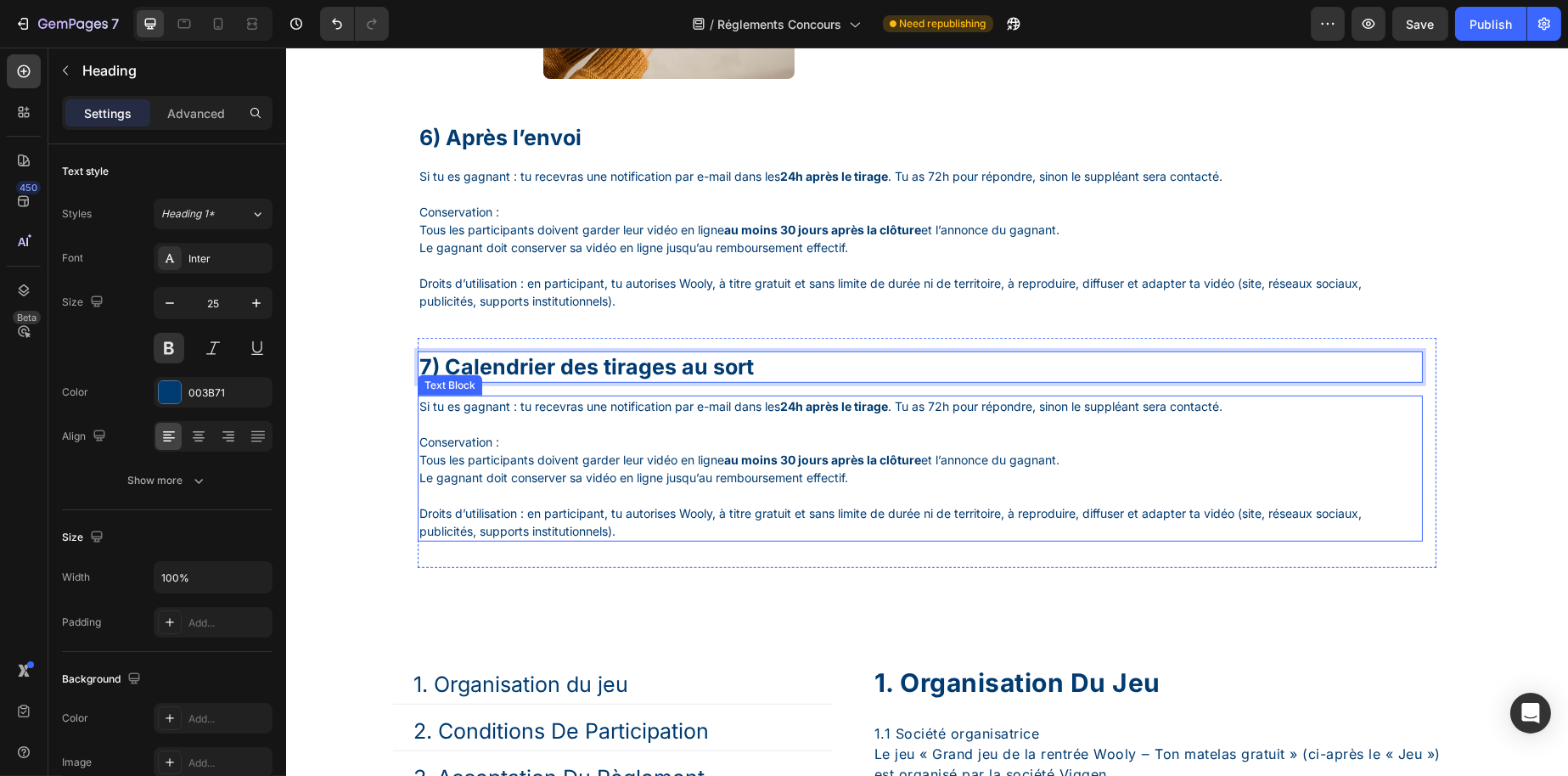
click at [837, 467] on strong "au moins 30 jours après la clôture" at bounding box center [821, 460] width 197 height 14
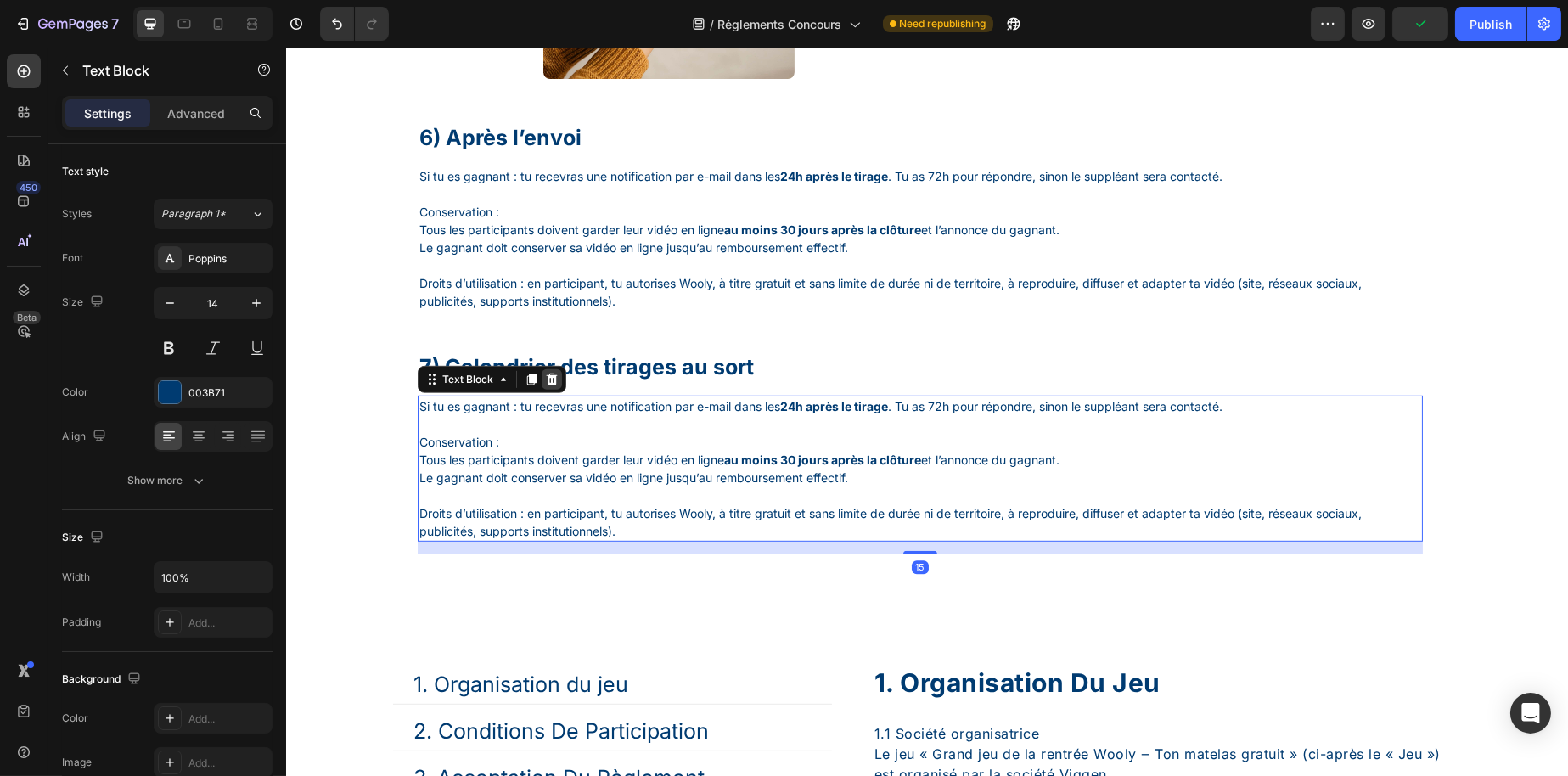
click at [544, 387] on icon at bounding box center [551, 379] width 13 height 13
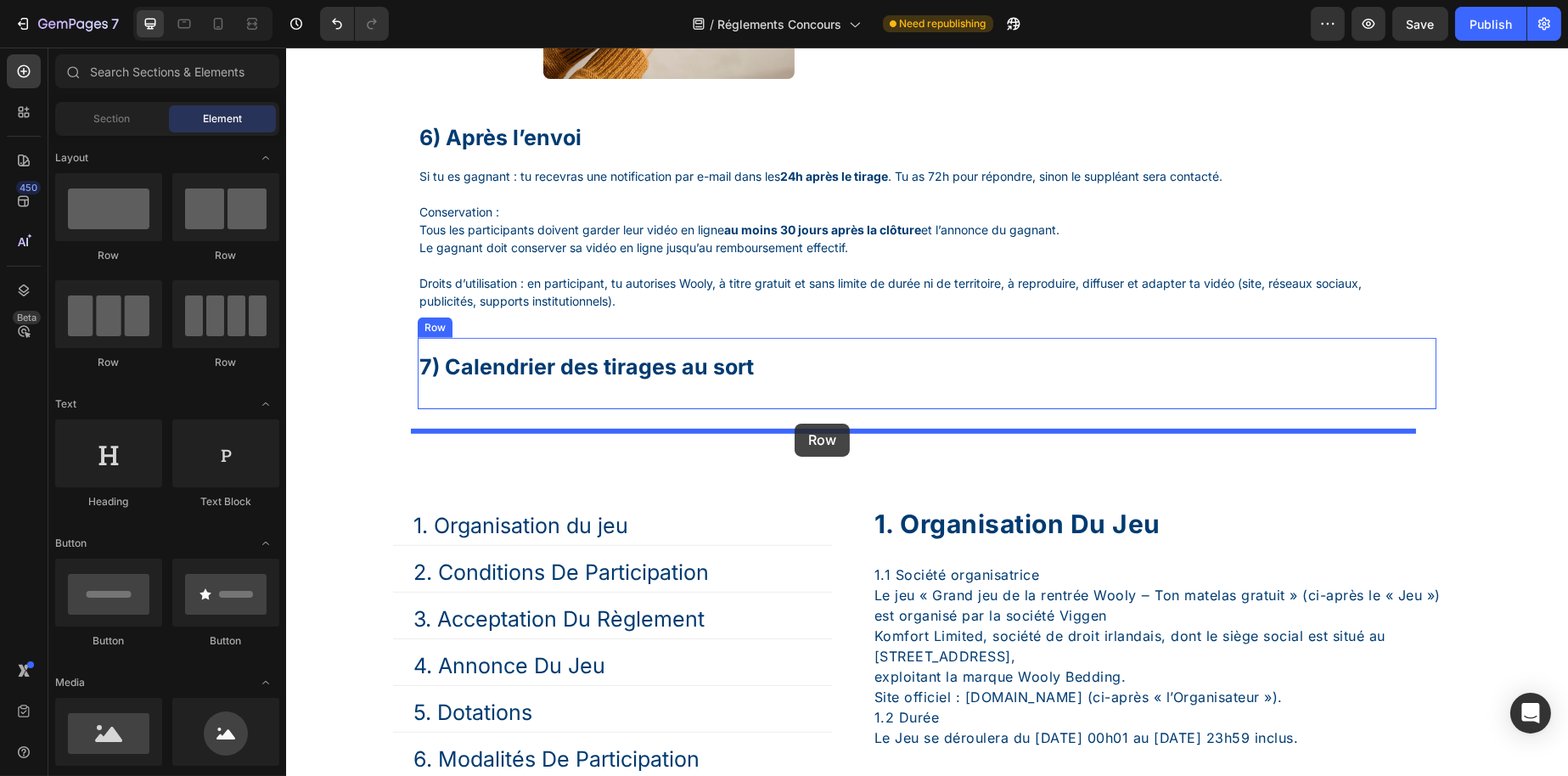
drag, startPoint x: 520, startPoint y: 272, endPoint x: 794, endPoint y: 424, distance: 313.3
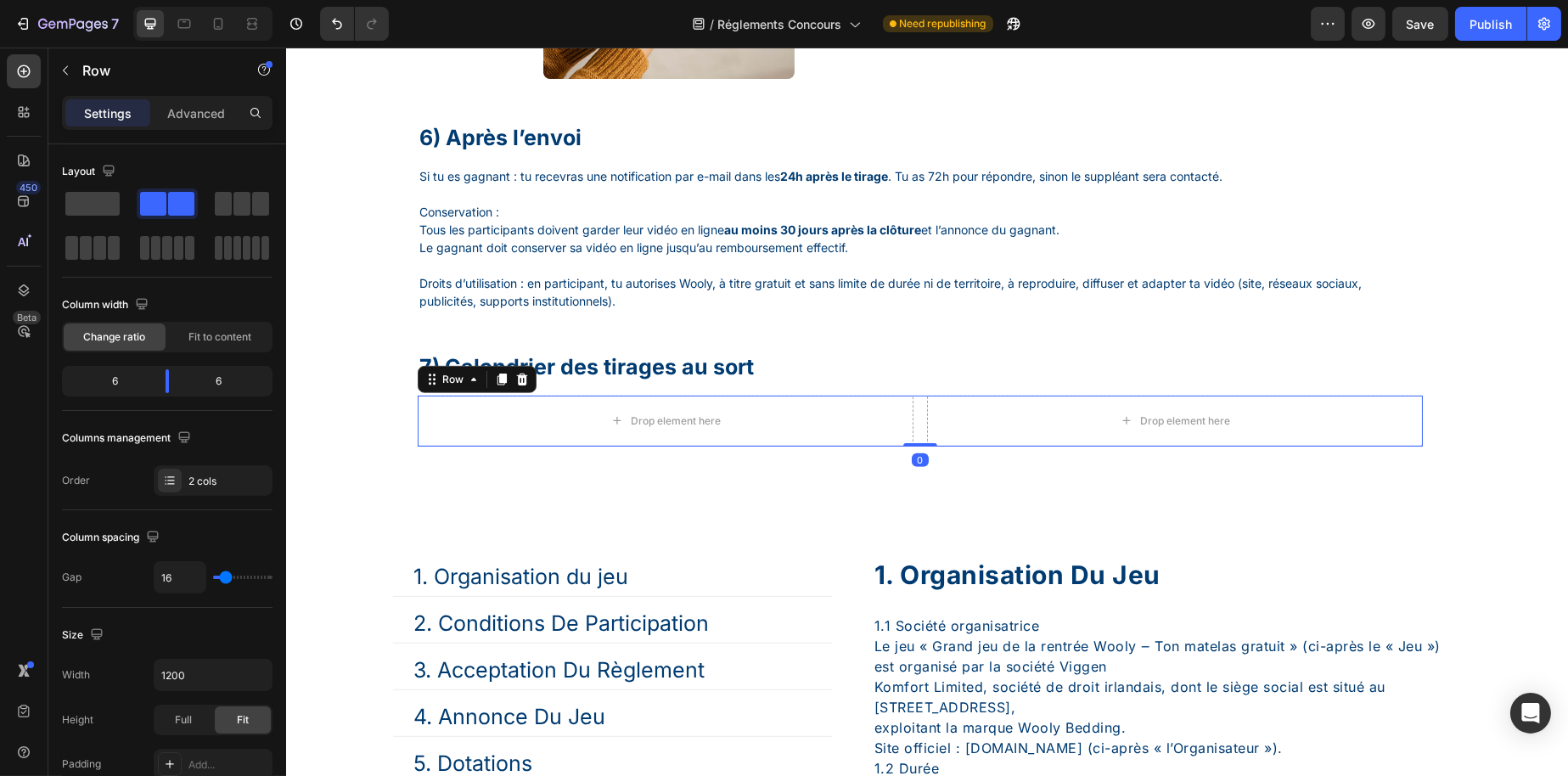
click at [488, 203] on p "Si tu es gagnant : tu recevras une notification par e-mail dans les 24h après l…" at bounding box center [919, 185] width 1002 height 36
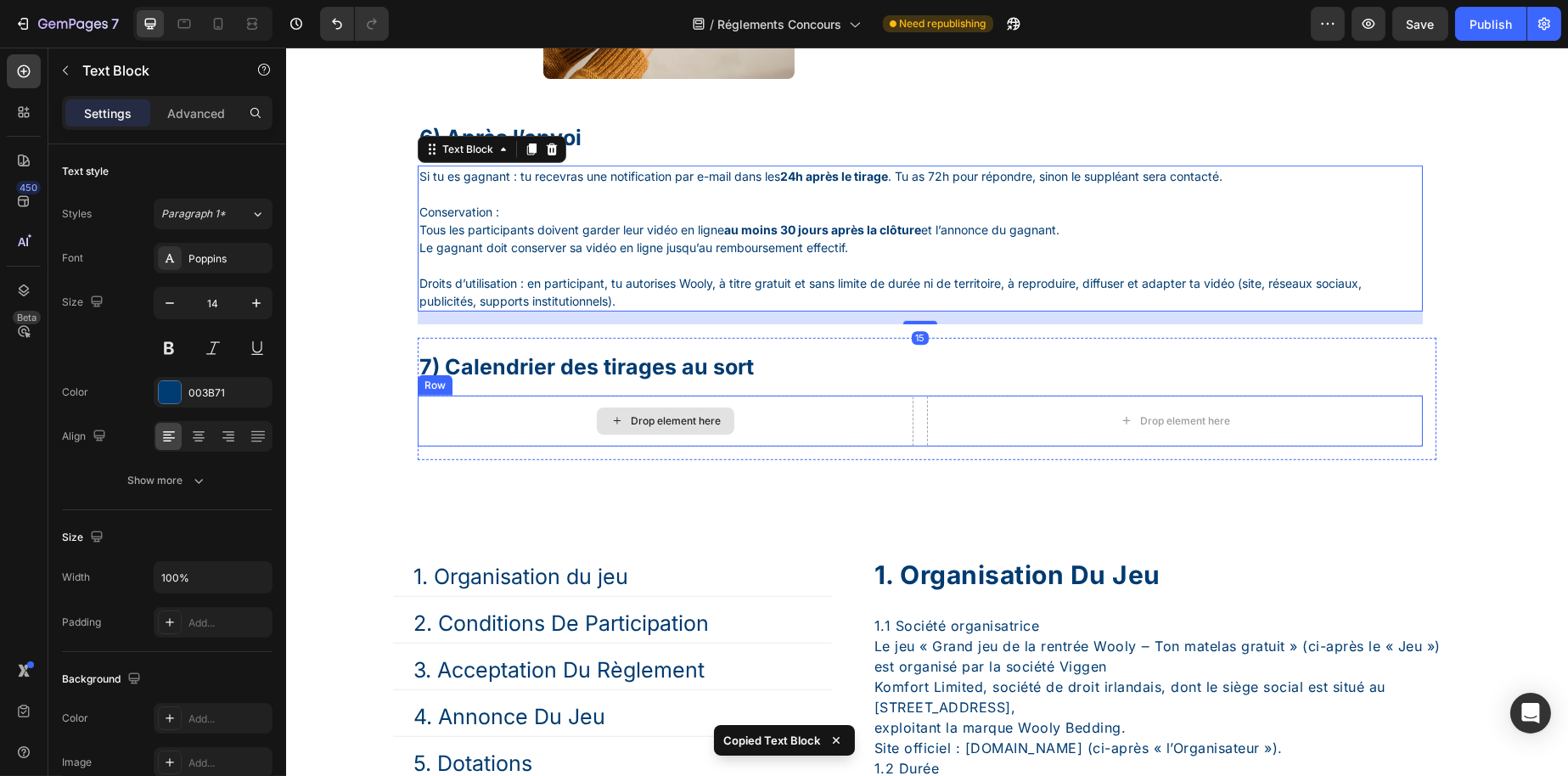
click at [572, 446] on div "Drop element here" at bounding box center [665, 421] width 496 height 51
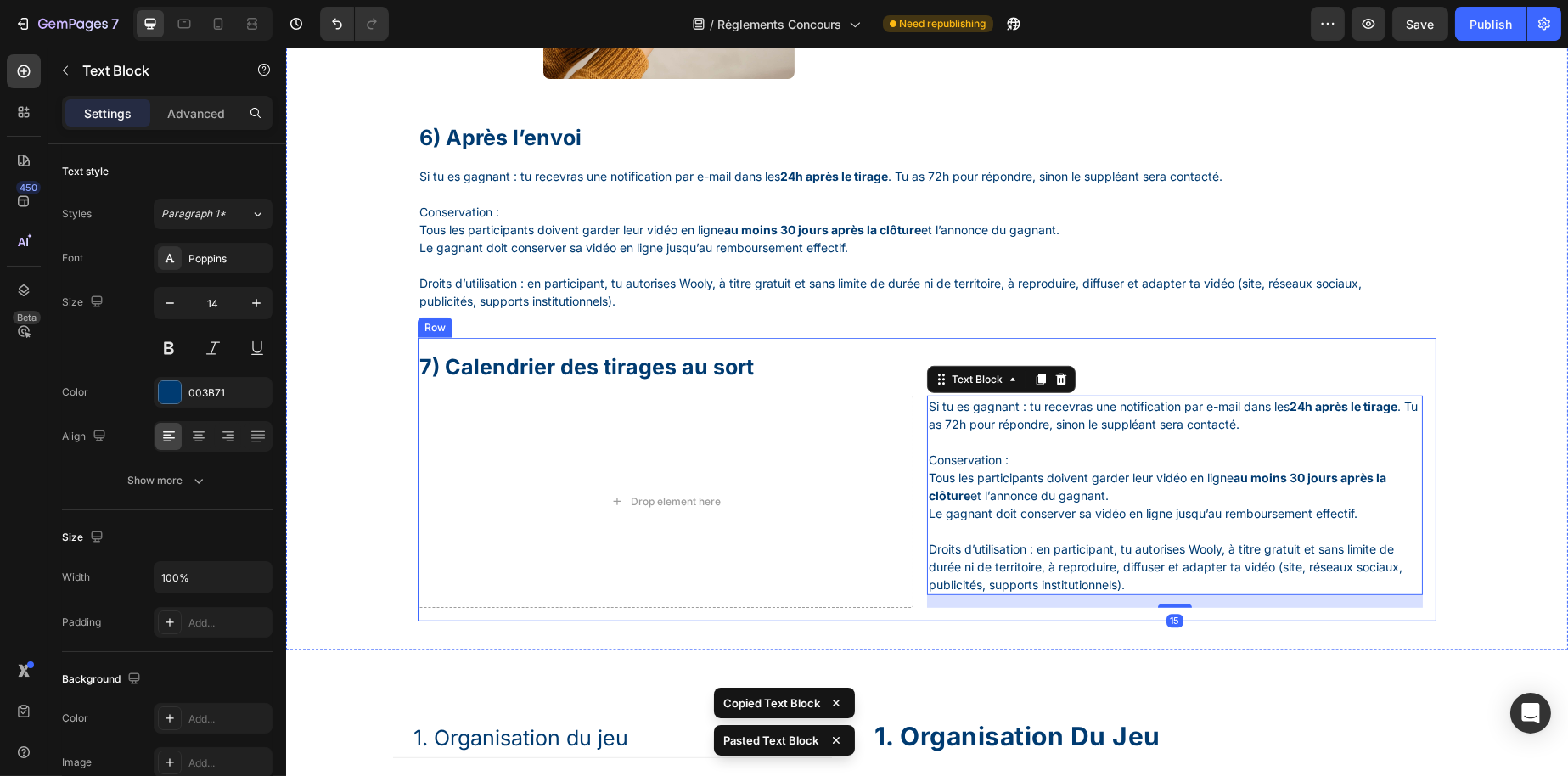
click at [1041, 428] on div "7) Calendrier des tirages au sort Heading Drop element here Si tu es gagnant : …" at bounding box center [919, 480] width 1005 height 257
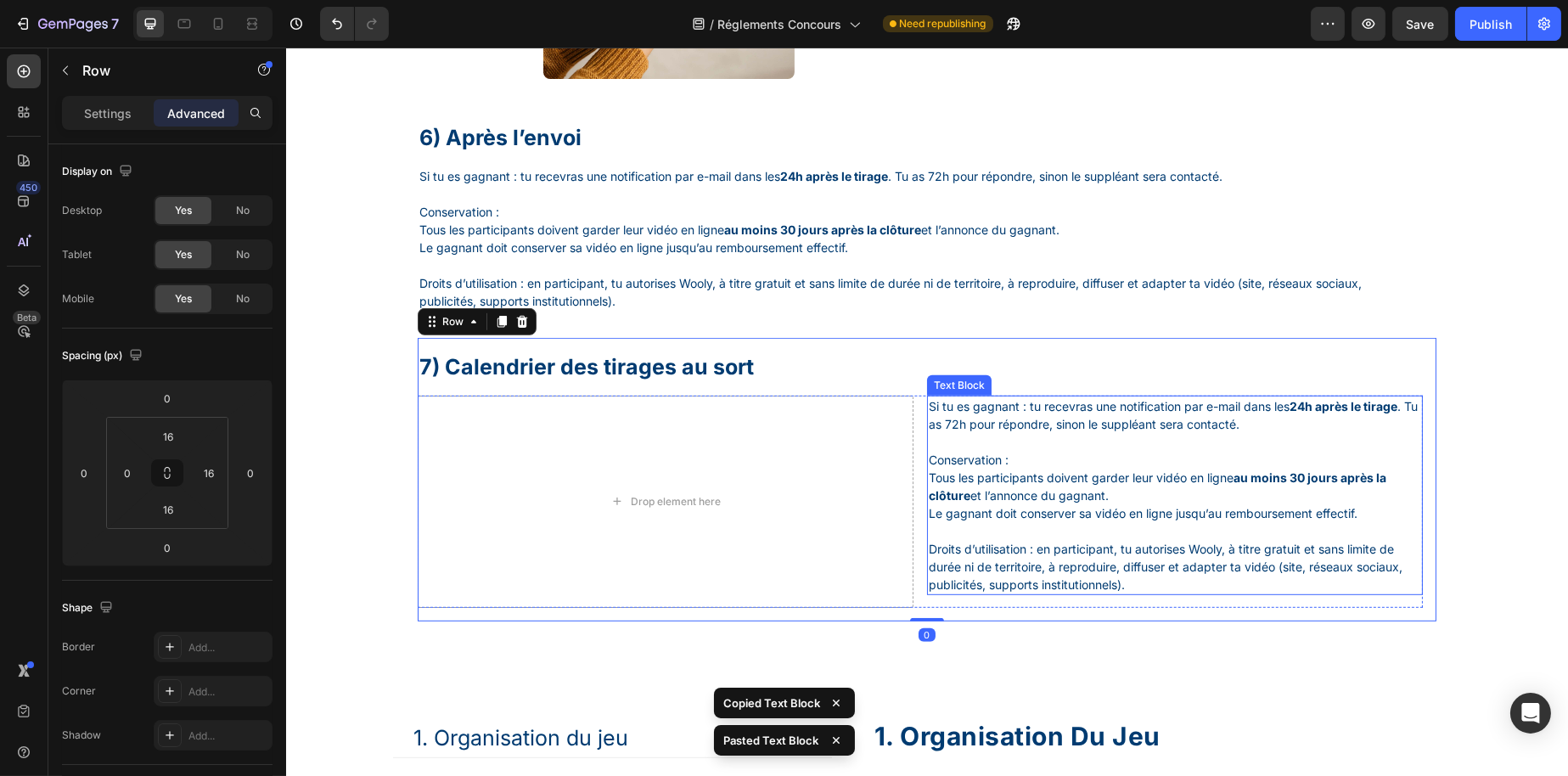
click at [1004, 442] on p "Si tu es gagnant : tu recevras une notification par e-mail dans les 24h après l…" at bounding box center [1174, 424] width 493 height 53
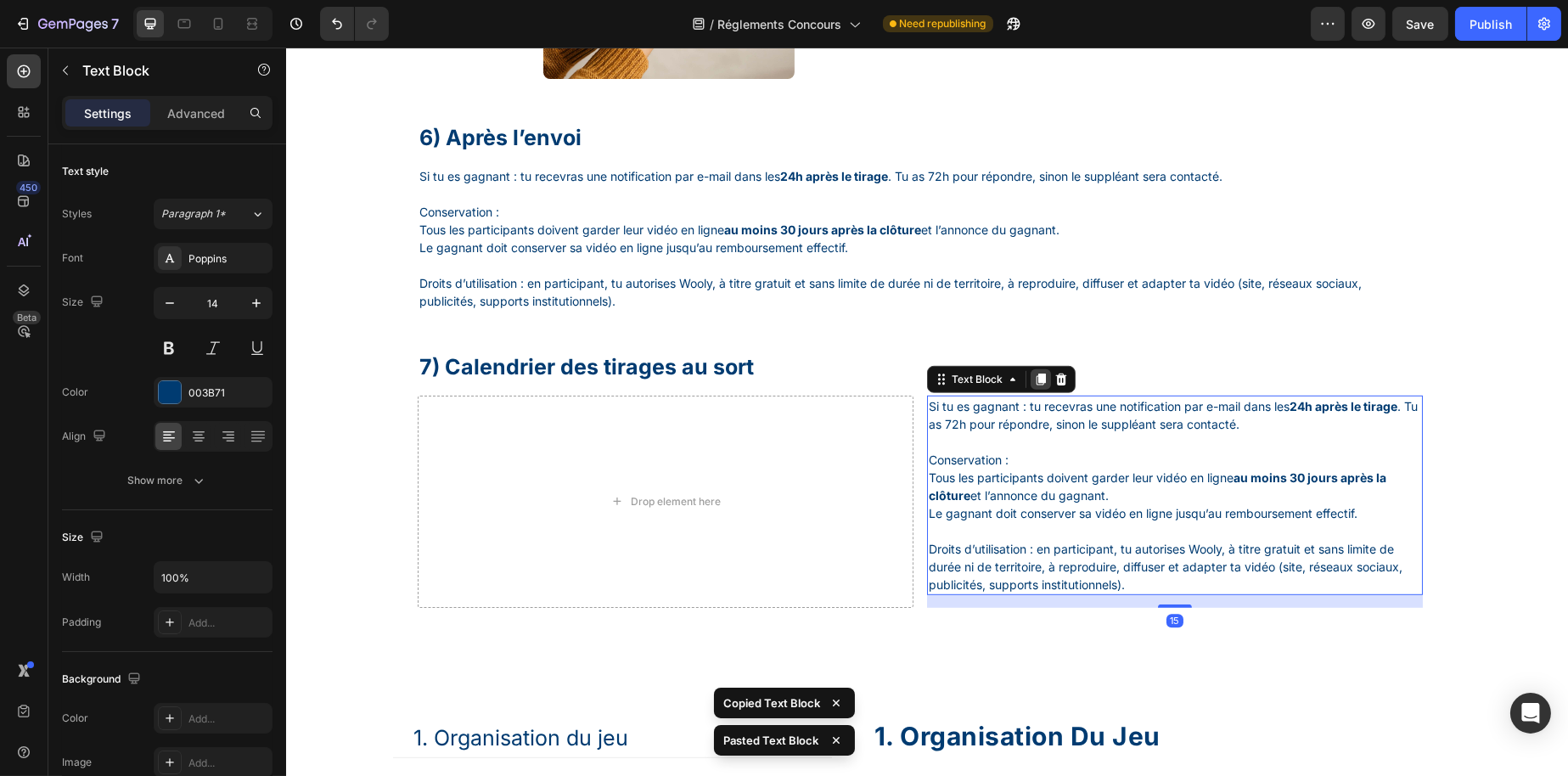
click at [1037, 386] on icon at bounding box center [1041, 379] width 9 height 12
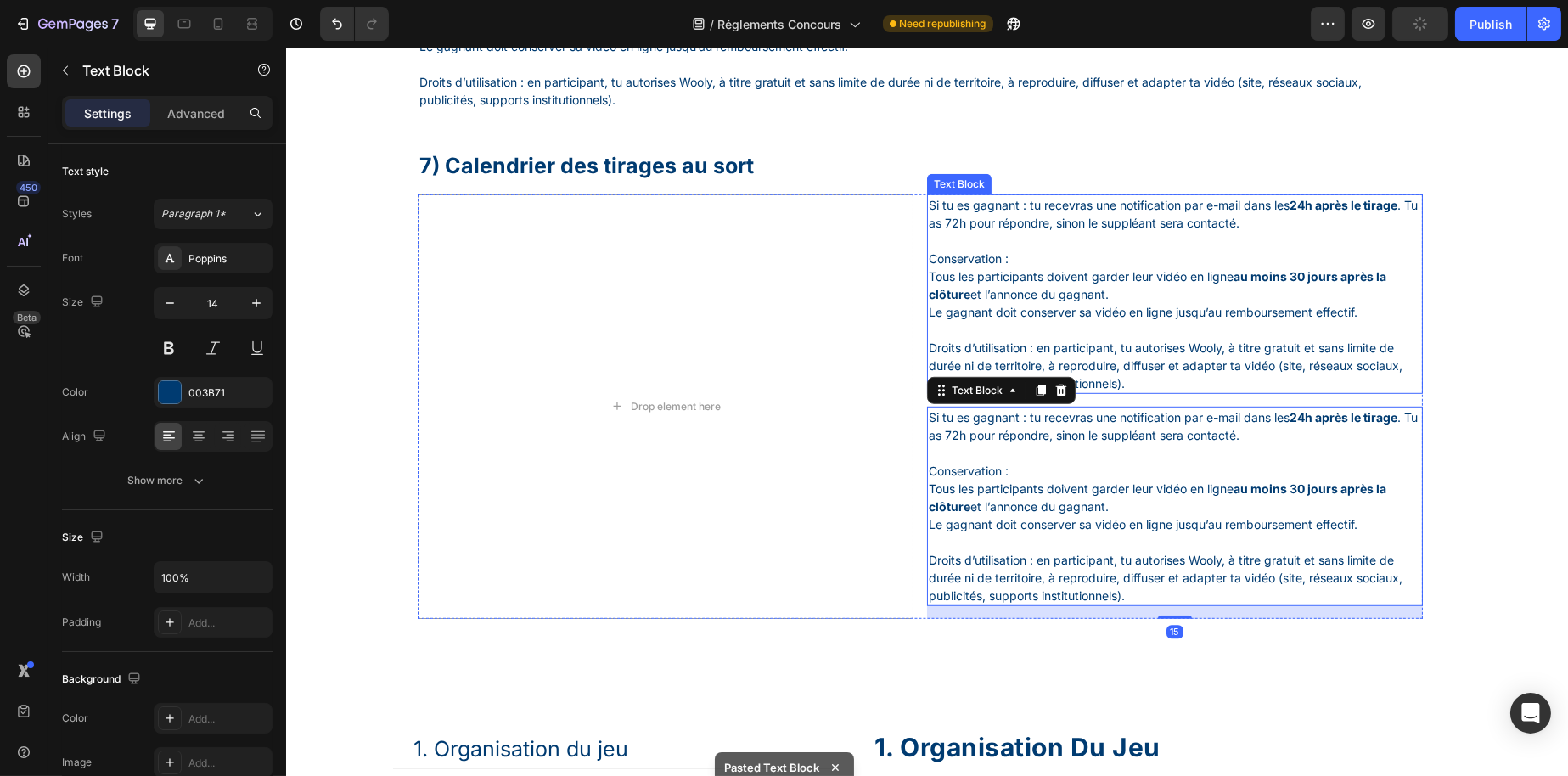
scroll to position [2308, 0]
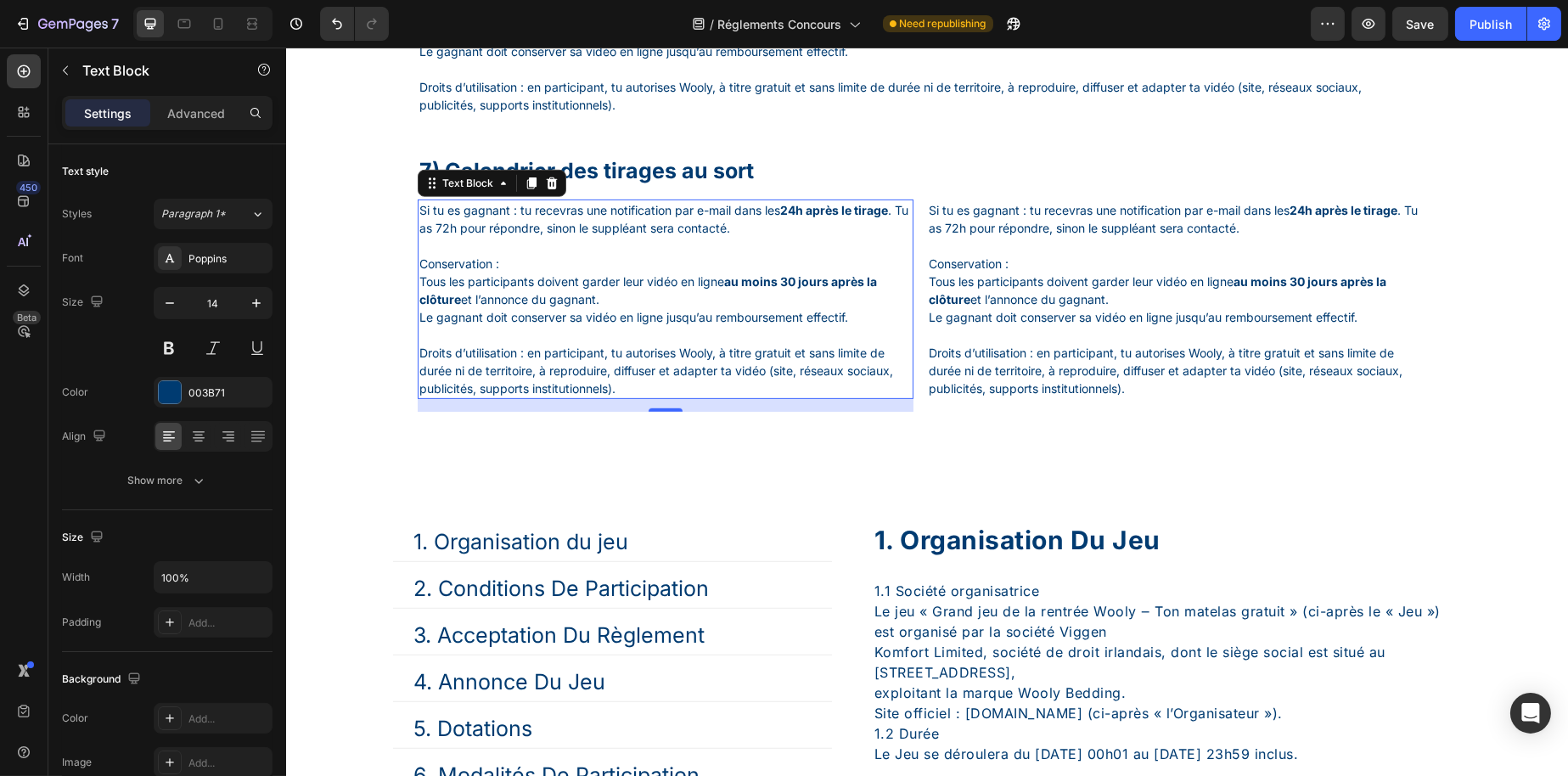
click at [441, 244] on p "Si tu es gagnant : tu recevras une notification par e-mail dans les 24h après l…" at bounding box center [665, 228] width 493 height 53
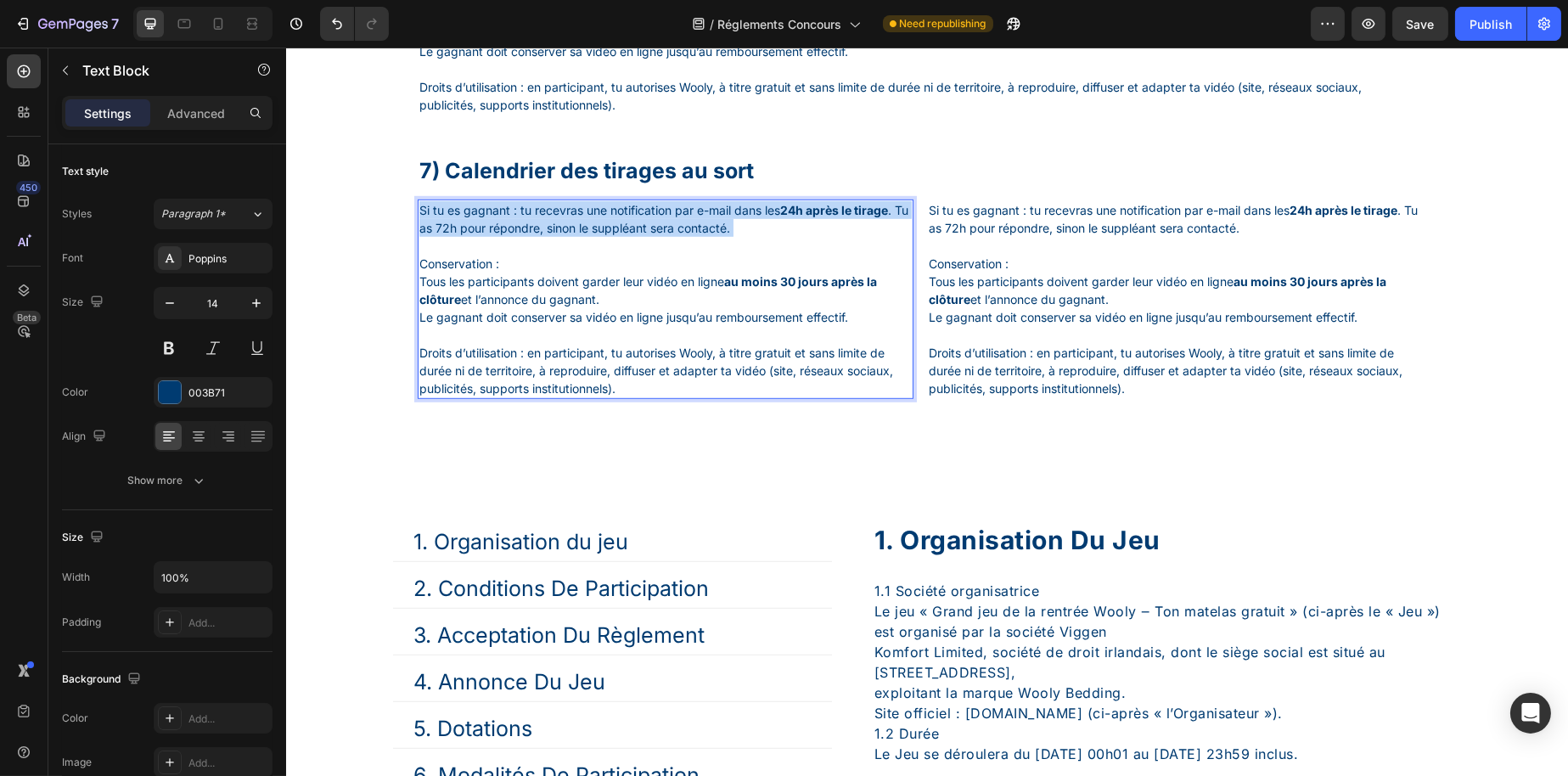
click at [441, 244] on p "Si tu es gagnant : tu recevras une notification par e-mail dans les 24h après l…" at bounding box center [665, 228] width 493 height 53
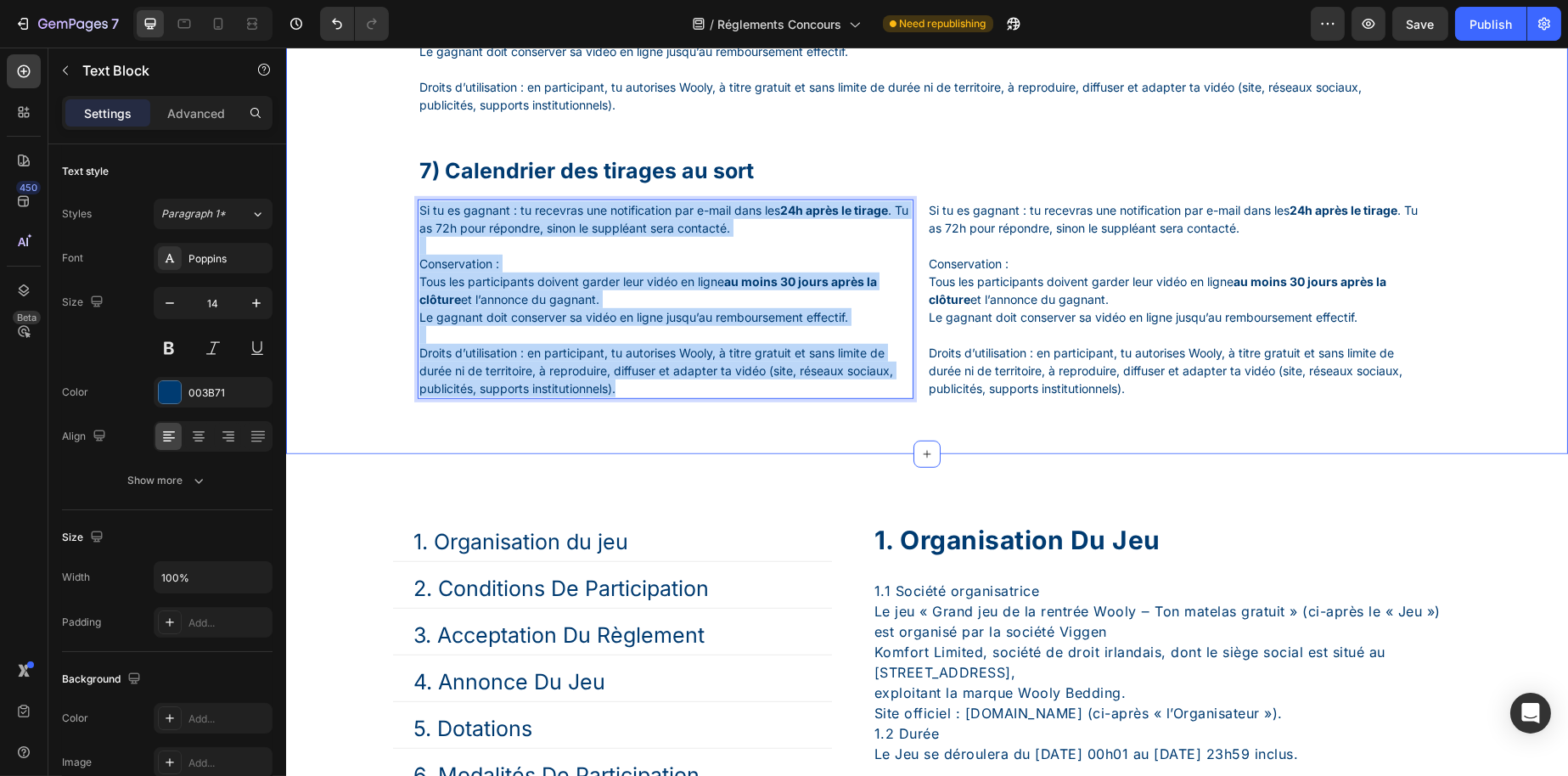
drag, startPoint x: 688, startPoint y: 424, endPoint x: 278, endPoint y: 217, distance: 459.3
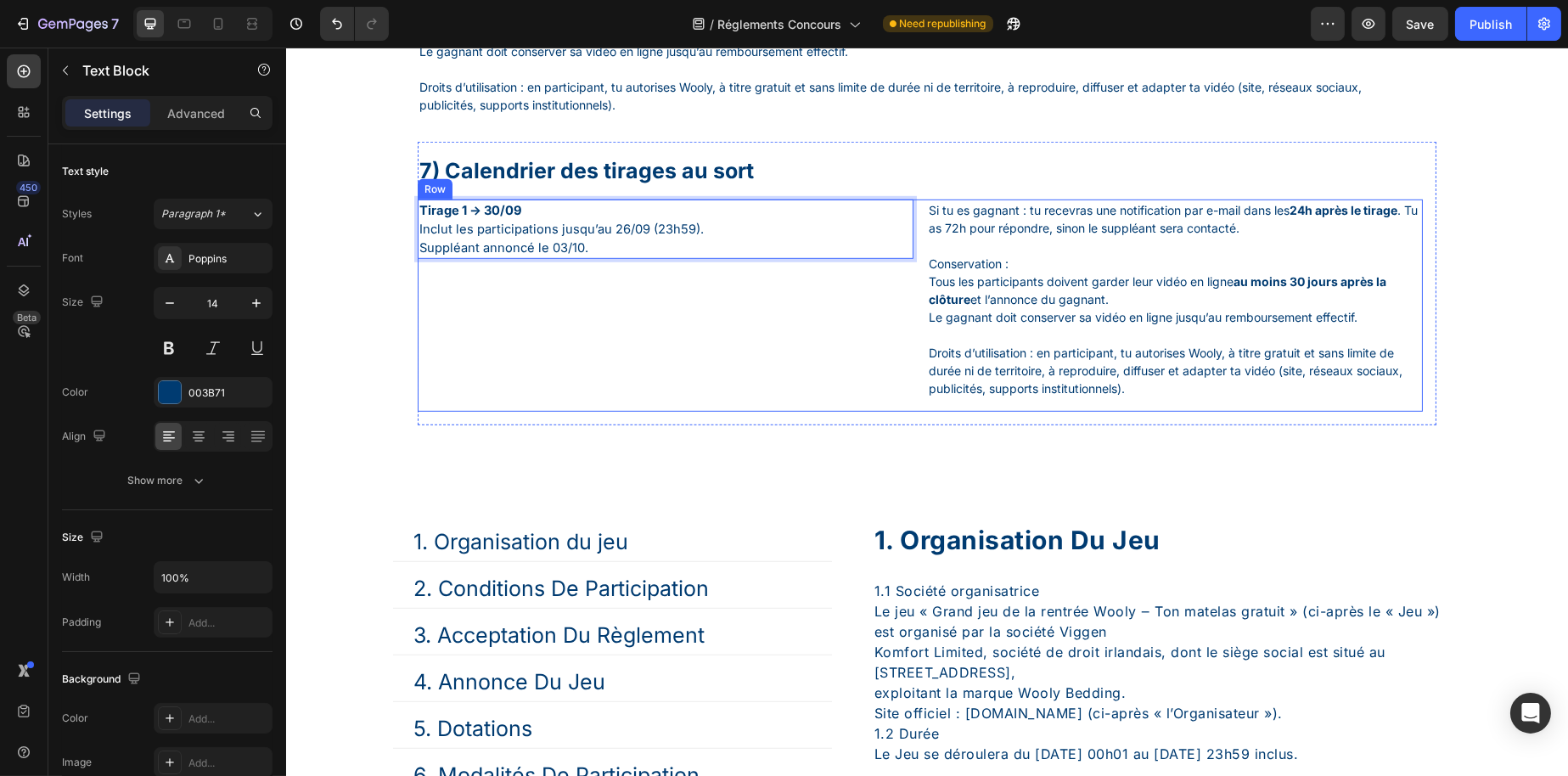
click at [609, 350] on div "Tirage 1 → 30/09 Inclut les participations jusqu’au 26/09 (23h59). Suppléant an…" at bounding box center [665, 306] width 496 height 212
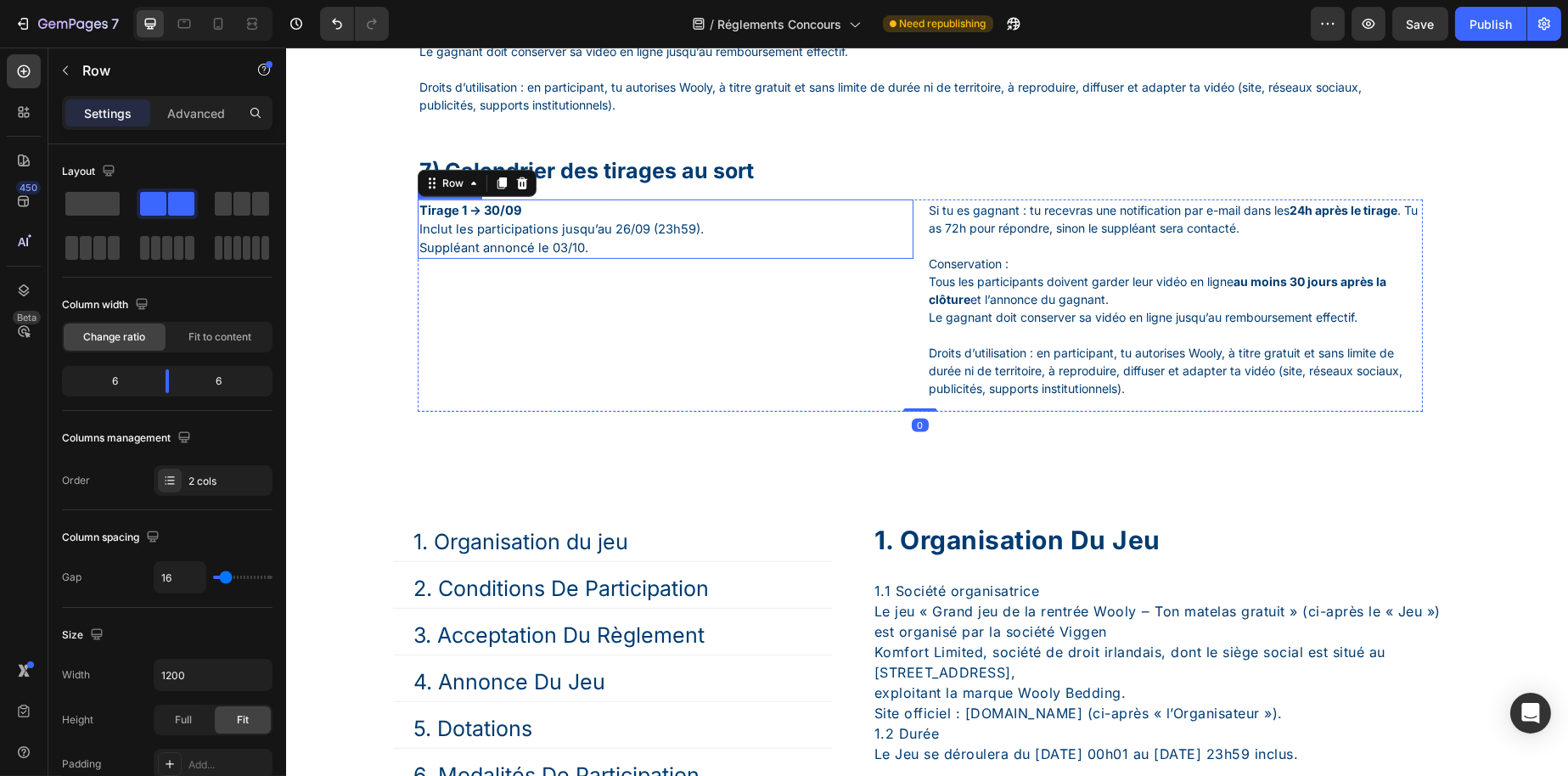
click at [572, 237] on span "Inclut les participations jusqu’au 26/09 (23h59)." at bounding box center [560, 229] width 284 height 15
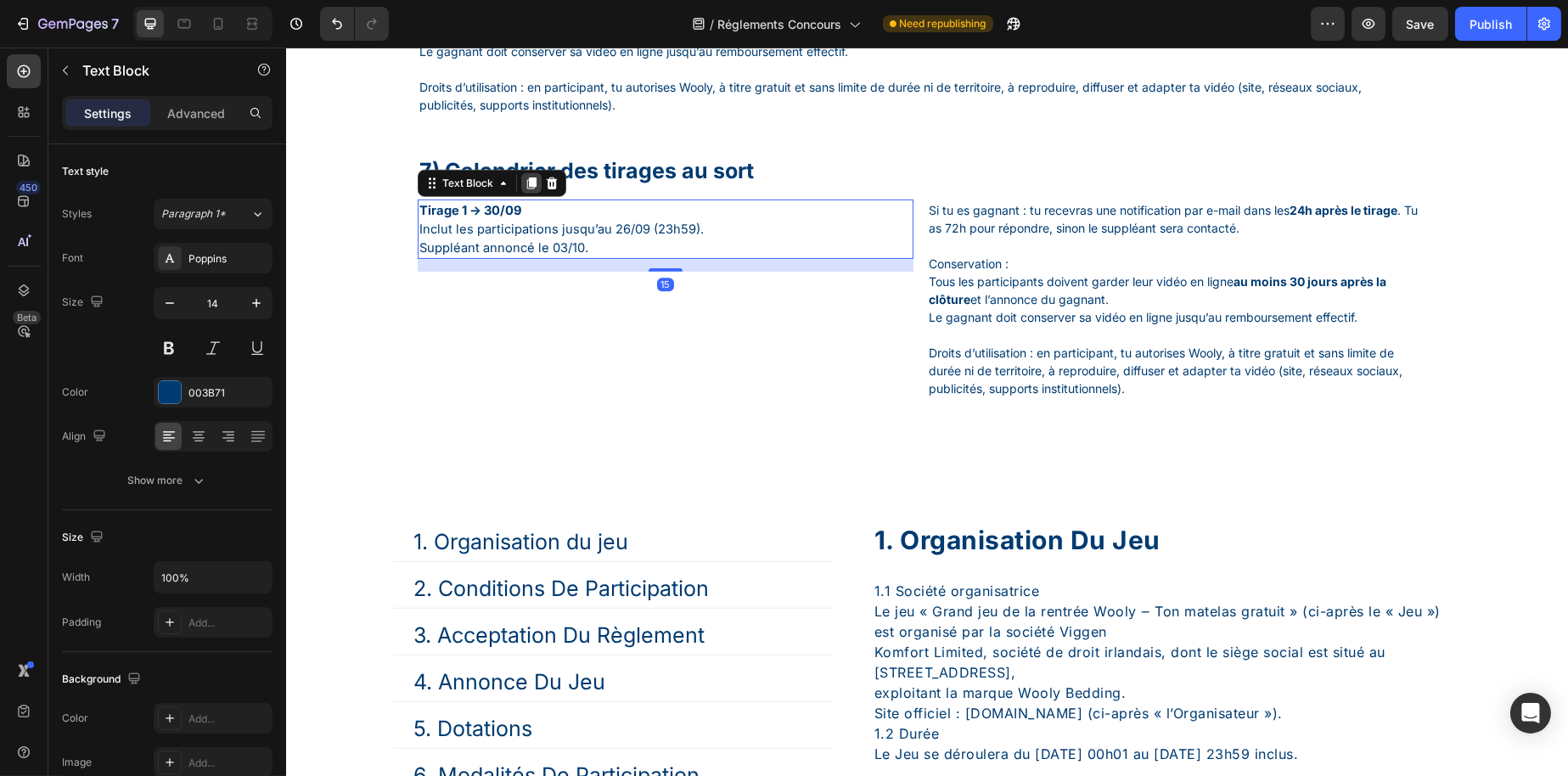
click at [527, 190] on icon at bounding box center [531, 183] width 9 height 12
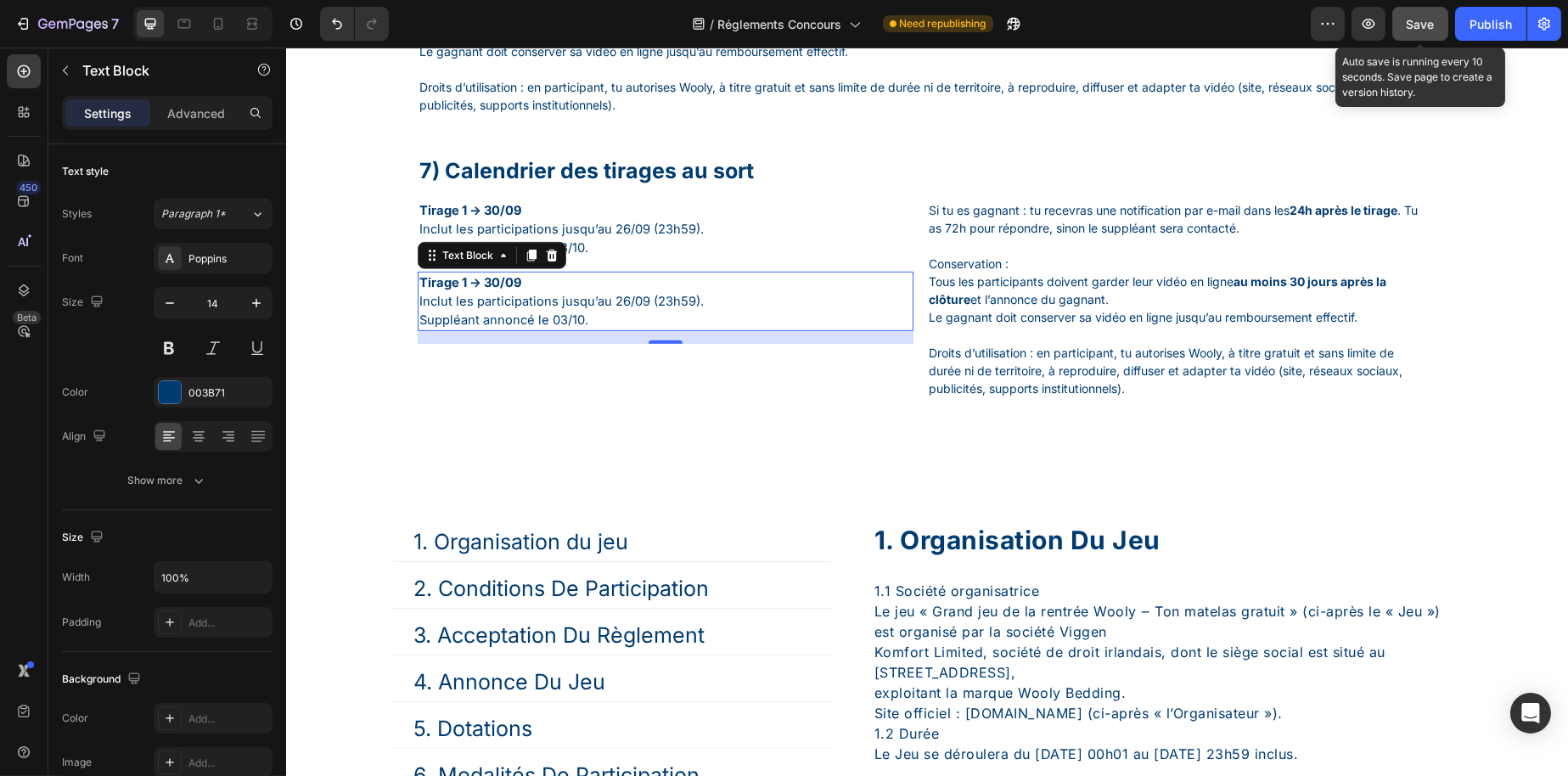
click at [1408, 35] on button "Save" at bounding box center [1420, 24] width 56 height 34
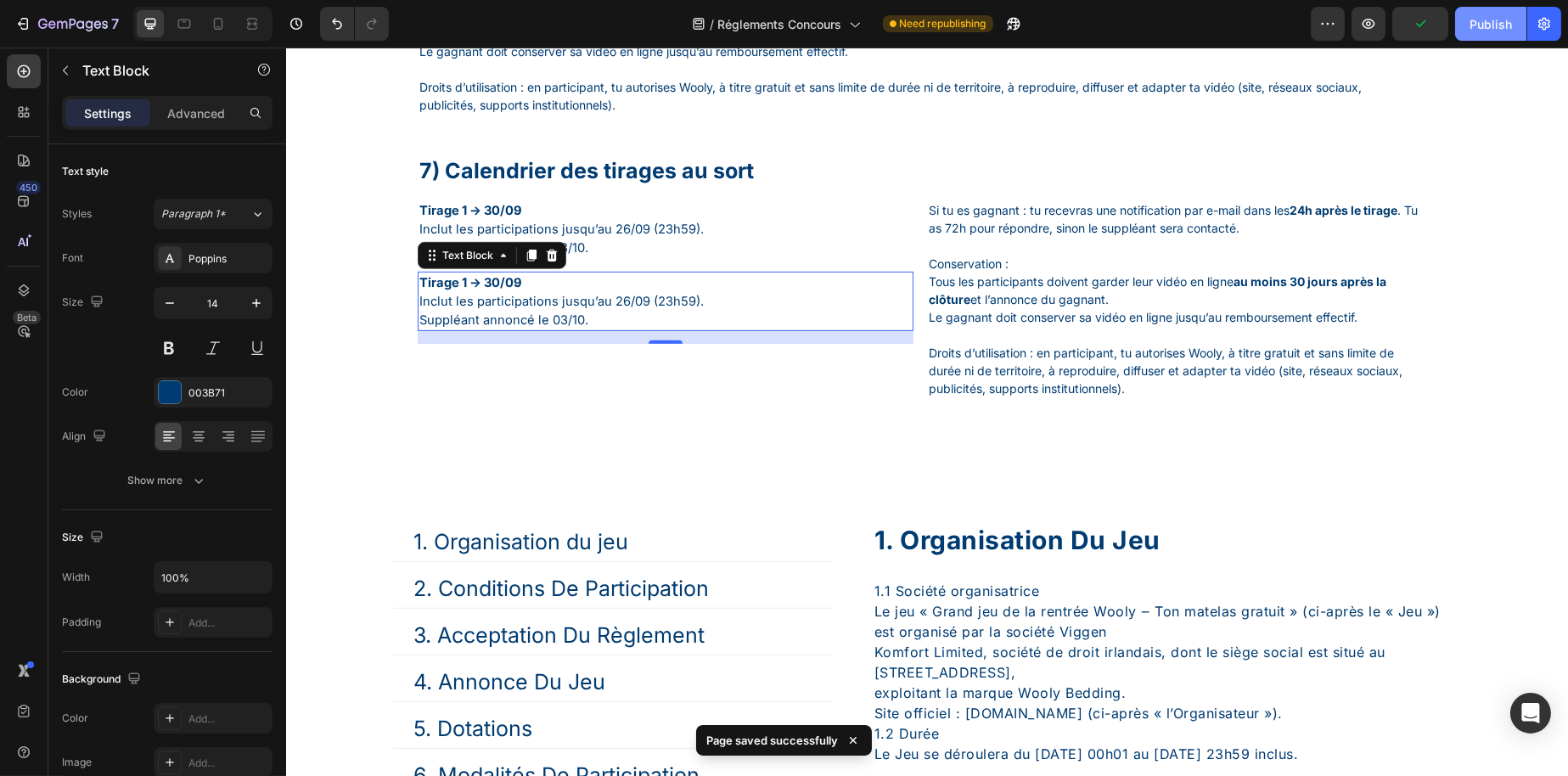
click at [1465, 25] on button "Publish" at bounding box center [1490, 24] width 71 height 34
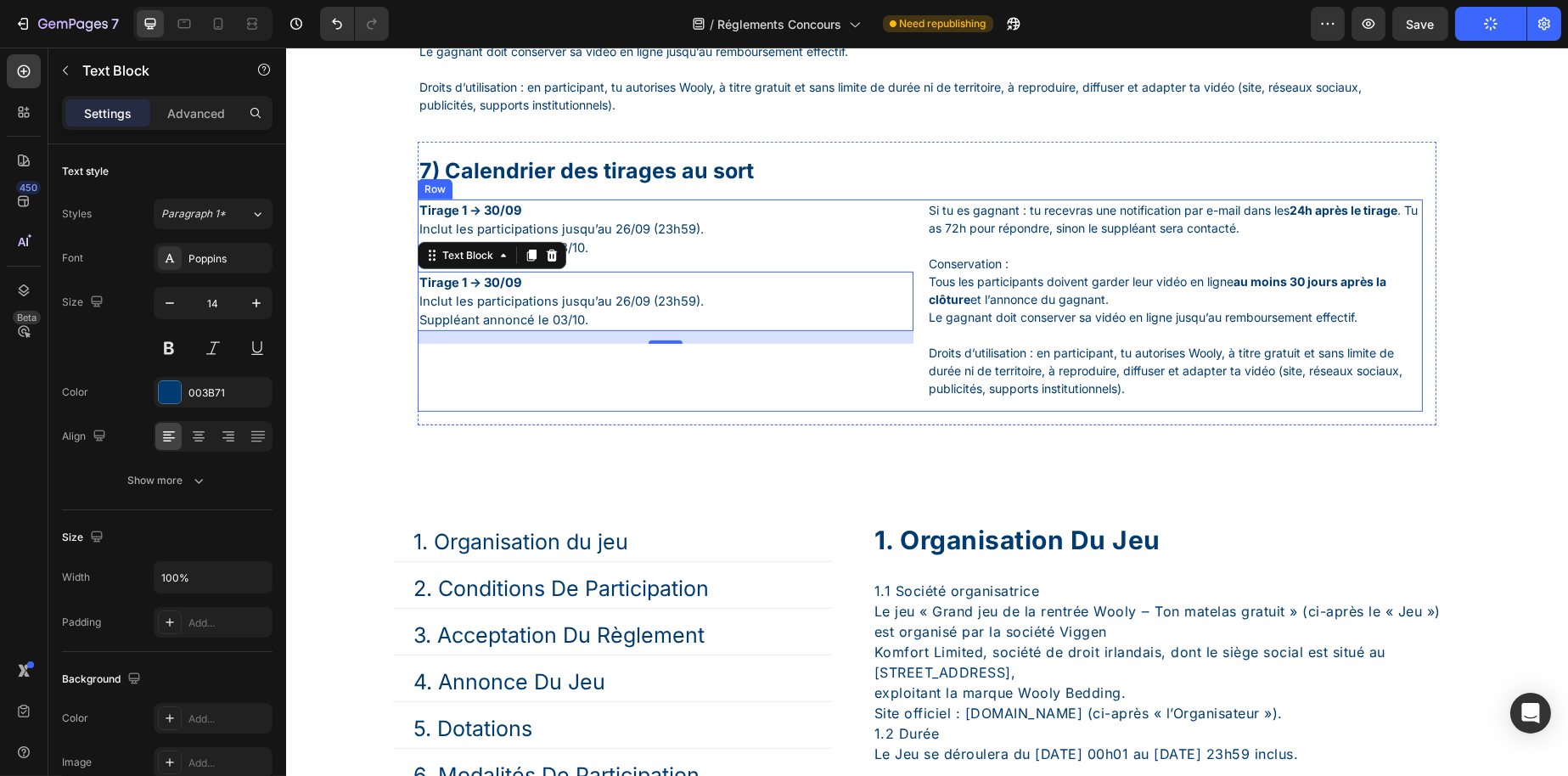
click at [664, 412] on div "Tirage 1 → 30/09 Inclut les participations jusqu’au 26/09 (23h59). Suppléant an…" at bounding box center [665, 306] width 496 height 212
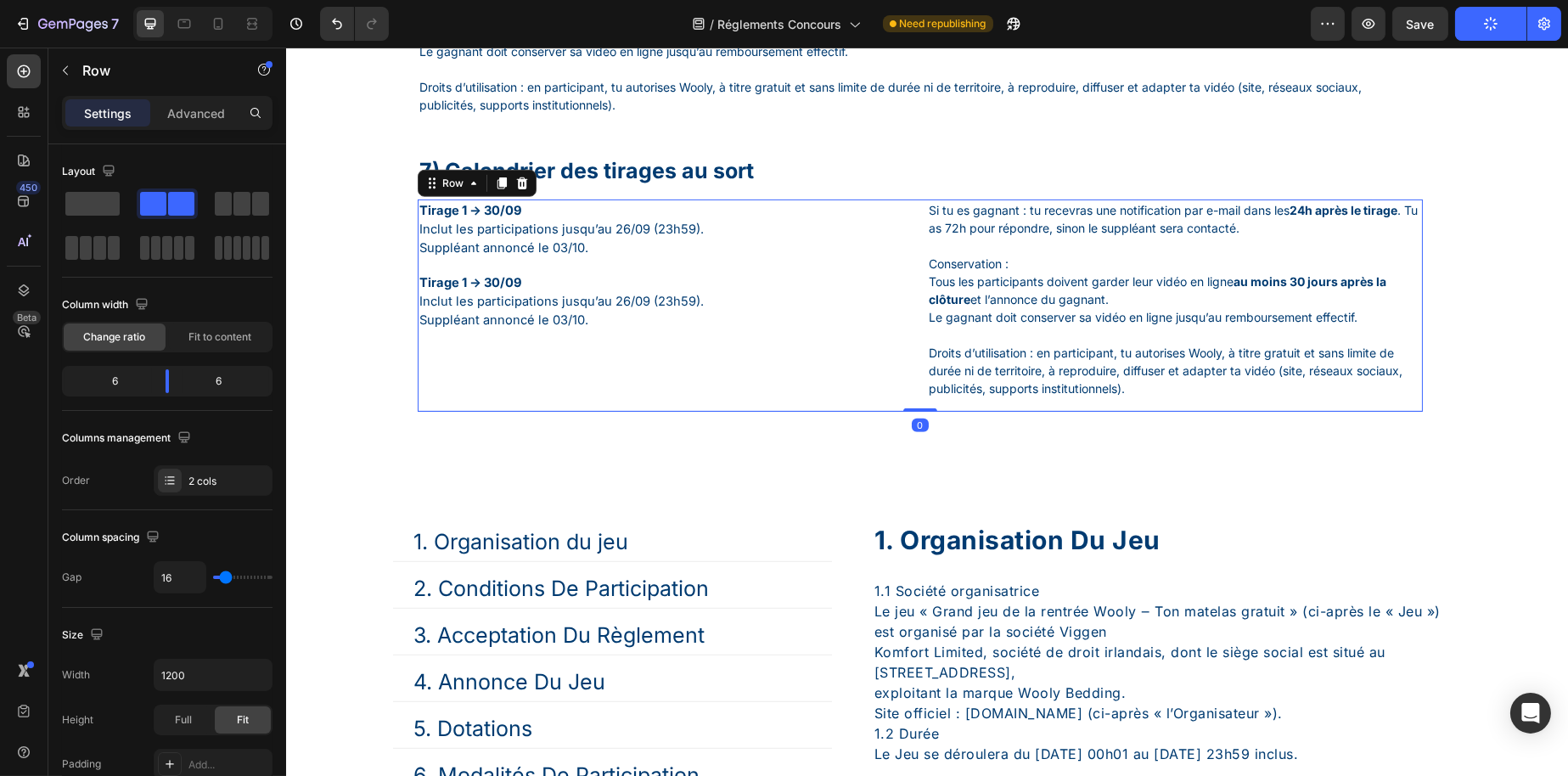
click at [579, 328] on span "Suppléant annoncé le 03/10." at bounding box center [503, 320] width 169 height 15
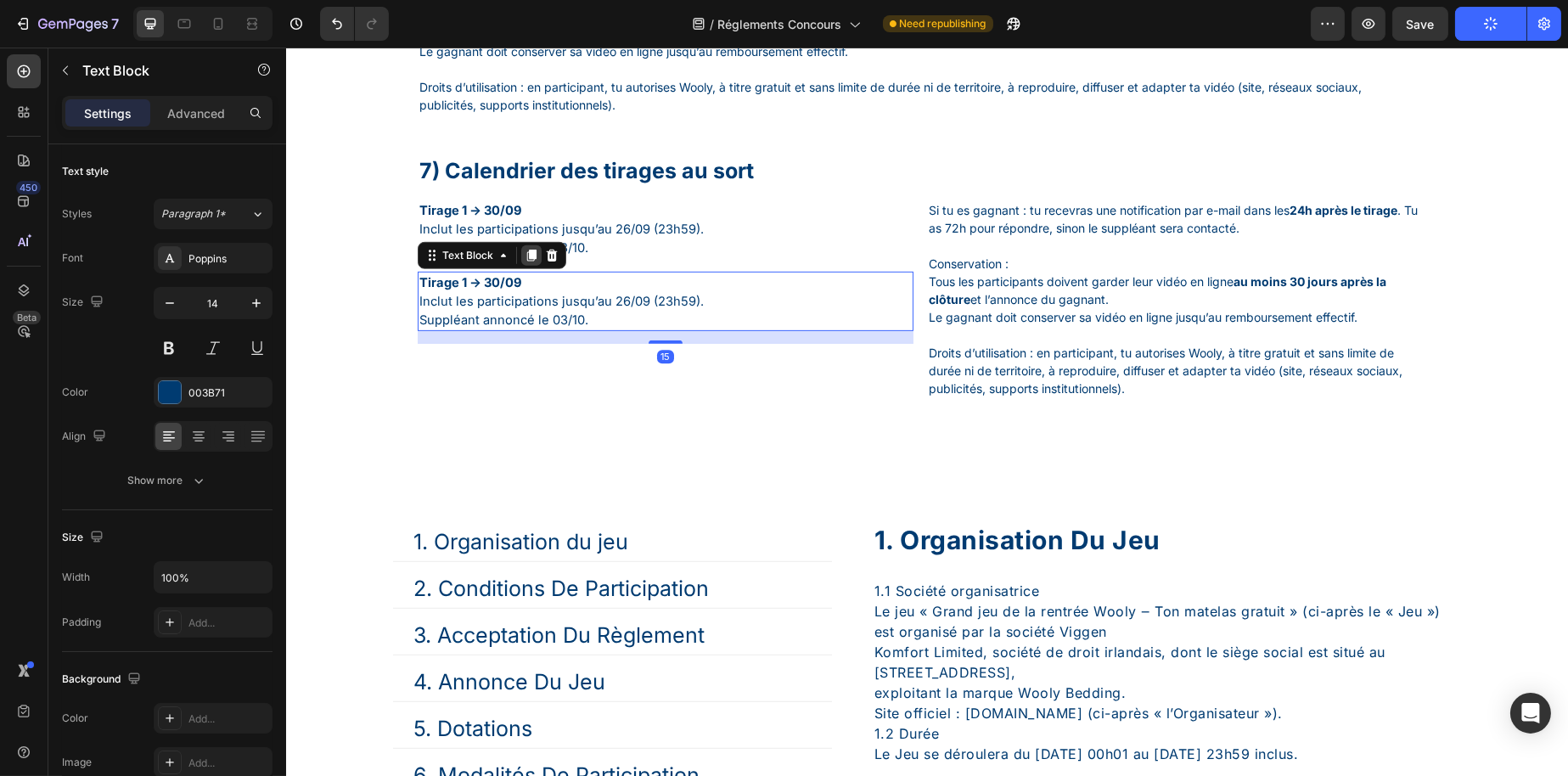
click at [524, 262] on icon at bounding box center [530, 255] width 13 height 13
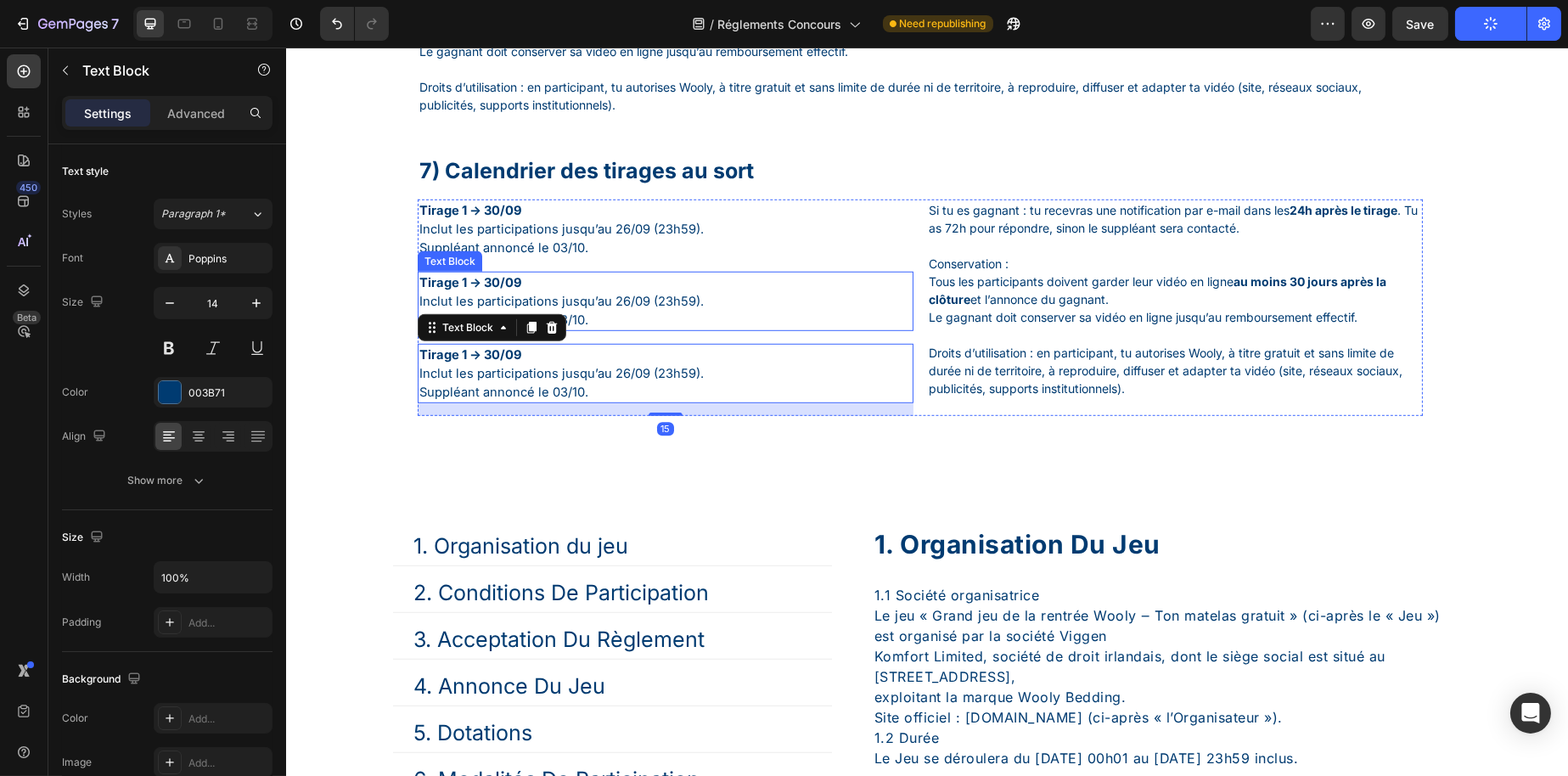
click at [1035, 327] on p "Conservation : Tous les participants doivent garder leur vidéo en ligne au moin…" at bounding box center [1174, 299] width 493 height 89
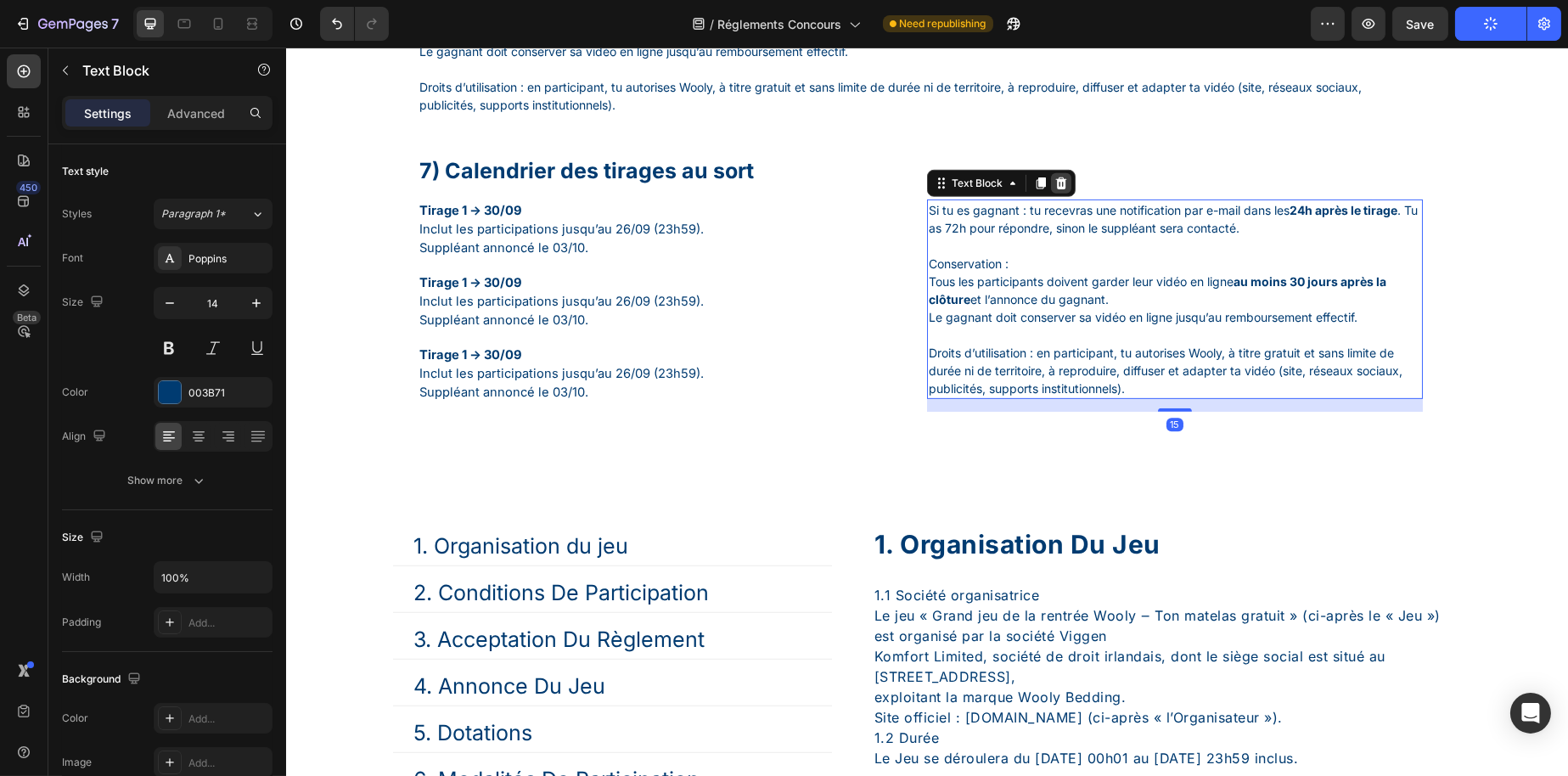
click at [1056, 190] on icon at bounding box center [1061, 183] width 11 height 12
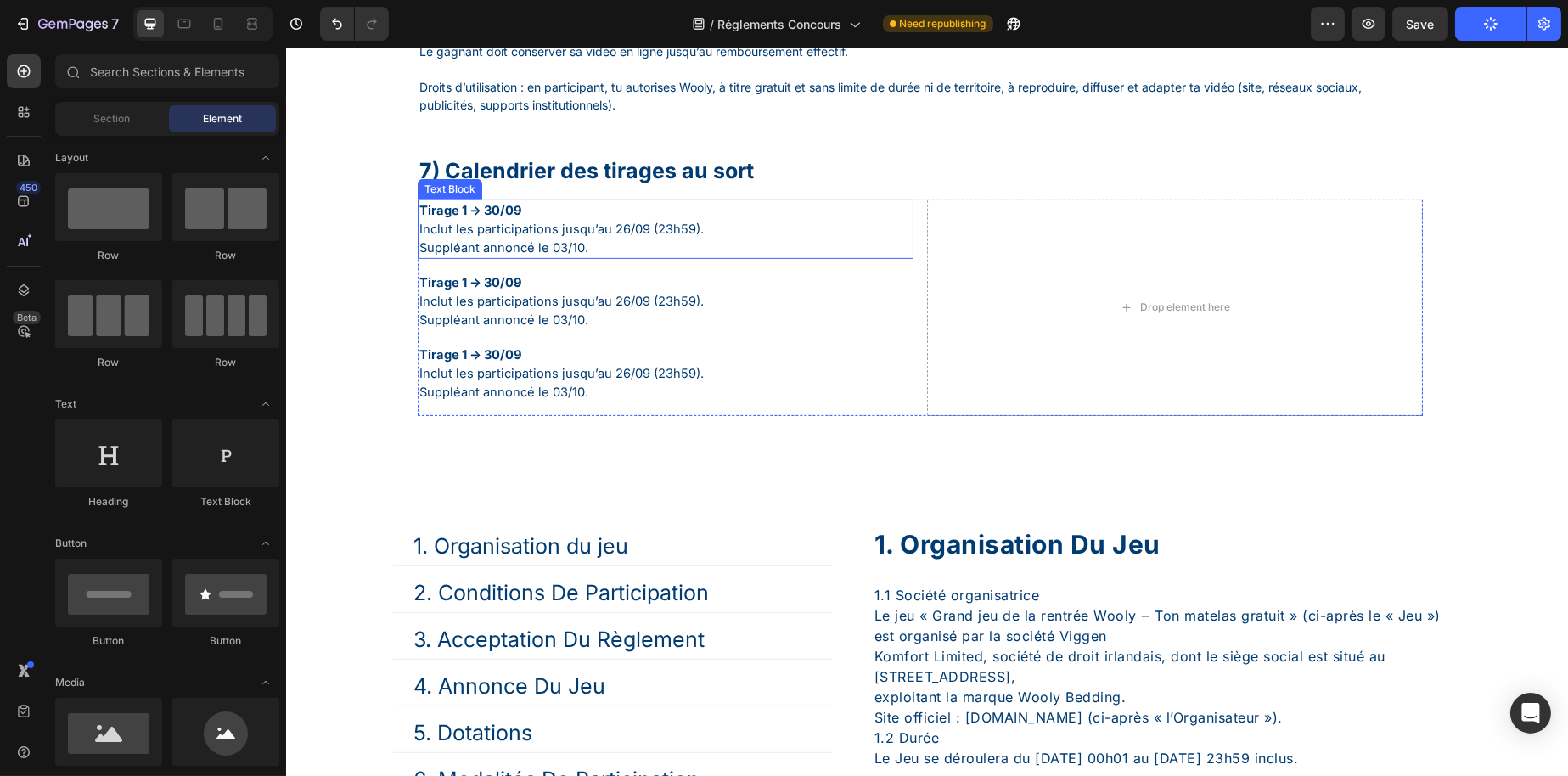
click at [601, 257] on p "Tirage 1 → 30/09 Inclut les participations jusqu’au 26/09 (23h59). Suppléant an…" at bounding box center [665, 229] width 493 height 56
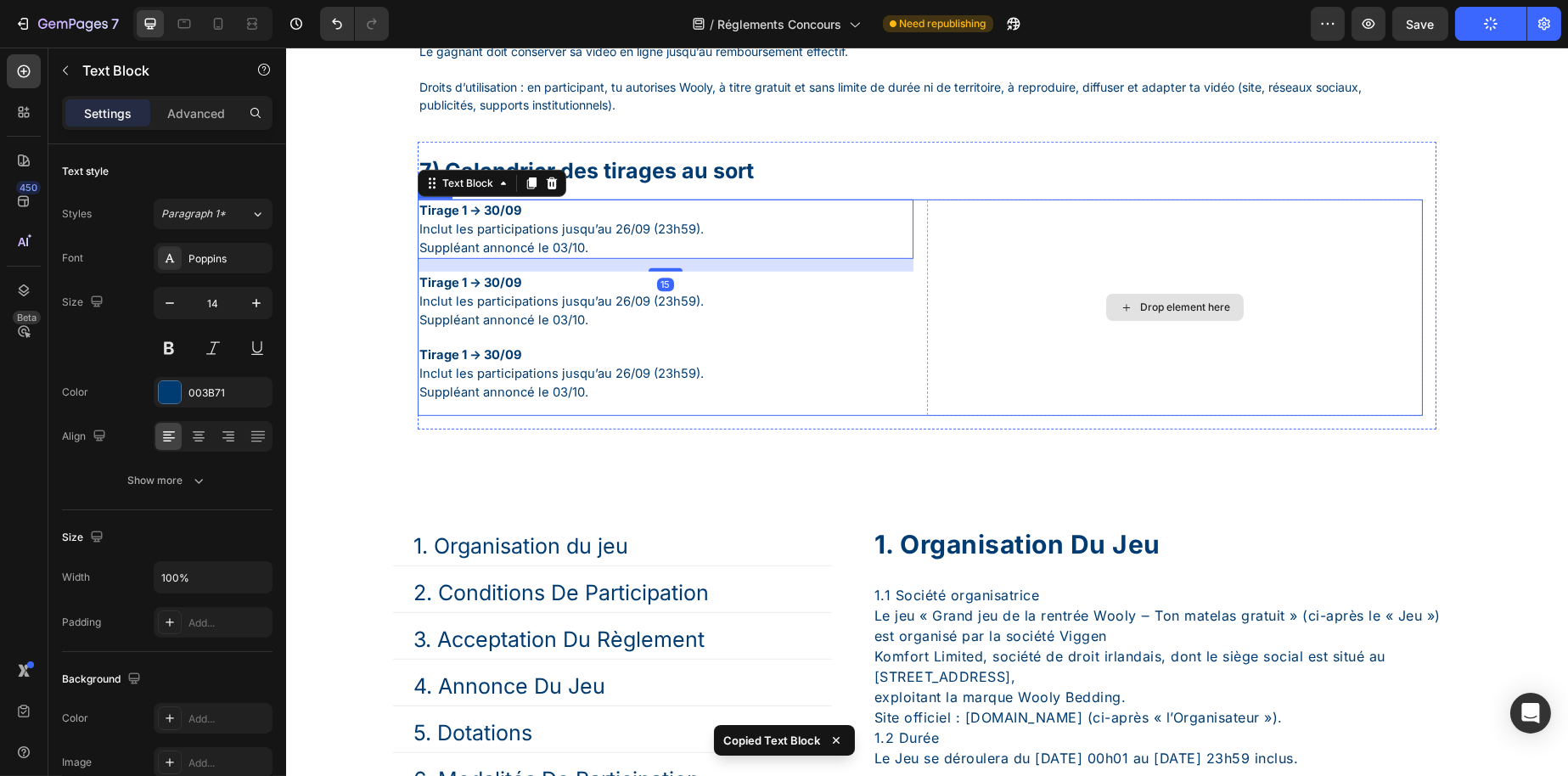
click at [1033, 325] on div "Drop element here" at bounding box center [1174, 307] width 496 height 216
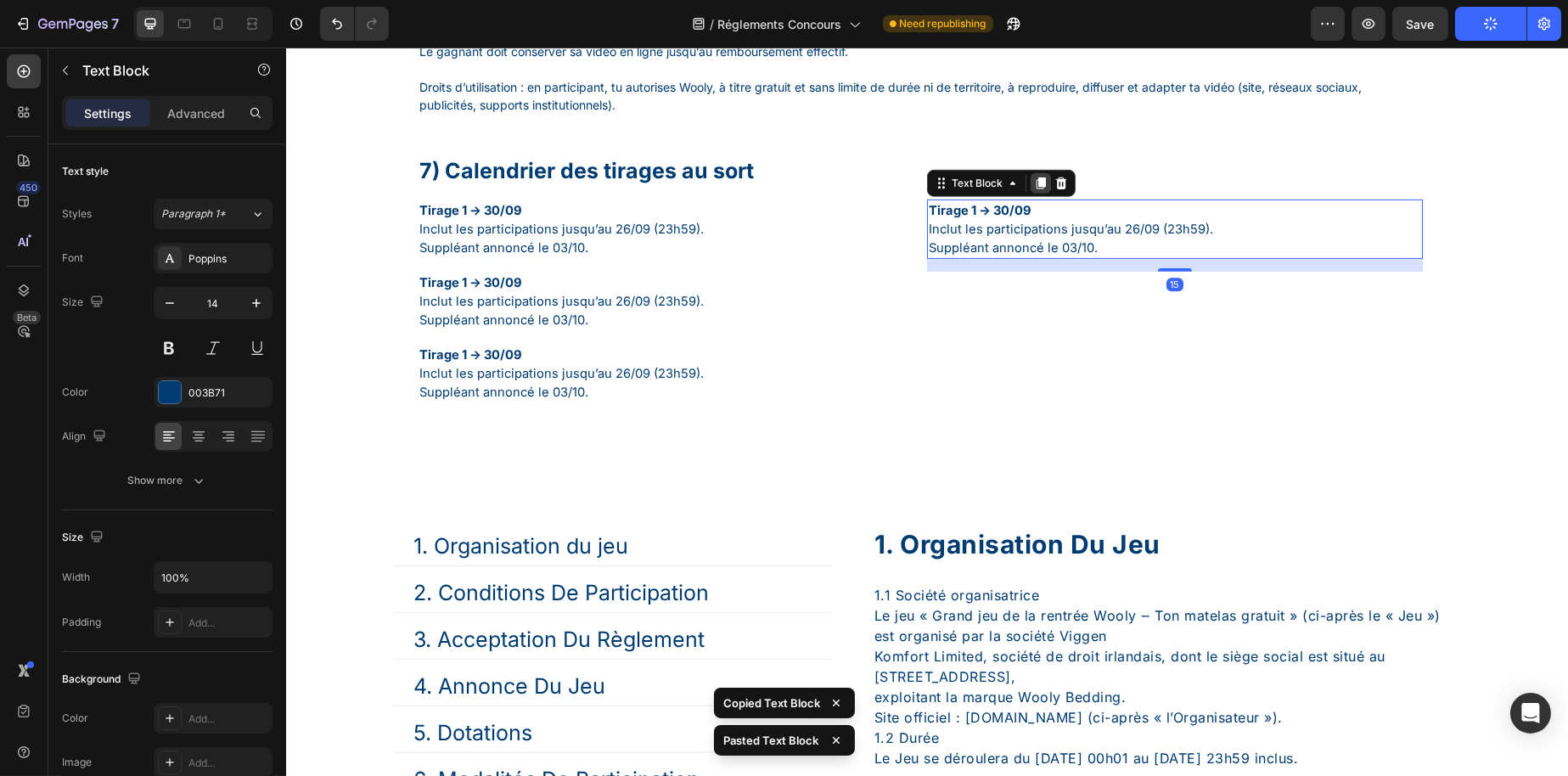
click at [1036, 190] on icon at bounding box center [1041, 183] width 9 height 12
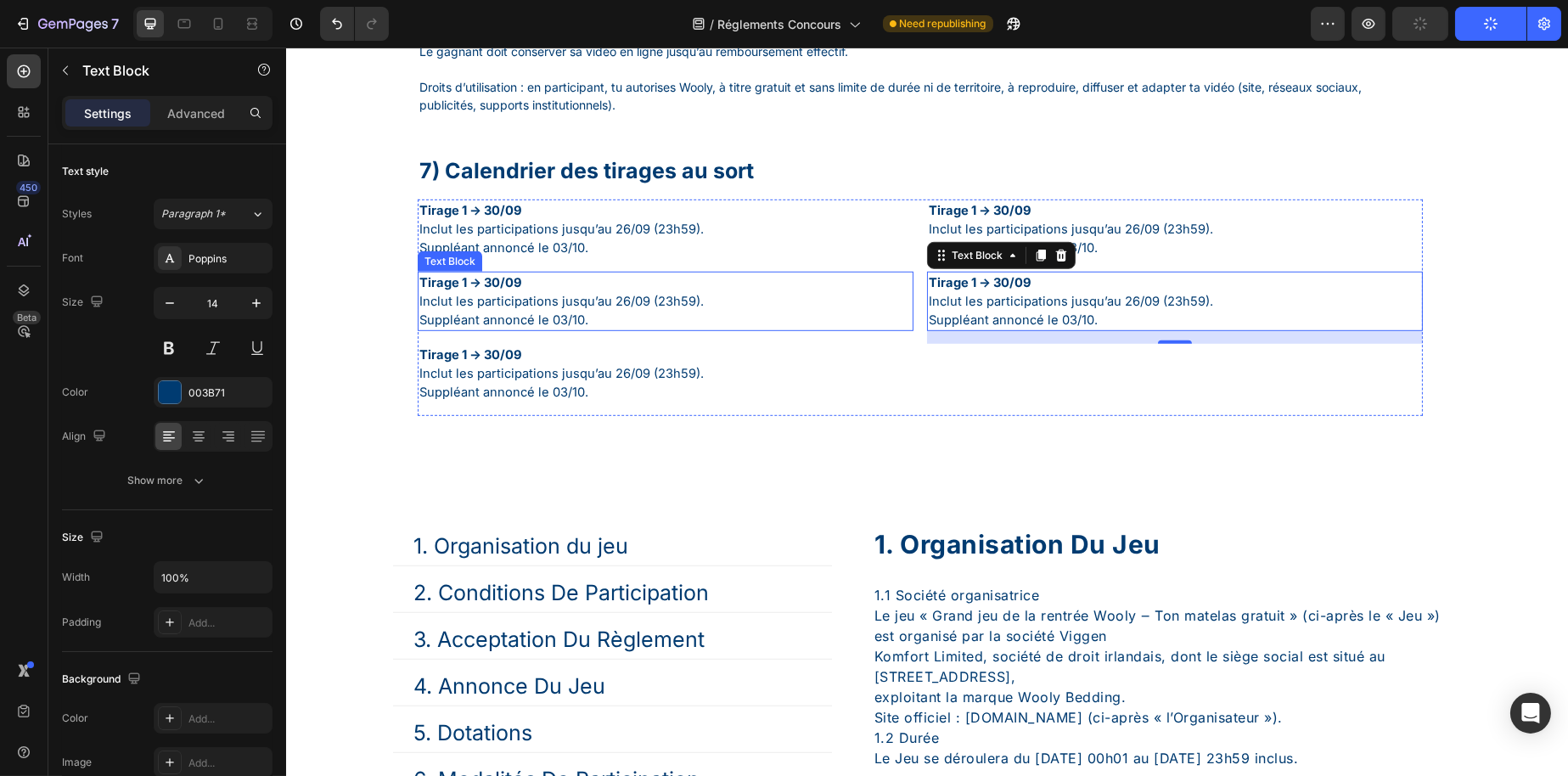
click at [524, 309] on span "Inclut les participations jusqu’au 26/09 (23h59)." at bounding box center [560, 301] width 284 height 15
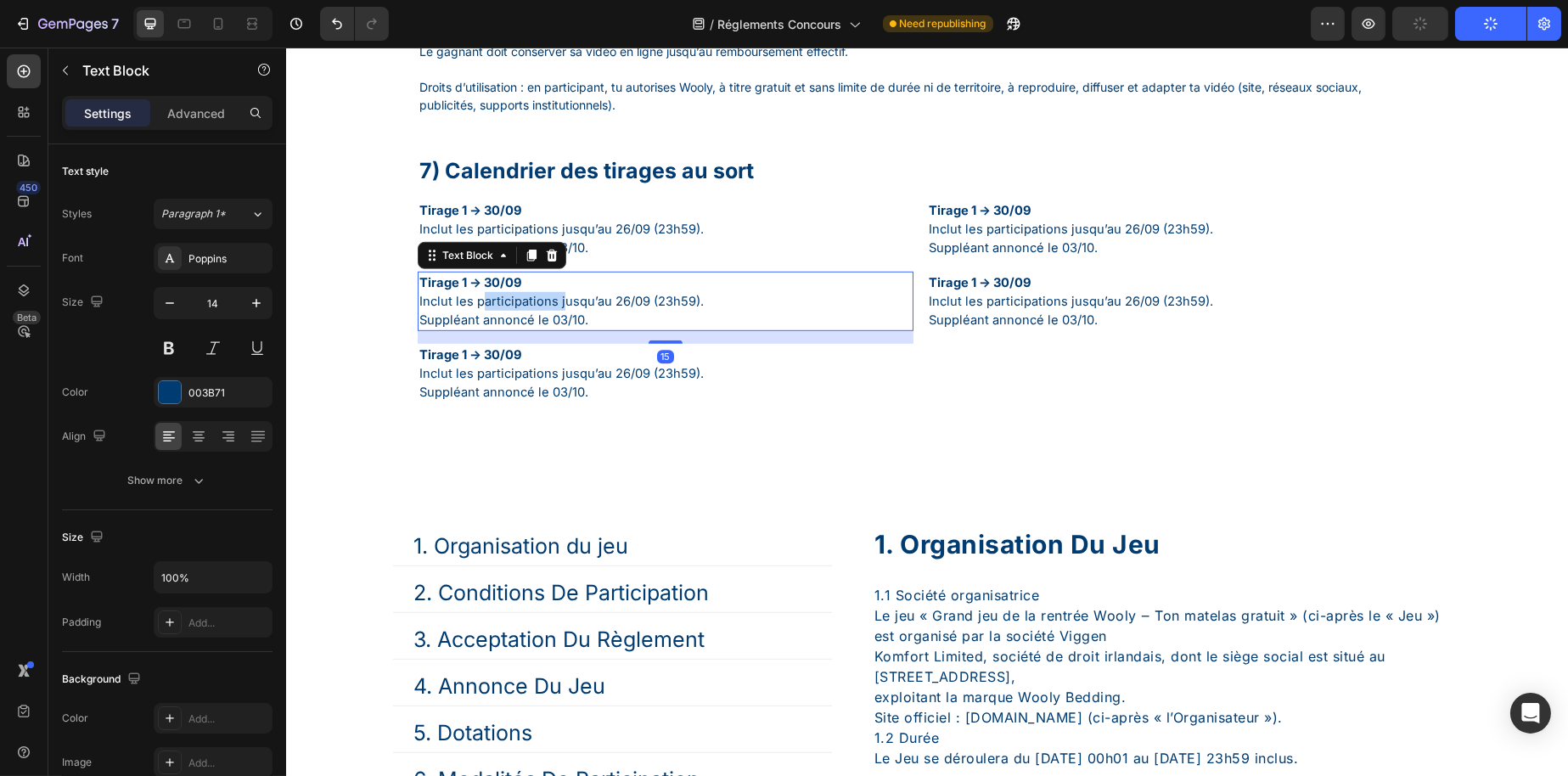
click at [524, 309] on span "Inclut les participations jusqu’au 26/09 (23h59)." at bounding box center [560, 301] width 284 height 15
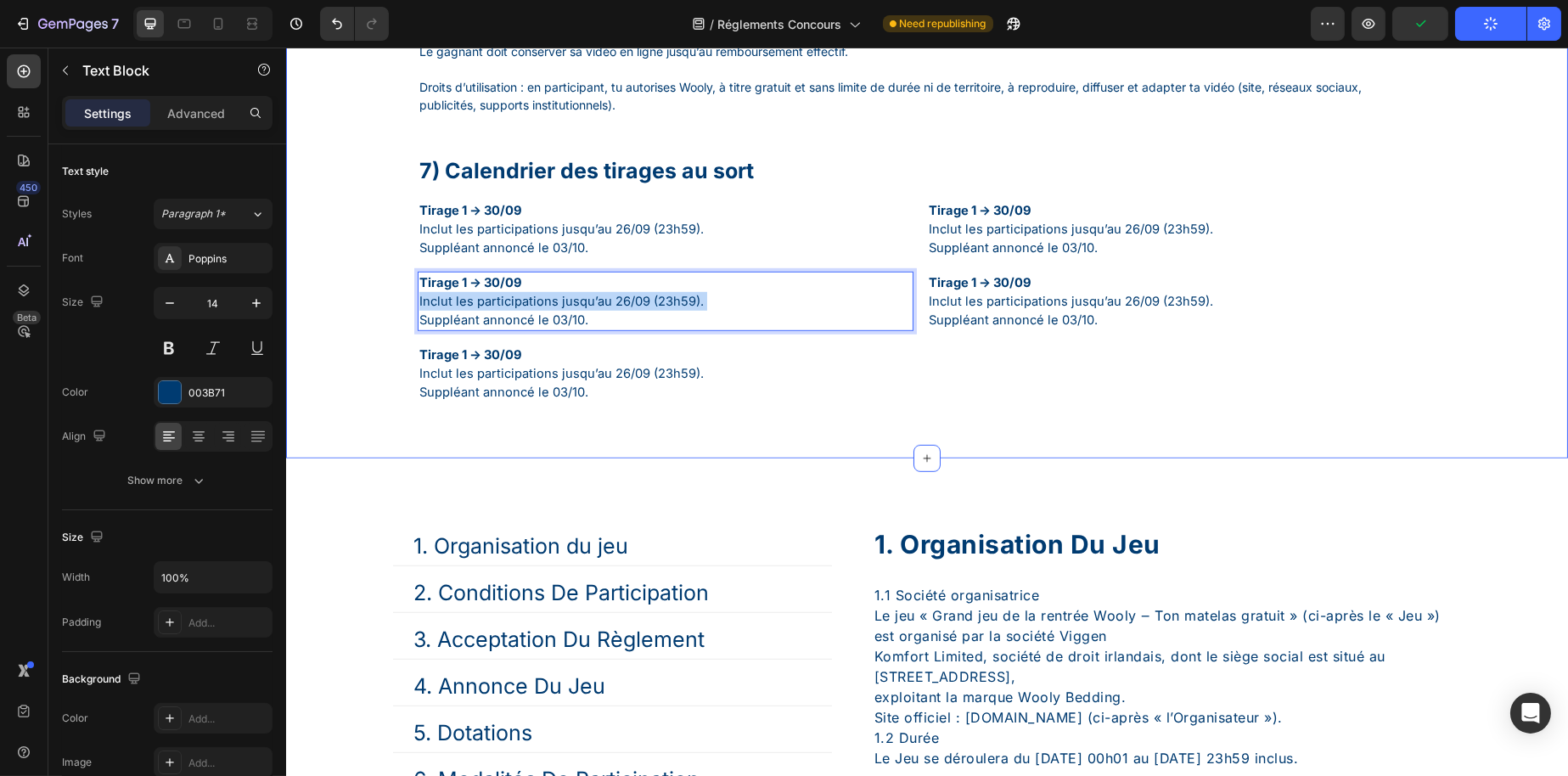
drag, startPoint x: 596, startPoint y: 352, endPoint x: 282, endPoint y: 301, distance: 318.1
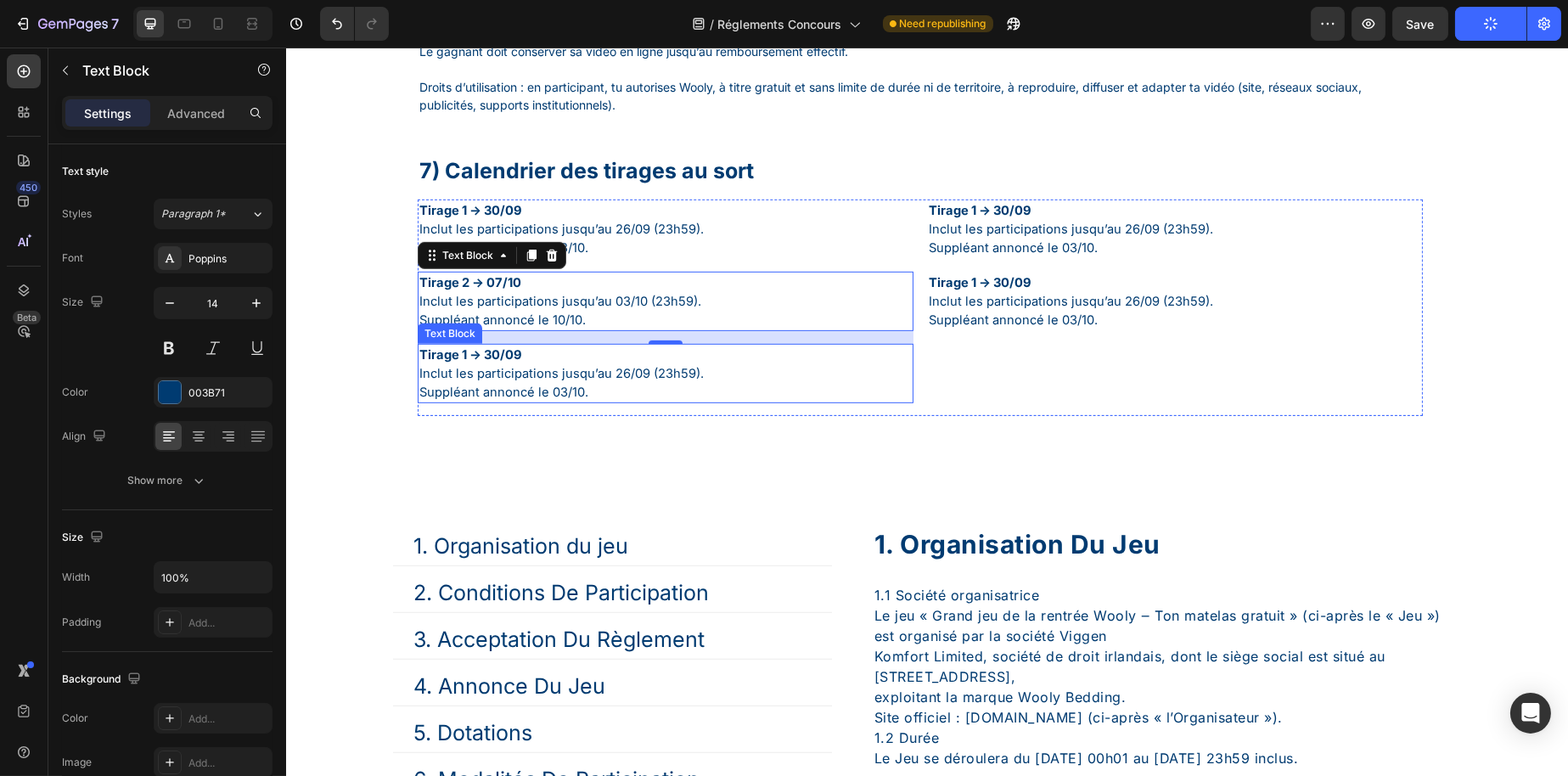
click at [576, 381] on span "Inclut les participations jusqu’au 26/09 (23h59)." at bounding box center [560, 373] width 284 height 15
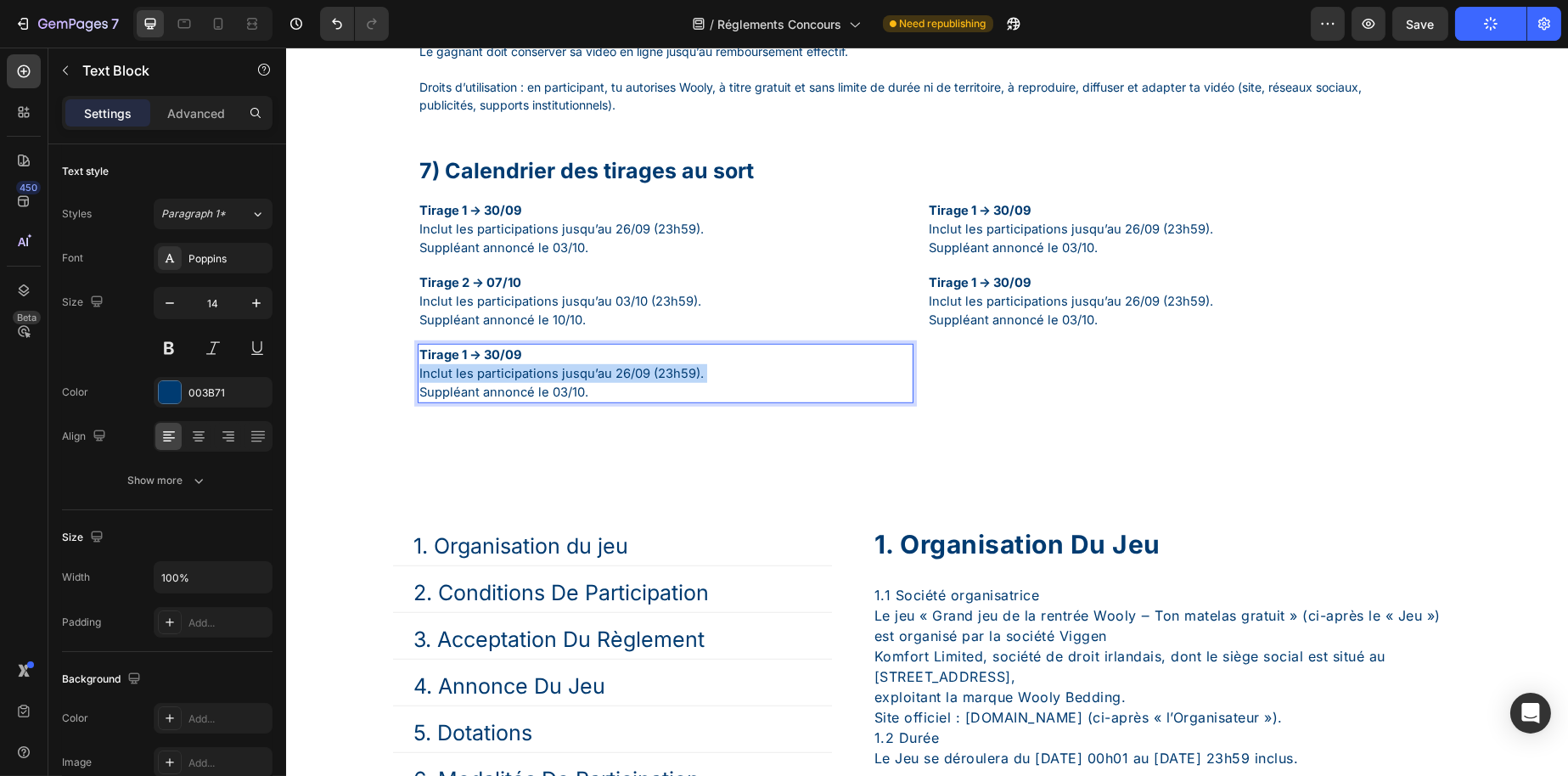
click at [576, 381] on span "Inclut les participations jusqu’au 26/09 (23h59)." at bounding box center [560, 373] width 284 height 15
click at [604, 402] on p "Tirage 1 → 30/09 Inclut les participations jusqu’au 26/09 (23h59). Suppléant an…" at bounding box center [665, 373] width 493 height 56
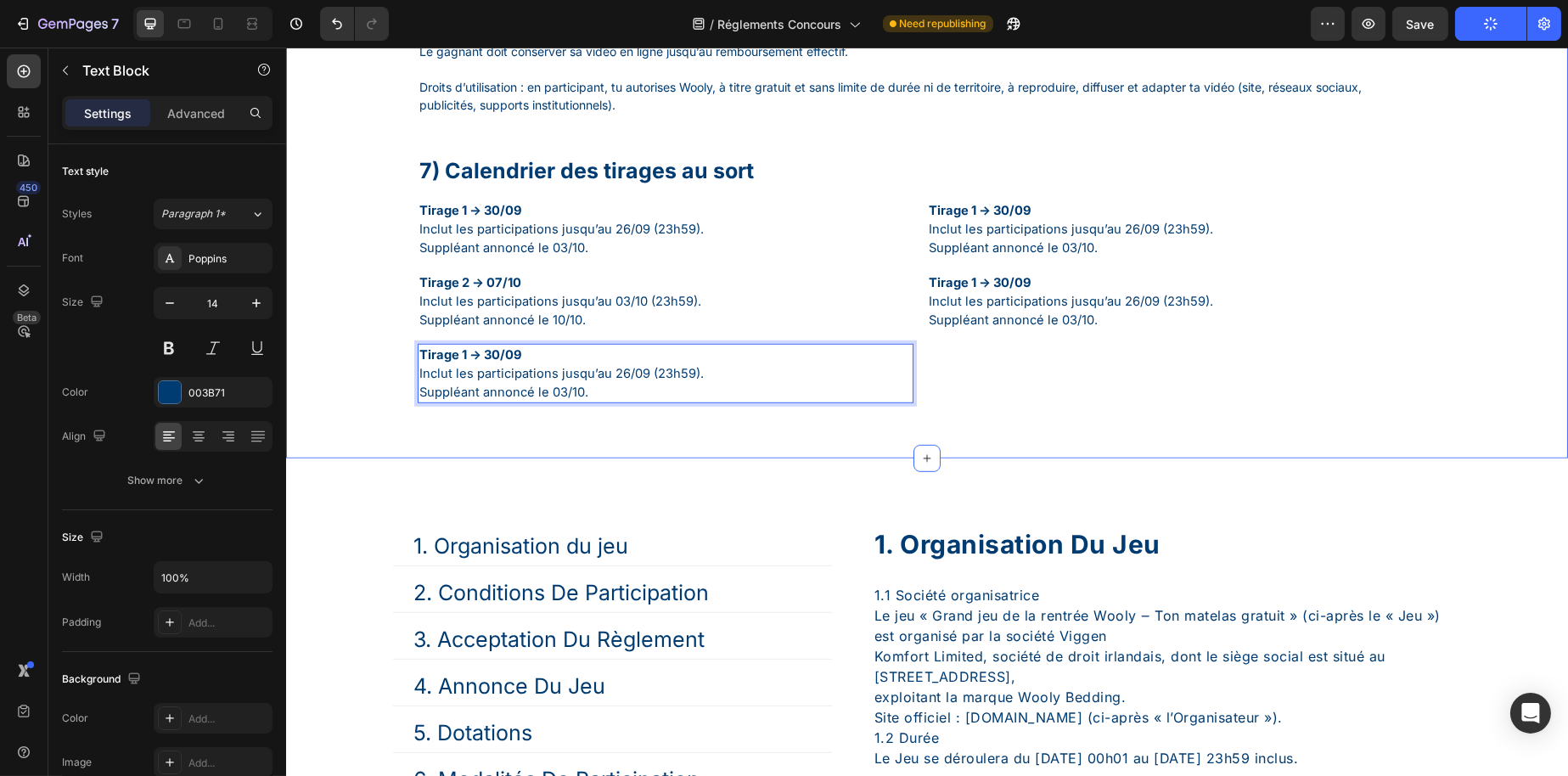
drag, startPoint x: 614, startPoint y: 426, endPoint x: 355, endPoint y: 396, distance: 260.7
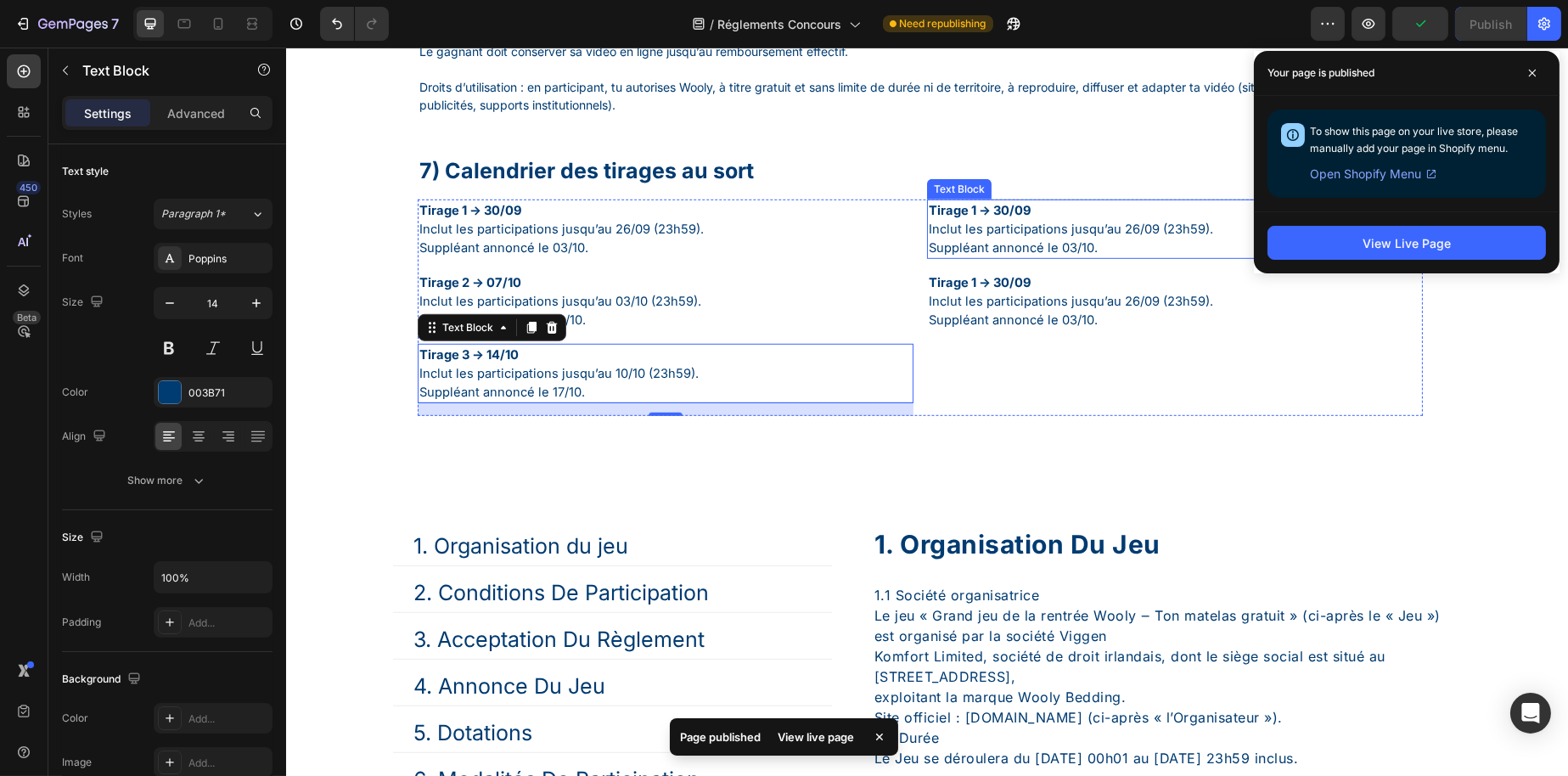
click at [1073, 237] on span "Inclut les participations jusqu’au 26/09 (23h59)." at bounding box center [1070, 229] width 284 height 15
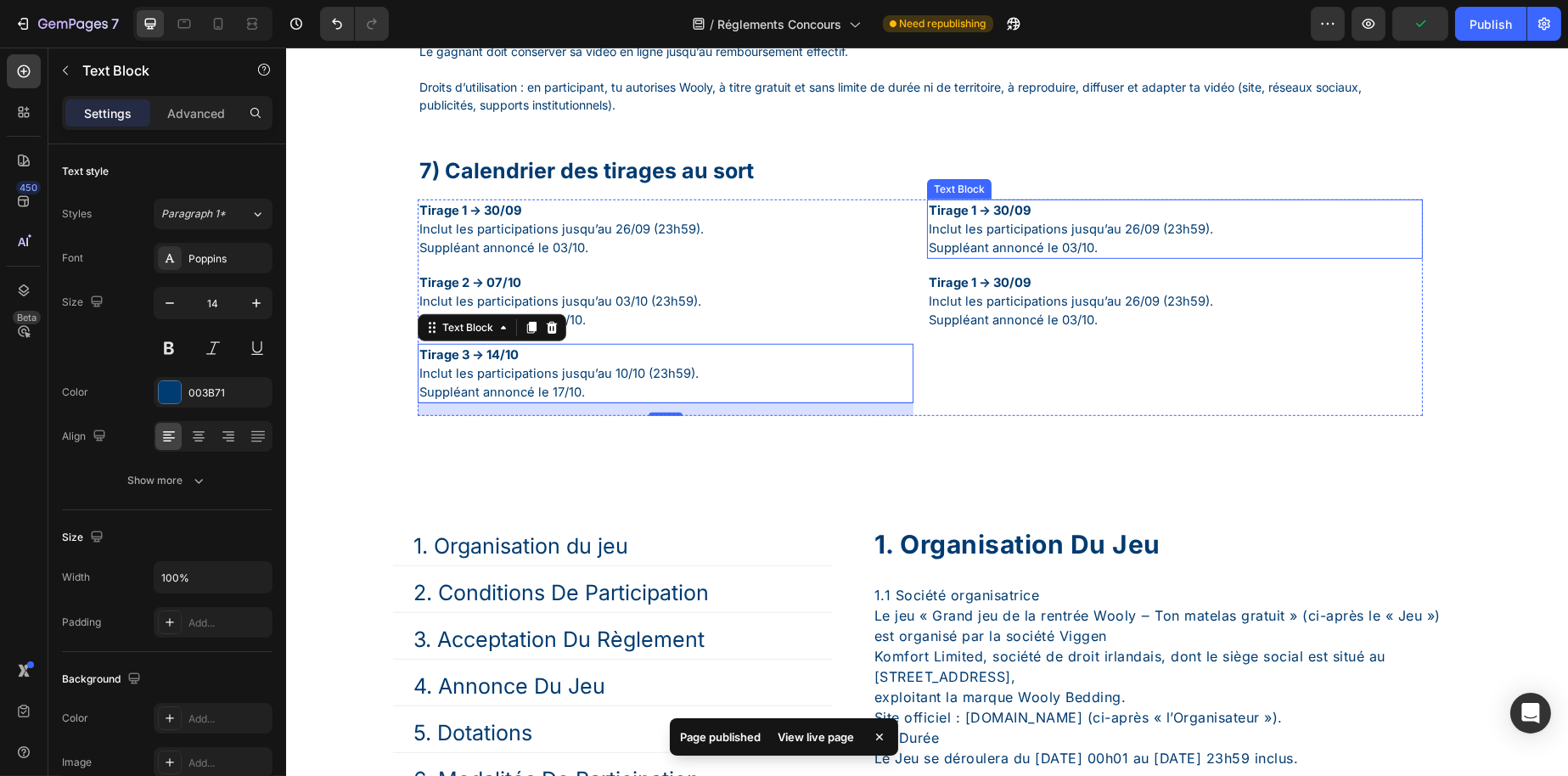
click at [1073, 237] on span "Inclut les participations jusqu’au 26/09 (23h59)." at bounding box center [1070, 229] width 284 height 15
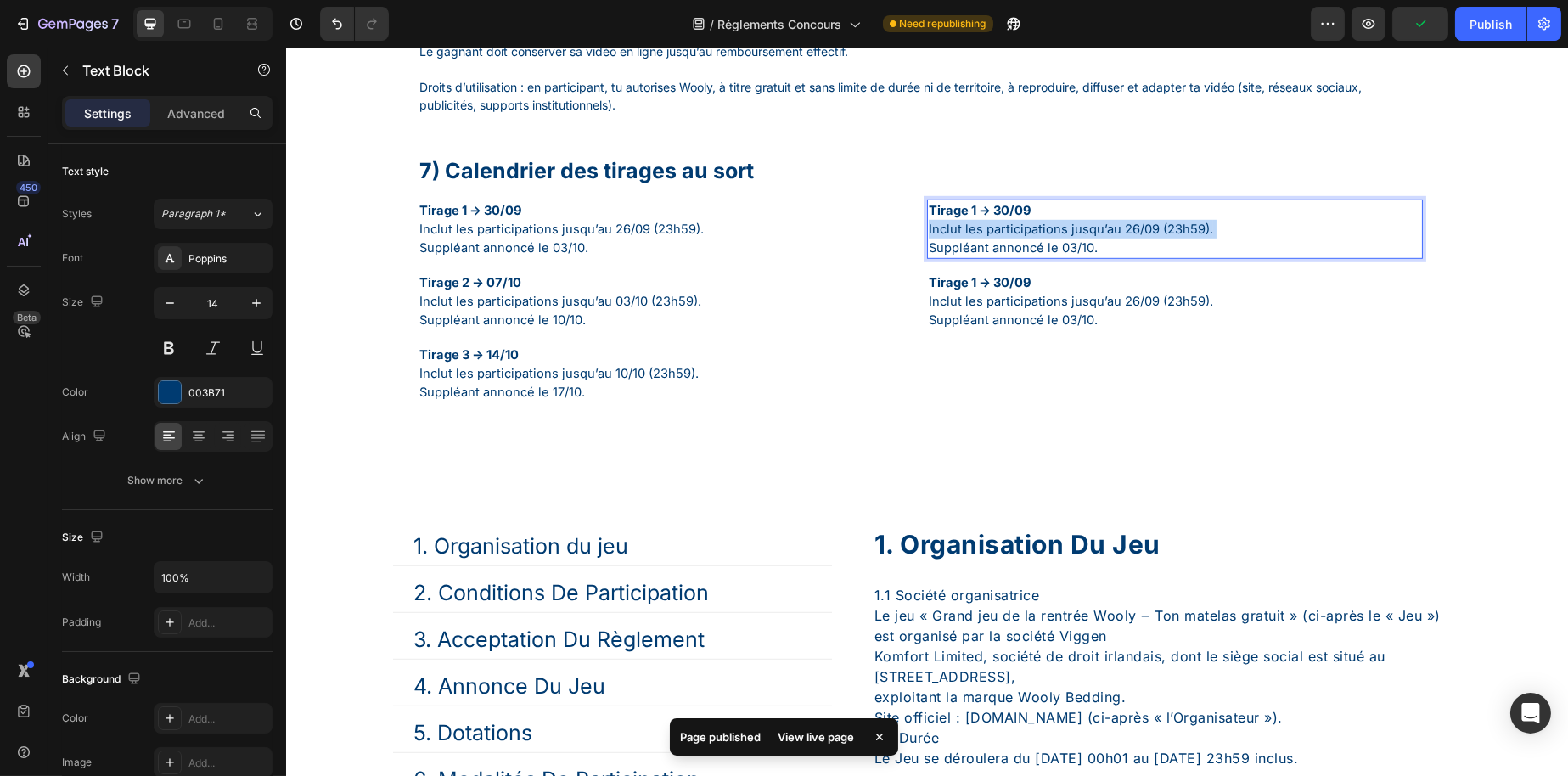
click at [1073, 237] on span "Inclut les participations jusqu’au 26/09 (23h59)." at bounding box center [1070, 229] width 284 height 15
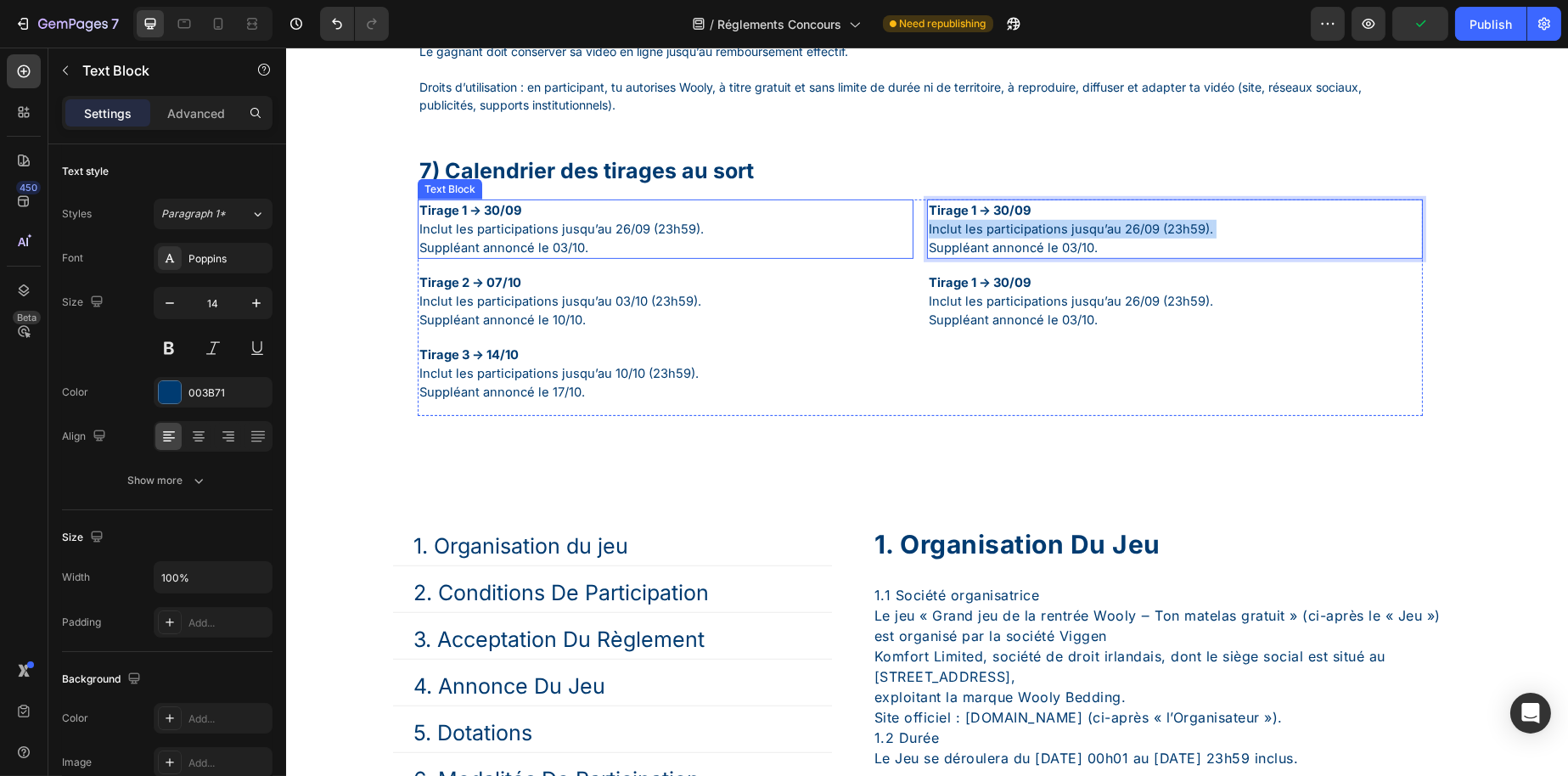
drag, startPoint x: 1123, startPoint y: 275, endPoint x: 878, endPoint y: 252, distance: 246.1
click at [878, 252] on div "Tirage 1 → 30/09 Inclut les participations jusqu’au 26/09 (23h59). Suppléant an…" at bounding box center [919, 307] width 1005 height 216
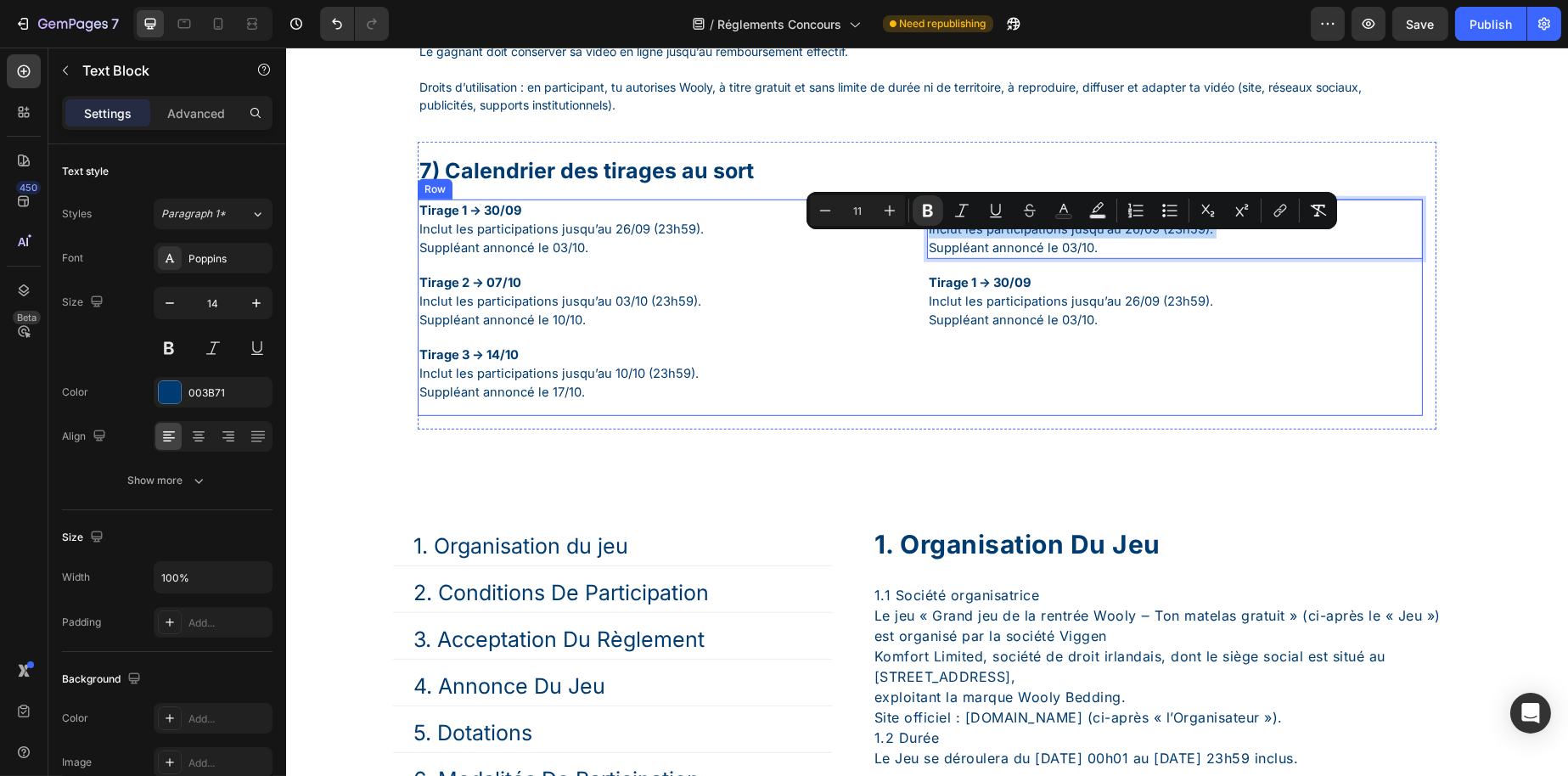
click at [1009, 413] on div "Tirage 1 → 30/09 Inclut les participations jusqu’au 26/09 (23h59). Suppléant an…" at bounding box center [1174, 307] width 496 height 216
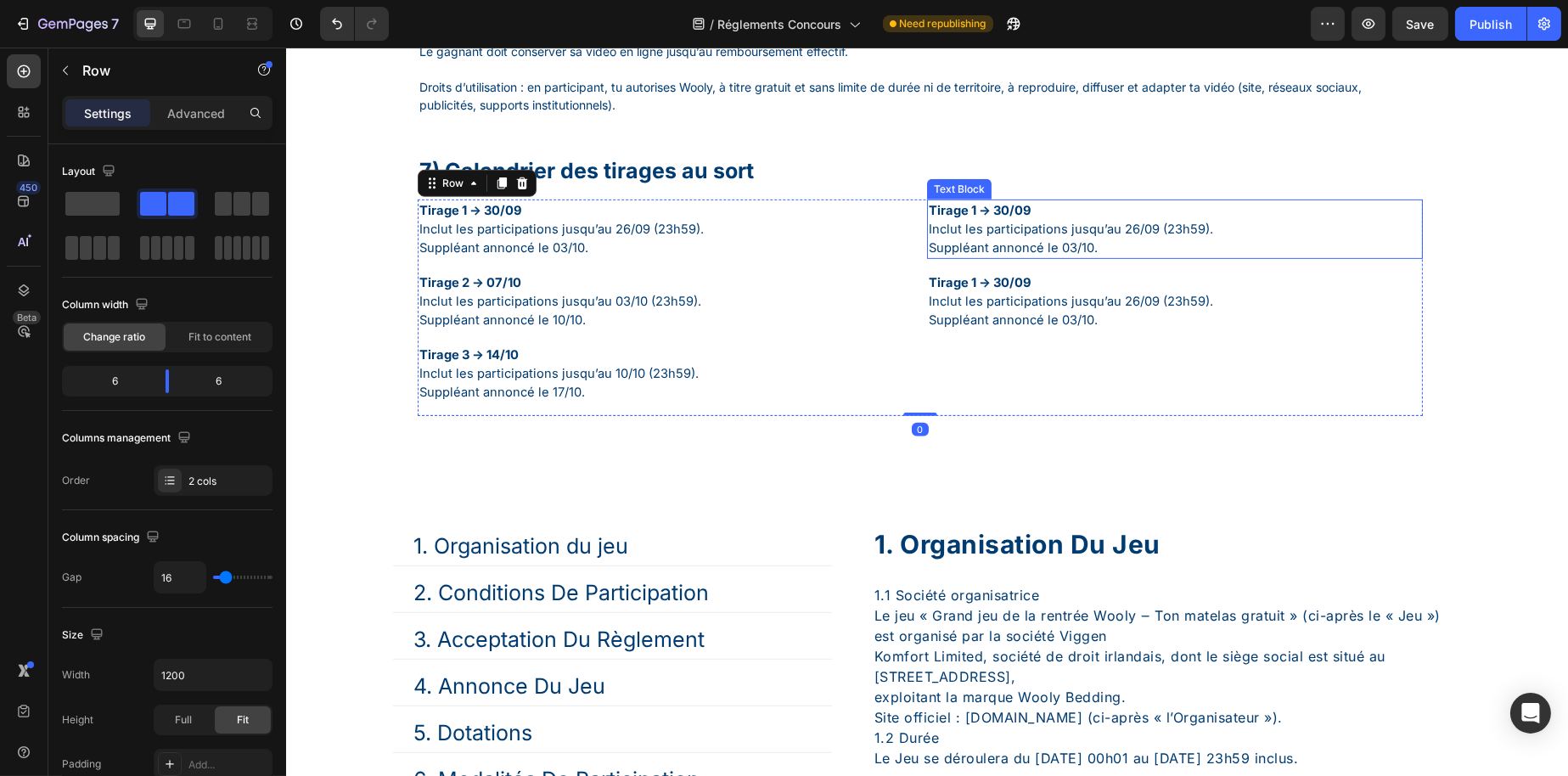
click at [1018, 257] on p "Tirage 1 → 30/09 Inclut les participations jusqu’au 26/09 (23h59). Suppléant an…" at bounding box center [1174, 229] width 493 height 56
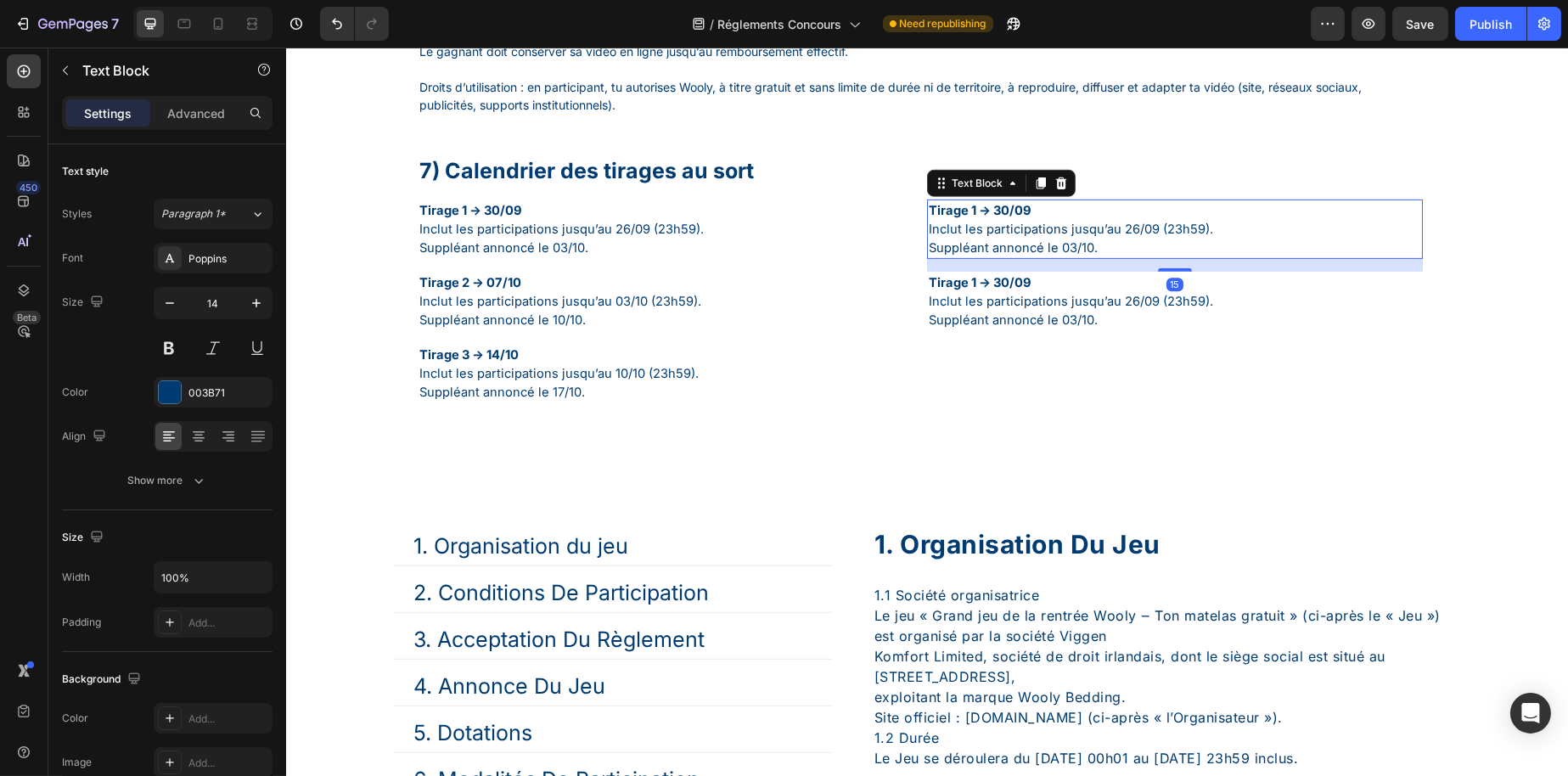
click at [1018, 257] on p "Tirage 1 → 30/09 Inclut les participations jusqu’au 26/09 (23h59). Suppléant an…" at bounding box center [1174, 229] width 493 height 56
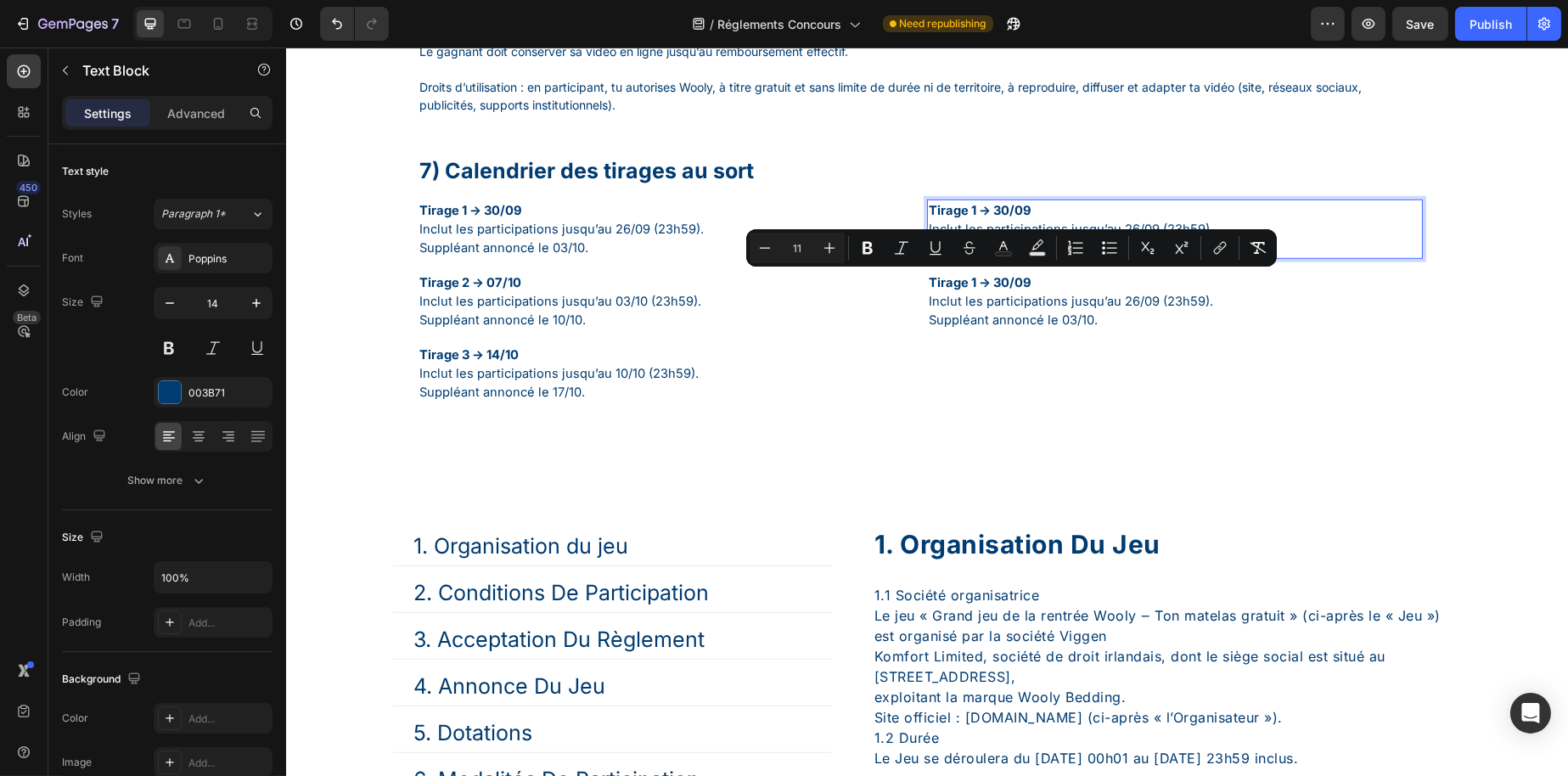
click at [1129, 257] on p "Tirage 1 → 30/09 Inclut les participations jusqu’au 26/09 (23h59). Suppléant an…" at bounding box center [1174, 229] width 493 height 56
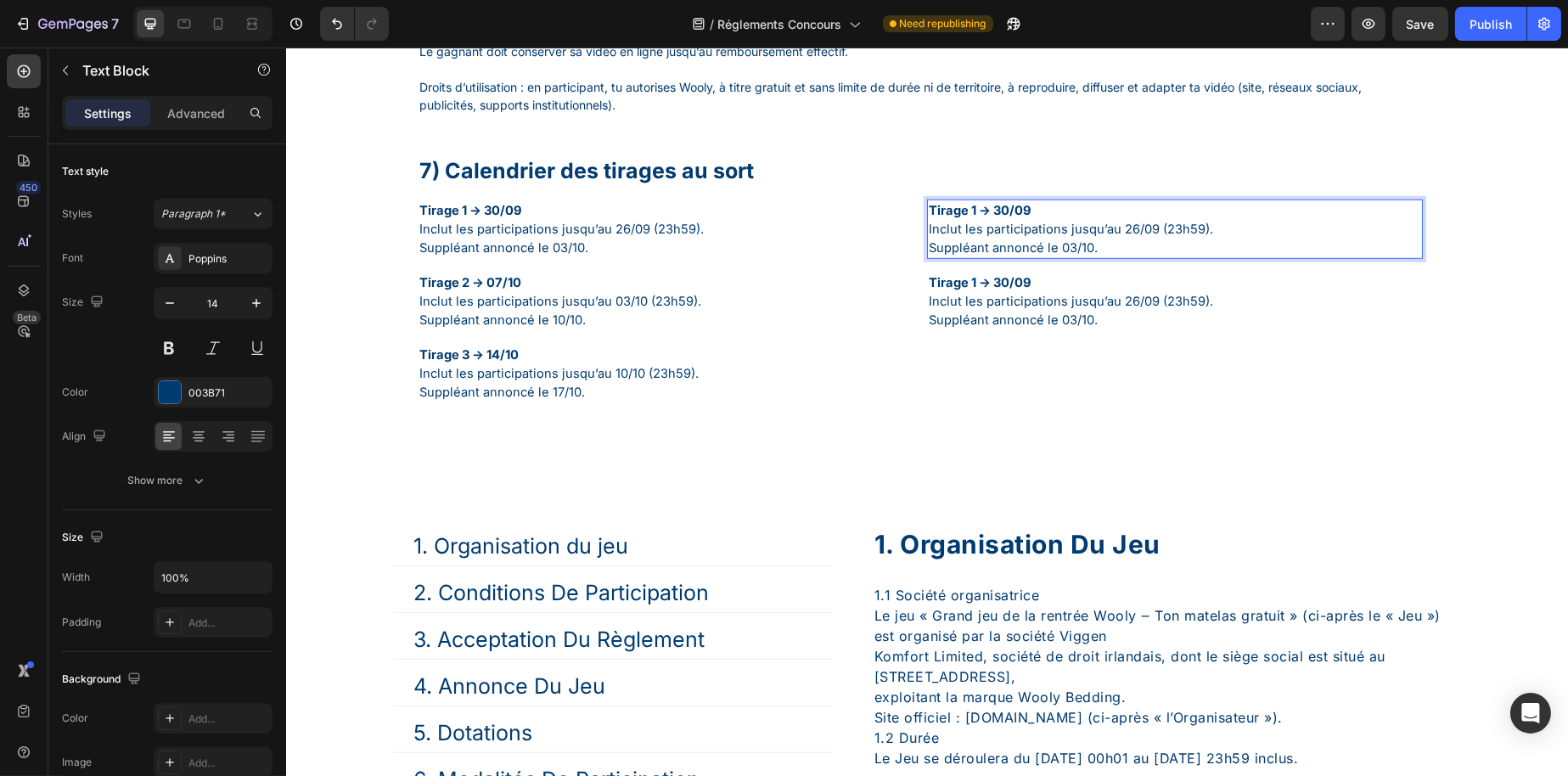
drag, startPoint x: 1129, startPoint y: 290, endPoint x: 791, endPoint y: 242, distance: 341.4
click at [791, 242] on div "Tirage 1 → 30/09 Inclut les participations jusqu’au 26/09 (23h59). Suppléant an…" at bounding box center [919, 307] width 1005 height 216
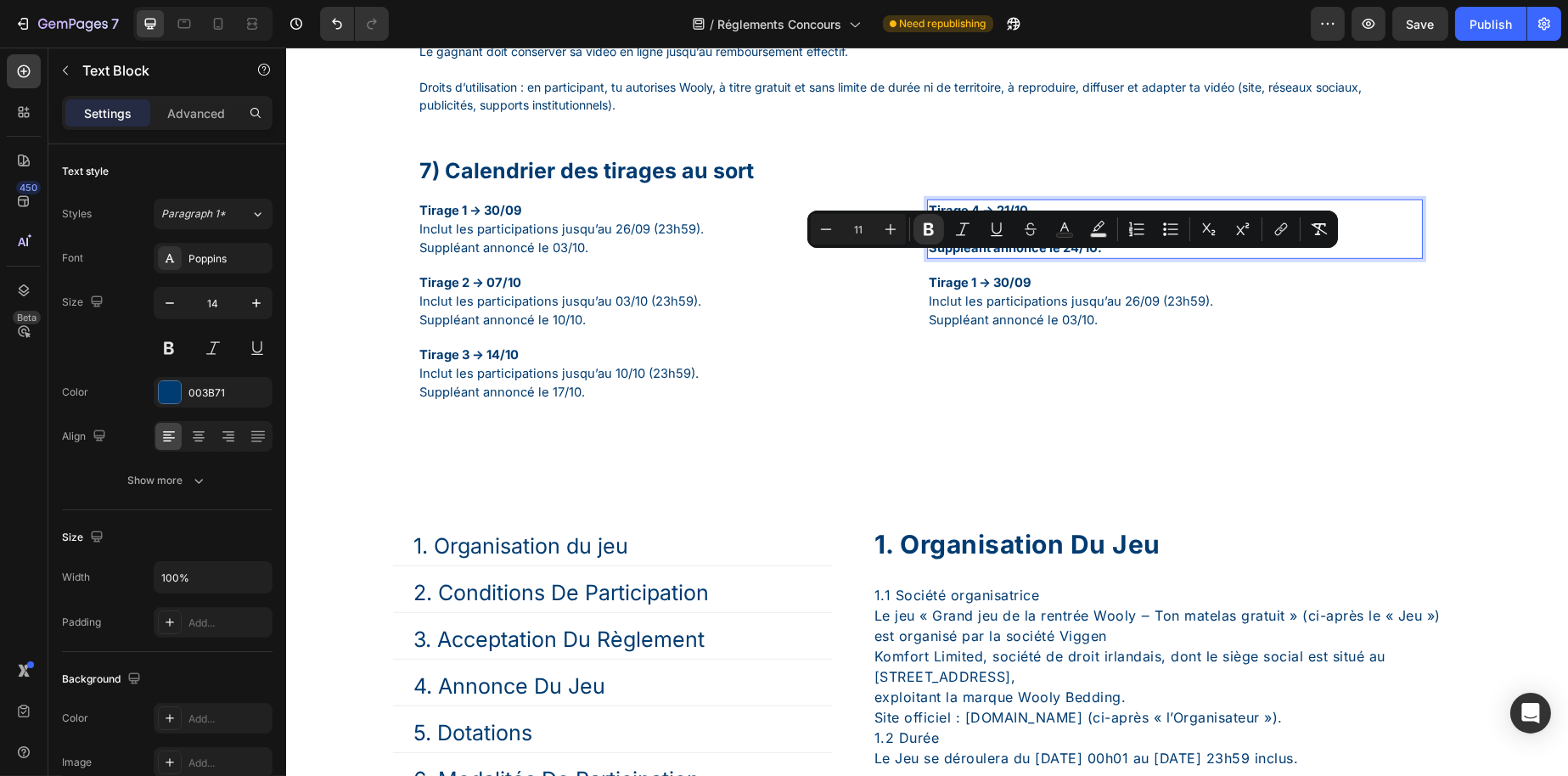
drag, startPoint x: 1115, startPoint y: 276, endPoint x: 919, endPoint y: 273, distance: 196.0
click at [927, 259] on div "Tirage 4 → 21/10 Inclut les participations jusqu’au 17/10 (23h59). Suppléant an…" at bounding box center [1174, 229] width 496 height 60
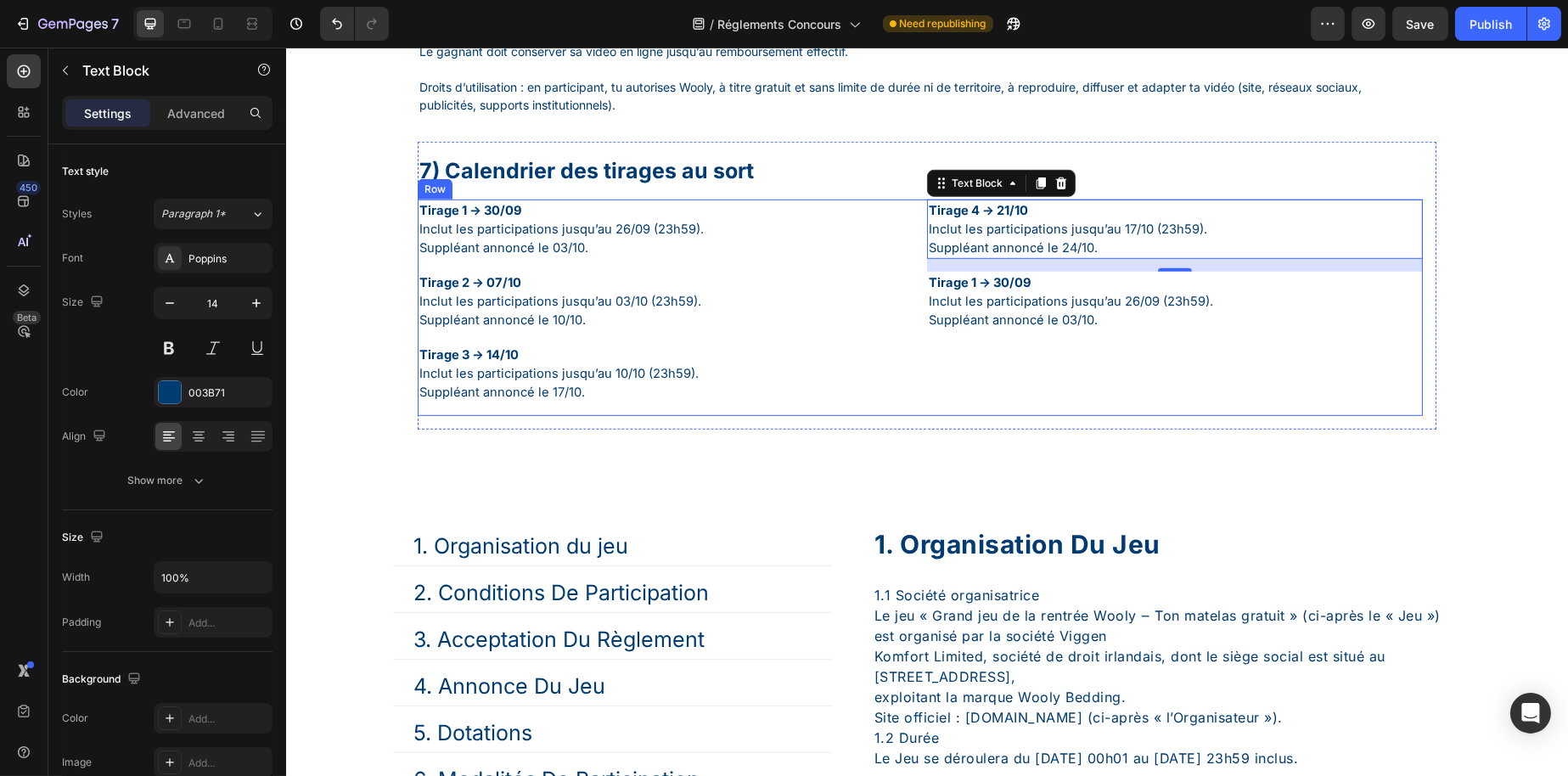
click at [1013, 309] on span "Inclut les participations jusqu’au 26/09 (23h59)." at bounding box center [1070, 301] width 284 height 15
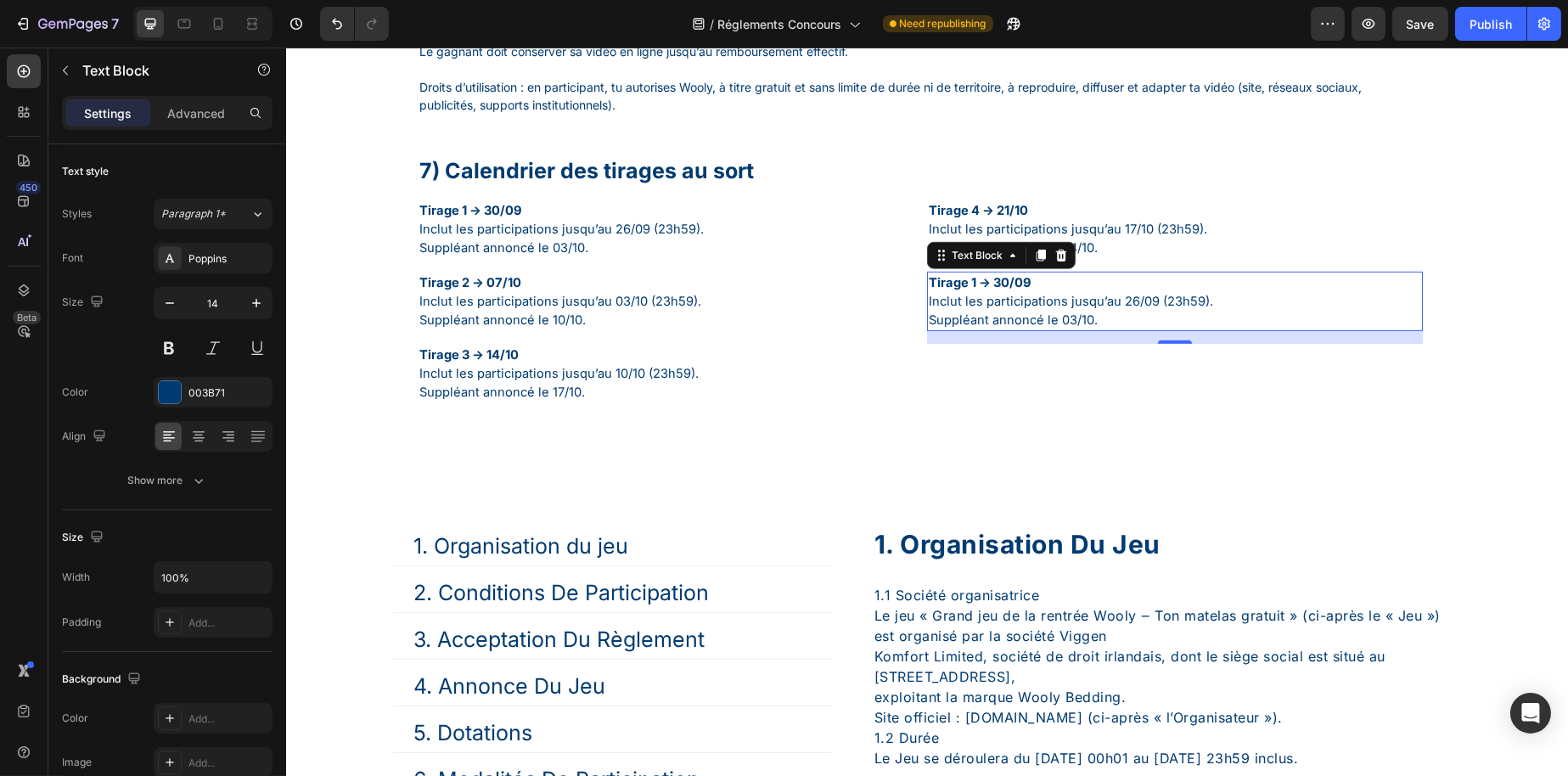
click at [1013, 309] on span "Inclut les participations jusqu’au 26/09 (23h59)." at bounding box center [1070, 301] width 284 height 15
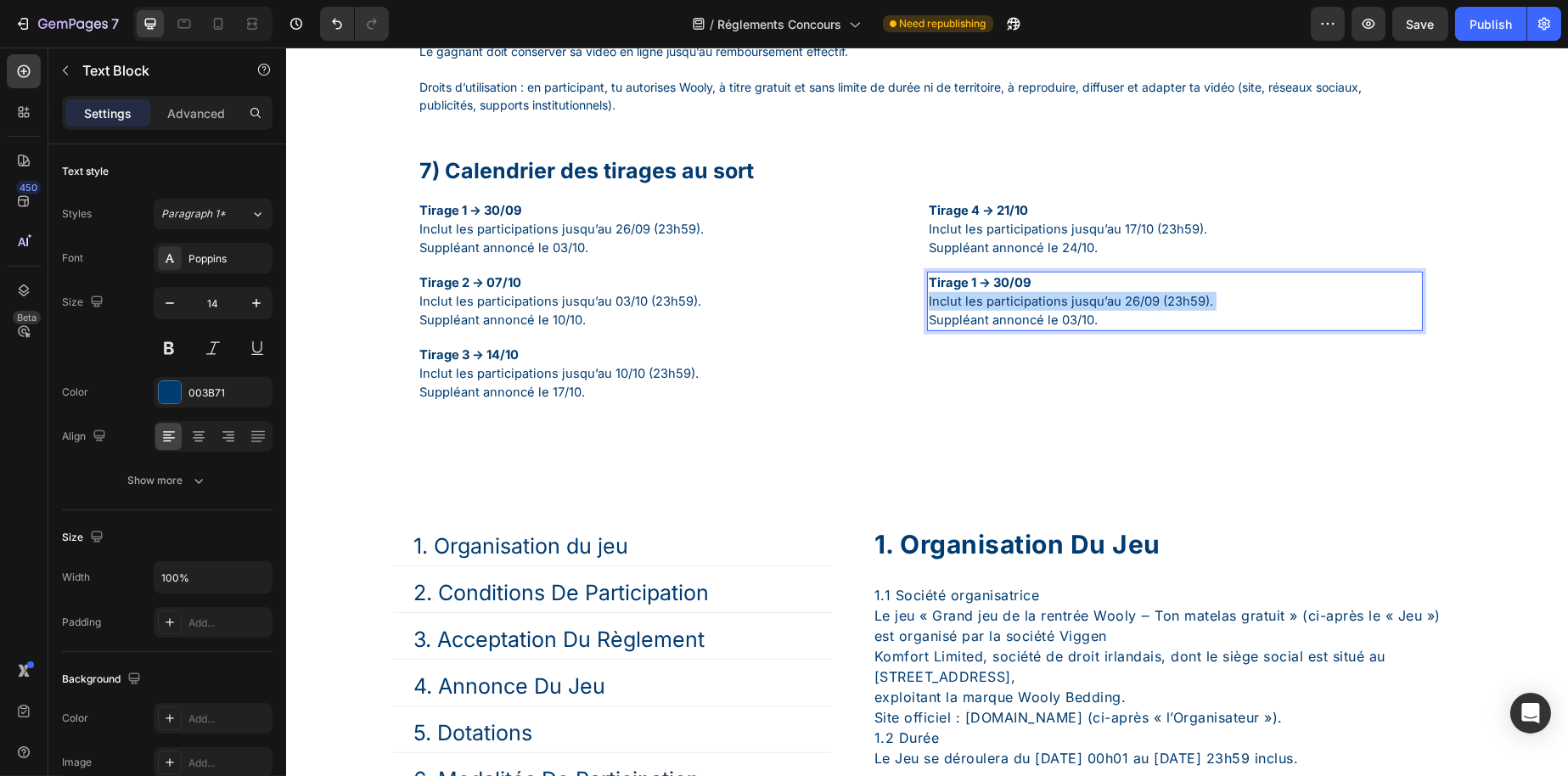
click at [1013, 309] on span "Inclut les participations jusqu’au 26/09 (23h59)." at bounding box center [1070, 301] width 284 height 15
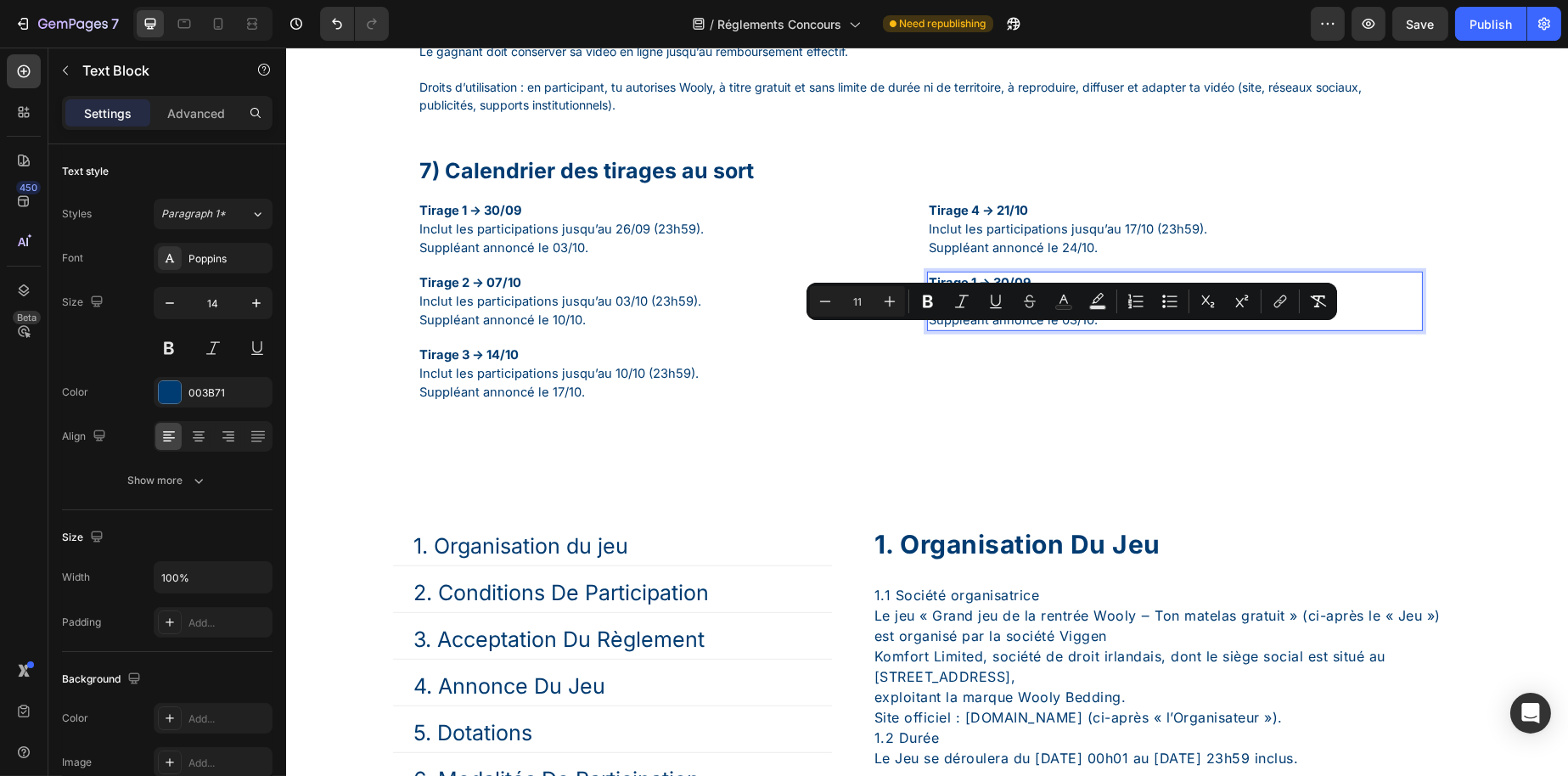
click at [1110, 330] on p "Tirage 1 → 30/09 Inclut les participations jusqu’au 26/09 (23h59). Suppléant an…" at bounding box center [1174, 301] width 493 height 56
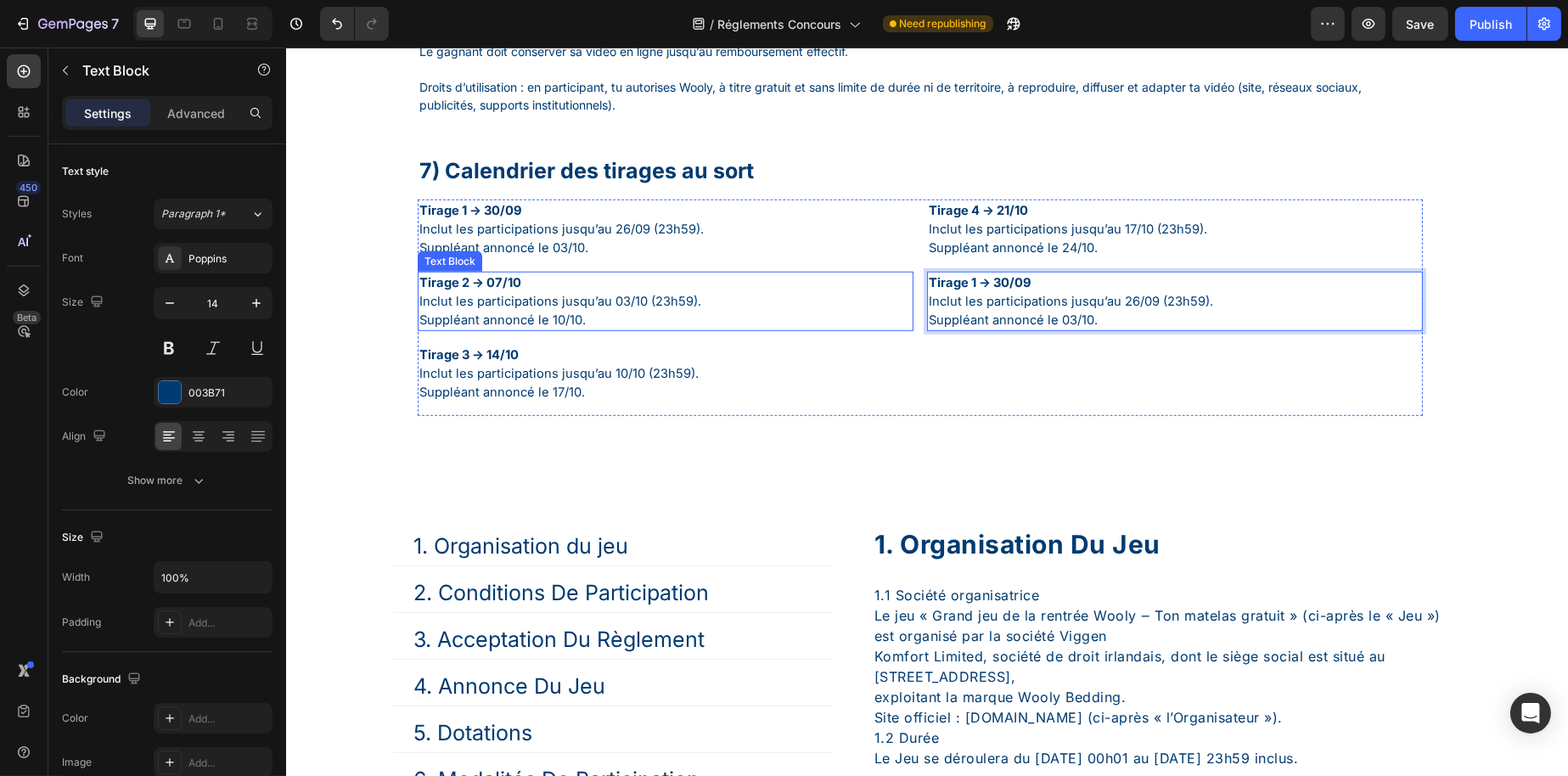
drag, startPoint x: 1128, startPoint y: 362, endPoint x: 839, endPoint y: 327, distance: 291.1
click at [839, 327] on div "Tirage 1 → 30/09 Inclut les participations jusqu’au 26/09 (23h59). Suppléant an…" at bounding box center [919, 307] width 1005 height 216
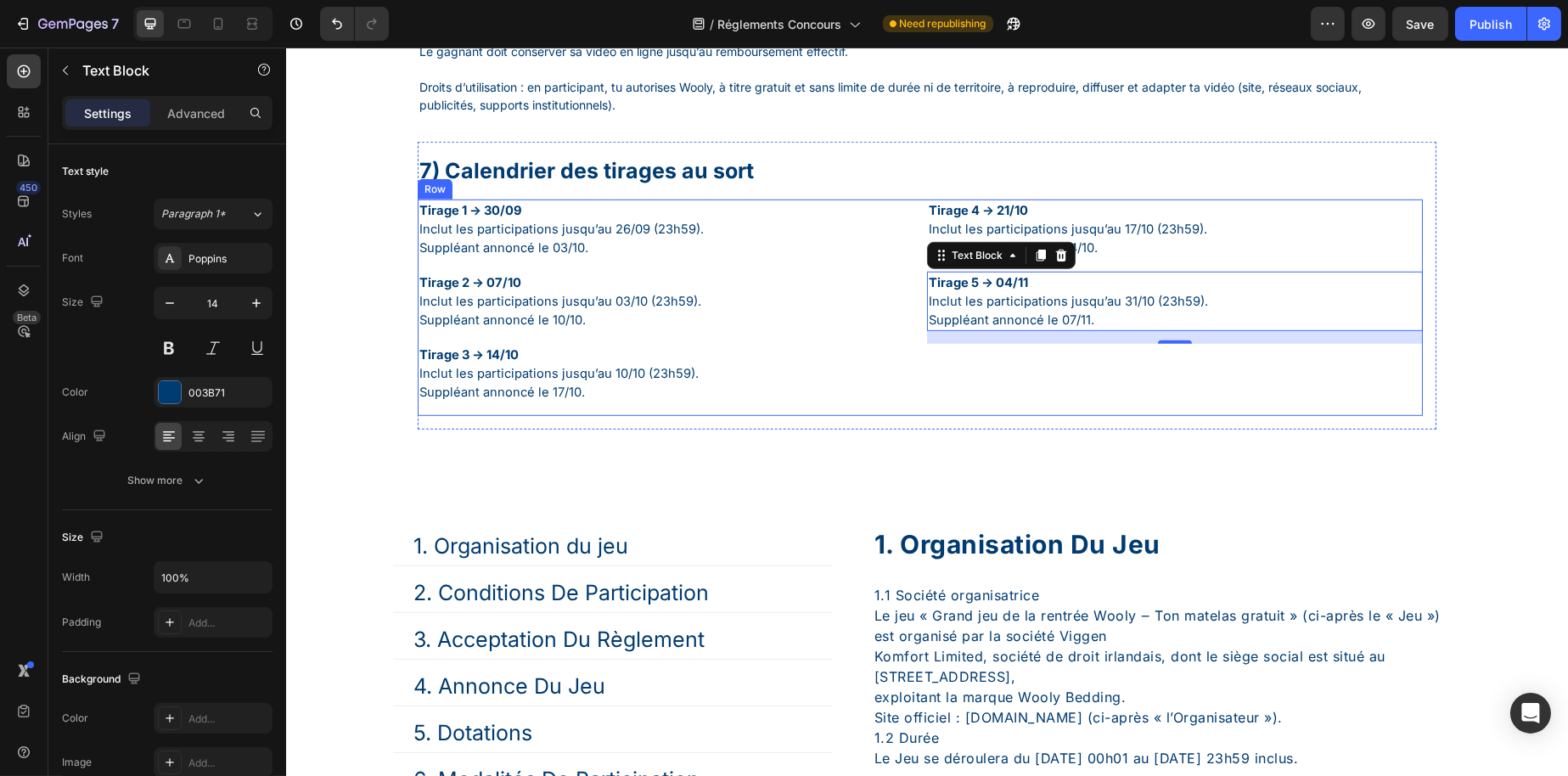
click at [902, 372] on div "Tirage 1 → 30/09 Inclut les participations jusqu’au 26/09 (23h59). Suppléant an…" at bounding box center [665, 307] width 496 height 216
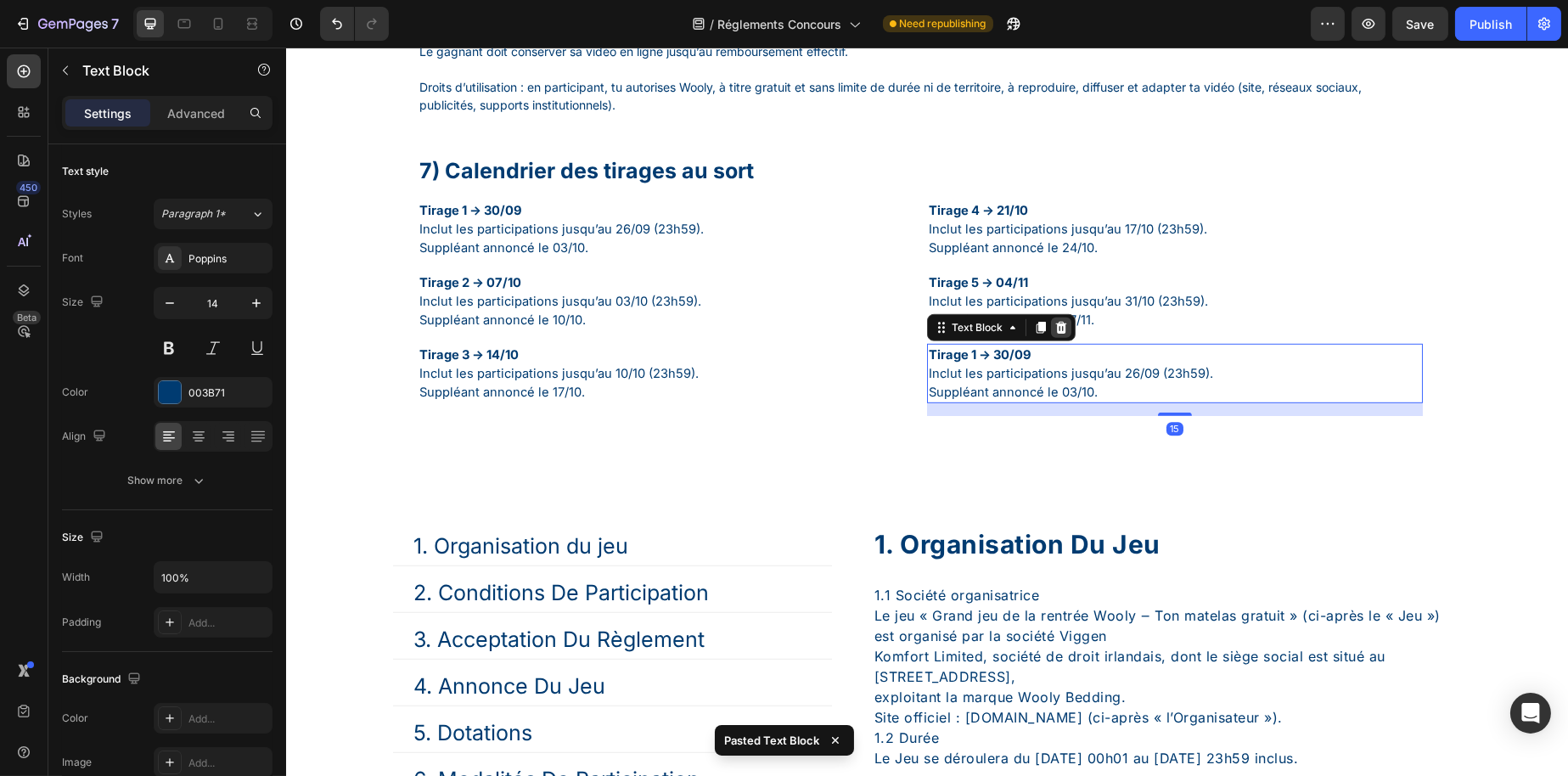
click at [1054, 334] on icon at bounding box center [1060, 327] width 13 height 13
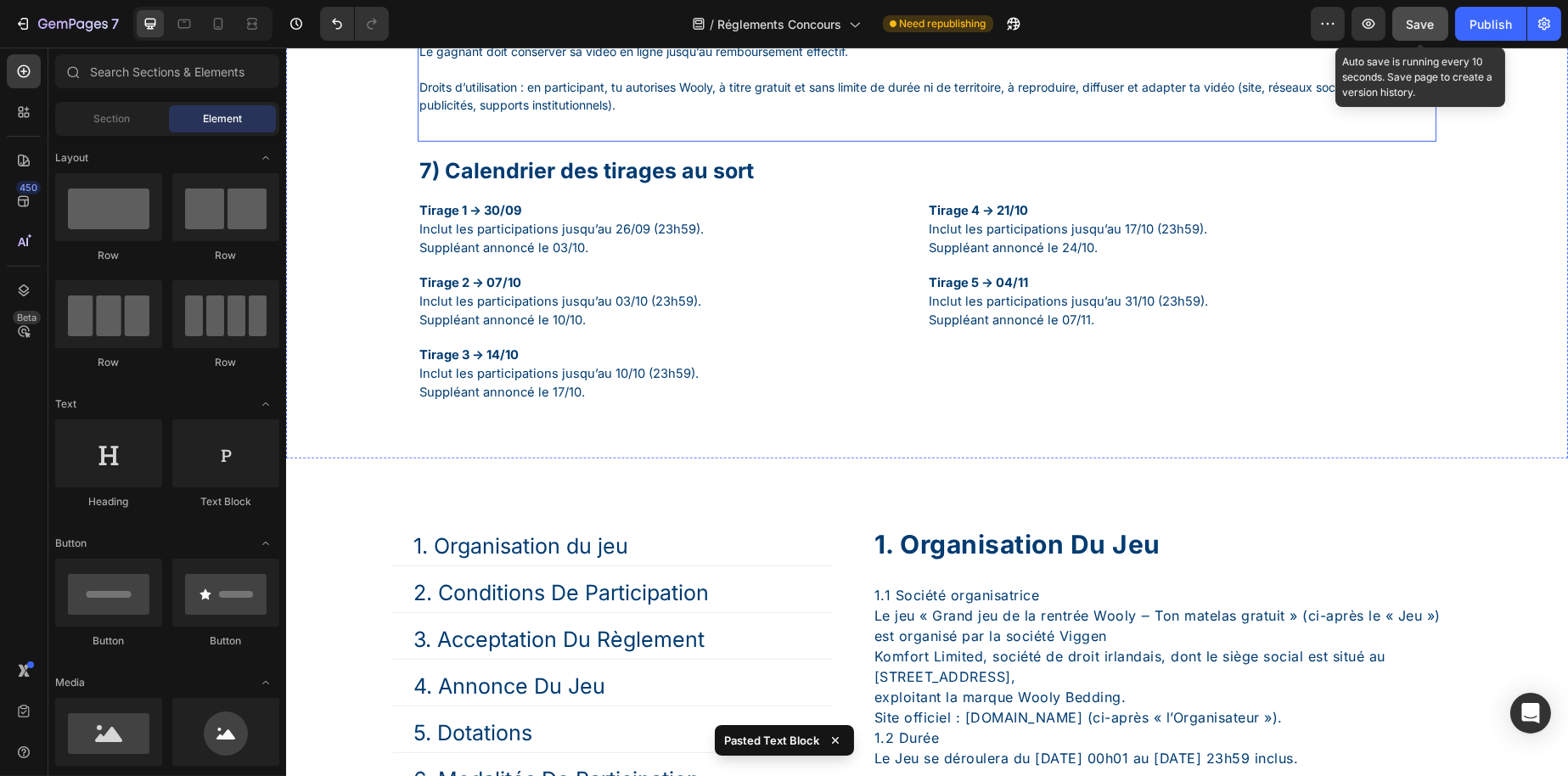
click at [1435, 37] on button "Save" at bounding box center [1420, 24] width 56 height 34
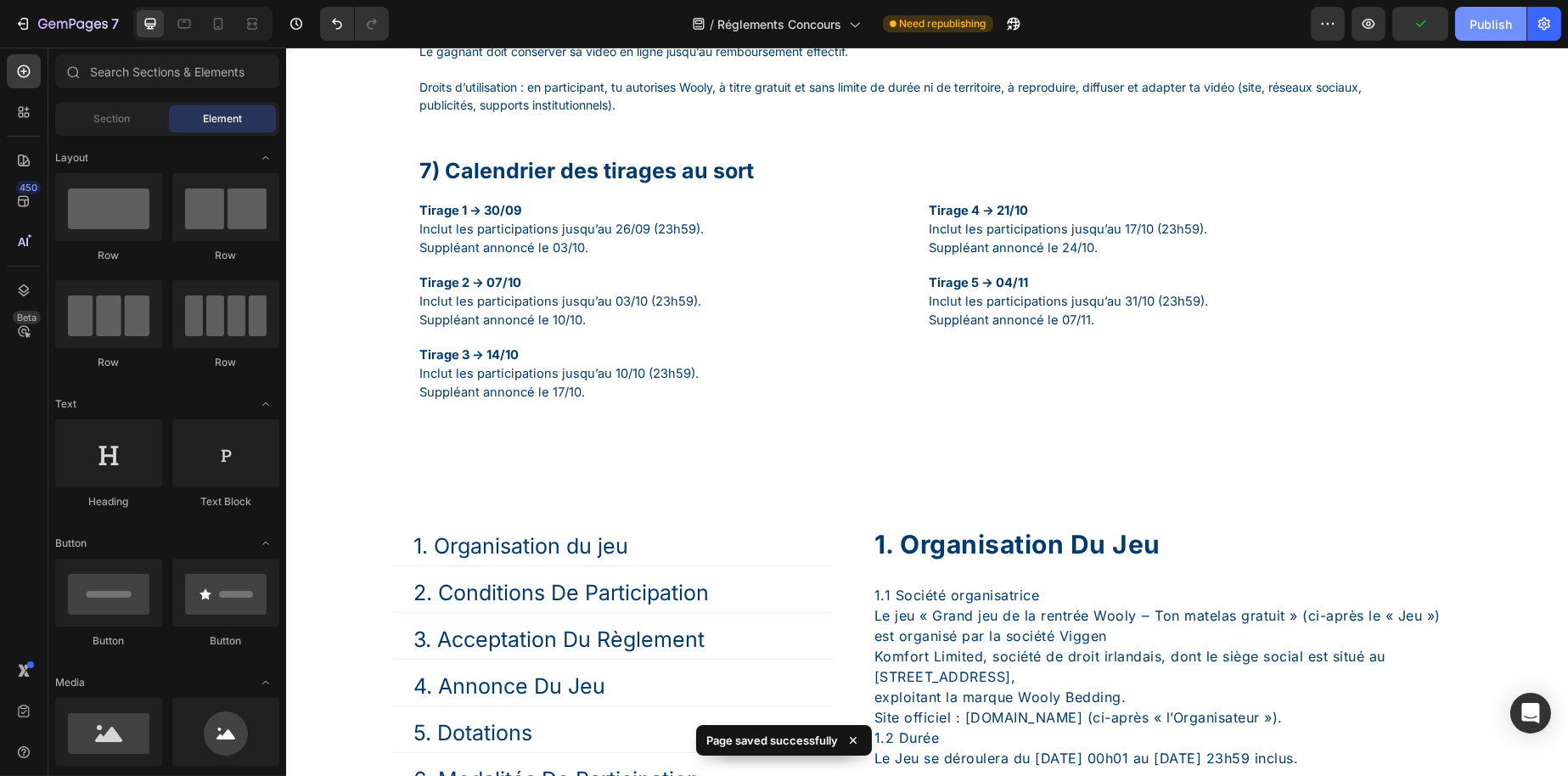
click at [1474, 27] on div "Publish" at bounding box center [1491, 24] width 43 height 18
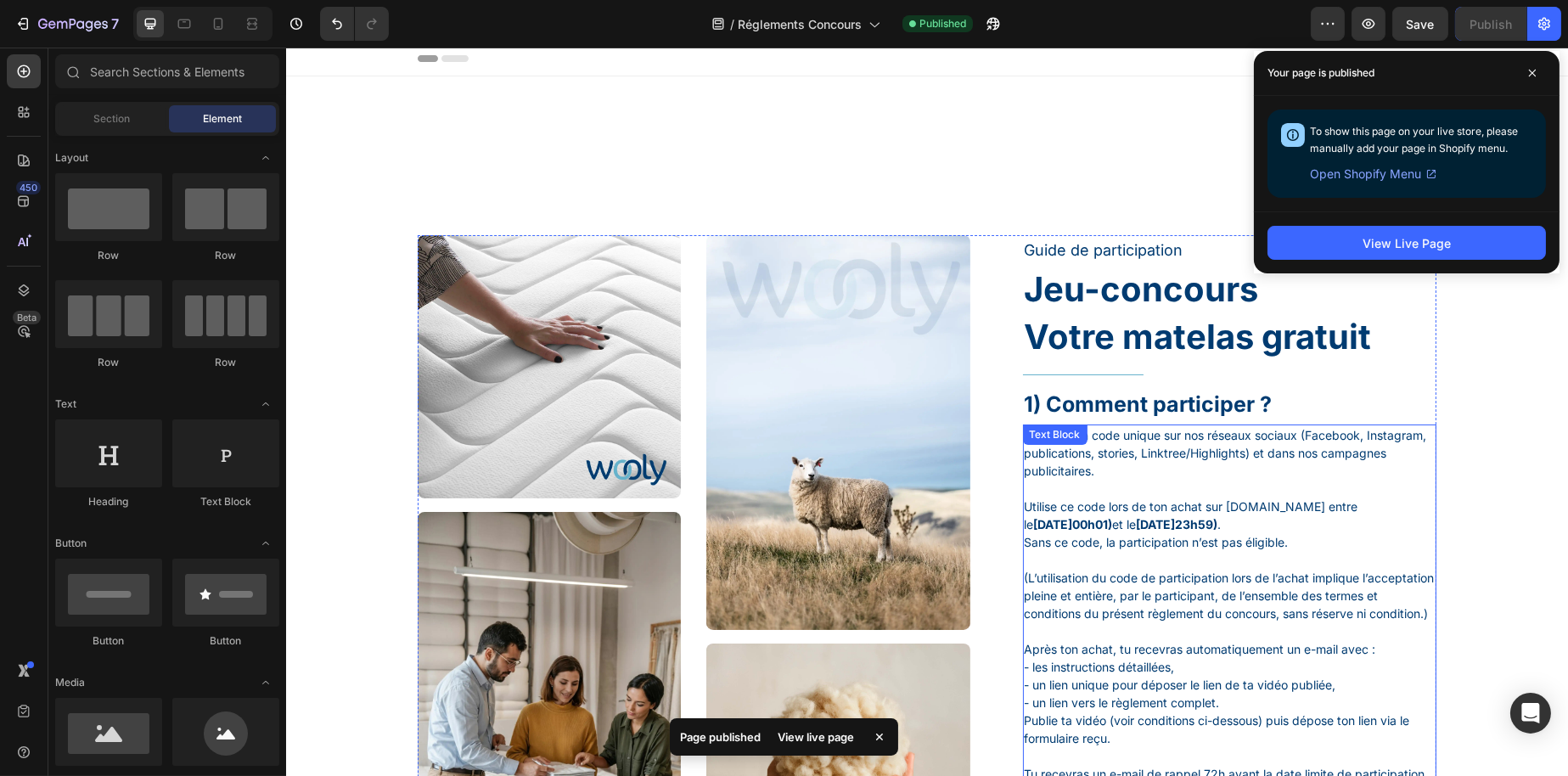
scroll to position [0, 0]
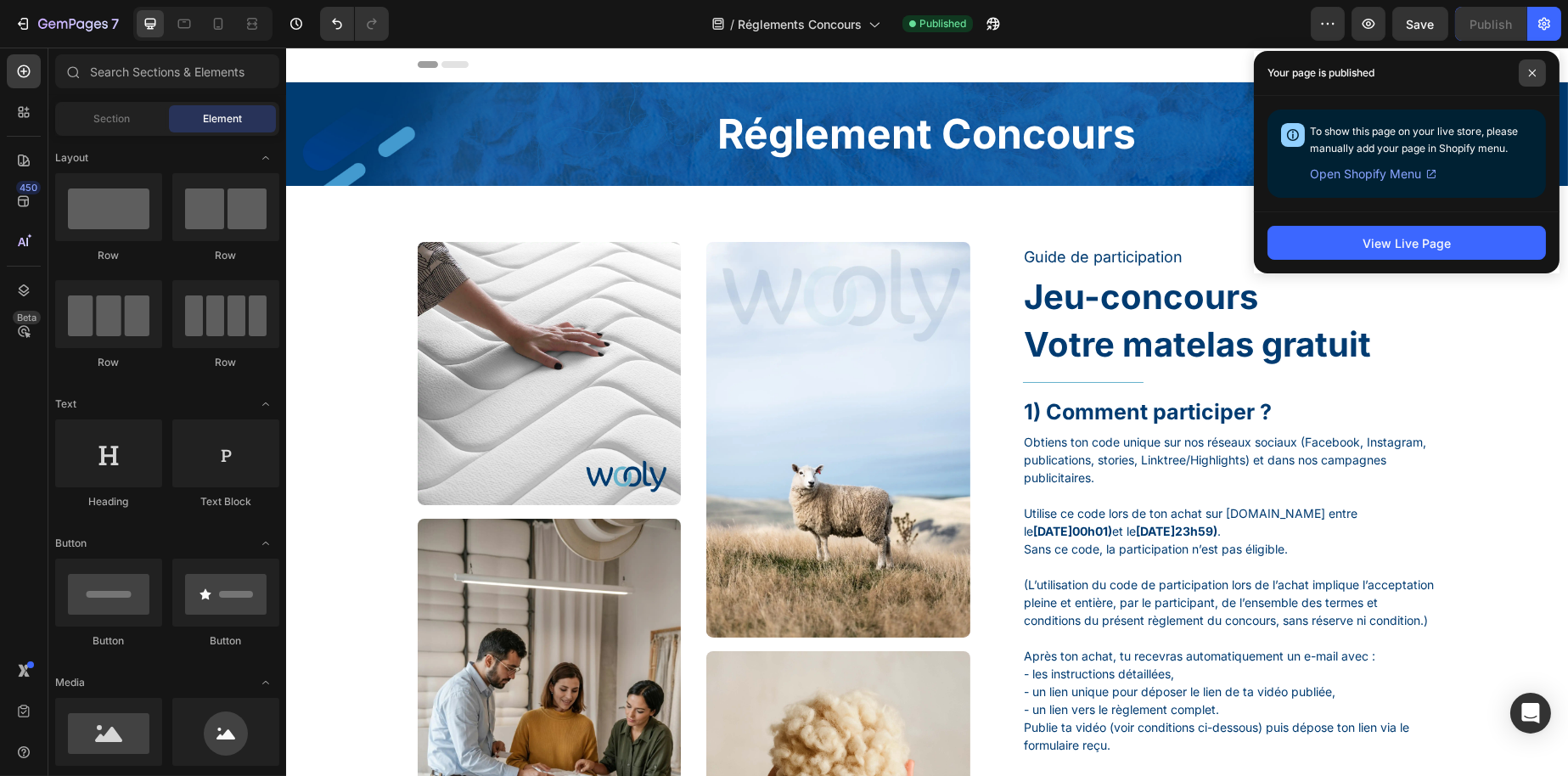
click at [1522, 74] on span at bounding box center [1532, 73] width 27 height 27
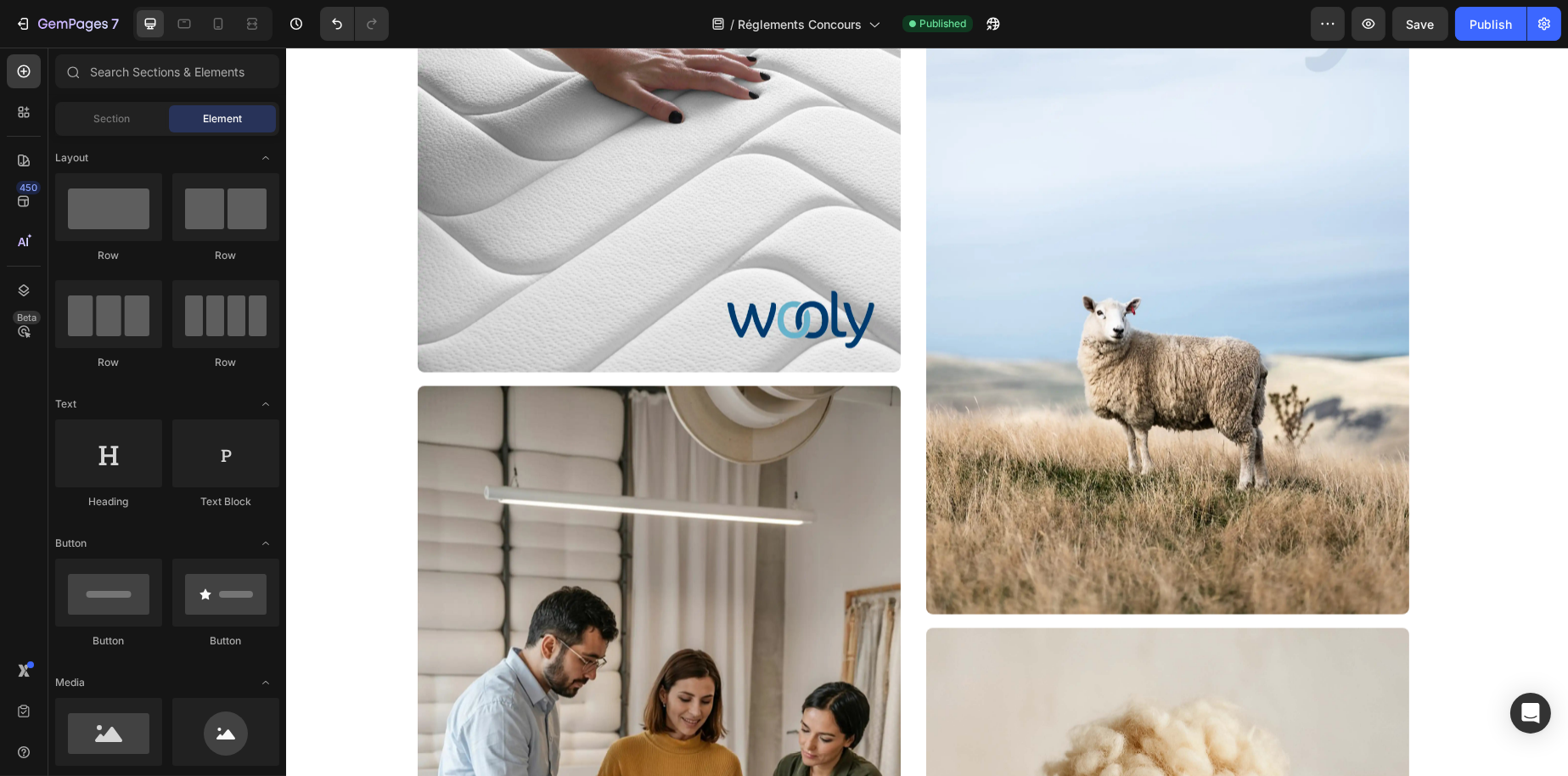
scroll to position [6846, 0]
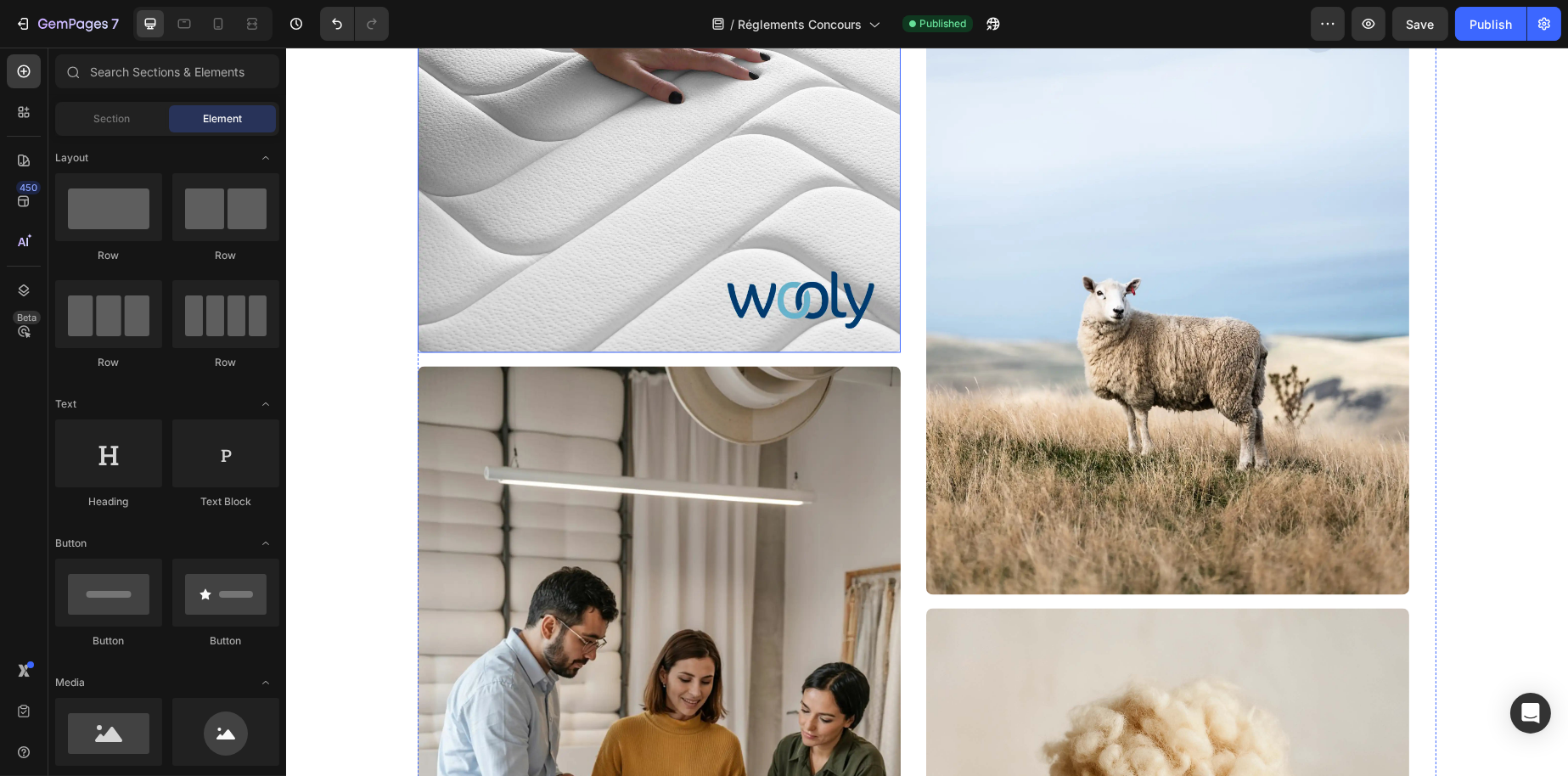
click at [911, 328] on div "Image Image Image Image Row" at bounding box center [927, 479] width 1019 height 1221
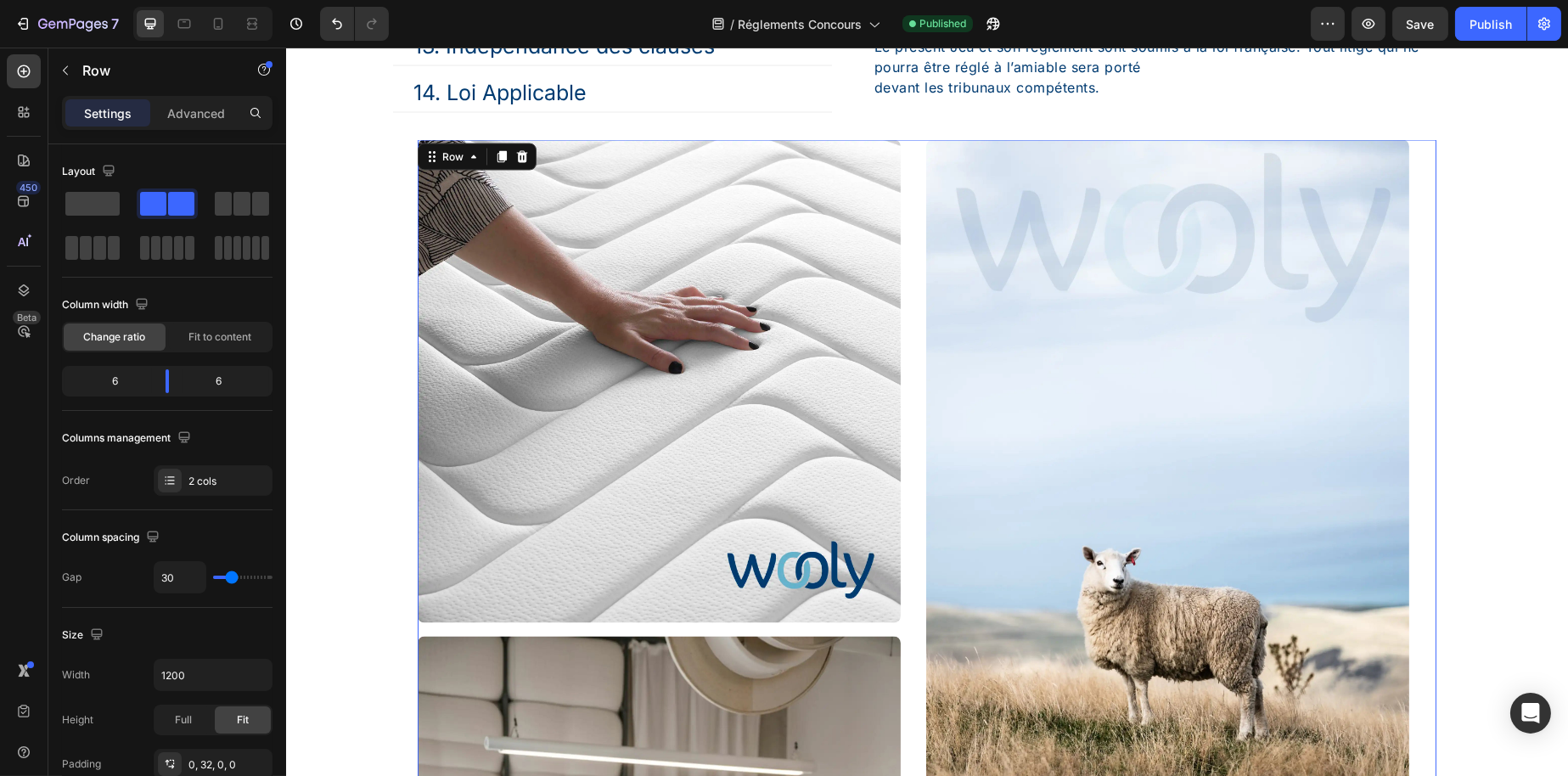
scroll to position [6421, 0]
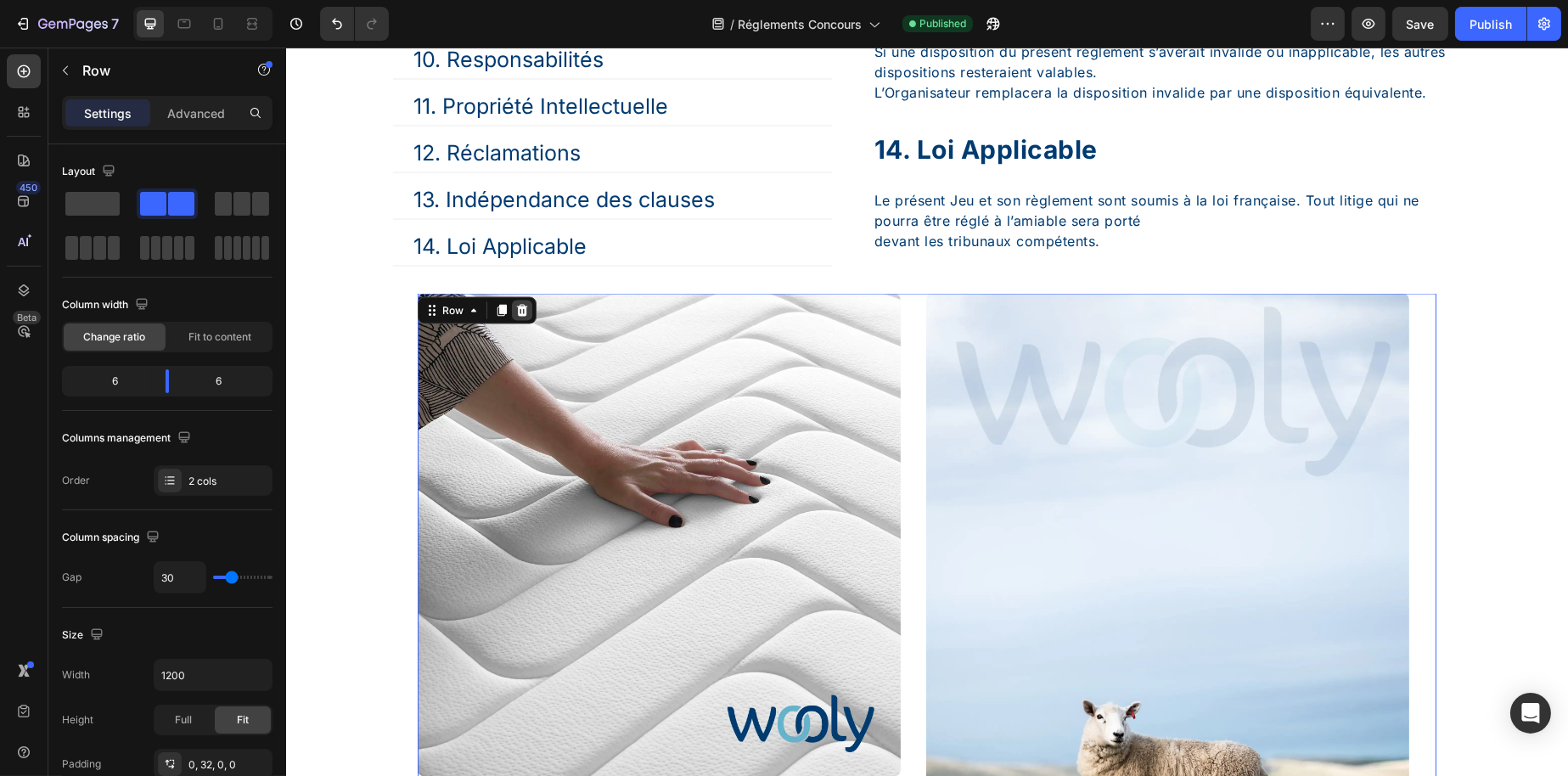
click at [521, 321] on div at bounding box center [521, 310] width 20 height 20
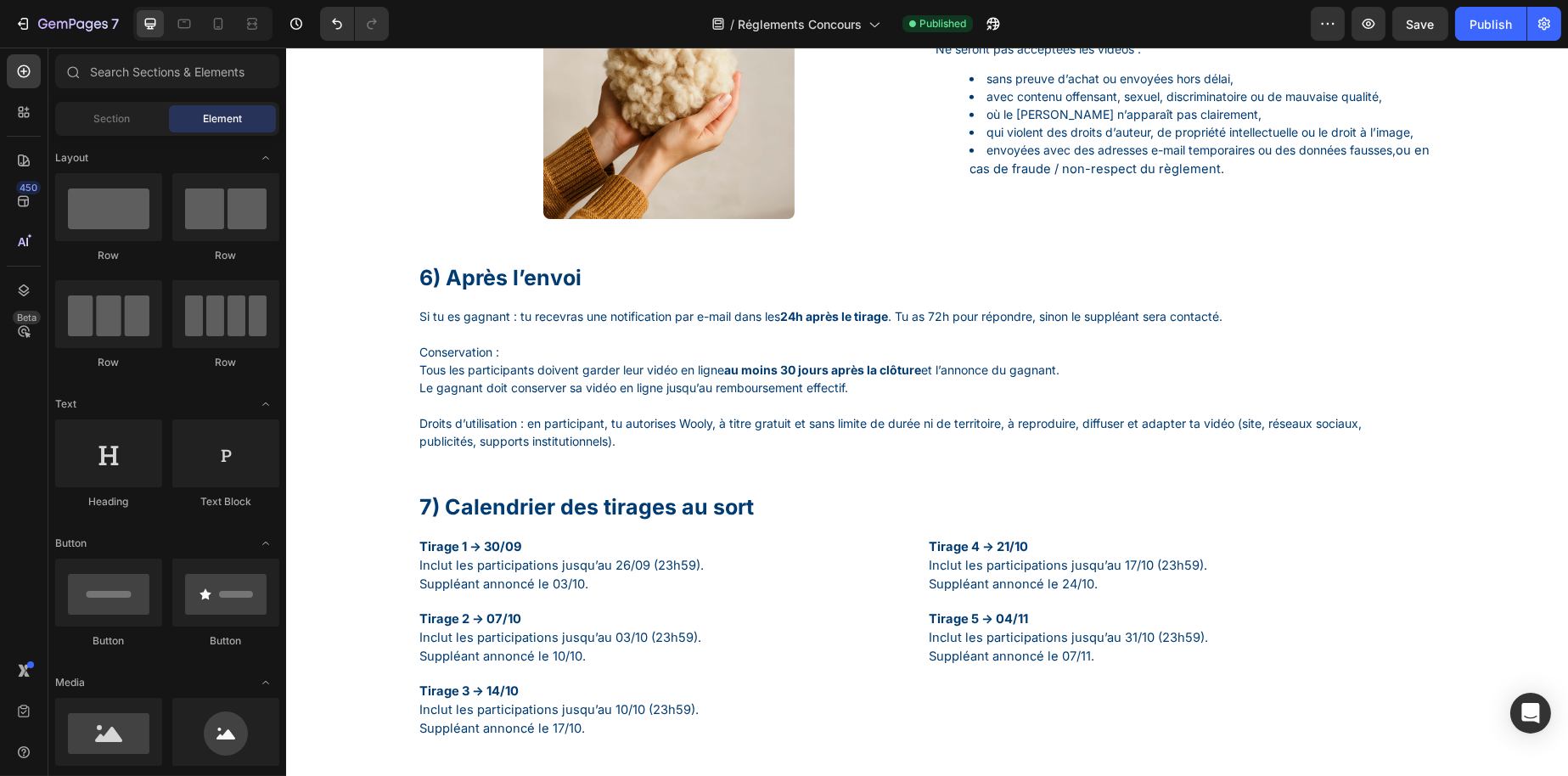
scroll to position [1973, 0]
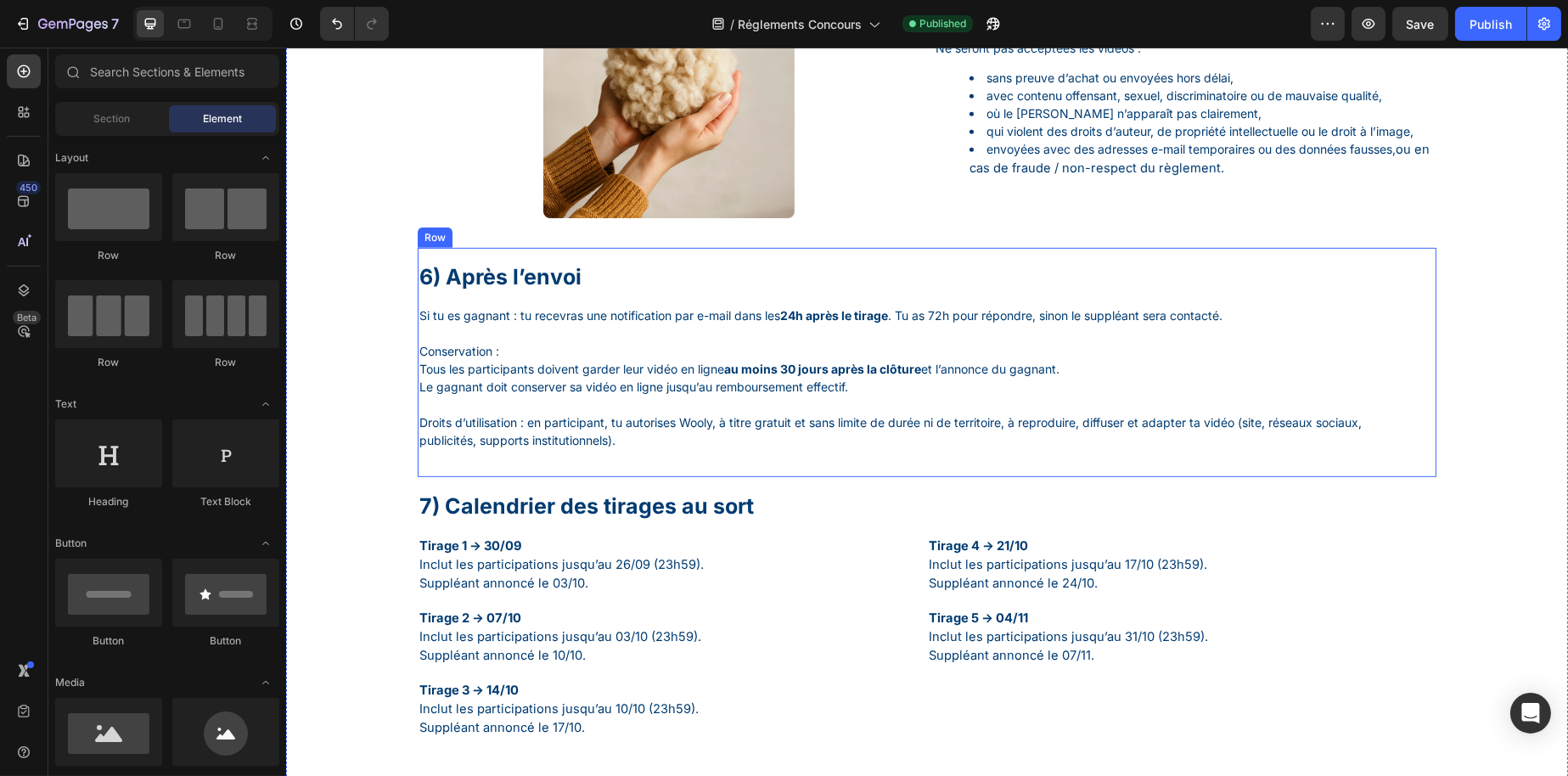
click at [893, 291] on div "6) Après l’envoi Heading Si tu es gagnant : tu recevras une notification par e-…" at bounding box center [927, 363] width 1019 height 230
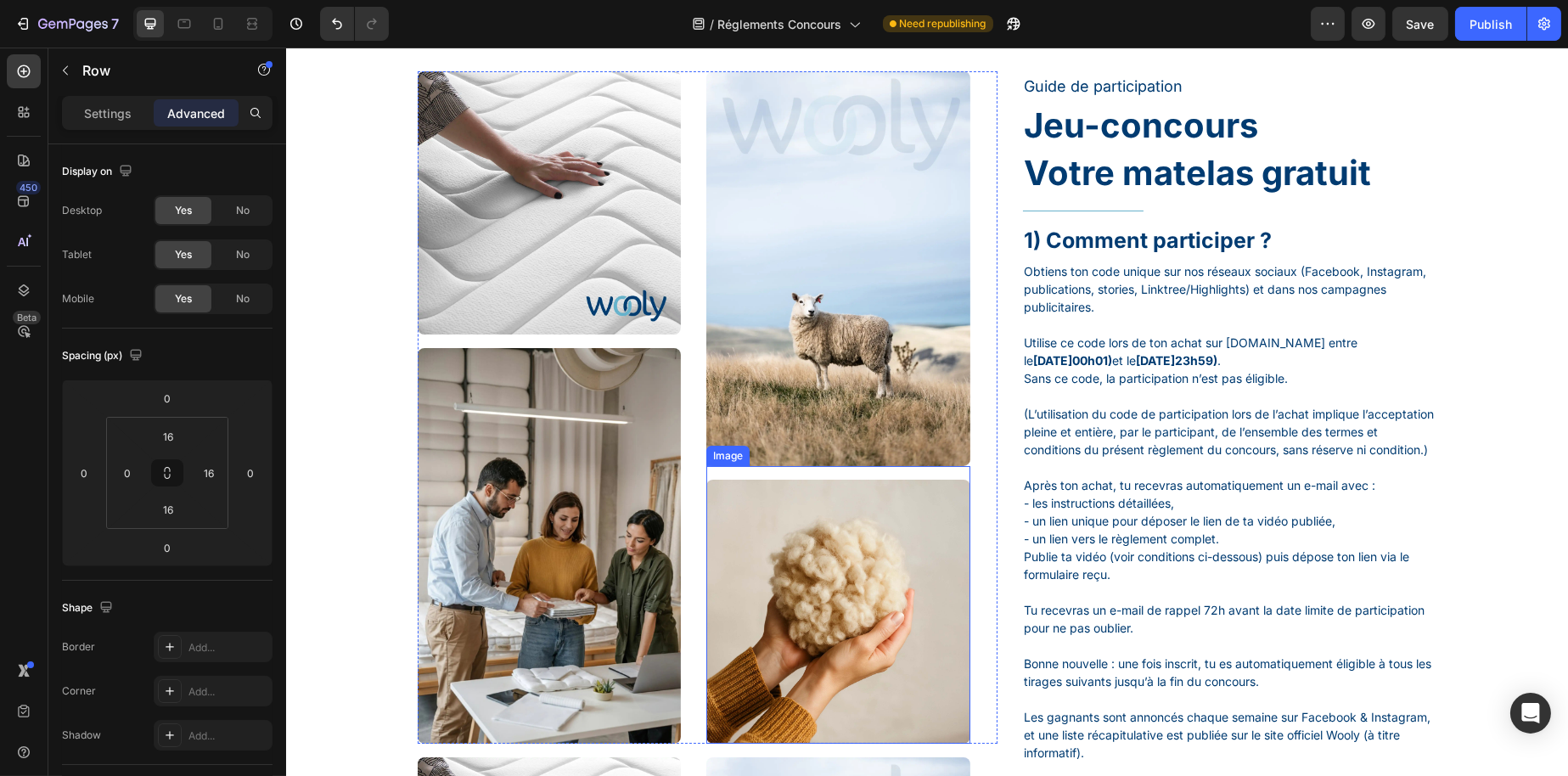
scroll to position [170, 0]
click at [613, 484] on img at bounding box center [548, 545] width 263 height 395
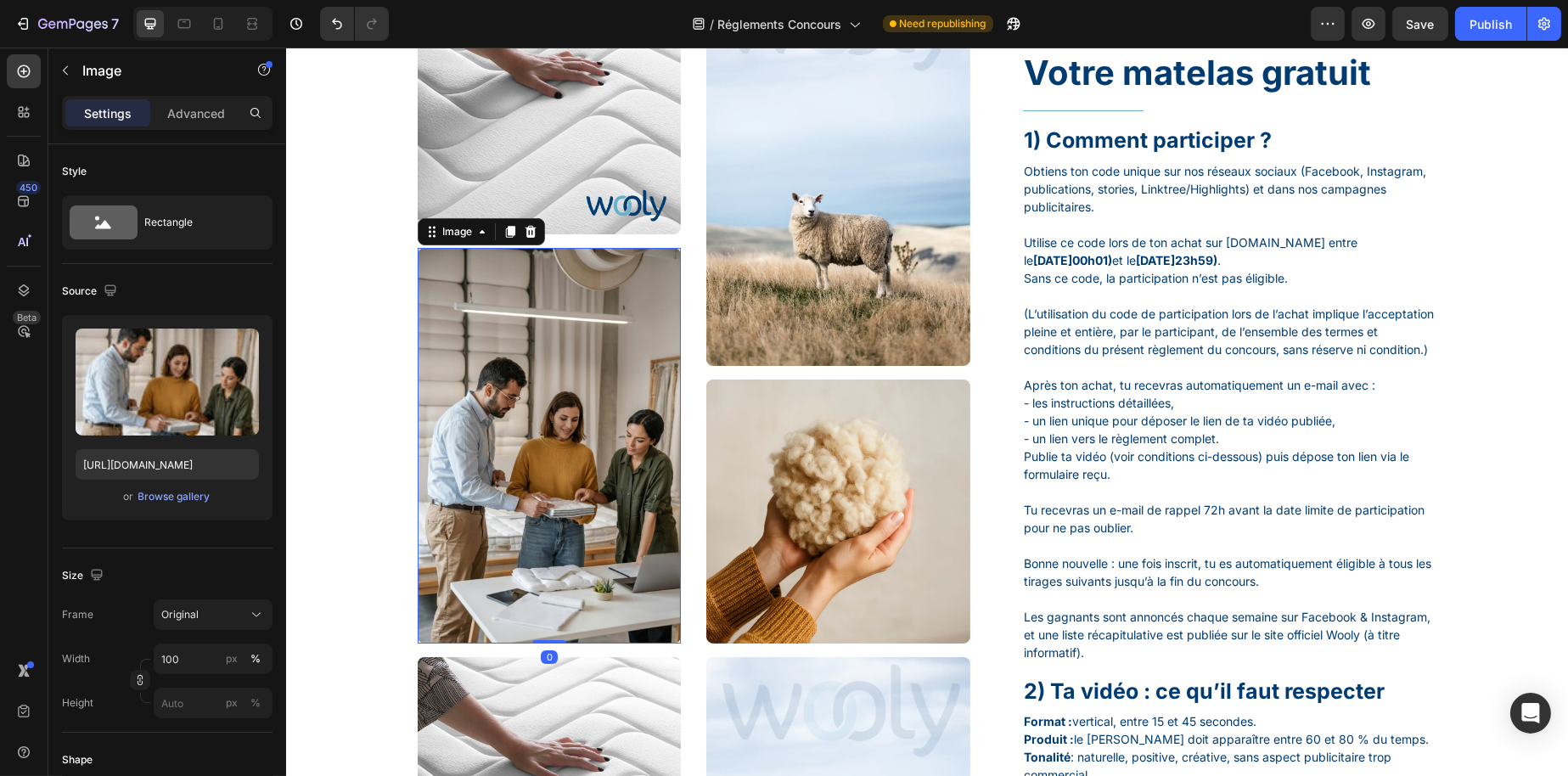
scroll to position [424, 0]
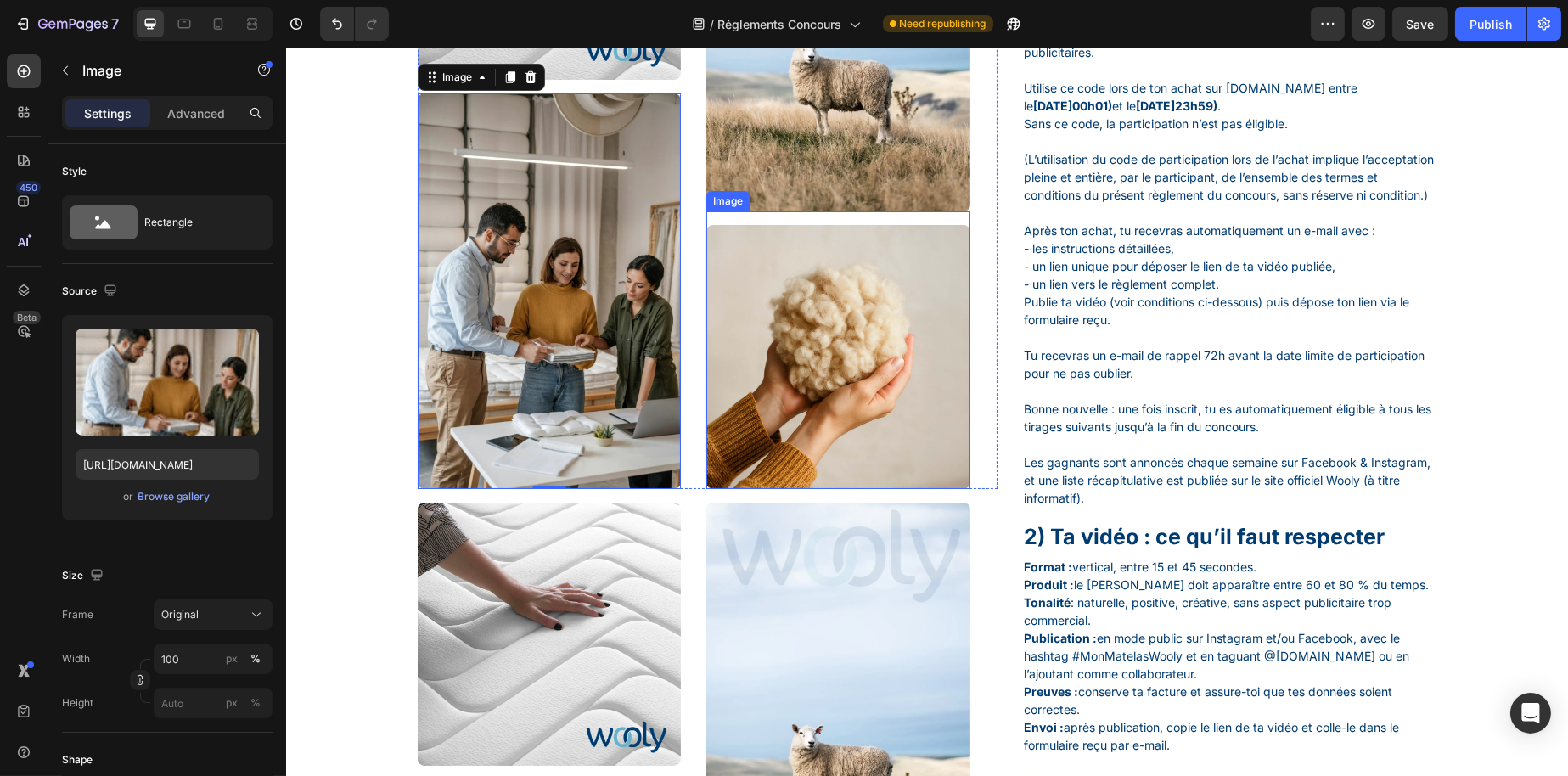
click at [805, 461] on img at bounding box center [837, 356] width 263 height 263
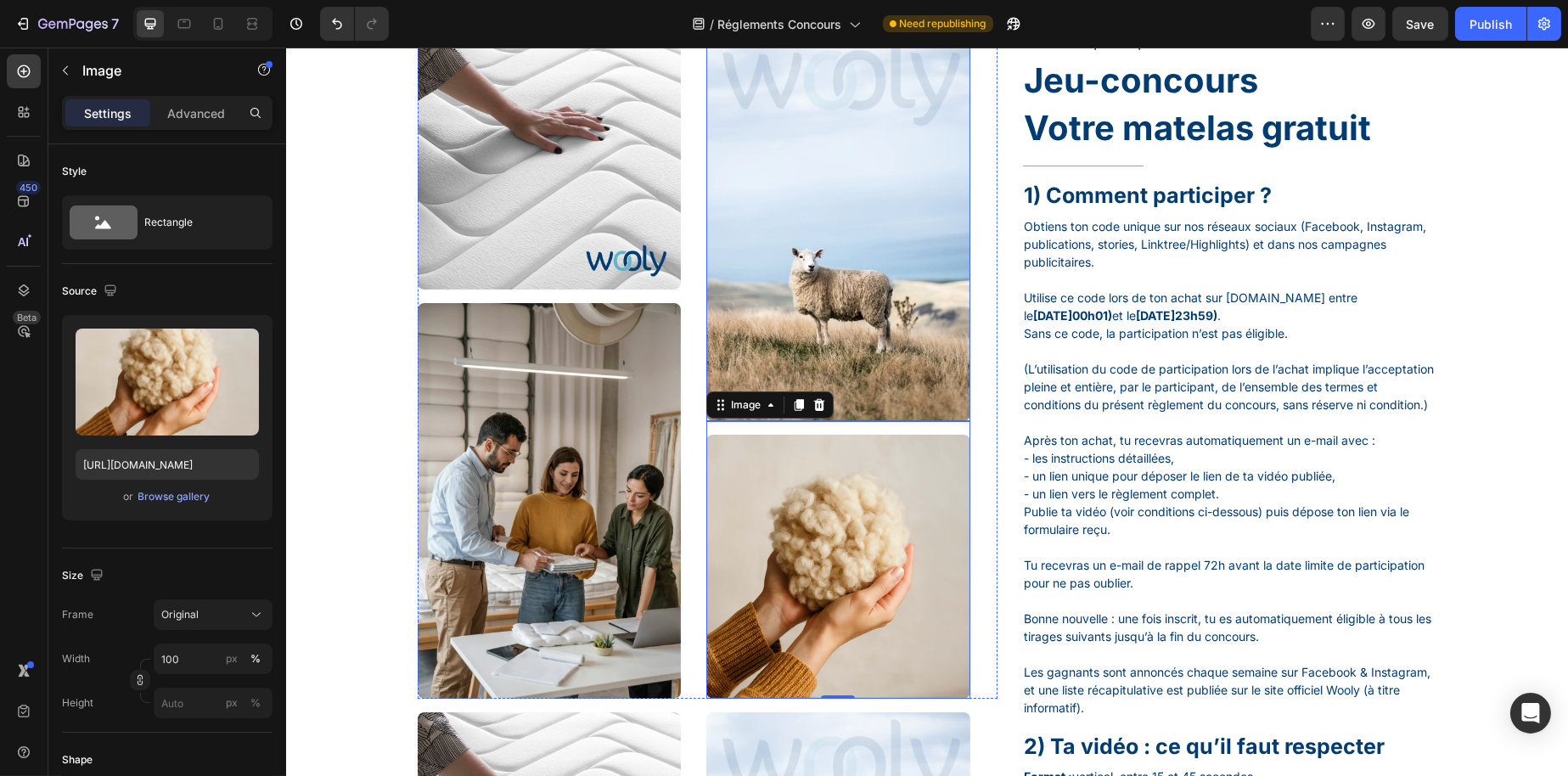
scroll to position [255, 0]
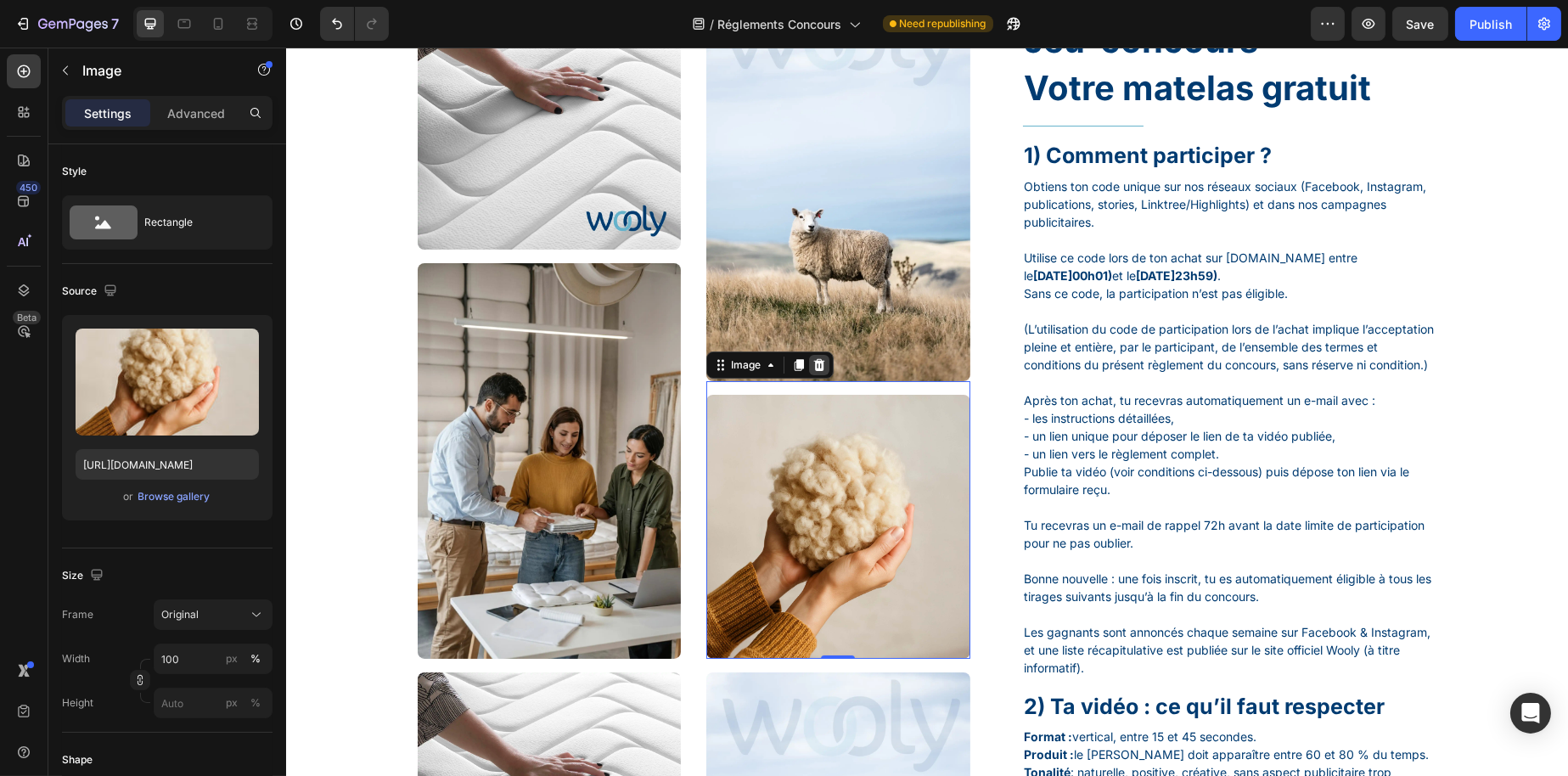
click at [813, 366] on icon at bounding box center [818, 364] width 13 height 13
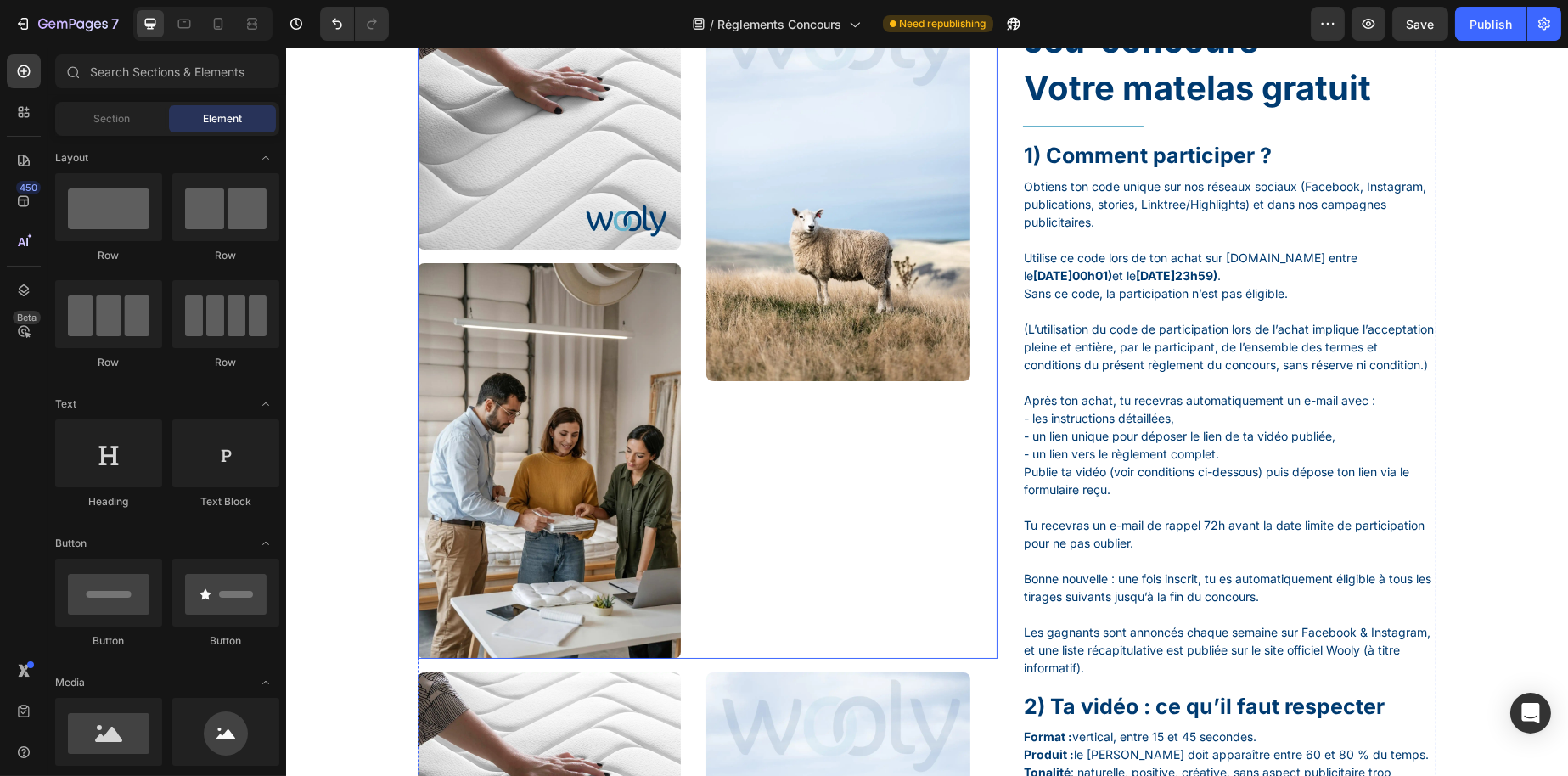
click at [829, 503] on div "Image" at bounding box center [837, 323] width 263 height 673
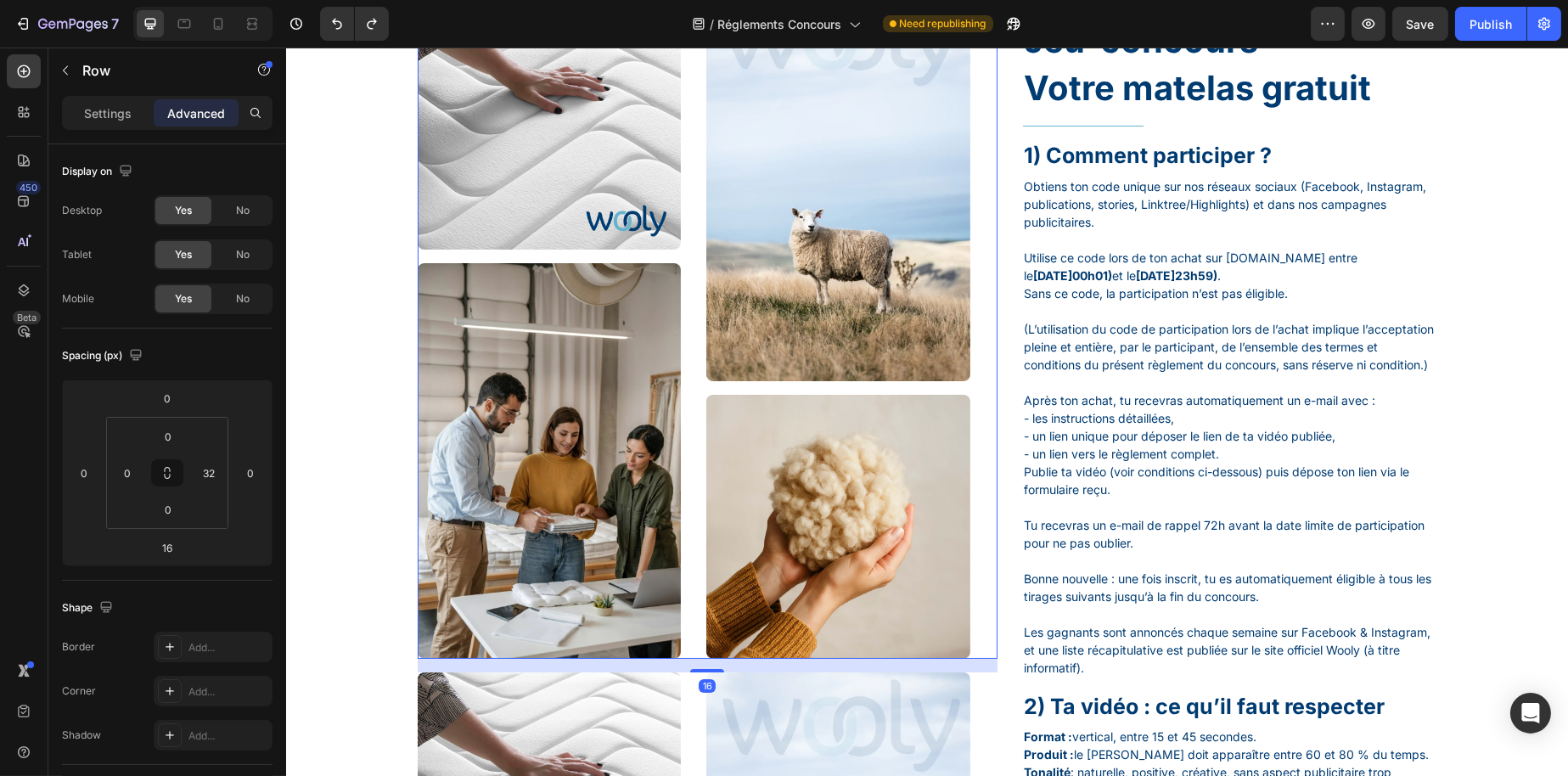
click at [825, 493] on img at bounding box center [837, 526] width 263 height 263
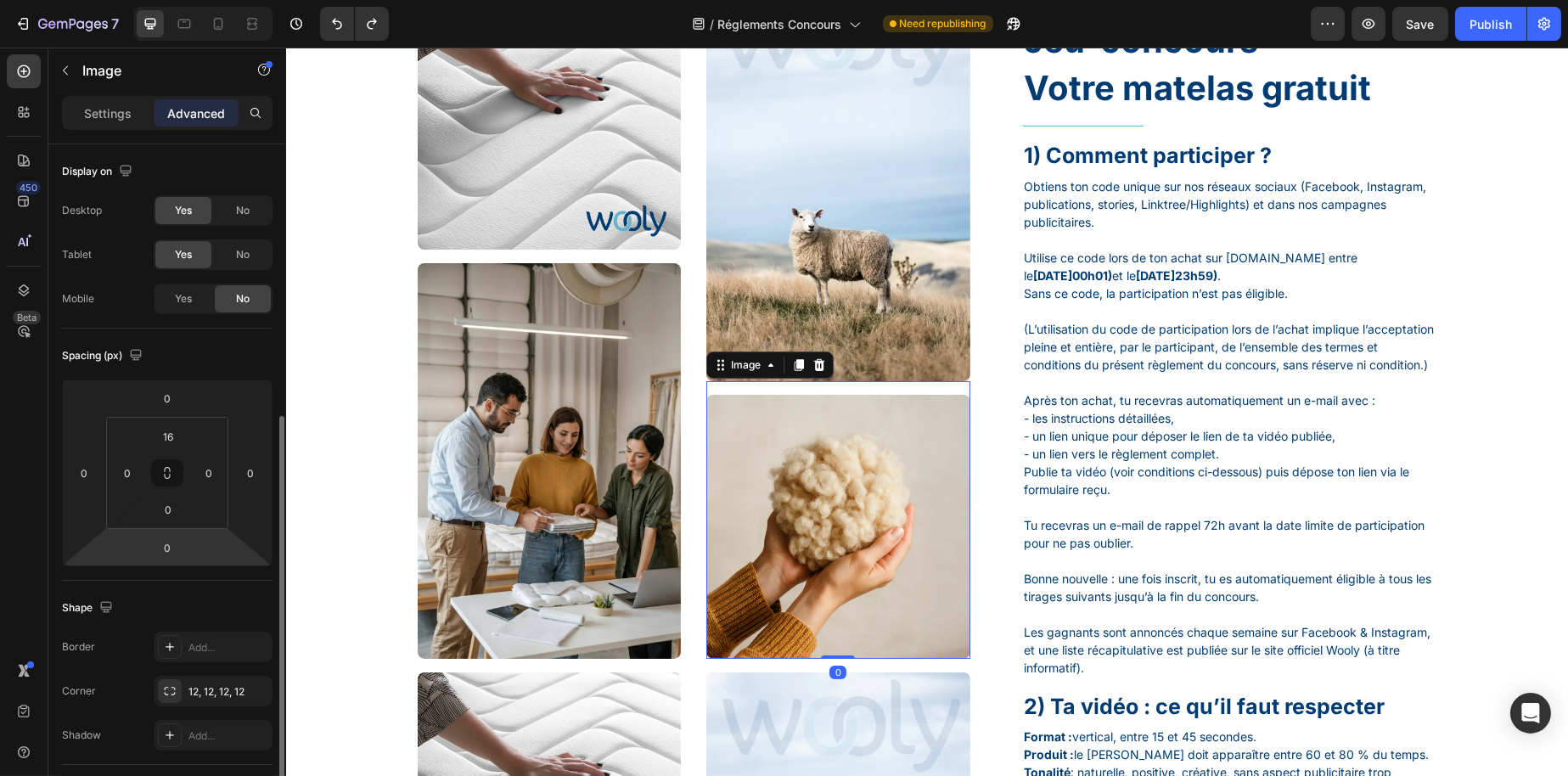
scroll to position [170, 0]
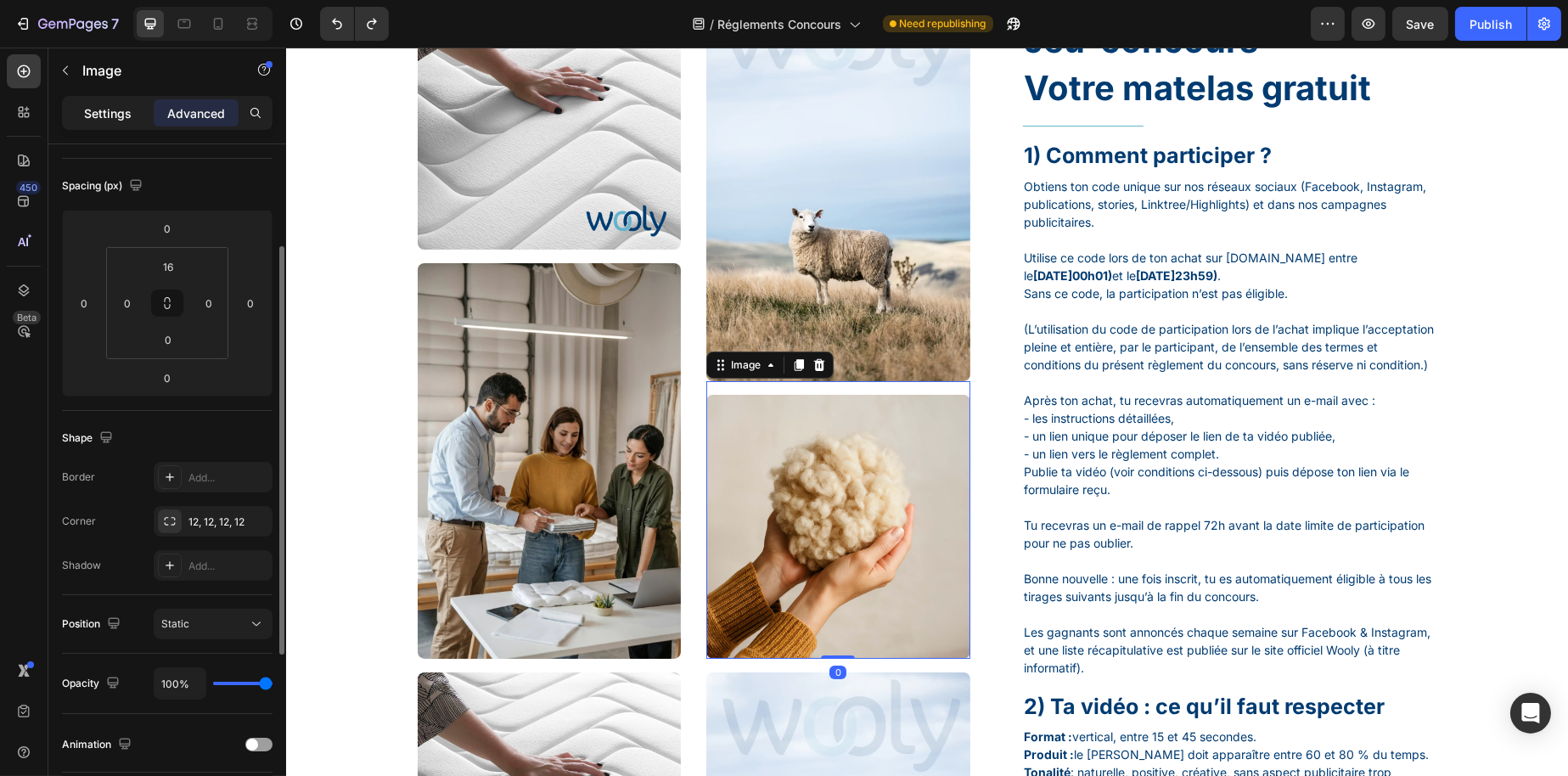
click at [89, 110] on p "Settings" at bounding box center [107, 113] width 47 height 18
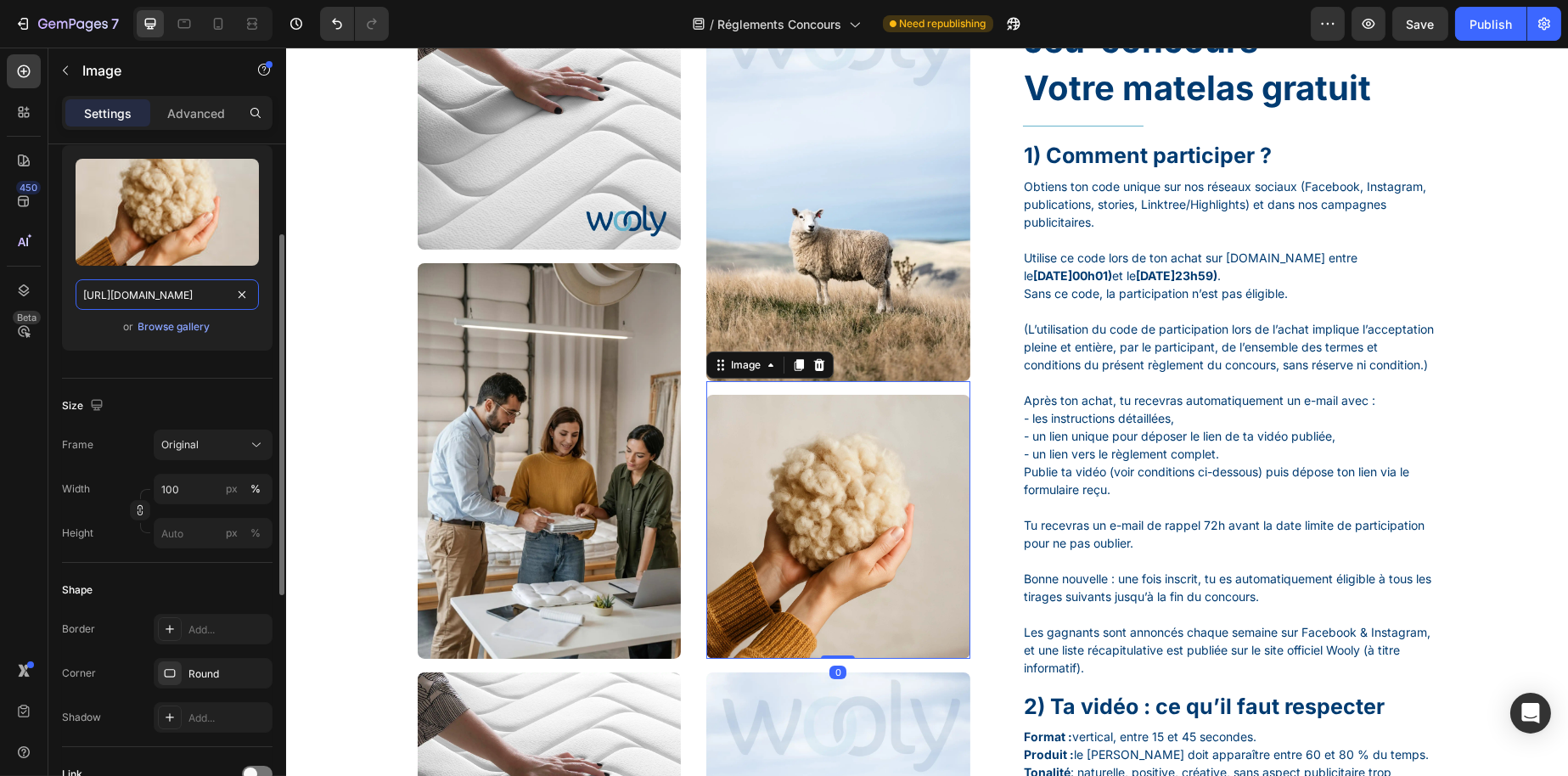
click at [192, 298] on input "[URL][DOMAIN_NAME]" at bounding box center [167, 295] width 184 height 30
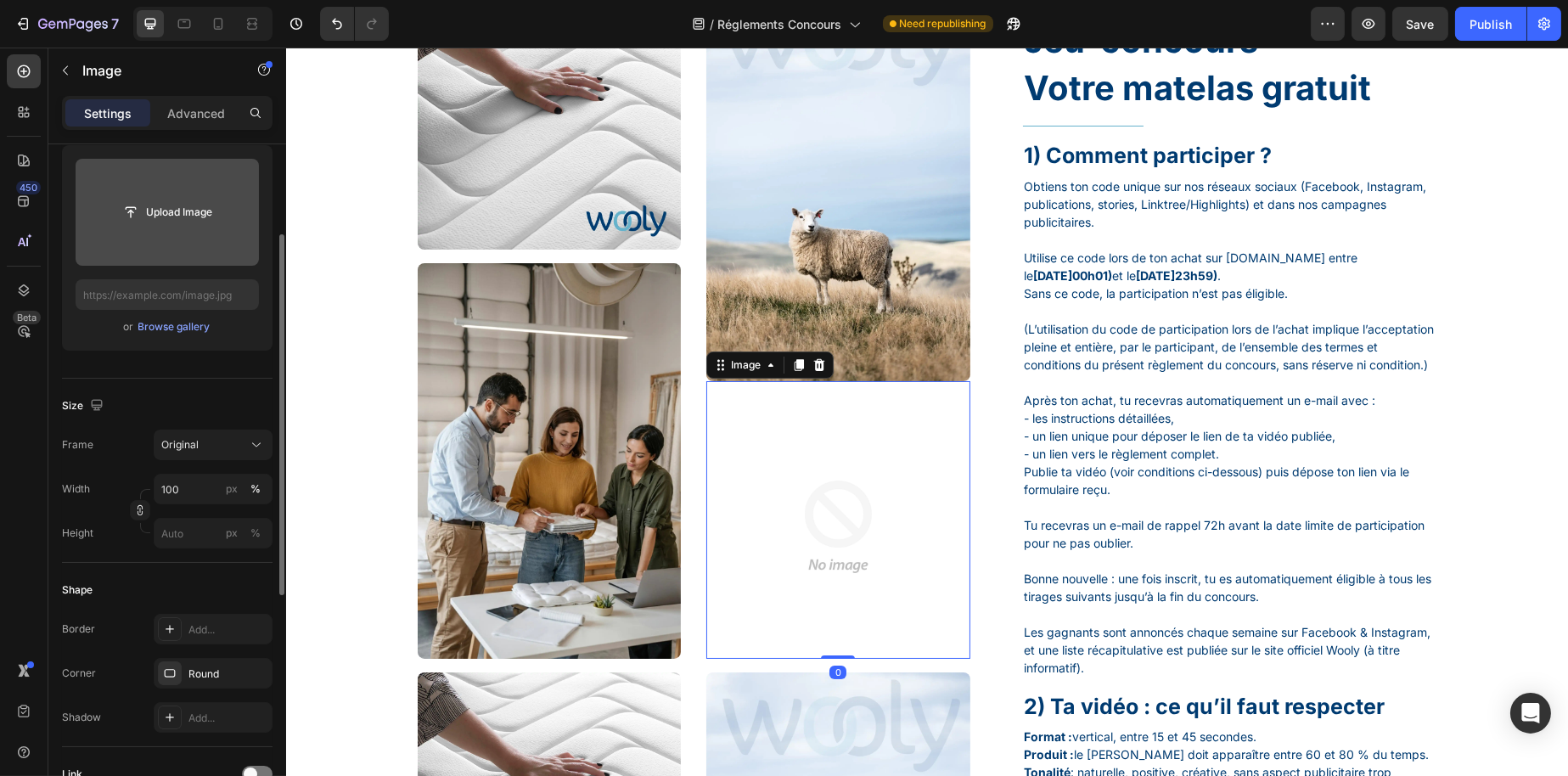
click at [183, 233] on input "file" at bounding box center [167, 212] width 184 height 107
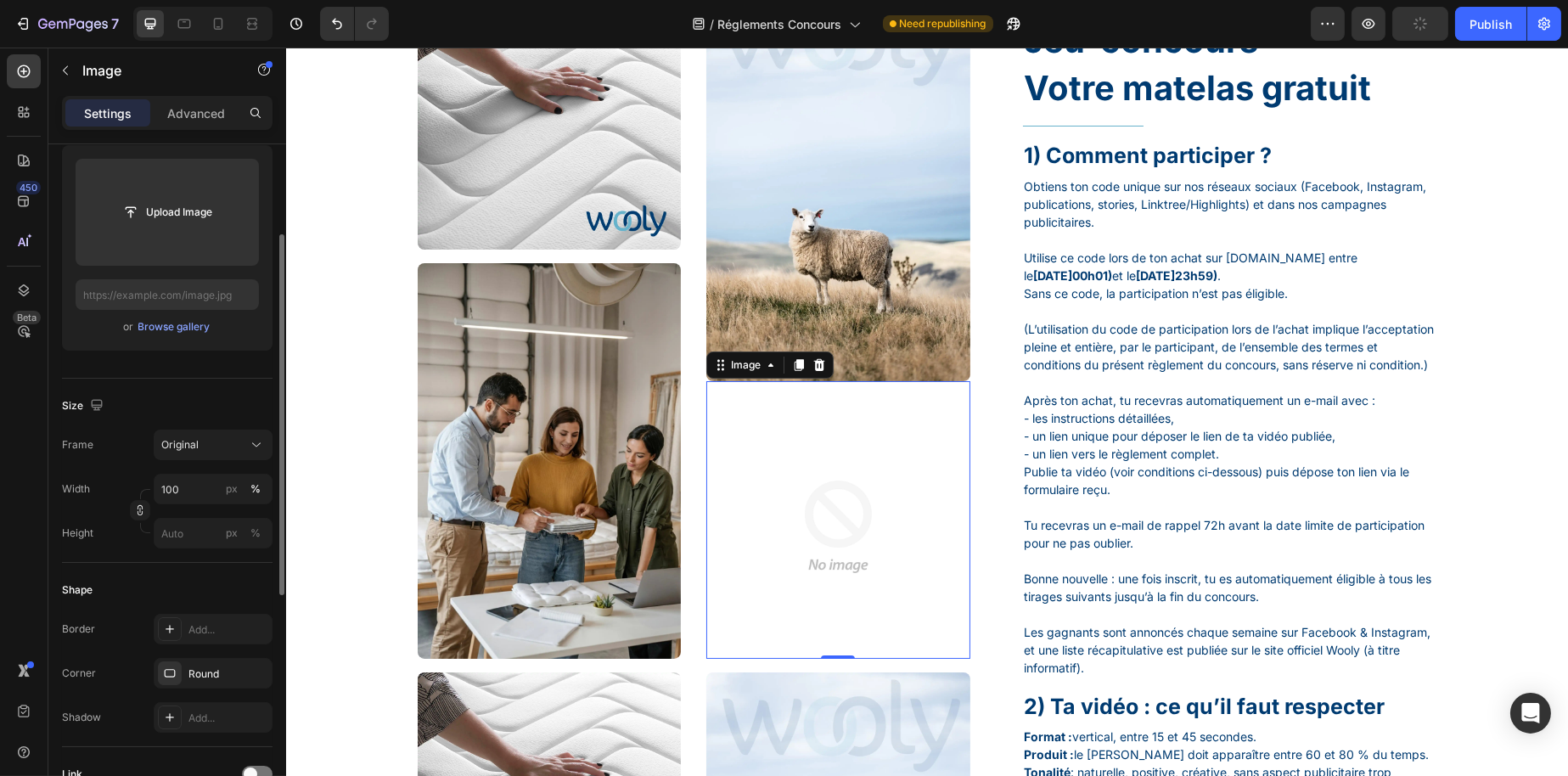
click at [156, 316] on div "or Browse gallery" at bounding box center [167, 326] width 184 height 20
click at [154, 323] on div "Browse gallery" at bounding box center [174, 326] width 72 height 15
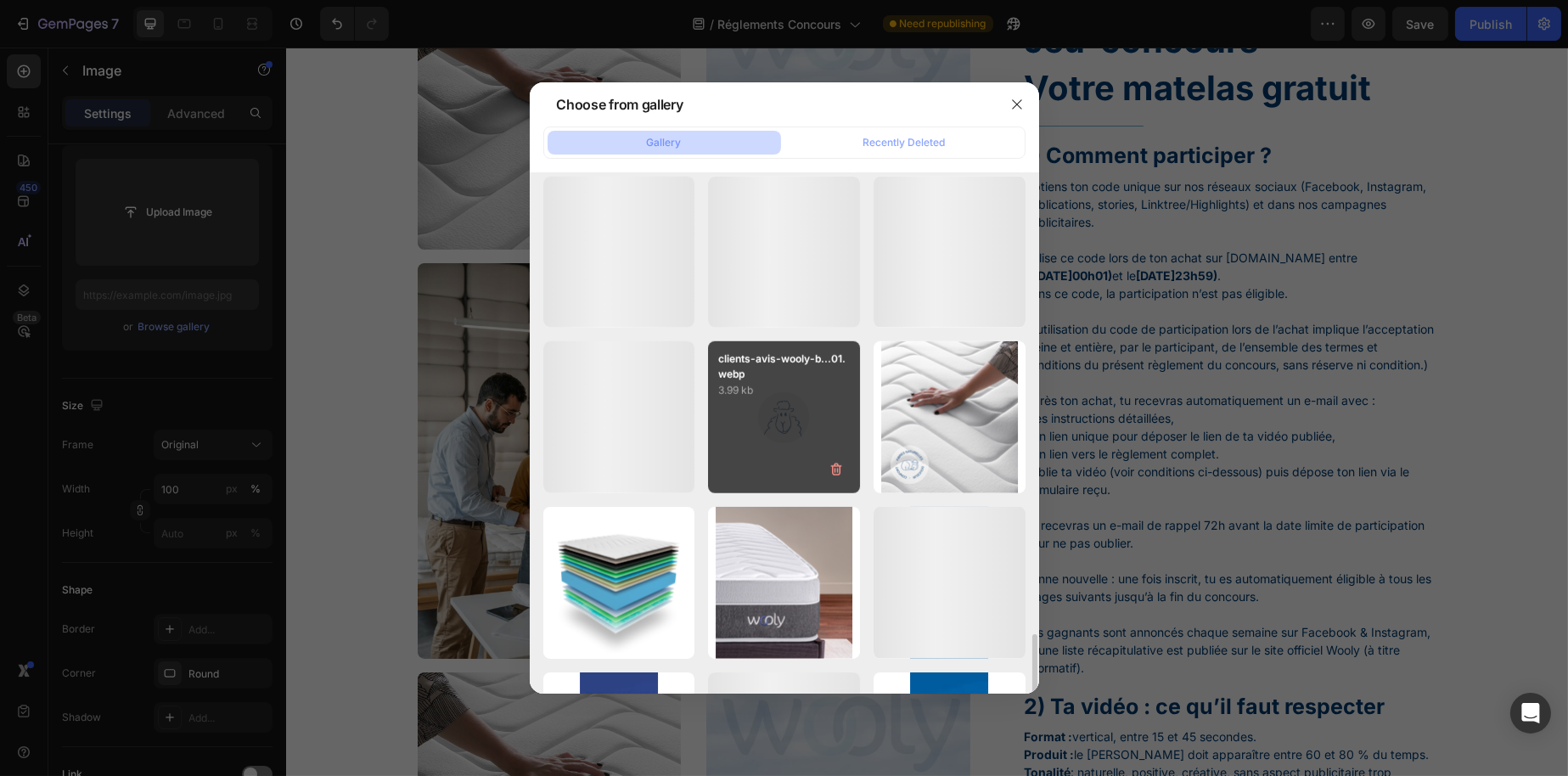
scroll to position [3235, 0]
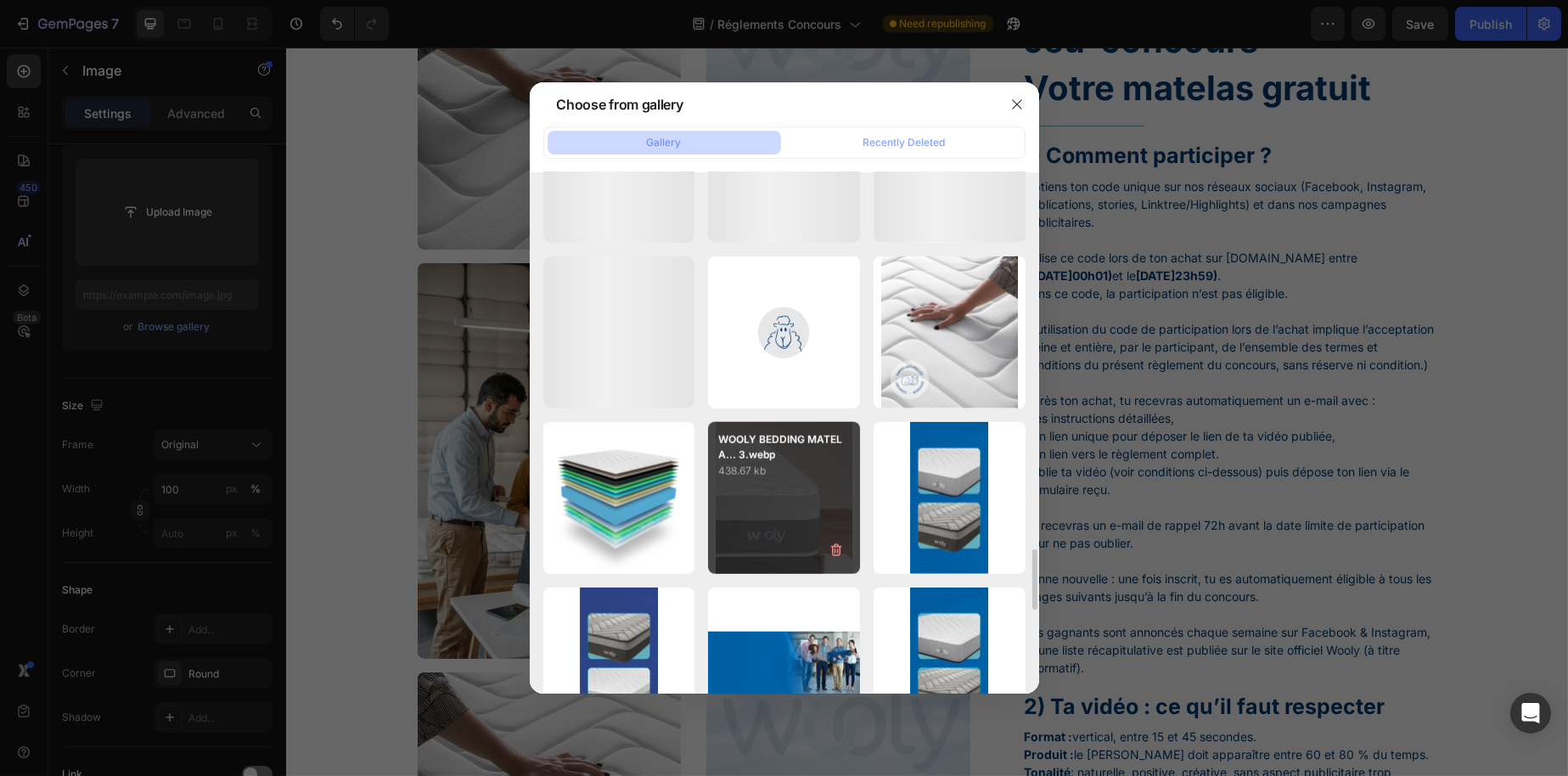
click at [755, 499] on div "WOOLY BEDDING MATELA... 3.webp 438.67 kb" at bounding box center [784, 498] width 152 height 152
type input "https://cdn.shopify.com/s/files/1/0776/1497/3265/files/gempages_477287261759603…"
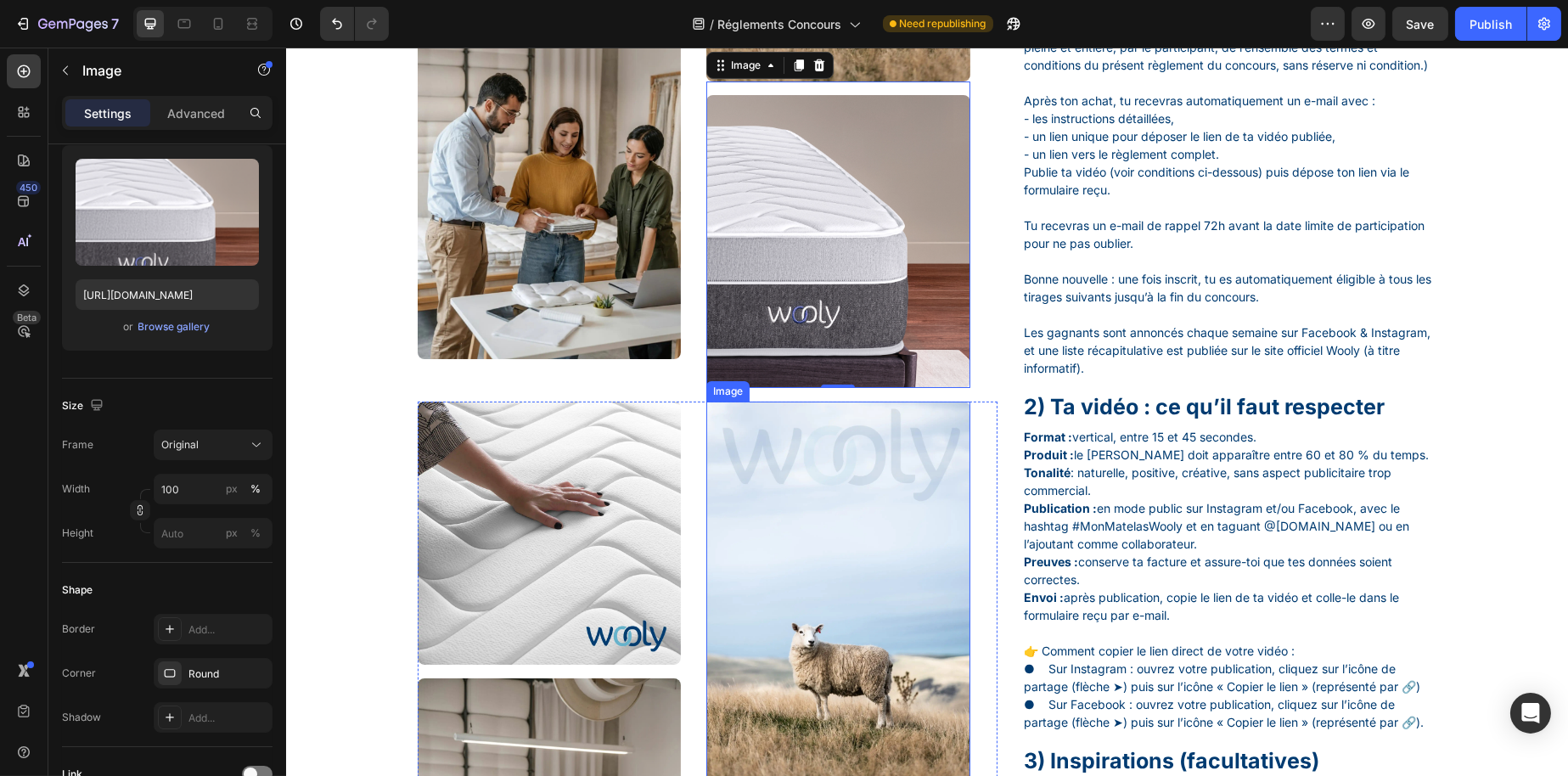
scroll to position [594, 0]
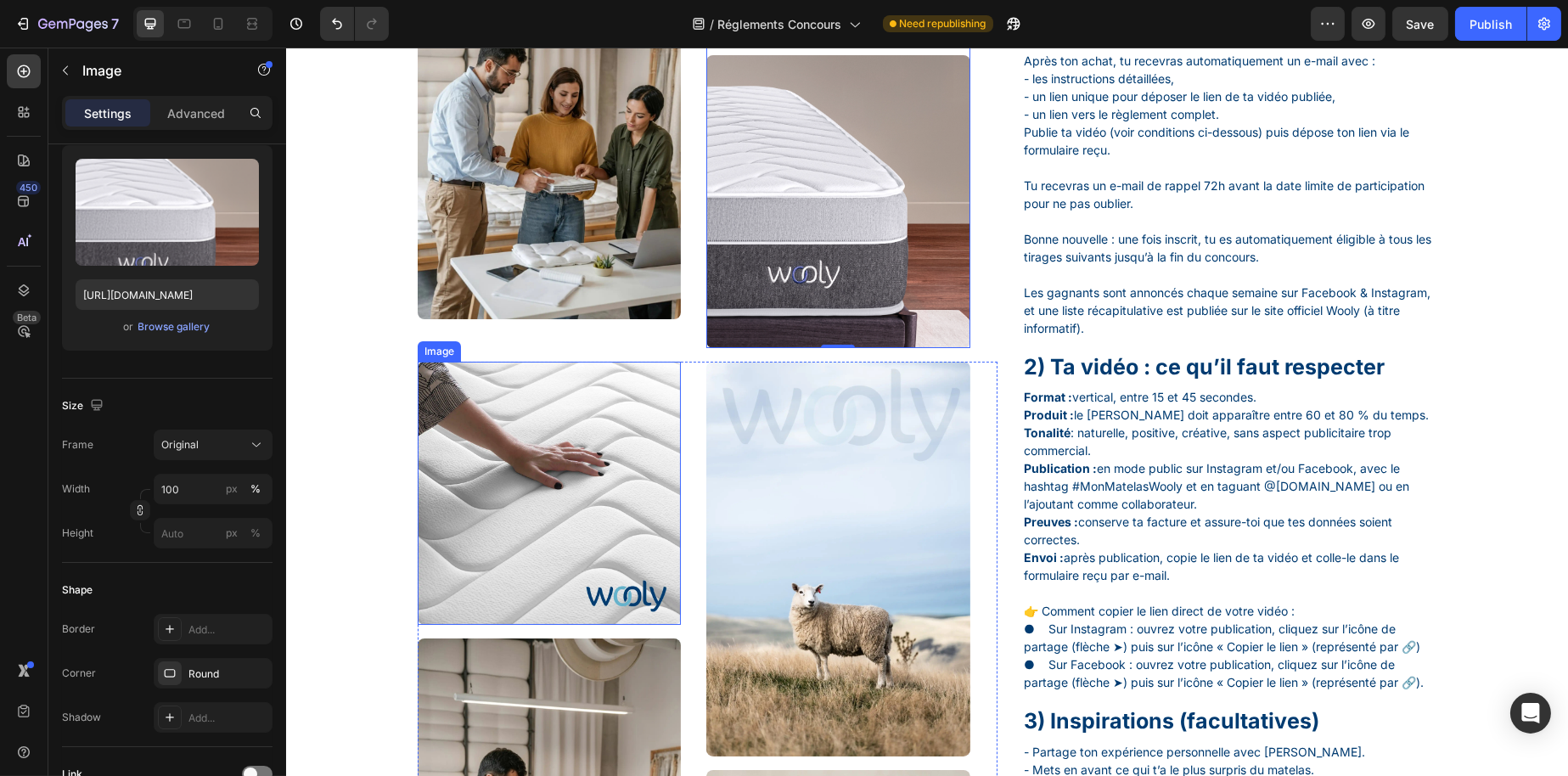
click at [623, 503] on img at bounding box center [548, 493] width 263 height 263
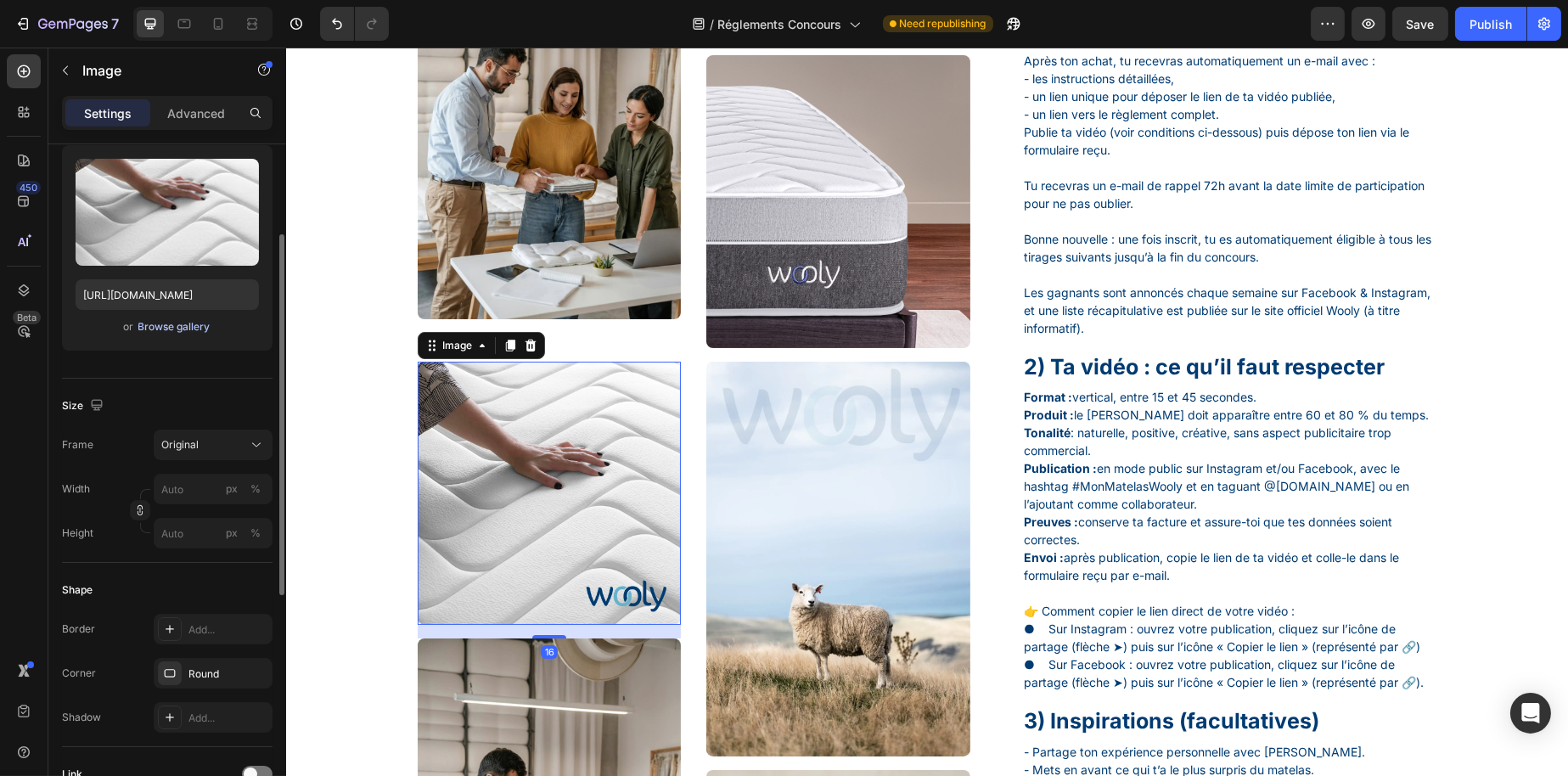
click at [179, 324] on div "Browse gallery" at bounding box center [174, 326] width 72 height 15
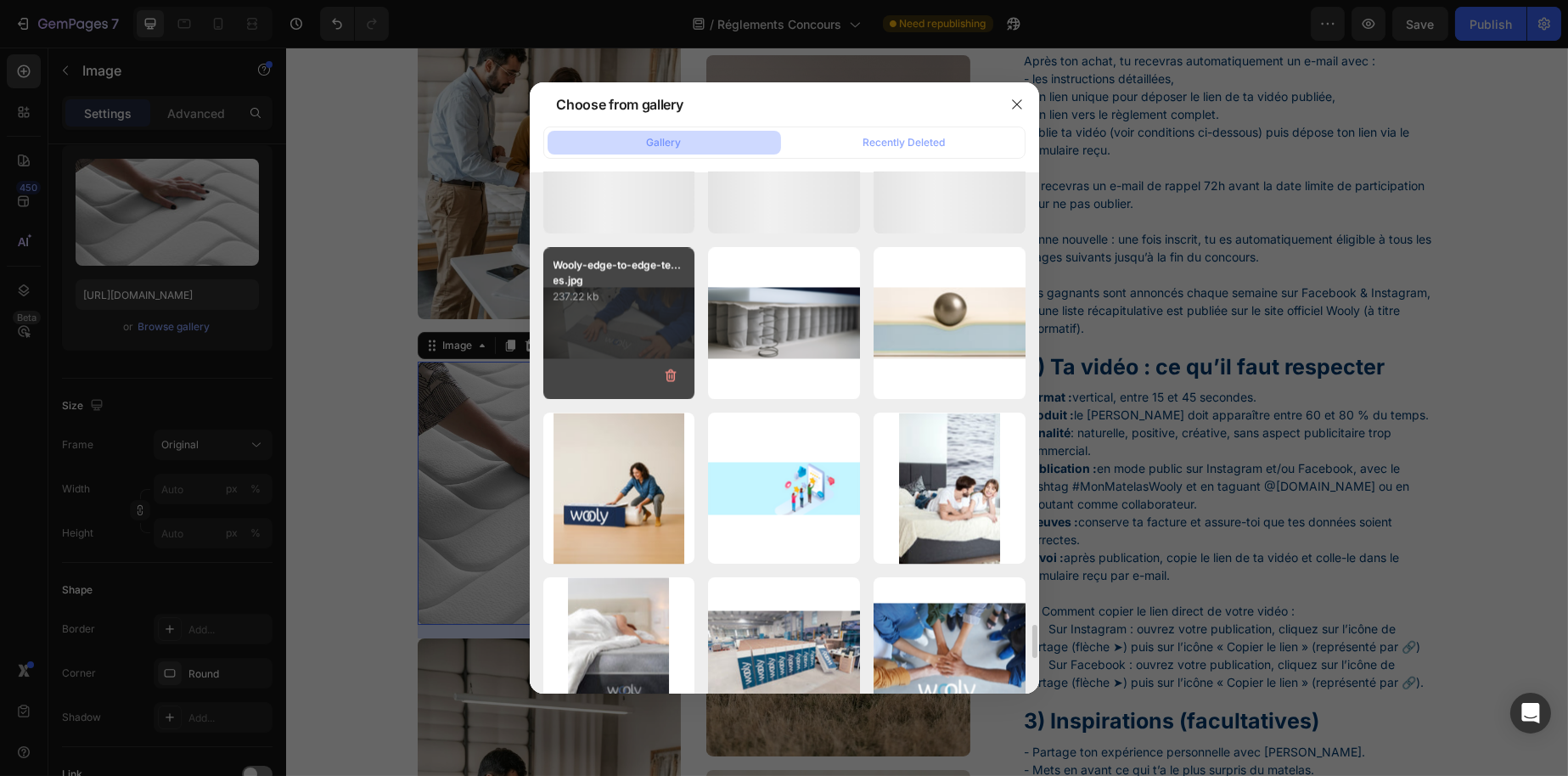
scroll to position [7131, 0]
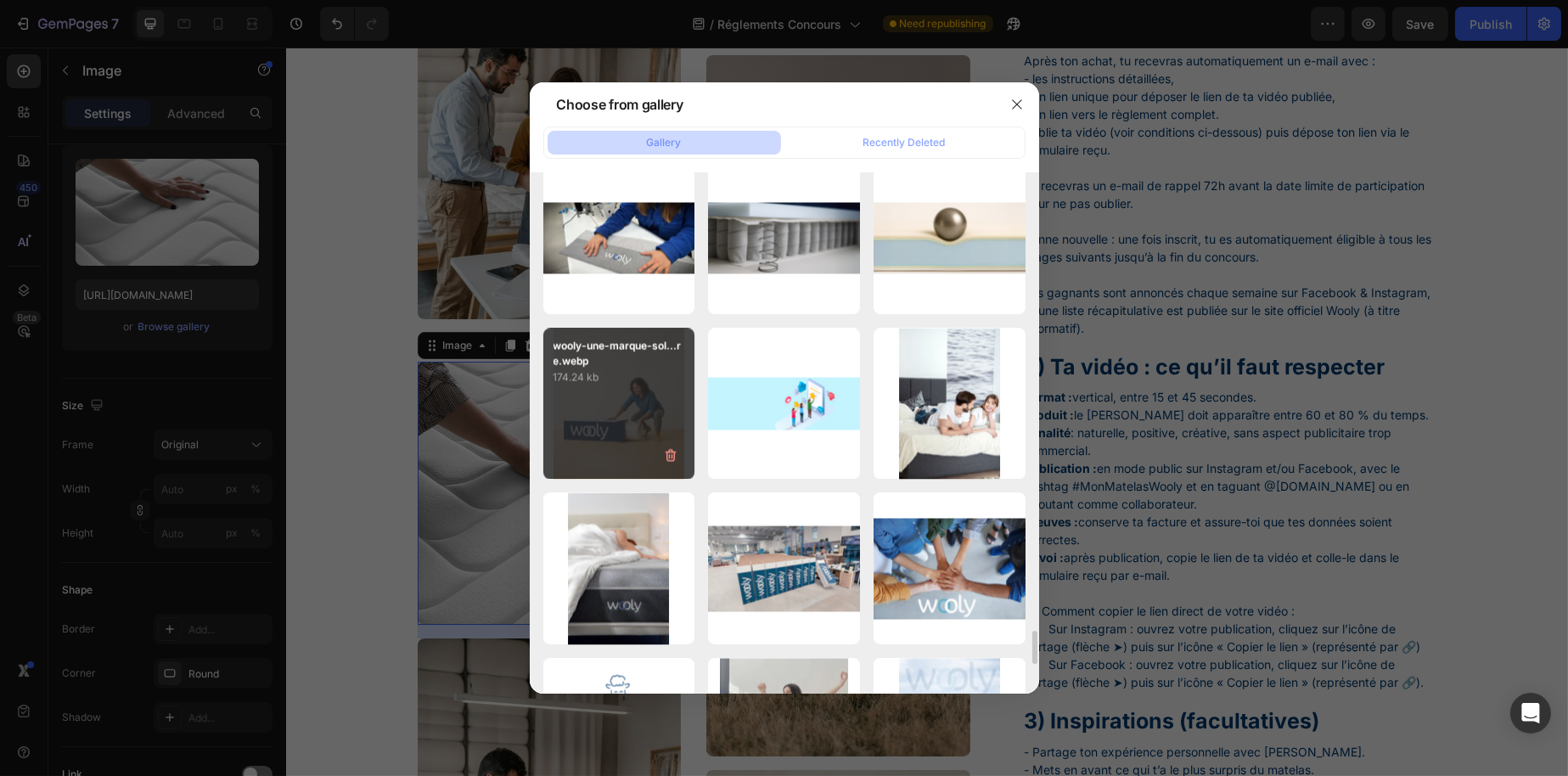
click at [621, 422] on div "wooly-une-marque-sol...re.webp 174.24 kb" at bounding box center [619, 404] width 152 height 152
type input "https://cdn.shopify.com/s/files/1/0776/1497/3265/files/gempages_477287261759603…"
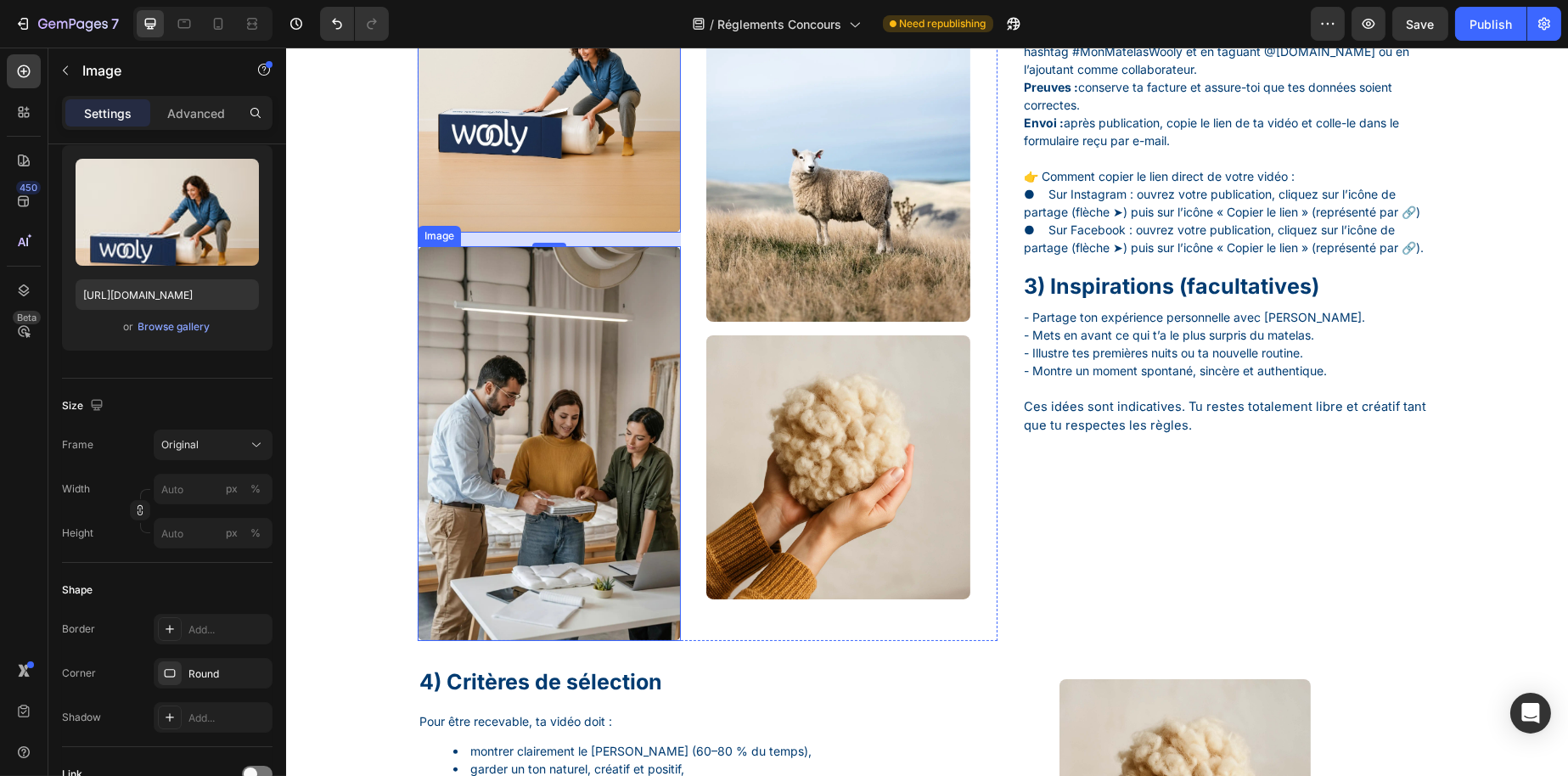
scroll to position [1019, 0]
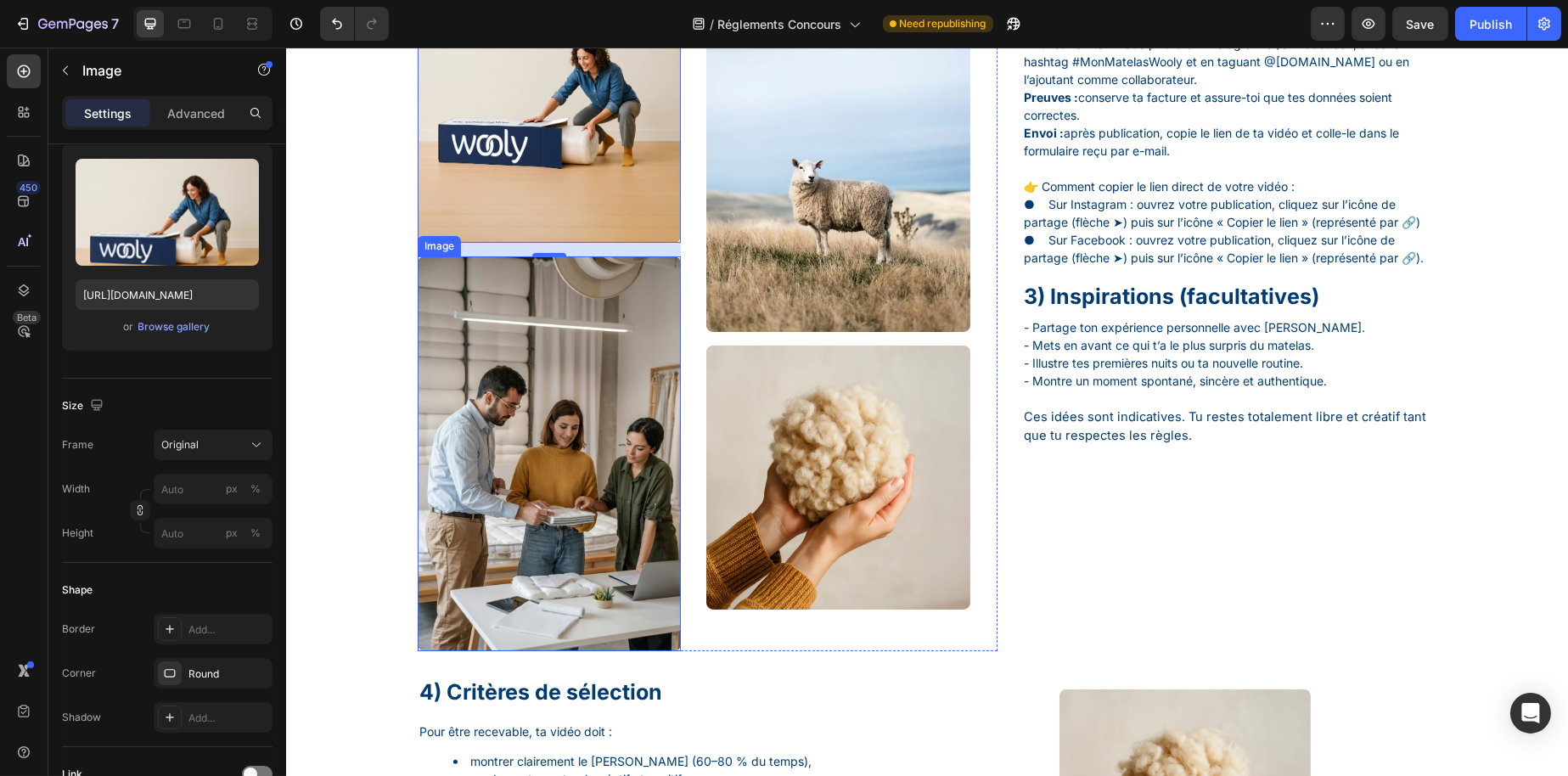
click at [598, 414] on img at bounding box center [548, 453] width 263 height 395
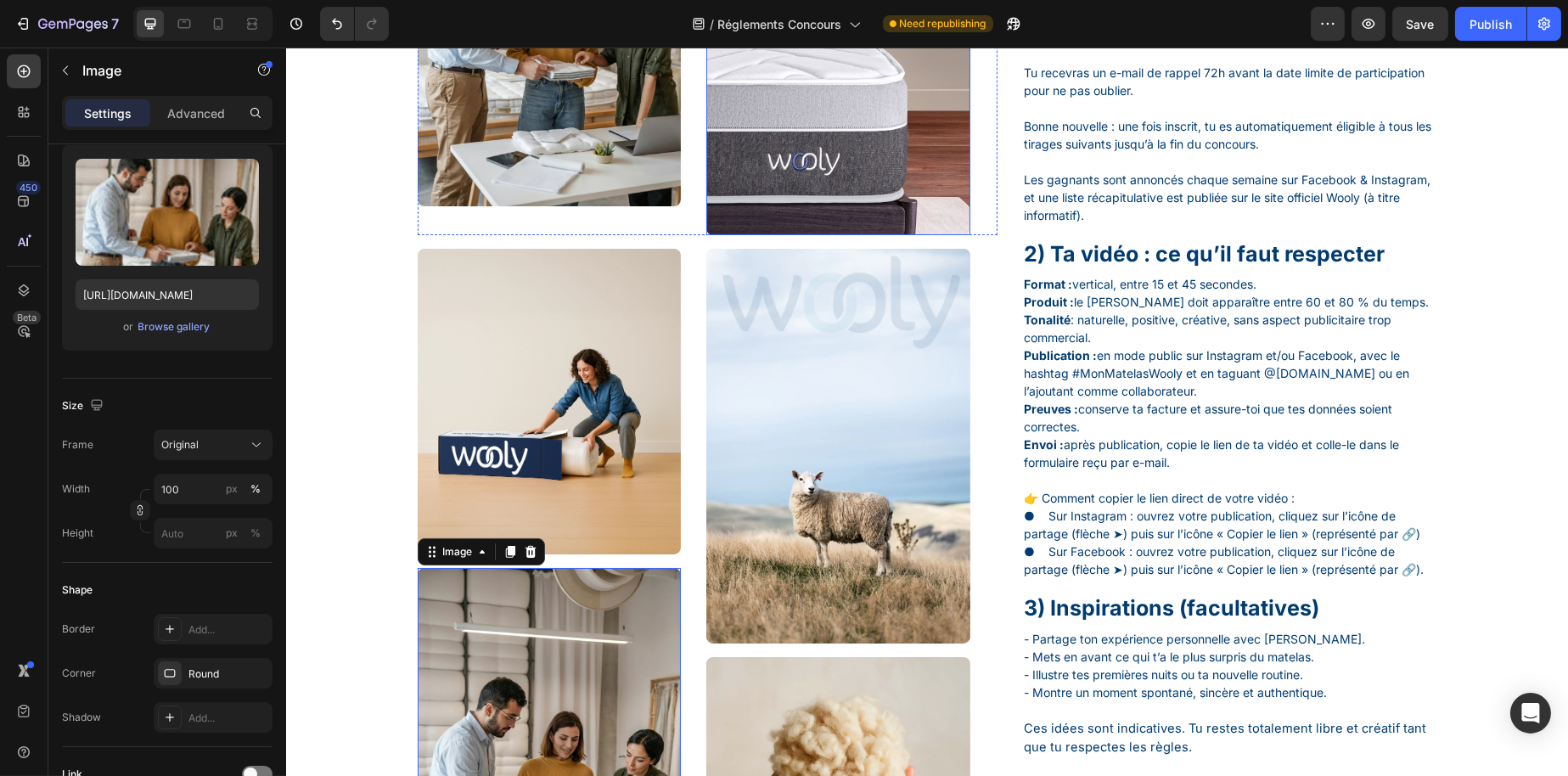
scroll to position [764, 0]
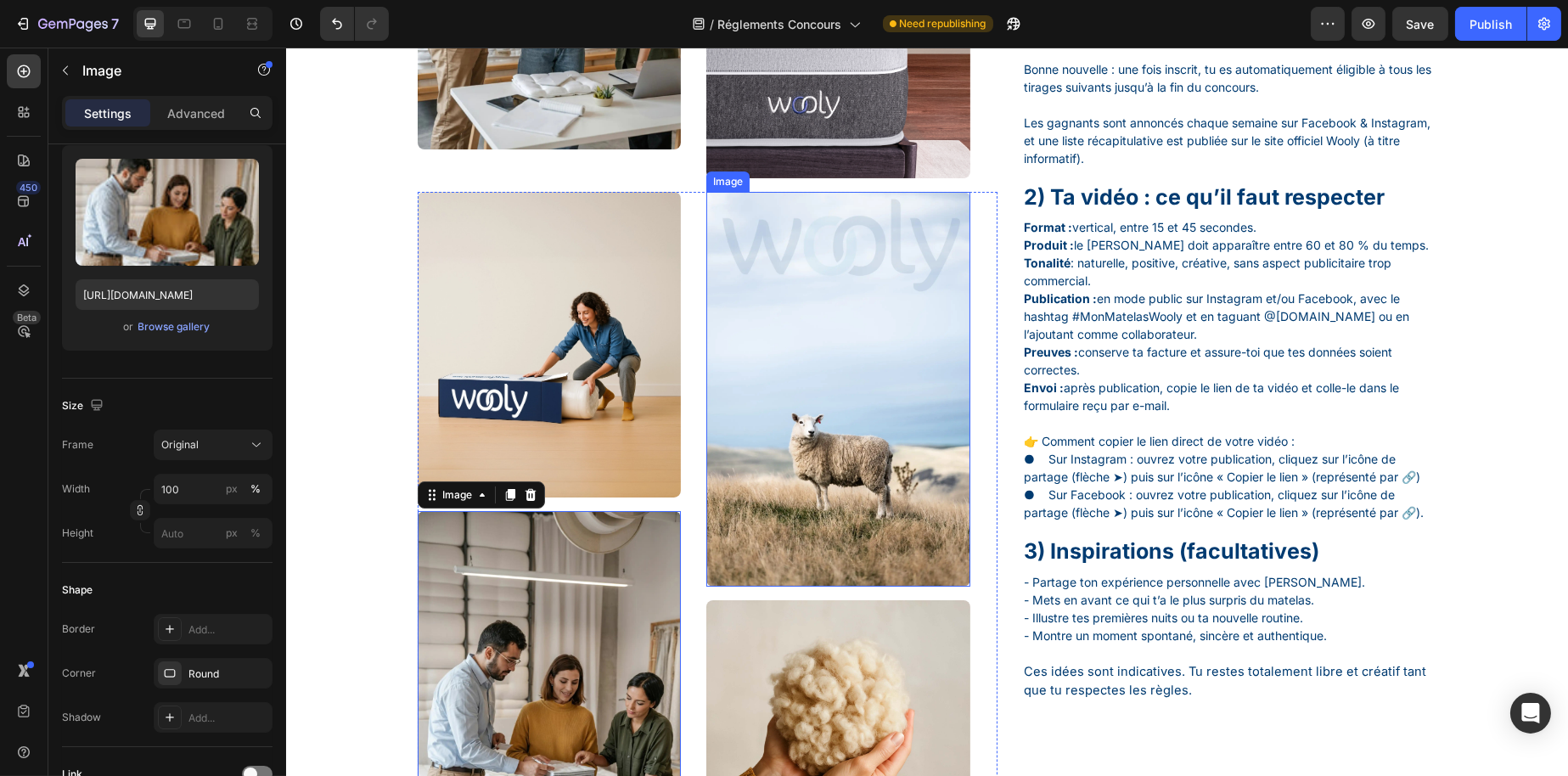
click at [771, 348] on img at bounding box center [837, 388] width 263 height 395
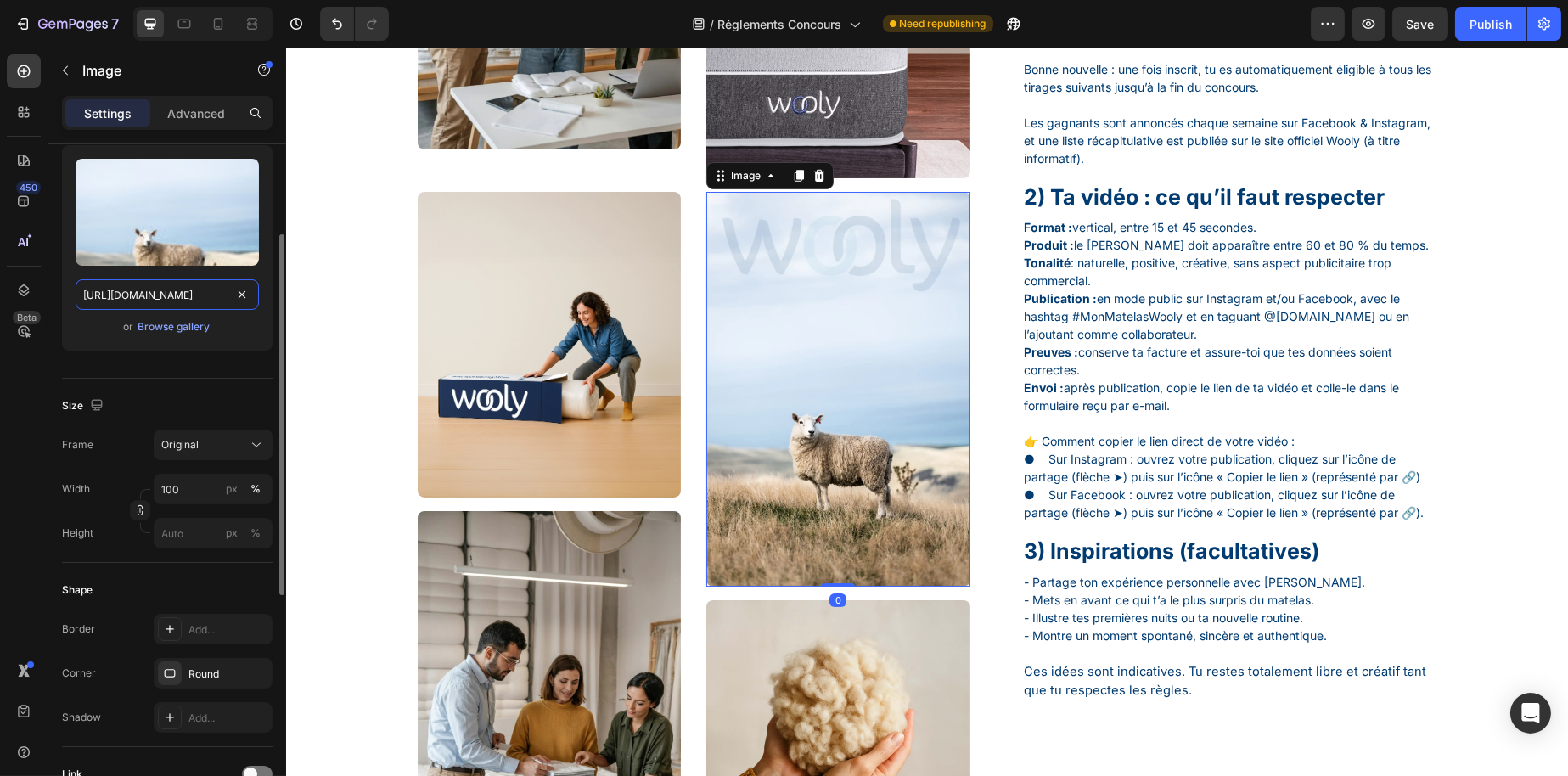
click at [171, 296] on input "[URL][DOMAIN_NAME]" at bounding box center [167, 295] width 184 height 30
click at [171, 326] on div "Browse gallery" at bounding box center [174, 326] width 72 height 15
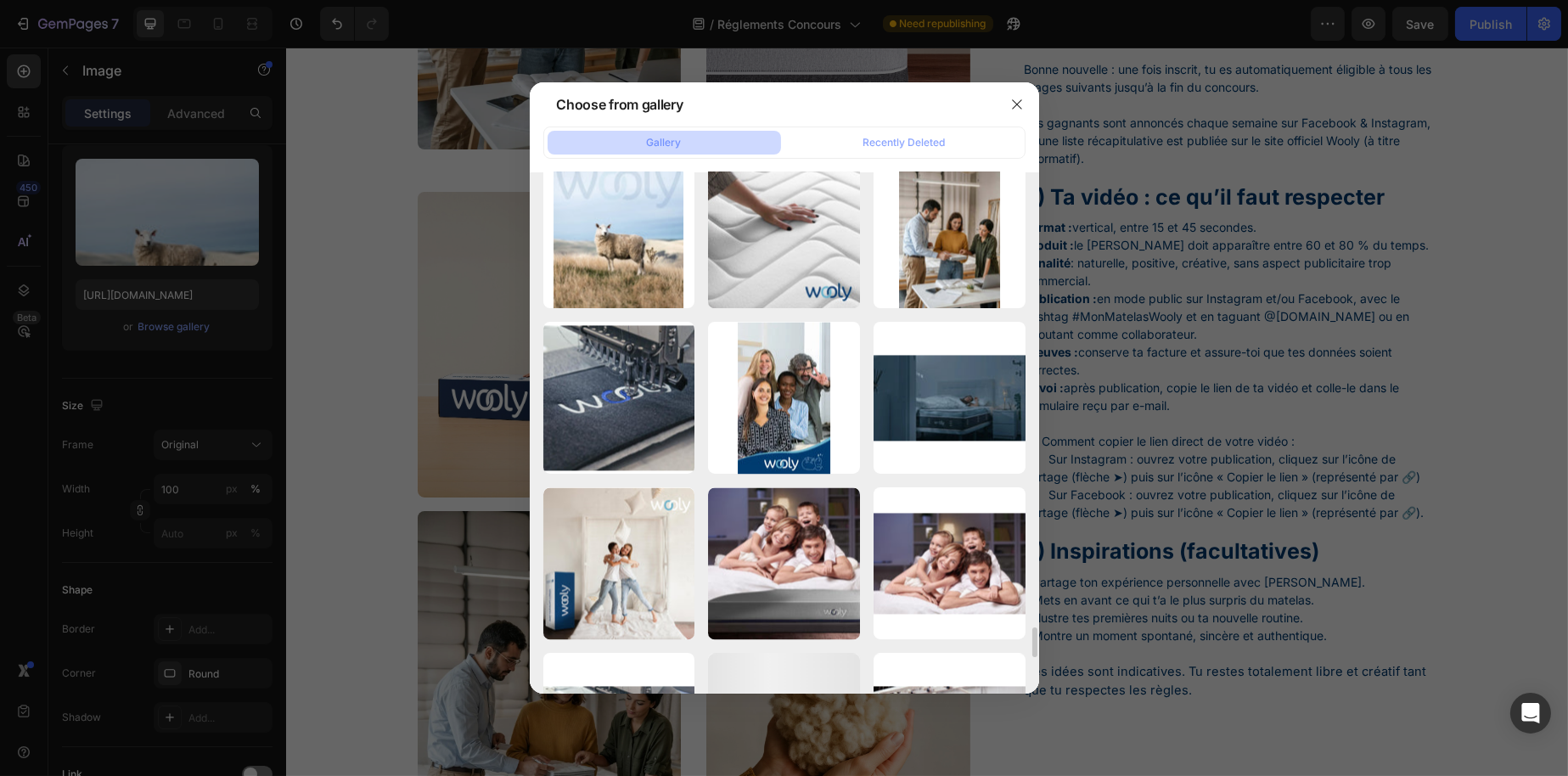
scroll to position [7968, 0]
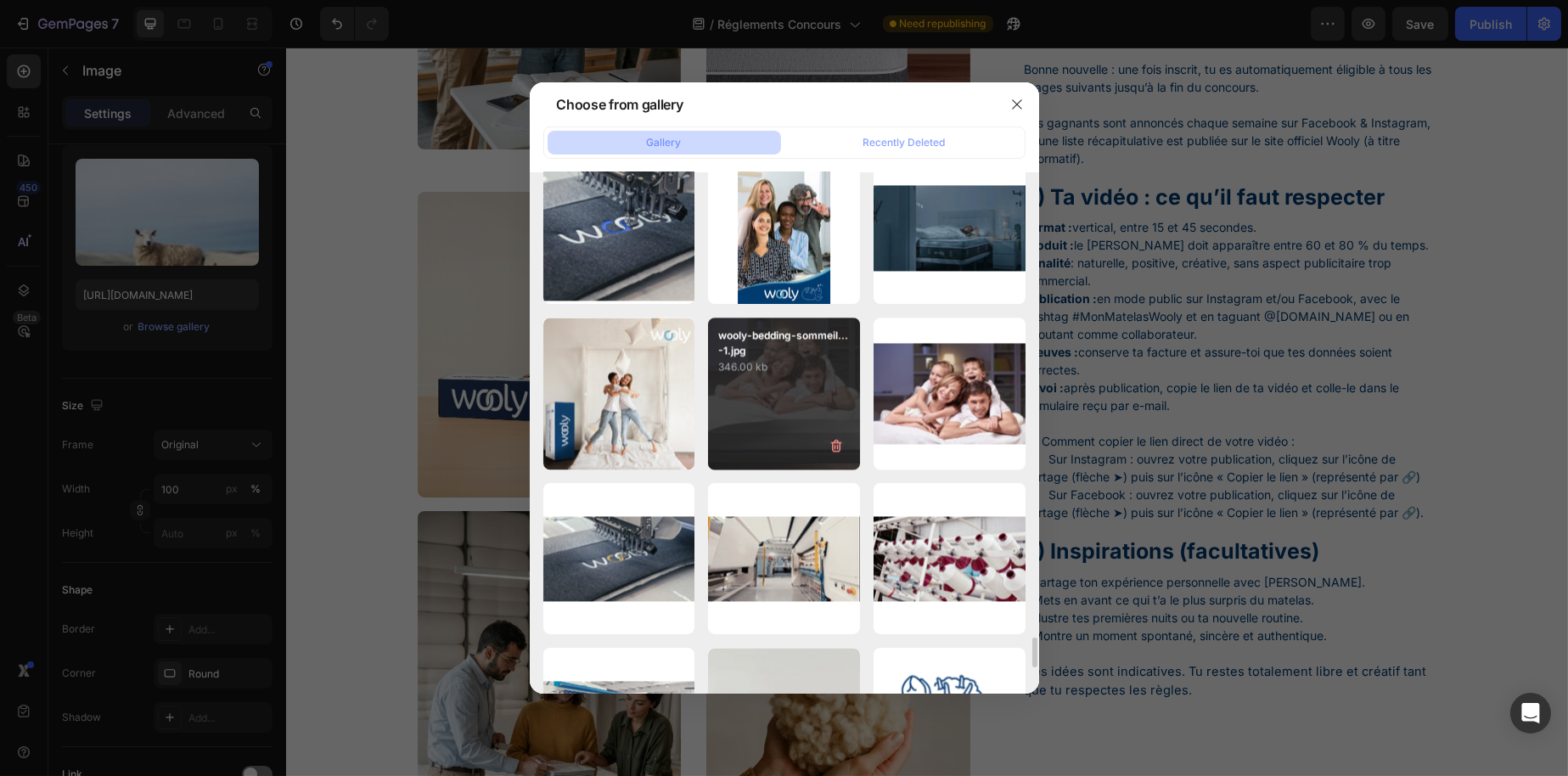
click at [813, 398] on div "wooly-bedding-sommeil...-1.jpg 346.00 kb" at bounding box center [784, 393] width 152 height 152
type input "https://cdn.shopify.com/s/files/1/0776/1497/3265/files/gempages_477287261759603…"
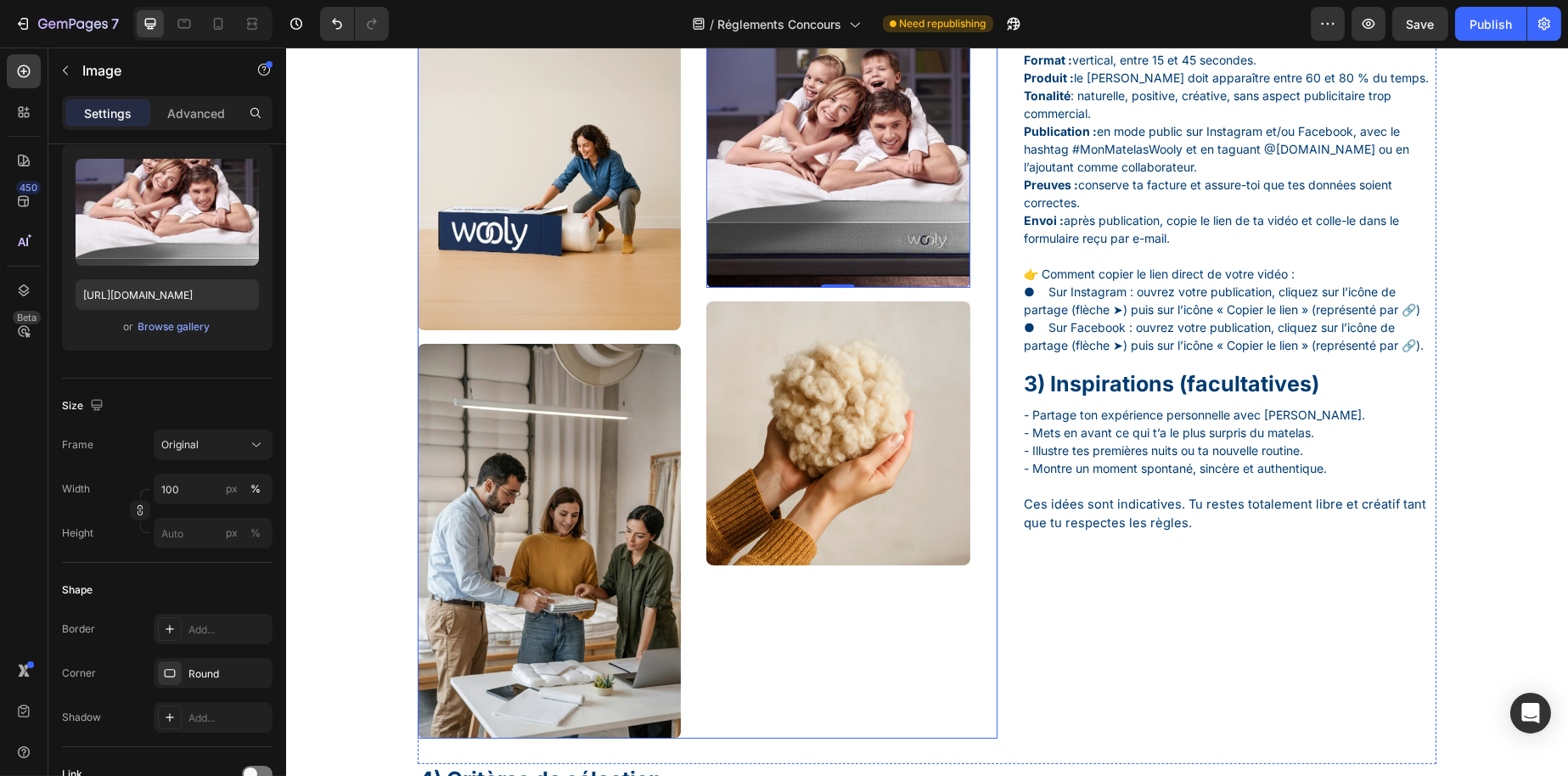
scroll to position [1104, 0]
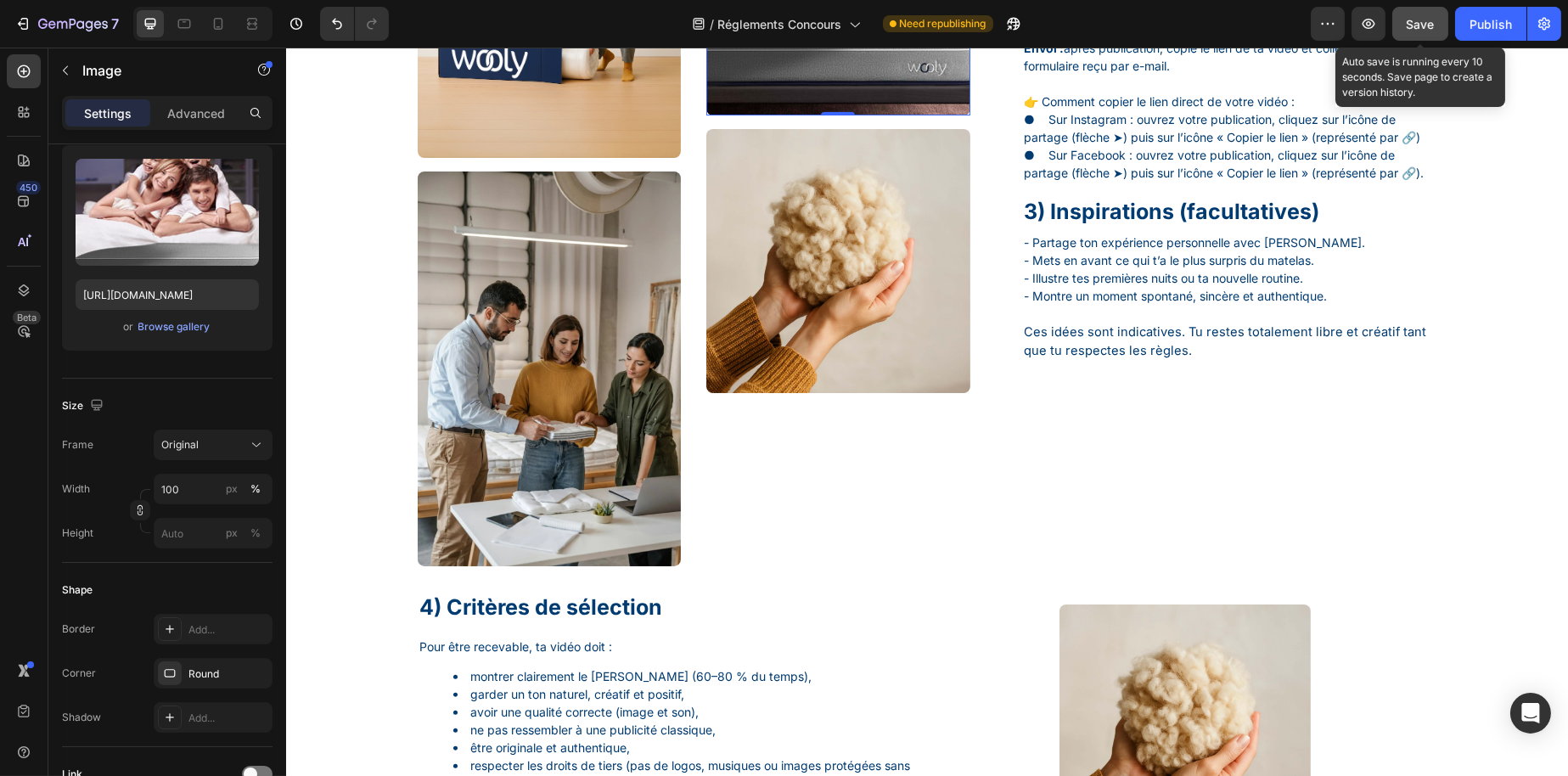
click at [1421, 29] on span "Save" at bounding box center [1420, 24] width 28 height 14
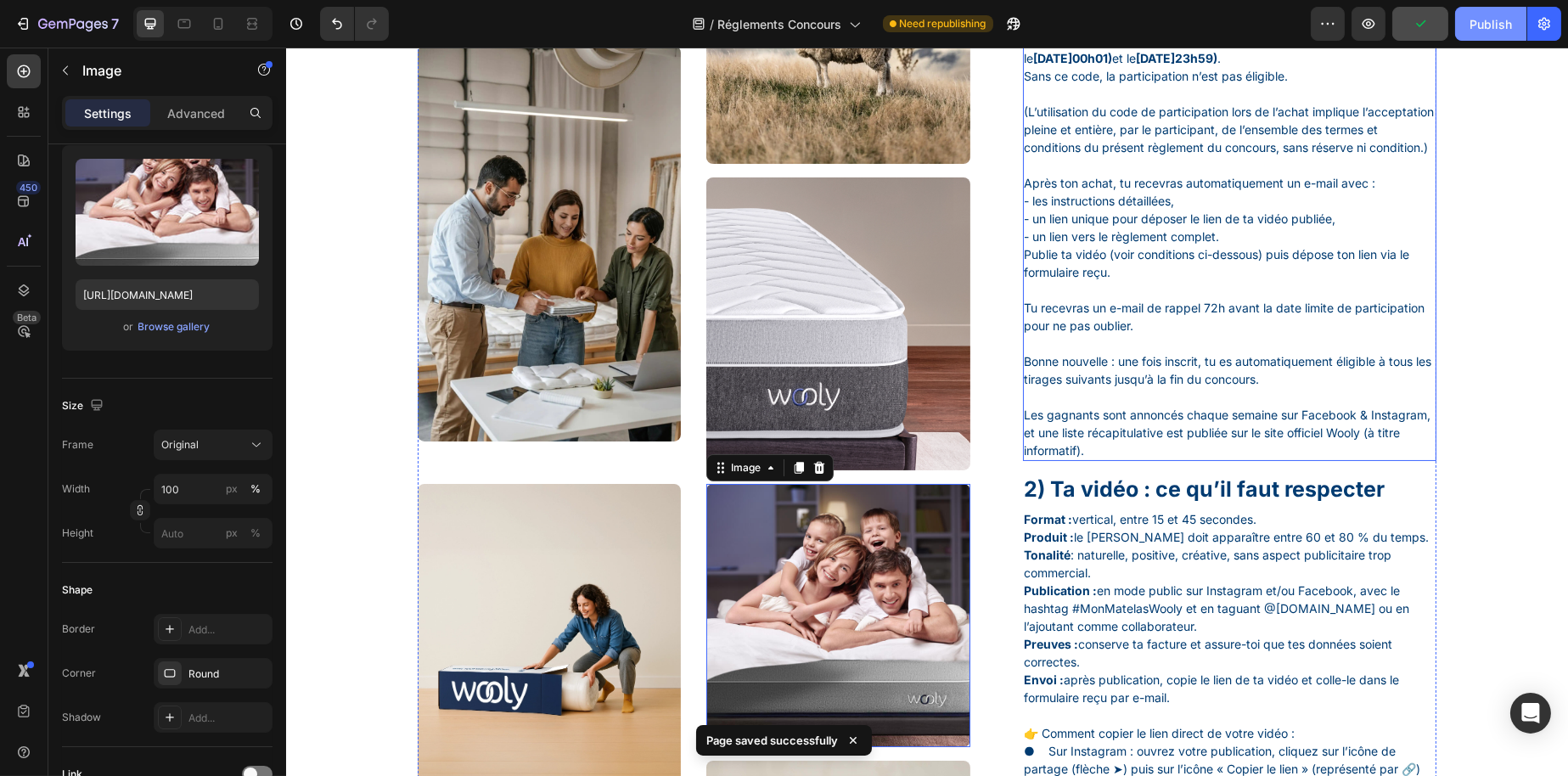
scroll to position [594, 0]
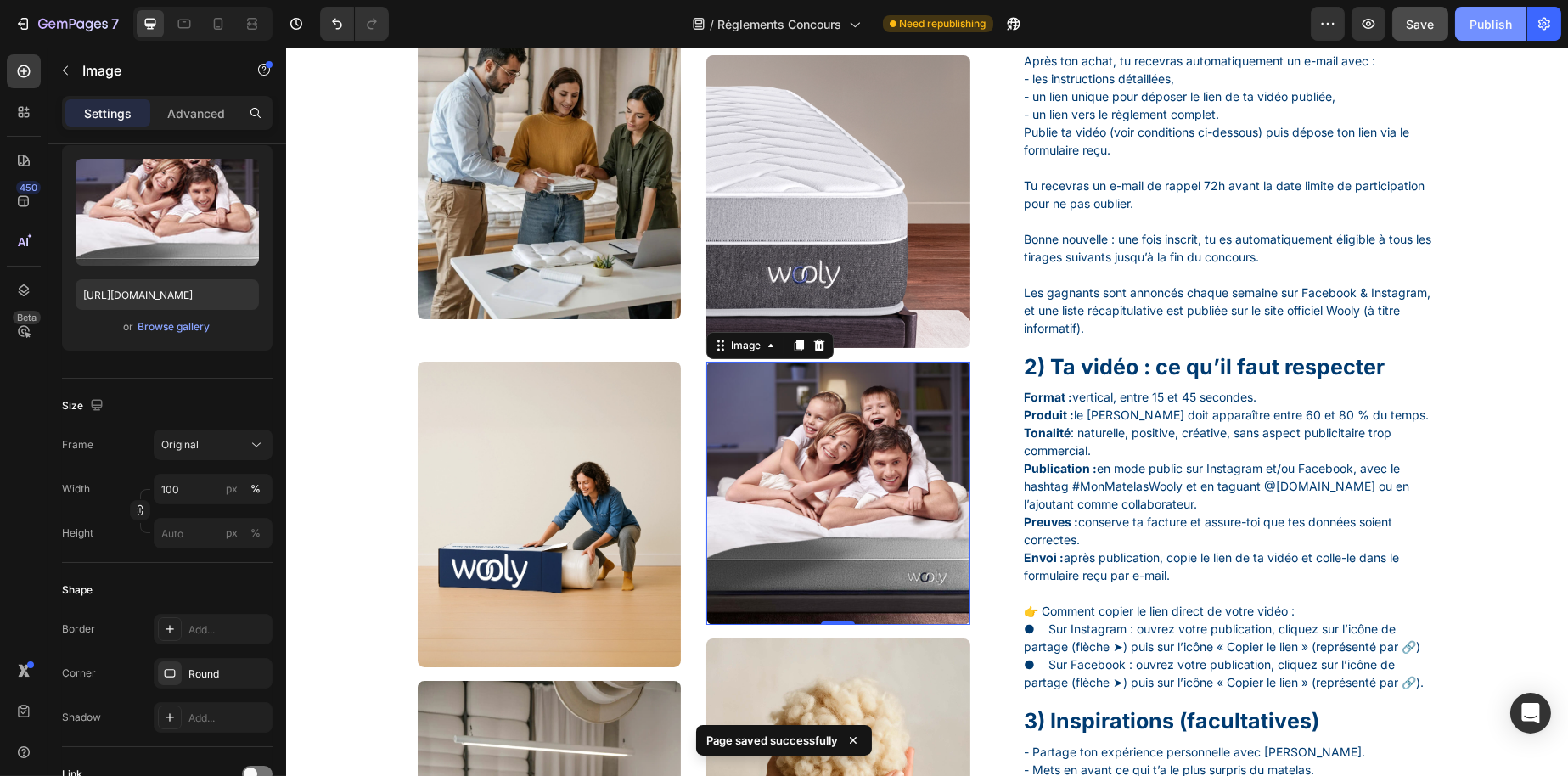
click at [1483, 22] on div "Publish" at bounding box center [1491, 24] width 43 height 18
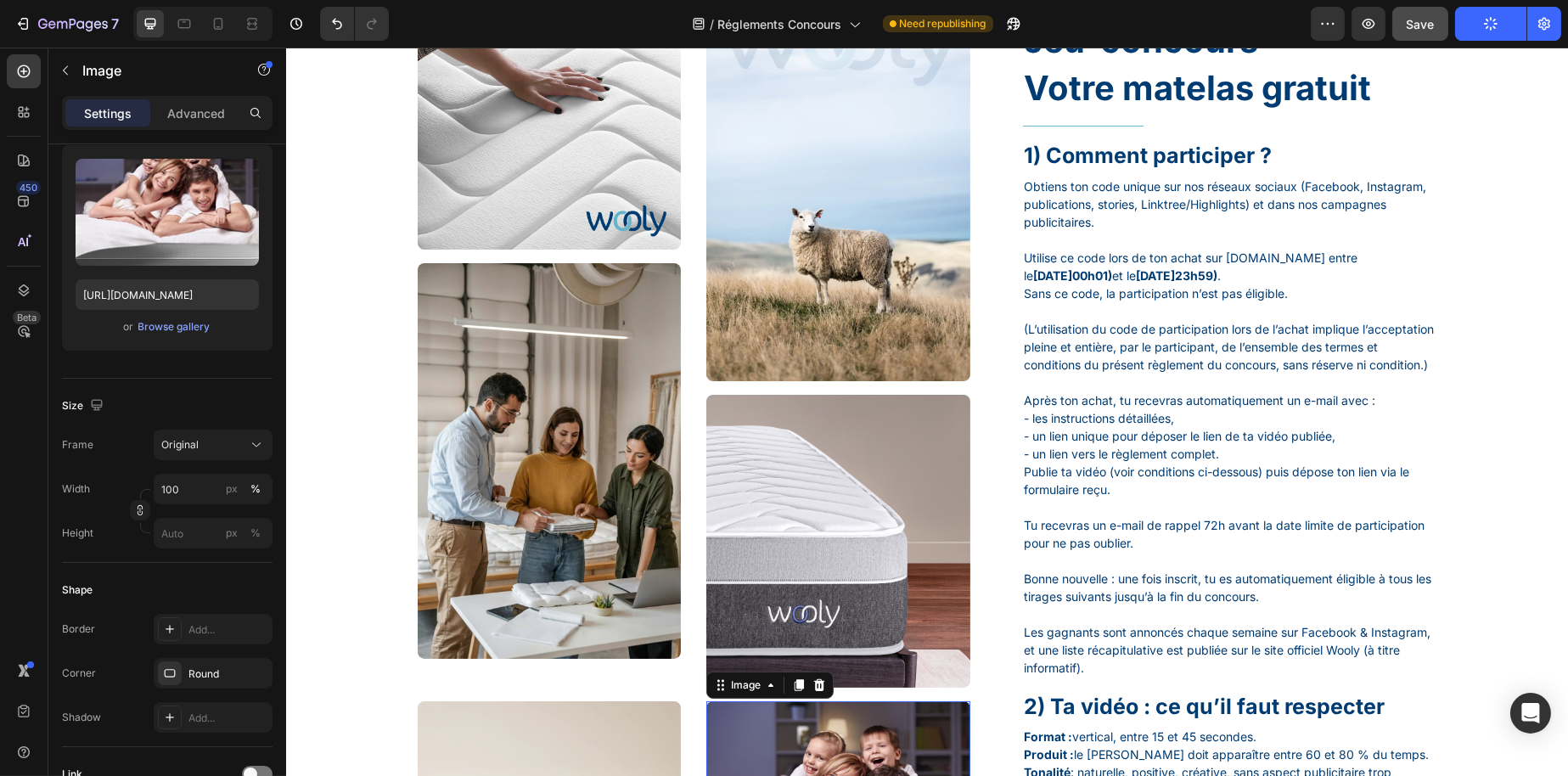
scroll to position [0, 0]
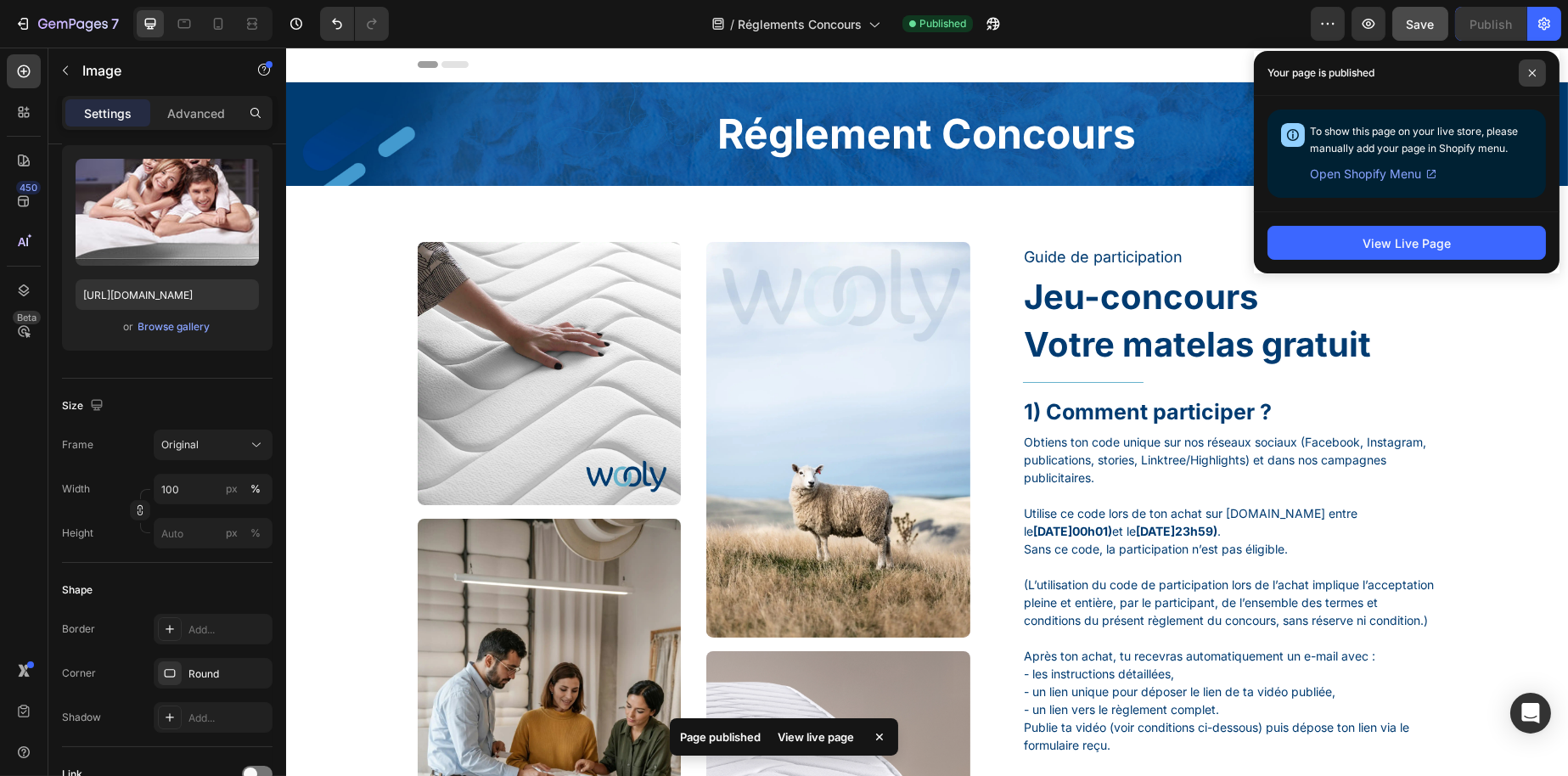
click at [1538, 67] on span at bounding box center [1532, 73] width 27 height 27
